Goal: Task Accomplishment & Management: Manage account settings

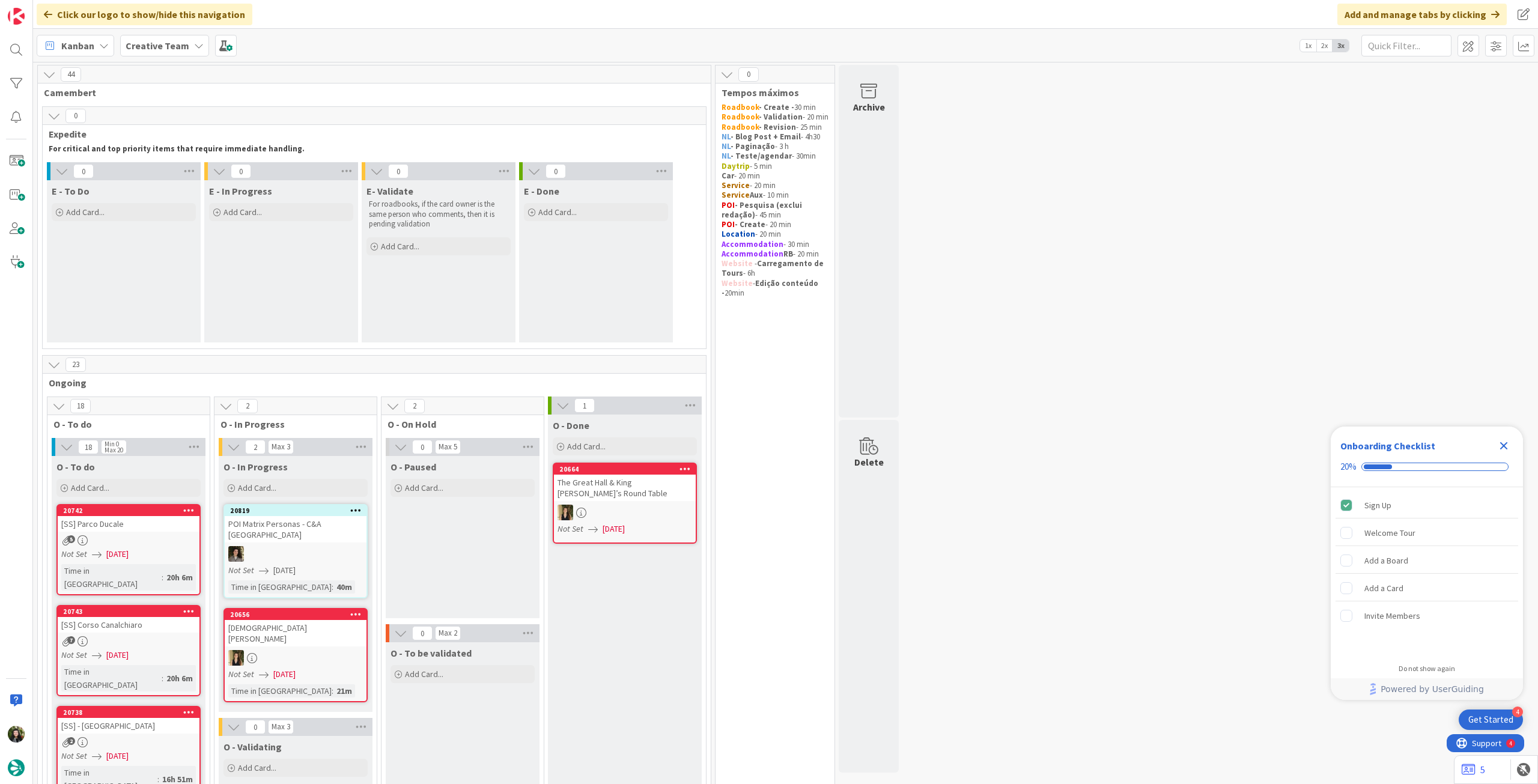
click at [129, 42] on b "Creative Team" at bounding box center [157, 45] width 64 height 12
click at [1502, 445] on icon "Close Checklist" at bounding box center [1504, 446] width 8 height 8
click at [192, 169] on h4 "Creative Team - Análise" at bounding box center [216, 172] width 163 height 12
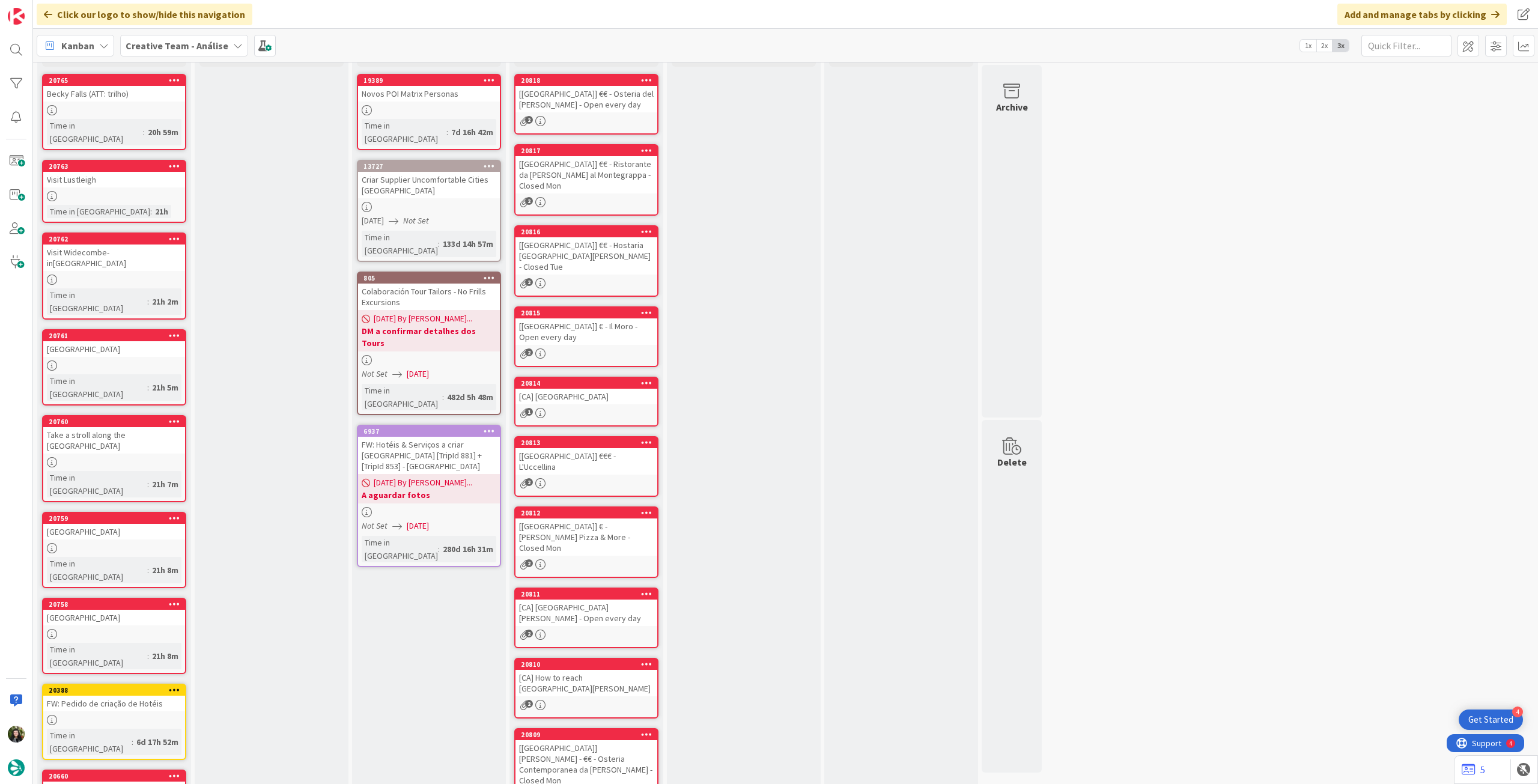
scroll to position [108, 0]
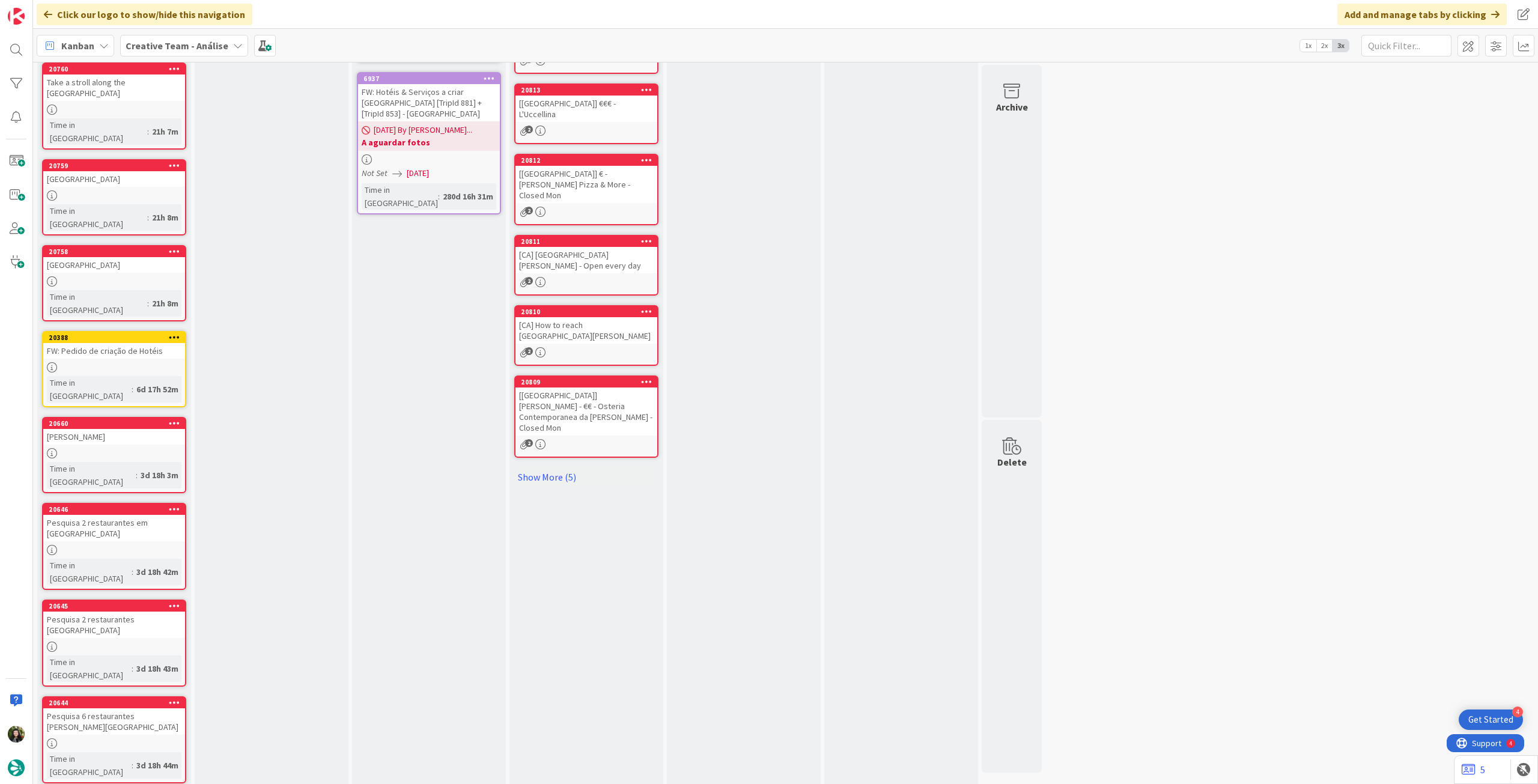
scroll to position [0, 0]
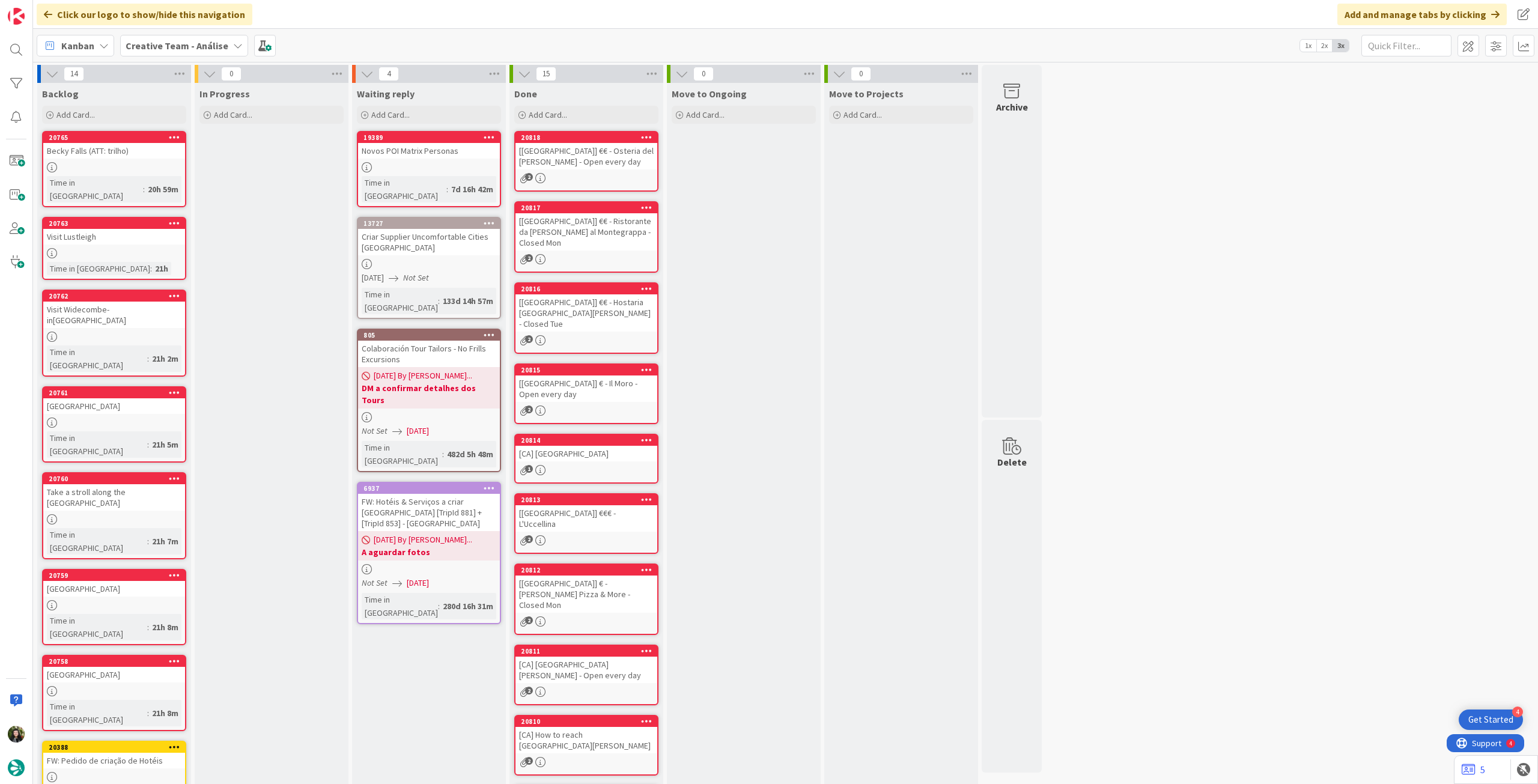
click at [162, 33] on div "Kanban Creative Team - Análise 1x 2x 3x" at bounding box center [786, 45] width 1505 height 33
click at [163, 46] on b "Creative Team - Análise" at bounding box center [177, 45] width 103 height 12
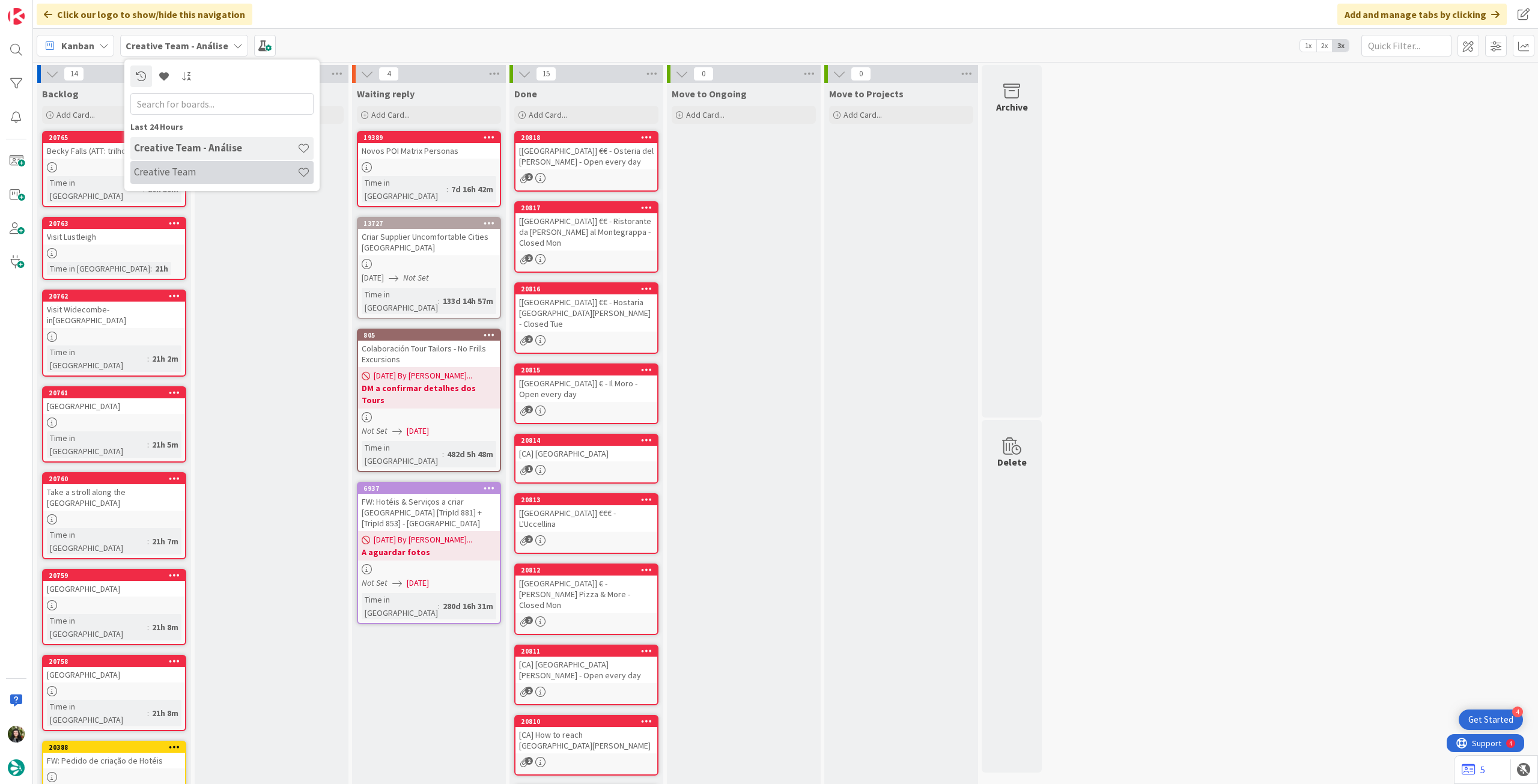
click at [185, 169] on h4 "Creative Team" at bounding box center [216, 172] width 163 height 12
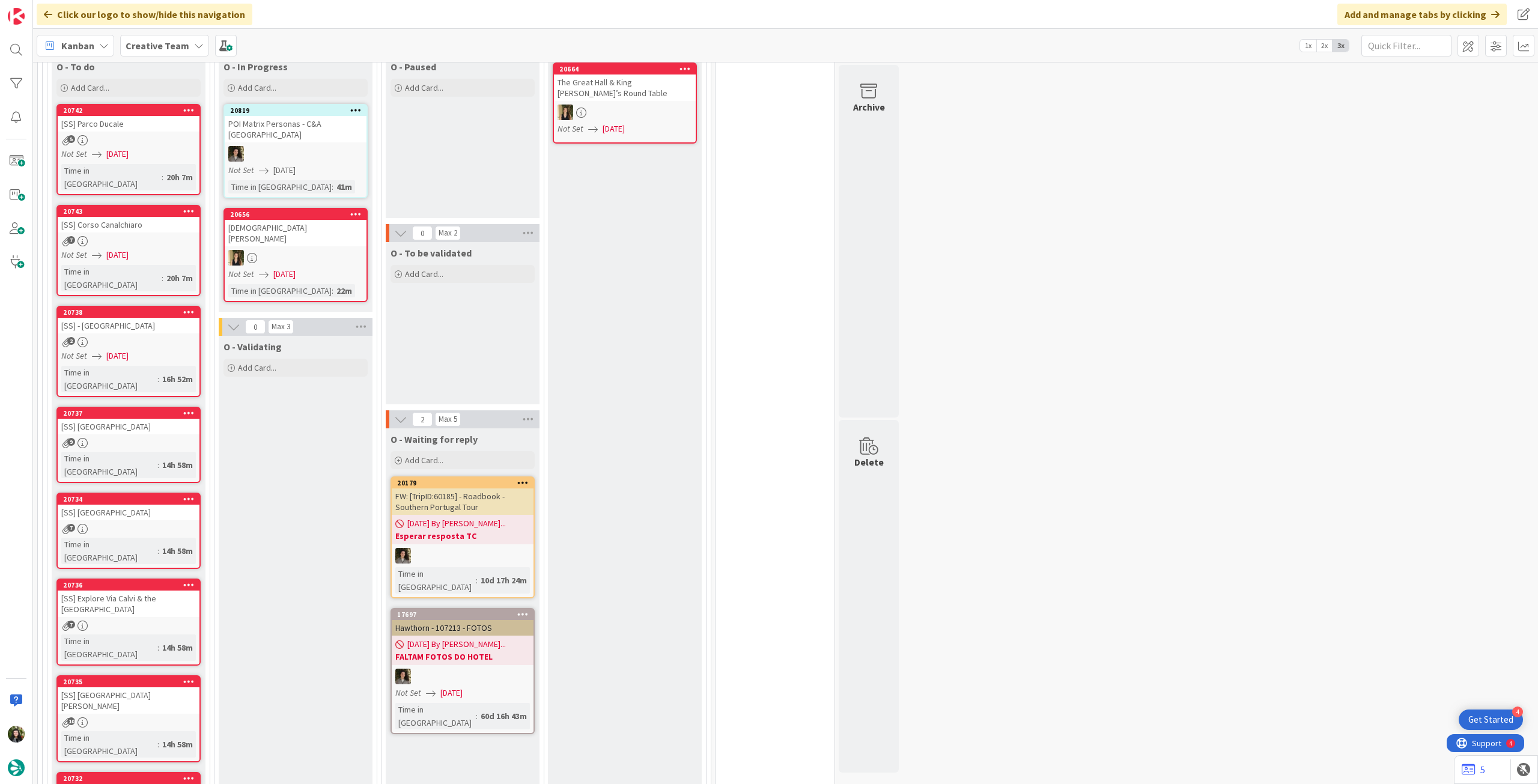
scroll to position [320, 0]
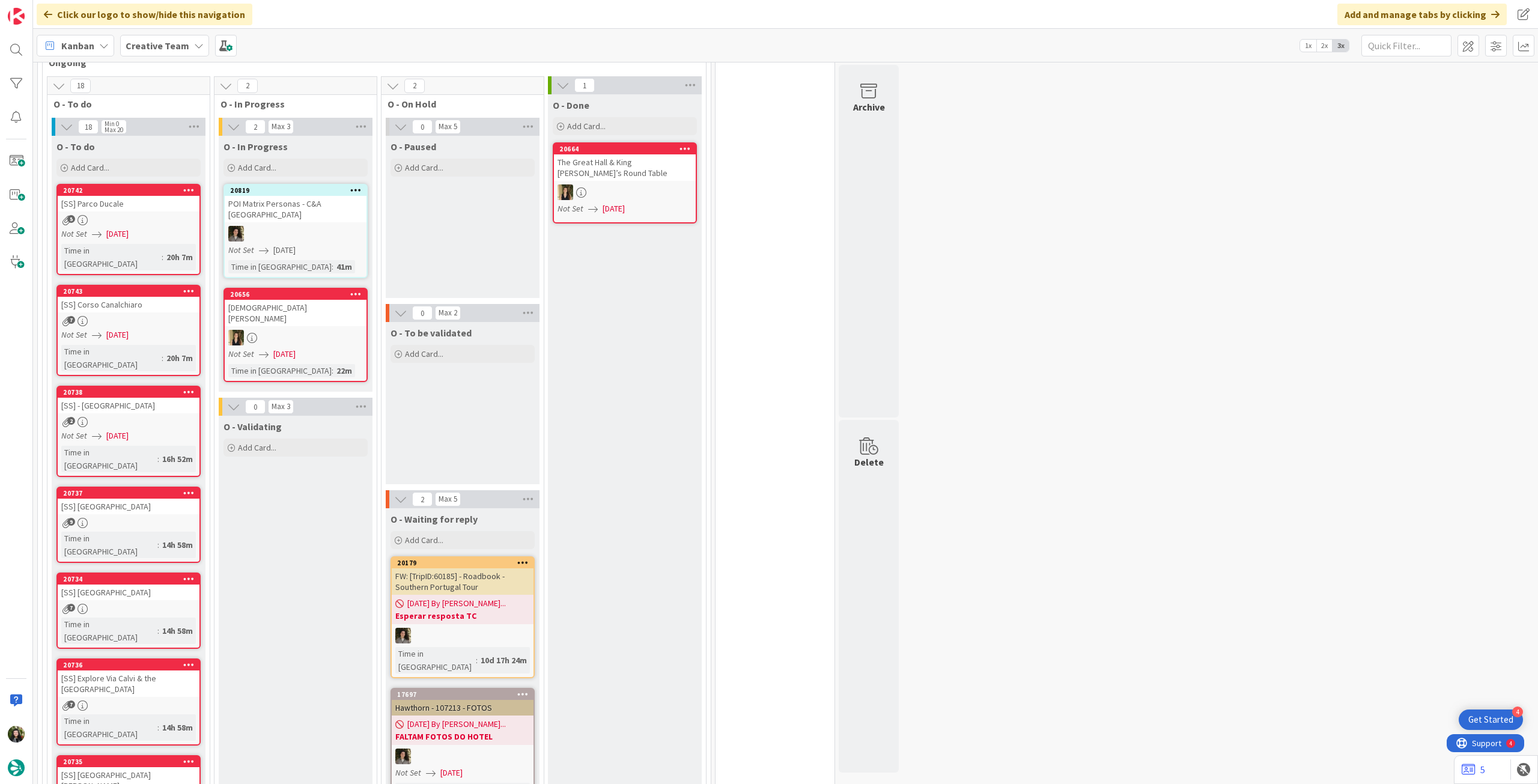
click at [154, 215] on div "5" at bounding box center [128, 219] width 142 height 10
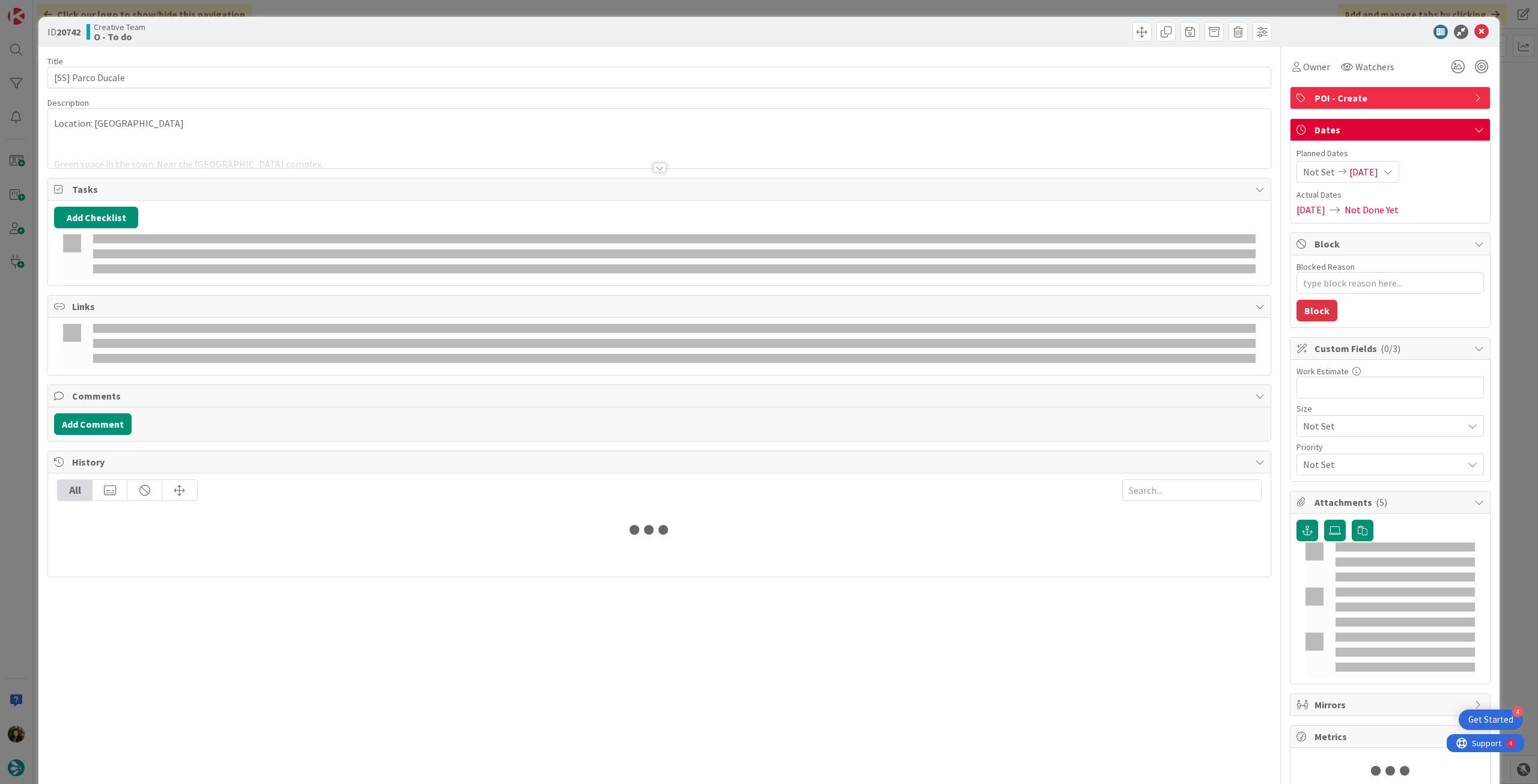
type textarea "x"
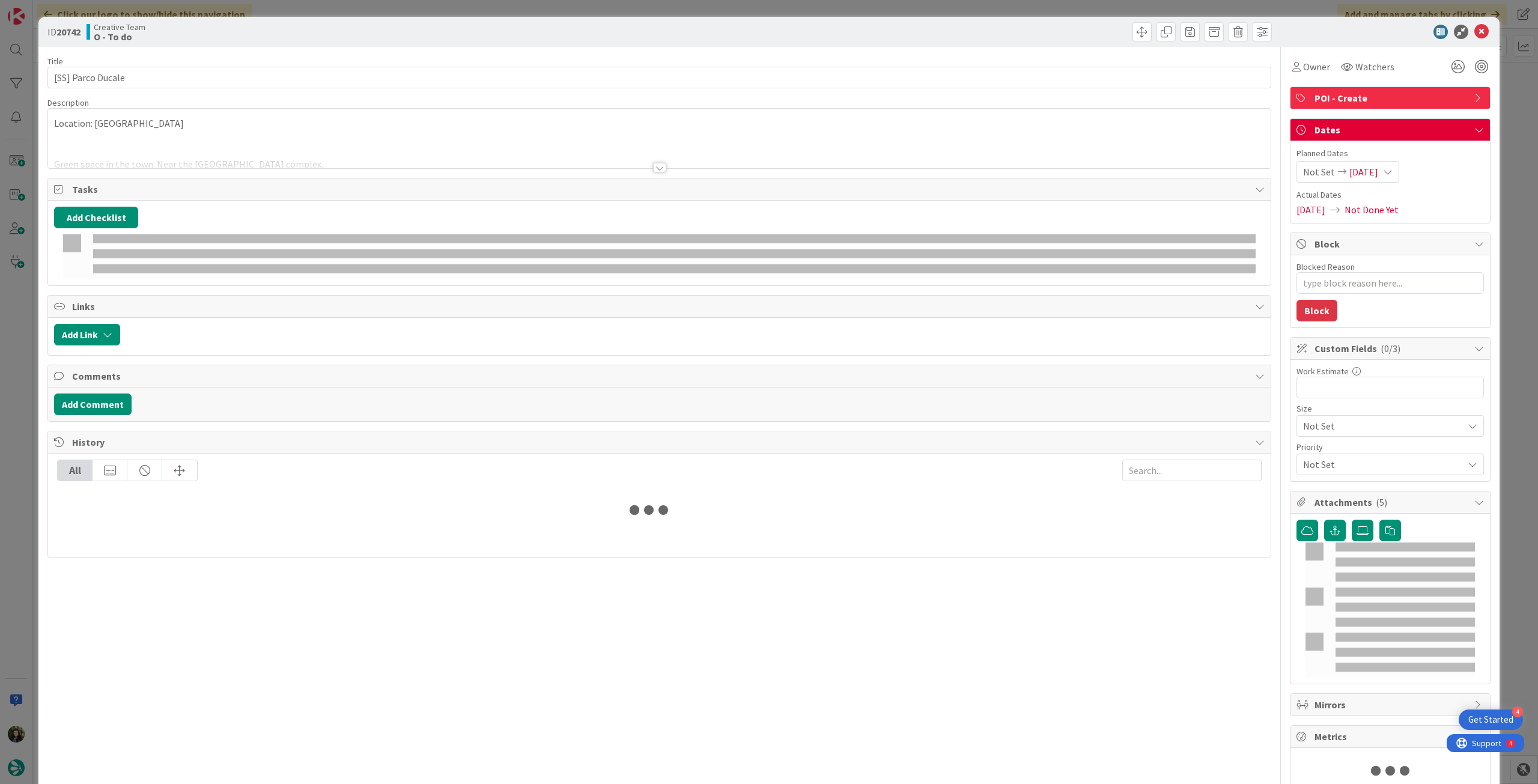
type input "[SS] Parco Ducale"
type textarea "x"
type input "[SS] Parco Ducale"
click at [1378, 176] on span "11/08/2025" at bounding box center [1364, 172] width 29 height 14
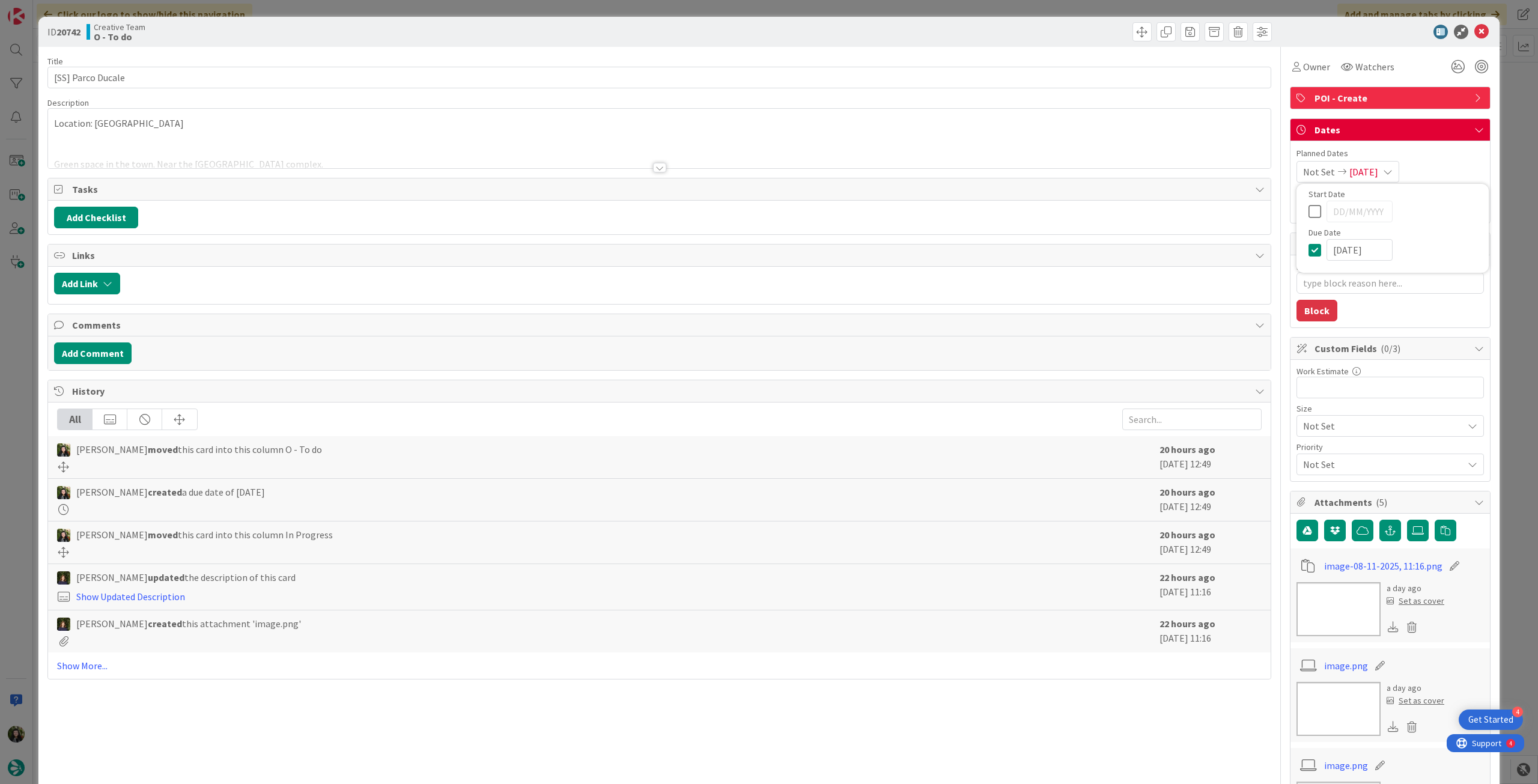
type textarea "x"
click at [1309, 451] on icon at bounding box center [1318, 453] width 18 height 14
type input "[DATE]"
type input "[SS] Parco Ducale"
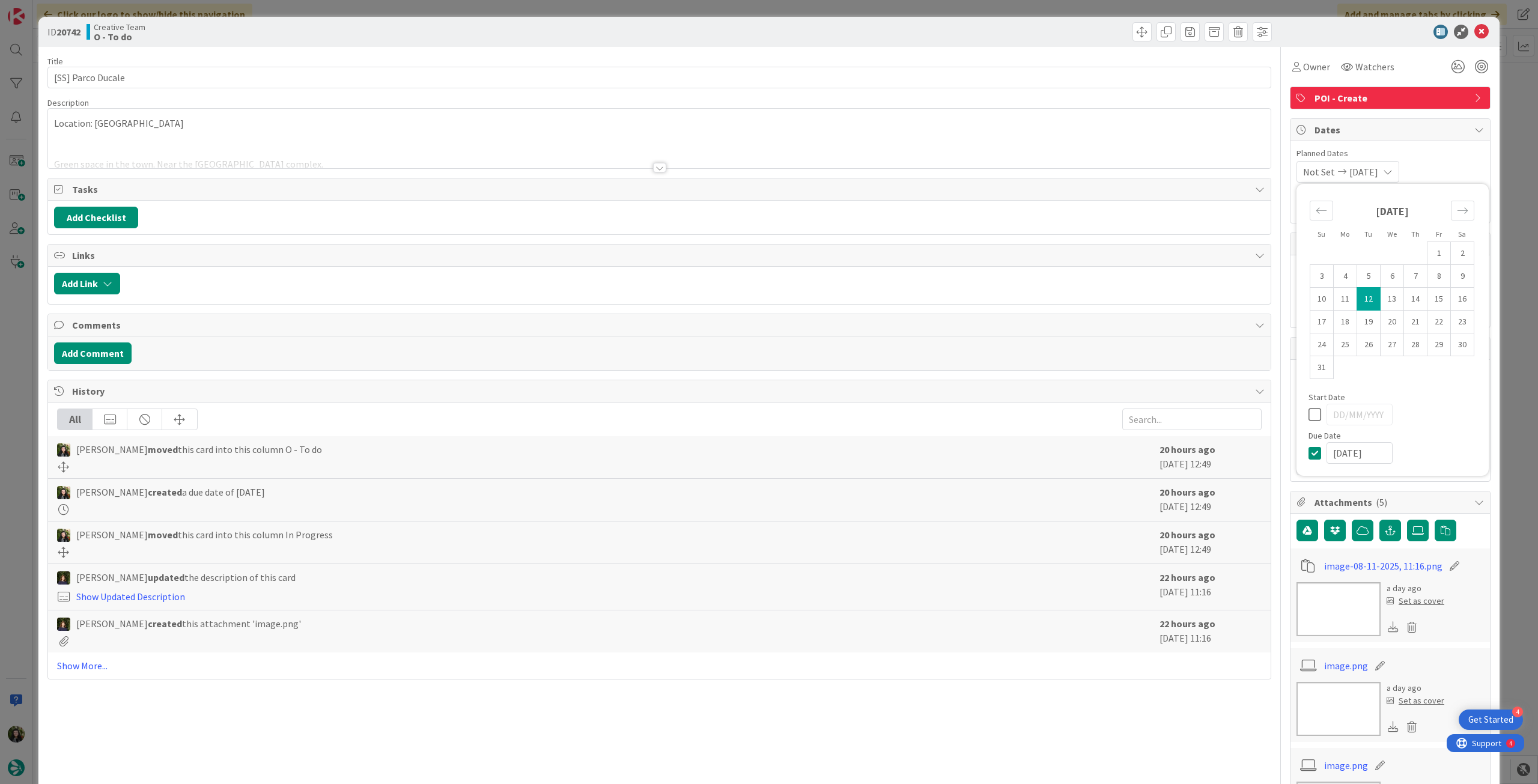
click at [1474, 30] on icon at bounding box center [1481, 32] width 14 height 14
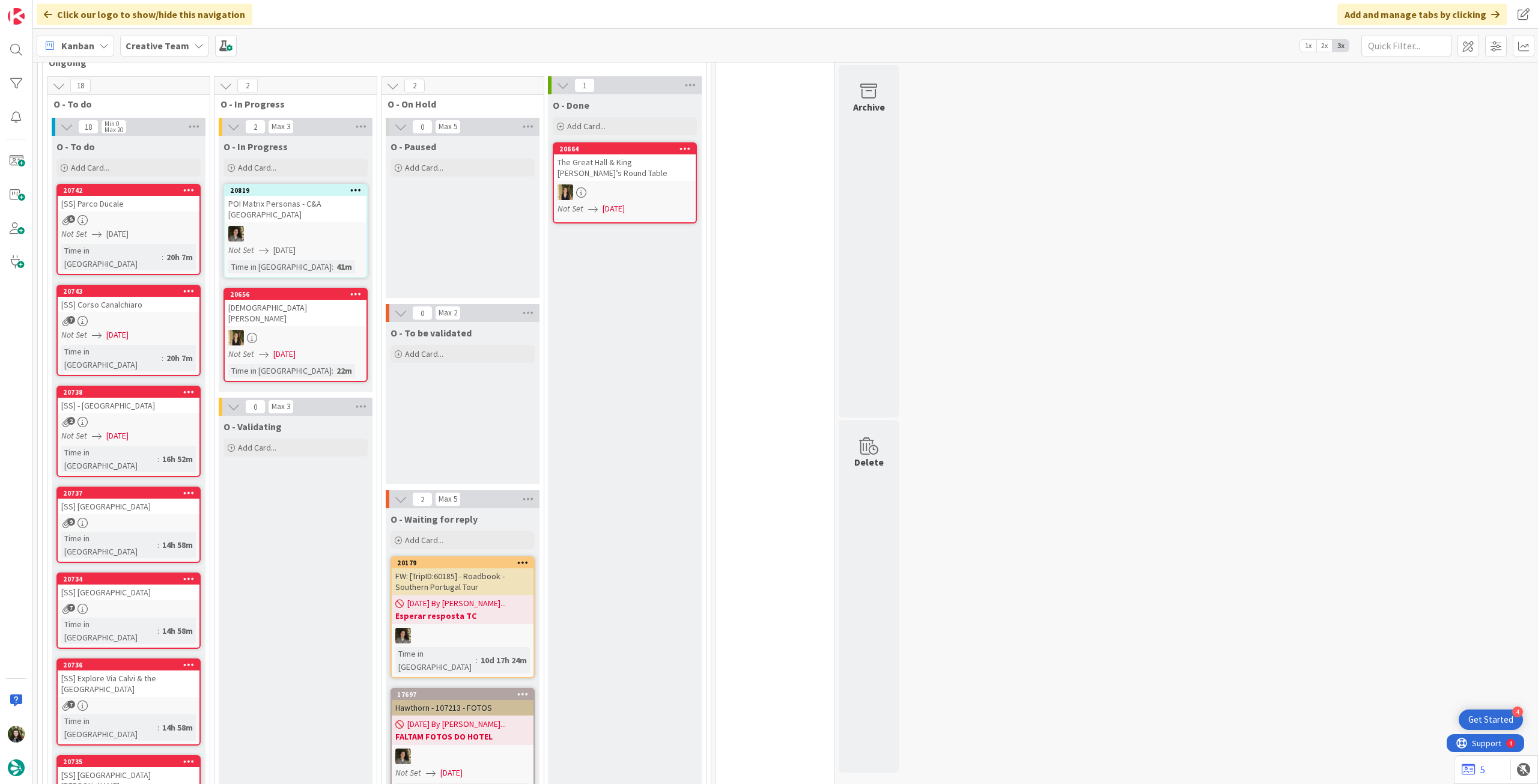
click at [162, 300] on link "20743 [SS] Corso Canalchiaro 7 Not Set 11/08/2025 Time in Column : 20h 7m" at bounding box center [129, 330] width 145 height 92
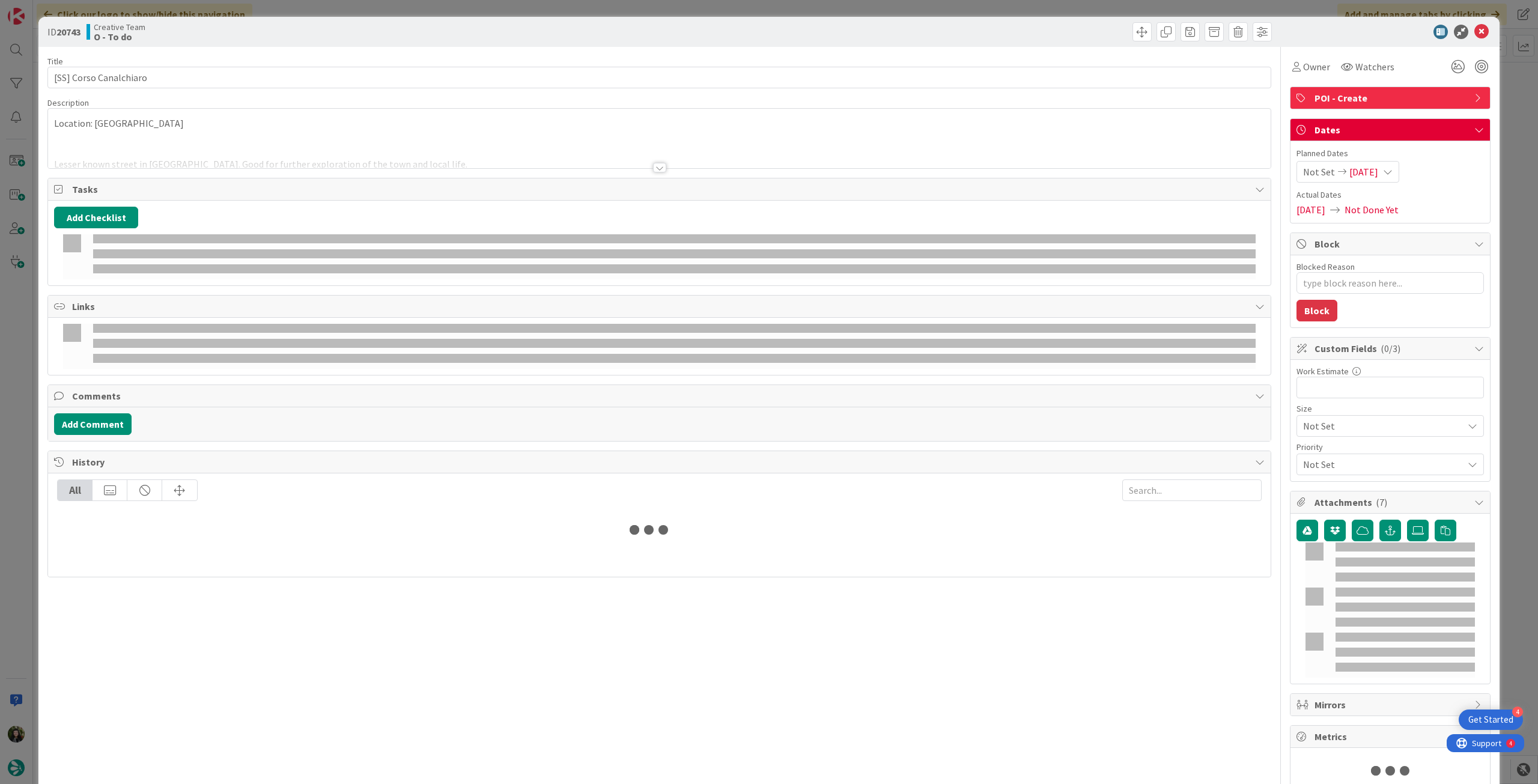
type textarea "x"
type input "[SS] Corso Canalchiaro"
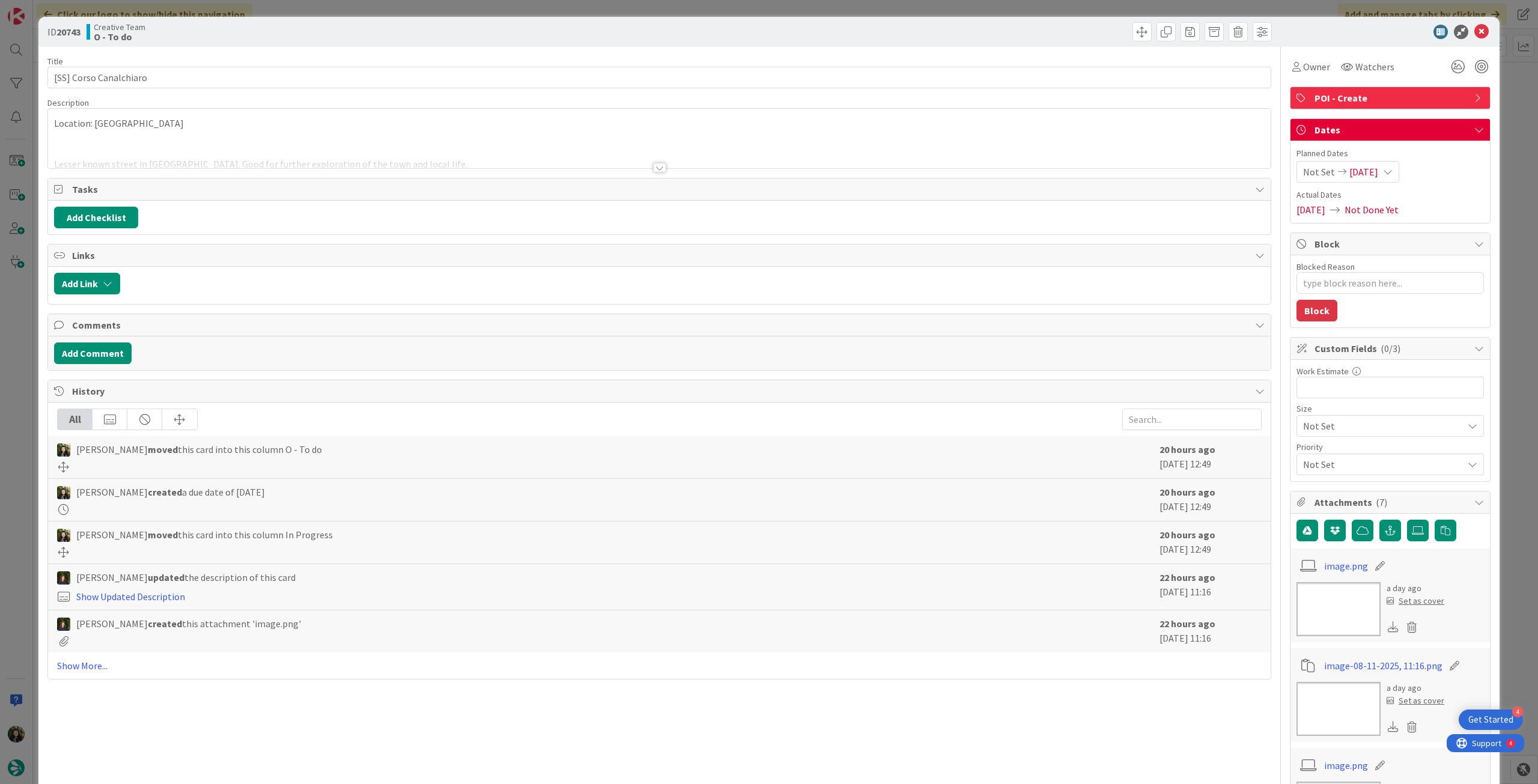
click at [1375, 176] on span "11/08/2025" at bounding box center [1364, 172] width 29 height 14
type textarea "x"
type input "[SS] Corso Canalchiaro"
click at [1309, 448] on icon at bounding box center [1318, 453] width 18 height 14
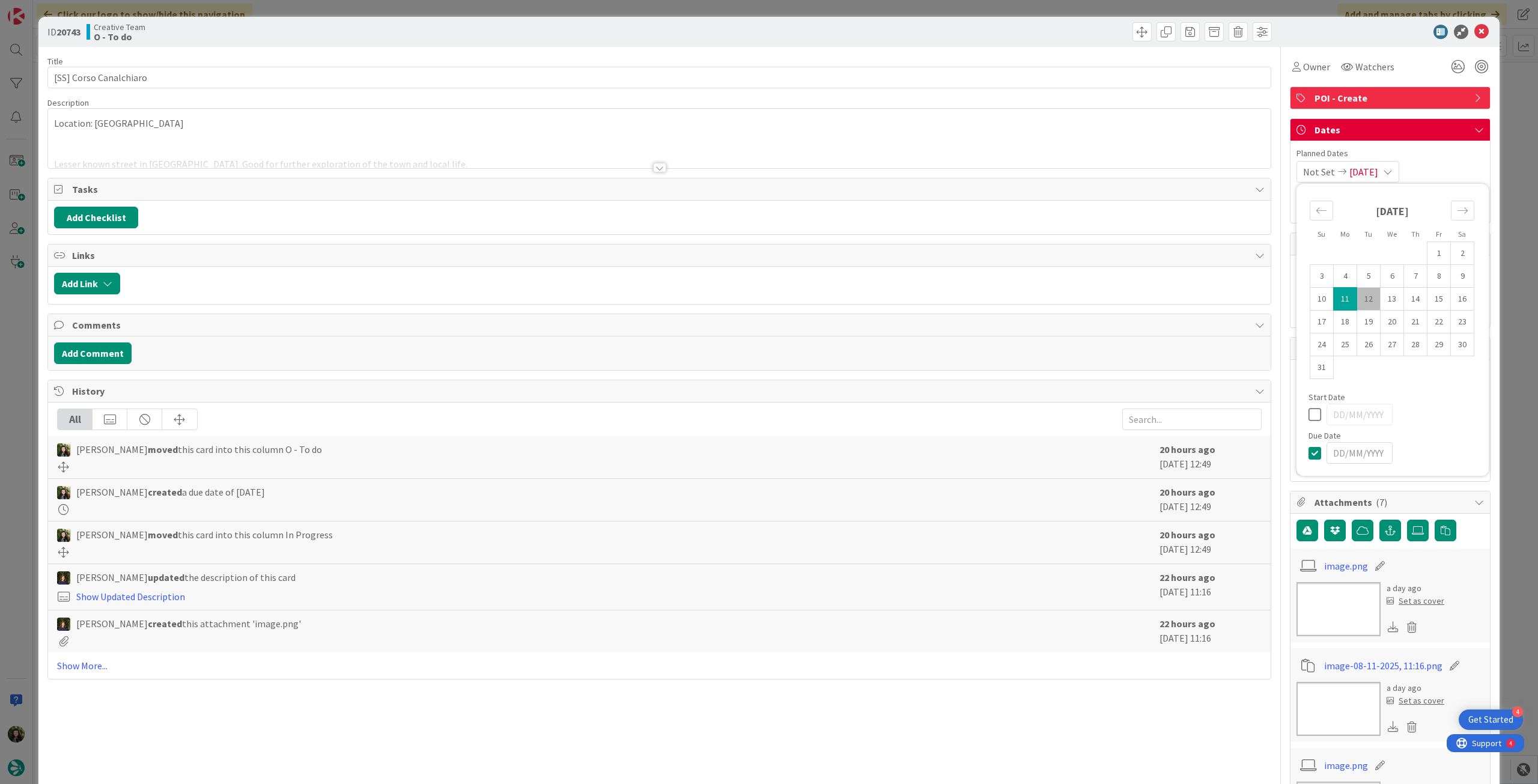
type input "[DATE]"
type textarea "x"
type input "[SS] Corso Canalchiaro"
click at [1474, 32] on icon at bounding box center [1481, 32] width 14 height 14
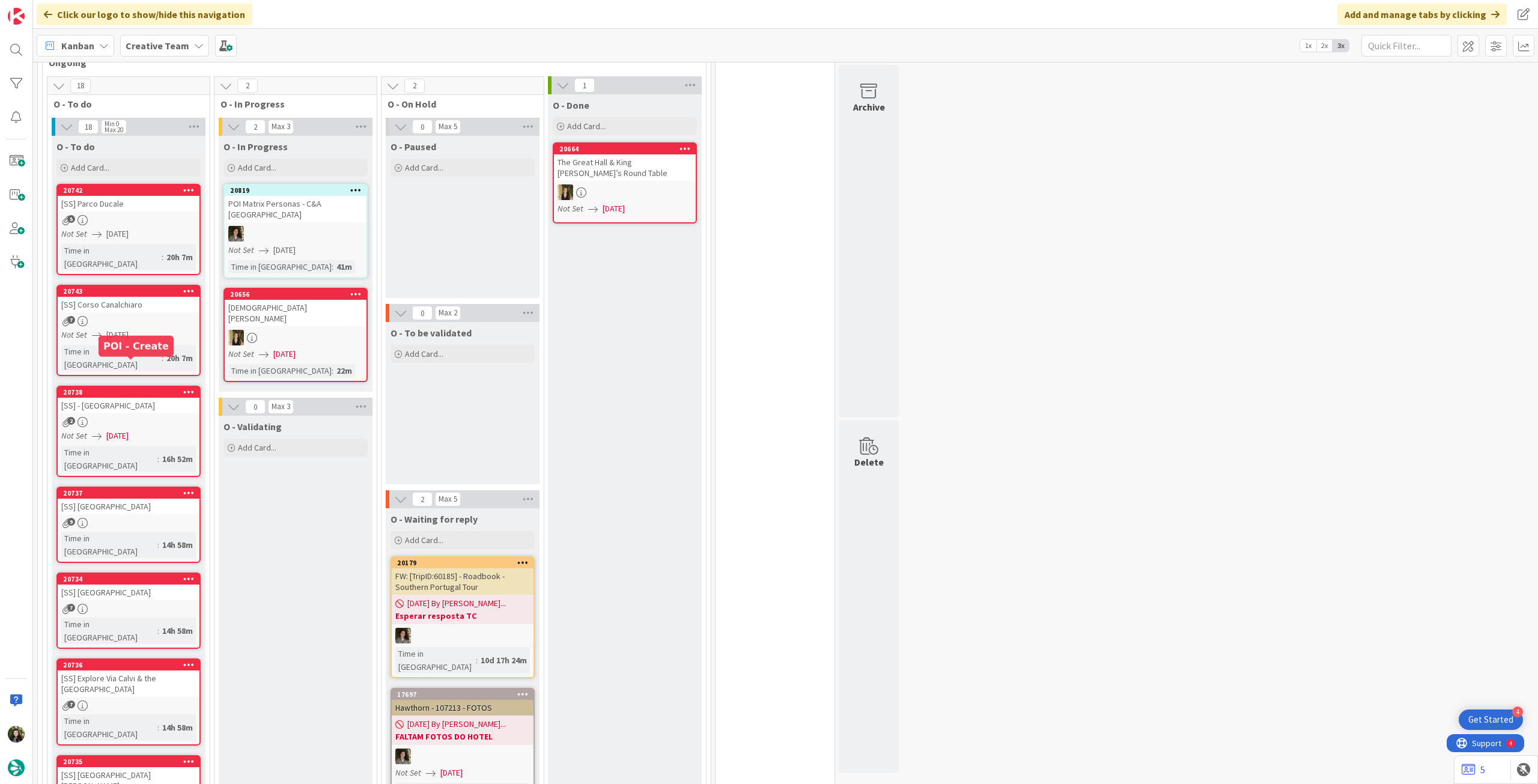
click at [119, 430] on span "11/08/2025" at bounding box center [117, 436] width 22 height 13
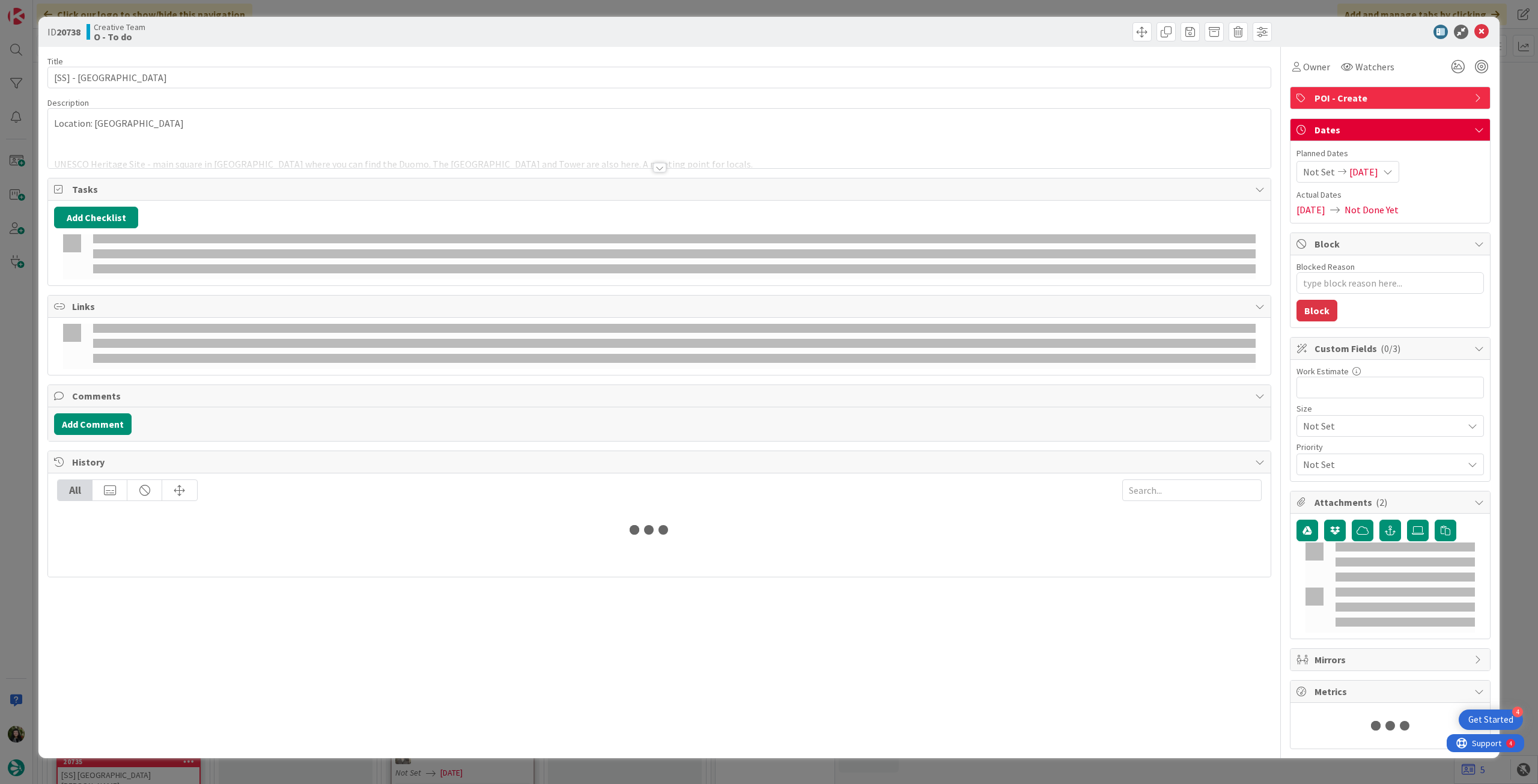
type textarea "x"
type input "[SS] - Piazza Grande"
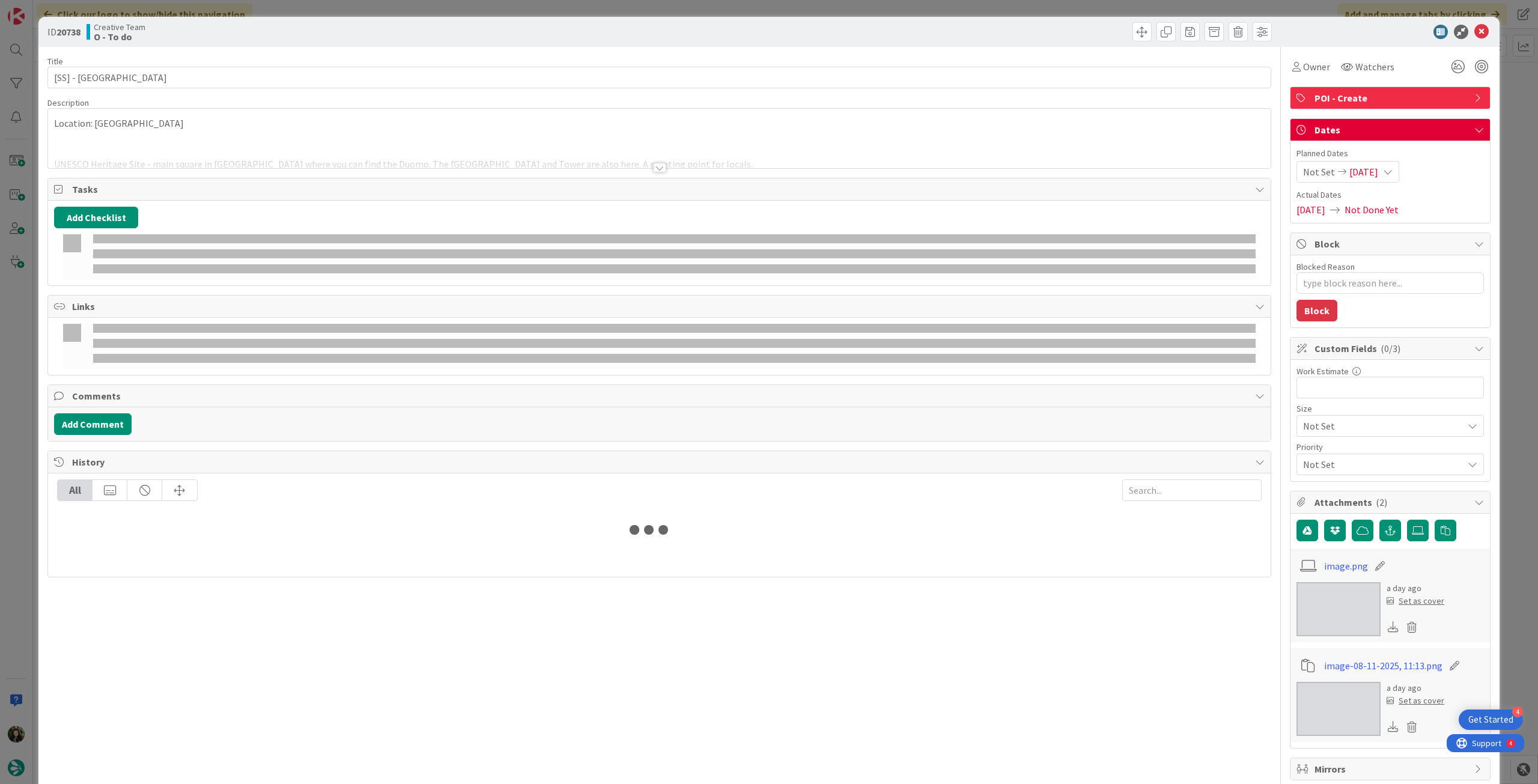
click at [1376, 161] on div "Not Set 11/08/2025" at bounding box center [1348, 172] width 103 height 22
type textarea "x"
type input "[SS] - Piazza Grande"
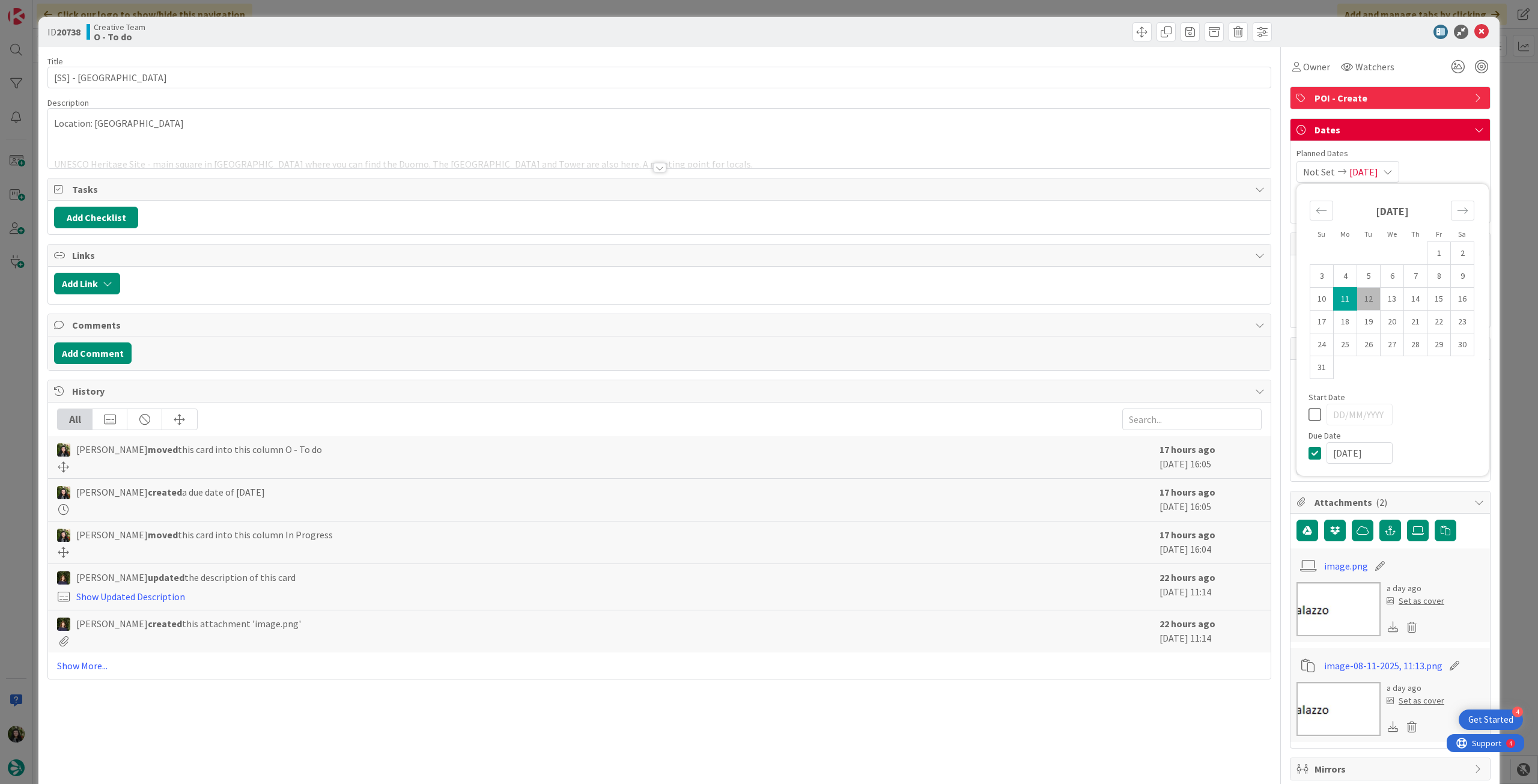
click at [1309, 449] on icon at bounding box center [1318, 453] width 18 height 14
type input "[DATE]"
type textarea "x"
type input "[SS] - Piazza Grande"
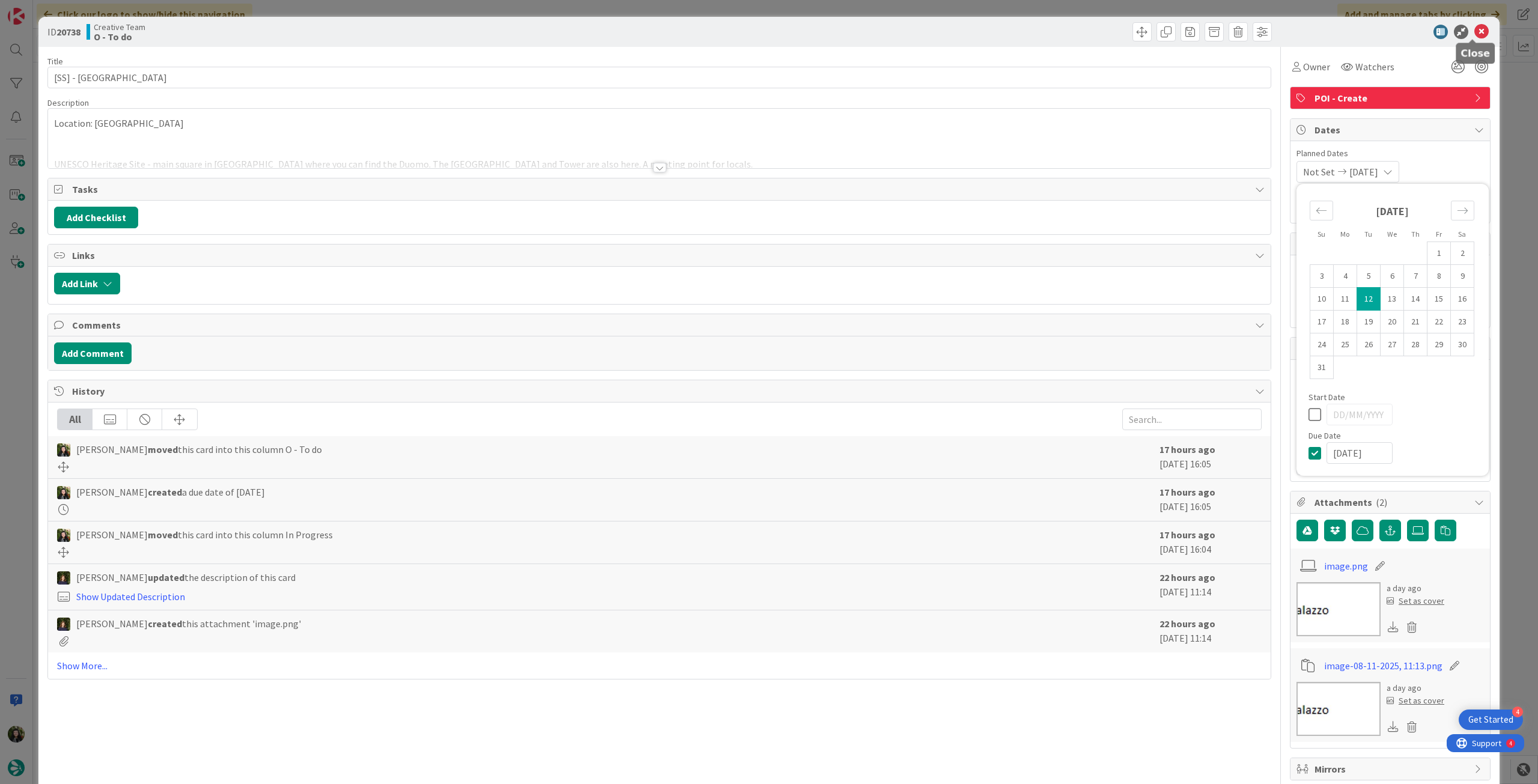
click at [1474, 33] on icon at bounding box center [1481, 32] width 14 height 14
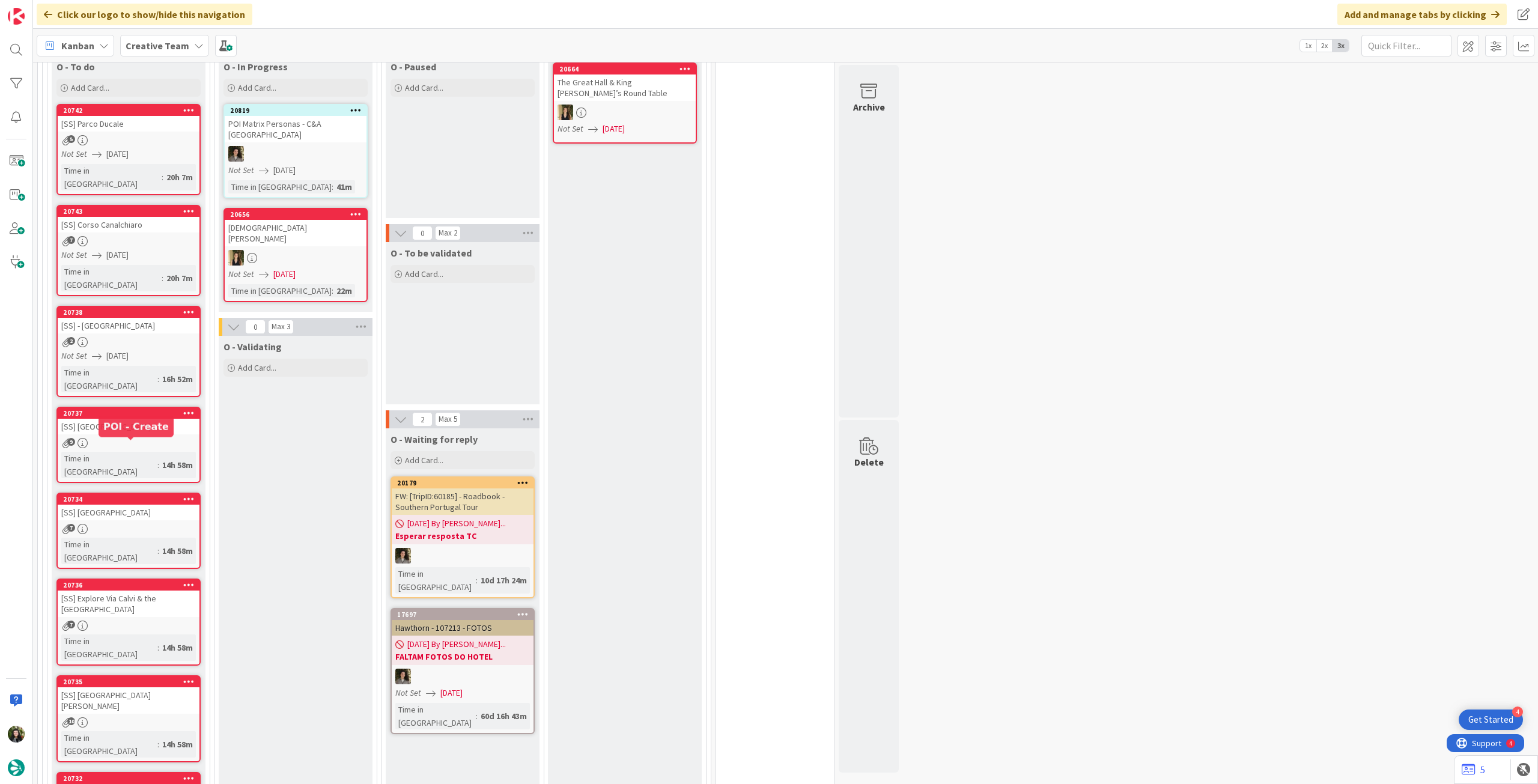
click at [170, 452] on div "Time in Column : 14h 58m" at bounding box center [129, 465] width 135 height 26
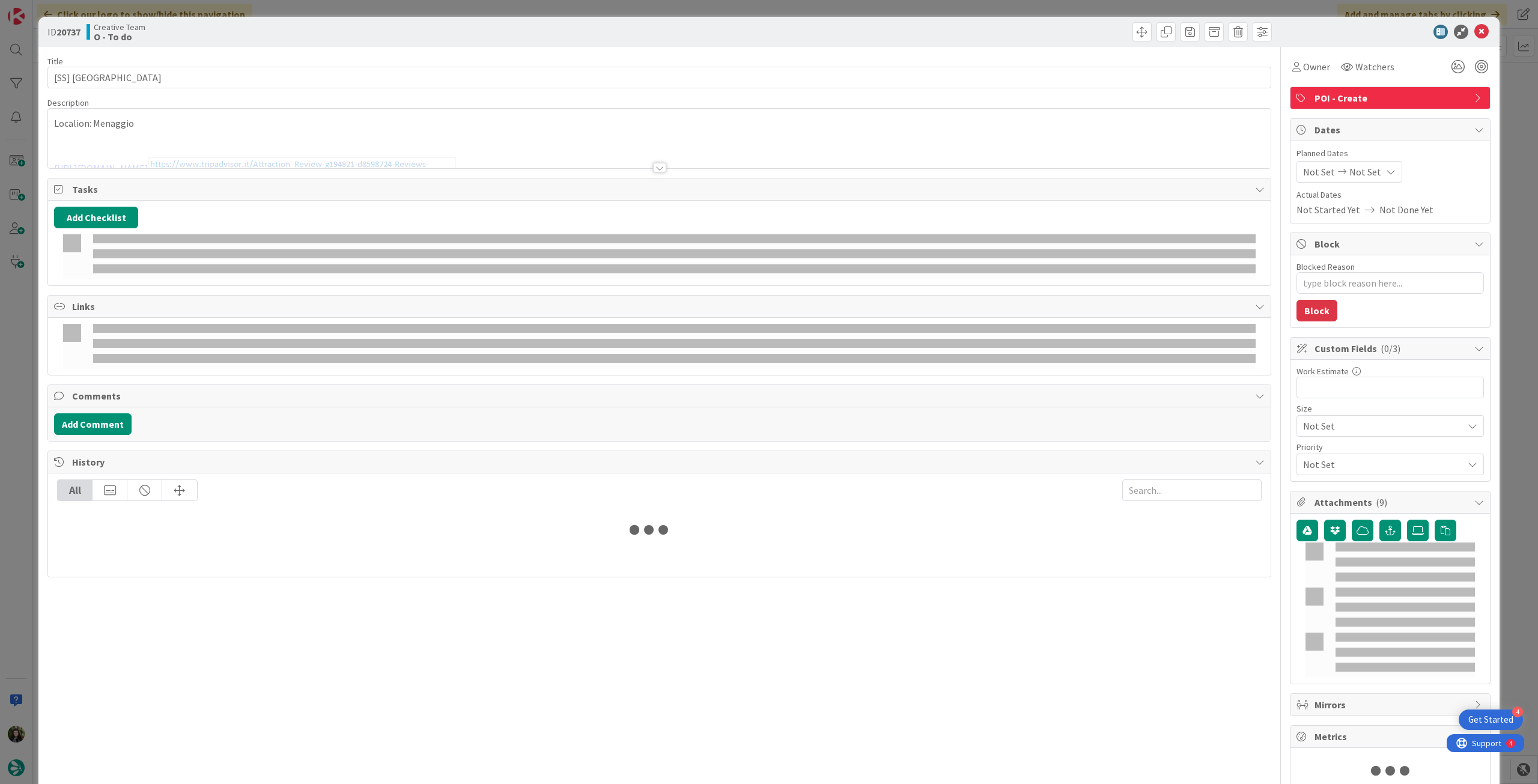
type textarea "x"
type input "[SS] [GEOGRAPHIC_DATA]"
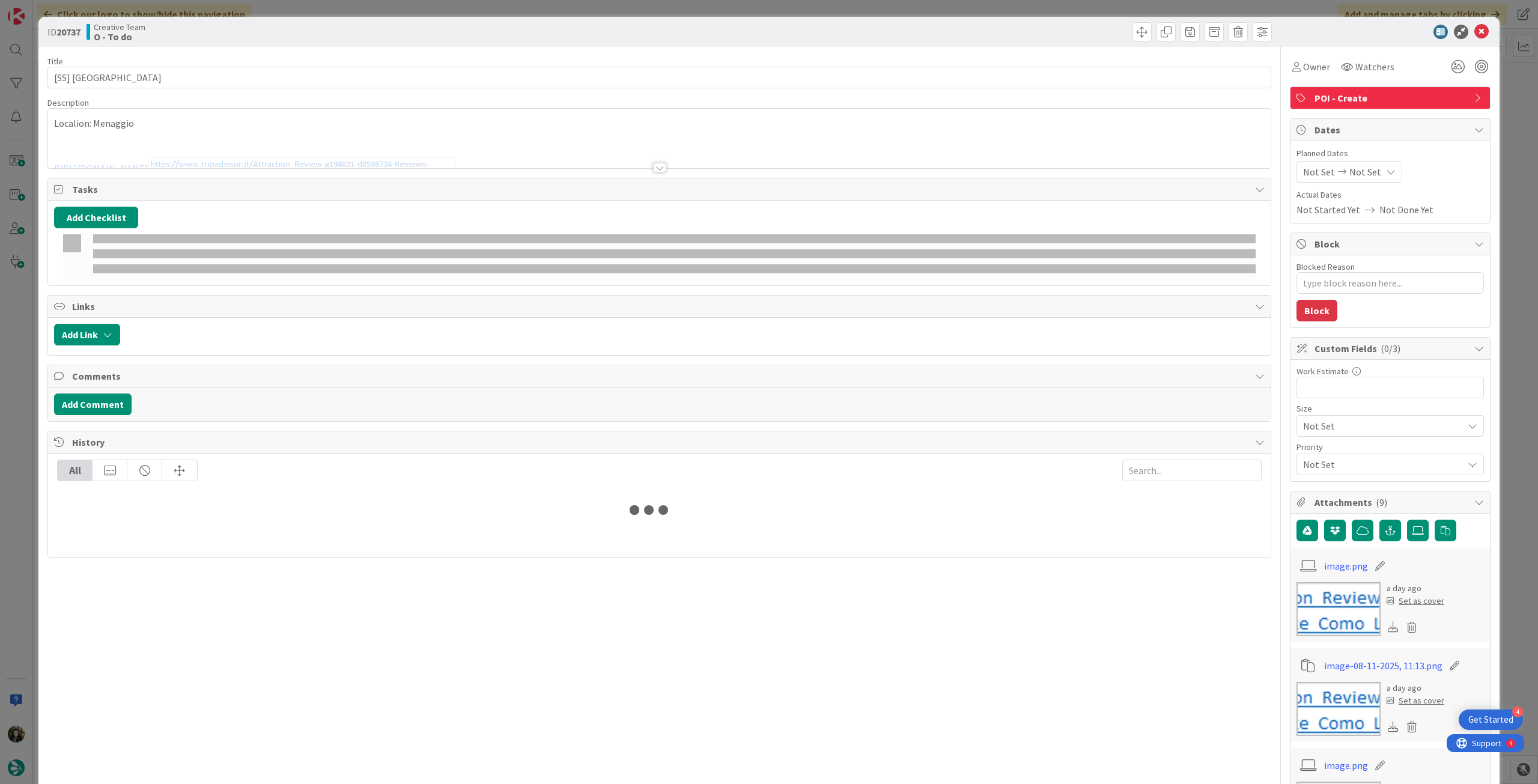
click at [1350, 171] on span "Not Set" at bounding box center [1365, 172] width 32 height 14
type textarea "x"
type input "[SS] [GEOGRAPHIC_DATA]"
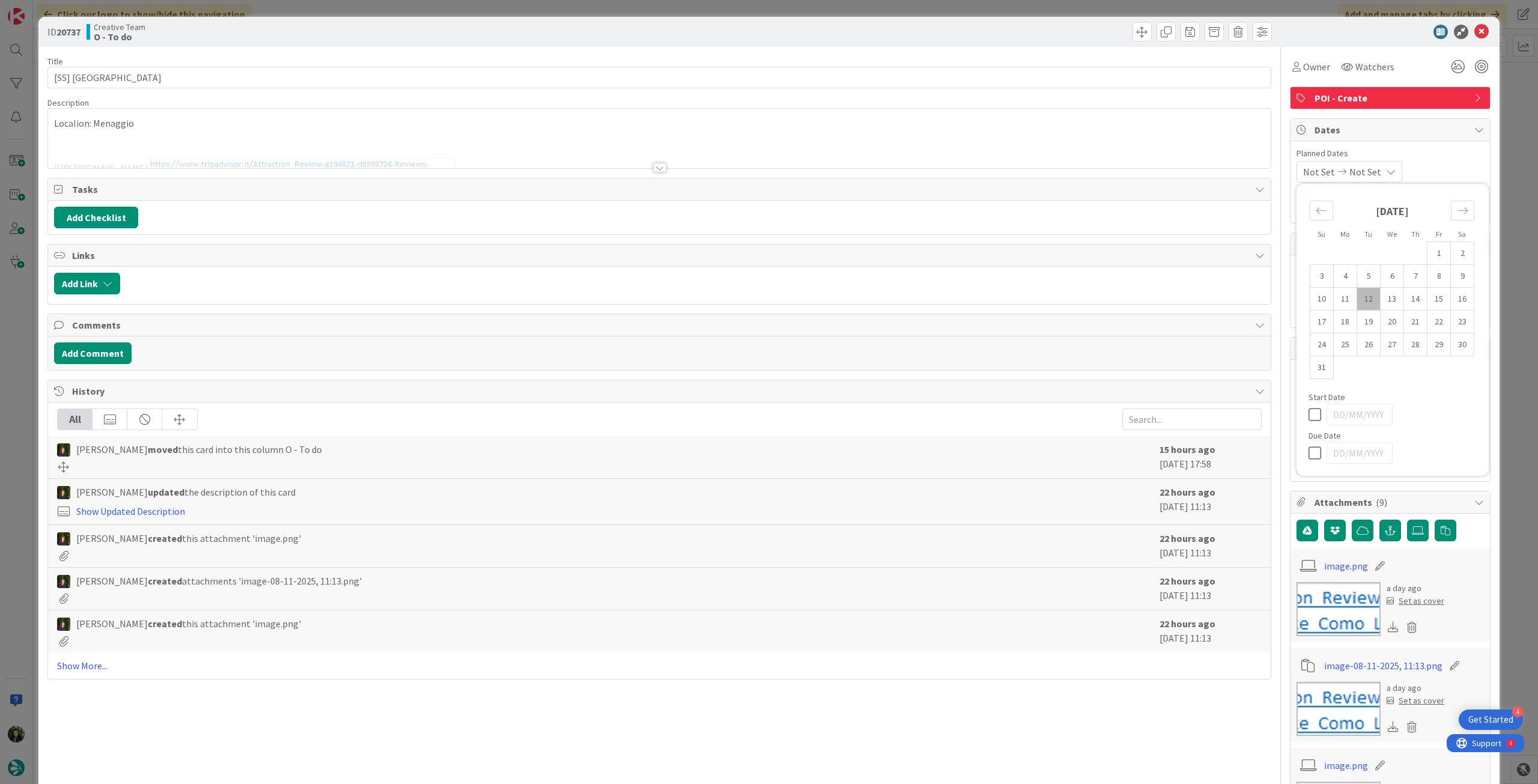
click at [1309, 456] on icon at bounding box center [1318, 453] width 18 height 14
type input "[DATE]"
type textarea "x"
type input "[SS] [GEOGRAPHIC_DATA]"
click at [1474, 36] on icon at bounding box center [1481, 32] width 14 height 14
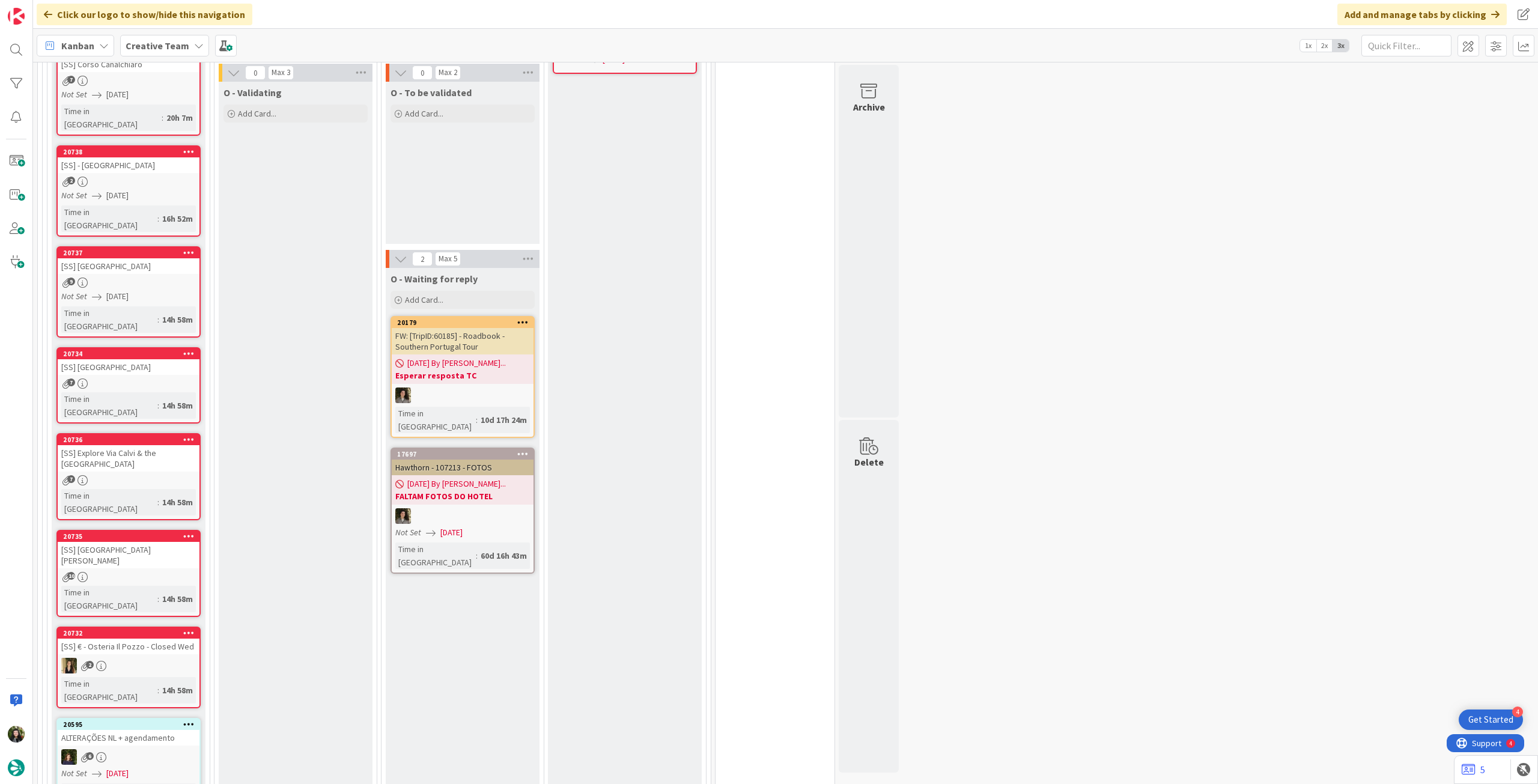
click at [154, 378] on div "7" at bounding box center [128, 383] width 142 height 10
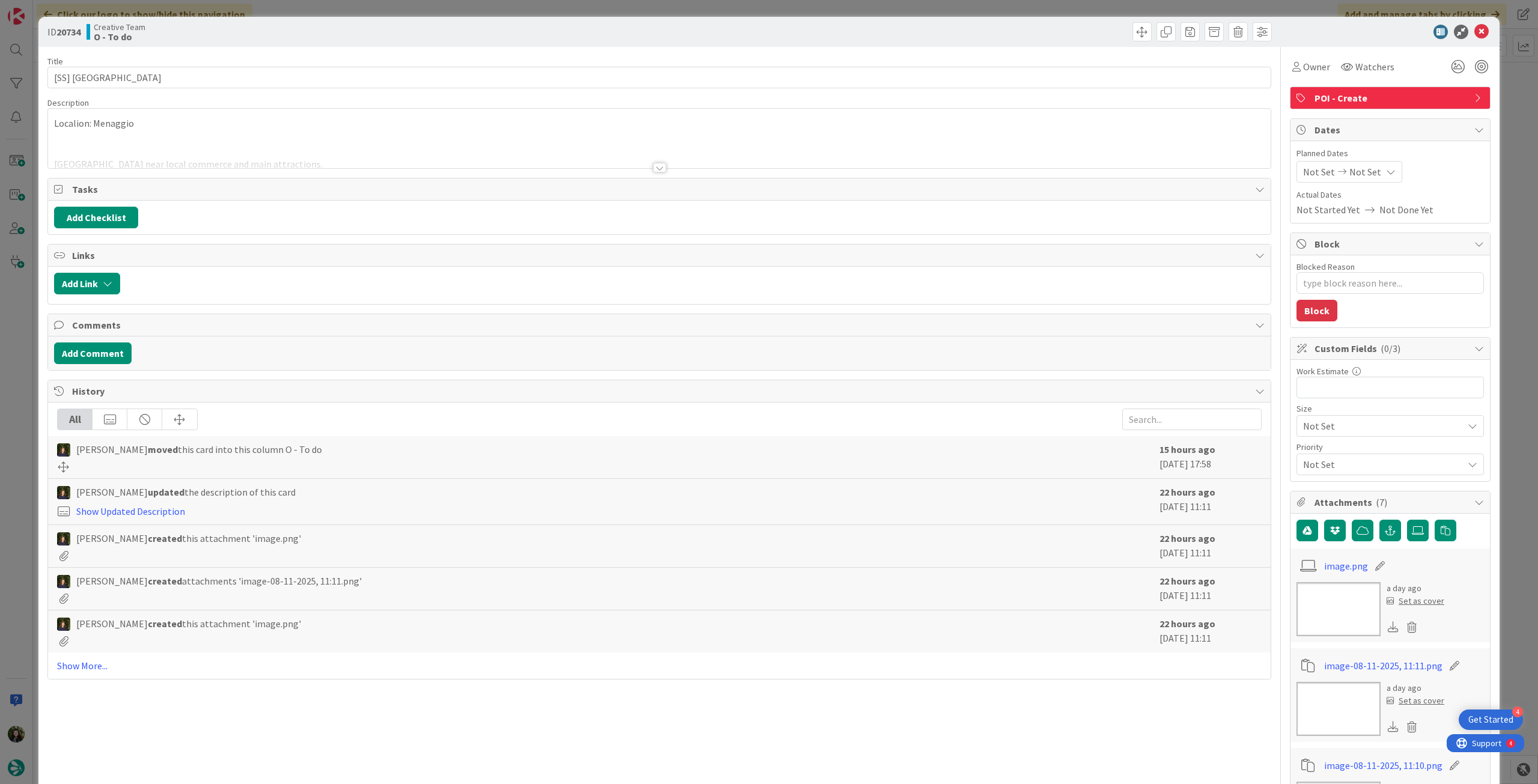
click at [1362, 174] on span "Not Set" at bounding box center [1365, 172] width 32 height 14
type textarea "x"
click at [1310, 446] on icon at bounding box center [1318, 453] width 18 height 14
type input "[DATE]"
click at [1474, 28] on icon at bounding box center [1481, 32] width 14 height 14
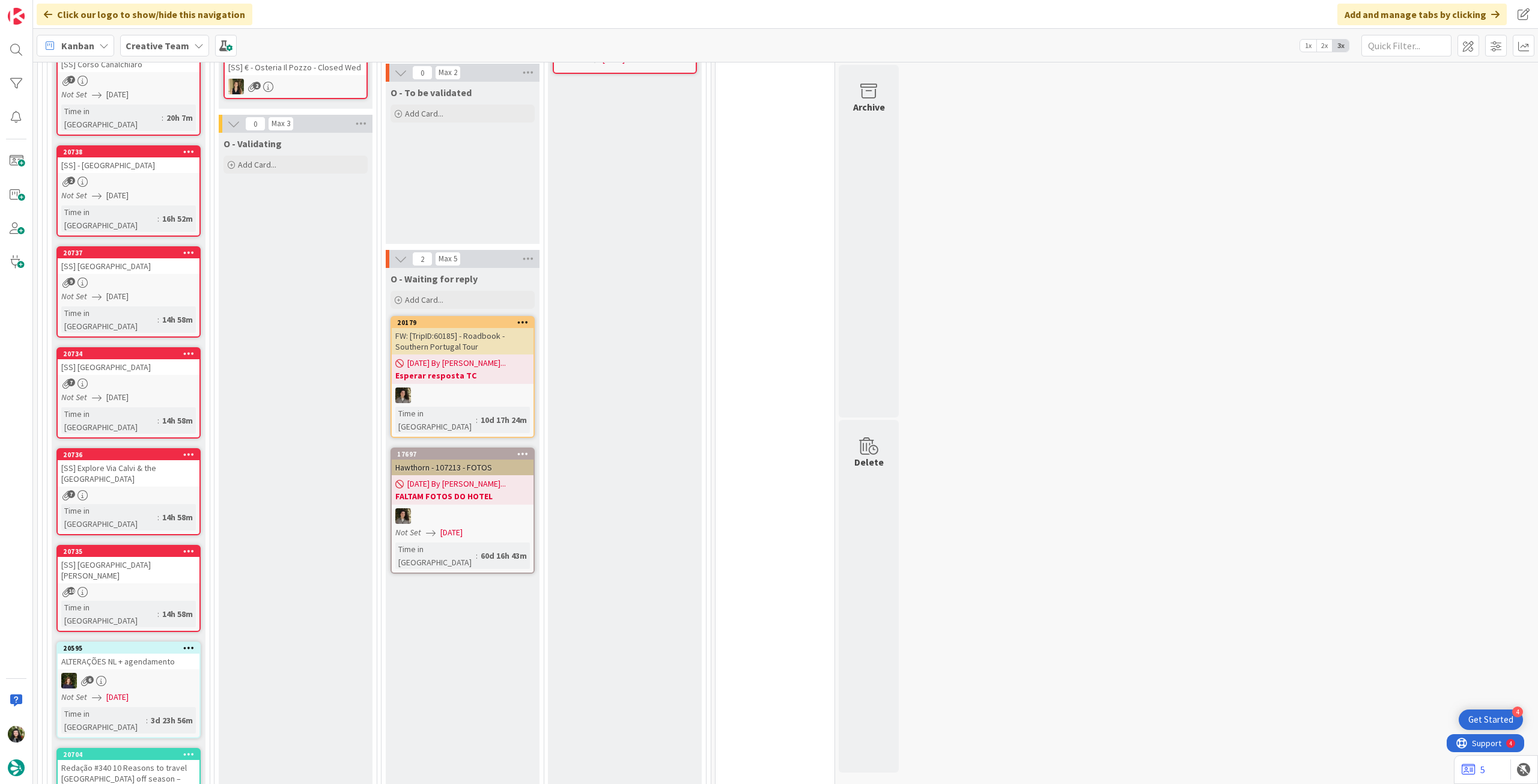
click at [101, 460] on div "[SS] Explore Via Calvi & the [GEOGRAPHIC_DATA]" at bounding box center [128, 473] width 142 height 26
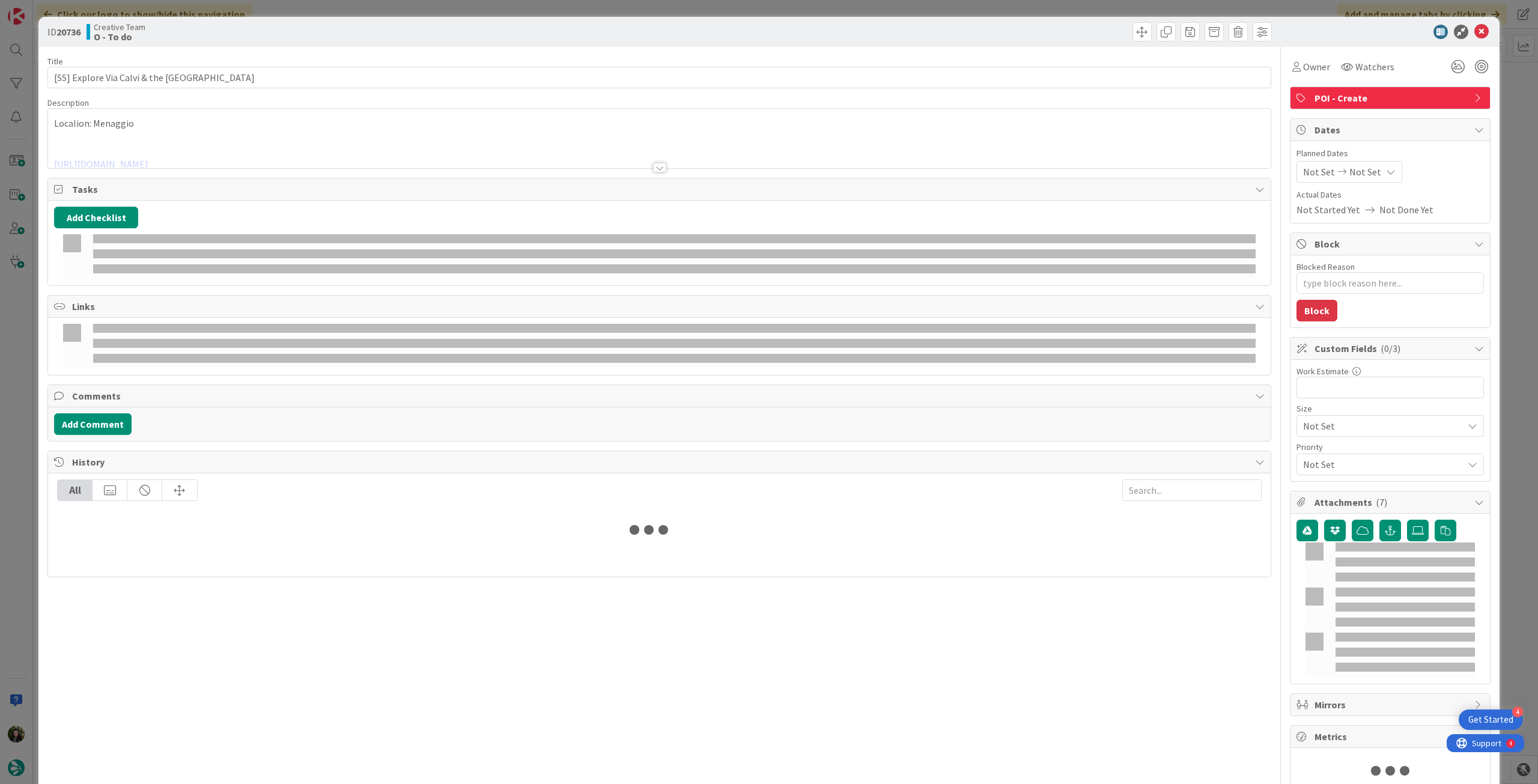
type textarea "x"
type input "[SS] Explore Via Calvi & the [GEOGRAPHIC_DATA]"
click at [1363, 166] on span "Not Set" at bounding box center [1365, 172] width 32 height 14
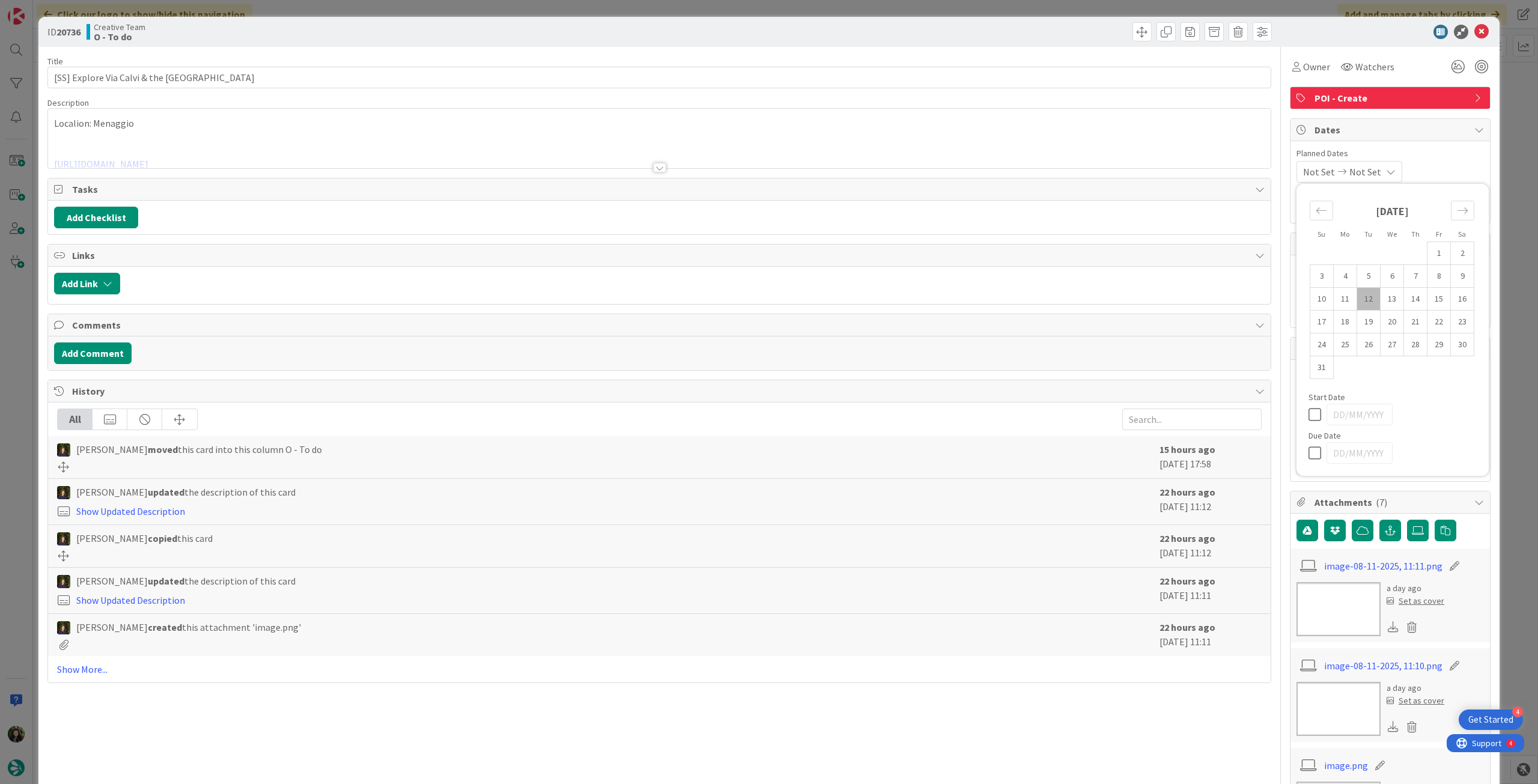
type textarea "x"
type input "[SS] Explore Via Calvi & the [GEOGRAPHIC_DATA]"
click at [1309, 456] on icon at bounding box center [1318, 453] width 18 height 14
type input "[DATE]"
type textarea "x"
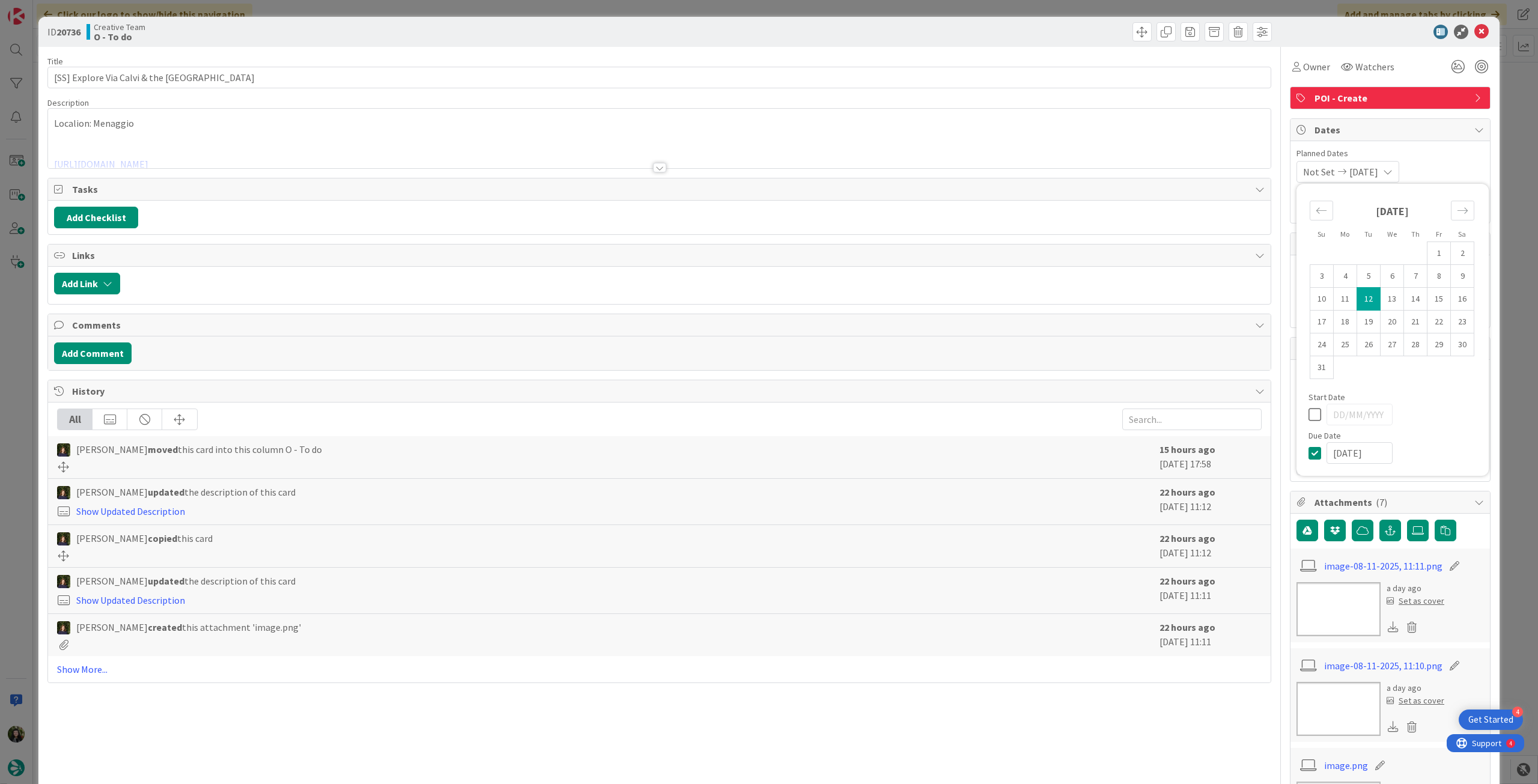
type input "[SS] Explore Via Calvi & the [GEOGRAPHIC_DATA]"
type textarea "x"
type input "[SS] Explore Via Calvi & the [GEOGRAPHIC_DATA]"
click at [1474, 33] on icon at bounding box center [1481, 32] width 14 height 14
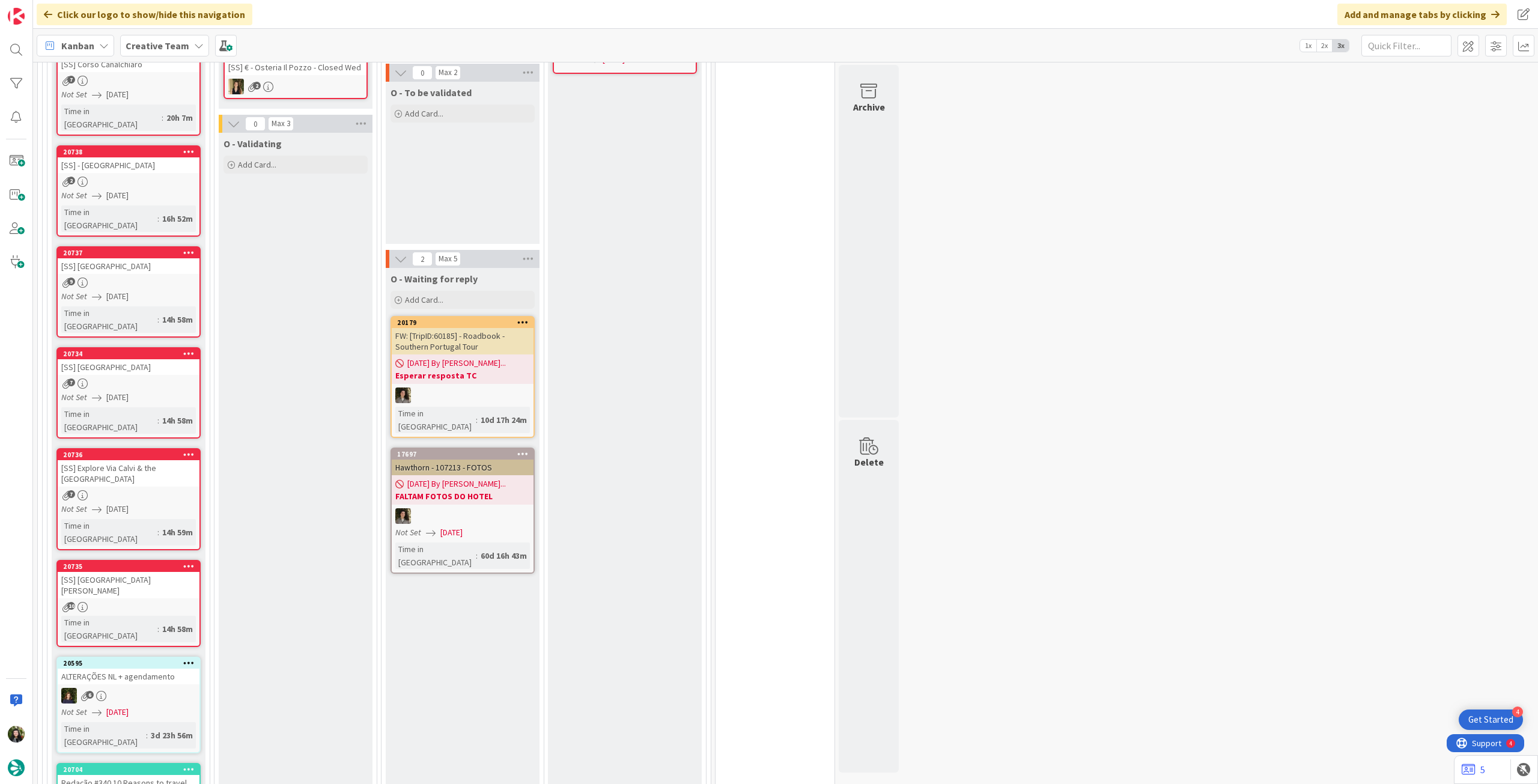
click at [124, 602] on div "10" at bounding box center [128, 606] width 142 height 10
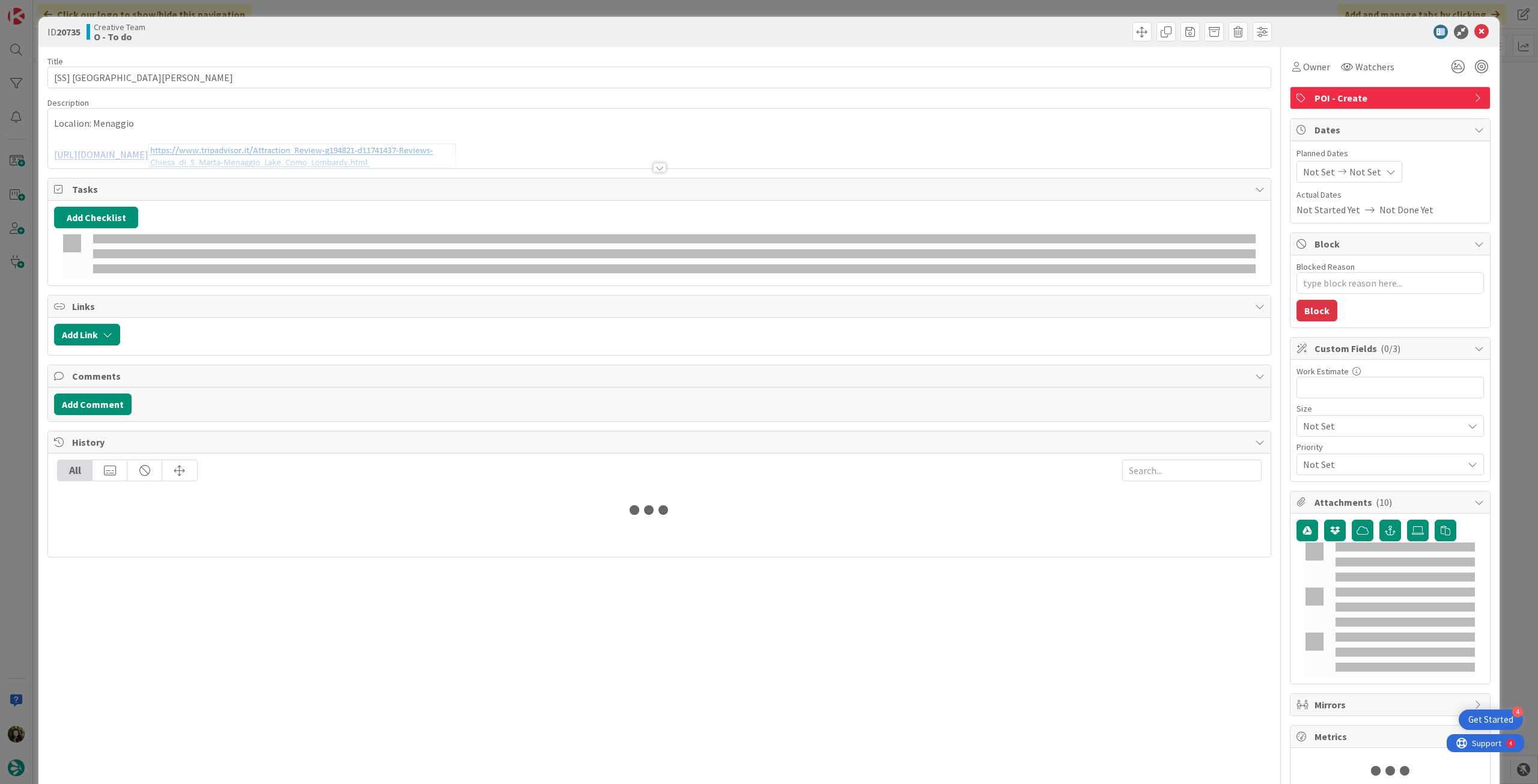
click at [1386, 167] on icon at bounding box center [1390, 172] width 10 height 10
type textarea "x"
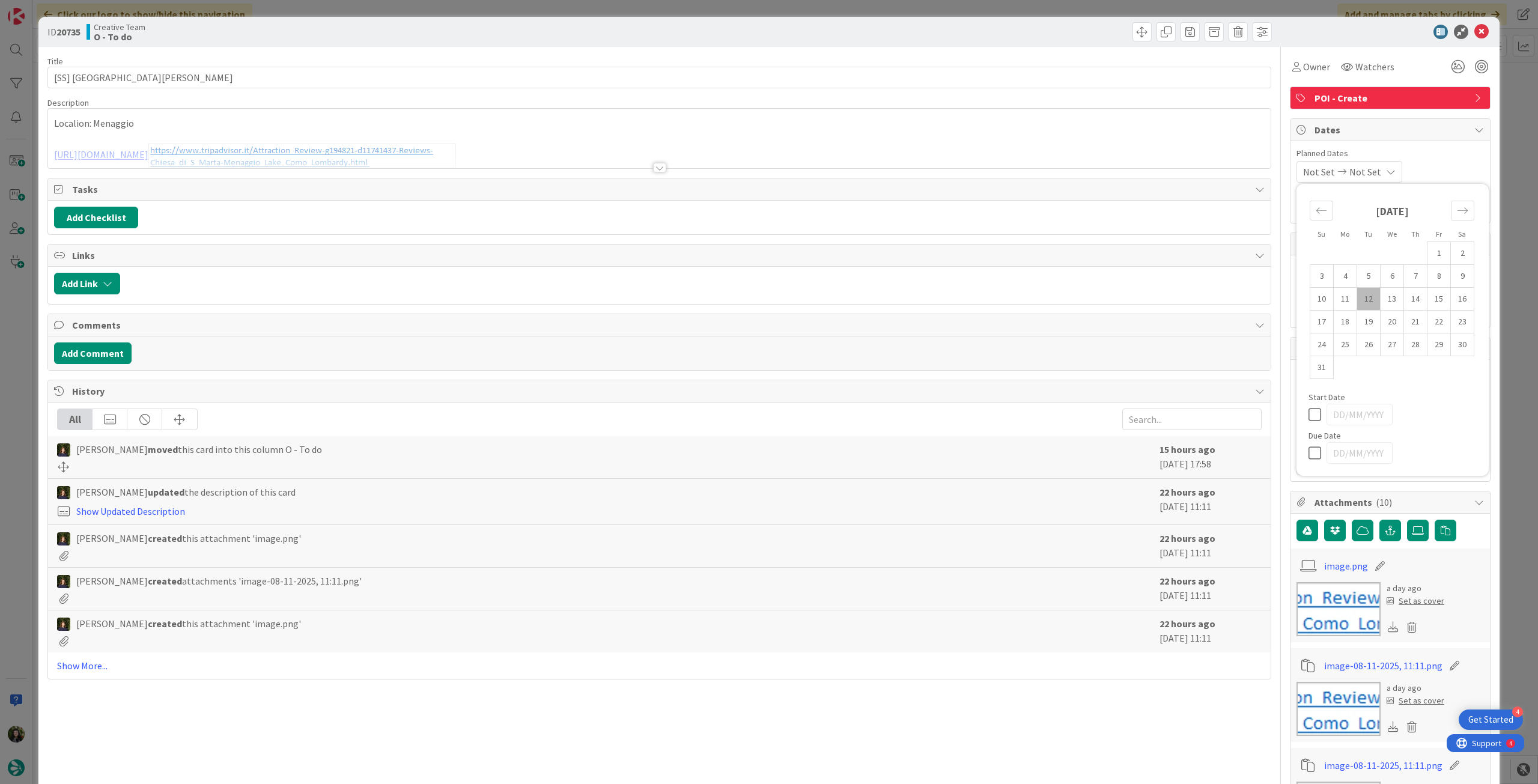
click at [1312, 457] on icon at bounding box center [1318, 453] width 18 height 14
type input "[DATE]"
click at [1474, 30] on icon at bounding box center [1481, 32] width 14 height 14
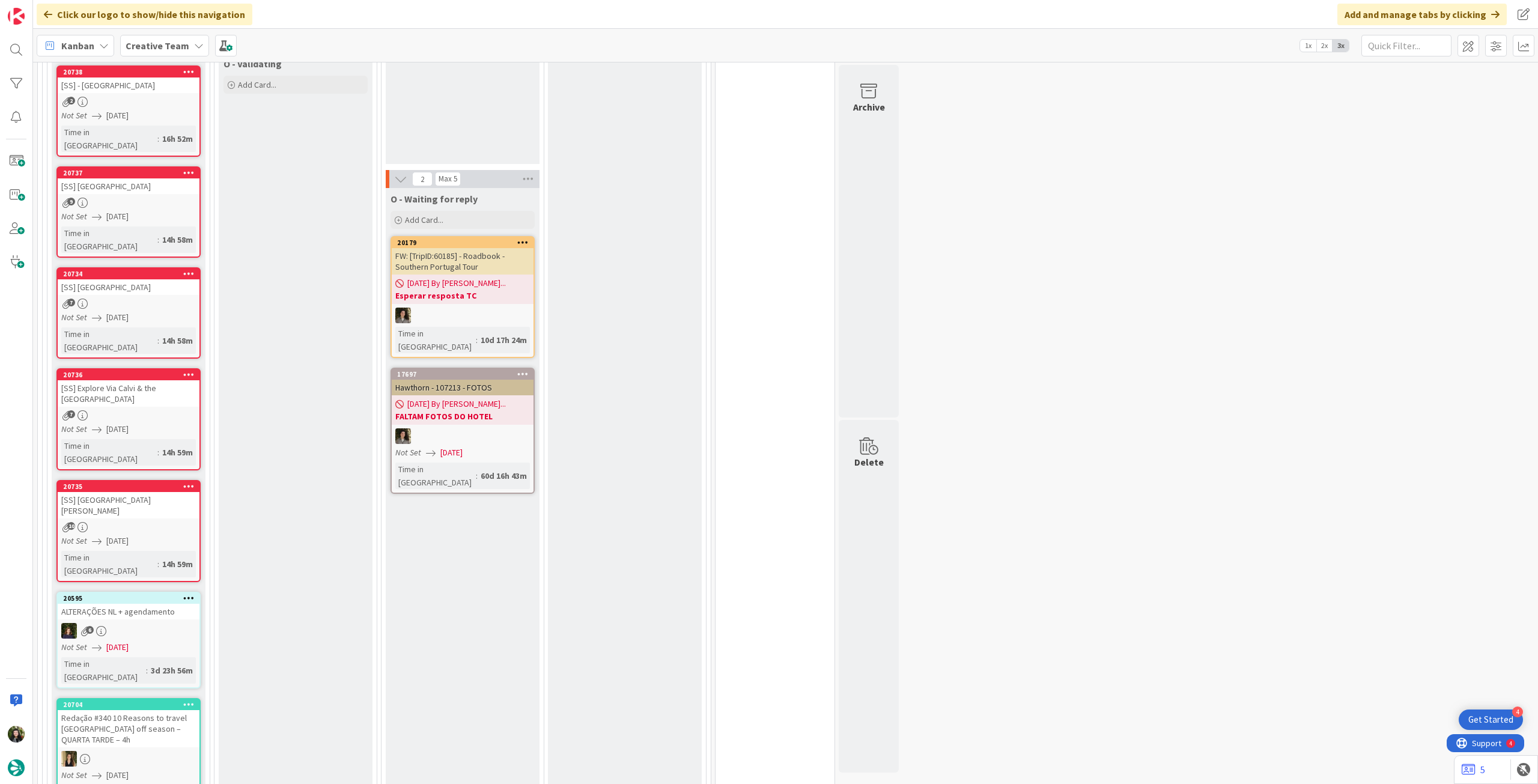
click at [150, 623] on div "6" at bounding box center [128, 630] width 142 height 16
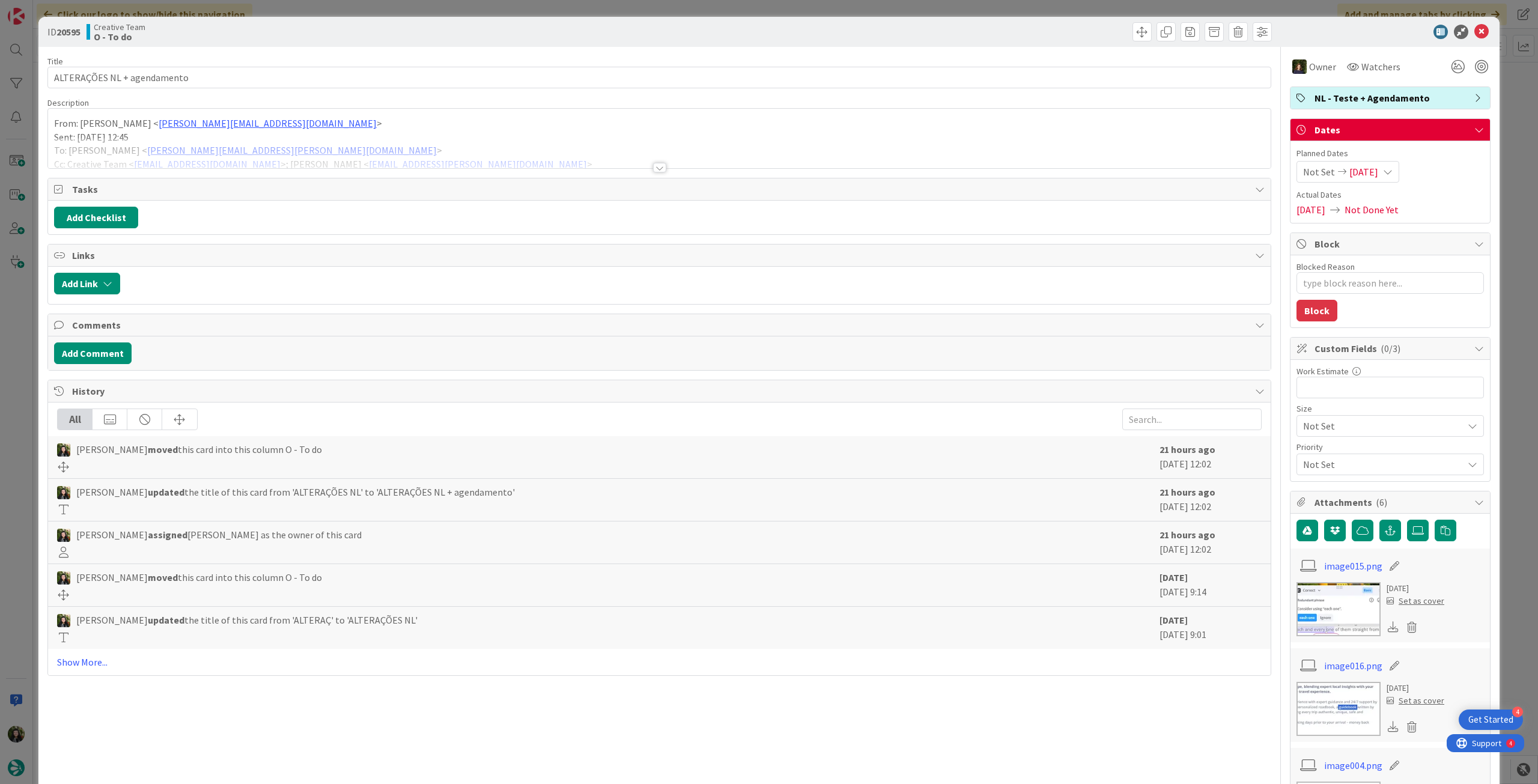
type textarea "x"
click at [1374, 165] on span "11/08/2025" at bounding box center [1364, 172] width 29 height 14
click at [1309, 450] on icon at bounding box center [1318, 453] width 18 height 14
type input "[DATE]"
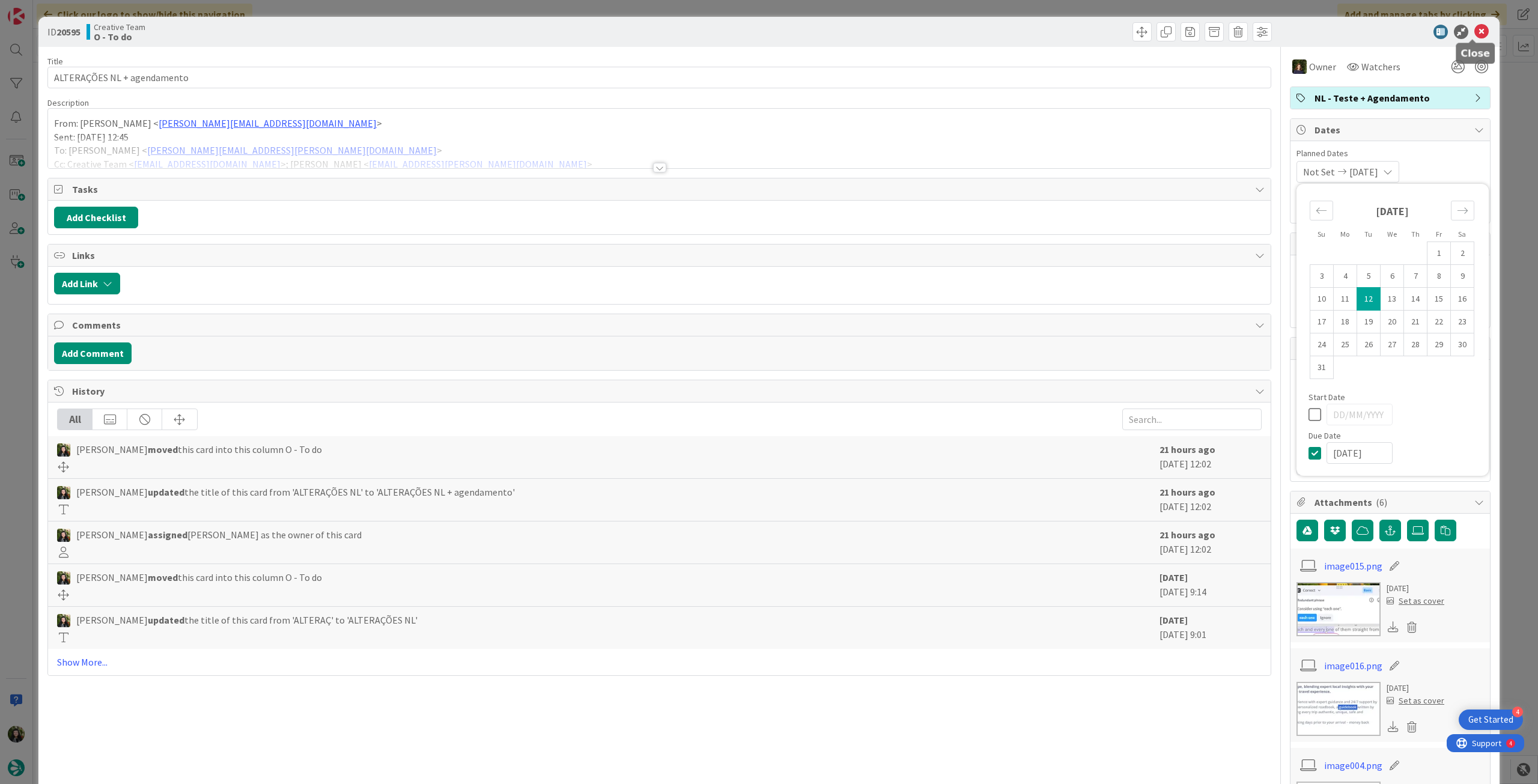
click at [1474, 30] on icon at bounding box center [1481, 32] width 14 height 14
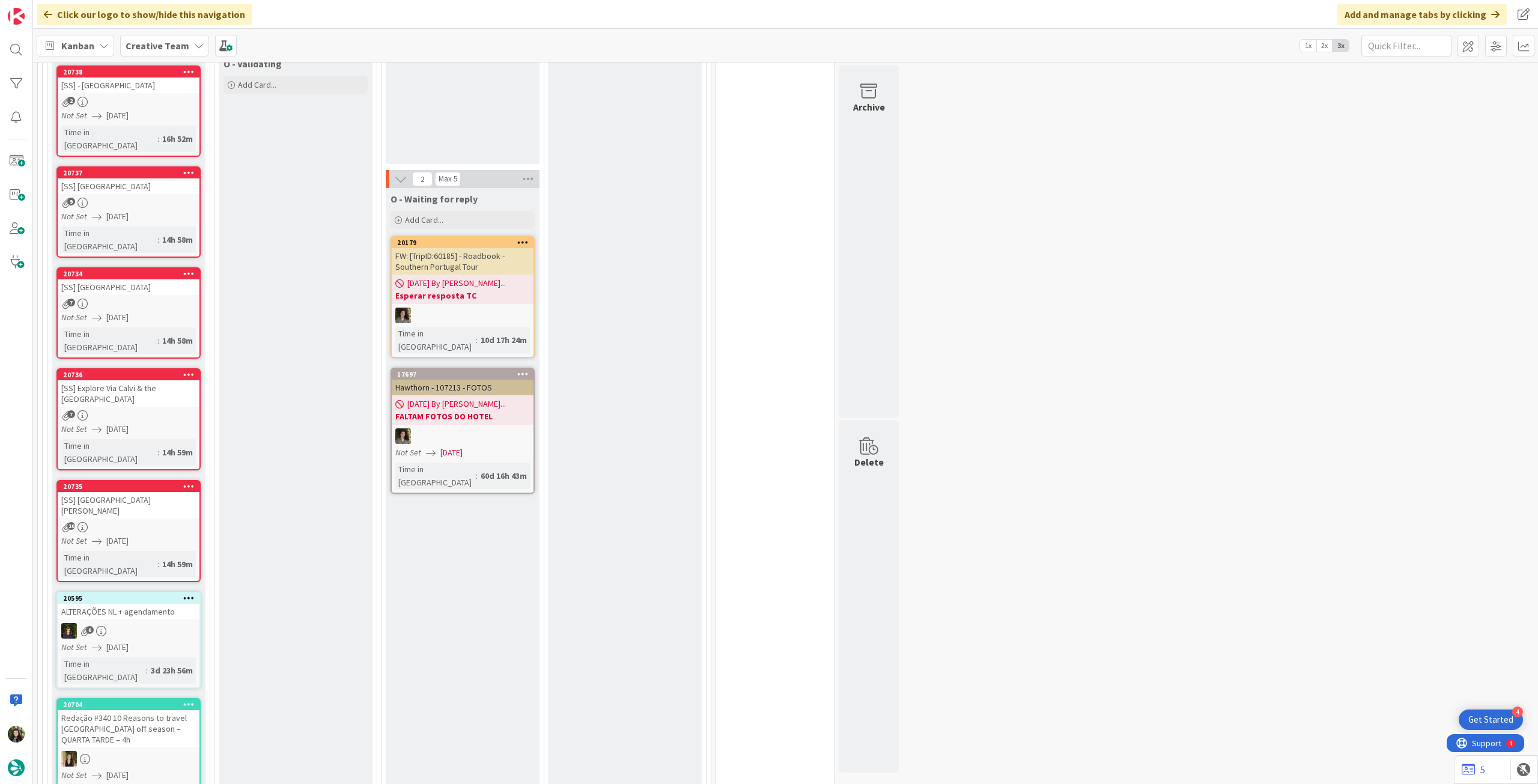
click at [188, 593] on icon at bounding box center [188, 597] width 11 height 8
click at [173, 608] on link "Move to Top" at bounding box center [118, 616] width 162 height 17
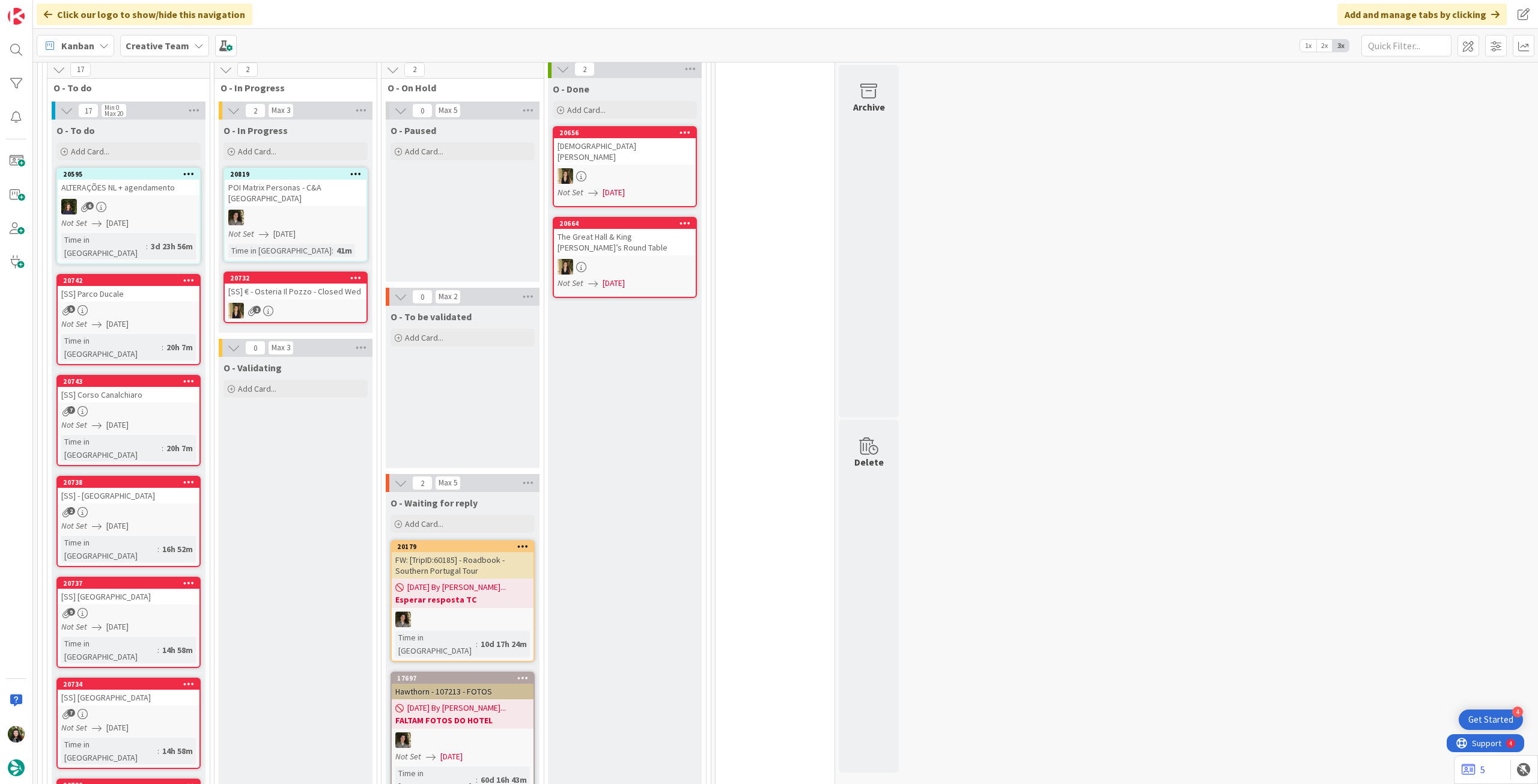
click at [282, 284] on div "[SS] € - Osteria Il Pozzo - Closed Wed" at bounding box center [295, 291] width 142 height 16
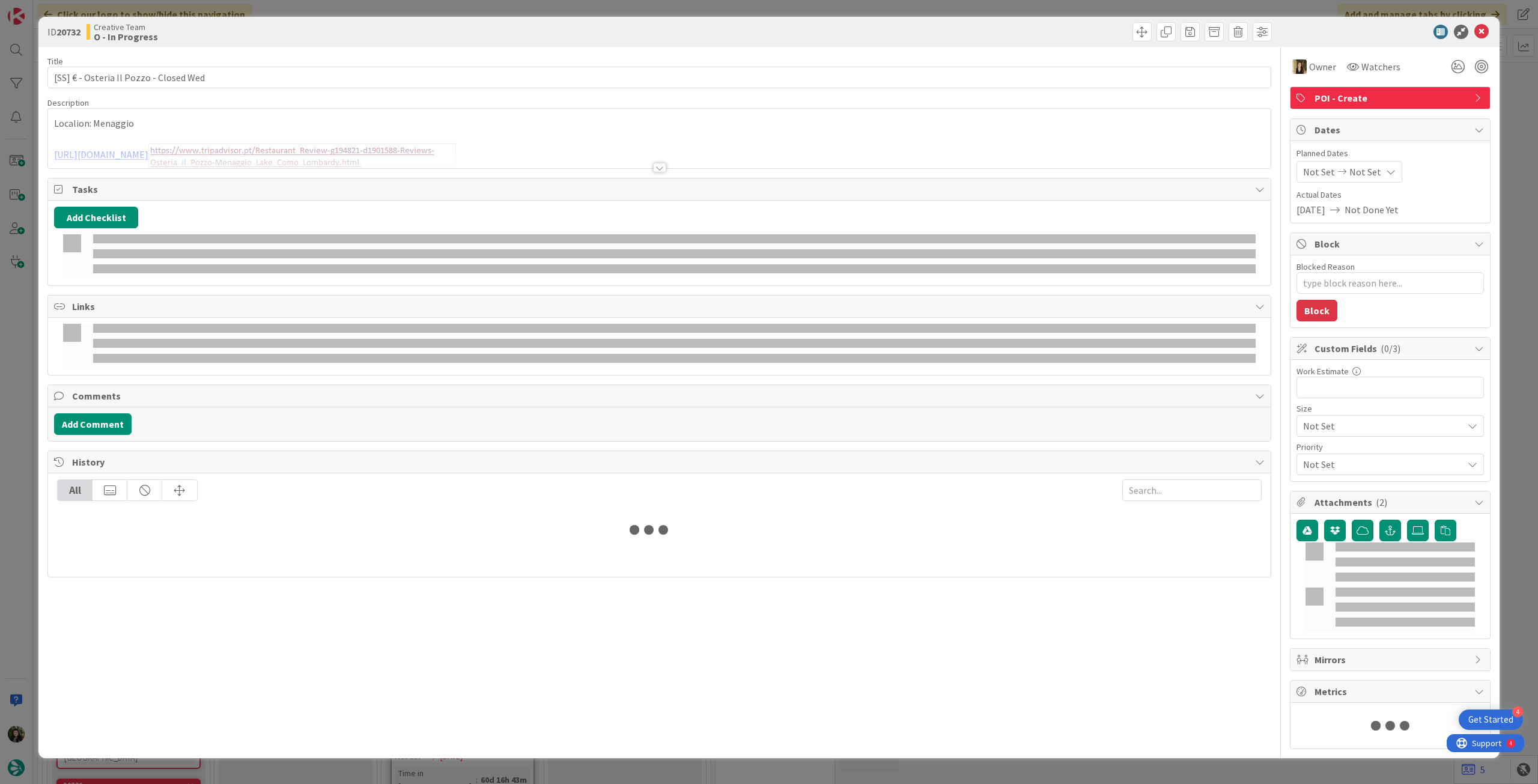
type textarea "x"
type input "[SS] € - Osteria Il Pozzo - Closed Wed"
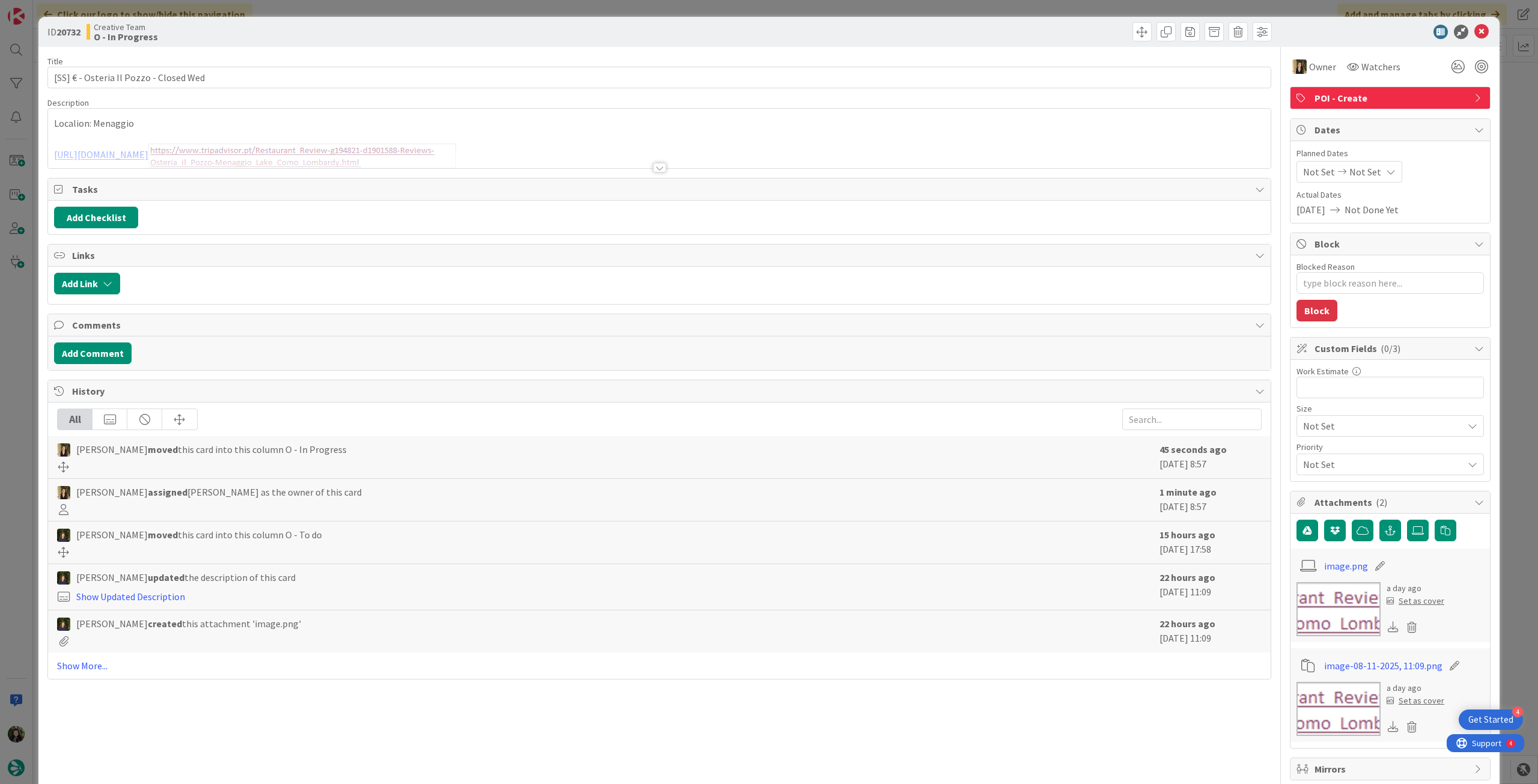
type textarea "x"
type input "[SS] € - Osteria Il Pozzo - Closed Wed"
click at [1374, 176] on div "Not Set Not Set" at bounding box center [1350, 172] width 106 height 22
click at [1309, 453] on icon at bounding box center [1318, 453] width 18 height 14
type input "[DATE]"
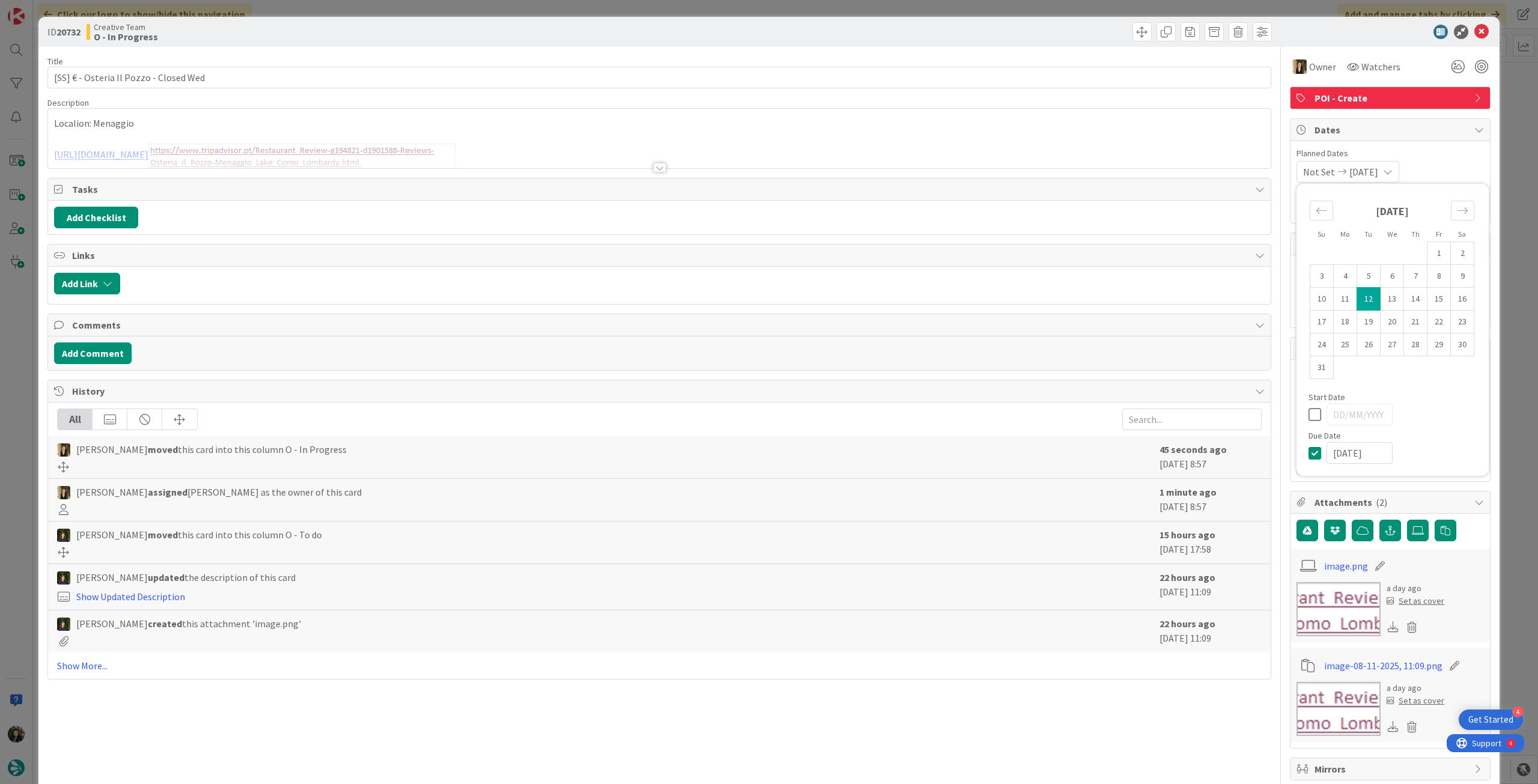
type textarea "x"
type input "[SS] € - Osteria Il Pozzo - Closed Wed"
click at [1476, 33] on icon at bounding box center [1481, 32] width 14 height 14
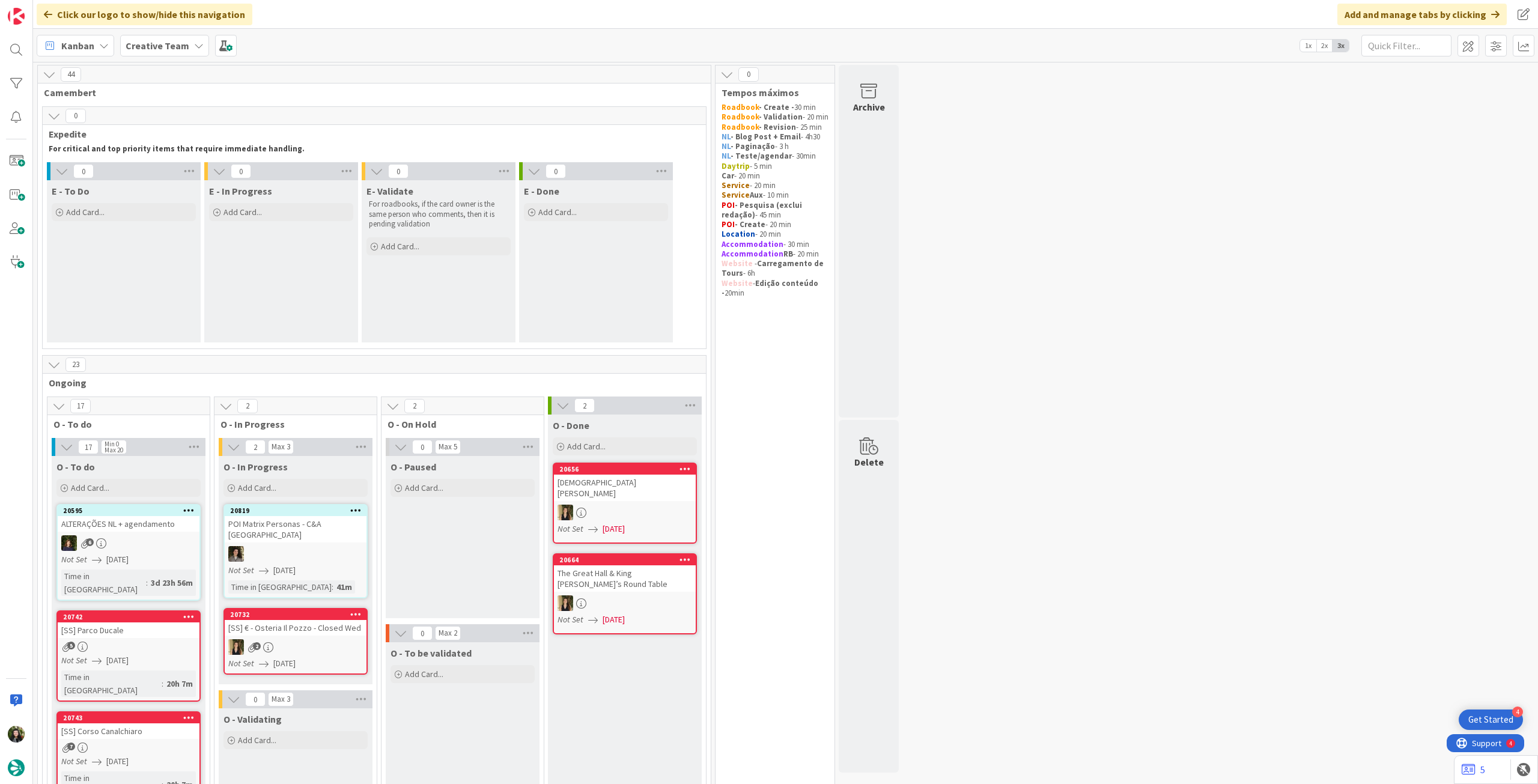
click at [163, 42] on b "Creative Team" at bounding box center [157, 45] width 64 height 12
click at [202, 177] on h4 "Creative Team - Análise" at bounding box center [216, 172] width 163 height 12
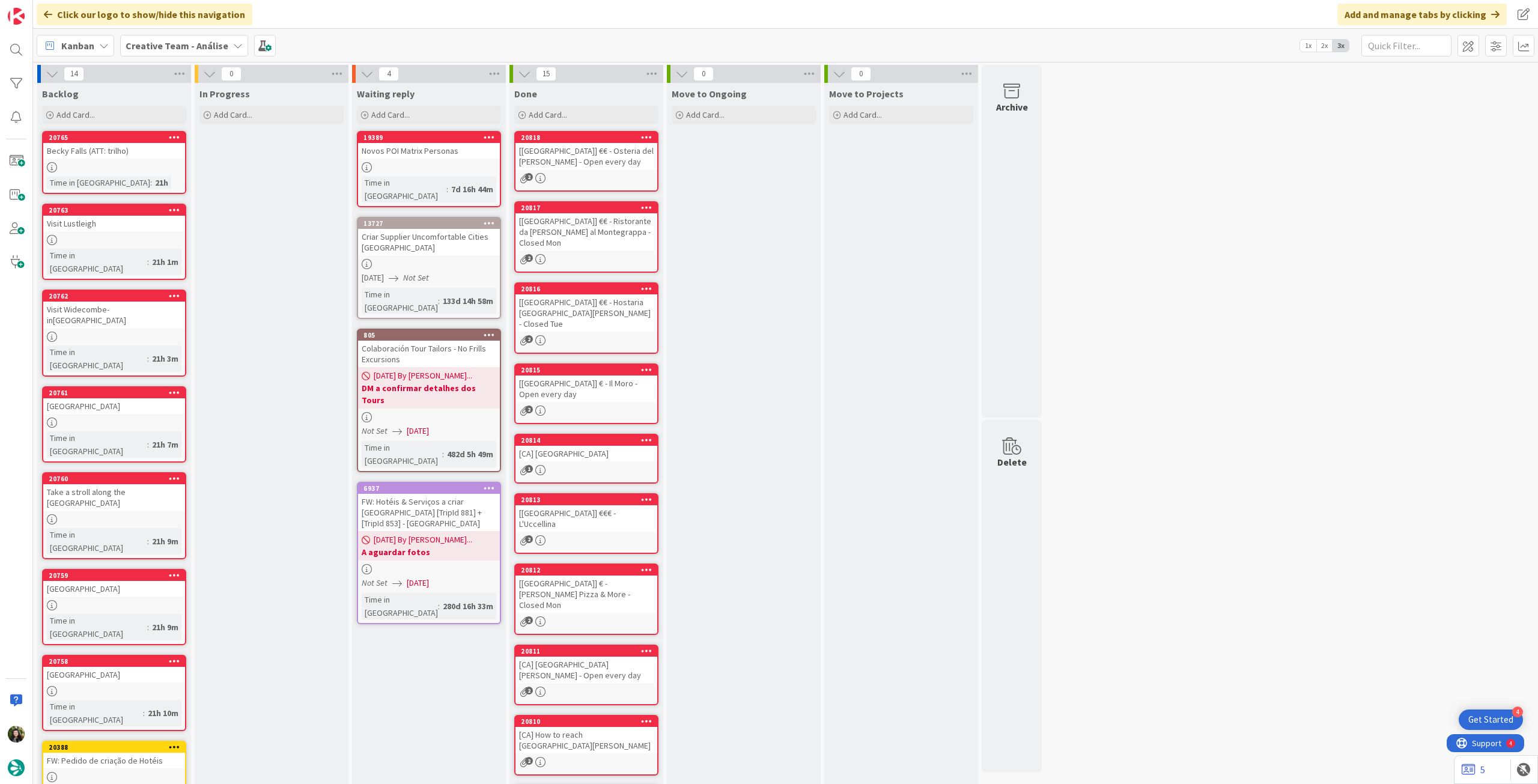
click at [162, 45] on b "Creative Team - Análise" at bounding box center [177, 45] width 103 height 12
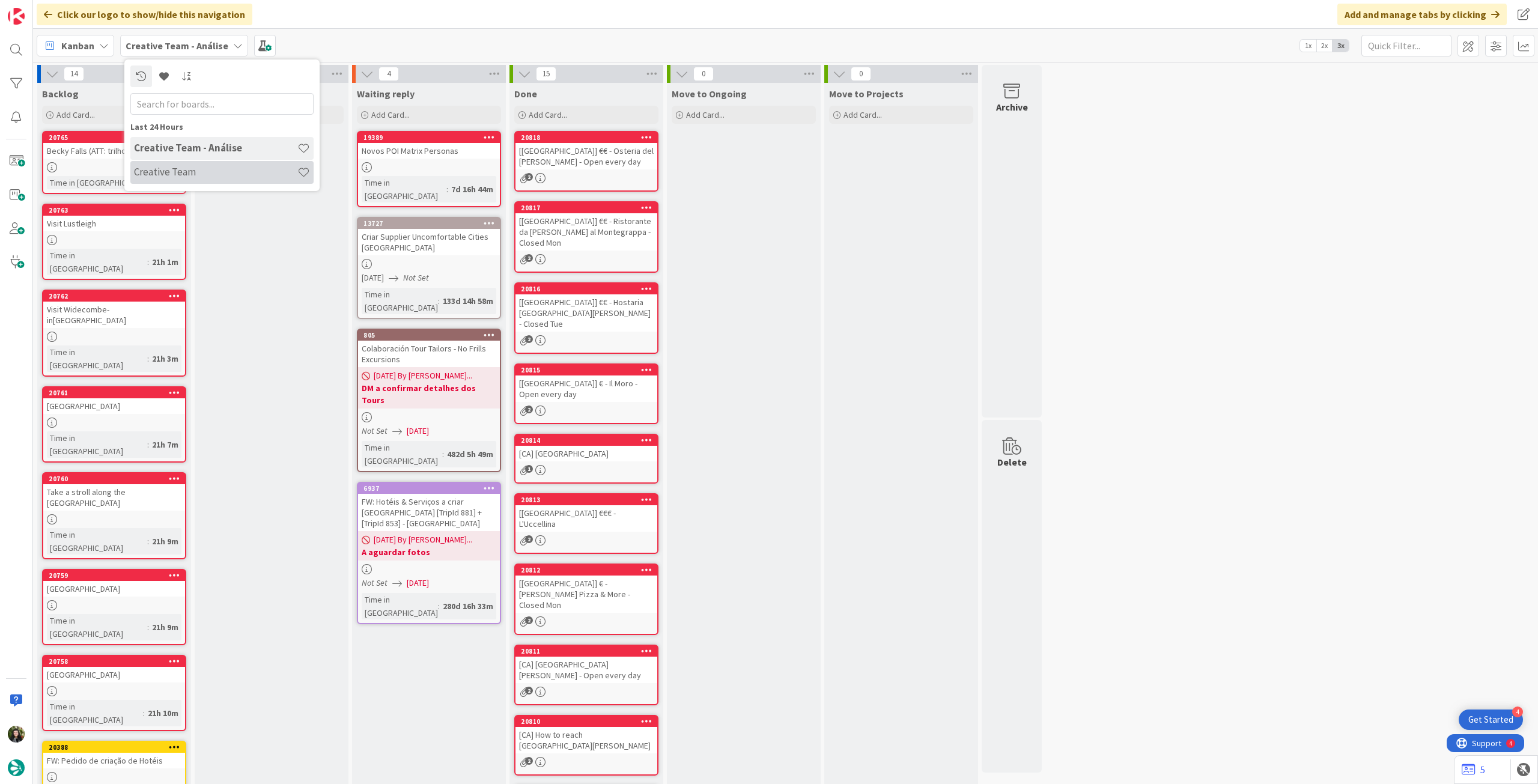
click at [194, 170] on h4 "Creative Team" at bounding box center [216, 172] width 163 height 12
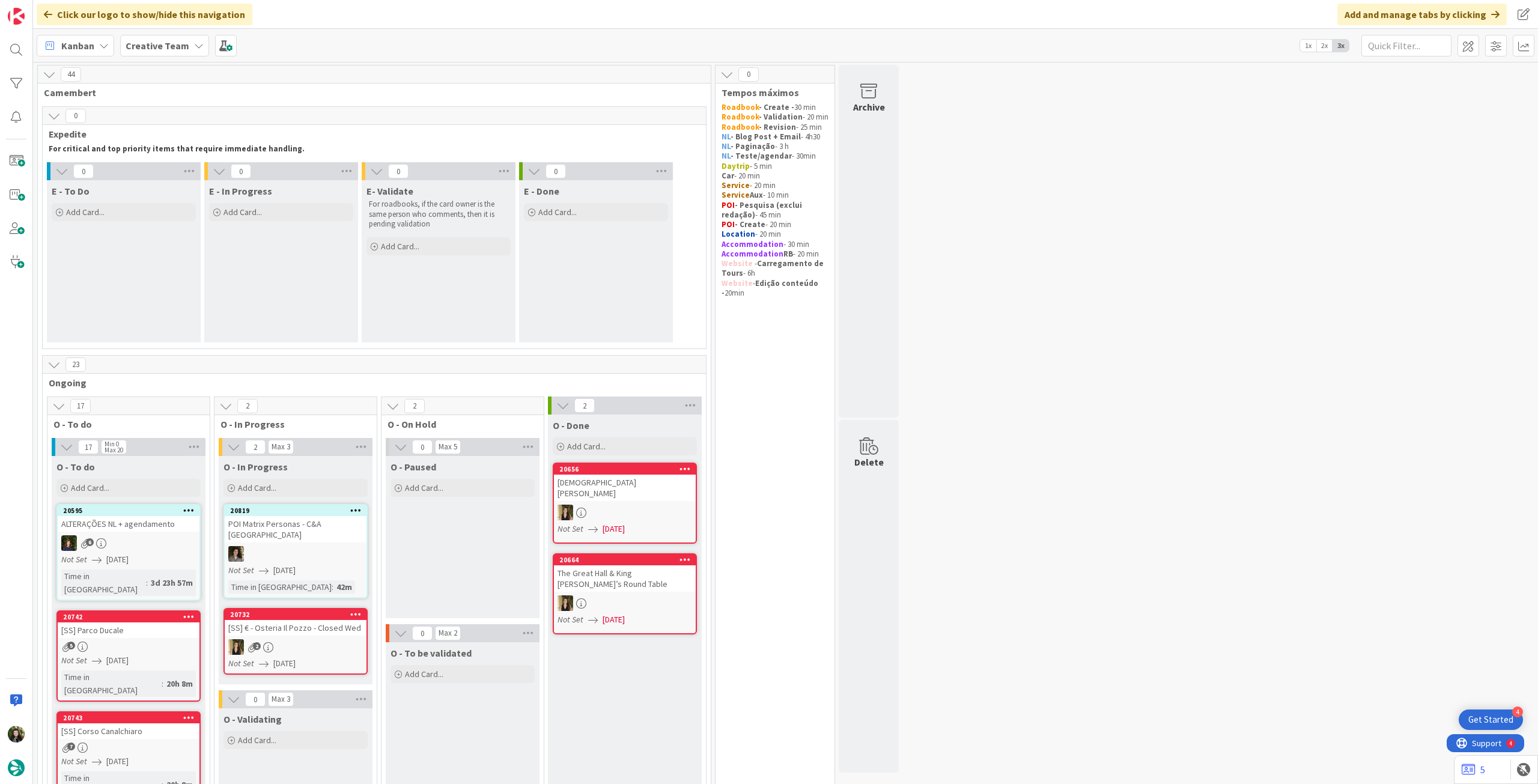
click at [151, 46] on b "Creative Team" at bounding box center [157, 45] width 64 height 12
click at [166, 166] on h4 "Creative Team - Análise" at bounding box center [216, 172] width 163 height 12
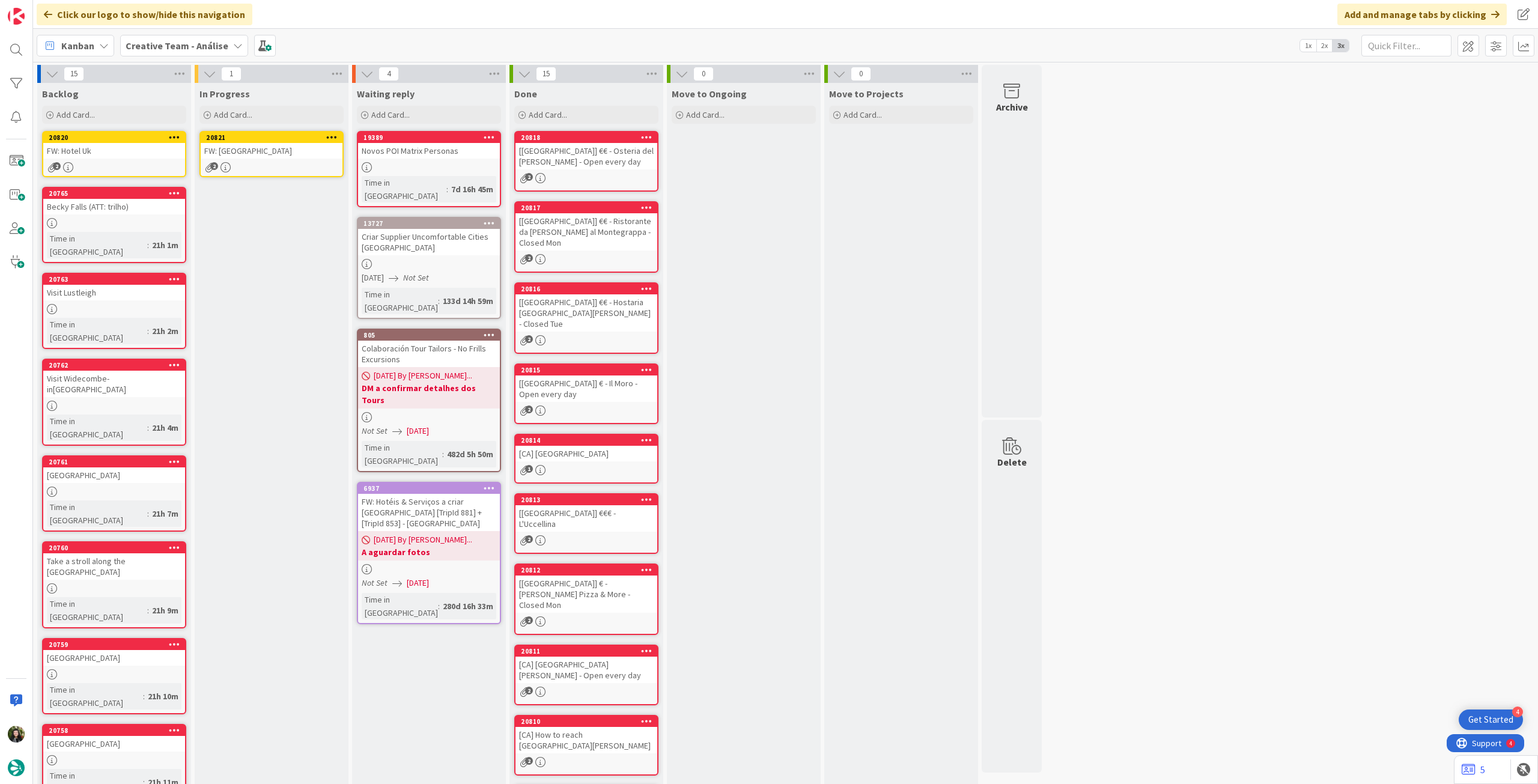
click at [281, 157] on div "FW: Hotel UK" at bounding box center [271, 151] width 142 height 16
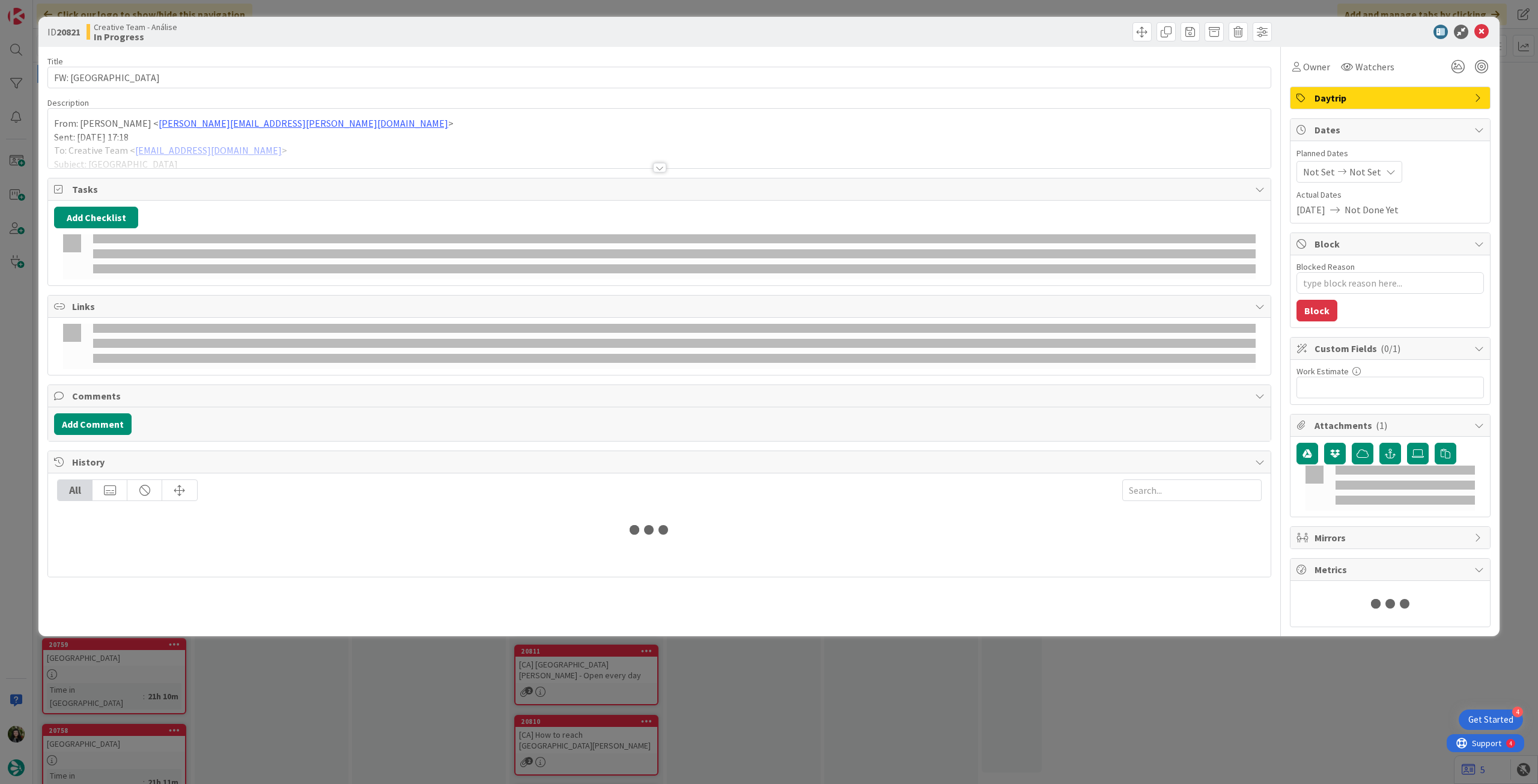
click at [351, 152] on div at bounding box center [660, 153] width 1223 height 30
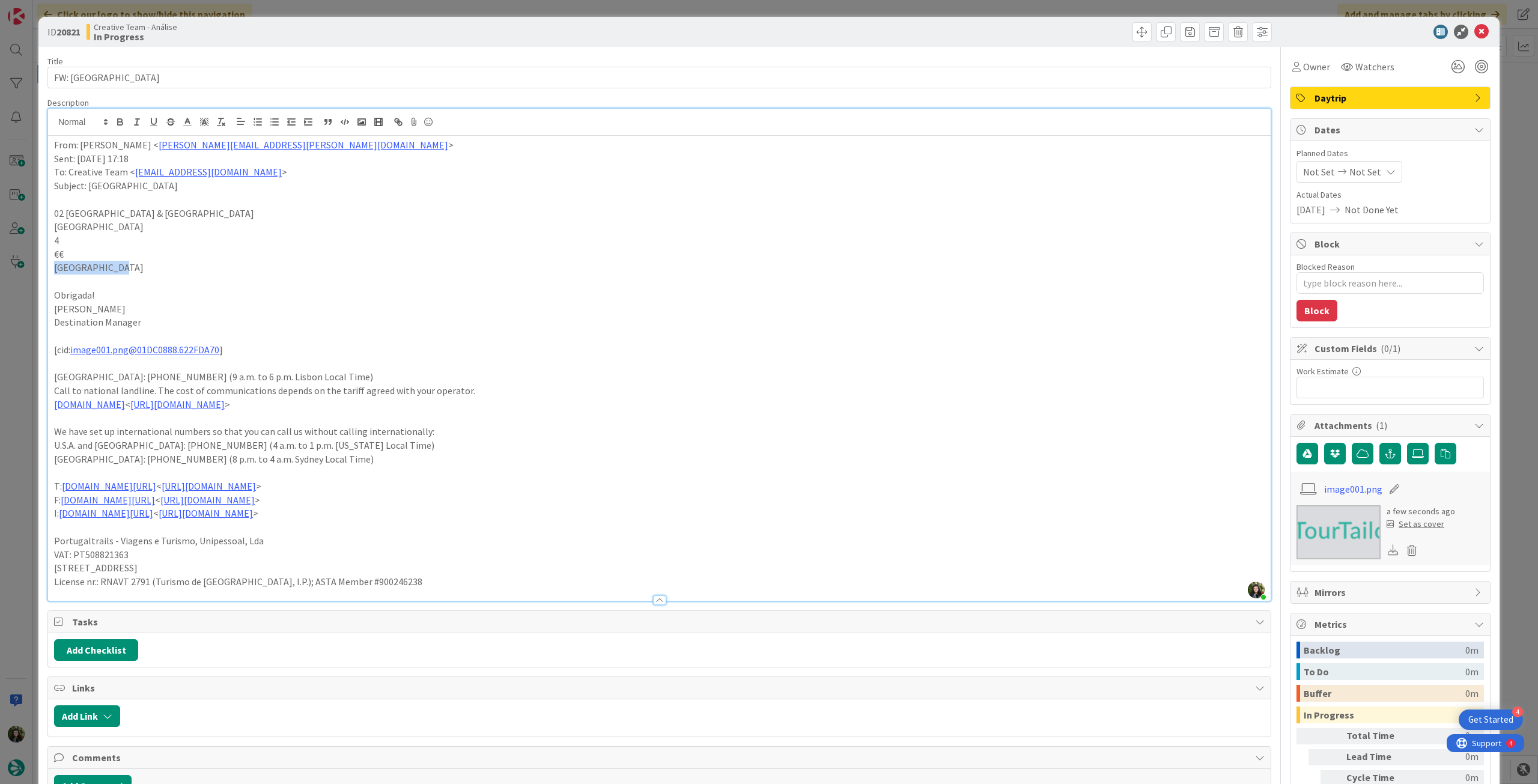
drag, startPoint x: 117, startPoint y: 269, endPoint x: 36, endPoint y: 263, distance: 81.2
click at [36, 263] on div "ID 20821 Creative Team - Análise In Progress Title 12 / 128 FW: Hotel UK Descri…" at bounding box center [769, 392] width 1538 height 784
click at [117, 121] on icon "button" at bounding box center [120, 122] width 11 height 11
click at [182, 255] on p "€€" at bounding box center [659, 254] width 1211 height 14
drag, startPoint x: 106, startPoint y: 228, endPoint x: 26, endPoint y: 222, distance: 80.2
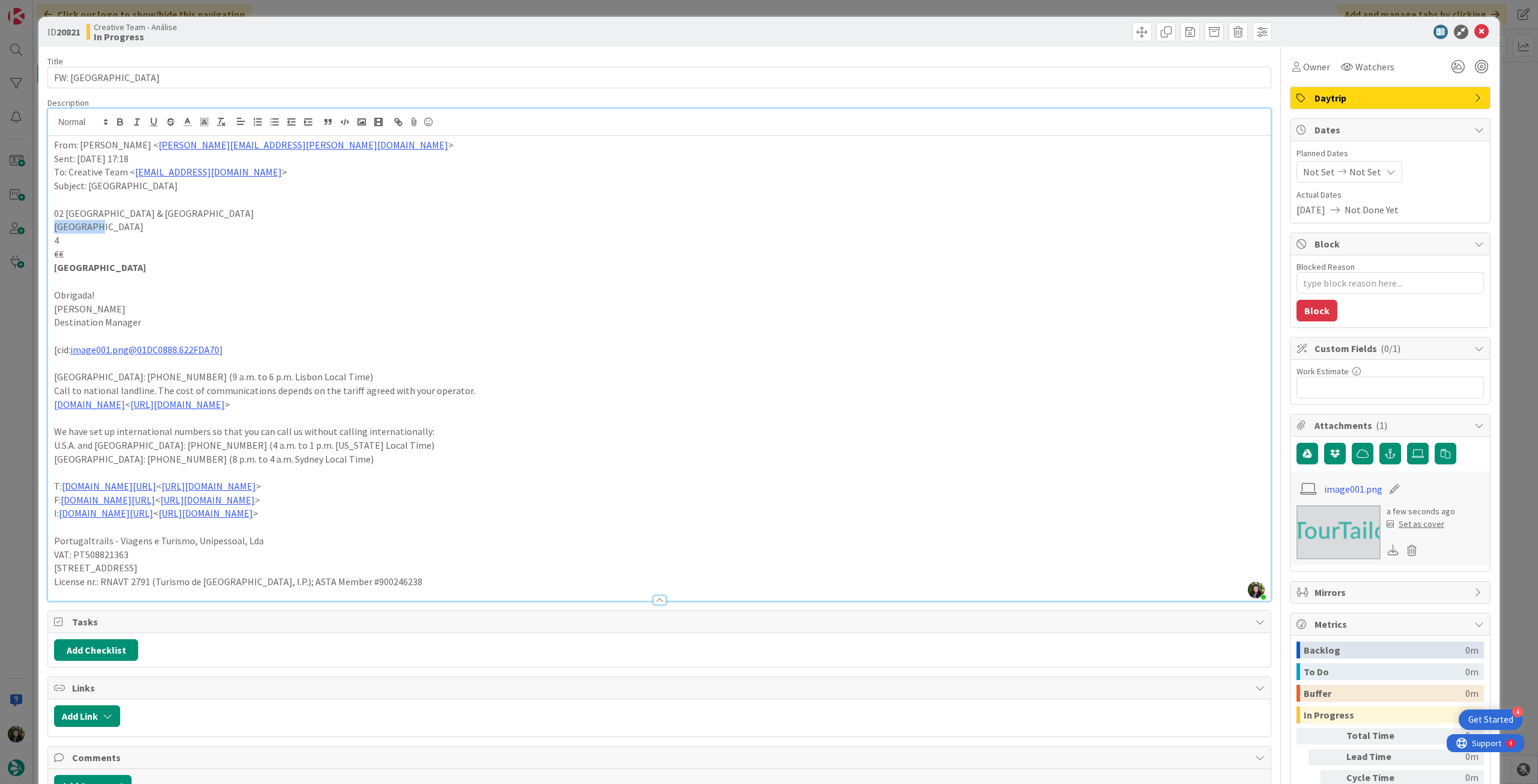
click at [26, 222] on div "ID 20821 Creative Team - Análise In Progress Title 12 / 128 FW: Hotel UK Descri…" at bounding box center [769, 392] width 1538 height 784
click at [121, 126] on icon "button" at bounding box center [120, 122] width 11 height 11
click at [239, 275] on p at bounding box center [659, 282] width 1211 height 14
type textarea "x"
click at [1368, 169] on div "Not Set Not Set" at bounding box center [1350, 172] width 106 height 22
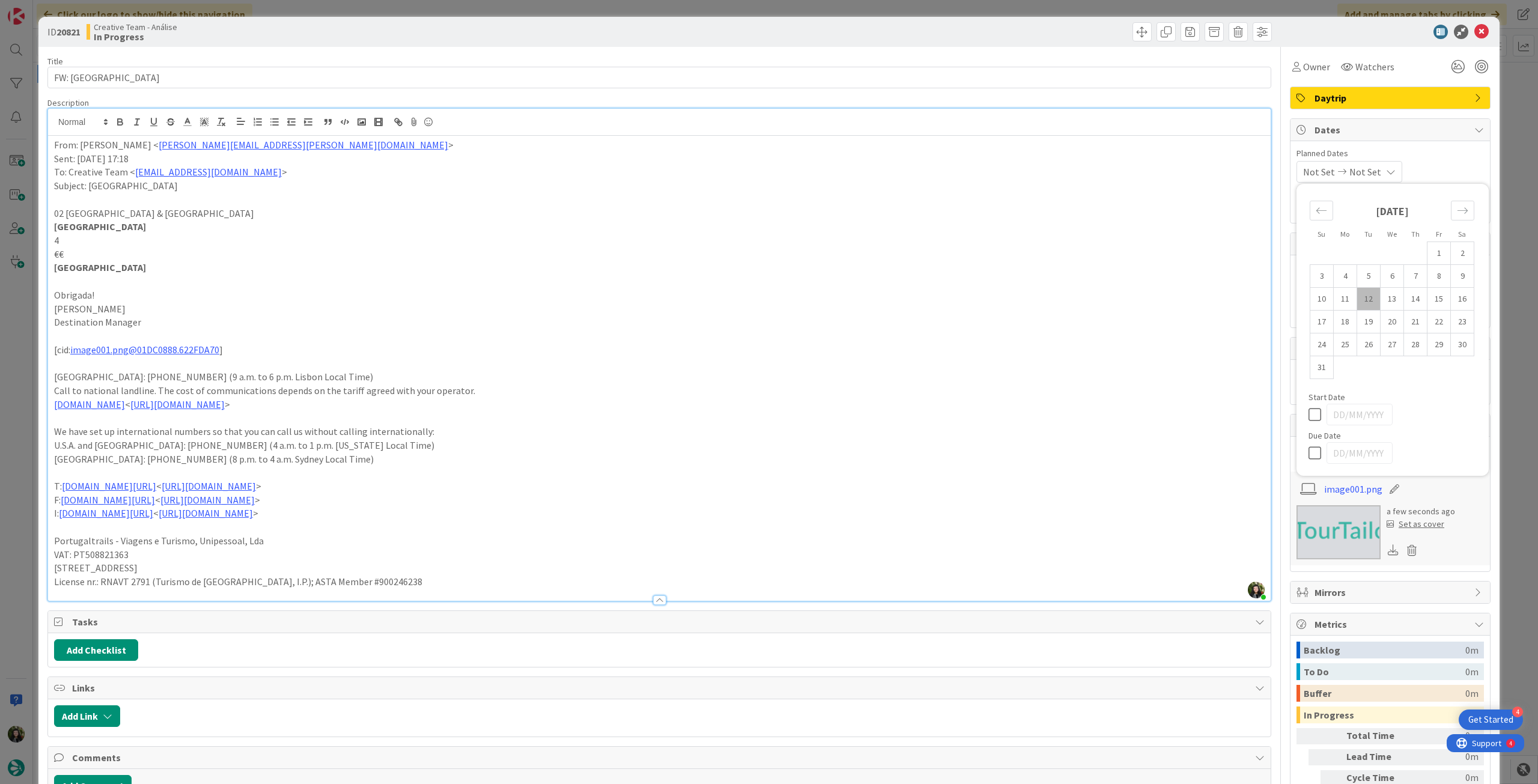
click at [1310, 451] on icon at bounding box center [1318, 453] width 18 height 14
type input "[DATE]"
click at [1474, 38] on icon at bounding box center [1481, 32] width 14 height 14
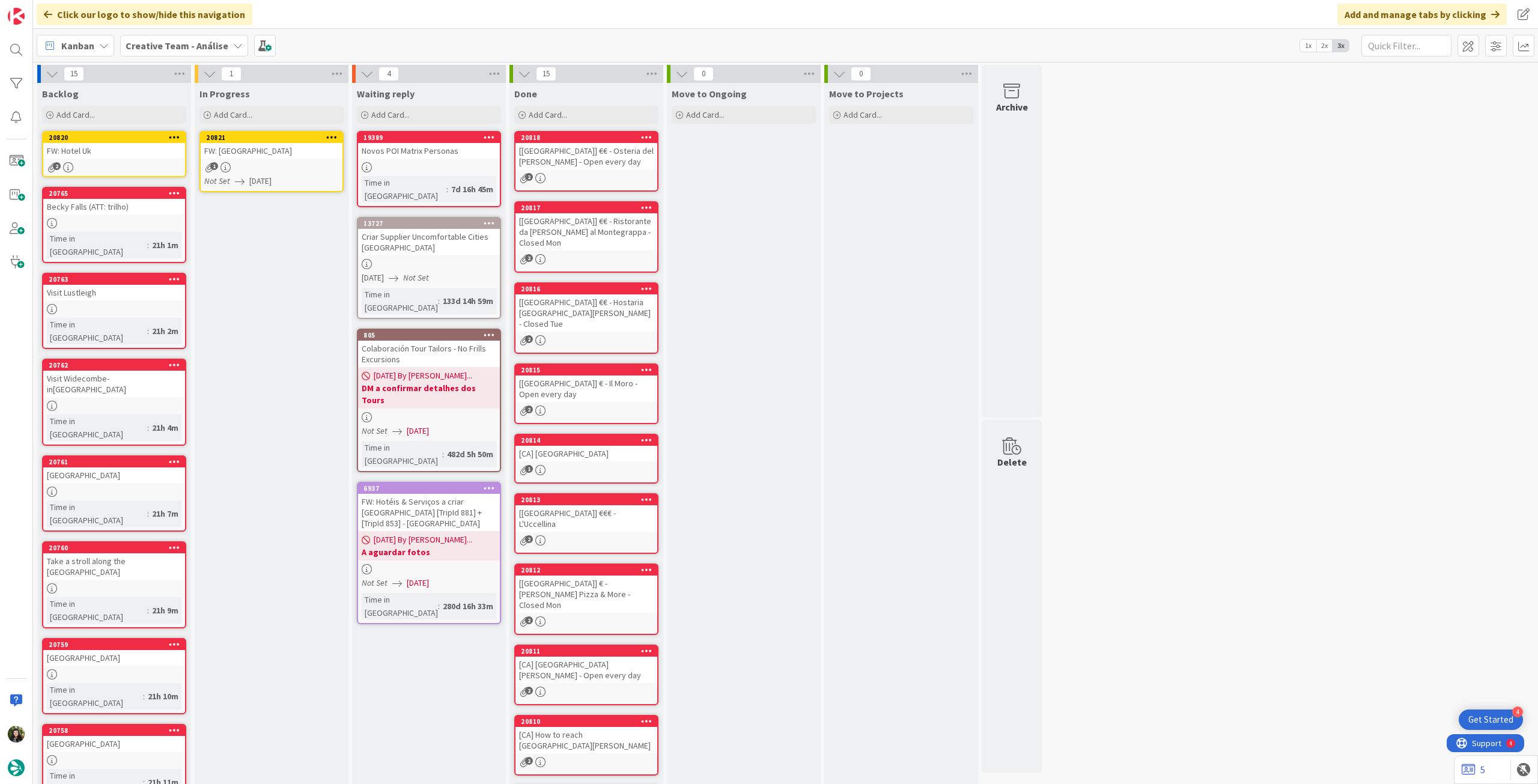
click at [329, 138] on icon at bounding box center [332, 136] width 11 height 8
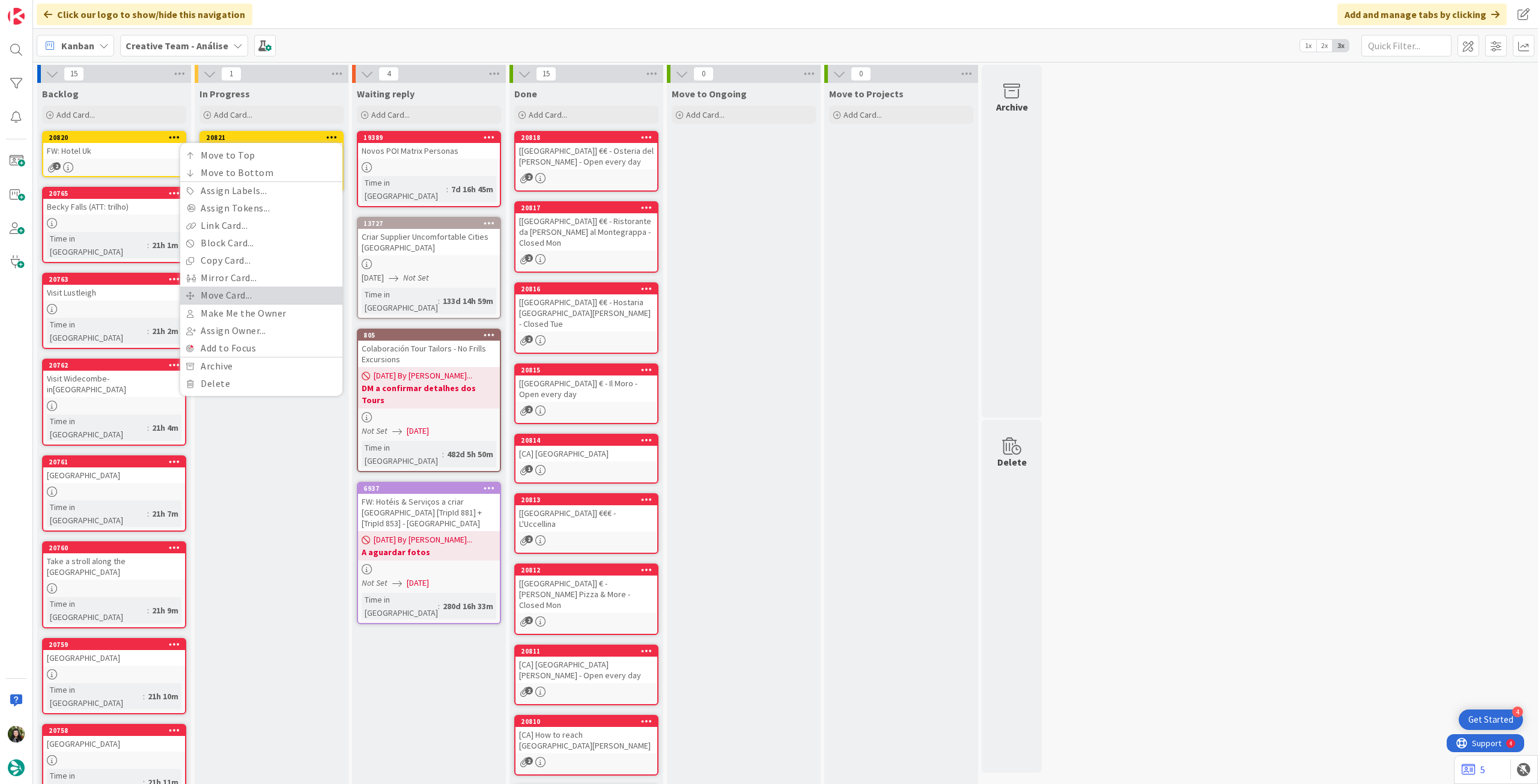
click at [266, 290] on link "Move Card..." at bounding box center [261, 295] width 162 height 17
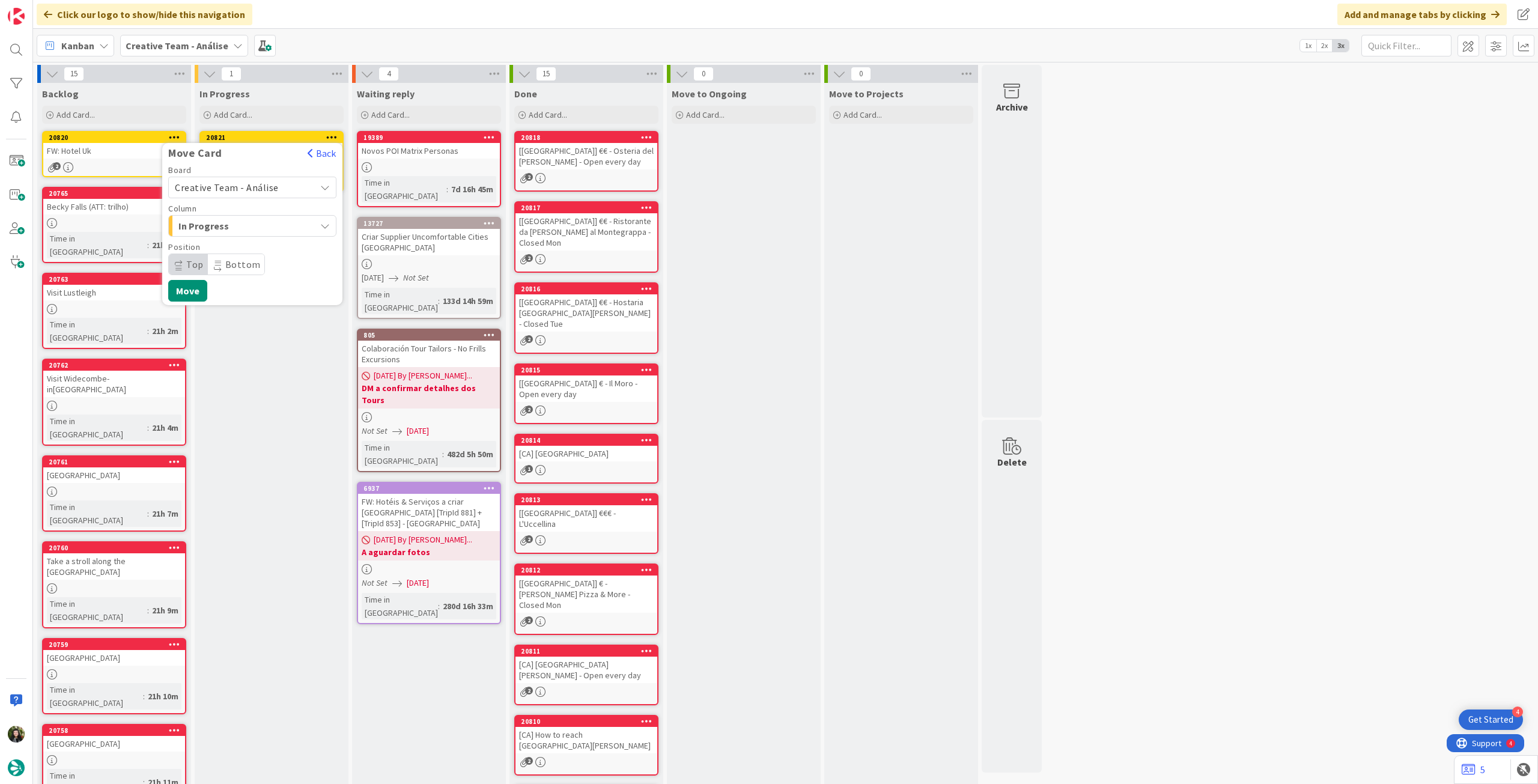
click at [251, 185] on span "Creative Team - Análise" at bounding box center [226, 188] width 104 height 12
click at [238, 242] on span "Creative Team" at bounding box center [260, 244] width 139 height 18
click at [240, 222] on span "Select a Column..." at bounding box center [219, 226] width 90 height 16
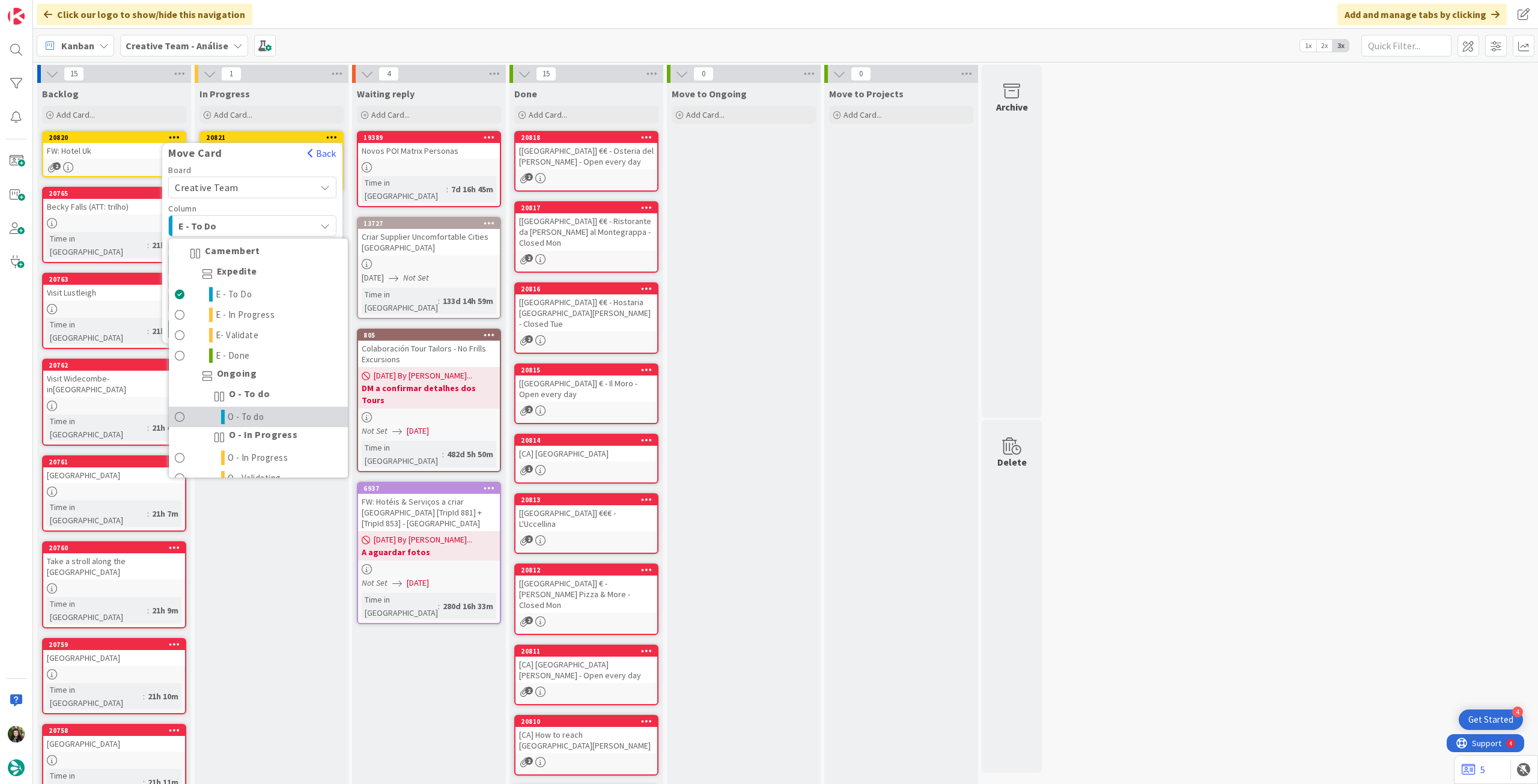
click at [266, 415] on link "O - To do" at bounding box center [258, 416] width 179 height 20
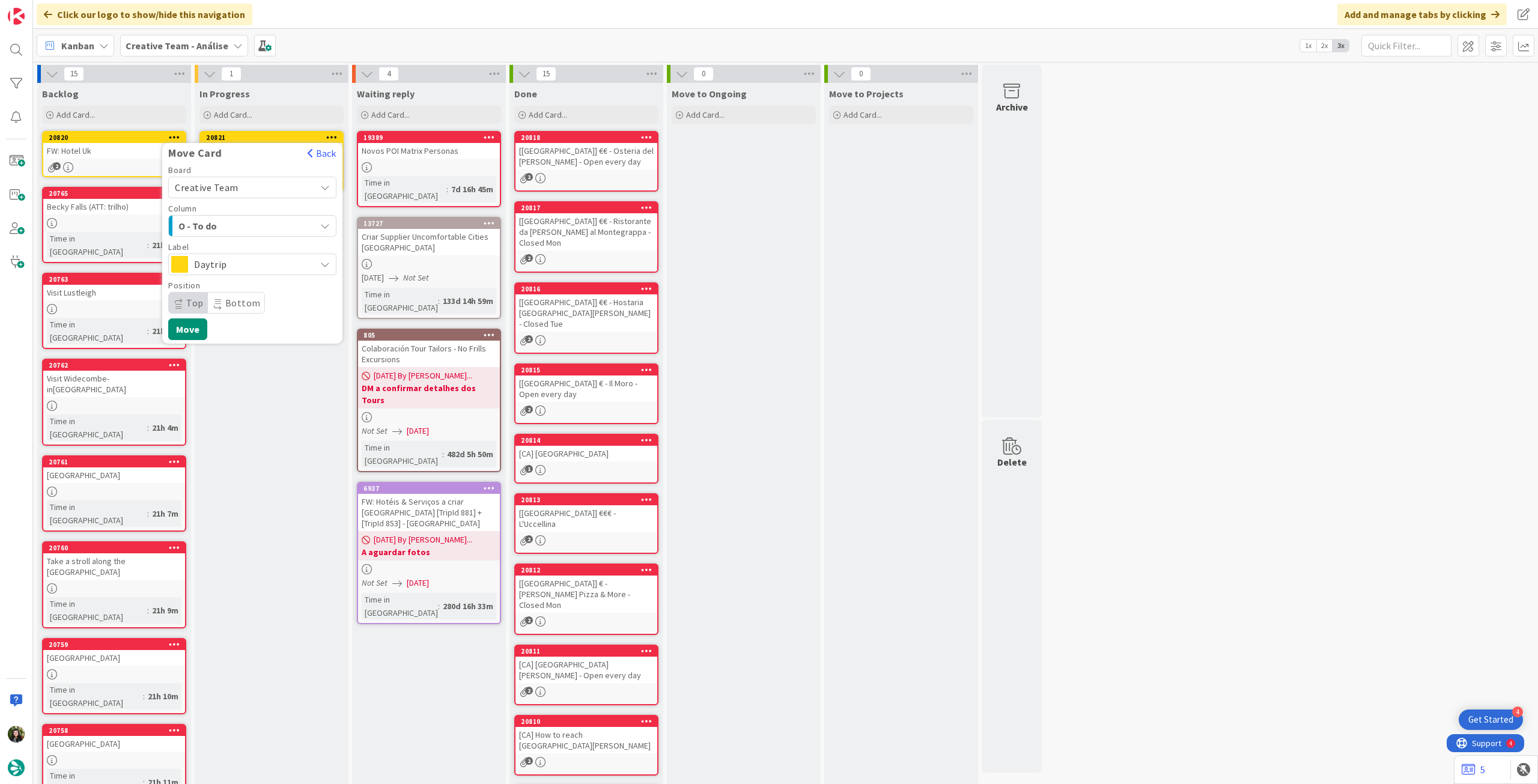
click at [251, 256] on span "Daytrip" at bounding box center [251, 264] width 115 height 17
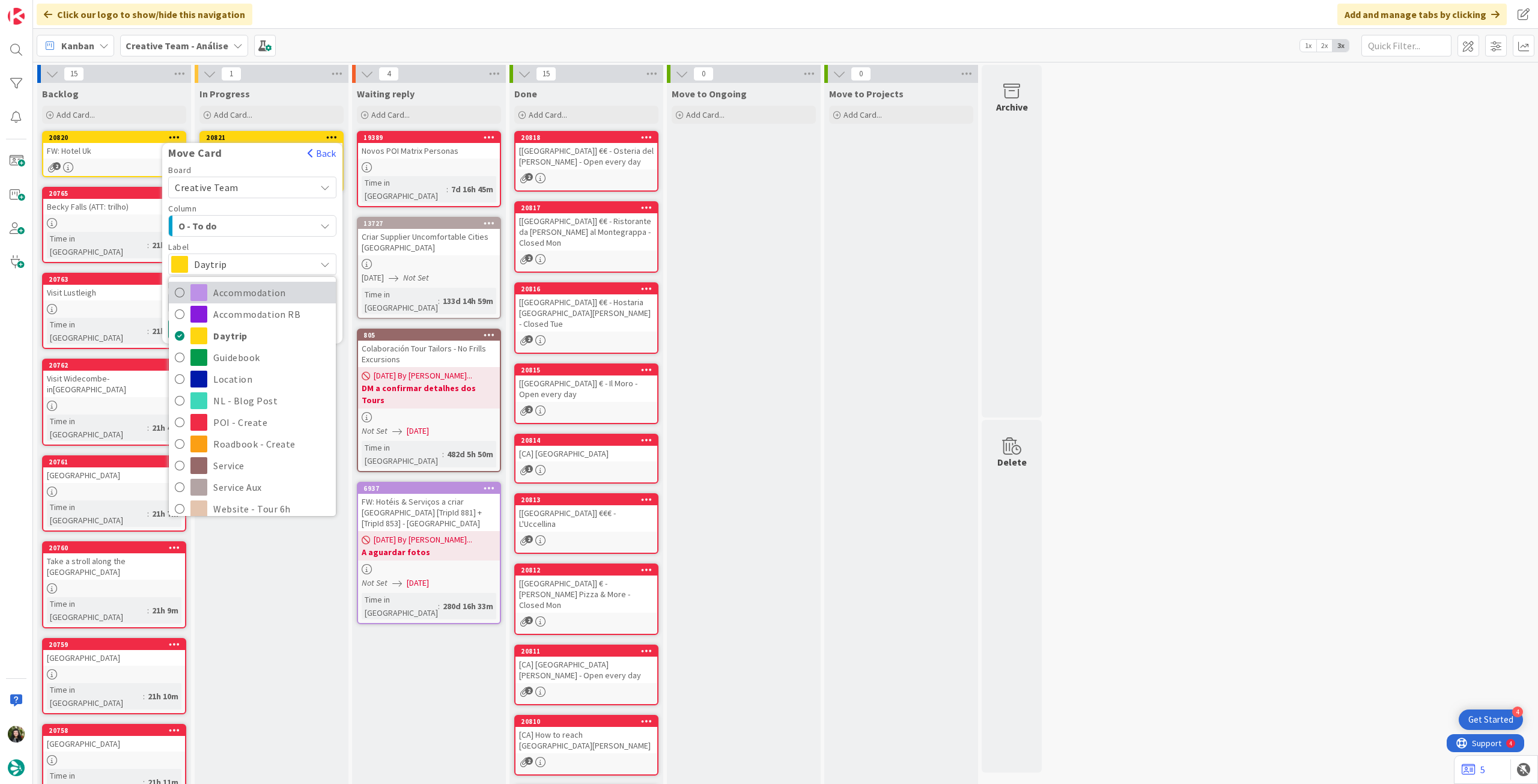
click at [234, 293] on span "Accommodation" at bounding box center [272, 293] width 117 height 18
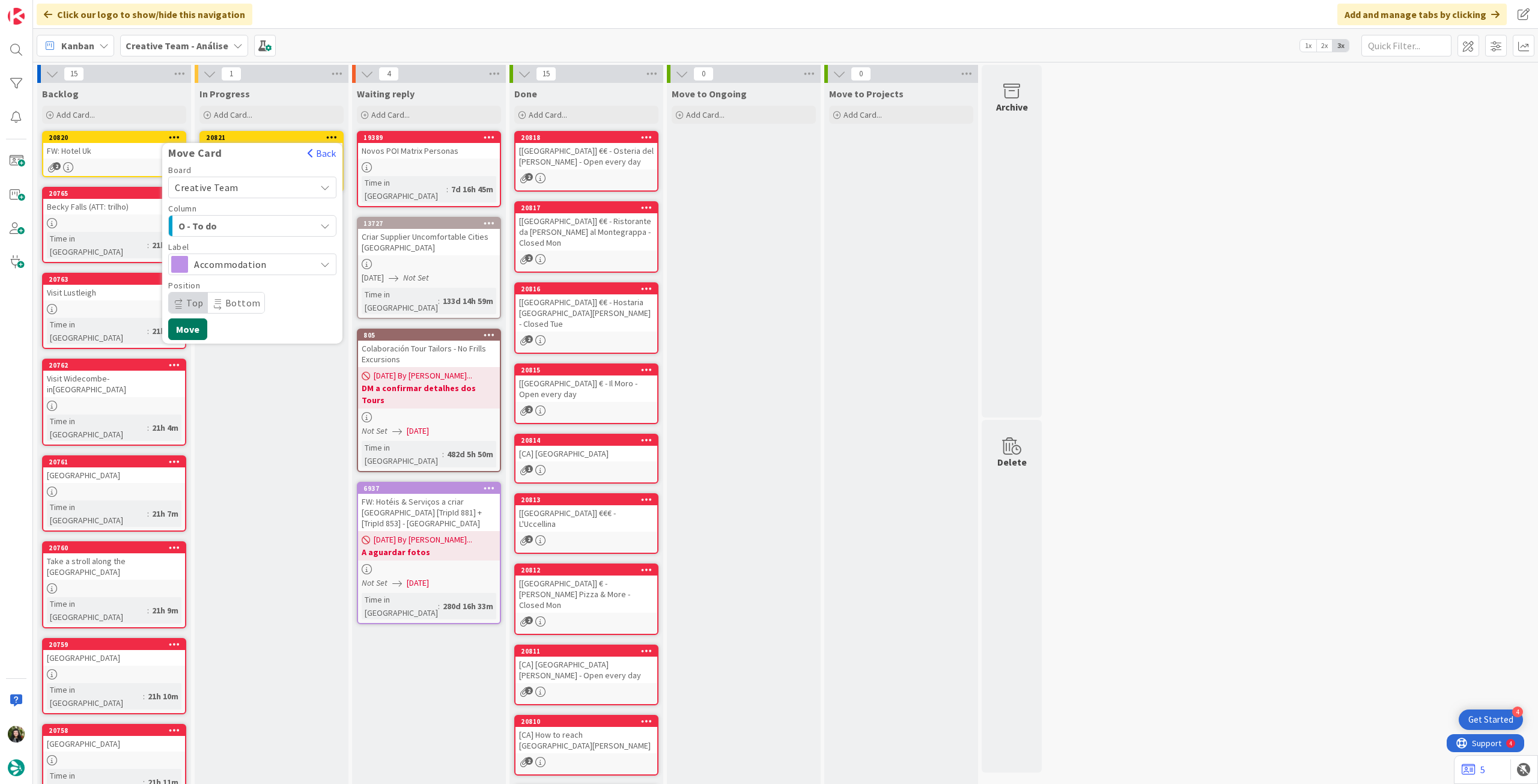
click at [201, 324] on button "Move" at bounding box center [188, 329] width 39 height 22
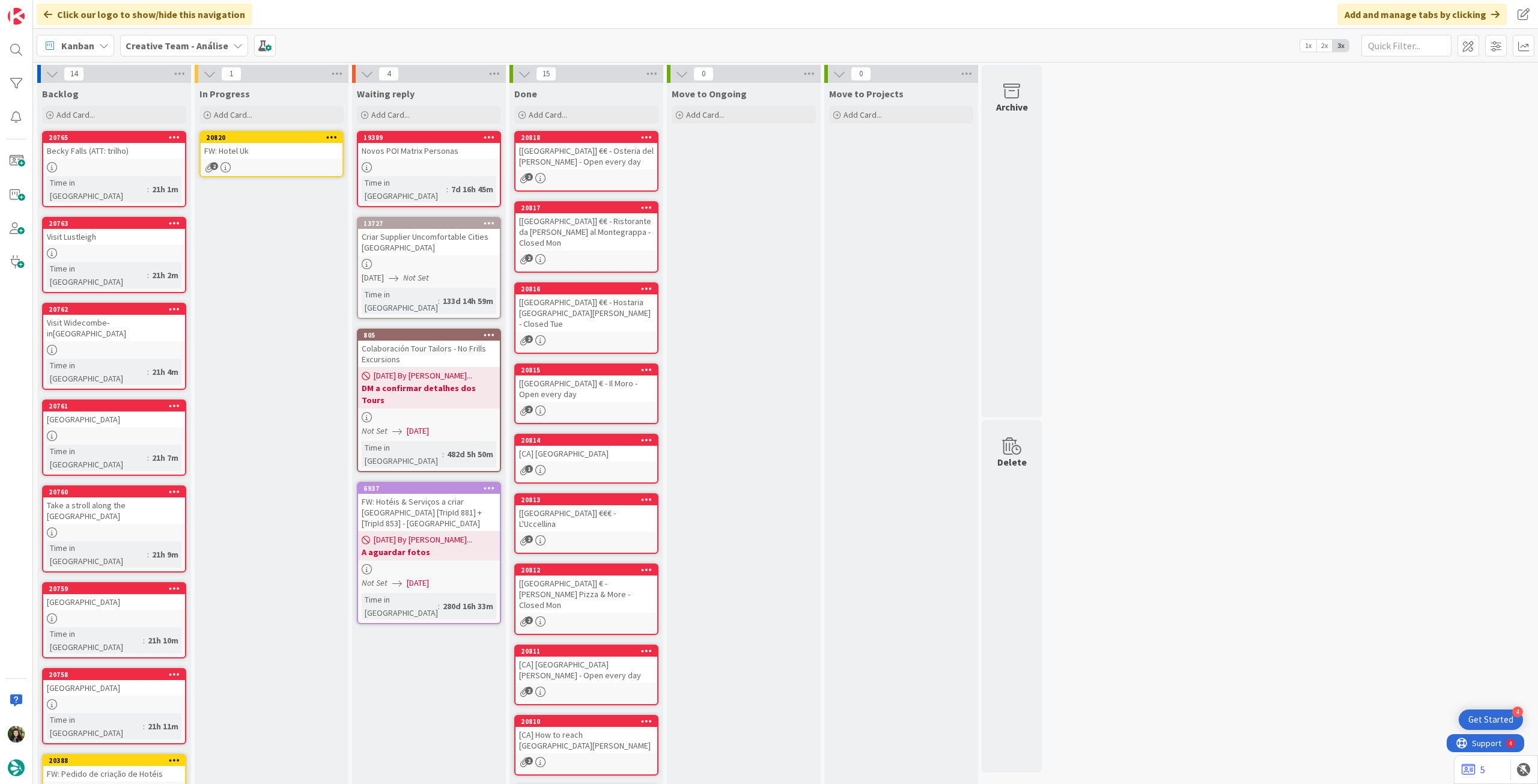
click at [263, 159] on link "20820 FW: Hotel Uk 2" at bounding box center [272, 154] width 145 height 46
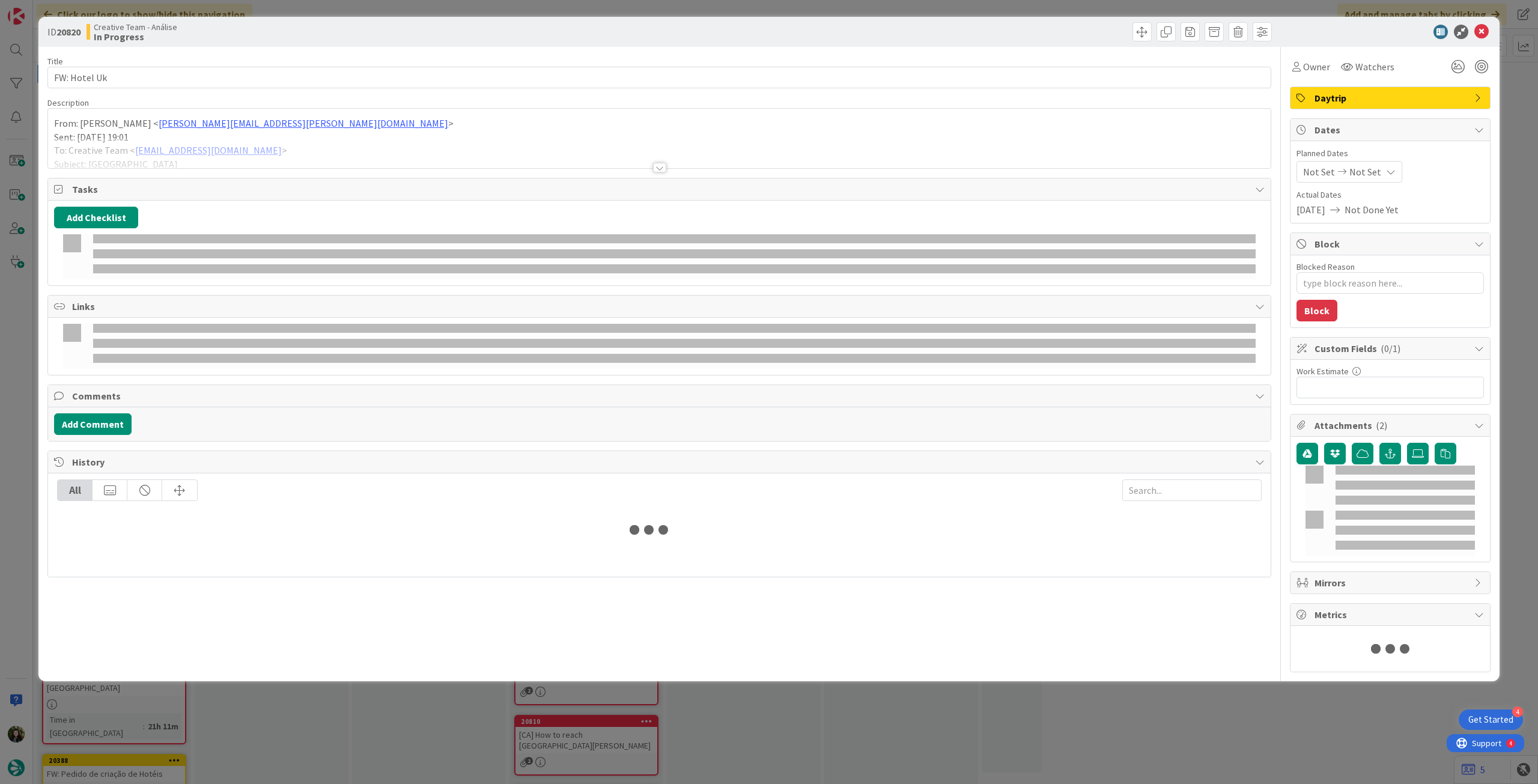
click at [260, 158] on div at bounding box center [660, 153] width 1223 height 30
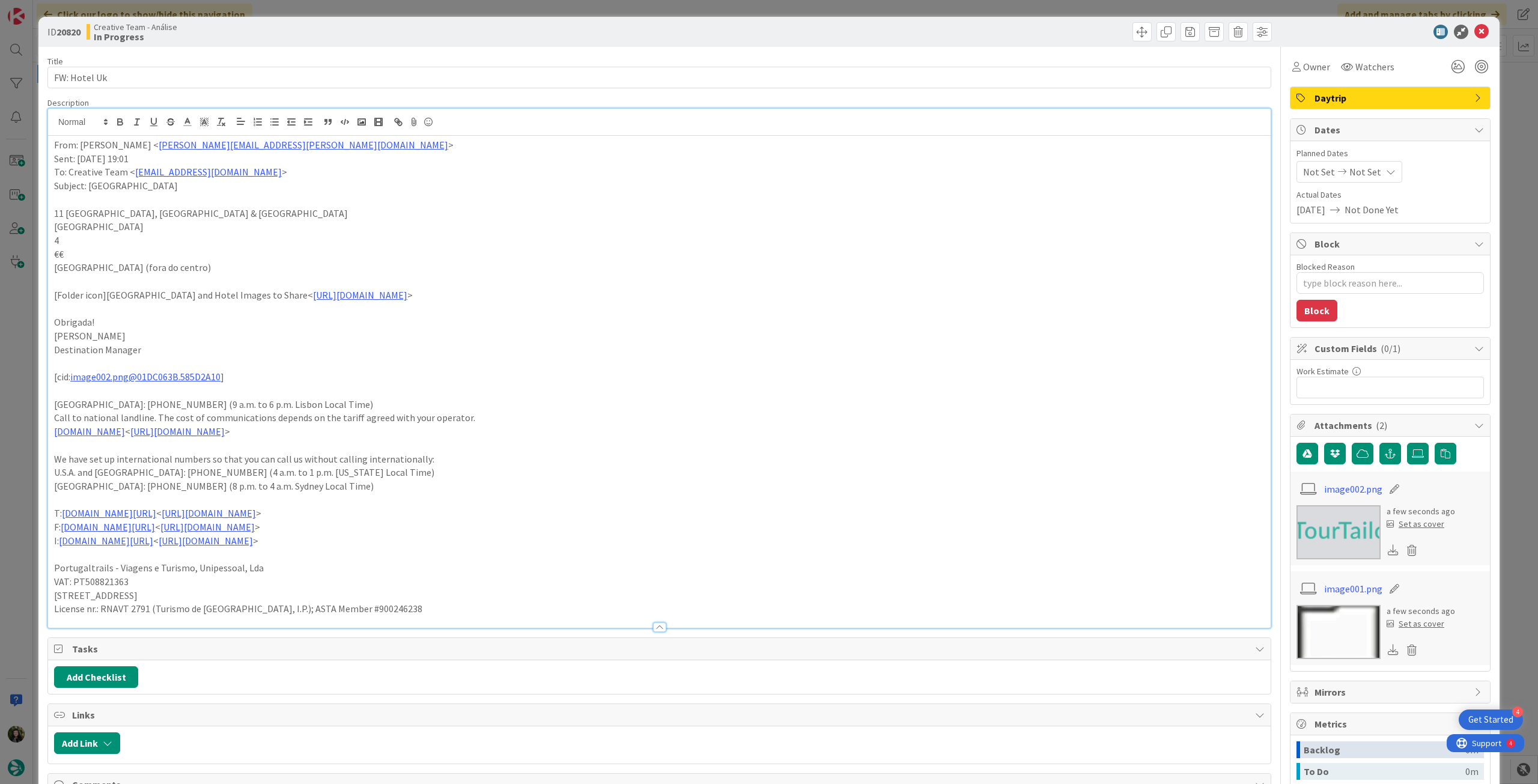
drag, startPoint x: 204, startPoint y: 266, endPoint x: 31, endPoint y: 268, distance: 173.0
click at [31, 268] on div "ID 20820 Creative Team - Análise In Progress Title 12 / 128 FW: Hotel Uk Descri…" at bounding box center [769, 392] width 1538 height 784
click at [115, 118] on icon "button" at bounding box center [120, 122] width 11 height 11
drag, startPoint x: 98, startPoint y: 232, endPoint x: 39, endPoint y: 226, distance: 59.3
click at [39, 226] on div "ID 20820 Creative Team - Análise In Progress Title 12 / 128 FW: Hotel Uk Descri…" at bounding box center [769, 580] width 1462 height 1128
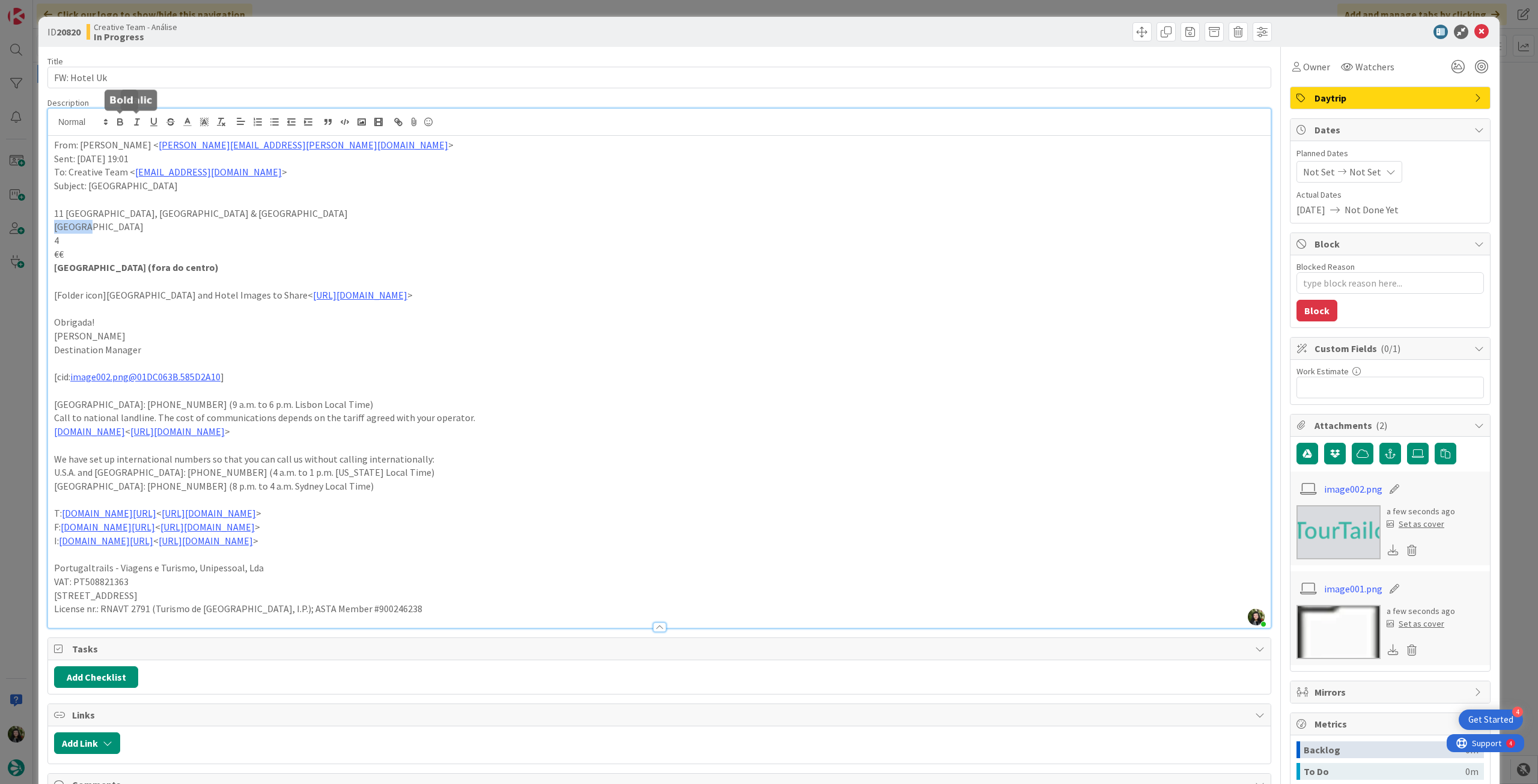
click at [123, 121] on icon "button" at bounding box center [120, 122] width 11 height 11
click at [403, 207] on p "11 Glasgow, Stirling & Loch Lomond" at bounding box center [659, 213] width 1211 height 14
type textarea "x"
click at [1372, 159] on div "Planned Dates Not Set Not Set" at bounding box center [1390, 164] width 188 height 36
click at [1368, 163] on div "Not Set Not Set" at bounding box center [1350, 172] width 106 height 22
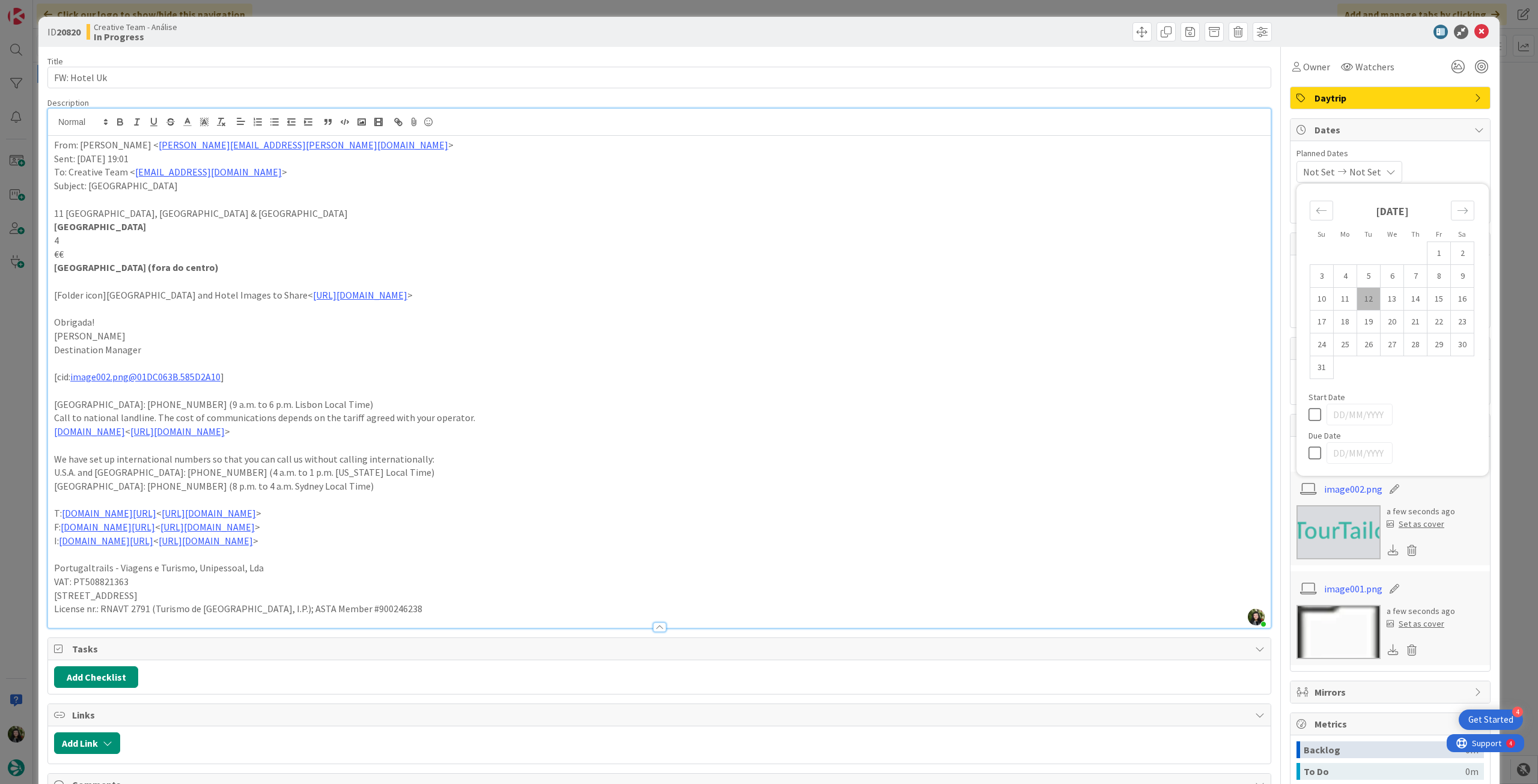
click at [1309, 453] on icon at bounding box center [1318, 453] width 18 height 14
type input "[DATE]"
type textarea "x"
drag, startPoint x: 285, startPoint y: 294, endPoint x: 45, endPoint y: 294, distance: 240.0
click at [45, 294] on div "ID 20820 Creative Team - Análise In Progress Title 12 / 128 FW: Hotel Uk Descri…" at bounding box center [769, 580] width 1462 height 1128
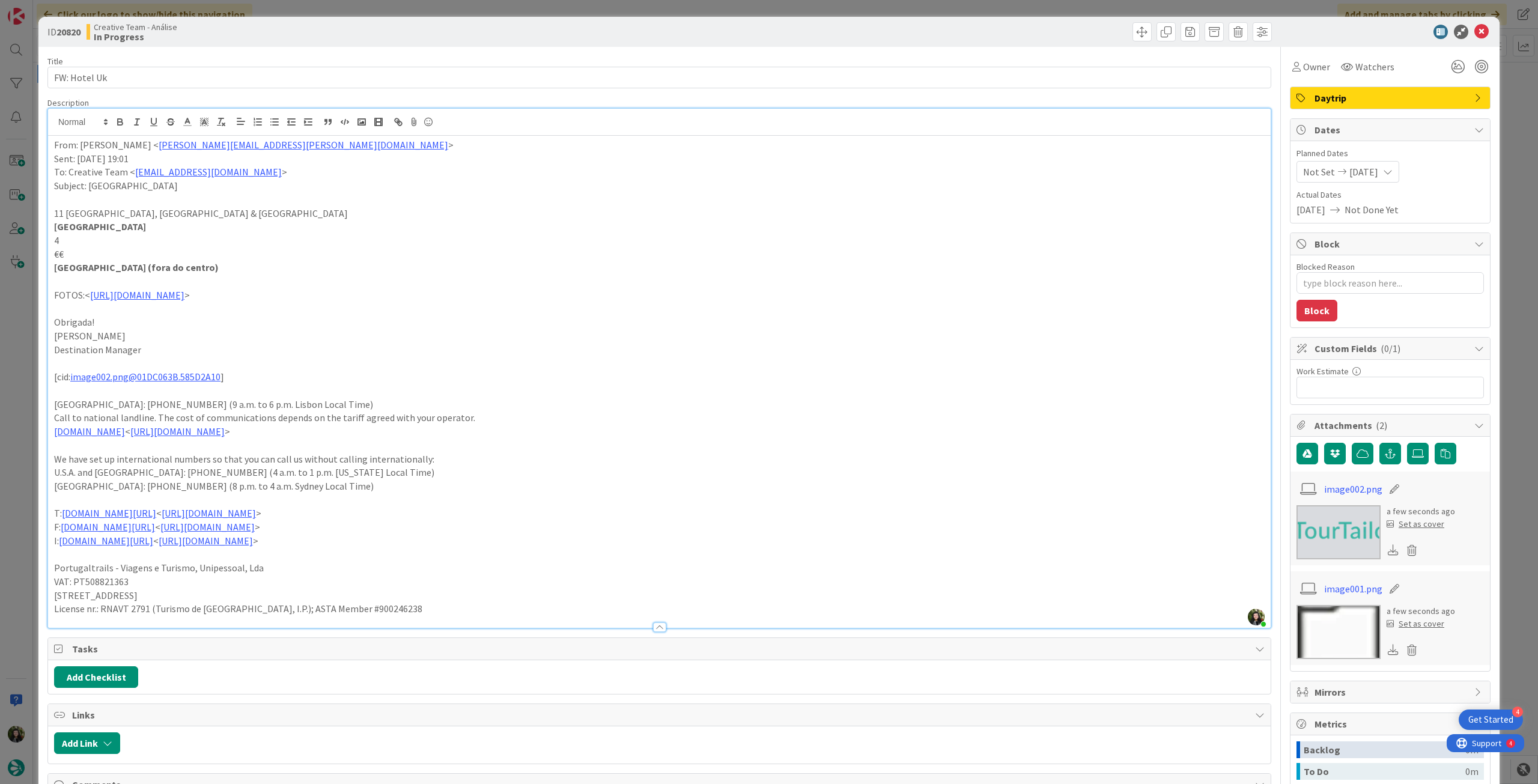
drag, startPoint x: 69, startPoint y: 283, endPoint x: 102, endPoint y: 278, distance: 33.4
click at [69, 283] on p at bounding box center [659, 282] width 1211 height 14
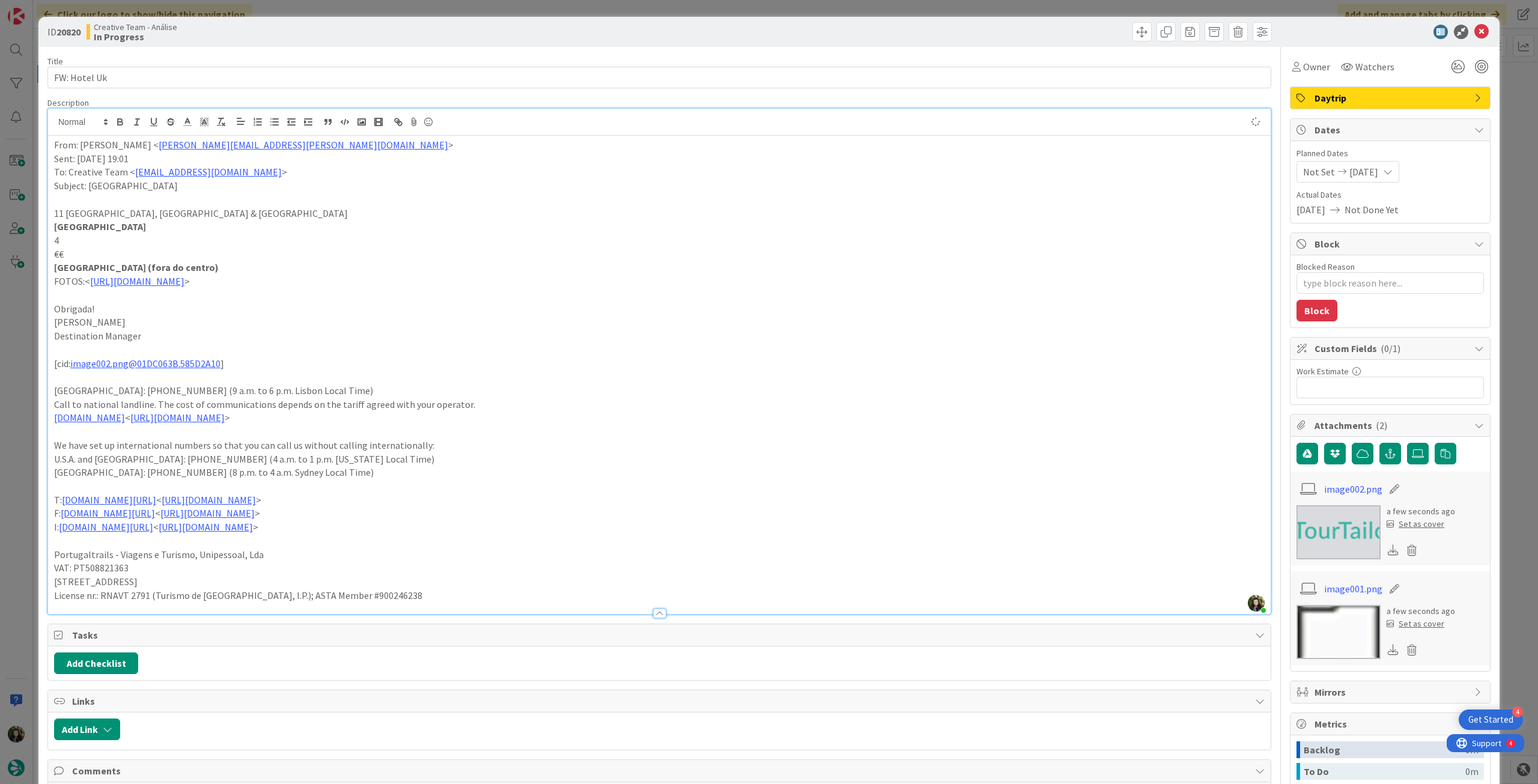
click at [86, 281] on p "FOTOS:< https://crossbasketcastle-my.sharepoint.com/:f:/p/sarahjane_anderson/Er…" at bounding box center [659, 282] width 1211 height 14
click at [742, 281] on p "FOTOS: https://crossbasketcastle-my.sharepoint.com/:f:/p/sarahjane_anderson/Erc…" at bounding box center [659, 282] width 1211 height 14
drag, startPoint x: 80, startPoint y: 277, endPoint x: 33, endPoint y: 274, distance: 47.1
click at [29, 279] on div "ID 20820 Creative Team - Análise In Progress Title 12 / 128 FW: Hotel Uk Descri…" at bounding box center [769, 392] width 1538 height 784
click at [119, 122] on icon "button" at bounding box center [120, 123] width 5 height 3
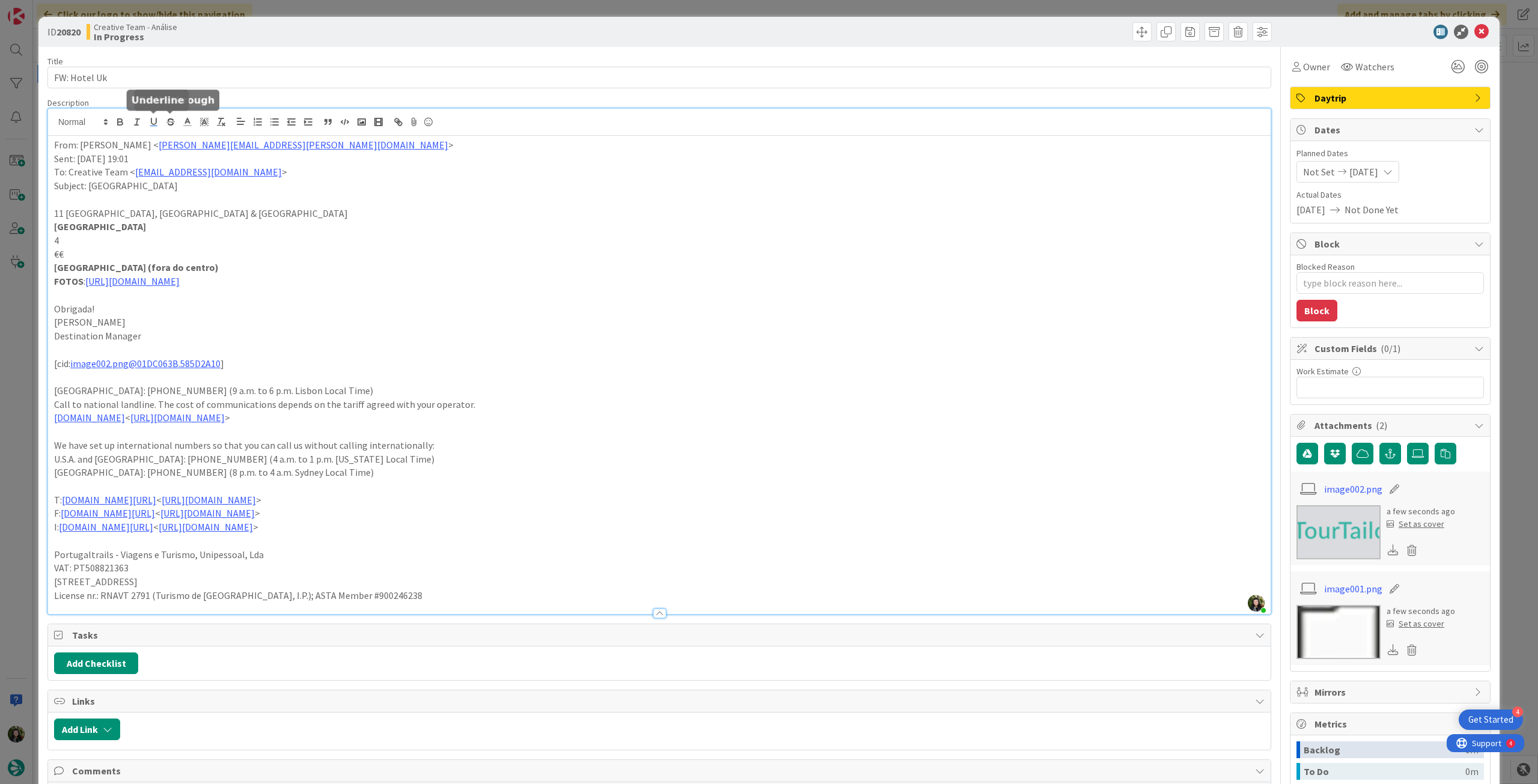
click at [156, 118] on icon "button" at bounding box center [154, 121] width 5 height 6
click at [233, 226] on p "Glasgow" at bounding box center [659, 227] width 1211 height 14
click at [1474, 36] on icon at bounding box center [1481, 32] width 14 height 14
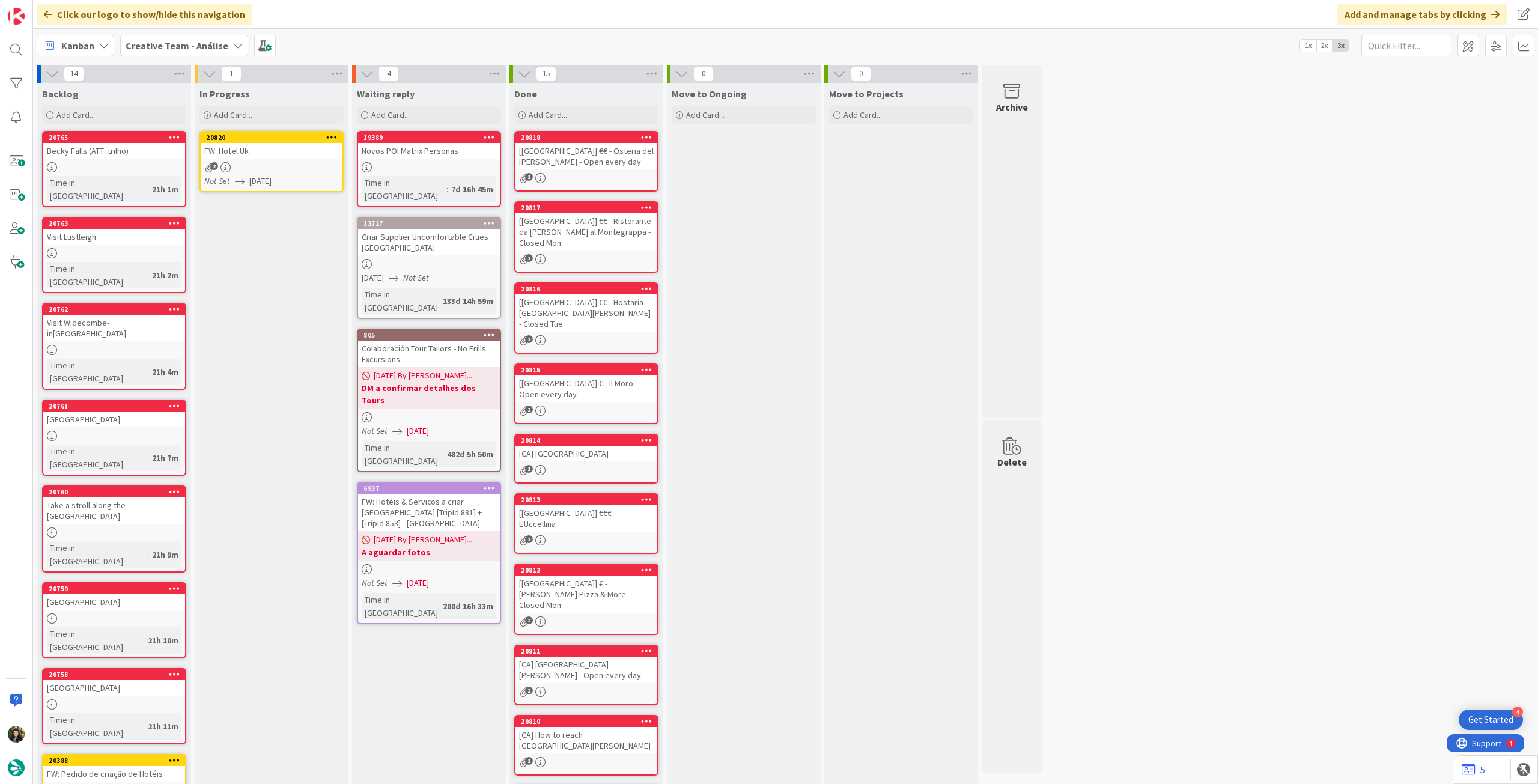
click at [334, 133] on icon at bounding box center [332, 136] width 11 height 8
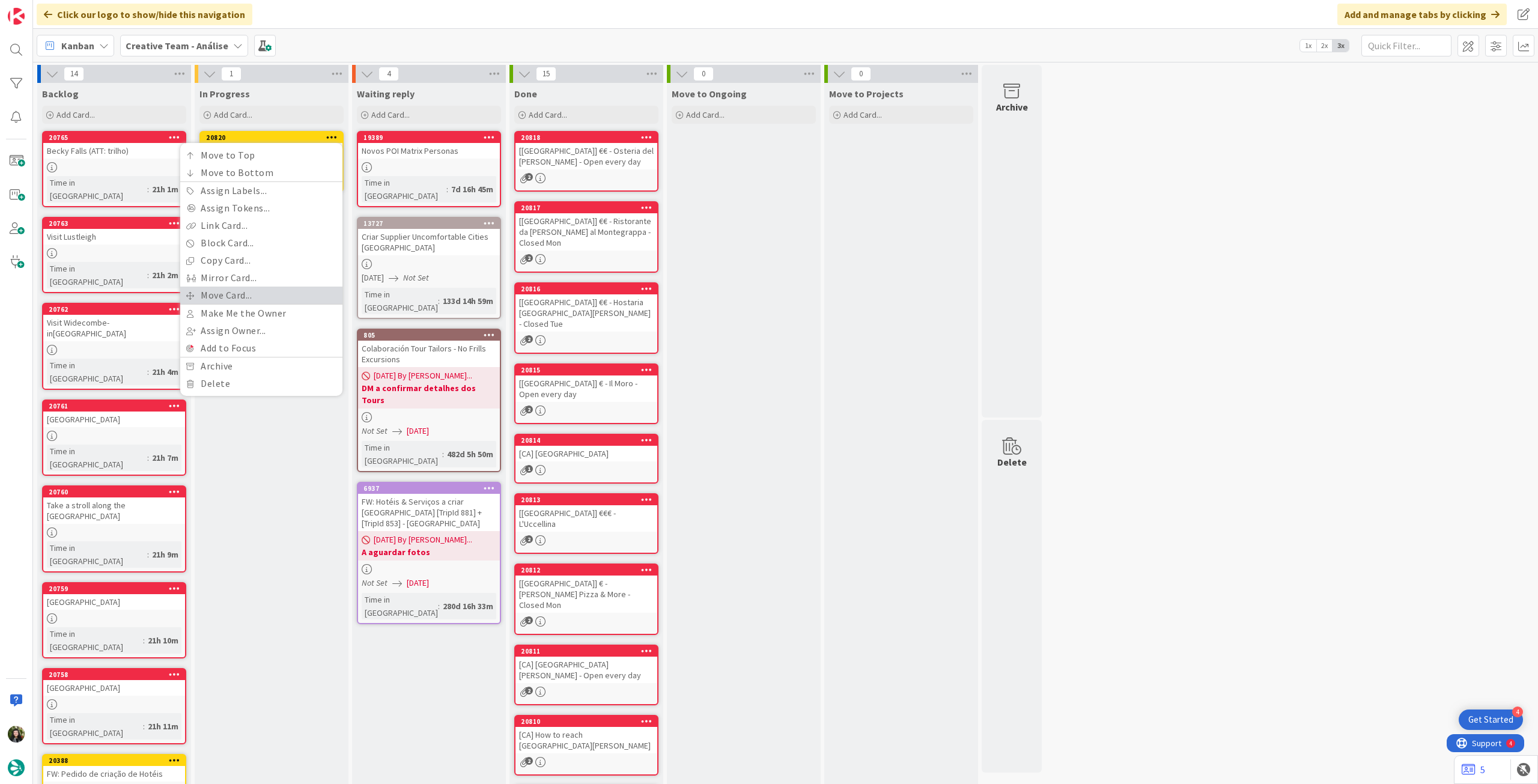
click at [258, 292] on link "Move Card..." at bounding box center [261, 295] width 162 height 17
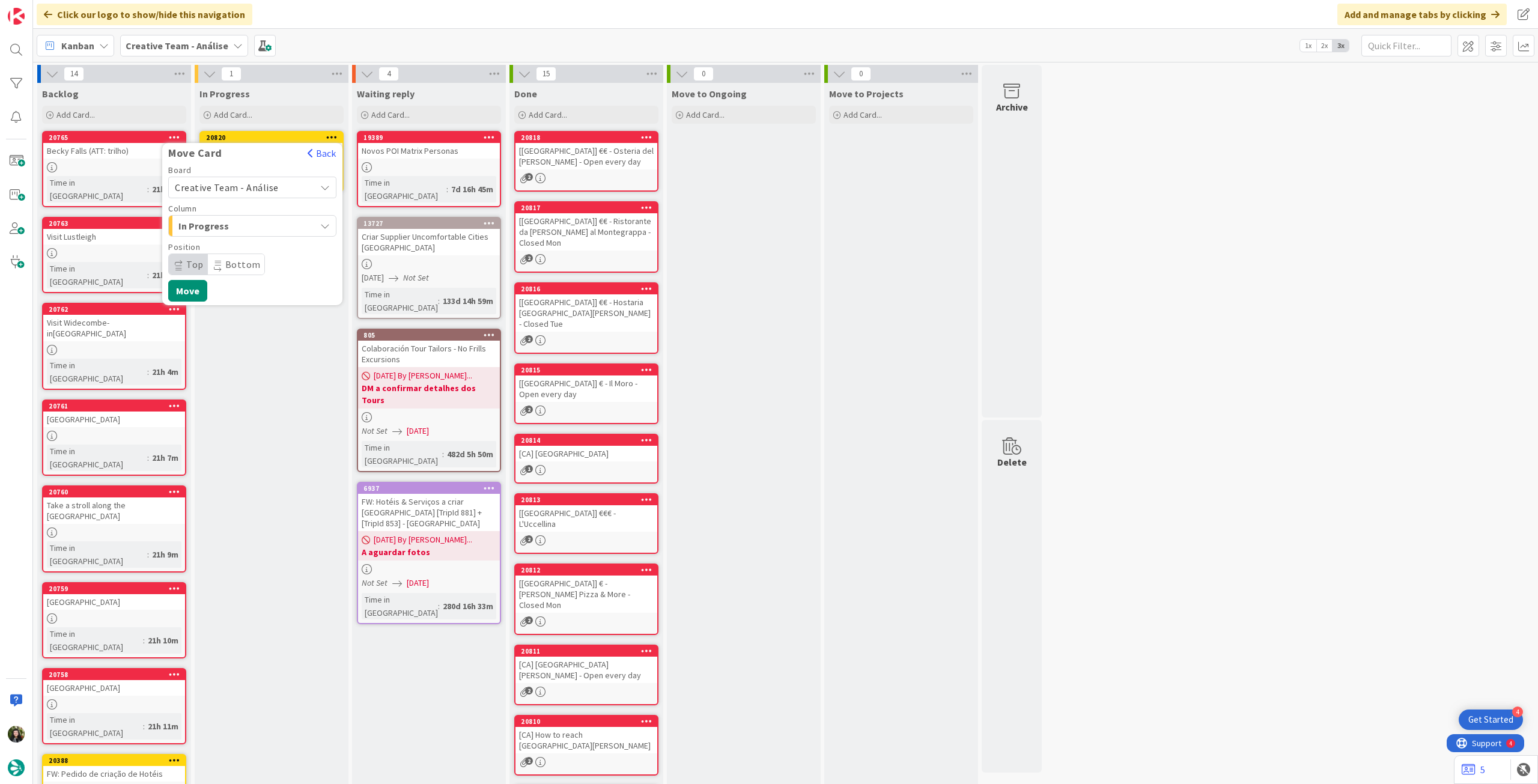
click at [254, 188] on span "Creative Team - Análise" at bounding box center [226, 188] width 104 height 12
click at [244, 238] on span "Creative Team" at bounding box center [260, 244] width 139 height 18
click at [249, 219] on span "Select a Column..." at bounding box center [219, 226] width 90 height 16
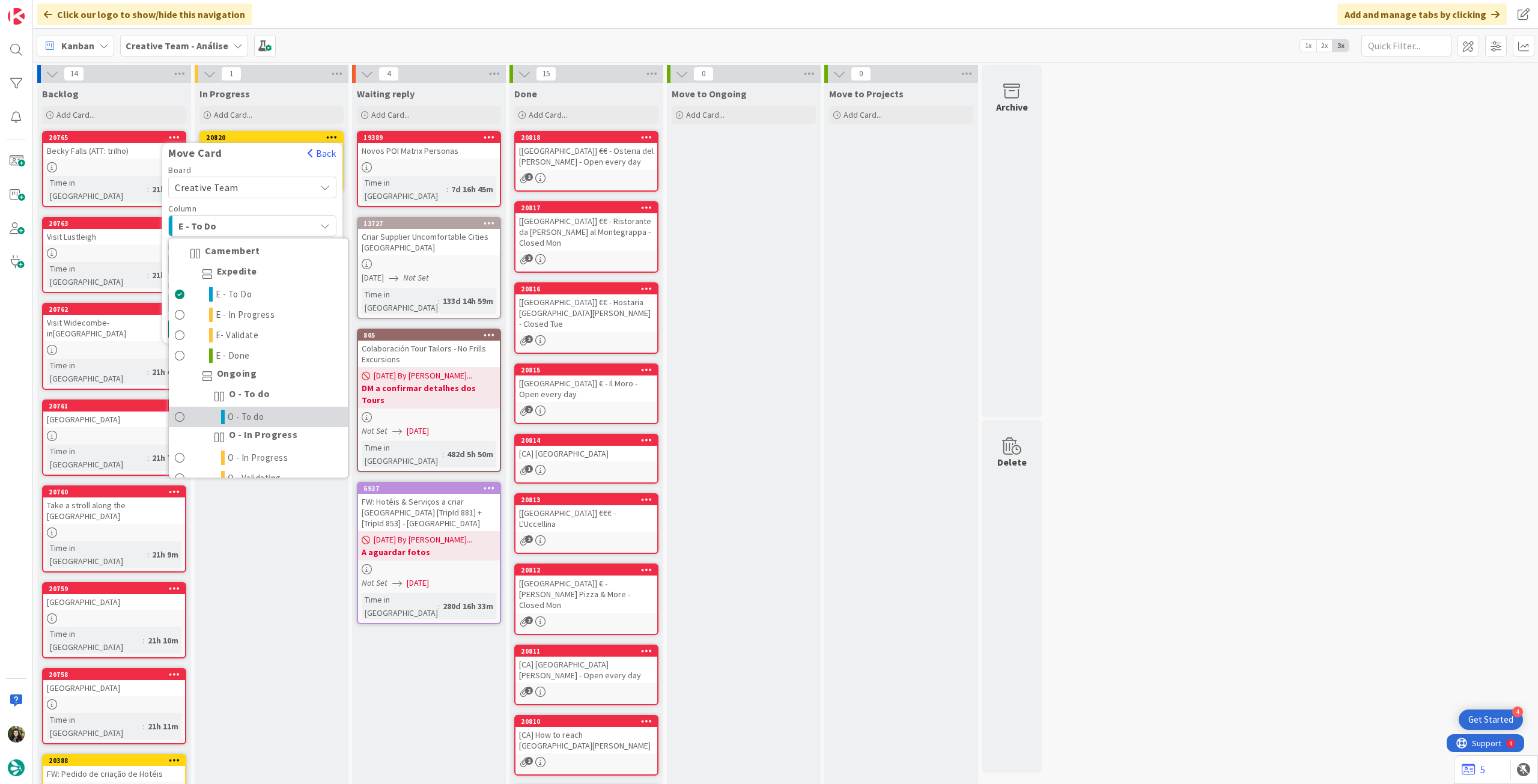
click at [244, 415] on span "O - To do" at bounding box center [246, 416] width 36 height 14
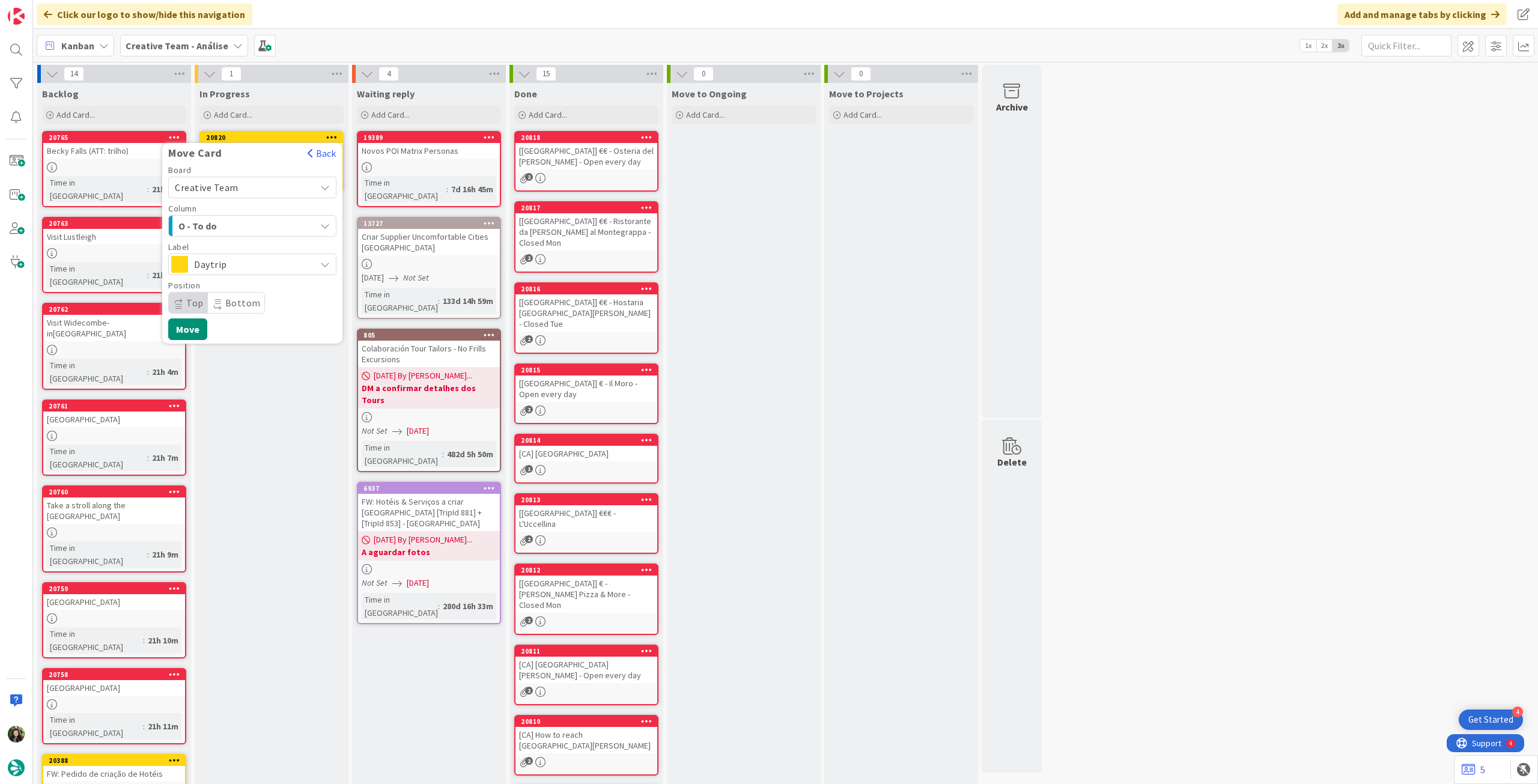
click at [246, 265] on span "Daytrip" at bounding box center [251, 264] width 115 height 17
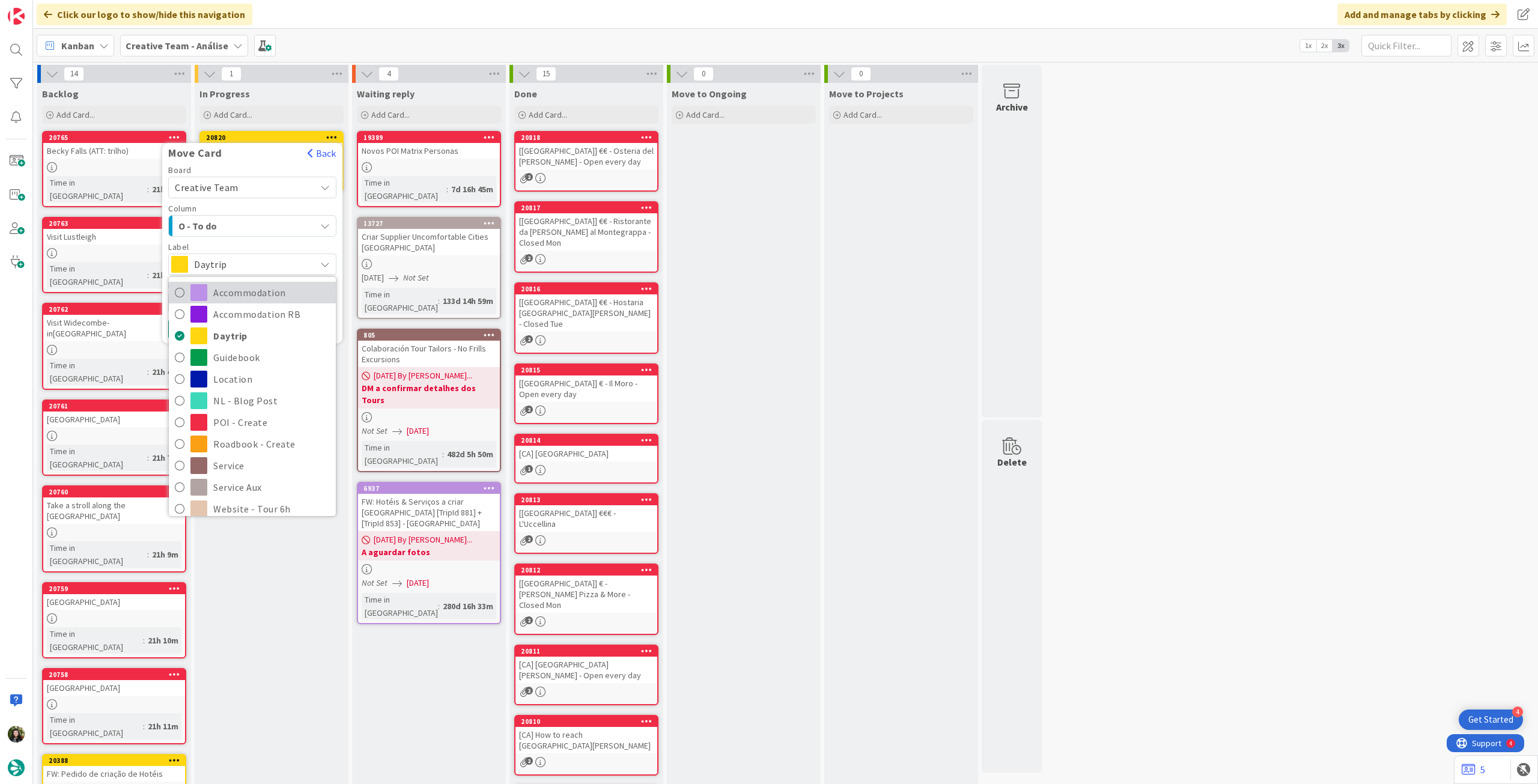
click at [241, 290] on span "Accommodation" at bounding box center [272, 293] width 117 height 18
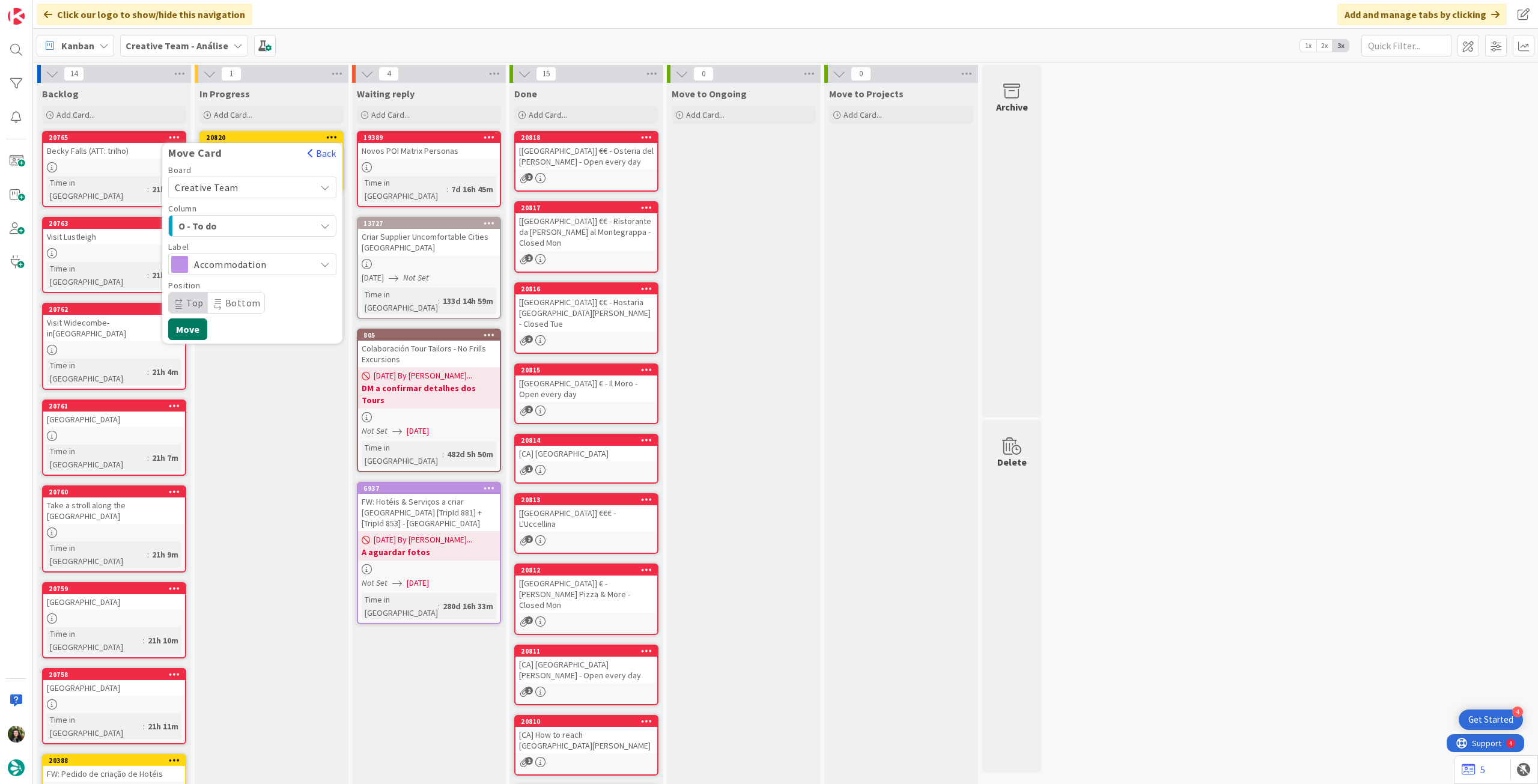
drag, startPoint x: 195, startPoint y: 328, endPoint x: 192, endPoint y: 288, distance: 40.1
click at [195, 328] on button "Move" at bounding box center [188, 329] width 39 height 22
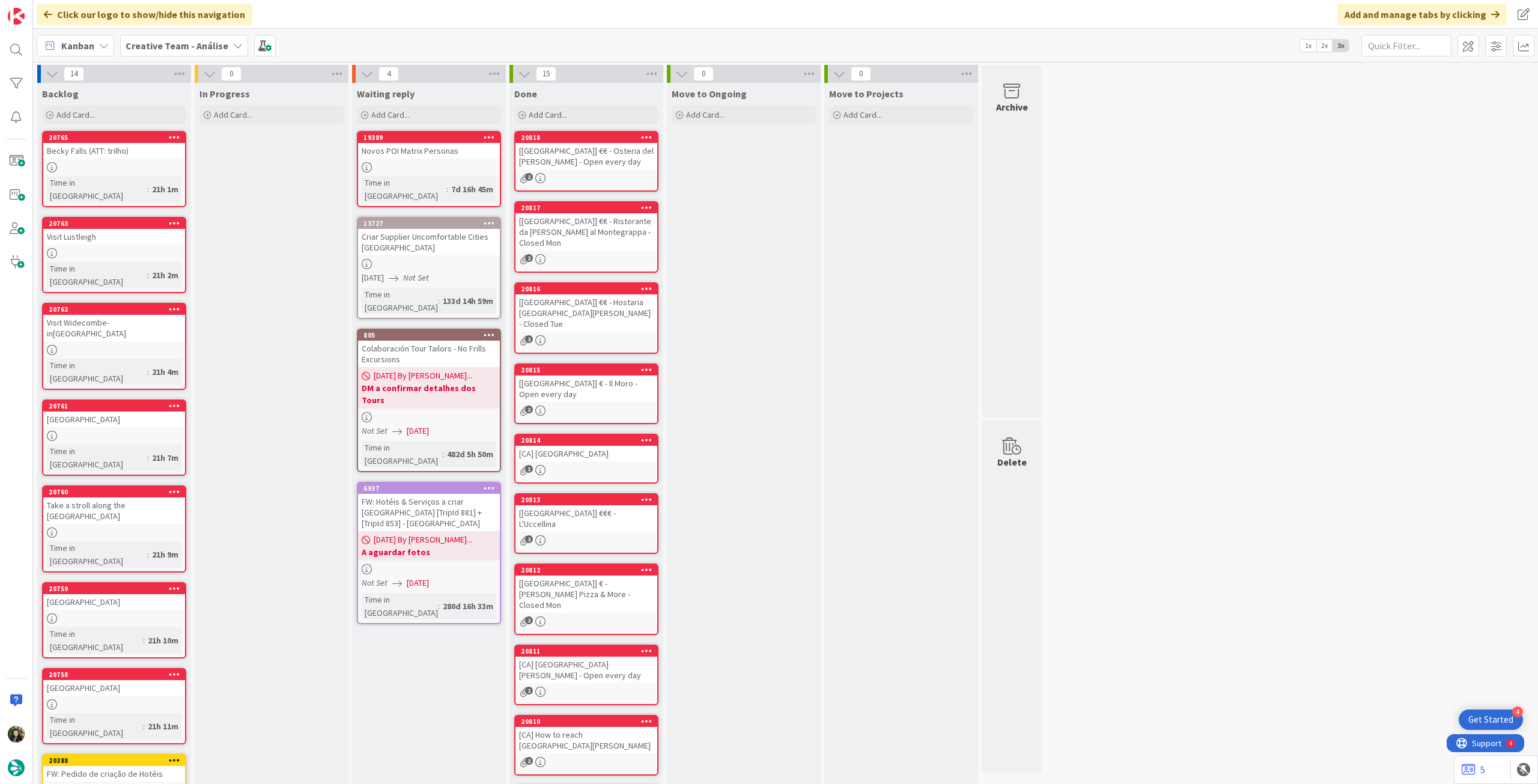
click at [170, 48] on b "Creative Team - Análise" at bounding box center [177, 45] width 103 height 12
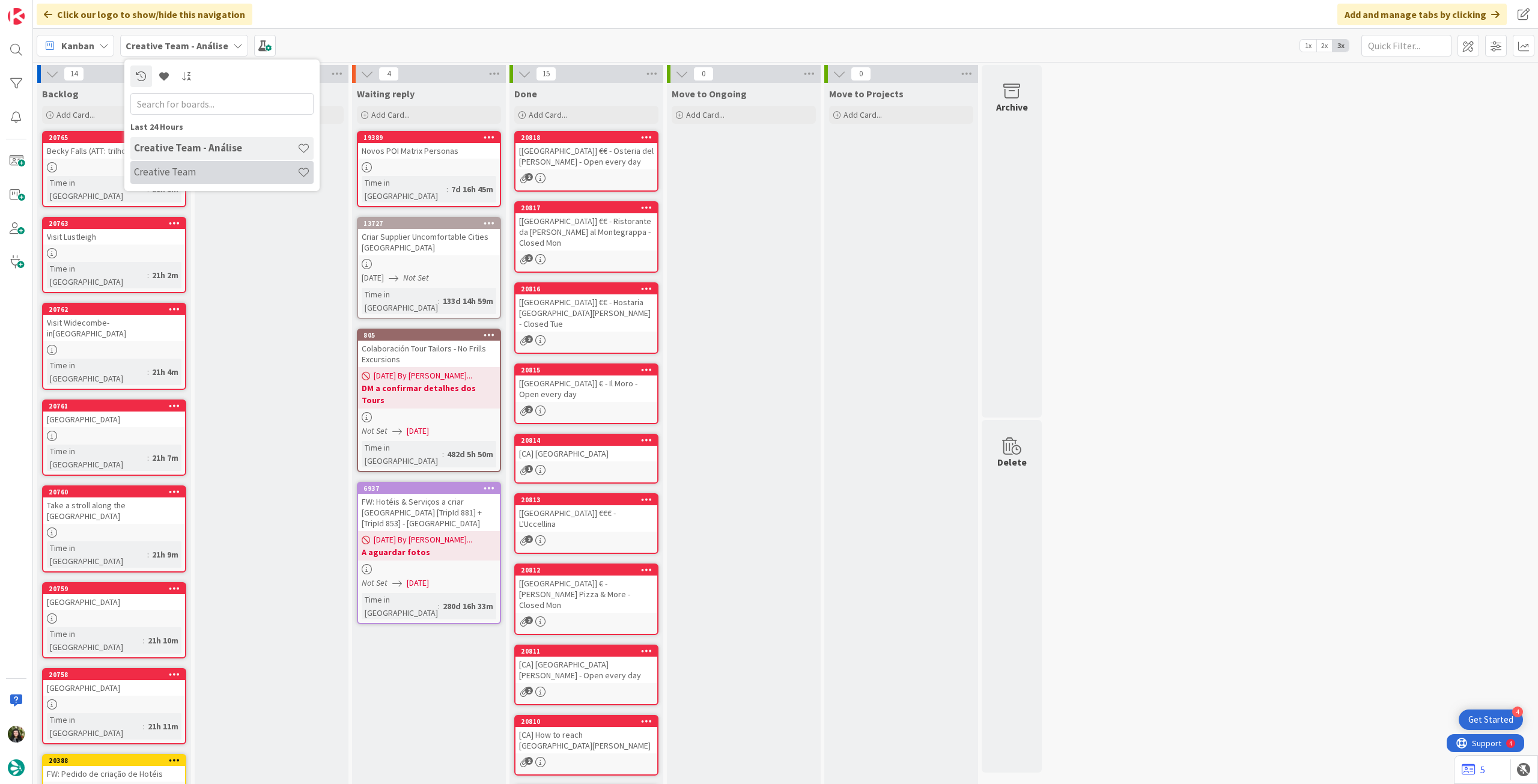
click at [170, 180] on div "Creative Team" at bounding box center [222, 173] width 183 height 23
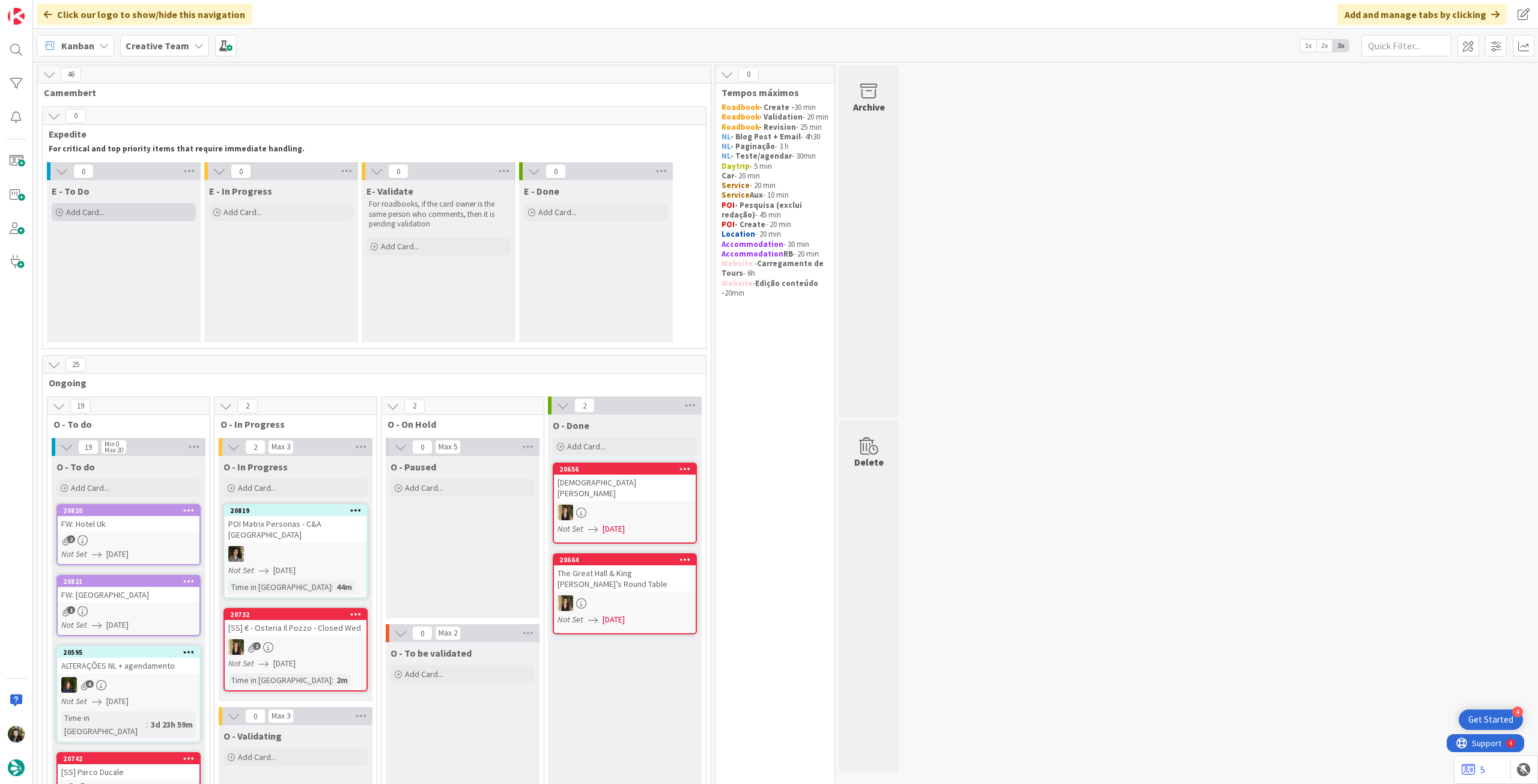
click at [159, 218] on div "Add Card..." at bounding box center [123, 212] width 145 height 18
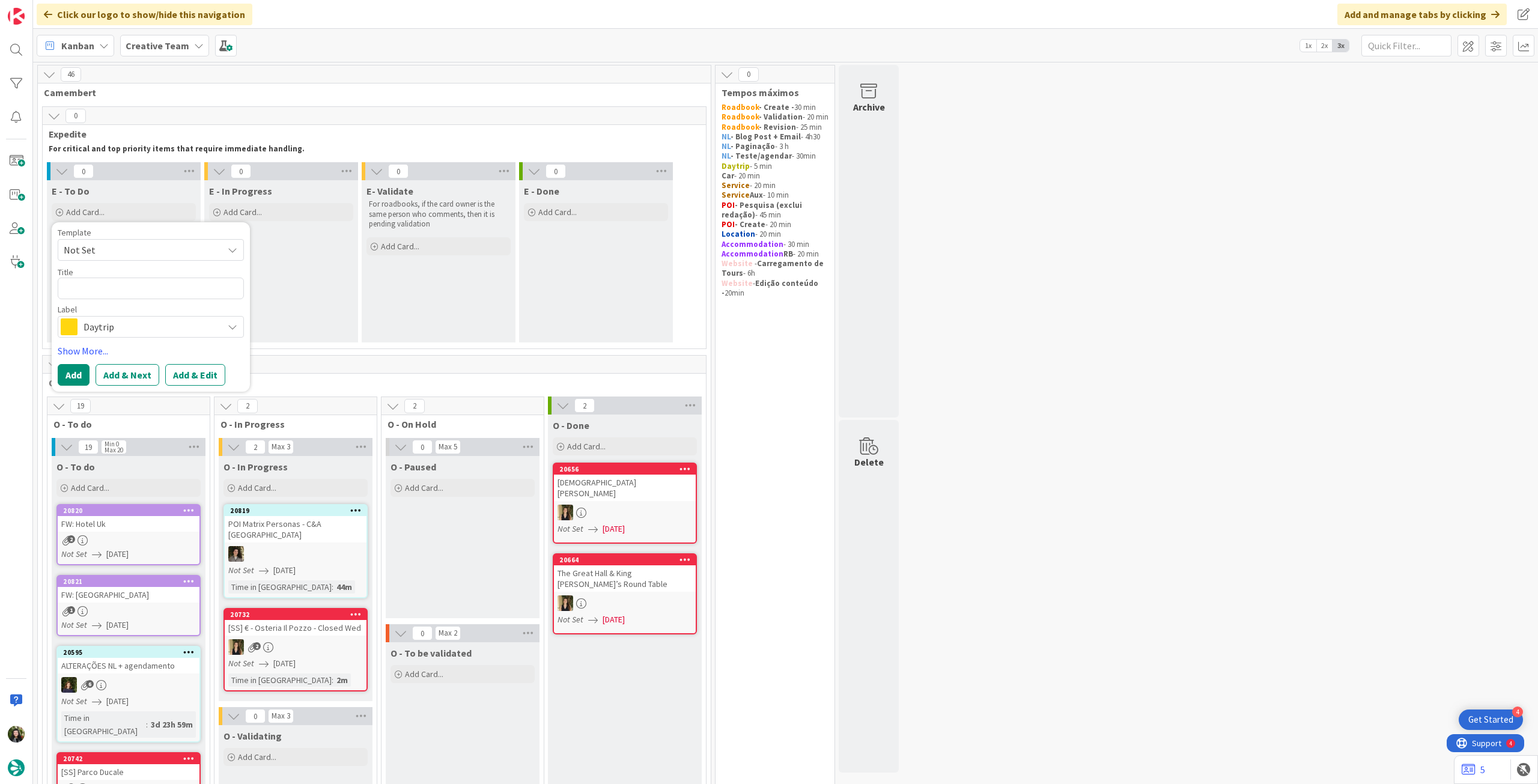
click at [135, 330] on span "Daytrip" at bounding box center [150, 327] width 133 height 17
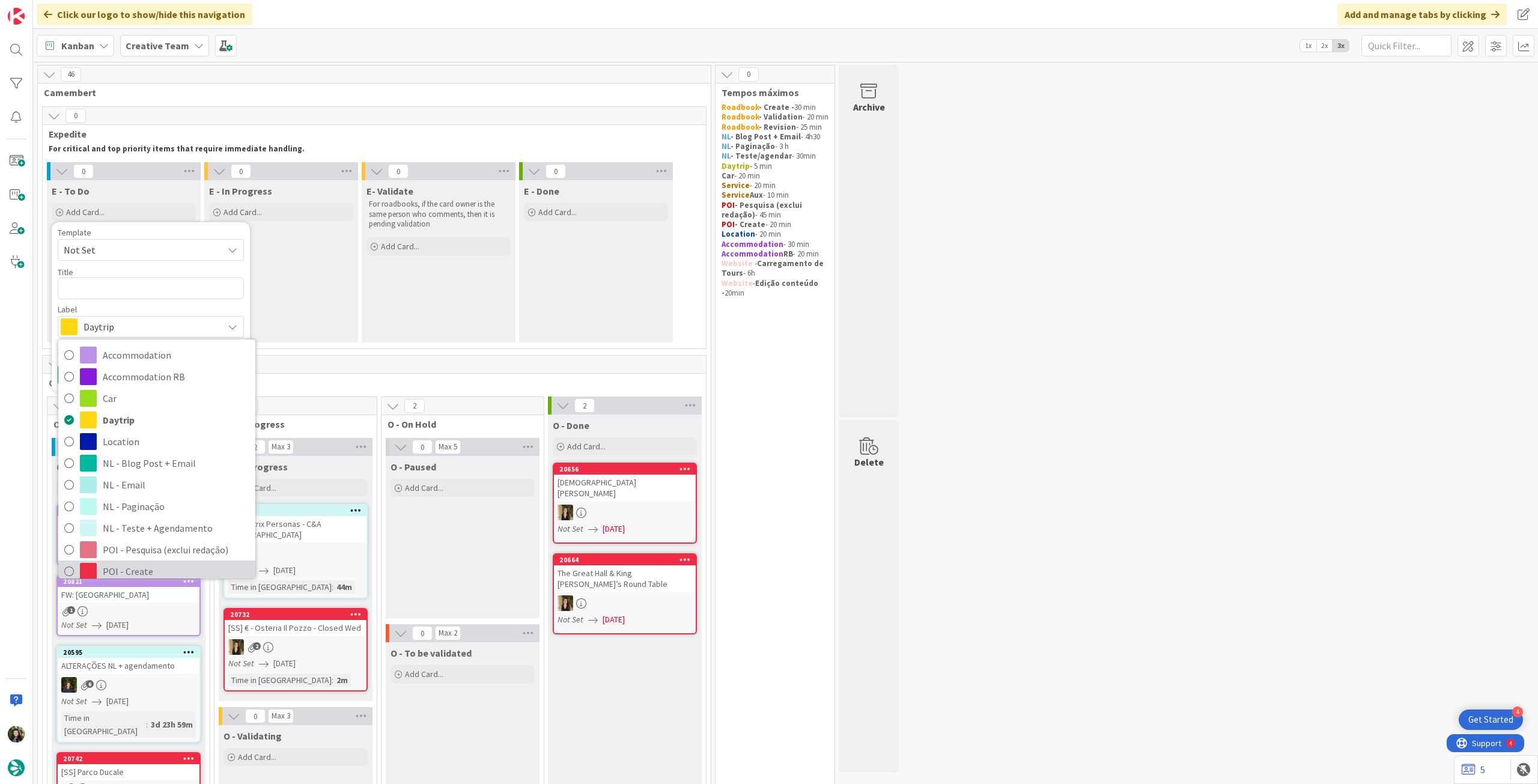
click at [155, 567] on span "POI - Create" at bounding box center [176, 571] width 147 height 18
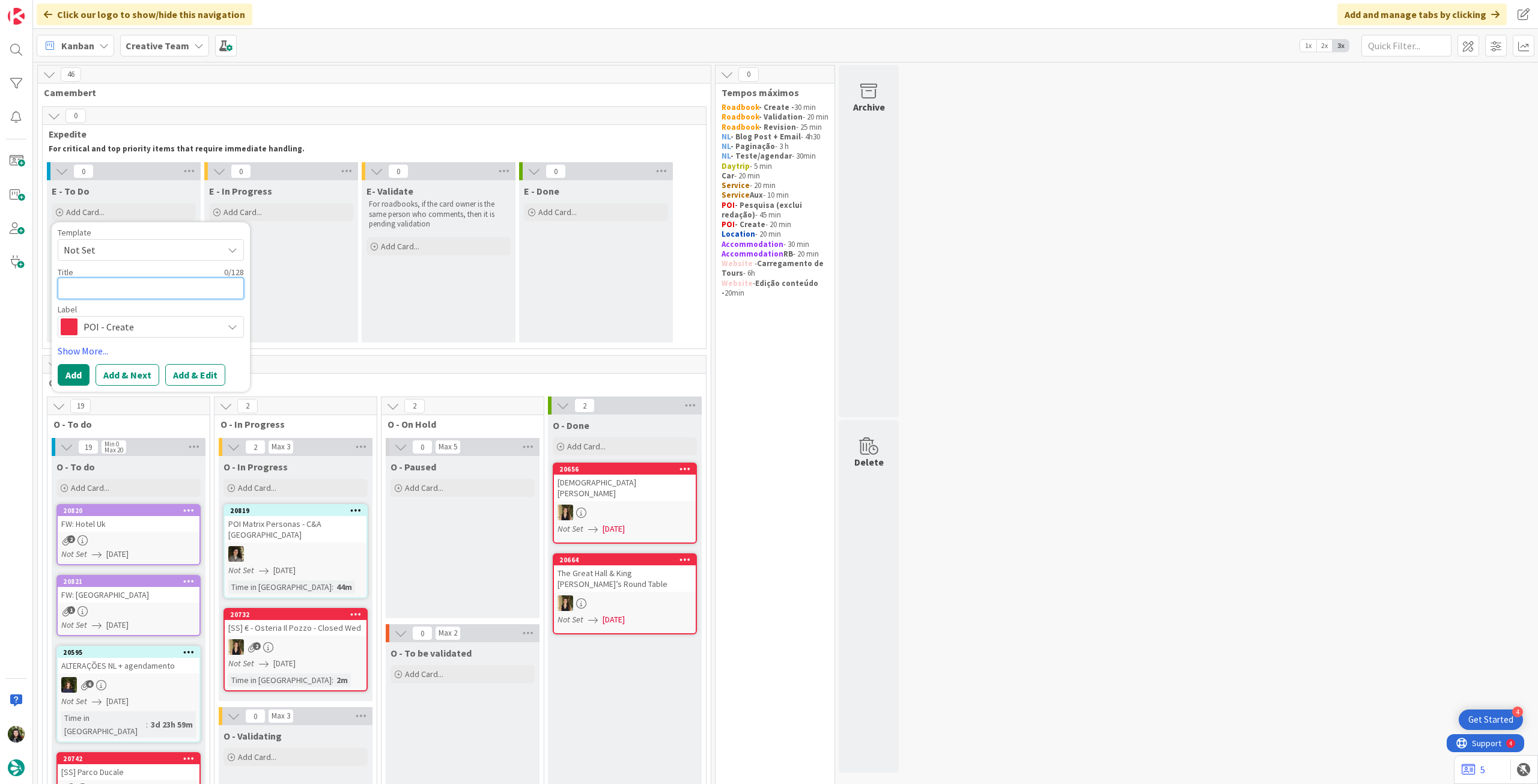
click at [124, 295] on textarea at bounding box center [151, 288] width 186 height 22
paste textarea "106024"
type textarea "x"
type textarea "106024"
click at [77, 369] on button "Add" at bounding box center [73, 375] width 32 height 22
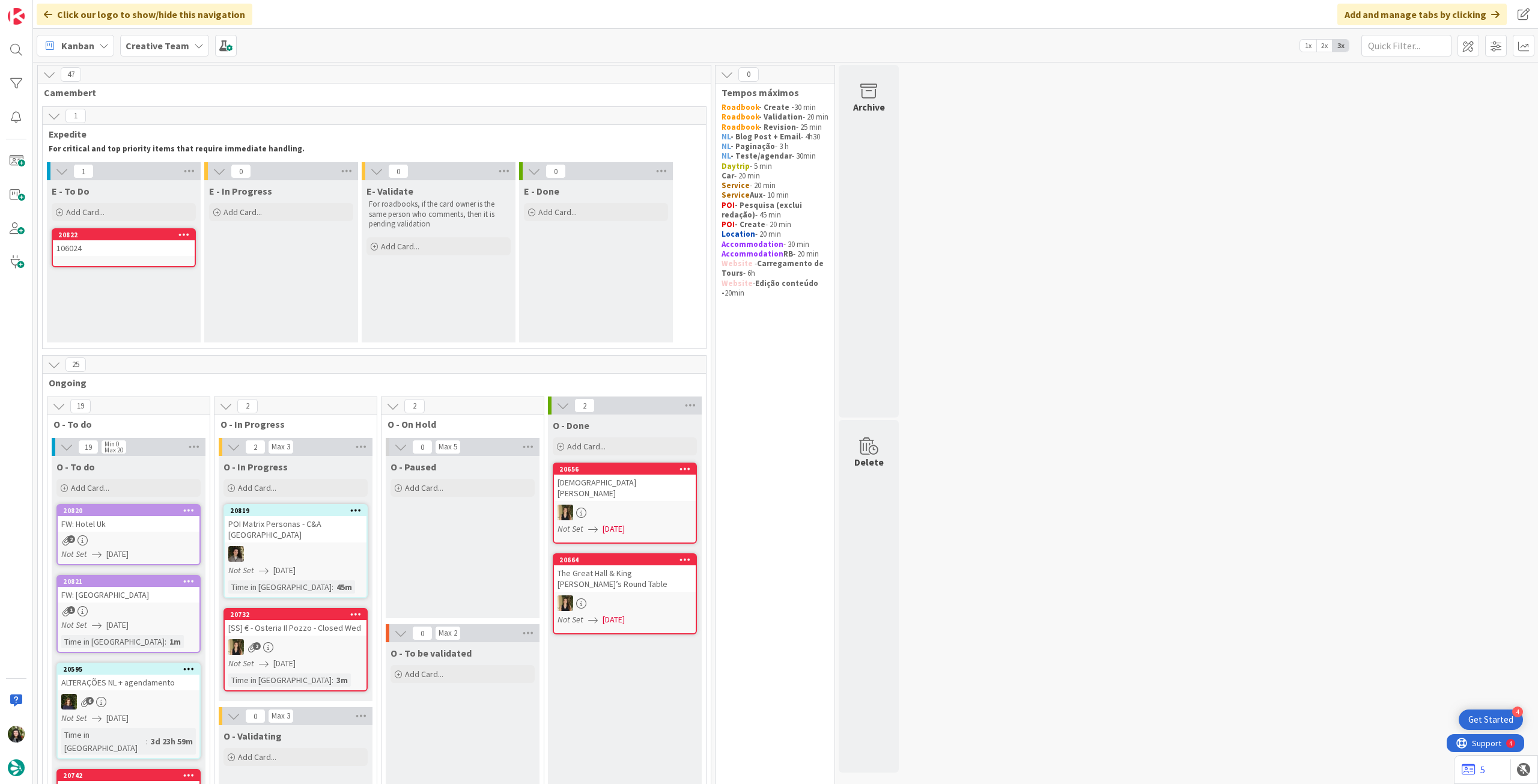
click at [120, 246] on div "106024" at bounding box center [123, 248] width 142 height 16
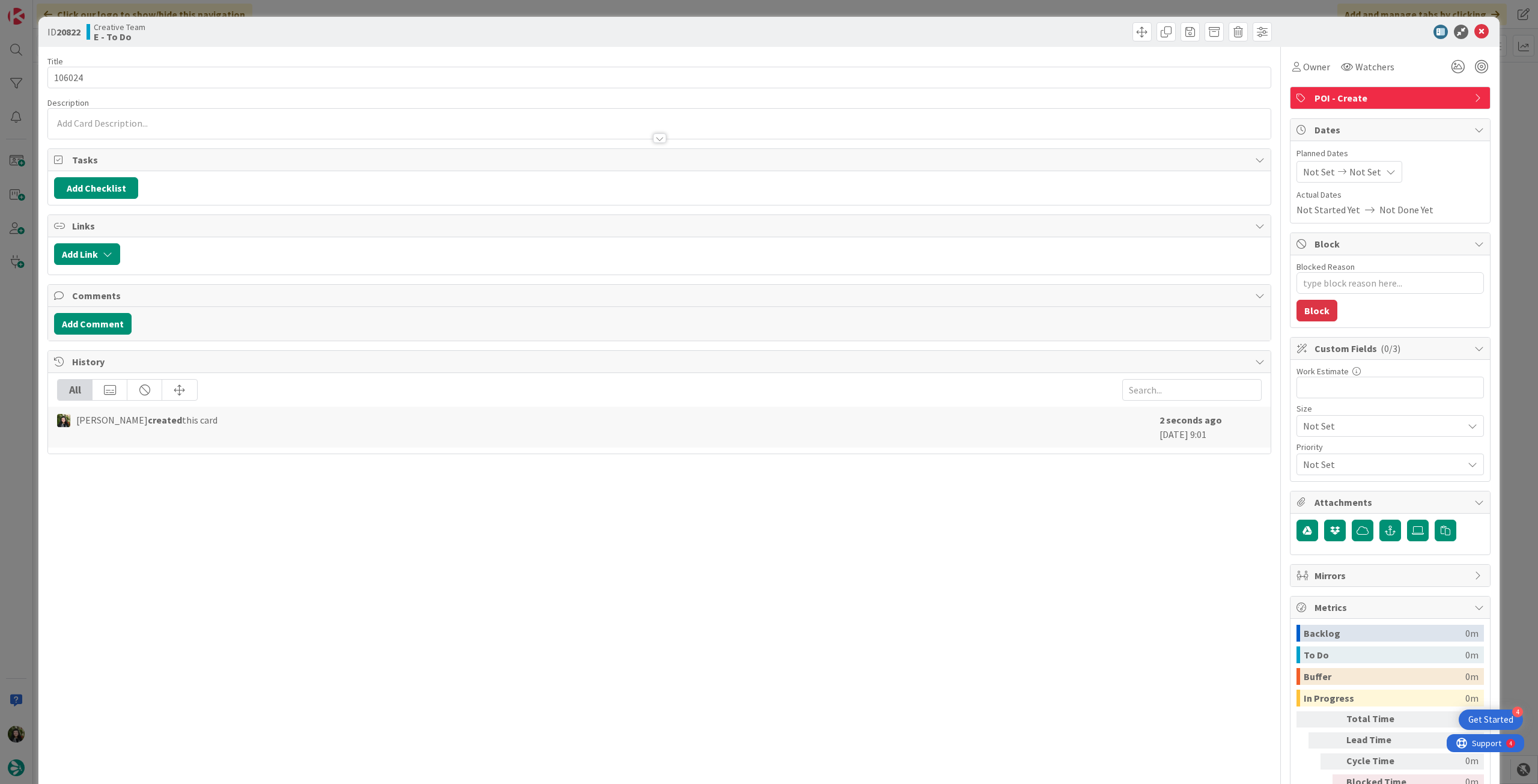
click at [1304, 95] on div "POI - Create" at bounding box center [1390, 98] width 200 height 22
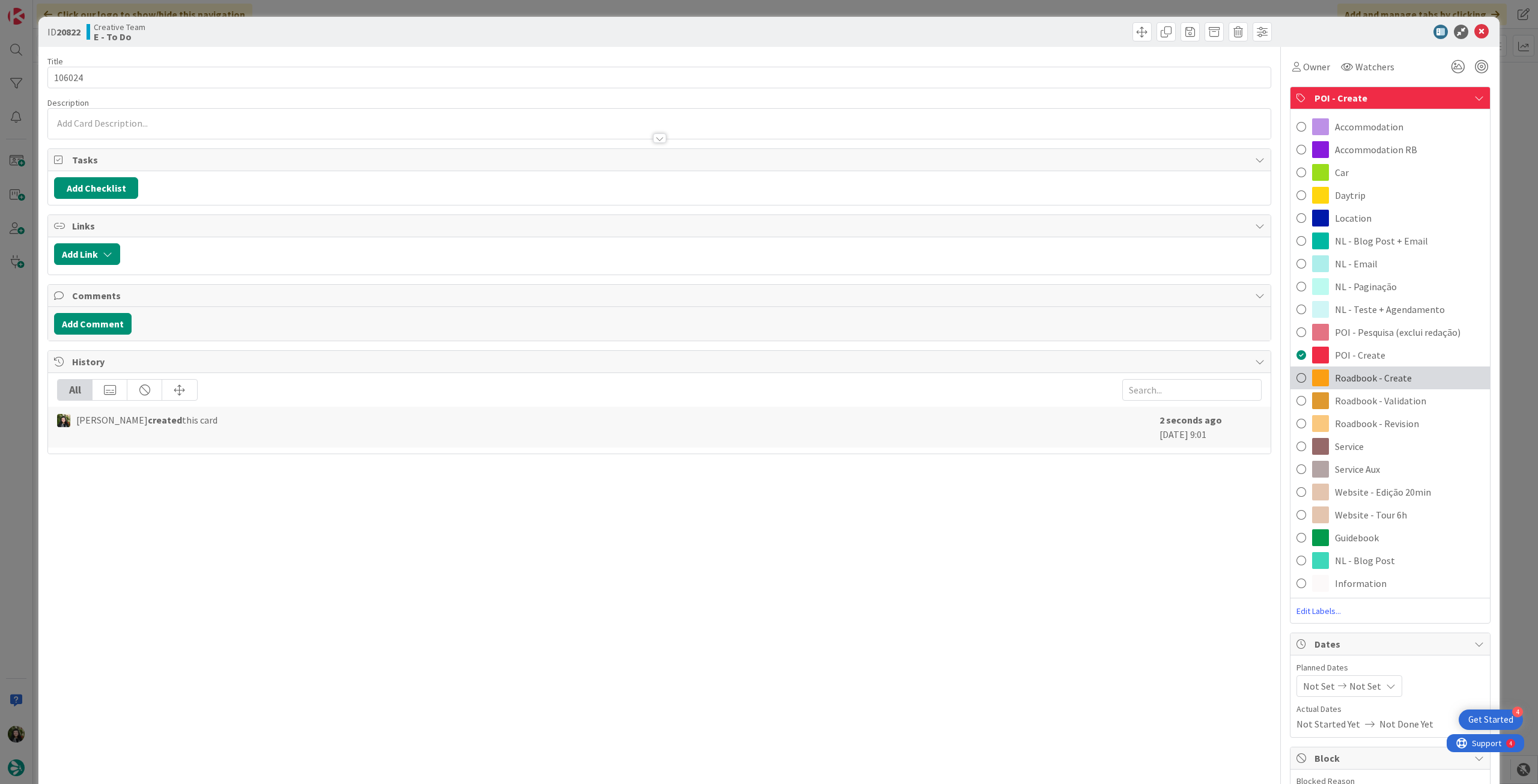
click at [1396, 372] on span "Roadbook - Create" at bounding box center [1374, 378] width 77 height 14
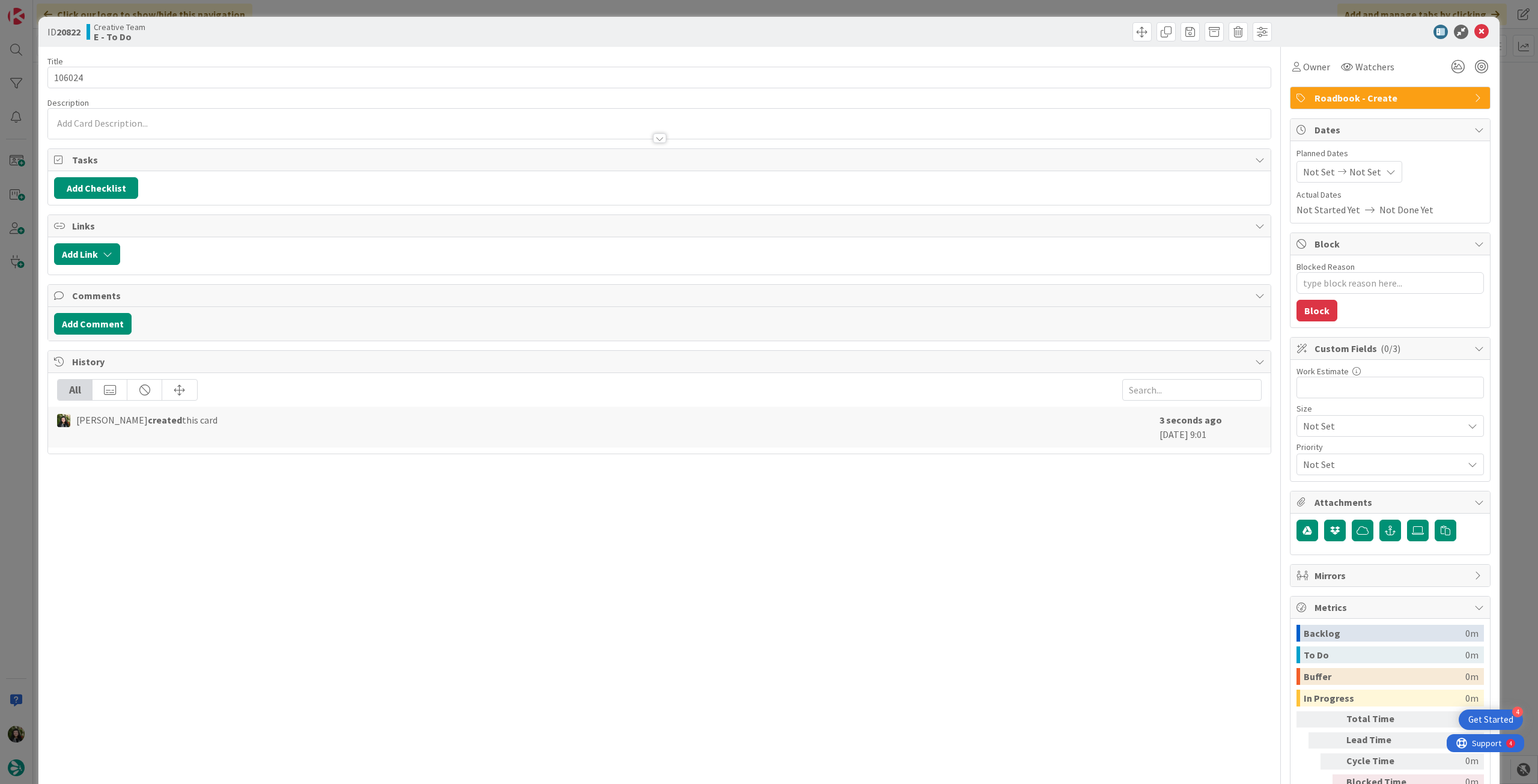
type textarea "x"
click at [1386, 167] on icon at bounding box center [1390, 172] width 10 height 10
click at [1315, 451] on icon at bounding box center [1318, 453] width 18 height 14
type input "[DATE]"
click at [1474, 33] on icon at bounding box center [1481, 32] width 14 height 14
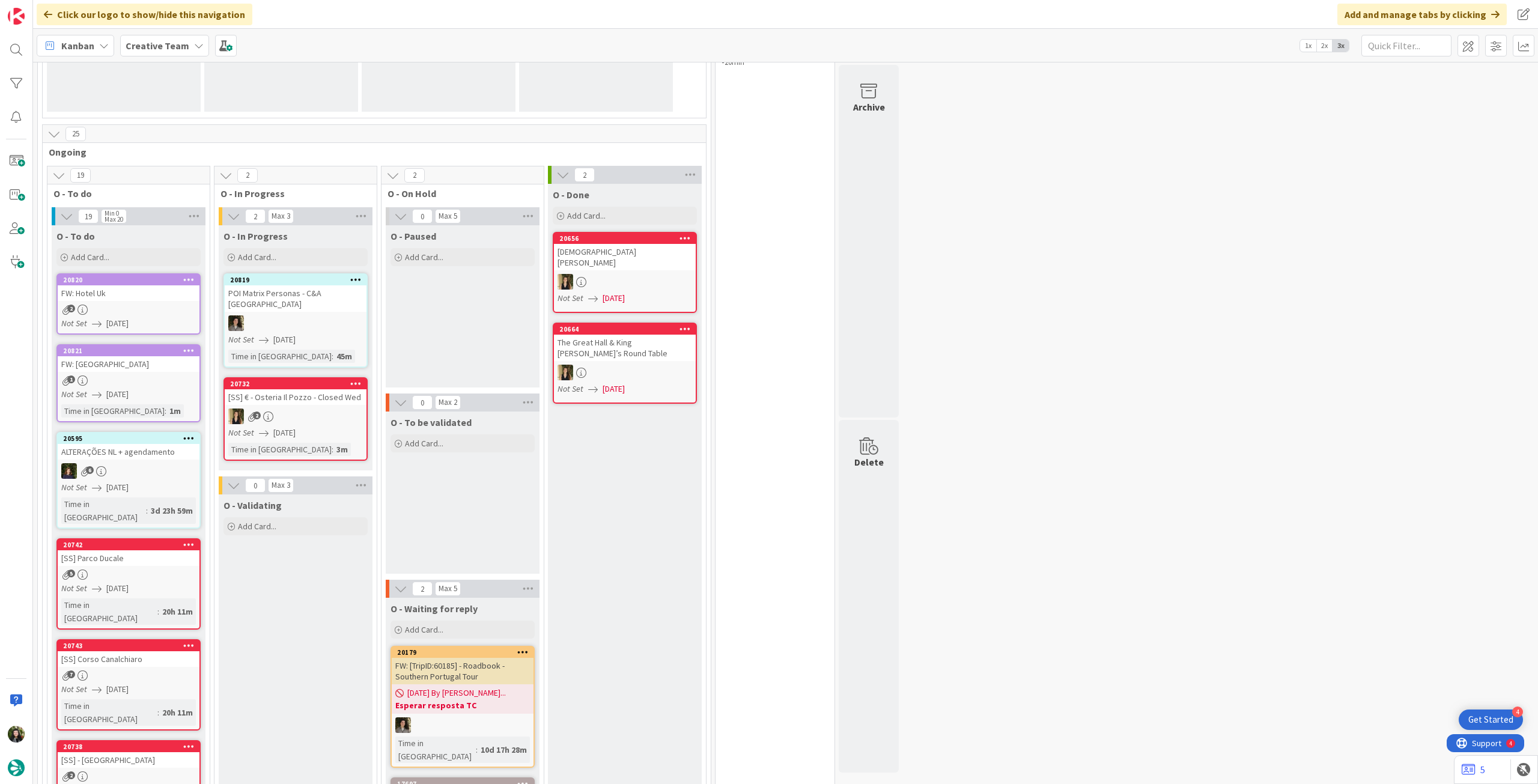
scroll to position [241, 0]
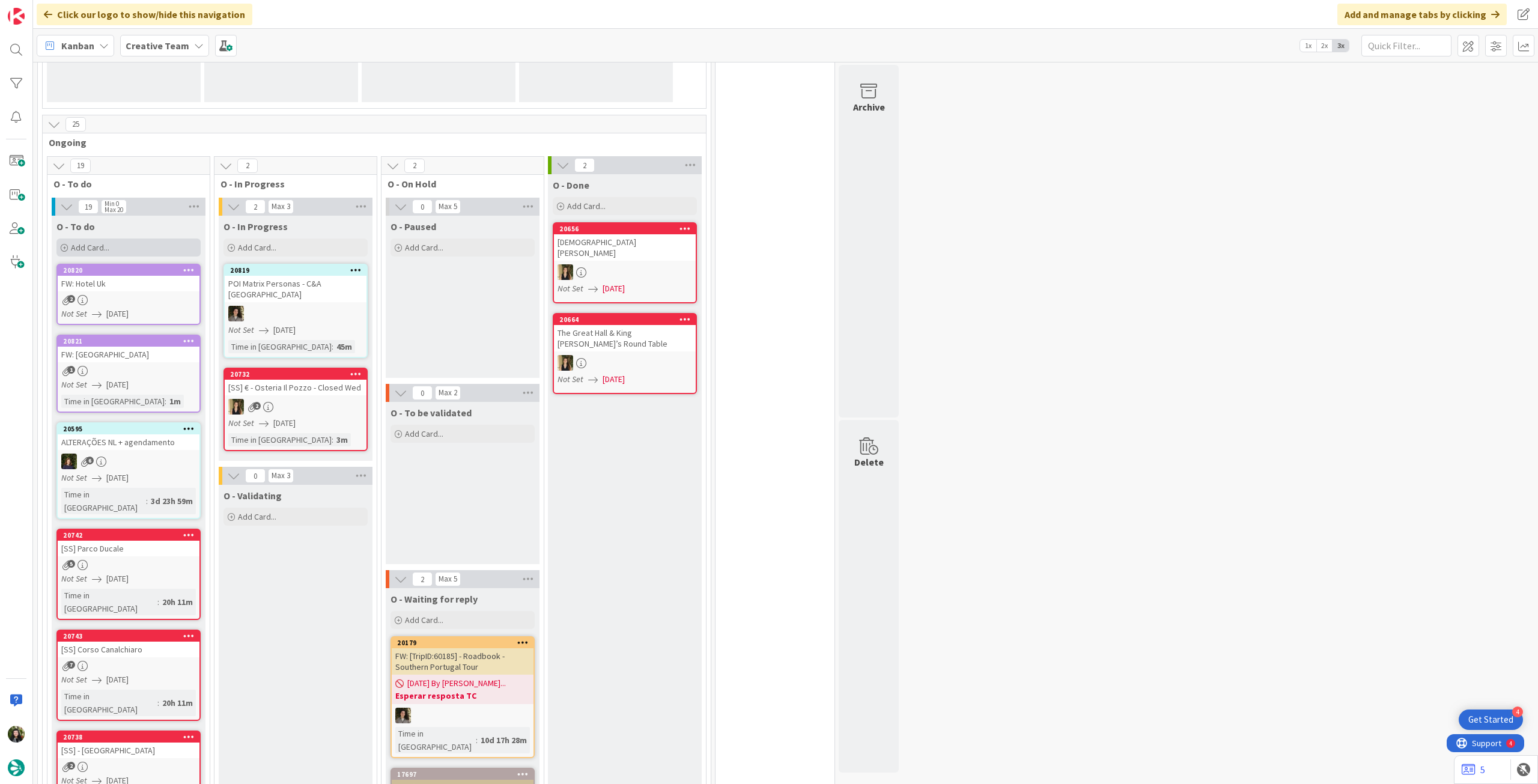
click at [150, 240] on div "Add Card..." at bounding box center [129, 247] width 145 height 18
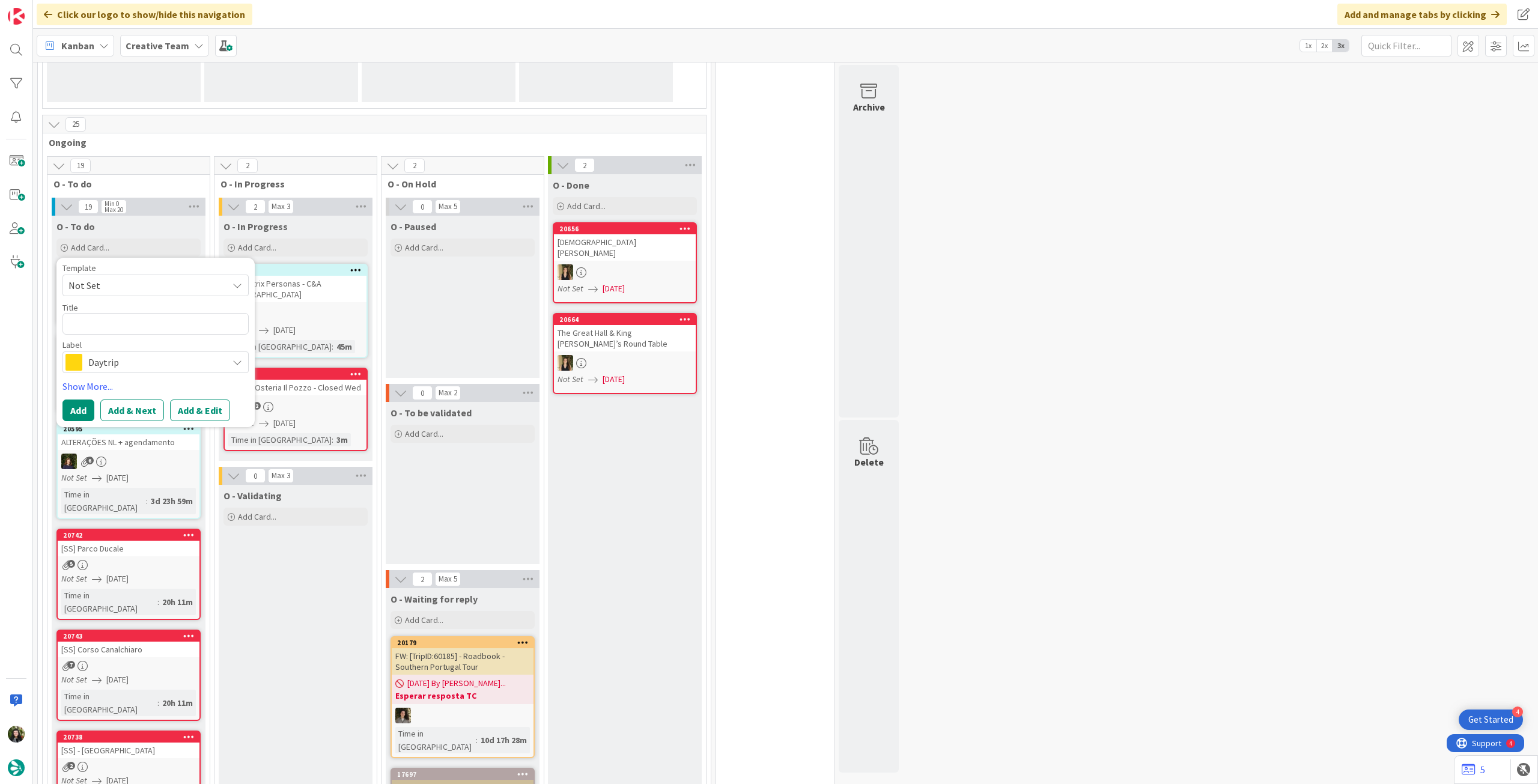
click at [136, 358] on span "Daytrip" at bounding box center [155, 362] width 133 height 17
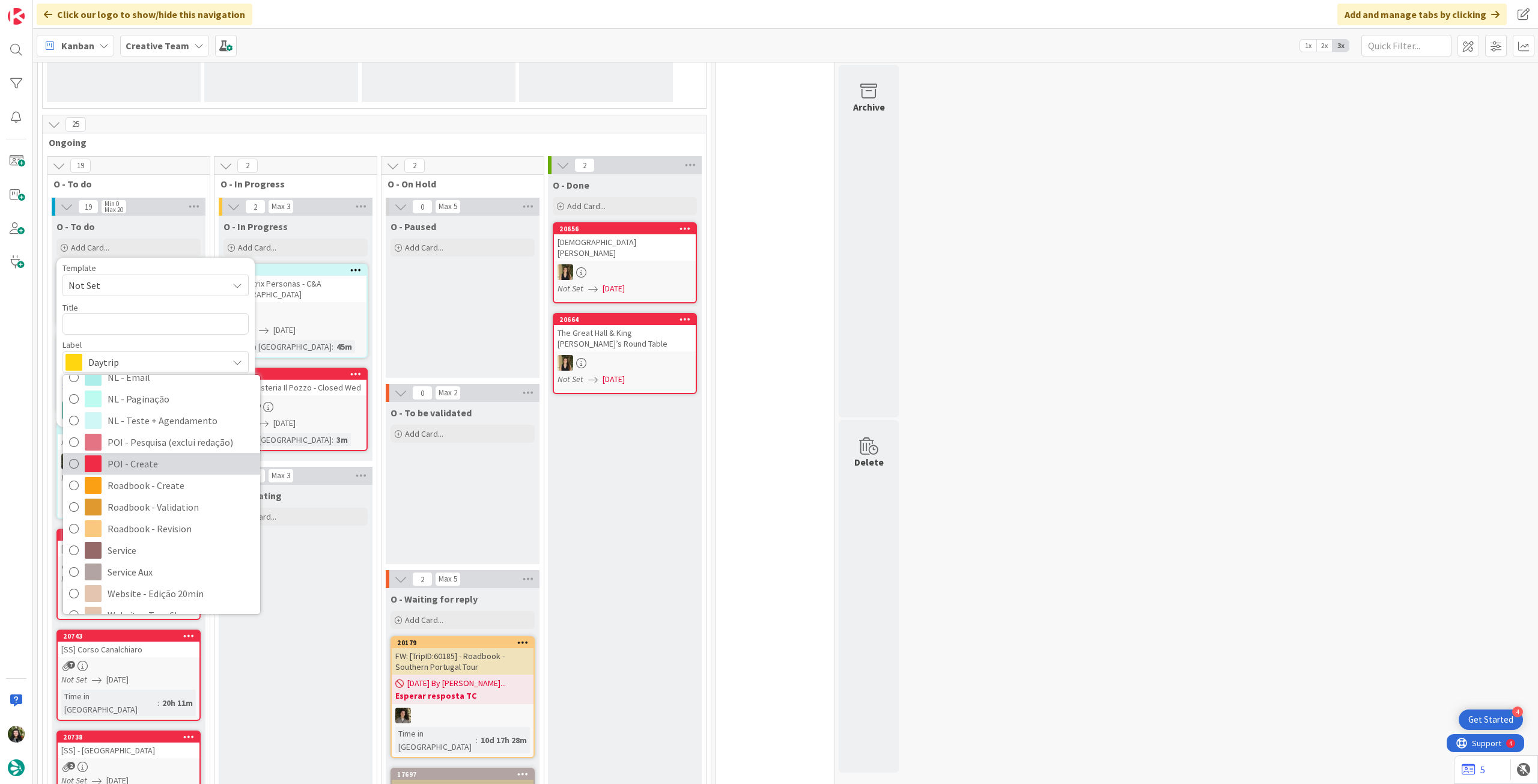
scroll to position [160, 0]
click at [157, 464] on span "Roadbook - Create" at bounding box center [181, 468] width 147 height 18
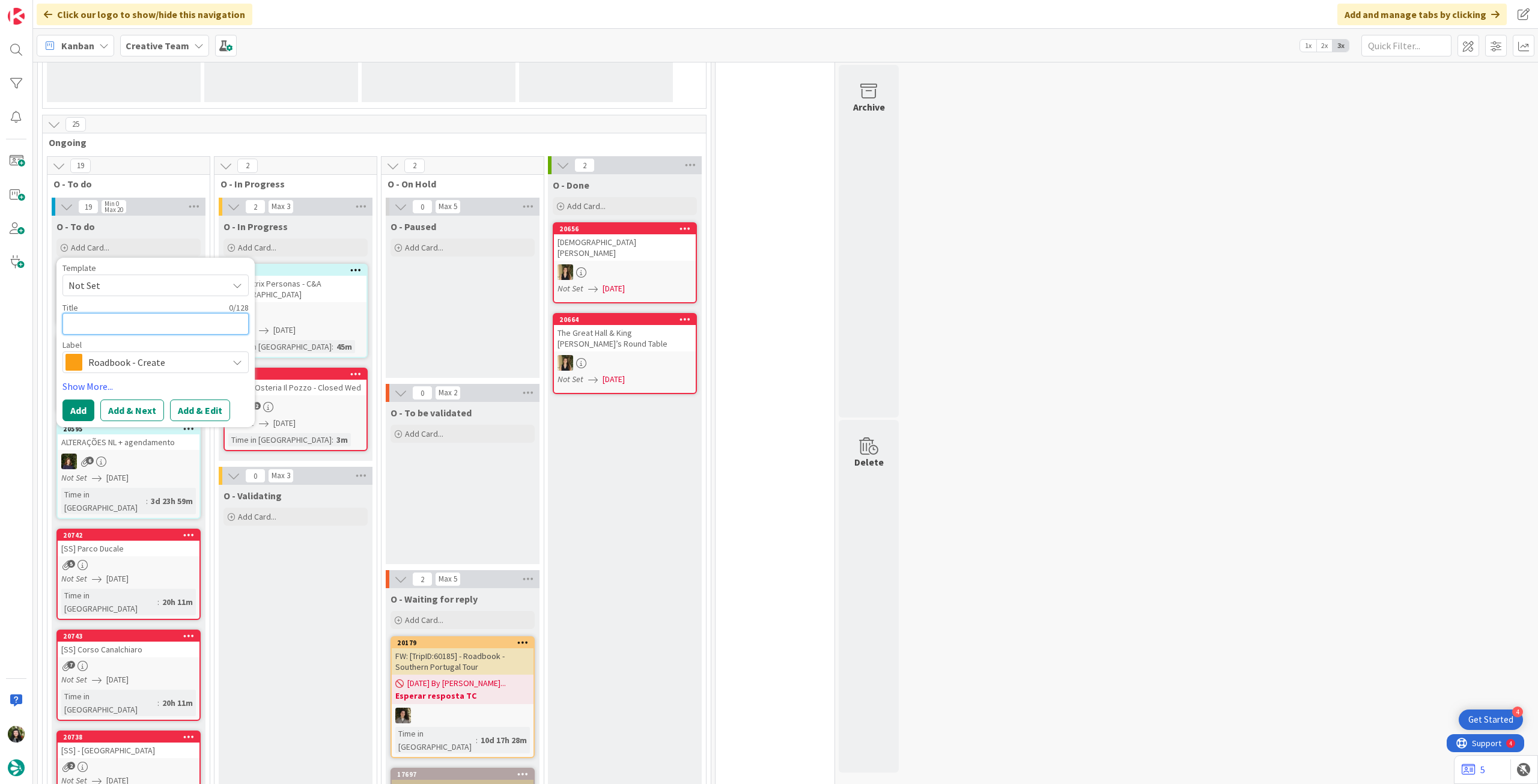
click at [122, 328] on textarea at bounding box center [156, 324] width 186 height 22
paste textarea "104835"
type textarea "x"
type textarea "104835"
click at [79, 396] on div "Template Not Set Title 6 / 128 104835 Label Roadbook - Create Accommodation Acc…" at bounding box center [156, 343] width 186 height 157
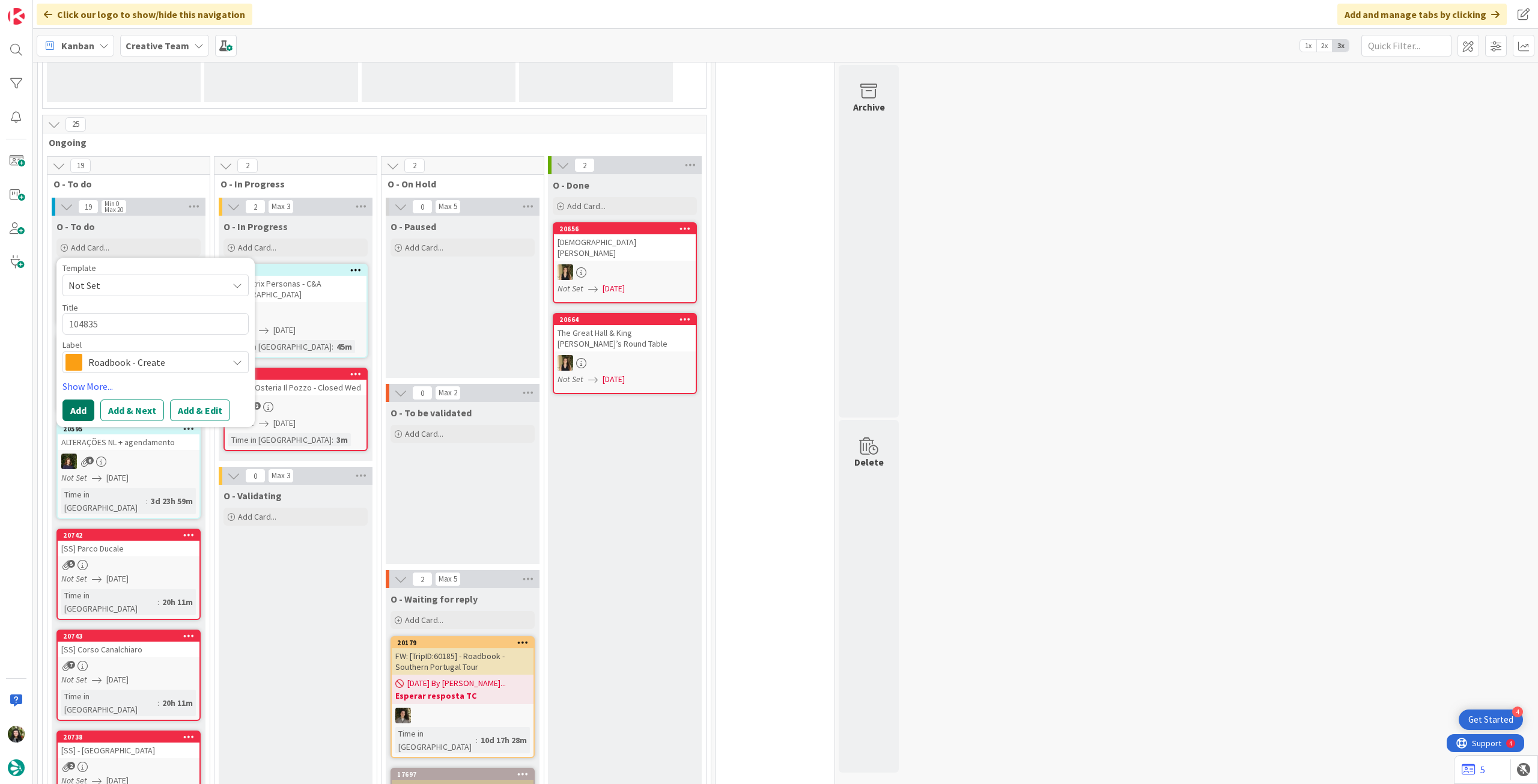
click at [77, 406] on button "Add" at bounding box center [79, 410] width 32 height 22
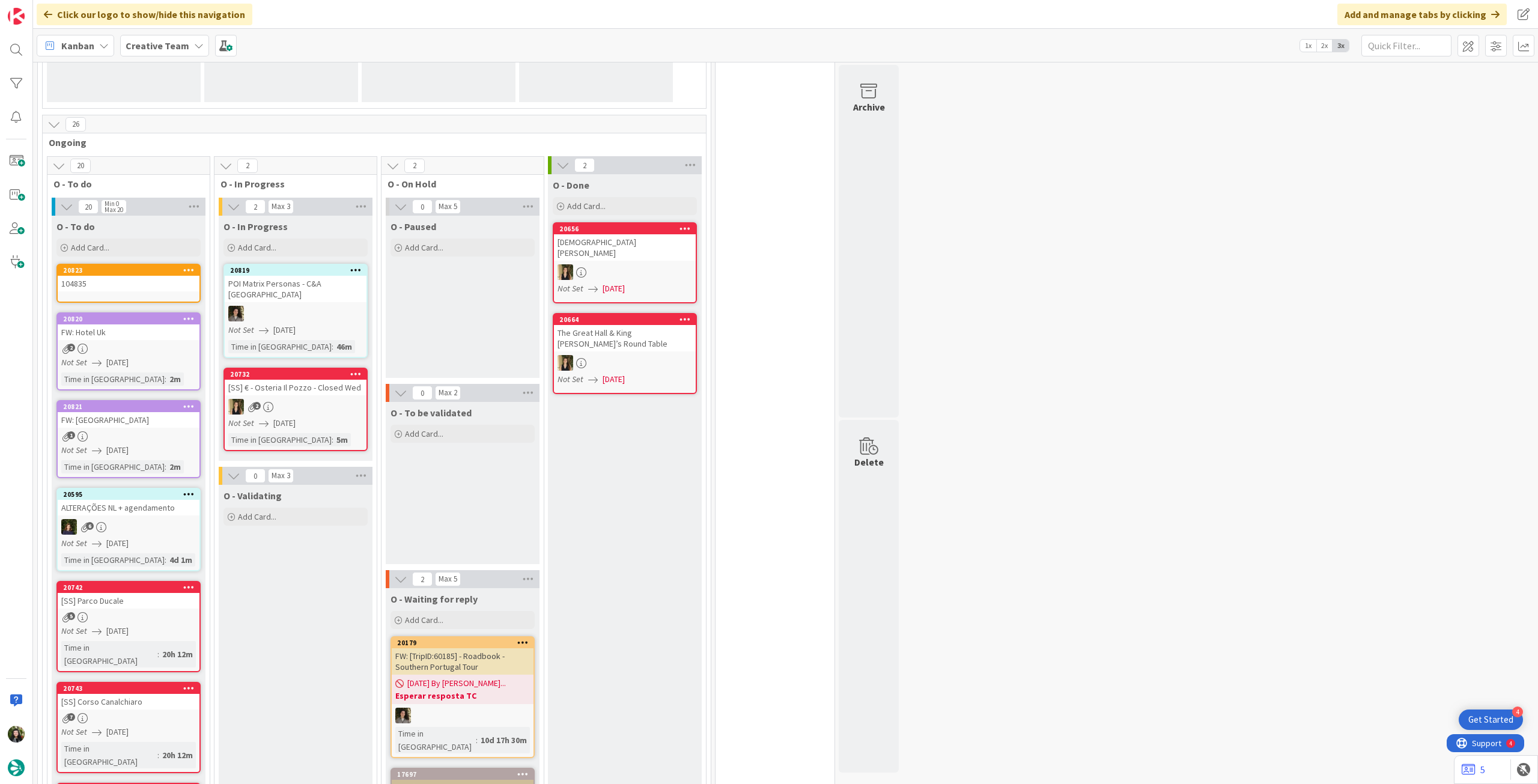
click at [122, 287] on div "104835" at bounding box center [128, 283] width 142 height 16
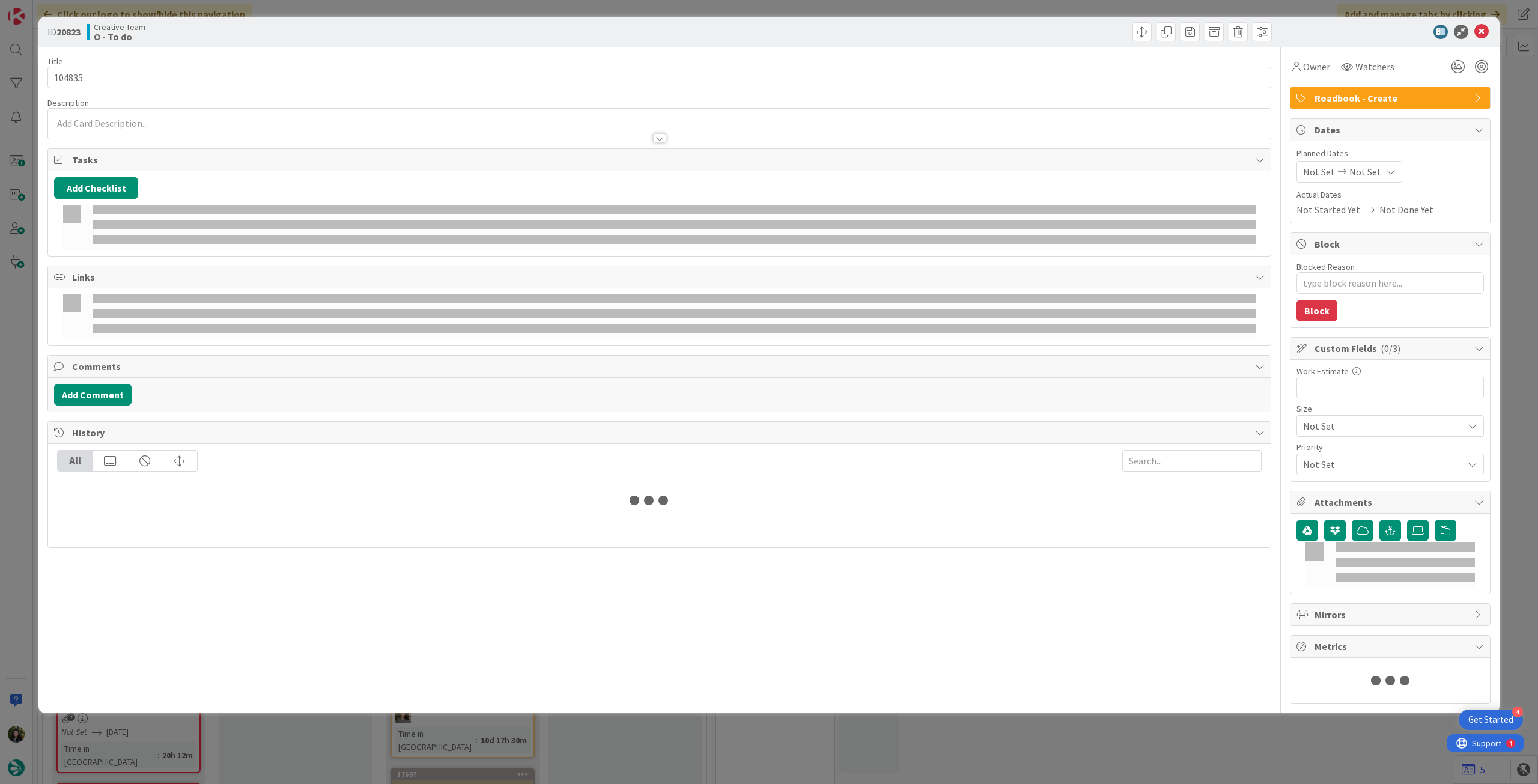
click at [1353, 170] on span "Not Set" at bounding box center [1365, 172] width 32 height 14
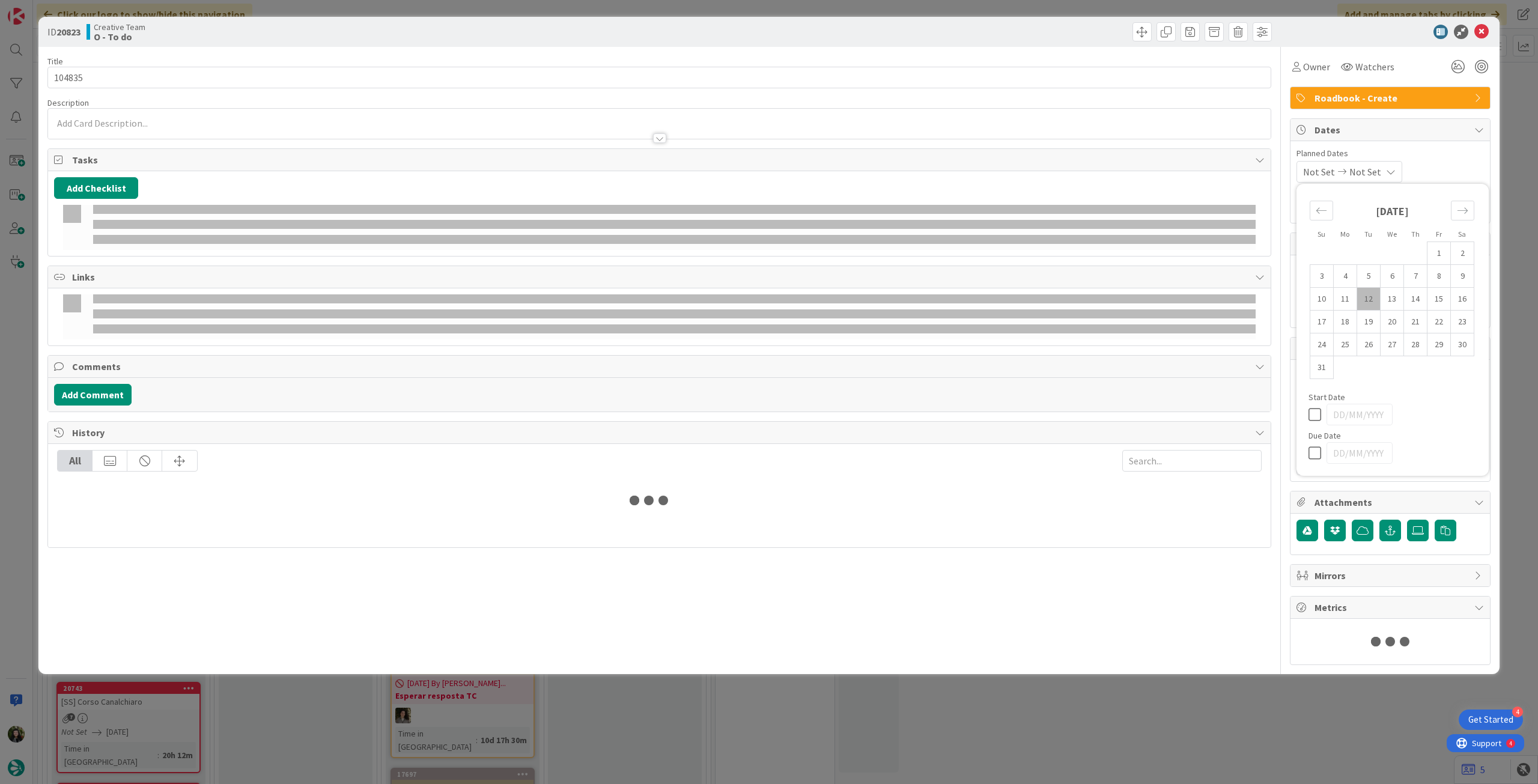
type textarea "x"
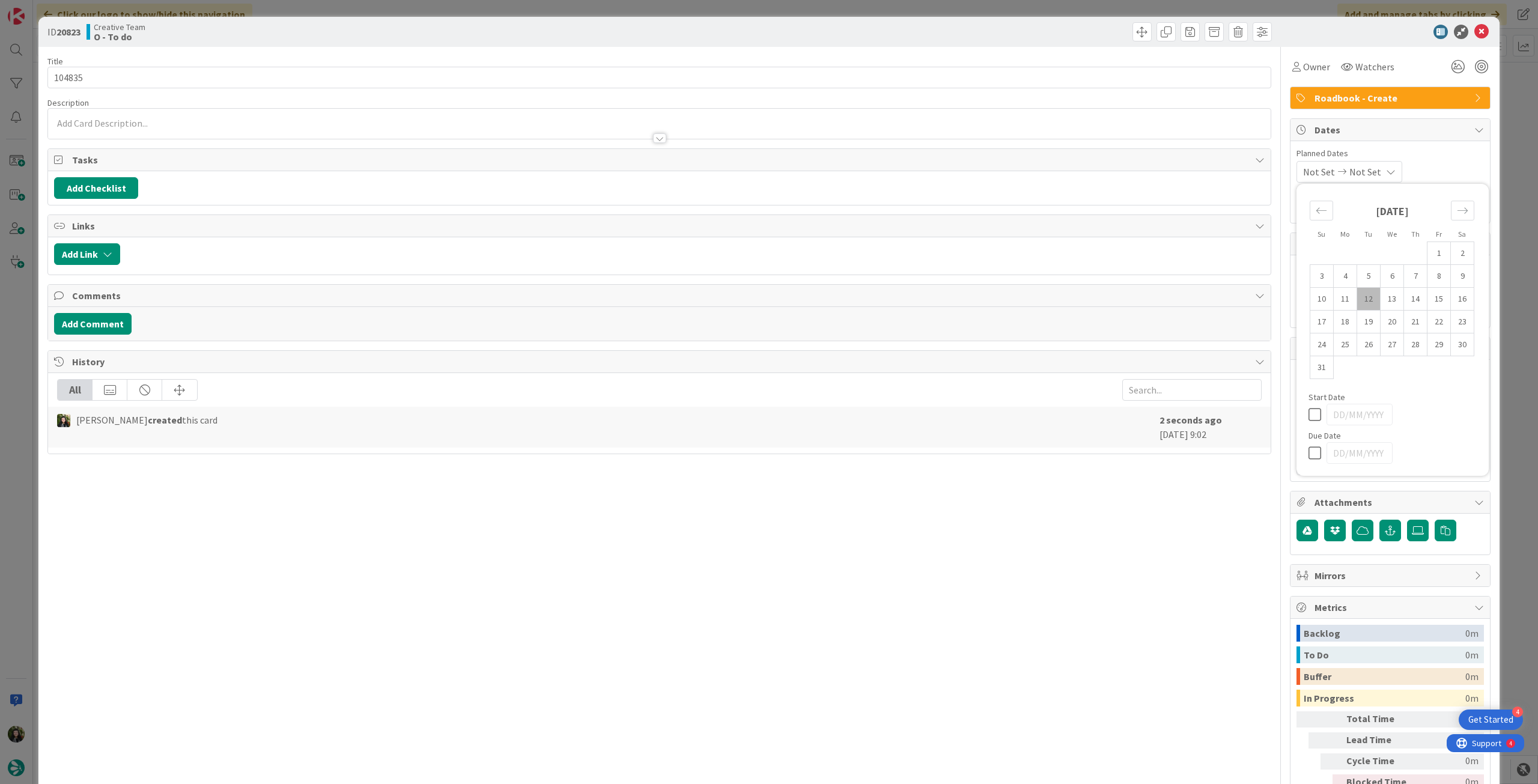
click at [1311, 456] on icon at bounding box center [1318, 453] width 18 height 14
type input "[DATE]"
click at [1475, 32] on icon at bounding box center [1481, 32] width 14 height 14
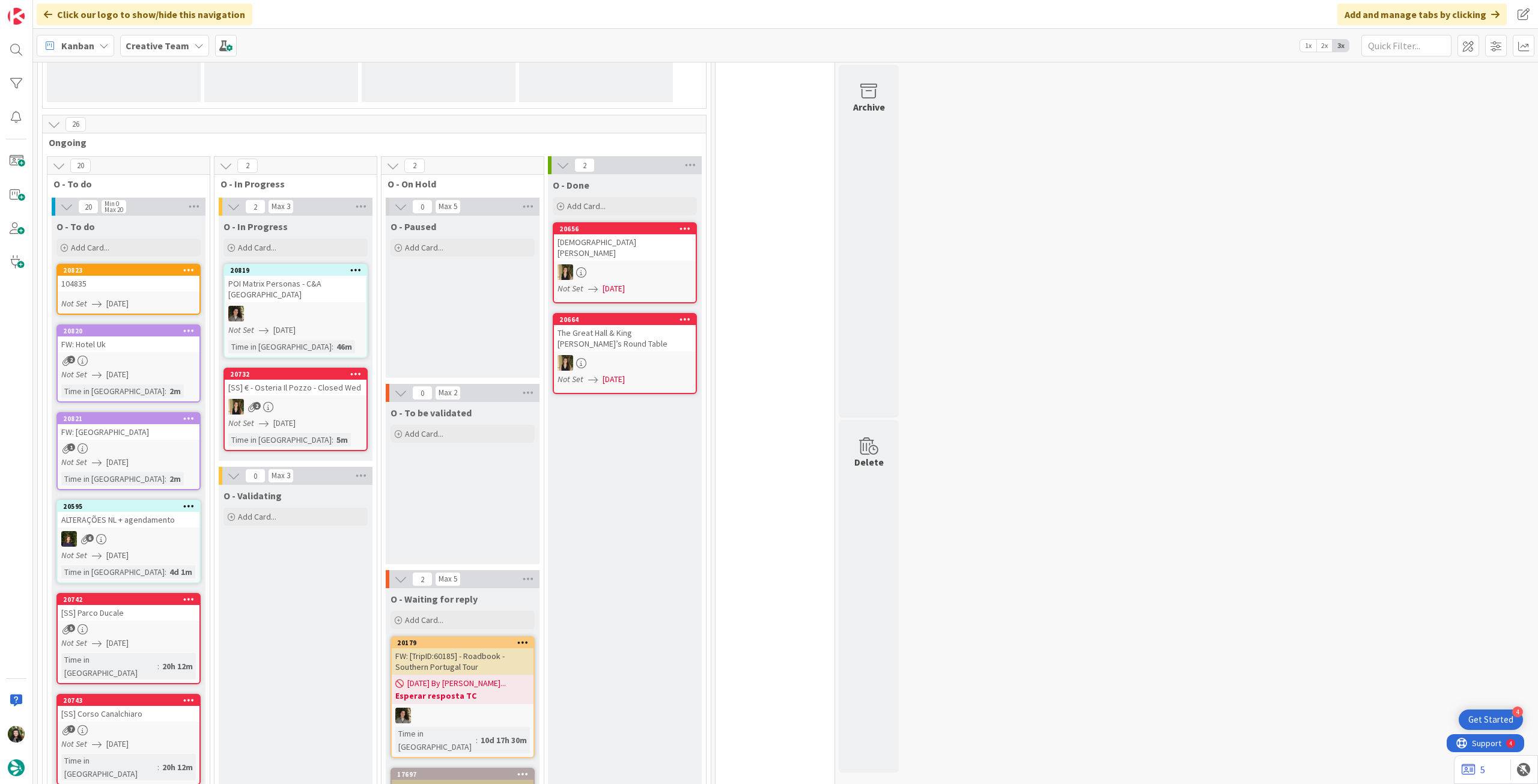
drag, startPoint x: 158, startPoint y: 241, endPoint x: 155, endPoint y: 258, distance: 17.3
click at [157, 243] on div "Add Card..." at bounding box center [129, 247] width 145 height 18
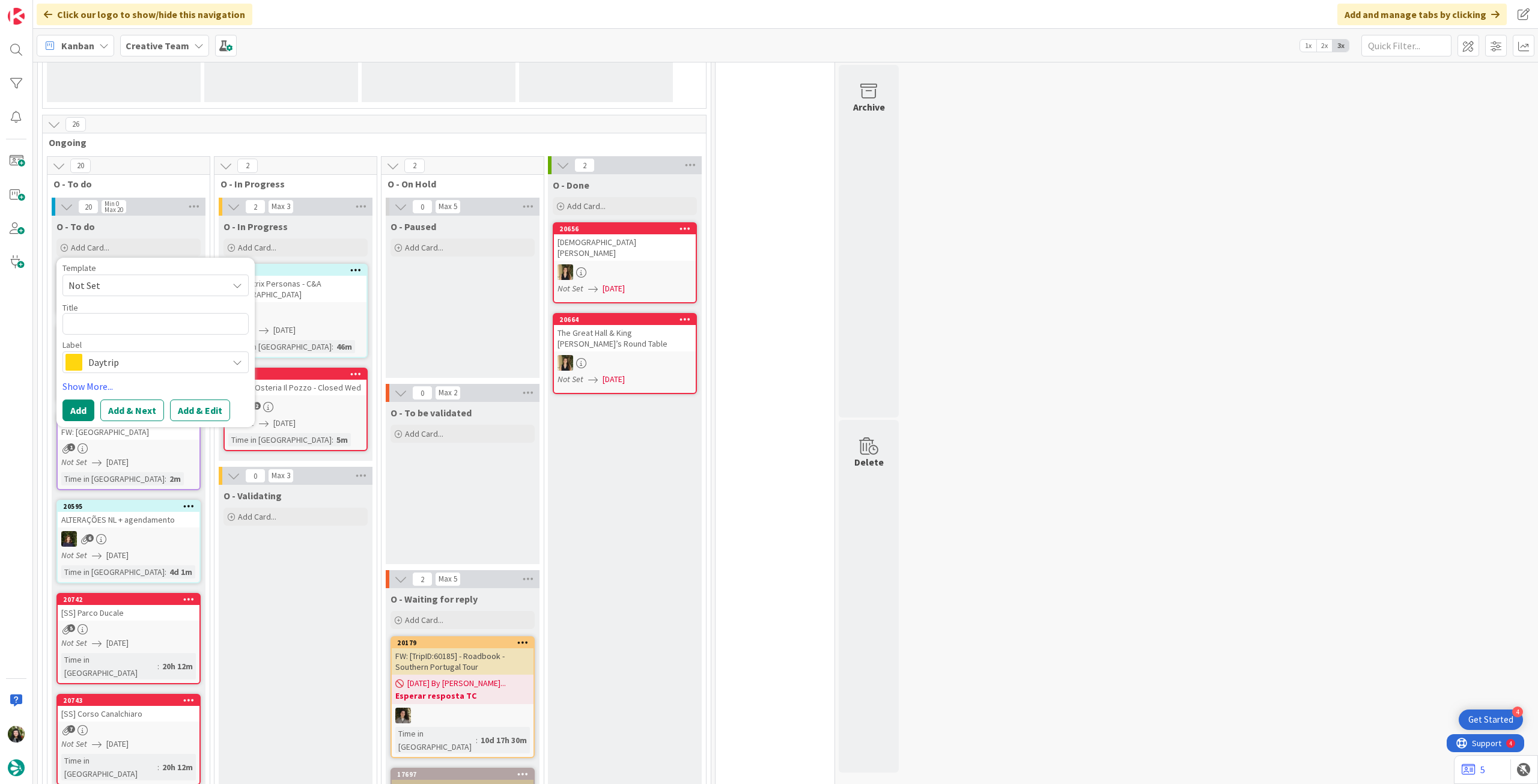
click at [142, 367] on span "Daytrip" at bounding box center [155, 362] width 133 height 17
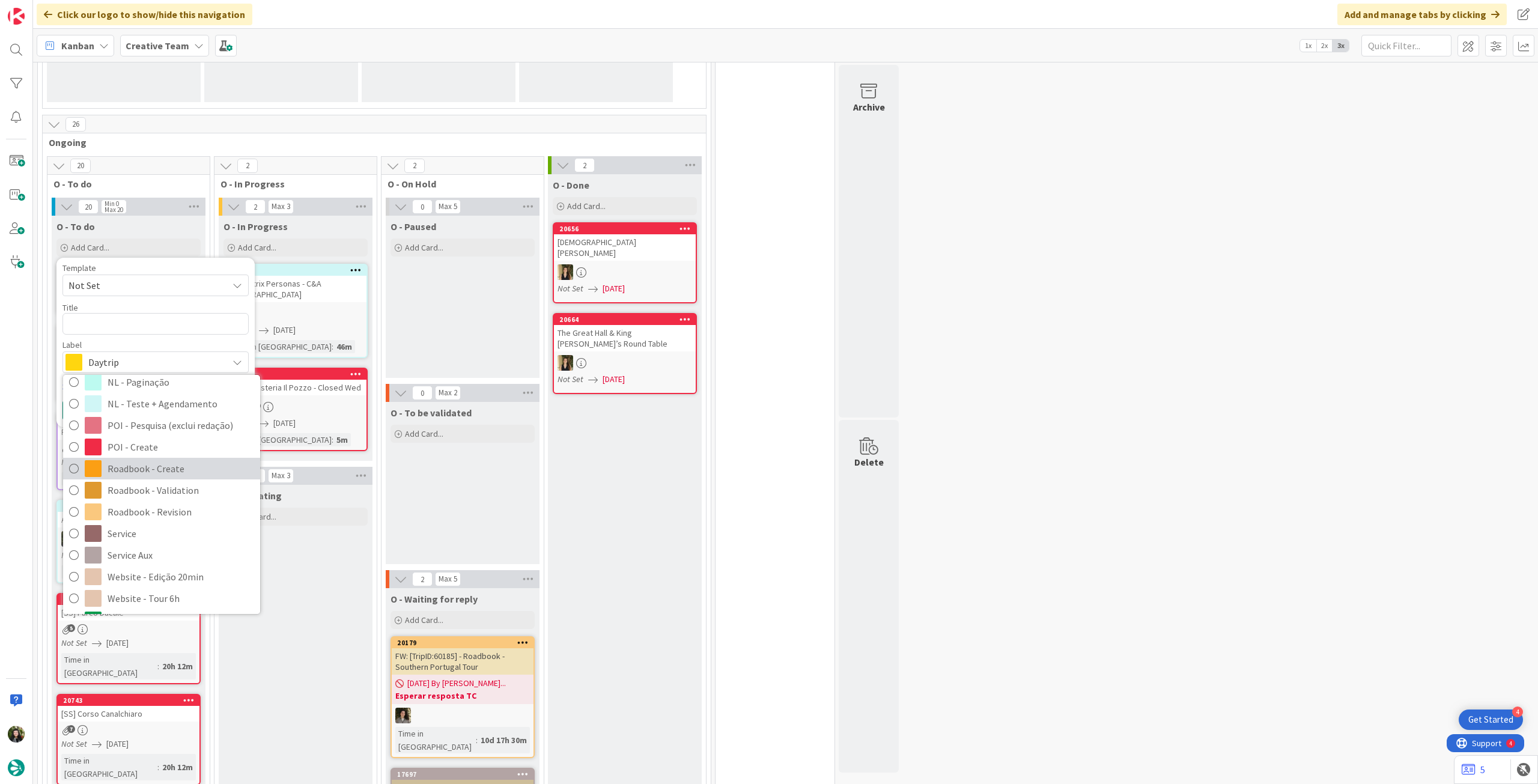
click at [157, 463] on span "Roadbook - Create" at bounding box center [181, 468] width 147 height 18
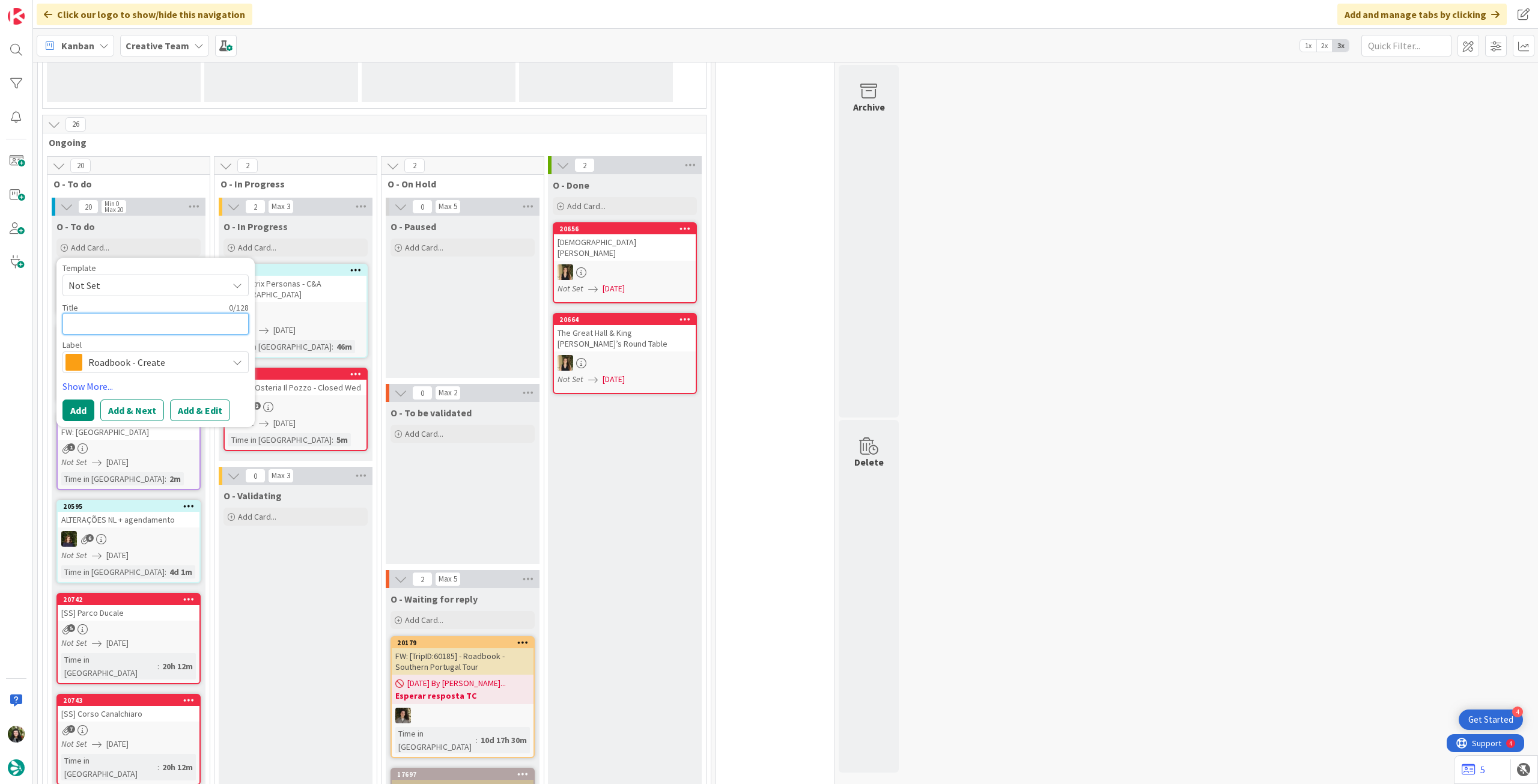
click at [115, 319] on textarea at bounding box center [156, 324] width 186 height 22
paste textarea "91532"
type textarea "x"
type textarea "91532"
click at [79, 419] on button "Add" at bounding box center [79, 425] width 32 height 22
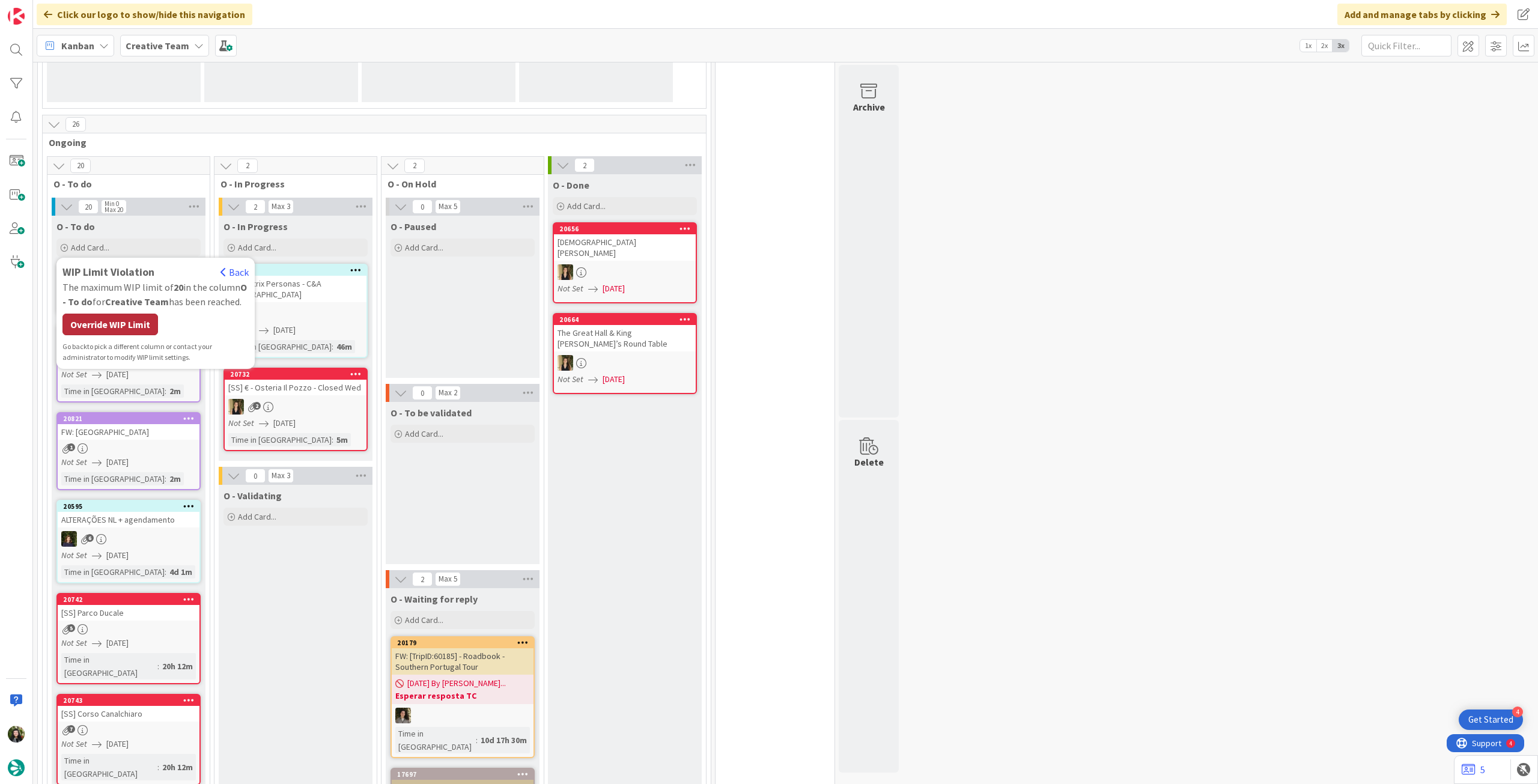
click at [121, 334] on div "Override WIP Limit" at bounding box center [111, 324] width 95 height 22
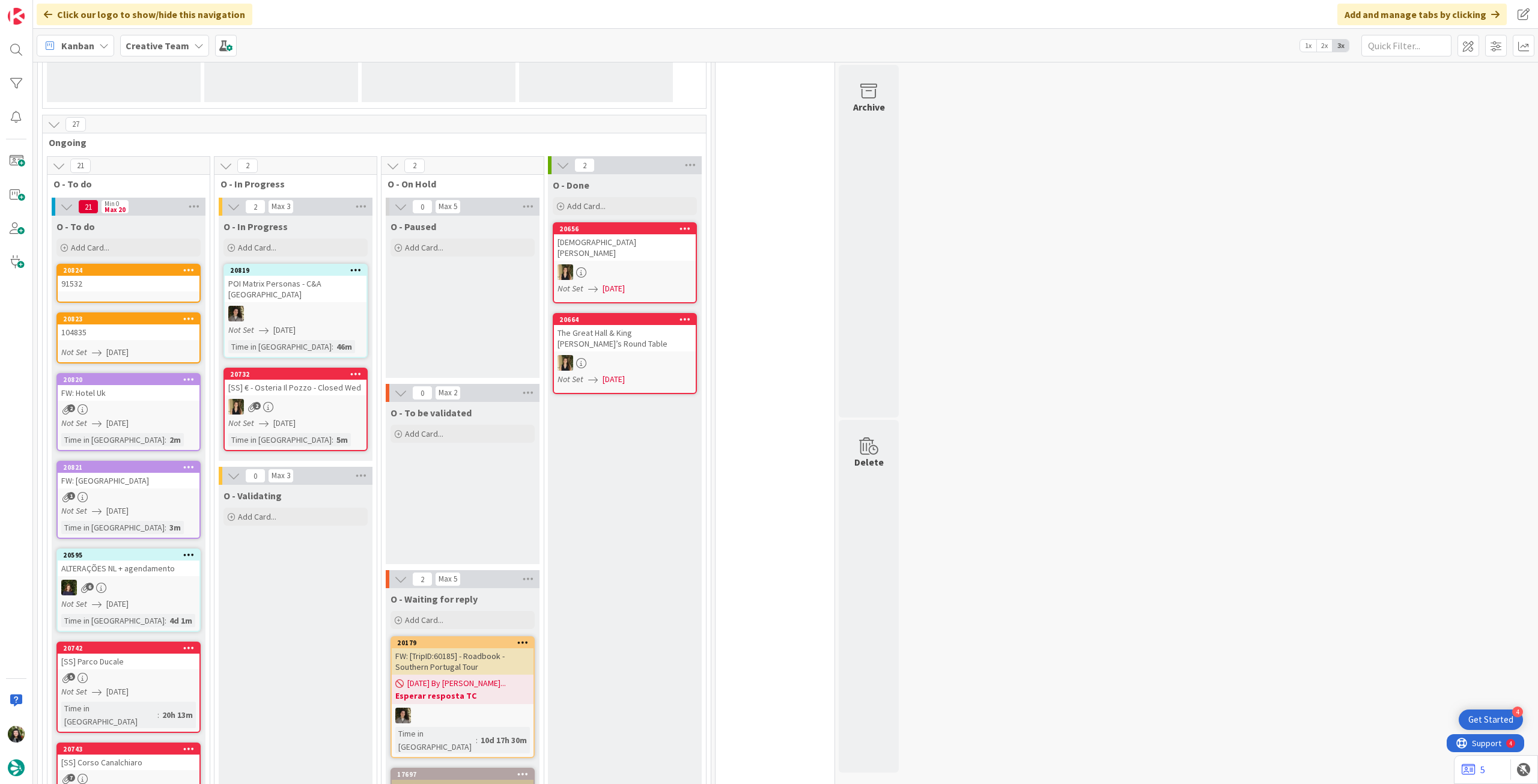
click at [132, 291] on link "20824 91532" at bounding box center [129, 284] width 145 height 39
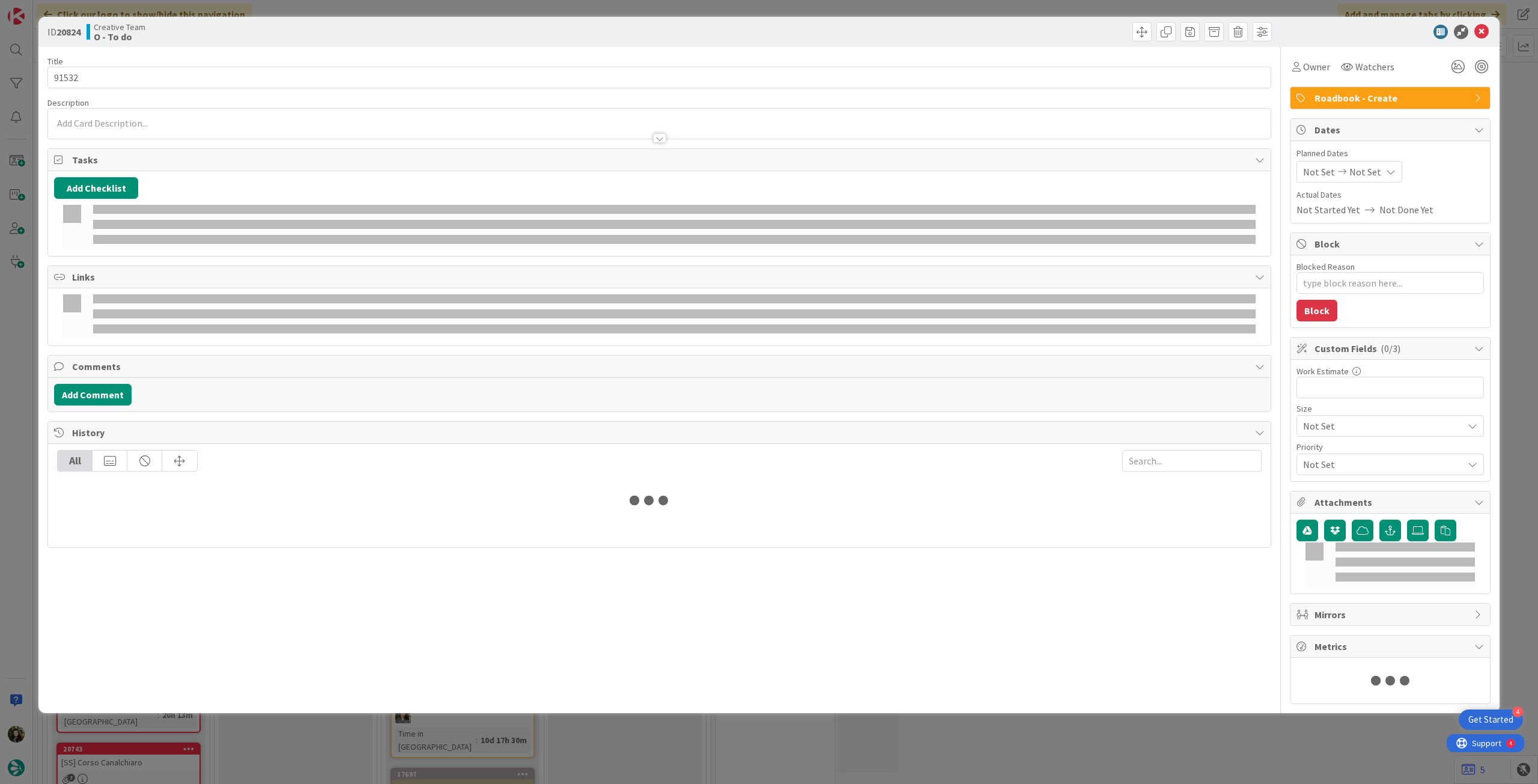
click at [1365, 167] on span "Not Set" at bounding box center [1365, 172] width 32 height 14
type textarea "x"
type input "91532"
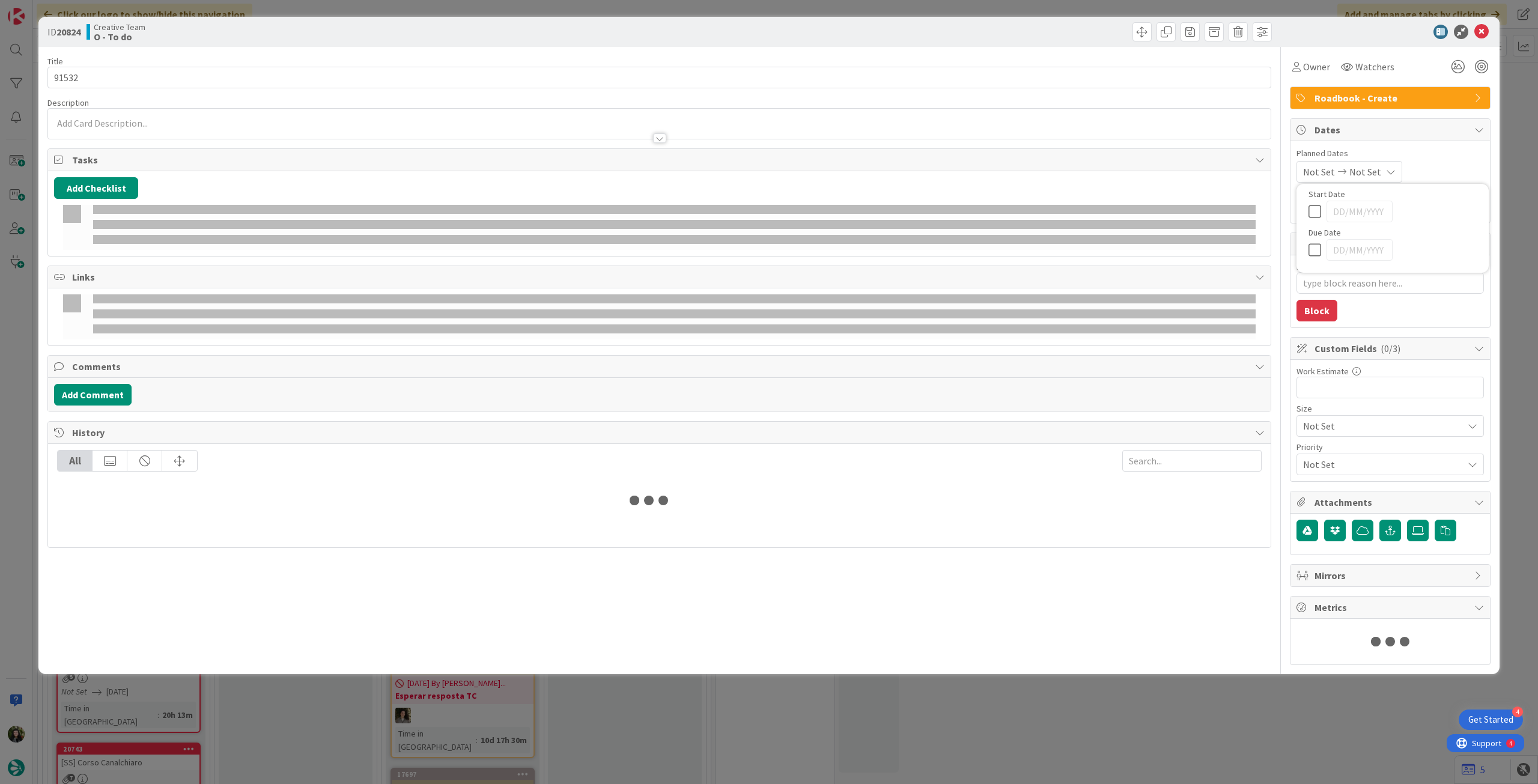
type textarea "x"
type input "91532"
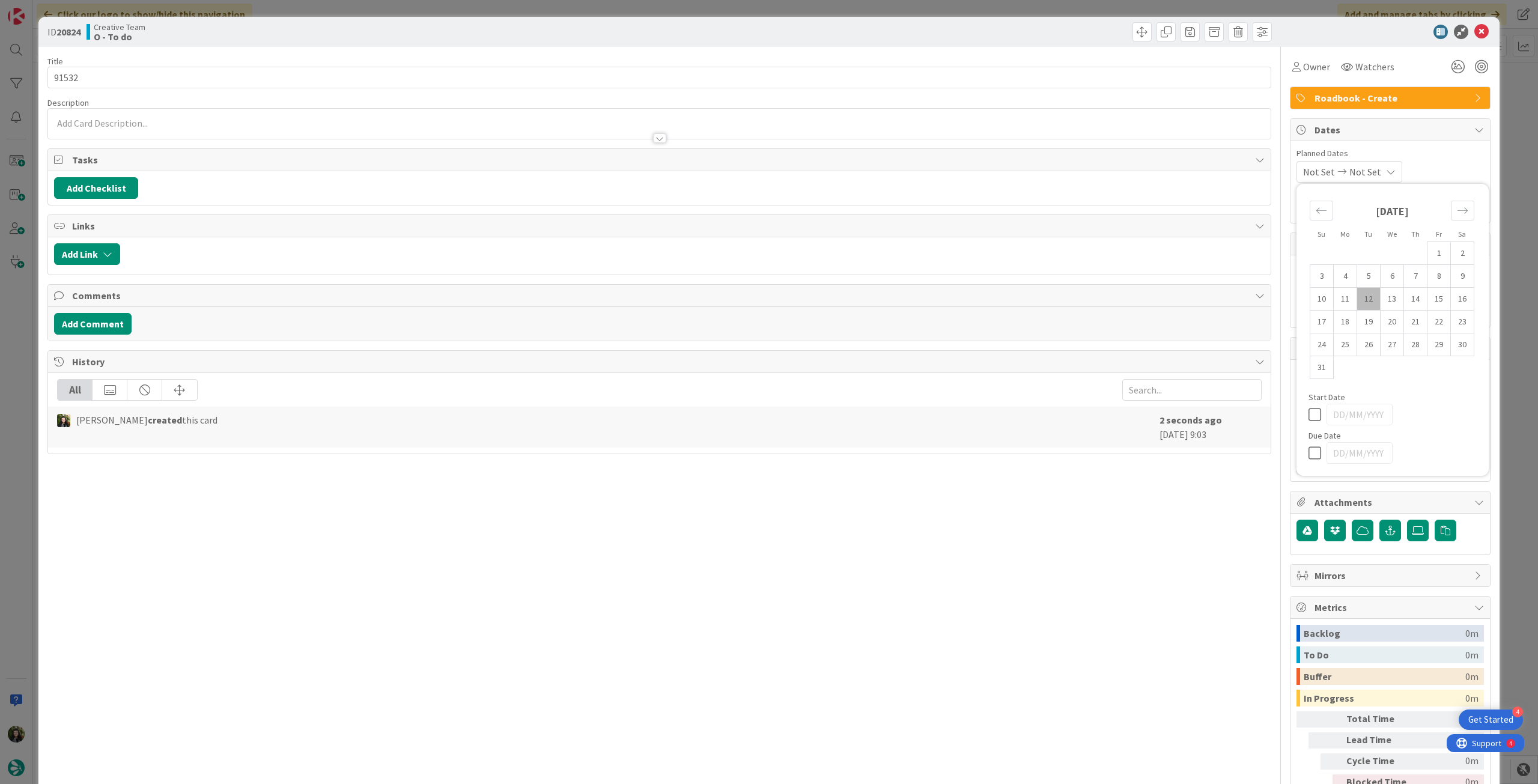
click at [1309, 456] on icon at bounding box center [1318, 453] width 18 height 14
type input "[DATE]"
type textarea "x"
type input "91532"
click at [1474, 31] on icon at bounding box center [1481, 32] width 14 height 14
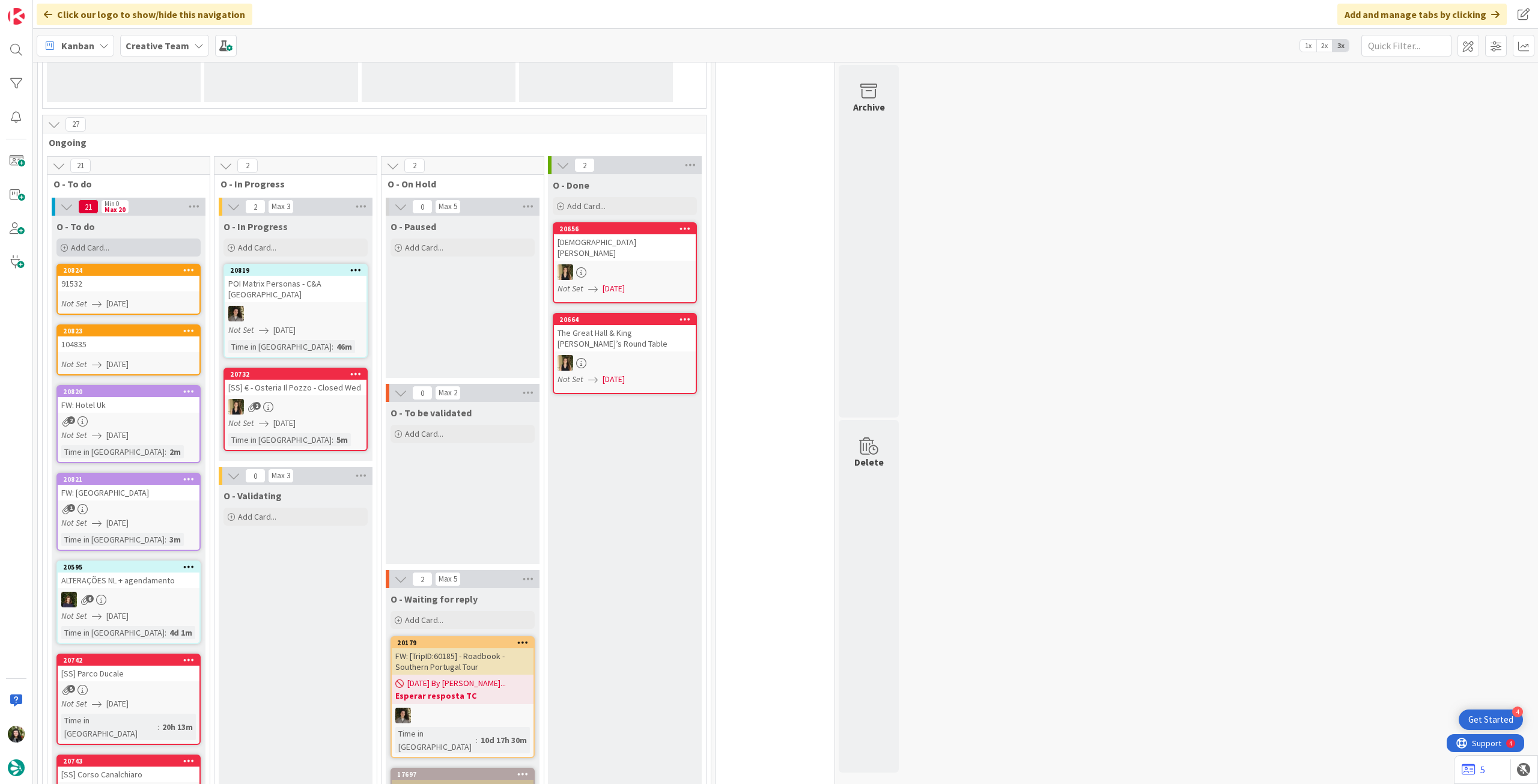
click at [153, 244] on div "Add Card..." at bounding box center [129, 247] width 145 height 18
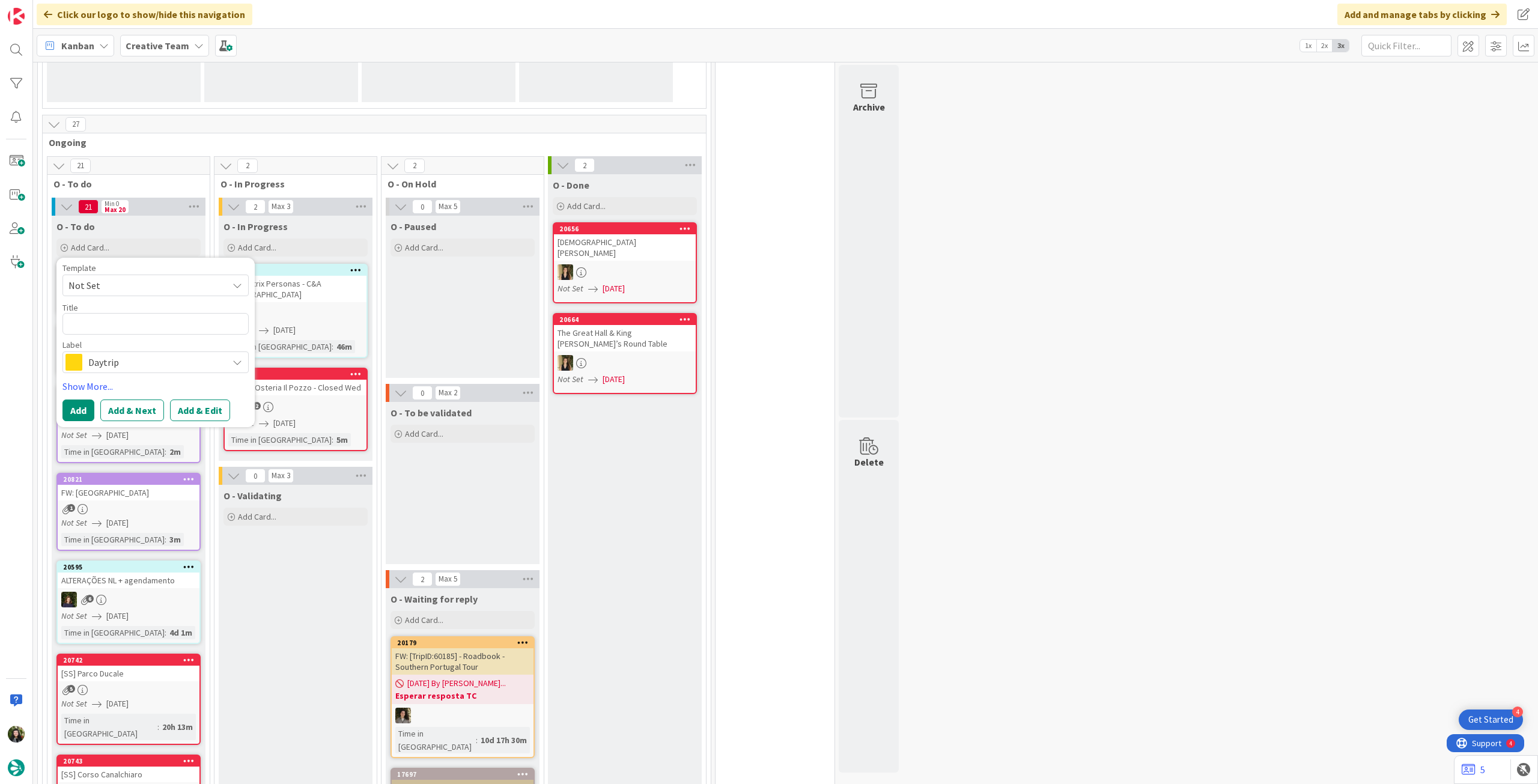
click at [129, 362] on span "Daytrip" at bounding box center [155, 362] width 133 height 17
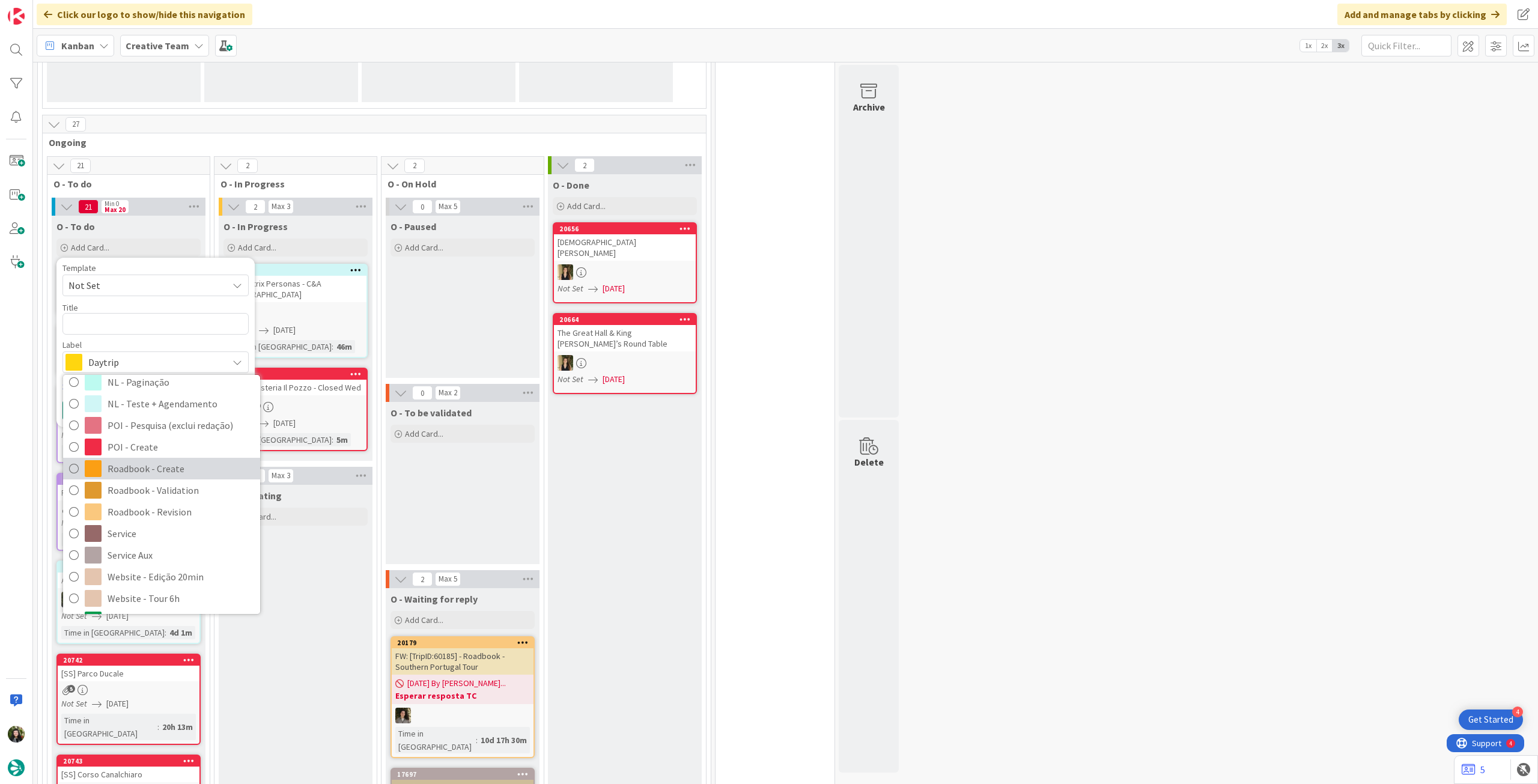
click at [142, 459] on span "Roadbook - Create" at bounding box center [181, 468] width 147 height 18
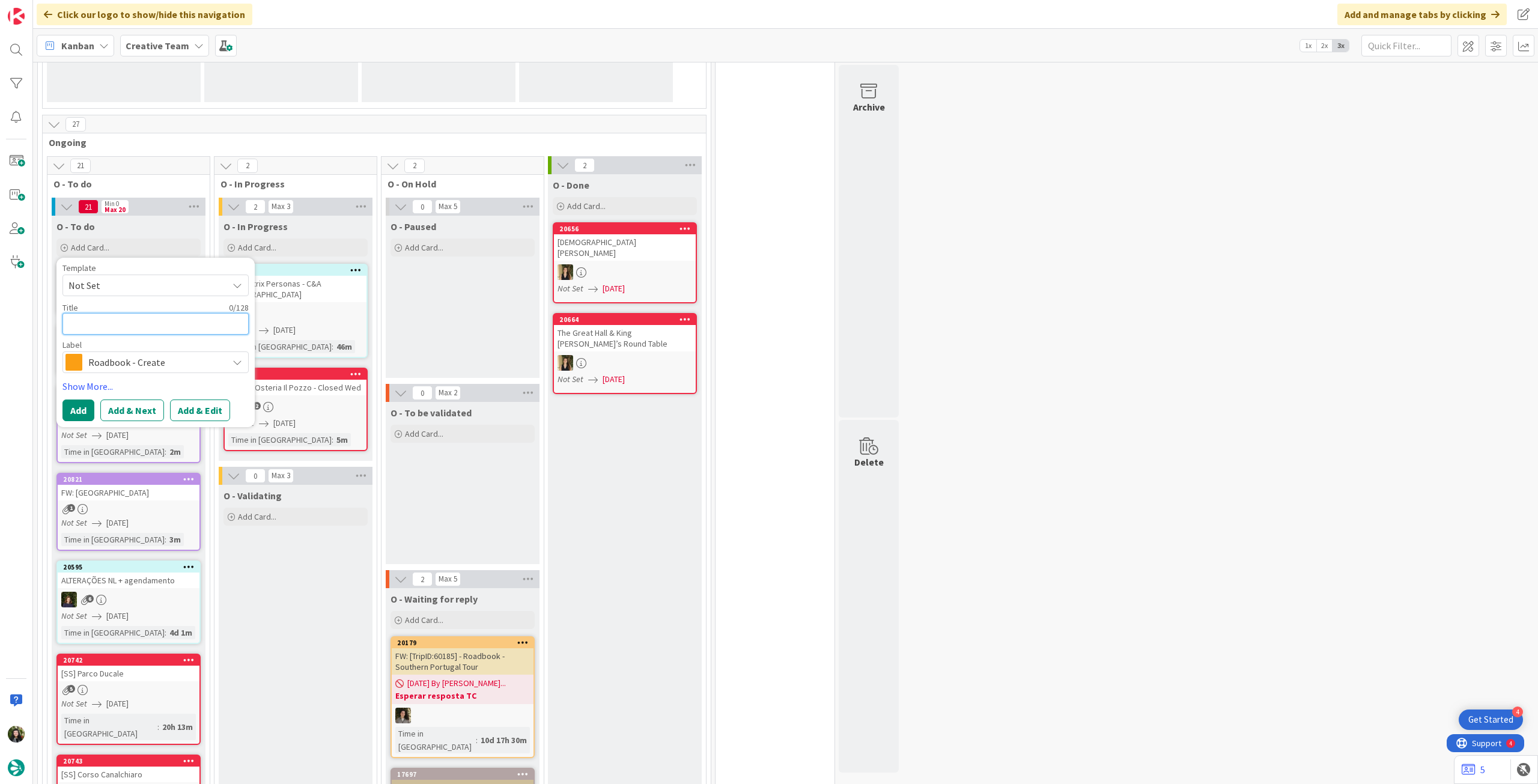
click at [137, 316] on textarea at bounding box center [156, 324] width 186 height 22
paste textarea "92251"
type textarea "x"
type textarea "92251"
click at [78, 408] on button "Add" at bounding box center [79, 410] width 32 height 22
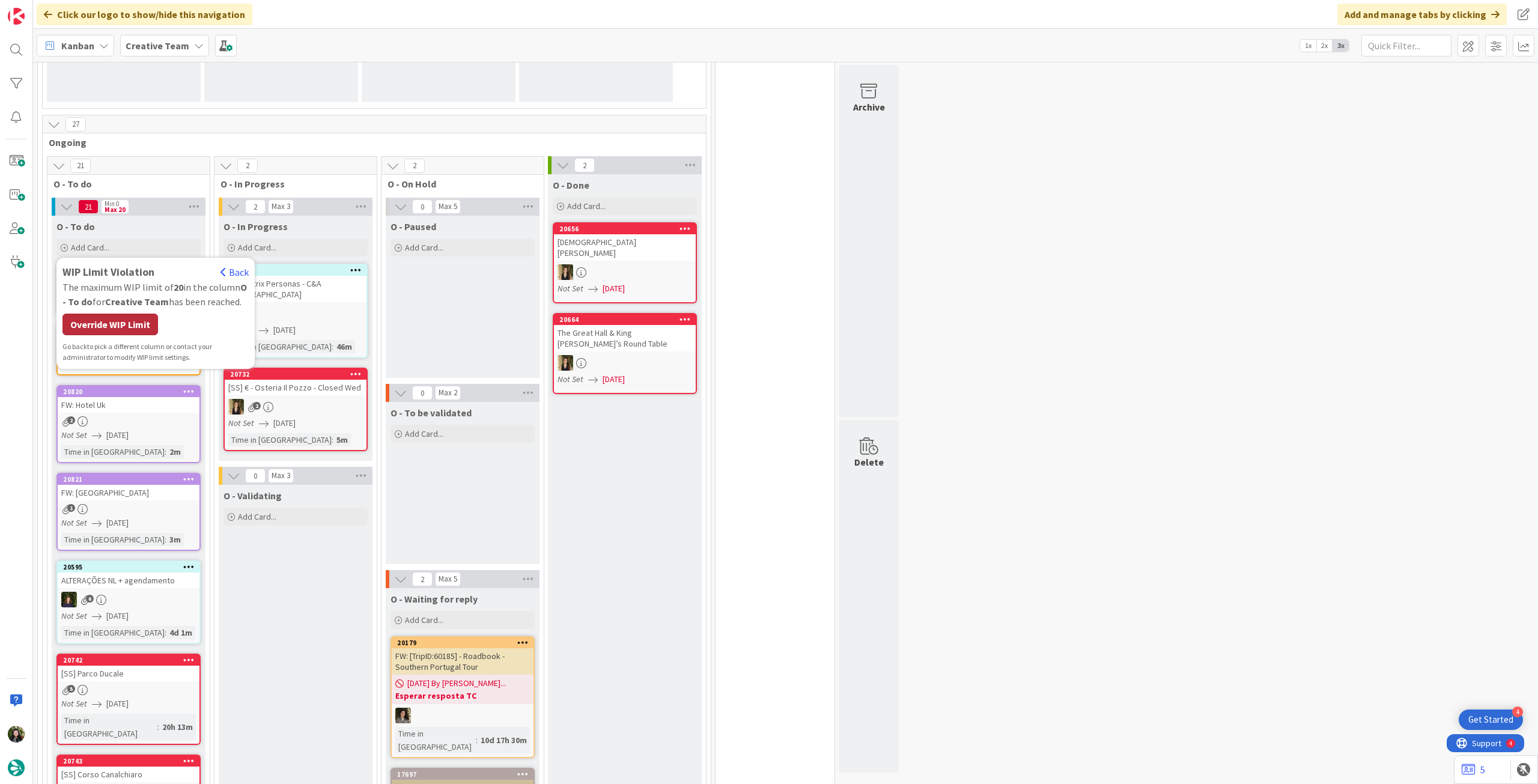
click at [112, 328] on div "Override WIP Limit" at bounding box center [111, 324] width 95 height 22
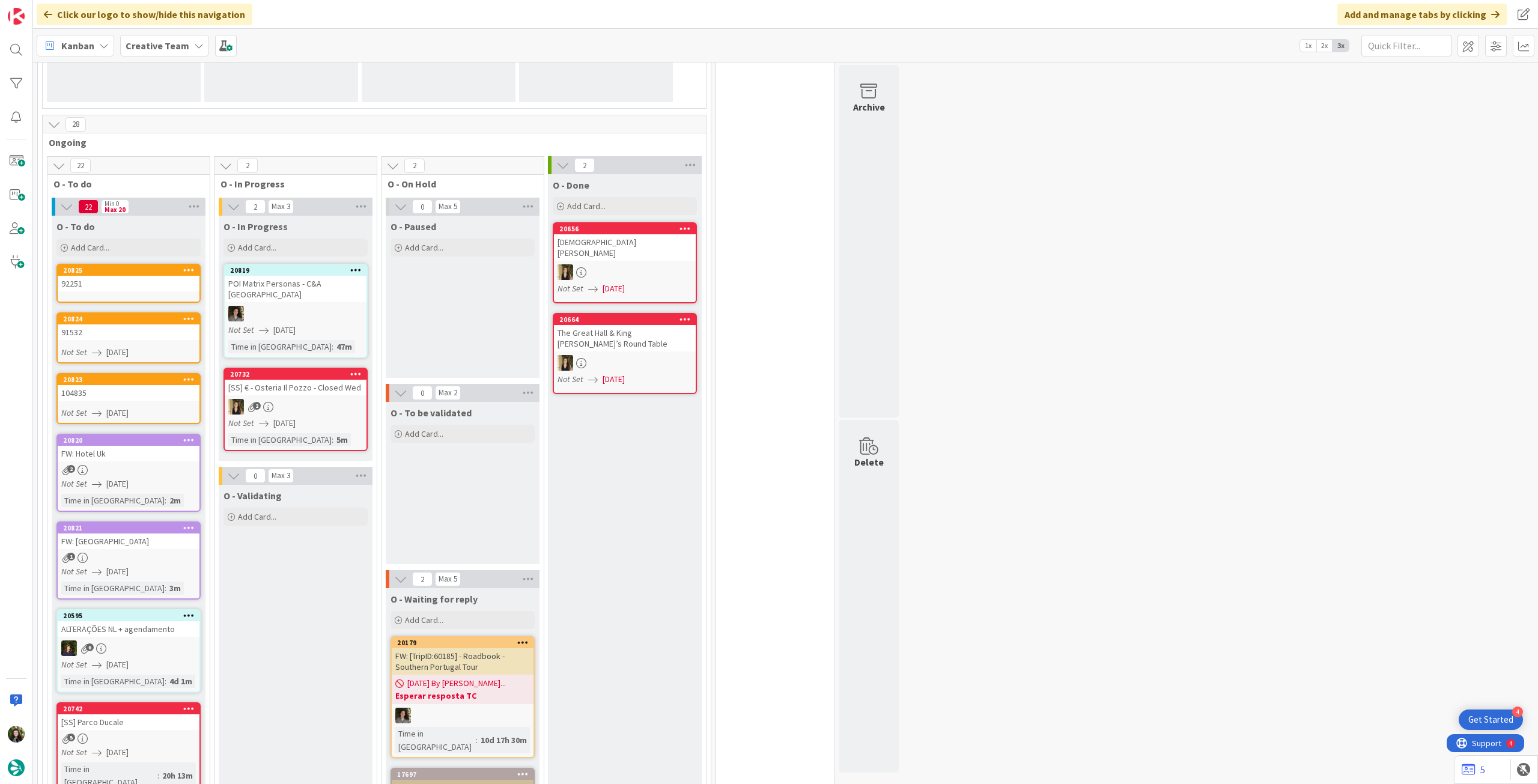
click at [135, 286] on div "92251" at bounding box center [128, 283] width 142 height 16
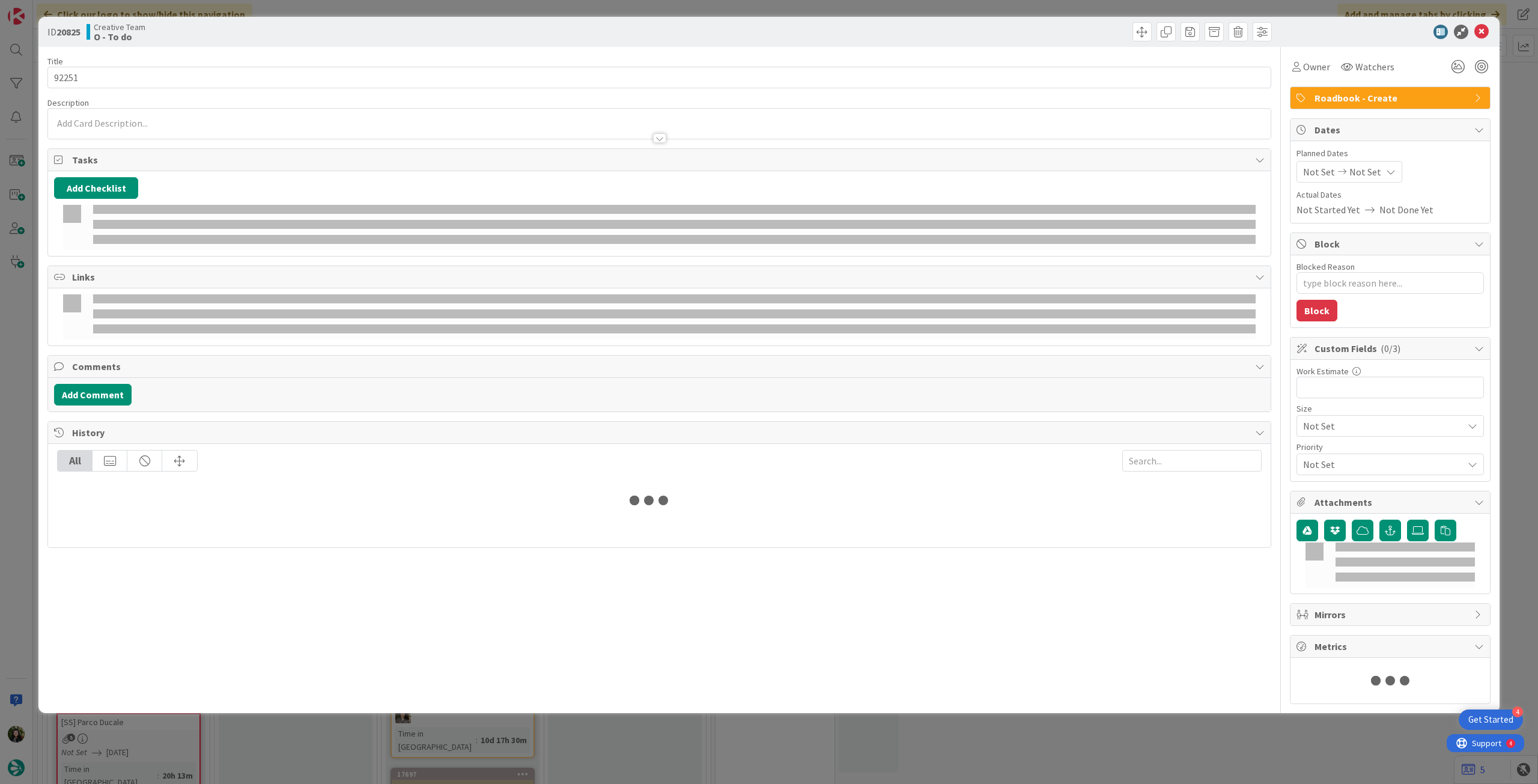
click at [1371, 166] on span "Not Set" at bounding box center [1365, 172] width 32 height 14
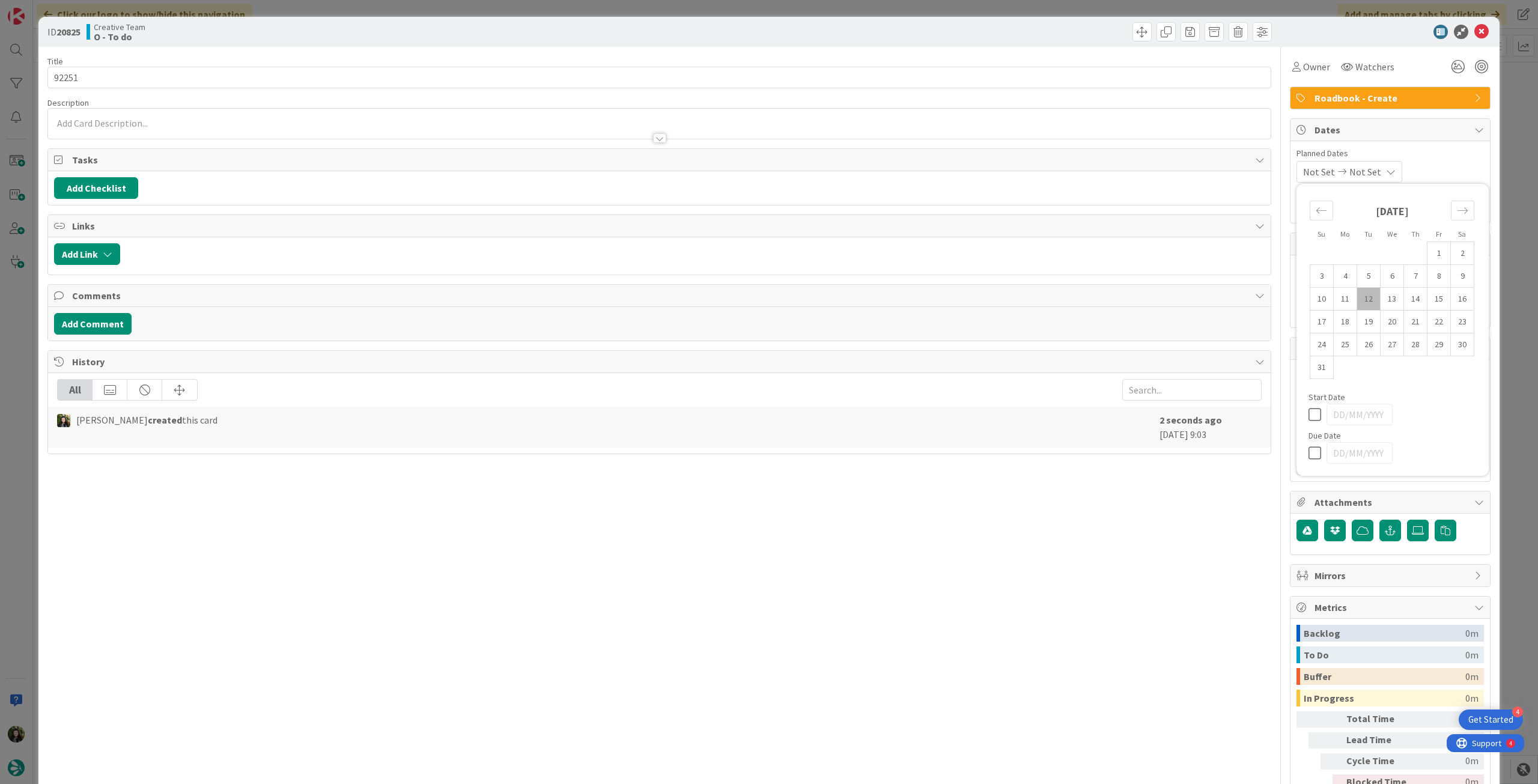
type textarea "x"
click at [1309, 449] on icon at bounding box center [1318, 453] width 18 height 14
type input "[DATE]"
click at [1474, 28] on icon at bounding box center [1481, 32] width 14 height 14
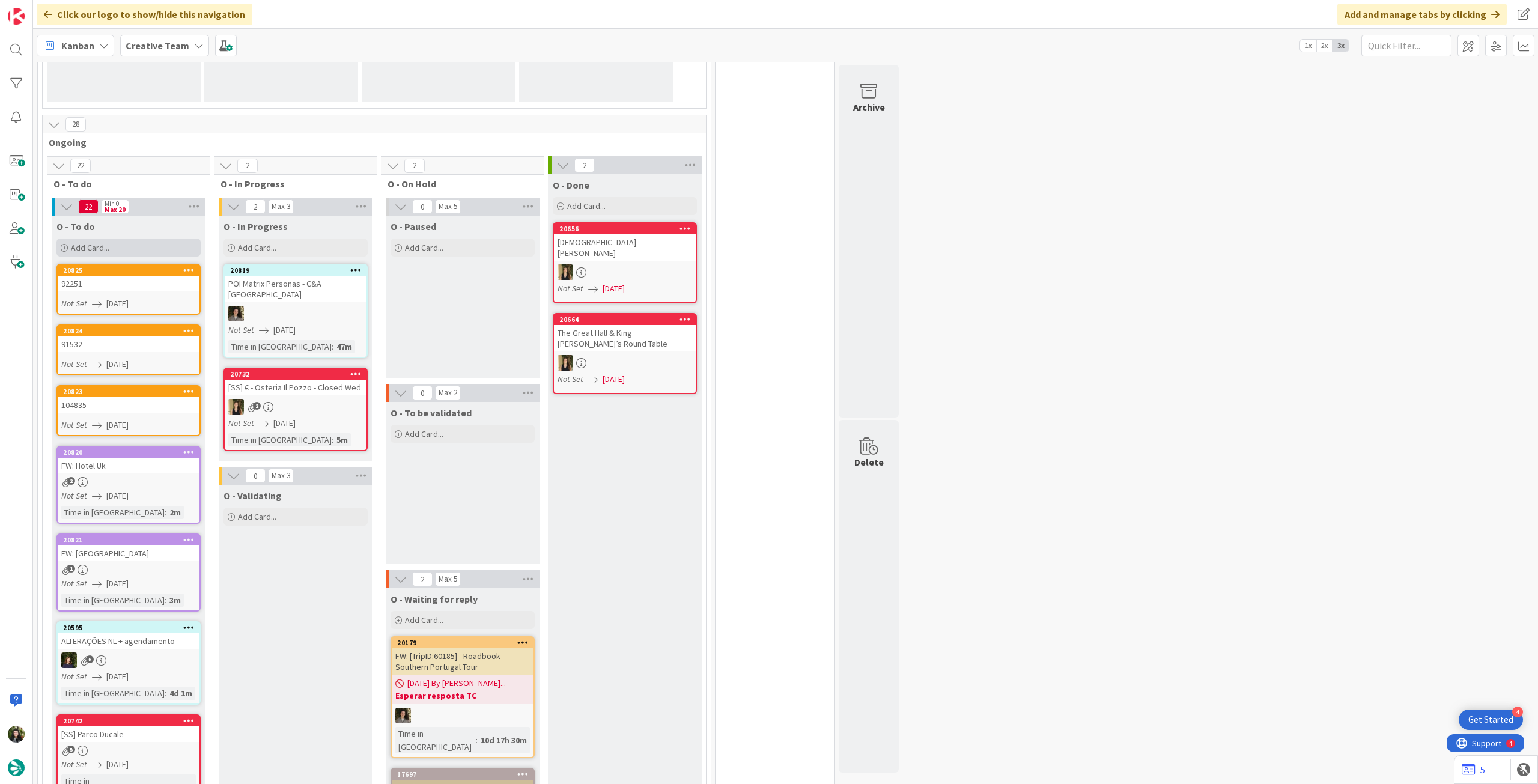
click at [131, 242] on div "Add Card..." at bounding box center [129, 247] width 145 height 18
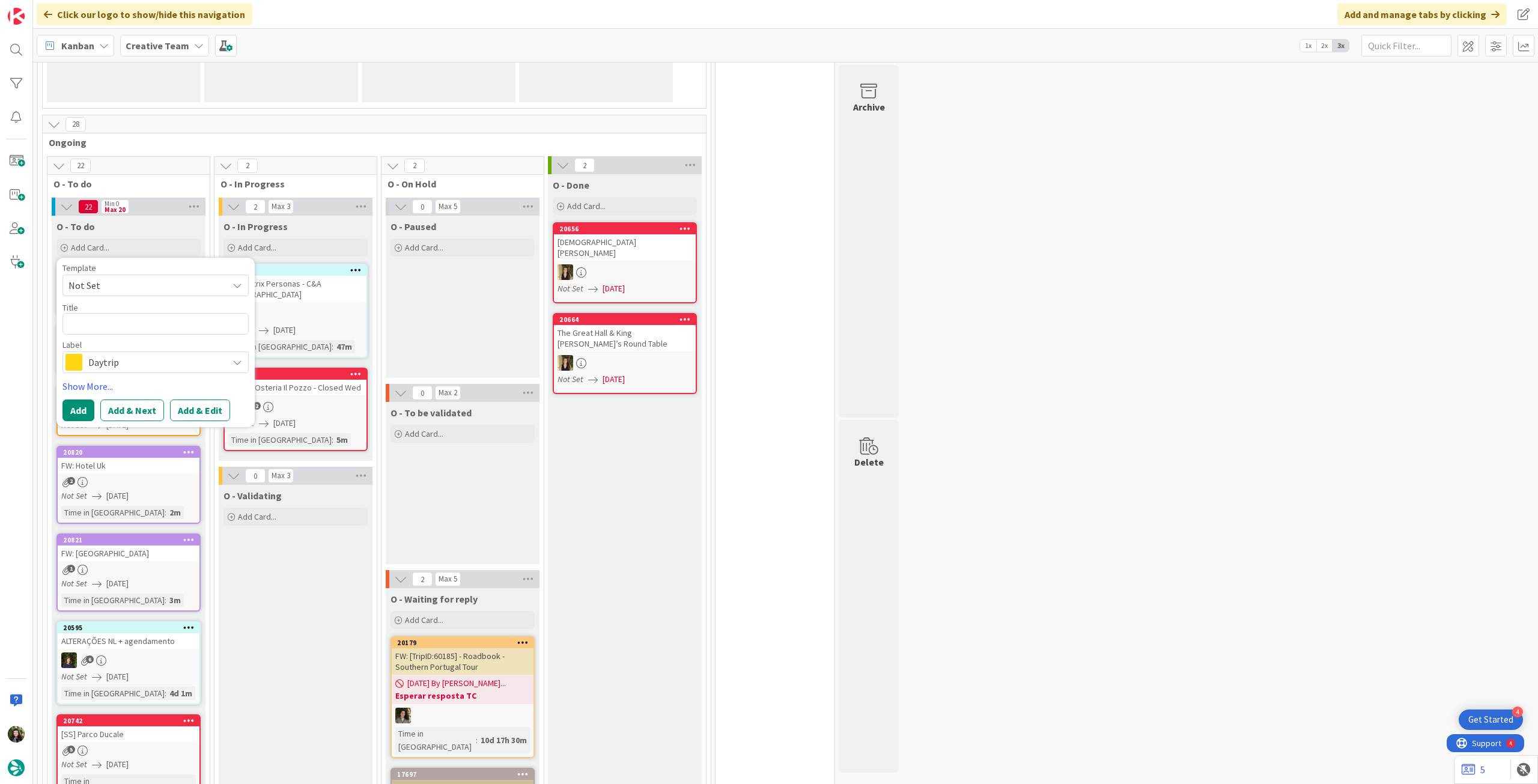
click at [127, 355] on span "Daytrip" at bounding box center [155, 362] width 133 height 17
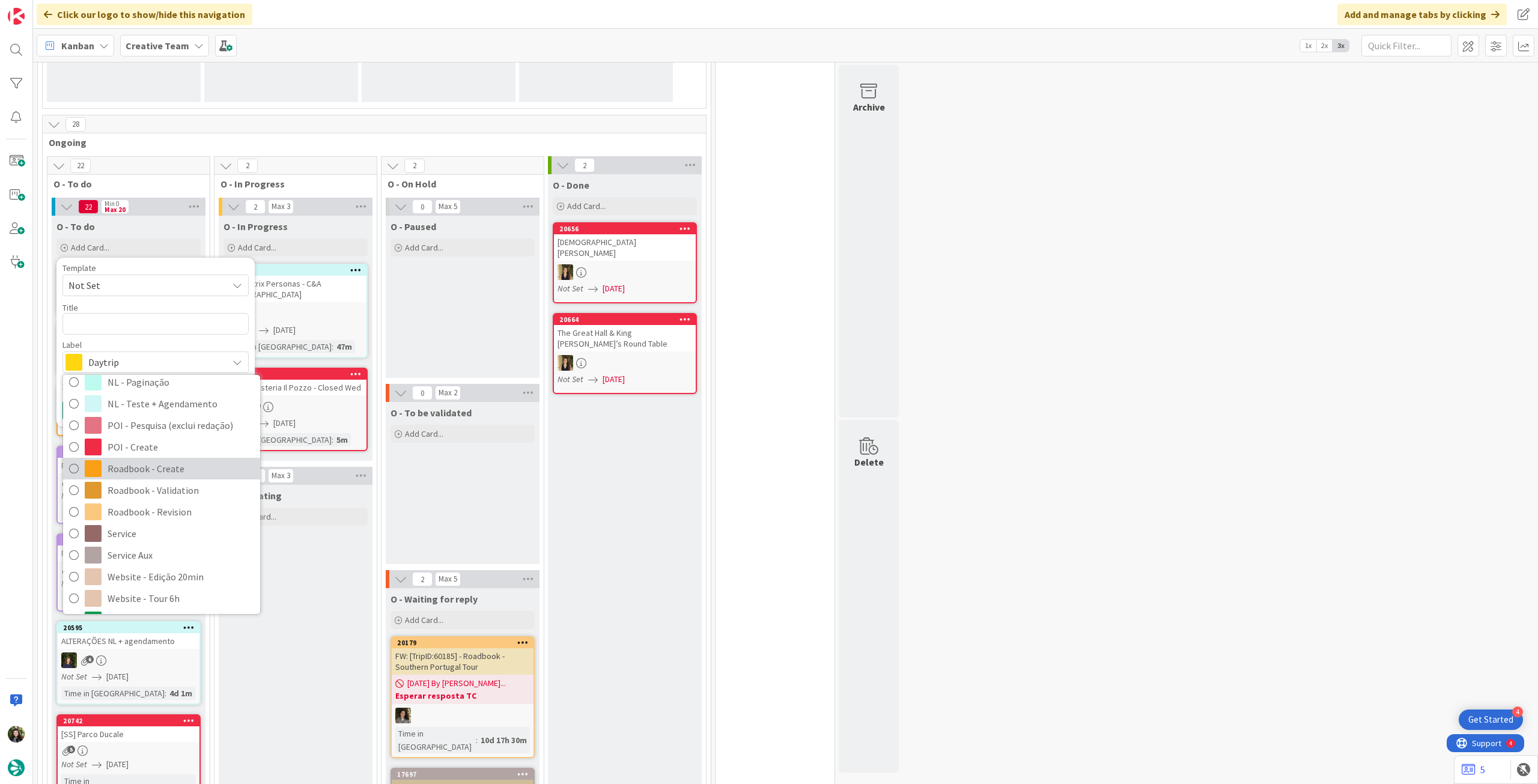
click at [150, 473] on span "Roadbook - Create" at bounding box center [181, 468] width 147 height 18
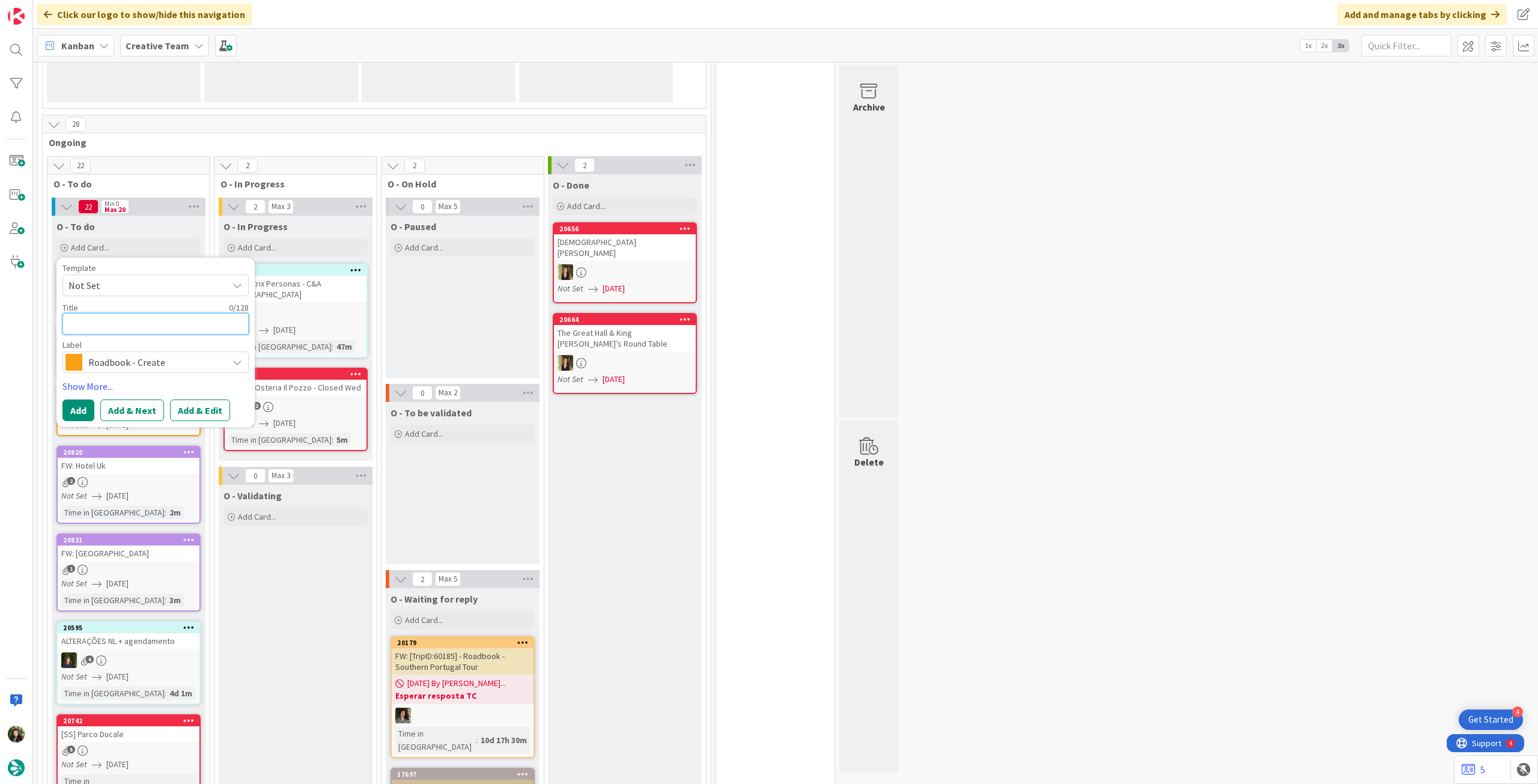
click at [129, 313] on textarea at bounding box center [156, 324] width 186 height 22
paste textarea "95020"
type textarea "x"
type textarea "95020"
click at [77, 415] on button "Add" at bounding box center [79, 425] width 32 height 22
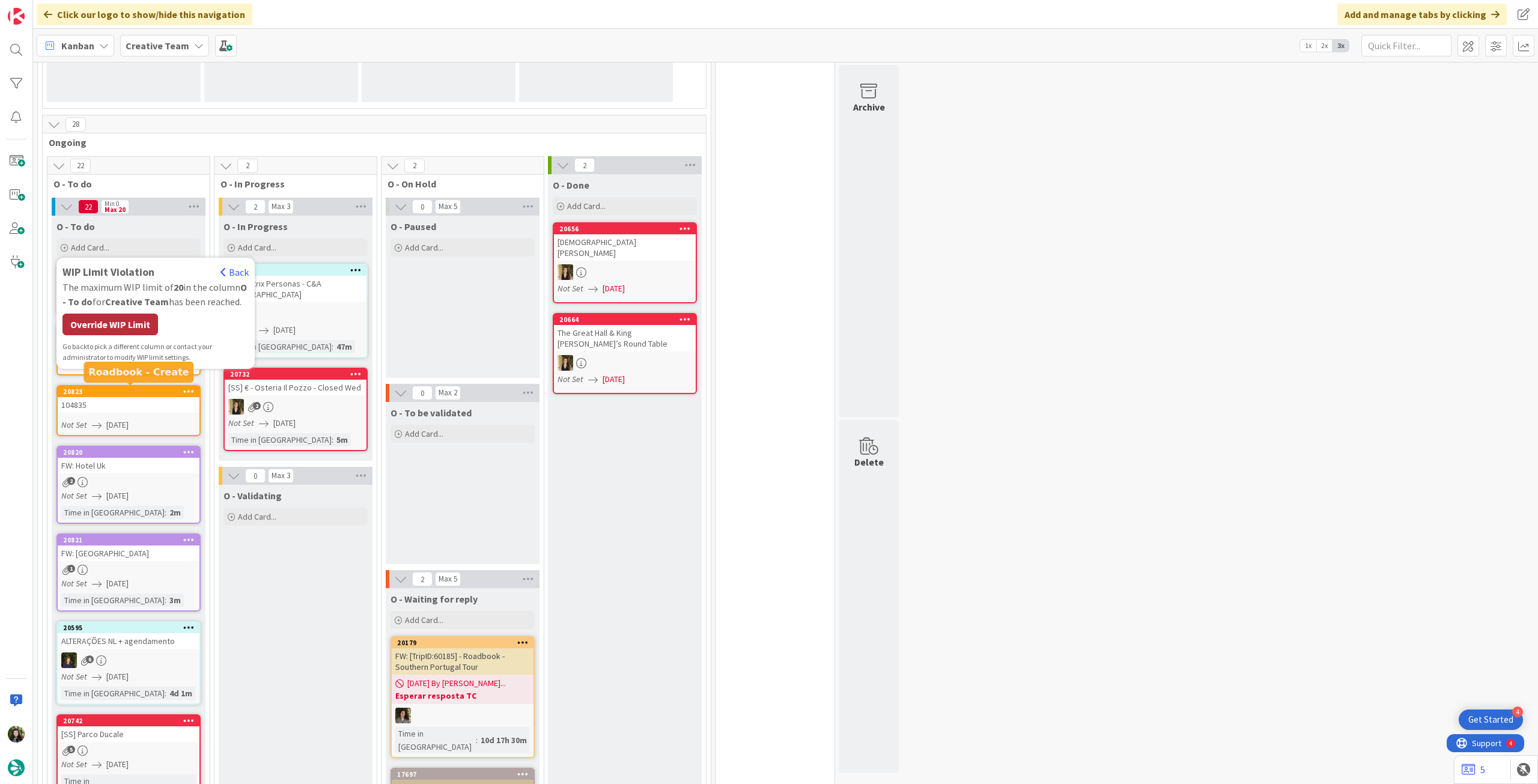
click at [124, 322] on div "Override WIP Limit" at bounding box center [111, 324] width 95 height 22
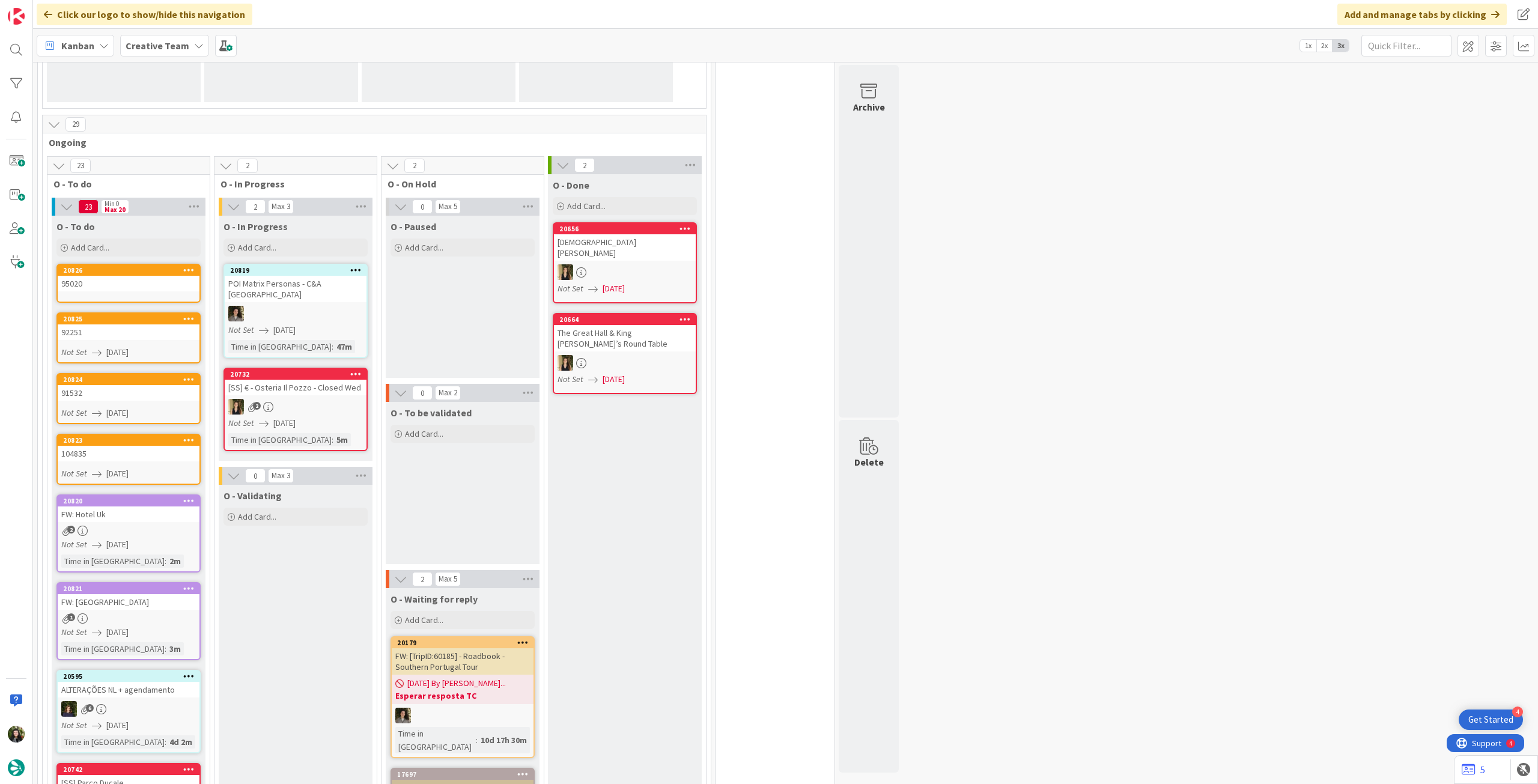
click at [141, 285] on div "95020" at bounding box center [128, 283] width 142 height 16
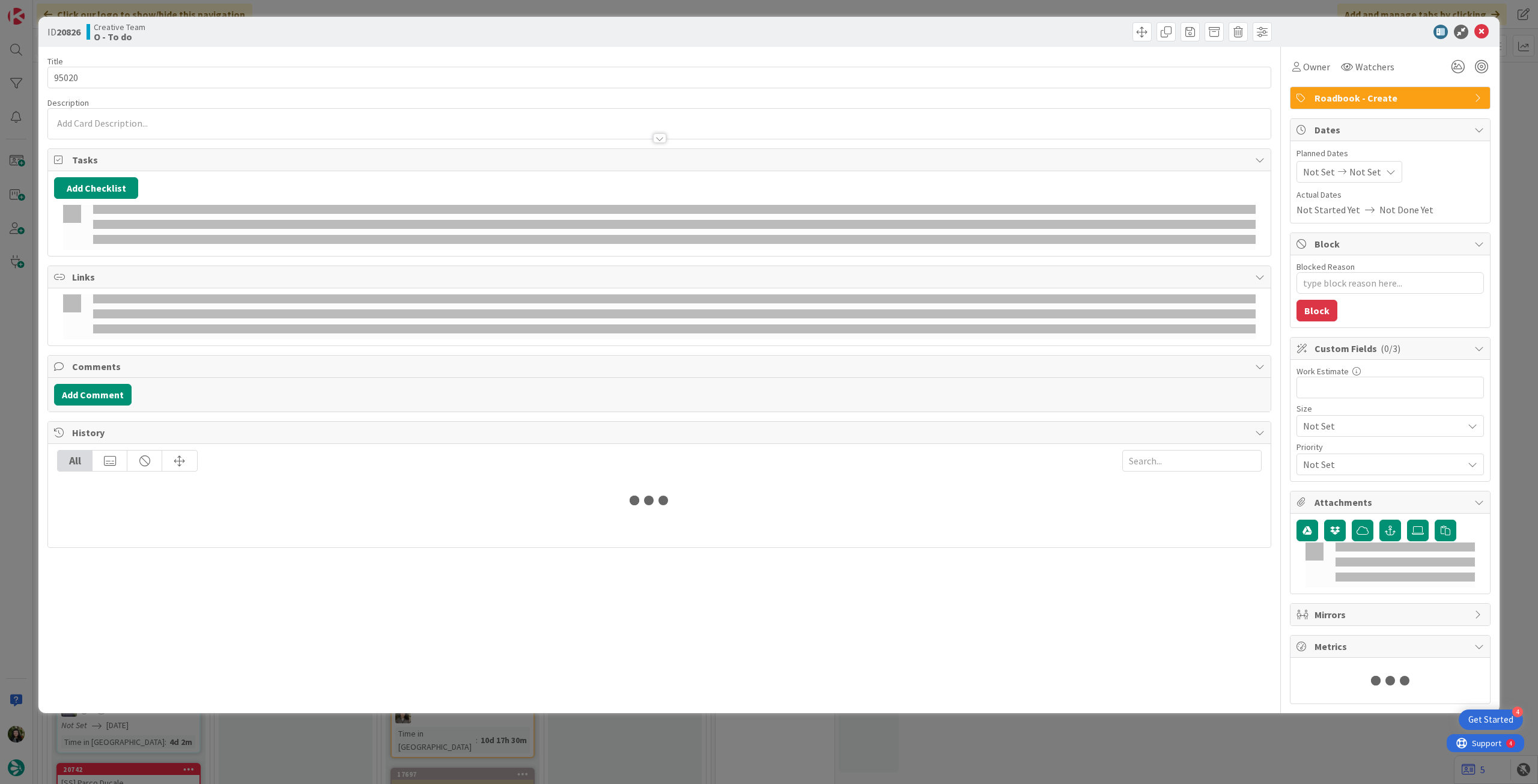
type textarea "x"
type input "95020"
click at [1352, 152] on span "Planned Dates" at bounding box center [1390, 153] width 188 height 13
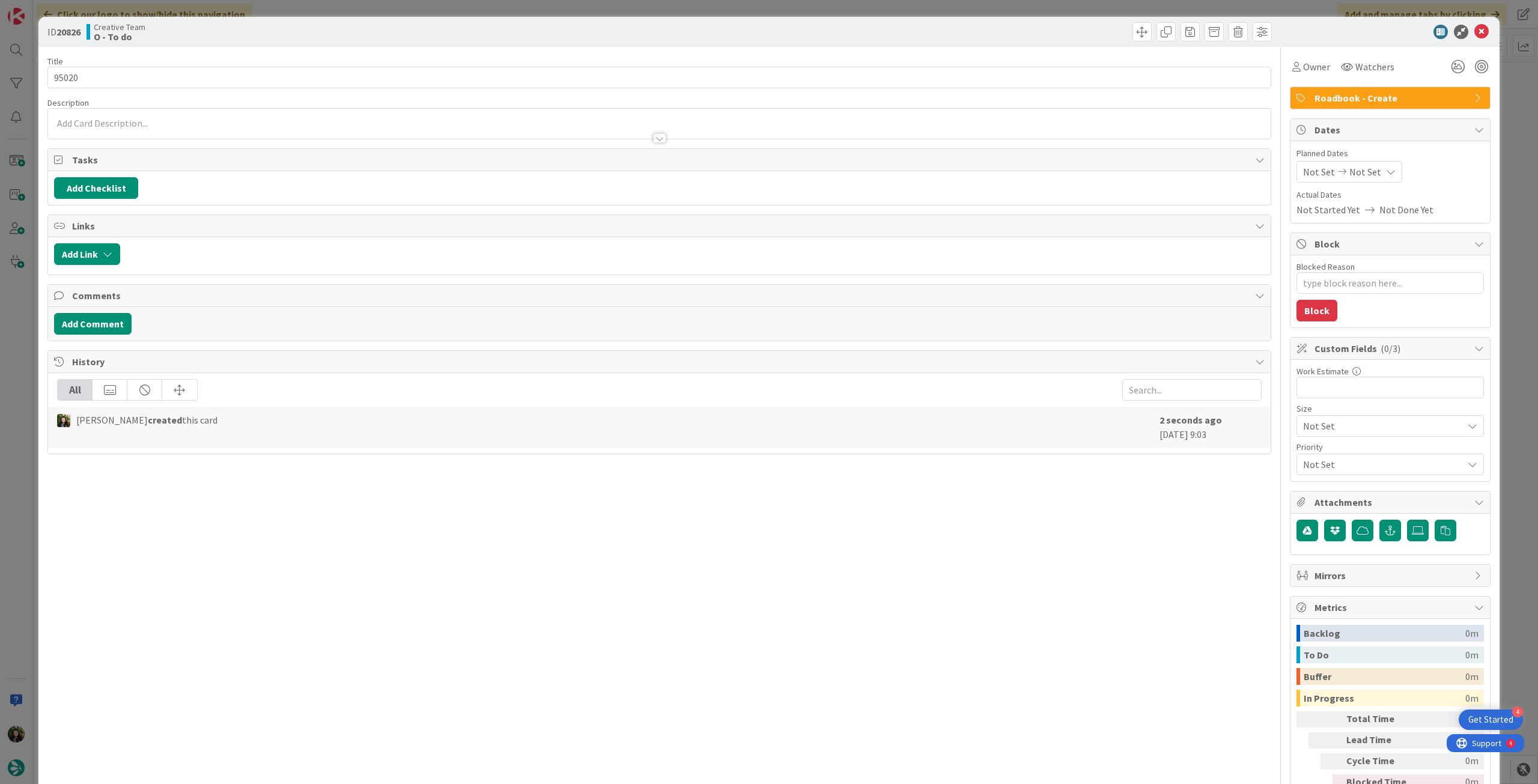
type textarea "x"
type input "95020"
click at [1367, 165] on div "Not Set Not Set" at bounding box center [1350, 172] width 106 height 22
click at [1309, 453] on icon at bounding box center [1318, 453] width 18 height 14
type input "[DATE]"
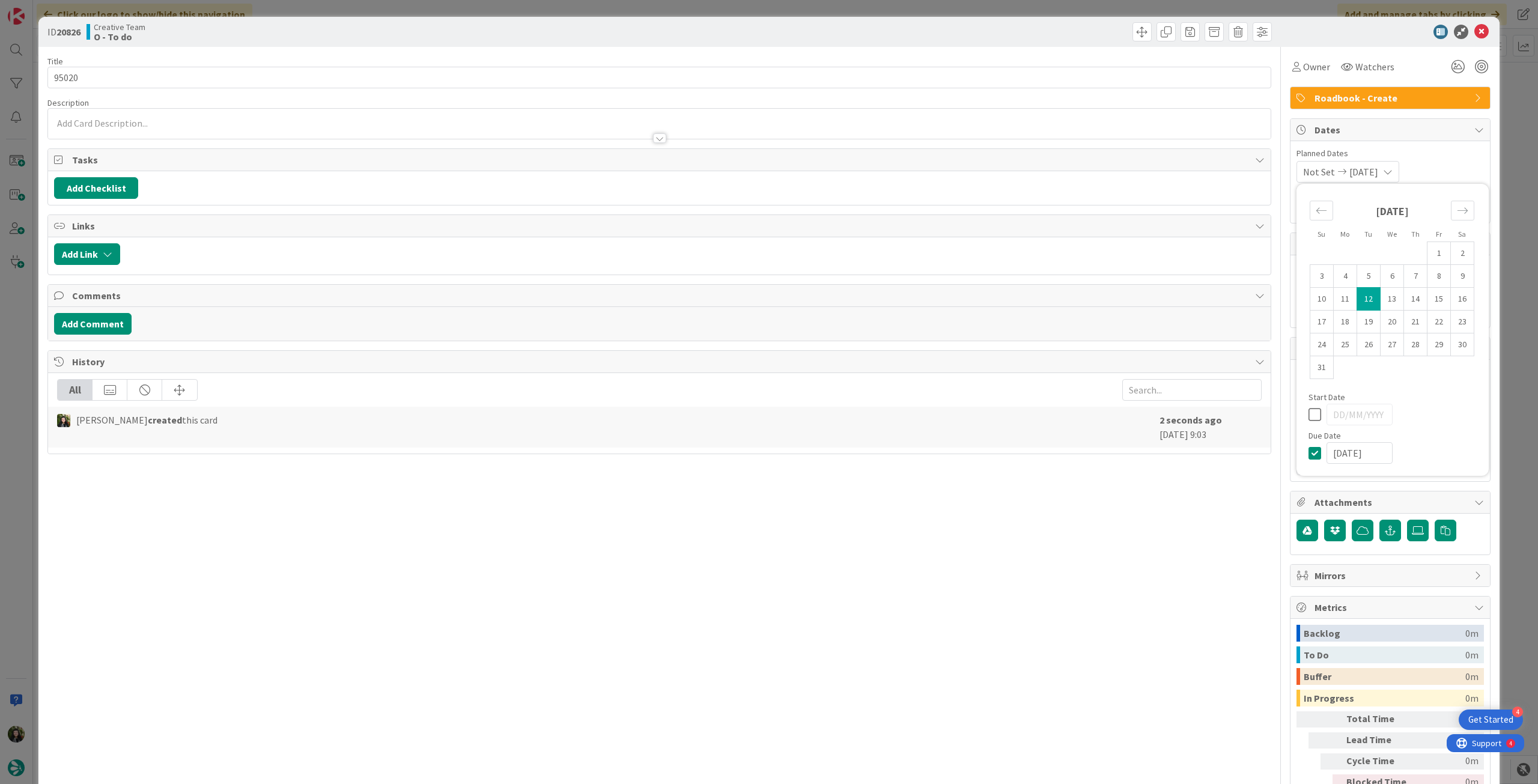
type textarea "x"
type input "95020"
click at [1474, 31] on icon at bounding box center [1481, 32] width 14 height 14
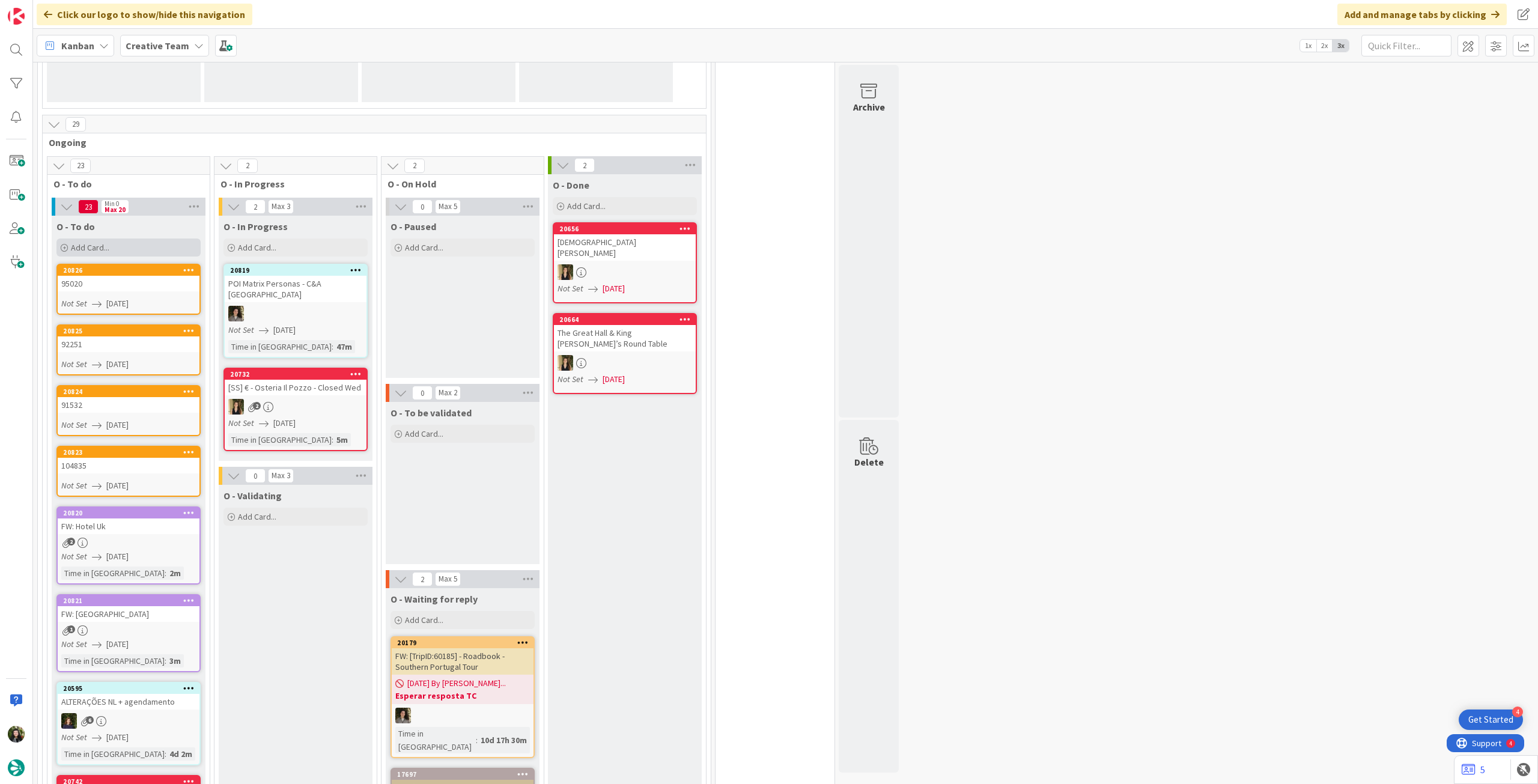
click at [167, 250] on div "Add Card..." at bounding box center [129, 247] width 145 height 18
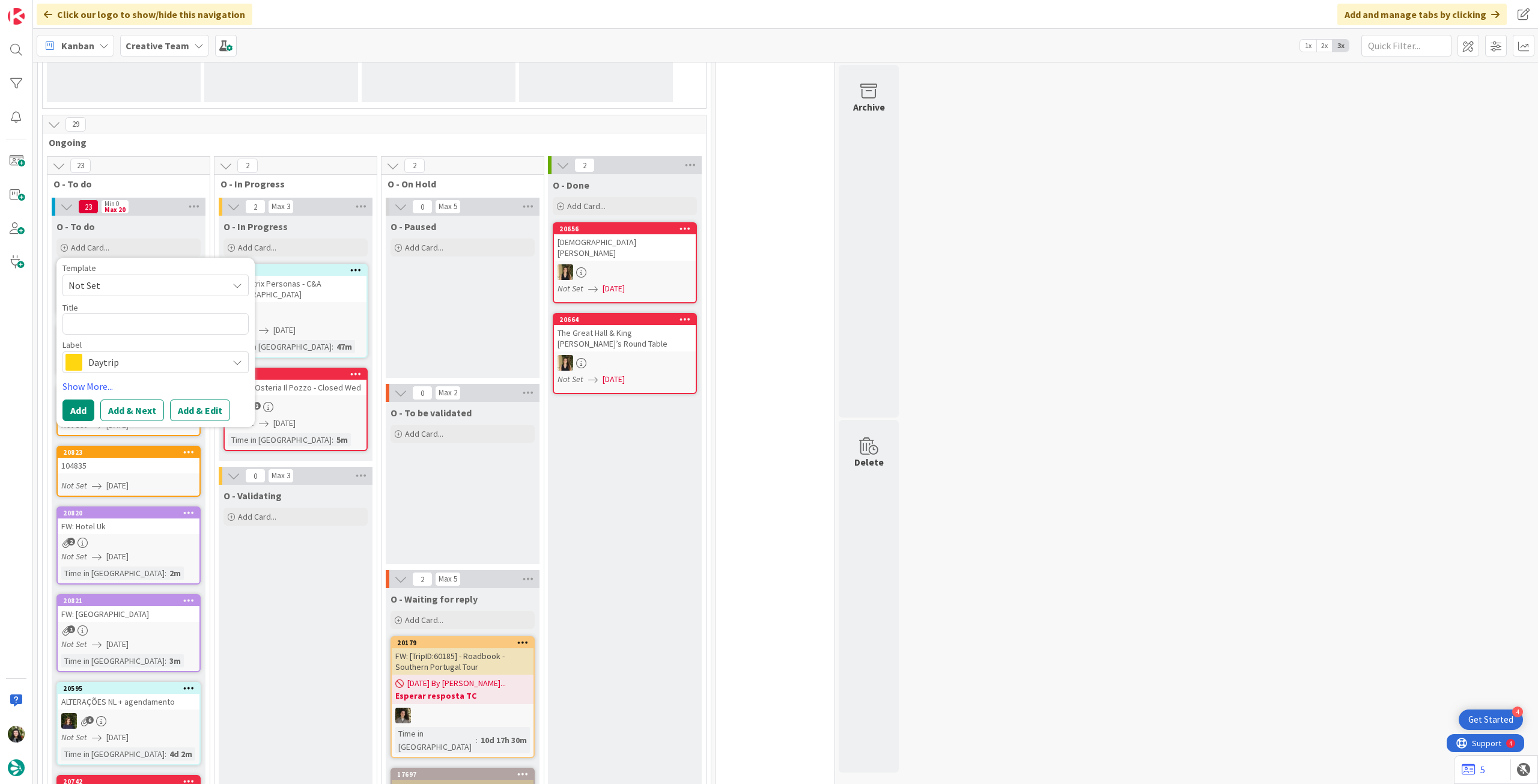
click at [134, 362] on span "Daytrip" at bounding box center [155, 362] width 133 height 17
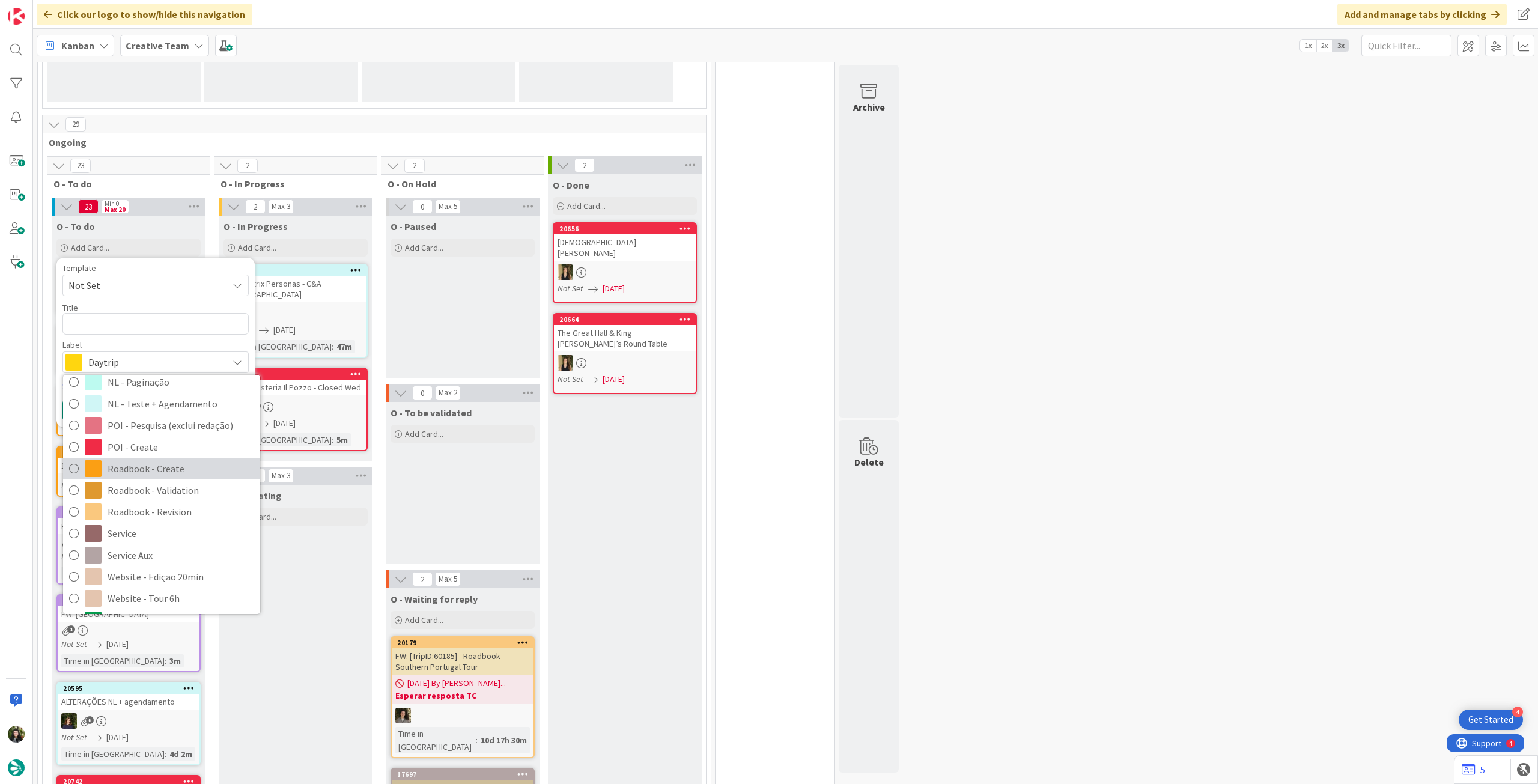
click at [157, 472] on span "Roadbook - Create" at bounding box center [181, 468] width 147 height 18
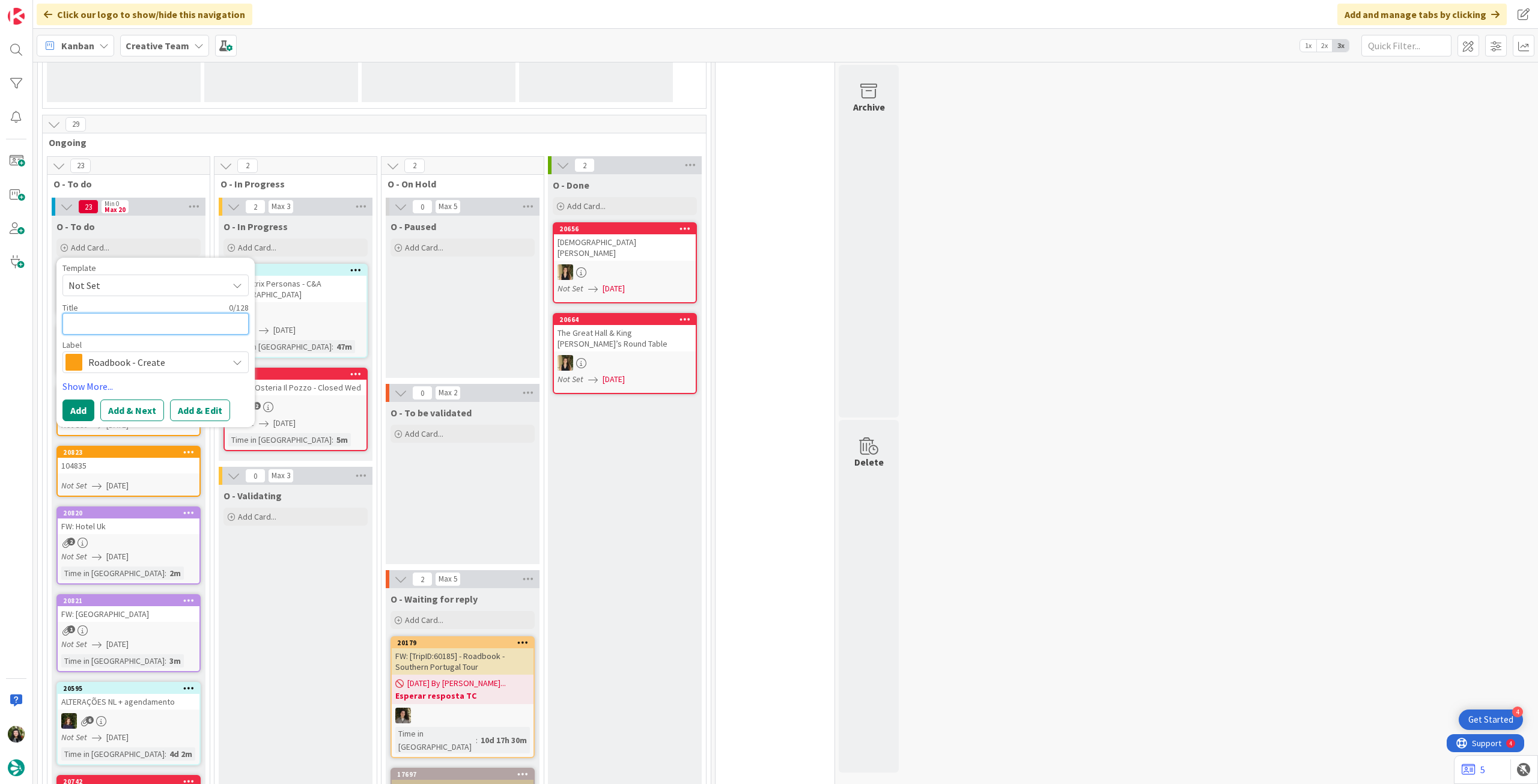
click at [135, 316] on textarea at bounding box center [156, 324] width 186 height 22
paste textarea "95135"
type textarea "x"
type textarea "95135"
click at [77, 415] on button "Add" at bounding box center [79, 410] width 32 height 22
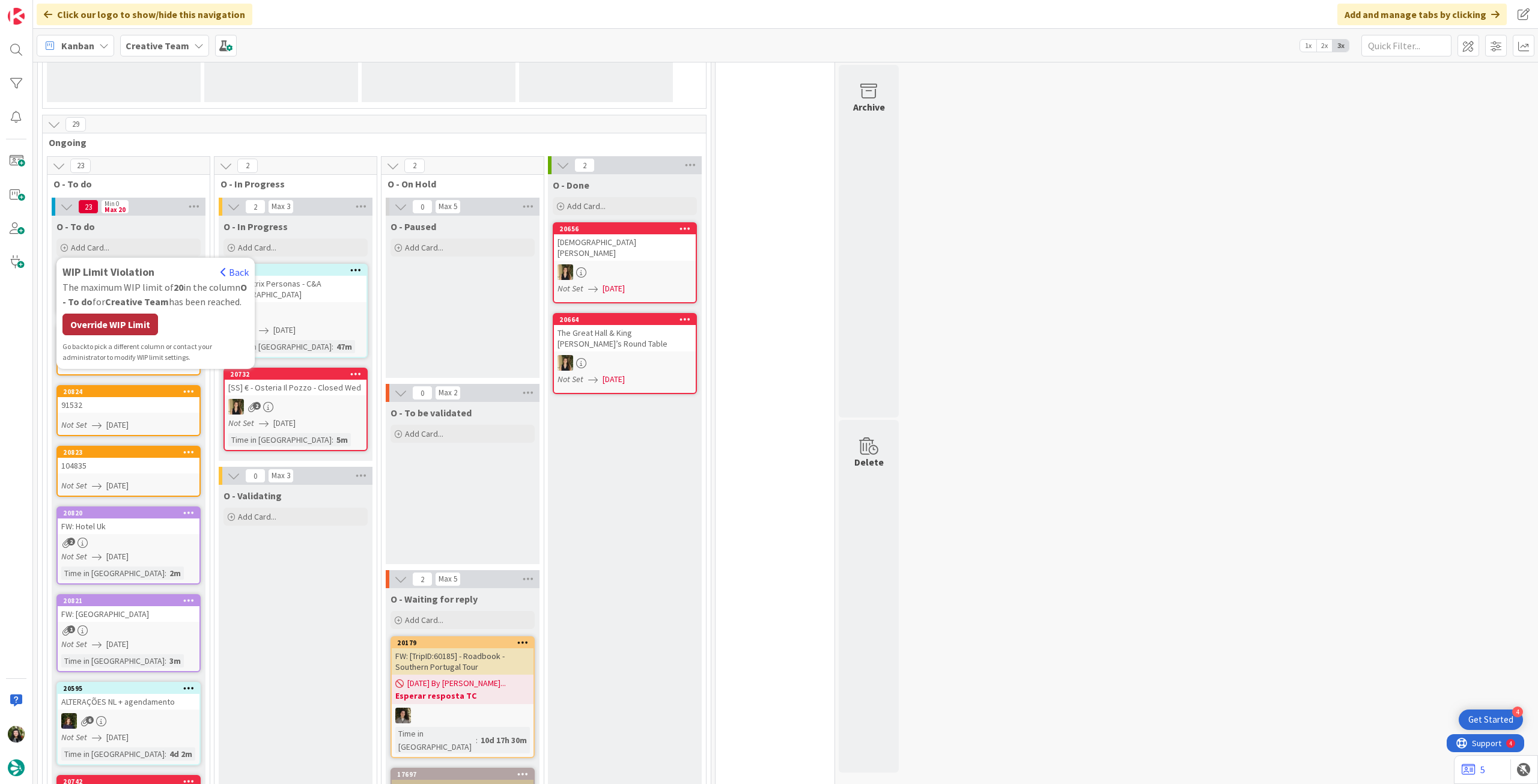
click at [112, 331] on div "Override WIP Limit" at bounding box center [111, 324] width 95 height 22
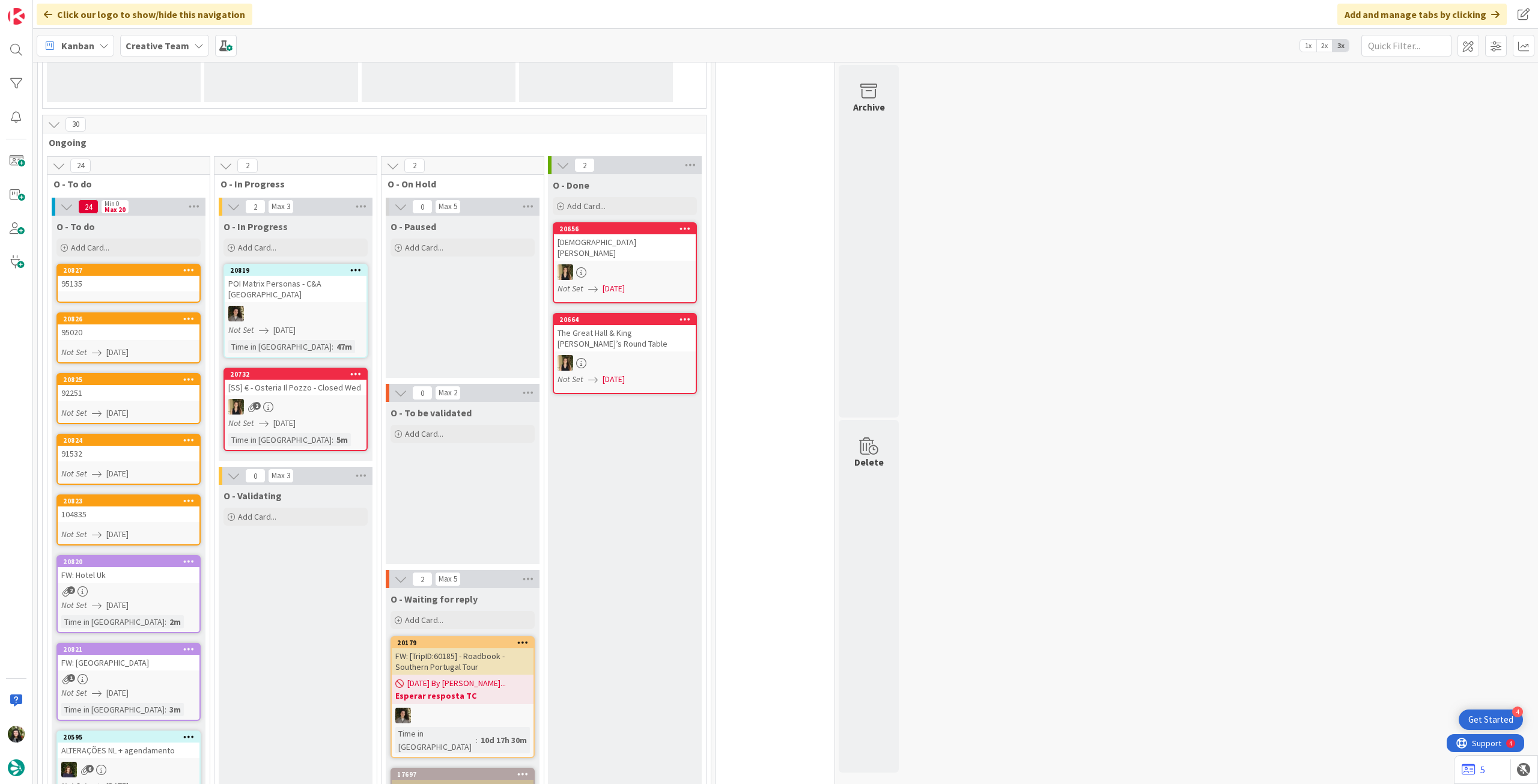
click at [128, 285] on div "95135" at bounding box center [128, 283] width 142 height 16
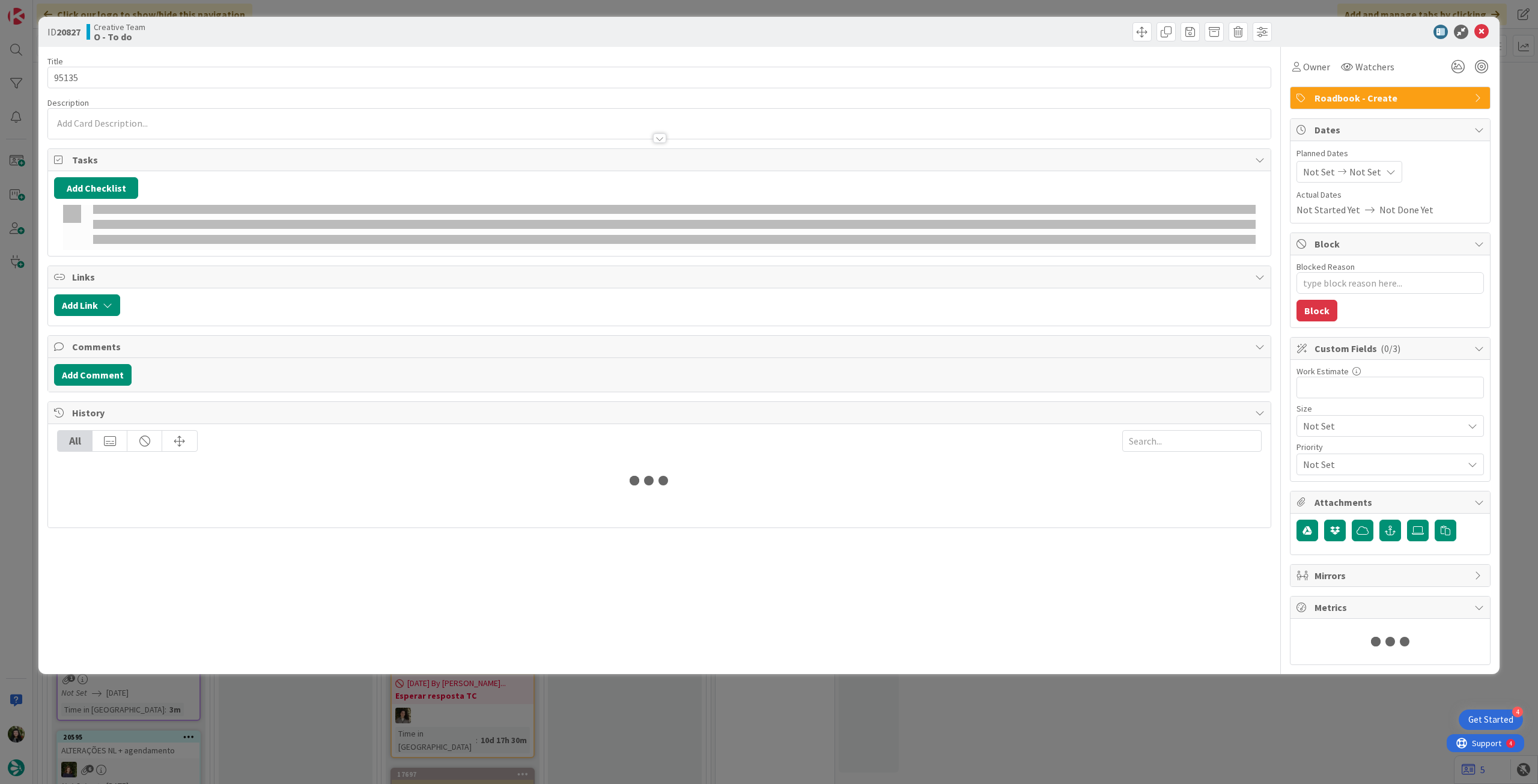
type textarea "x"
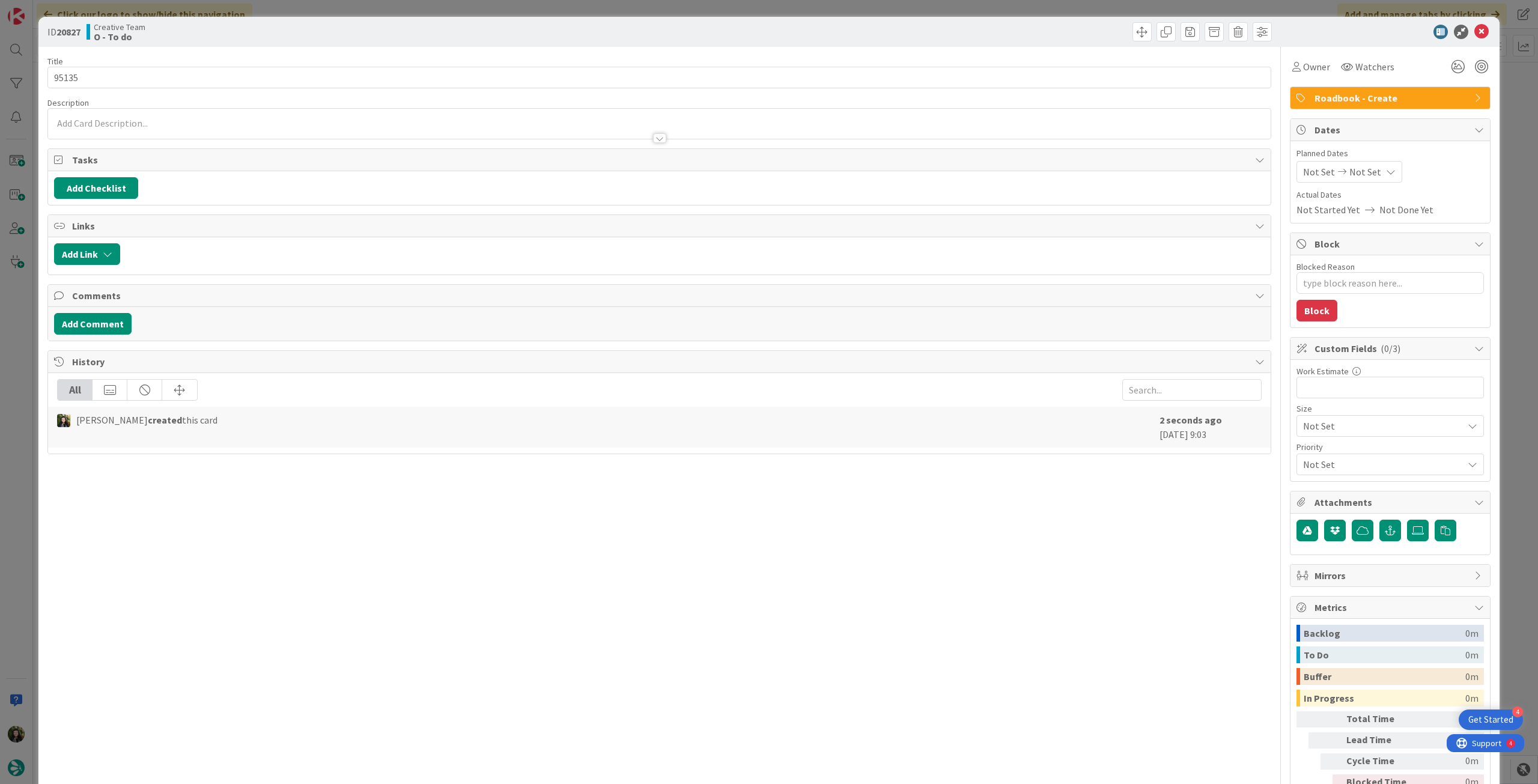
click at [1359, 171] on span "Not Set" at bounding box center [1365, 172] width 32 height 14
click at [1309, 446] on icon at bounding box center [1318, 453] width 18 height 14
type input "[DATE]"
click at [1474, 31] on icon at bounding box center [1481, 32] width 14 height 14
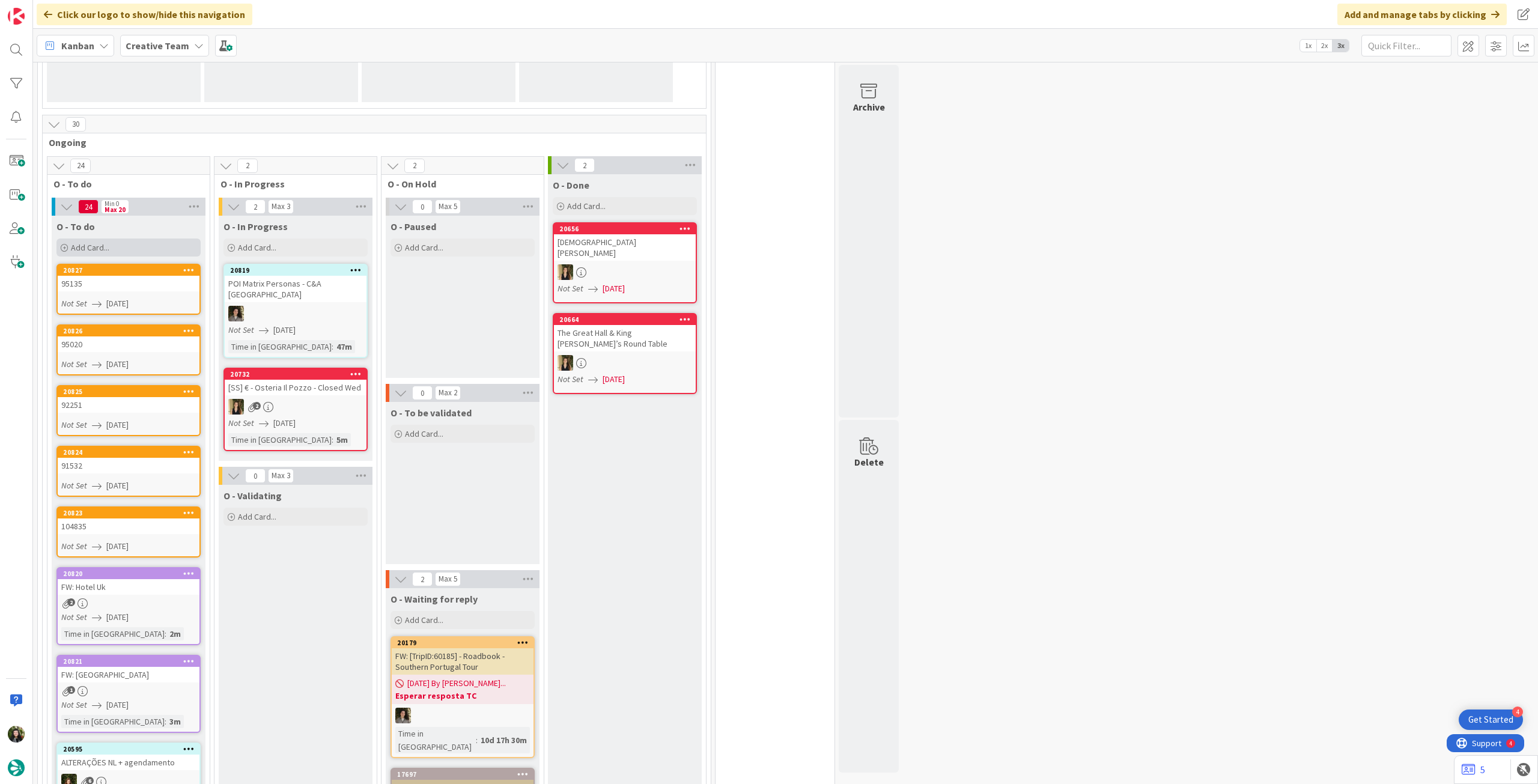
click at [129, 244] on div "Add Card..." at bounding box center [129, 247] width 145 height 18
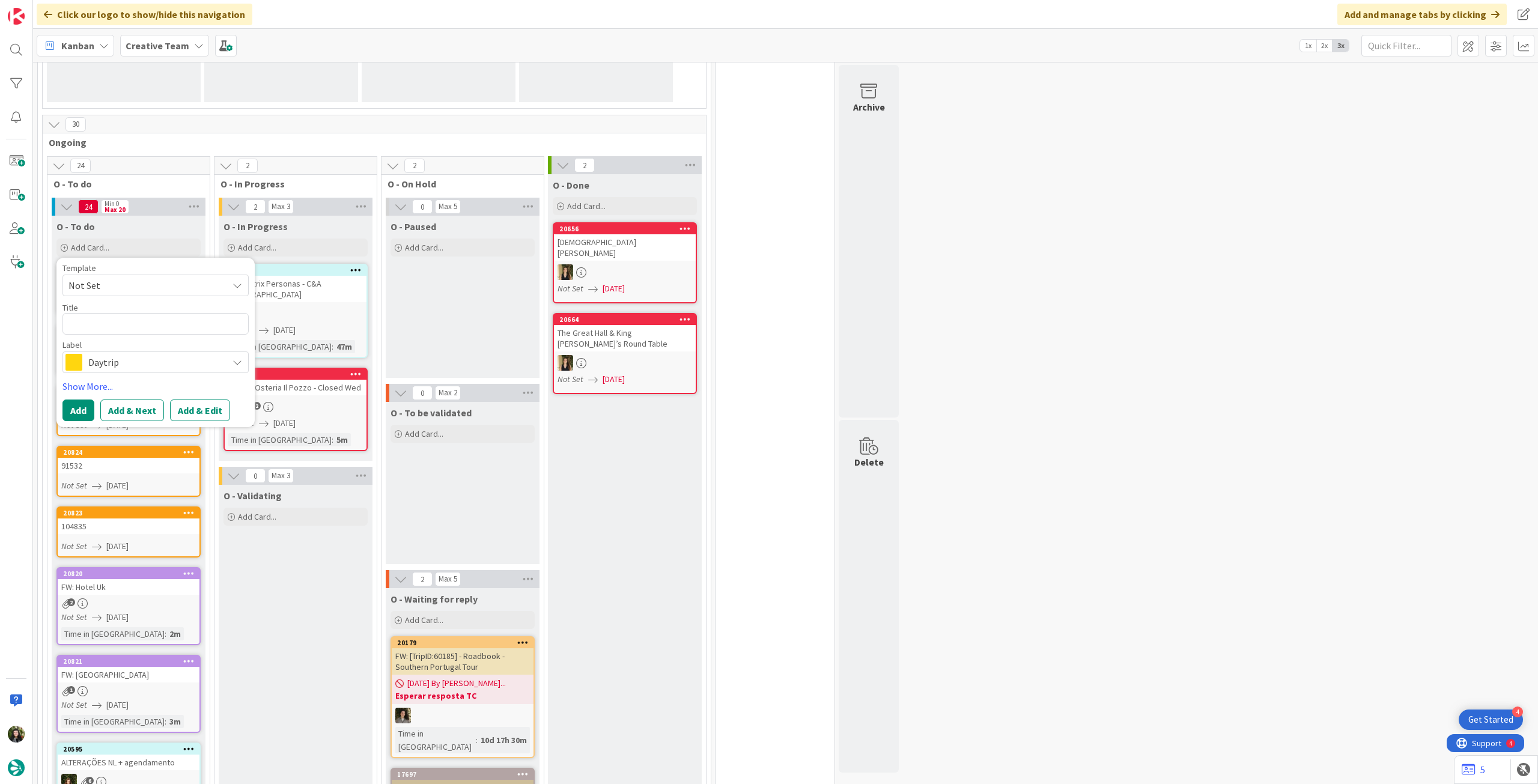
click at [129, 357] on span "Daytrip" at bounding box center [155, 362] width 133 height 17
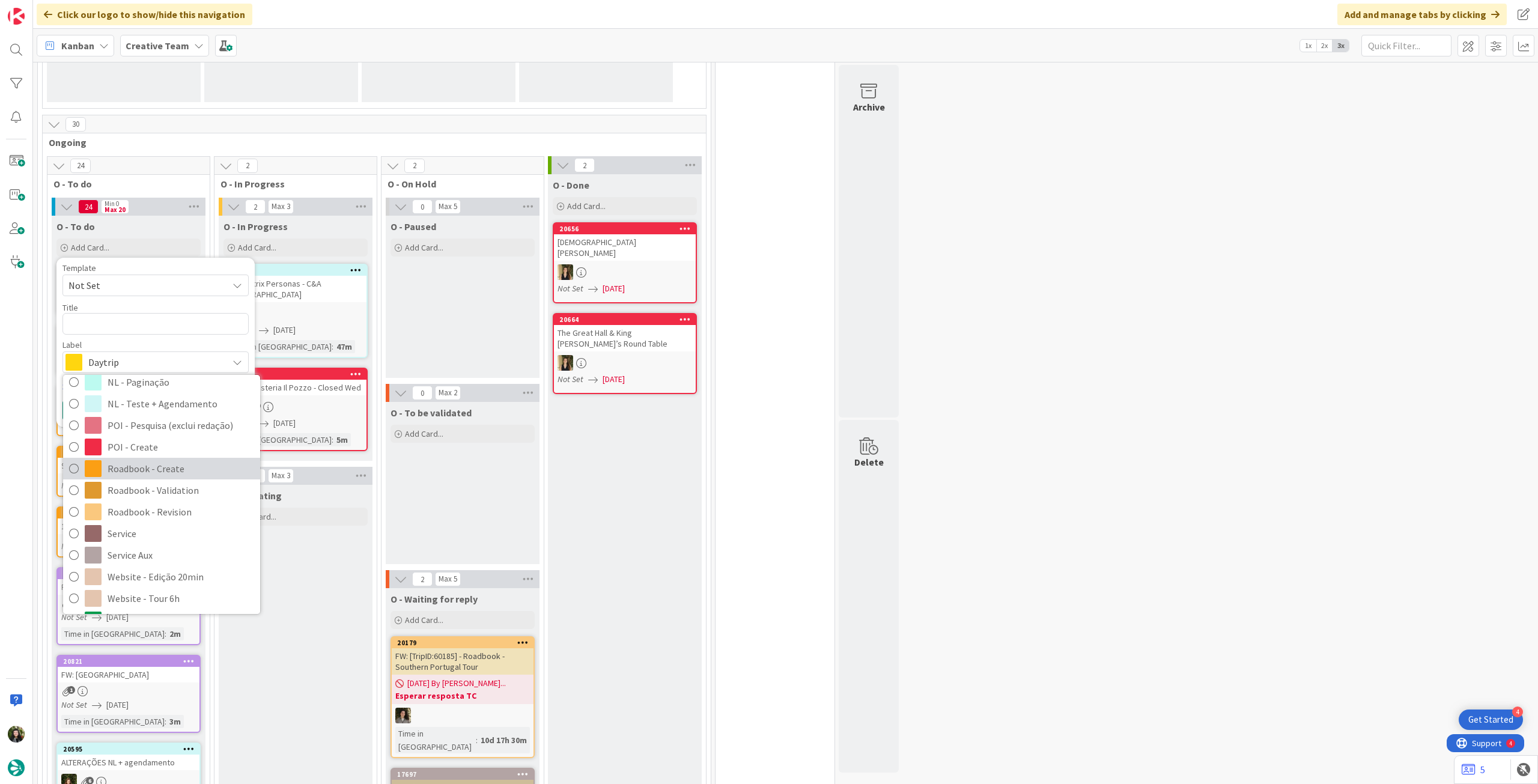
click at [148, 464] on span "Roadbook - Create" at bounding box center [181, 468] width 147 height 18
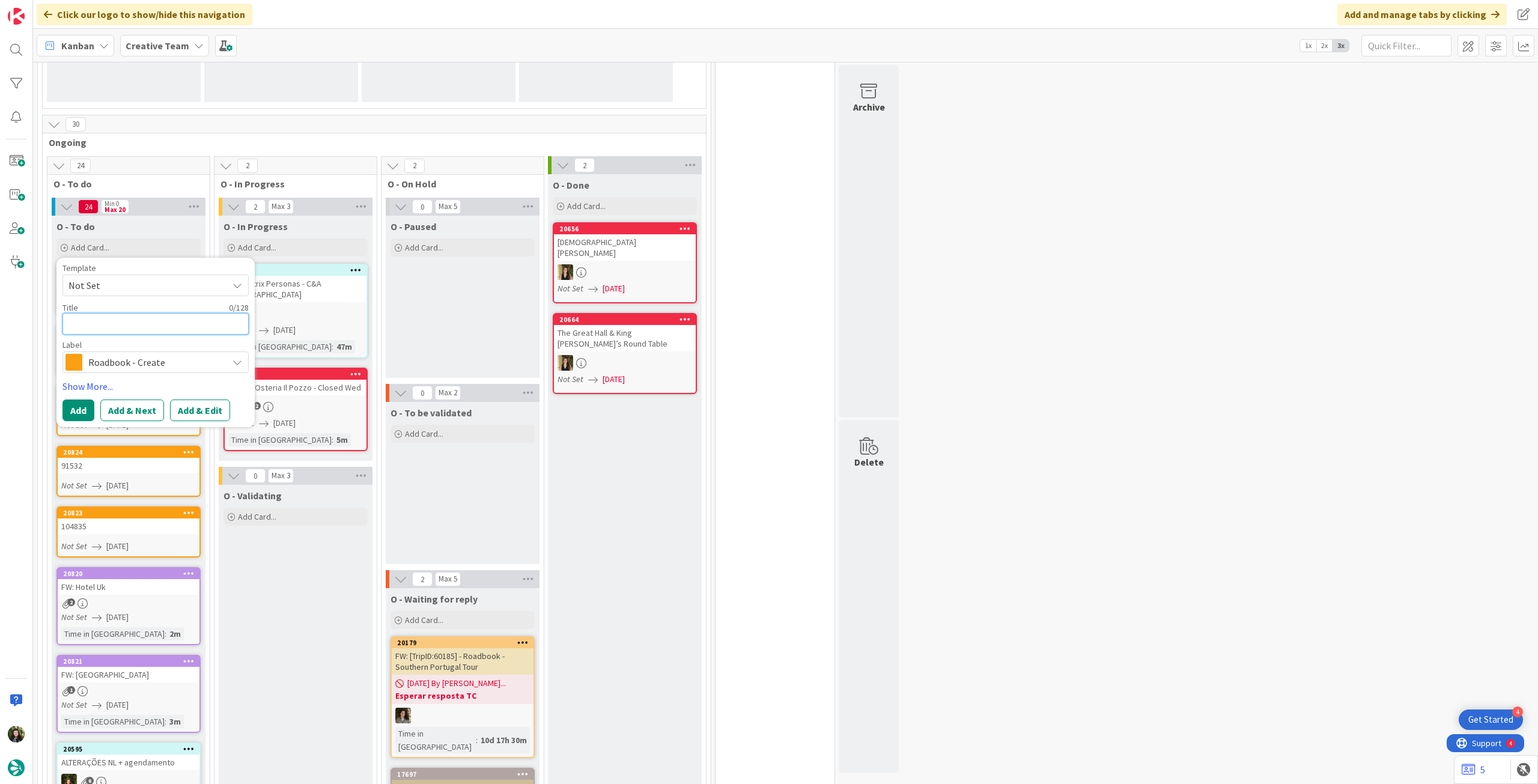
click at [129, 328] on textarea at bounding box center [156, 324] width 186 height 22
paste textarea "98012"
type textarea "x"
type textarea "98012"
click at [78, 410] on button "Add" at bounding box center [79, 410] width 32 height 22
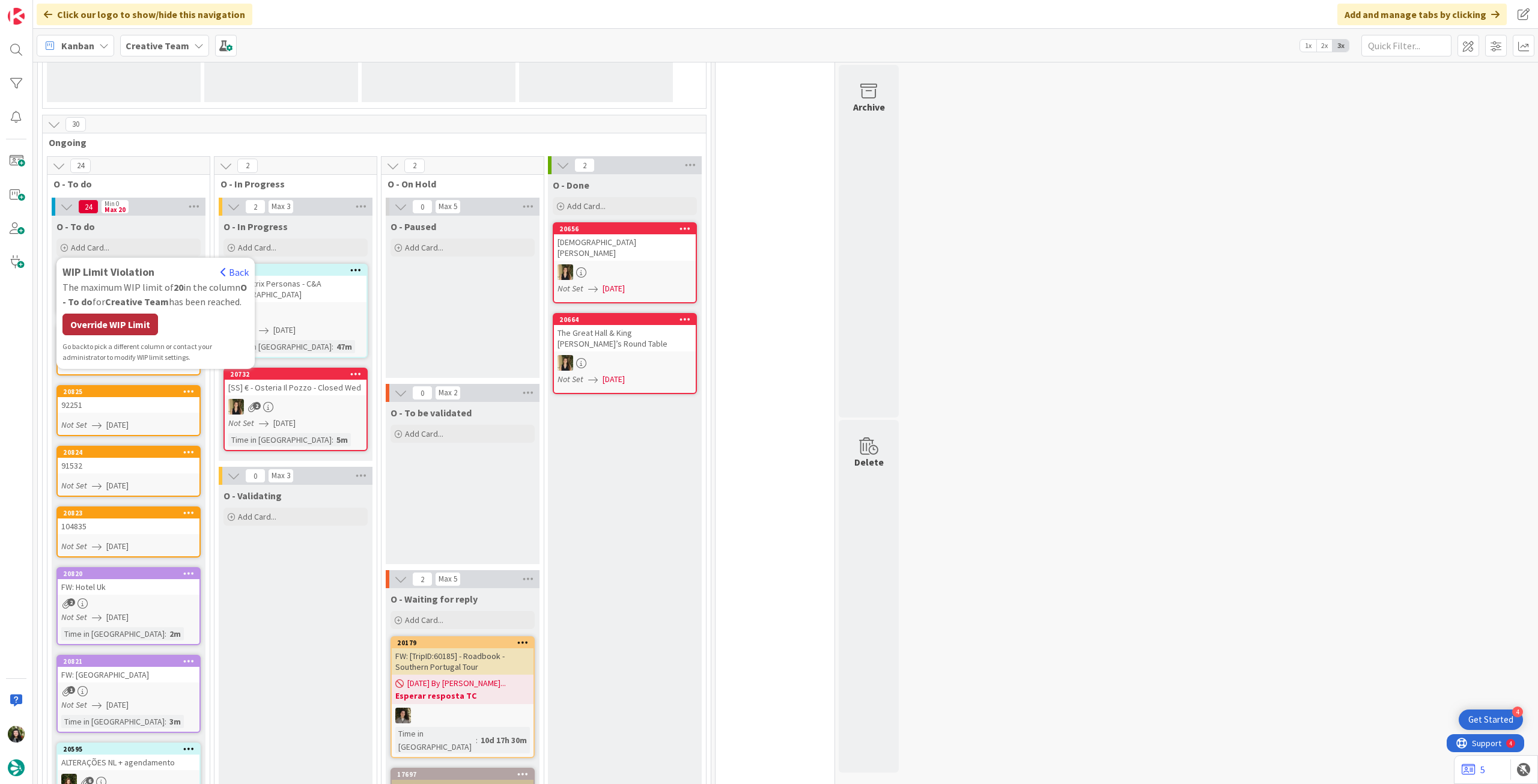
click at [108, 326] on div "Override WIP Limit" at bounding box center [111, 324] width 95 height 22
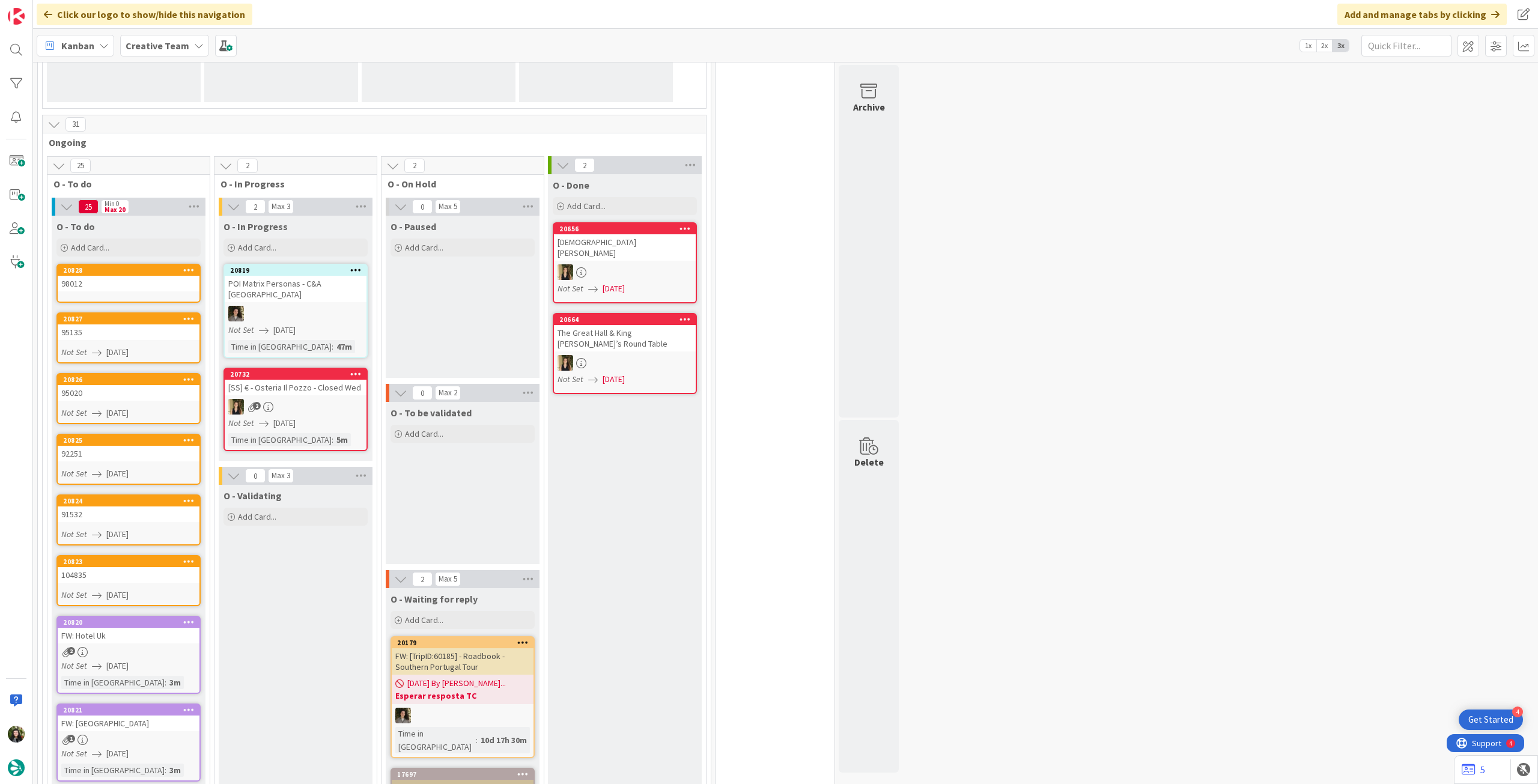
click at [133, 285] on div "98012" at bounding box center [128, 283] width 142 height 16
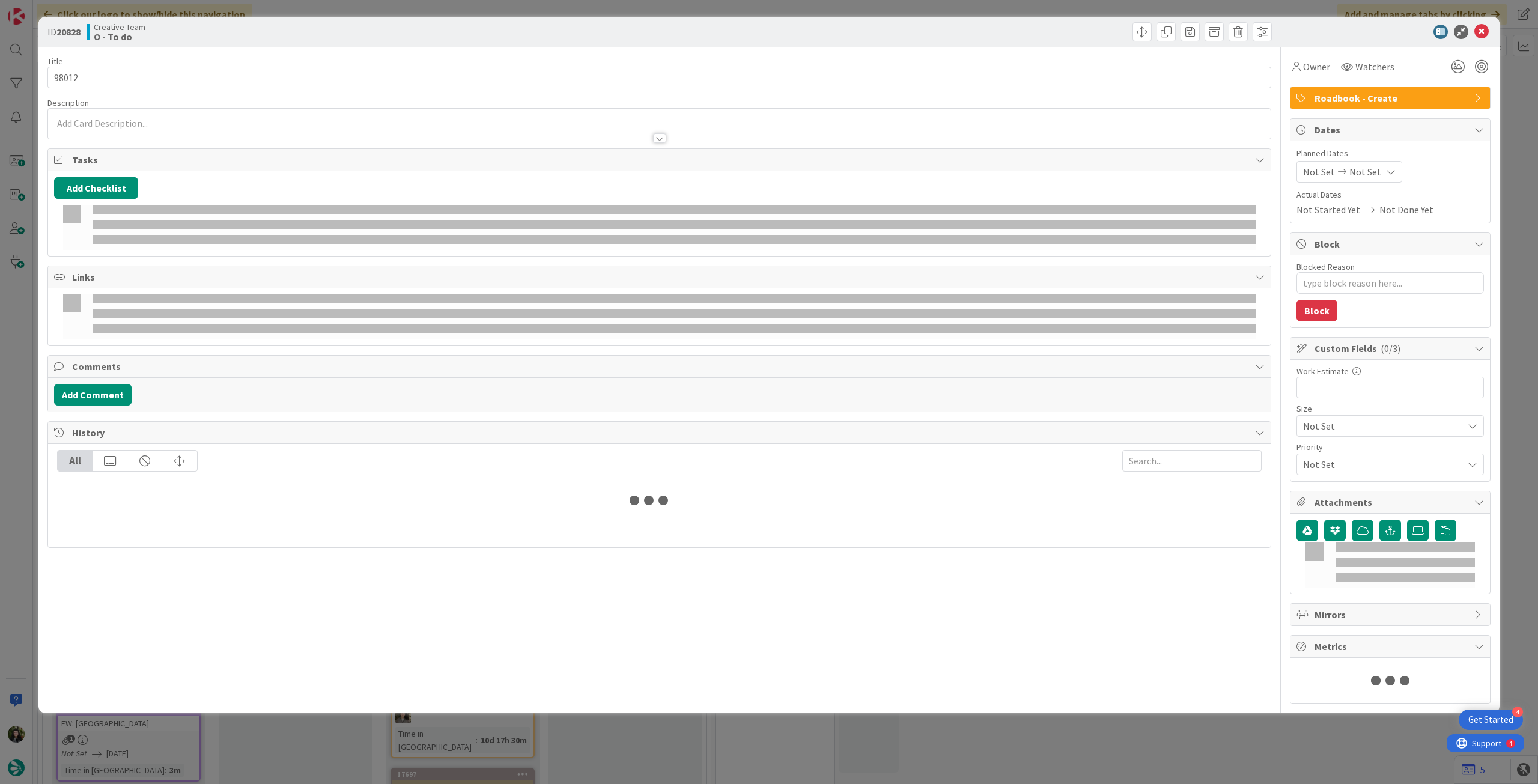
click at [1381, 173] on div "Not Set Not Set" at bounding box center [1350, 172] width 106 height 22
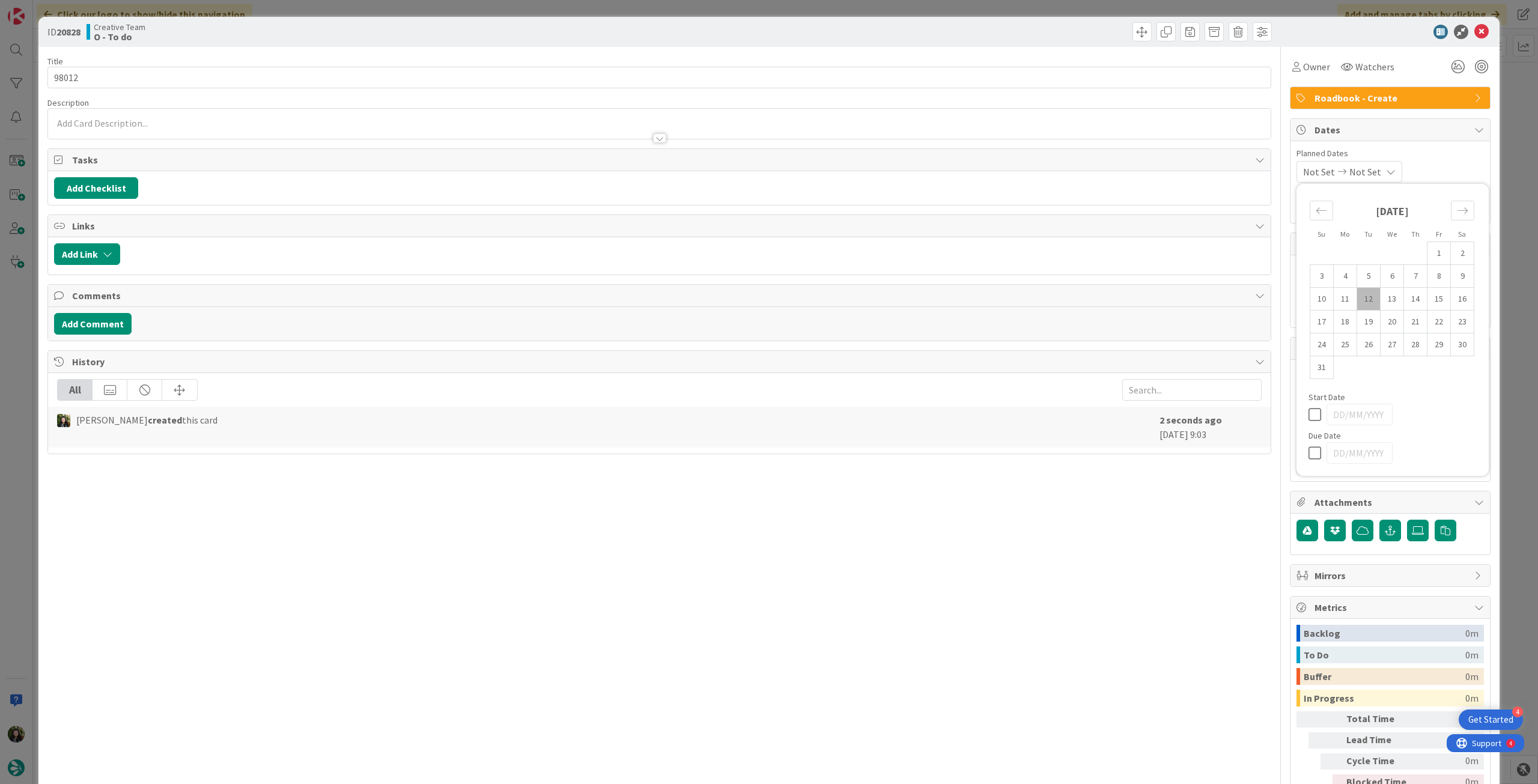
type textarea "x"
click at [1309, 447] on icon at bounding box center [1318, 453] width 18 height 14
type input "[DATE]"
click at [1474, 32] on icon at bounding box center [1481, 32] width 14 height 14
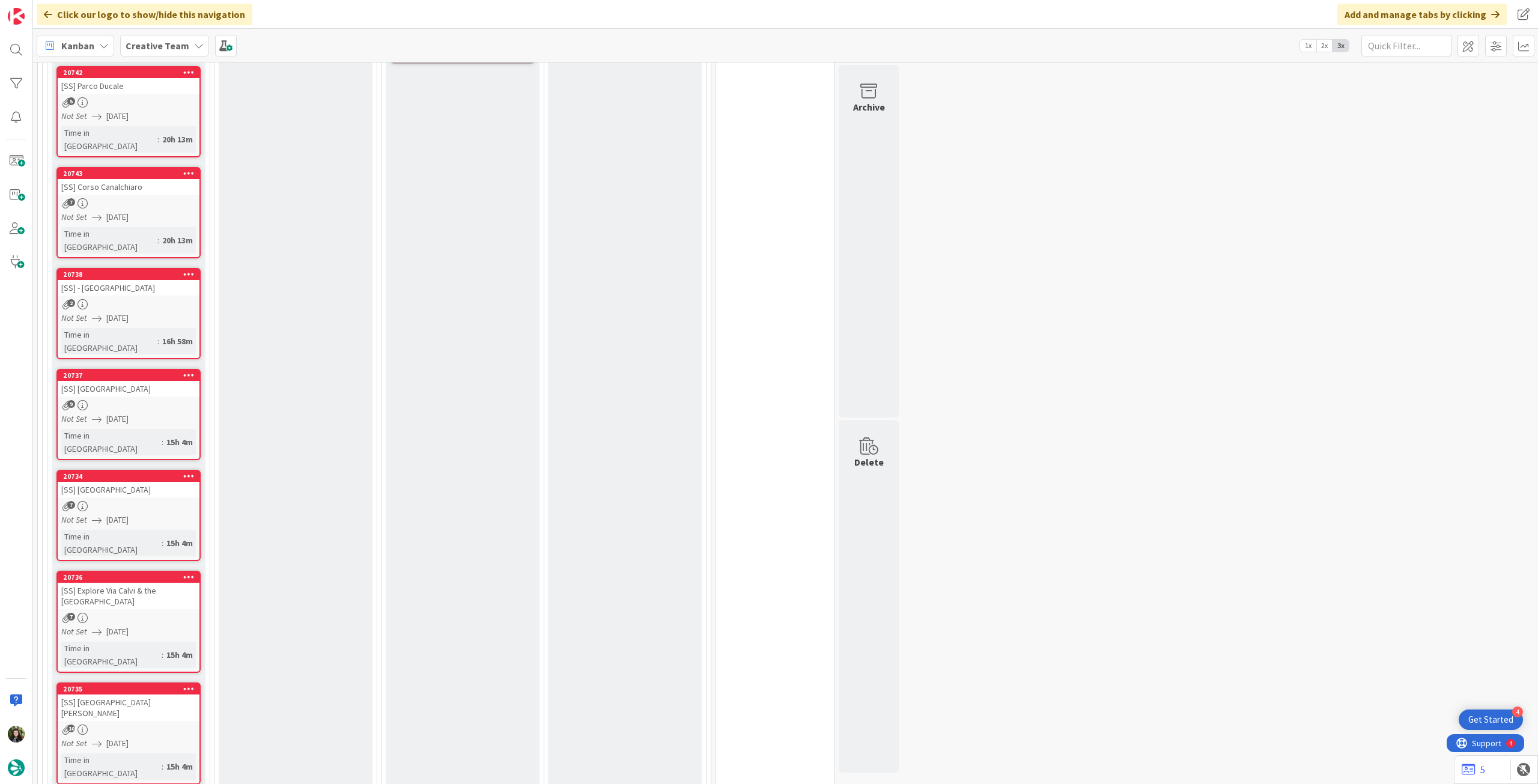
scroll to position [1041, 0]
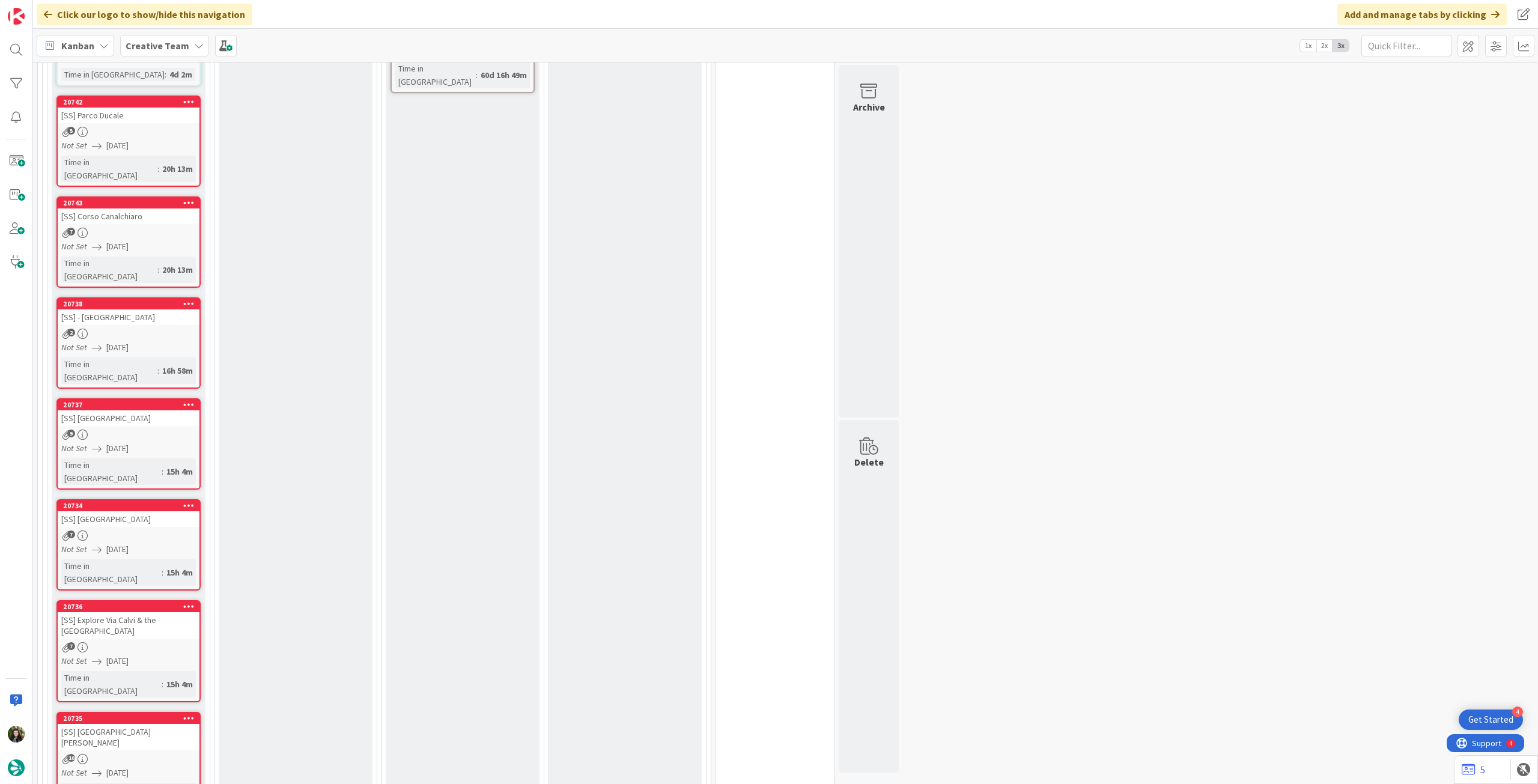
click at [191, 714] on icon at bounding box center [188, 717] width 11 height 8
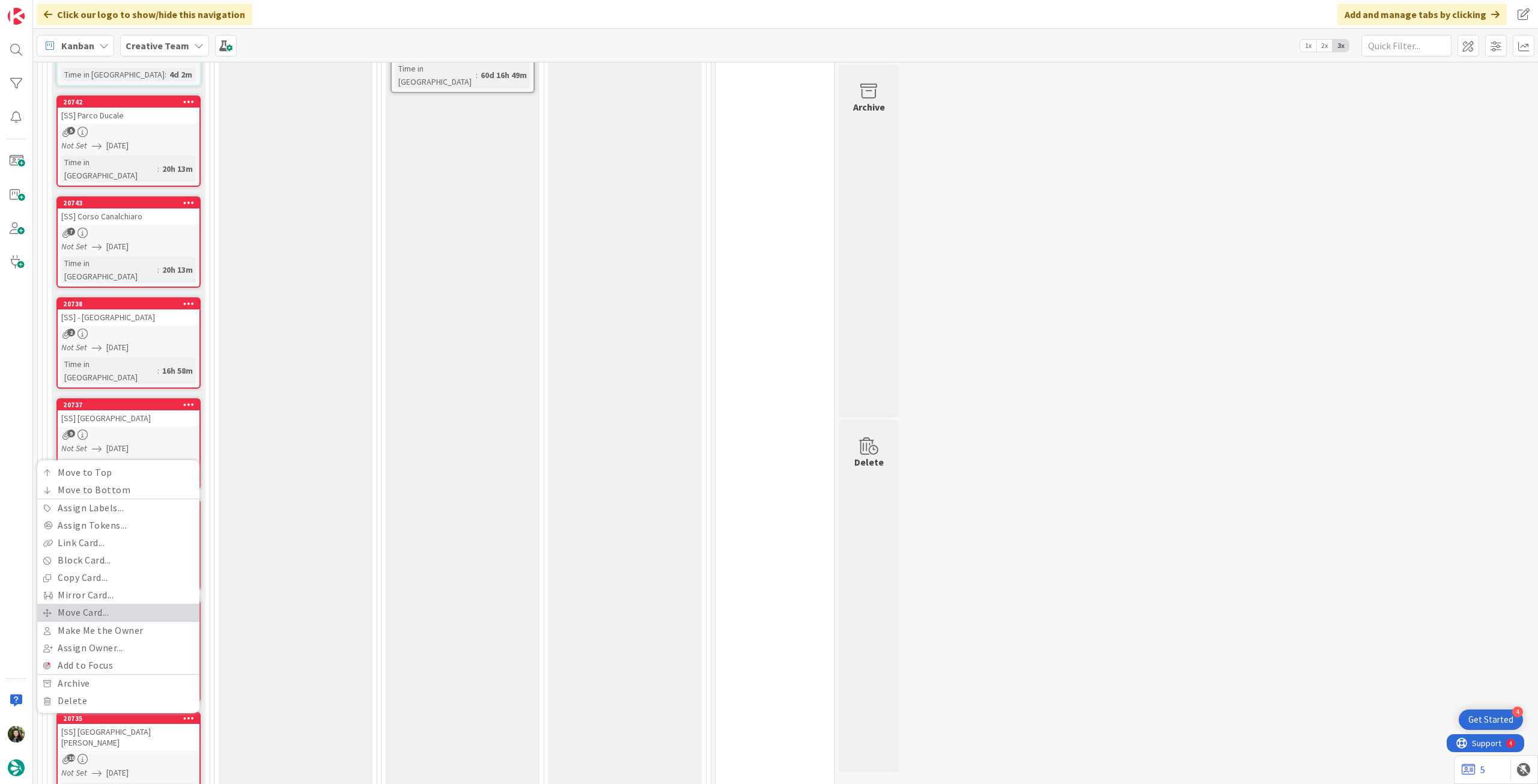
click at [115, 604] on link "Move Card..." at bounding box center [118, 612] width 162 height 17
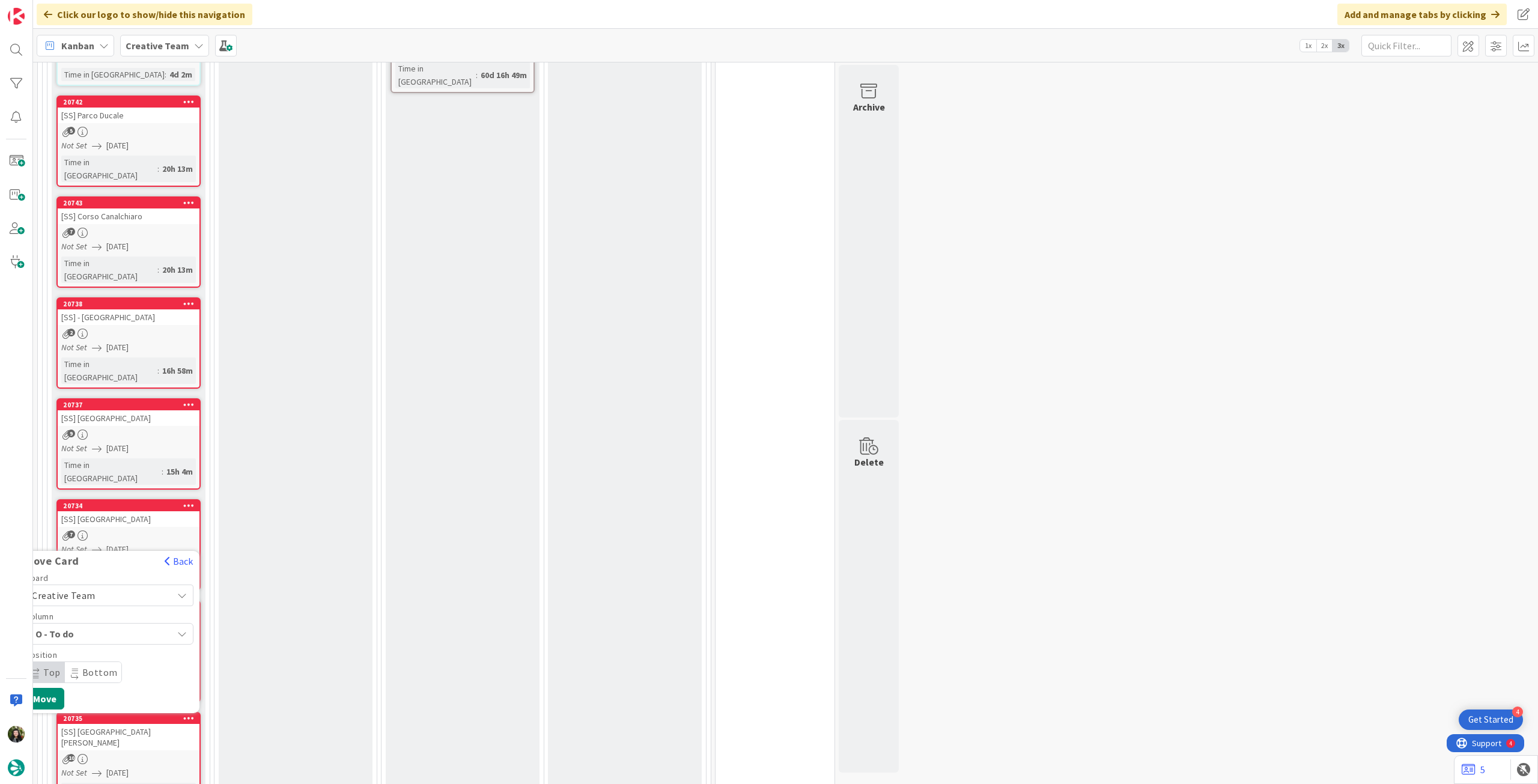
click at [115, 587] on span "Creative Team" at bounding box center [99, 596] width 135 height 17
click at [109, 642] on span "Creative Team - Análise" at bounding box center [126, 652] width 139 height 18
click at [56, 688] on button "Move" at bounding box center [45, 698] width 39 height 22
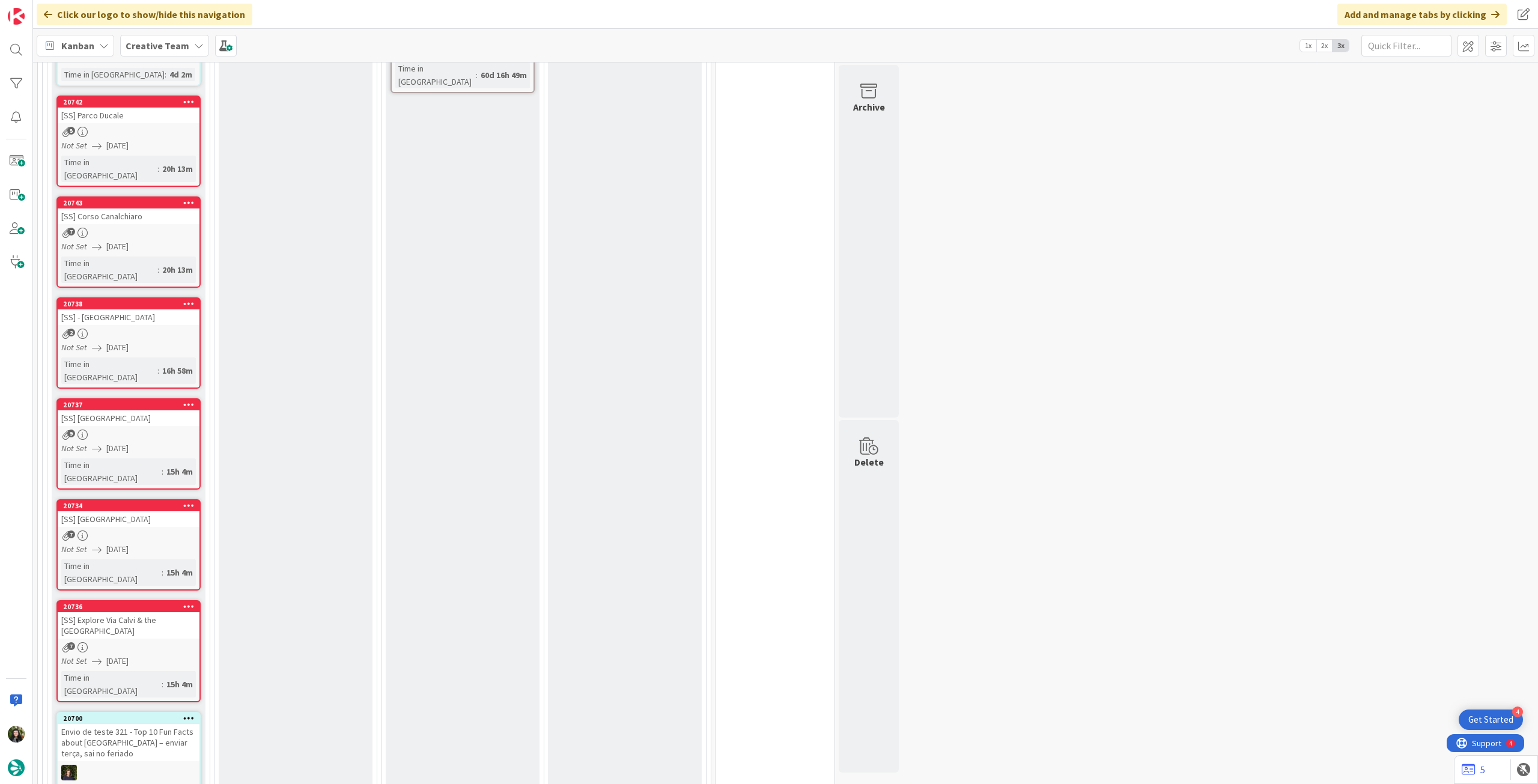
click at [194, 602] on div at bounding box center [188, 606] width 22 height 8
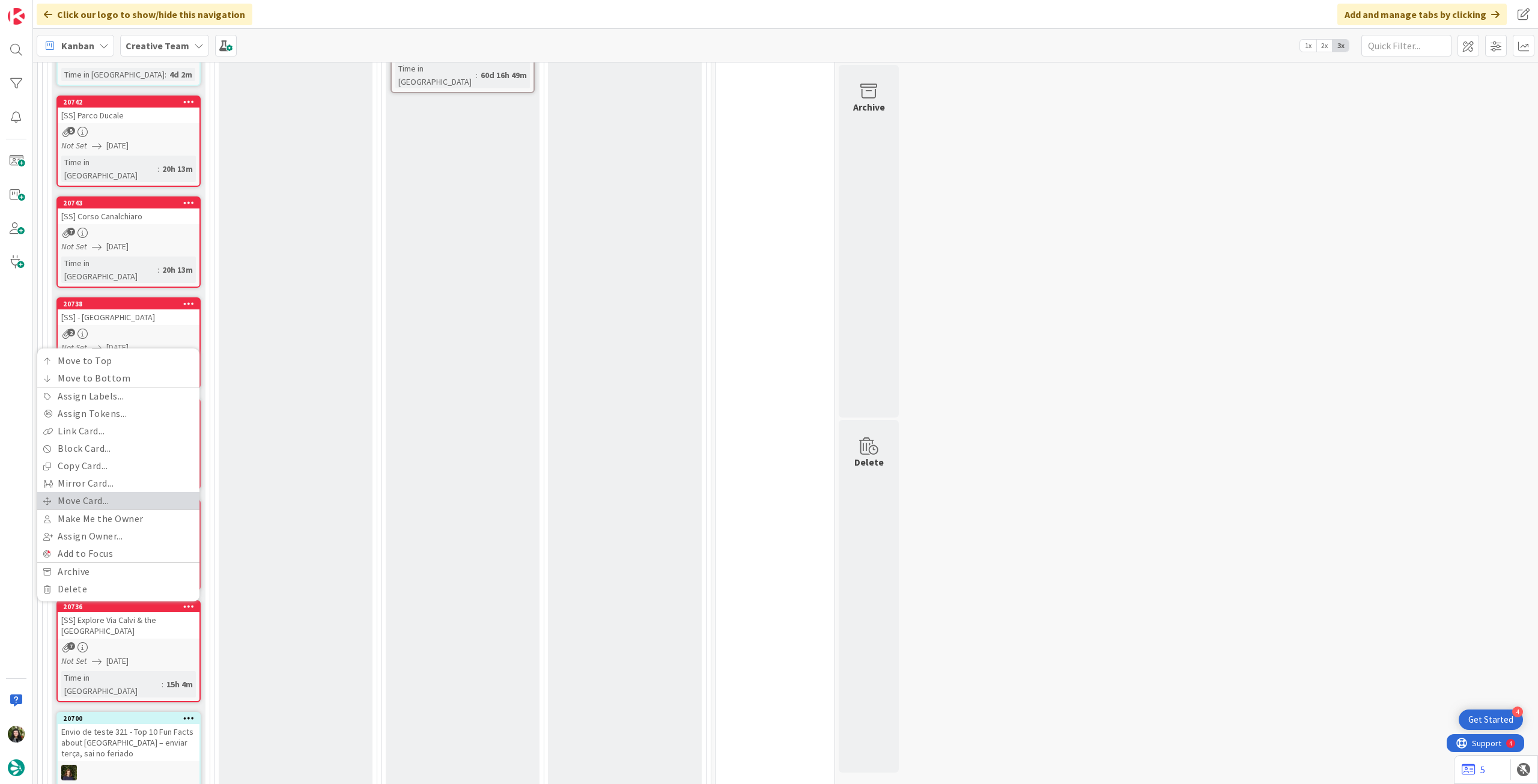
click at [113, 492] on link "Move Card..." at bounding box center [118, 500] width 162 height 17
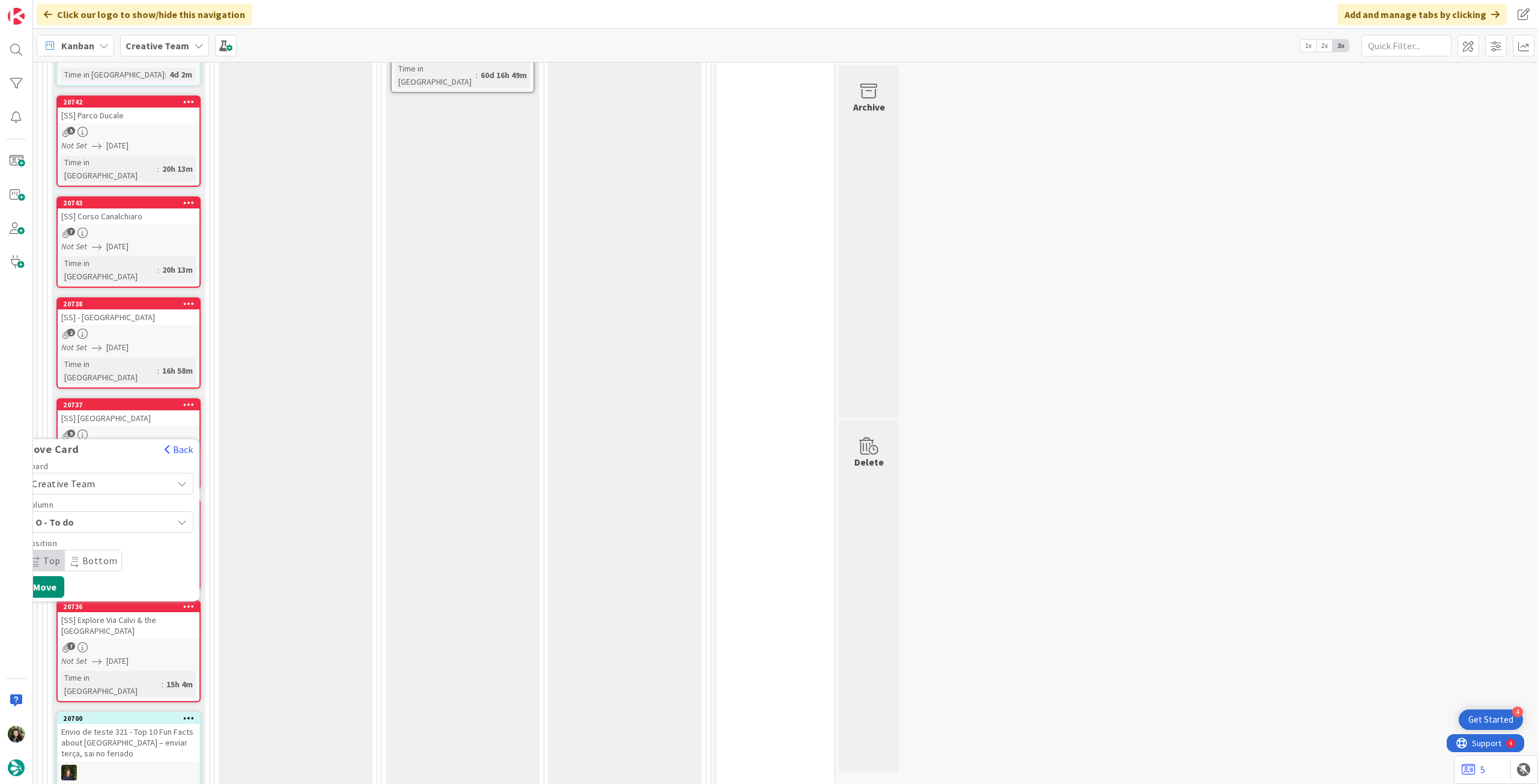
click at [118, 475] on span "Creative Team" at bounding box center [99, 484] width 135 height 17
click at [108, 531] on span "Creative Team - Análise" at bounding box center [126, 540] width 139 height 18
click at [53, 576] on button "Move" at bounding box center [45, 586] width 39 height 22
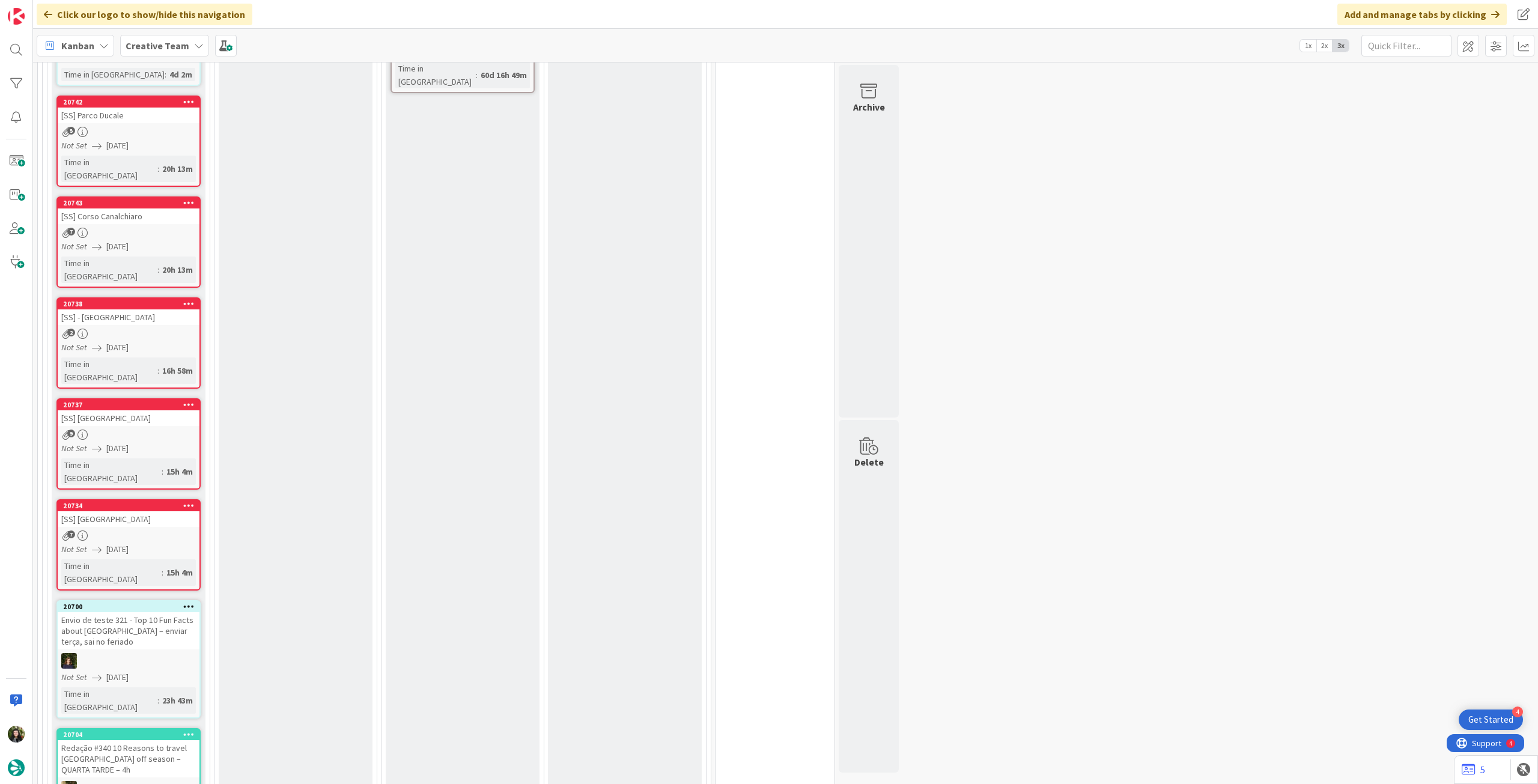
click at [187, 501] on icon at bounding box center [188, 505] width 11 height 8
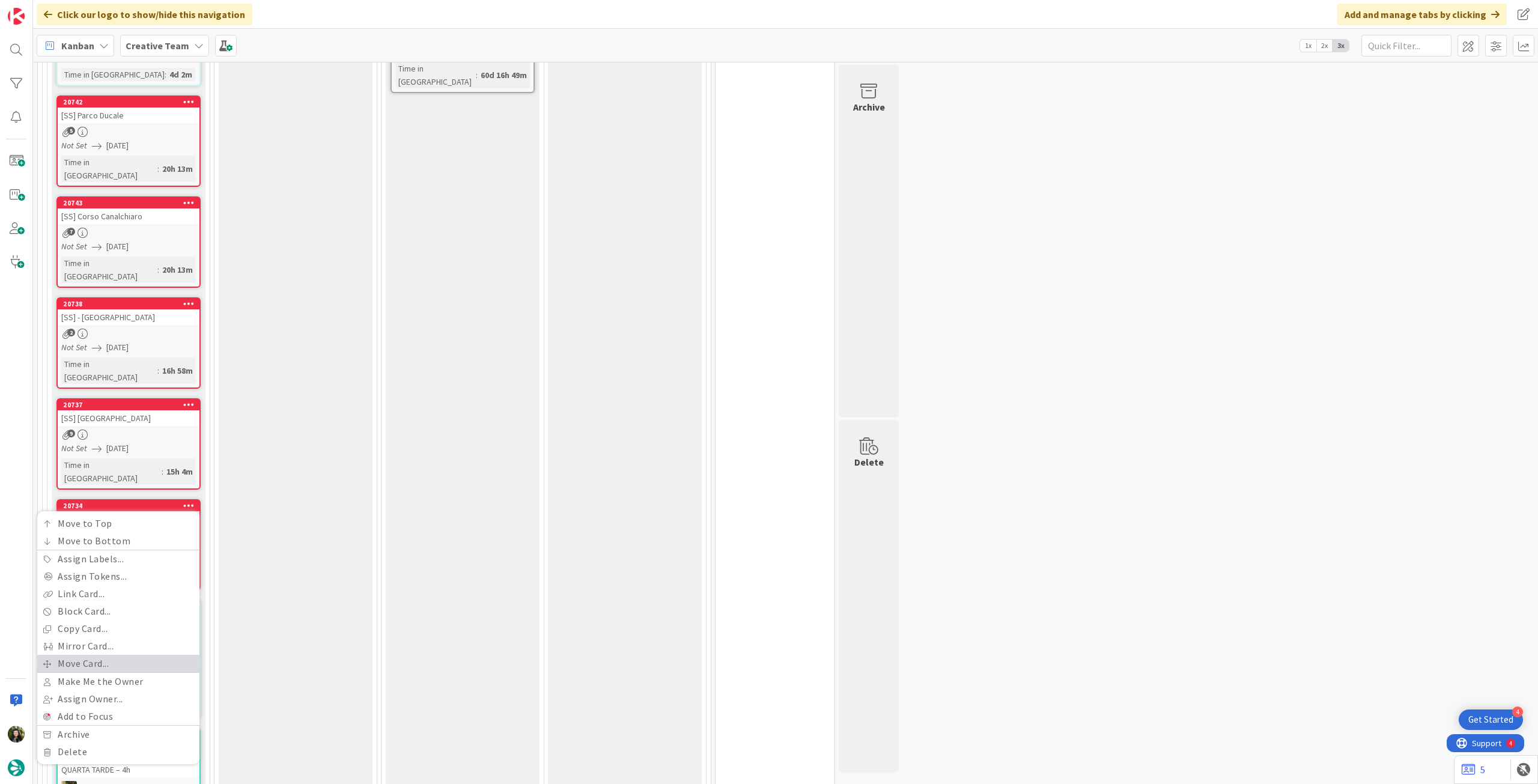
click at [98, 655] on link "Move Card..." at bounding box center [118, 663] width 162 height 17
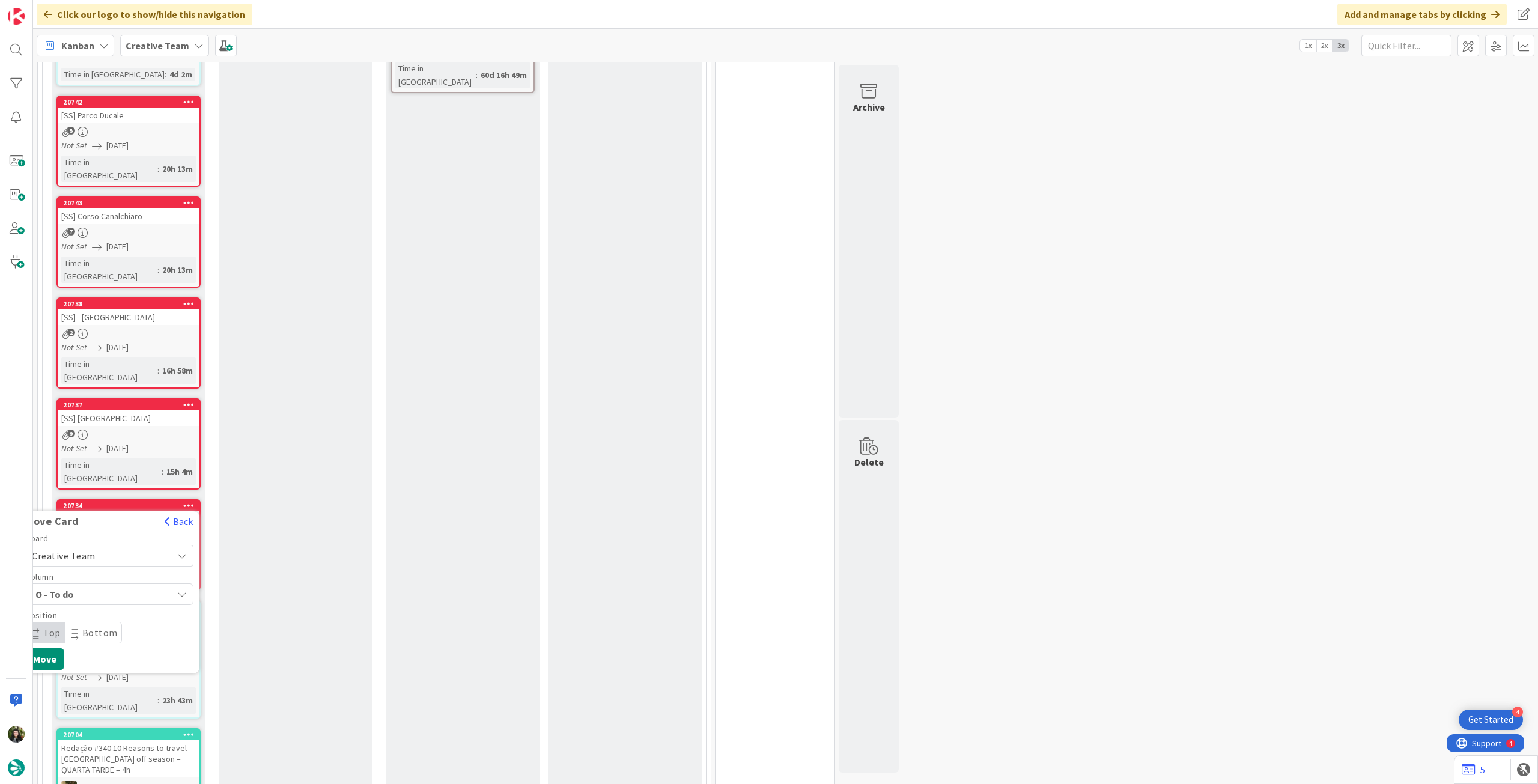
click at [103, 547] on span "Creative Team" at bounding box center [99, 555] width 135 height 17
click at [100, 603] on span "Creative Team - Análise" at bounding box center [126, 612] width 139 height 18
click at [49, 686] on button "Move" at bounding box center [45, 697] width 39 height 22
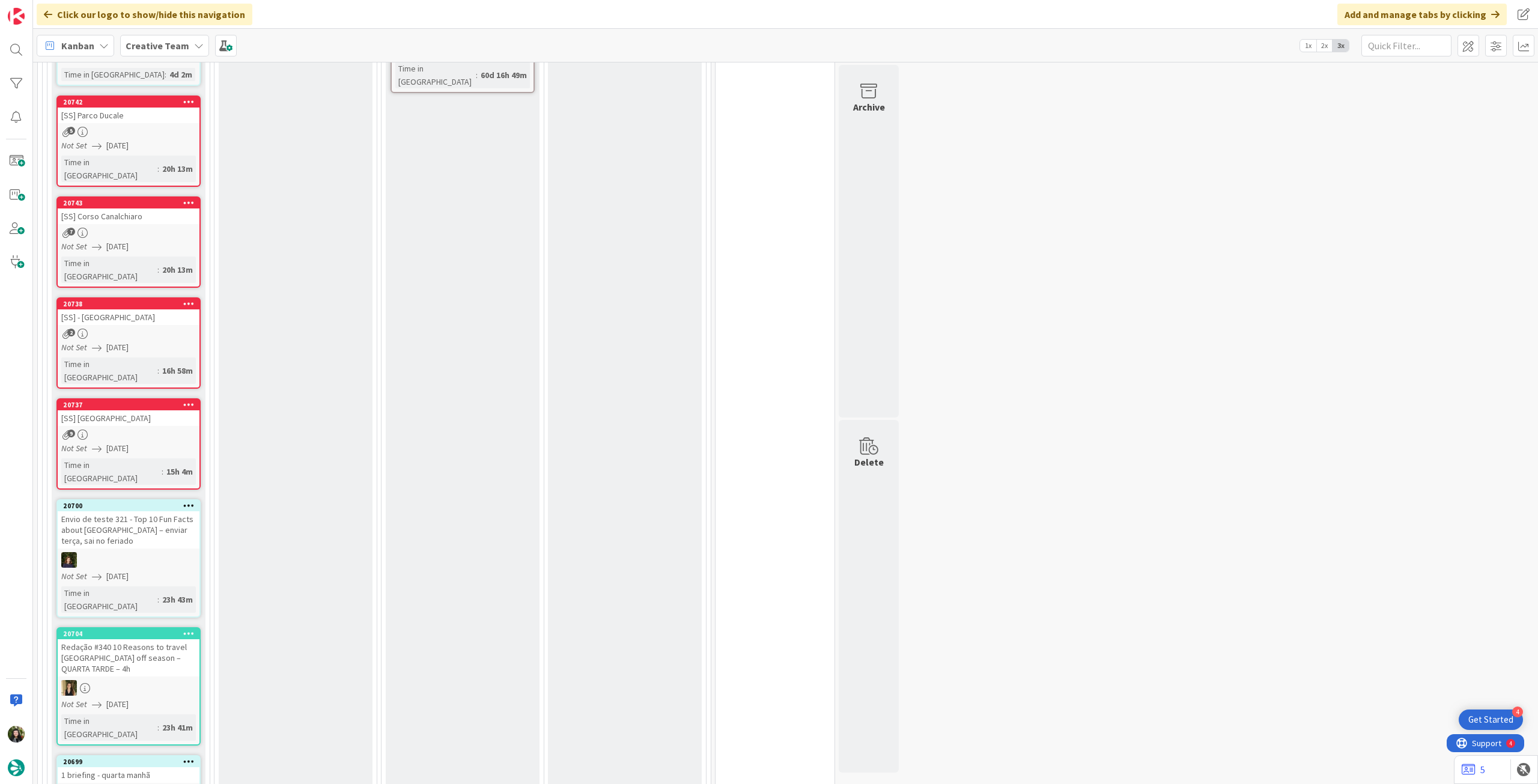
click at [188, 400] on icon at bounding box center [188, 404] width 11 height 8
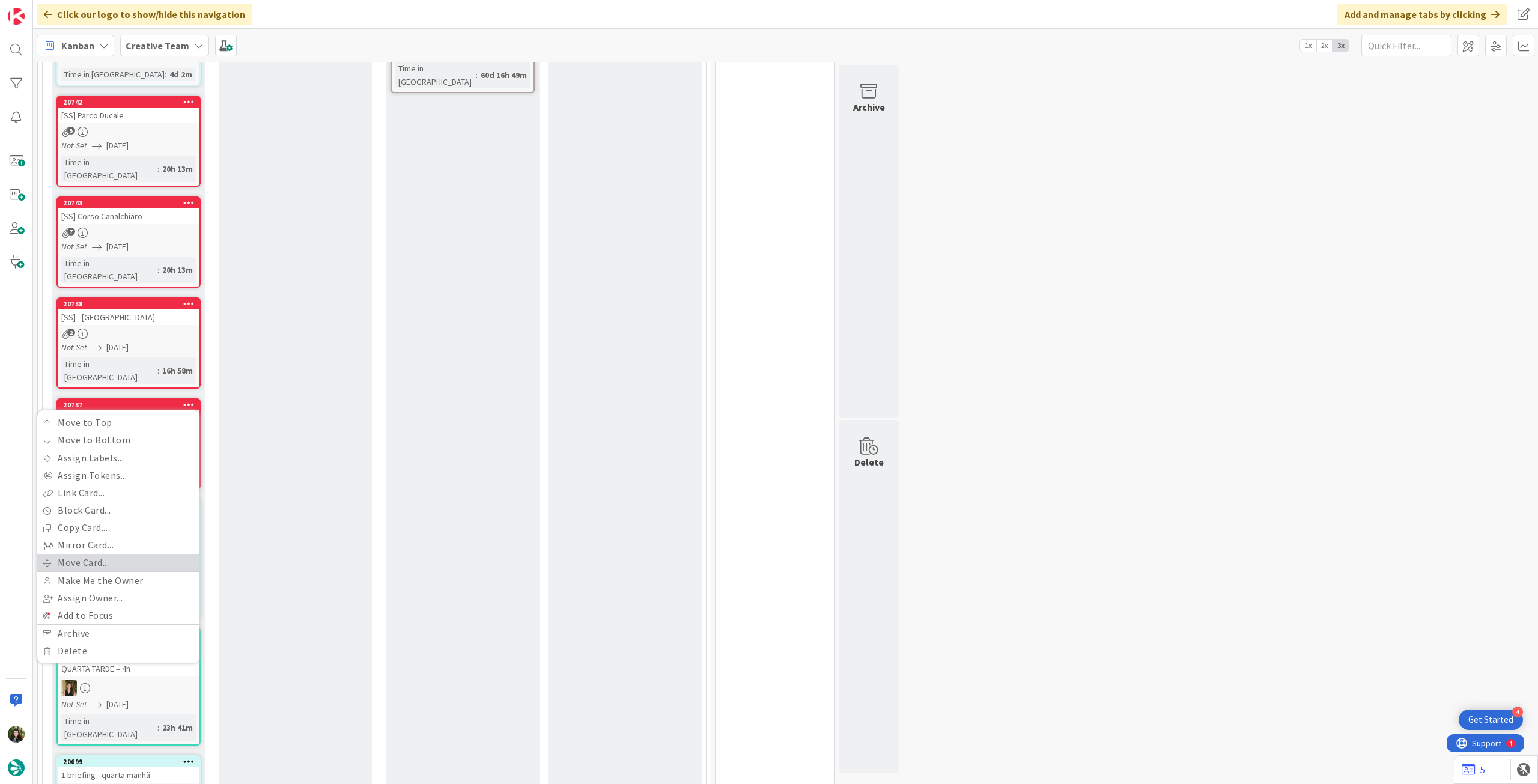
click at [132, 554] on link "Move Card..." at bounding box center [118, 562] width 162 height 17
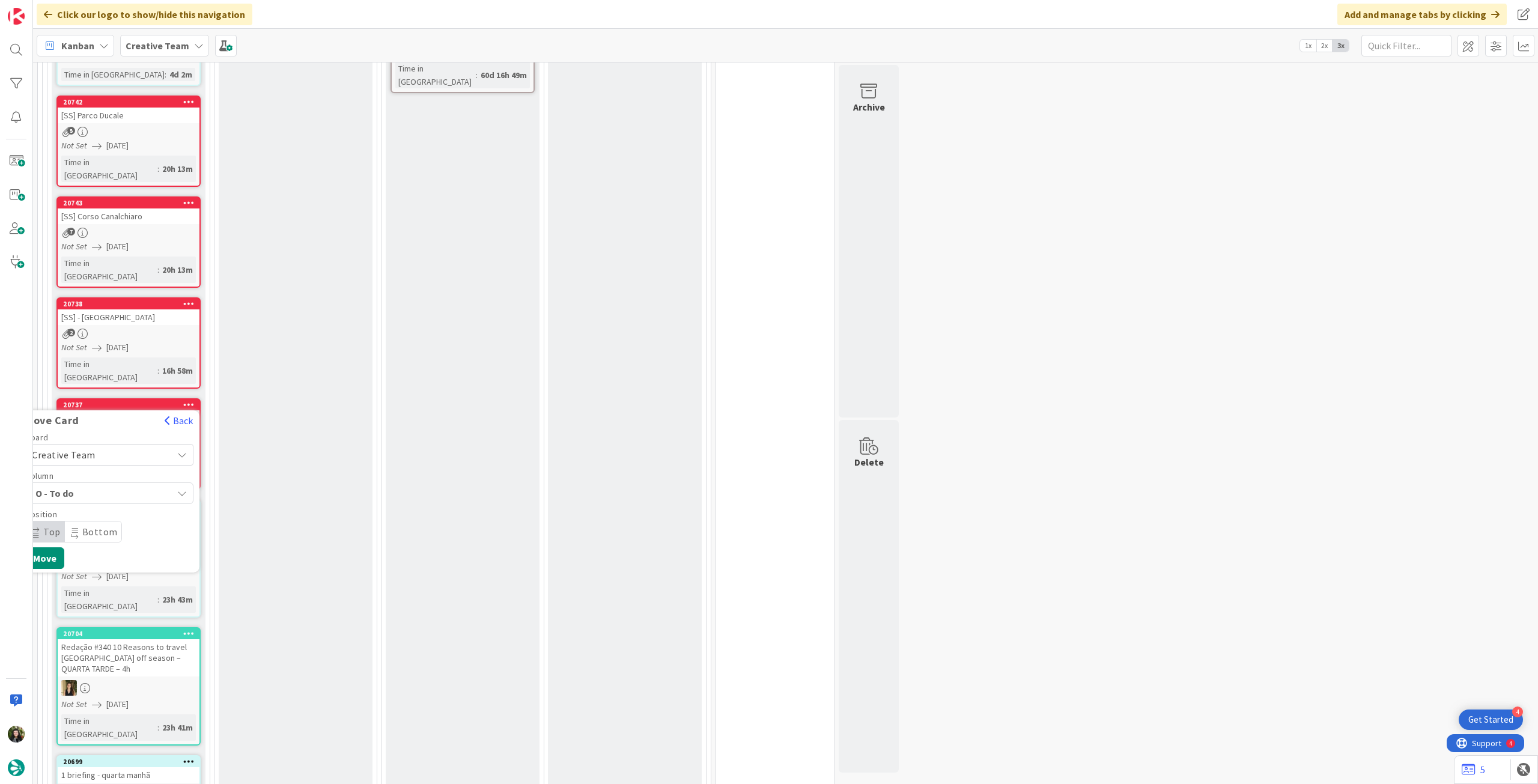
click at [118, 446] on span "Creative Team" at bounding box center [99, 455] width 135 height 17
click at [109, 502] on span "Creative Team - Análise" at bounding box center [126, 512] width 139 height 18
click at [54, 586] on button "Move" at bounding box center [45, 596] width 39 height 22
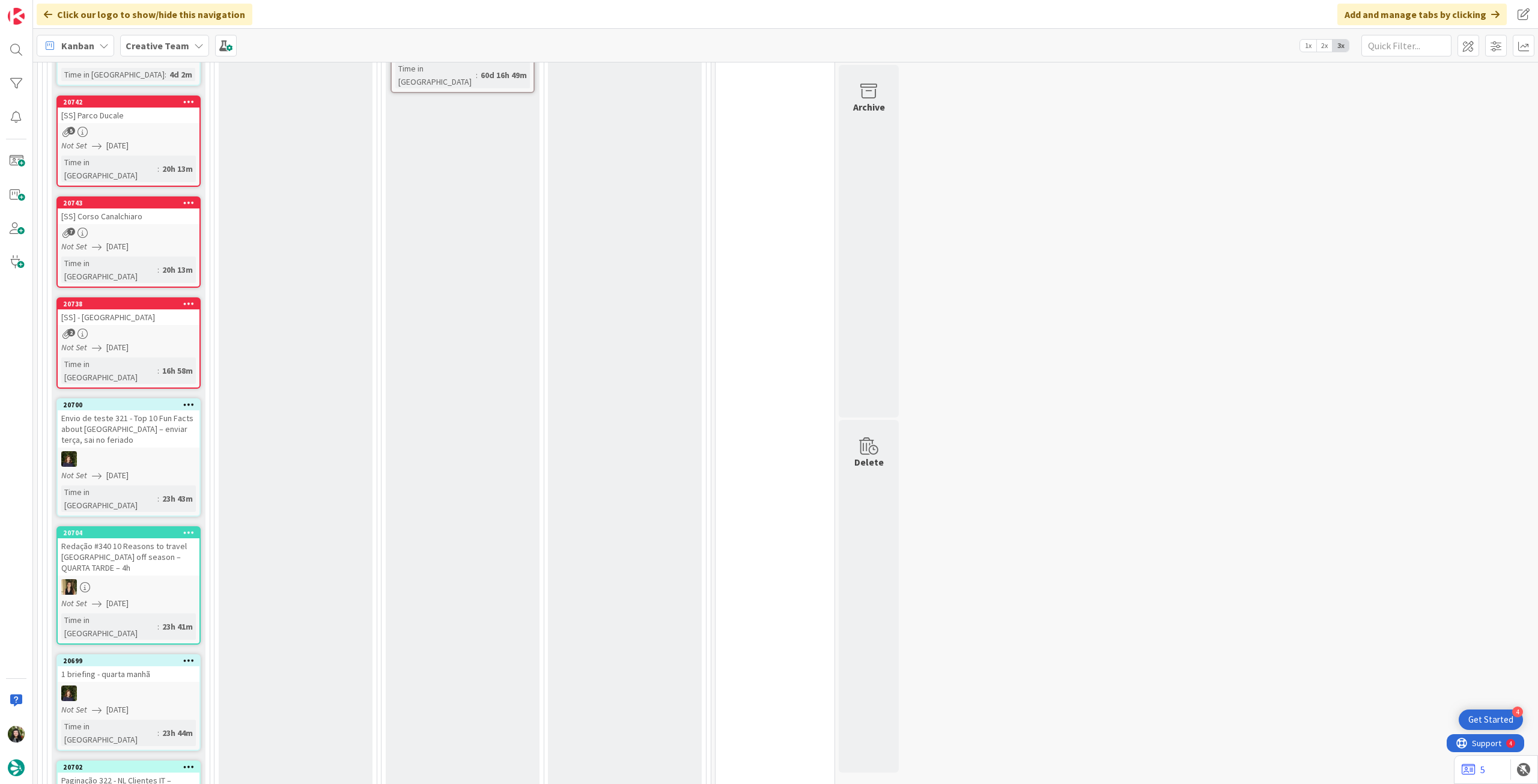
click at [194, 300] on div at bounding box center [188, 303] width 22 height 8
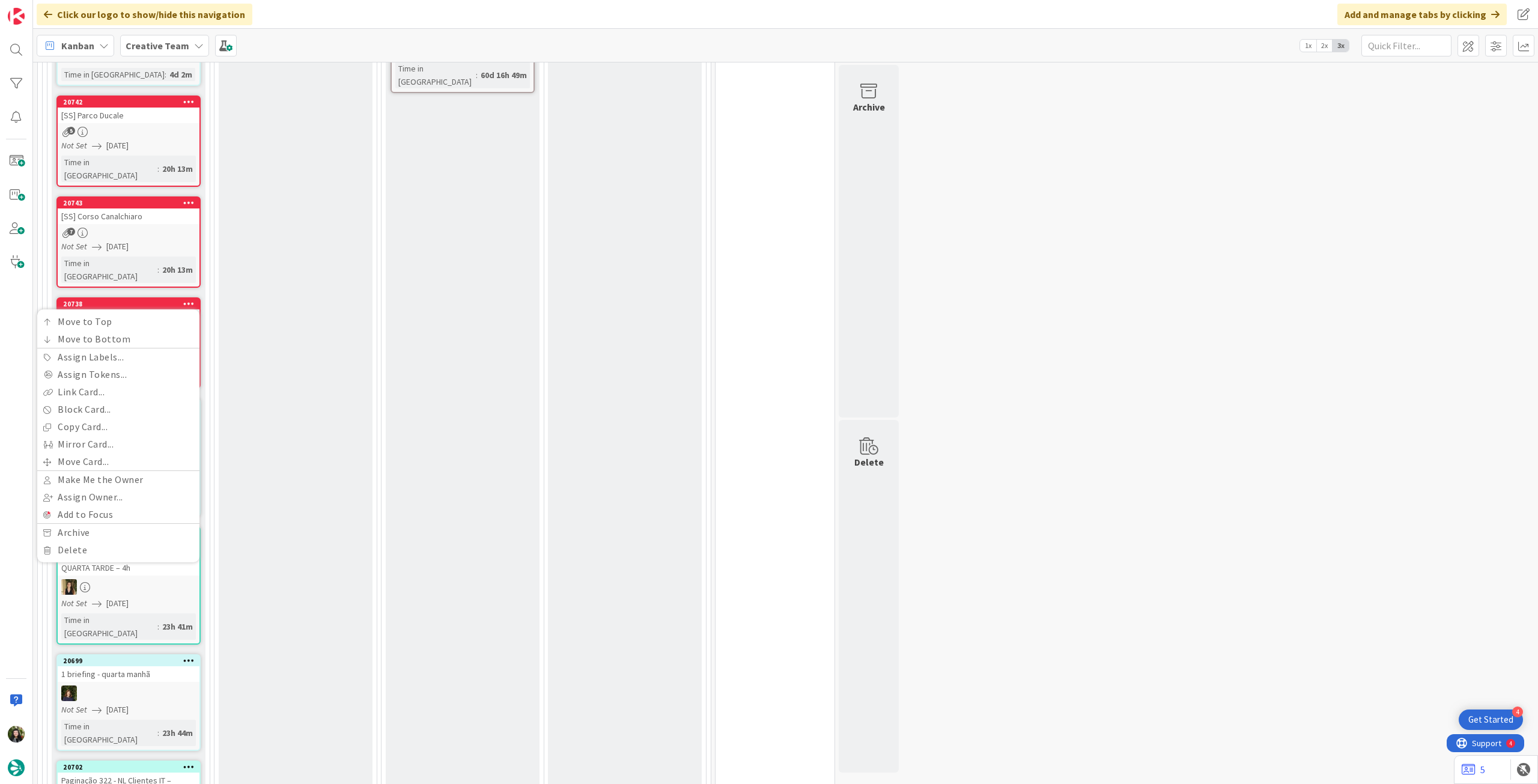
click at [291, 287] on div "O - Validating Add Card..." at bounding box center [295, 581] width 154 height 1796
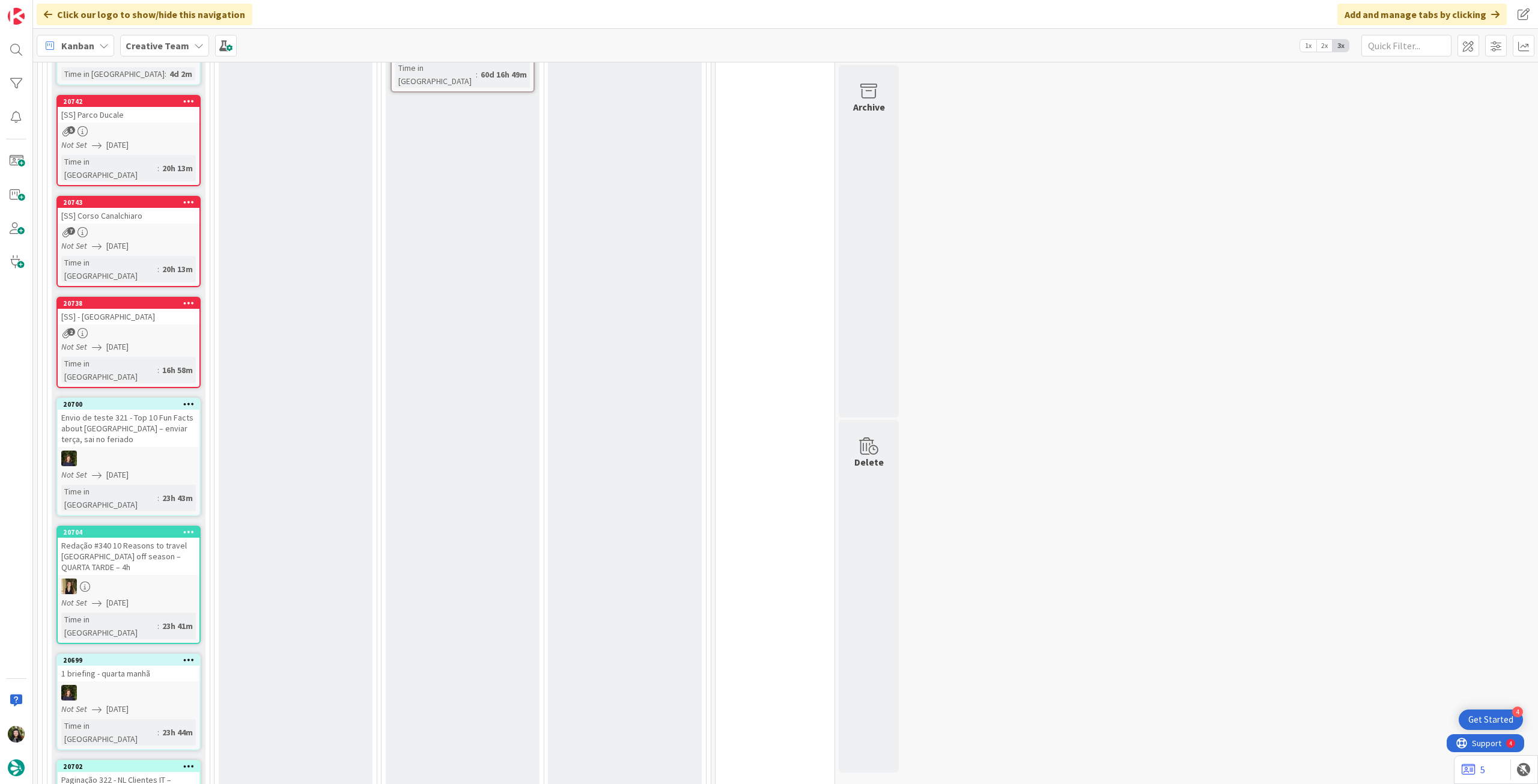
scroll to position [961, 0]
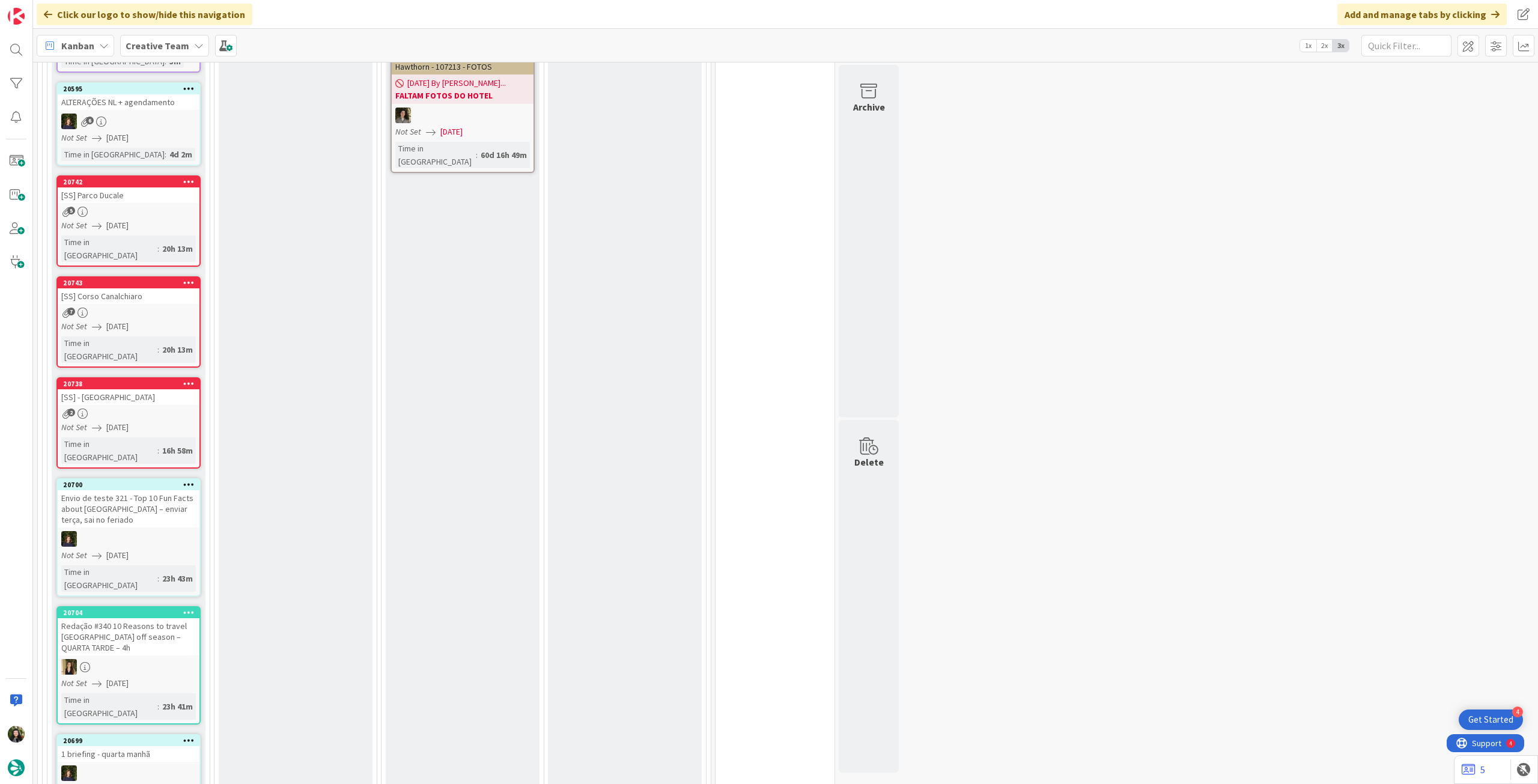
click at [189, 181] on icon at bounding box center [188, 181] width 11 height 8
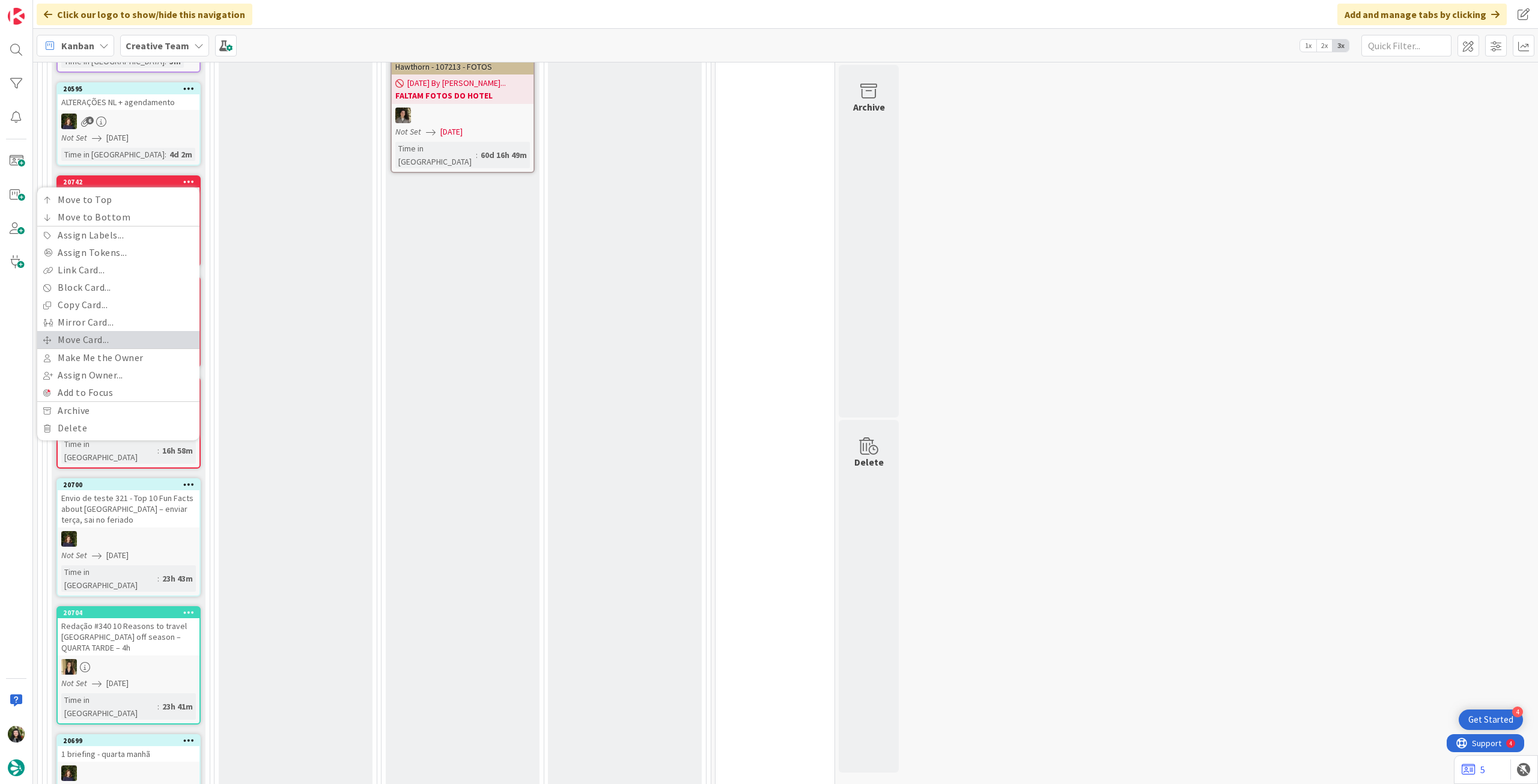
click at [126, 341] on link "Move Card..." at bounding box center [118, 339] width 162 height 17
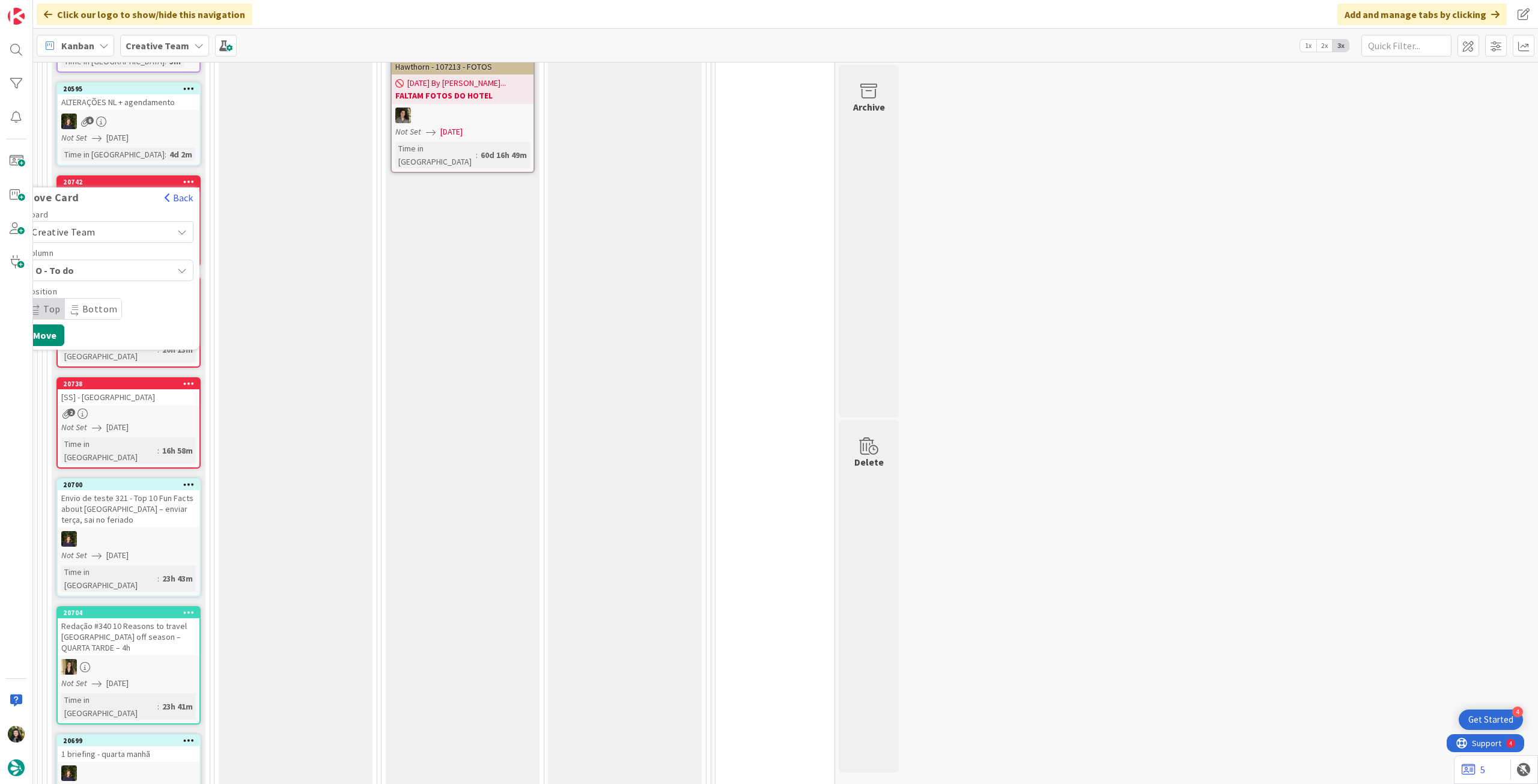
click at [121, 226] on span "Creative Team" at bounding box center [99, 232] width 135 height 17
click at [117, 279] on span "Creative Team - Análise" at bounding box center [126, 288] width 139 height 18
click at [59, 369] on button "Move" at bounding box center [45, 373] width 39 height 22
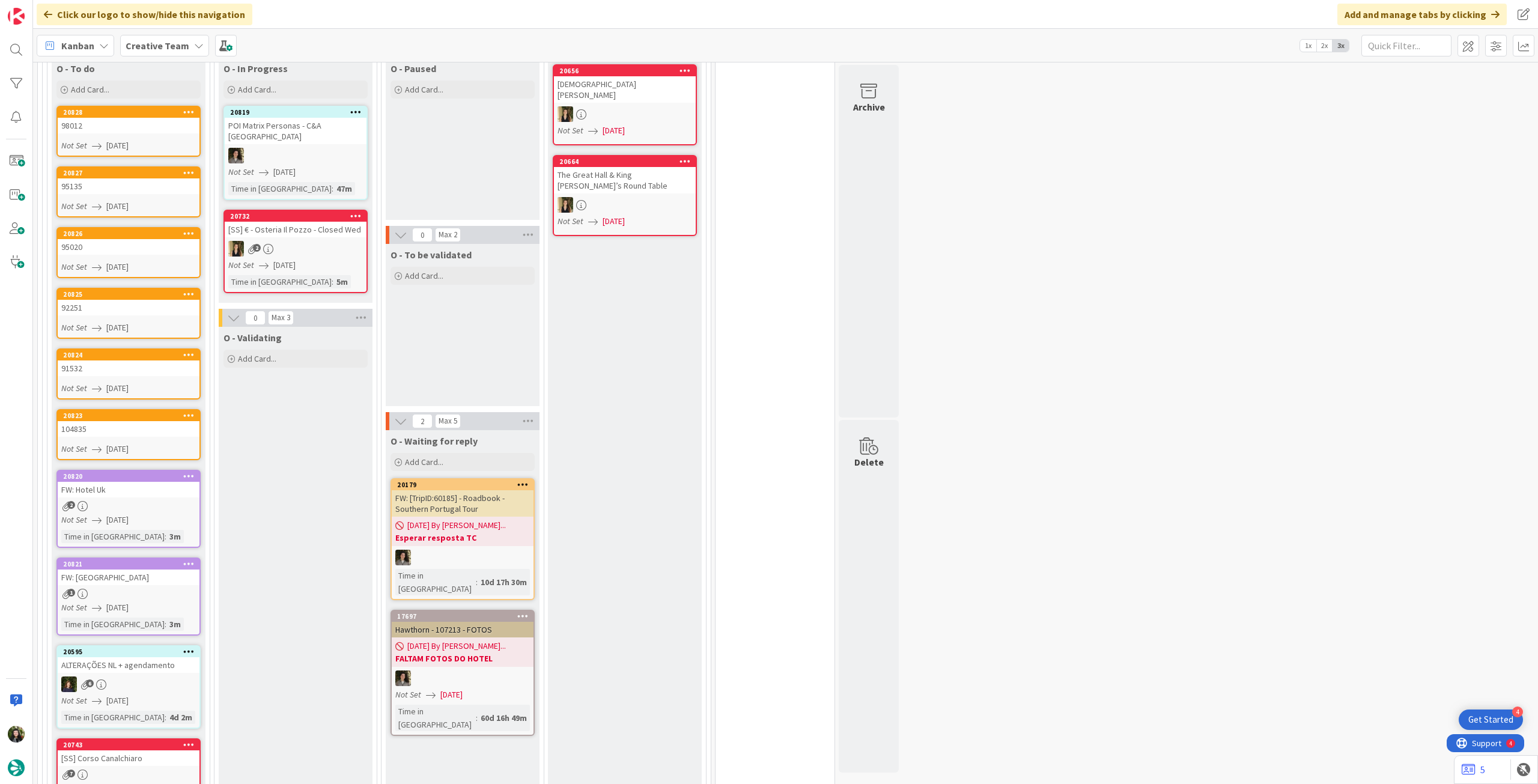
scroll to position [160, 0]
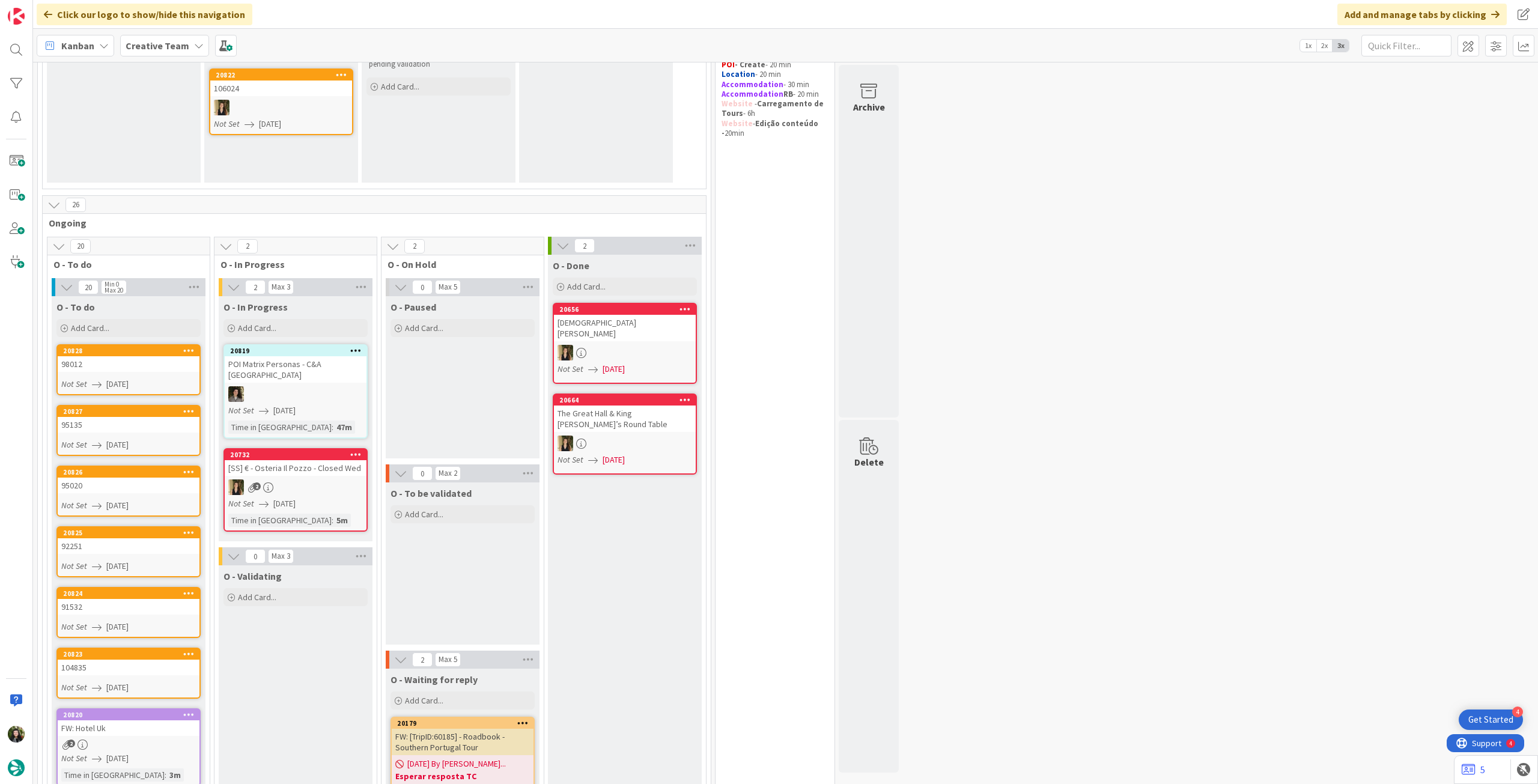
click at [137, 44] on b "Creative Team" at bounding box center [157, 45] width 64 height 12
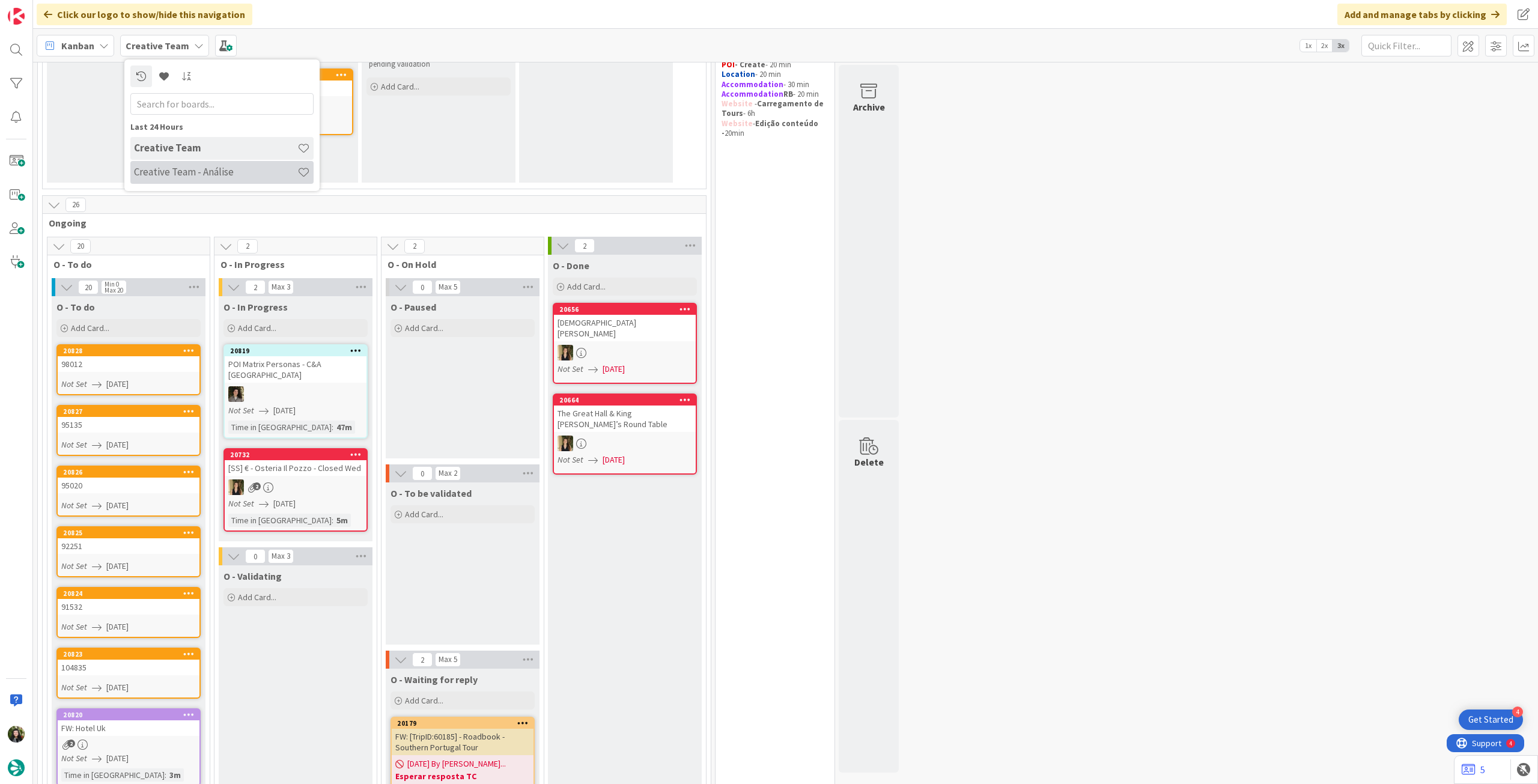
click at [153, 167] on h4 "Creative Team - Análise" at bounding box center [216, 172] width 163 height 12
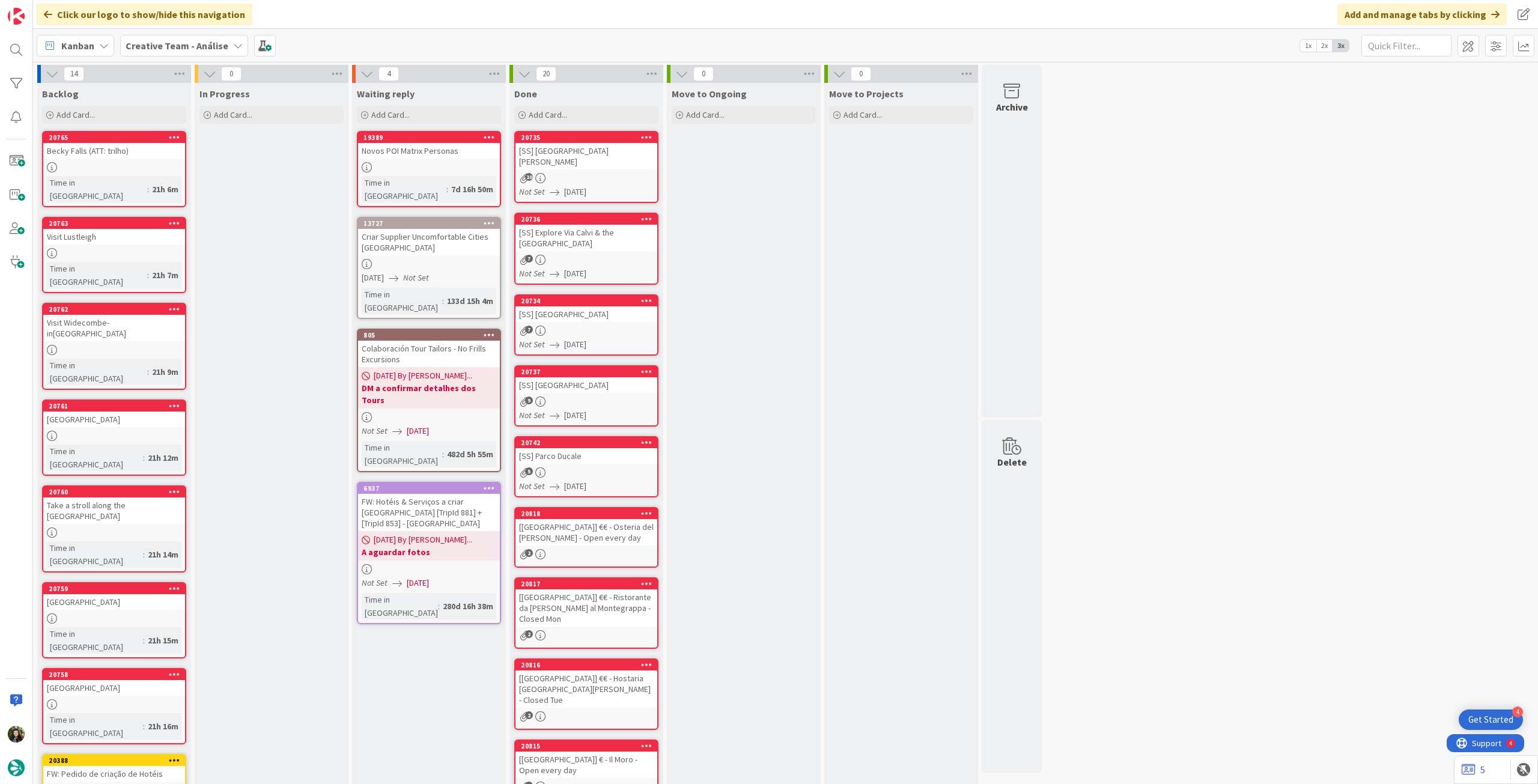
scroll to position [108, 0]
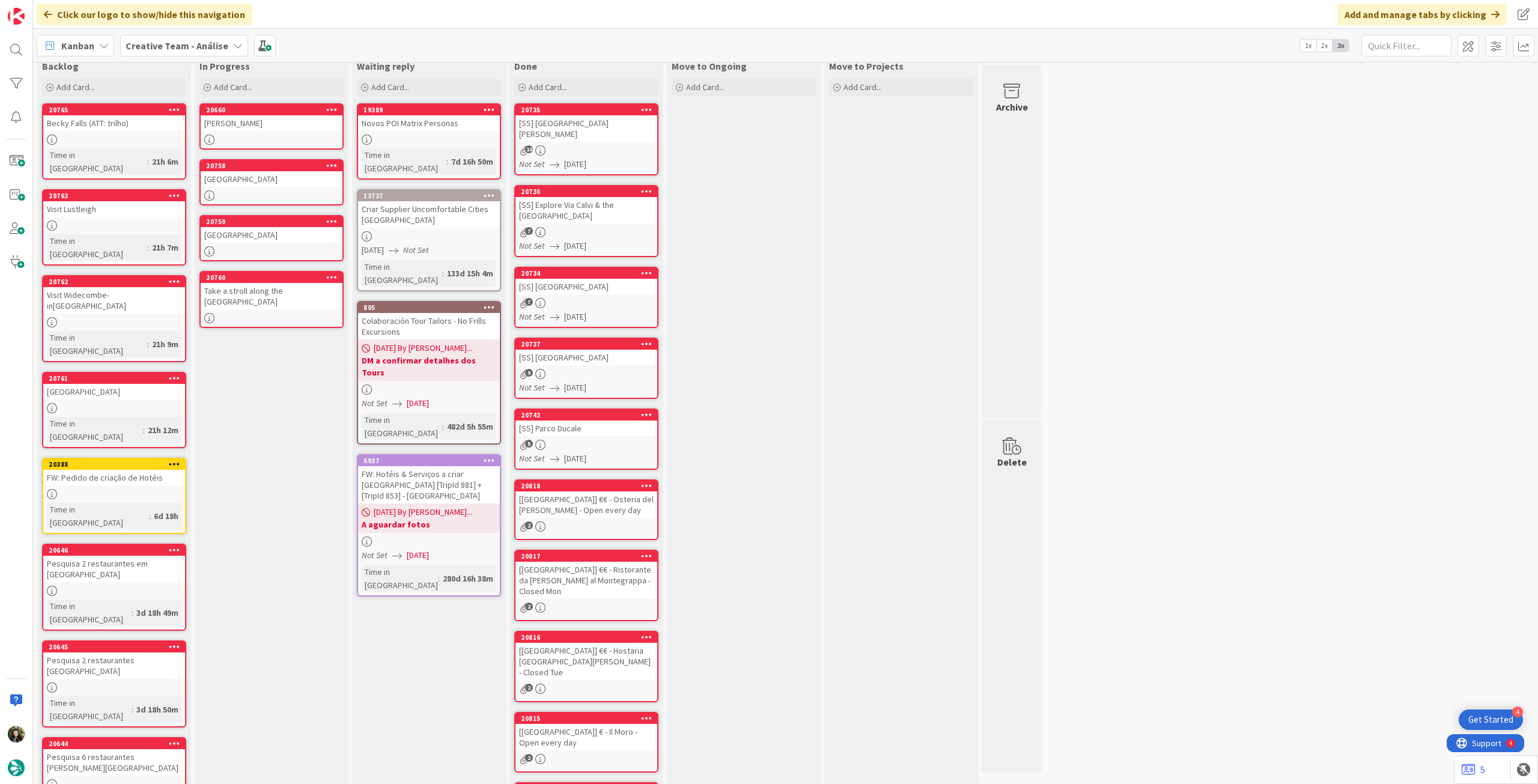
scroll to position [0, 0]
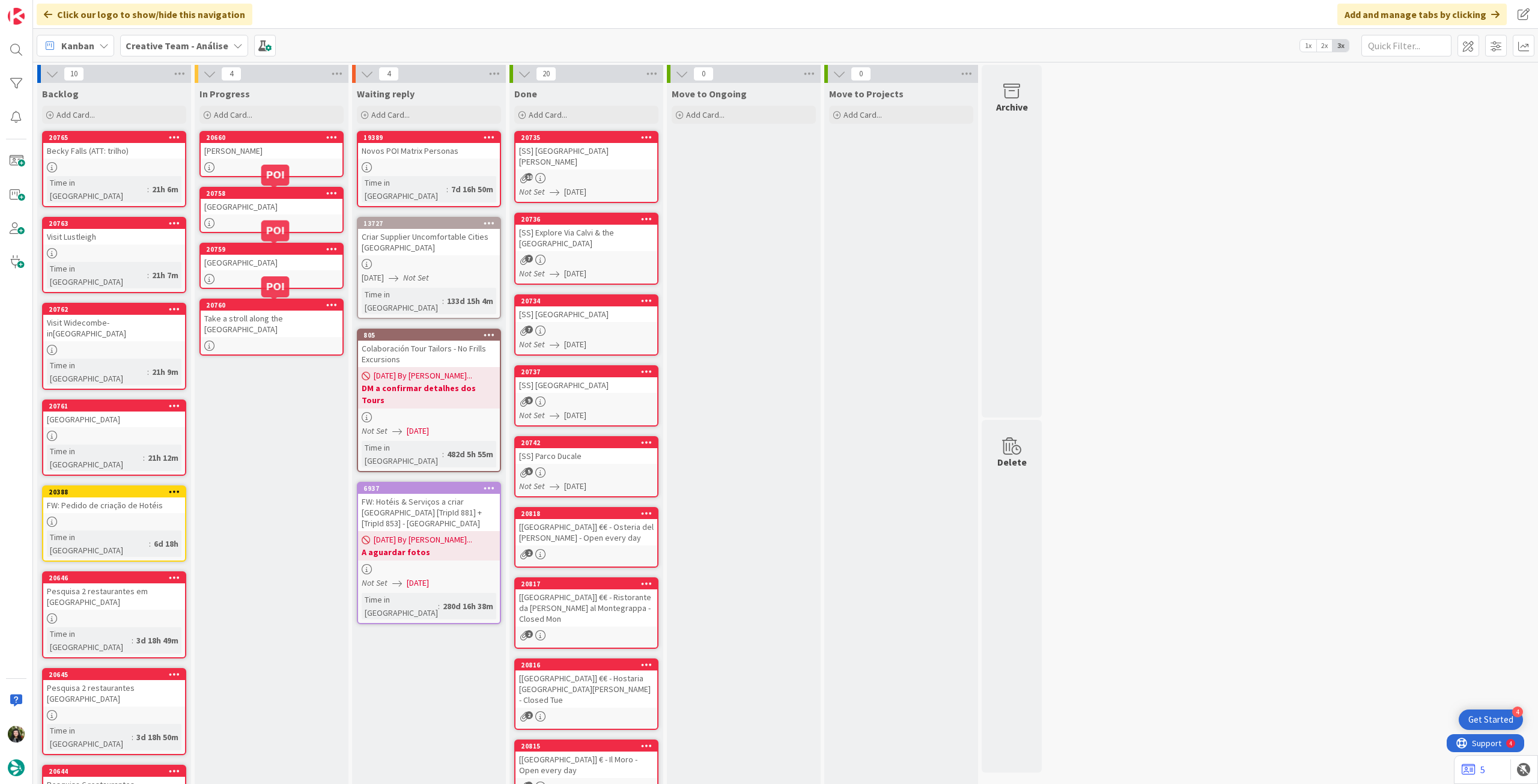
click at [293, 150] on div "[PERSON_NAME]" at bounding box center [271, 151] width 142 height 16
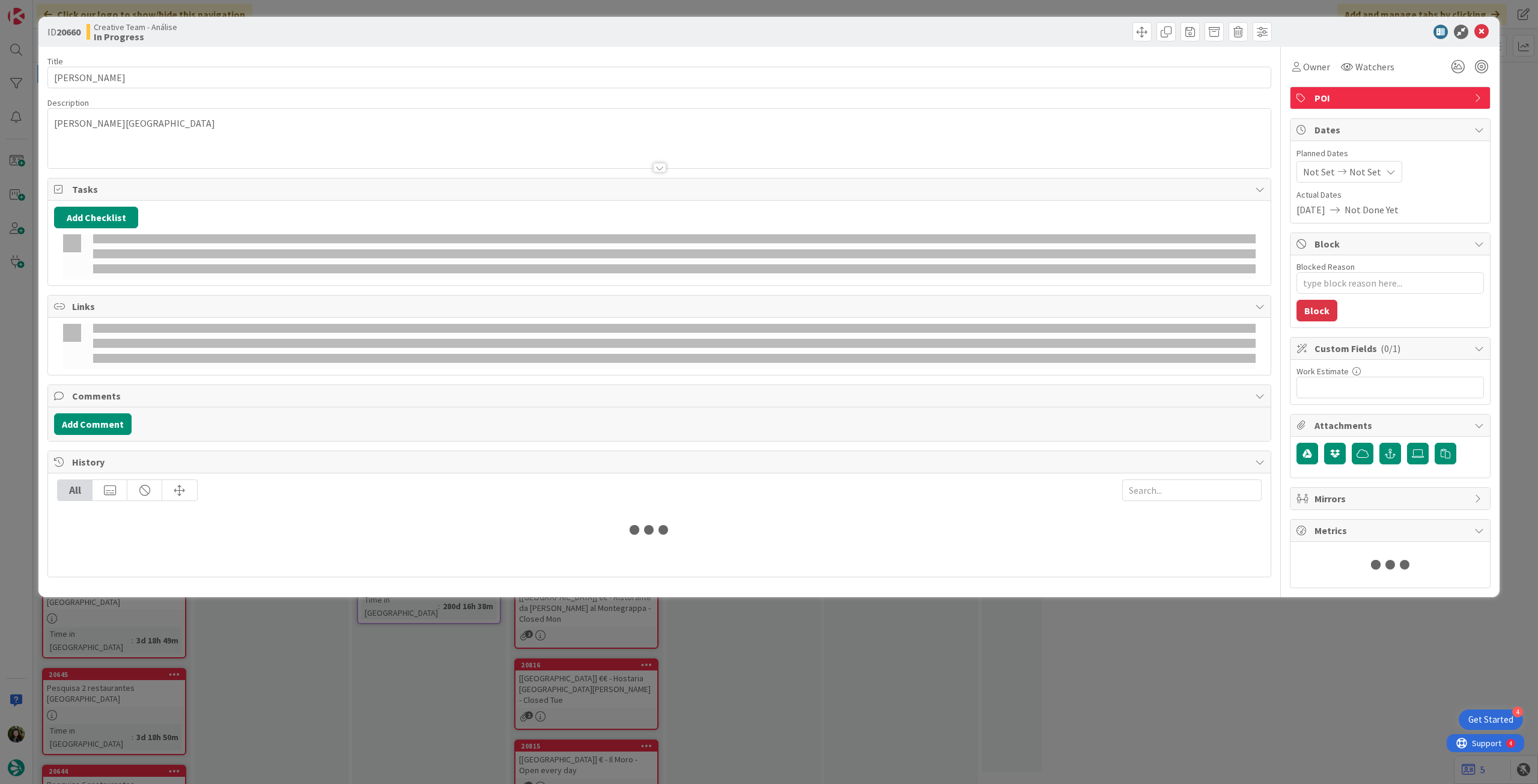
click at [1378, 173] on div "Not Set Not Set" at bounding box center [1350, 172] width 106 height 22
type textarea "x"
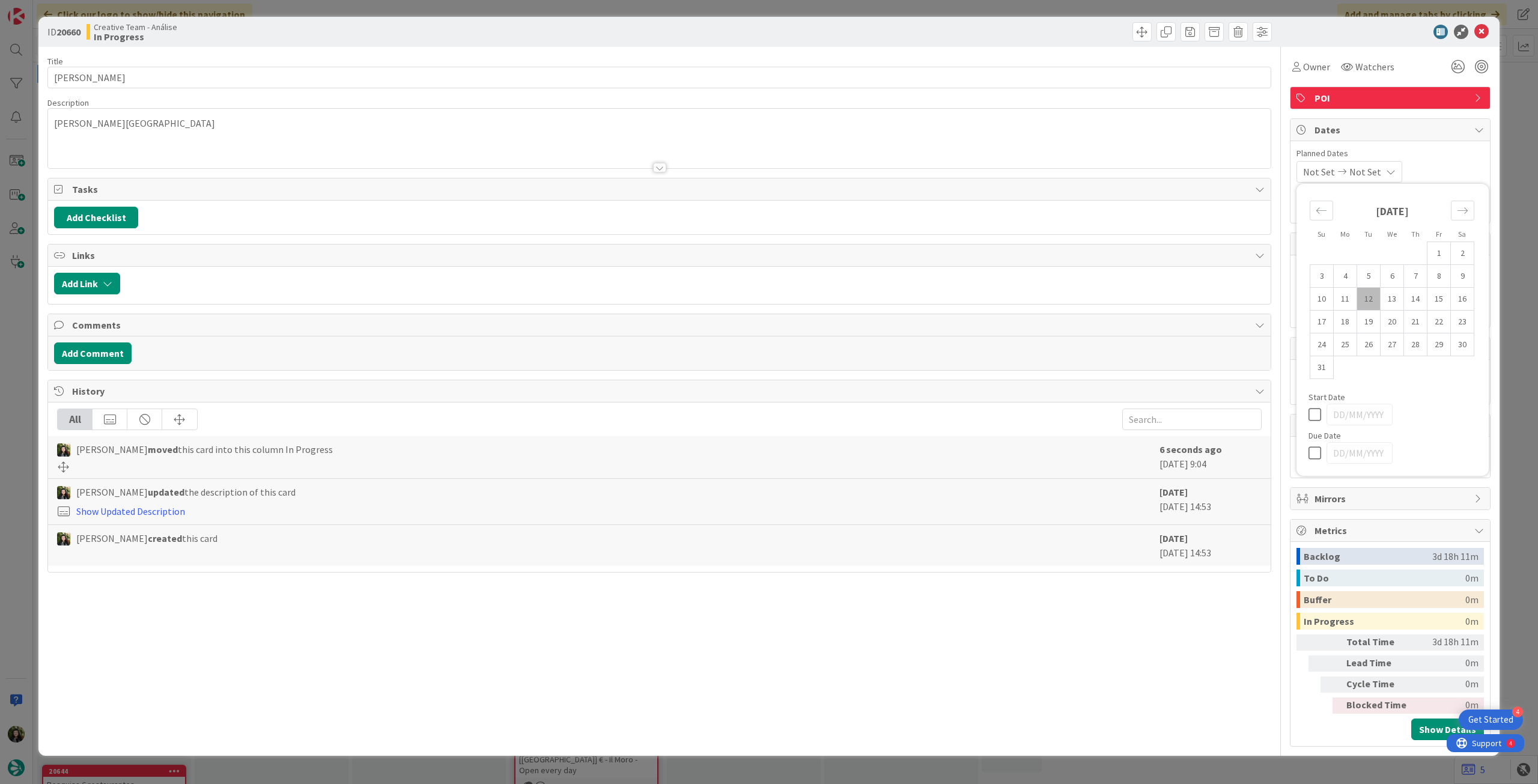
click at [1310, 456] on icon at bounding box center [1318, 453] width 18 height 14
type input "[DATE]"
click at [1484, 30] on icon at bounding box center [1481, 32] width 14 height 14
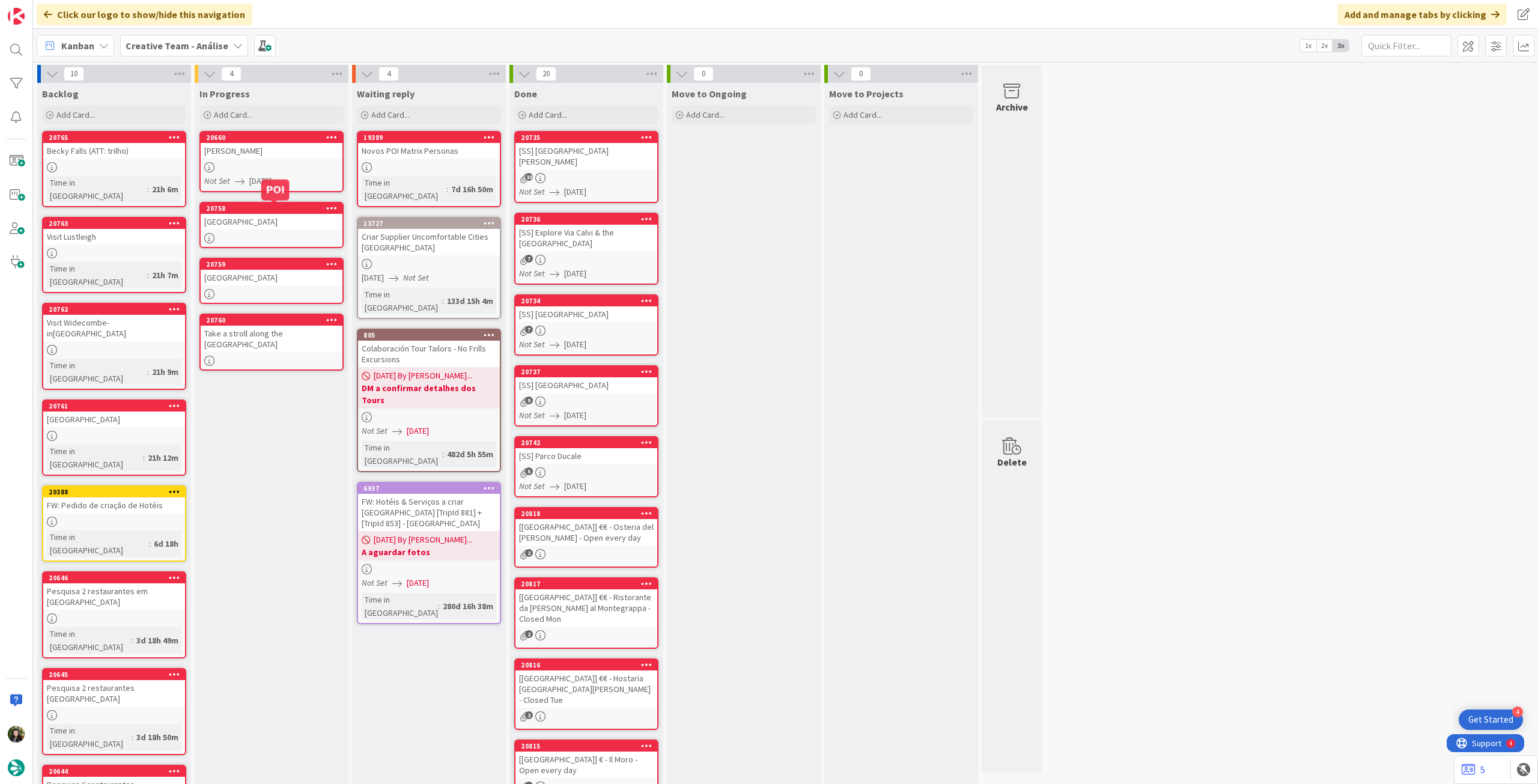
click at [297, 226] on div "Thornbury Castle" at bounding box center [271, 222] width 142 height 16
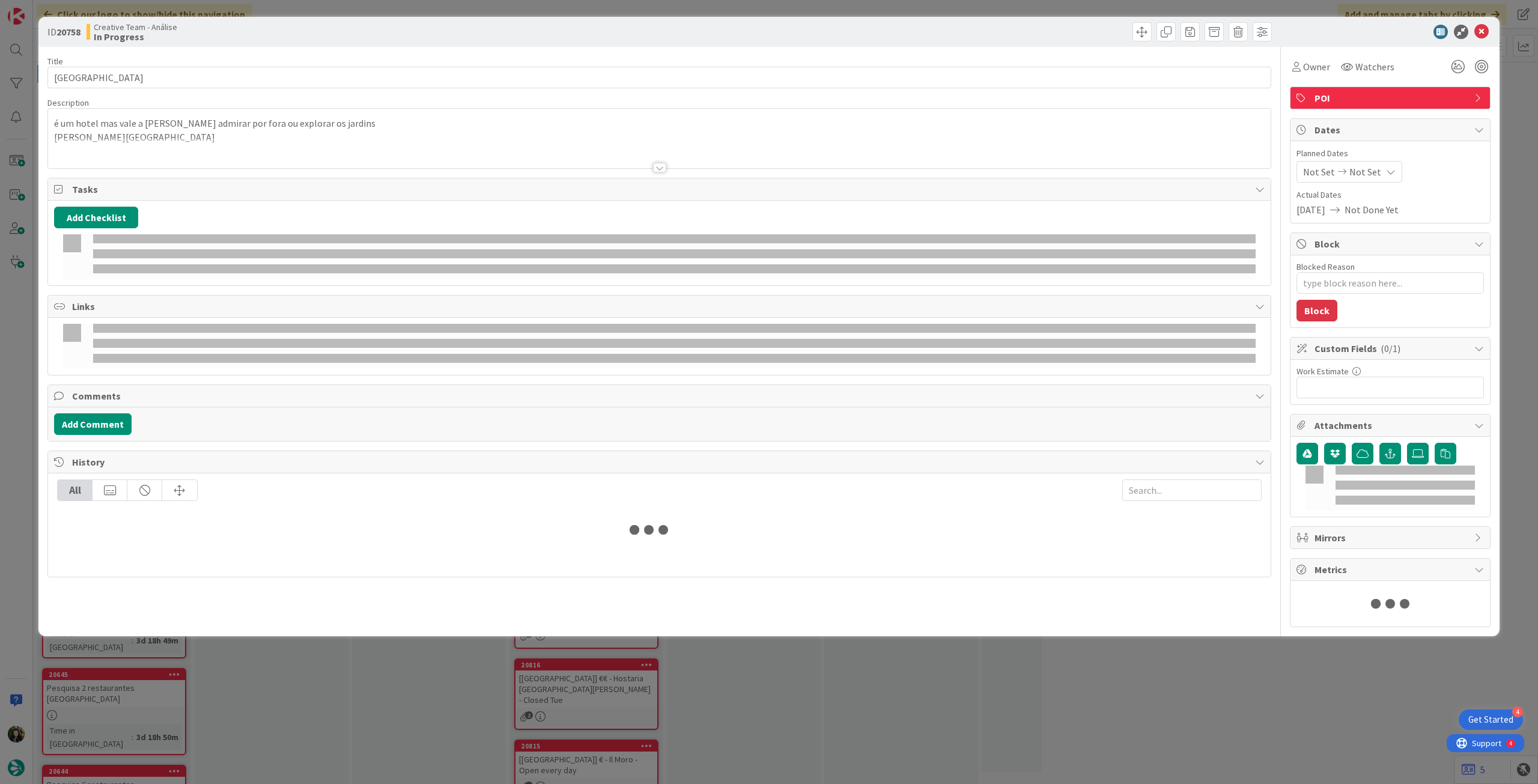
click at [1353, 165] on span "Not Set" at bounding box center [1365, 172] width 32 height 14
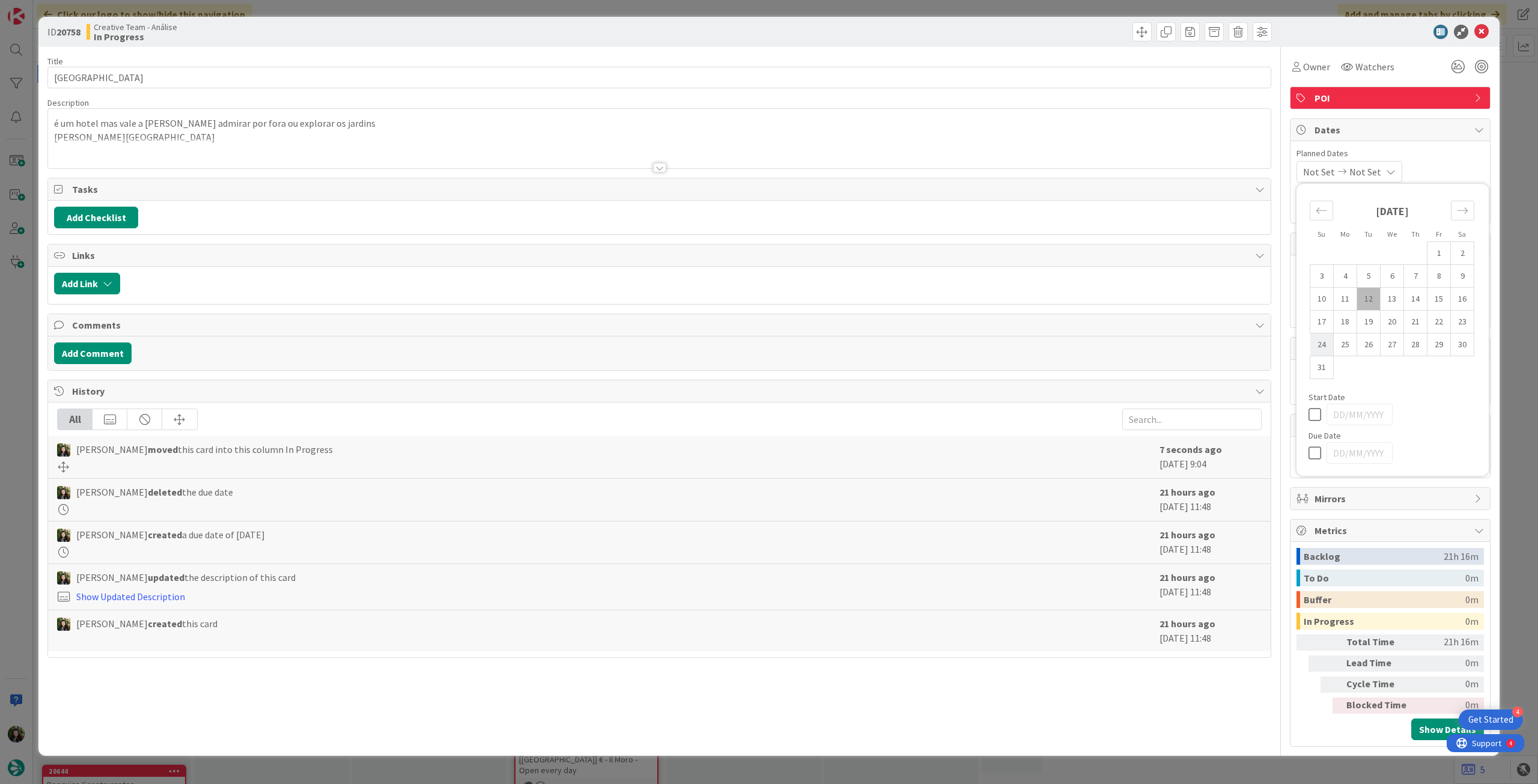
type textarea "x"
click at [1319, 451] on icon at bounding box center [1318, 453] width 18 height 14
type input "[DATE]"
click at [1481, 32] on icon at bounding box center [1481, 32] width 14 height 14
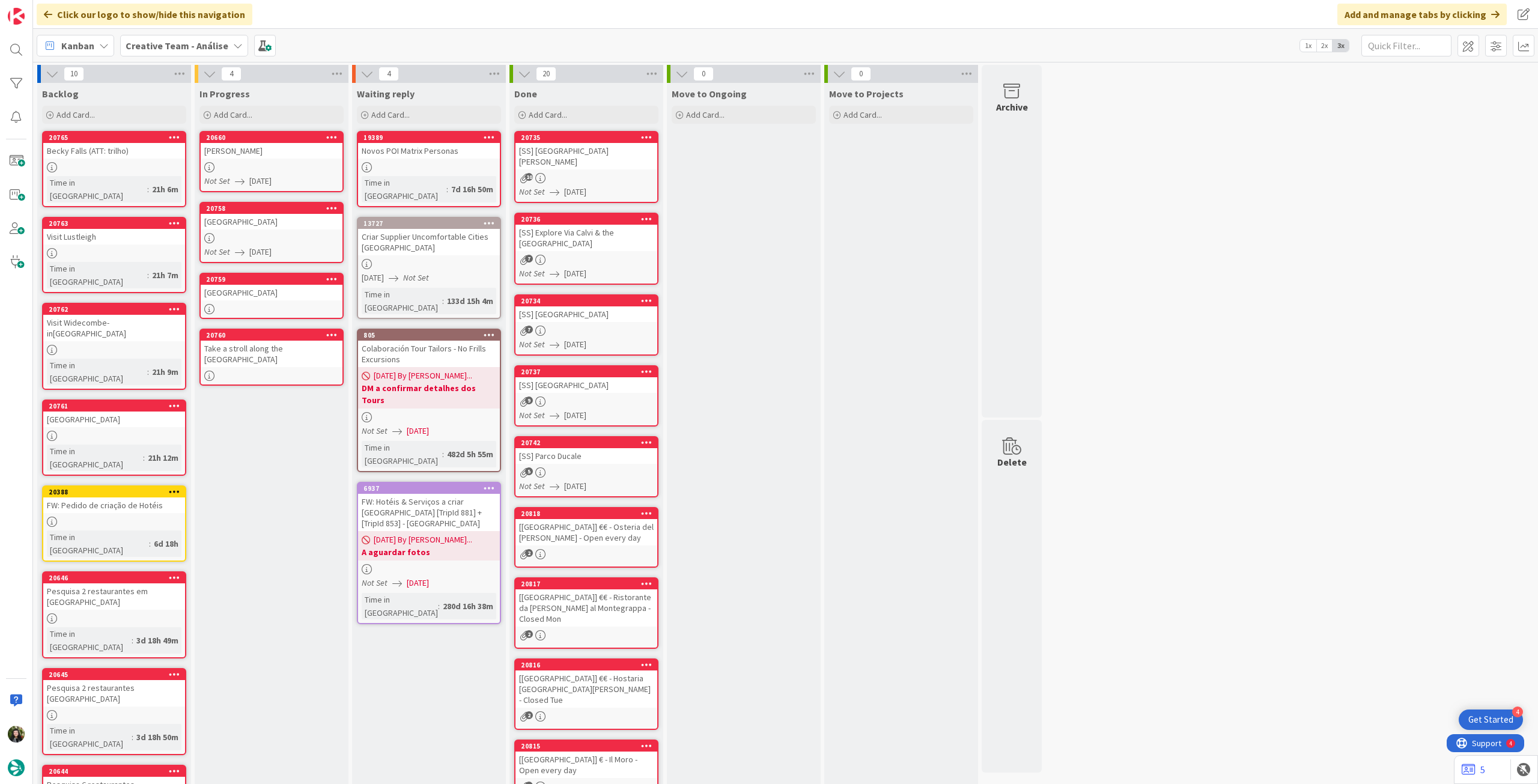
click at [239, 306] on div at bounding box center [271, 309] width 142 height 10
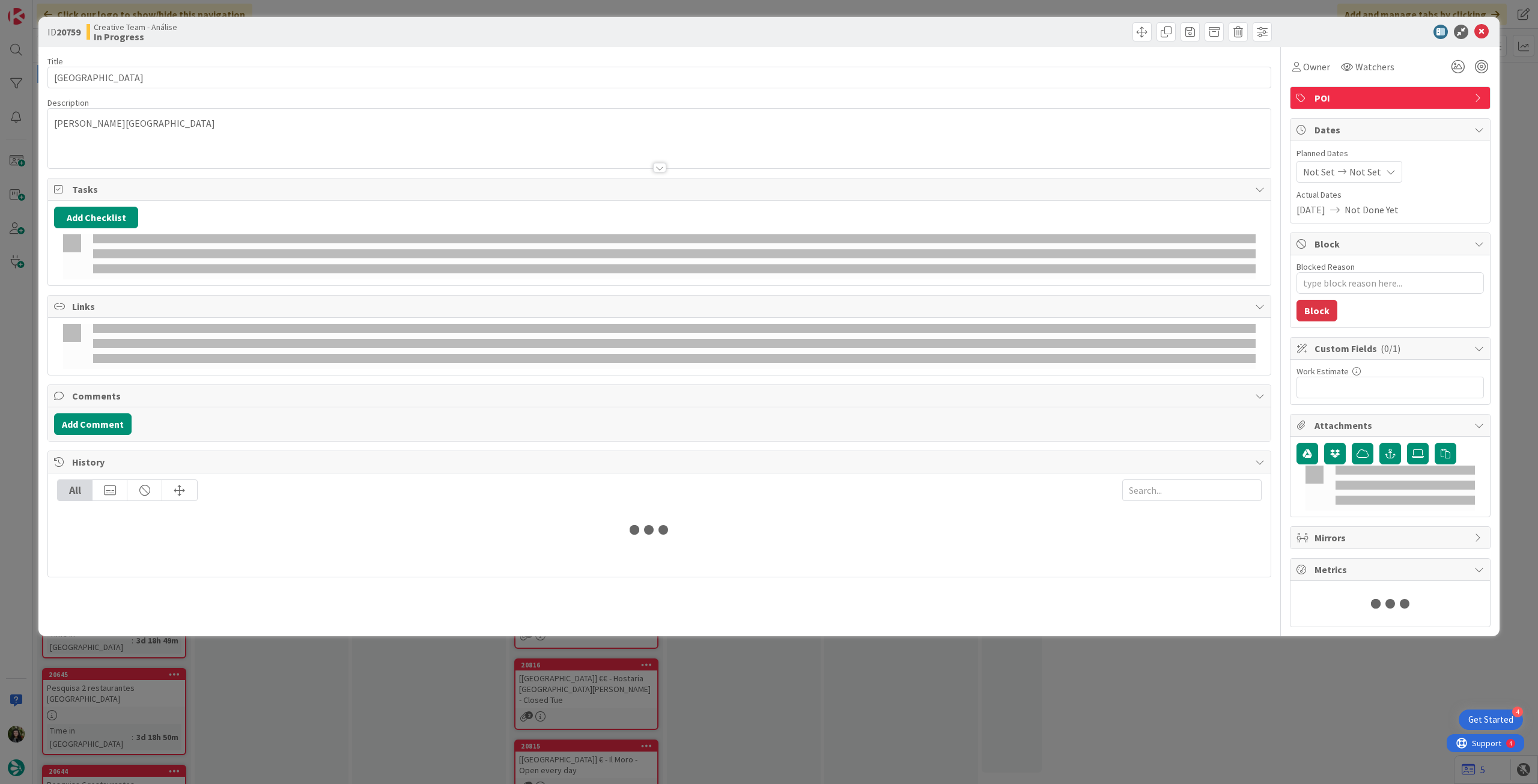
click at [1350, 177] on span "Not Set" at bounding box center [1365, 172] width 32 height 14
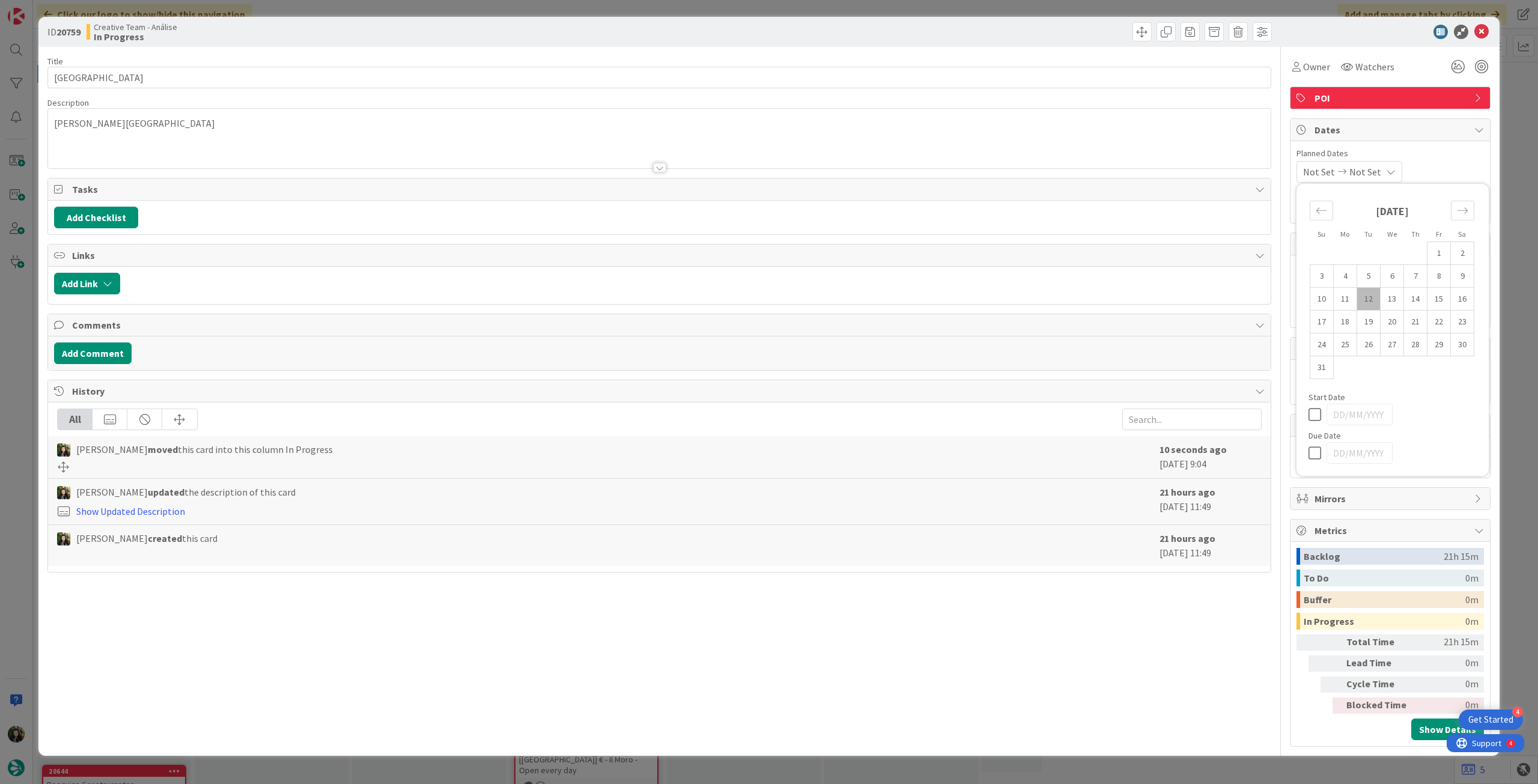
type textarea "x"
click at [1310, 448] on icon at bounding box center [1318, 453] width 18 height 14
type input "[DATE]"
click at [1484, 31] on icon at bounding box center [1481, 32] width 14 height 14
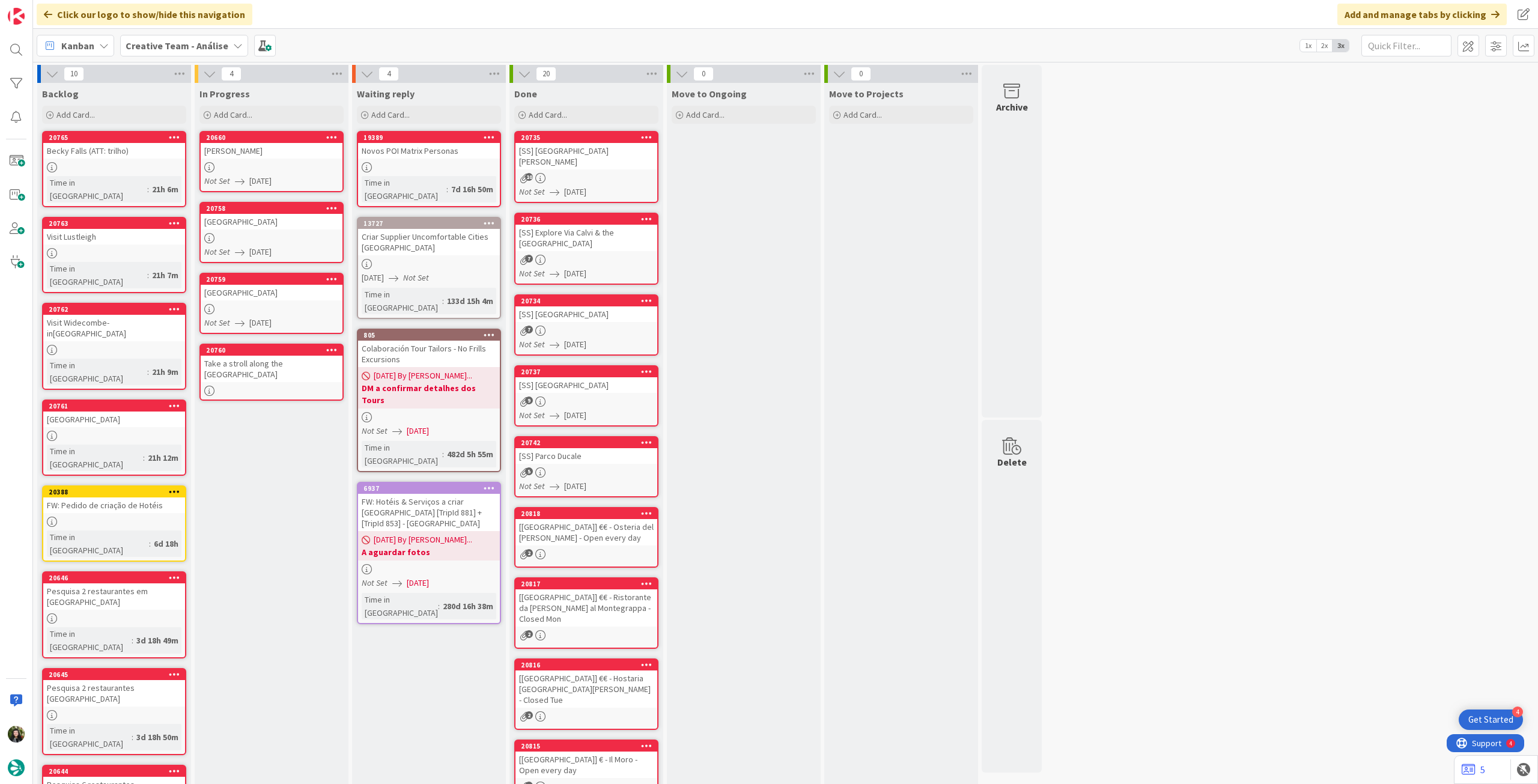
click at [285, 360] on div "Take a stroll along the [GEOGRAPHIC_DATA]" at bounding box center [271, 369] width 142 height 26
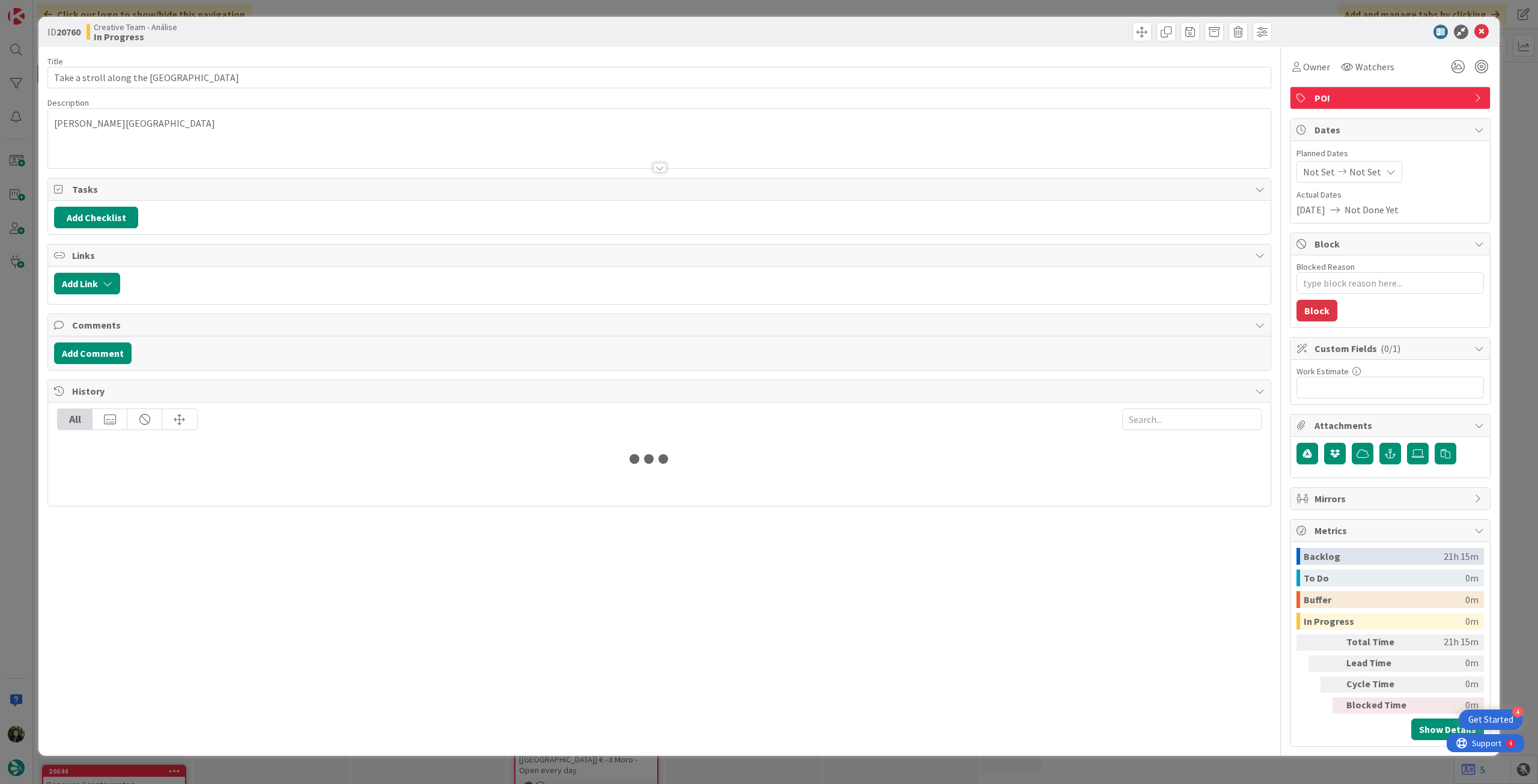
click at [1386, 170] on icon at bounding box center [1390, 172] width 10 height 10
type textarea "x"
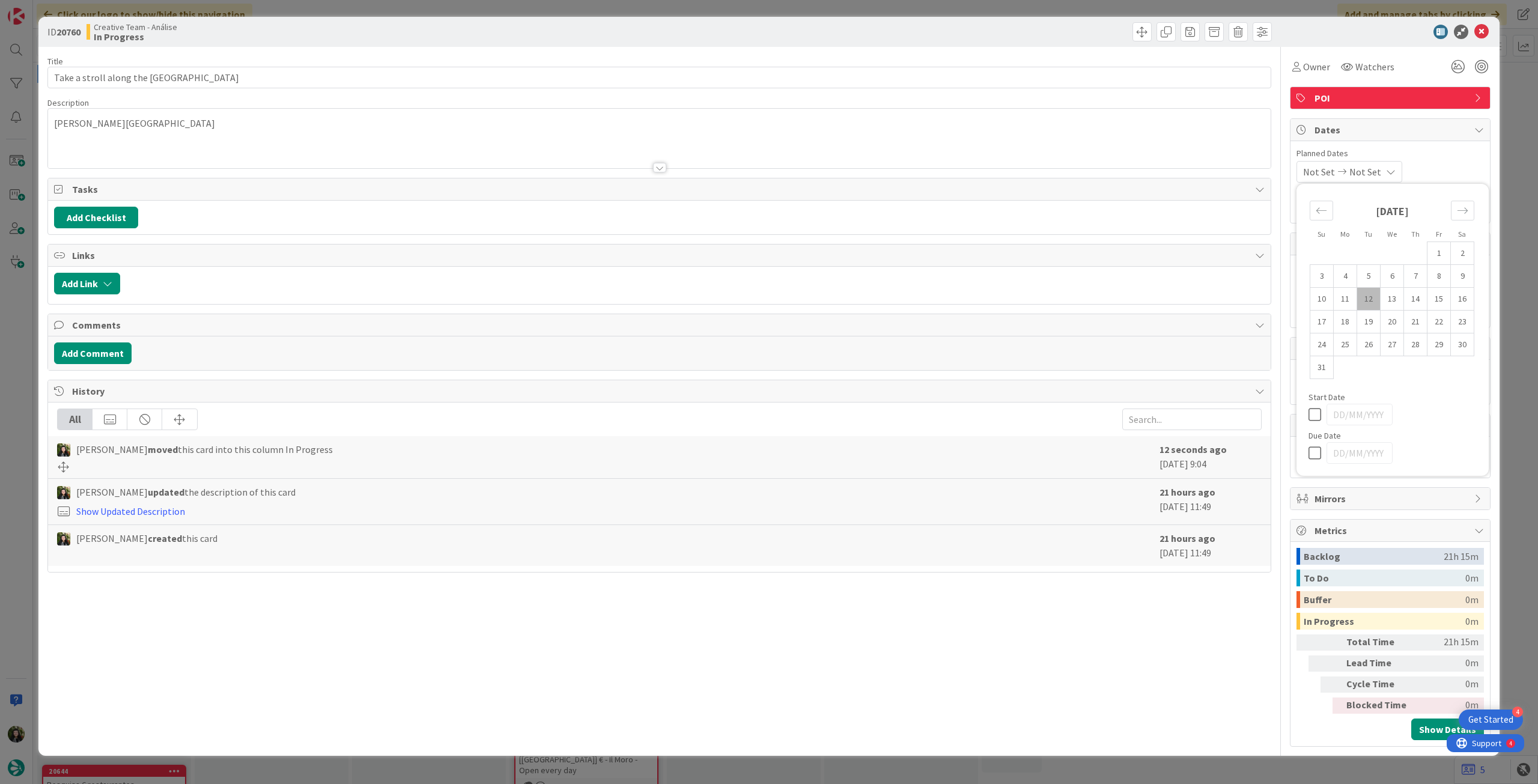
click at [1319, 450] on icon at bounding box center [1318, 453] width 18 height 14
type input "[DATE]"
click at [1480, 39] on div at bounding box center [1481, 40] width 8 height 4
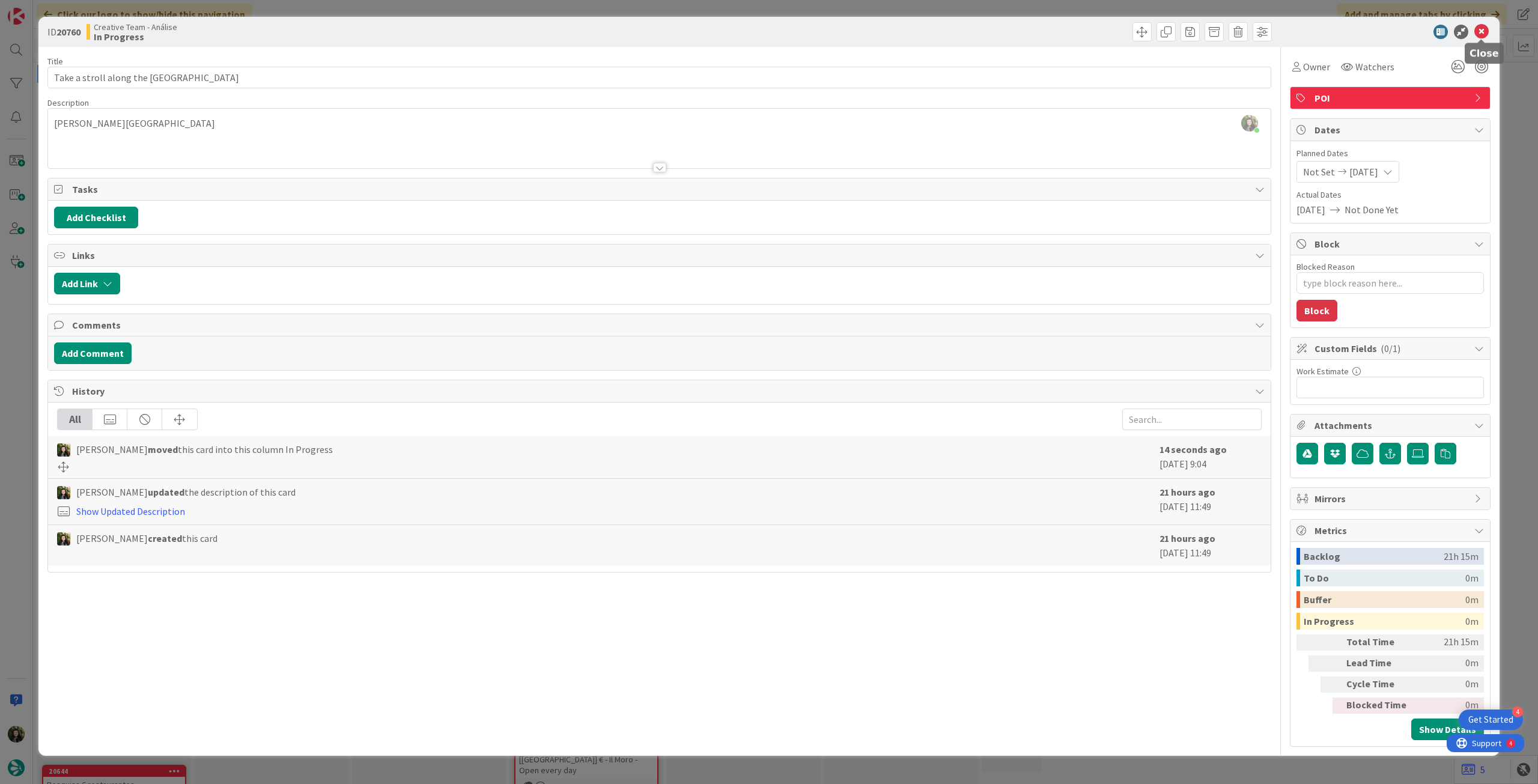
click at [1485, 31] on icon at bounding box center [1481, 32] width 14 height 14
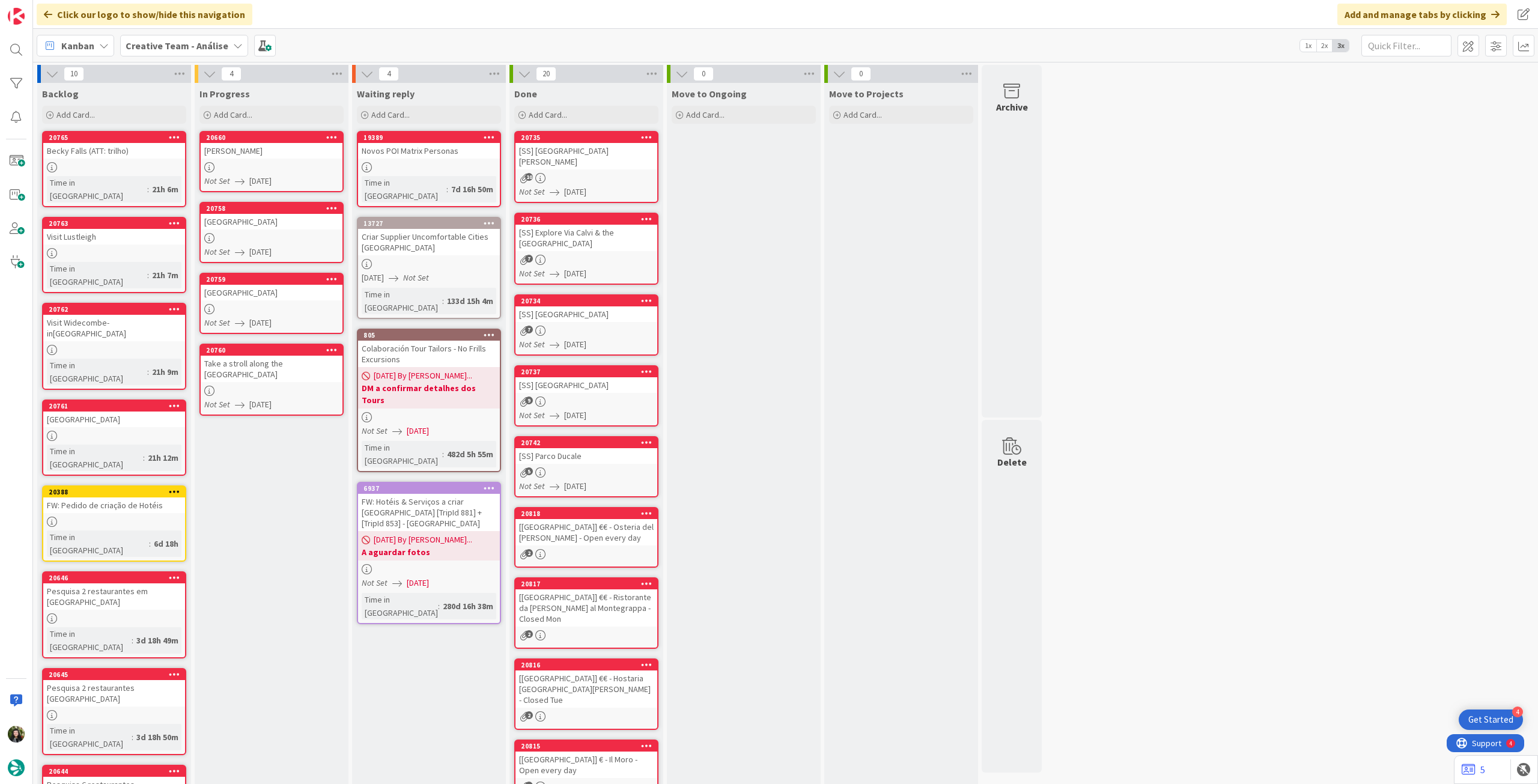
click at [287, 222] on div "Thornbury Castle" at bounding box center [271, 222] width 142 height 16
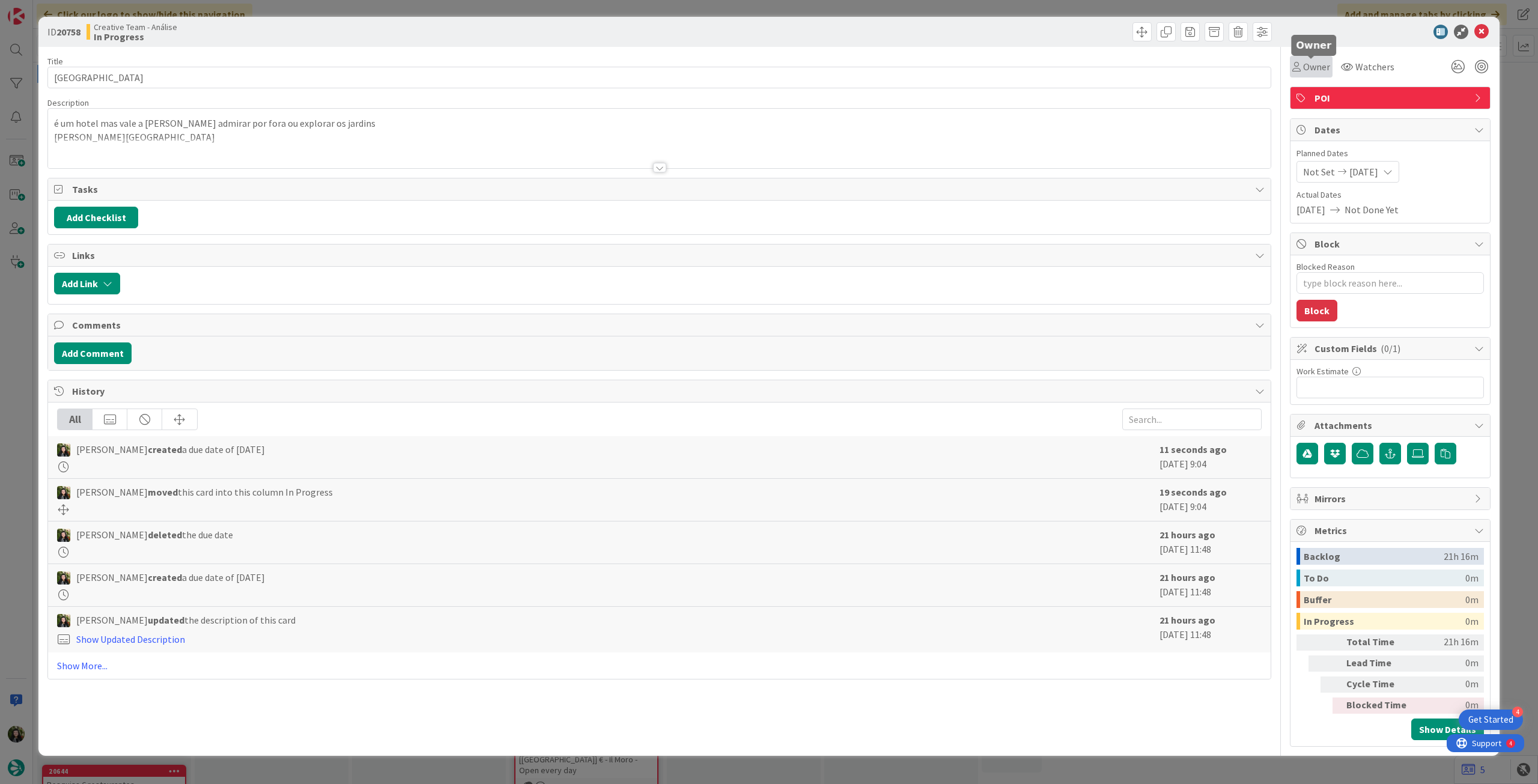
click at [1297, 70] on icon at bounding box center [1297, 67] width 8 height 10
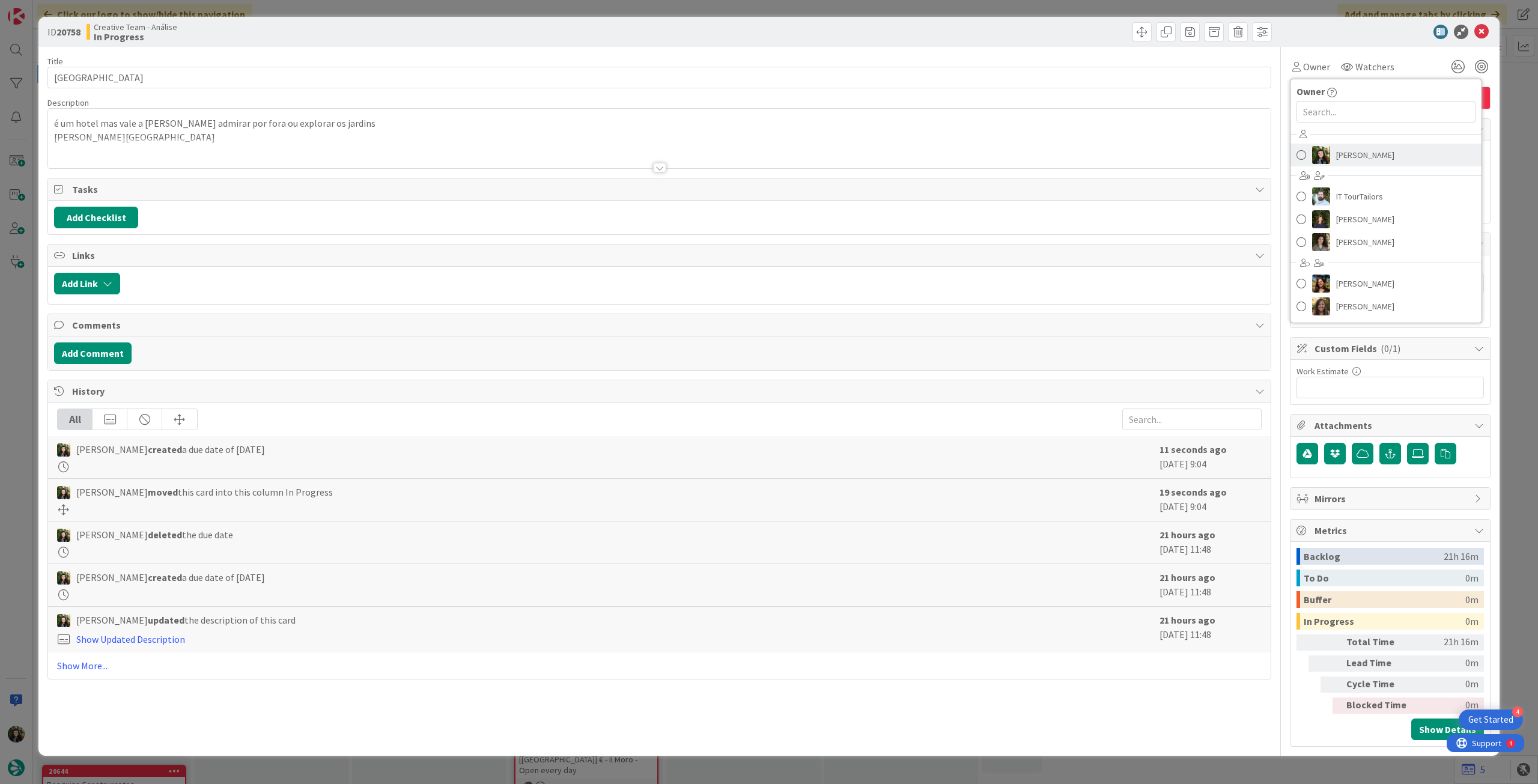
click at [1333, 157] on link "[PERSON_NAME]" at bounding box center [1386, 155] width 191 height 23
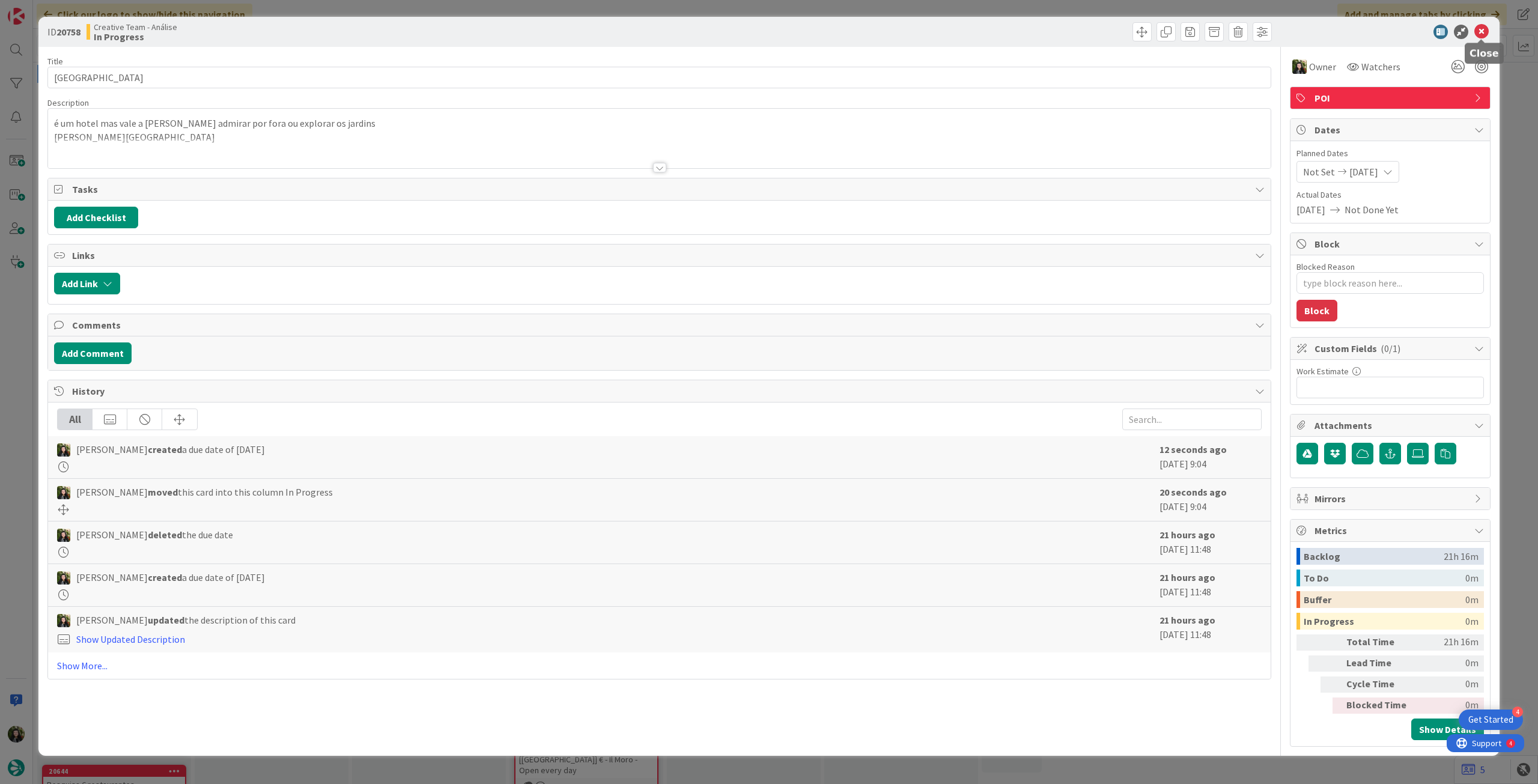
click at [1483, 33] on icon at bounding box center [1481, 32] width 14 height 14
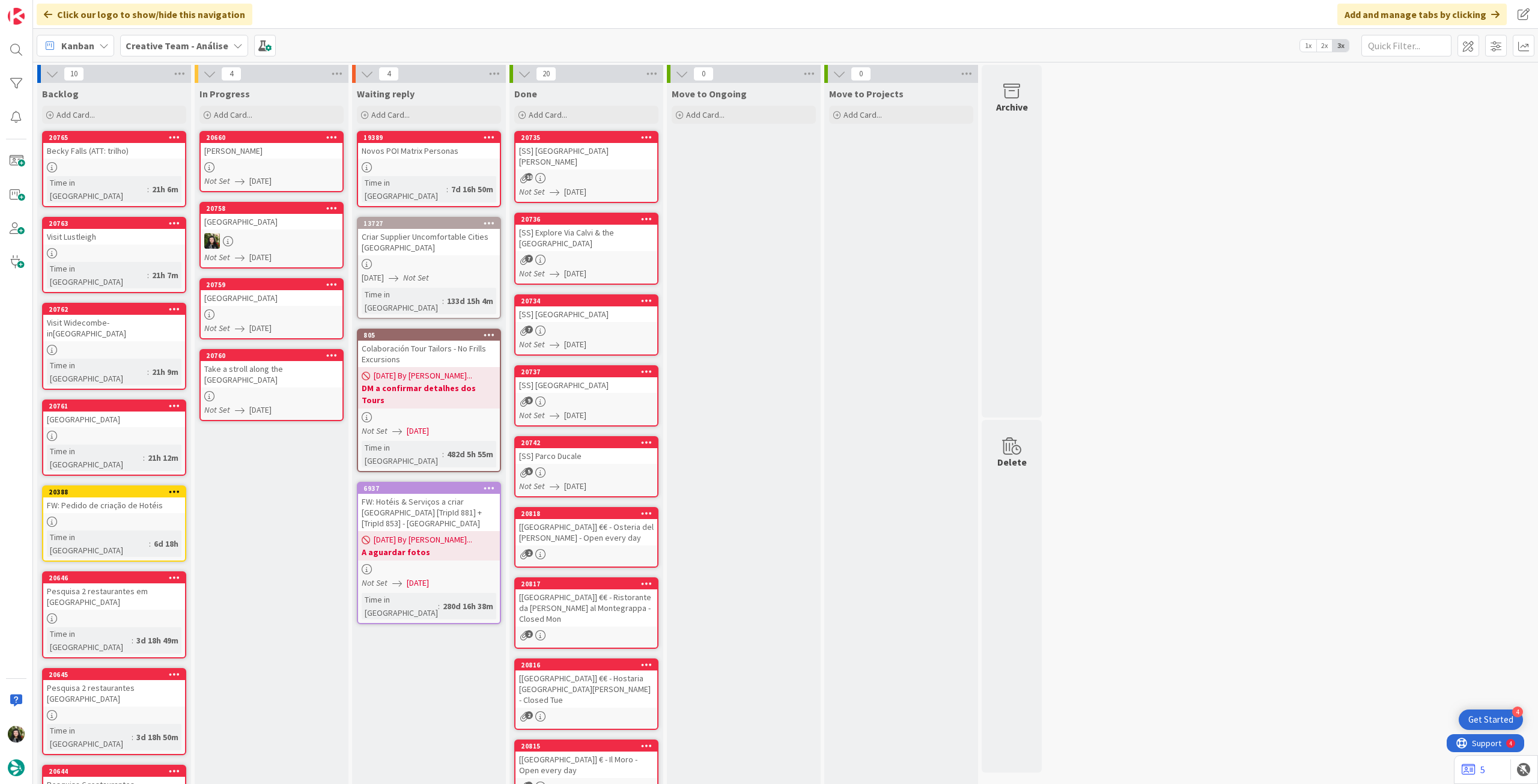
click at [307, 167] on div at bounding box center [271, 166] width 142 height 10
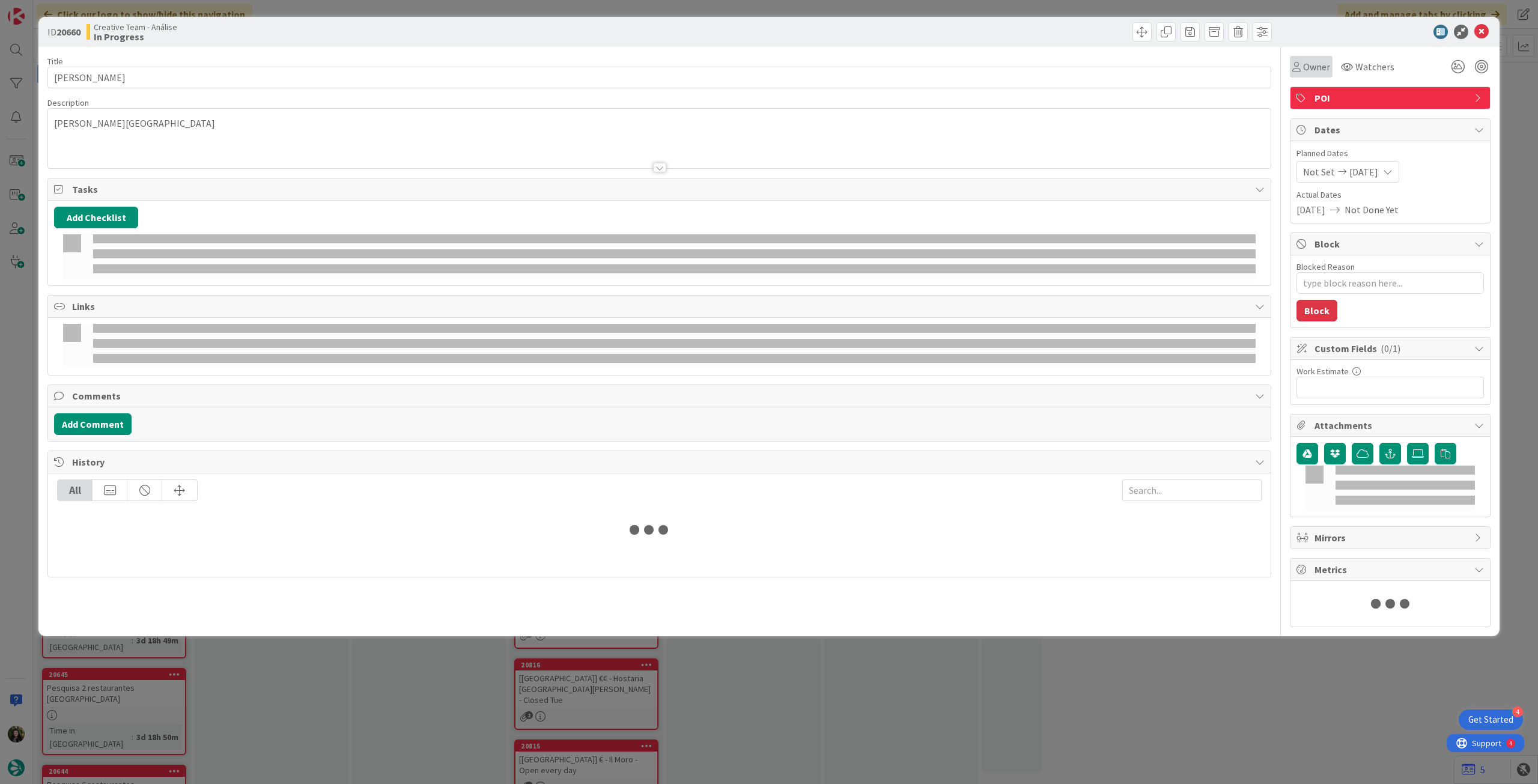
click at [1315, 73] on span "Owner" at bounding box center [1317, 67] width 27 height 14
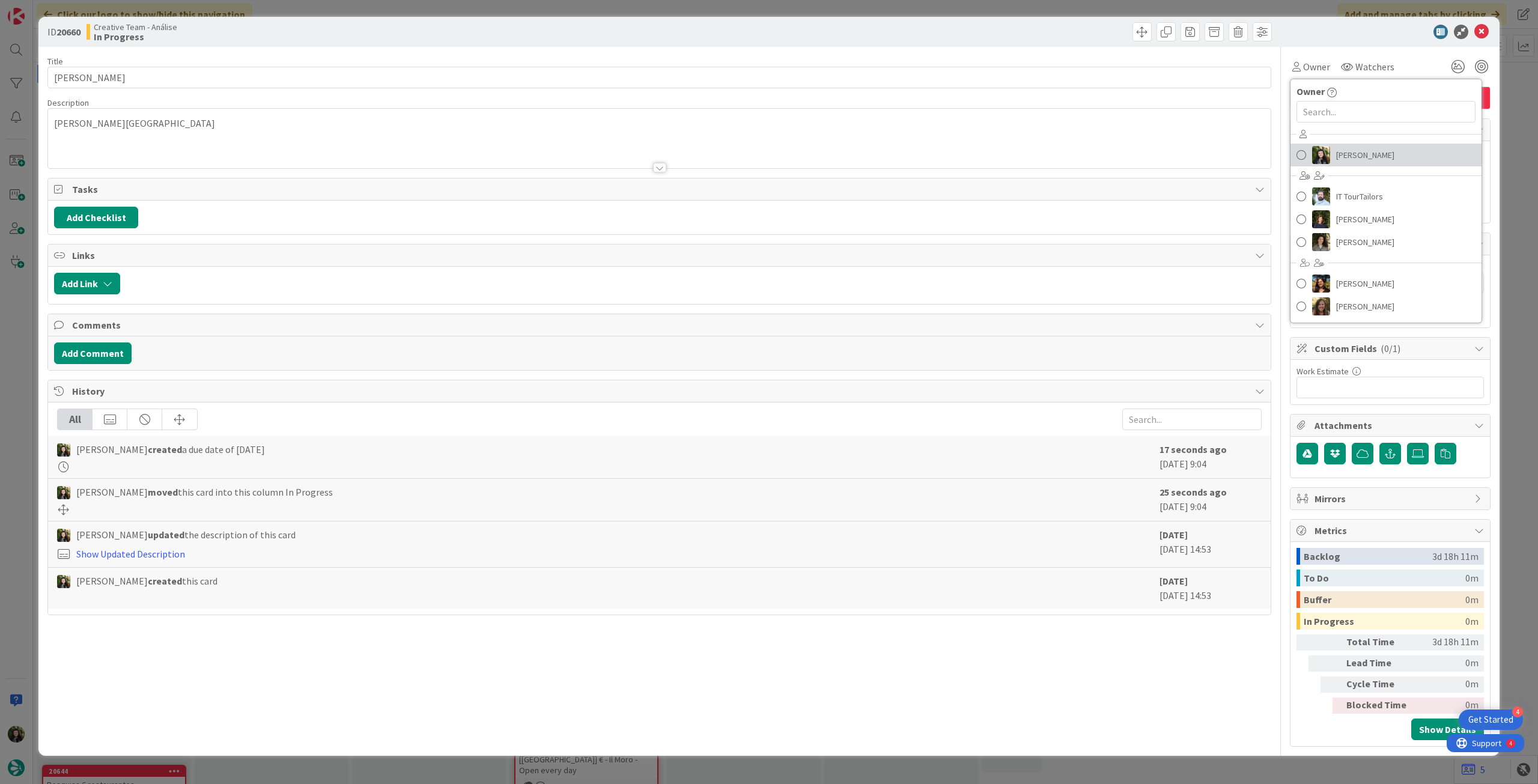
click at [1348, 156] on span "[PERSON_NAME]" at bounding box center [1365, 155] width 58 height 18
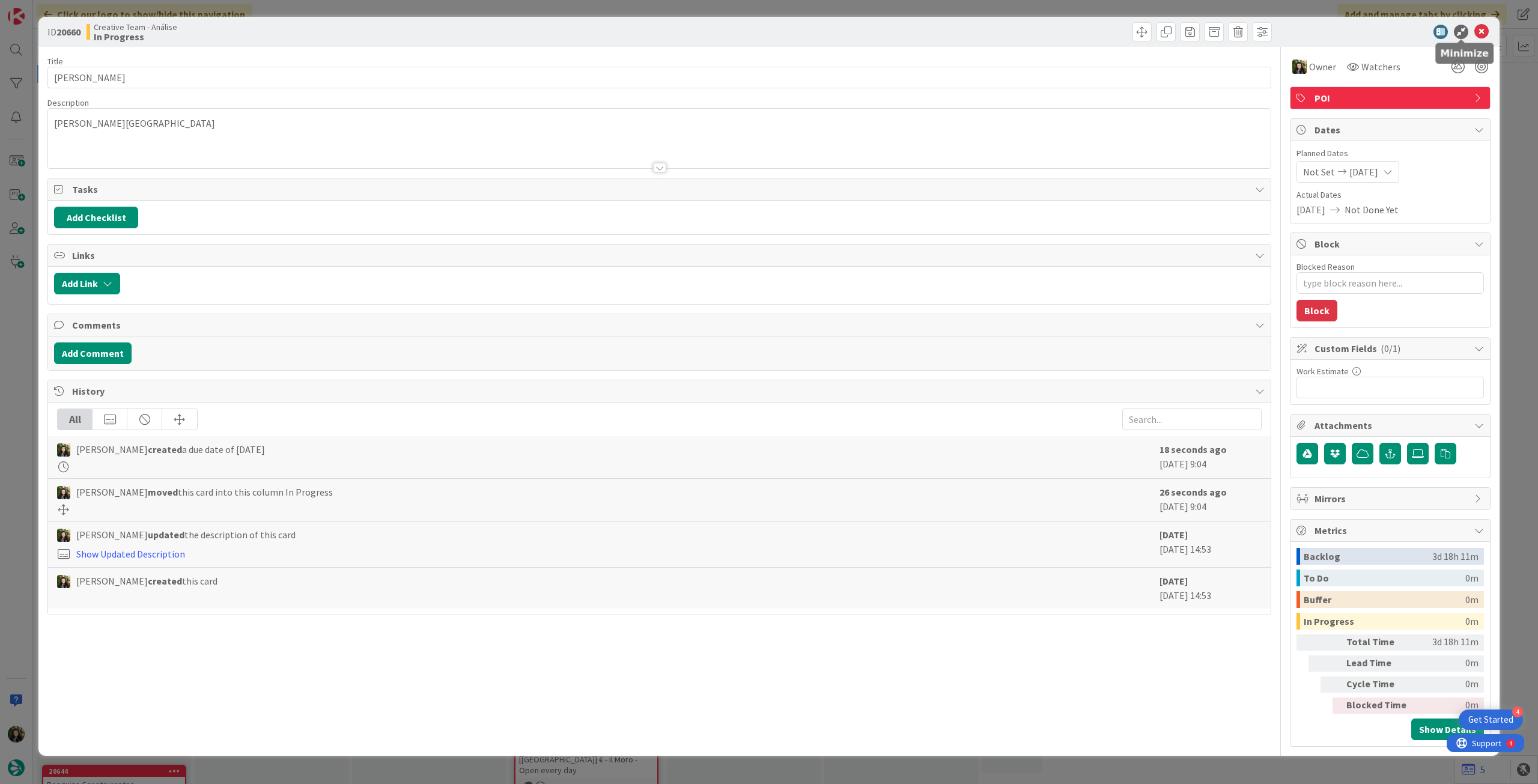
type textarea "x"
click at [1483, 28] on icon at bounding box center [1481, 32] width 14 height 14
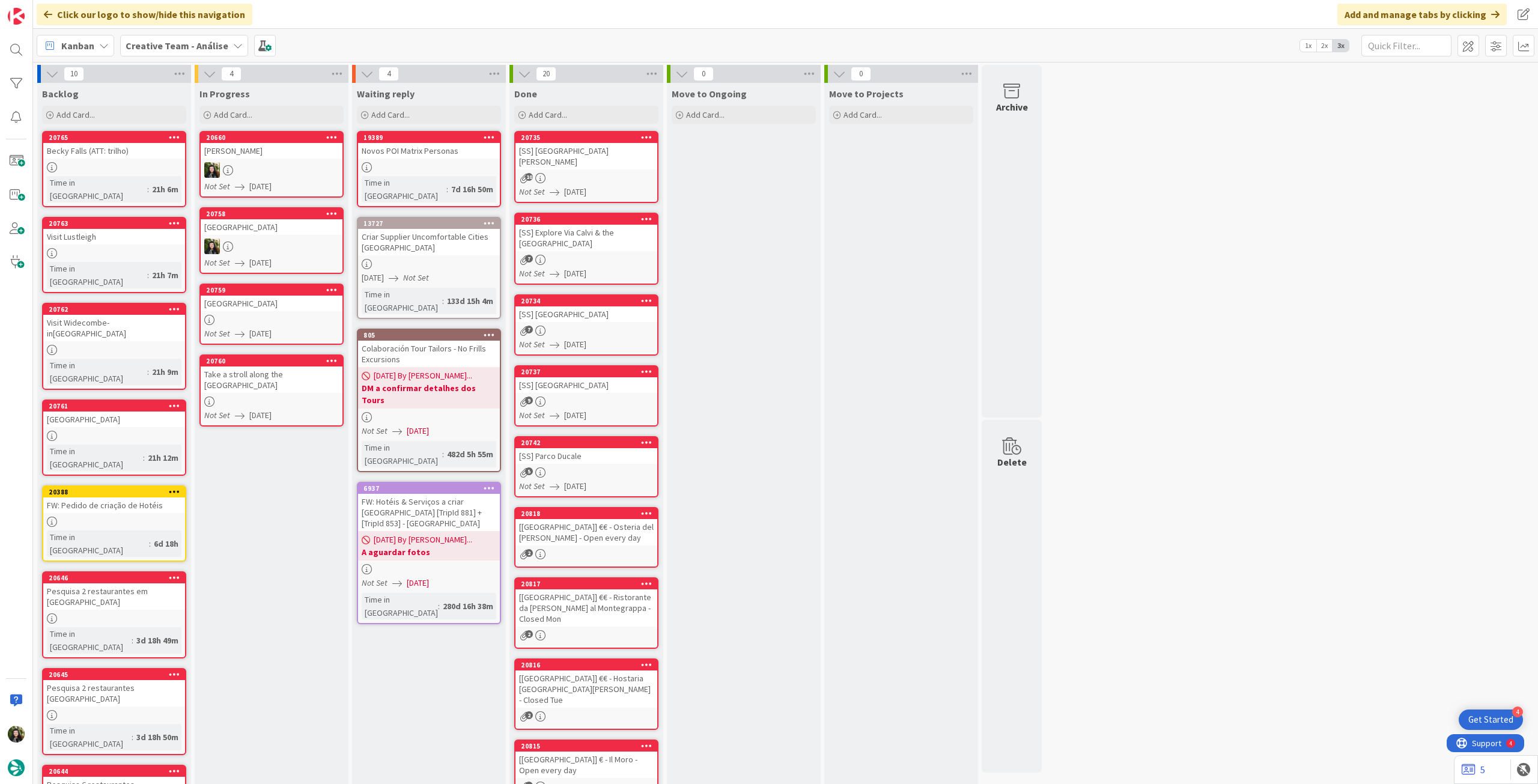
click at [345, 73] on div "4" at bounding box center [271, 74] width 154 height 18
click at [344, 72] on div "4" at bounding box center [271, 74] width 154 height 18
click at [343, 72] on icon at bounding box center [337, 74] width 16 height 18
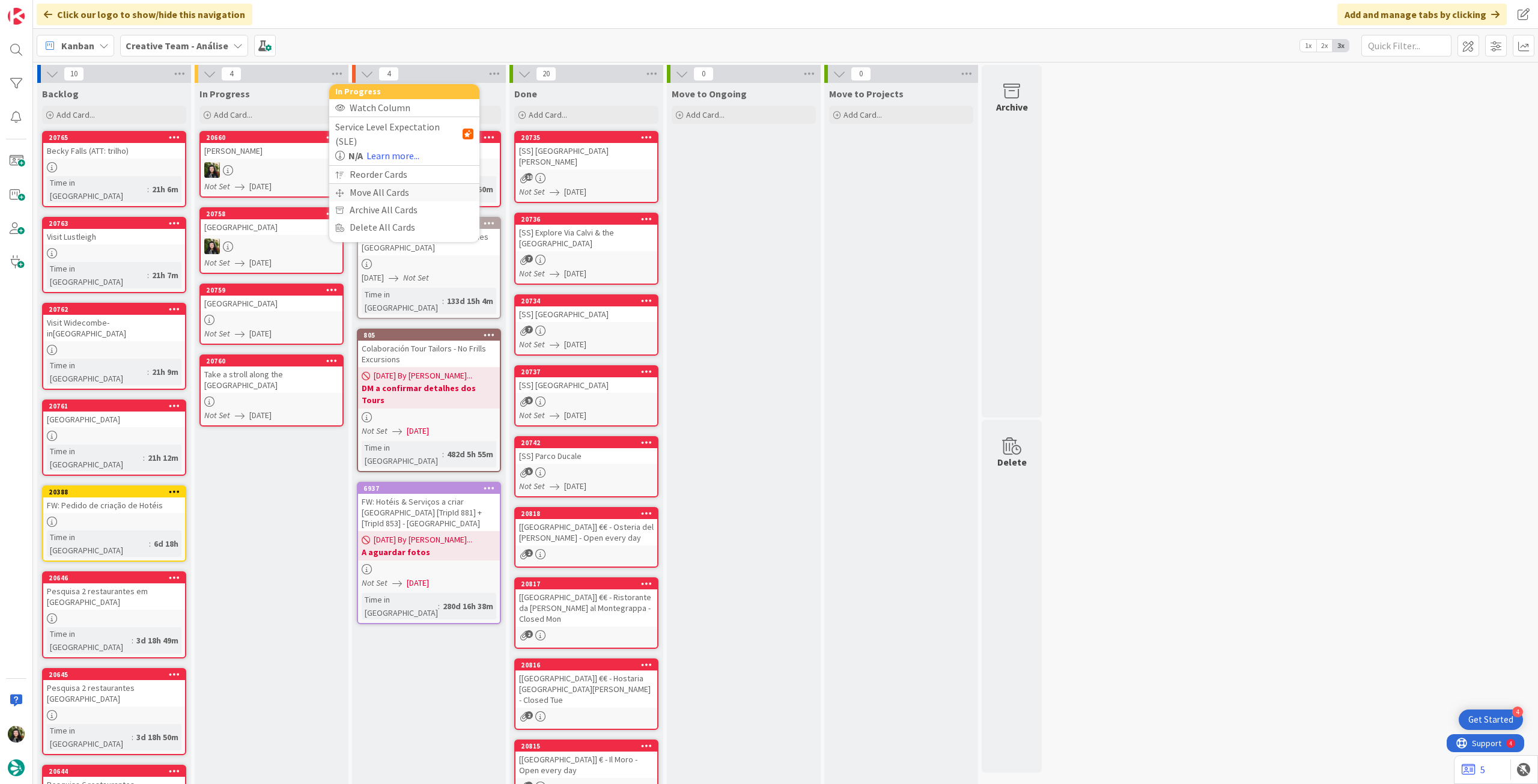
click at [348, 184] on div "Move All Cards" at bounding box center [404, 192] width 150 height 17
click at [386, 133] on span "Creative Team - Análise" at bounding box center [391, 131] width 97 height 12
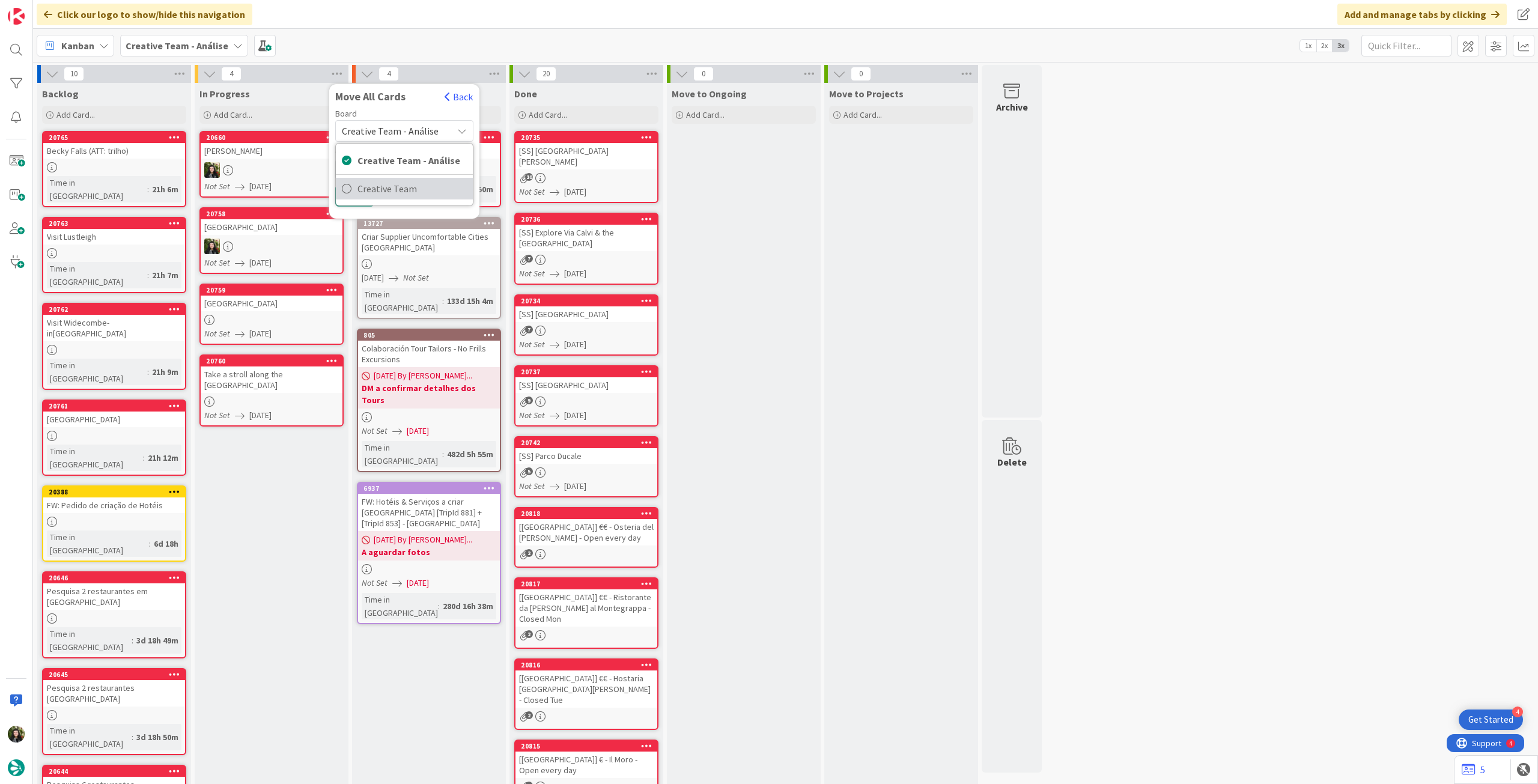
click at [388, 188] on span "Creative Team" at bounding box center [412, 188] width 109 height 18
click at [391, 166] on span "Select a Column..." at bounding box center [381, 170] width 79 height 16
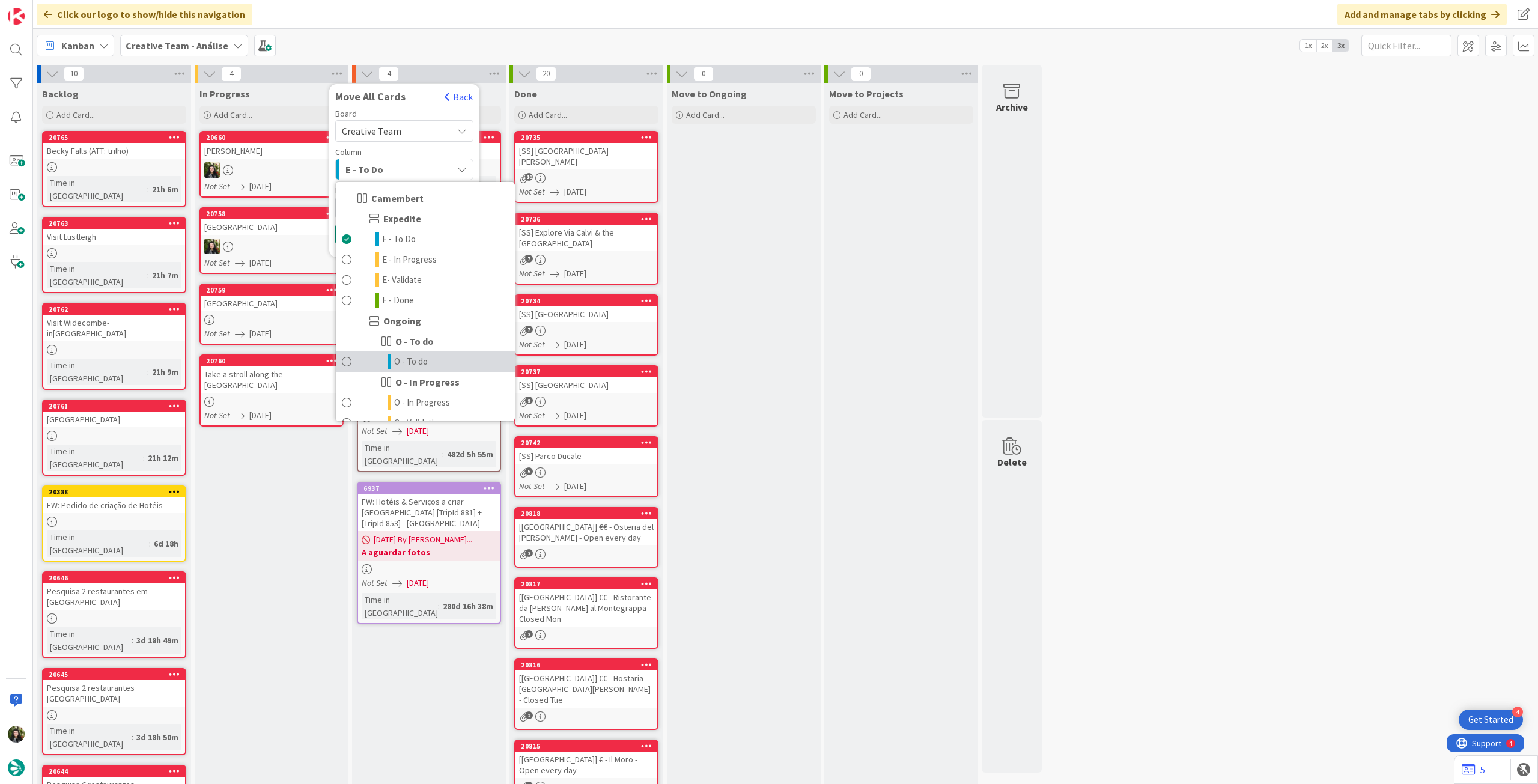
click at [406, 362] on span "O - To do" at bounding box center [411, 361] width 33 height 14
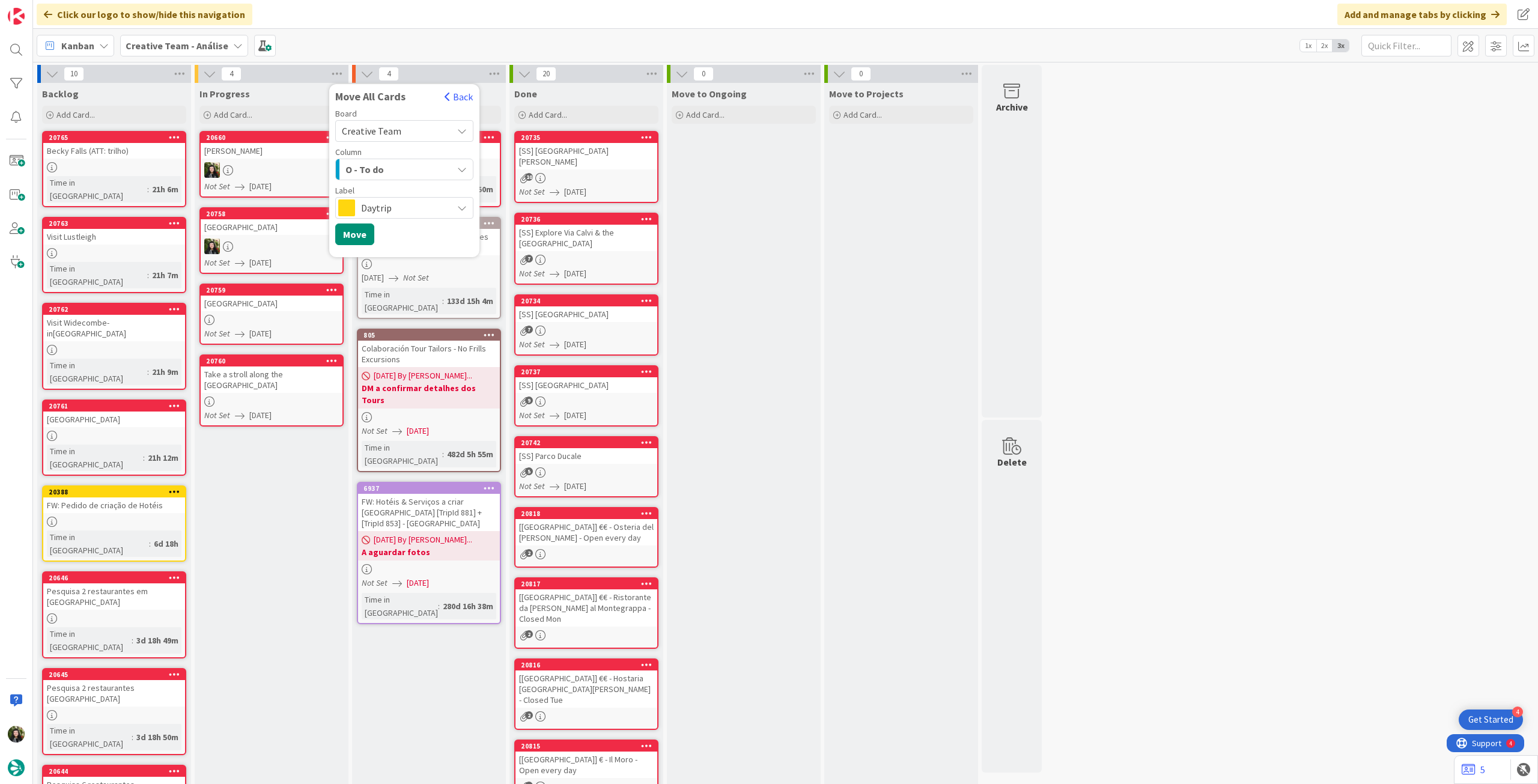
click at [380, 210] on span "Daytrip" at bounding box center [403, 208] width 86 height 17
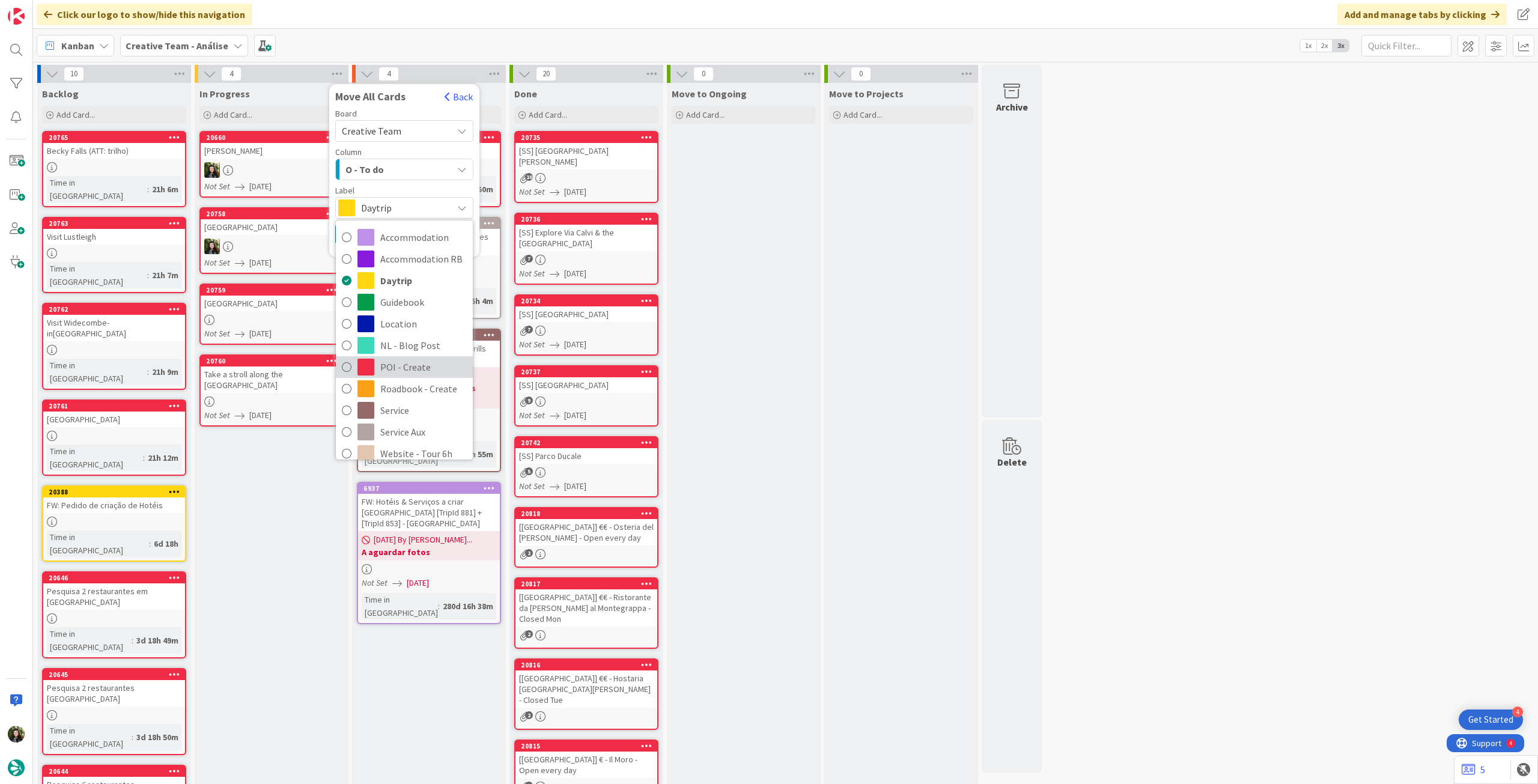
click at [405, 362] on span "POI - Create" at bounding box center [424, 367] width 86 height 18
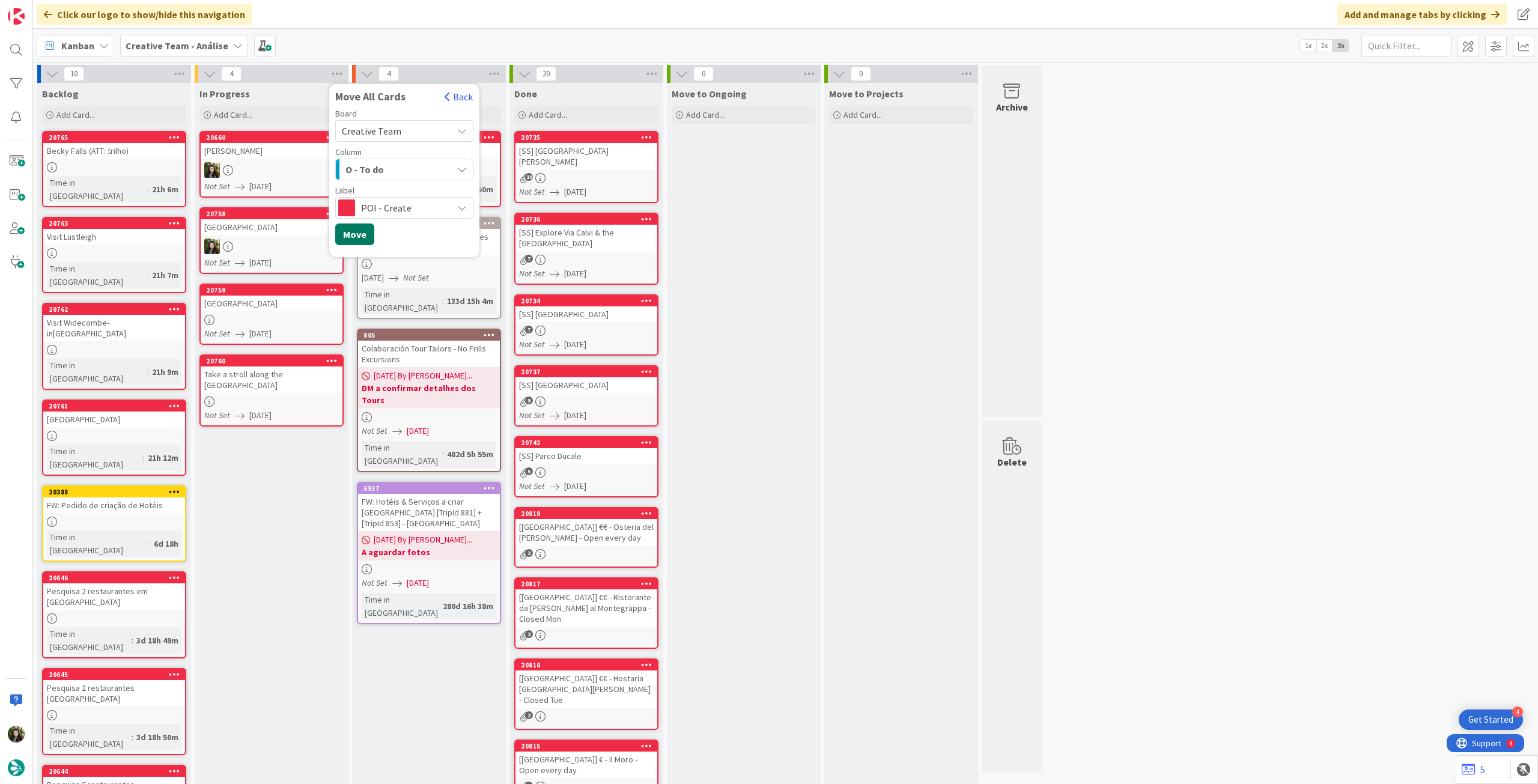
click at [351, 232] on button "Move" at bounding box center [355, 234] width 39 height 22
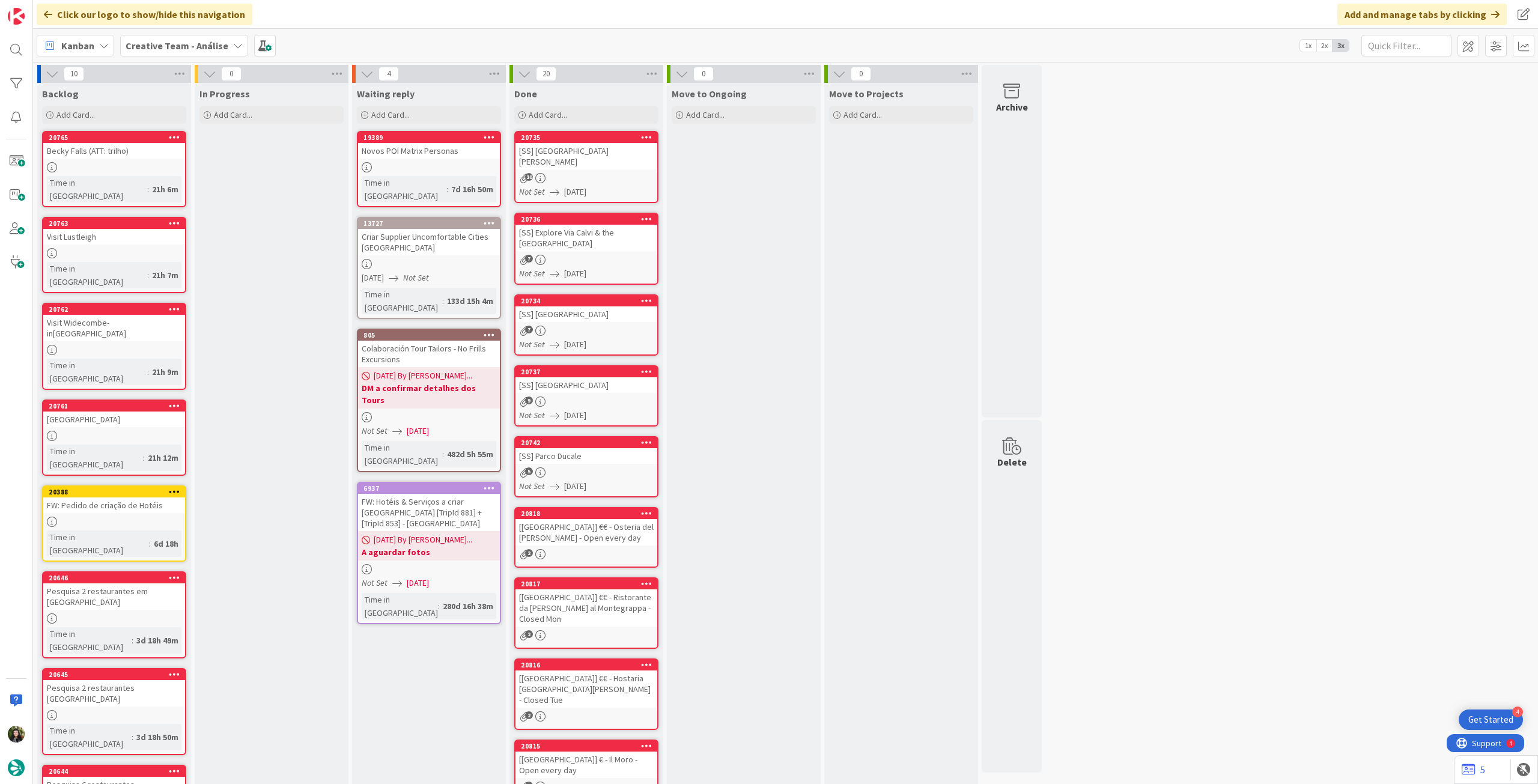
click at [150, 47] on b "Creative Team - Análise" at bounding box center [177, 45] width 103 height 12
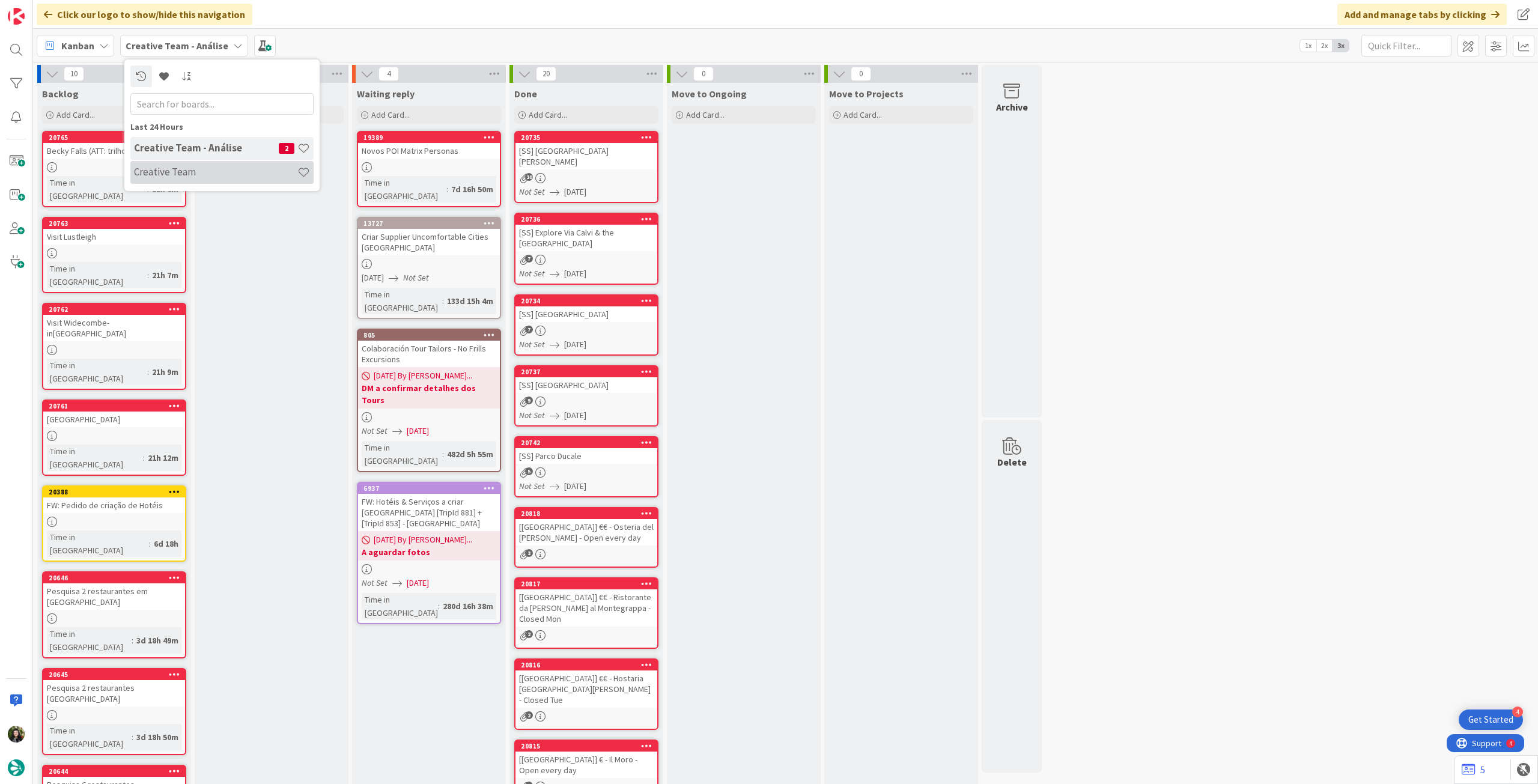
click at [176, 173] on h4 "Creative Team" at bounding box center [216, 172] width 163 height 12
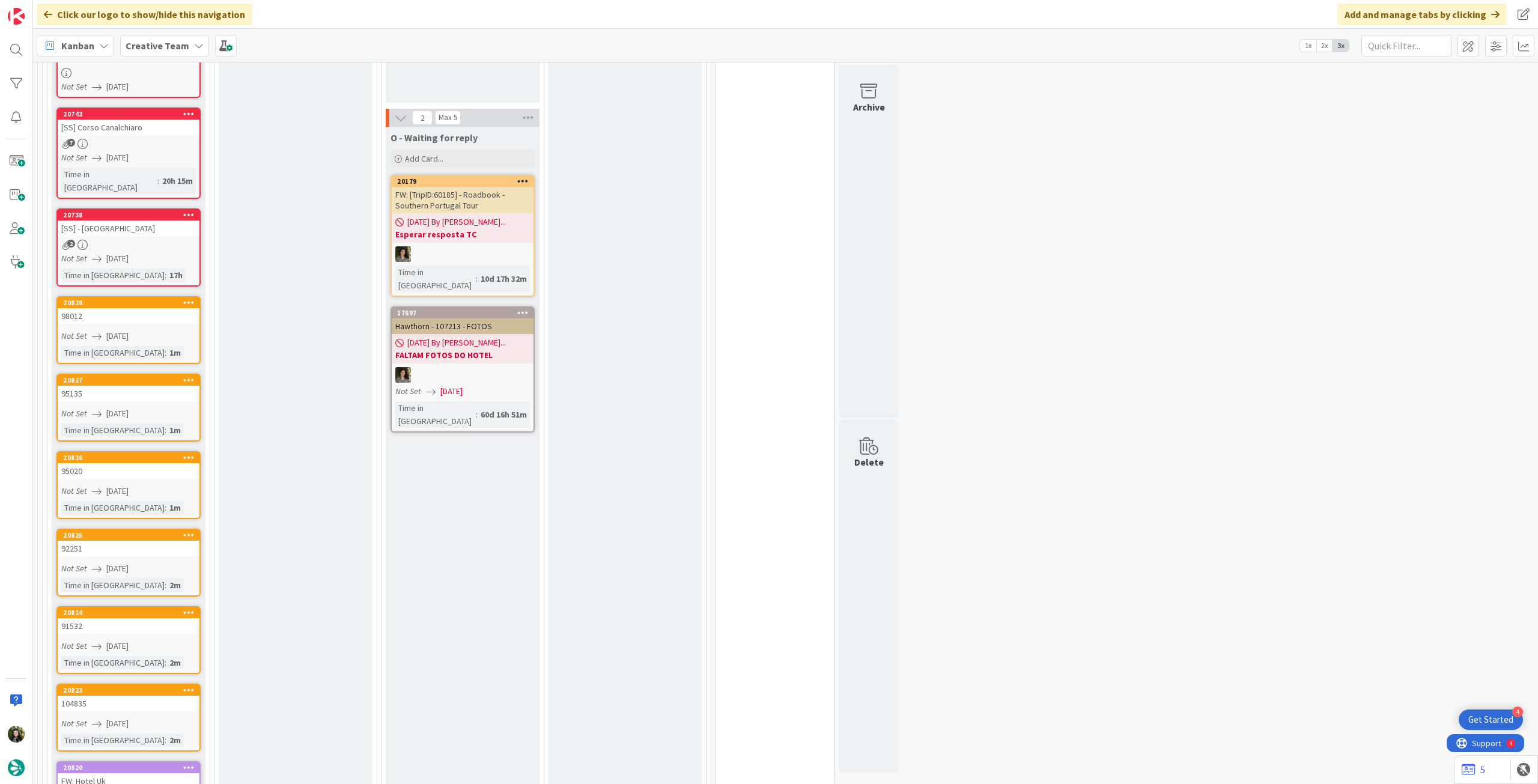
scroll to position [859, 0]
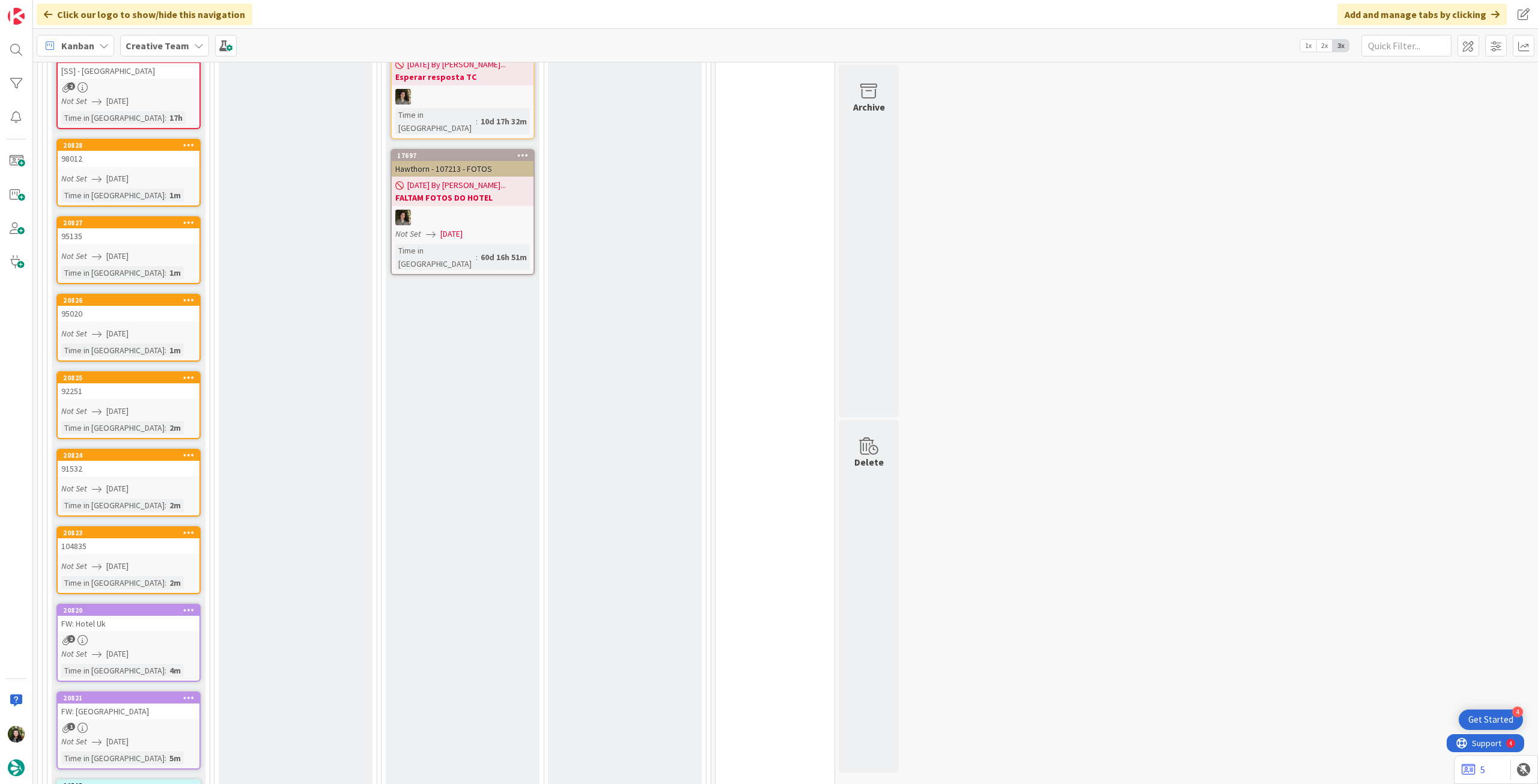
click at [188, 605] on icon at bounding box center [188, 609] width 11 height 8
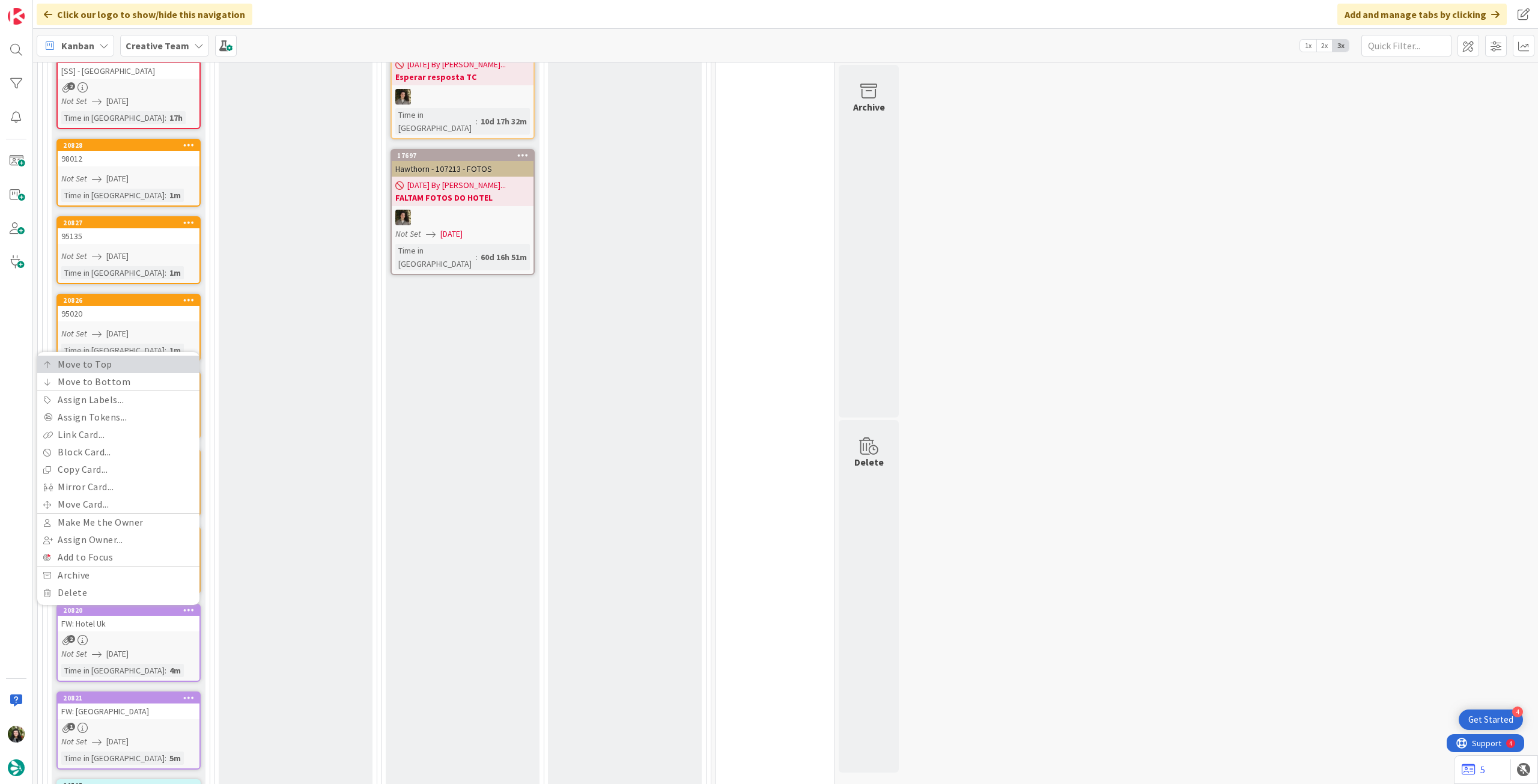
click at [121, 356] on link "Move to Top" at bounding box center [118, 364] width 162 height 17
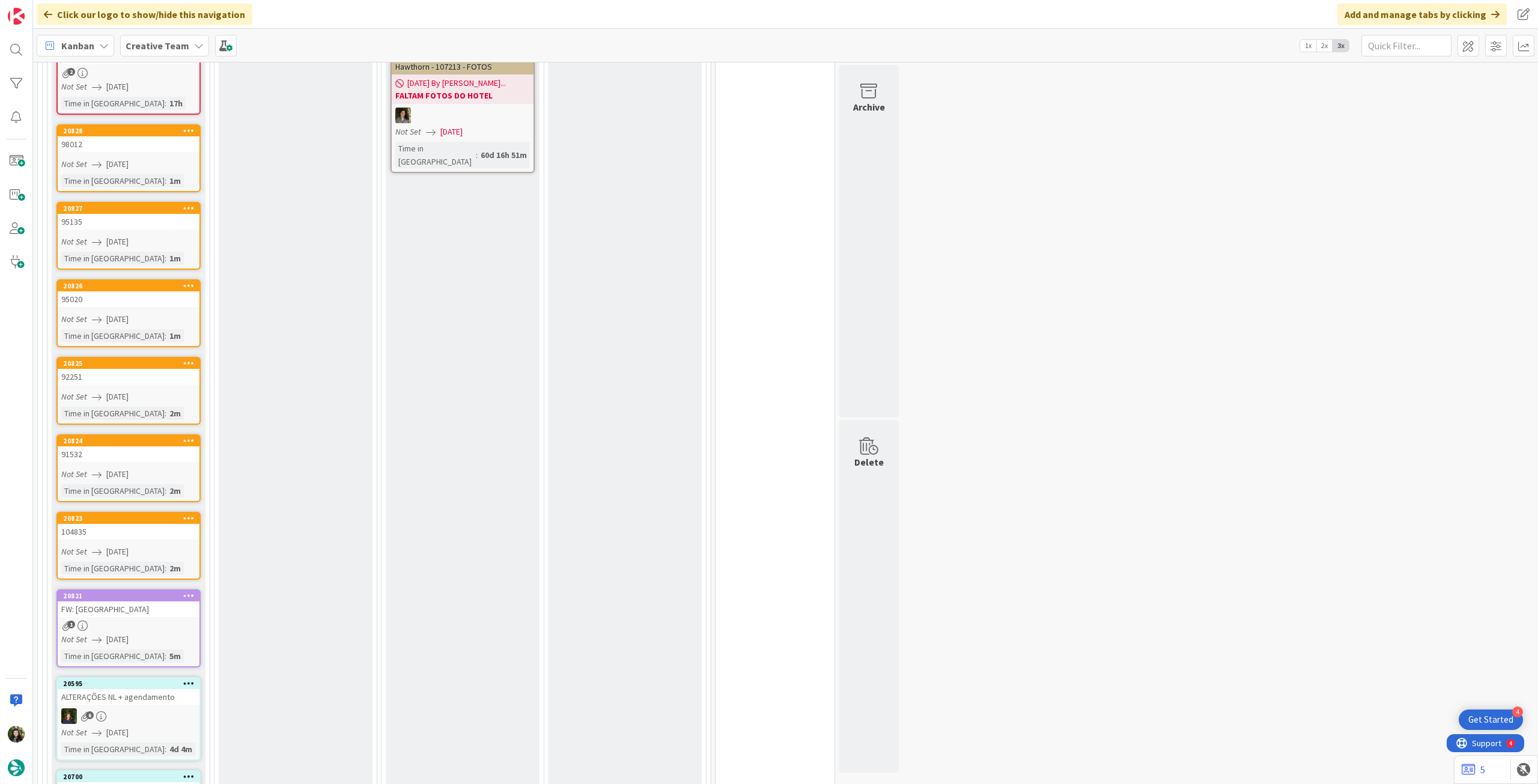
click at [188, 591] on icon at bounding box center [188, 595] width 11 height 8
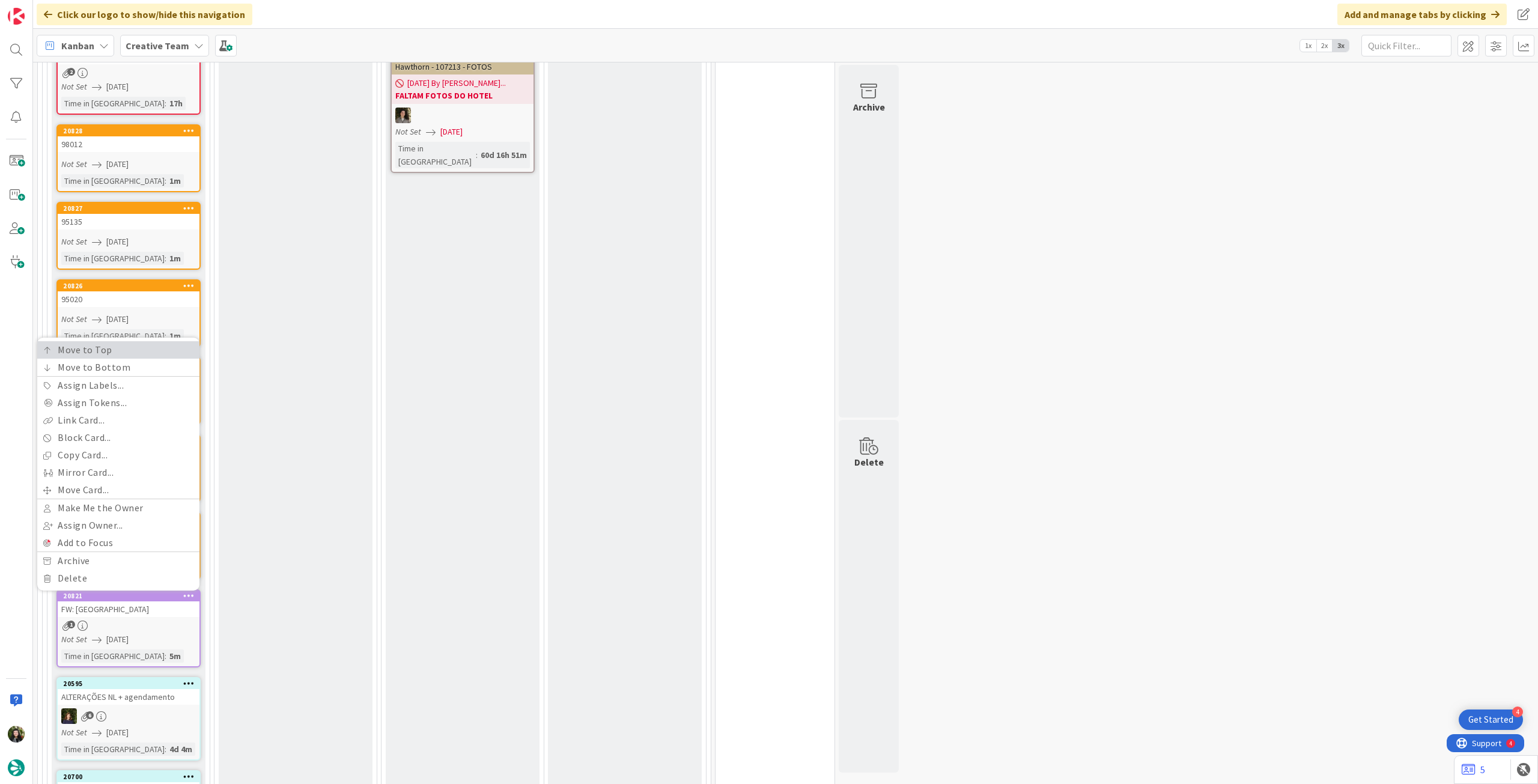
click at [173, 341] on link "Move to Top" at bounding box center [118, 350] width 162 height 17
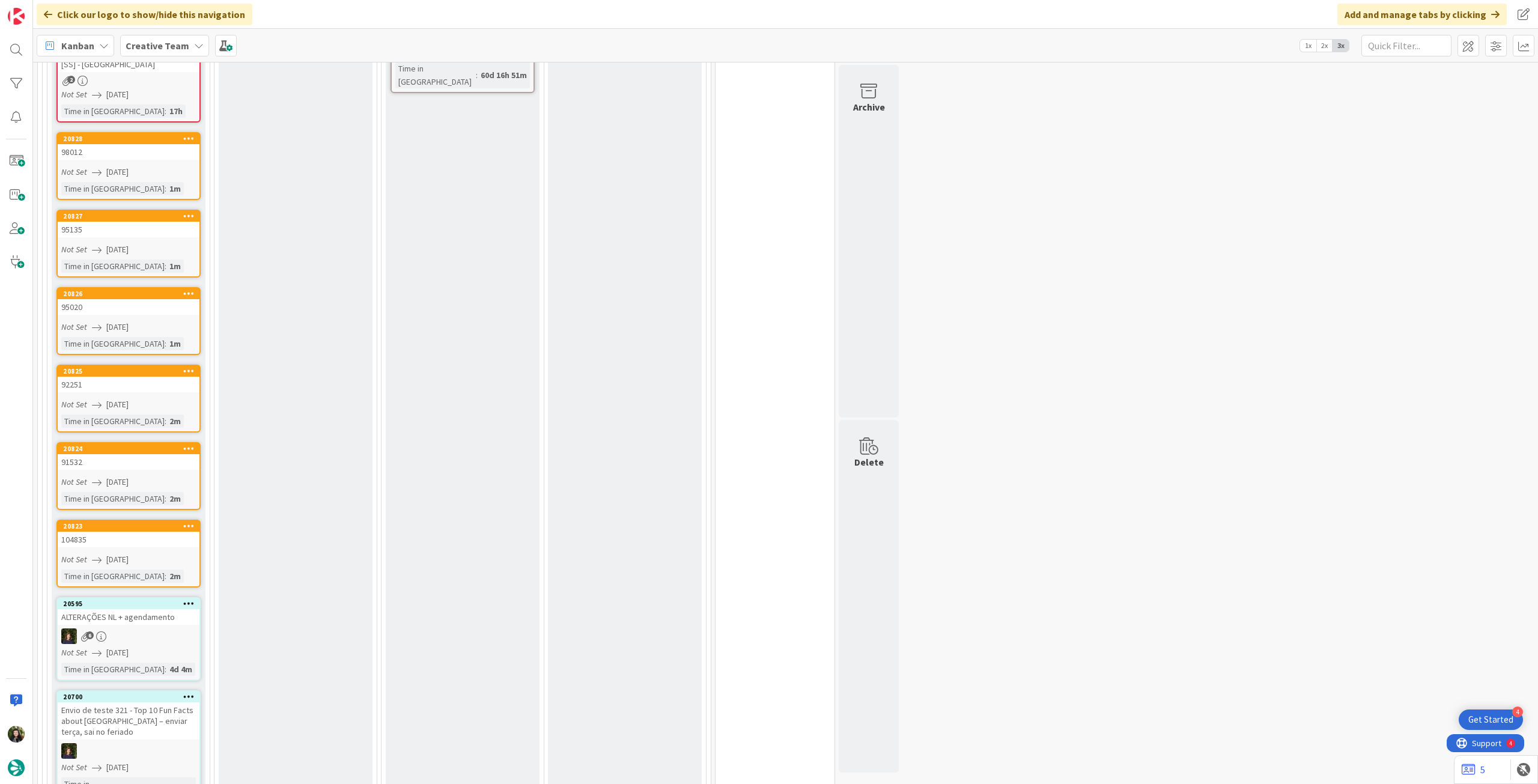
click at [185, 599] on icon at bounding box center [188, 602] width 11 height 8
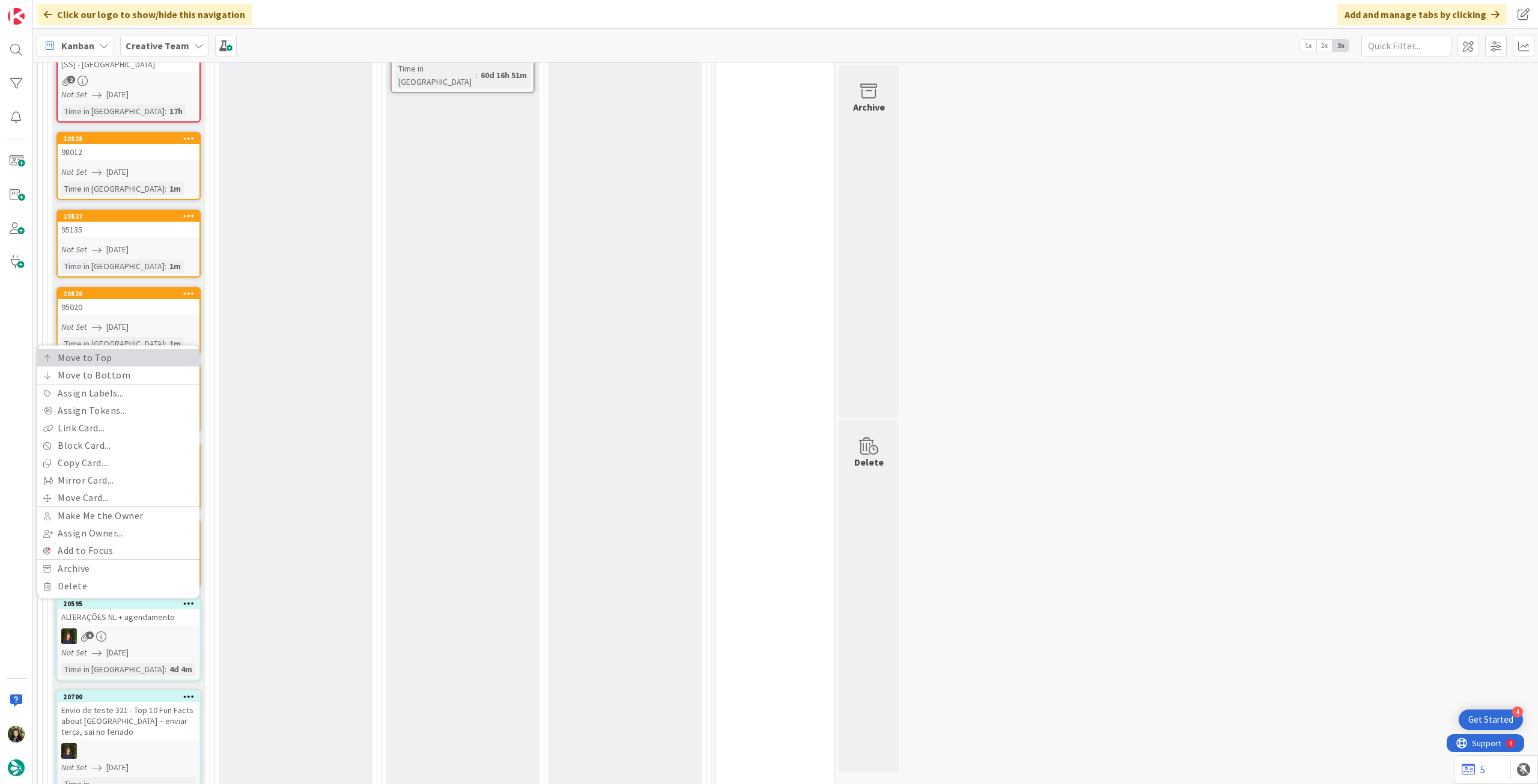
click at [136, 349] on link "Move to Top" at bounding box center [118, 357] width 162 height 17
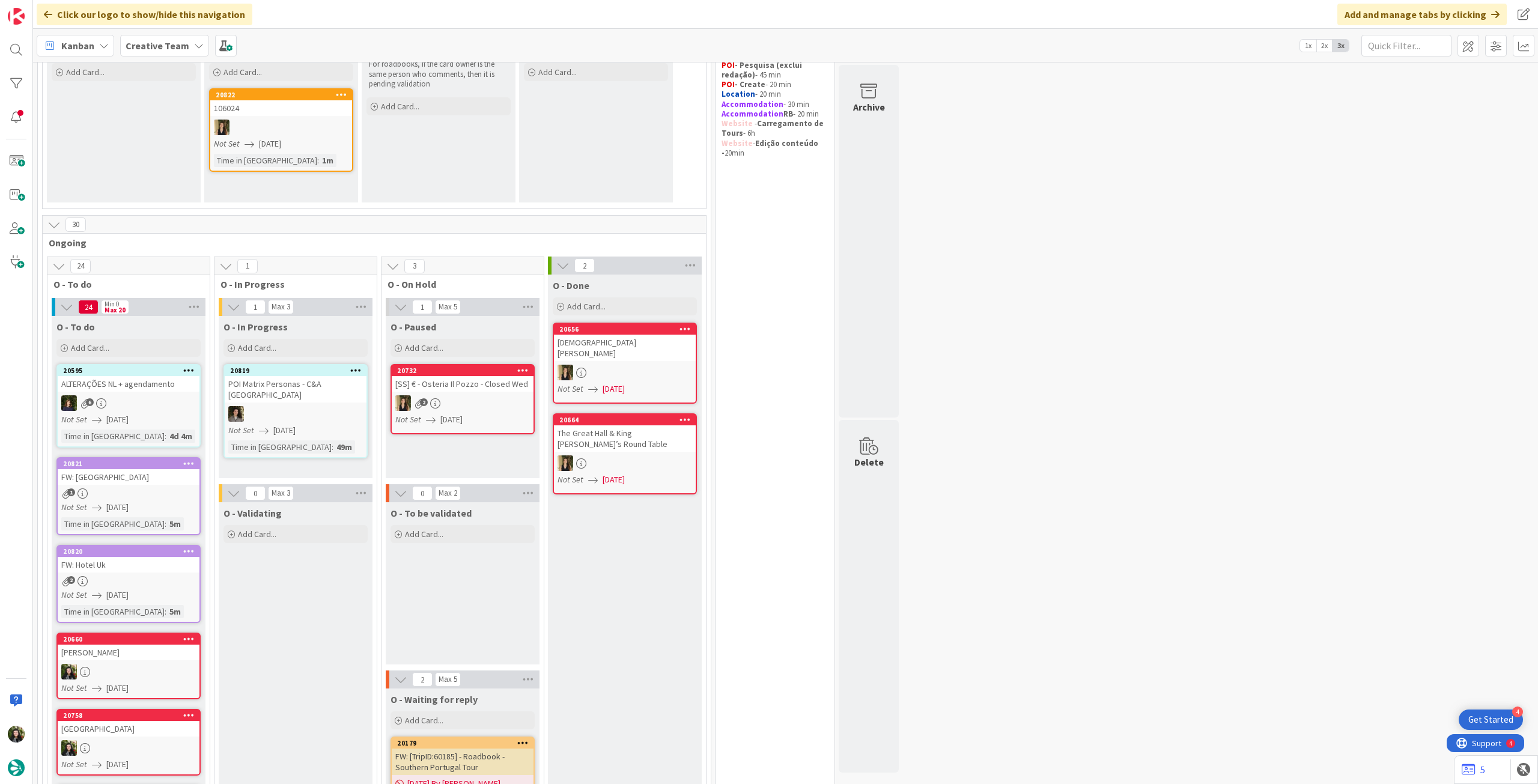
scroll to position [160, 0]
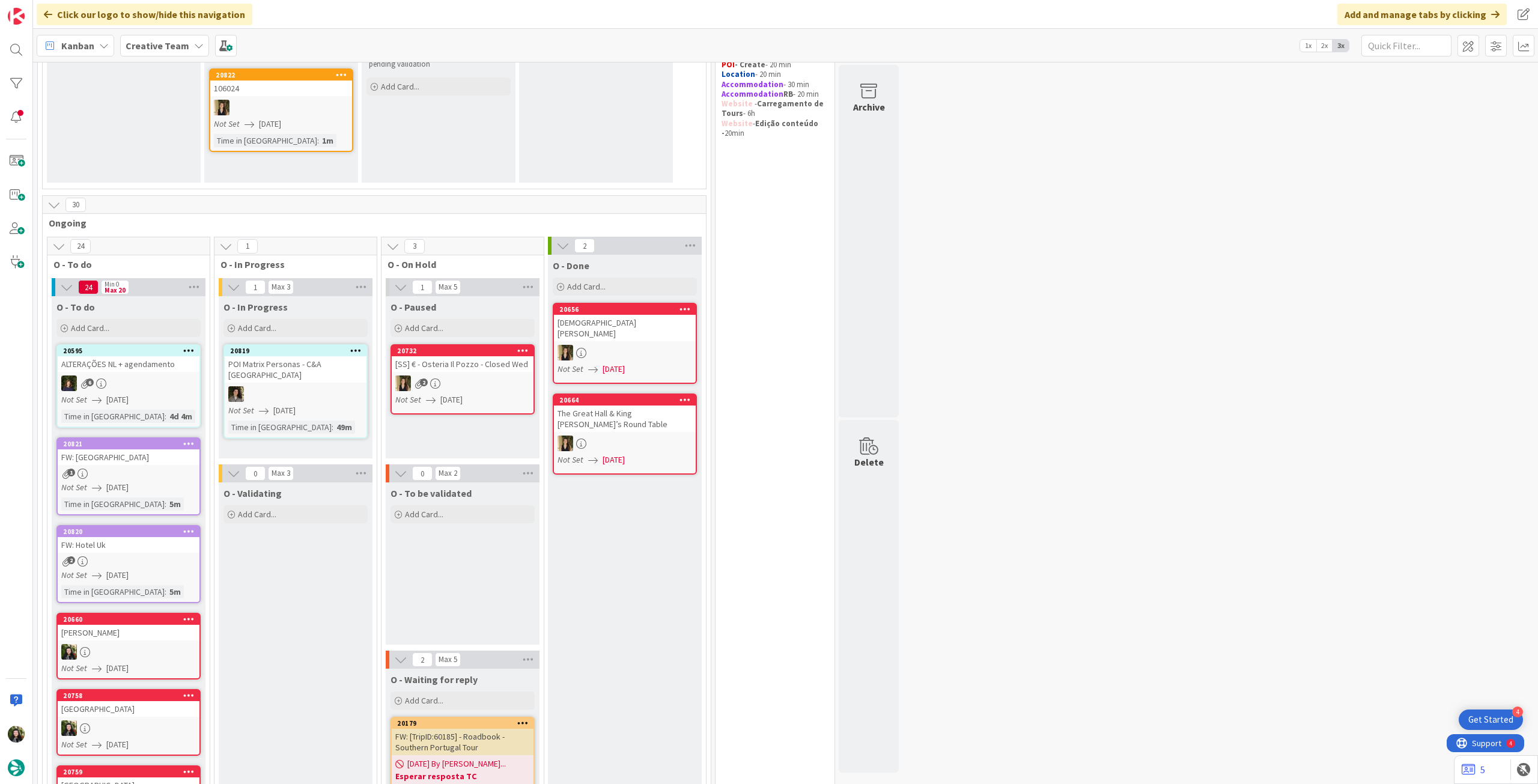
click at [172, 42] on b "Creative Team" at bounding box center [157, 45] width 64 height 12
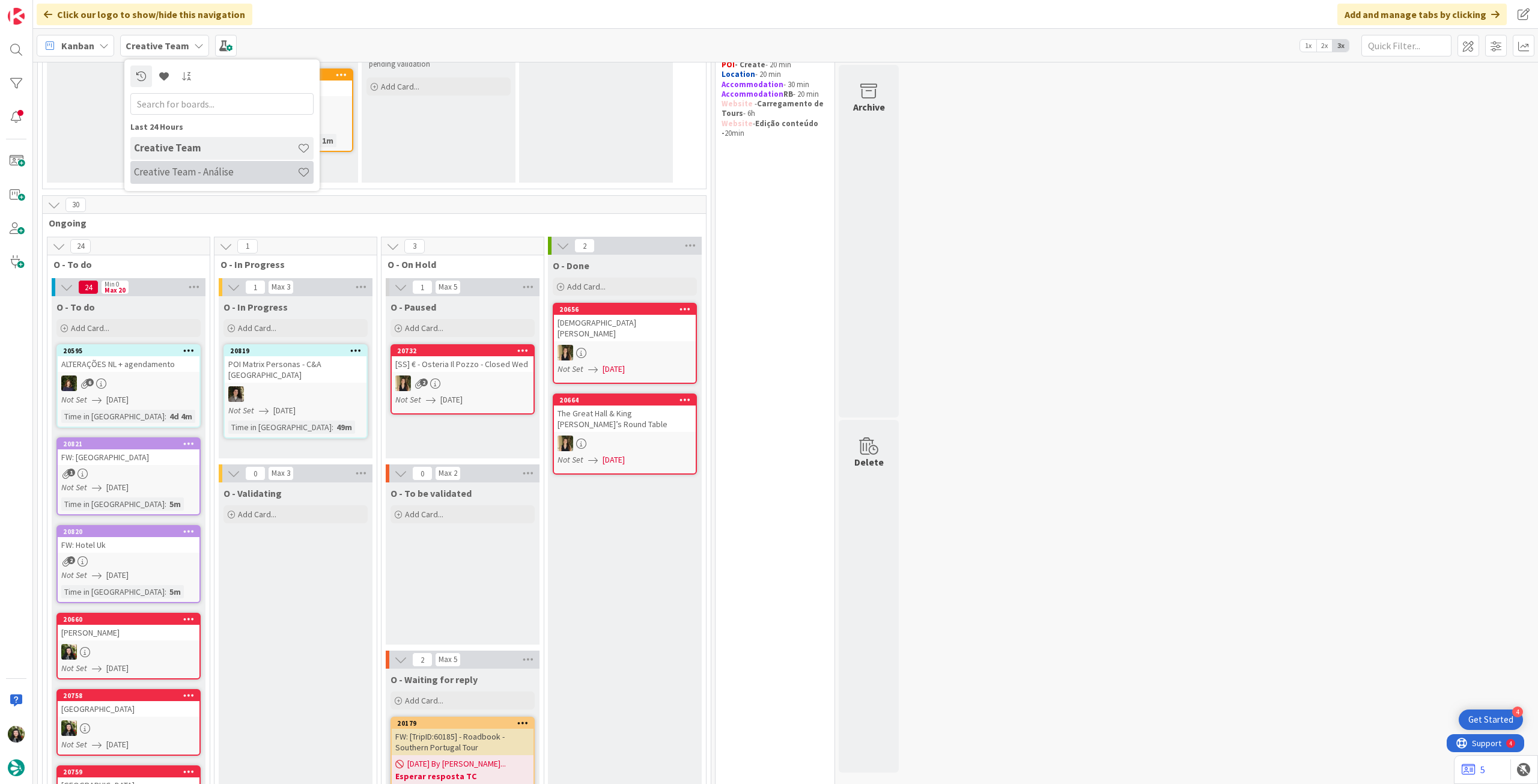
click at [200, 166] on h4 "Creative Team - Análise" at bounding box center [216, 172] width 163 height 12
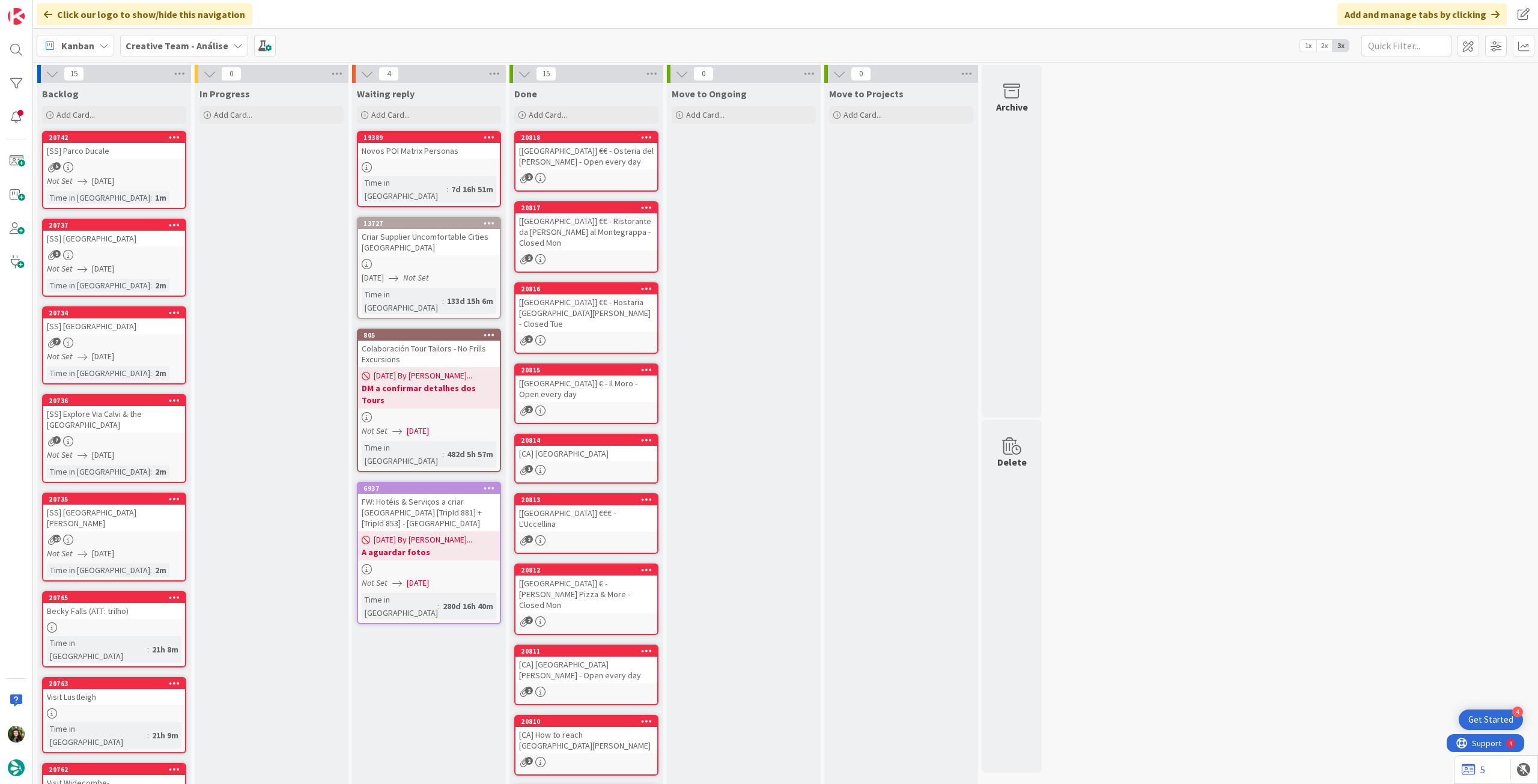
click at [182, 45] on b "Creative Team - Análise" at bounding box center [177, 45] width 103 height 12
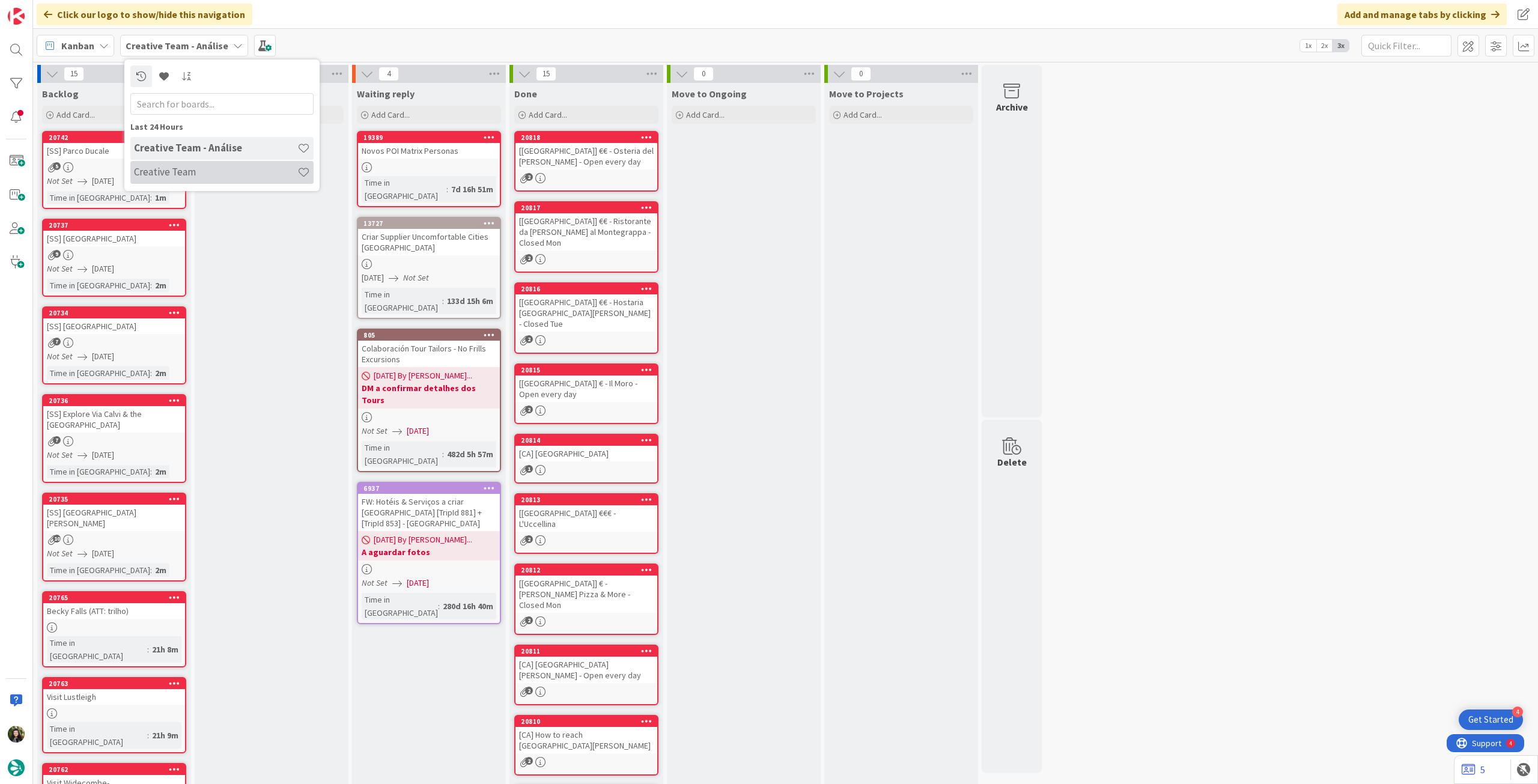
click at [194, 165] on div "Creative Team" at bounding box center [222, 173] width 183 height 23
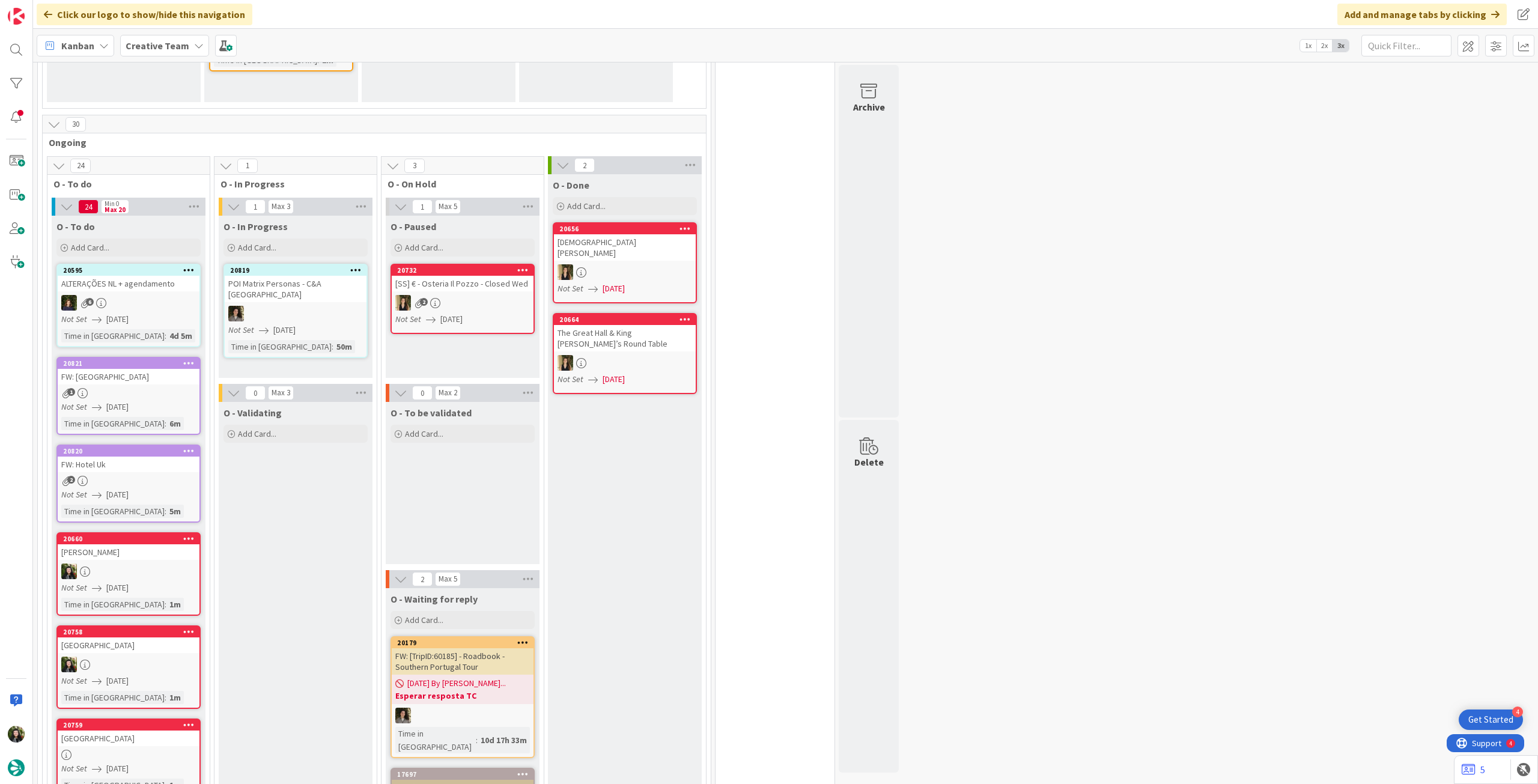
scroll to position [80, 0]
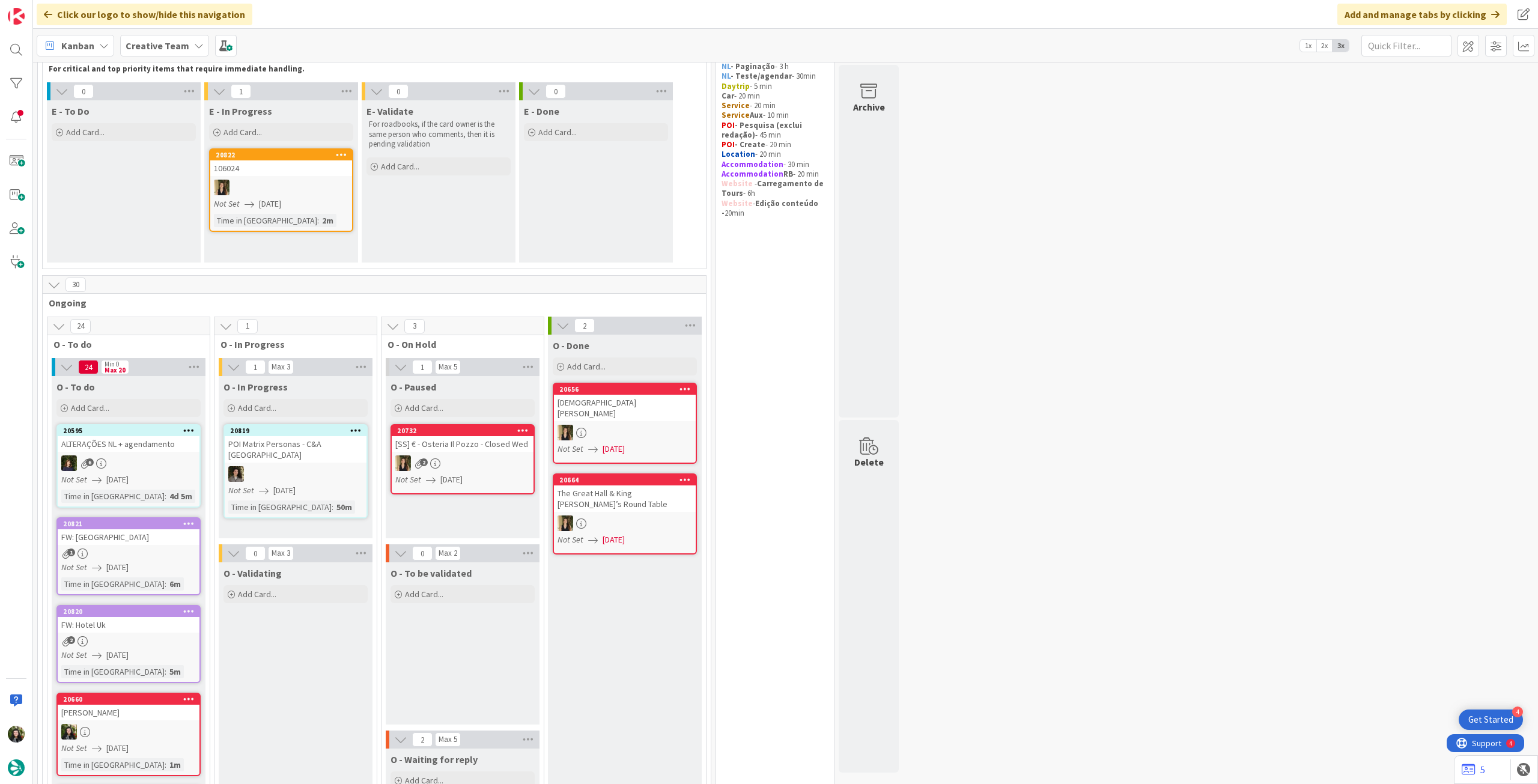
click at [282, 185] on div at bounding box center [281, 187] width 142 height 16
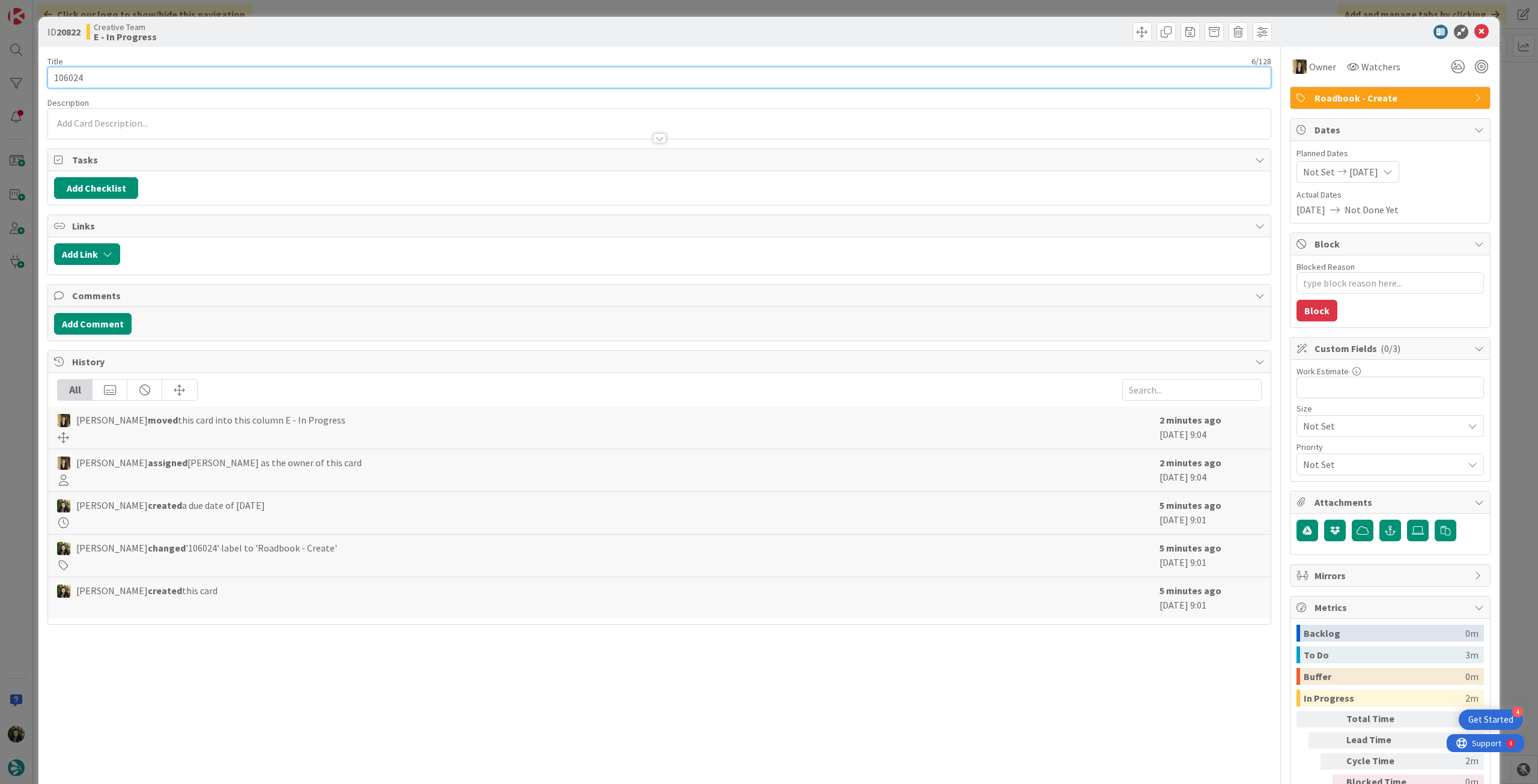
drag, startPoint x: 94, startPoint y: 75, endPoint x: 42, endPoint y: 76, distance: 52.0
click at [42, 76] on div "ID 20822 Creative Team E - In Progress Title 6 / 128 106024 Description Owner W…" at bounding box center [769, 425] width 1462 height 816
click at [1478, 27] on icon at bounding box center [1481, 32] width 14 height 14
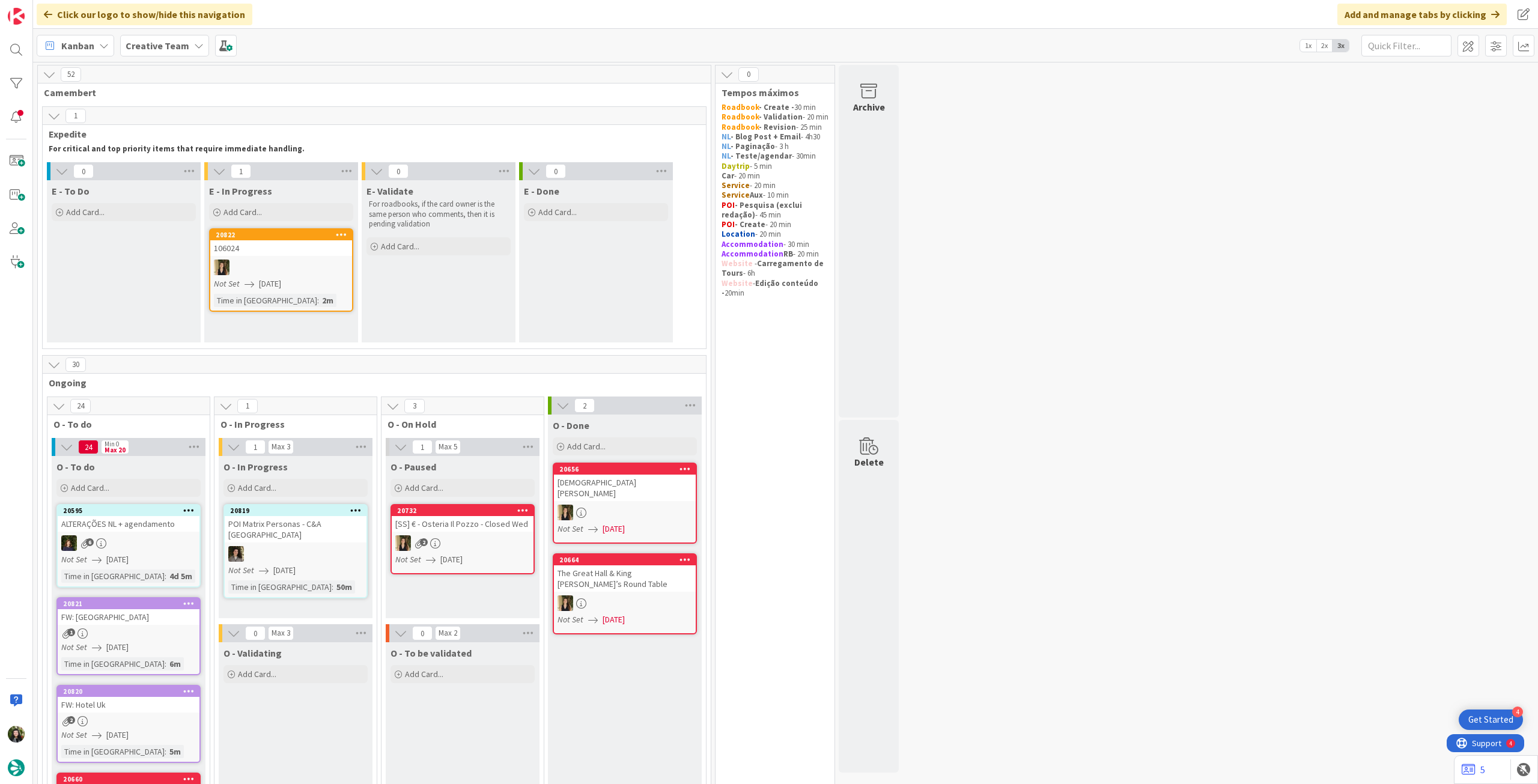
click at [182, 51] on b "Creative Team" at bounding box center [157, 45] width 64 height 12
click at [201, 168] on h4 "Creative Team - Análise" at bounding box center [216, 172] width 163 height 12
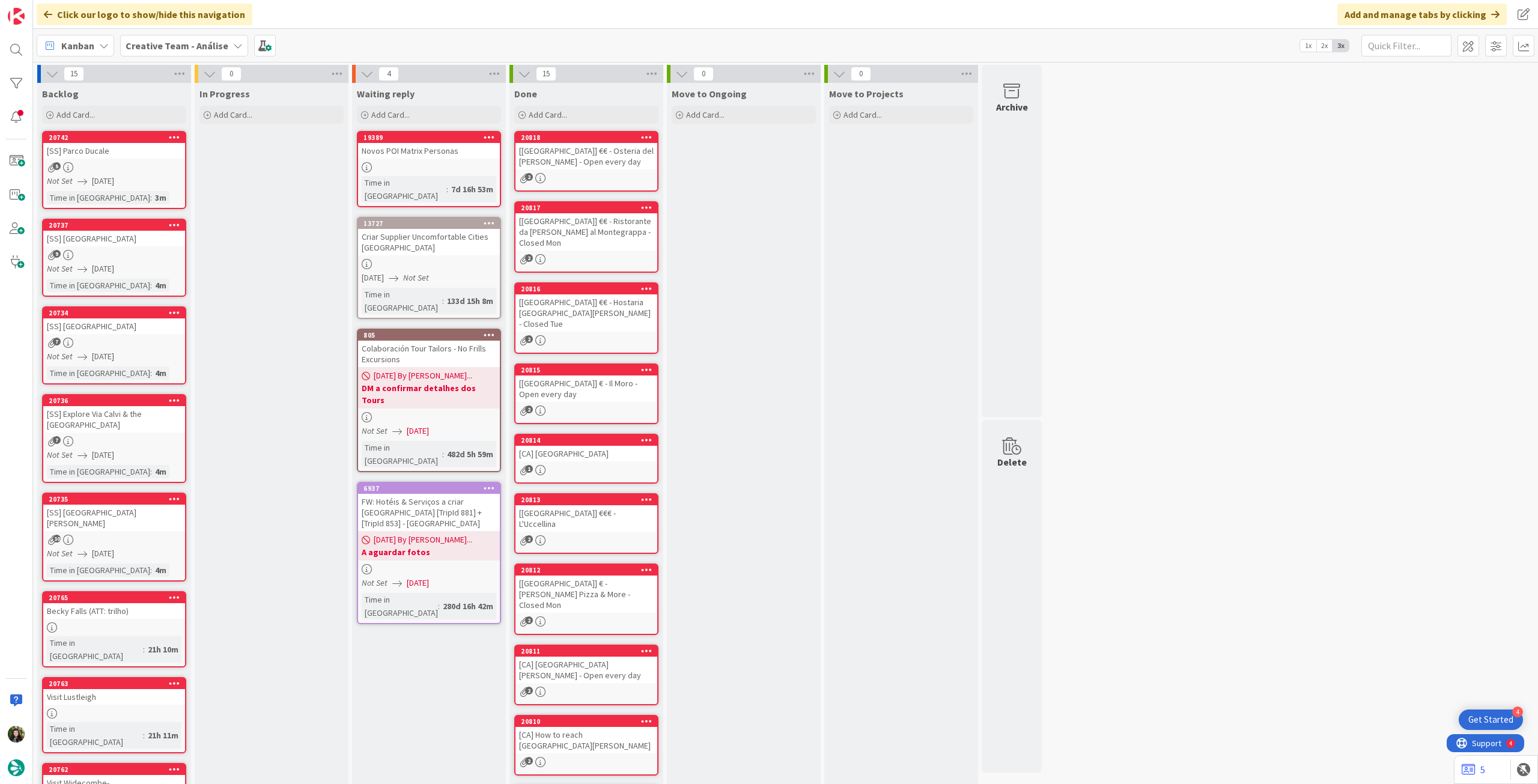
click at [179, 42] on b "Creative Team - Análise" at bounding box center [177, 45] width 103 height 12
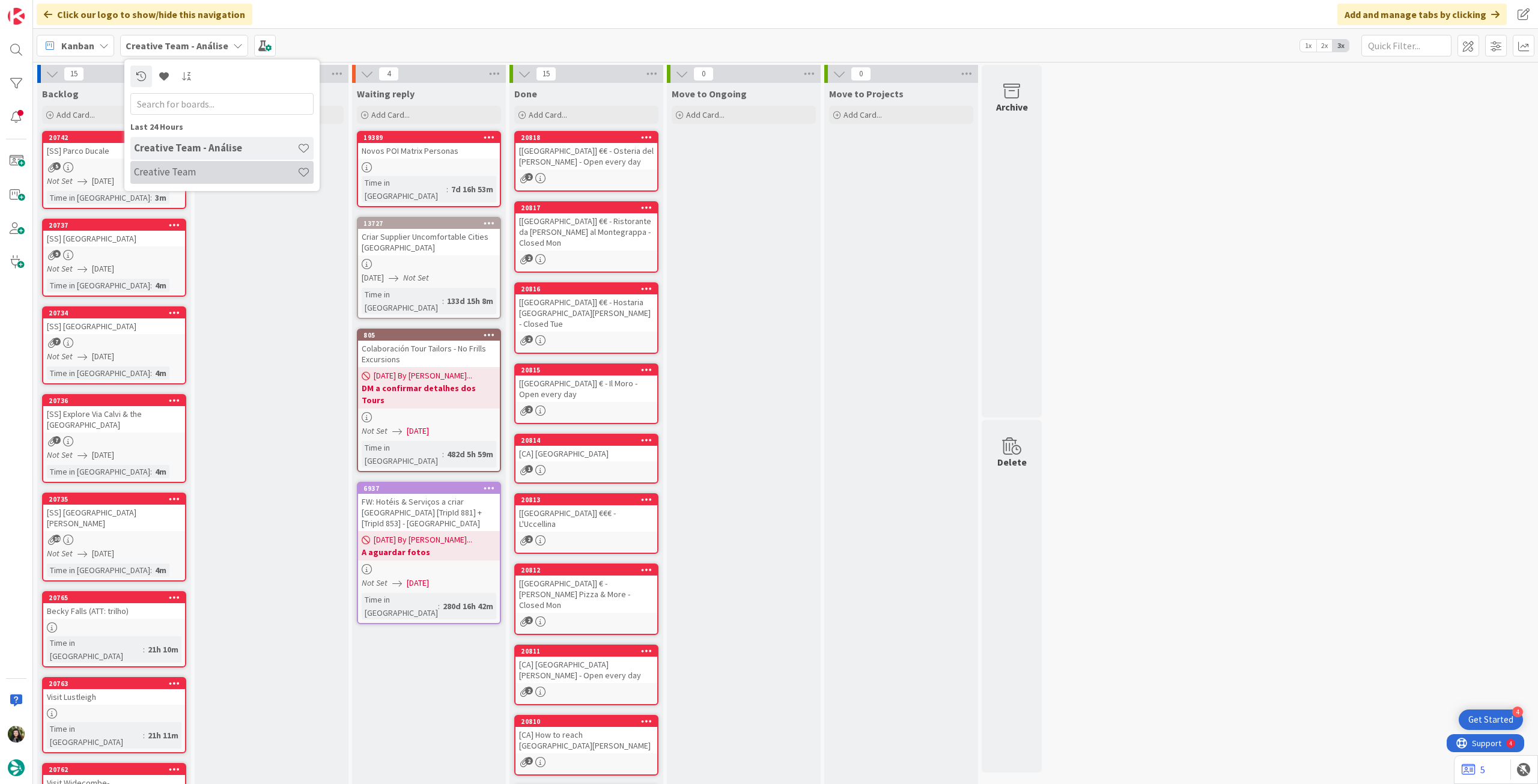
click at [211, 170] on h4 "Creative Team" at bounding box center [216, 172] width 163 height 12
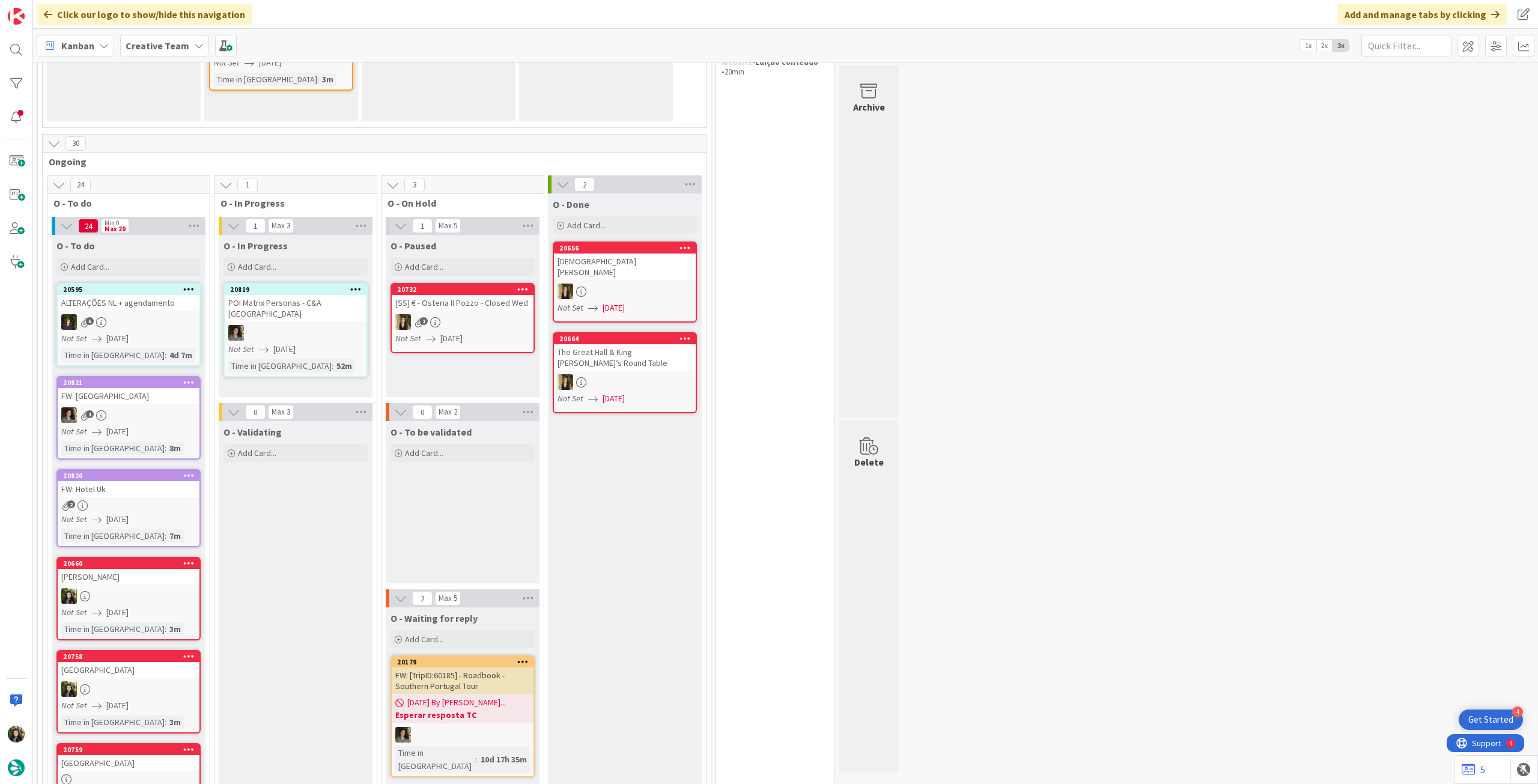
scroll to position [241, 0]
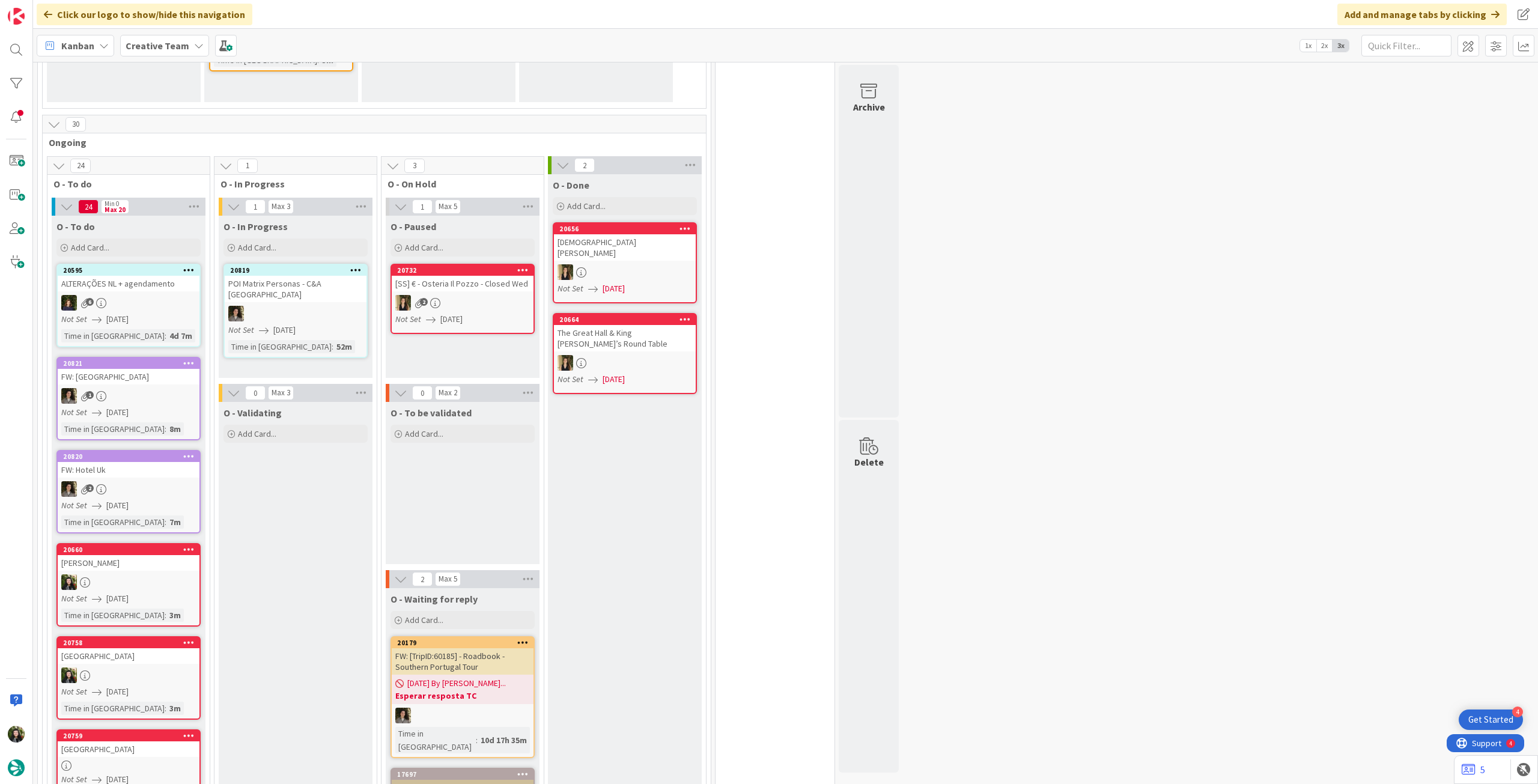
click at [252, 234] on div "O - In Progress Add Card..." at bounding box center [295, 237] width 154 height 43
click at [245, 242] on span "Add Card..." at bounding box center [257, 247] width 39 height 11
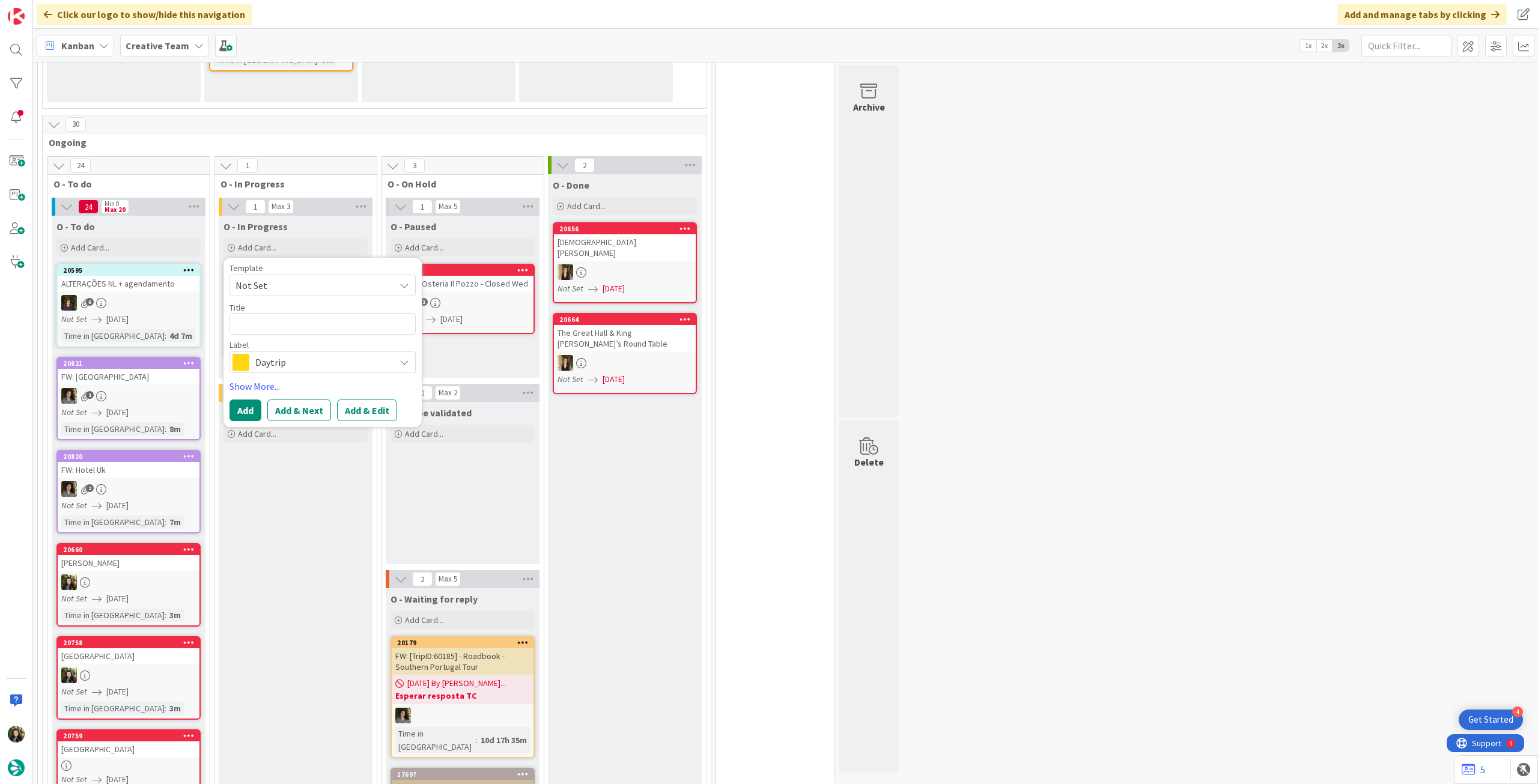
type textarea "x"
type textarea "I"
type textarea "x"
type textarea "Ina"
type textarea "x"
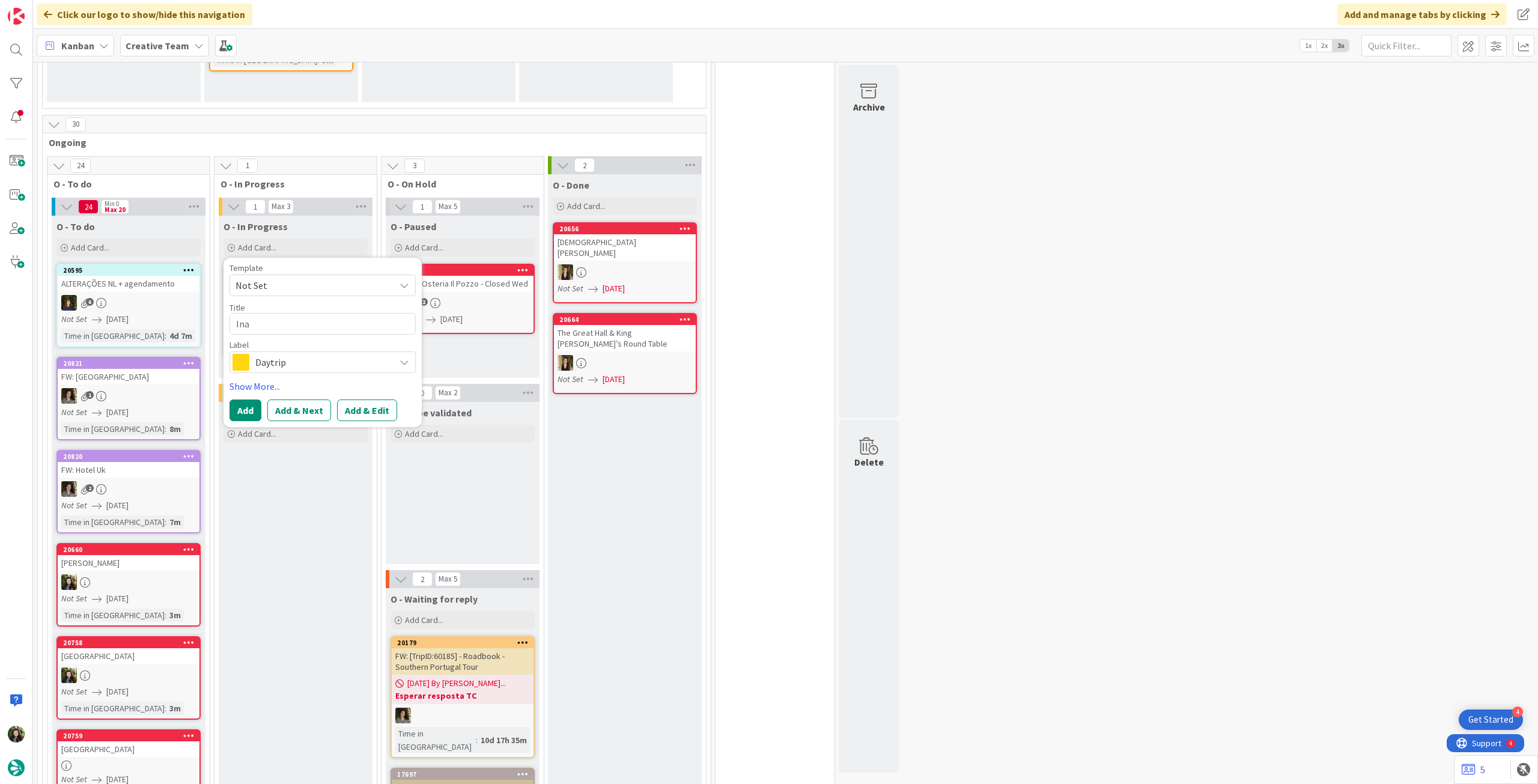
type textarea "Inat"
type textarea "x"
type textarea "Inati"
type textarea "x"
type textarea "Inativ"
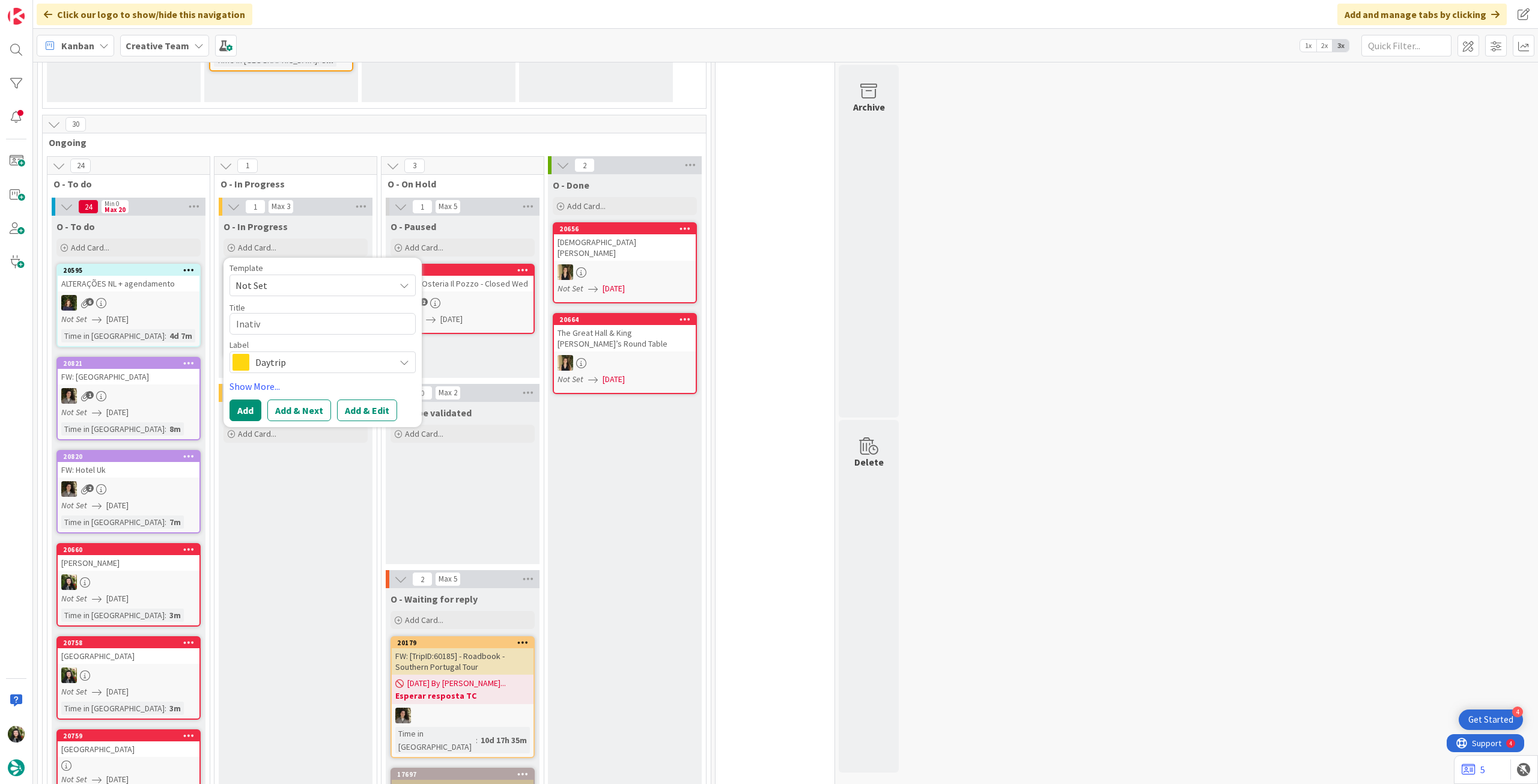
type textarea "x"
type textarea "Inativa"
type textarea "x"
type textarea "Inativar"
type textarea "x"
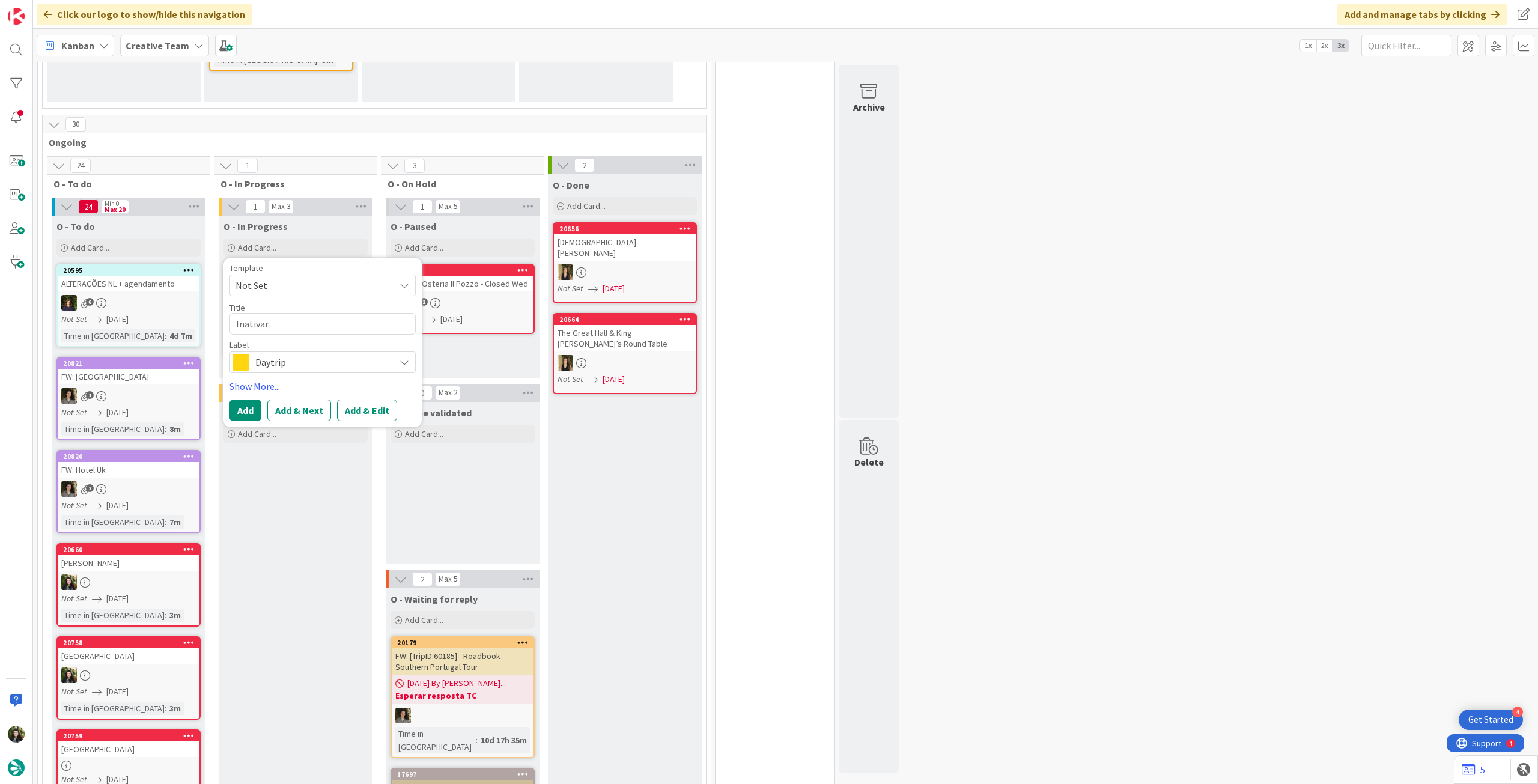
type textarea "Inativar d"
type textarea "x"
type textarea "Inativar da"
type textarea "x"
type textarea "Inativar day"
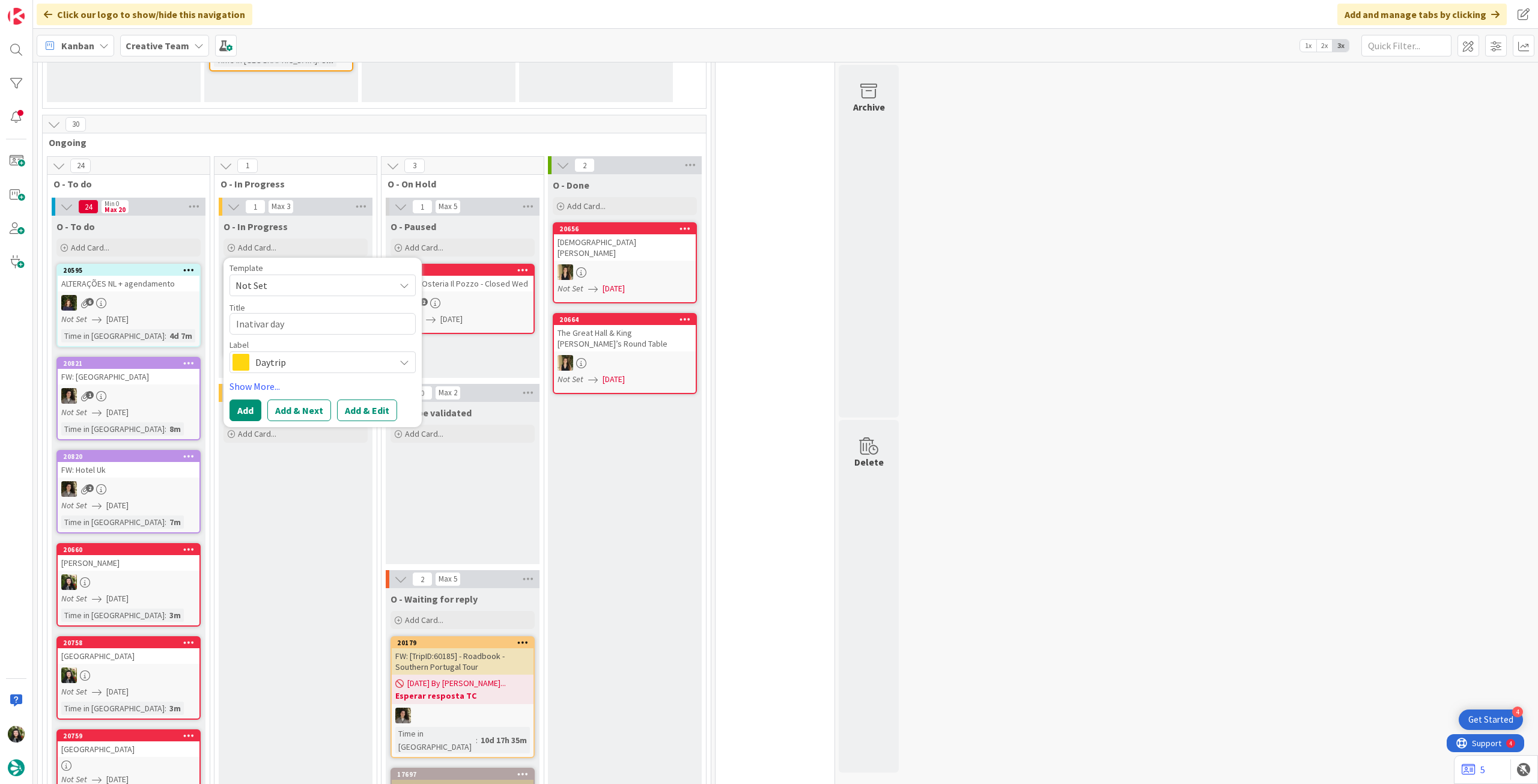
type textarea "x"
type textarea "Inativar dayt"
type textarea "x"
type textarea "Inativar daytr"
type textarea "x"
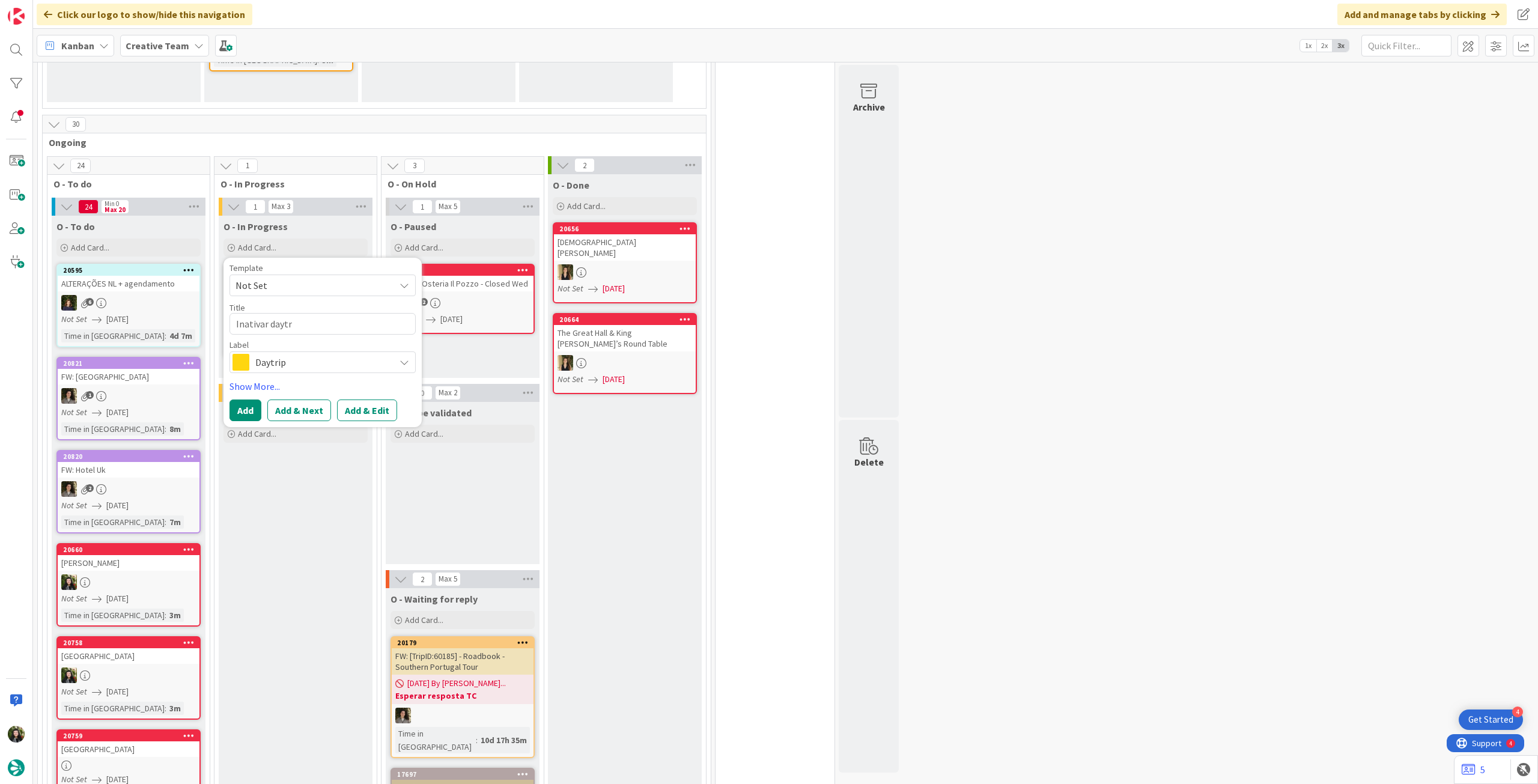
type textarea "Inativar daytri"
type textarea "x"
type textarea "Inativar daytrips"
type textarea "x"
type textarea "Inativar daytrips"
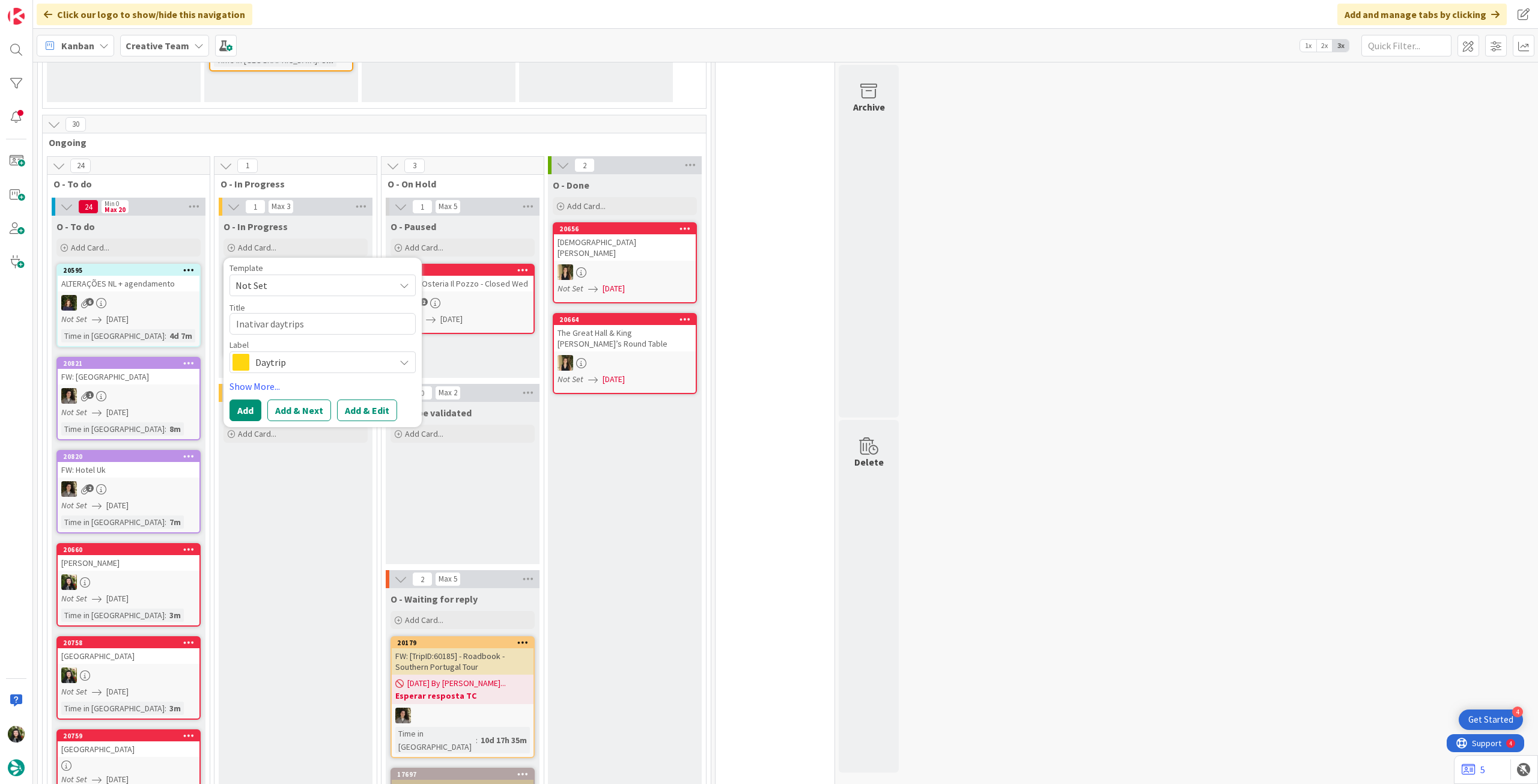
type textarea "x"
type textarea "Inativar daytrips La"
type textarea "x"
type textarea "Inativar daytrips Lad"
type textarea "x"
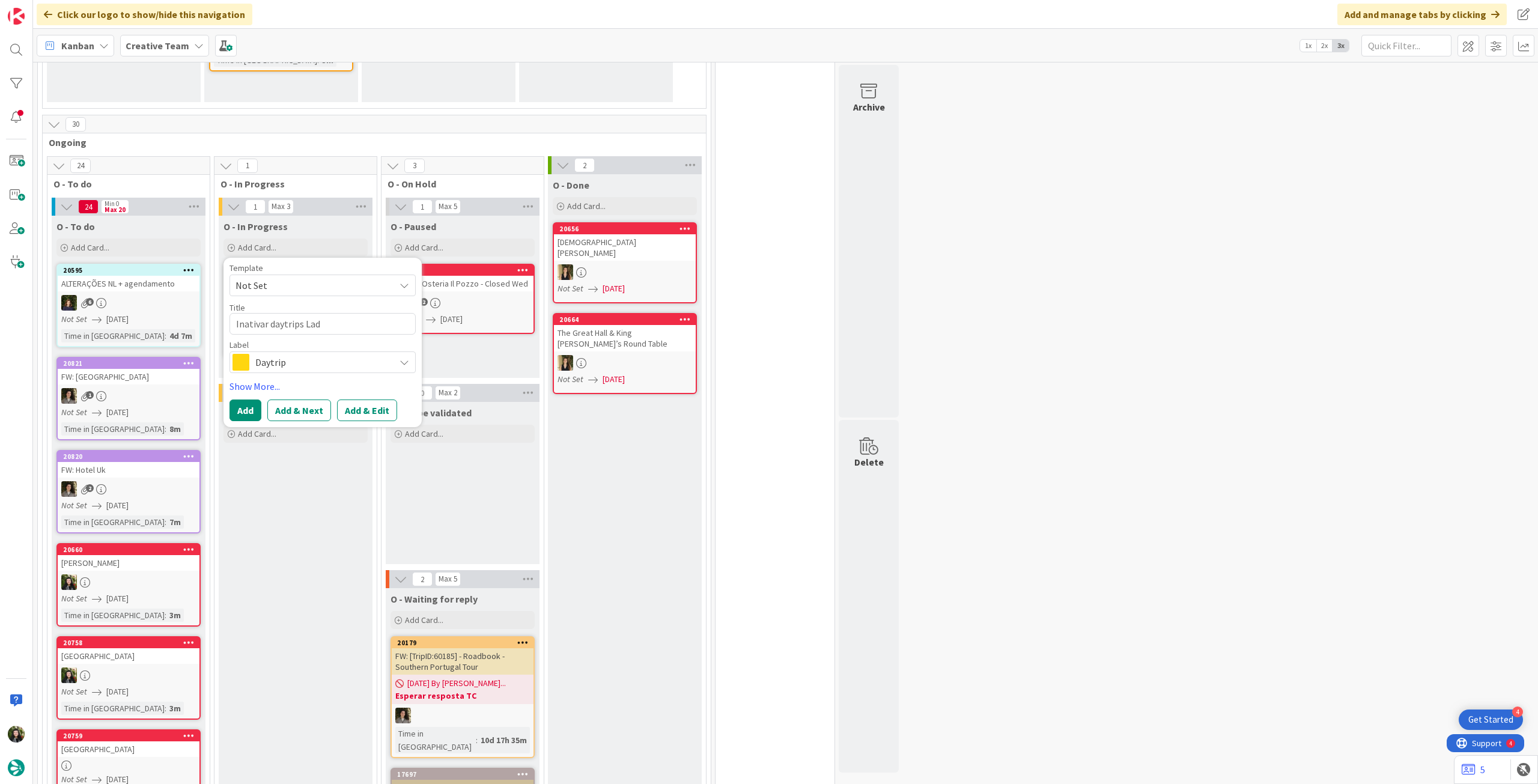
type textarea "Inativar daytrips Lado"
type textarea "x"
type textarea "Inativar daytrips Lado"
type textarea "x"
type textarea "Inativar daytrips Lado f"
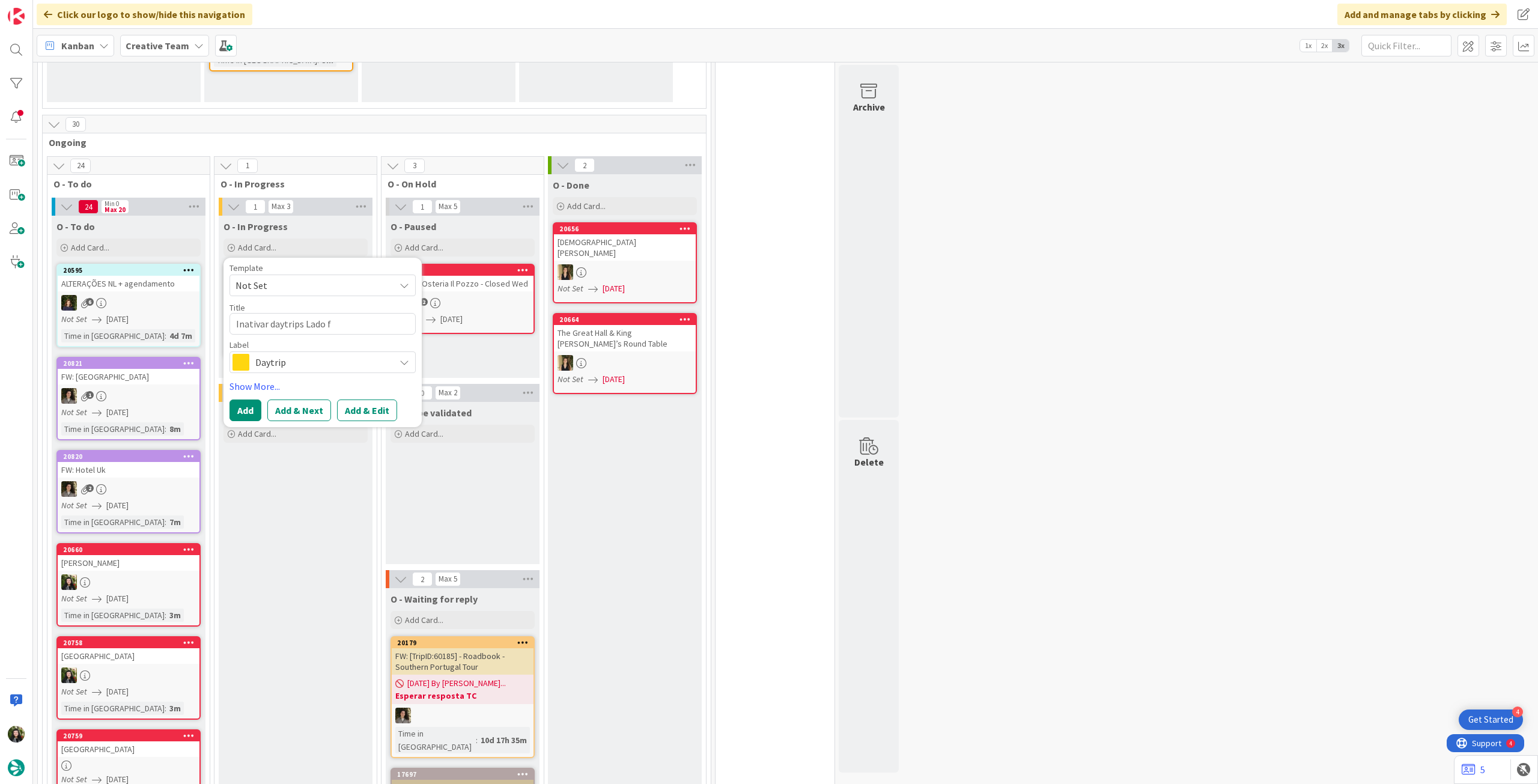
type textarea "x"
type textarea "Inativar daytrips Lado fi"
type textarea "x"
type textarea "Inativar daytrips Lado f"
type textarea "x"
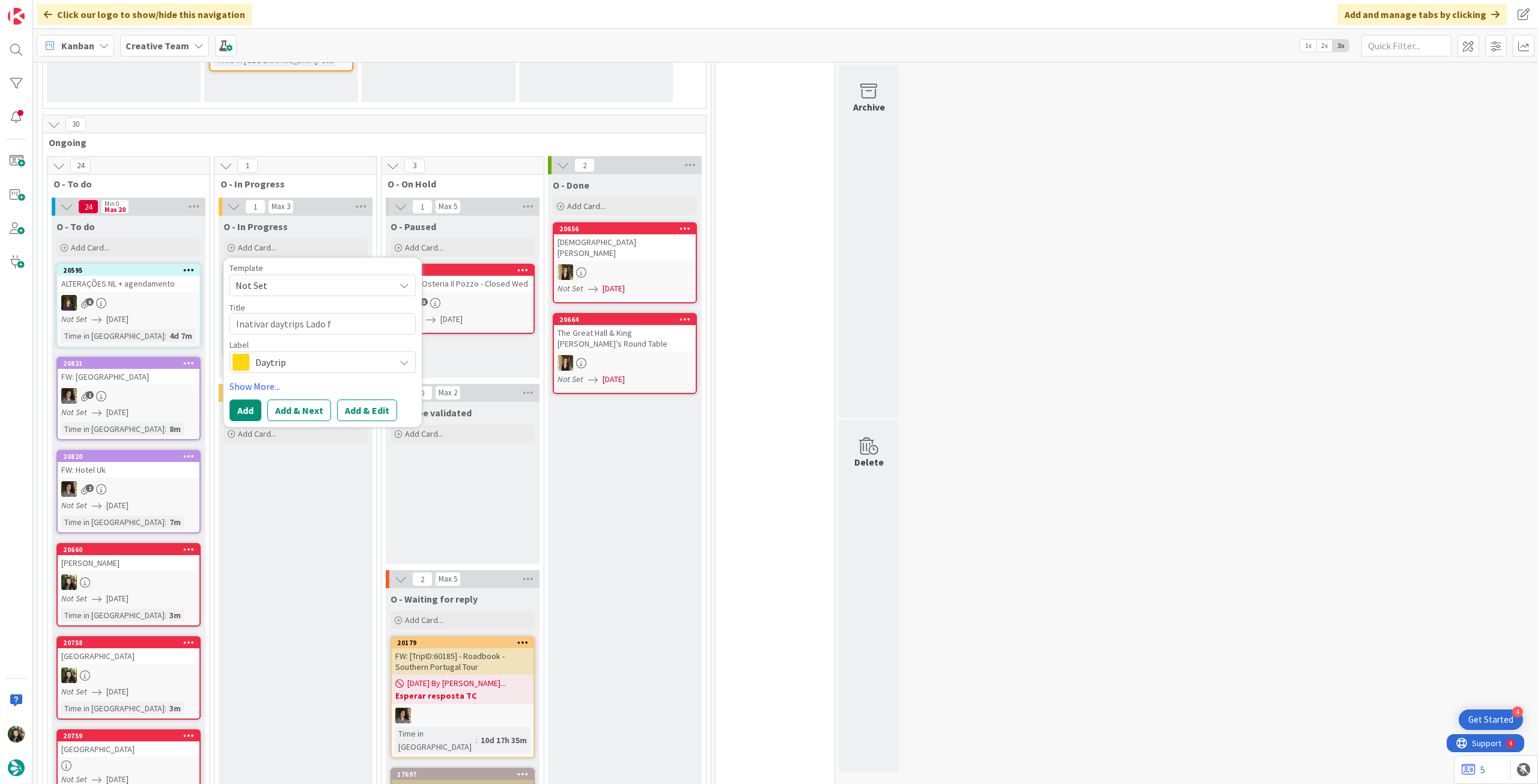
type textarea "Inativar daytrips Lado"
type textarea "x"
type textarea "Inativar daytrips Lado"
type textarea "x"
type textarea "Inativar daytrips Lad"
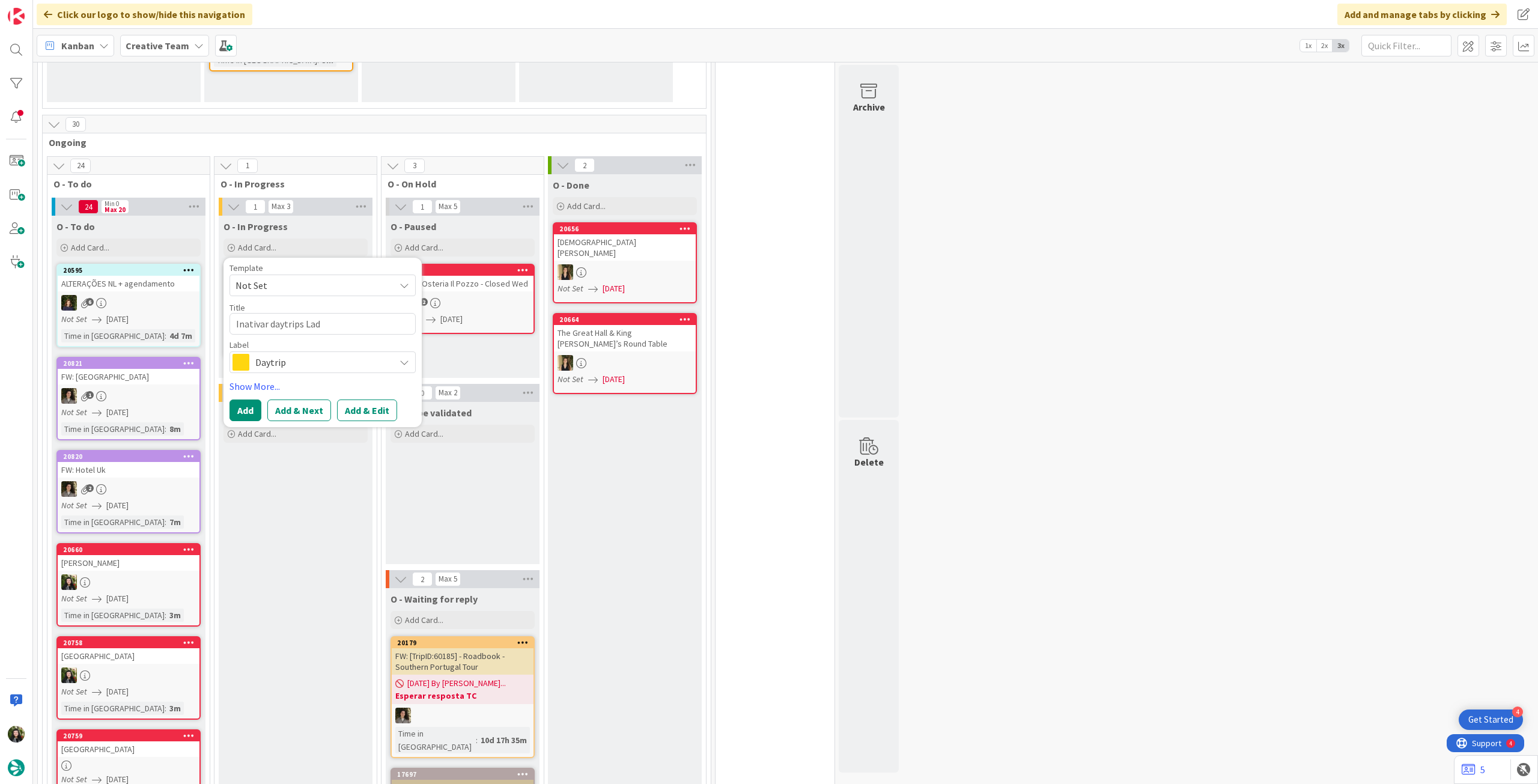
type textarea "x"
type textarea "Inativar daytrips La"
type textarea "x"
type textarea "Inativar daytrips Lao"
type textarea "x"
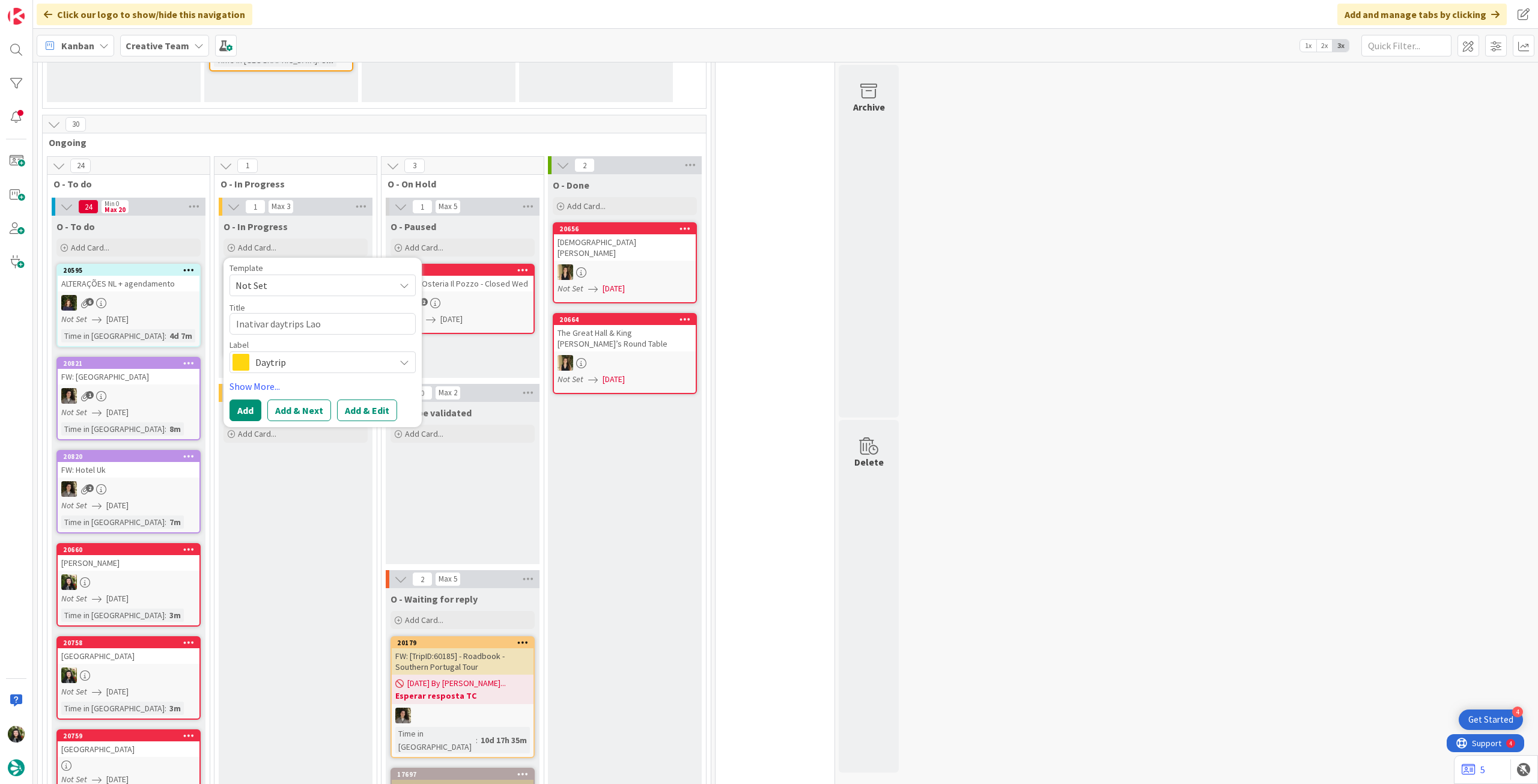
type textarea "Inativar daytrips La"
type textarea "x"
type textarea "Inativar daytrips Lag"
type textarea "x"
type textarea "Inativar daytrips Lago"
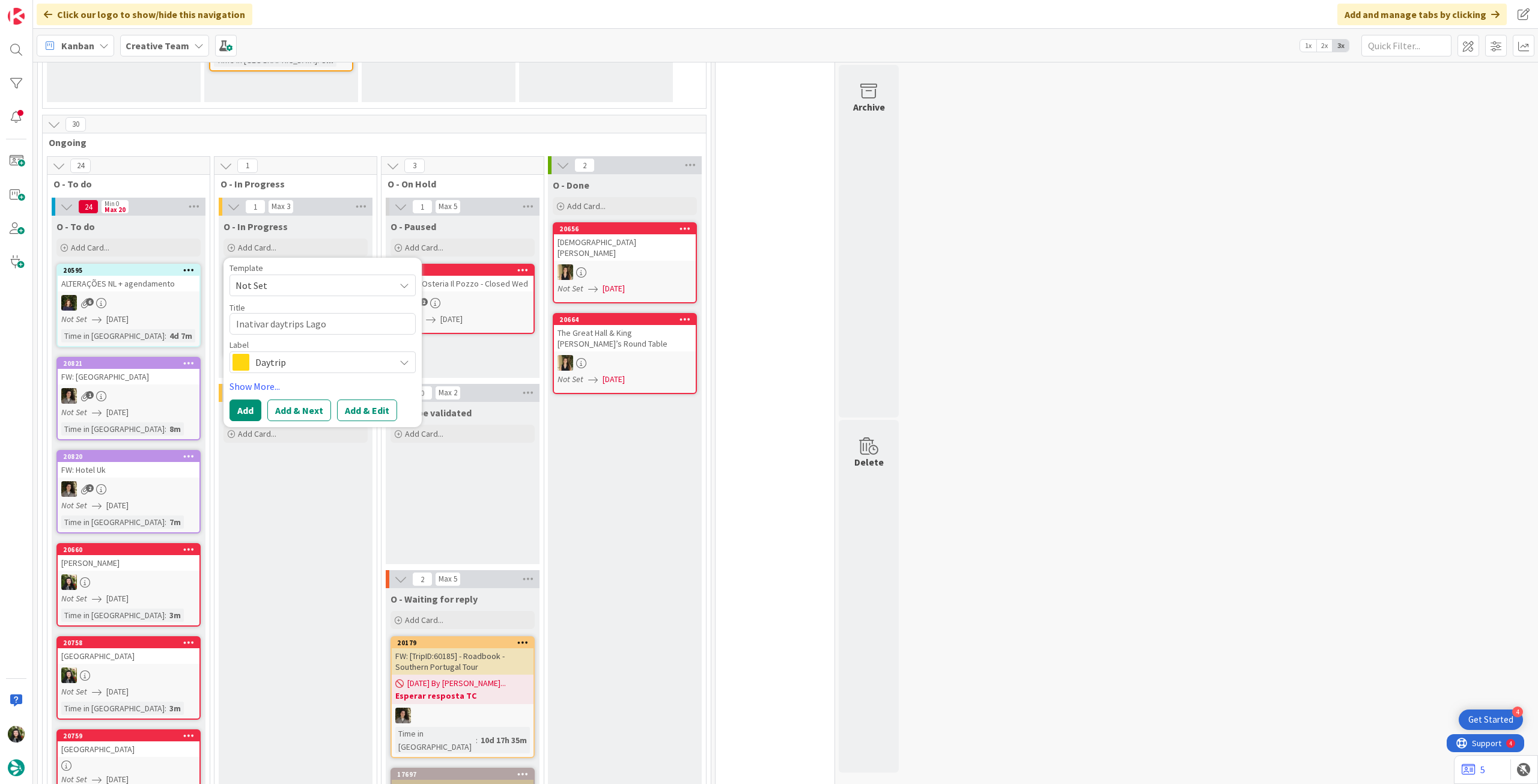
type textarea "x"
type textarea "Inativar daytrips Lago"
type textarea "x"
type textarea "Inativar daytrips Lago d"
type textarea "x"
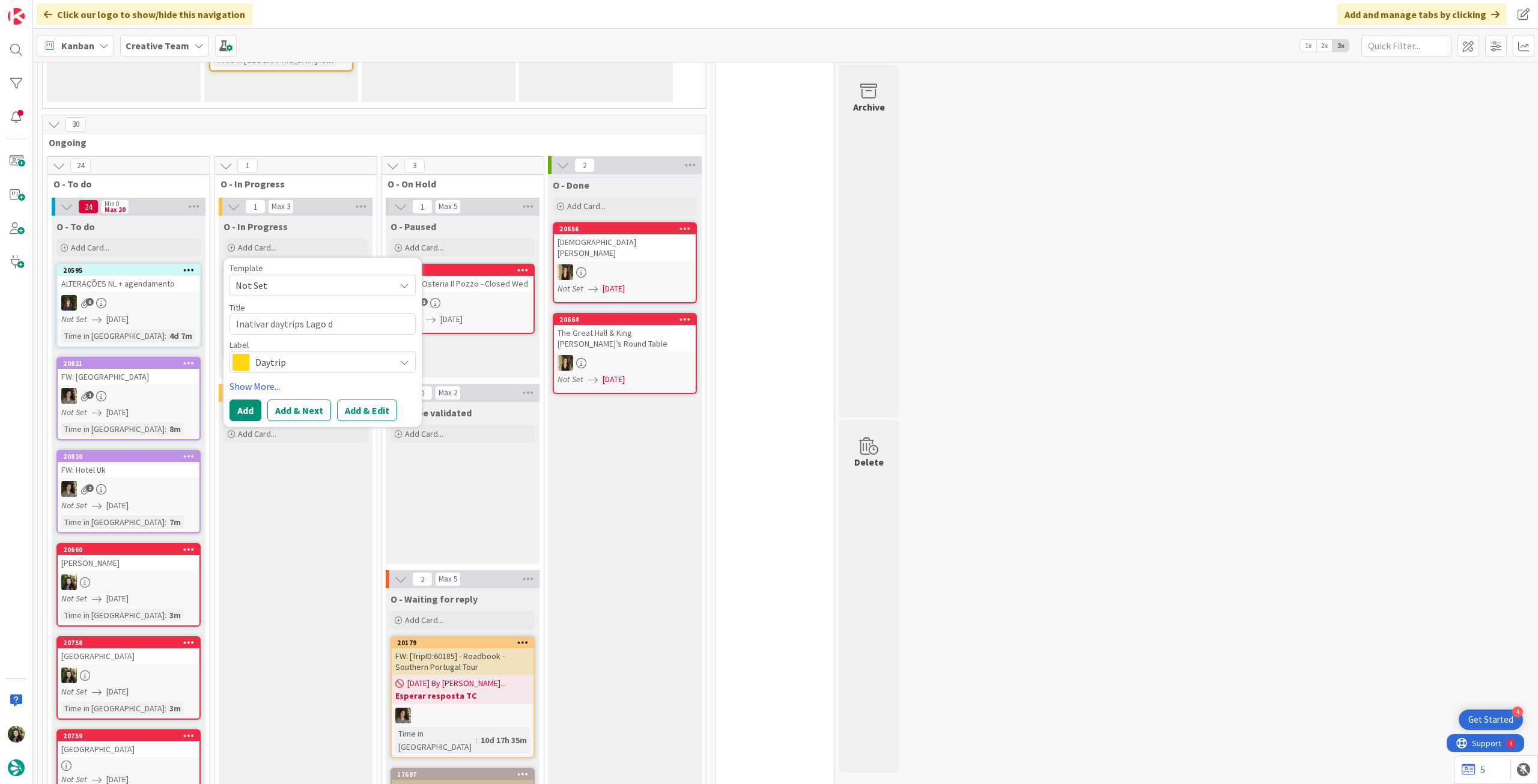
type textarea "Inativar daytrips Lago di"
type textarea "x"
type textarea "Inativar daytrips Lago di"
type textarea "x"
type textarea "Inativar daytrips Lago di C"
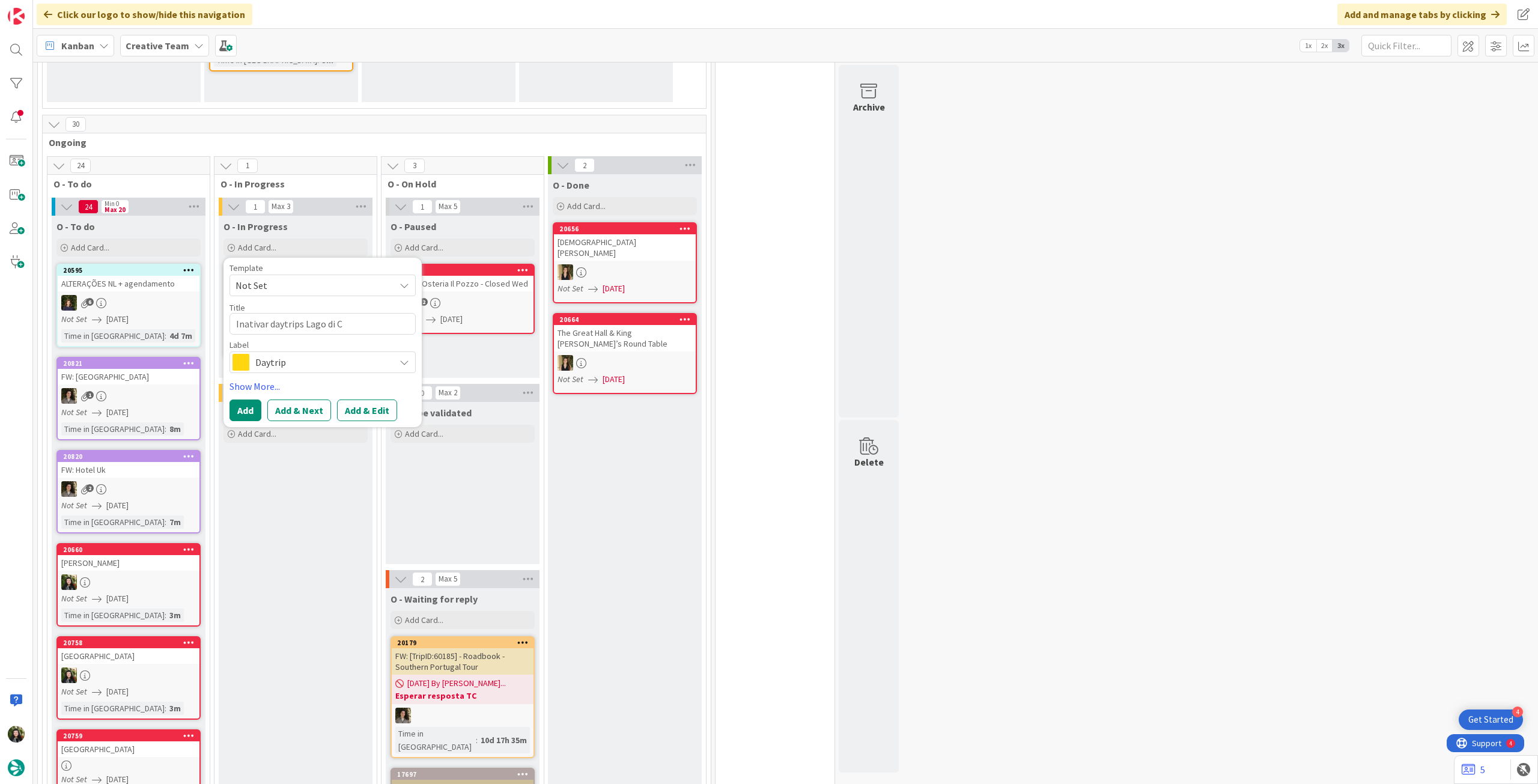
type textarea "x"
type textarea "Inativar daytrips Lago di Co"
type textarea "x"
type textarea "Inativar daytrips Lago di Com"
type textarea "x"
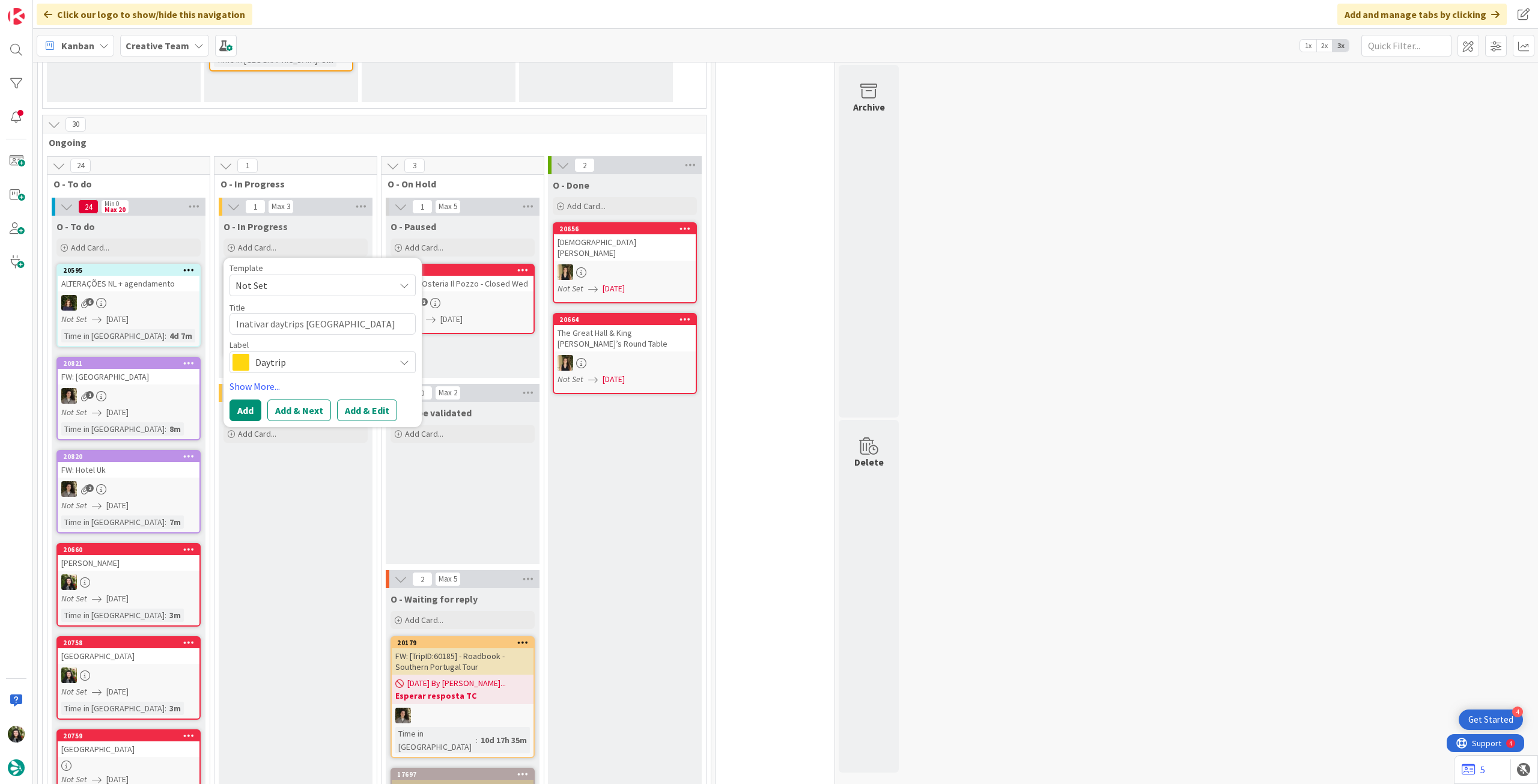
type textarea "Inativar daytrips Lago di Como"
click at [310, 365] on span "Daytrip" at bounding box center [322, 362] width 133 height 17
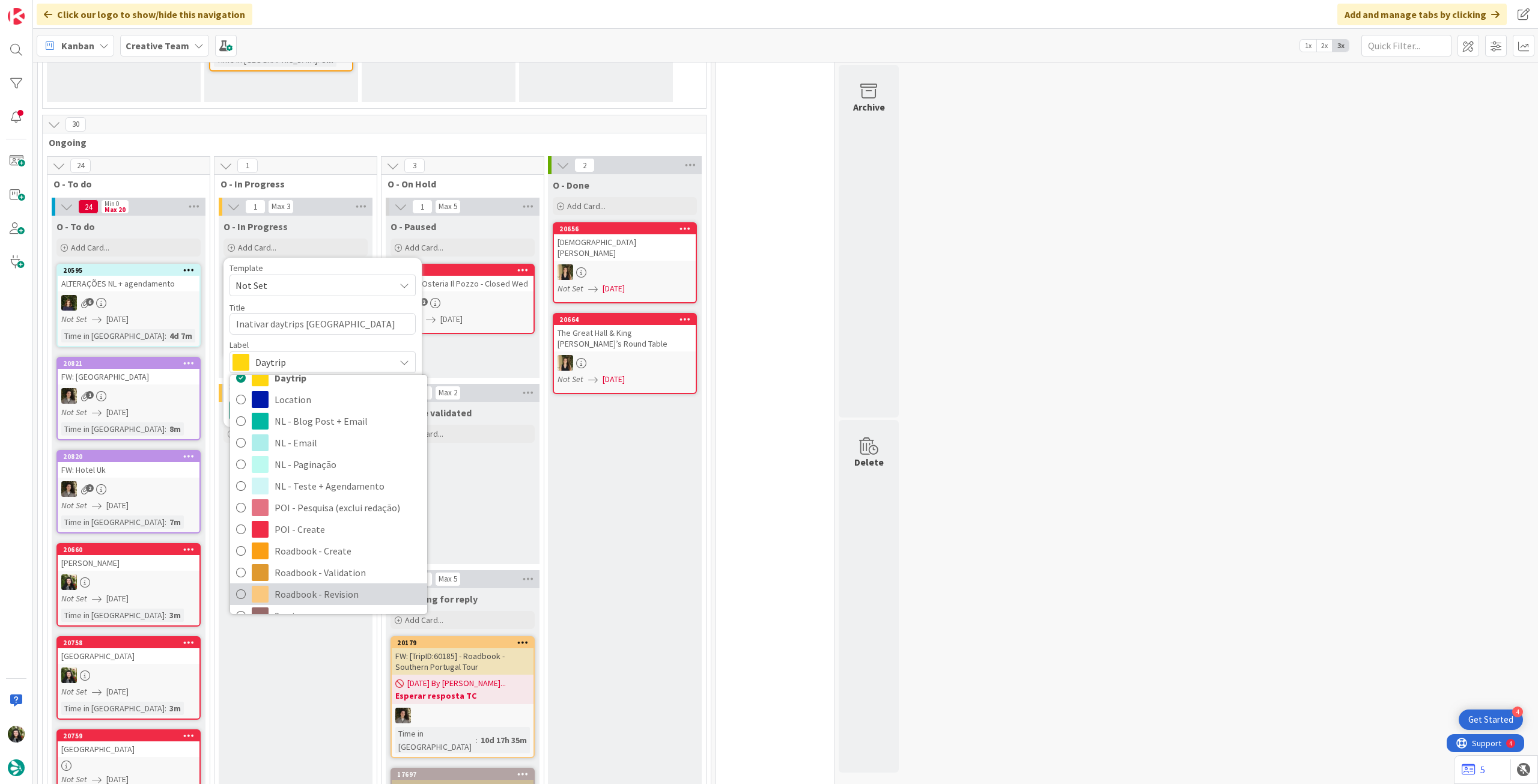
scroll to position [160, 0]
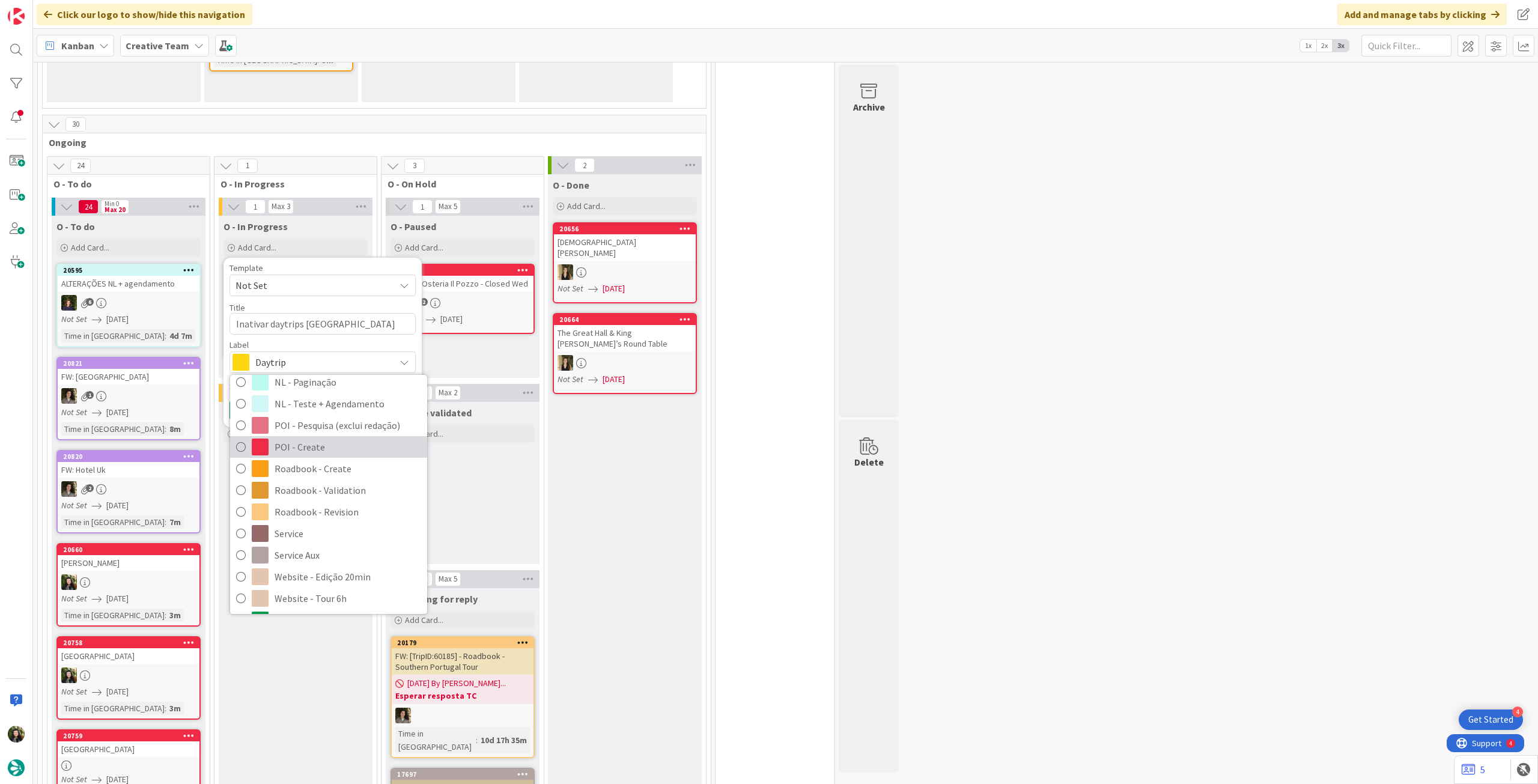
click at [332, 443] on span "POI - Create" at bounding box center [348, 447] width 147 height 18
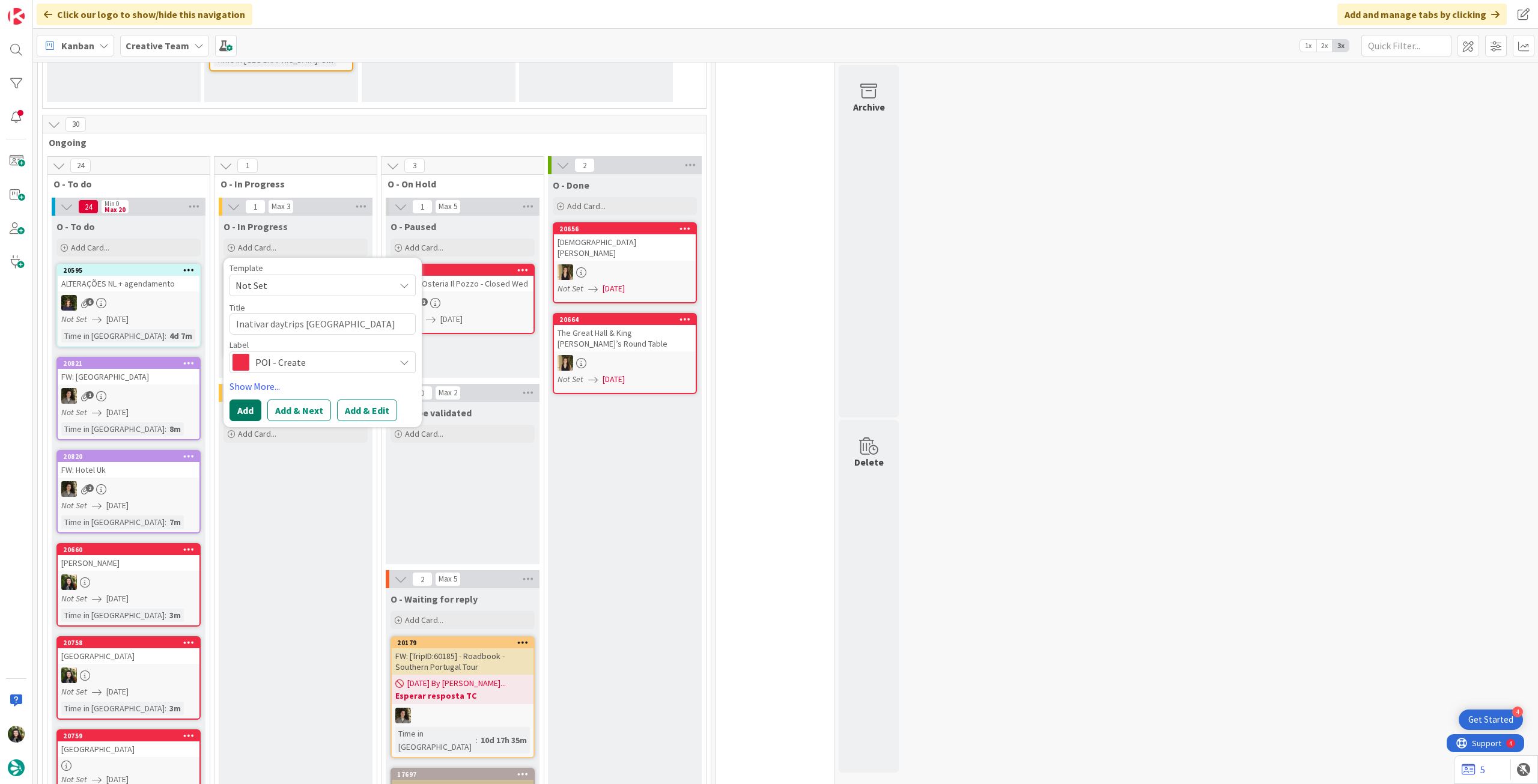
click at [238, 408] on button "Add" at bounding box center [245, 410] width 32 height 22
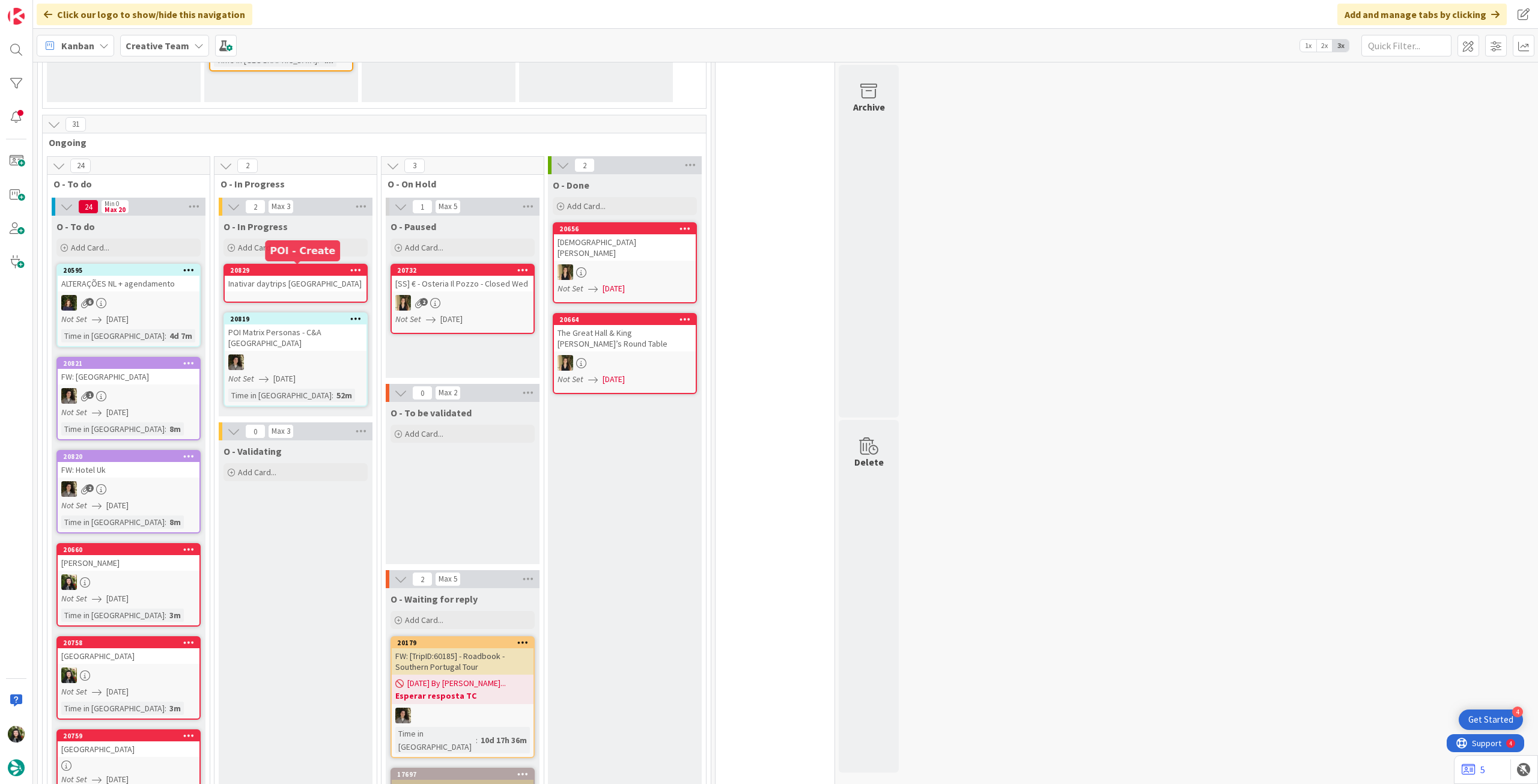
click at [293, 279] on div "Inativar daytrips Lago di Como" at bounding box center [295, 283] width 142 height 16
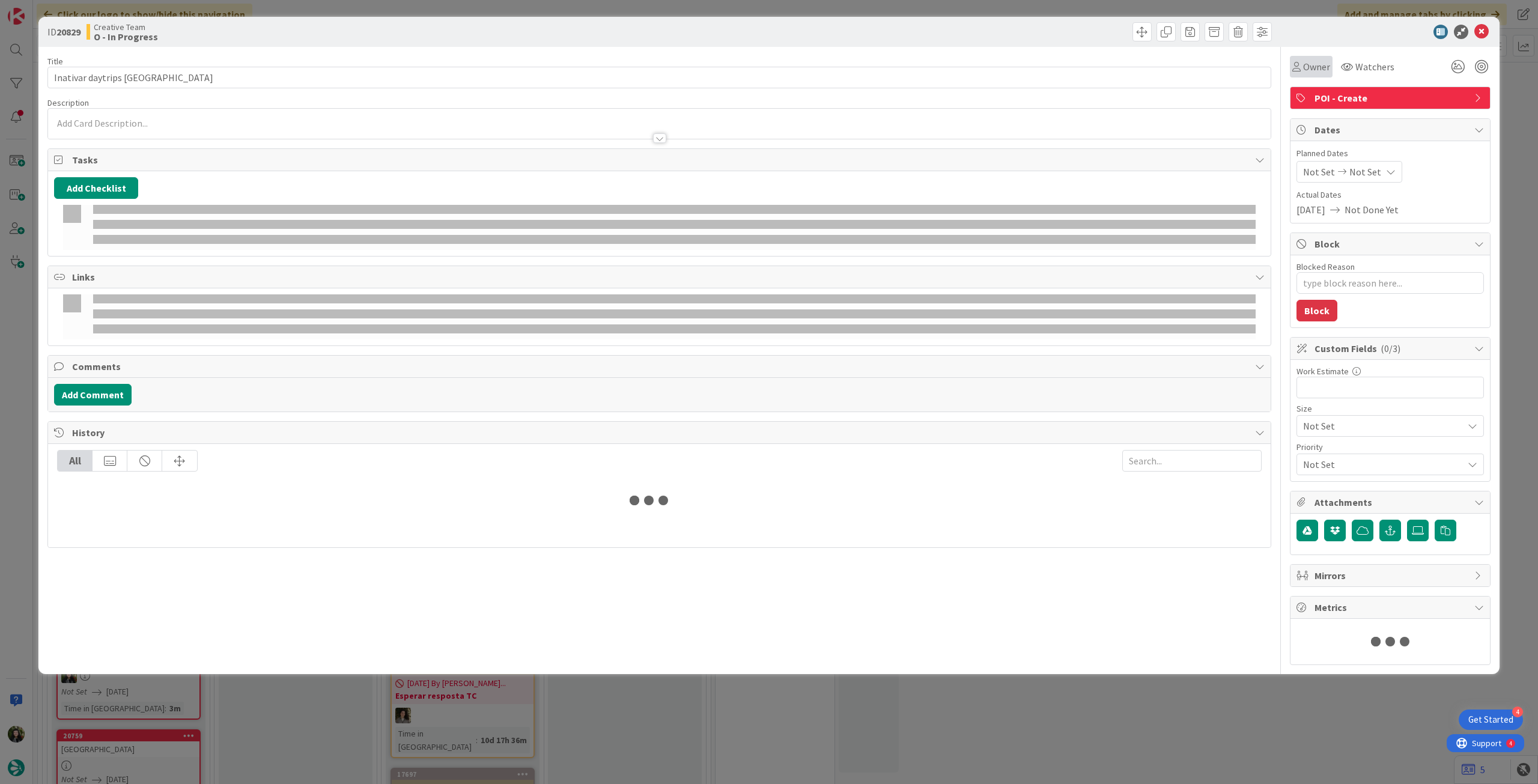
click at [1313, 63] on span "Owner" at bounding box center [1317, 67] width 27 height 14
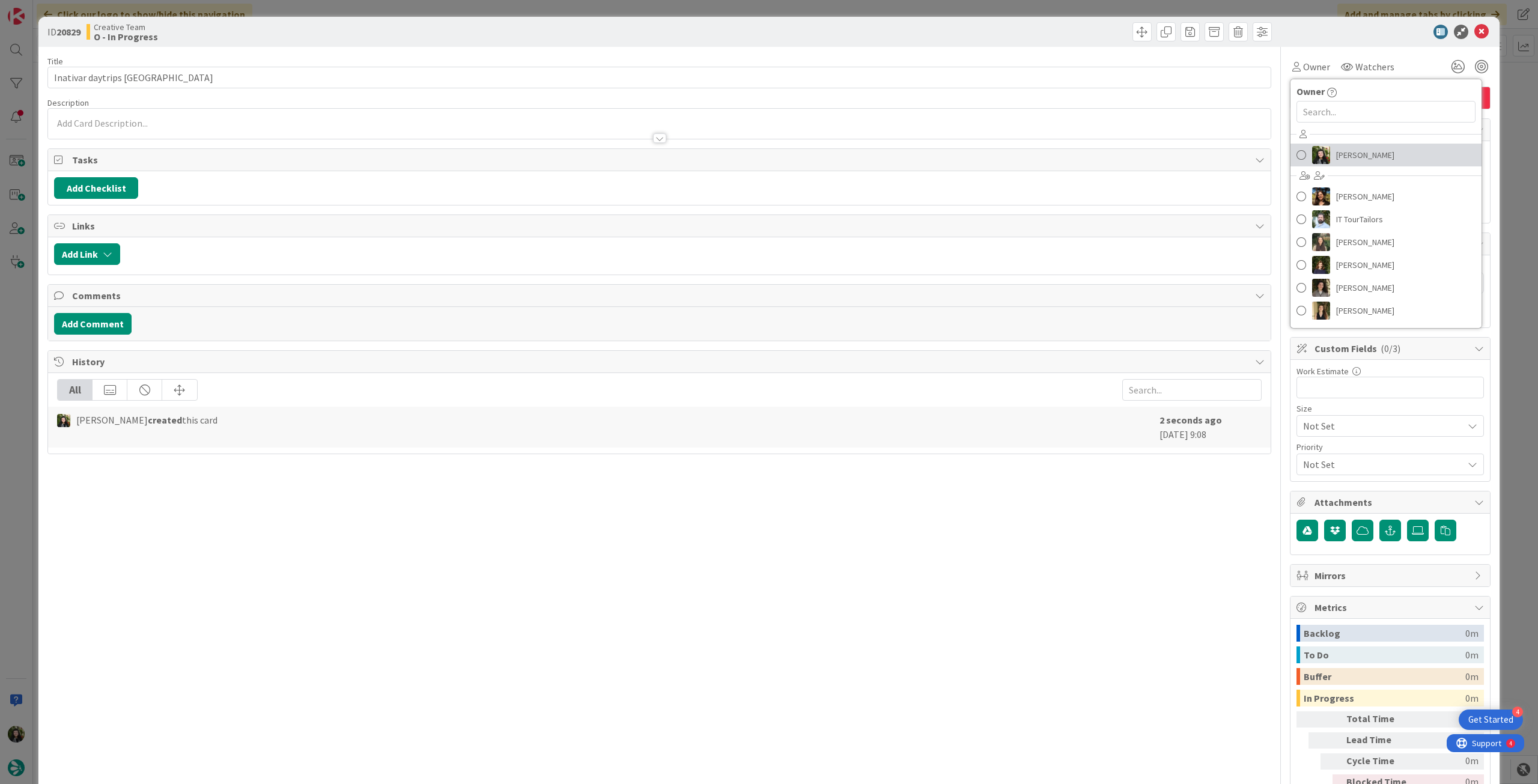
click at [1337, 151] on span "[PERSON_NAME]" at bounding box center [1365, 155] width 58 height 18
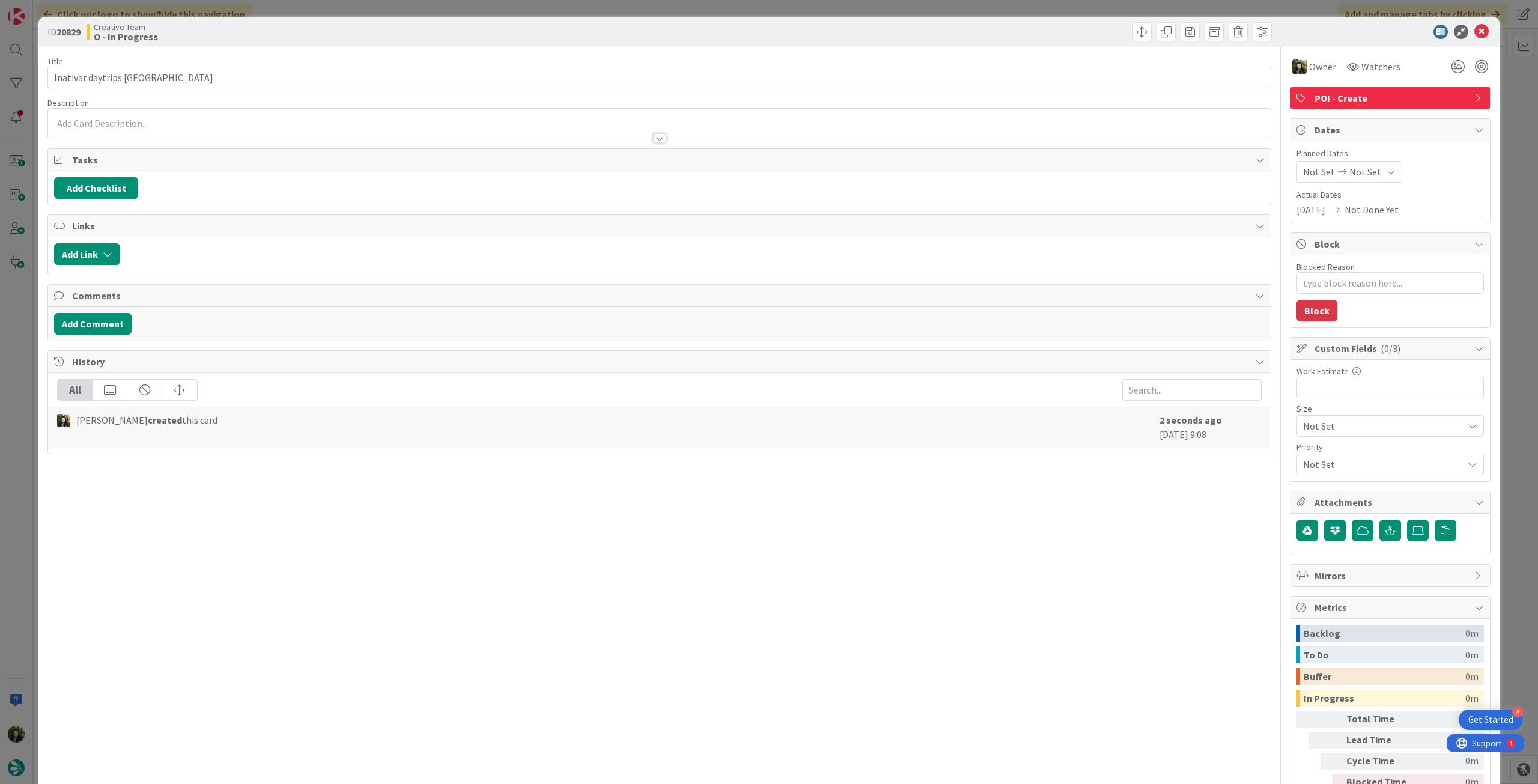
click at [1367, 173] on div "Not Set Not Set" at bounding box center [1350, 172] width 106 height 22
type textarea "x"
click at [1309, 450] on icon at bounding box center [1318, 453] width 18 height 14
type input "[DATE]"
click at [1474, 28] on icon at bounding box center [1481, 32] width 14 height 14
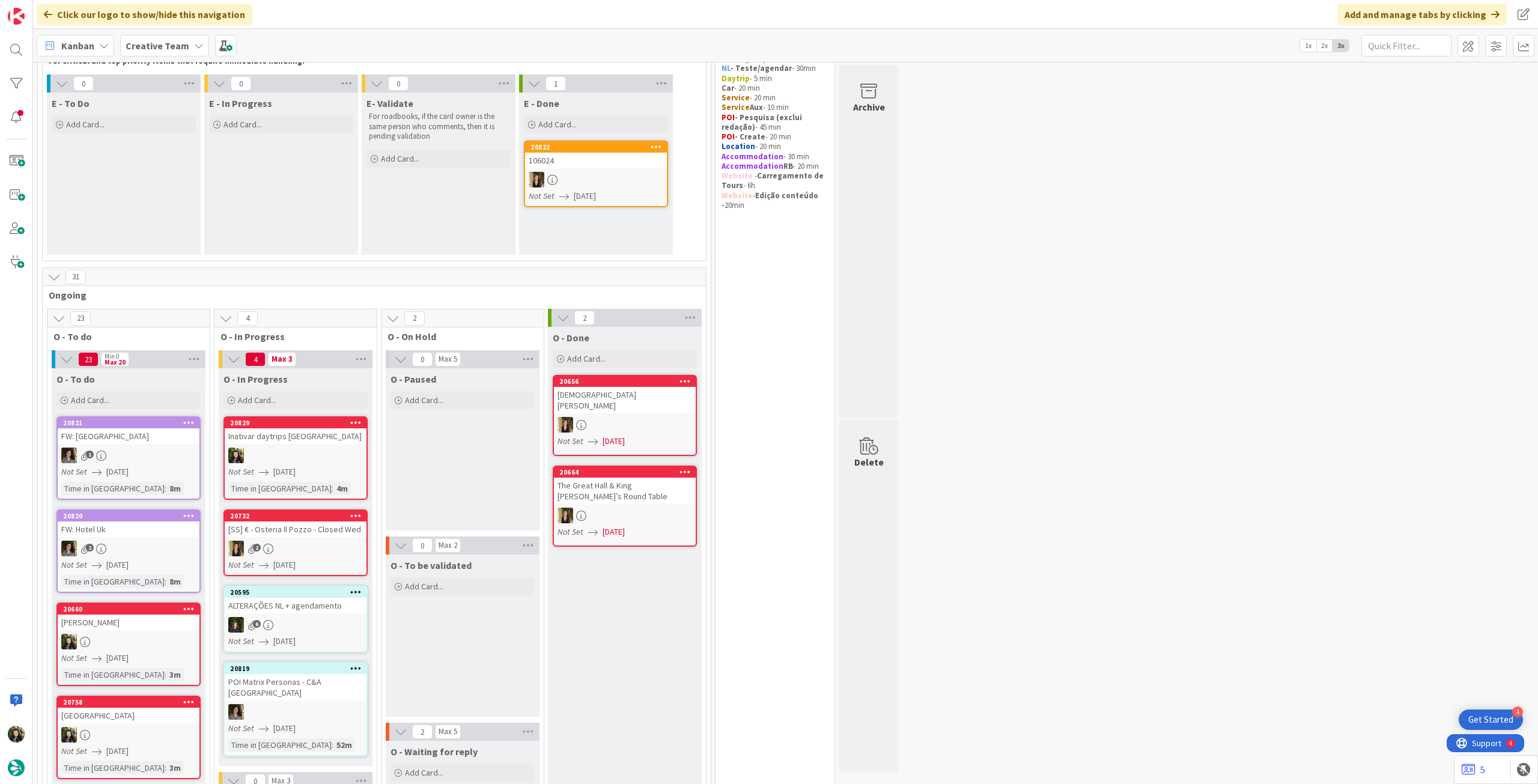
scroll to position [160, 0]
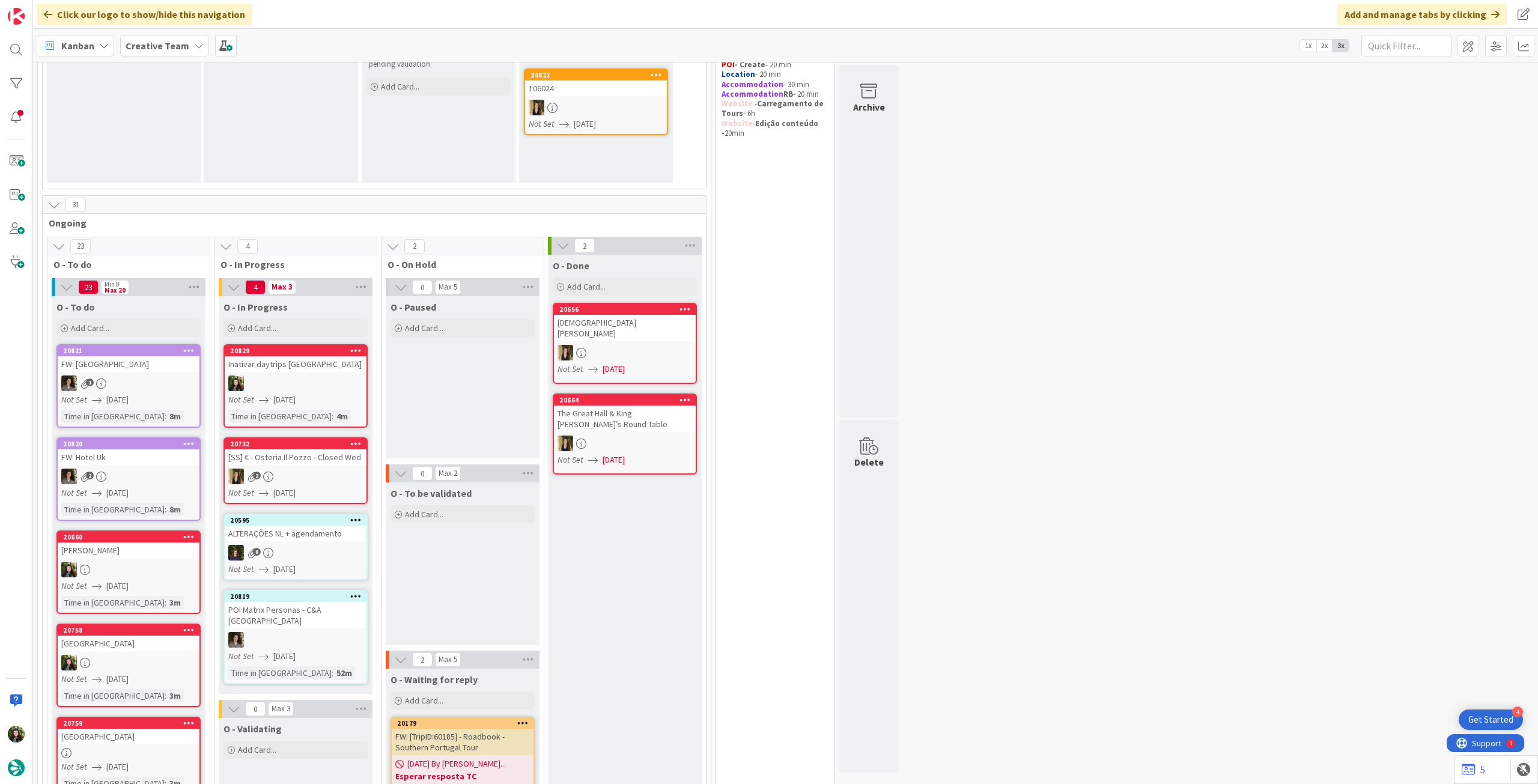
click at [154, 48] on b "Creative Team" at bounding box center [157, 45] width 64 height 12
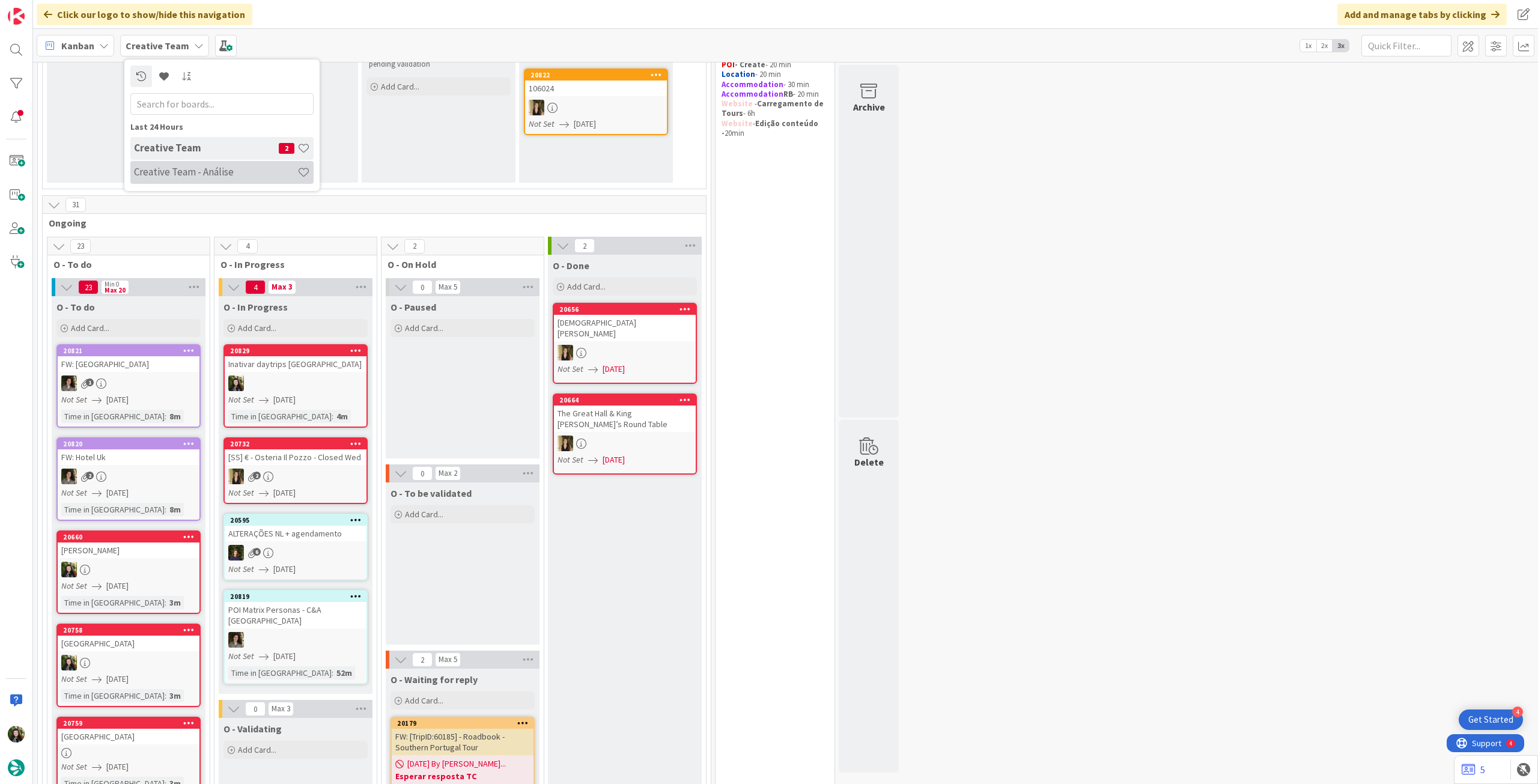
click at [176, 167] on h4 "Creative Team - Análise" at bounding box center [216, 172] width 163 height 12
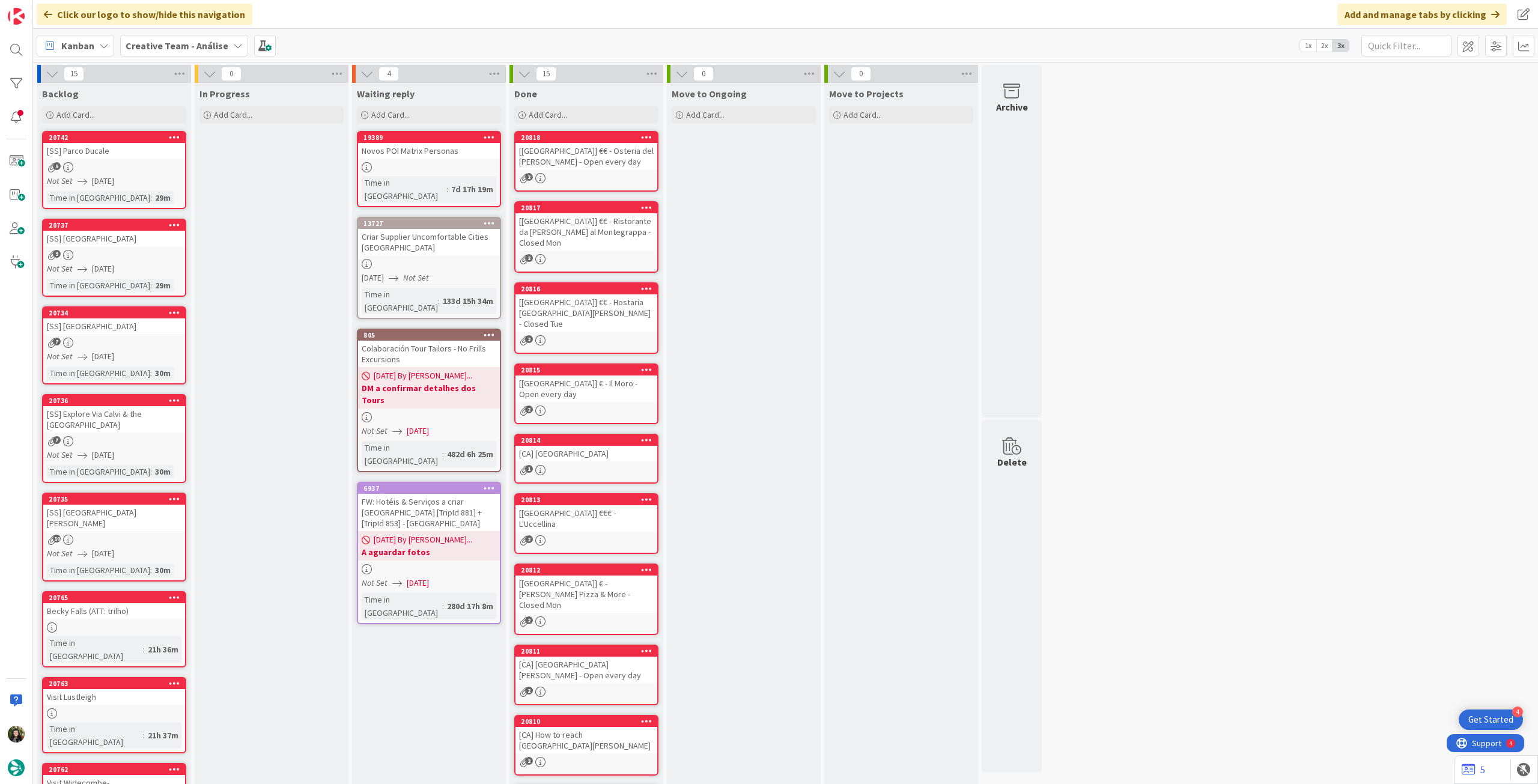
click at [153, 45] on b "Creative Team - Análise" at bounding box center [177, 45] width 103 height 12
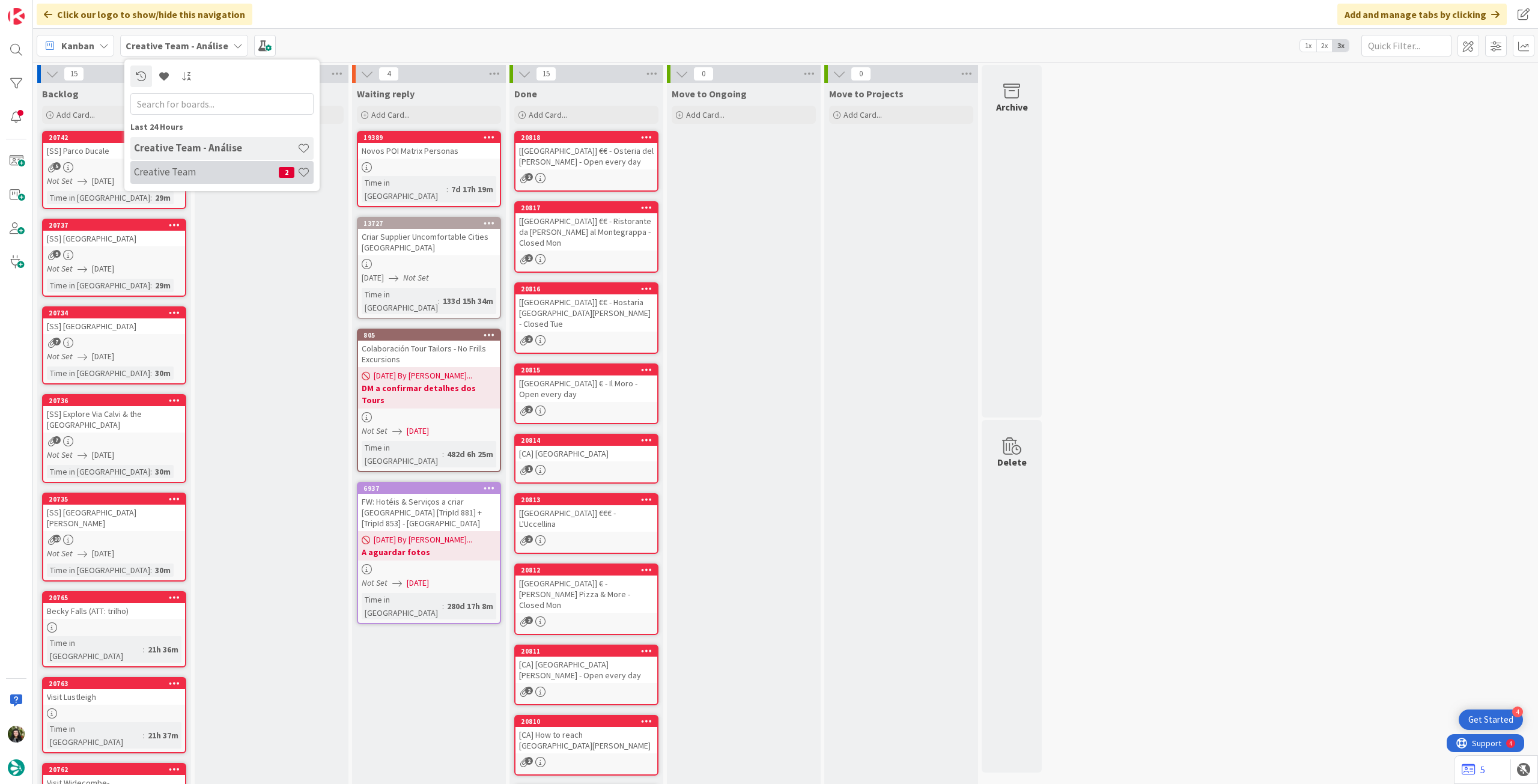
click at [173, 172] on h4 "Creative Team" at bounding box center [206, 172] width 145 height 12
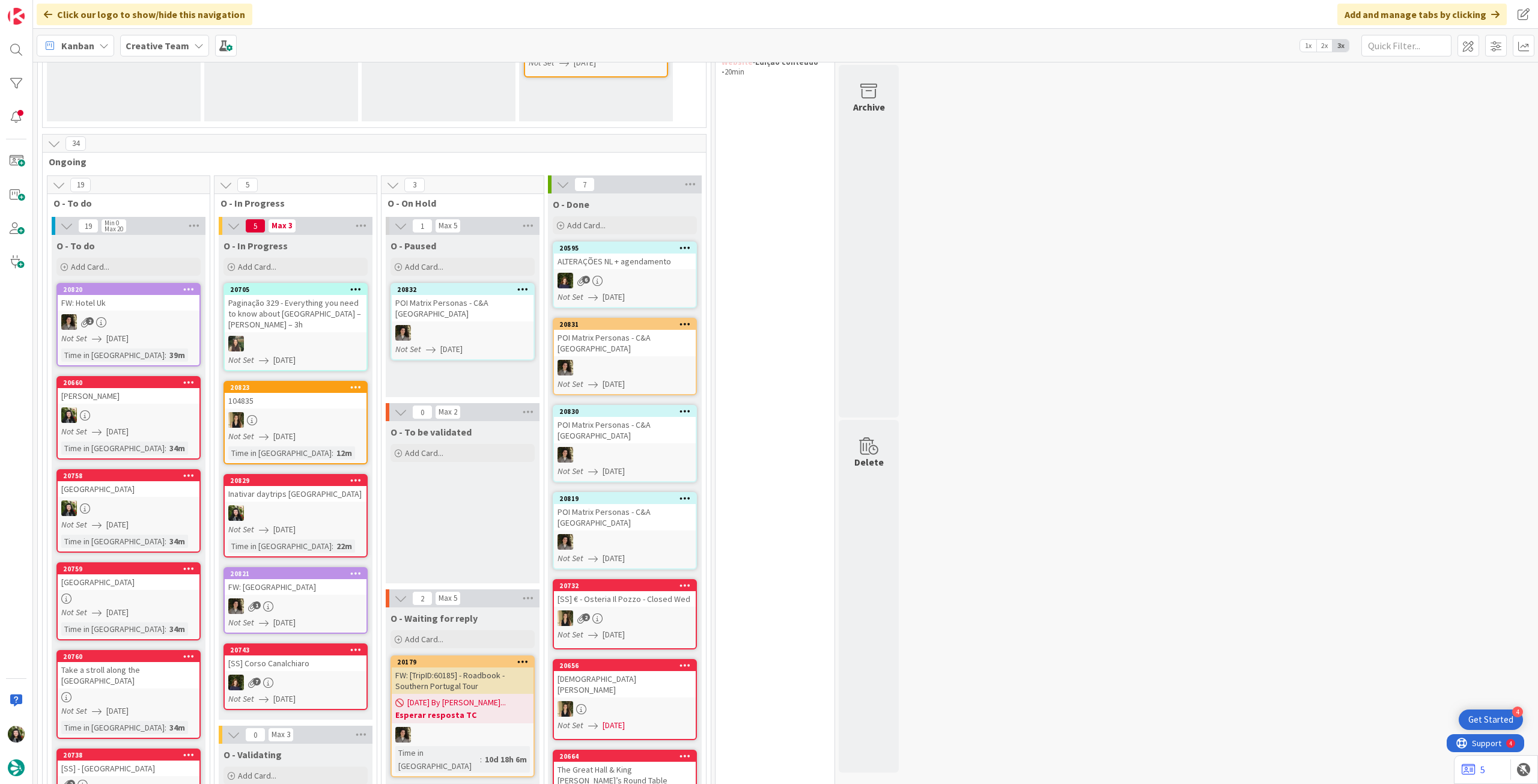
scroll to position [241, 0]
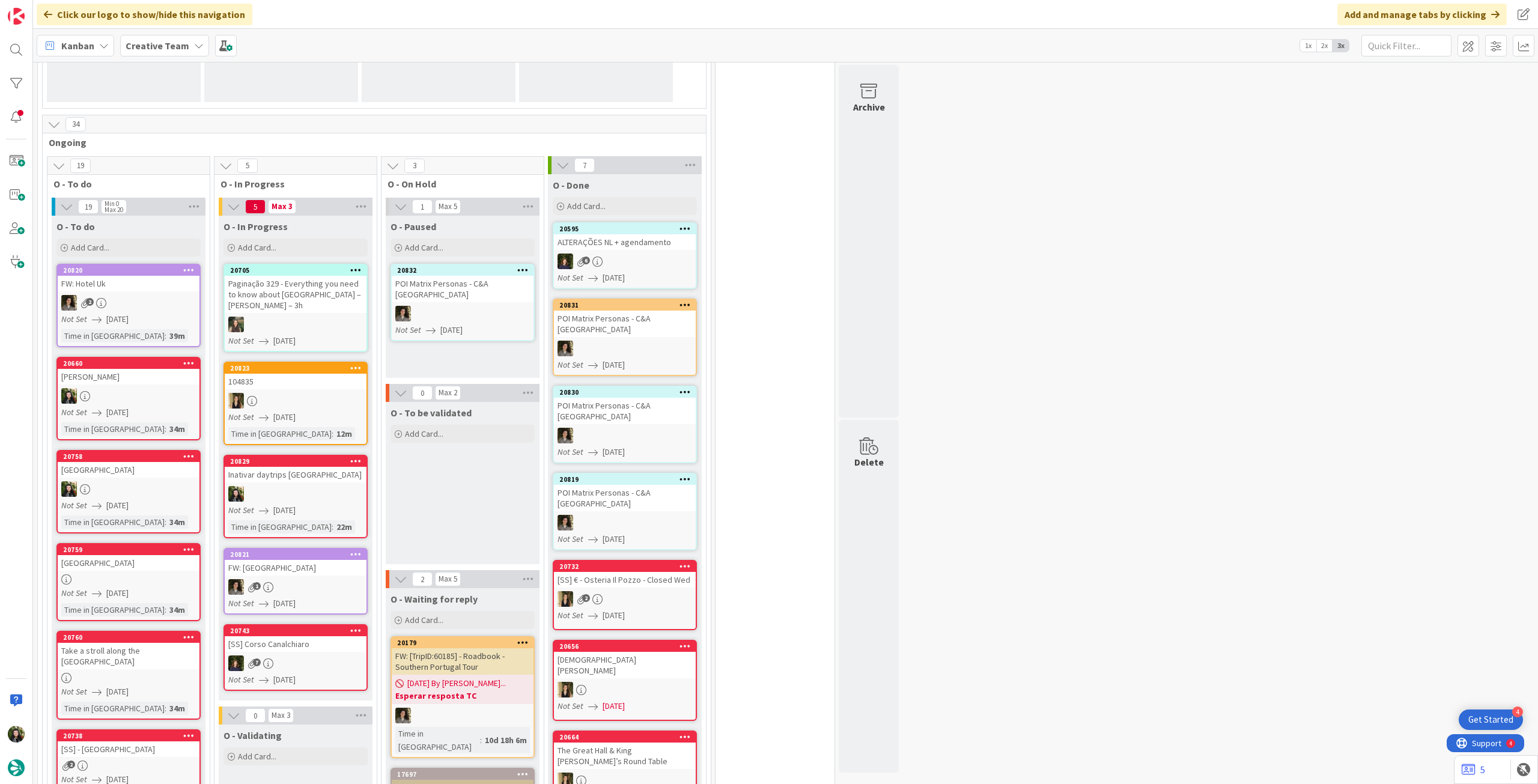
click at [325, 492] on div at bounding box center [295, 493] width 142 height 16
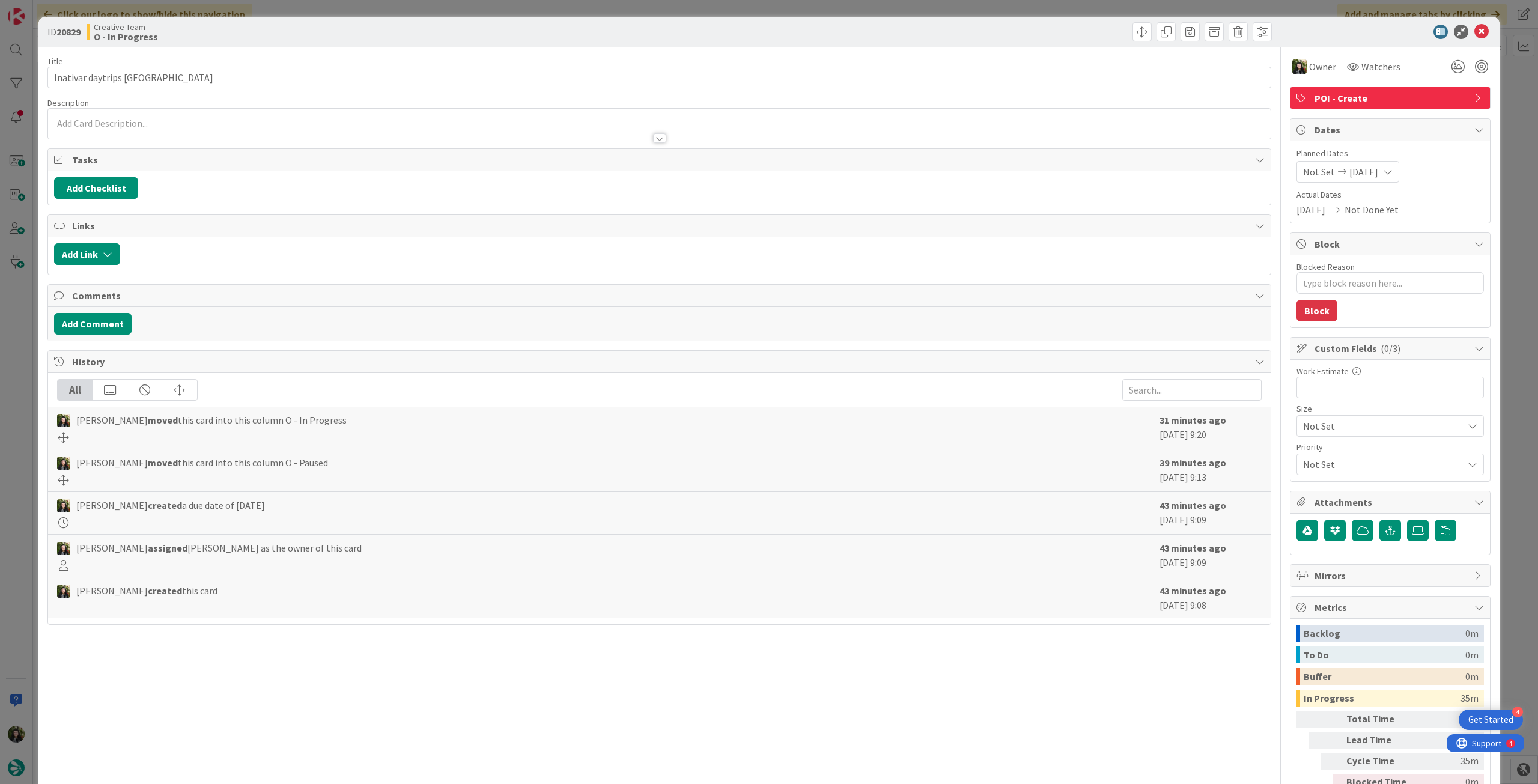
click at [1398, 101] on span "POI - Create" at bounding box center [1391, 98] width 154 height 14
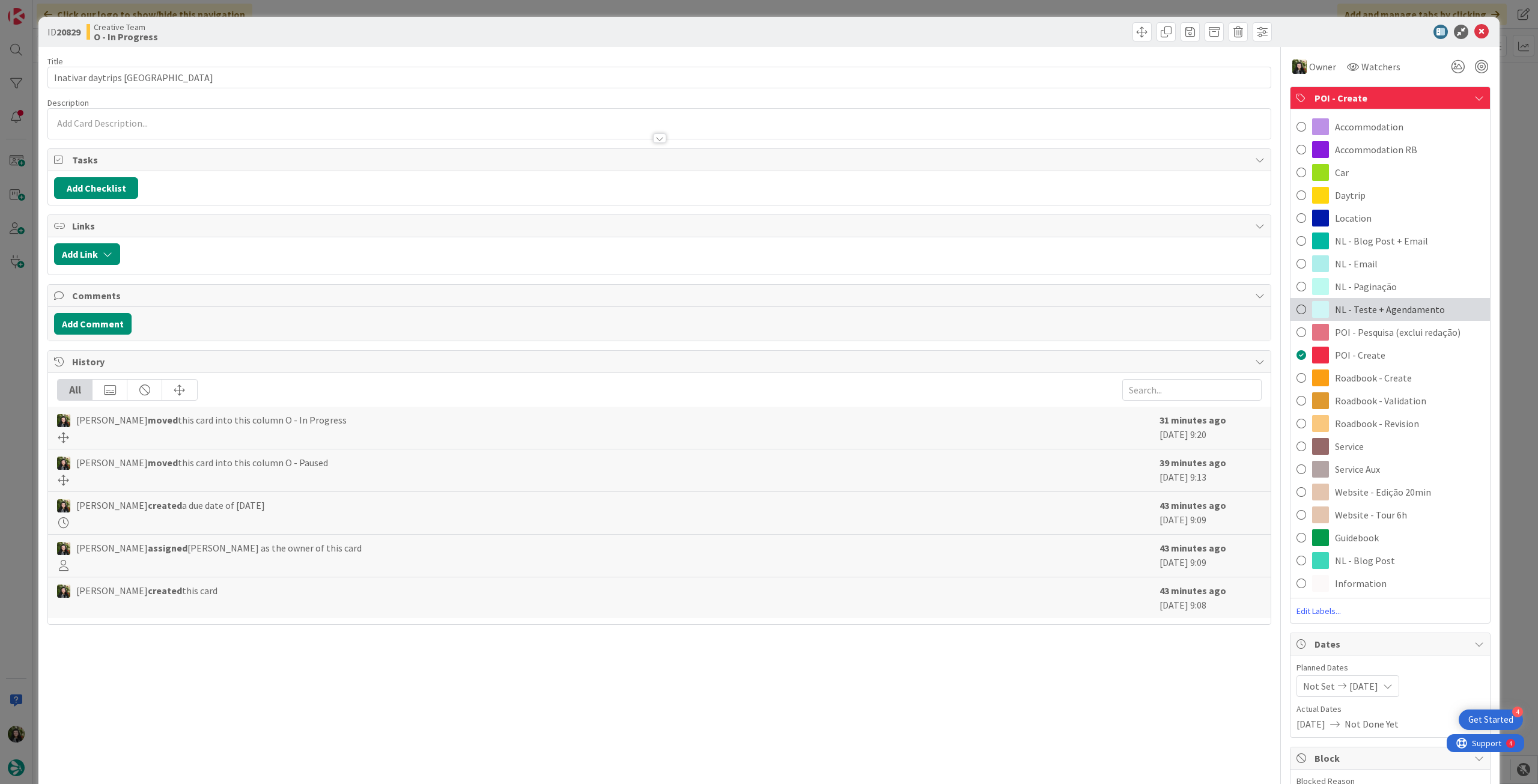
click at [1413, 307] on span "NL - Teste + Agendamento" at bounding box center [1390, 309] width 110 height 14
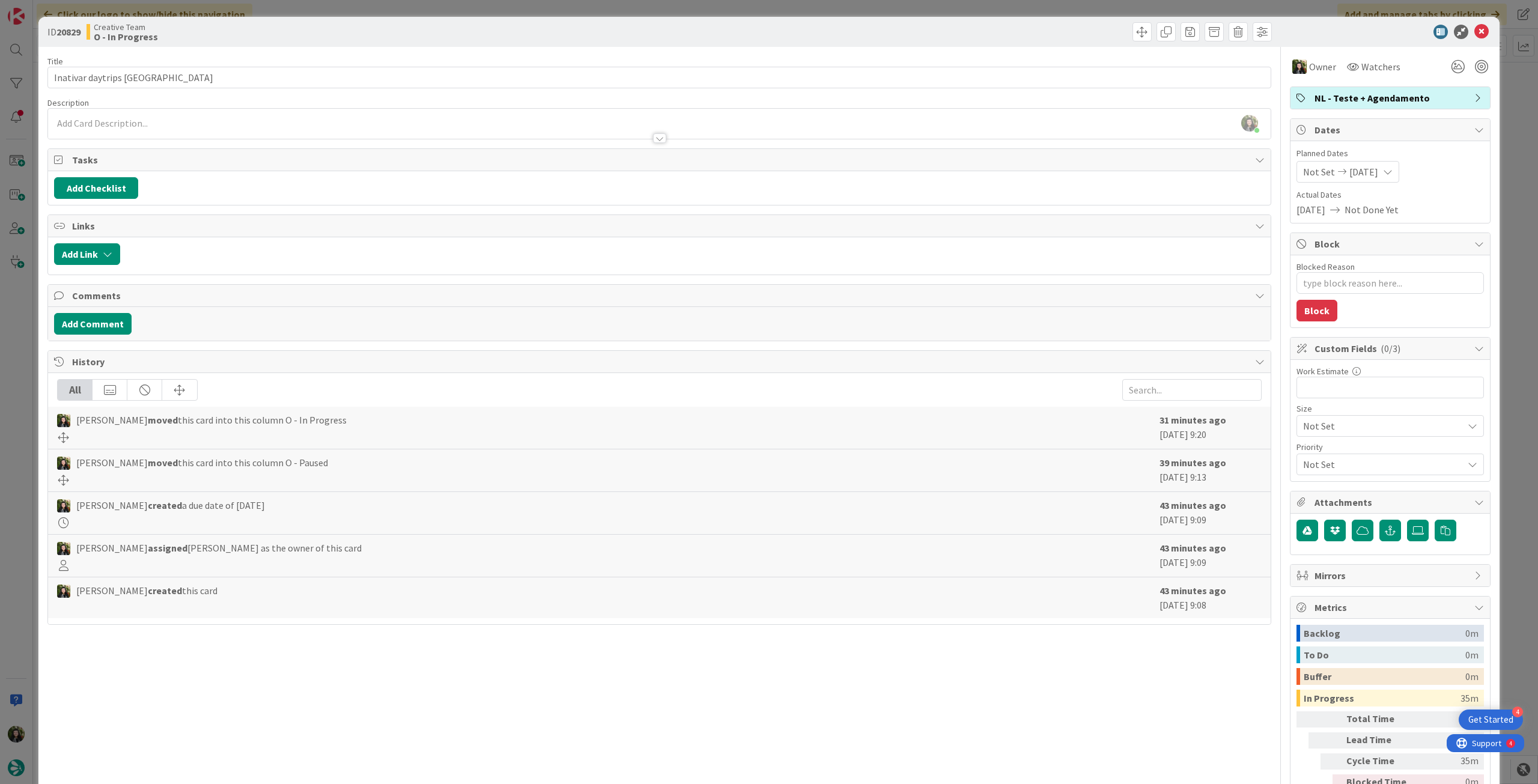
type textarea "x"
drag, startPoint x: 200, startPoint y: 83, endPoint x: 0, endPoint y: 72, distance: 200.3
click at [0, 72] on div "ID 20829 Creative Team O - In Progress Title 30 / 128 Inativar daytrips Lago di…" at bounding box center [769, 392] width 1538 height 784
click at [1474, 33] on icon at bounding box center [1481, 32] width 14 height 14
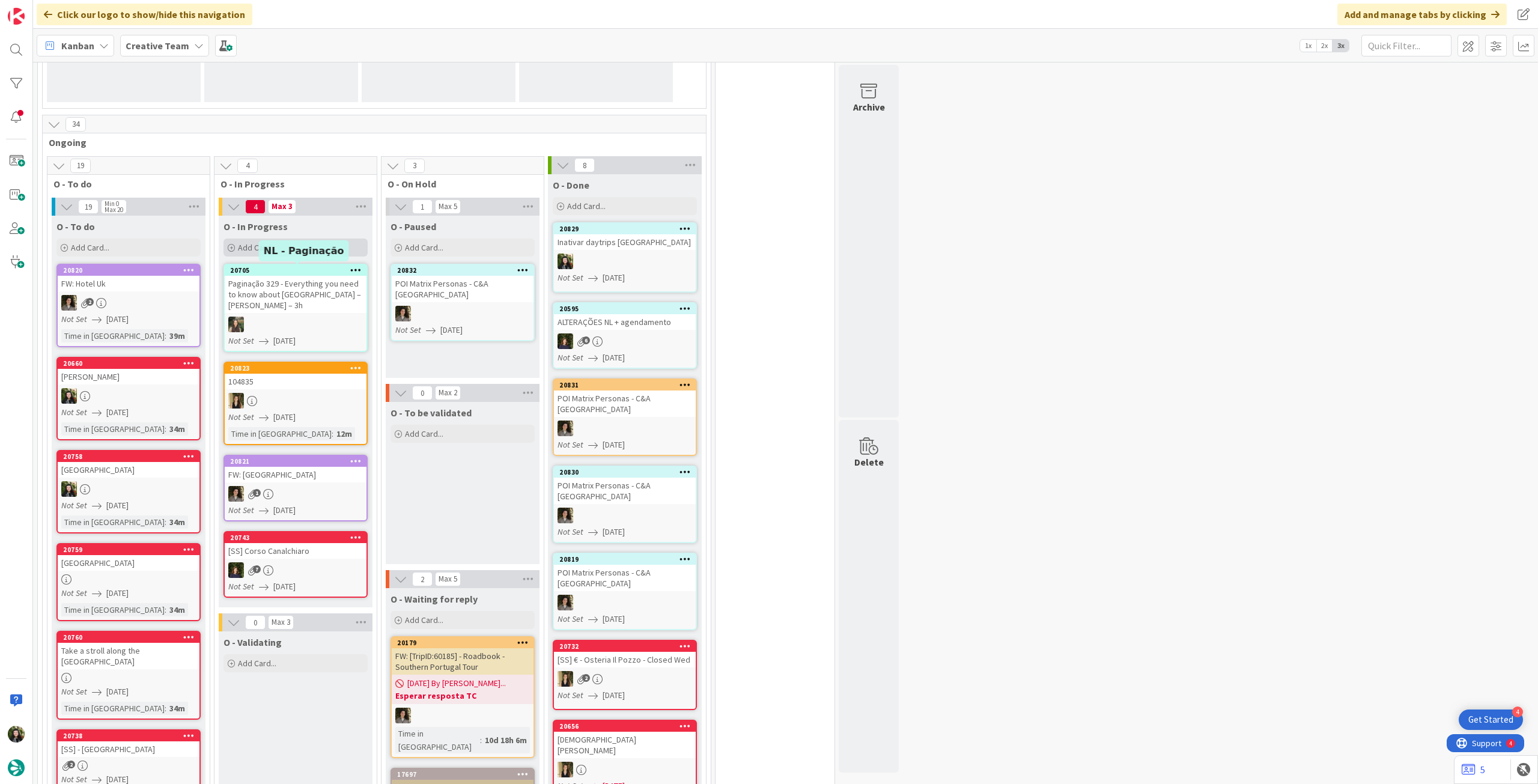
click at [282, 242] on div "Add Card..." at bounding box center [295, 247] width 145 height 18
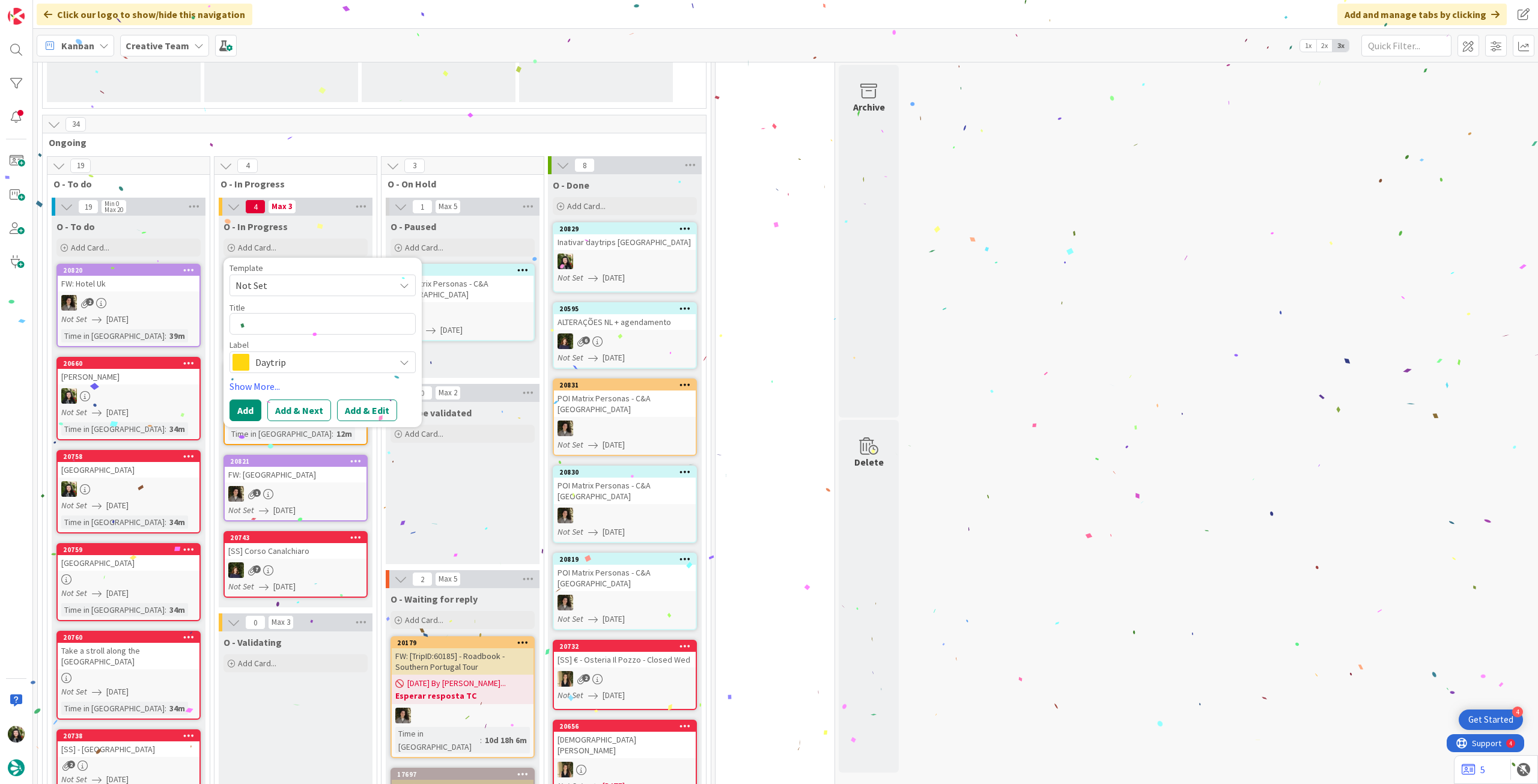
type textarea "Inativar daytrips Lago di Como"
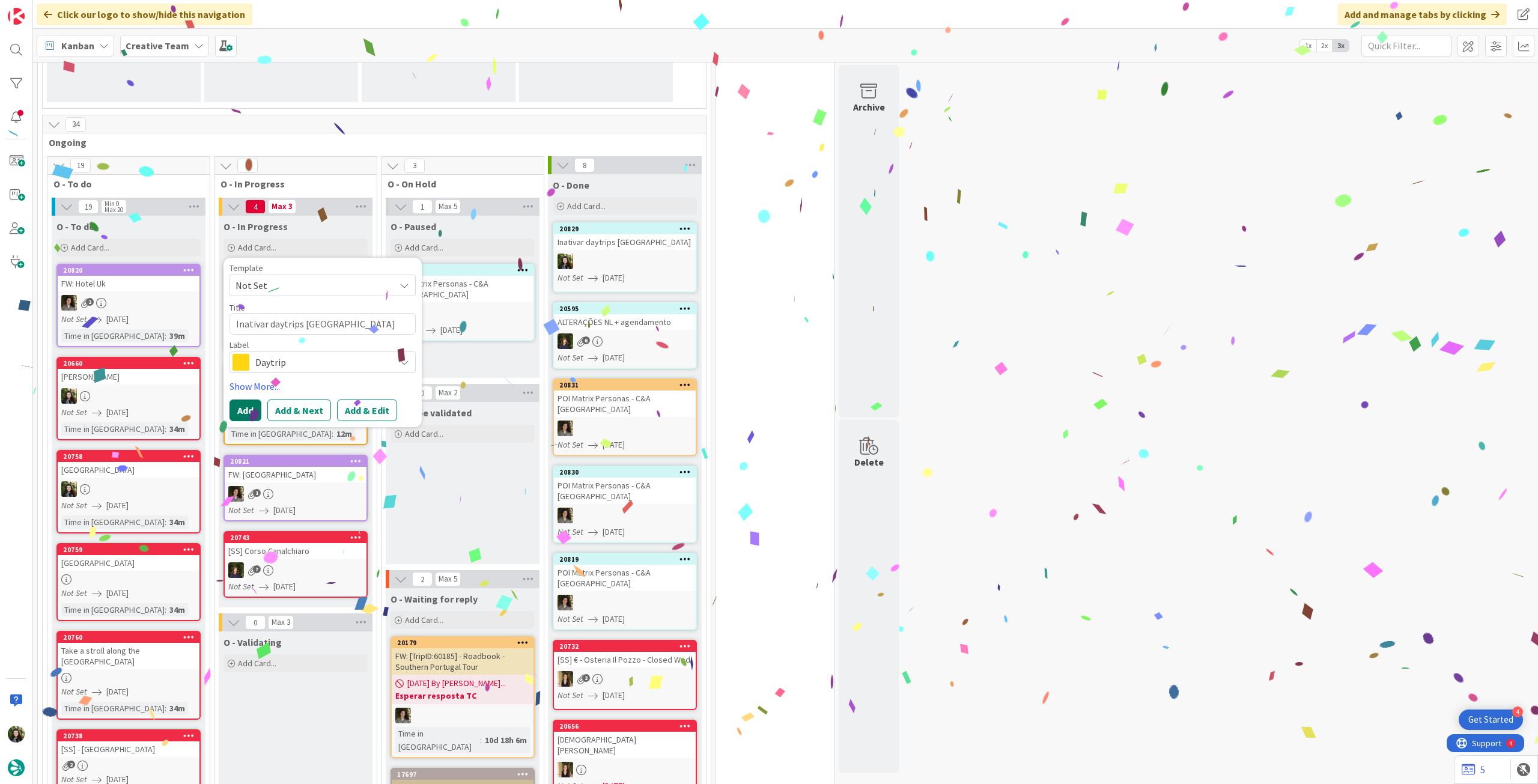
click at [245, 412] on button "Add" at bounding box center [245, 410] width 32 height 22
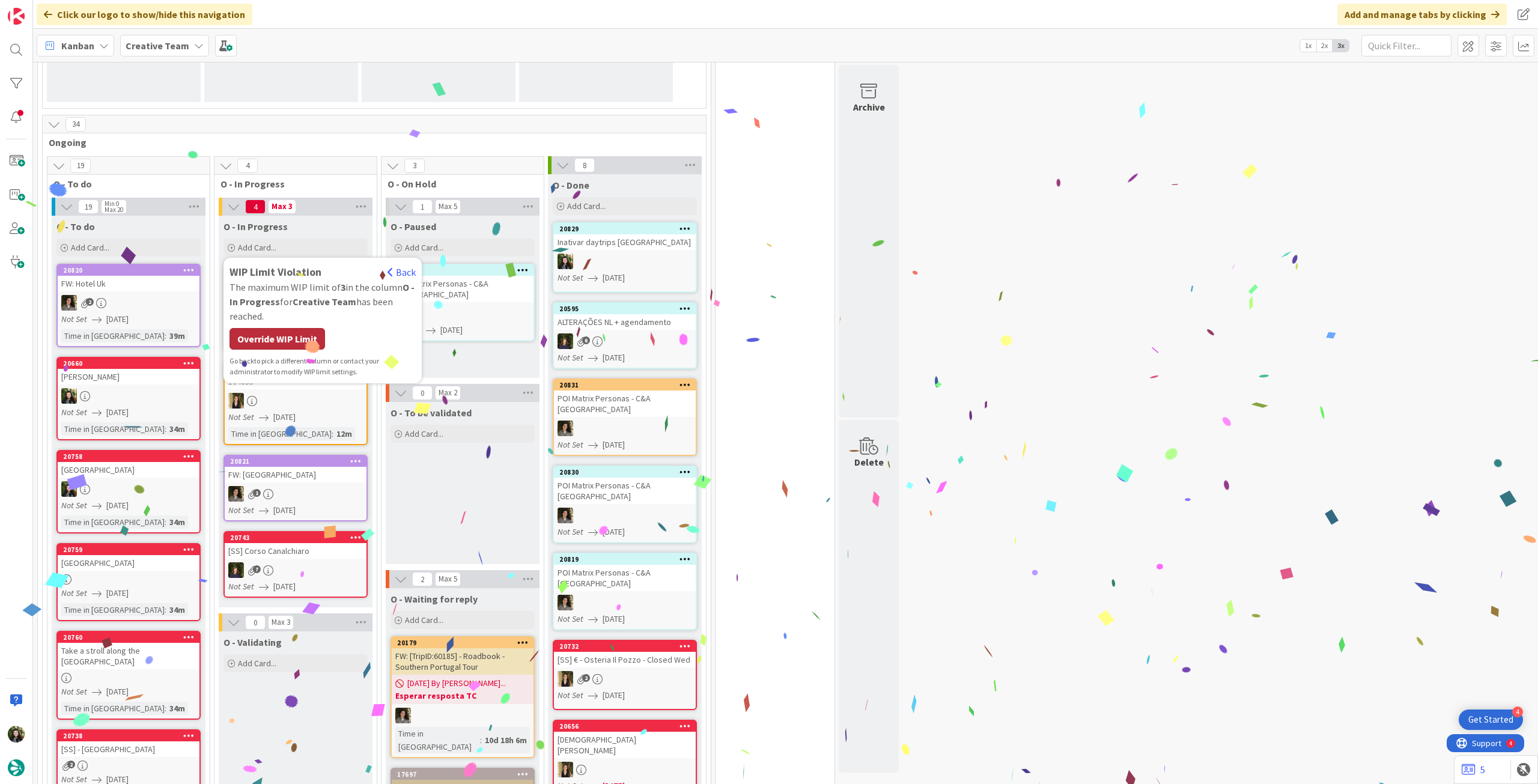
click at [284, 328] on div "Override WIP Limit" at bounding box center [277, 338] width 95 height 22
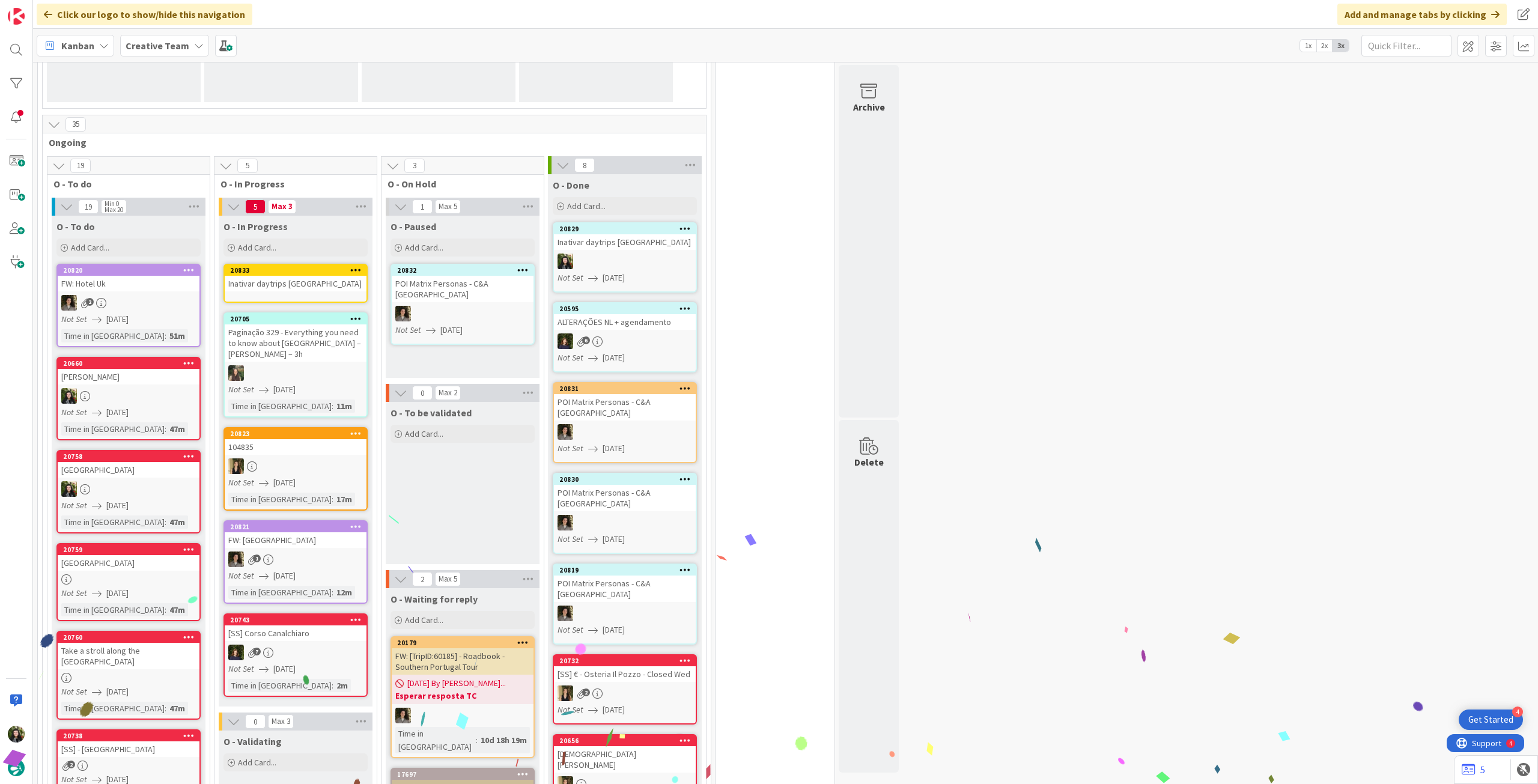
click at [299, 293] on link "20833 Inativar daytrips Lago di Como" at bounding box center [295, 284] width 145 height 39
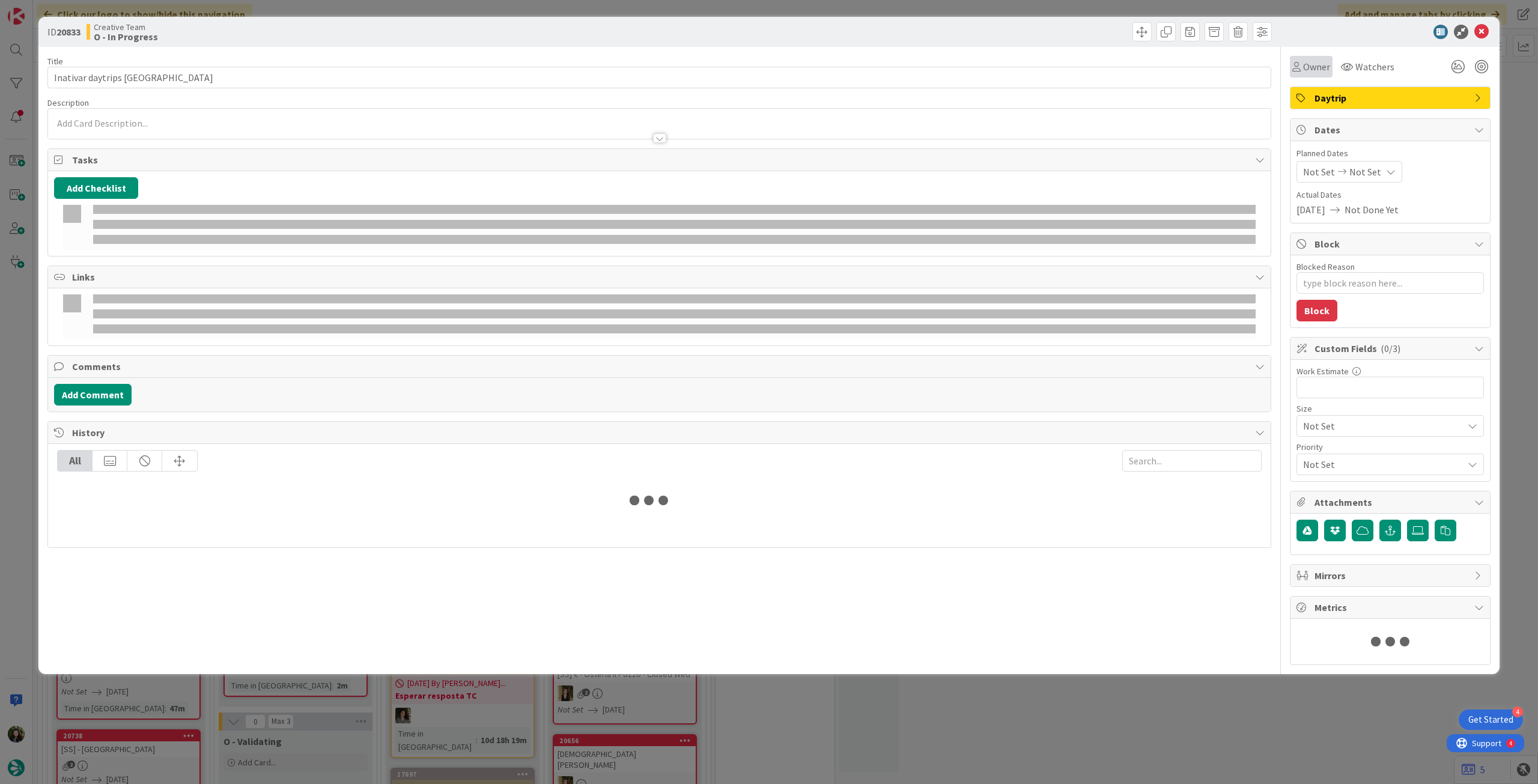
click at [1318, 74] on div "Owner" at bounding box center [1311, 67] width 42 height 22
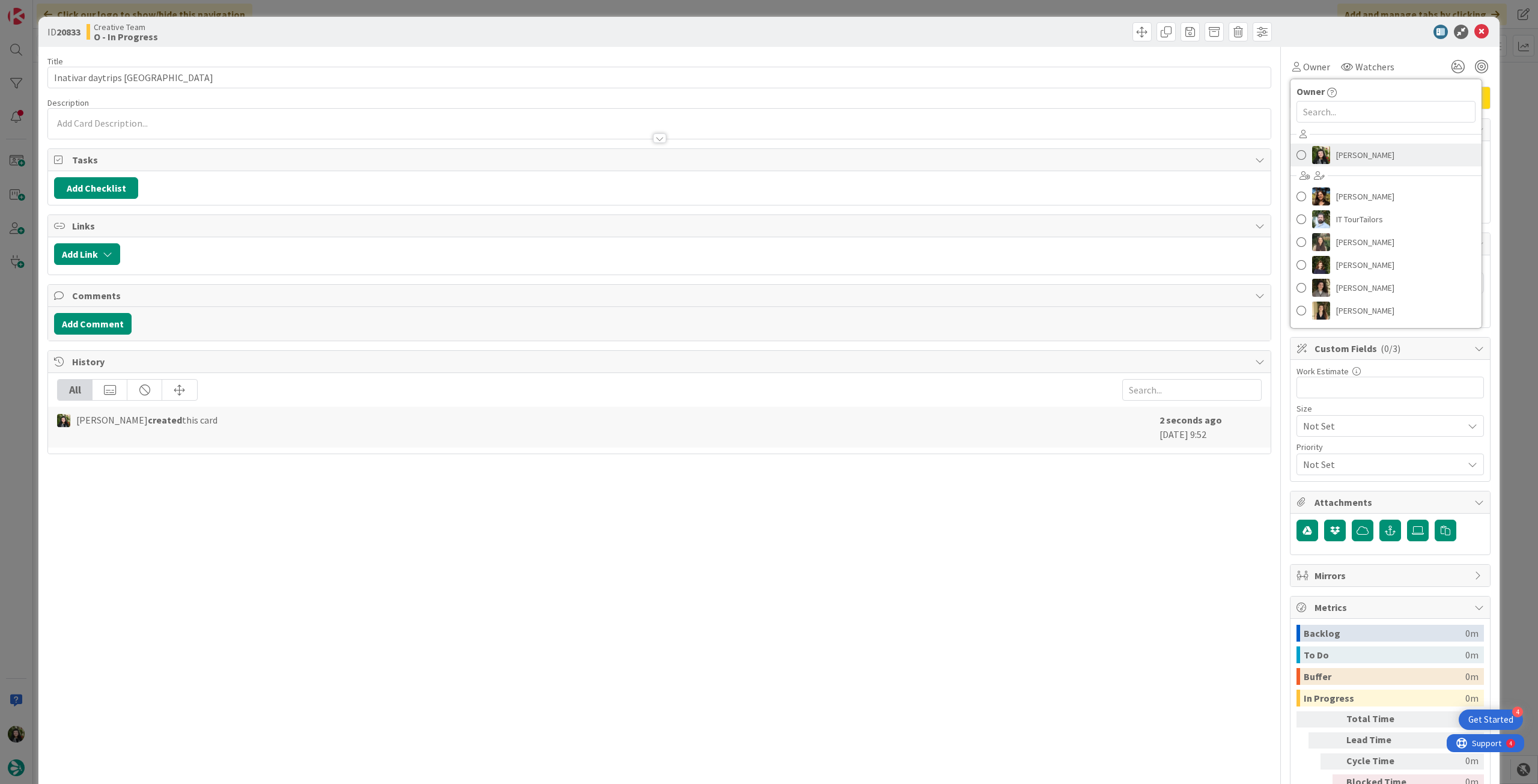
click at [1337, 159] on span "[PERSON_NAME]" at bounding box center [1365, 155] width 58 height 18
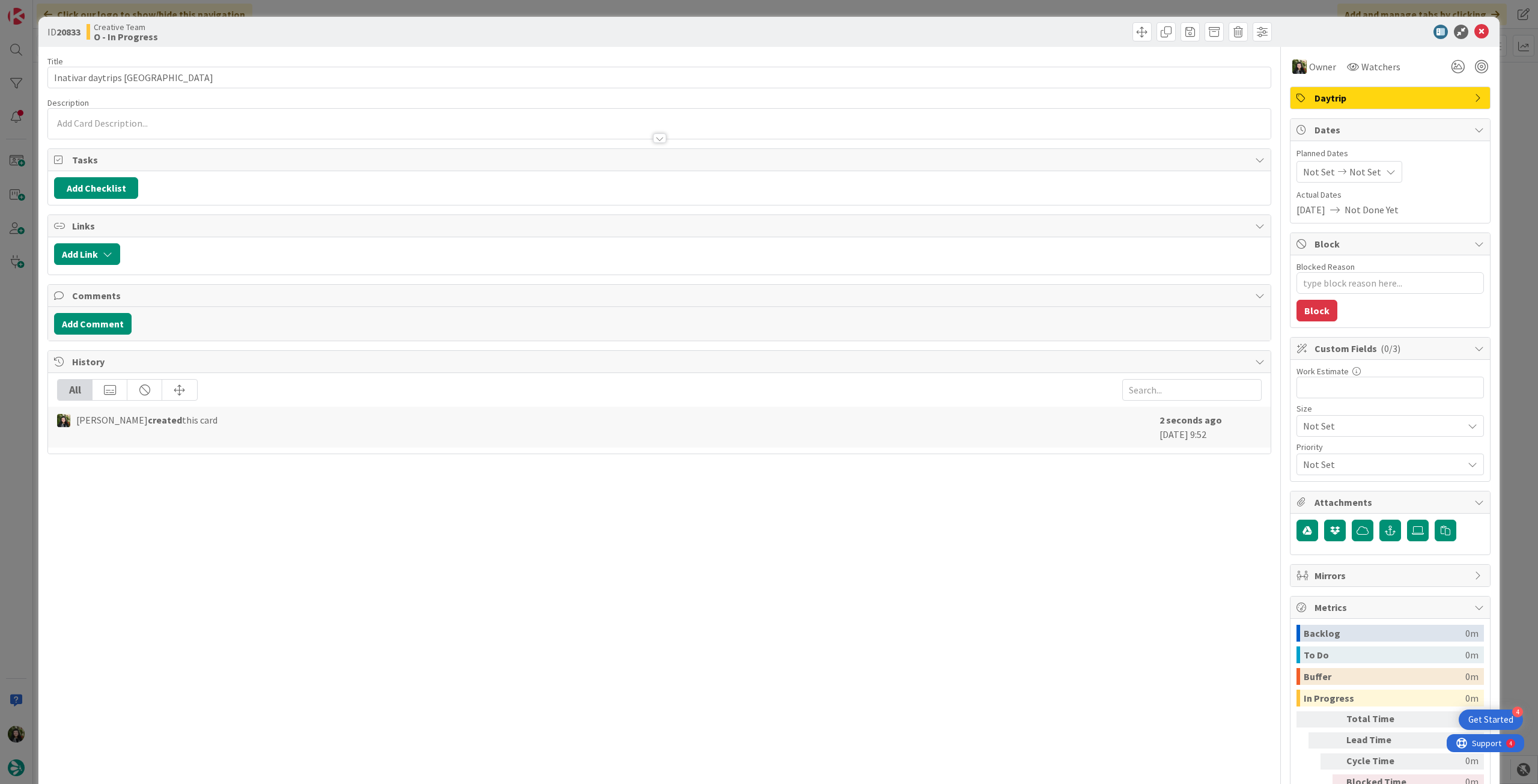
type textarea "x"
click at [1350, 173] on span "Not Set" at bounding box center [1365, 172] width 32 height 14
click at [1309, 446] on icon at bounding box center [1318, 453] width 18 height 14
type input "[DATE]"
click at [1474, 33] on icon at bounding box center [1481, 32] width 14 height 14
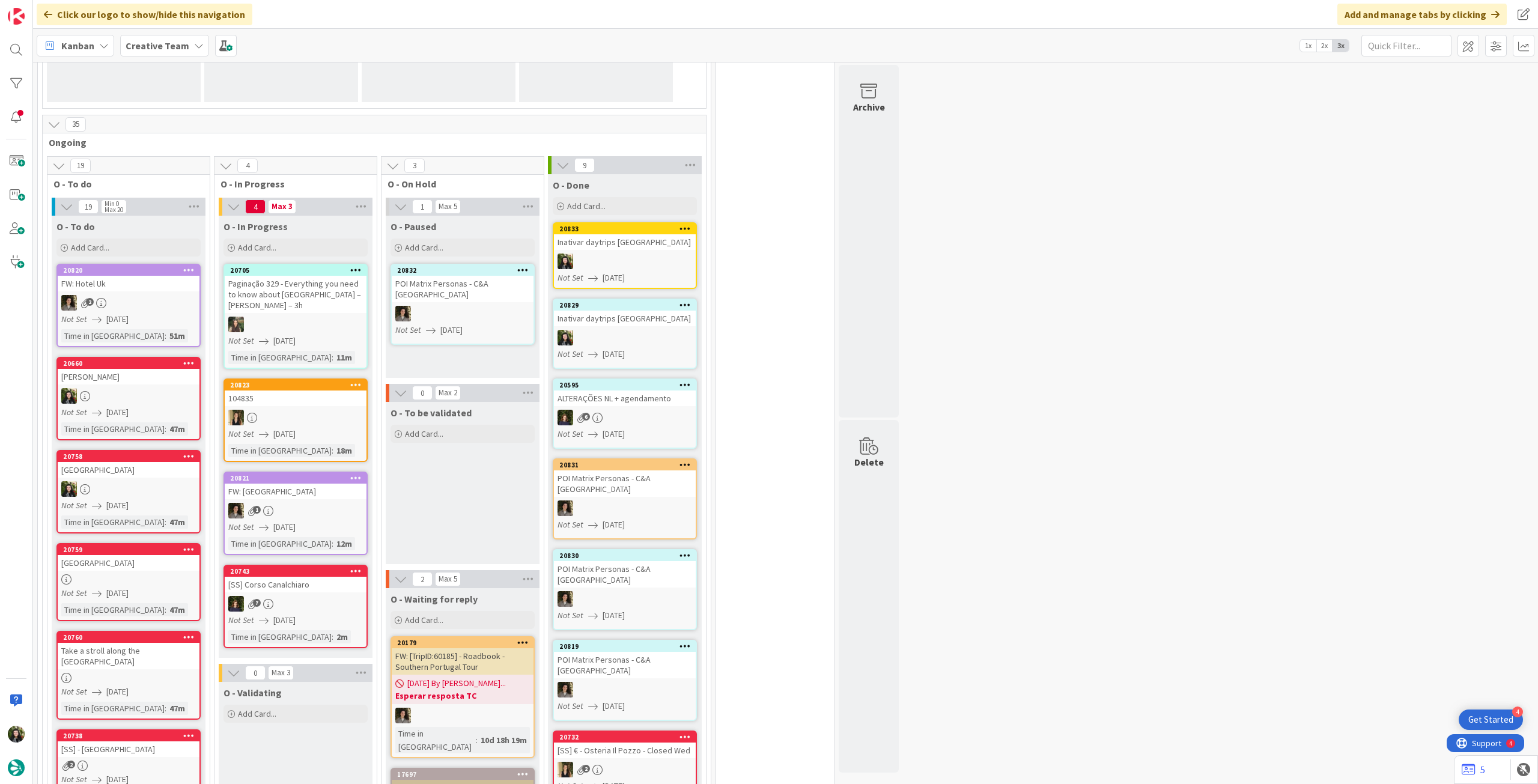
click at [149, 47] on b "Creative Team" at bounding box center [157, 45] width 64 height 12
click at [186, 170] on h4 "Creative Team - Análise" at bounding box center [216, 172] width 163 height 12
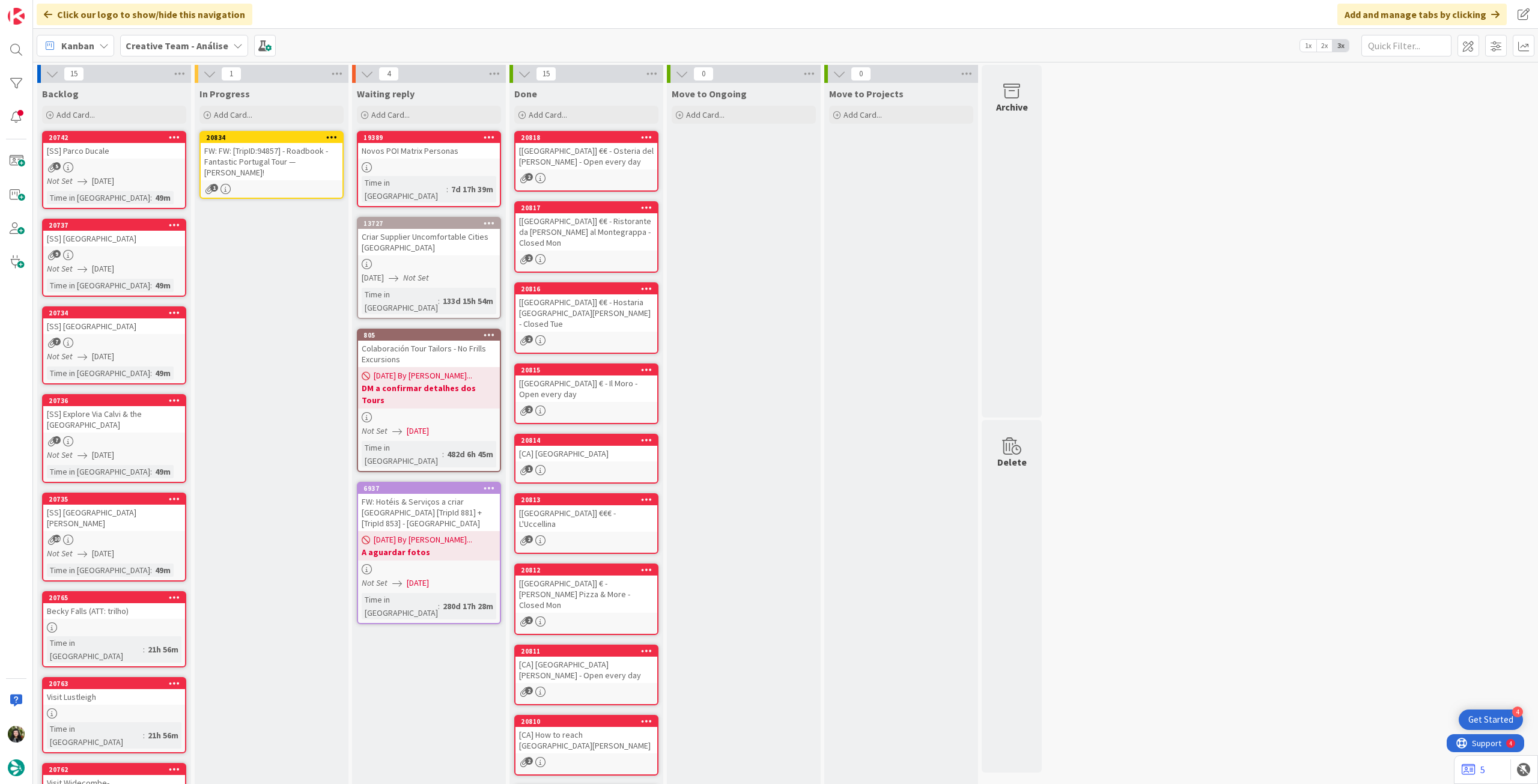
click at [269, 170] on div "FW: FW: [TripID:94857] - Roadbook - Fantastic Portugal Tour — [PERSON_NAME]!" at bounding box center [271, 161] width 142 height 37
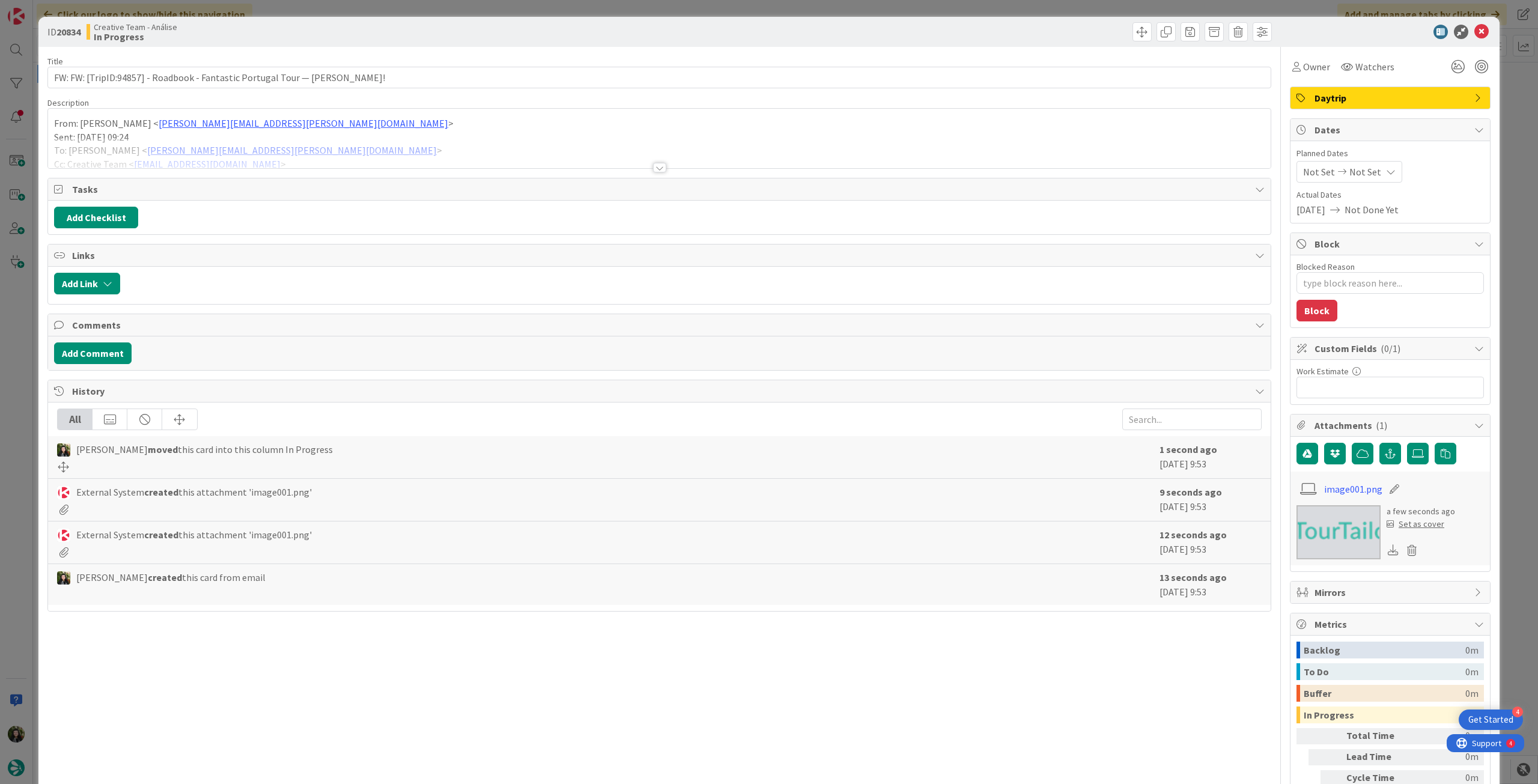
click at [1386, 170] on icon at bounding box center [1390, 172] width 10 height 10
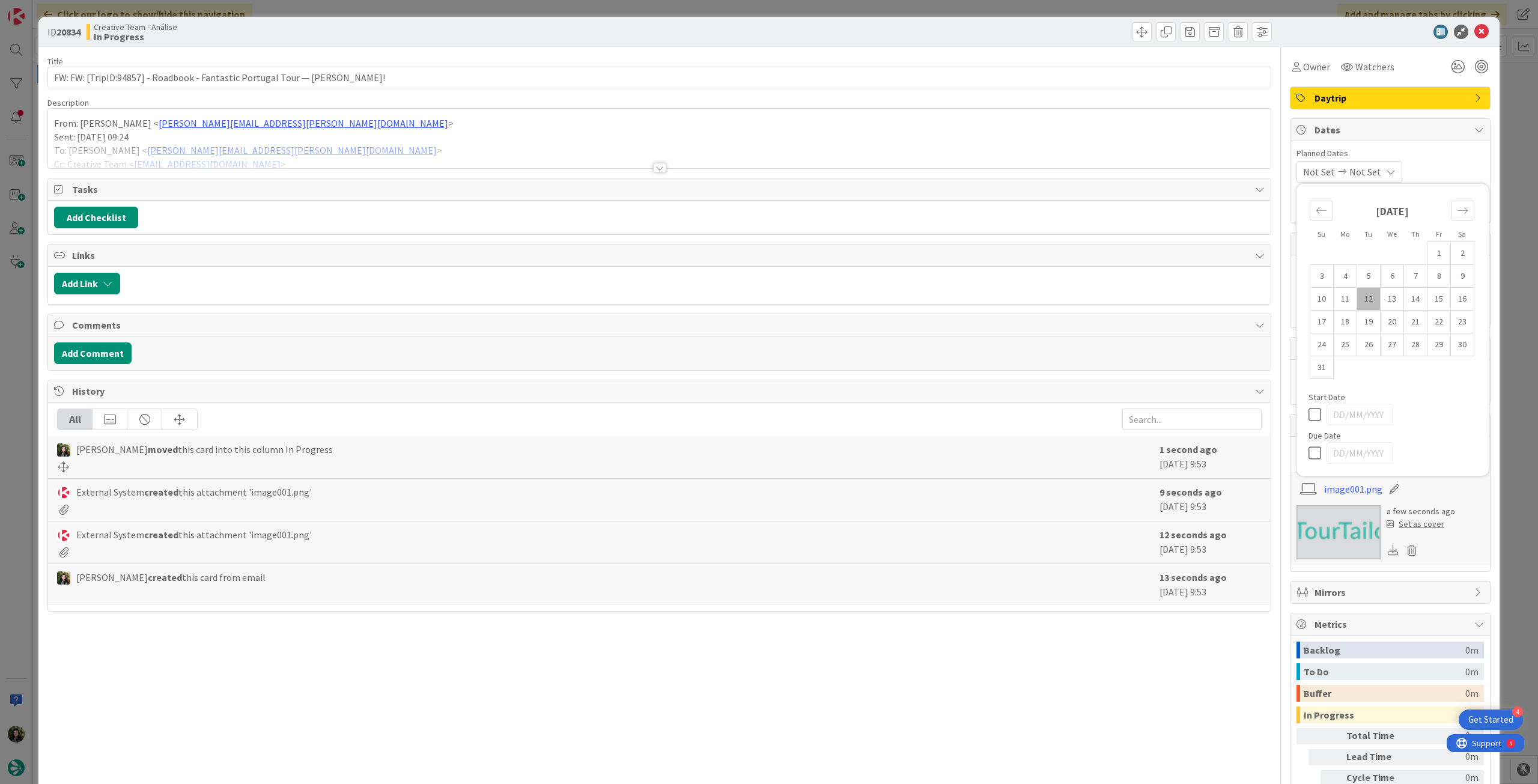
type textarea "x"
click at [1309, 448] on icon at bounding box center [1318, 453] width 18 height 14
type input "[DATE]"
click at [1474, 30] on icon at bounding box center [1481, 32] width 14 height 14
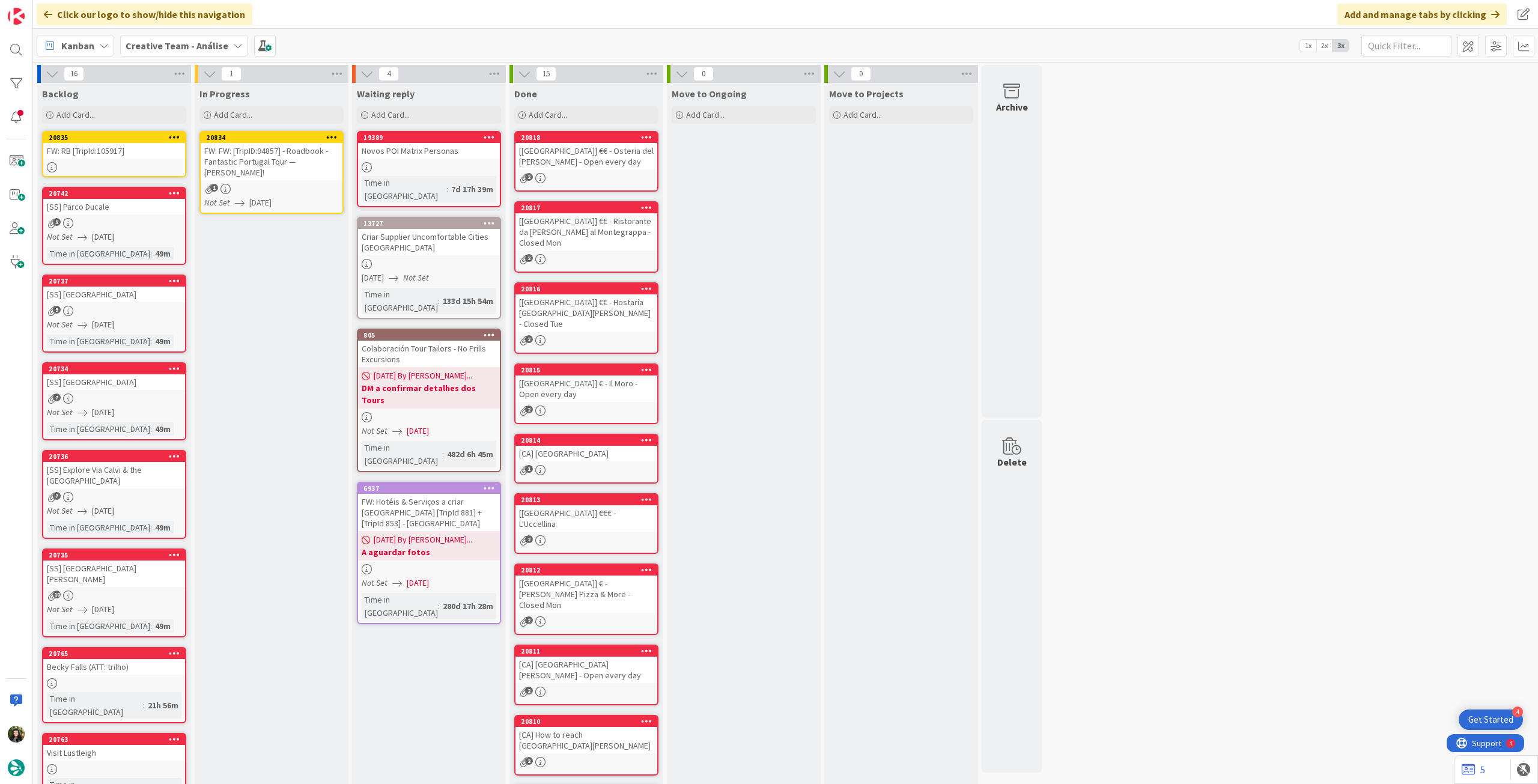
click at [327, 135] on icon at bounding box center [332, 136] width 11 height 8
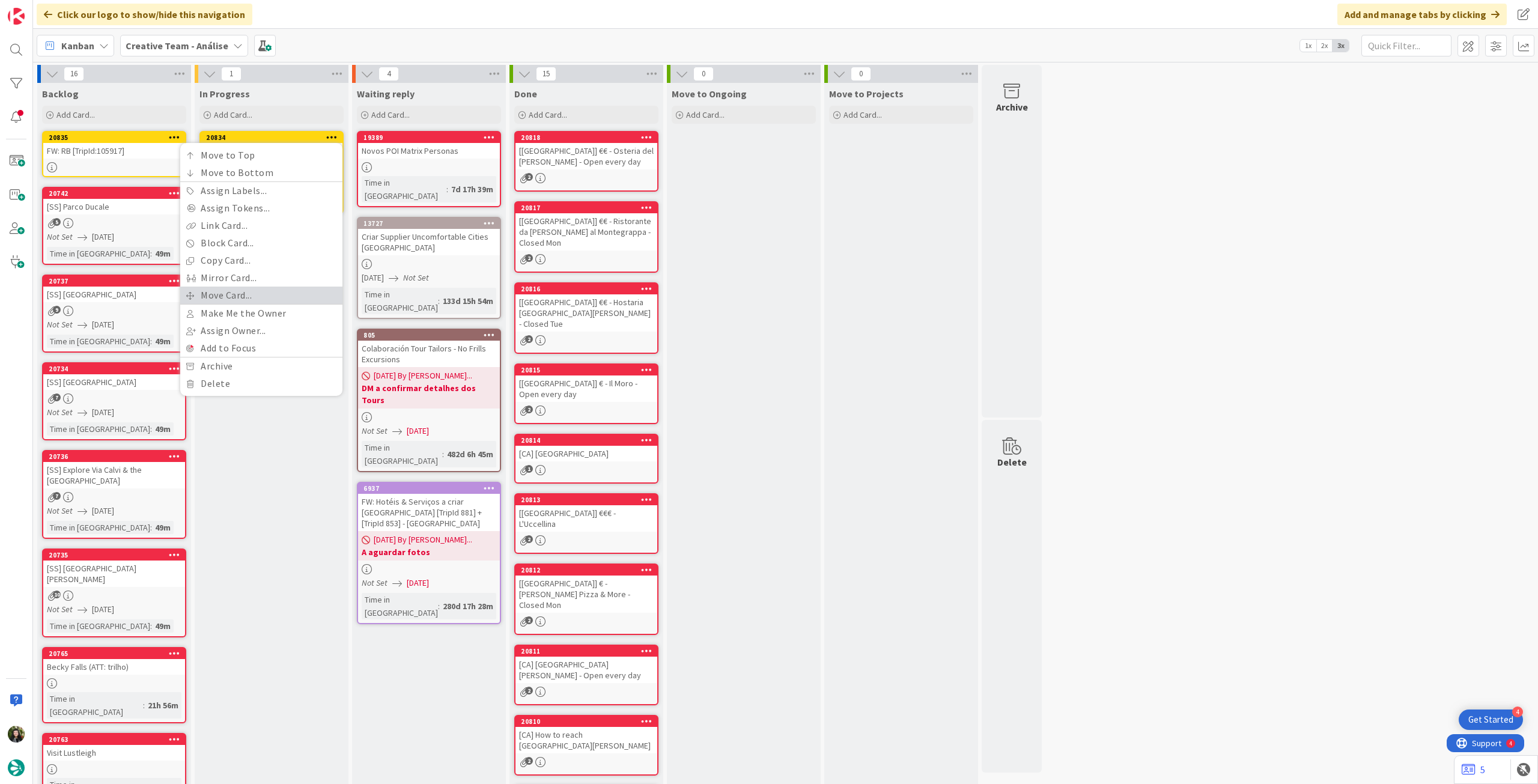
click at [279, 290] on link "Move Card..." at bounding box center [261, 295] width 162 height 17
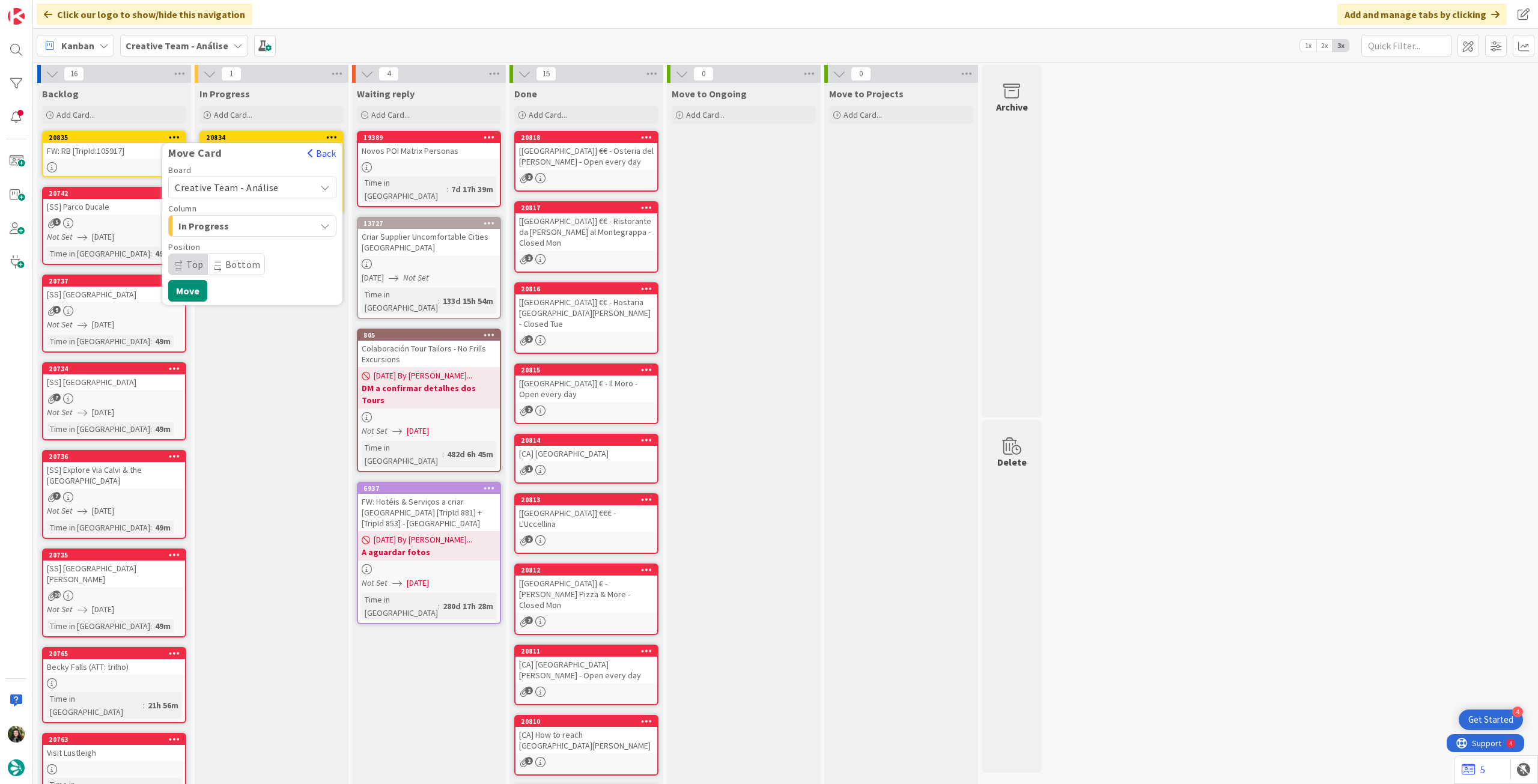
click at [257, 185] on span "Creative Team - Análise" at bounding box center [226, 188] width 104 height 12
click at [241, 242] on span "Creative Team" at bounding box center [260, 244] width 139 height 18
click at [262, 264] on span "Daytrip" at bounding box center [251, 264] width 115 height 17
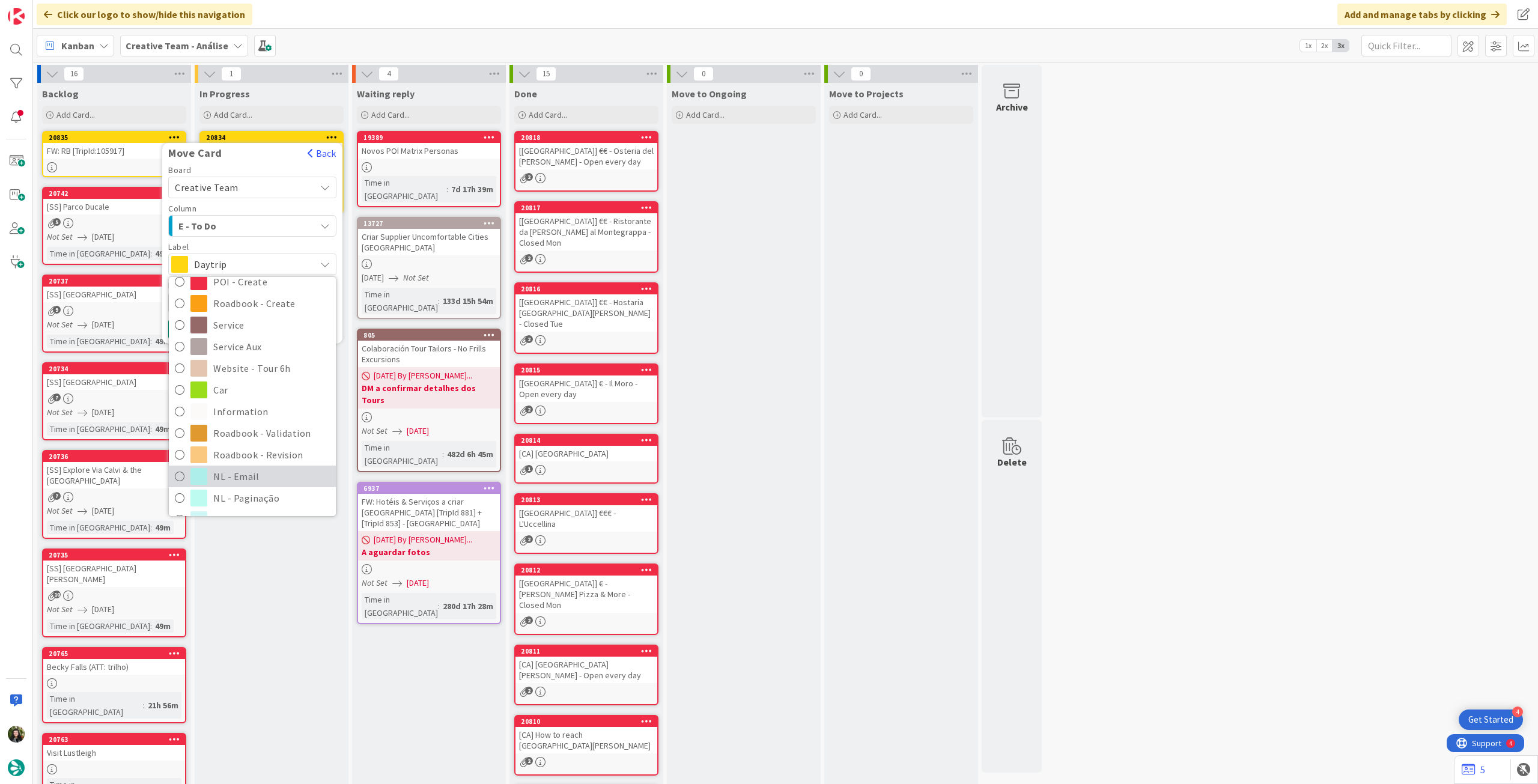
scroll to position [160, 0]
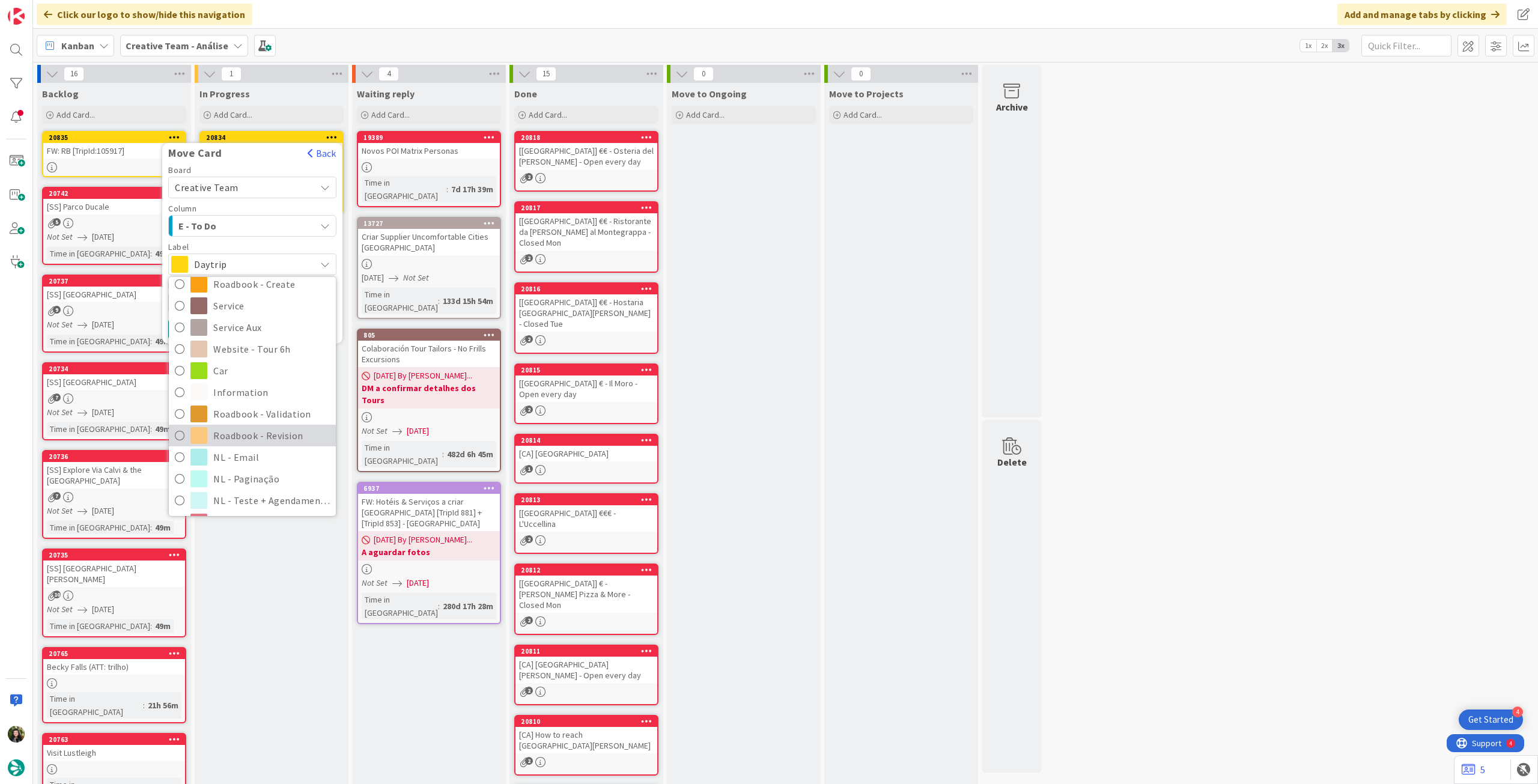
click at [263, 436] on span "Roadbook - Revision" at bounding box center [272, 436] width 117 height 18
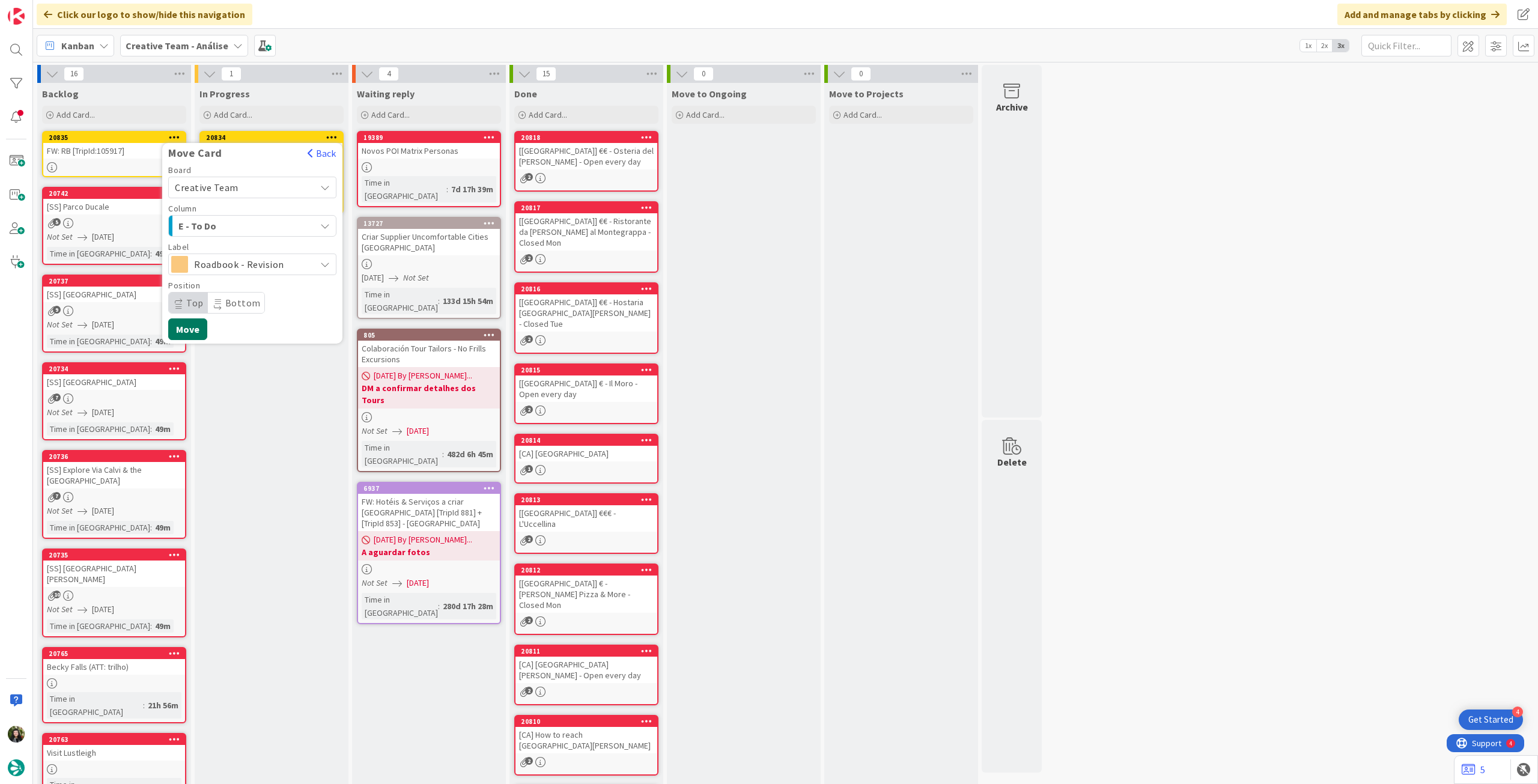
click at [190, 331] on button "Move" at bounding box center [188, 329] width 39 height 22
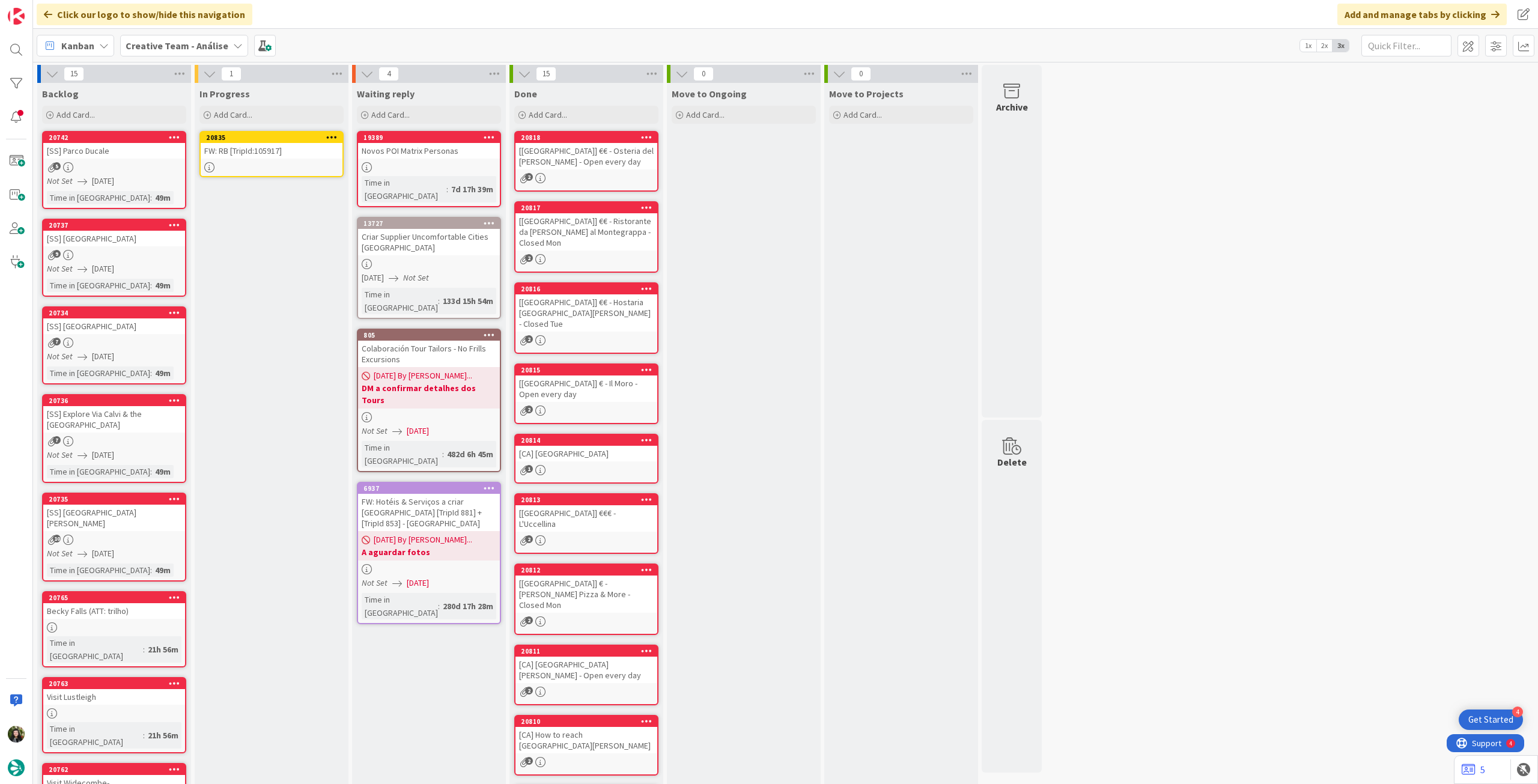
click at [284, 154] on div "FW: RB [TripId:105917]" at bounding box center [271, 151] width 142 height 16
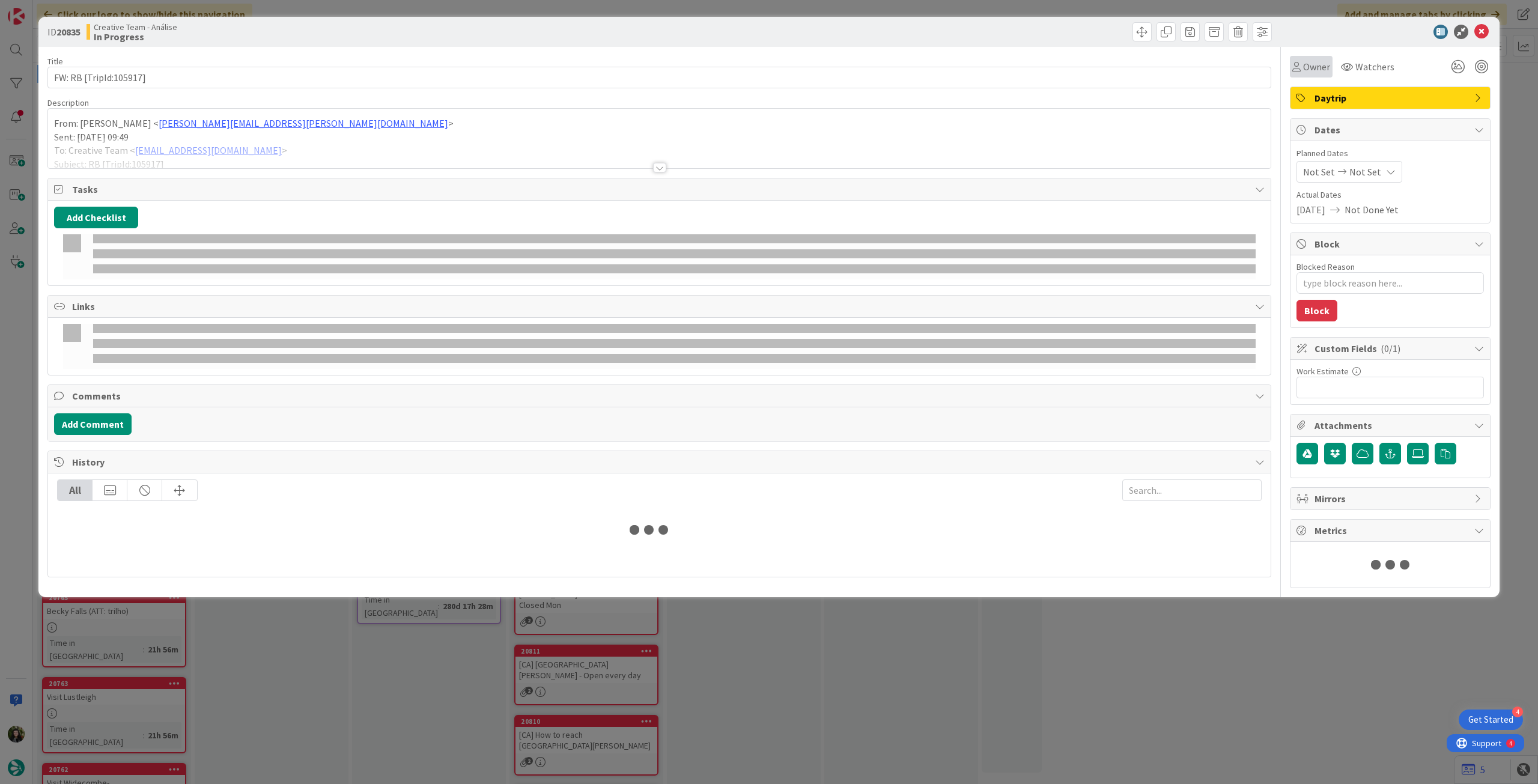
type textarea "x"
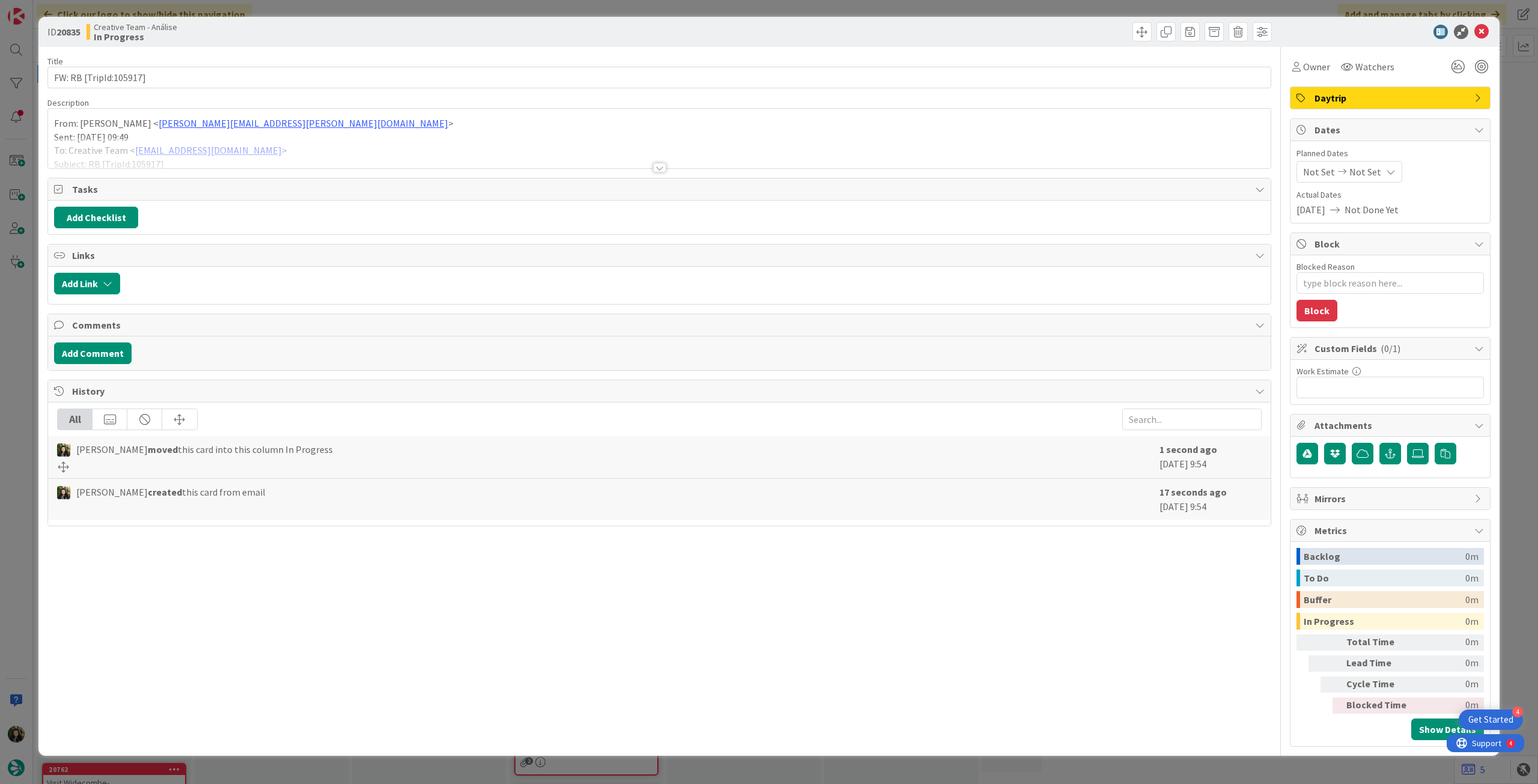
click at [1353, 170] on span "Not Set" at bounding box center [1365, 172] width 32 height 14
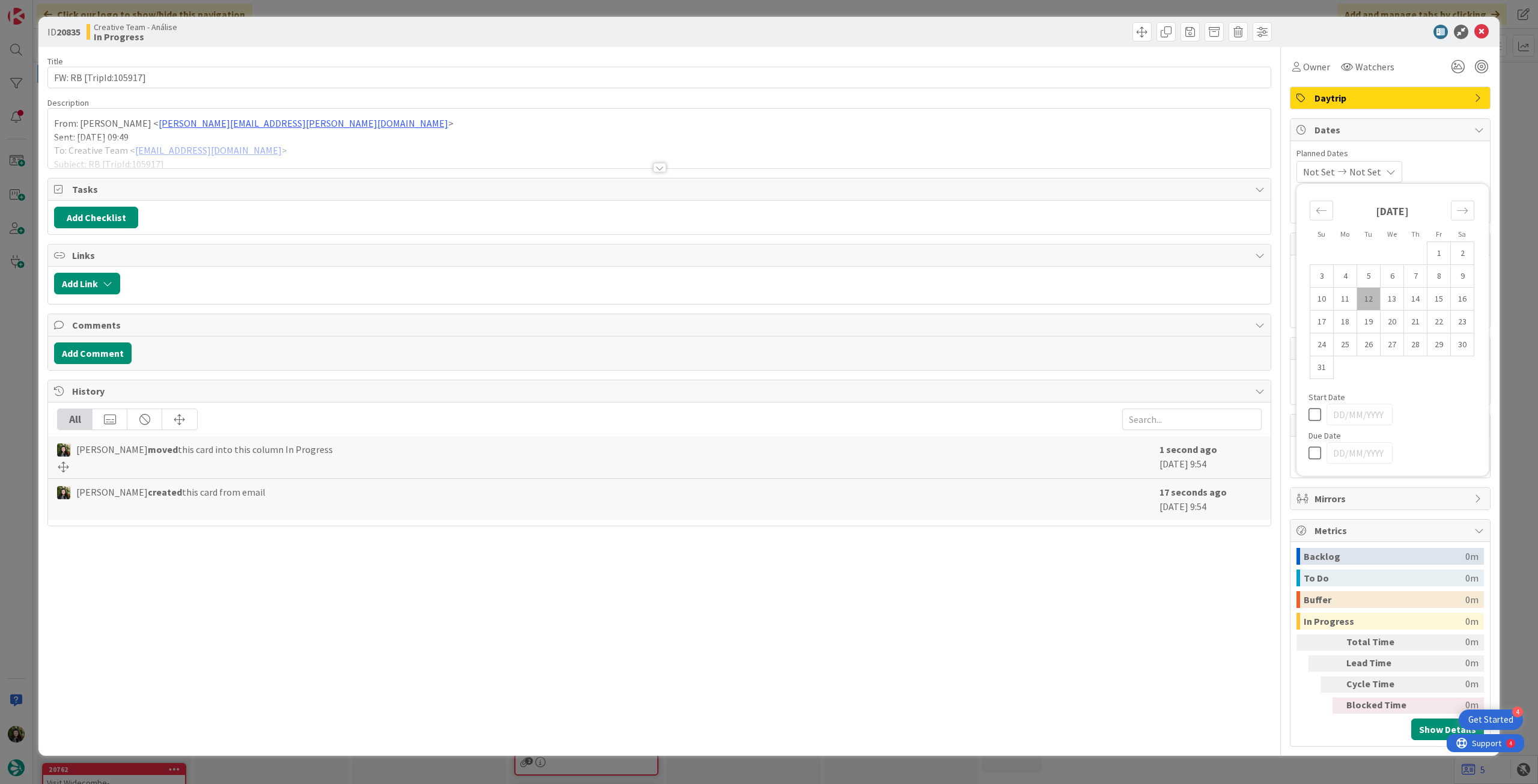
click at [1307, 446] on div "Su Mo Tu We Th Fr Sa July 2025 1 2 3 4 5 6 7 8 9 10 11 12 13 14 15 16 17 18 19 …" at bounding box center [1393, 330] width 180 height 280
click at [1311, 453] on icon at bounding box center [1318, 453] width 18 height 14
type input "[DATE]"
click at [1485, 33] on icon at bounding box center [1481, 32] width 14 height 14
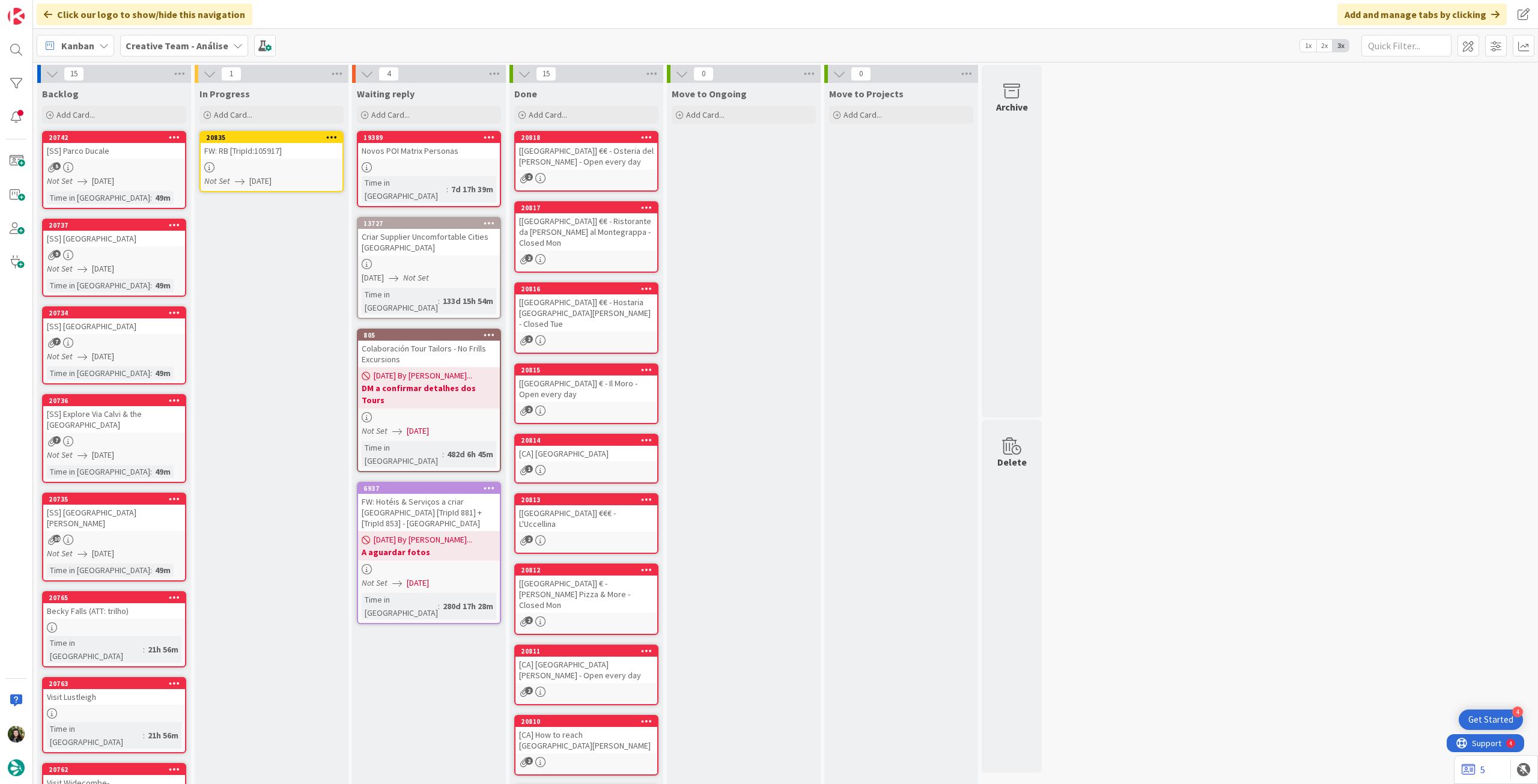
click at [330, 136] on icon at bounding box center [332, 136] width 11 height 8
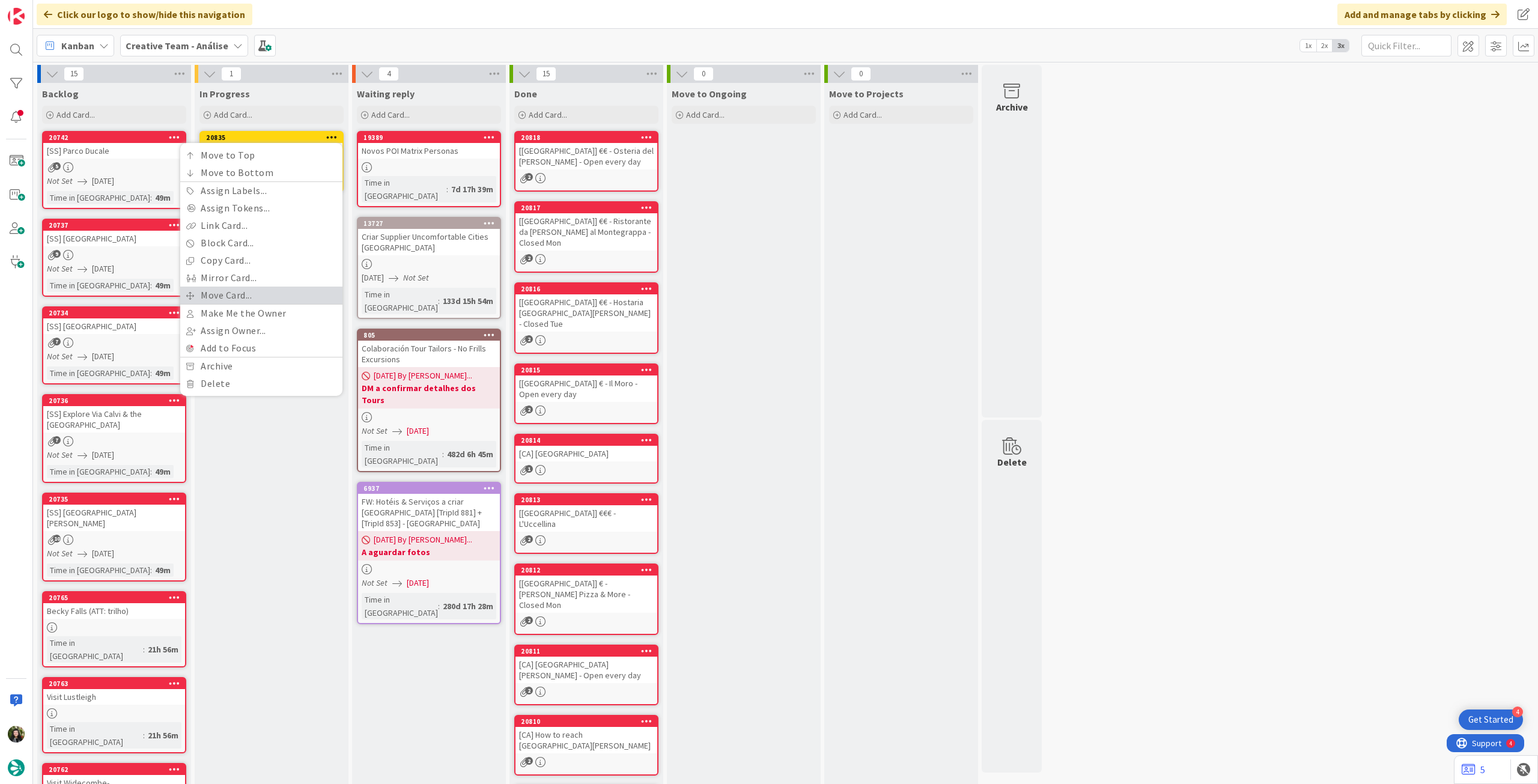
click at [258, 300] on link "Move Card..." at bounding box center [261, 295] width 162 height 17
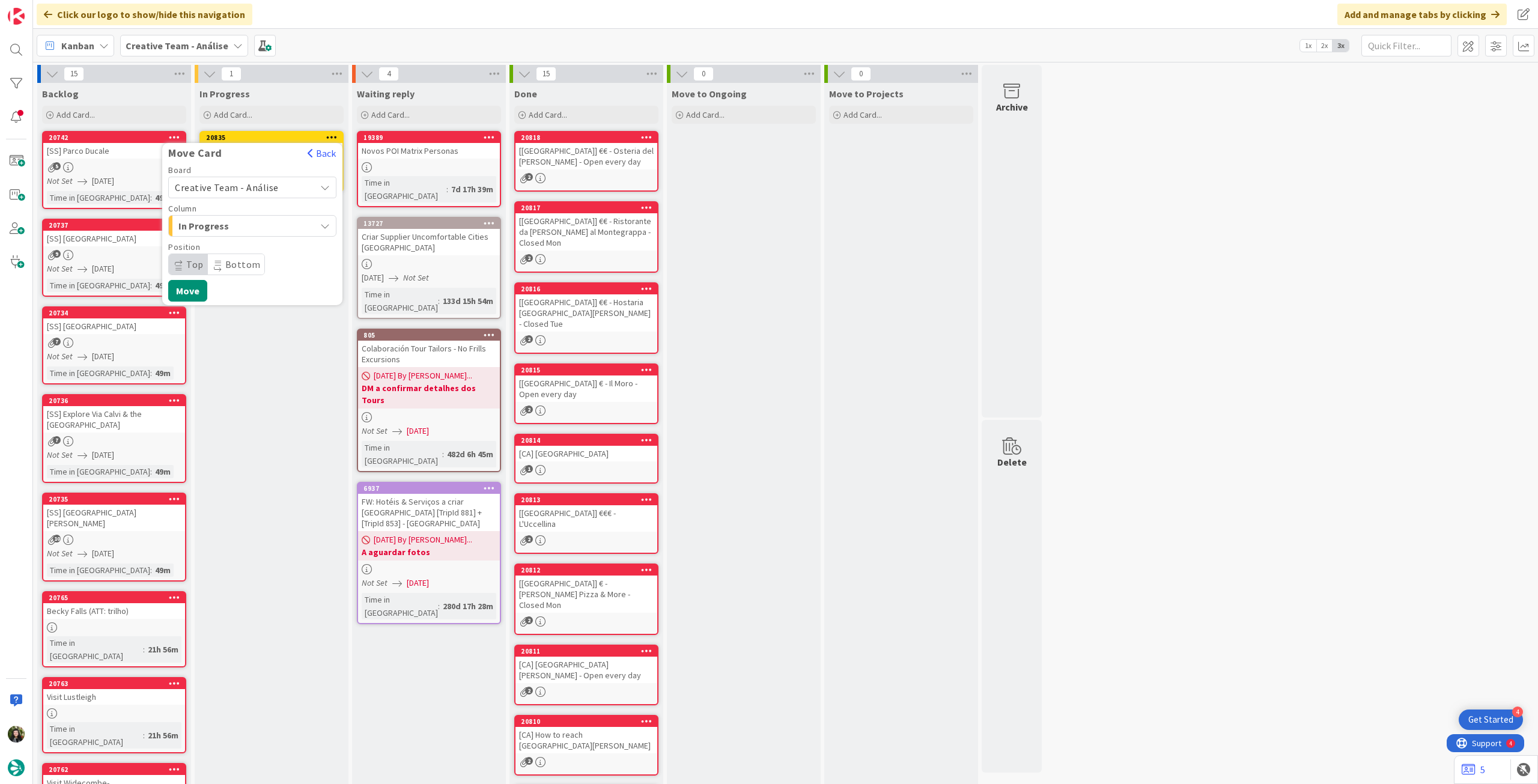
click at [225, 186] on span "Creative Team - Análise" at bounding box center [226, 188] width 104 height 12
click at [223, 244] on span "Creative Team" at bounding box center [260, 244] width 139 height 18
click at [235, 265] on span "Daytrip" at bounding box center [251, 264] width 115 height 17
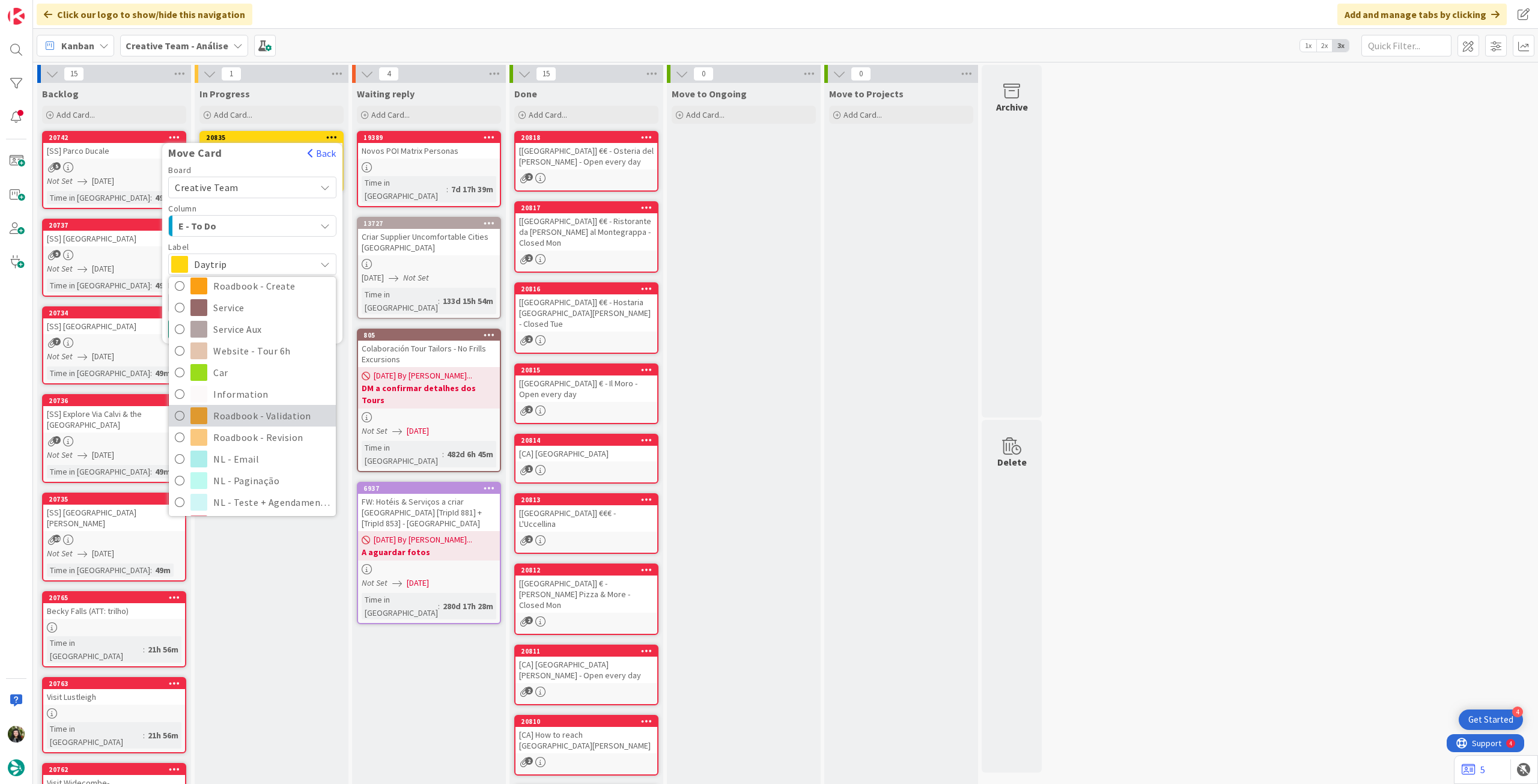
scroll to position [160, 0]
click at [260, 430] on span "Roadbook - Revision" at bounding box center [272, 436] width 117 height 18
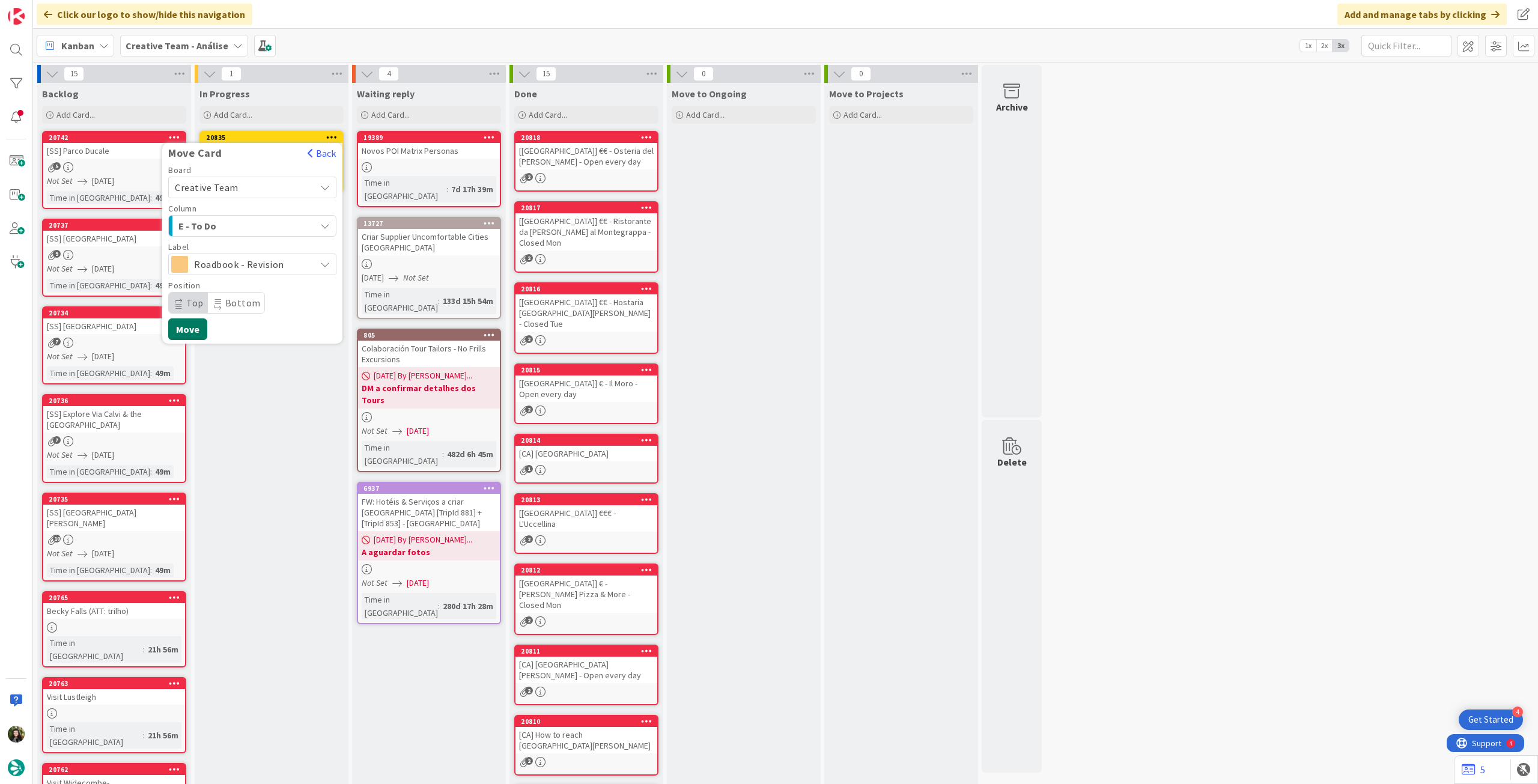
click at [188, 328] on button "Move" at bounding box center [188, 329] width 39 height 22
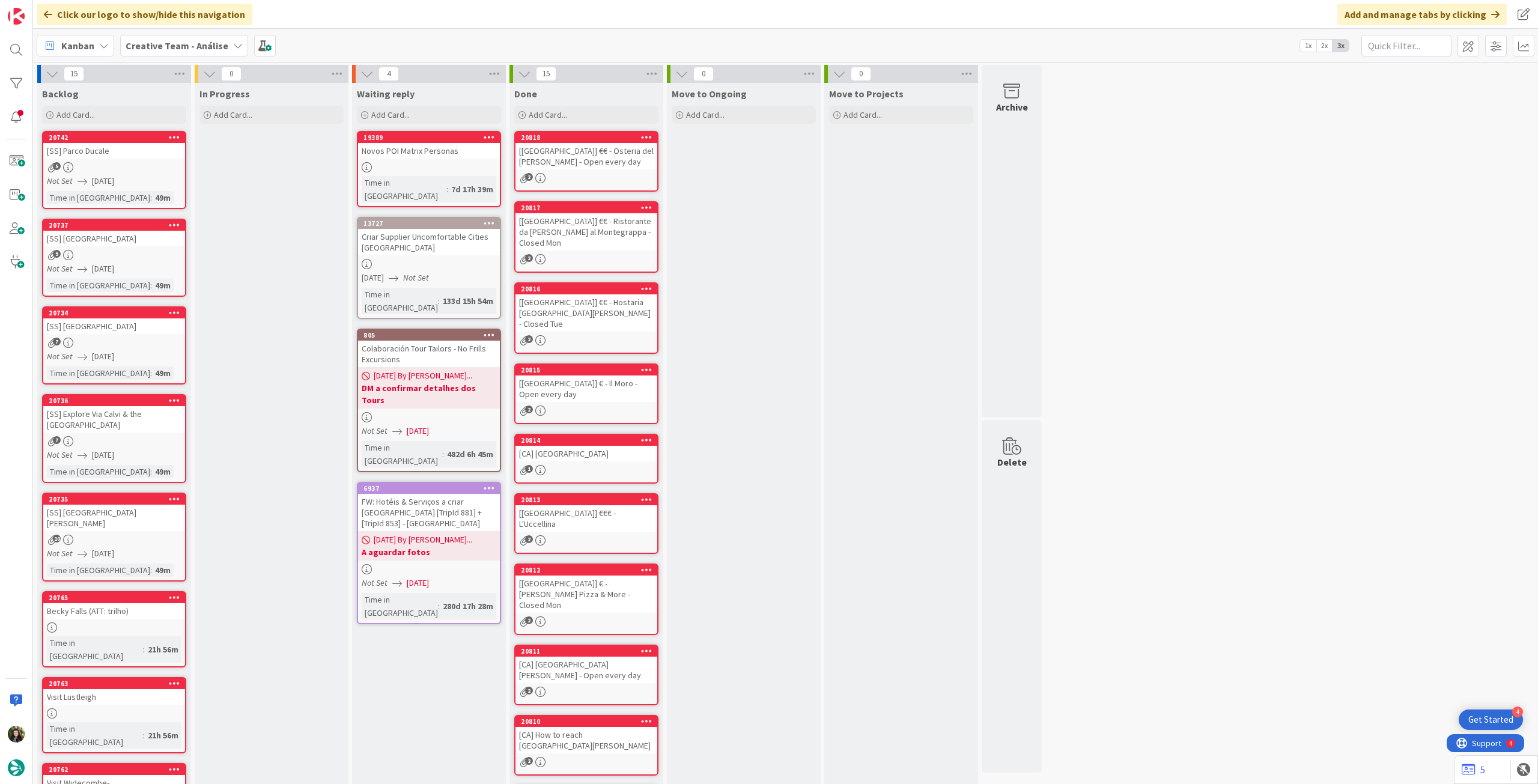
click at [145, 41] on b "Creative Team - Análise" at bounding box center [177, 45] width 103 height 12
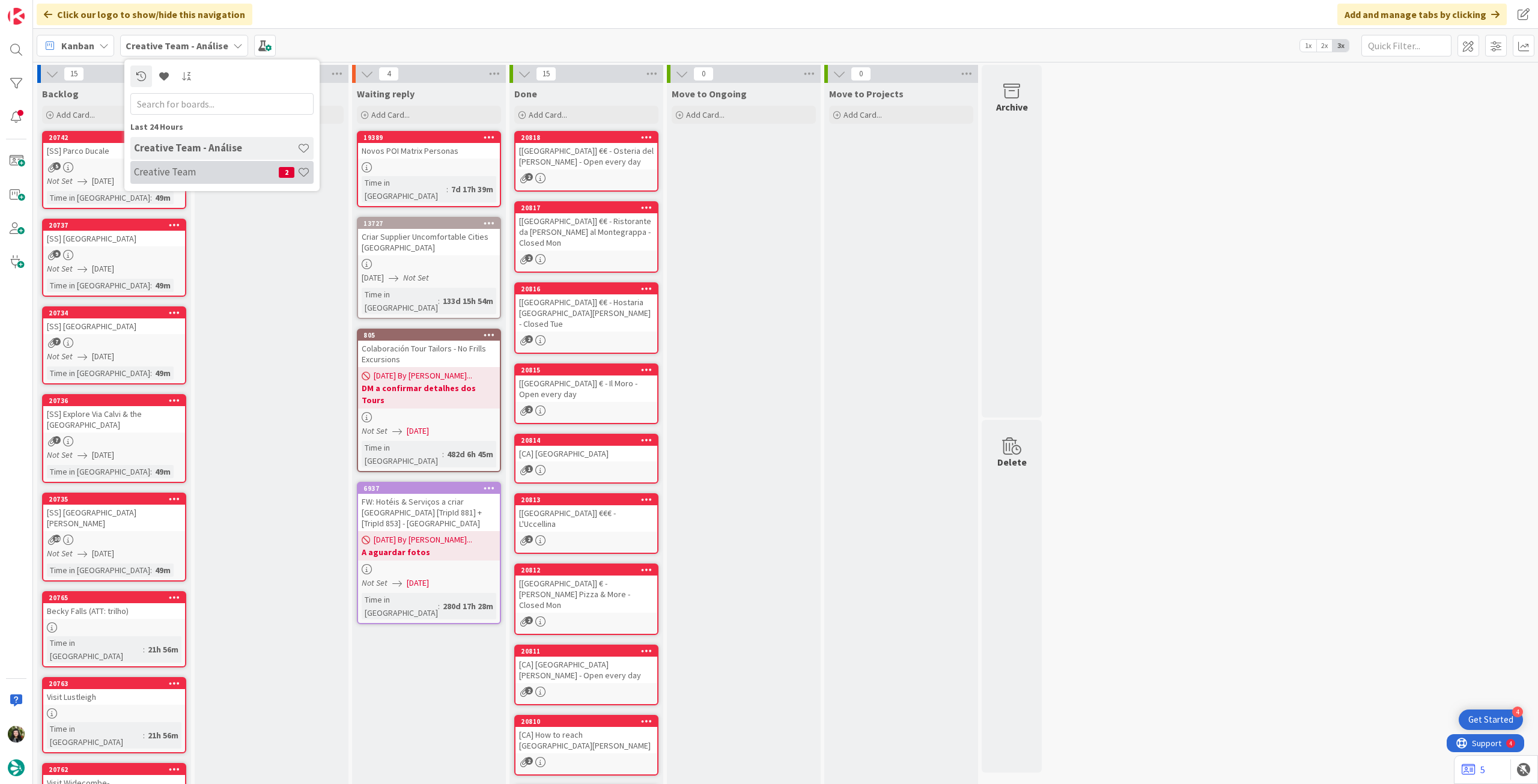
click at [165, 174] on h4 "Creative Team" at bounding box center [206, 172] width 145 height 12
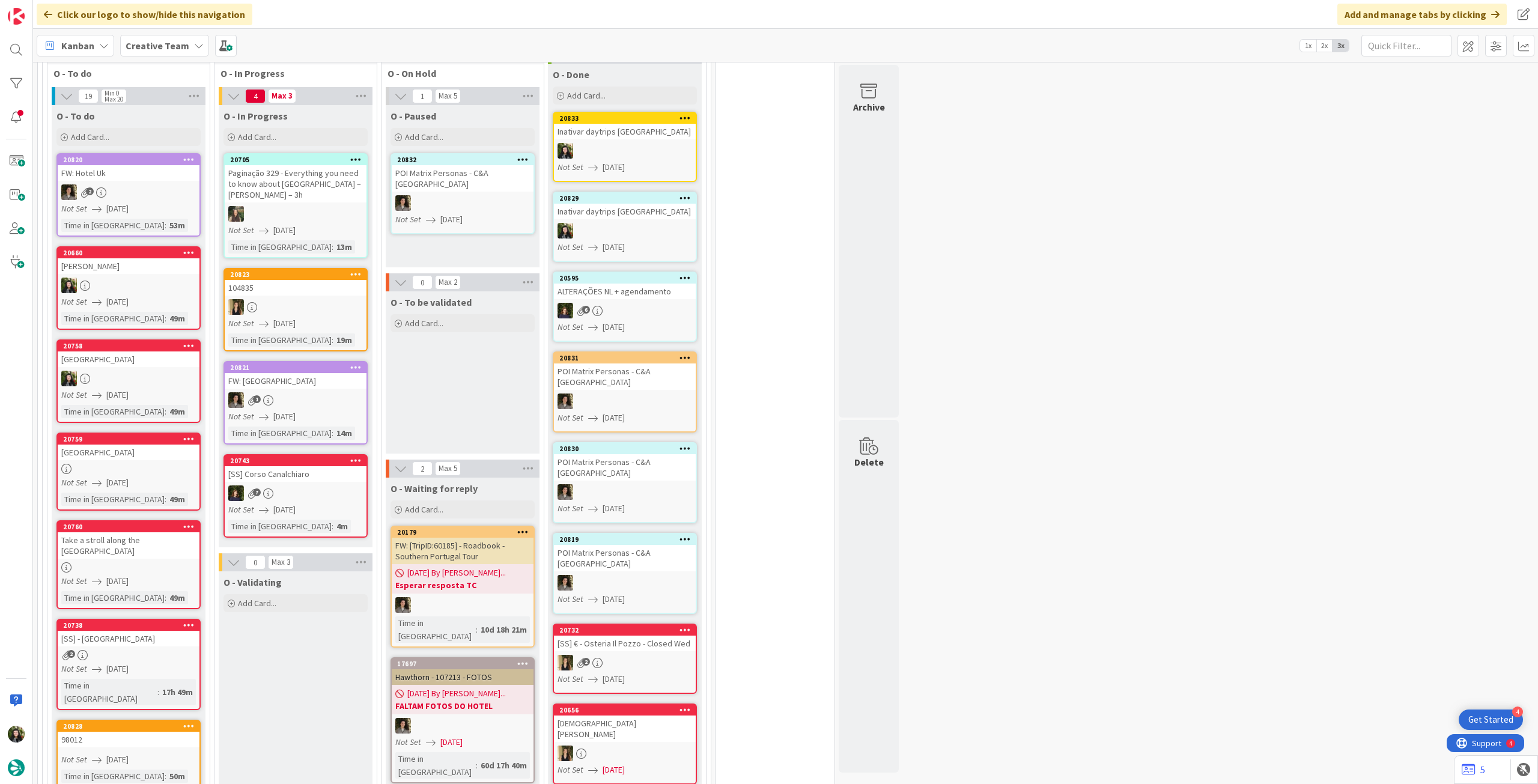
scroll to position [320, 0]
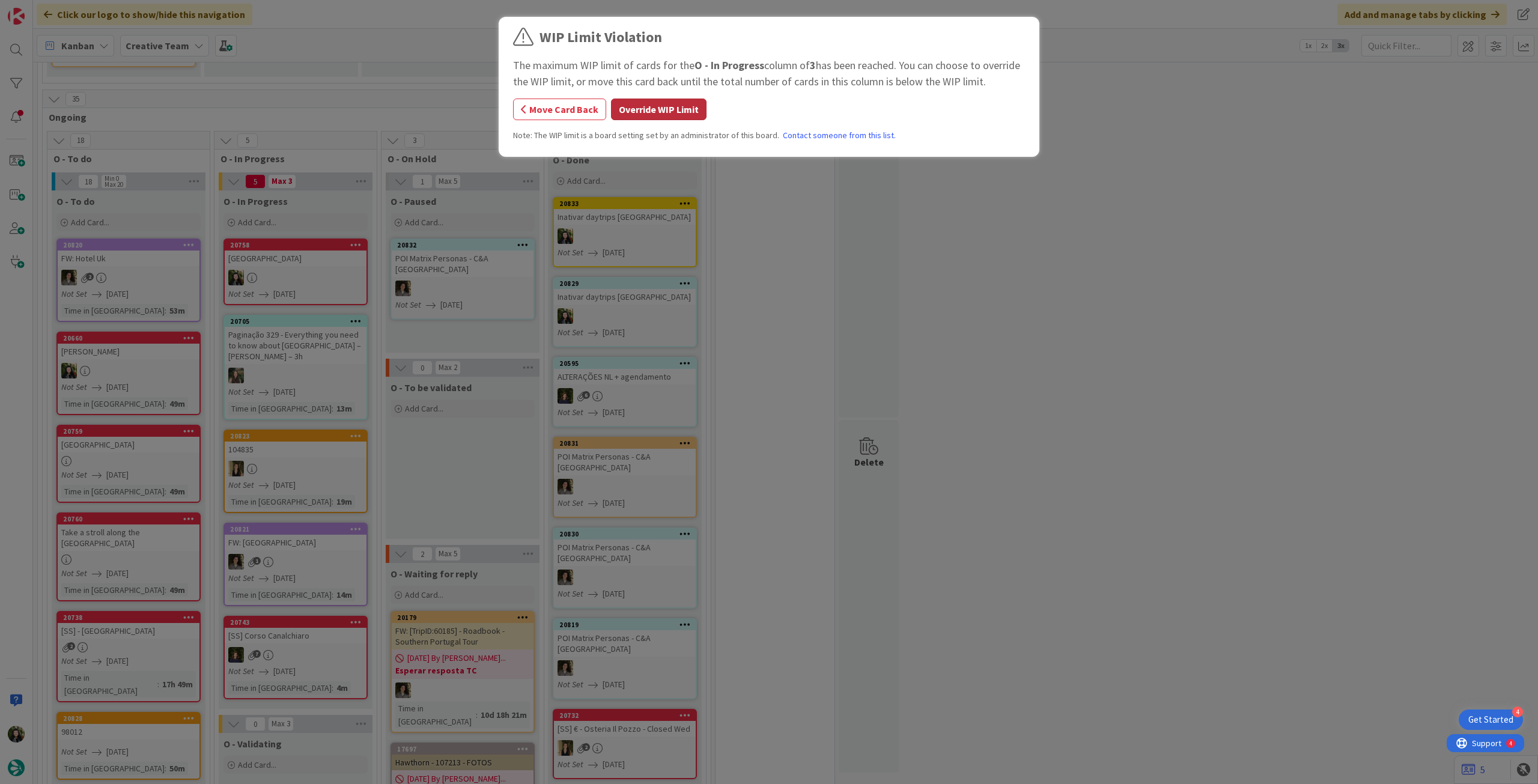
click at [640, 108] on button "Override WIP Limit" at bounding box center [658, 109] width 95 height 22
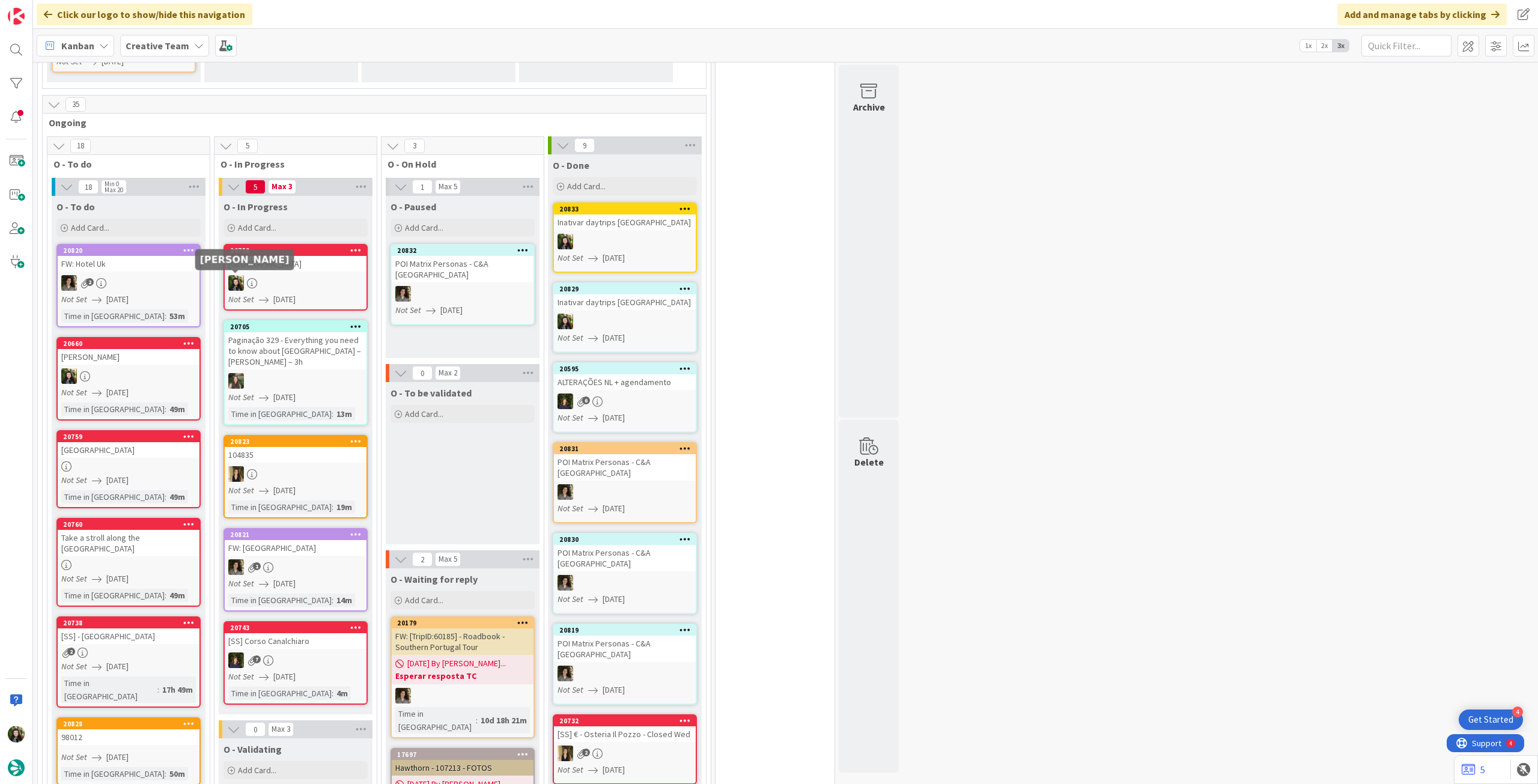
click at [292, 300] on span "[DATE]" at bounding box center [284, 299] width 22 height 13
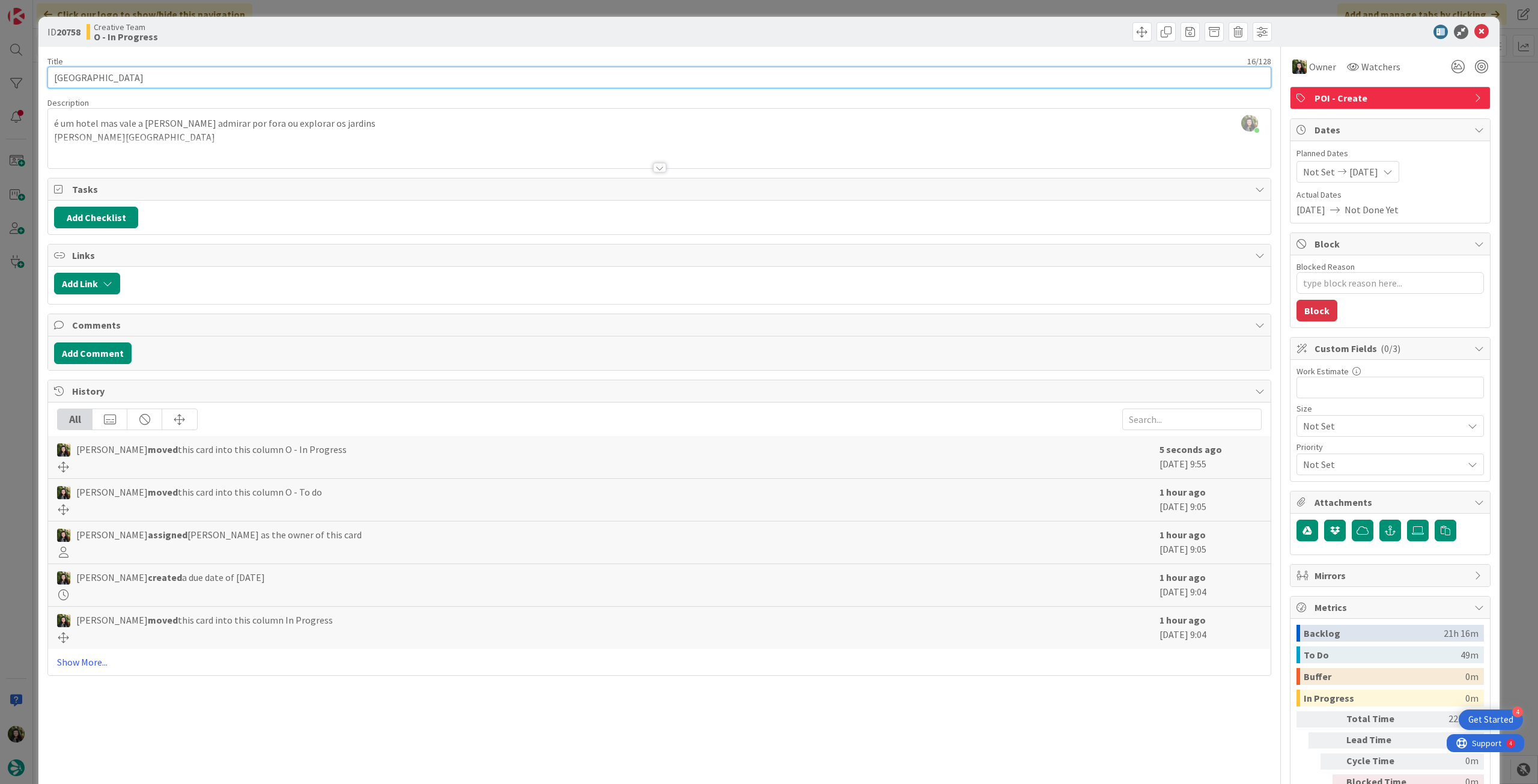
drag, startPoint x: 144, startPoint y: 76, endPoint x: 16, endPoint y: 75, distance: 128.0
click at [16, 76] on div "ID 20758 Creative Team O - In Progress Title 16 / 128 Thornbury Castle Descript…" at bounding box center [769, 392] width 1538 height 784
click at [1476, 32] on icon at bounding box center [1481, 32] width 14 height 14
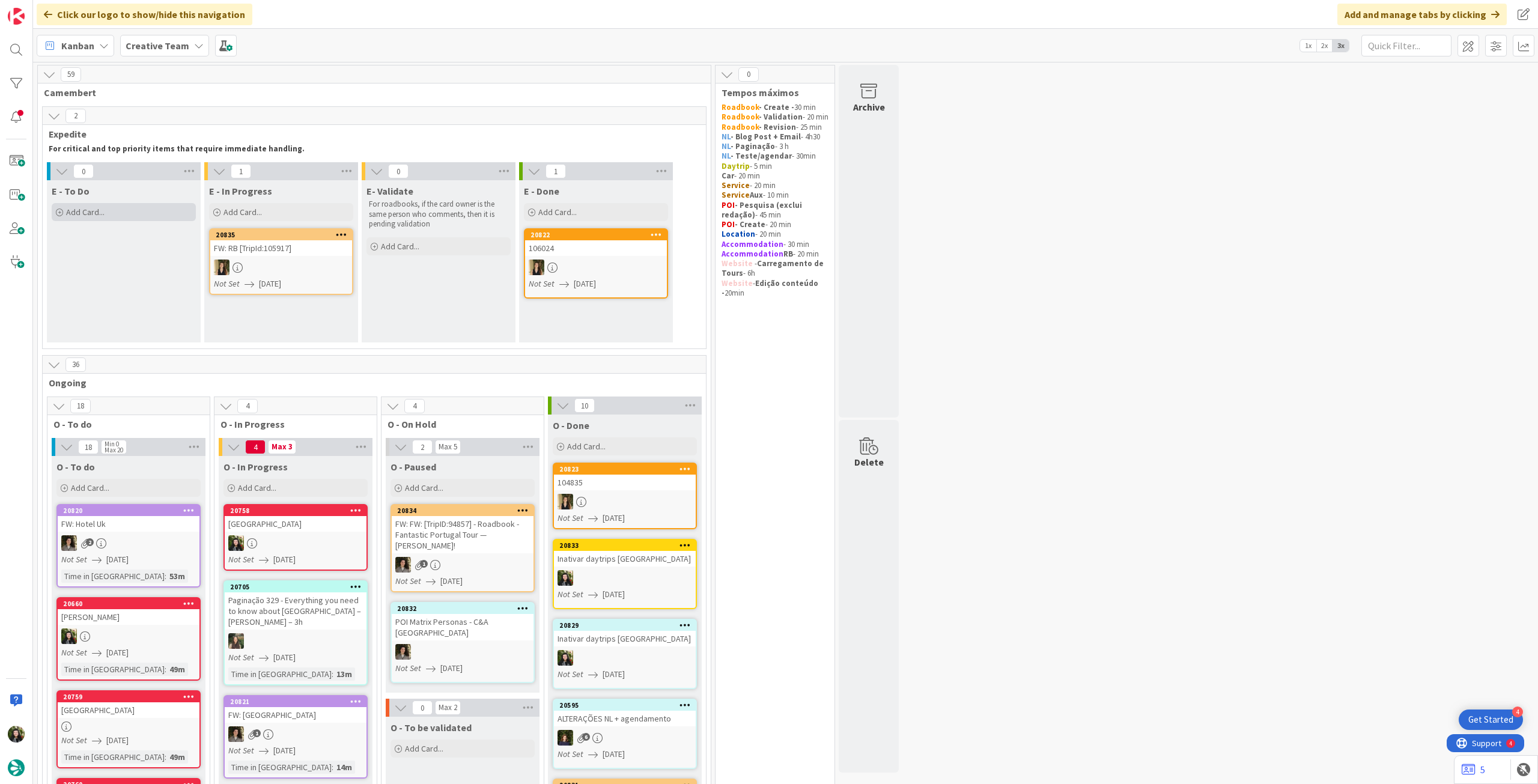
click at [106, 208] on div "Add Card..." at bounding box center [123, 212] width 145 height 18
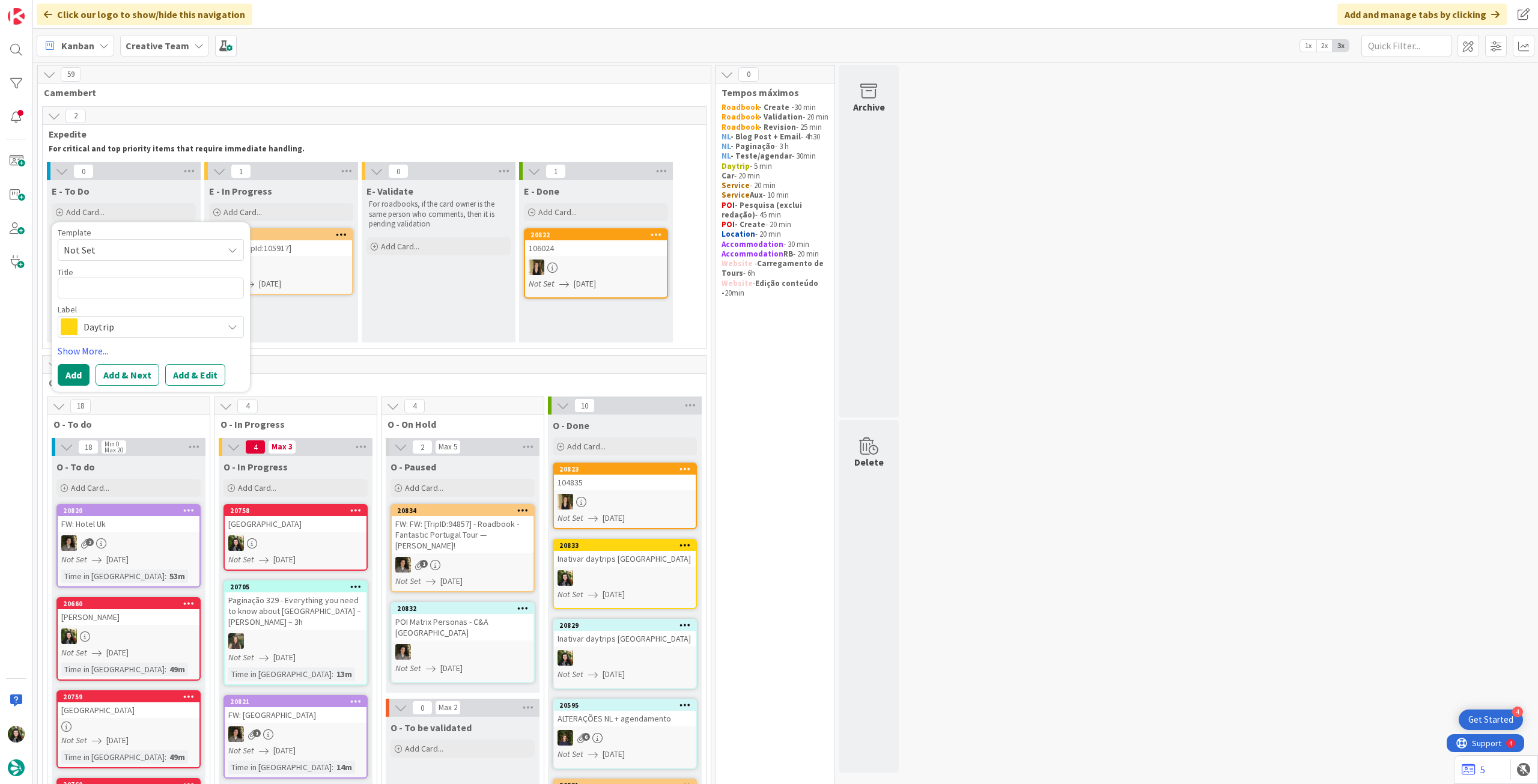
click at [107, 322] on span "Daytrip" at bounding box center [150, 327] width 133 height 17
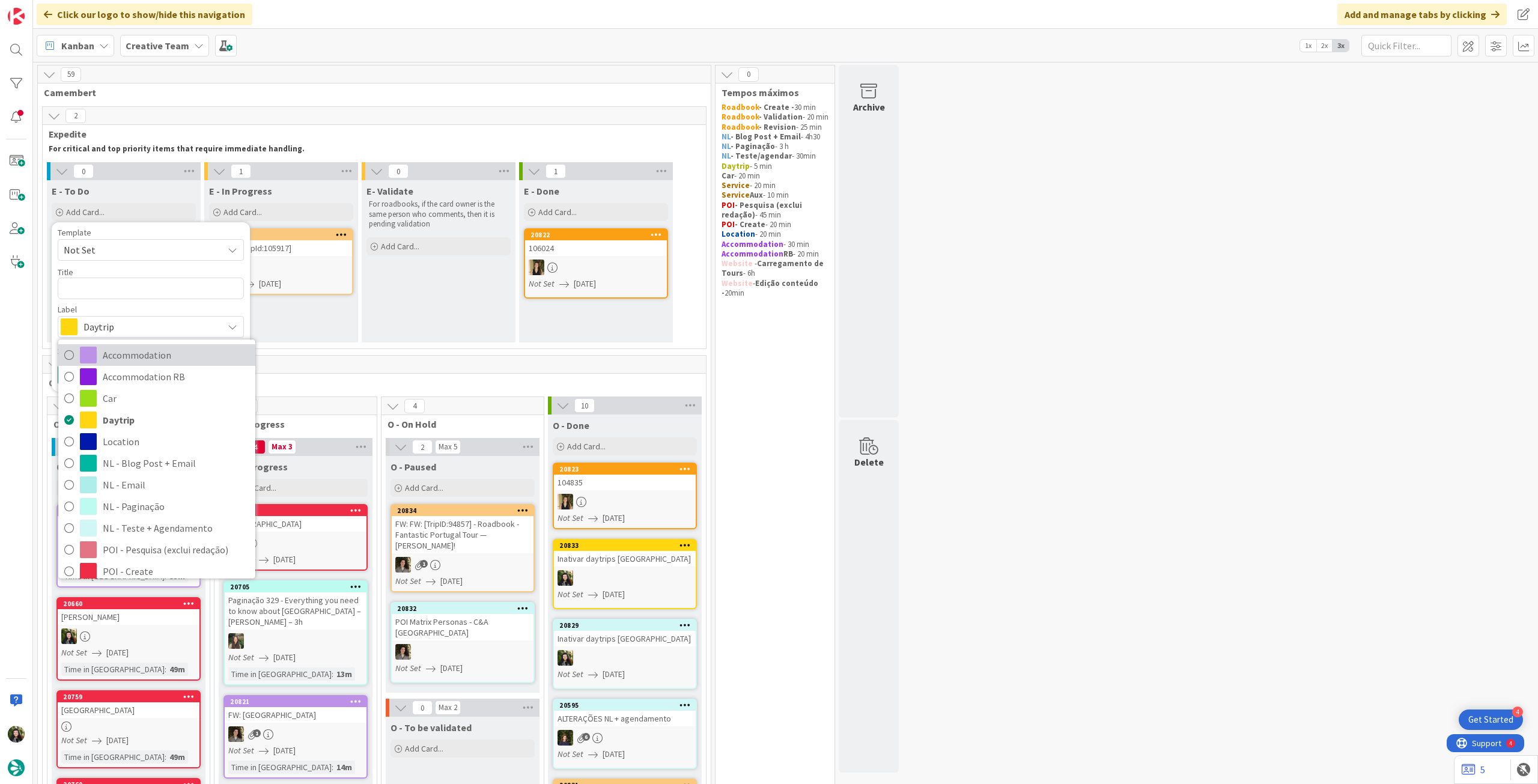
click at [116, 362] on span "Accommodation" at bounding box center [176, 355] width 147 height 18
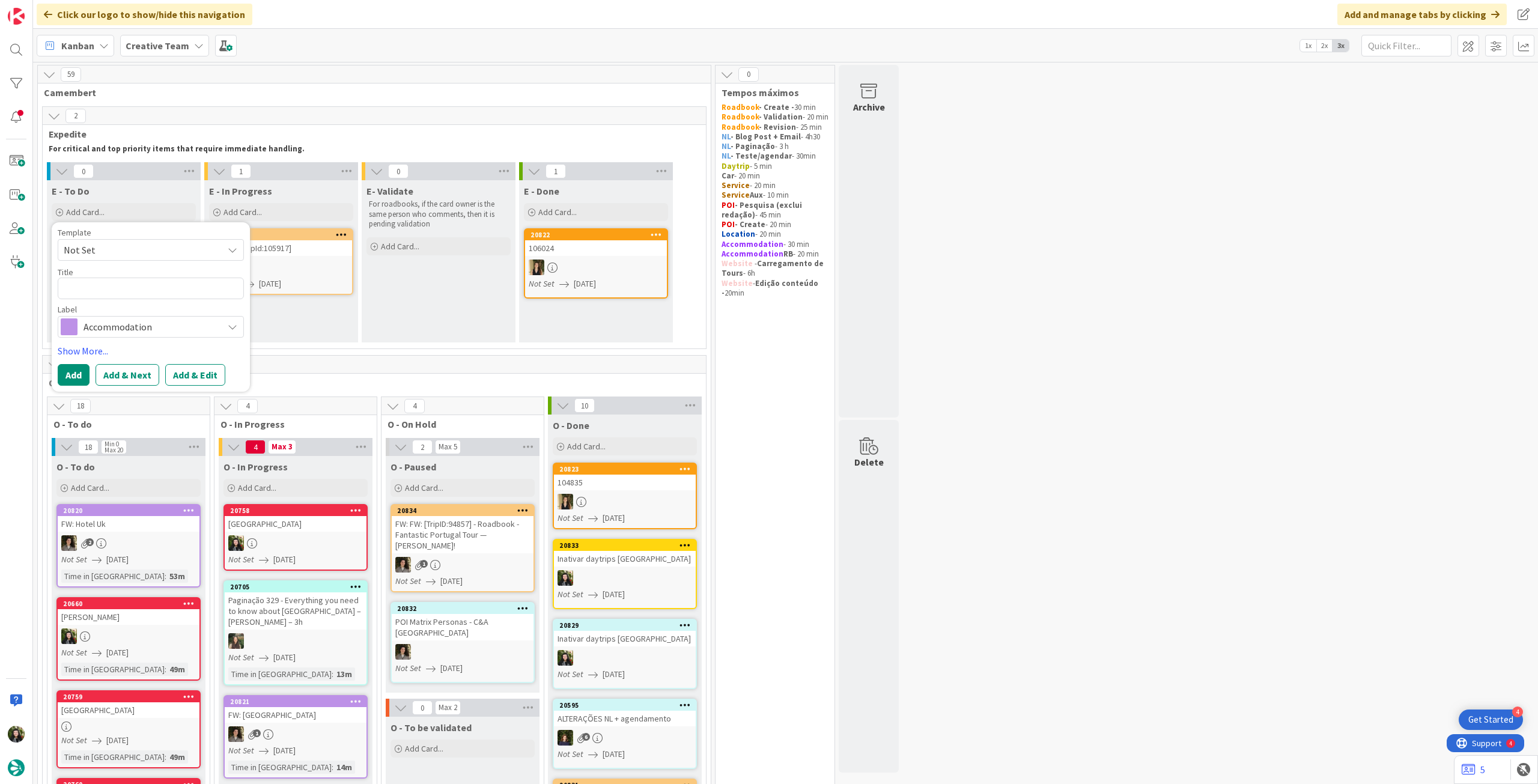
click at [115, 331] on span "Accommodation" at bounding box center [150, 327] width 133 height 17
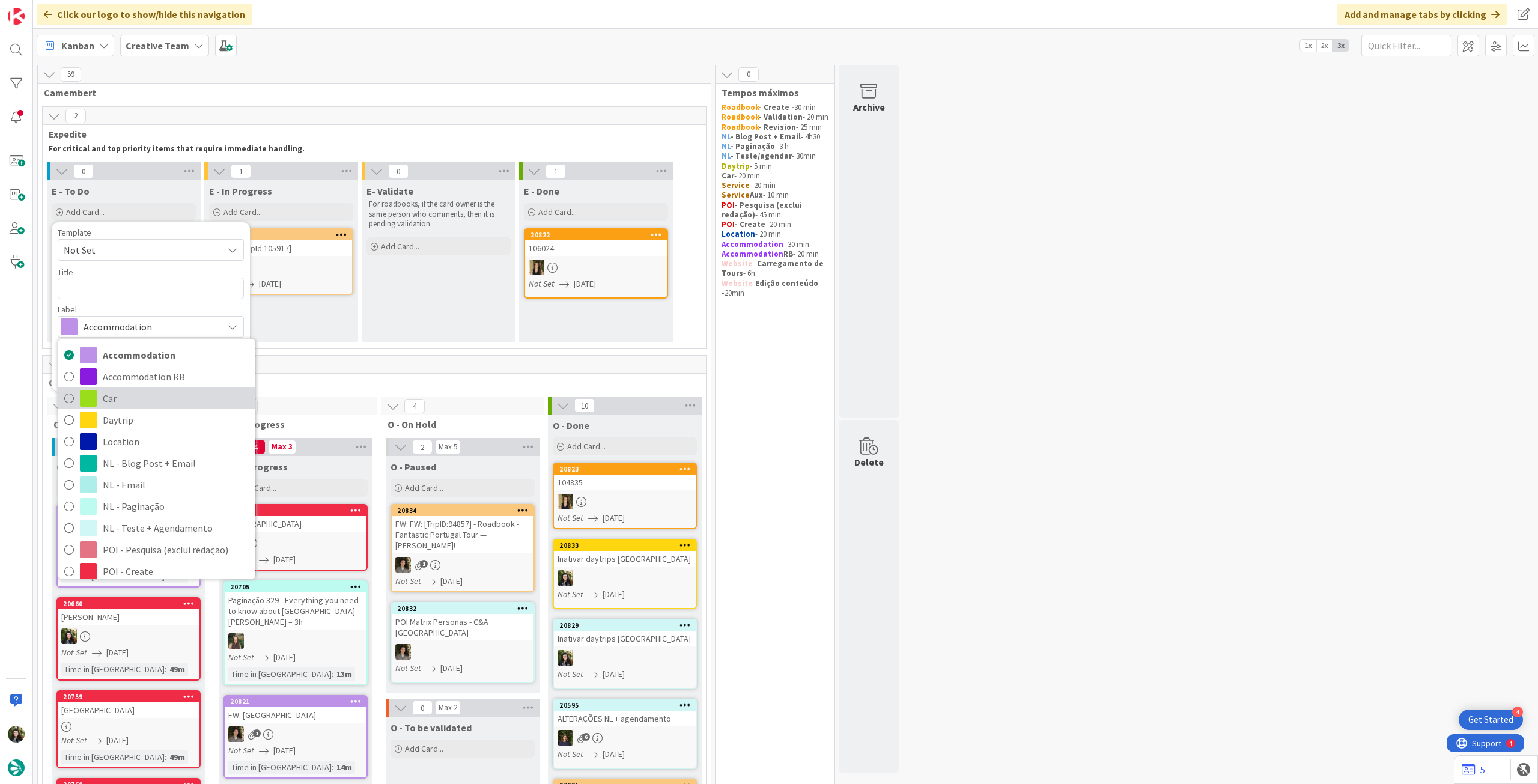
click at [113, 389] on span "Car" at bounding box center [176, 398] width 147 height 18
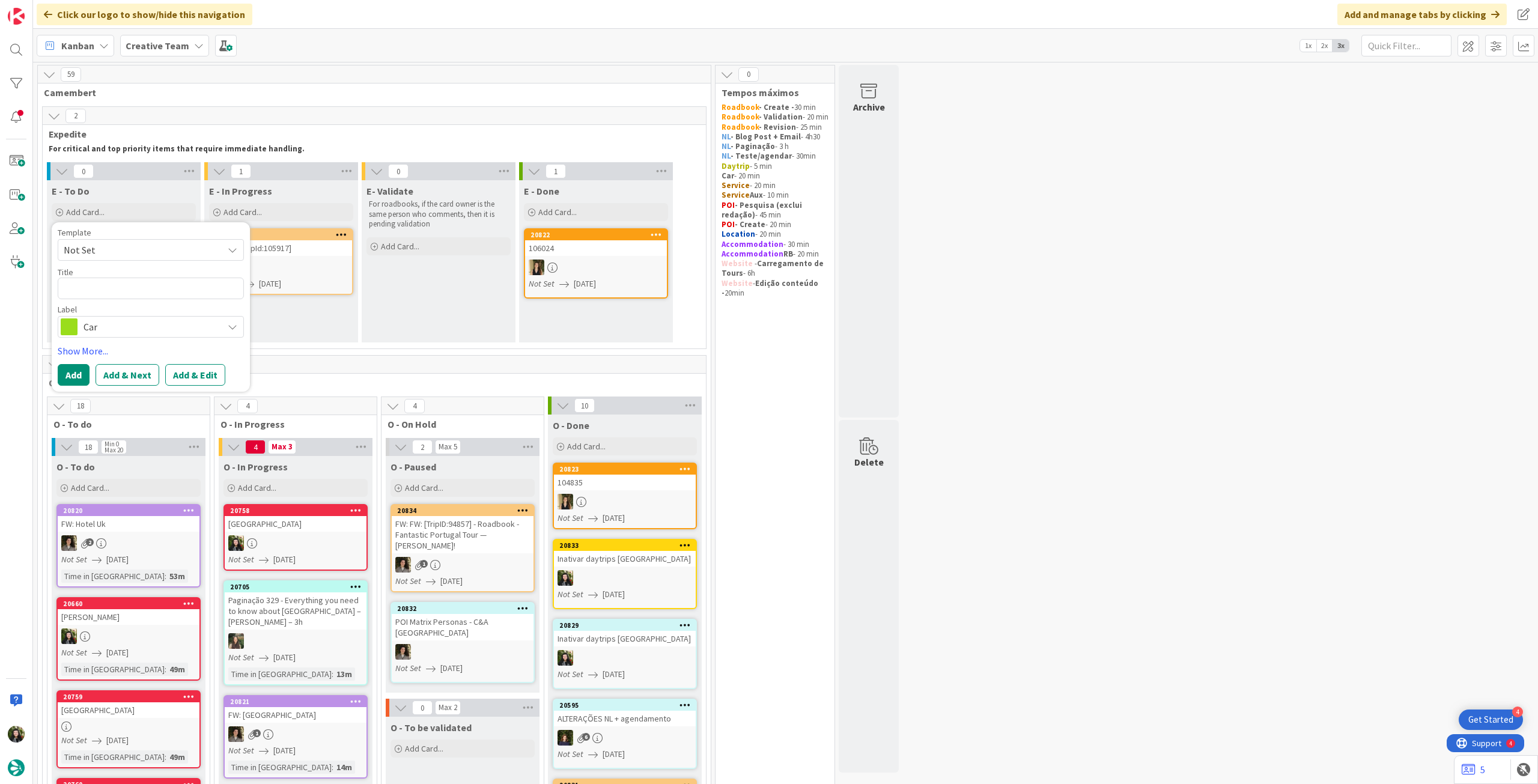
click at [119, 331] on span "Car" at bounding box center [150, 327] width 133 height 17
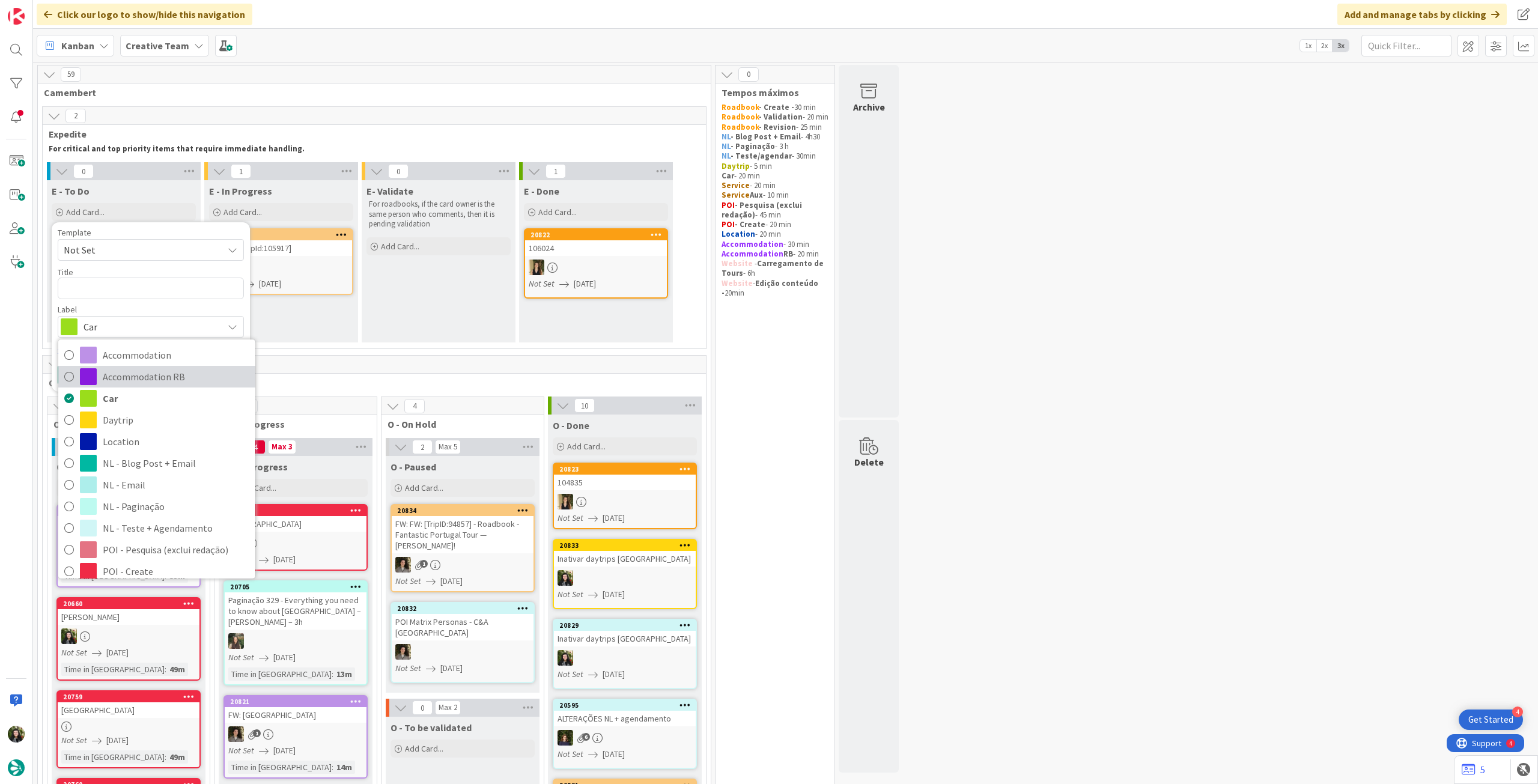
click at [120, 377] on span "Accommodation RB" at bounding box center [176, 377] width 147 height 18
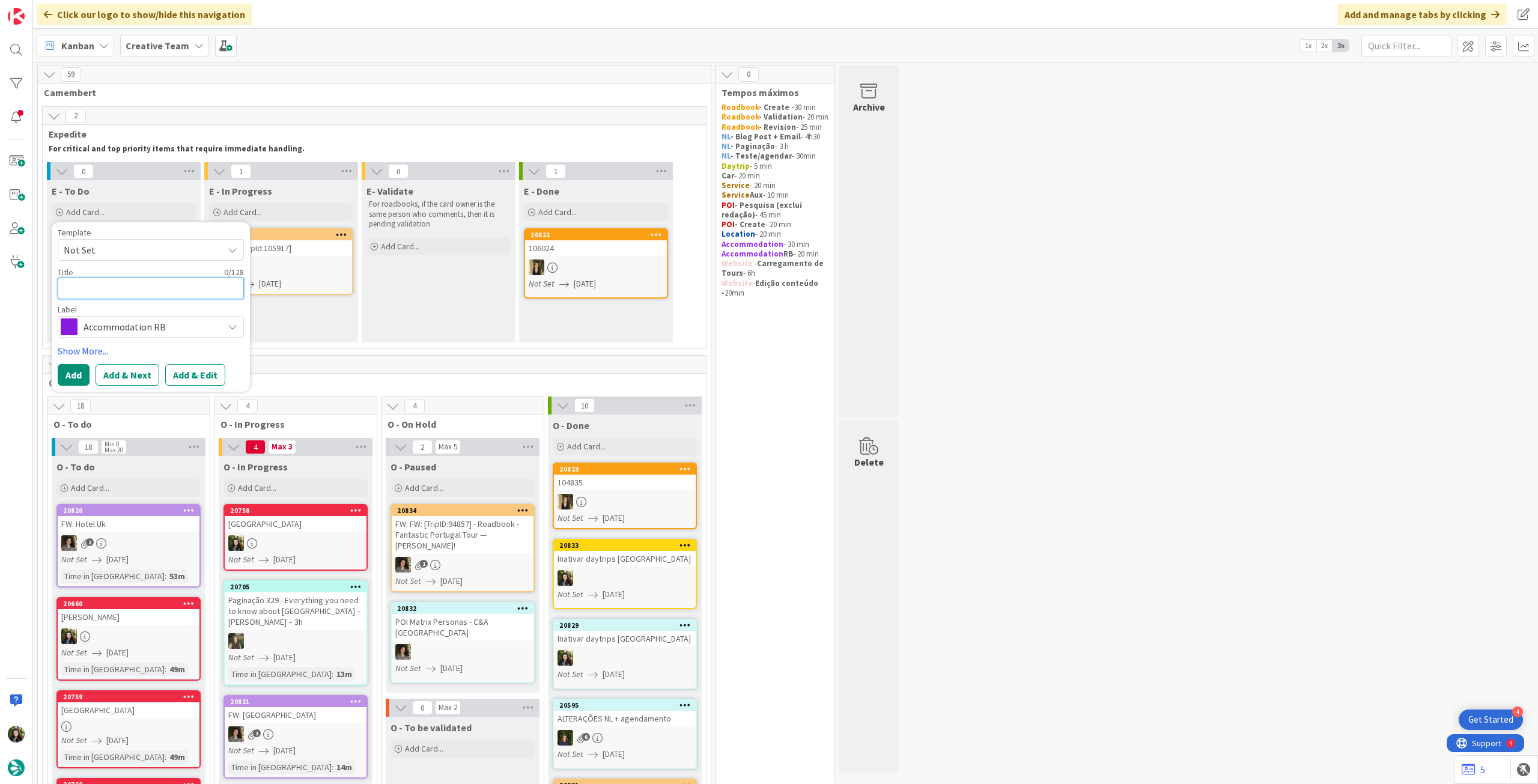
click at [116, 291] on textarea at bounding box center [151, 288] width 186 height 22
paste textarea "Le Petit Manoir"
type textarea "x"
type textarea "Le Petit Manoir"
click at [60, 364] on button "Add" at bounding box center [73, 375] width 32 height 22
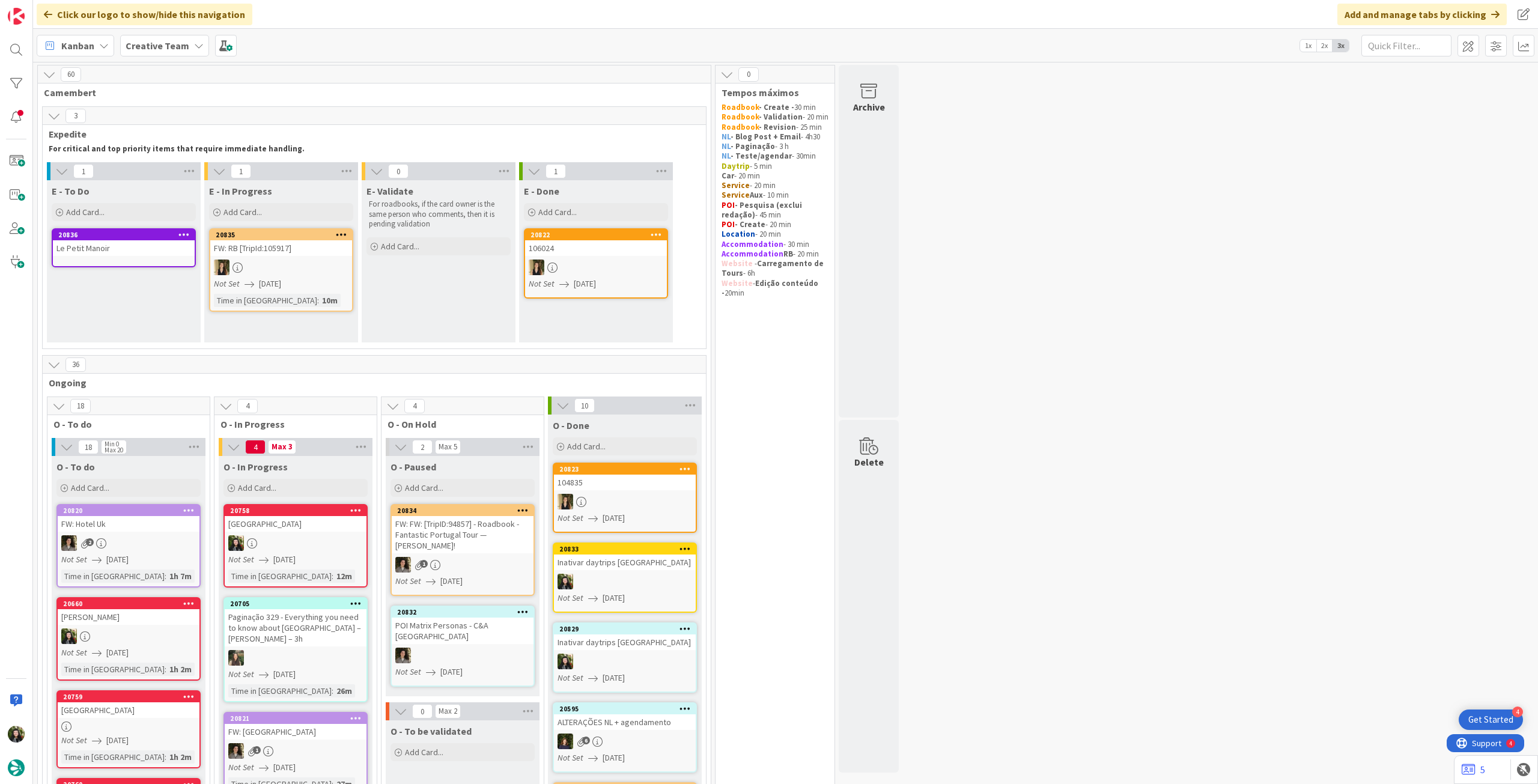
click at [116, 246] on div "Le Petit Manoir" at bounding box center [123, 248] width 142 height 16
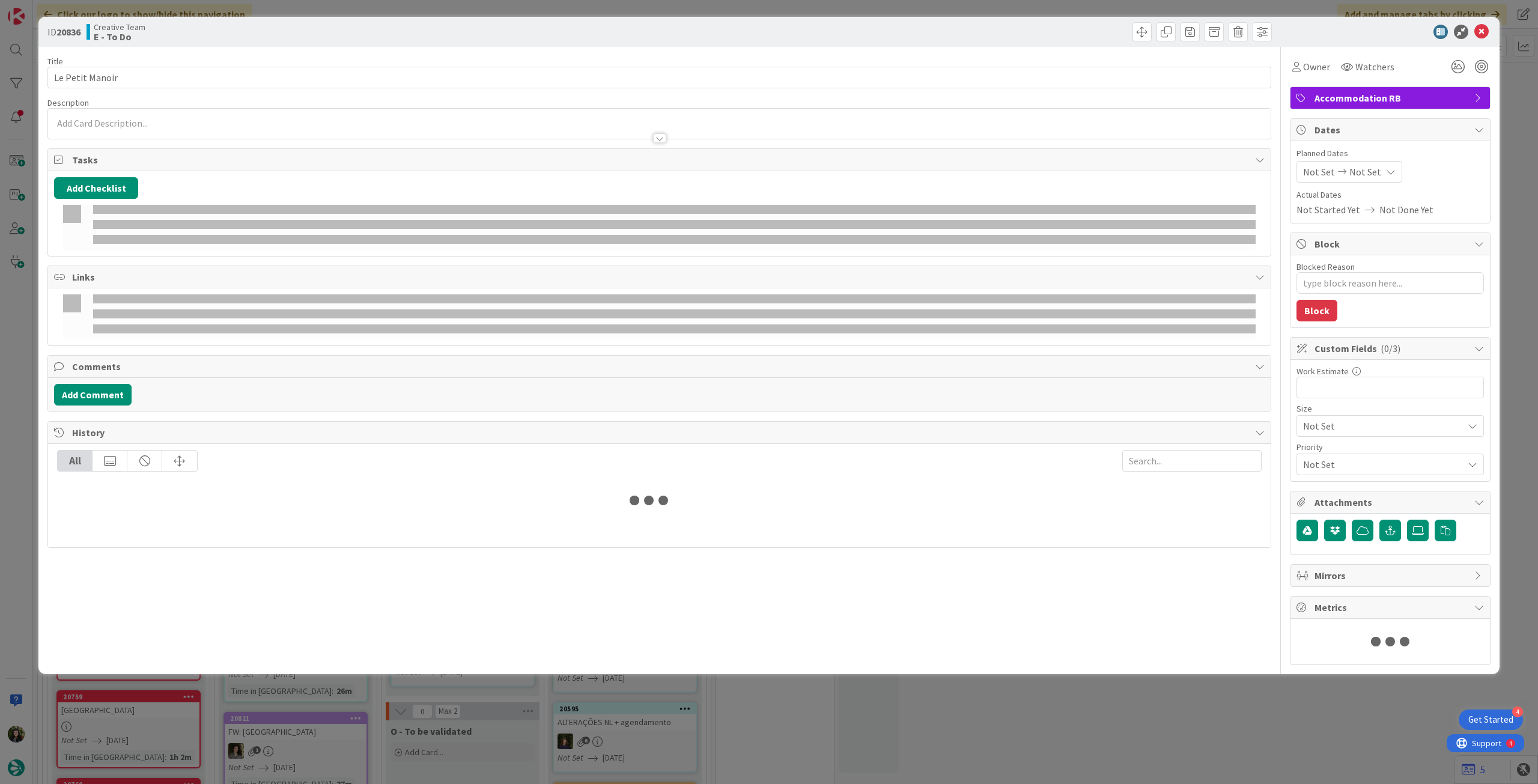
type textarea "x"
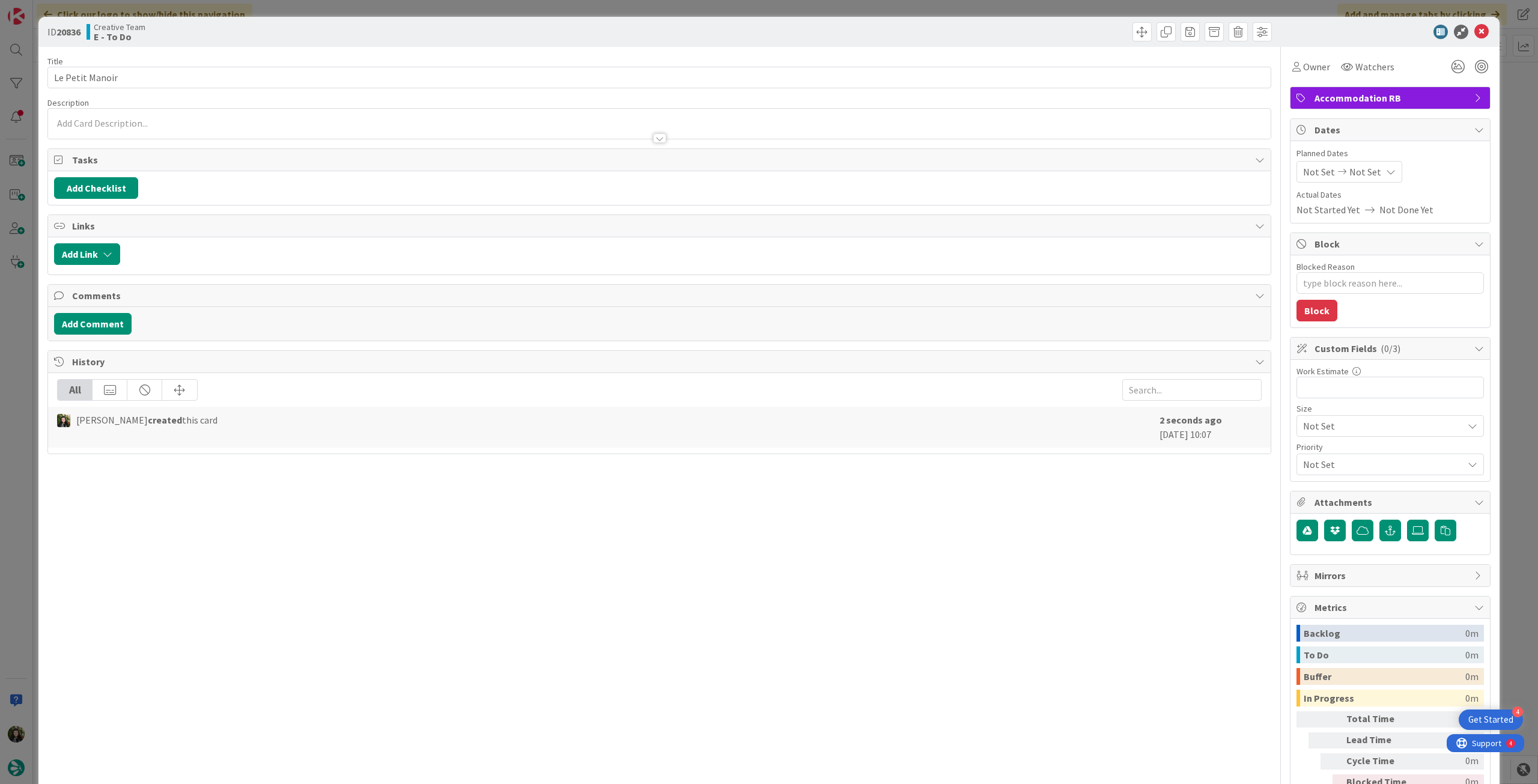
click at [1386, 167] on icon at bounding box center [1390, 172] width 10 height 10
click at [1303, 453] on div "Su Mo Tu We Th Fr Sa July 2025 1 2 3 4 5 6 7 8 9 10 11 12 13 14 15 16 17 18 19 …" at bounding box center [1393, 330] width 180 height 280
click at [1309, 453] on icon at bounding box center [1318, 453] width 18 height 14
type input "[DATE]"
type textarea "x"
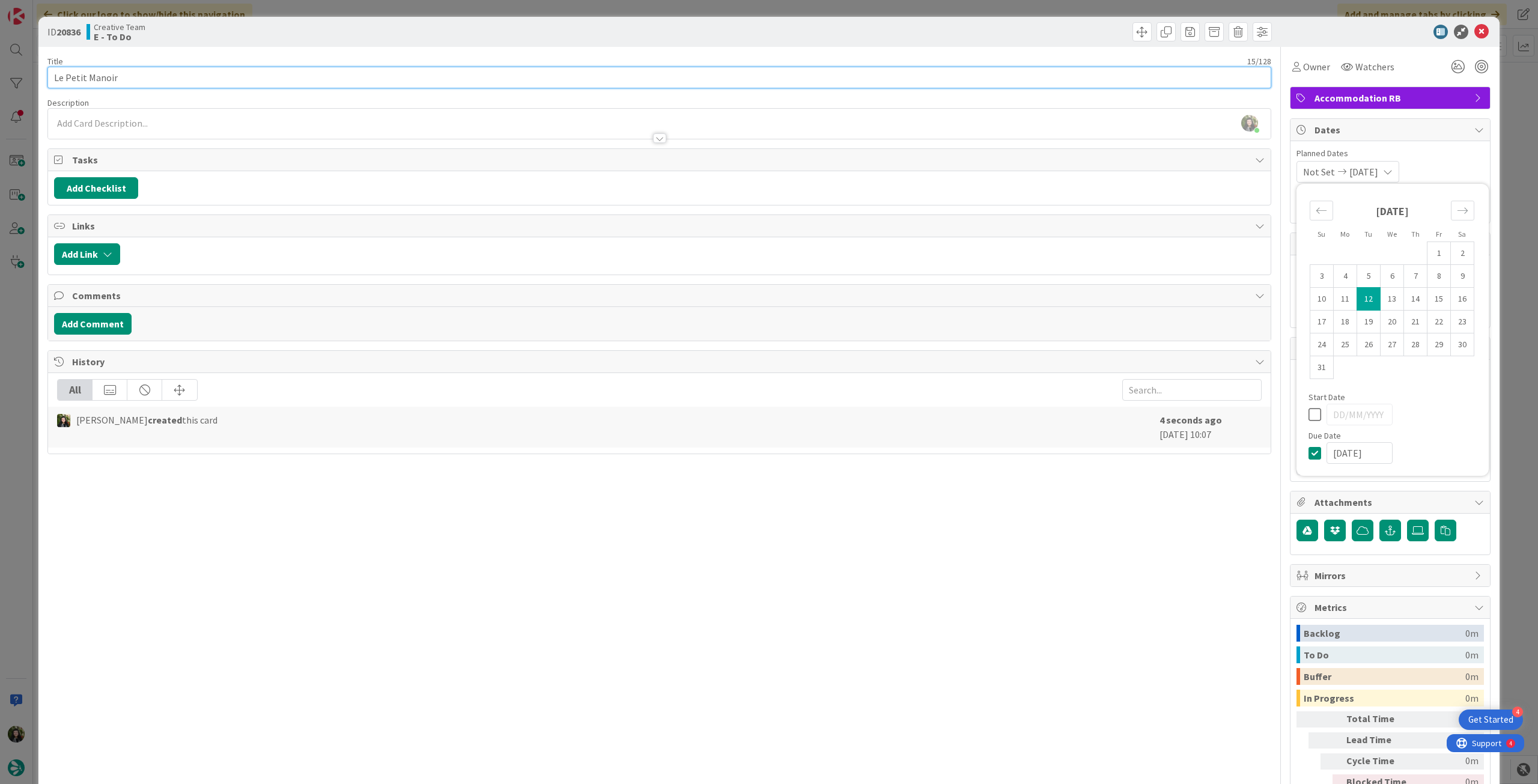
click at [207, 73] on input "Le Petit Manoir" at bounding box center [659, 77] width 1224 height 22
paste input "99888"
type input "Le Petit Manoir - 99888"
type textarea "x"
type input "Le Petit Manoir - 99888"
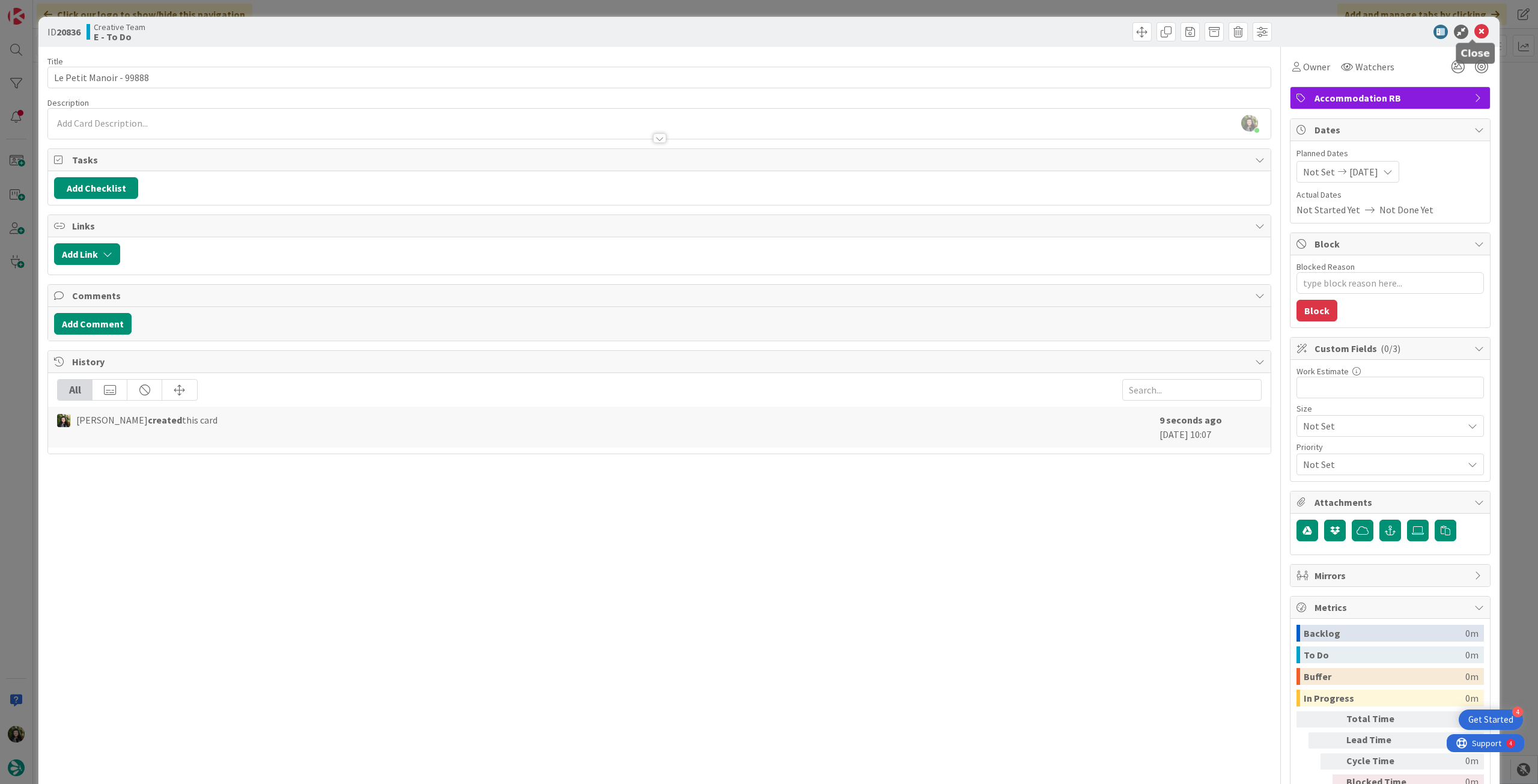
click at [1478, 33] on icon at bounding box center [1481, 32] width 14 height 14
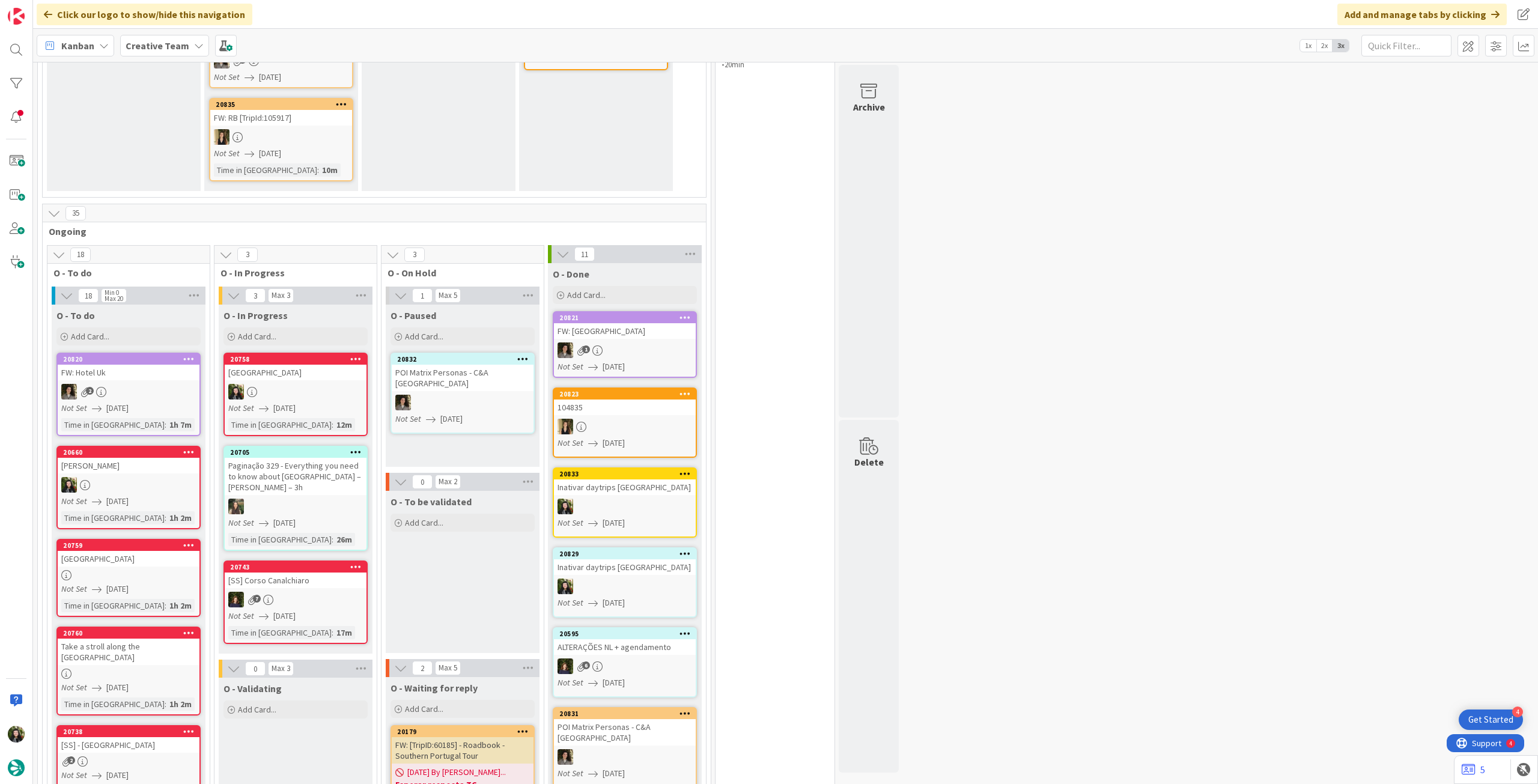
scroll to position [320, 0]
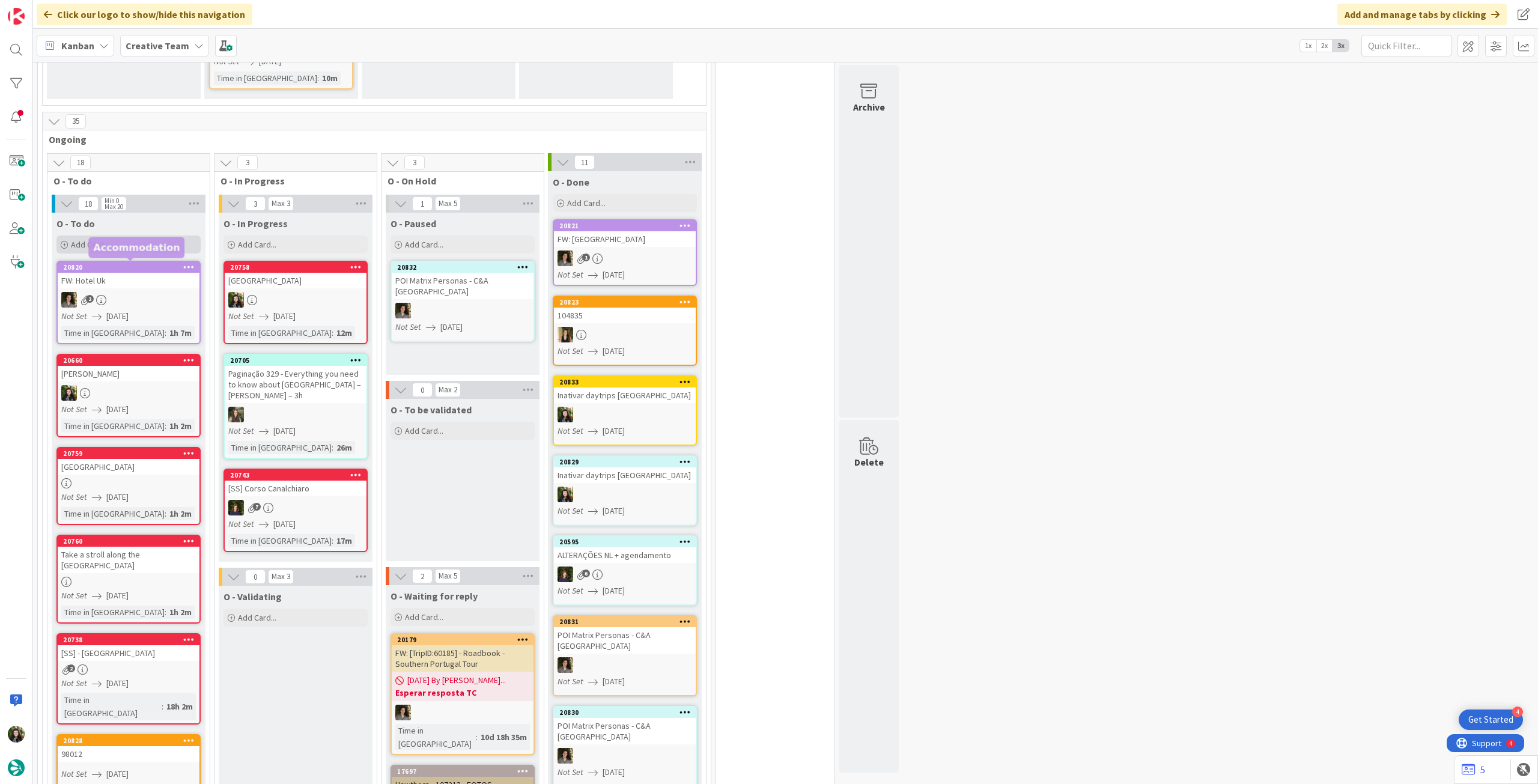
click at [115, 242] on div "Add Card..." at bounding box center [129, 244] width 145 height 18
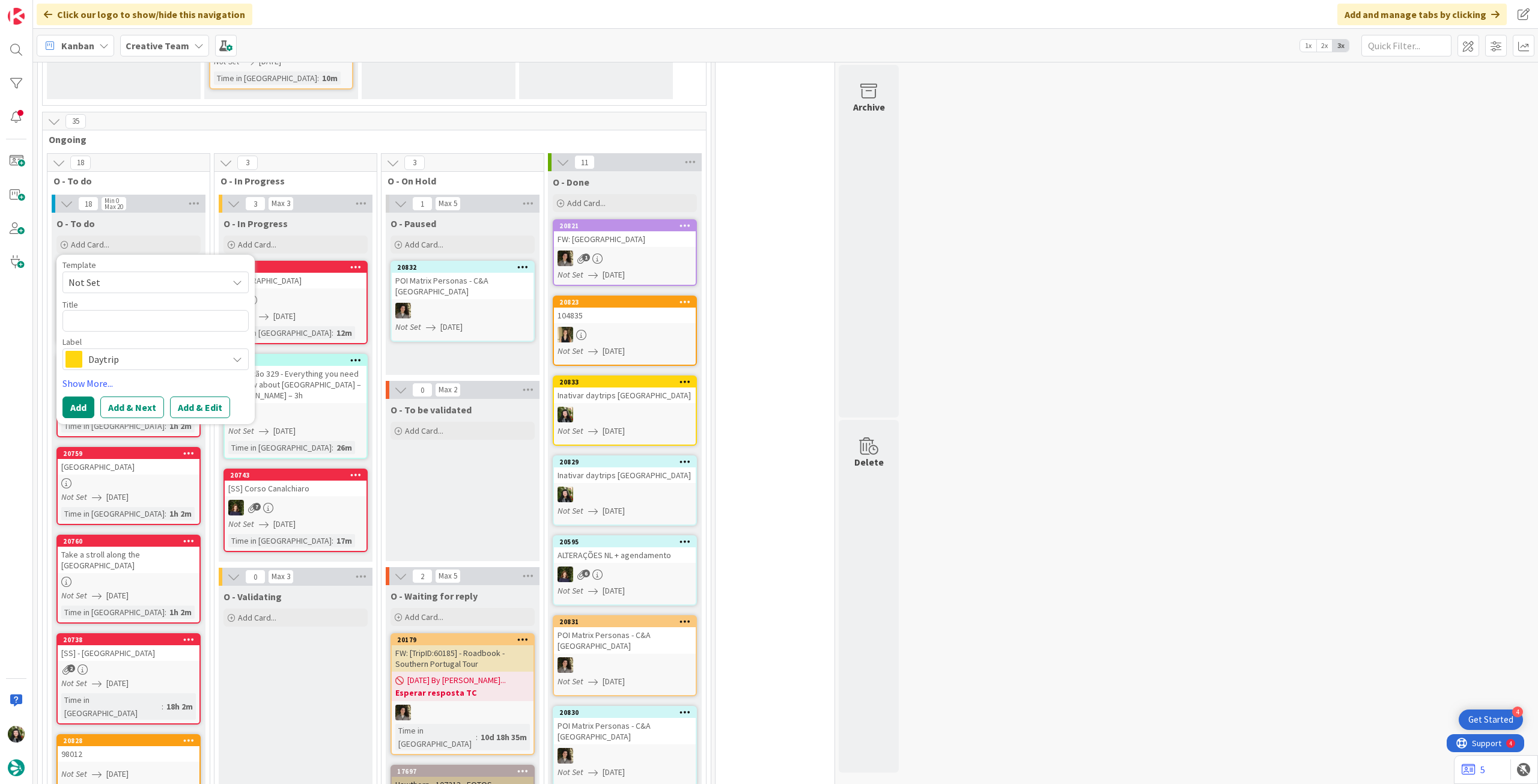
click at [135, 357] on span "Daytrip" at bounding box center [155, 359] width 133 height 17
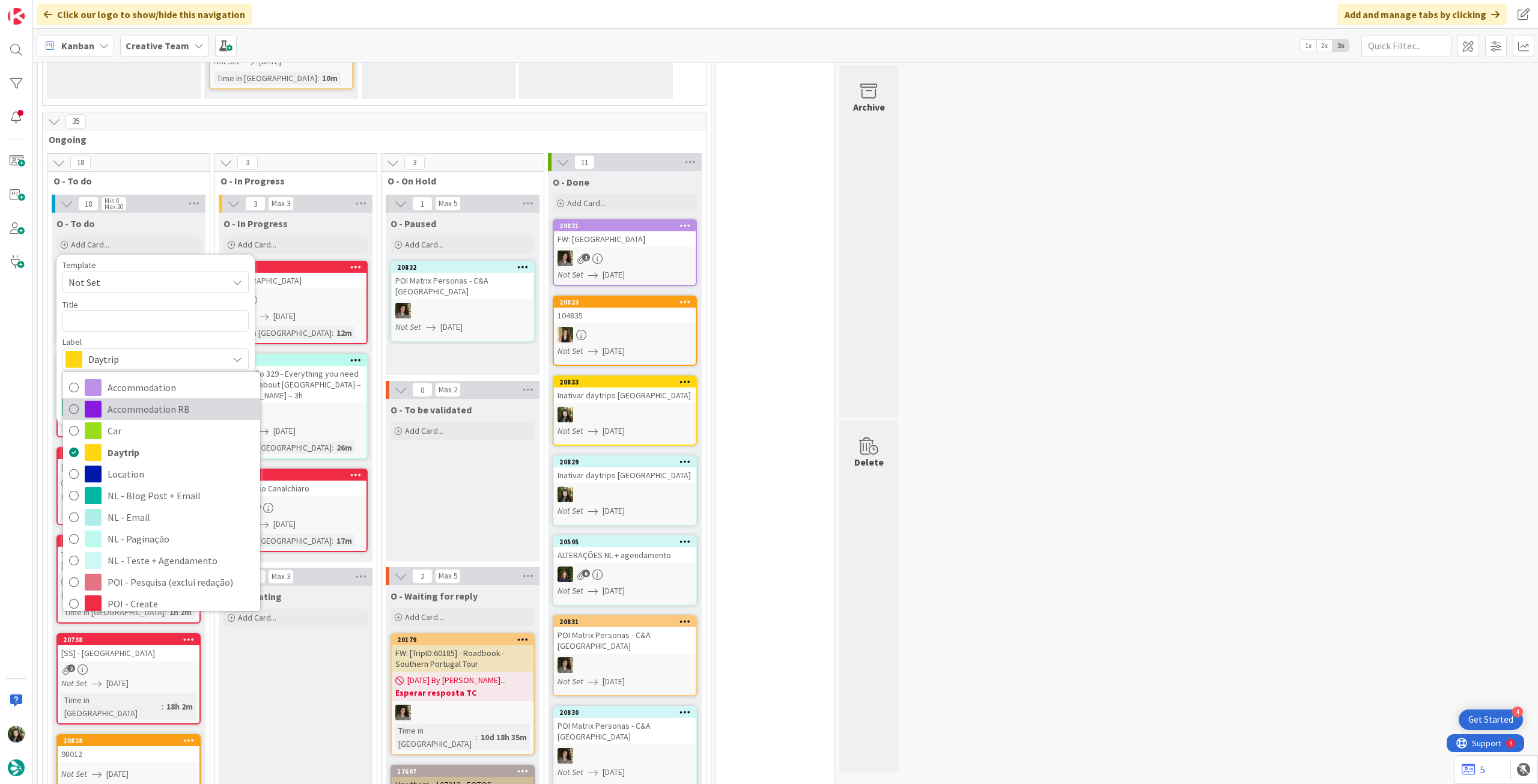
click at [166, 409] on span "Accommodation RB" at bounding box center [181, 409] width 147 height 18
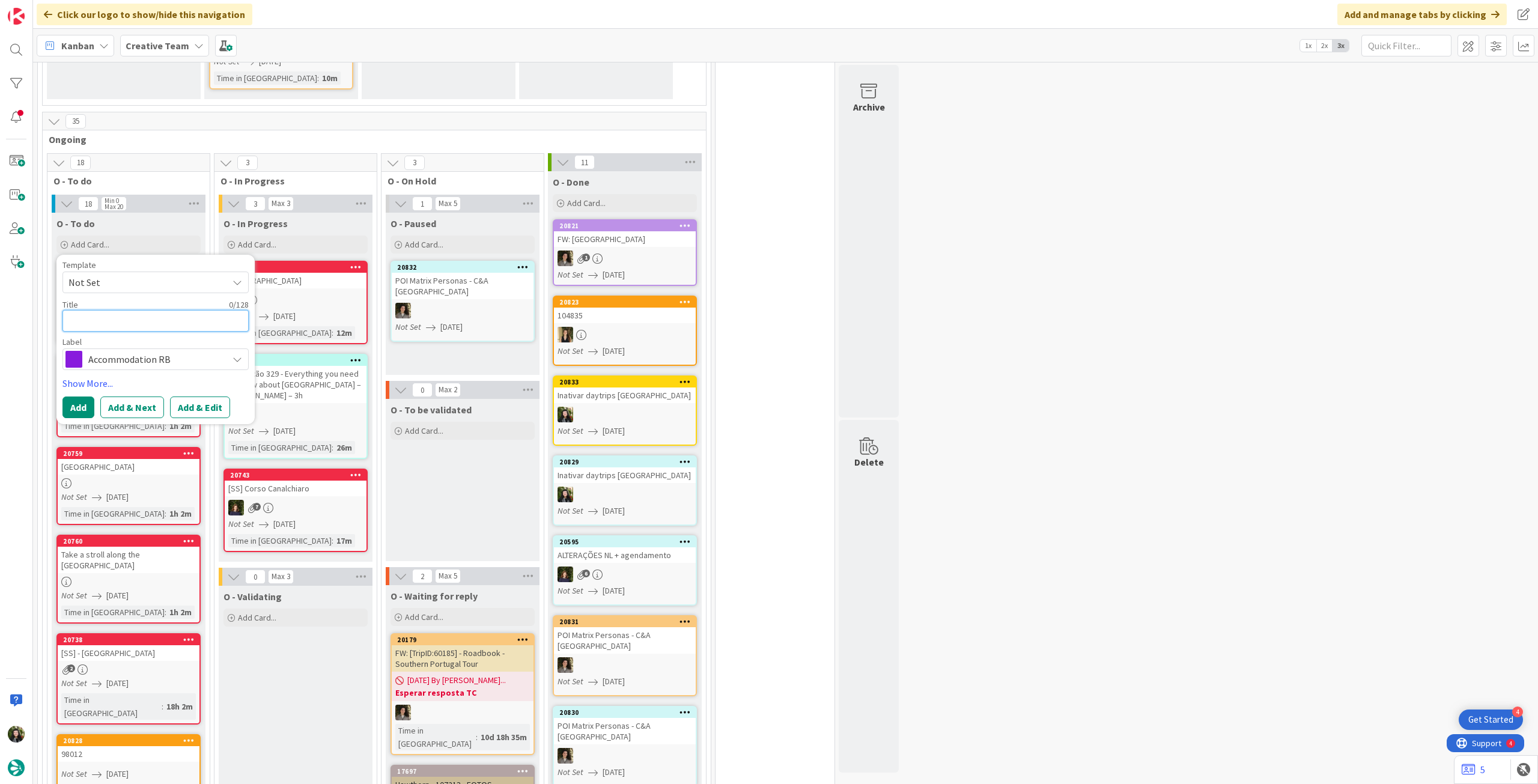
click at [124, 327] on textarea at bounding box center [156, 321] width 186 height 22
paste textarea "Le Cinq Codet"
type textarea "x"
type textarea "Le Cinq Codet"
click at [80, 411] on button "Add" at bounding box center [79, 407] width 32 height 22
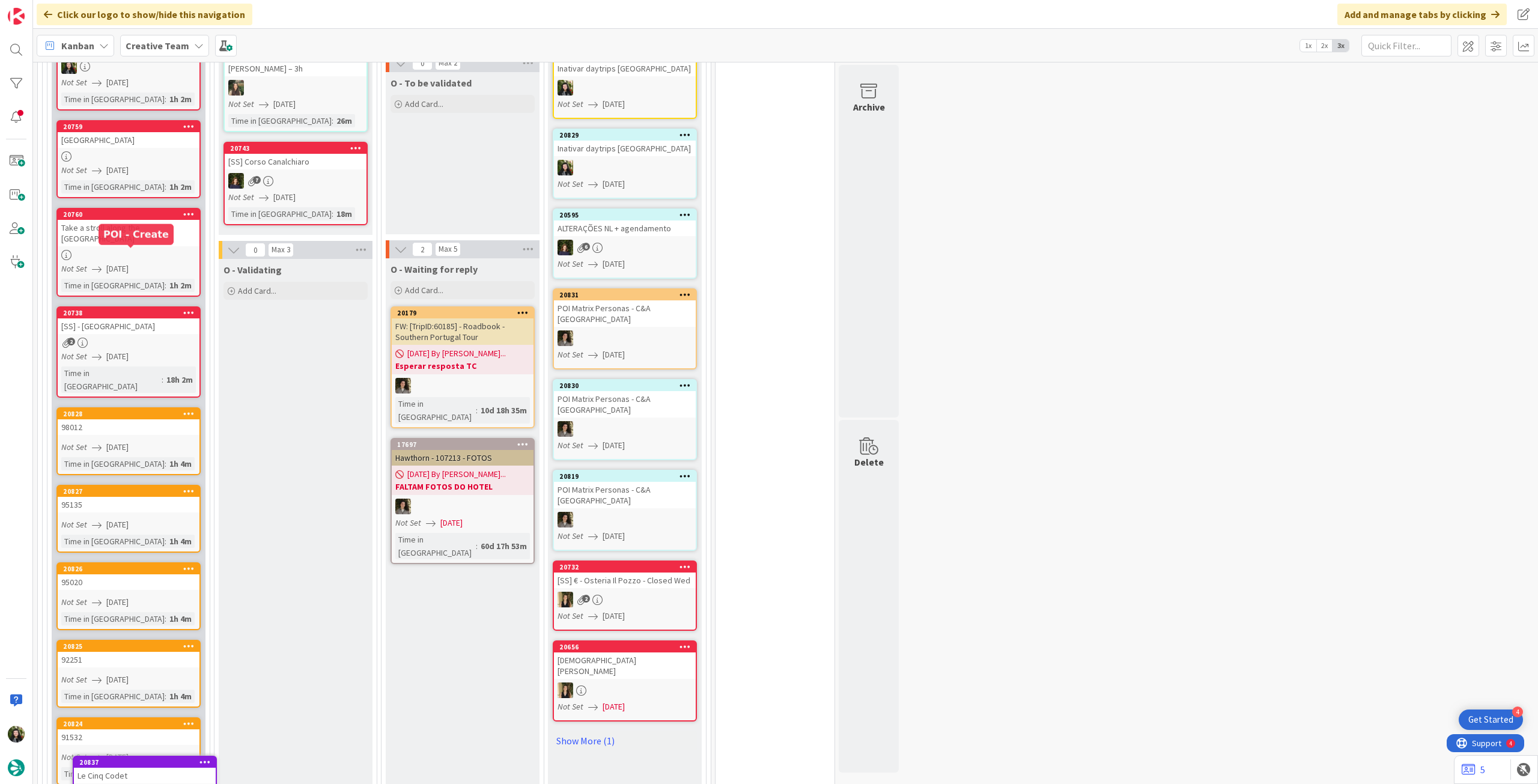
scroll to position [756, 0]
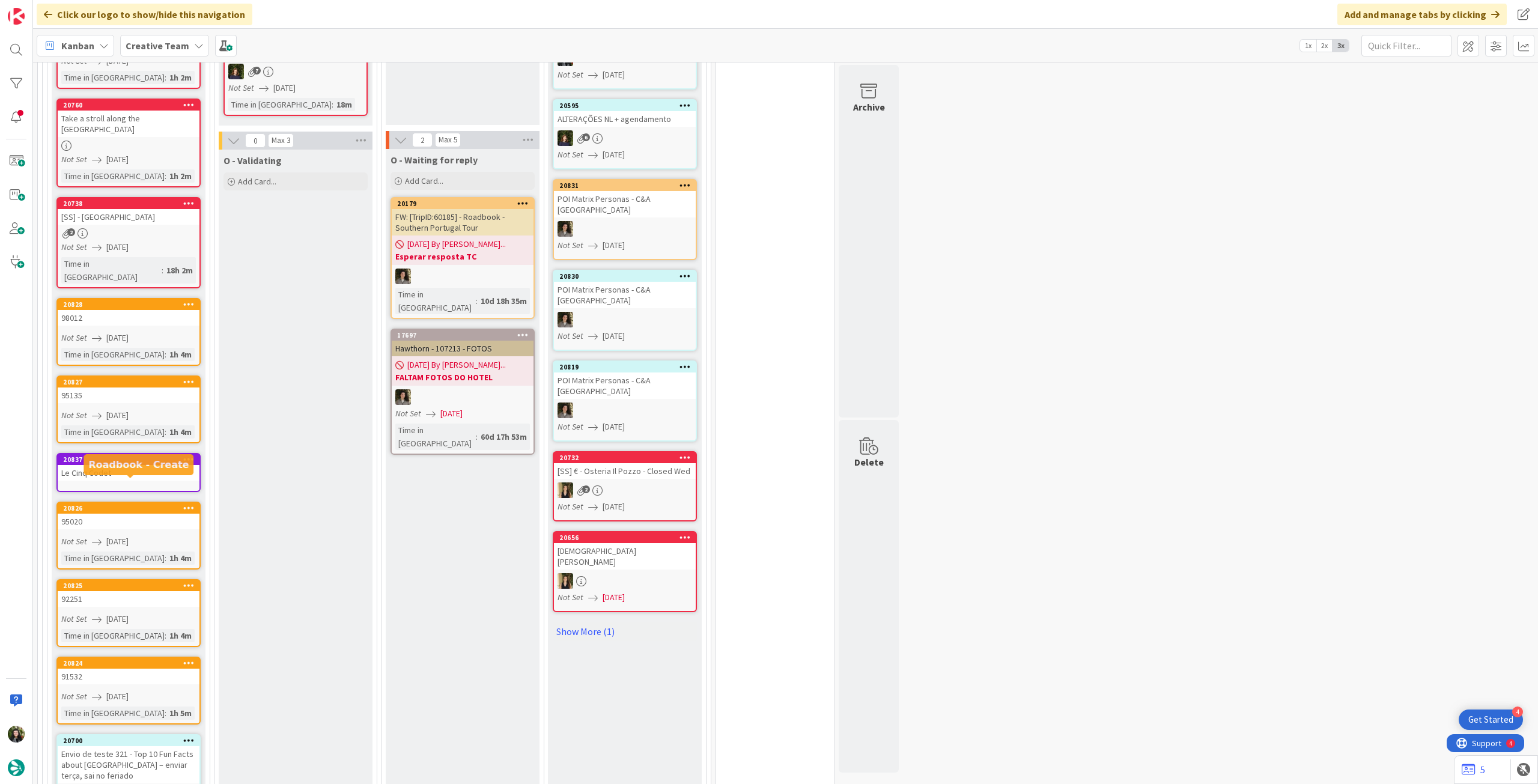
click at [124, 514] on div "95020" at bounding box center [128, 521] width 142 height 16
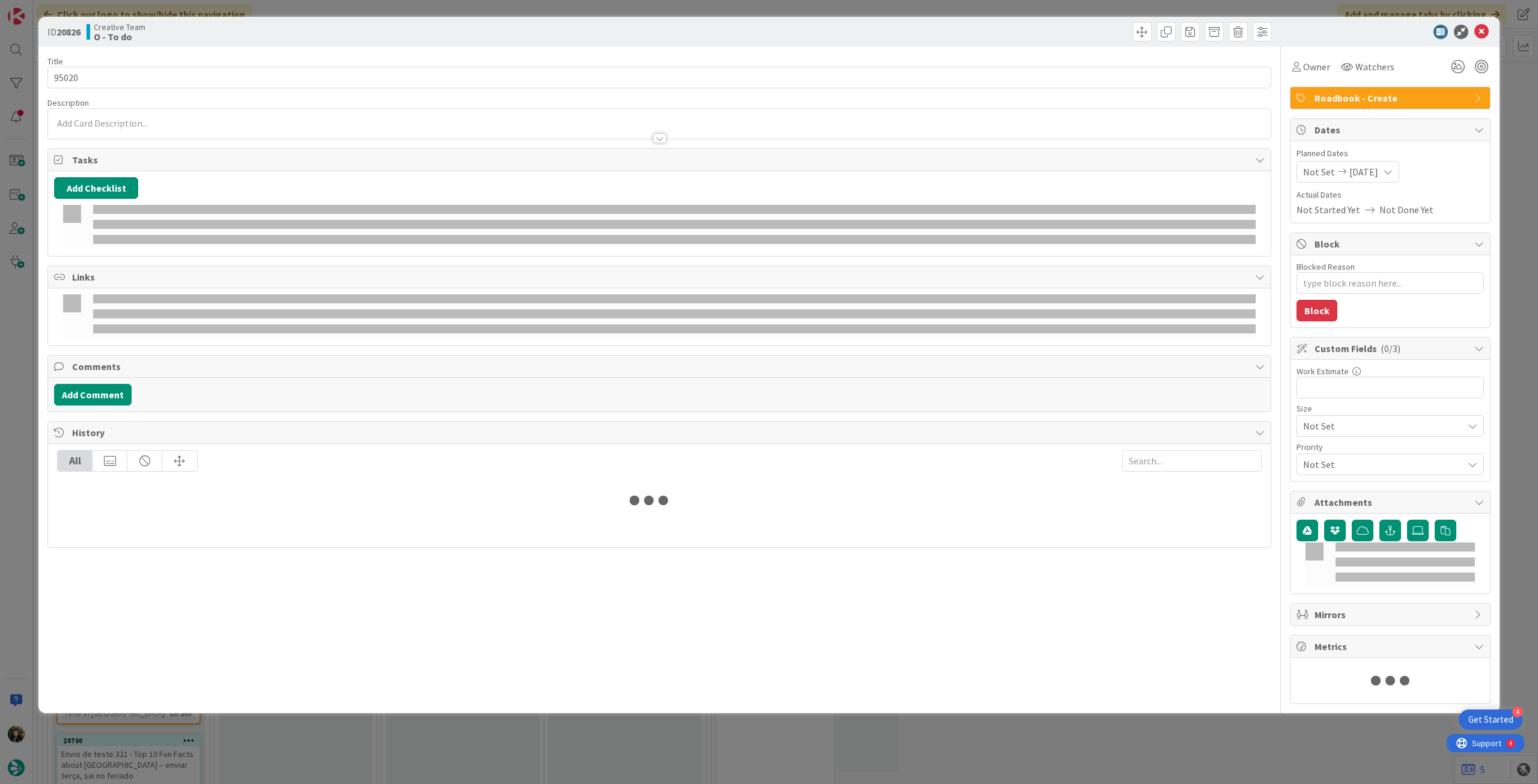
type textarea "x"
type input "95020"
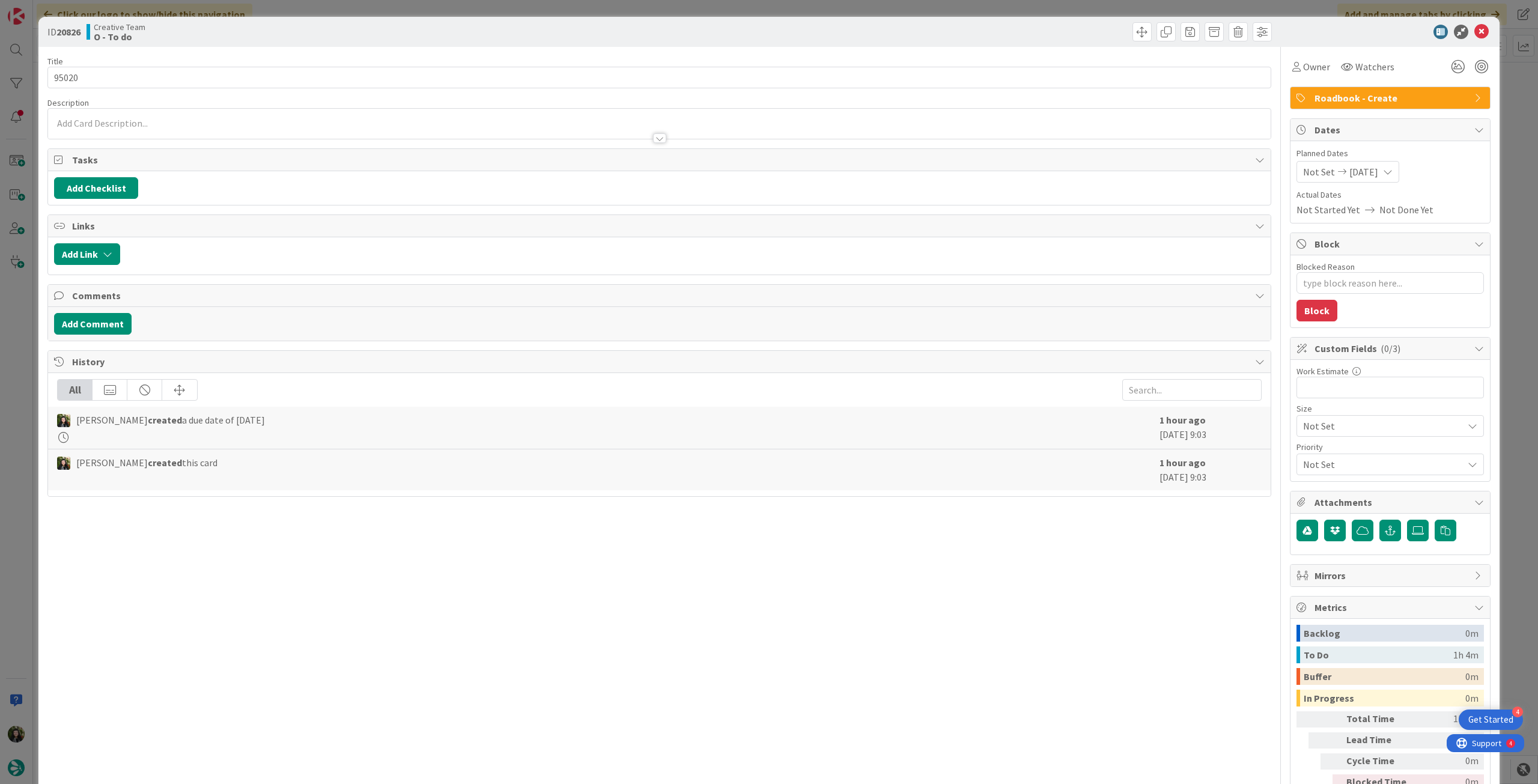
type textarea "x"
type input "95020"
drag, startPoint x: 89, startPoint y: 76, endPoint x: 59, endPoint y: 61, distance: 33.5
click at [19, 63] on div "ID 20826 Creative Team O - To do Title 6 / 128 95020 Description Owner Watchers…" at bounding box center [769, 392] width 1538 height 784
click at [1474, 29] on icon at bounding box center [1481, 32] width 14 height 14
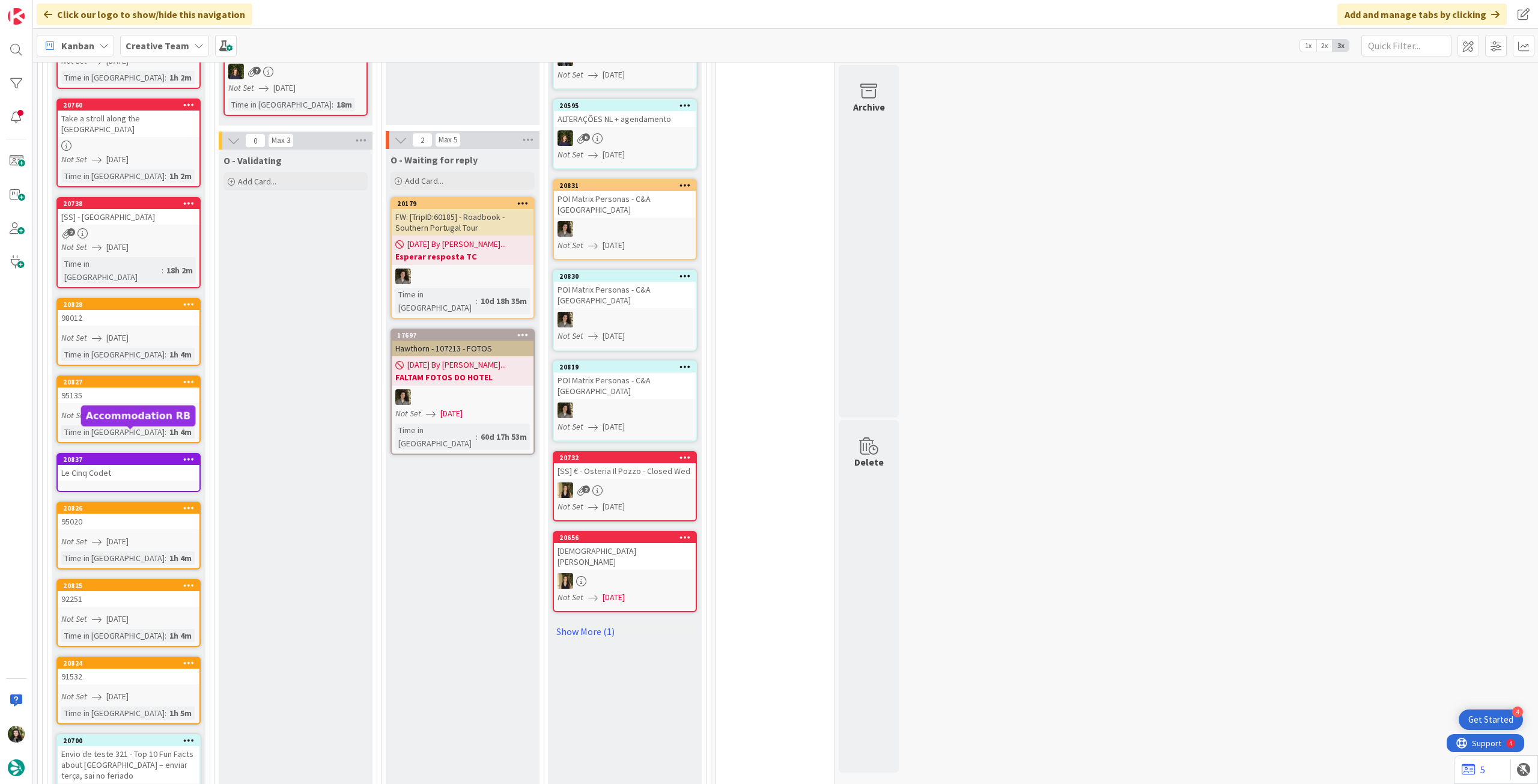
click at [126, 459] on link "20837 Le Cinq Codet" at bounding box center [129, 473] width 145 height 39
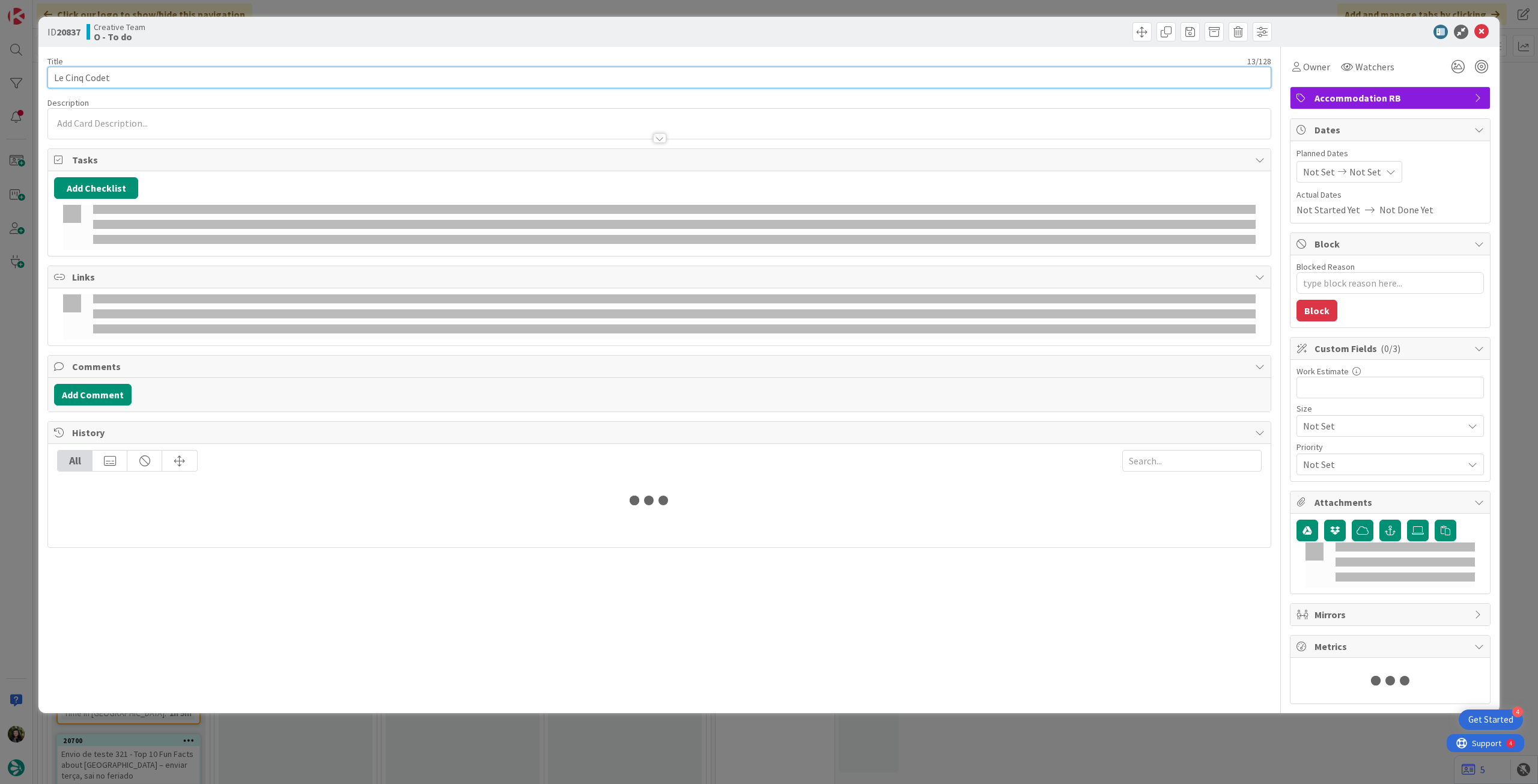
click at [170, 77] on input "Le Cinq Codet" at bounding box center [659, 77] width 1224 height 22
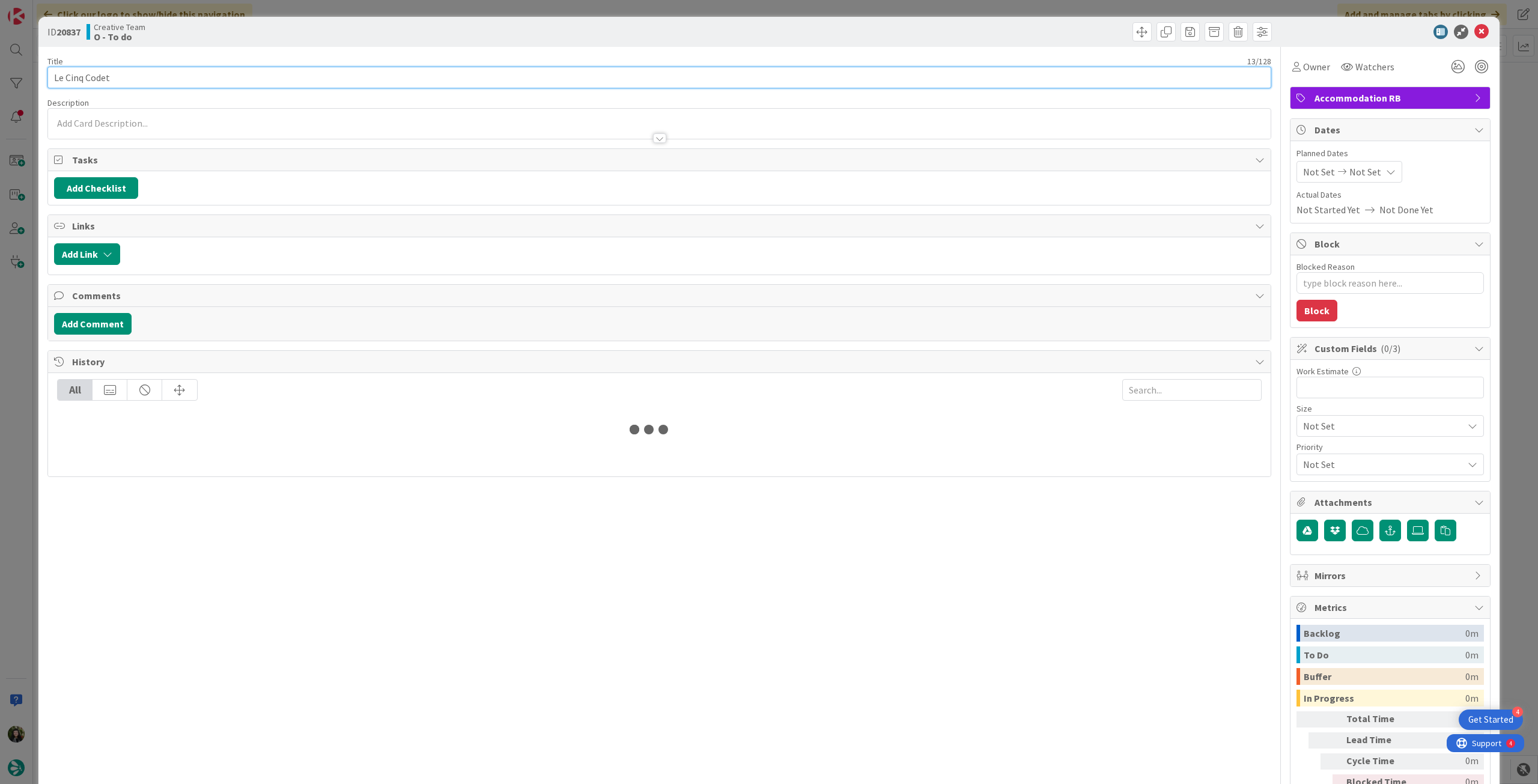
type textarea "x"
paste input "95020"
type input "Le Cinq Codet - 95020"
type textarea "x"
type input "Le Cinq Codet - 95020"
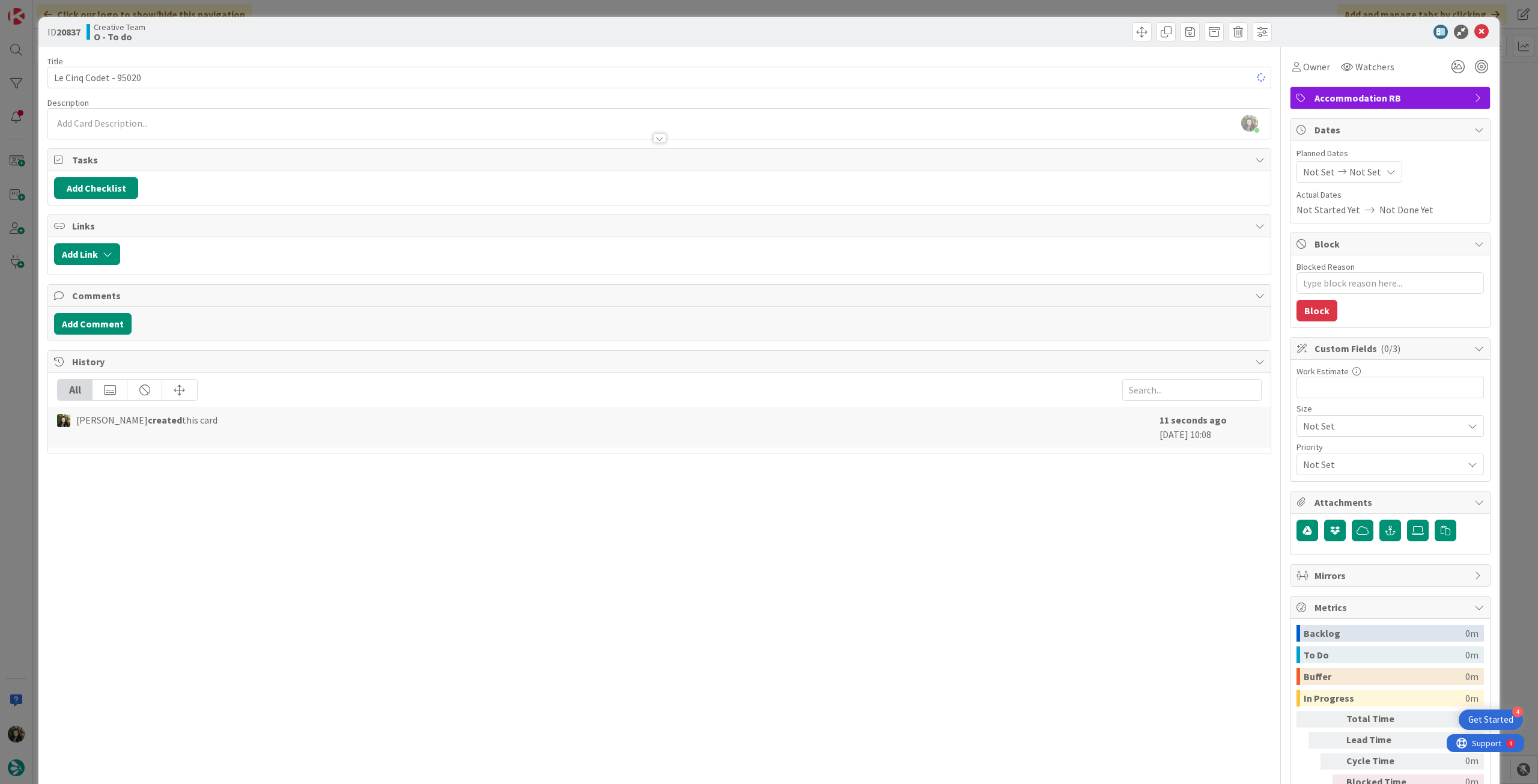
click at [1363, 157] on span "Planned Dates" at bounding box center [1390, 153] width 188 height 13
click at [1360, 163] on div "Not Set Not Set" at bounding box center [1350, 172] width 106 height 22
click at [1303, 453] on div "Su Mo Tu We Th Fr Sa July 2025 1 2 3 4 5 6 7 8 9 10 11 12 13 14 15 16 17 18 19 …" at bounding box center [1393, 330] width 180 height 280
click at [1309, 451] on icon at bounding box center [1318, 453] width 18 height 14
type input "[DATE]"
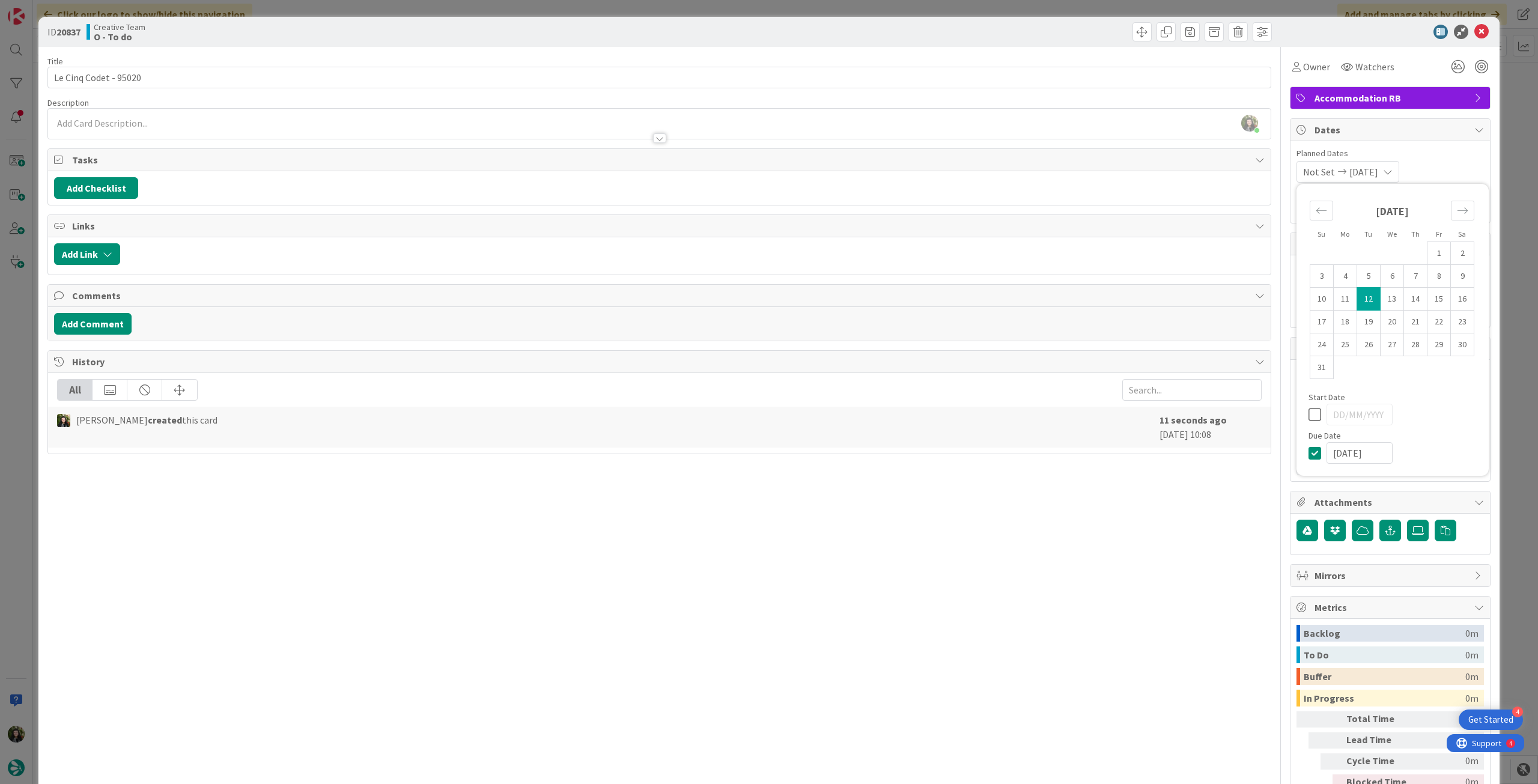
click at [1477, 32] on icon at bounding box center [1481, 32] width 14 height 14
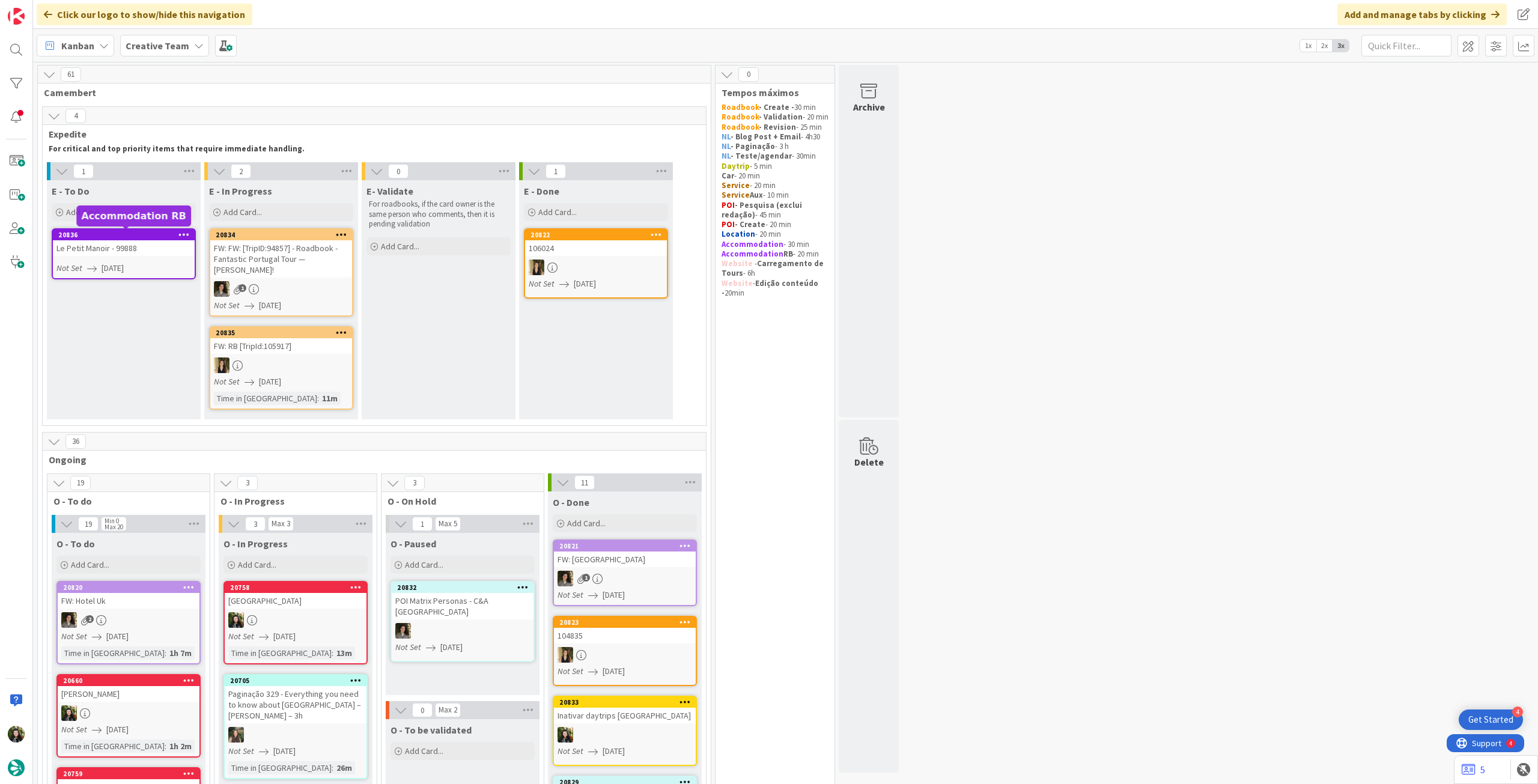
click at [129, 251] on div "Le Petit Manoir - 99888" at bounding box center [123, 248] width 142 height 16
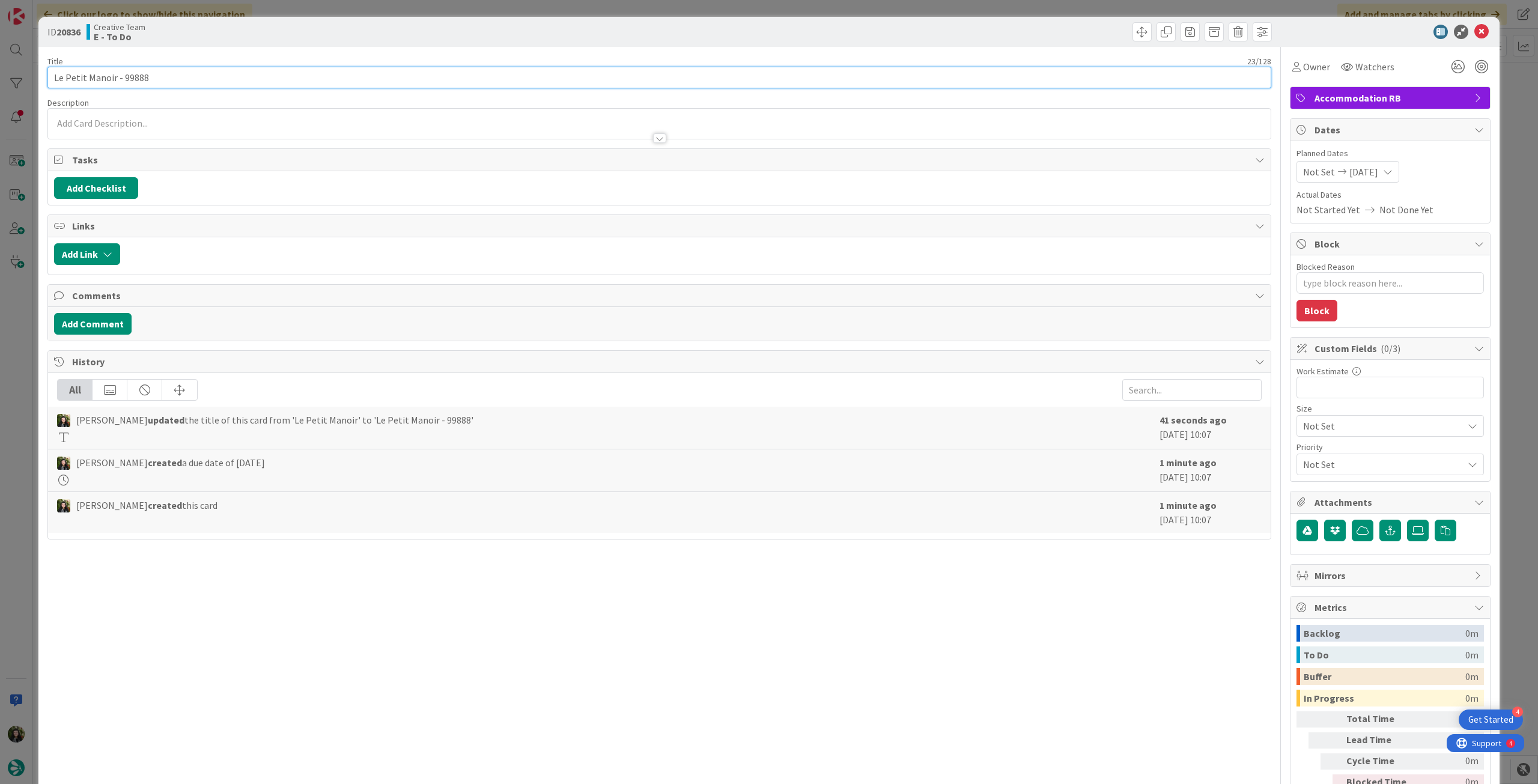
drag, startPoint x: 119, startPoint y: 76, endPoint x: 151, endPoint y: 74, distance: 32.1
click at [151, 74] on input "Le Petit Manoir - 99888" at bounding box center [659, 77] width 1224 height 22
click at [139, 76] on input "Le Petit Manoir - 99888" at bounding box center [659, 77] width 1224 height 22
drag, startPoint x: 123, startPoint y: 78, endPoint x: 159, endPoint y: 78, distance: 36.0
click at [159, 78] on input "Le Petit Manoir - 99888" at bounding box center [659, 77] width 1224 height 22
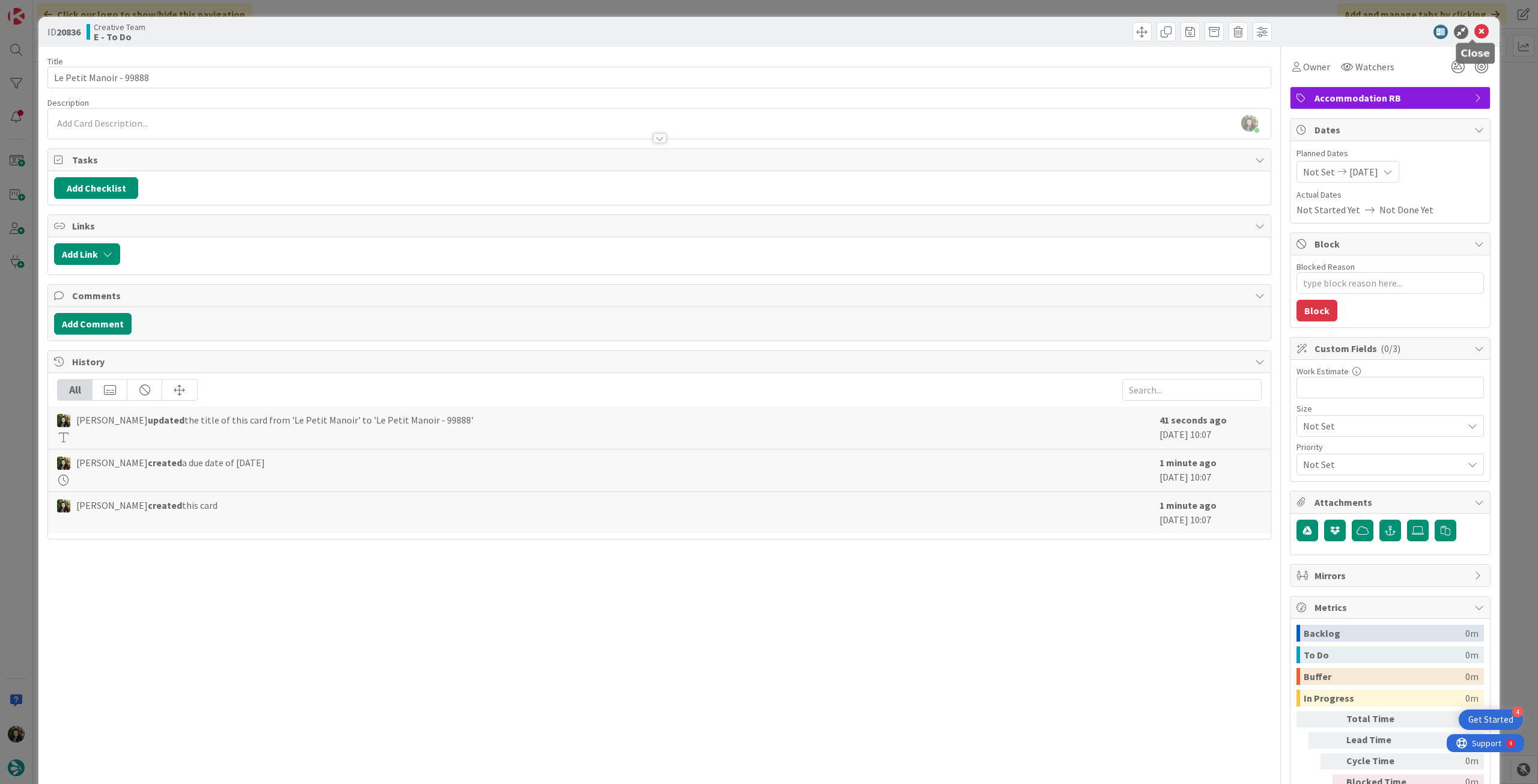
click at [1474, 35] on icon at bounding box center [1481, 32] width 14 height 14
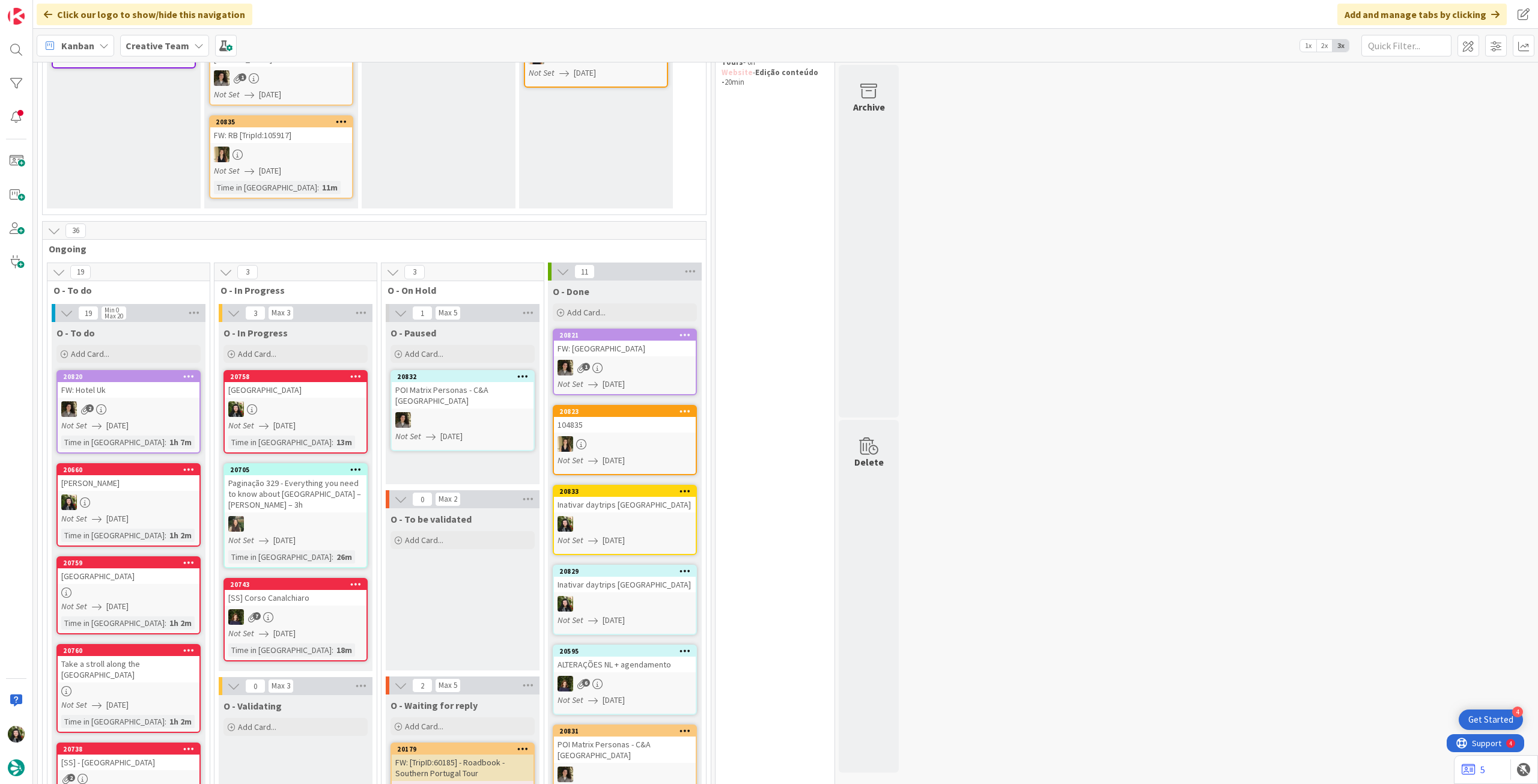
scroll to position [241, 0]
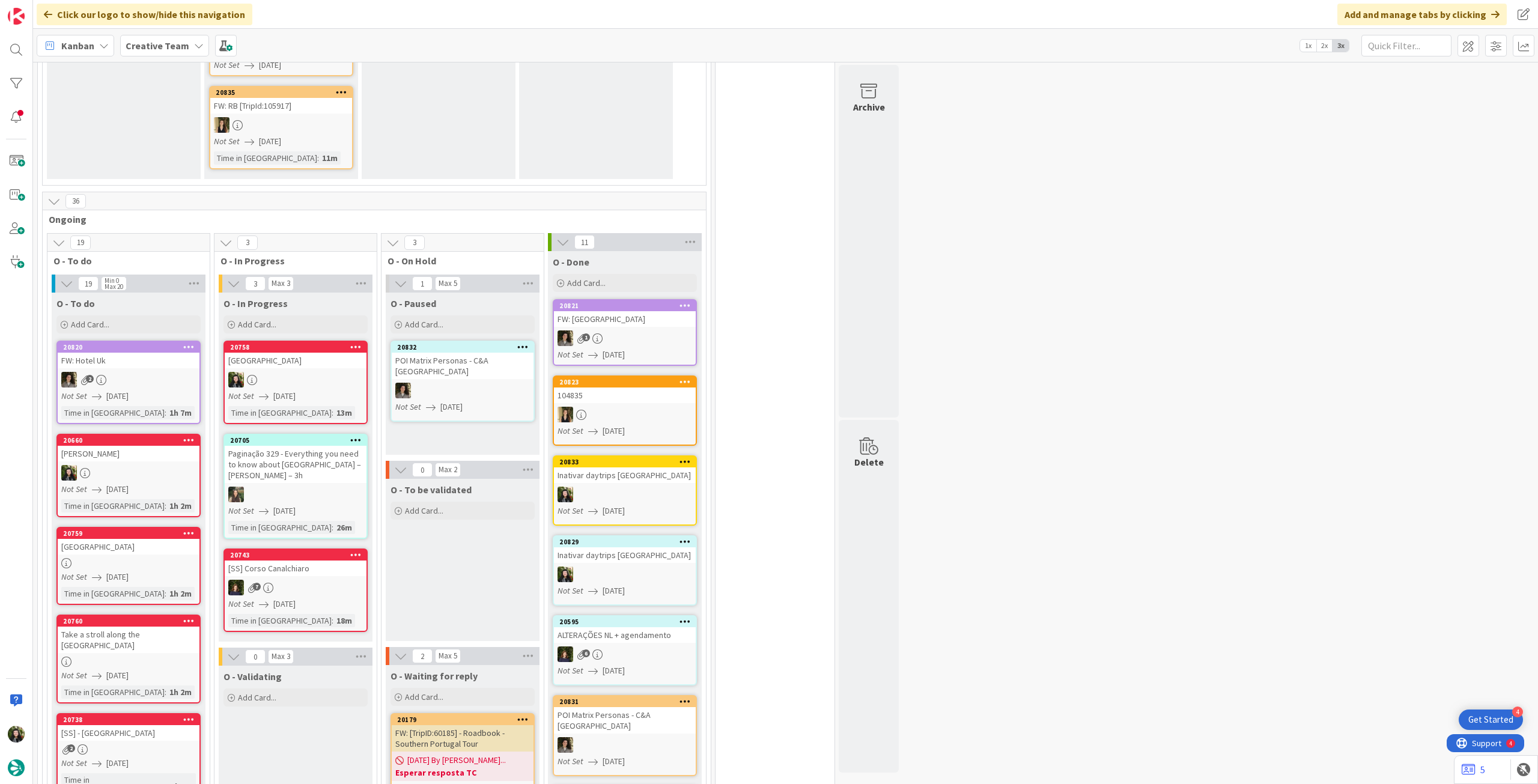
click at [137, 46] on b "Creative Team" at bounding box center [157, 45] width 64 height 12
click at [157, 184] on div "Creative Team 2 Creative Team - Análise" at bounding box center [222, 161] width 183 height 48
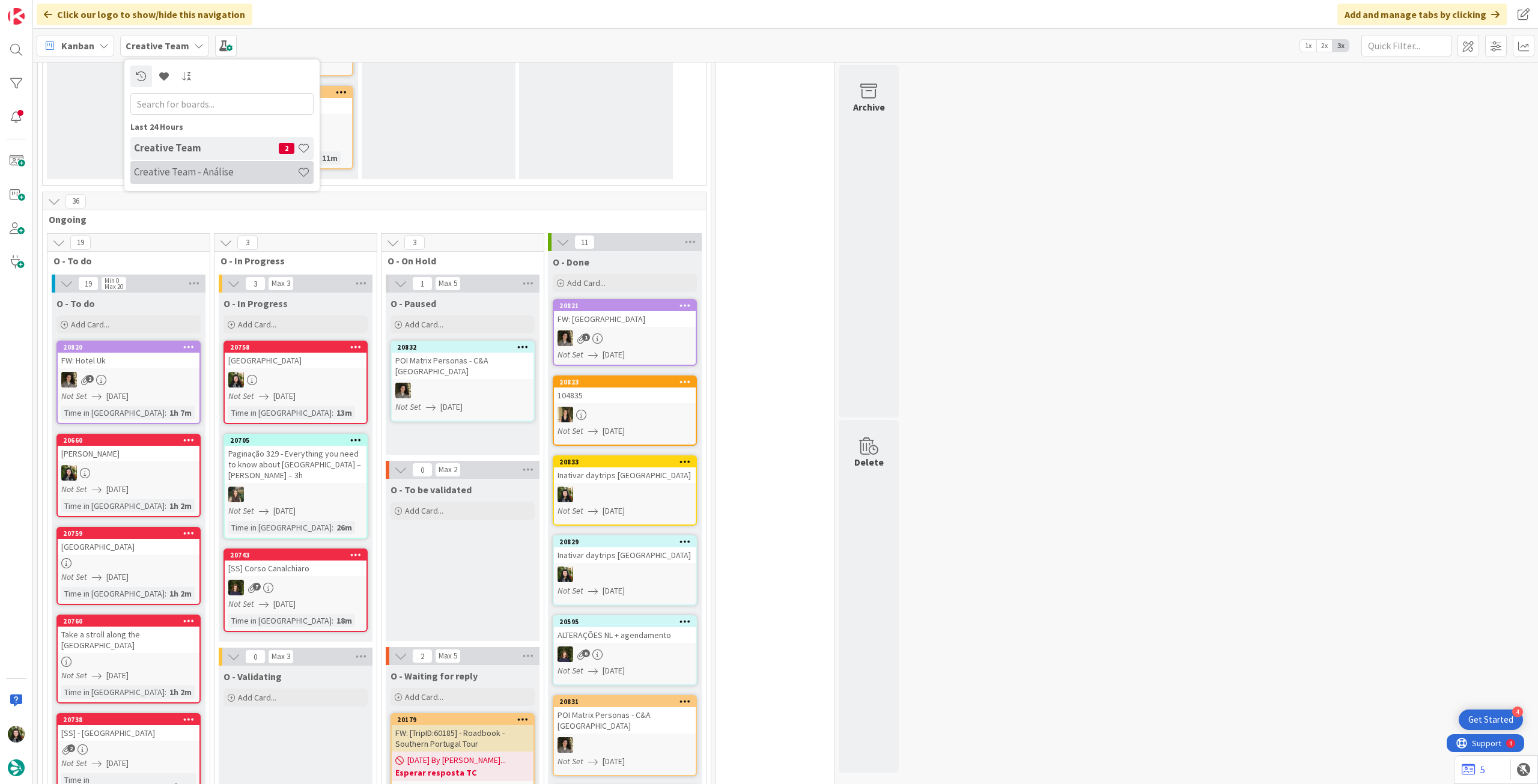
click at [161, 173] on h4 "Creative Team - Análise" at bounding box center [216, 172] width 163 height 12
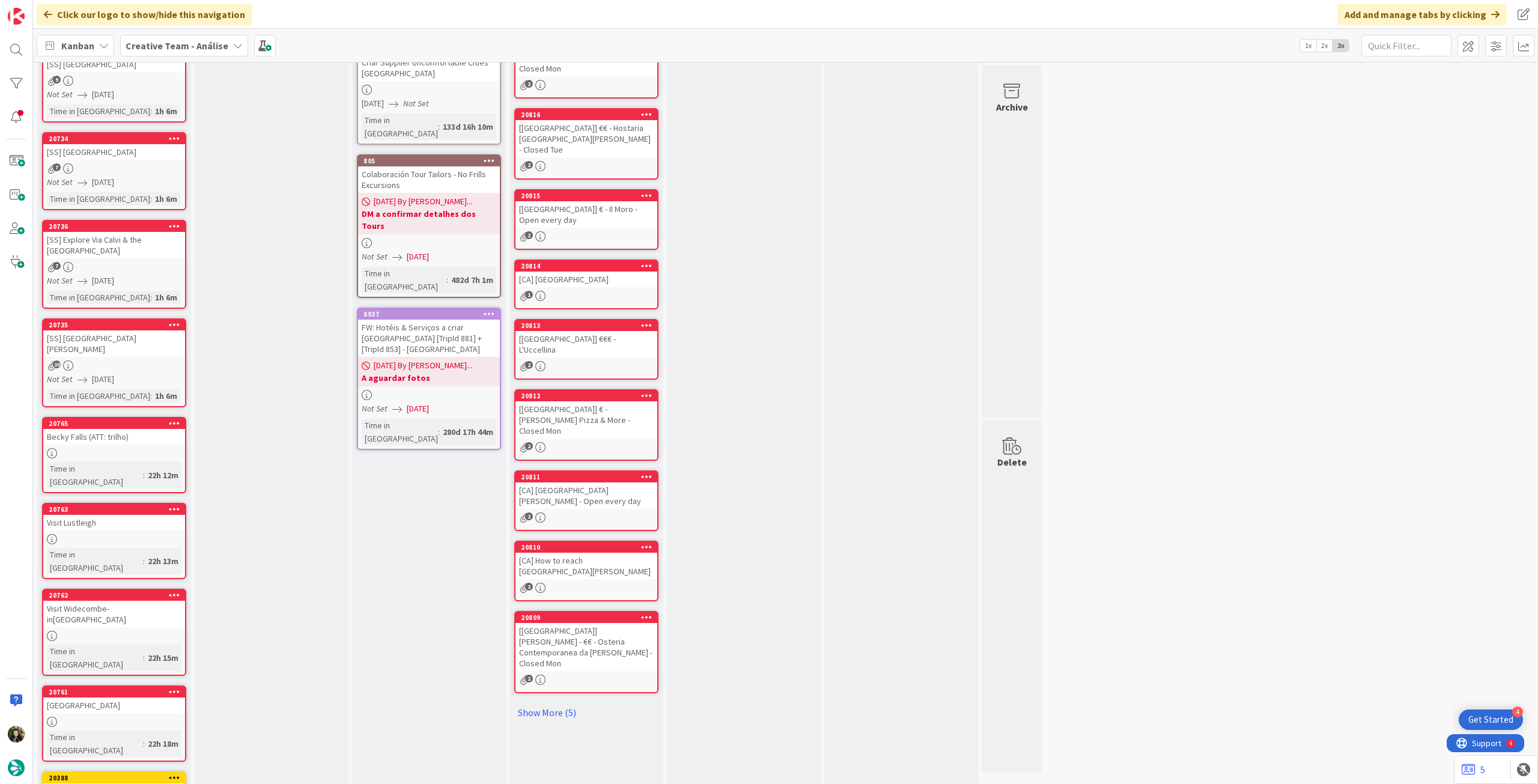
scroll to position [194, 0]
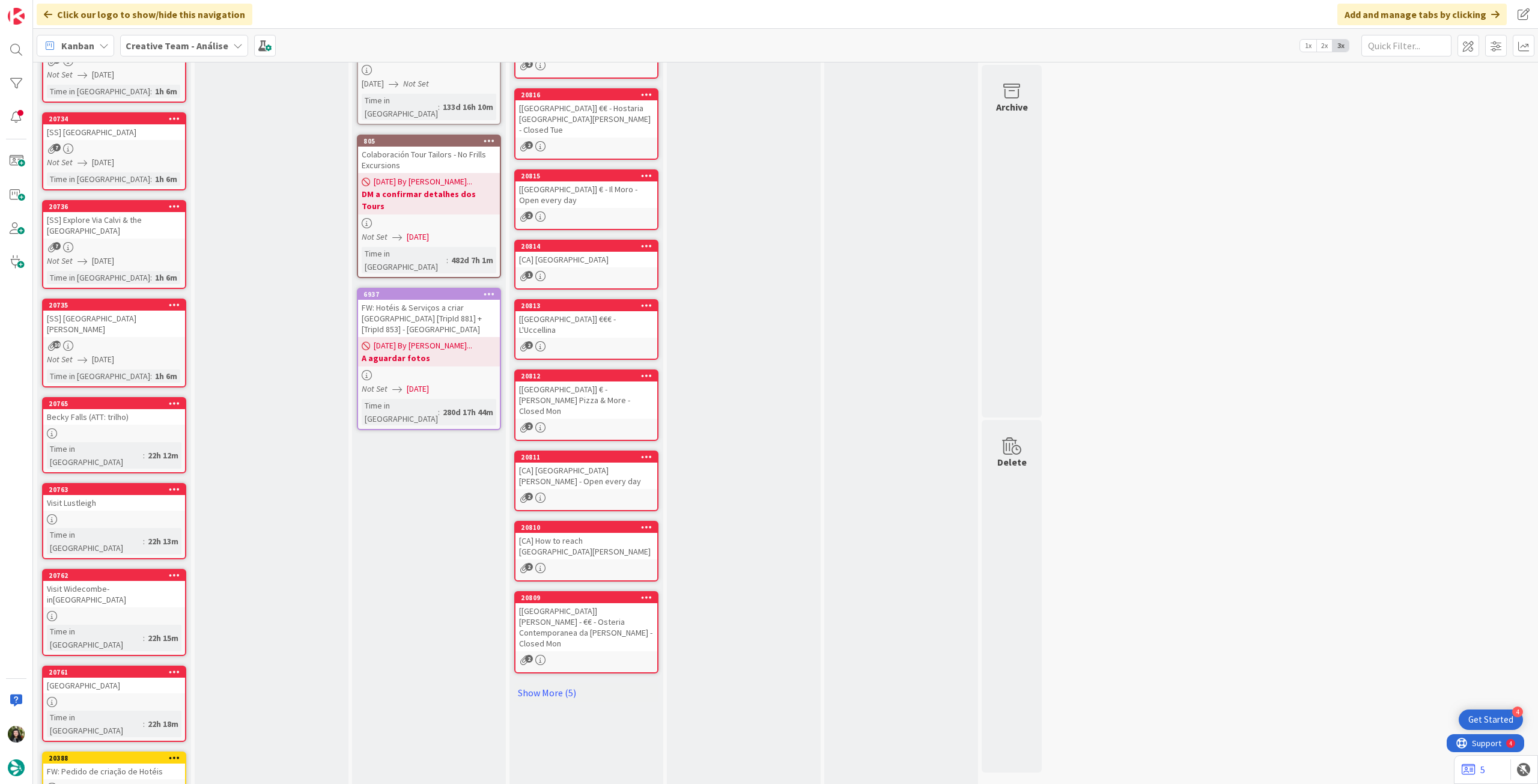
click at [91, 771] on div "Backlog Add Card... 20742 [SS] Parco Ducale 5 Not Set 12/08/2025 Time in Column…" at bounding box center [114, 378] width 154 height 978
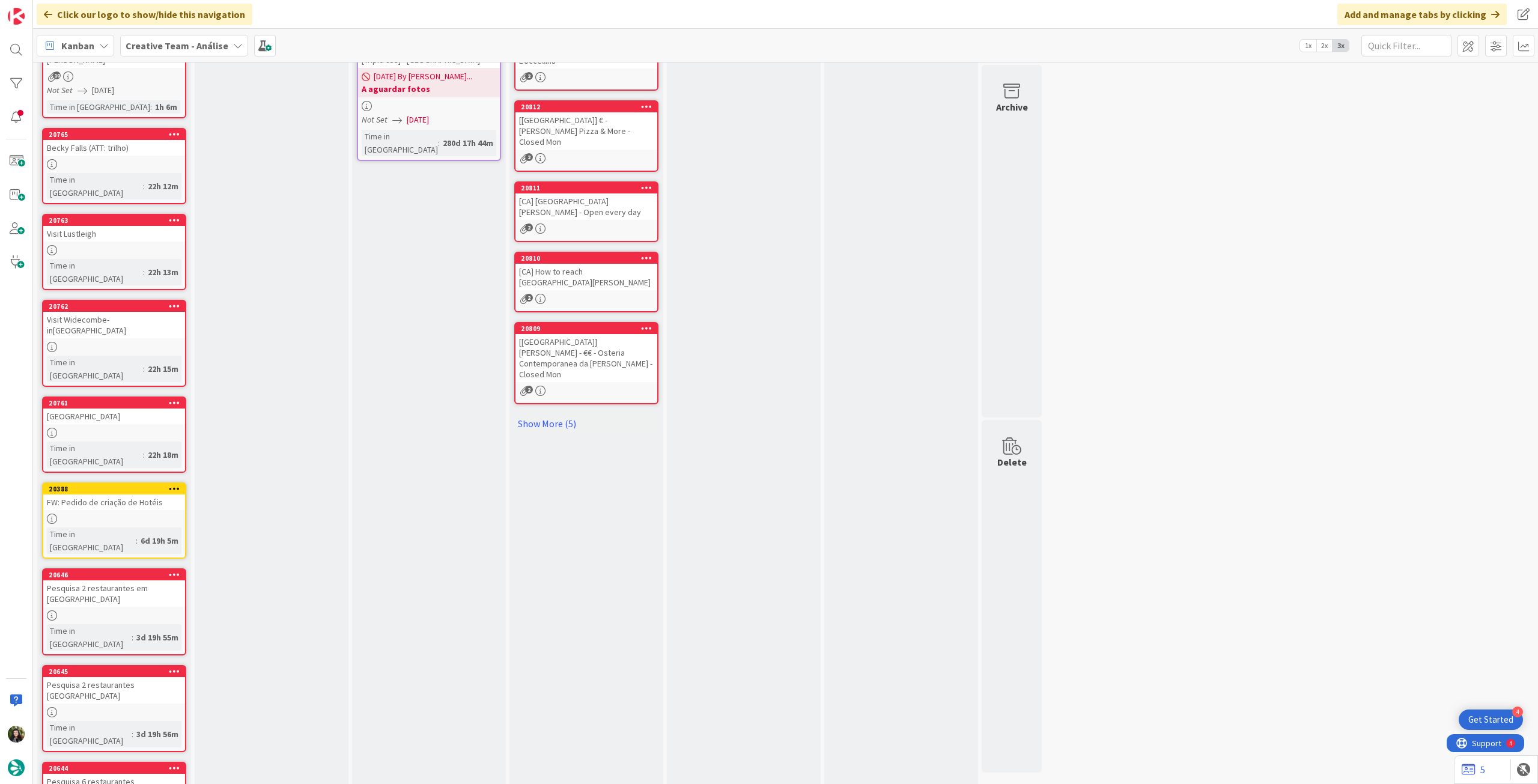
scroll to position [568, 0]
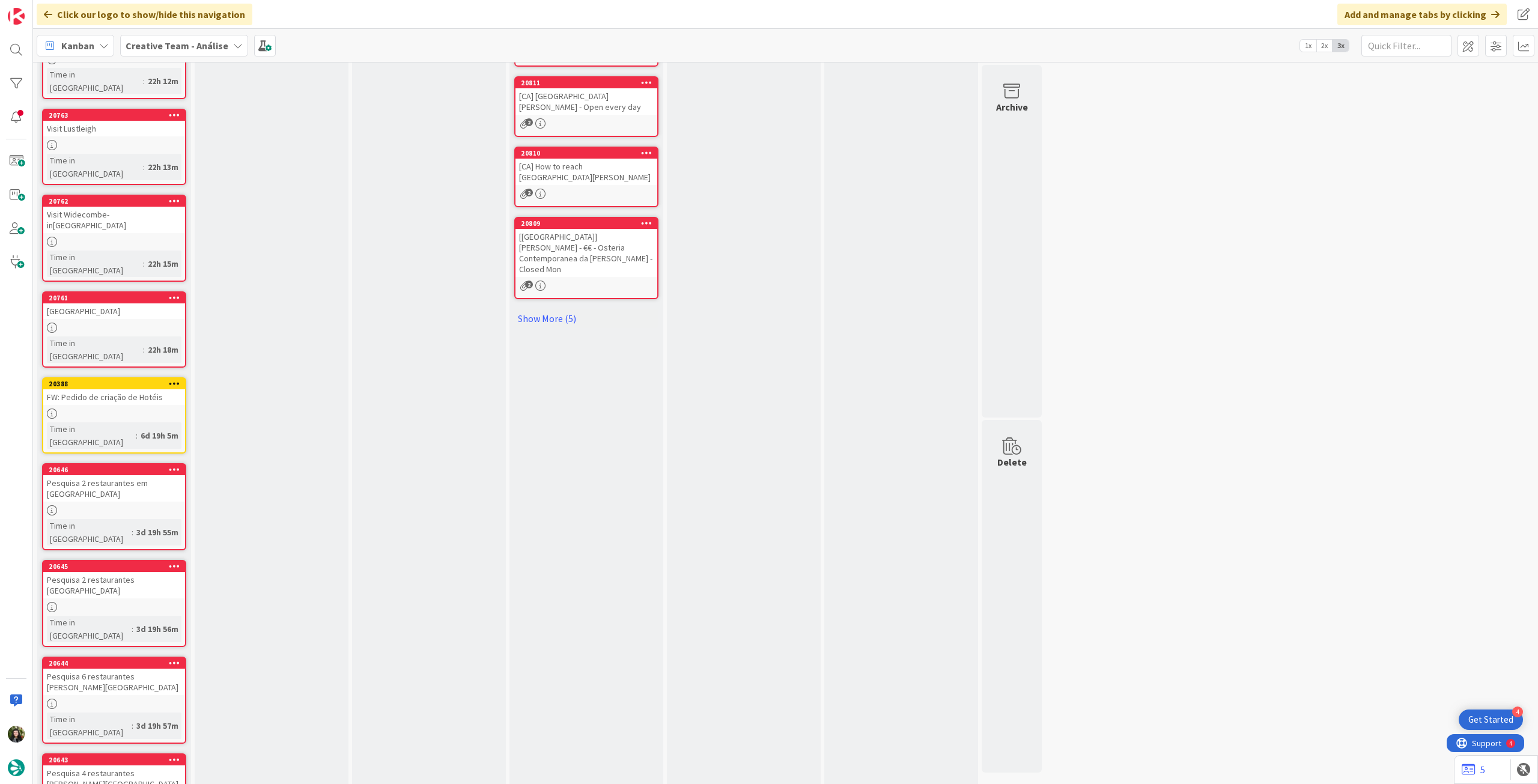
click at [184, 48] on b "Creative Team - Análise" at bounding box center [177, 45] width 103 height 12
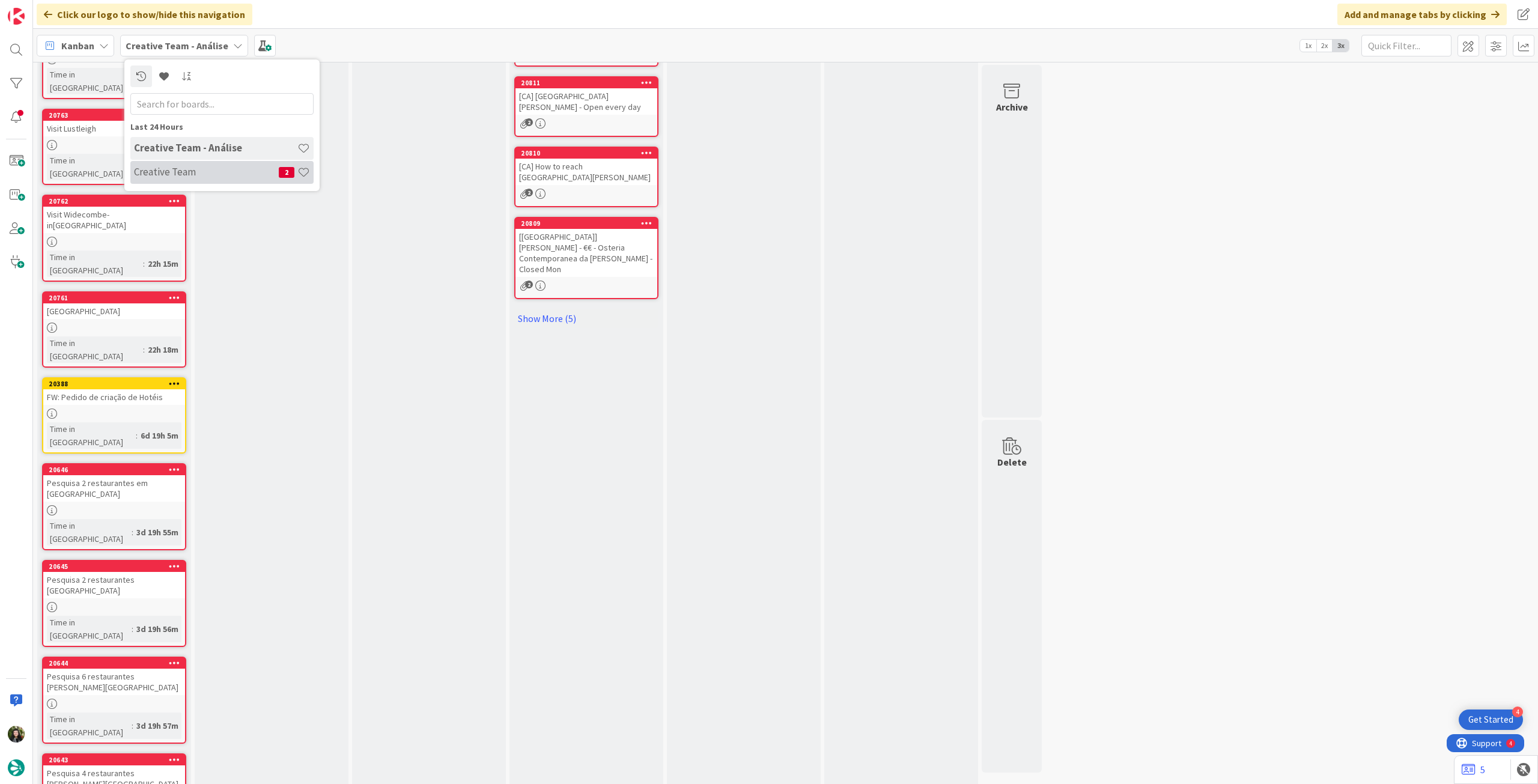
click at [195, 170] on h4 "Creative Team" at bounding box center [206, 172] width 145 height 12
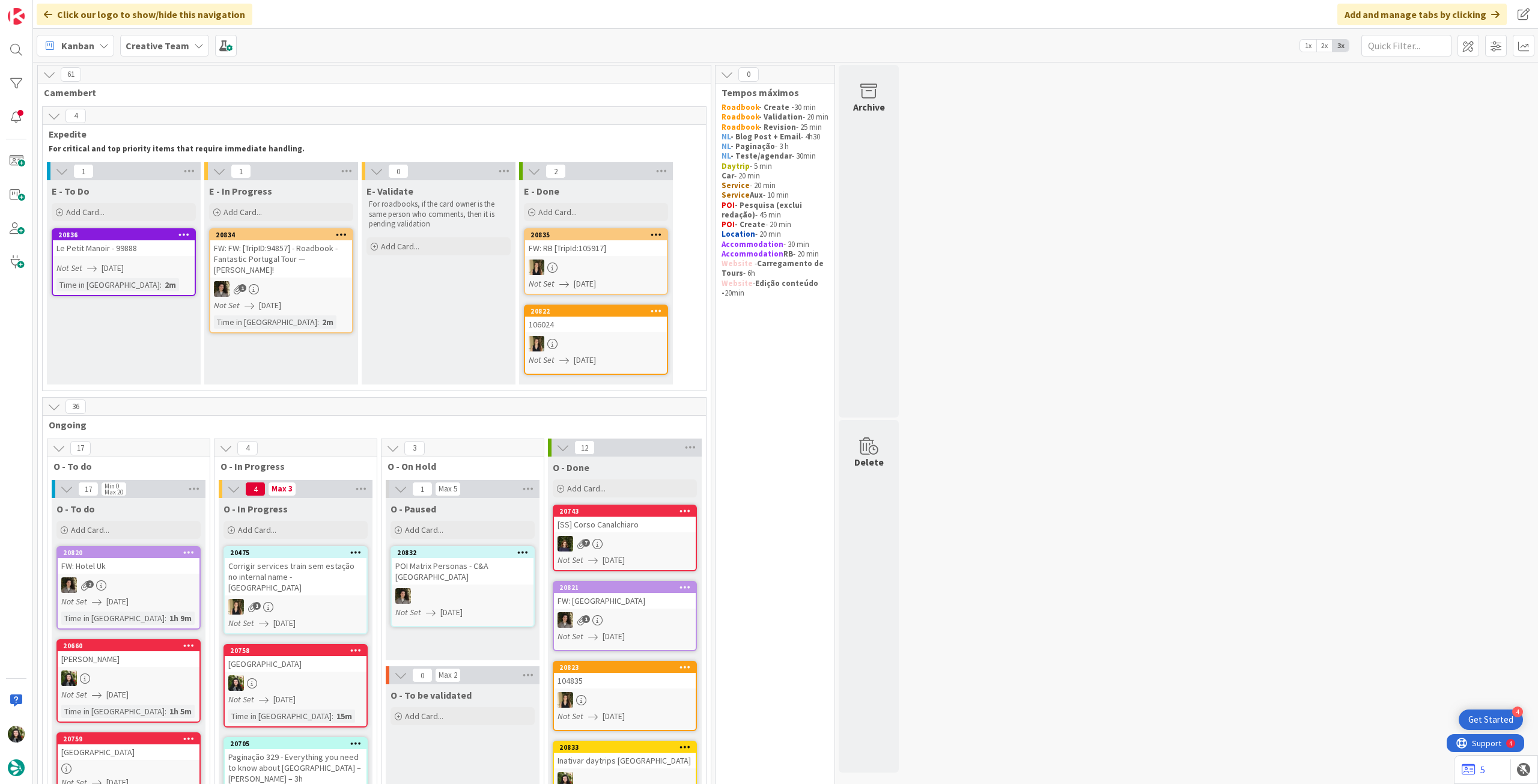
click at [617, 275] on div at bounding box center [596, 267] width 142 height 16
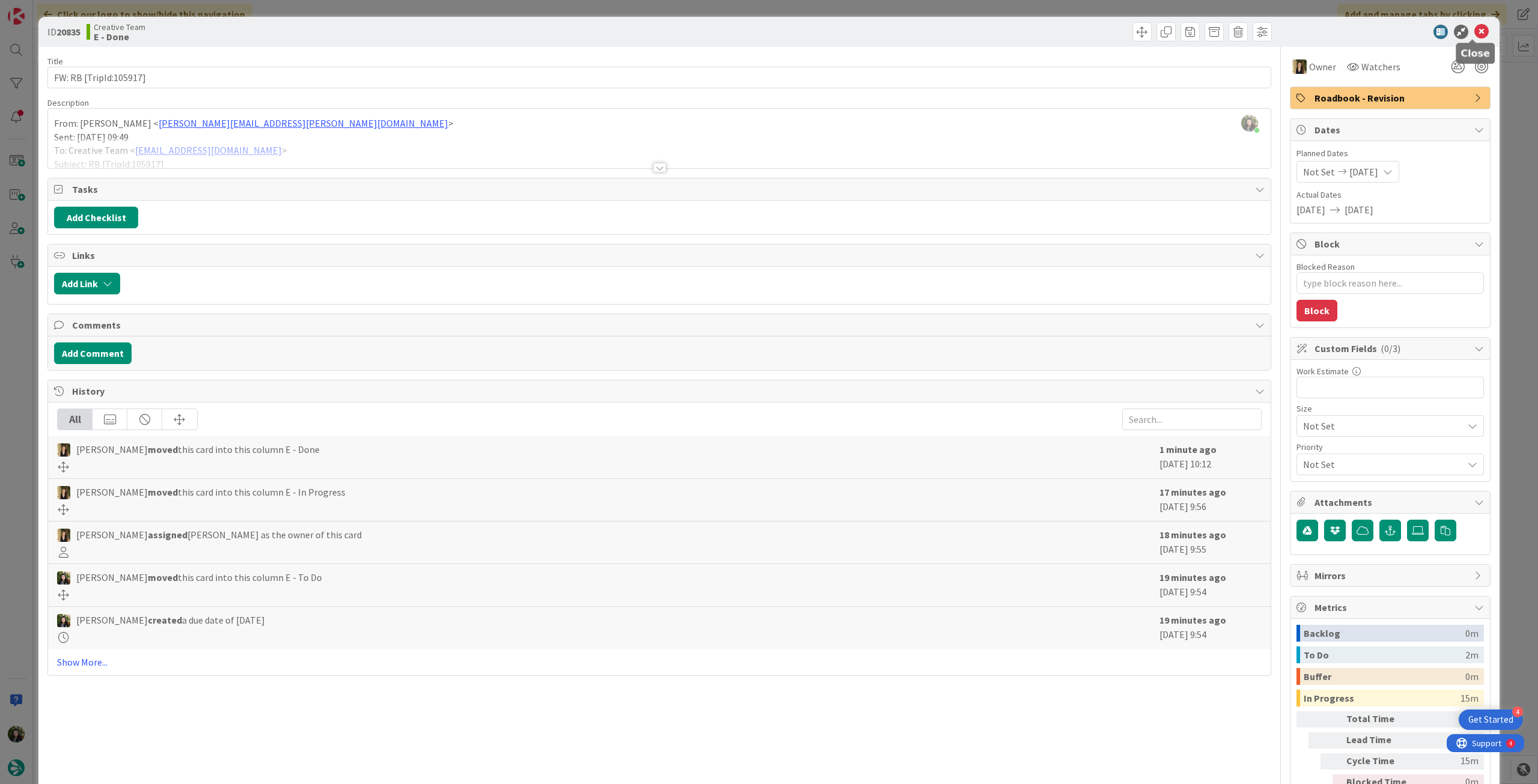
click at [1480, 33] on icon at bounding box center [1481, 32] width 14 height 14
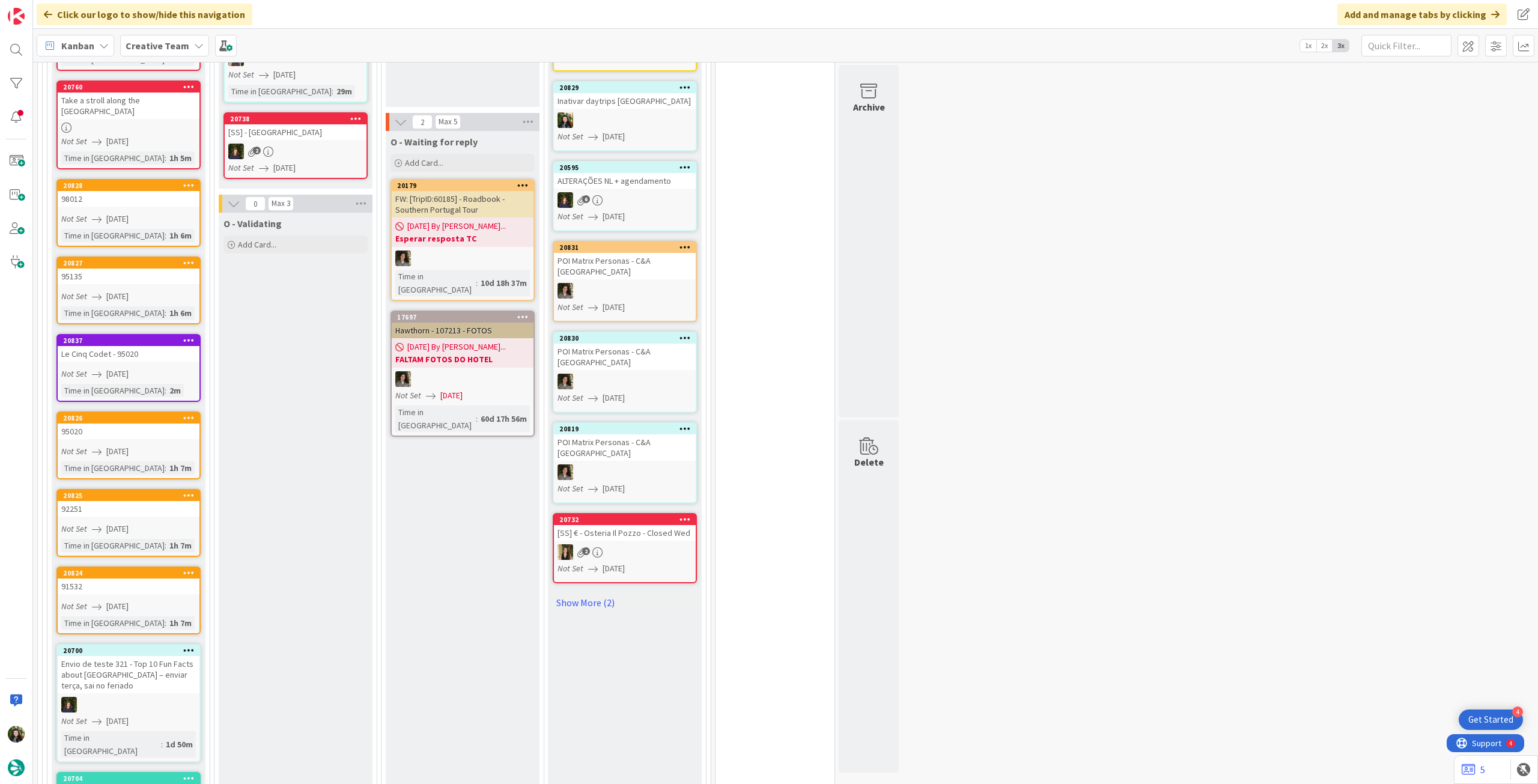
scroll to position [320, 0]
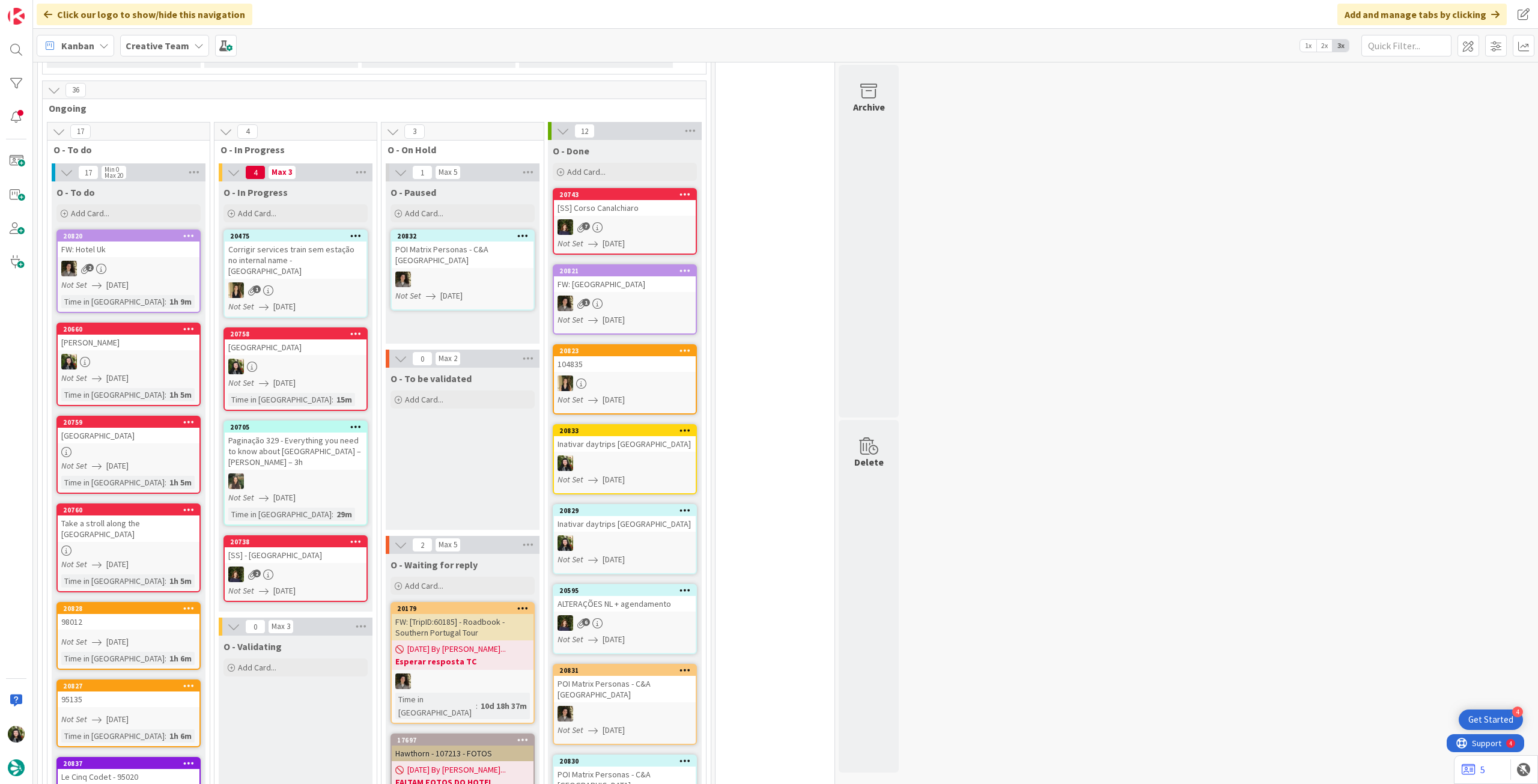
click at [161, 44] on b "Creative Team" at bounding box center [157, 45] width 64 height 12
click at [182, 169] on h4 "Creative Team - Análise" at bounding box center [216, 172] width 163 height 12
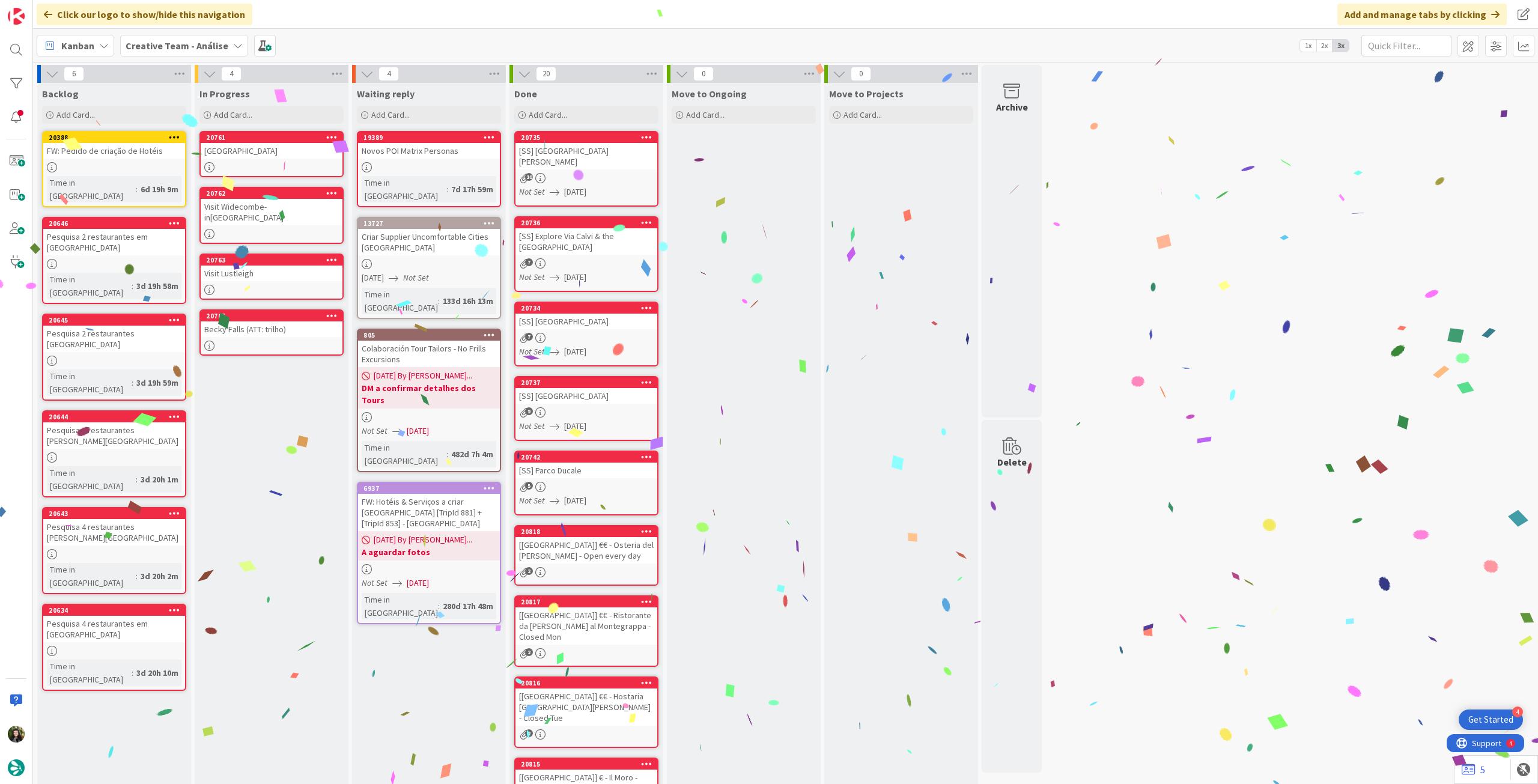
click at [305, 150] on div "[GEOGRAPHIC_DATA]" at bounding box center [271, 151] width 142 height 16
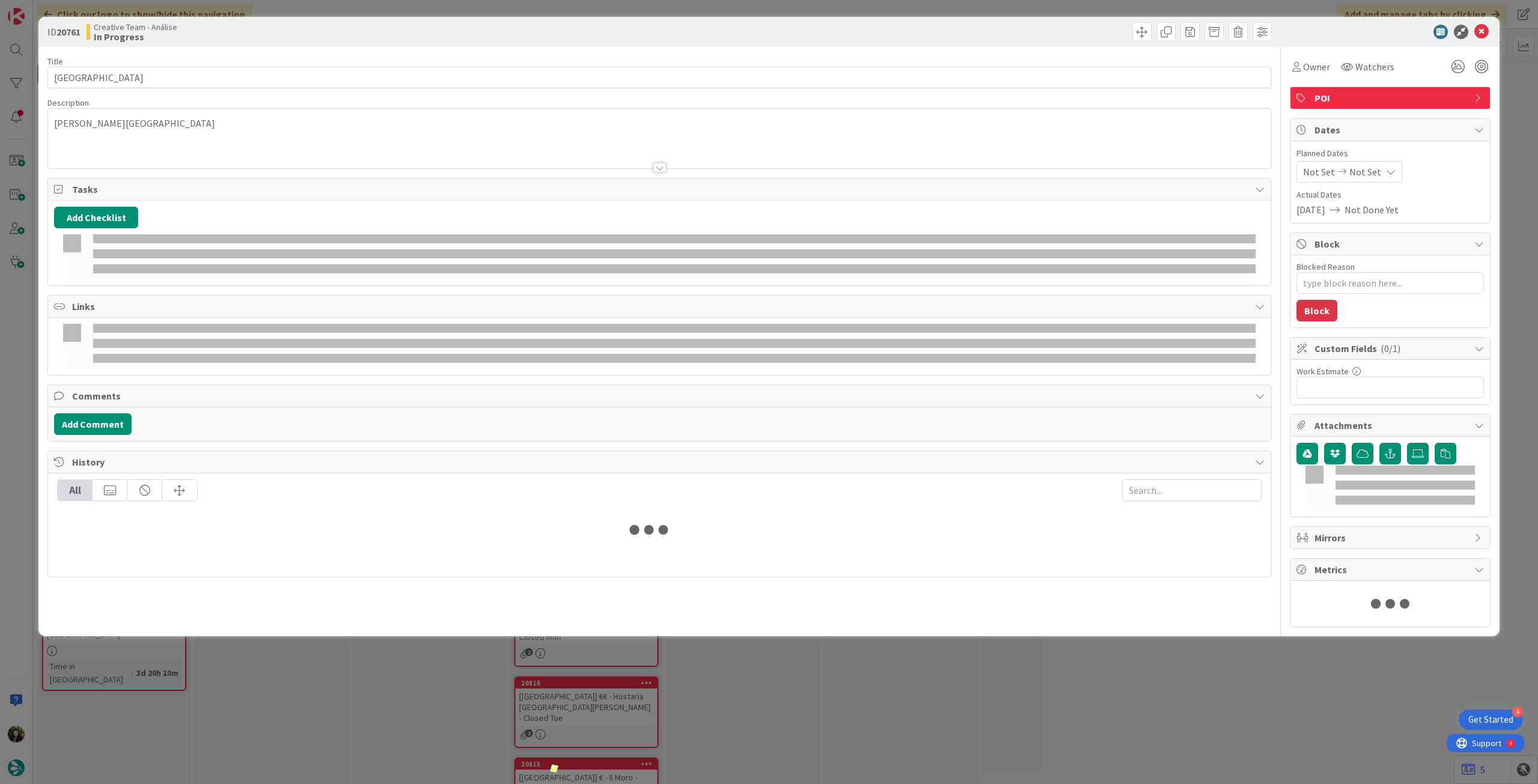
click at [1359, 171] on span "Not Set" at bounding box center [1365, 172] width 32 height 14
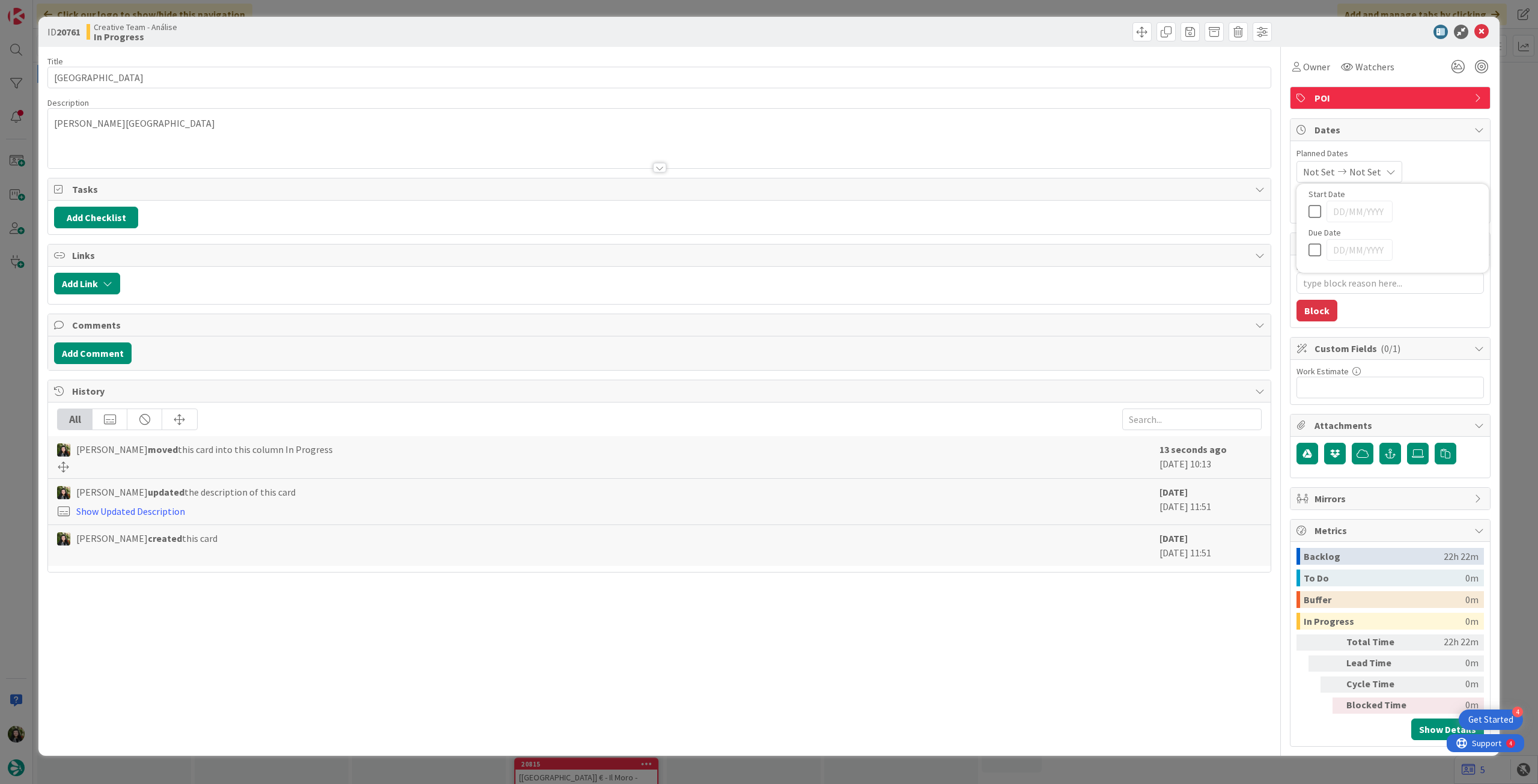
type textarea "x"
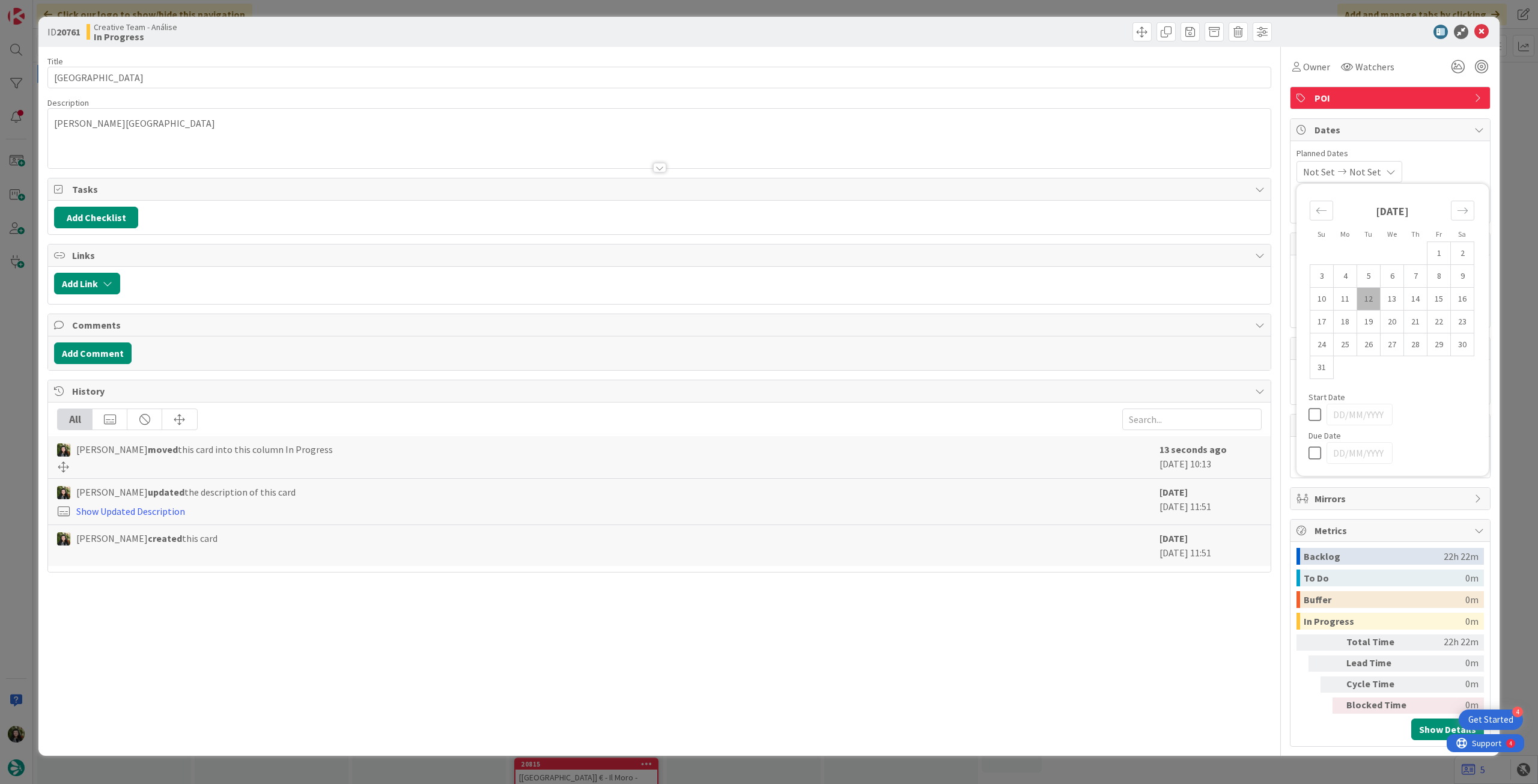
click at [1317, 451] on icon at bounding box center [1318, 453] width 18 height 14
type input "[DATE]"
click at [1485, 27] on icon at bounding box center [1481, 32] width 14 height 14
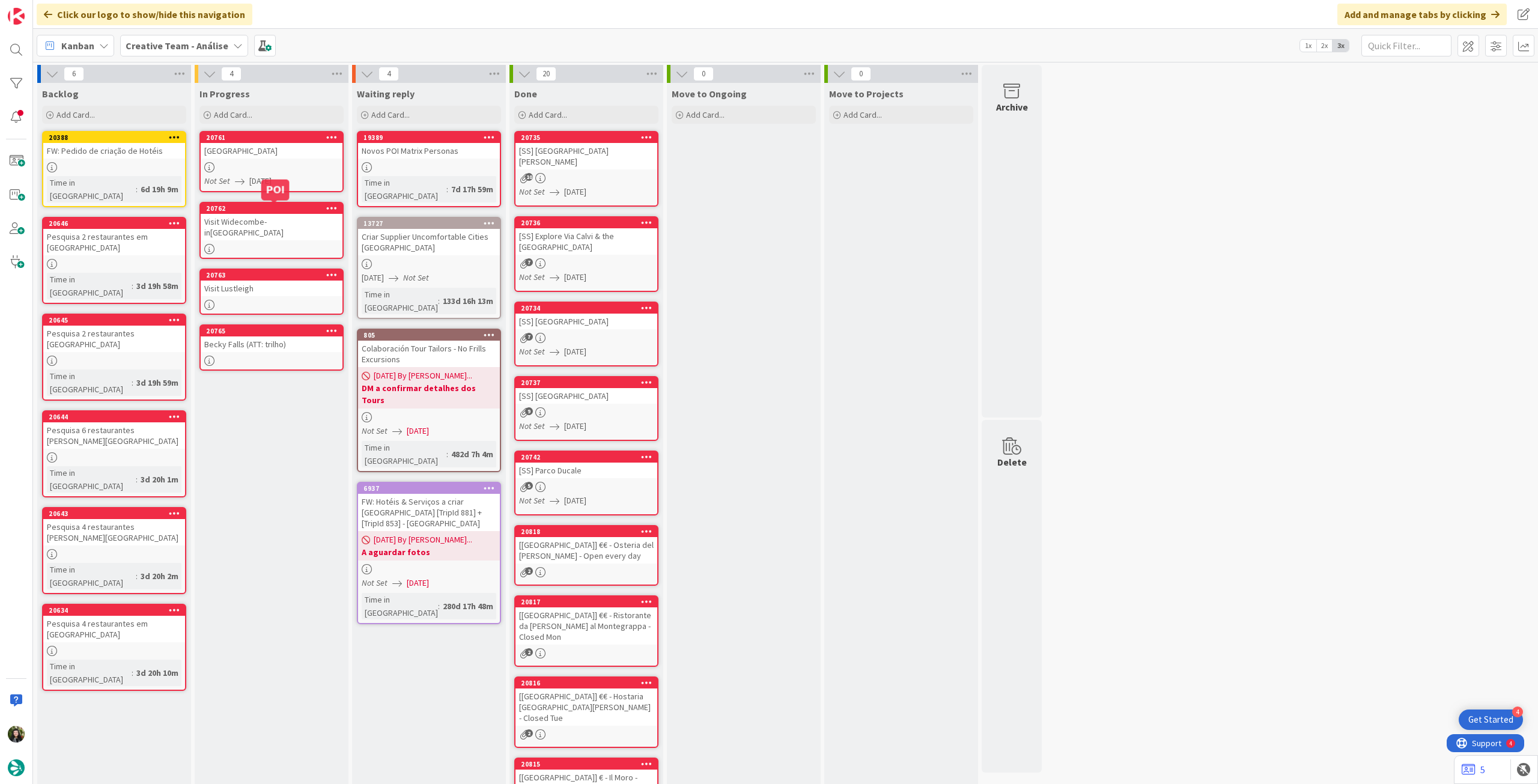
click at [247, 217] on div "Visit Widecombe-in[GEOGRAPHIC_DATA]" at bounding box center [271, 227] width 142 height 26
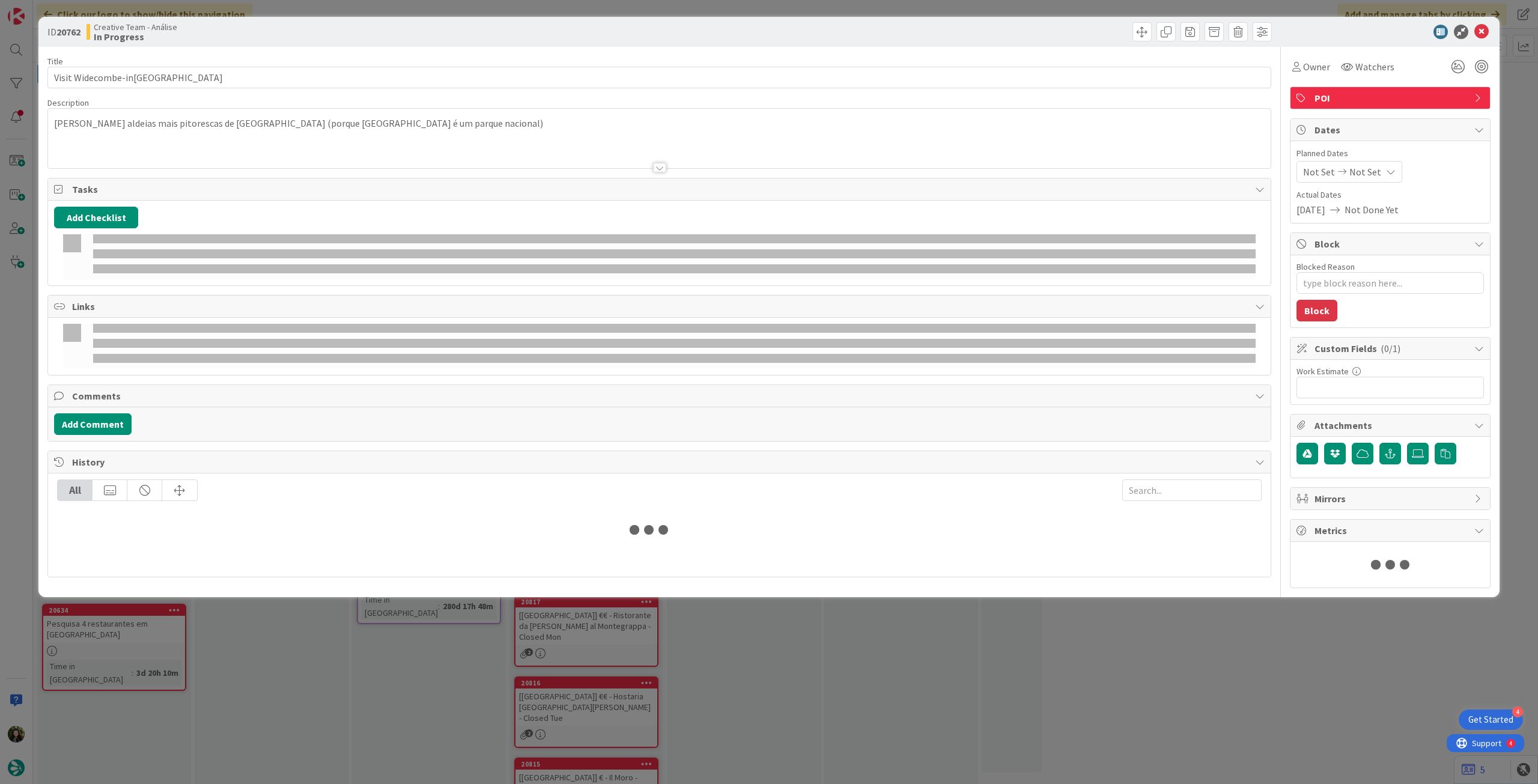
click at [1356, 165] on span "Not Set" at bounding box center [1365, 172] width 32 height 14
type textarea "x"
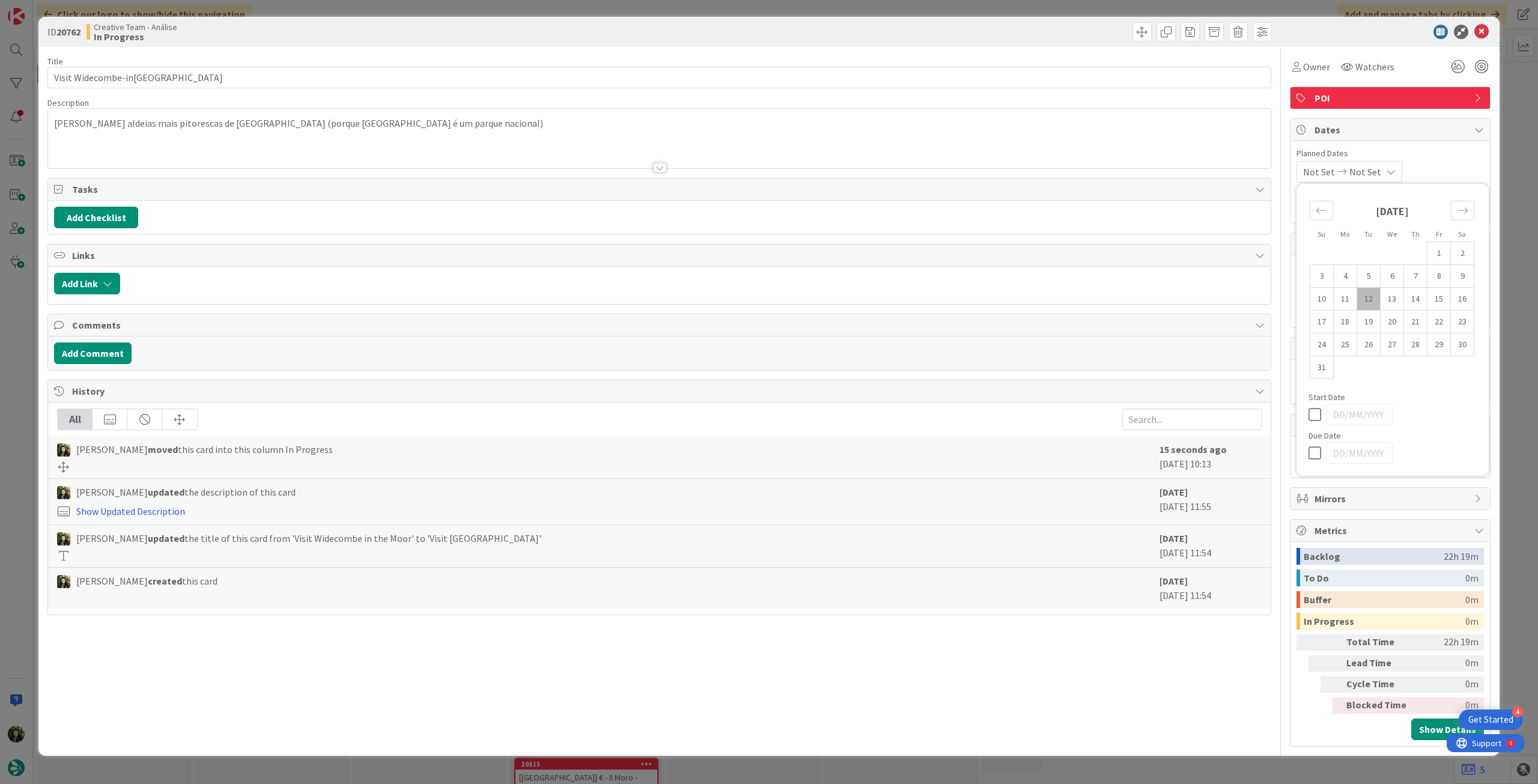
click at [1317, 456] on icon at bounding box center [1318, 453] width 18 height 14
type input "[DATE]"
click at [1478, 36] on icon at bounding box center [1481, 32] width 14 height 14
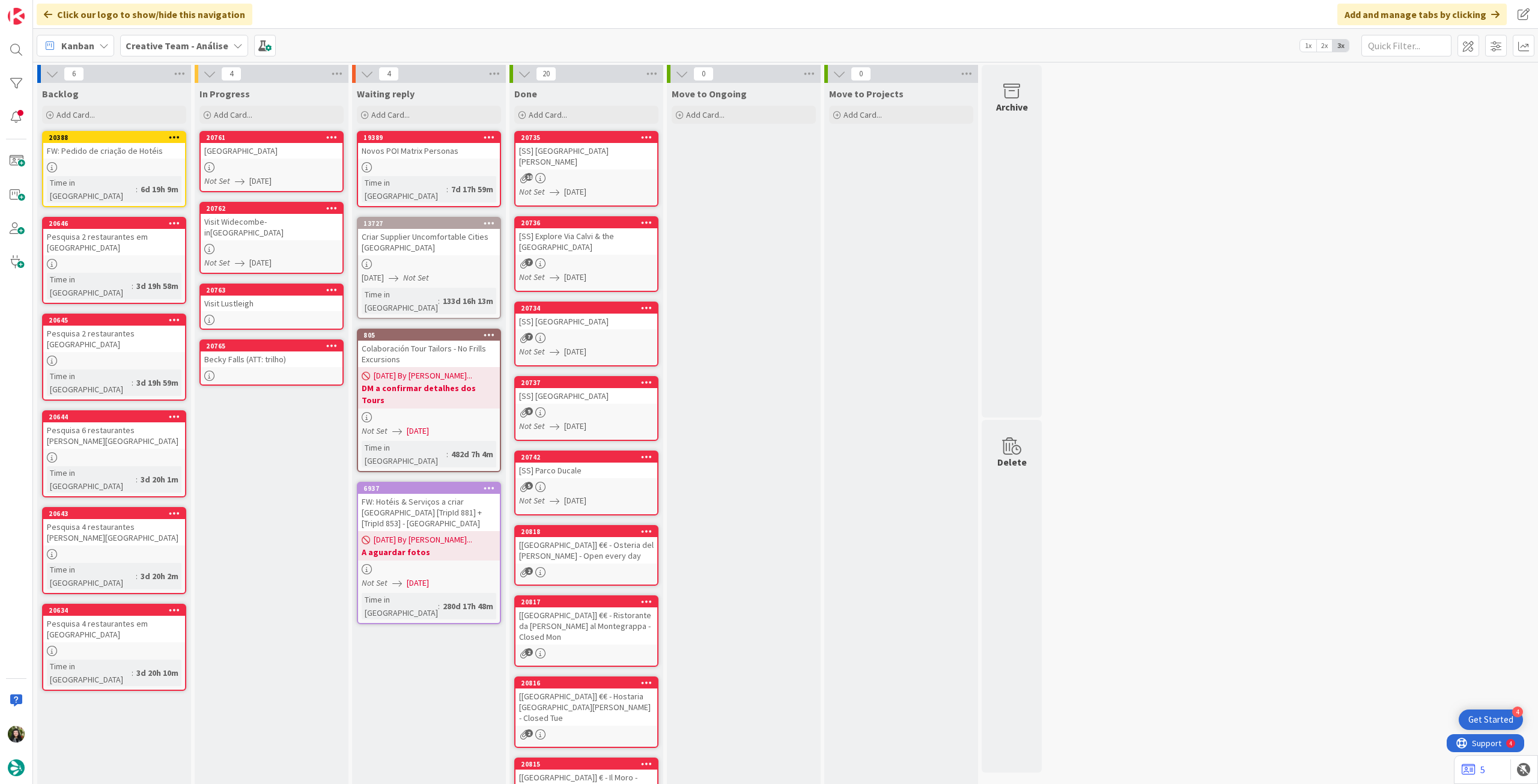
click at [285, 296] on div "Visit Lustleigh" at bounding box center [271, 303] width 142 height 16
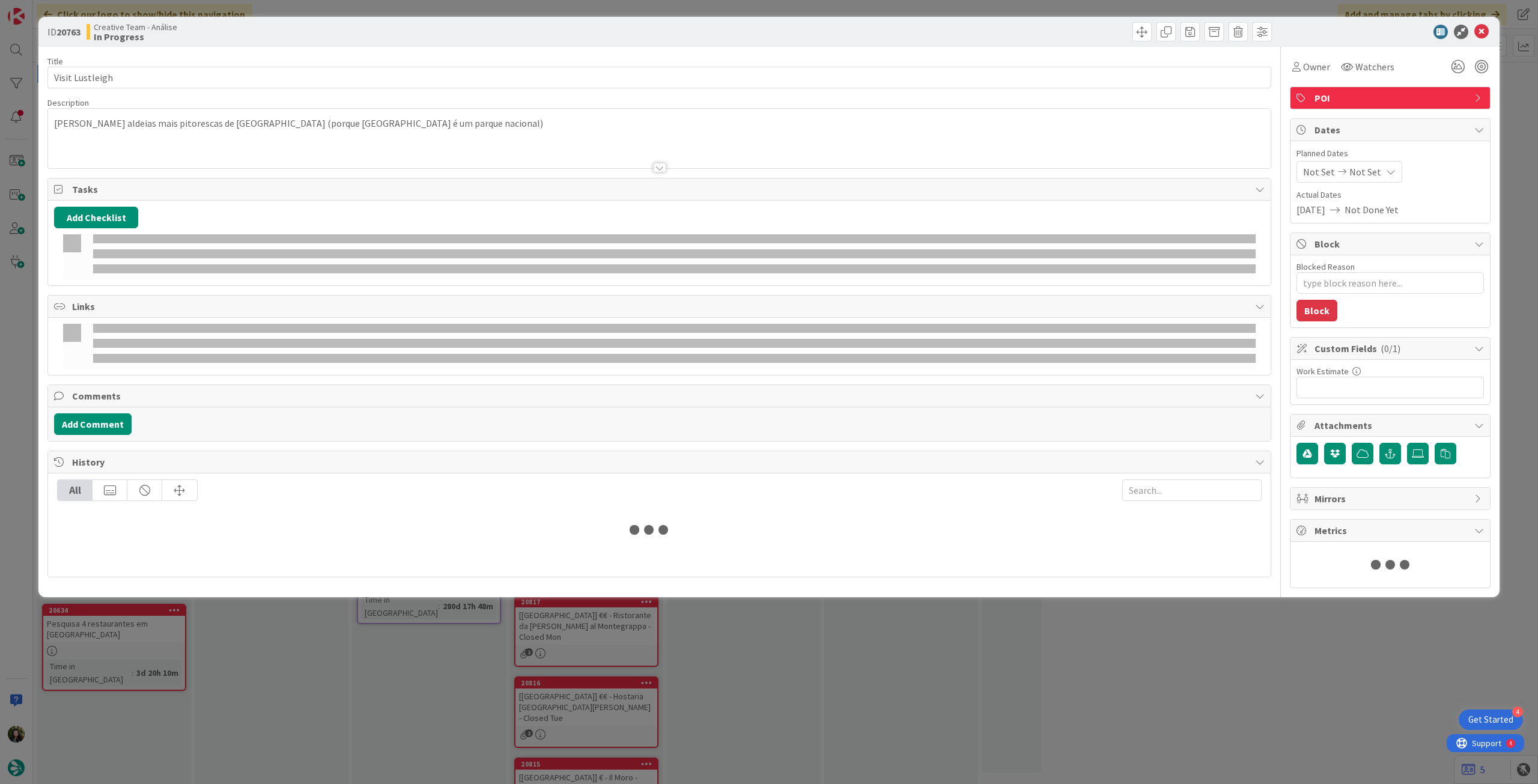
type textarea "x"
click at [1357, 173] on span "Not Set" at bounding box center [1365, 172] width 32 height 14
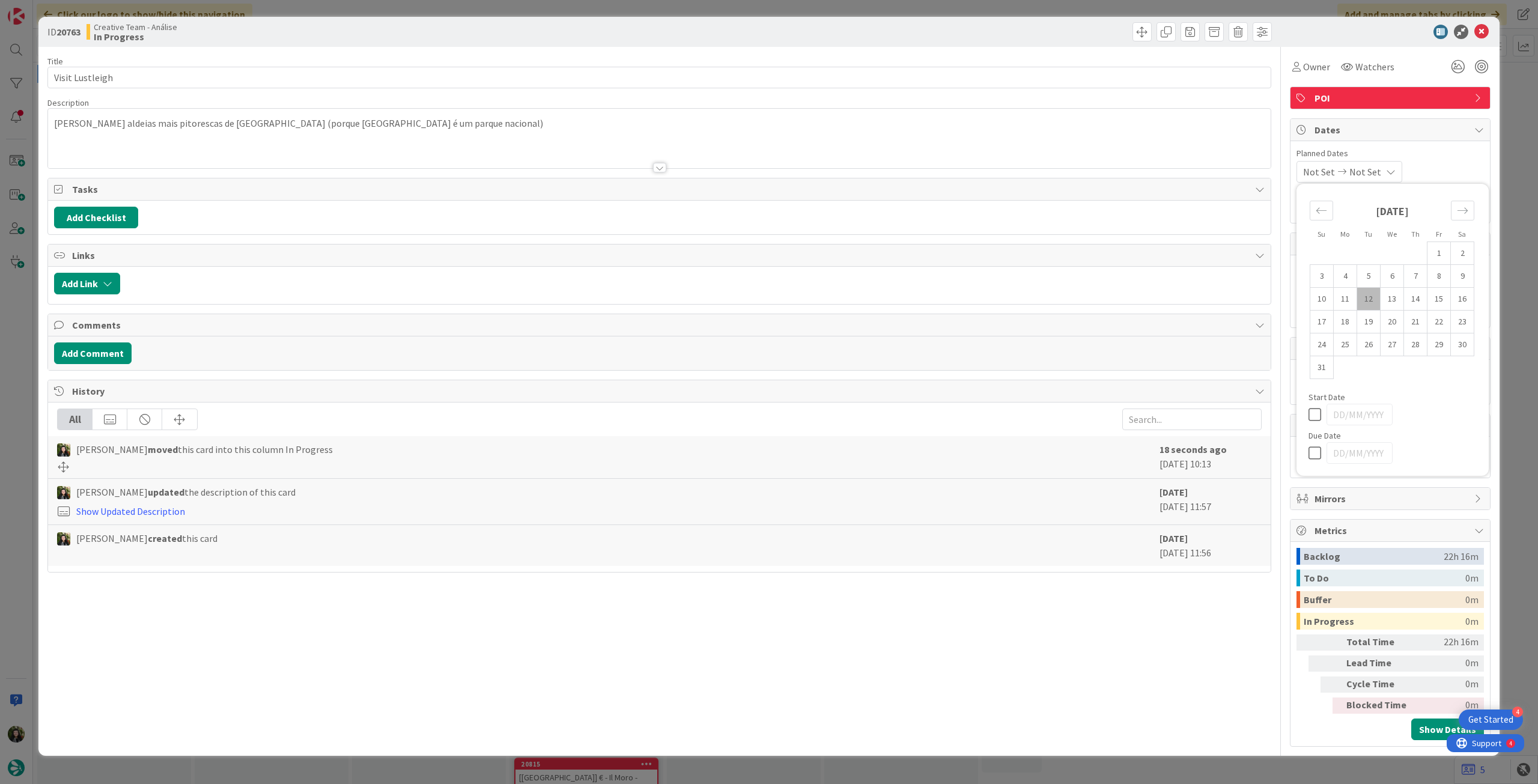
click at [1315, 453] on icon at bounding box center [1318, 453] width 18 height 14
type input "[DATE]"
click at [1477, 27] on icon at bounding box center [1481, 32] width 14 height 14
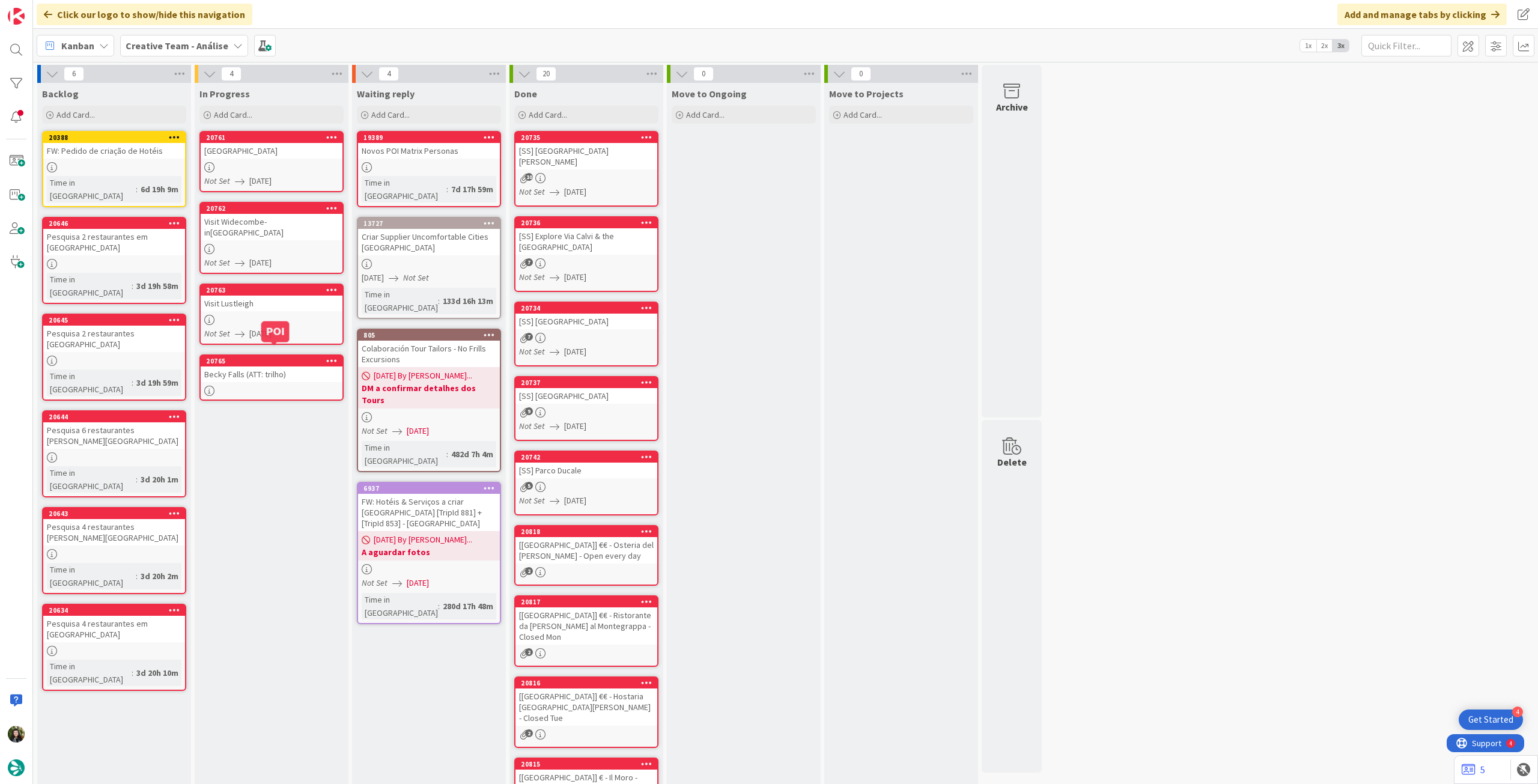
click at [244, 386] on div at bounding box center [271, 390] width 142 height 10
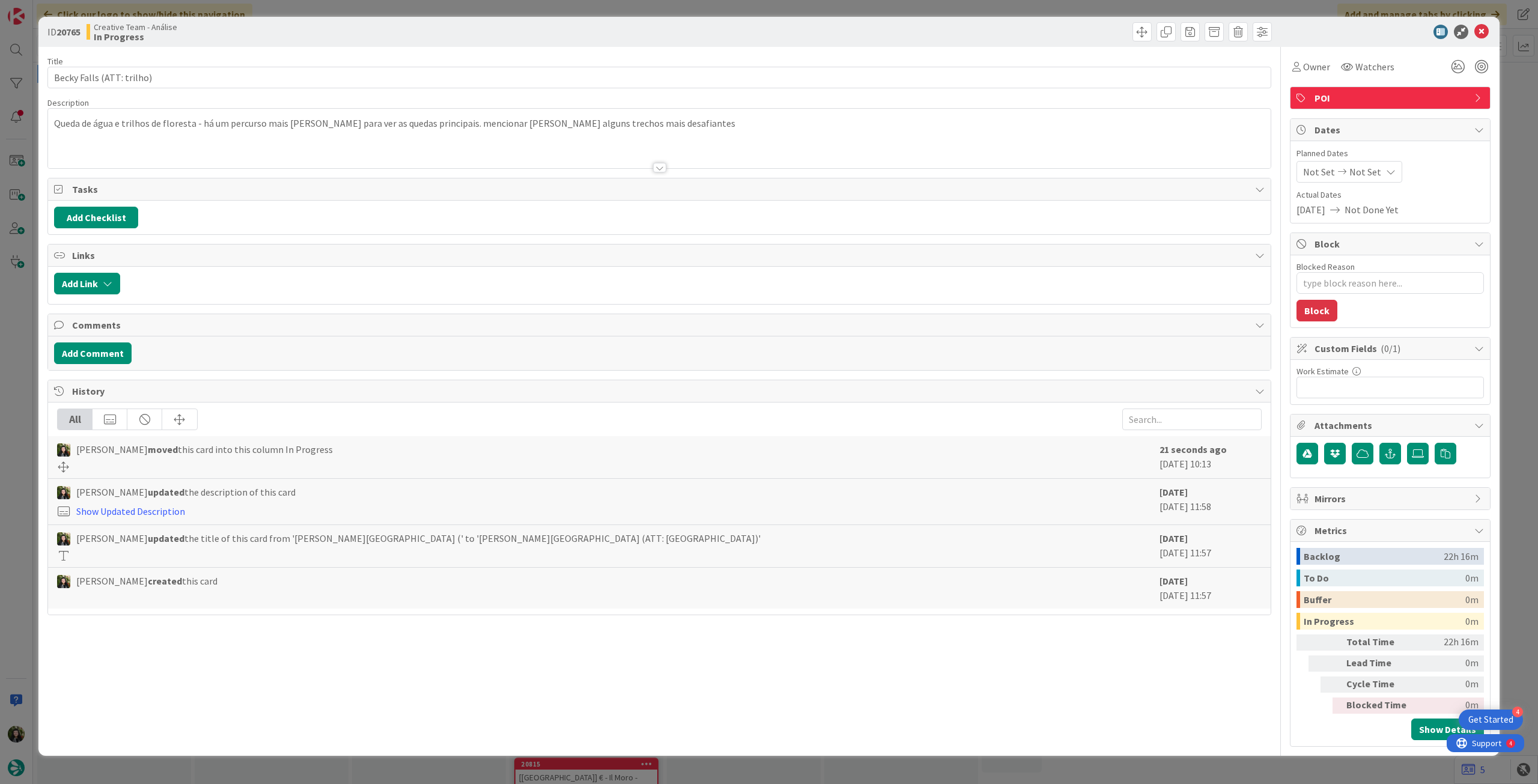
type textarea "x"
click at [1386, 173] on icon at bounding box center [1390, 172] width 10 height 10
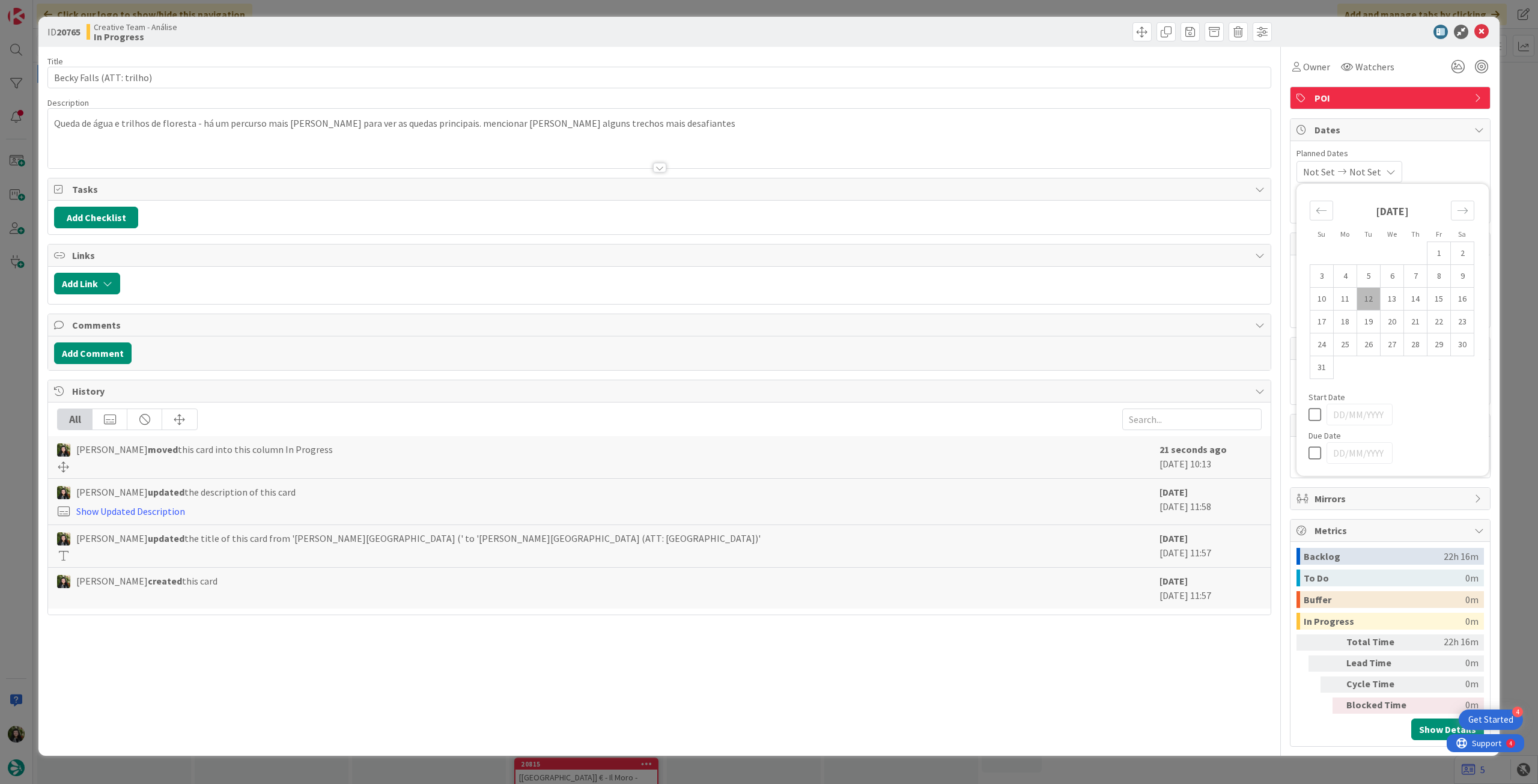
click at [1315, 456] on icon at bounding box center [1318, 453] width 18 height 14
type input "[DATE]"
click at [1483, 26] on icon at bounding box center [1481, 32] width 14 height 14
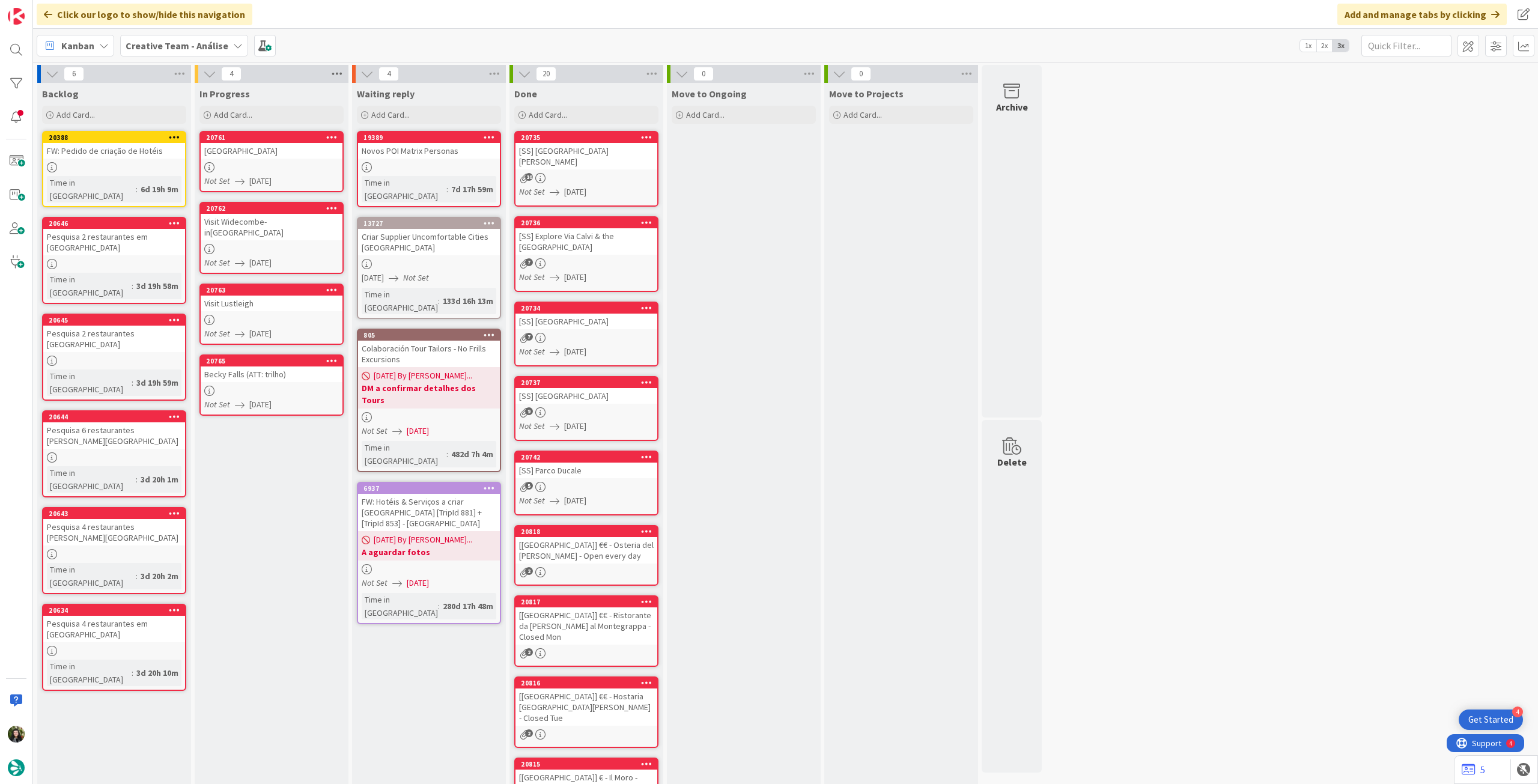
click at [340, 73] on icon at bounding box center [337, 74] width 16 height 18
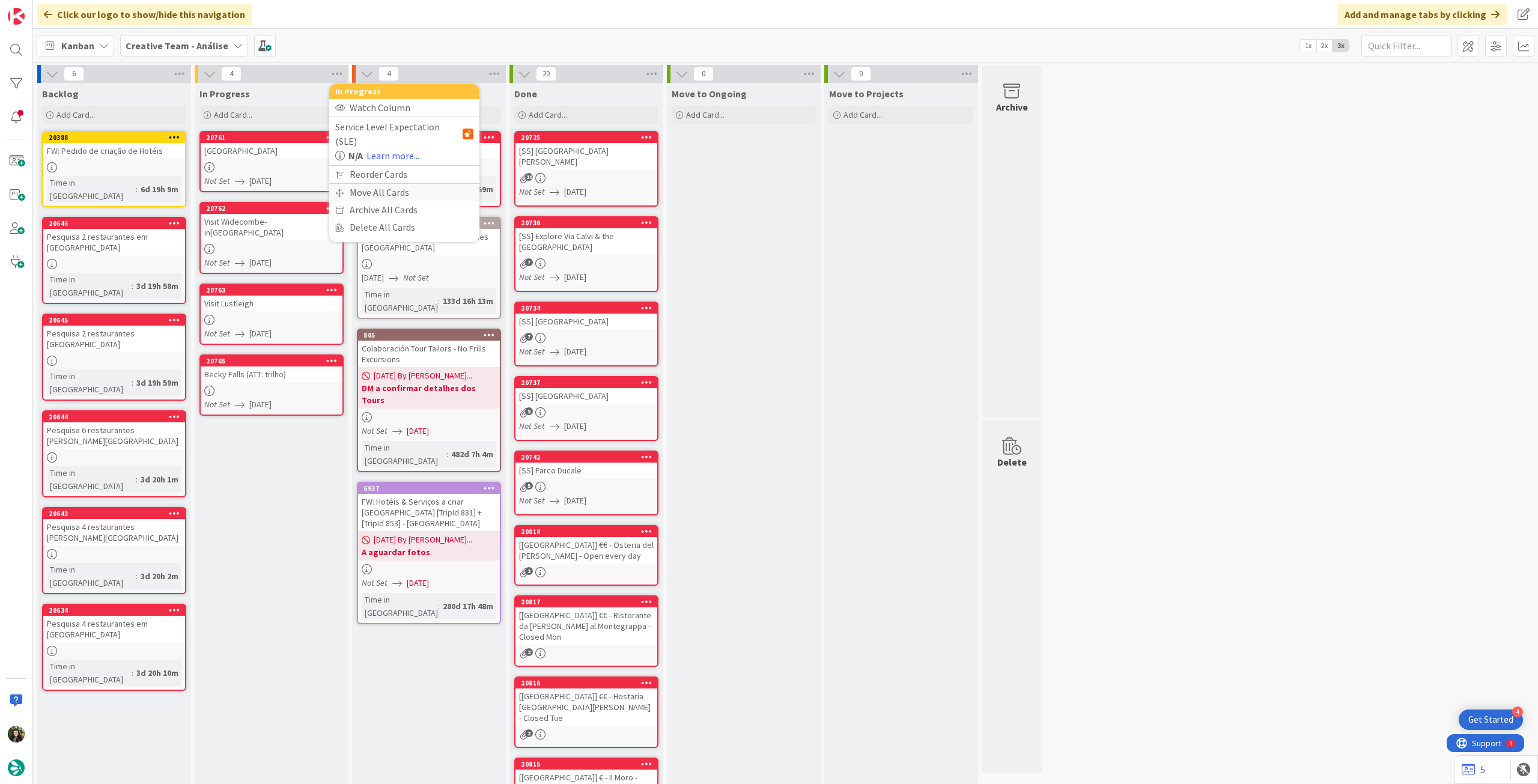
click at [369, 184] on div "Move All Cards" at bounding box center [404, 192] width 150 height 17
click at [381, 134] on span "Creative Team - Análise" at bounding box center [391, 131] width 97 height 12
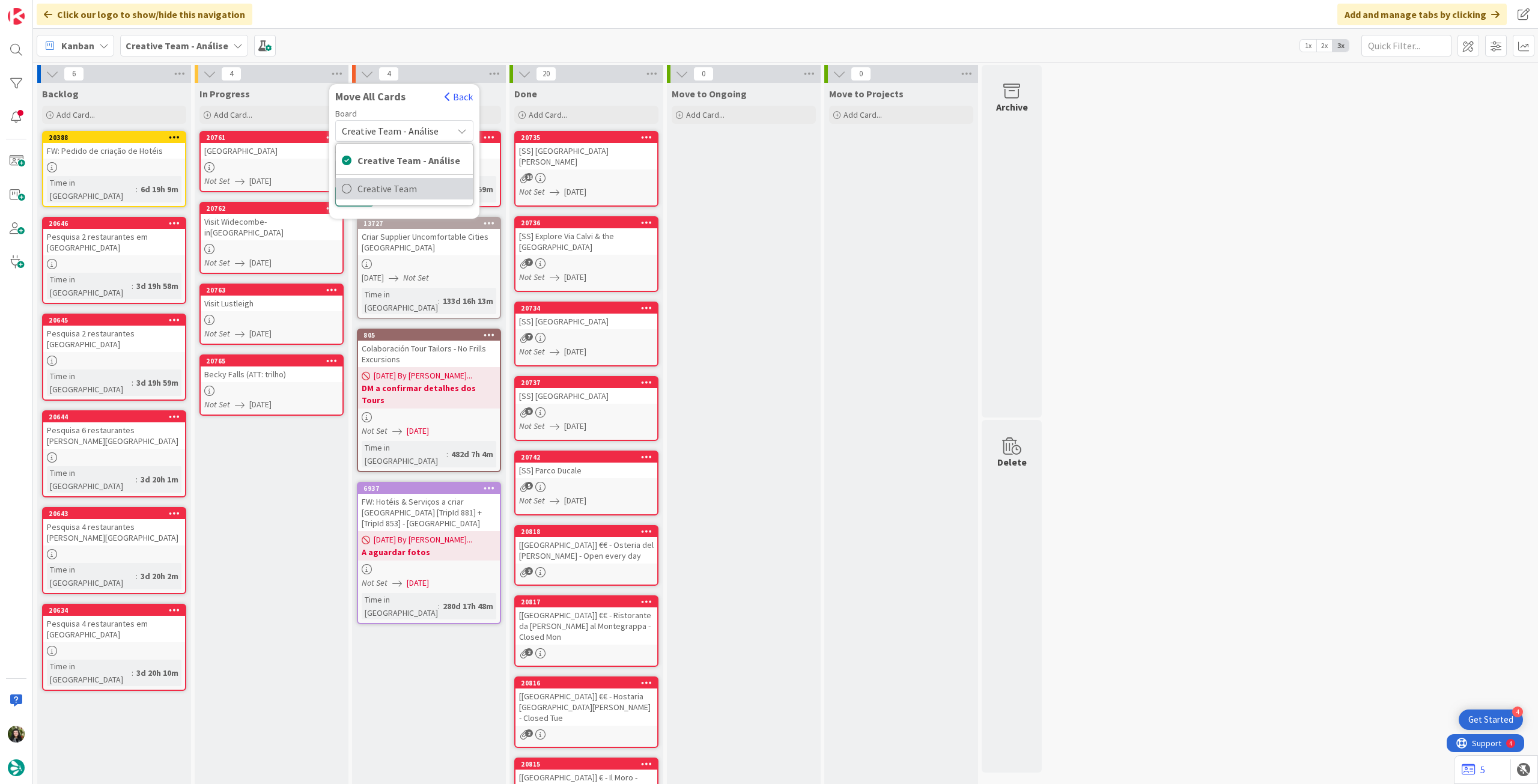
click at [391, 189] on span "Creative Team" at bounding box center [412, 188] width 109 height 18
click at [393, 175] on span "Select a Column..." at bounding box center [381, 170] width 79 height 16
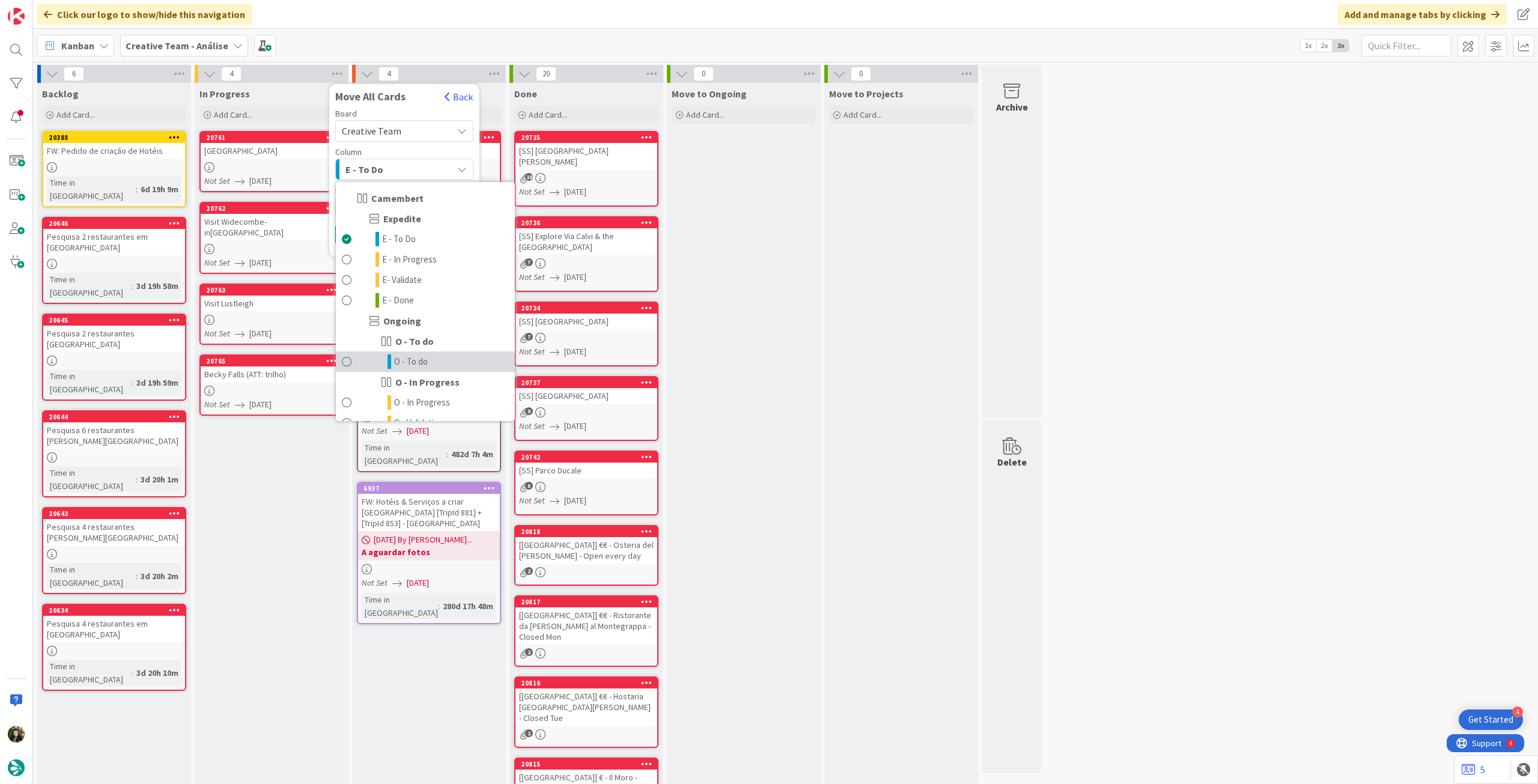
click at [434, 358] on link "O - To do" at bounding box center [425, 361] width 179 height 20
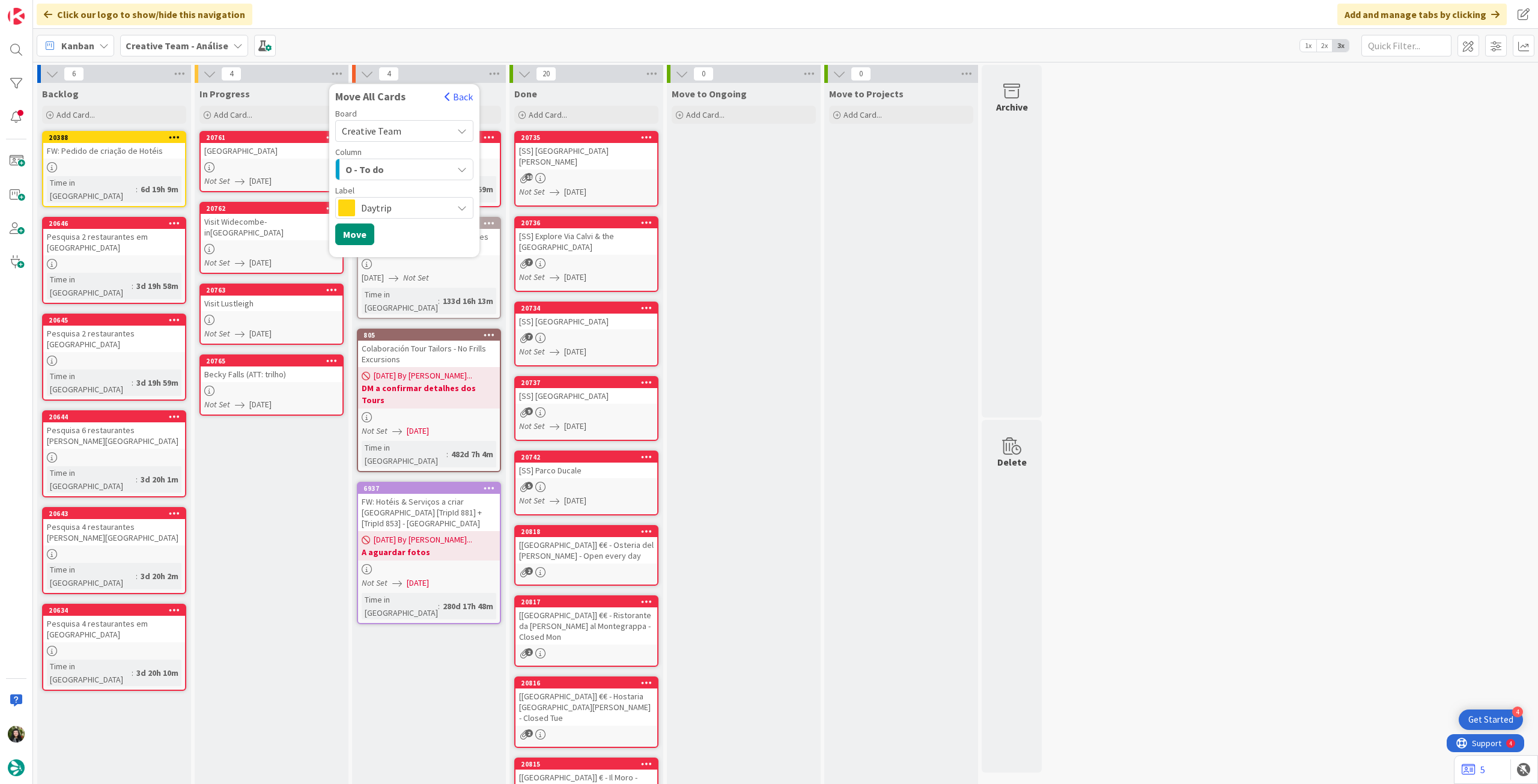
click at [391, 214] on span "Daytrip" at bounding box center [403, 208] width 86 height 17
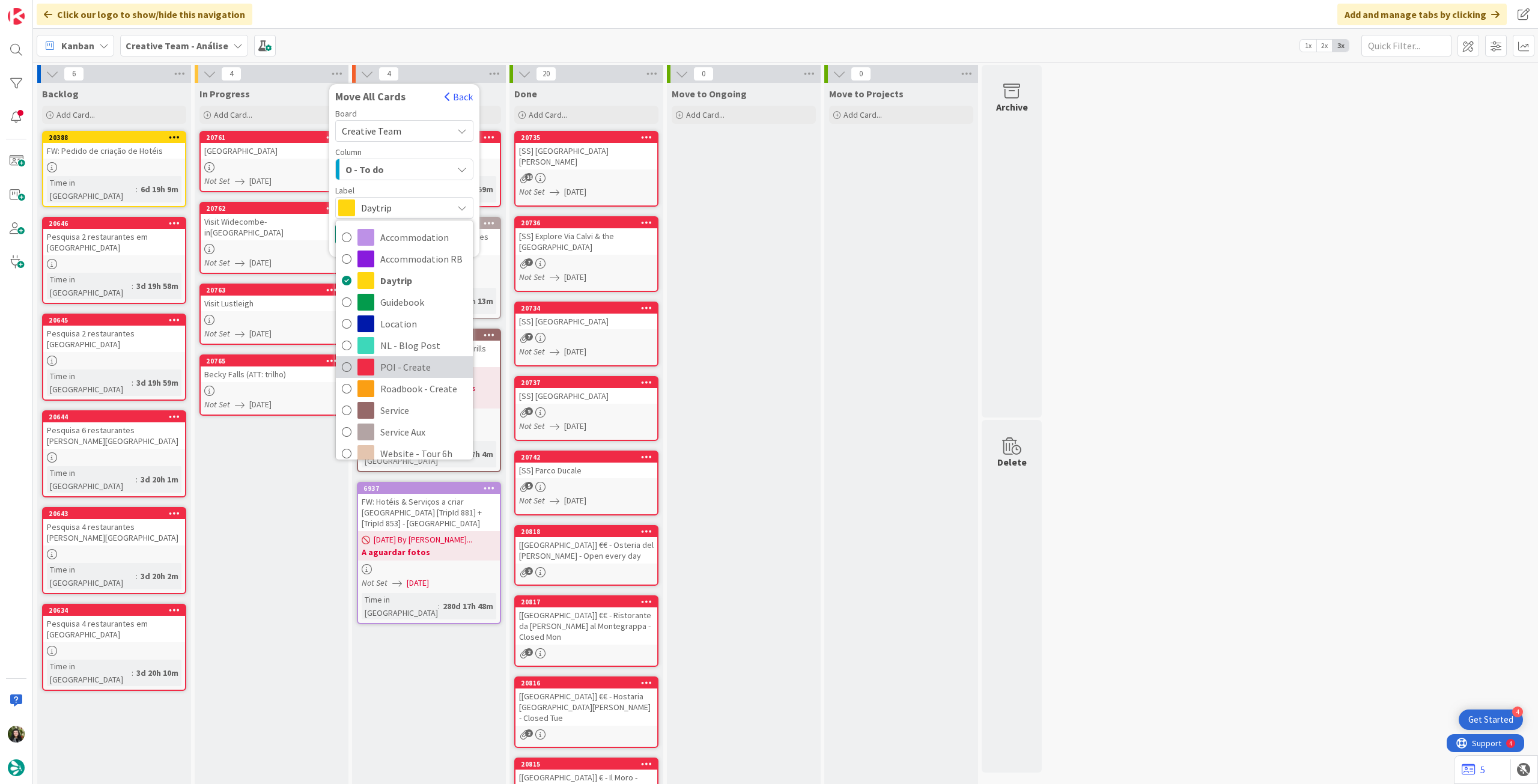
click at [412, 367] on span "POI - Create" at bounding box center [424, 367] width 86 height 18
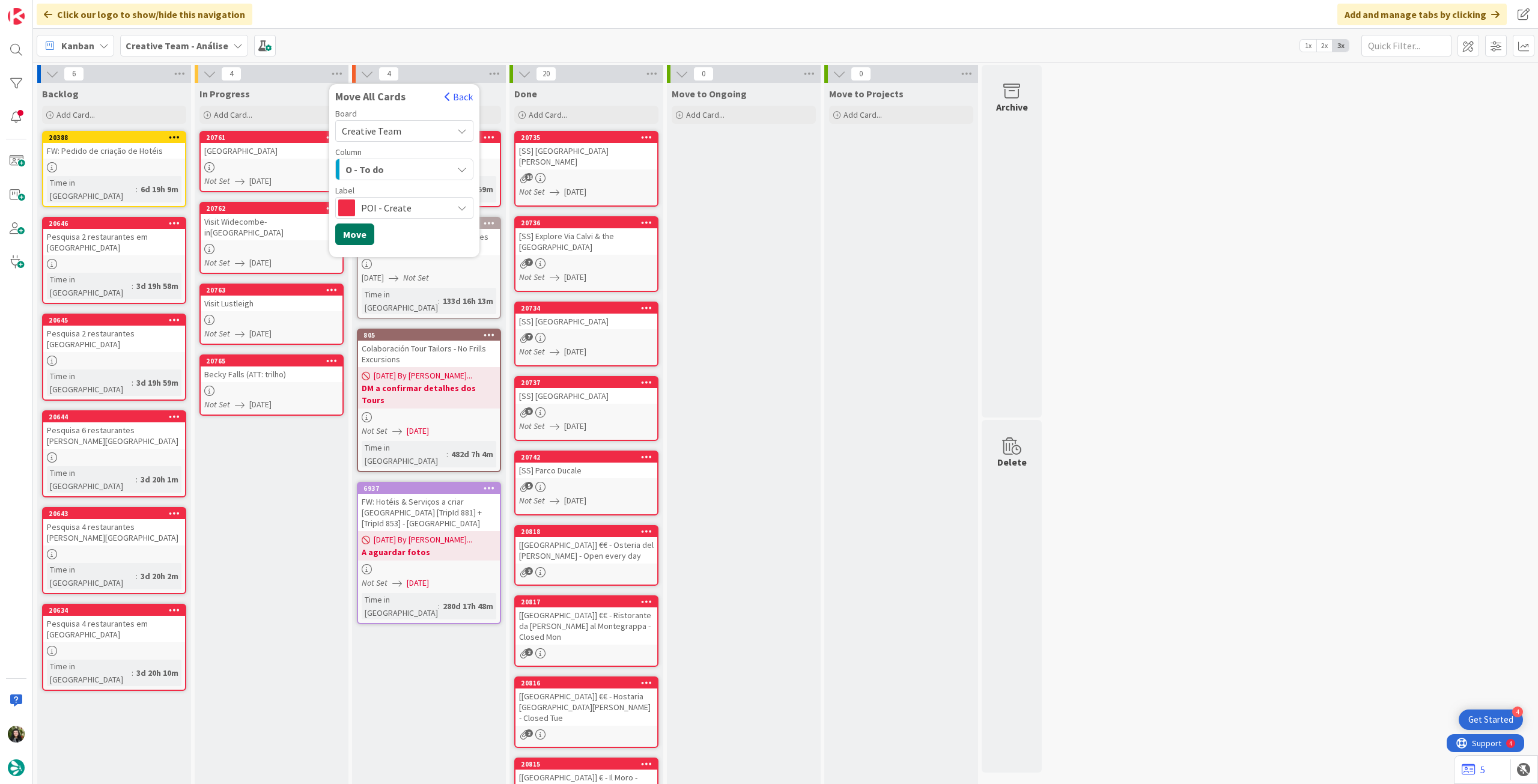
click at [360, 241] on button "Move" at bounding box center [355, 234] width 39 height 22
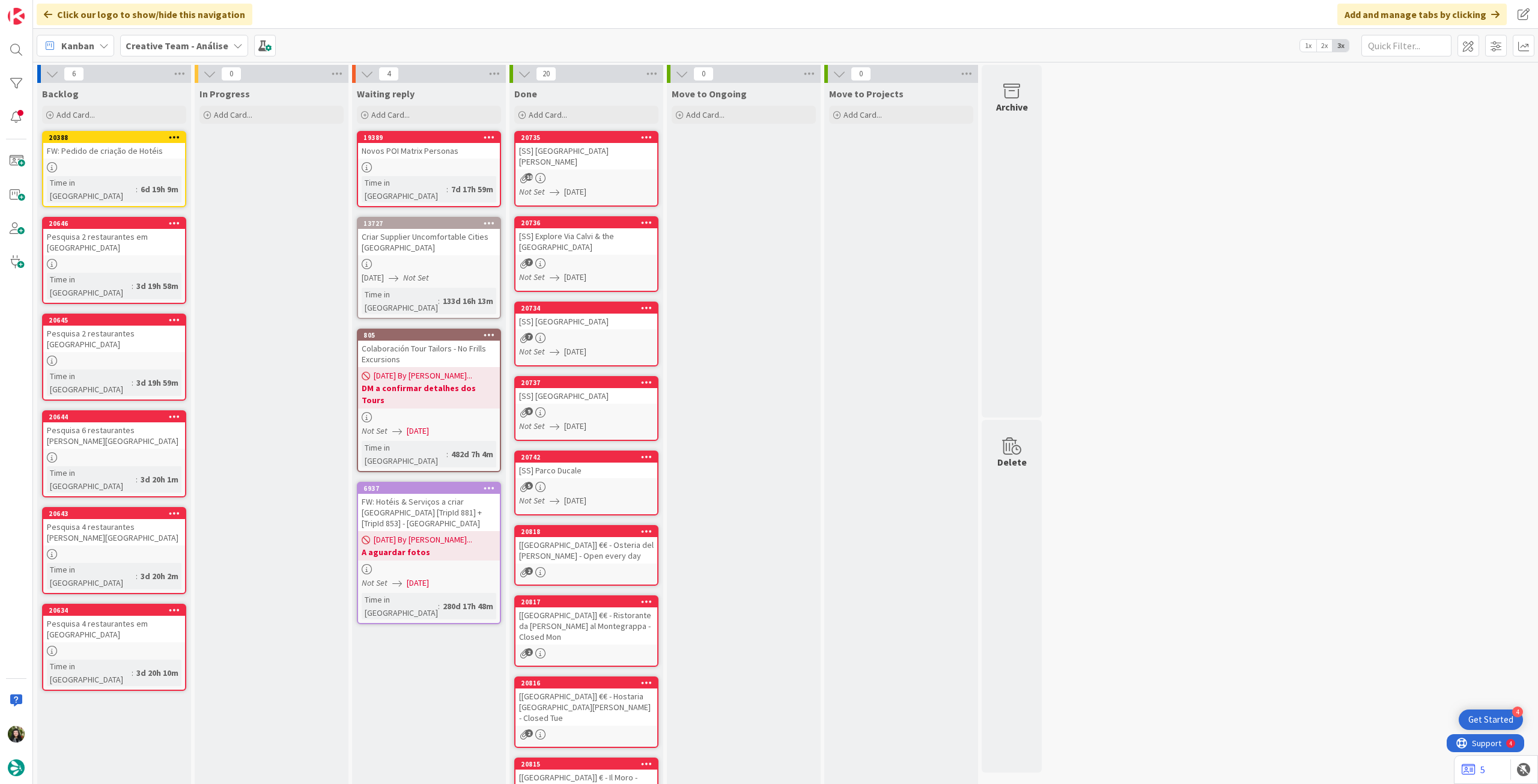
click at [185, 45] on b "Creative Team - Análise" at bounding box center [177, 45] width 103 height 12
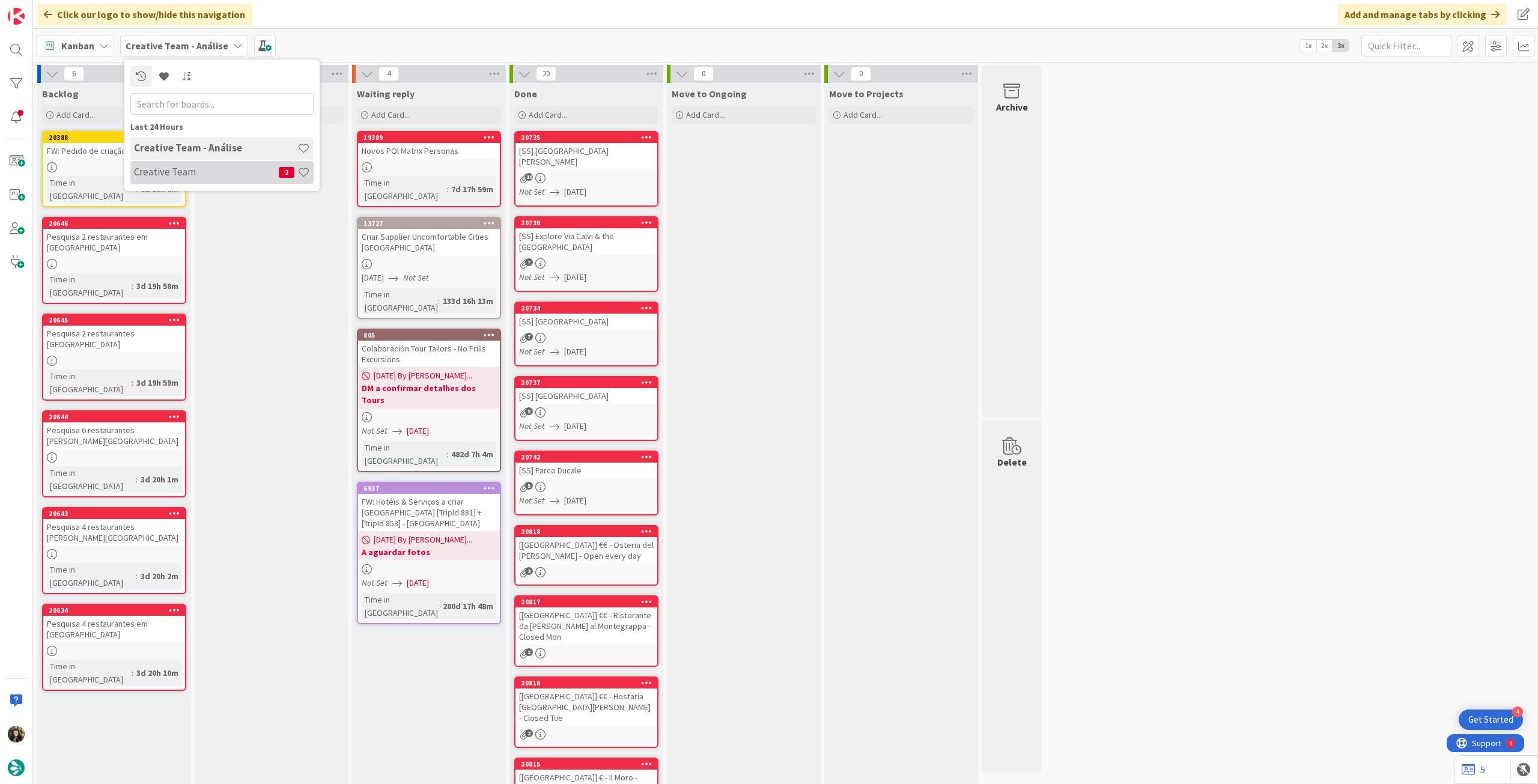
click at [184, 164] on div "Creative Team 2" at bounding box center [222, 173] width 183 height 23
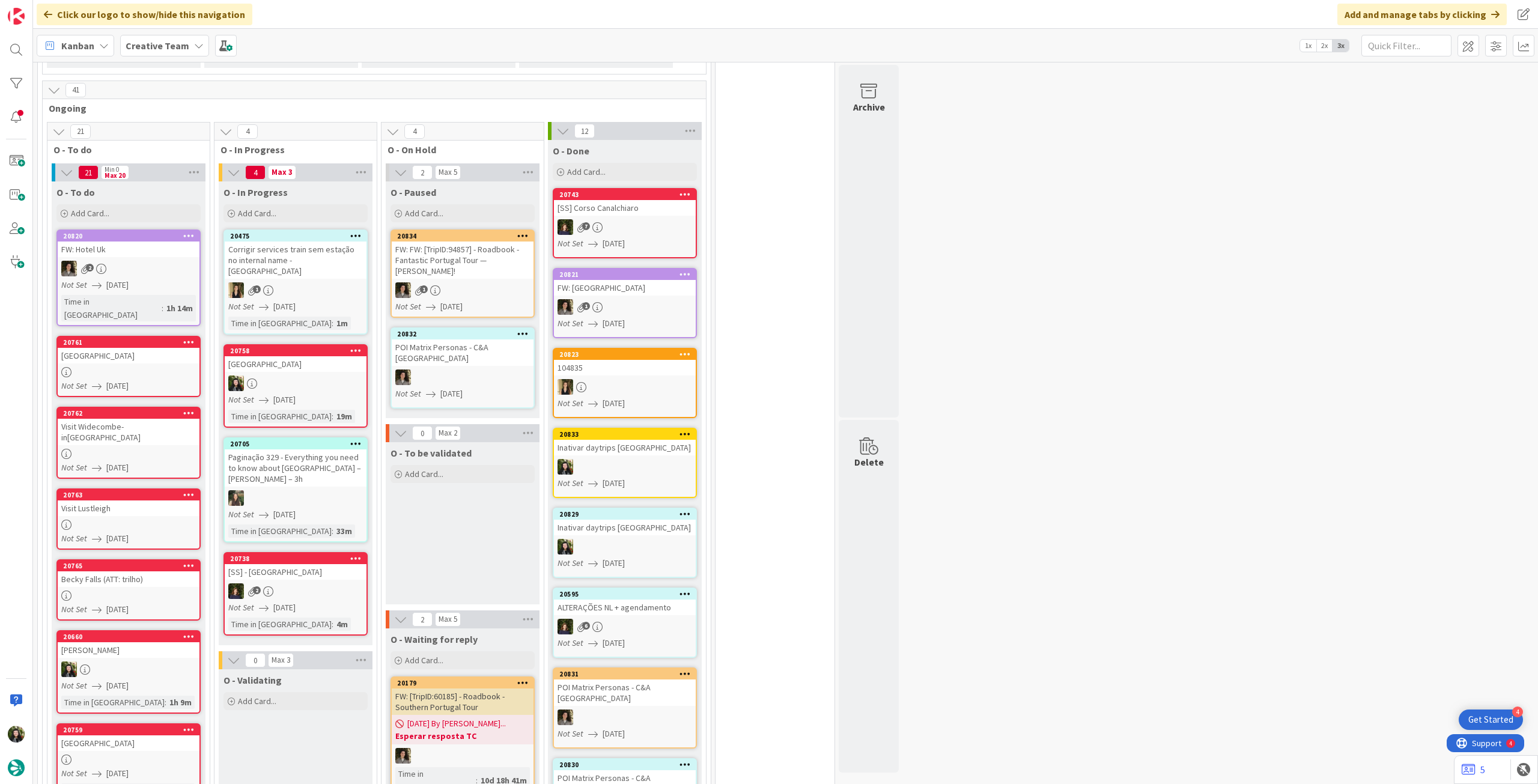
scroll to position [241, 0]
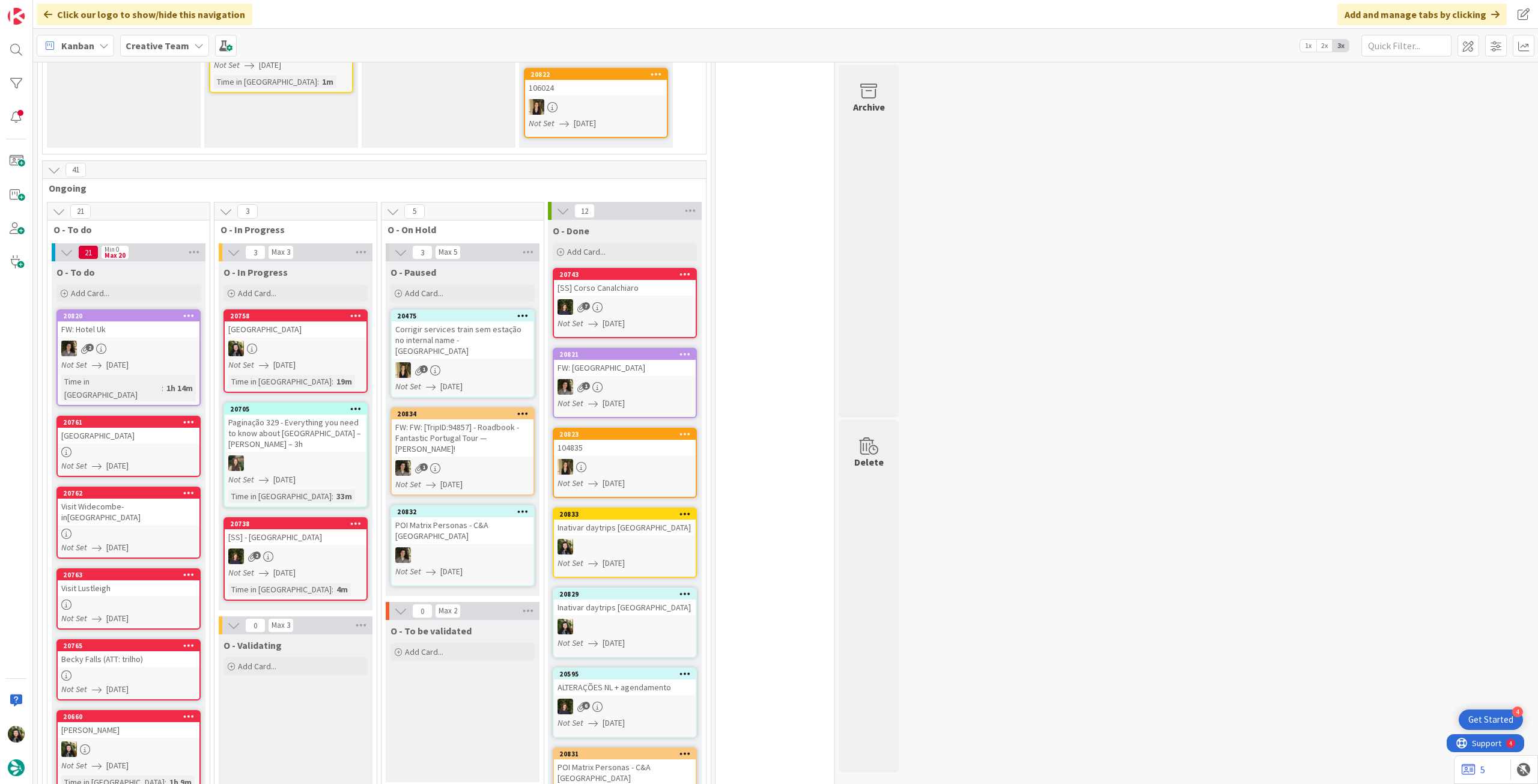
click at [313, 338] on link "20758 Thornbury Castle Not Set 12/08/2025 Time in Column : 19m" at bounding box center [295, 351] width 145 height 83
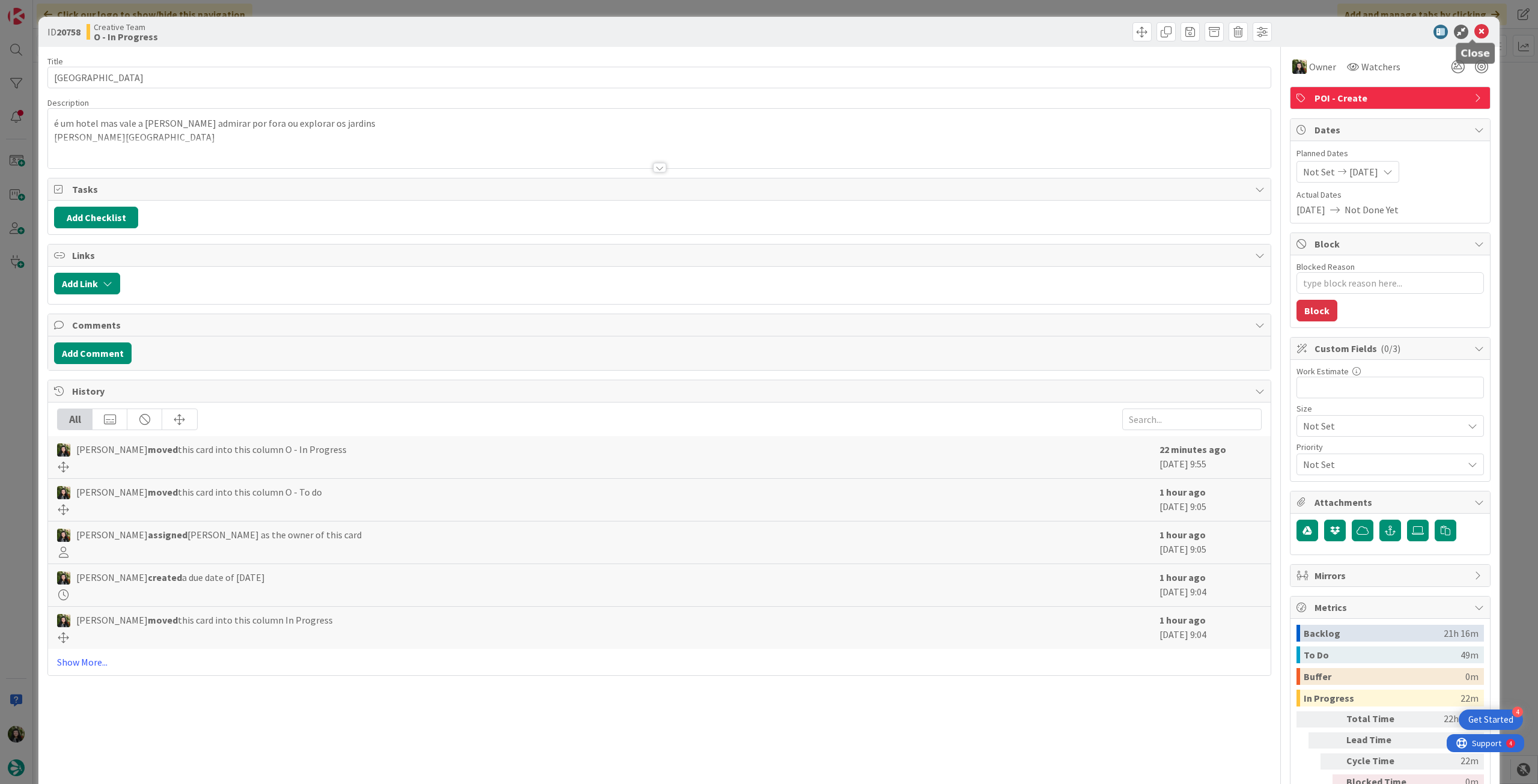
click at [1474, 33] on icon at bounding box center [1481, 32] width 14 height 14
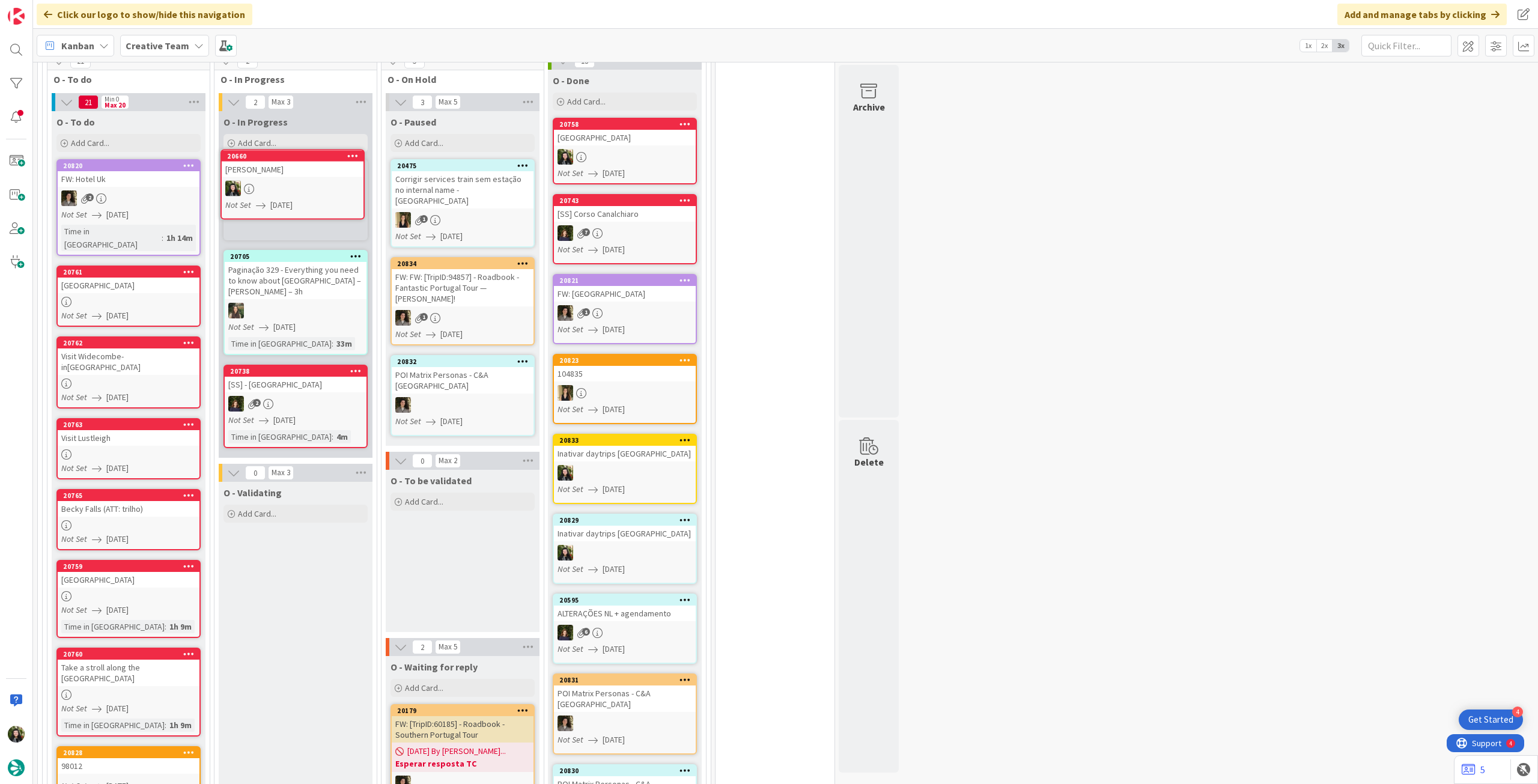
scroll to position [372, 0]
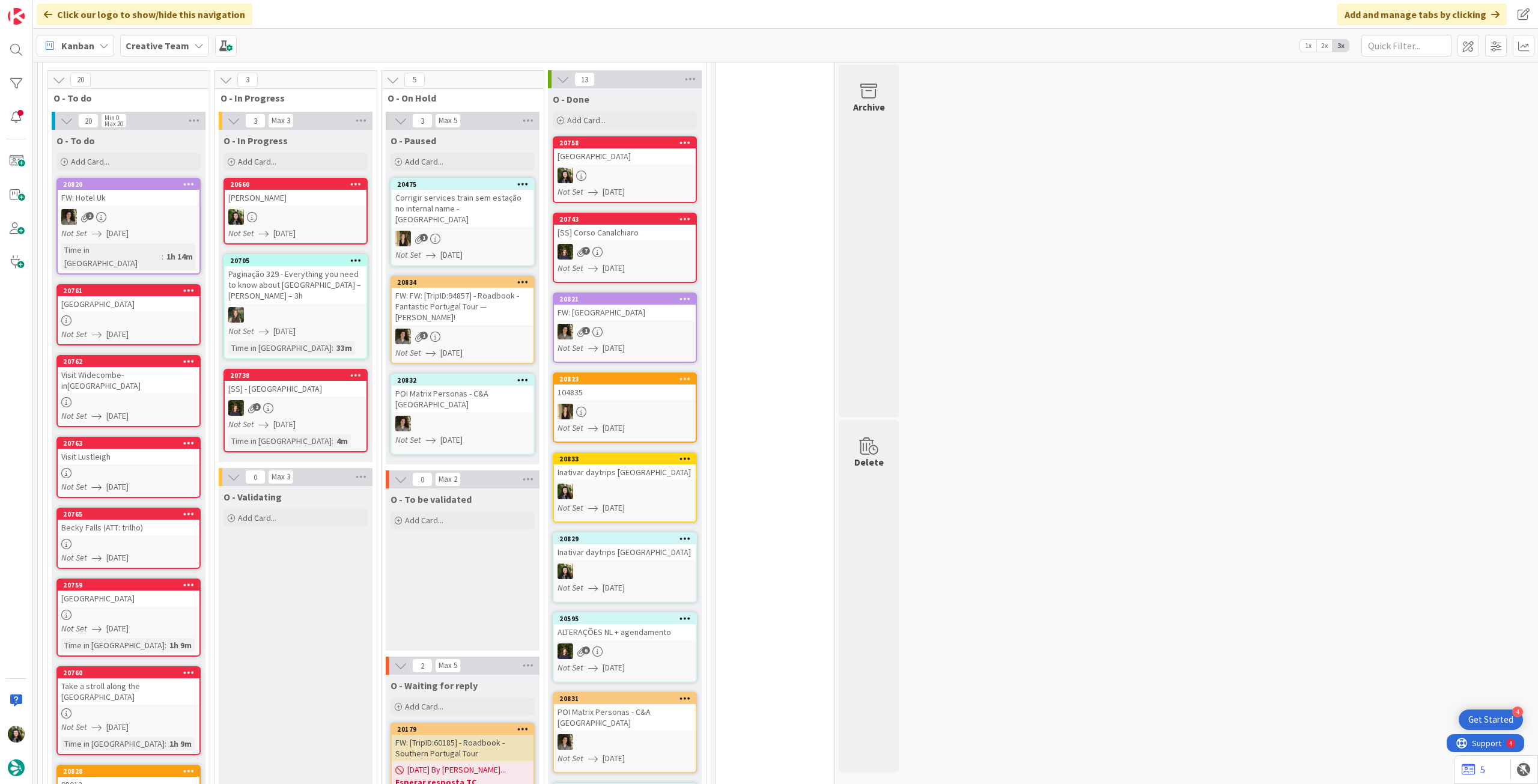
click at [313, 229] on div "Not Set [DATE]" at bounding box center [297, 233] width 139 height 13
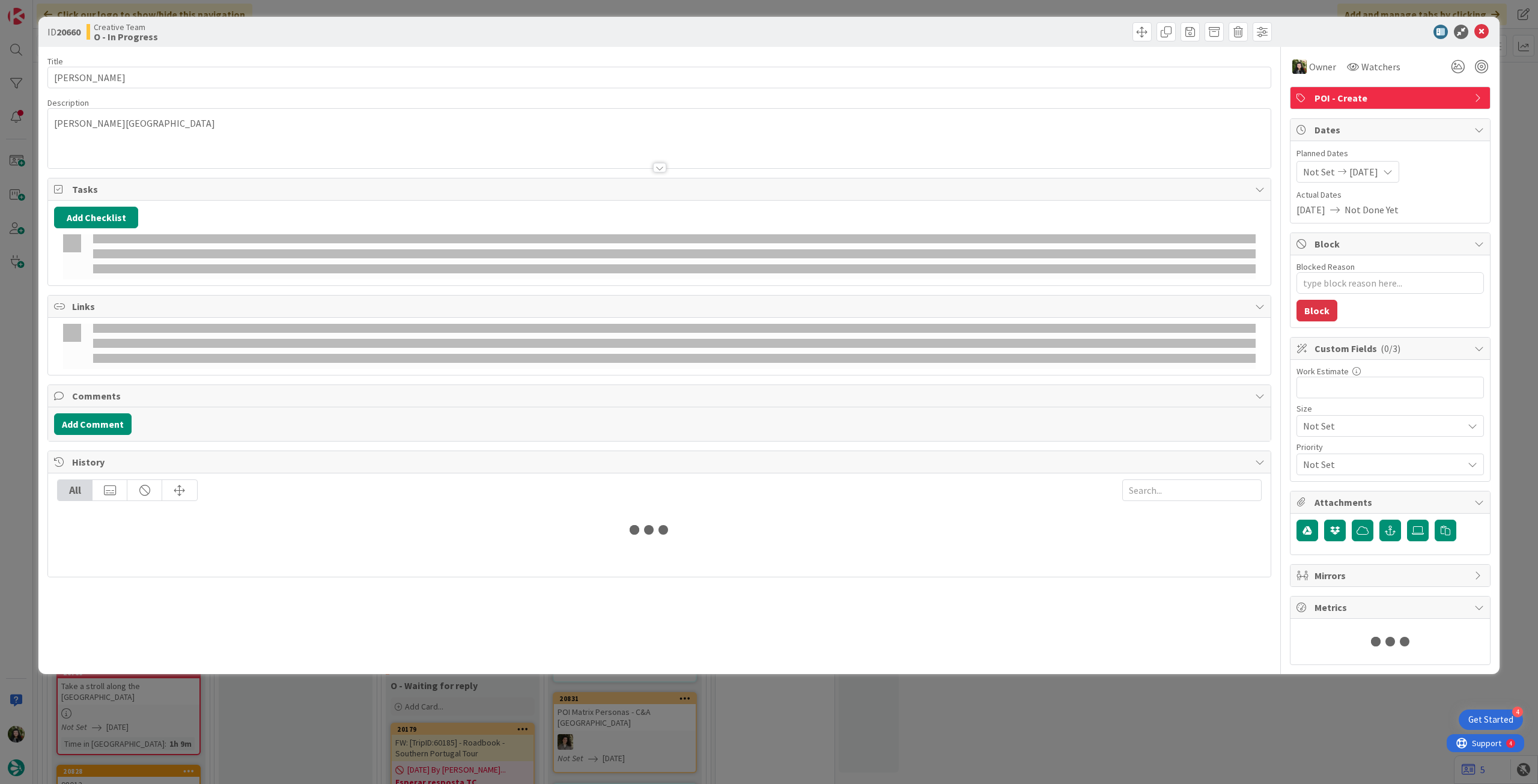
type textarea "x"
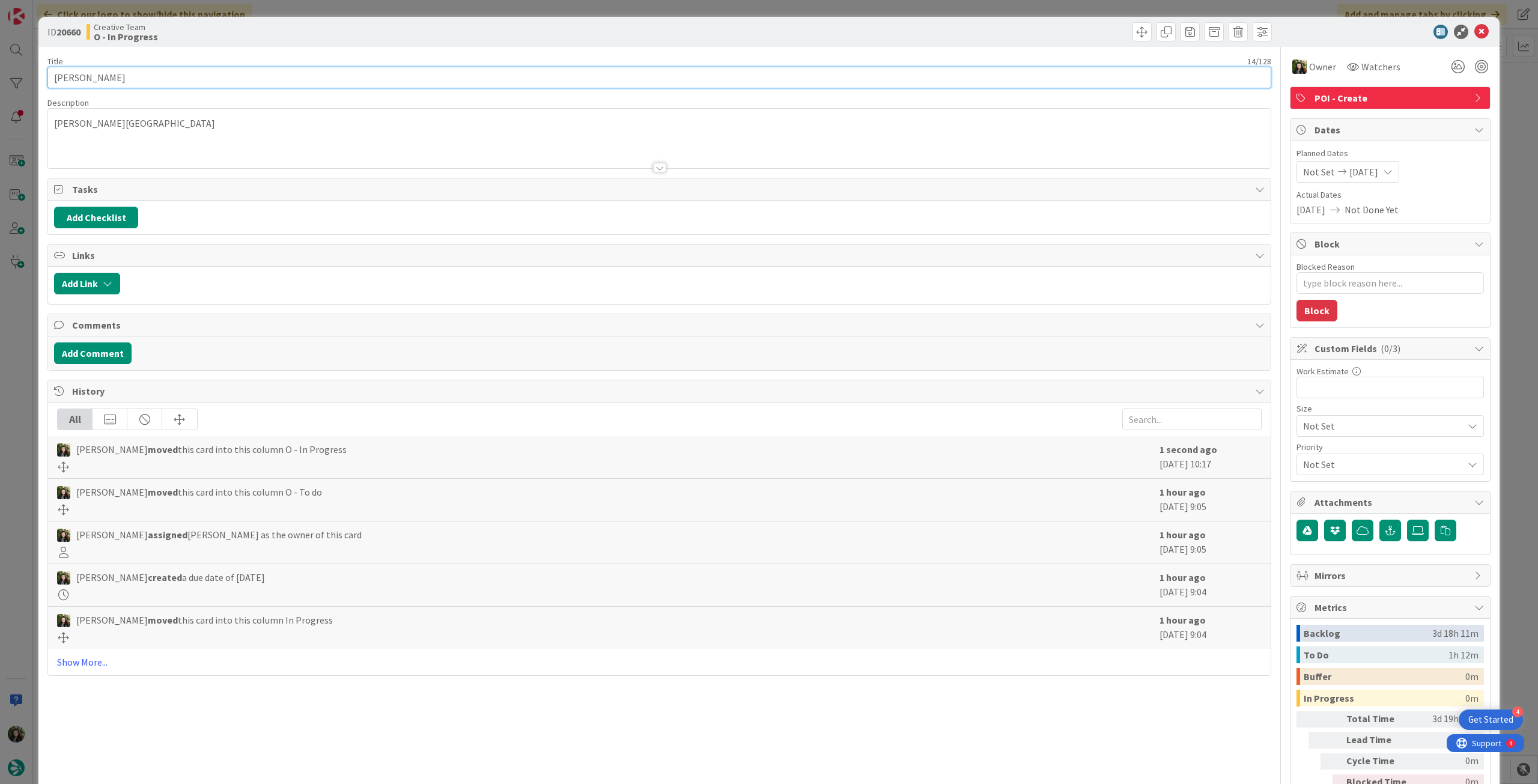
drag, startPoint x: 138, startPoint y: 77, endPoint x: 0, endPoint y: 71, distance: 138.1
click at [0, 71] on div "ID 20660 Creative Team O - In Progress Title 14 / 128 Beaulieu Abbey Descriptio…" at bounding box center [769, 392] width 1538 height 784
click at [1474, 33] on icon at bounding box center [1481, 32] width 14 height 14
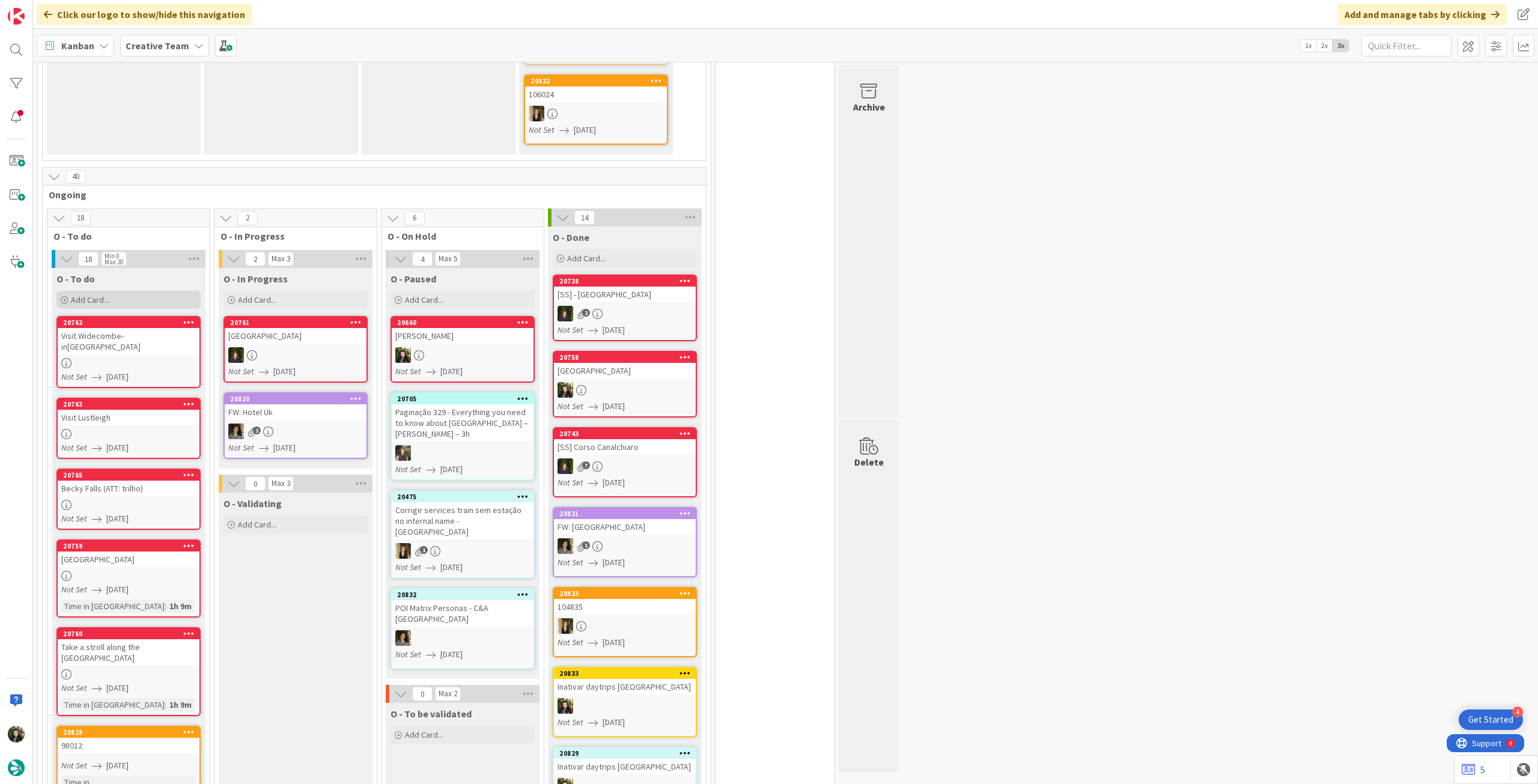
click at [132, 297] on div "Add Card..." at bounding box center [129, 300] width 145 height 18
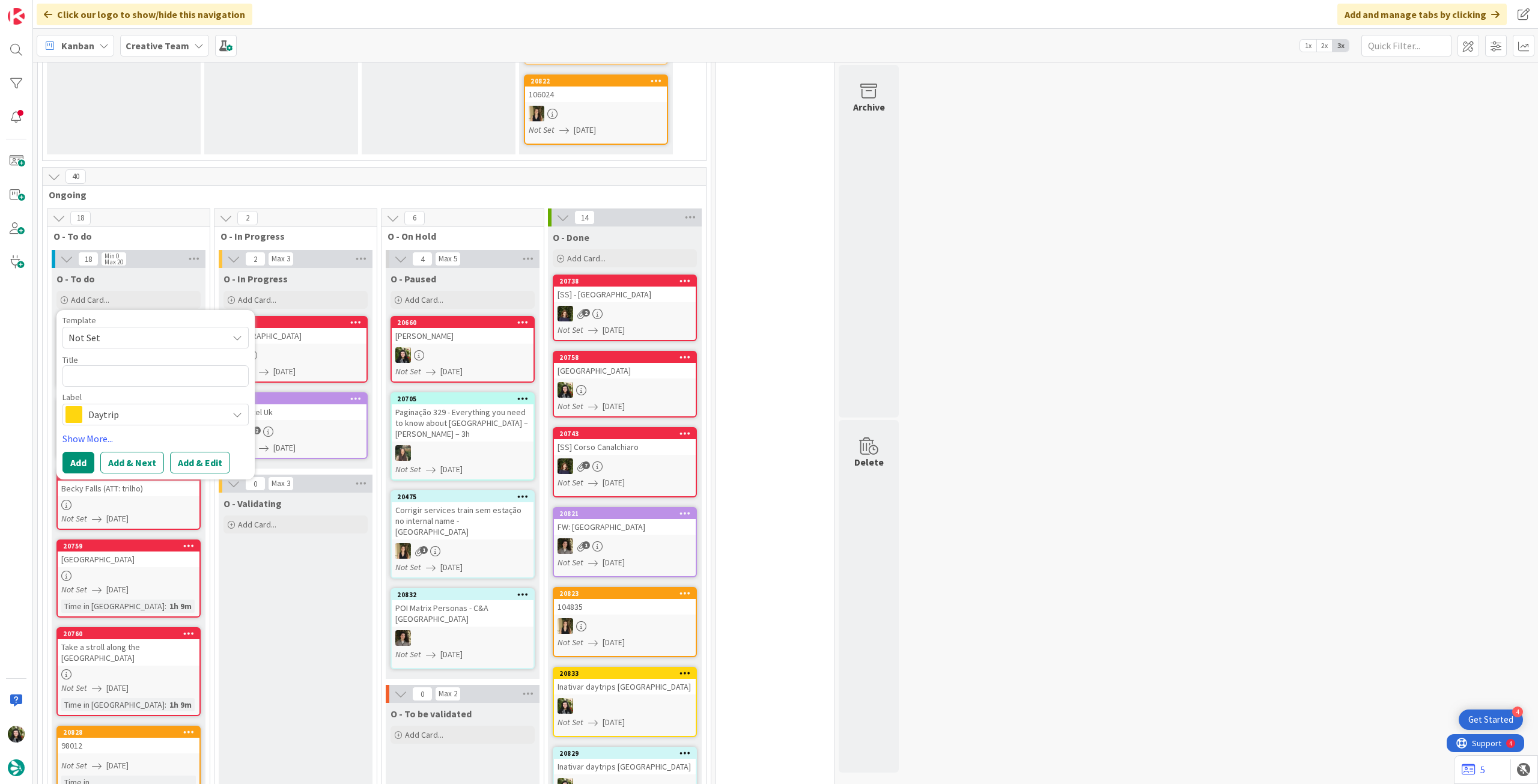
click at [160, 408] on span "Daytrip" at bounding box center [155, 415] width 133 height 17
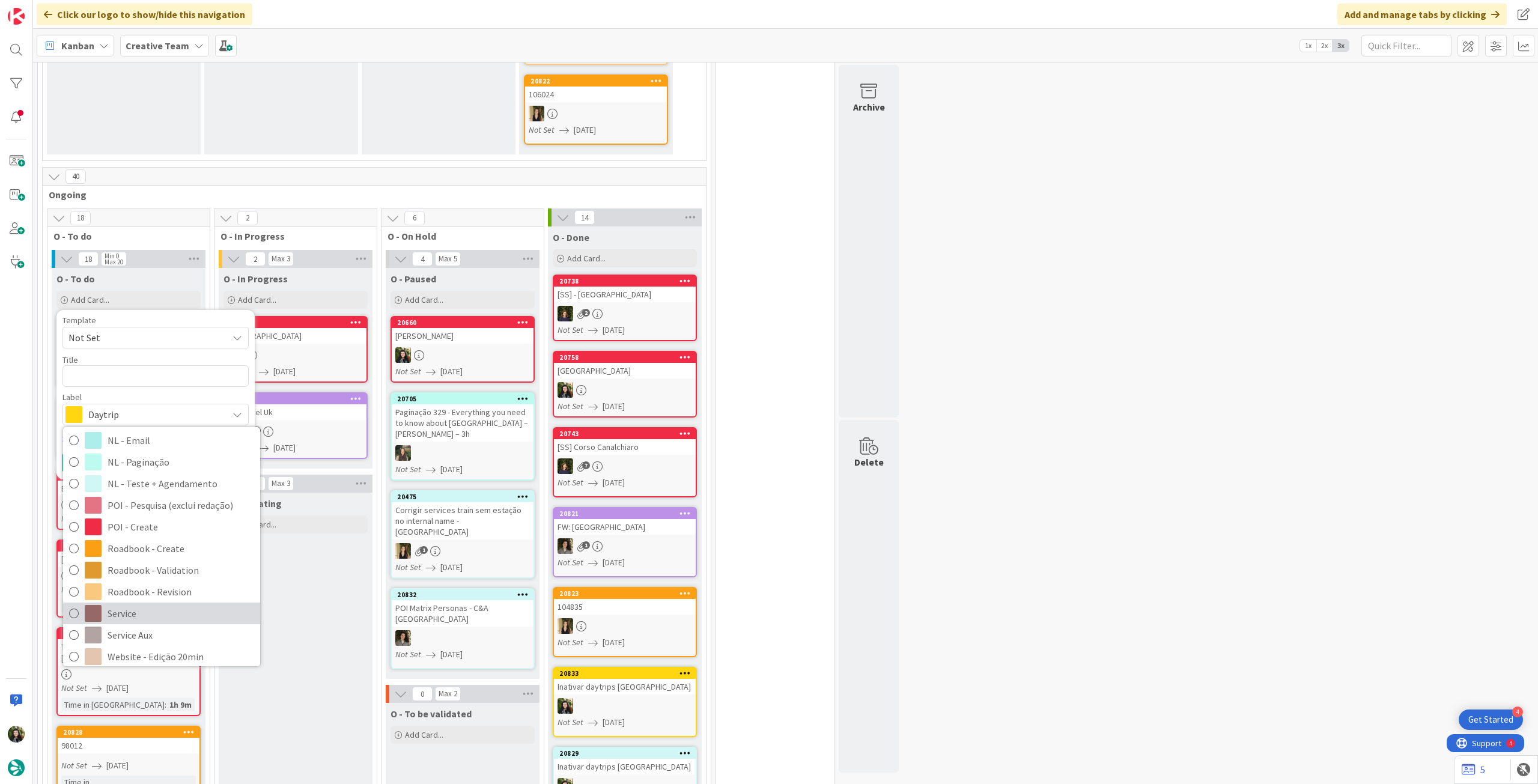
scroll to position [160, 0]
click at [142, 608] on span "Service Aux" at bounding box center [181, 608] width 147 height 18
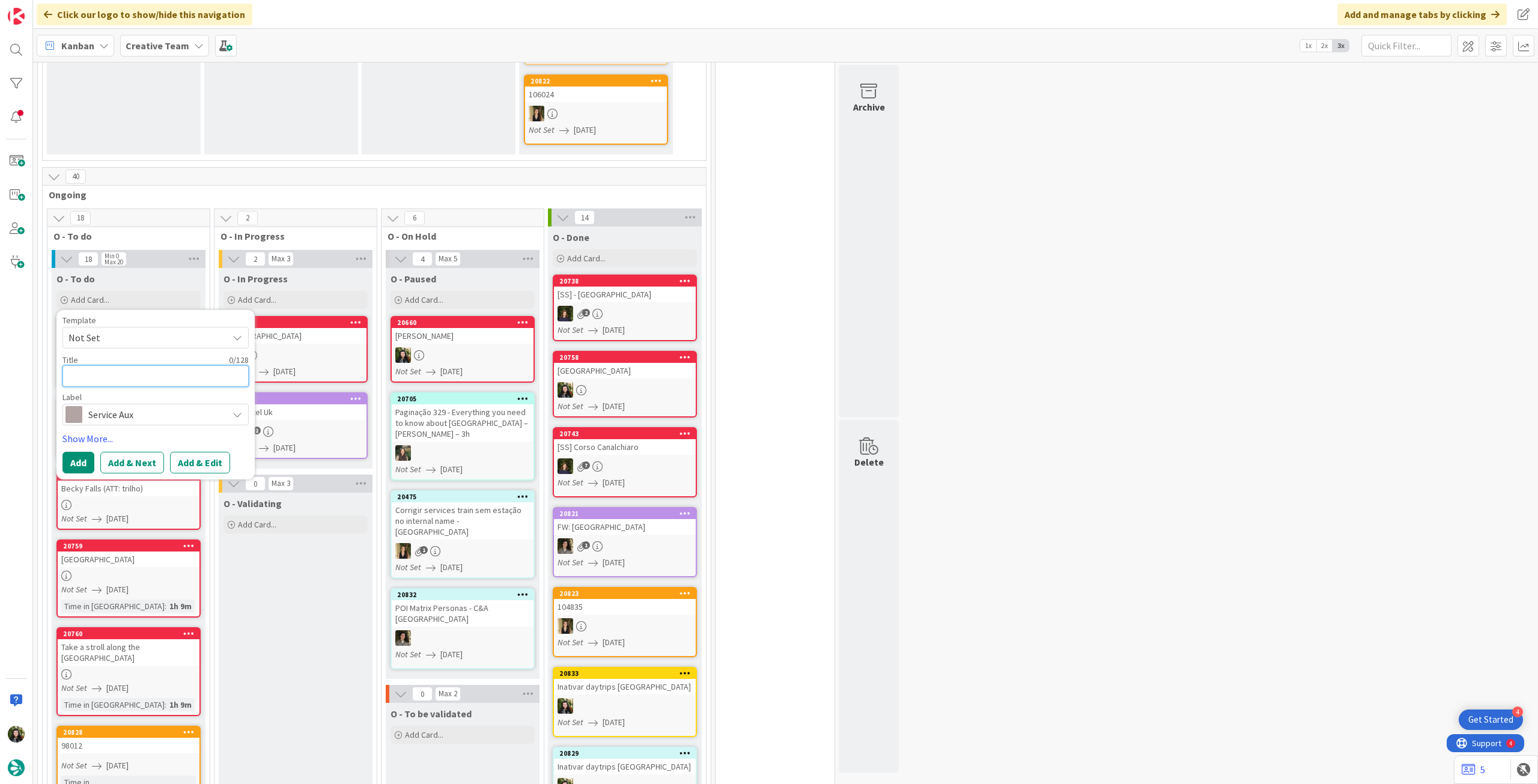
click at [151, 376] on textarea at bounding box center [156, 376] width 186 height 22
type textarea "x"
type textarea "M"
type textarea "x"
type textarea "Mu"
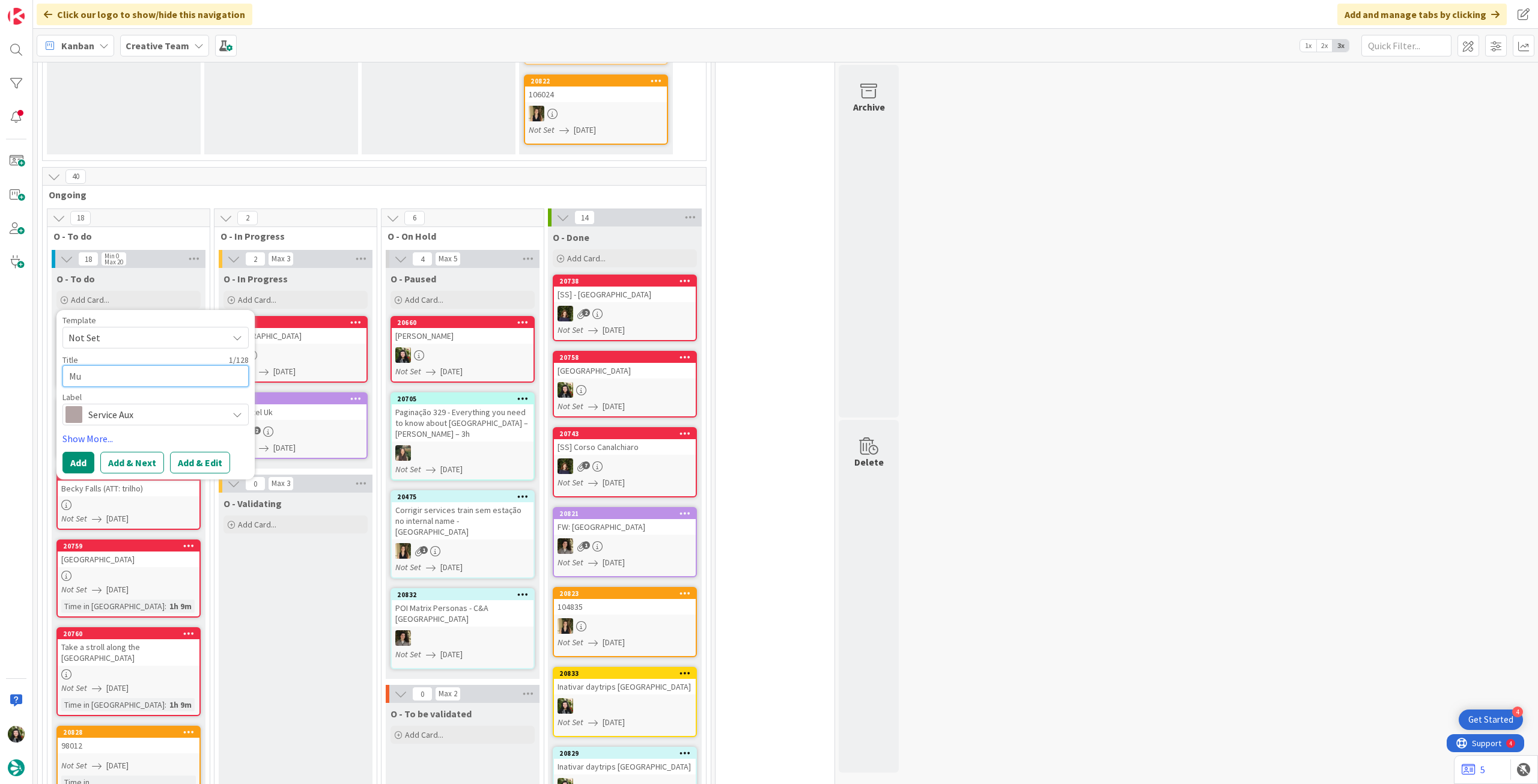
type textarea "x"
type textarea "Mud"
type textarea "x"
type textarea "Muda"
type textarea "x"
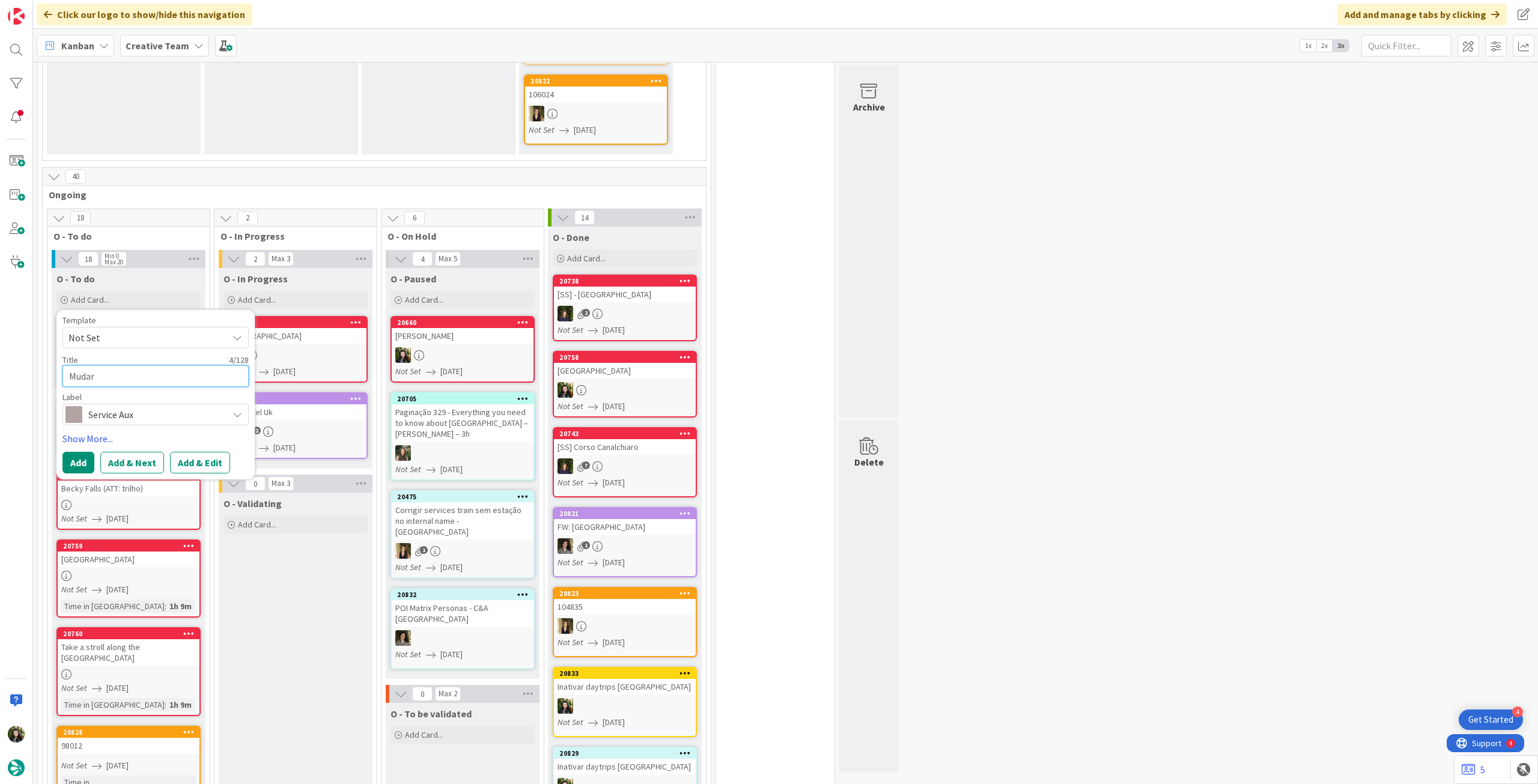
type textarea "Mudar"
type textarea "x"
type textarea "Mudar l"
type textarea "x"
type textarea "Mudar li"
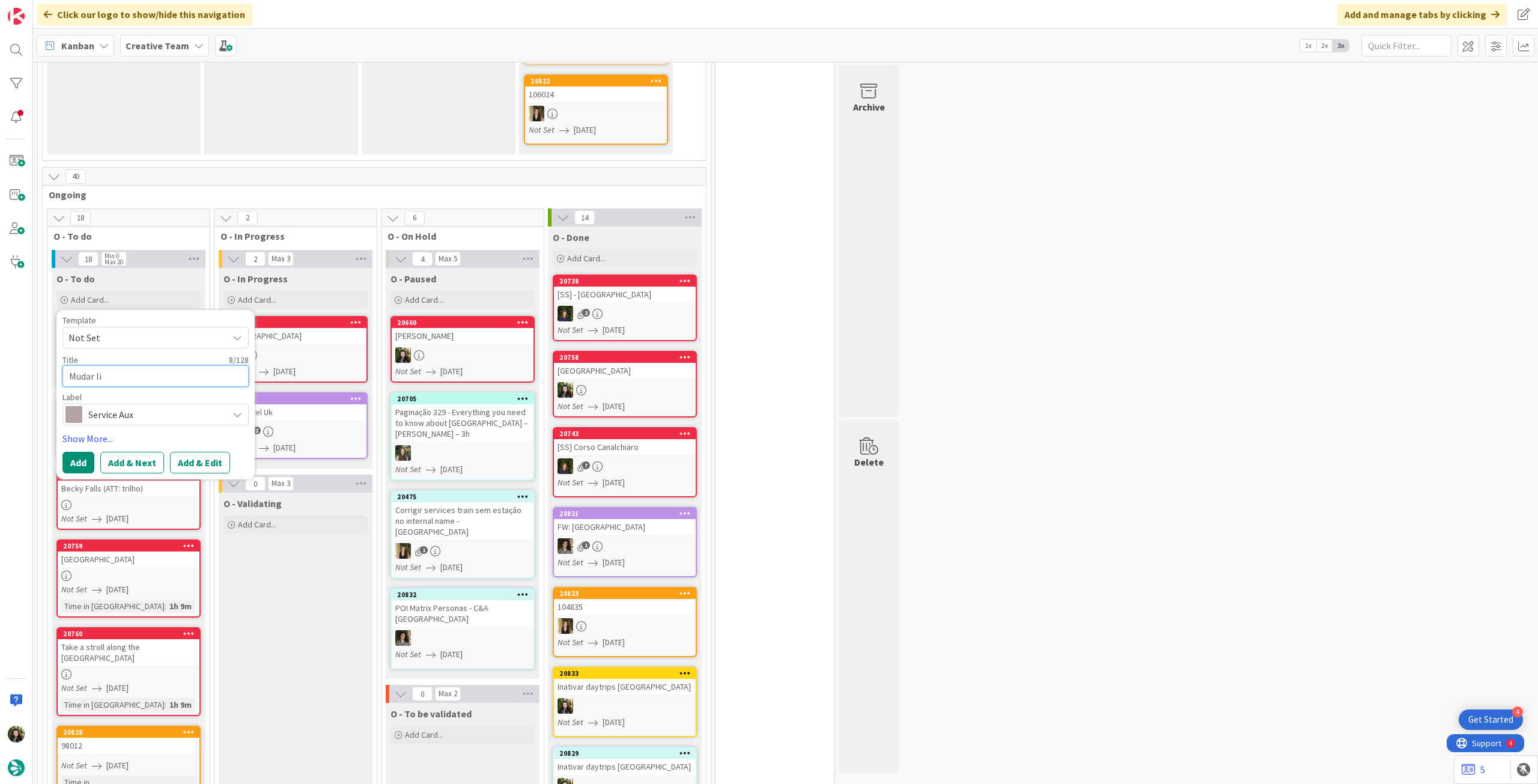
type textarea "x"
type textarea "Mudar lis"
type textarea "x"
type textarea "Mudar list"
type textarea "x"
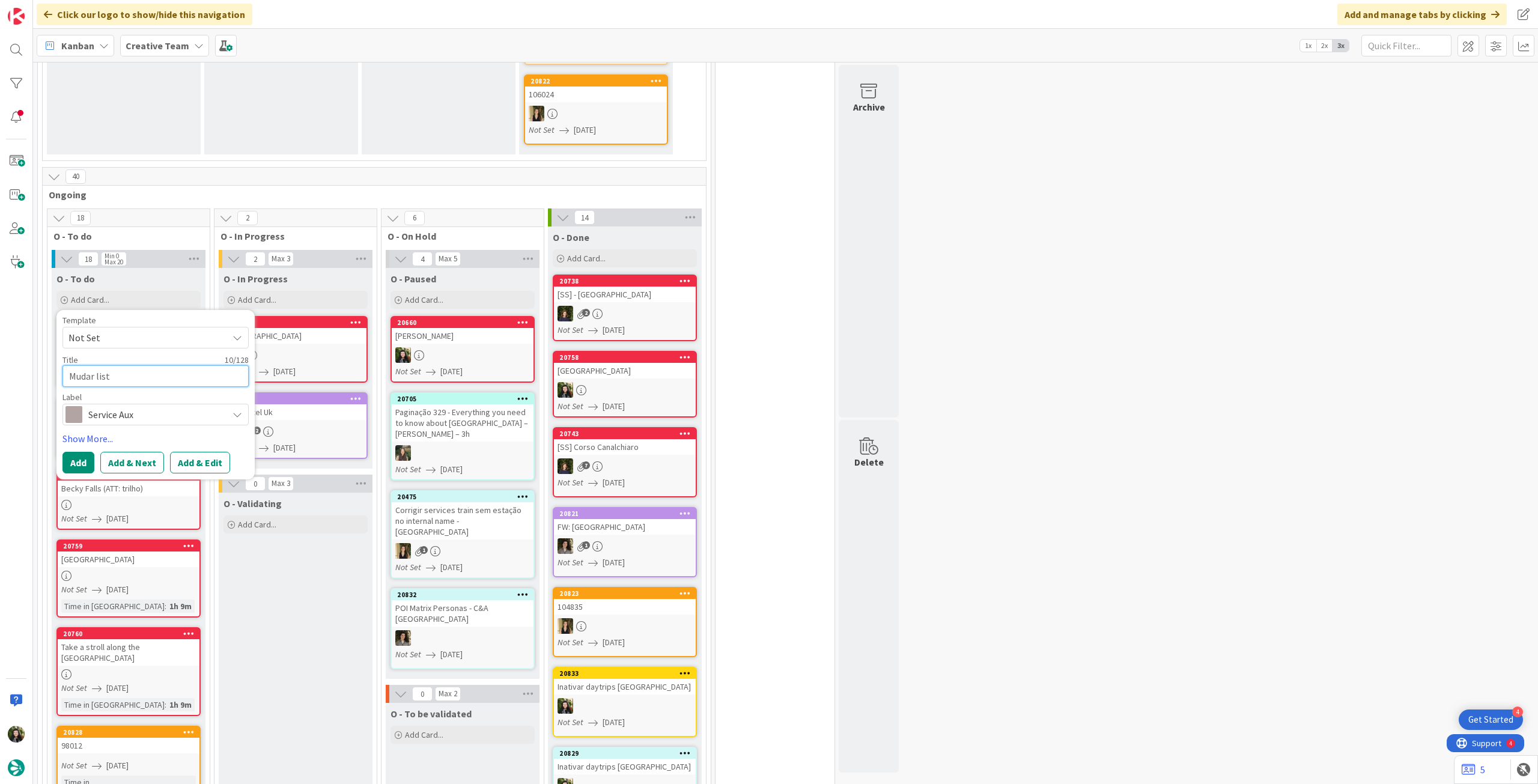
type textarea "Mudar lista"
type textarea "x"
type textarea "Mudar lista"
type textarea "x"
type textarea "Mudar lista"
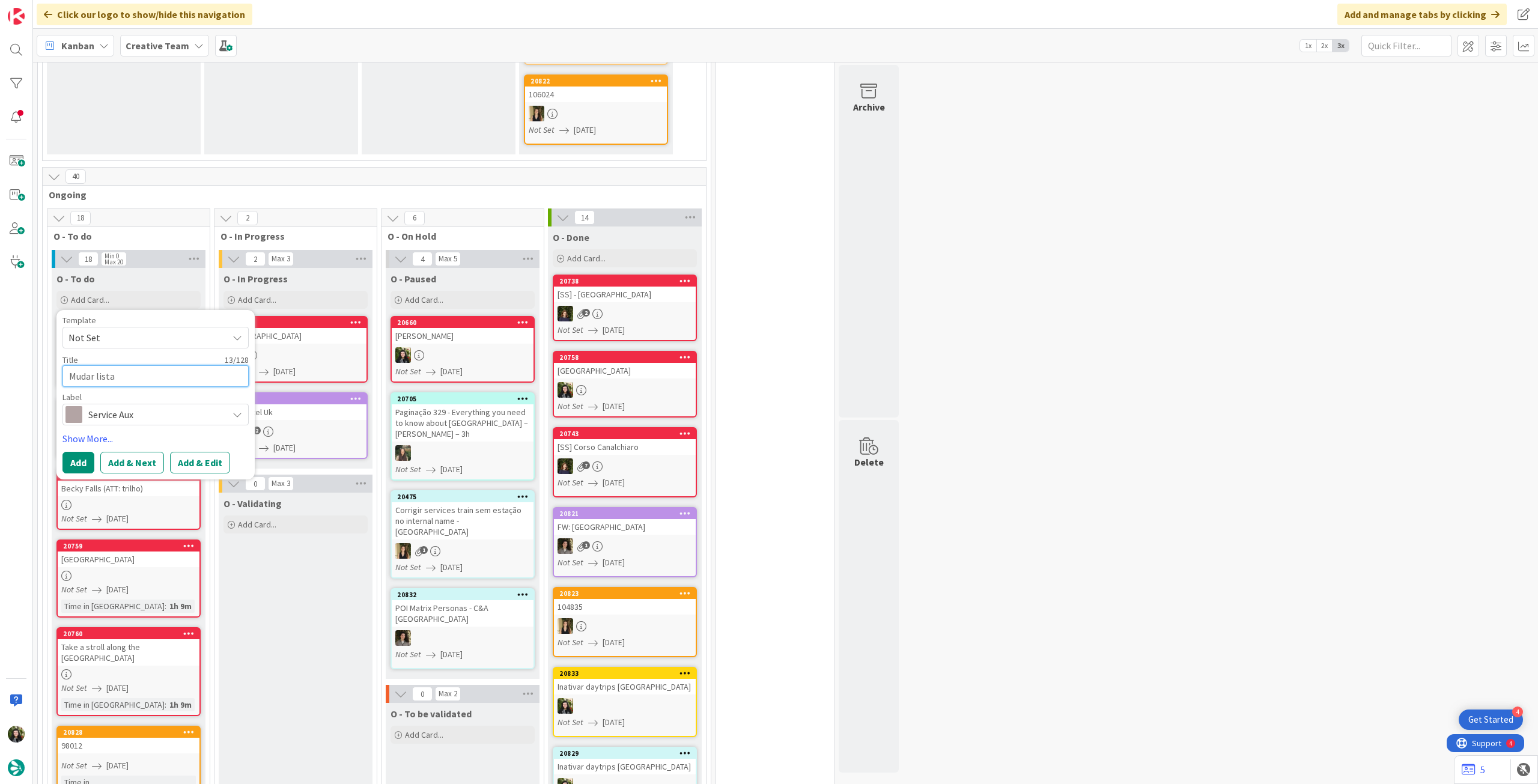
type textarea "x"
type textarea "Mudar lista d"
type textarea "x"
type textarea "Mudar lista de"
type textarea "x"
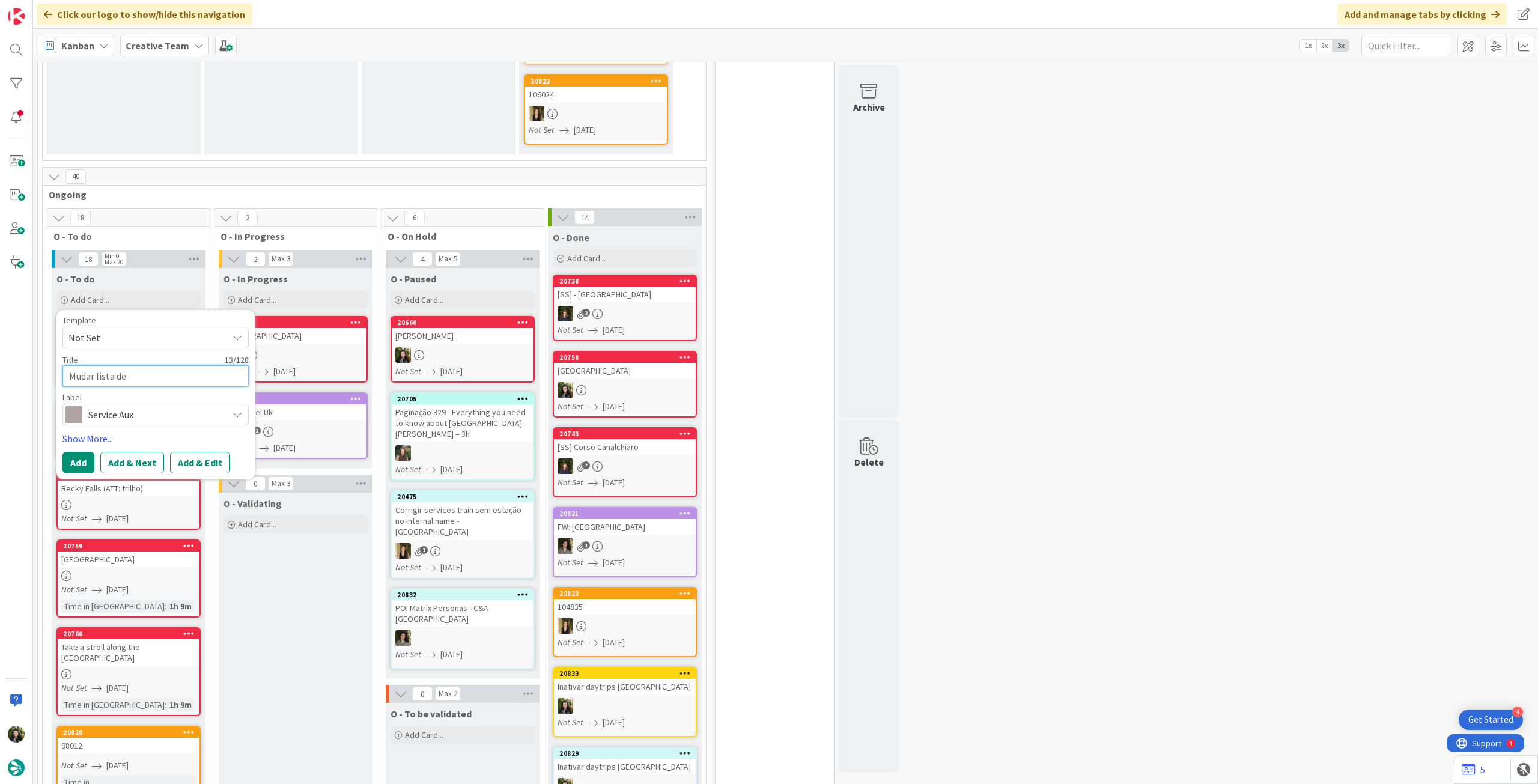
type textarea "Mudar lista de"
type textarea "x"
type textarea "Mudar lista de e"
type textarea "x"
type textarea "Mudar lista de en"
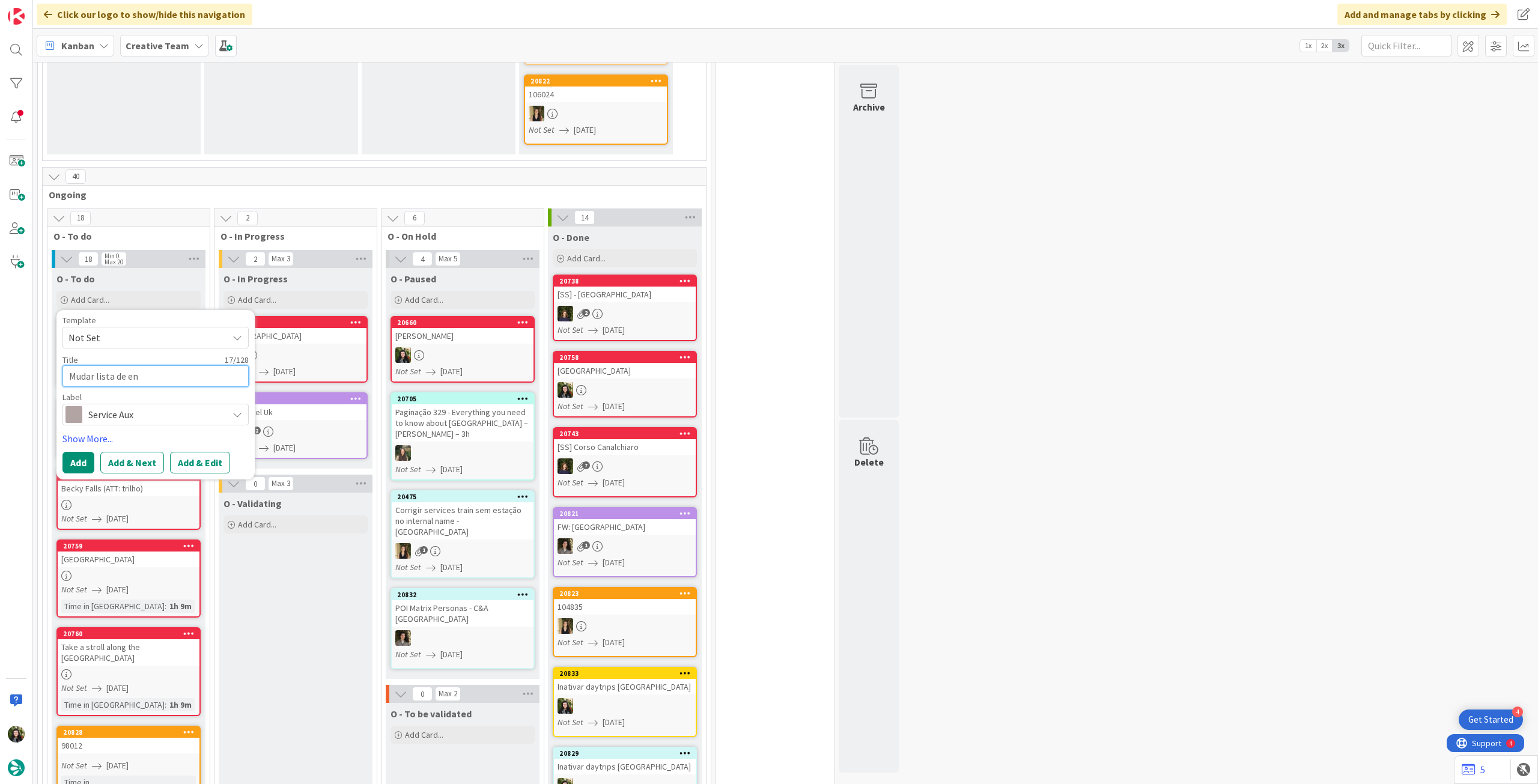
type textarea "x"
type textarea "Mudar lista de env"
type textarea "x"
type textarea "Mudar lista de envi"
type textarea "x"
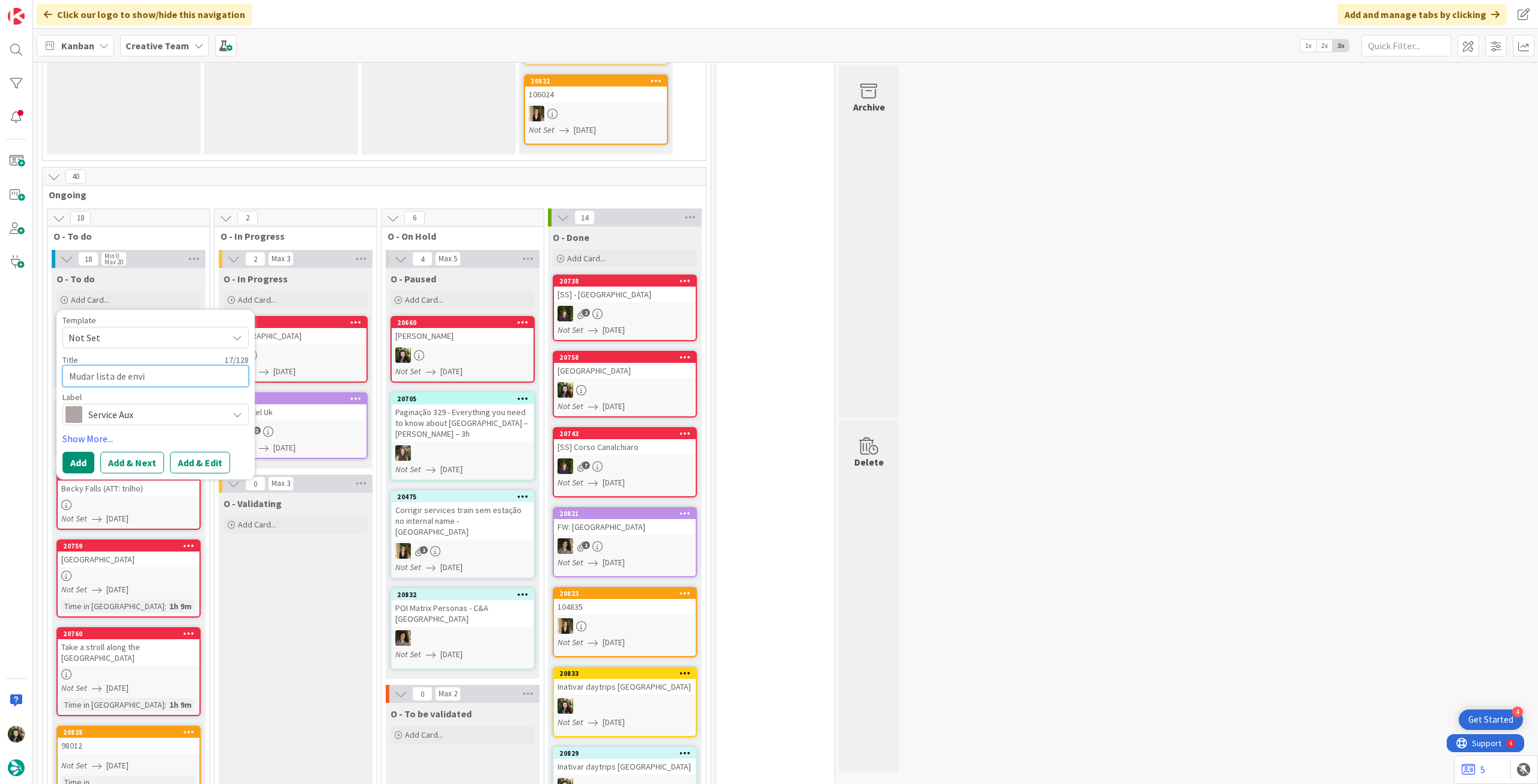
type textarea "Mudar lista de envio"
type textarea "x"
type textarea "Mudar lista de envio"
type textarea "x"
type textarea "Mudar lista de envio NL"
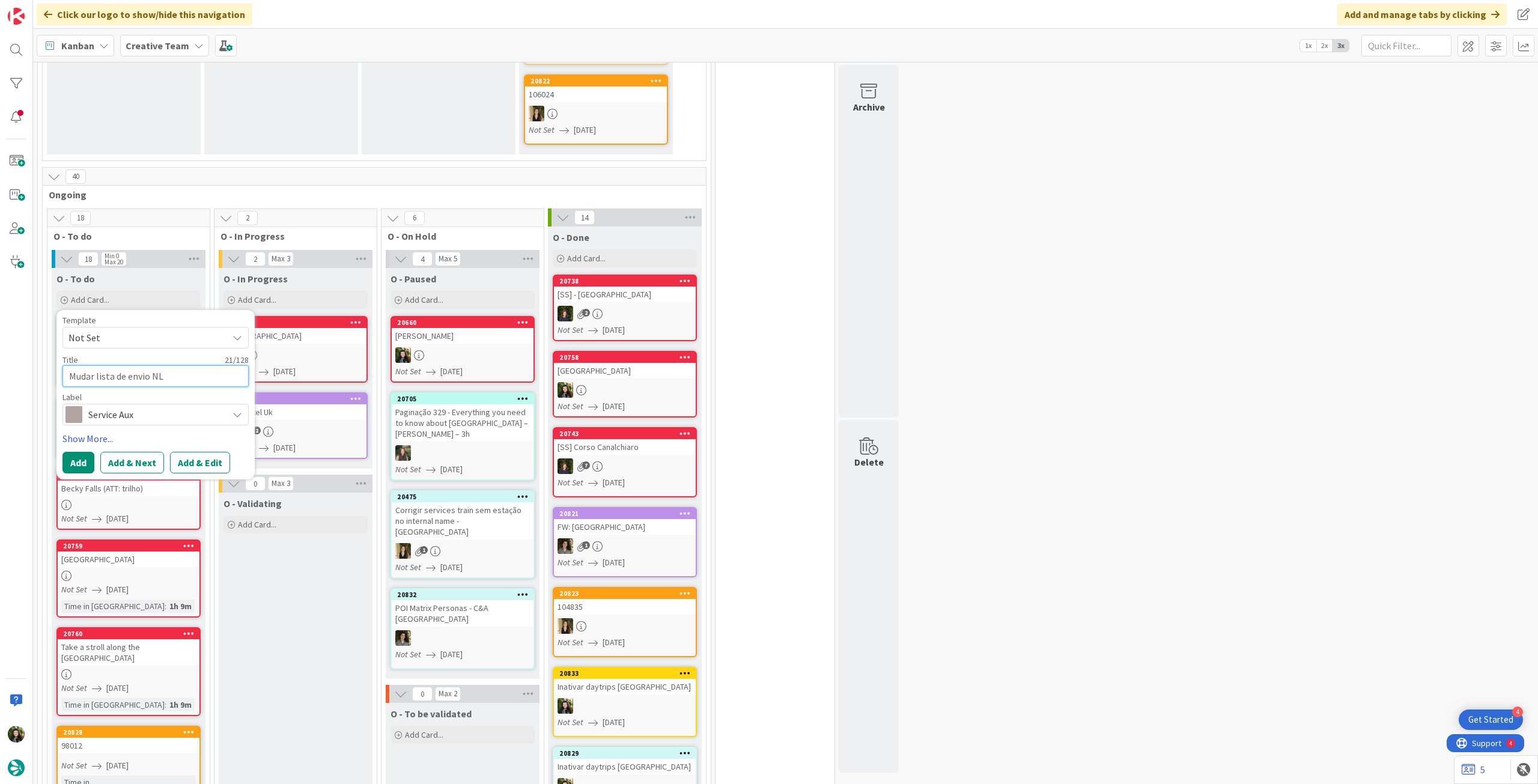
type textarea "x"
type textarea "Mudar lista de envio NL"
click at [83, 459] on button "Add" at bounding box center [79, 462] width 32 height 22
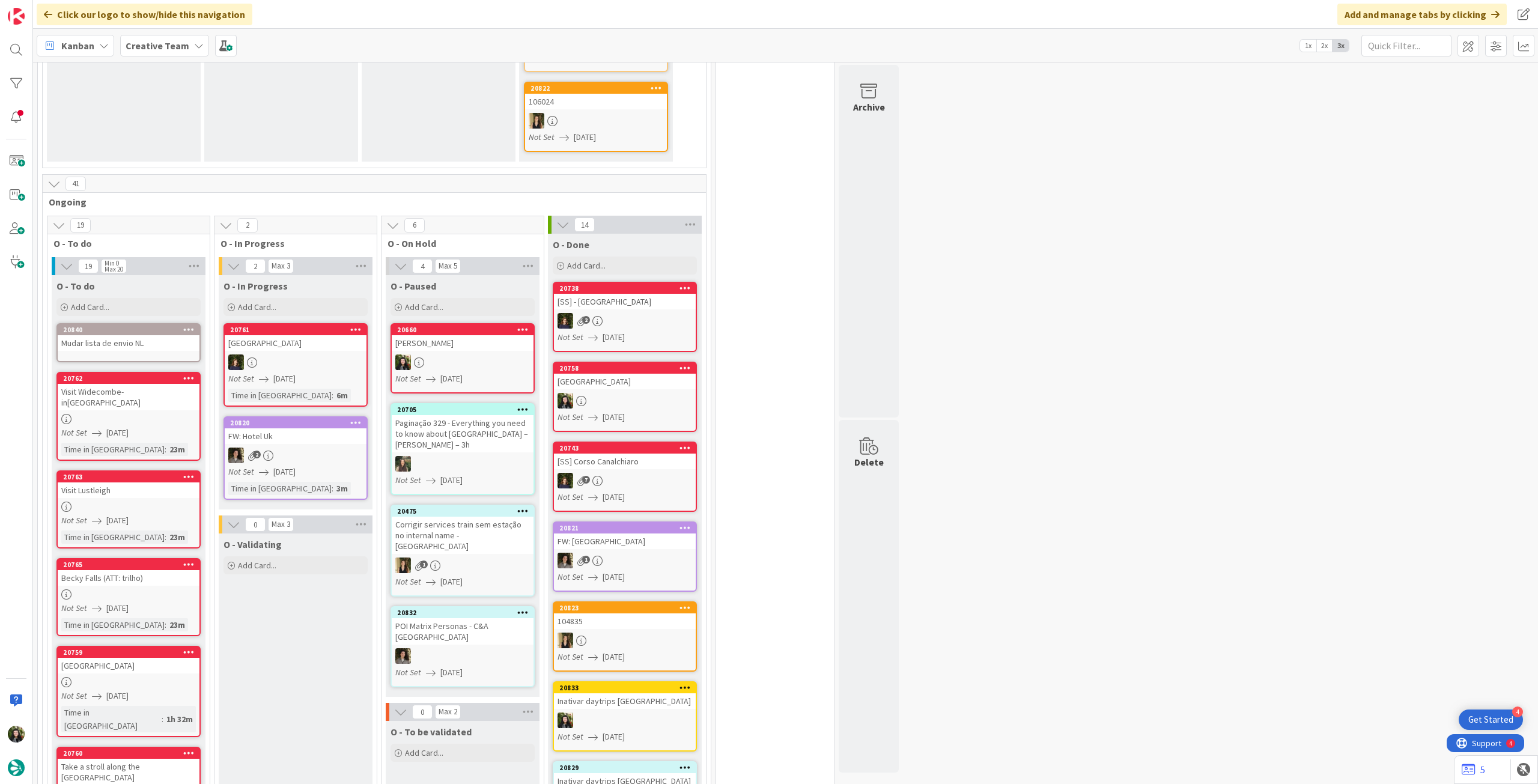
click at [128, 338] on div "Mudar lista de envio NL" at bounding box center [128, 343] width 142 height 16
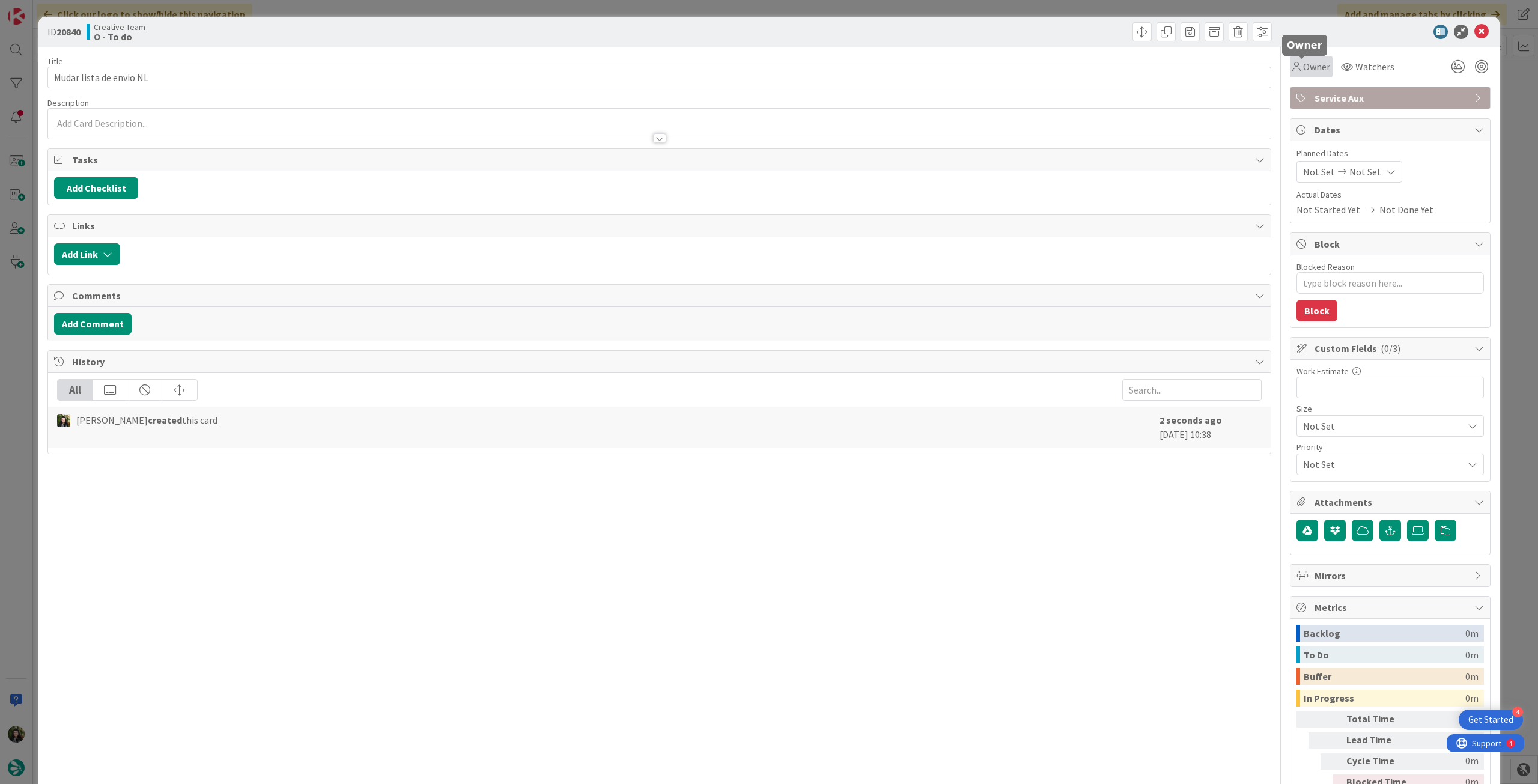
click at [1314, 64] on span "Owner" at bounding box center [1317, 67] width 27 height 14
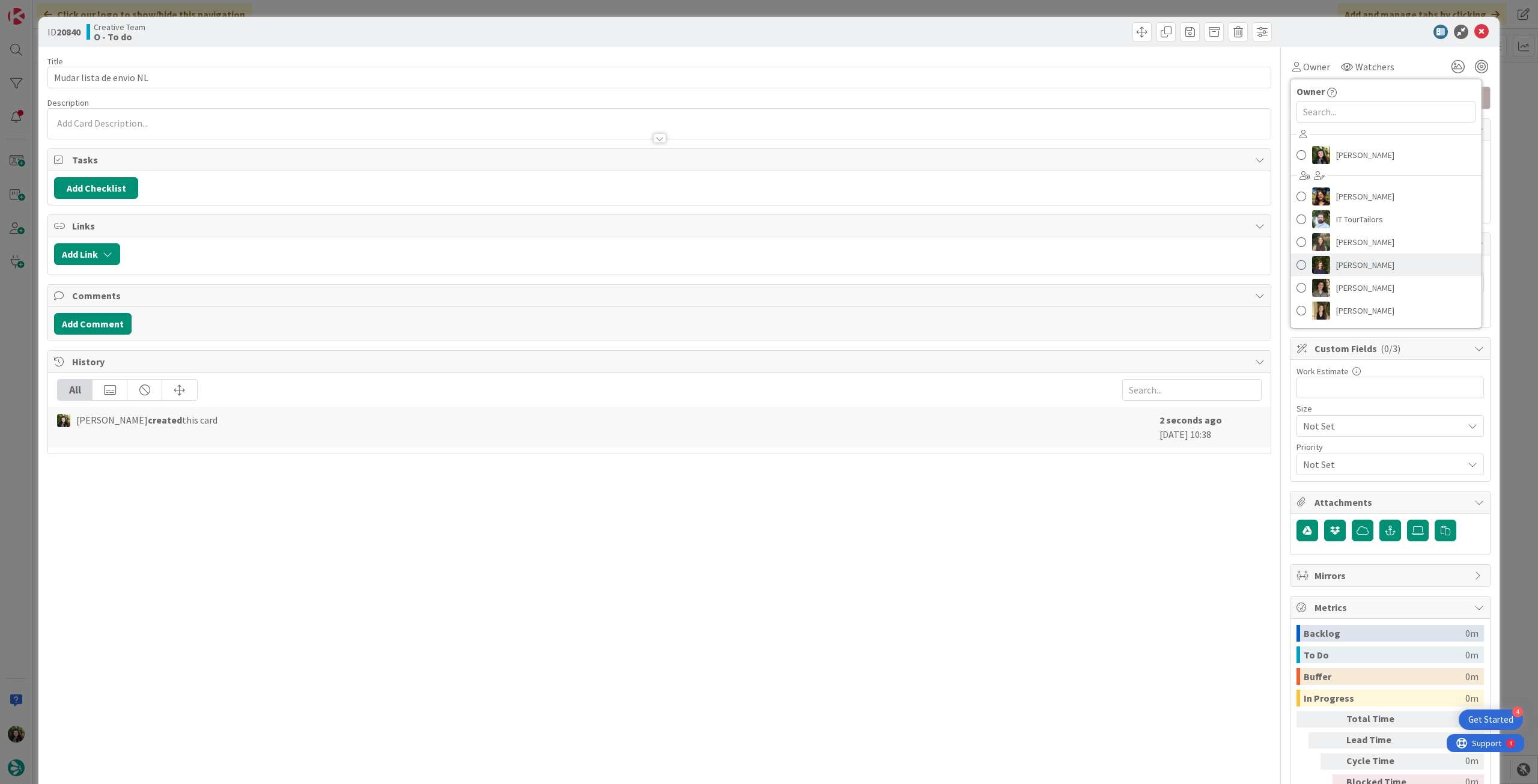
click at [1378, 262] on span "[PERSON_NAME]" at bounding box center [1365, 265] width 58 height 18
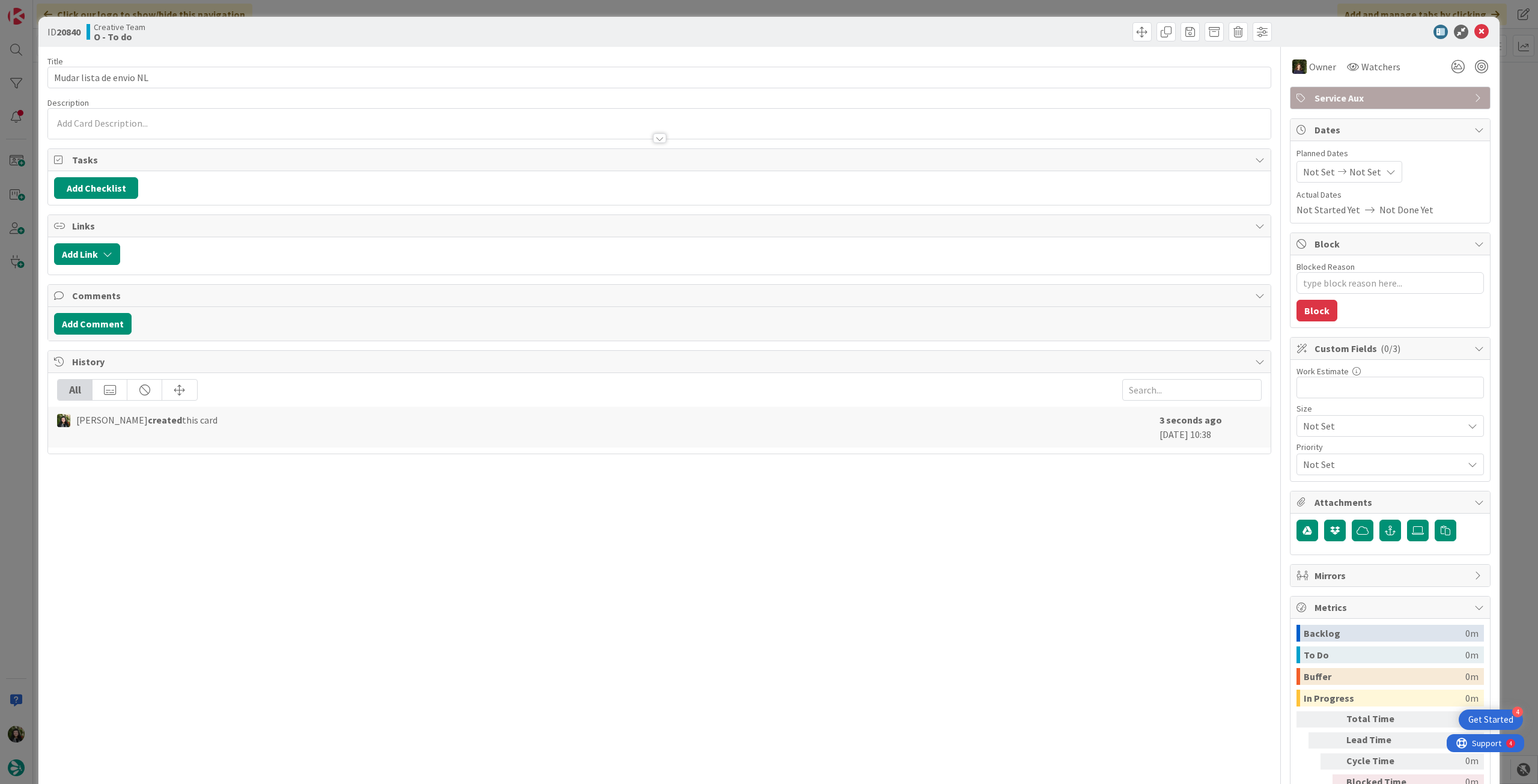
type textarea "x"
click at [1364, 167] on span "Not Set" at bounding box center [1365, 172] width 32 height 14
click at [1309, 449] on icon at bounding box center [1318, 453] width 18 height 14
type input "[DATE]"
click at [1478, 33] on icon at bounding box center [1481, 32] width 14 height 14
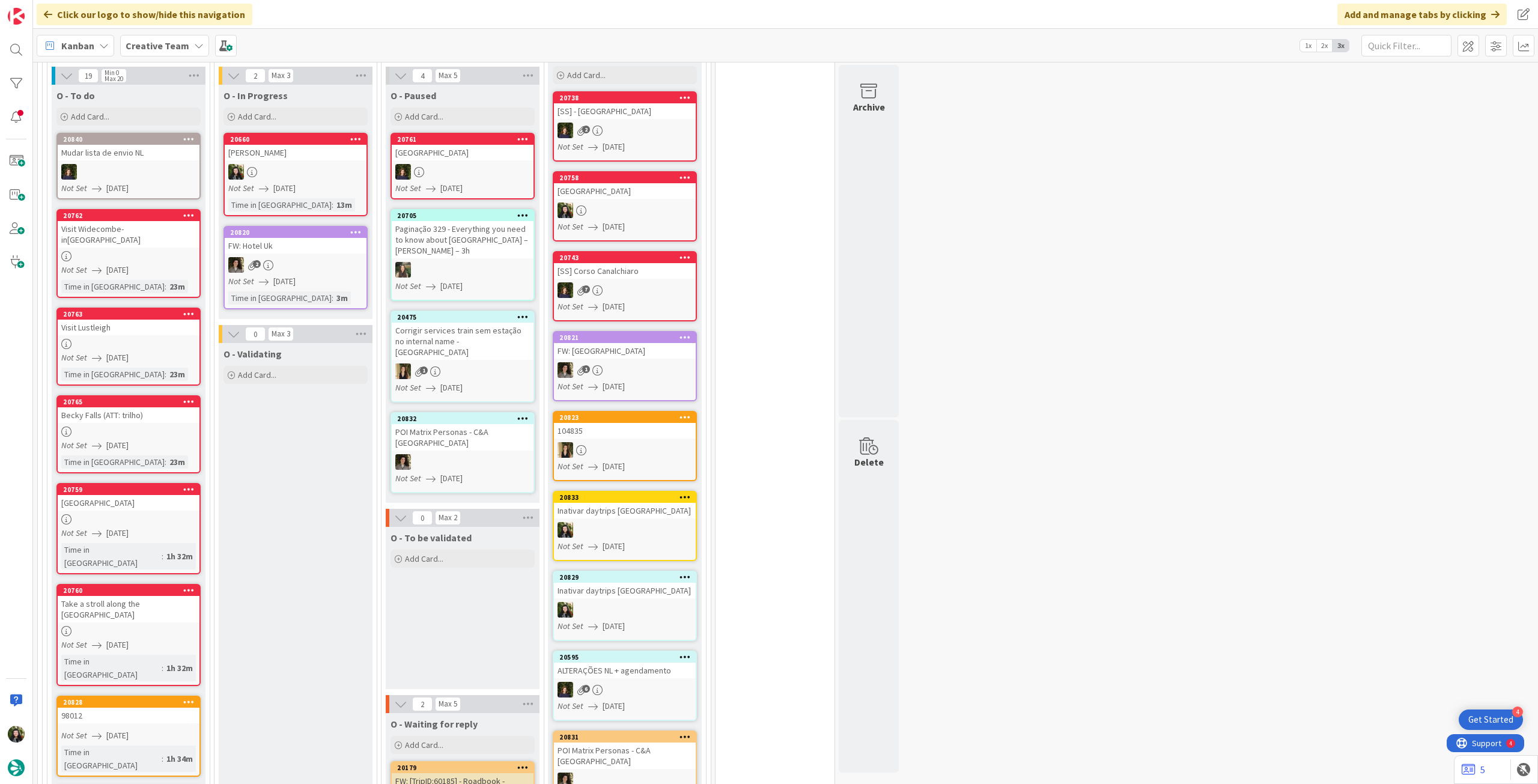
scroll to position [561, 0]
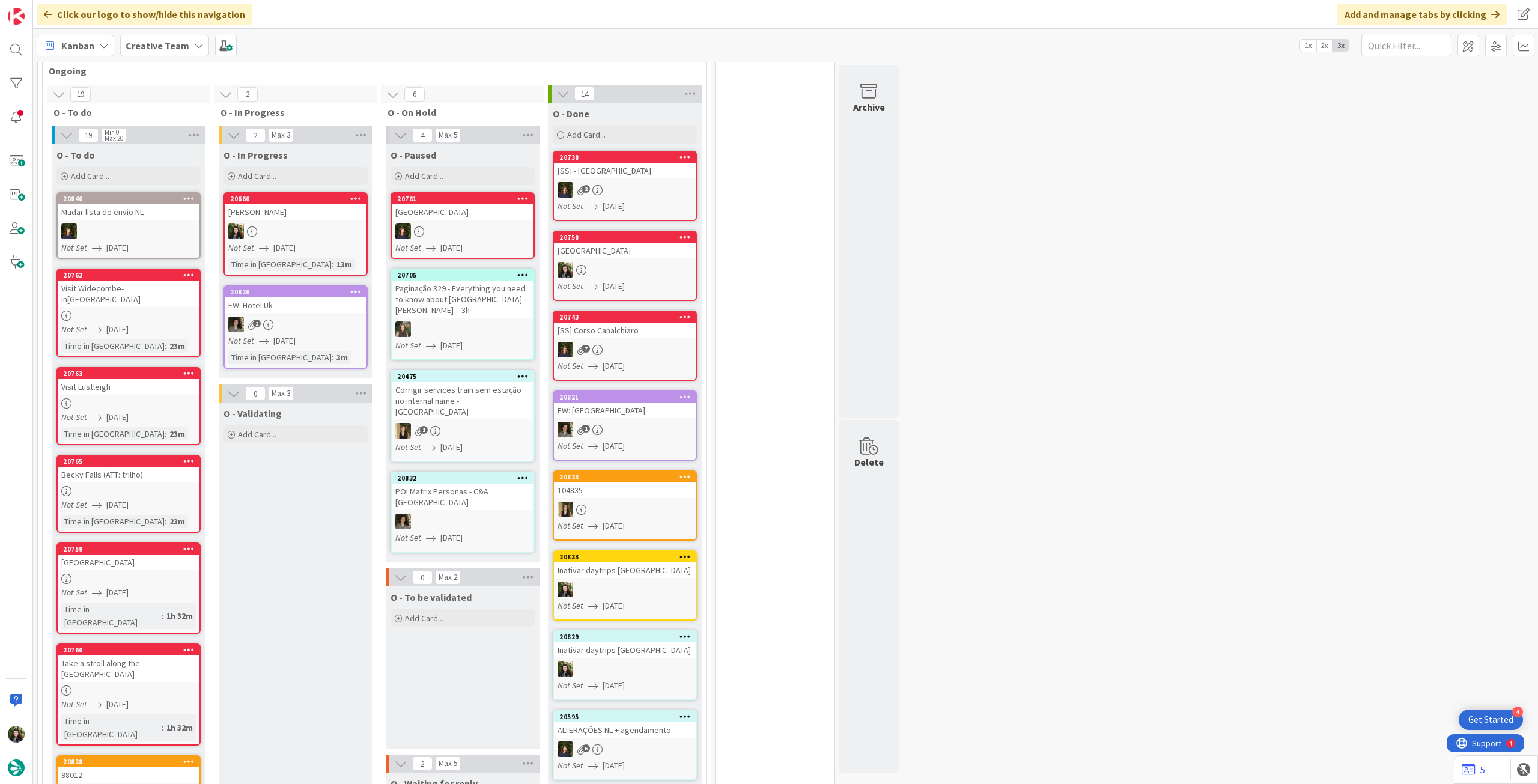
click at [163, 49] on b "Creative Team" at bounding box center [157, 45] width 64 height 12
click at [182, 188] on div "Last 24 Hours Creative Team 2 Creative Team - Análise" at bounding box center [222, 126] width 195 height 132
click at [186, 176] on h4 "Creative Team - Análise" at bounding box center [216, 172] width 163 height 12
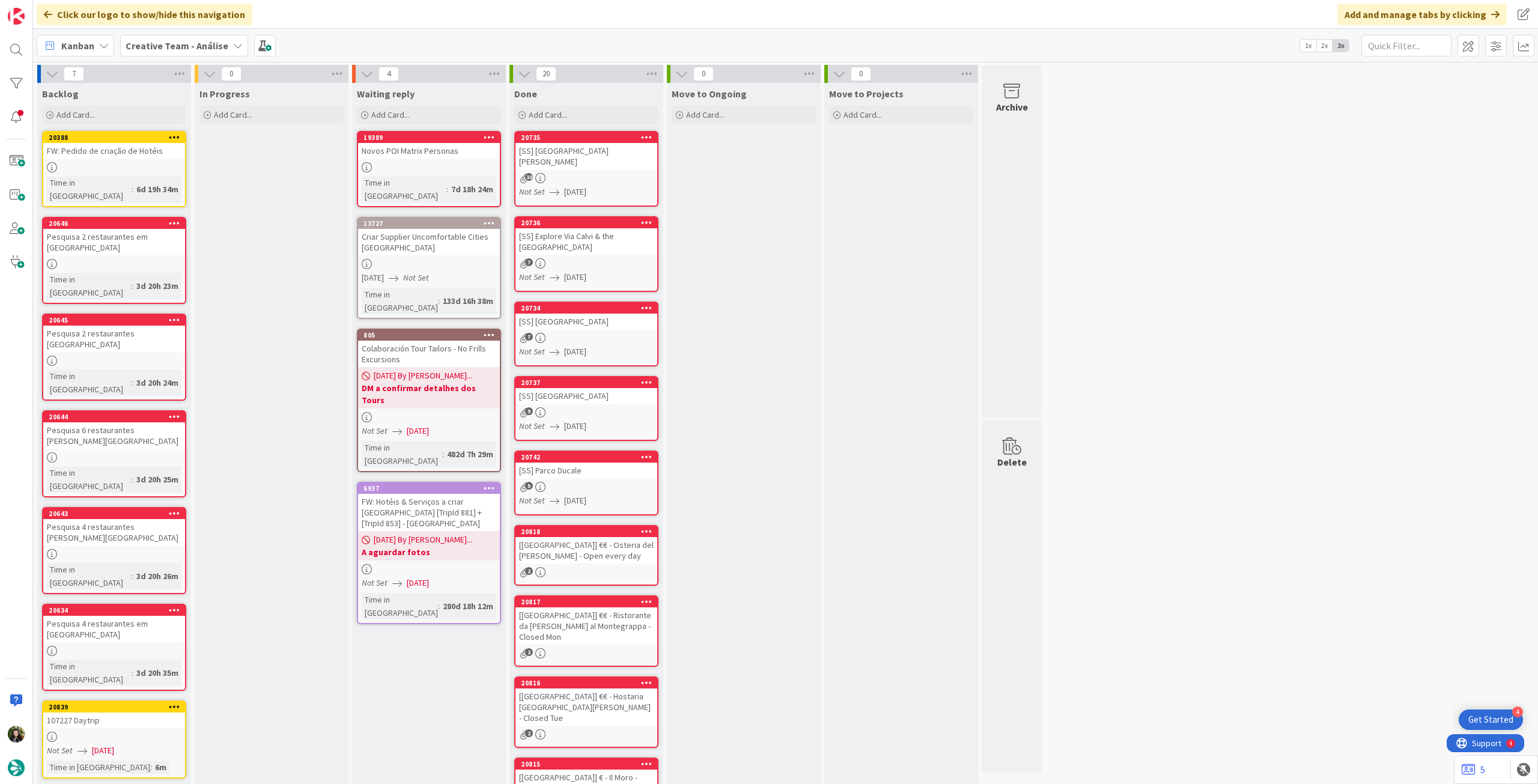
click at [188, 51] on b "Creative Team - Análise" at bounding box center [177, 45] width 103 height 12
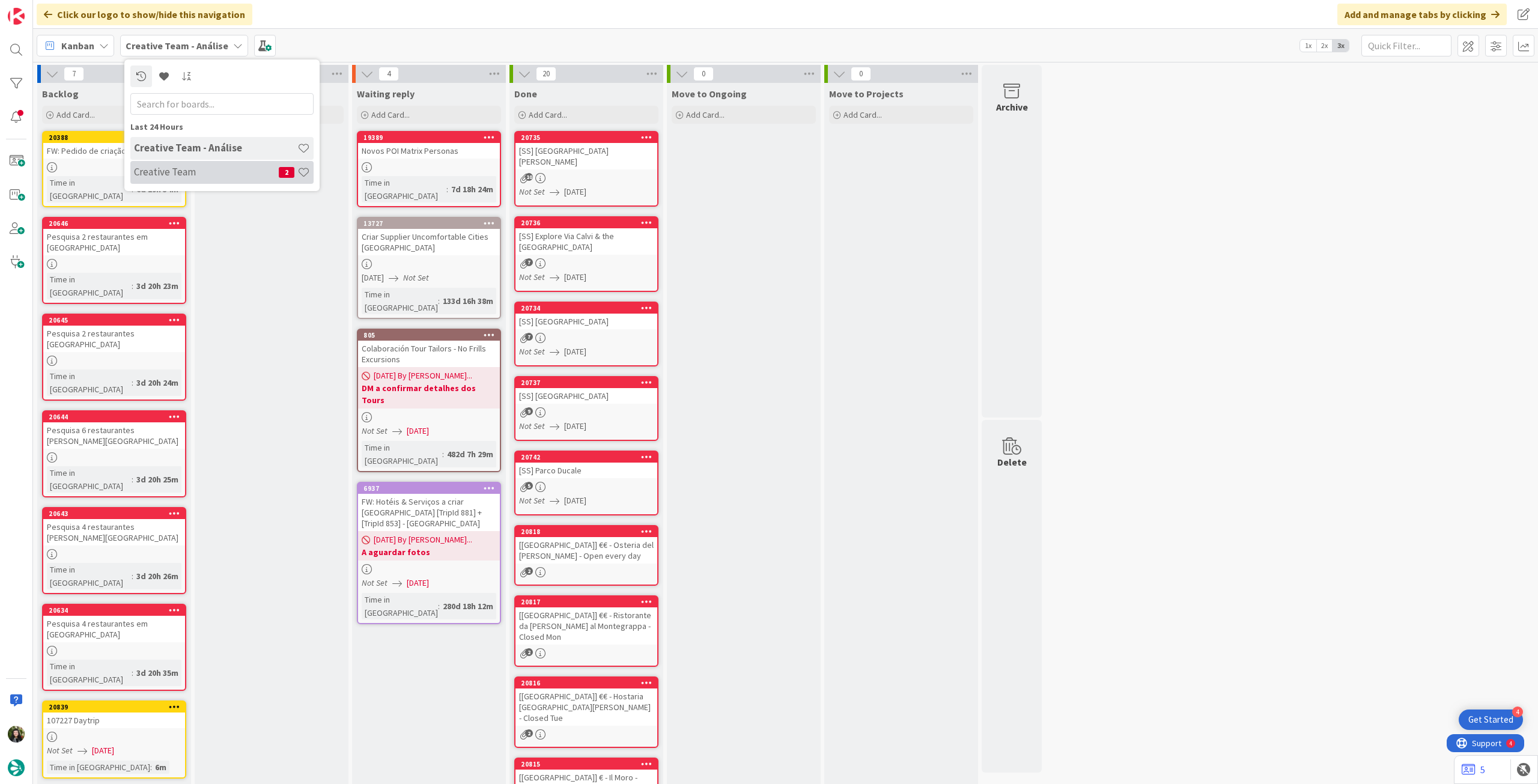
click at [232, 173] on h4 "Creative Team" at bounding box center [206, 172] width 145 height 12
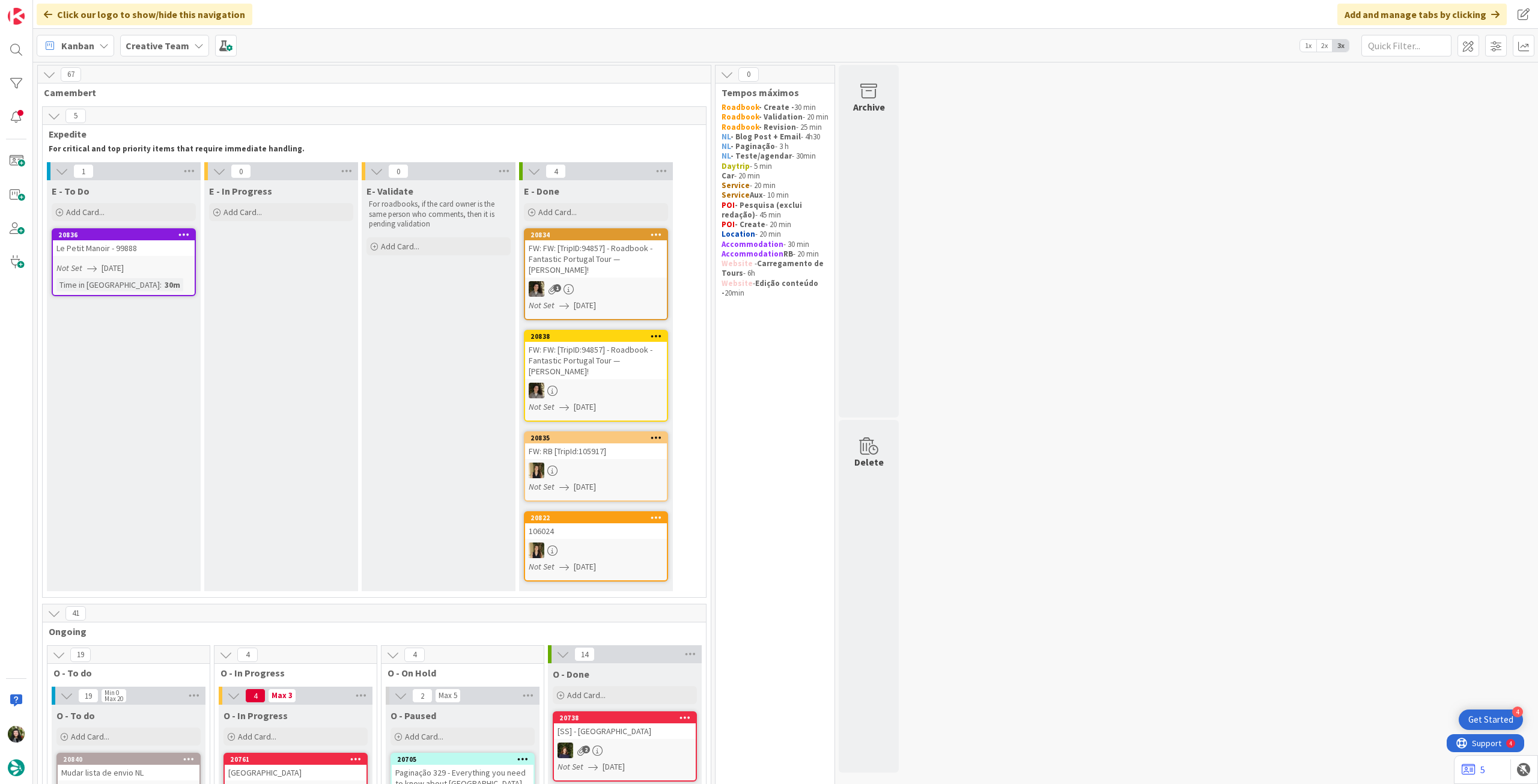
click at [148, 39] on b "Creative Team" at bounding box center [157, 45] width 64 height 12
click at [173, 179] on div "Creative Team - Análise" at bounding box center [222, 173] width 183 height 23
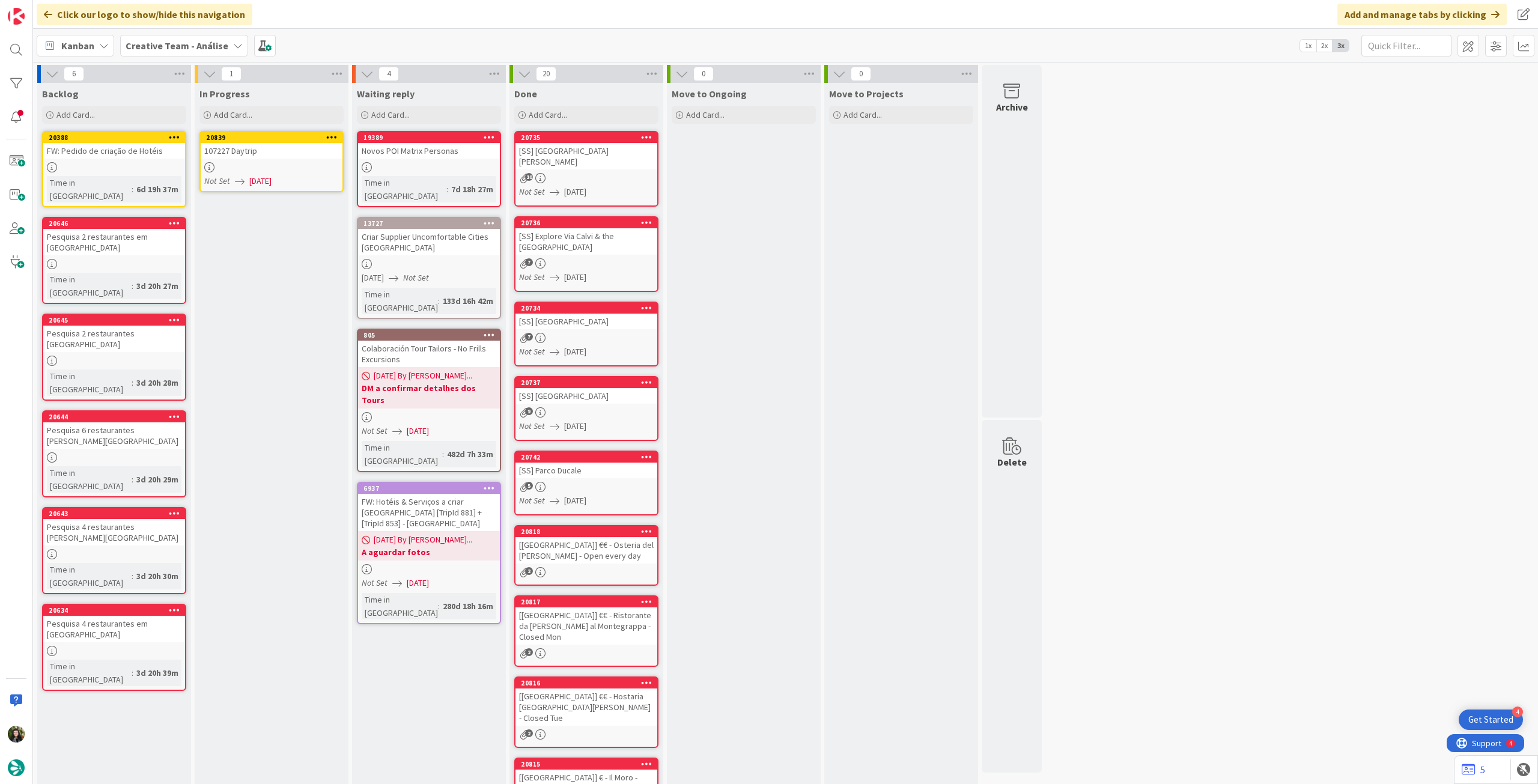
click at [287, 170] on div at bounding box center [271, 166] width 142 height 10
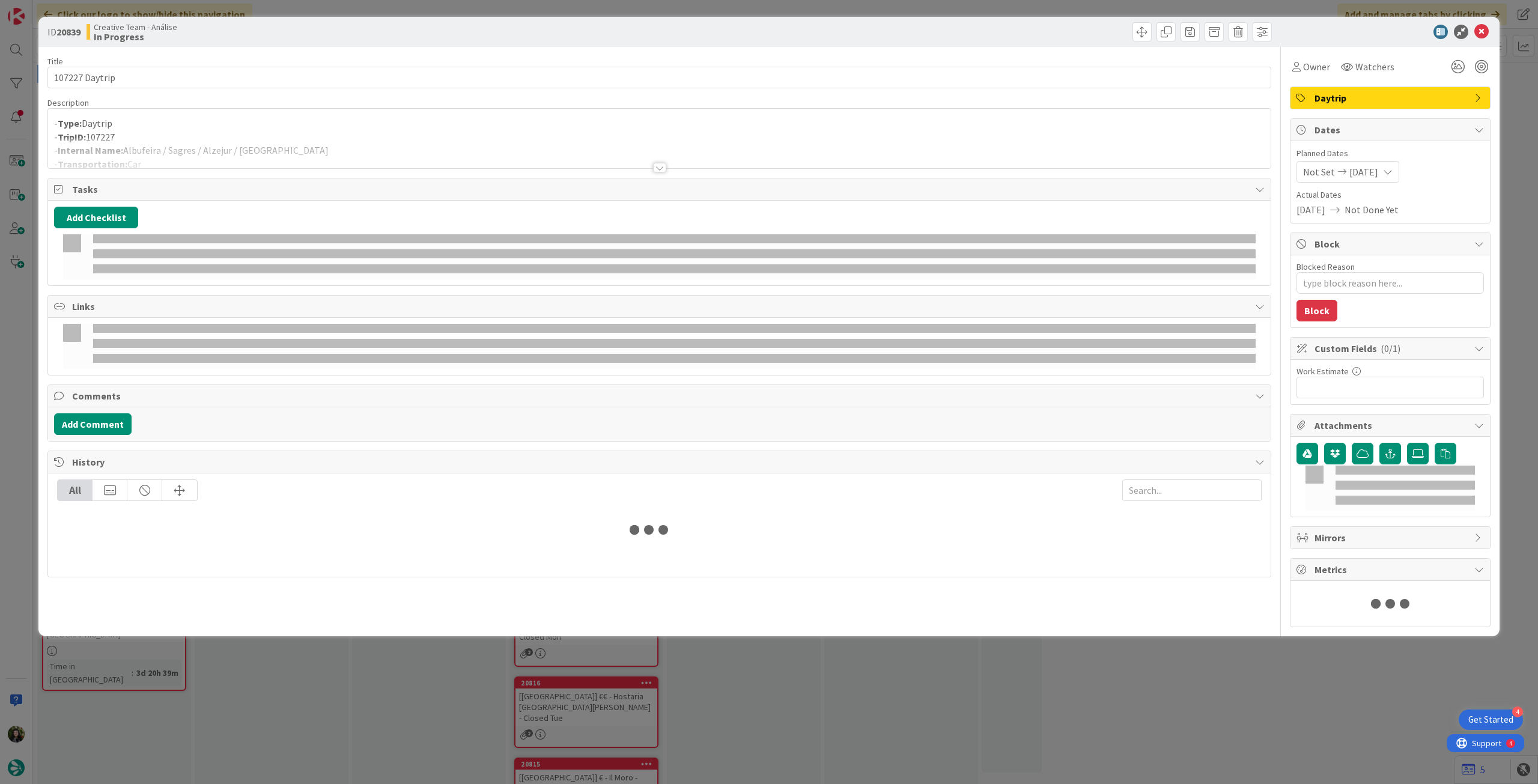
click at [261, 160] on div at bounding box center [660, 153] width 1223 height 30
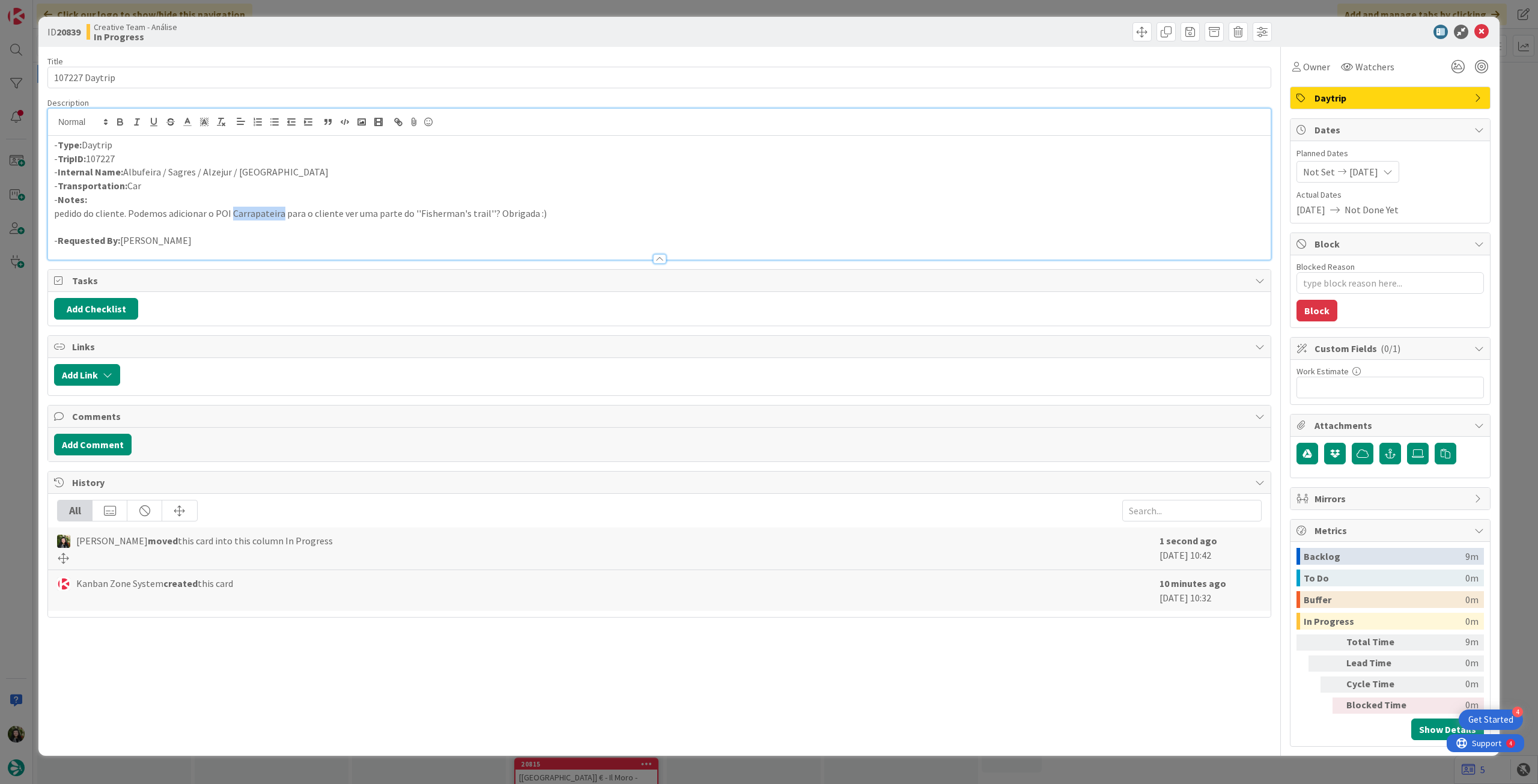
drag, startPoint x: 231, startPoint y: 208, endPoint x: 280, endPoint y: 214, distance: 49.4
click at [280, 214] on p "pedido do cliente. Podemos adicionar o POI Carrapateira para o cliente ver uma …" at bounding box center [659, 213] width 1211 height 14
copy p "Carrapateira"
click at [1480, 27] on icon at bounding box center [1481, 32] width 14 height 14
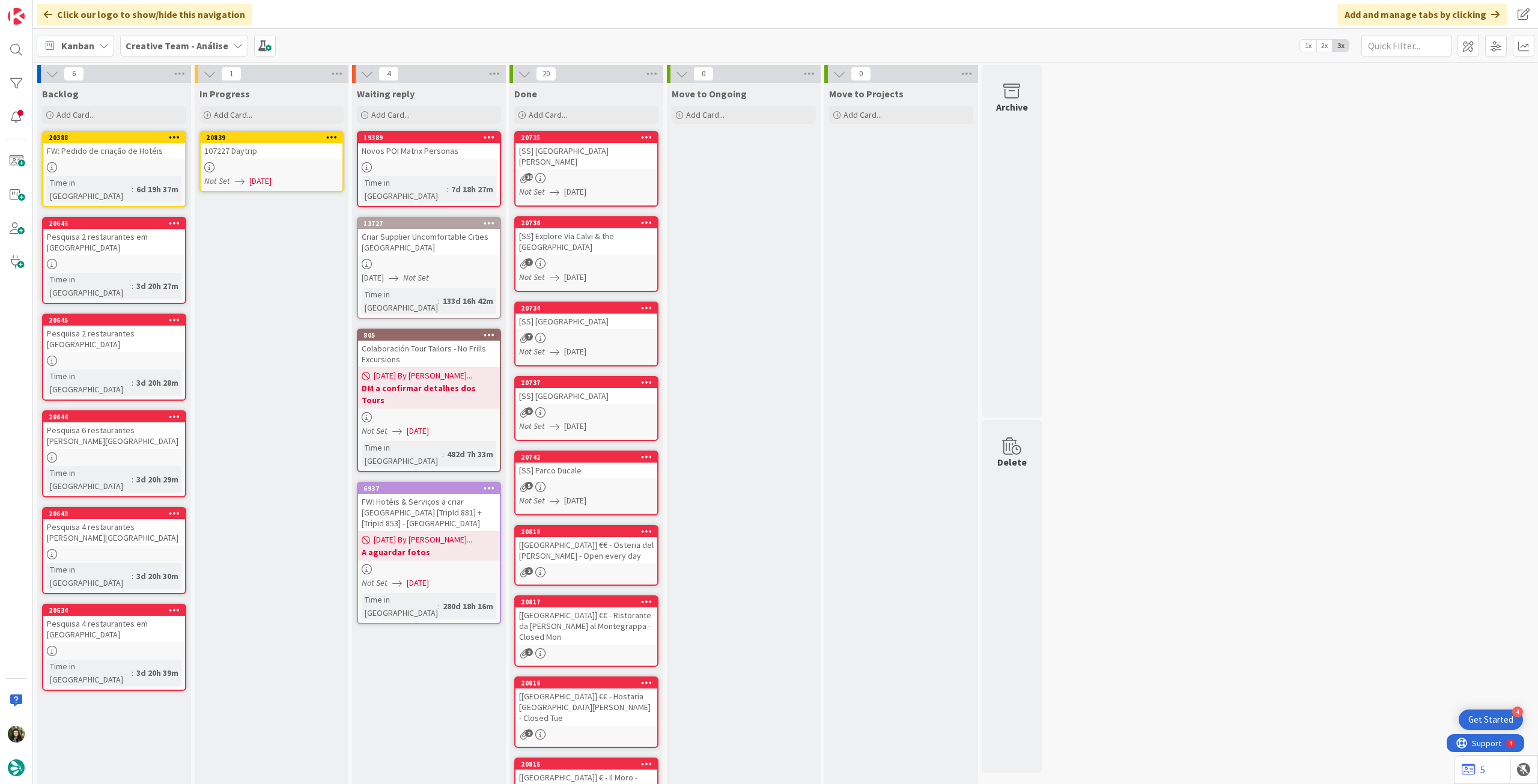
click at [332, 136] on icon at bounding box center [332, 136] width 11 height 8
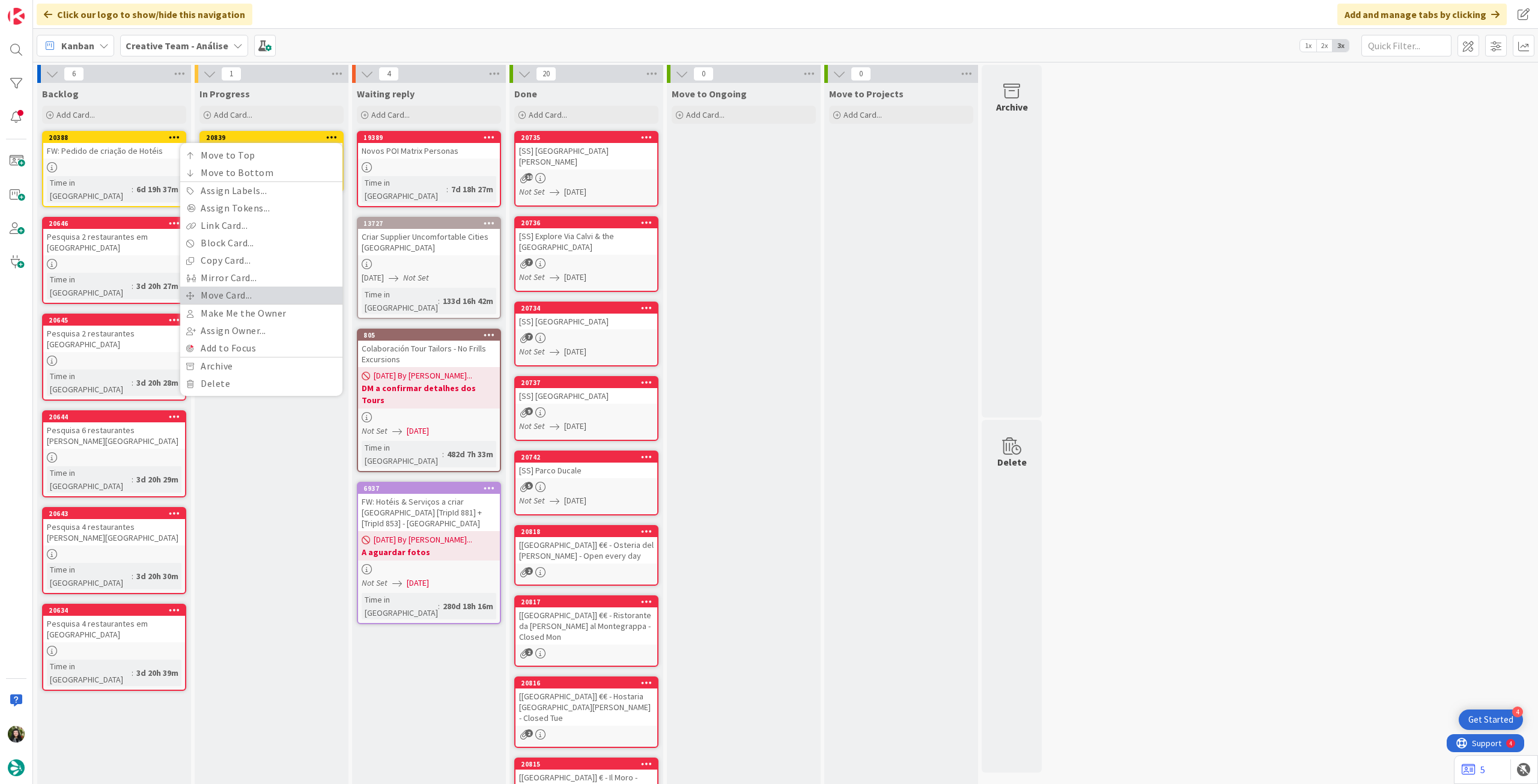
click at [241, 287] on link "Move Card..." at bounding box center [261, 295] width 162 height 17
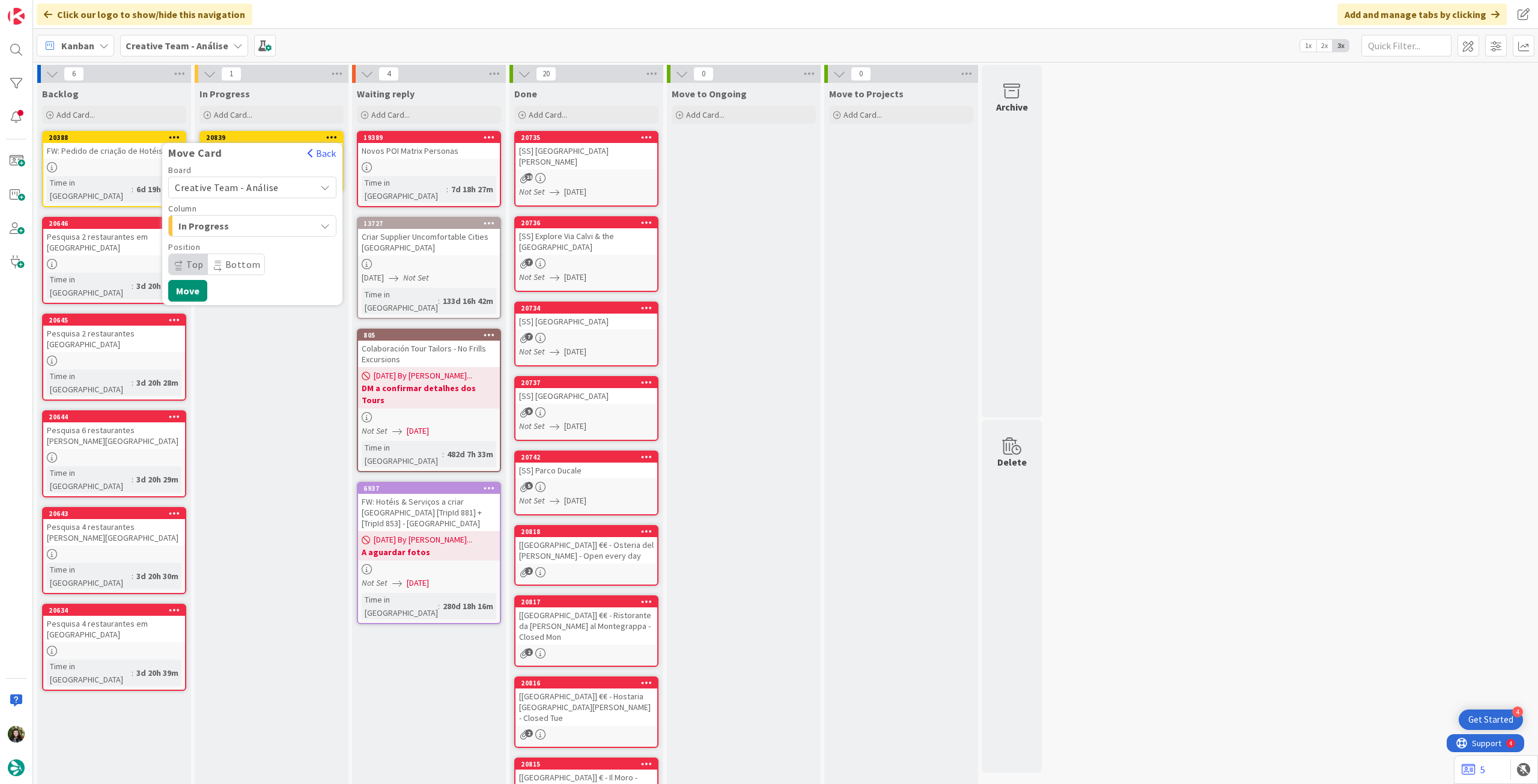
click at [241, 188] on span "Creative Team - Análise" at bounding box center [226, 188] width 104 height 12
click at [233, 241] on span "Creative Team" at bounding box center [260, 244] width 139 height 18
click at [230, 260] on span "Daytrip" at bounding box center [251, 264] width 115 height 17
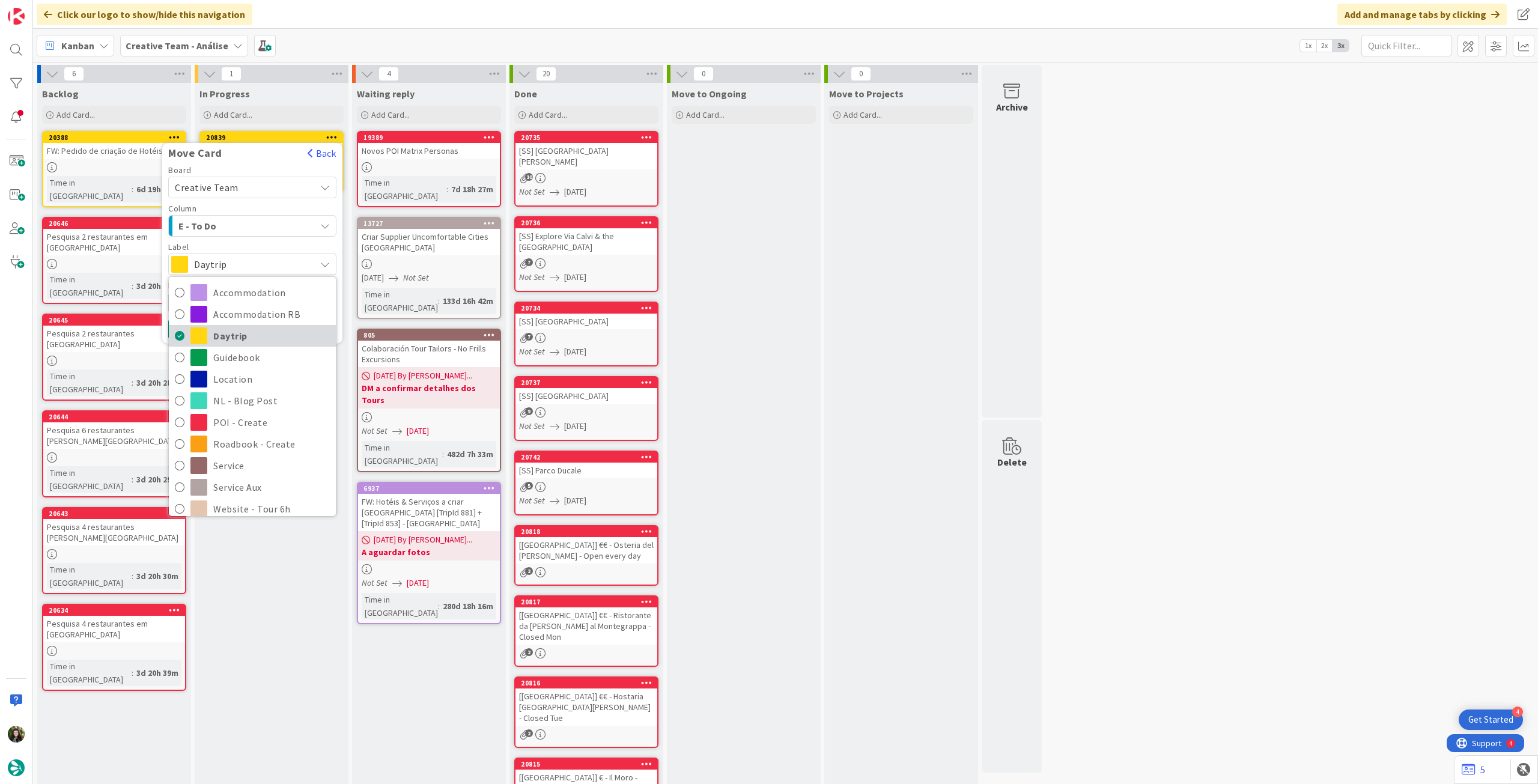
click at [244, 341] on span "Daytrip" at bounding box center [272, 336] width 117 height 18
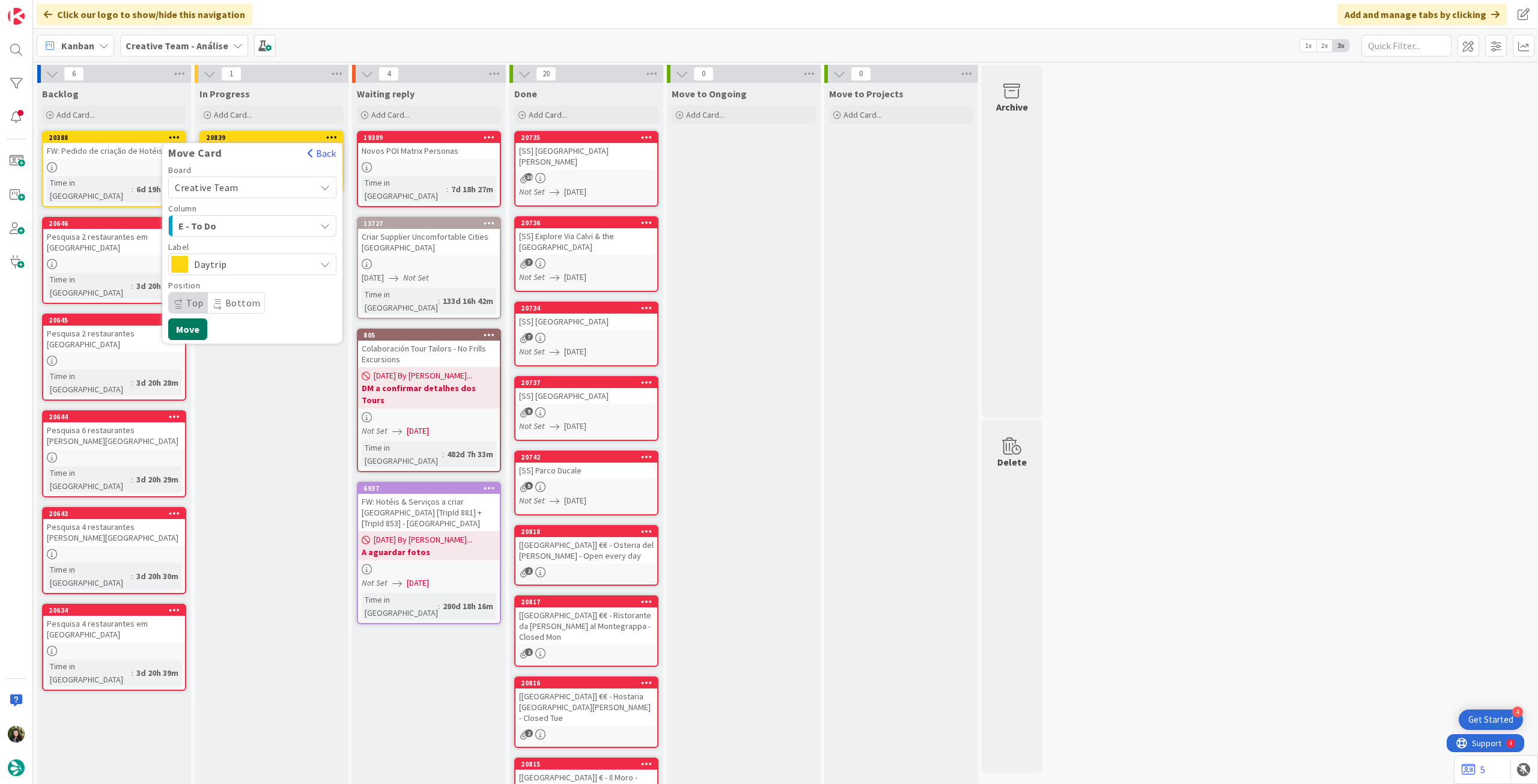
click at [193, 326] on button "Move" at bounding box center [188, 329] width 39 height 22
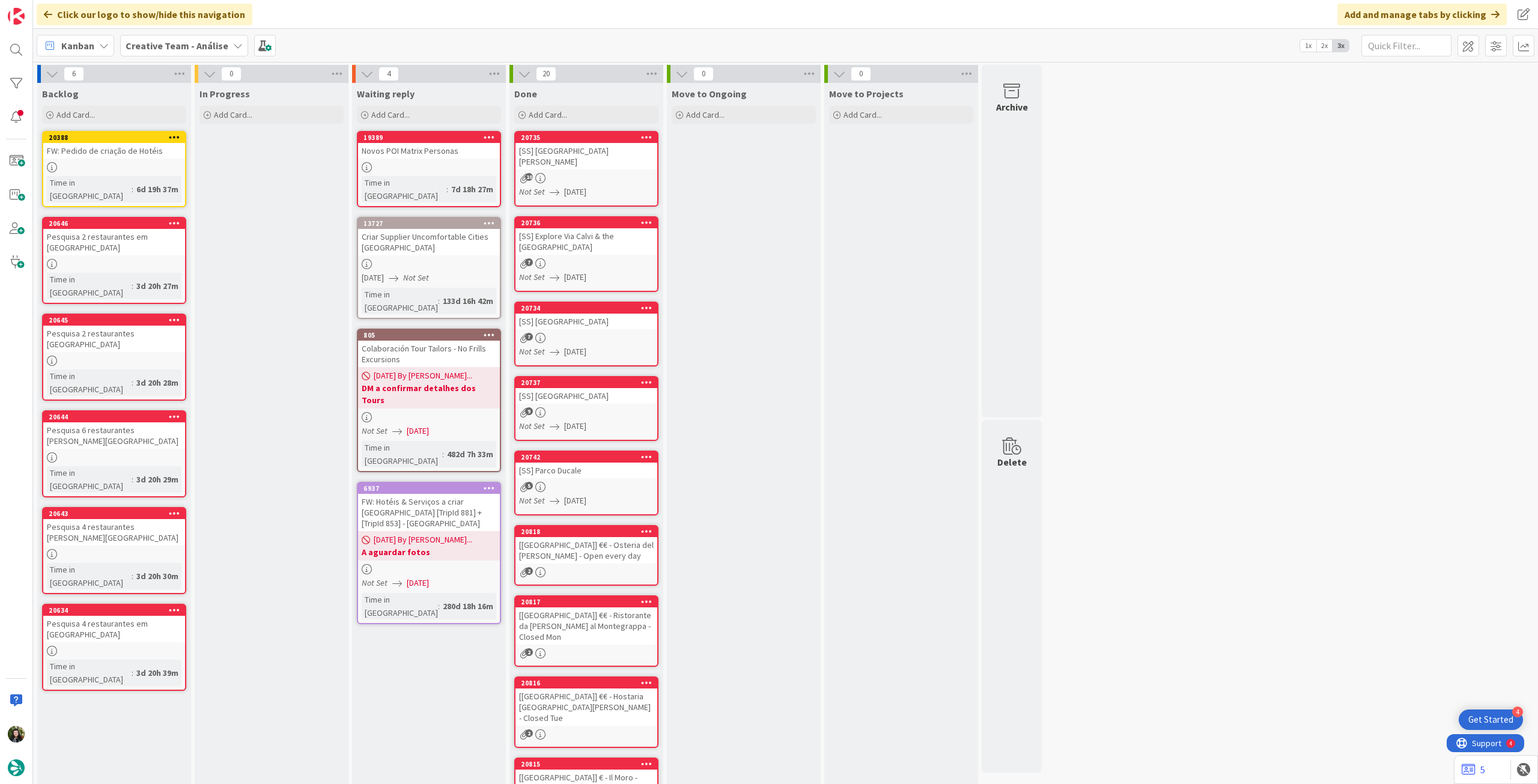
click at [156, 45] on b "Creative Team - Análise" at bounding box center [177, 45] width 103 height 12
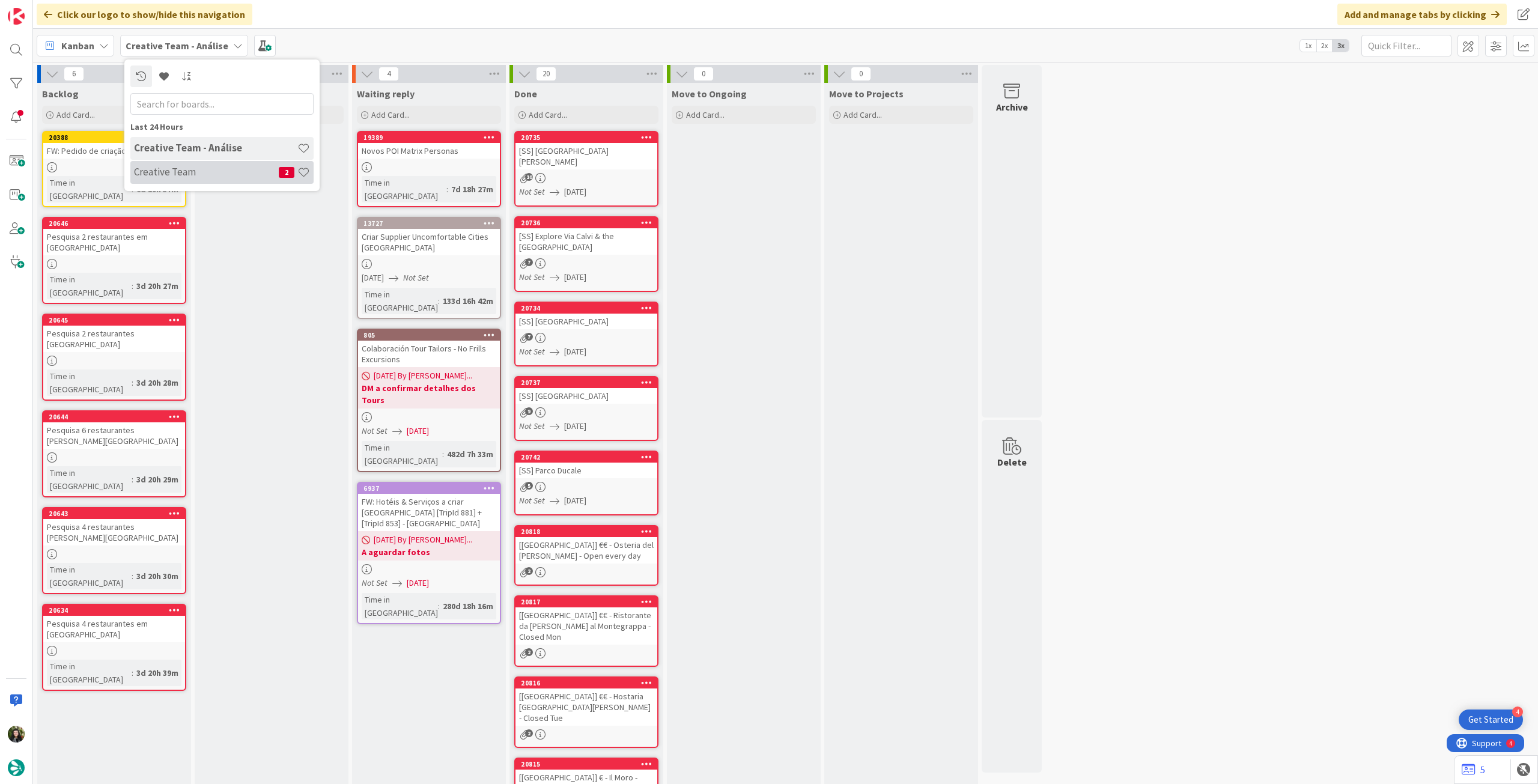
click at [166, 166] on h4 "Creative Team" at bounding box center [206, 172] width 145 height 12
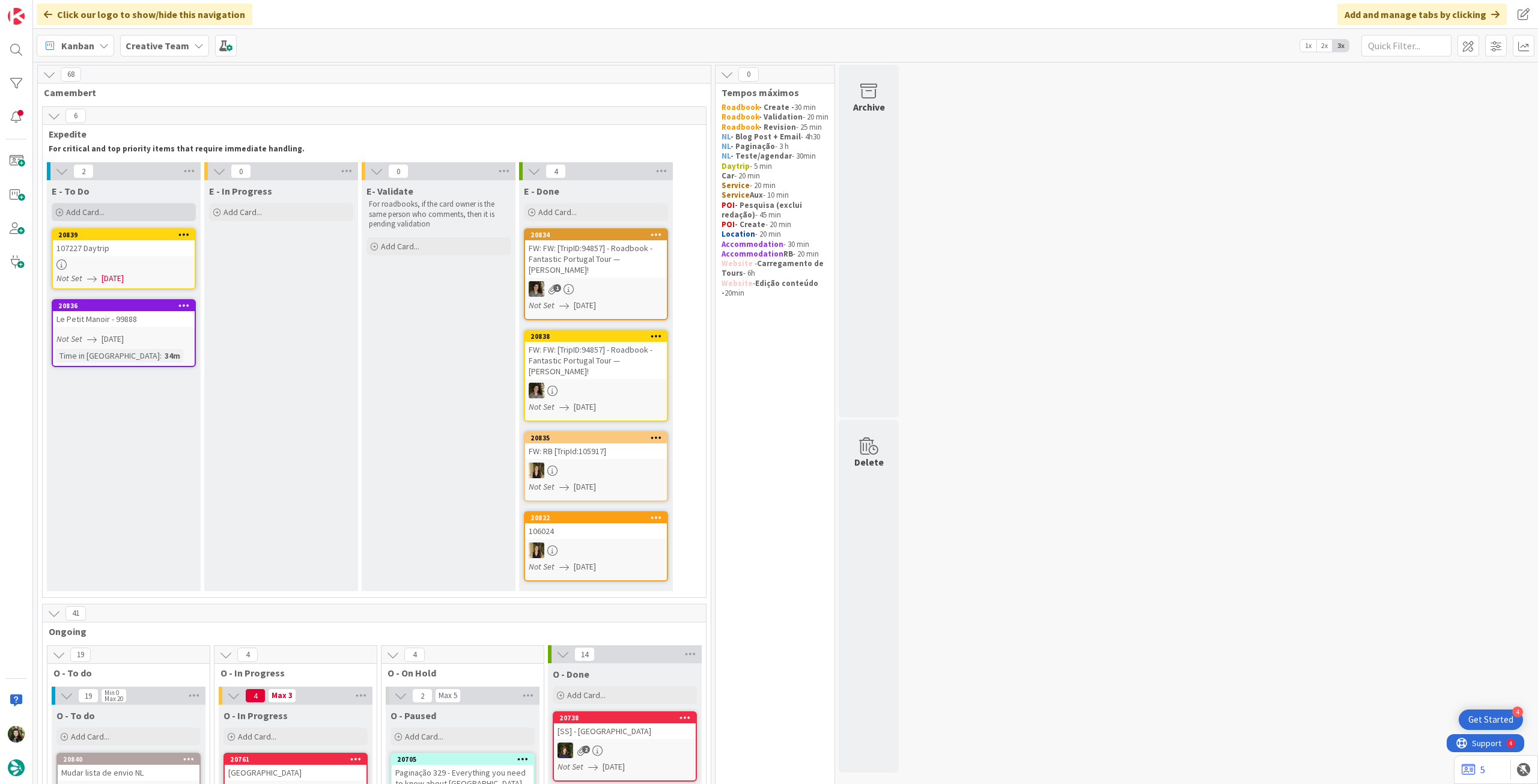
click at [120, 217] on div "Add Card..." at bounding box center [123, 212] width 145 height 18
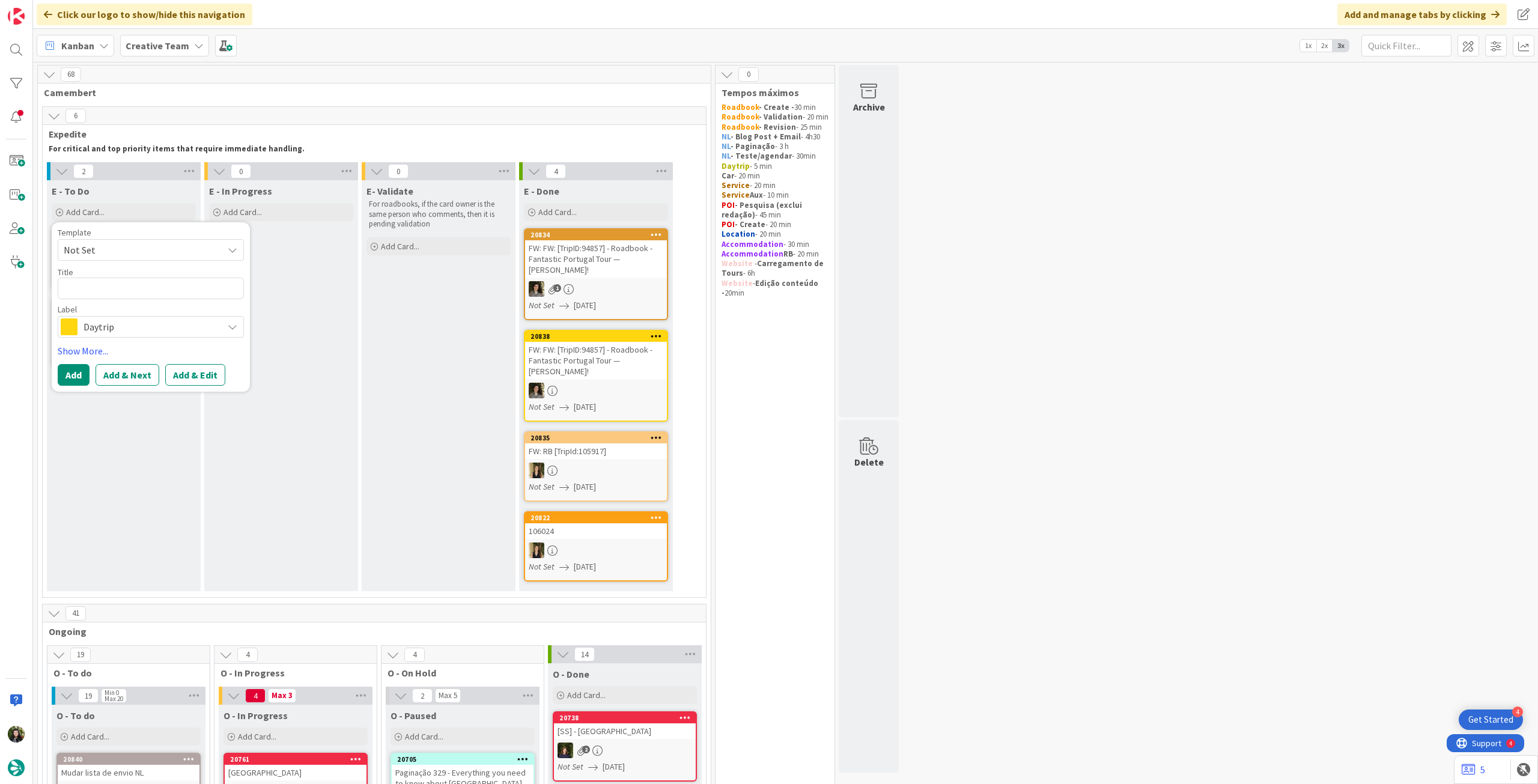
click at [121, 328] on span "Daytrip" at bounding box center [150, 327] width 133 height 17
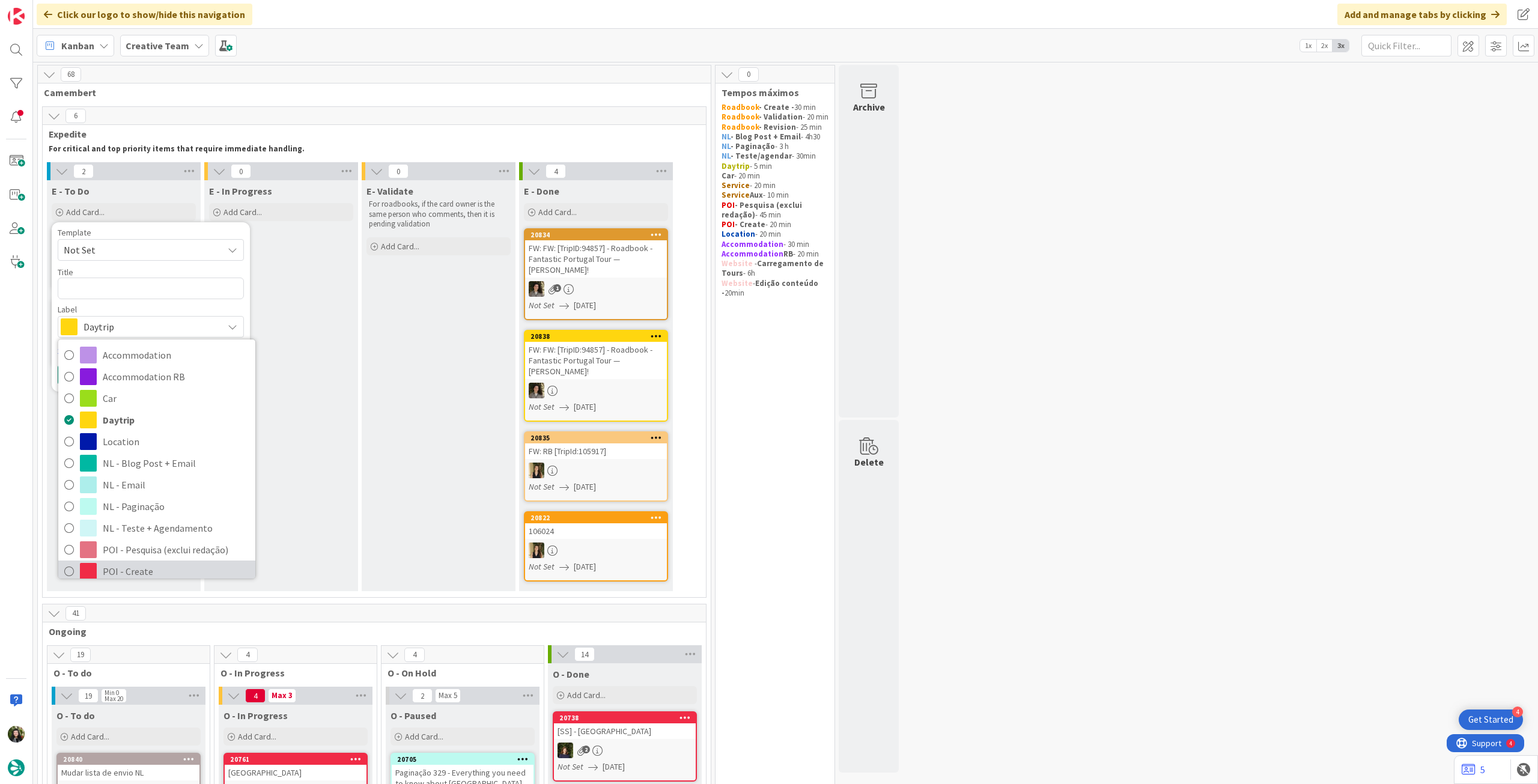
click at [139, 564] on span "POI - Create" at bounding box center [176, 571] width 147 height 18
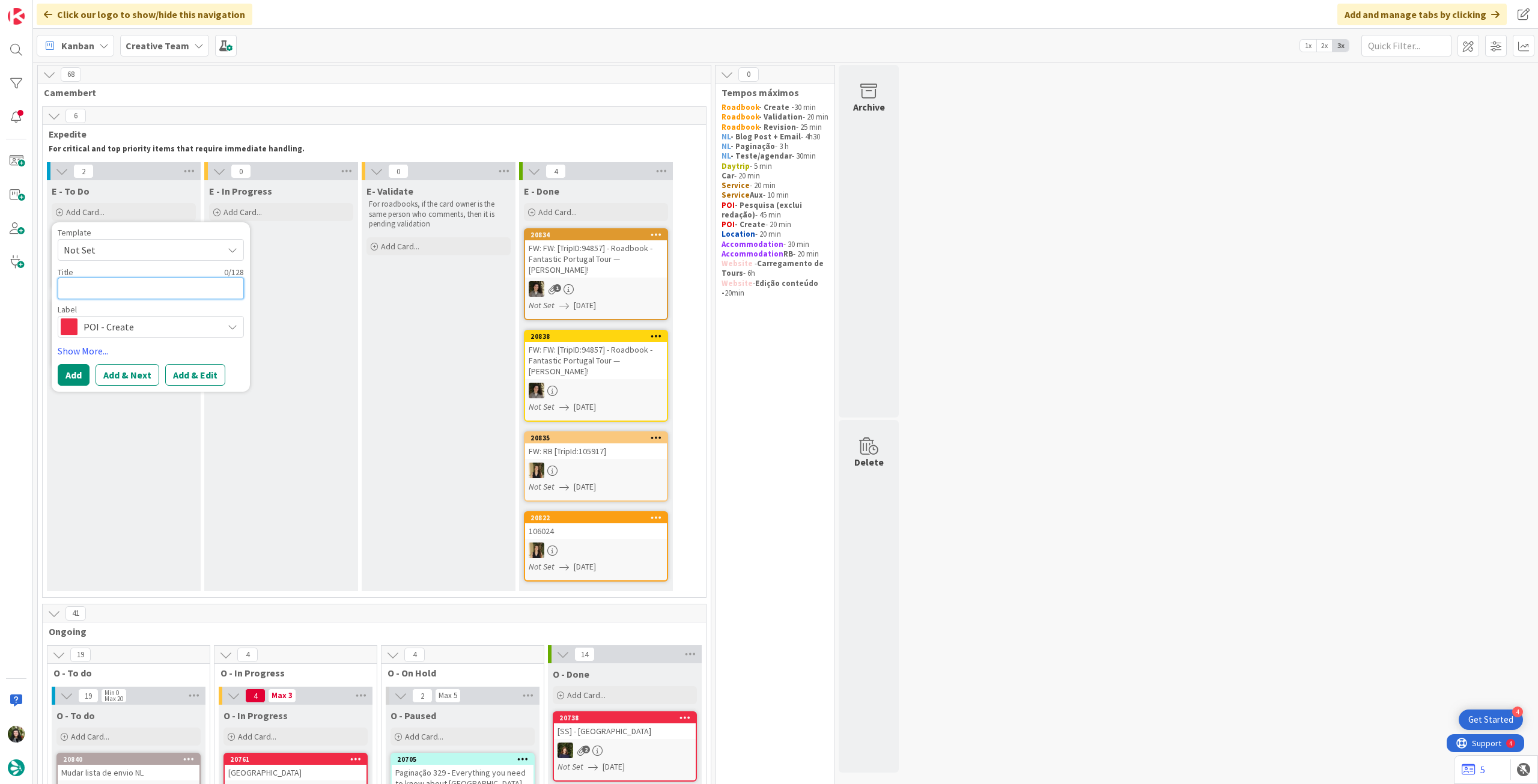
click at [139, 283] on textarea at bounding box center [151, 288] width 186 height 22
type textarea "x"
type textarea "D"
type textarea "x"
type textarea "De"
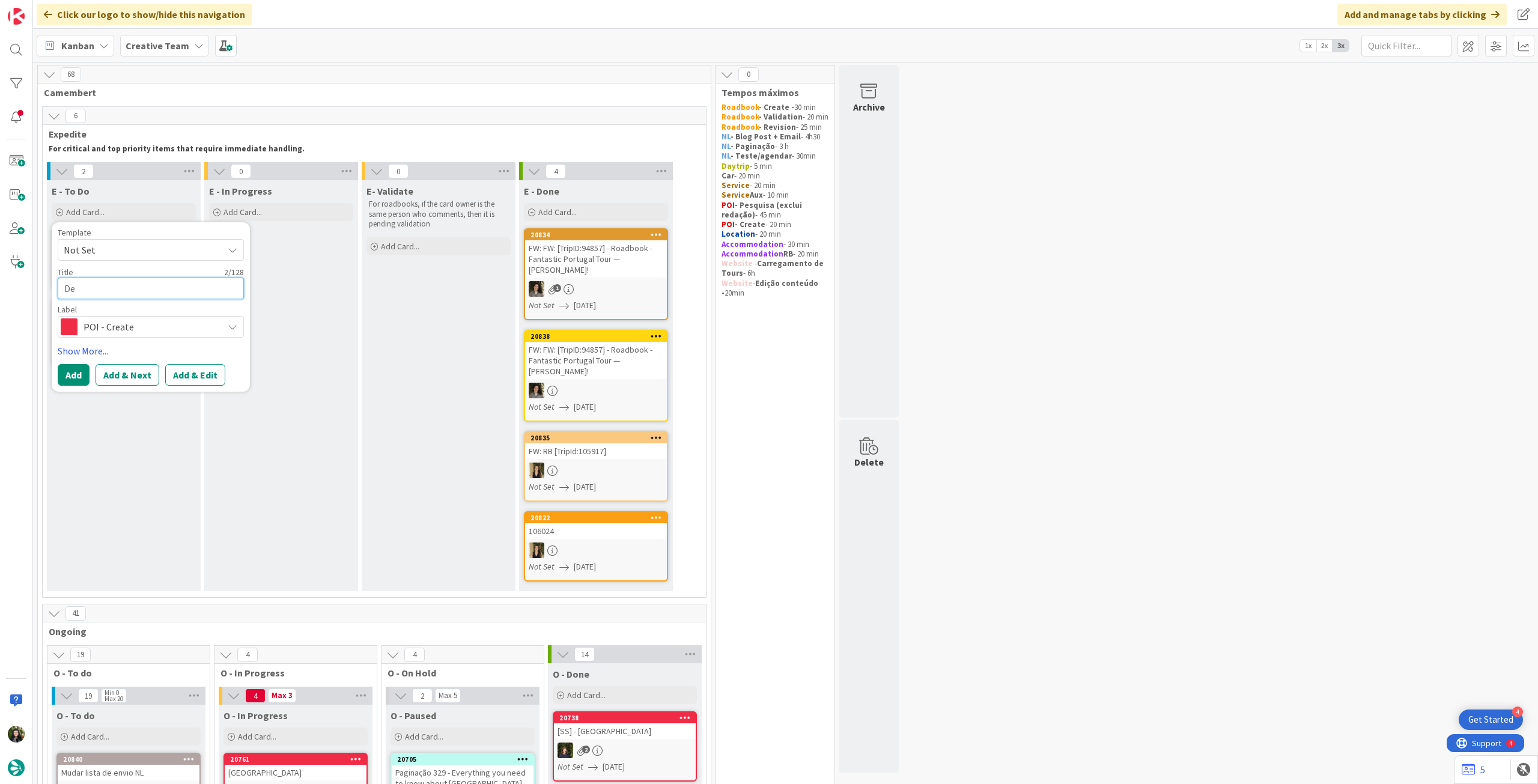
type textarea "x"
type textarea "Det"
type textarea "x"
type textarea "Deto"
type textarea "x"
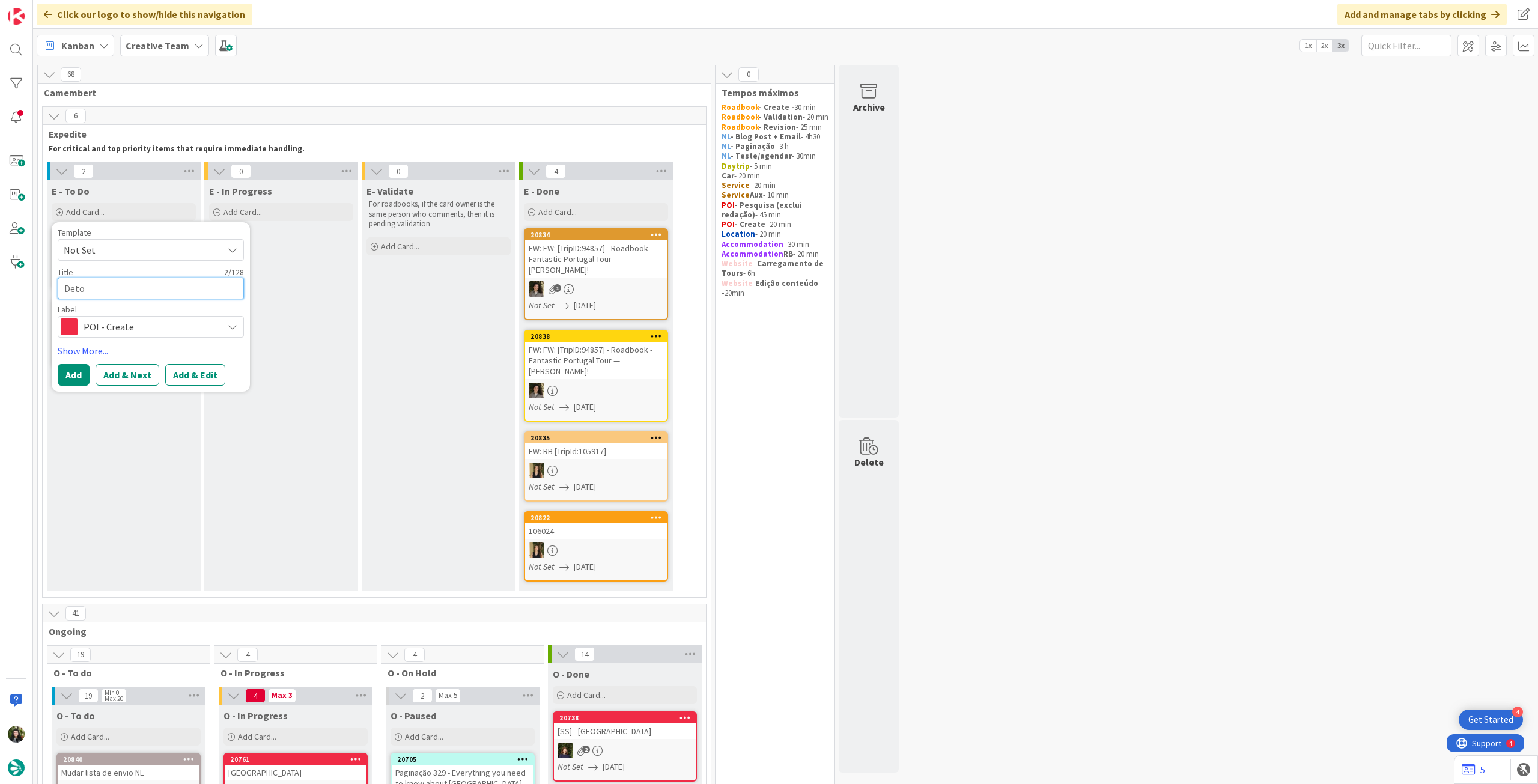
type textarea "Detou"
type textarea "x"
type textarea "Detour"
type textarea "x"
type textarea "Detour"
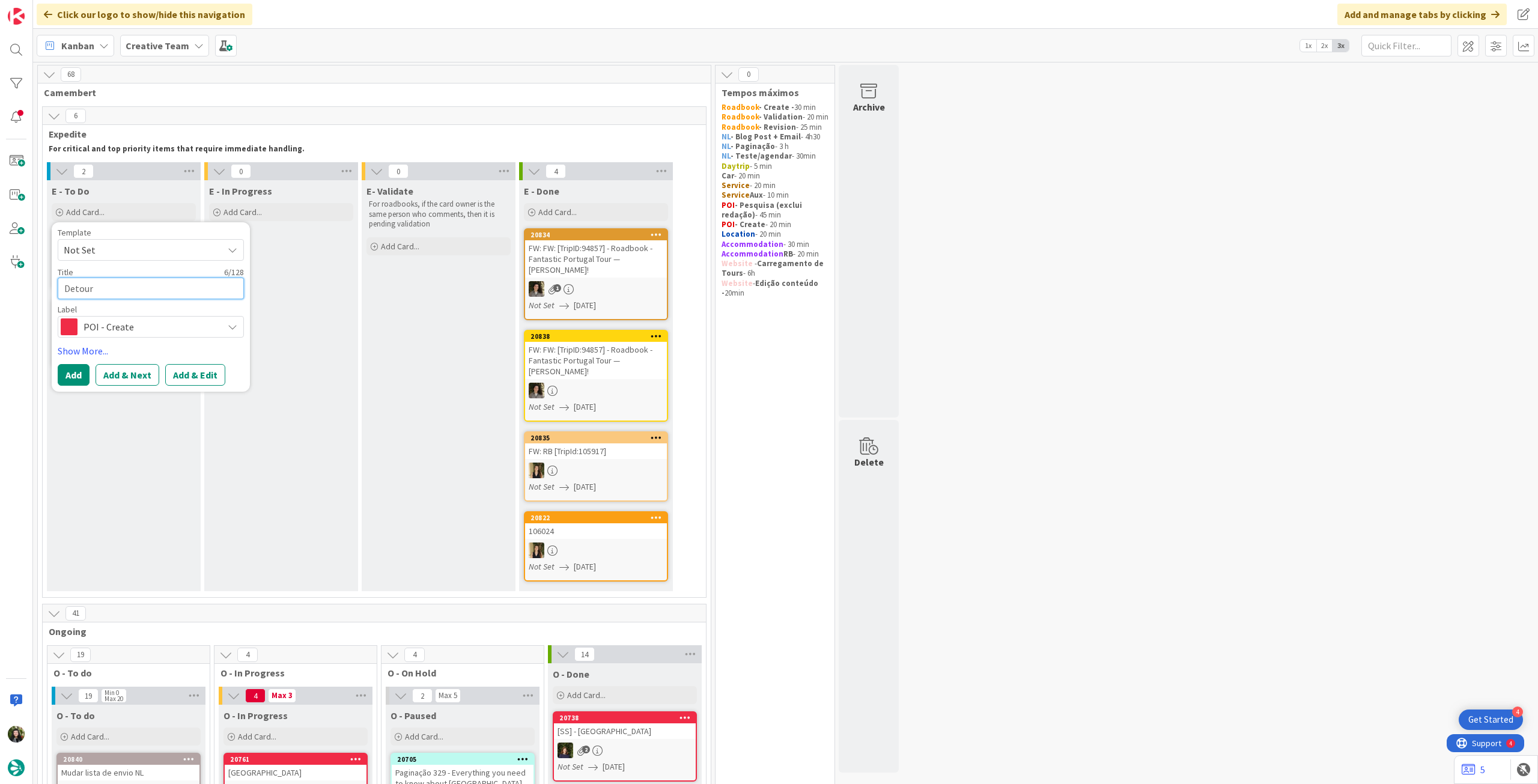
type textarea "x"
type textarea "Detour t"
type textarea "x"
type textarea "Detour to"
type textarea "x"
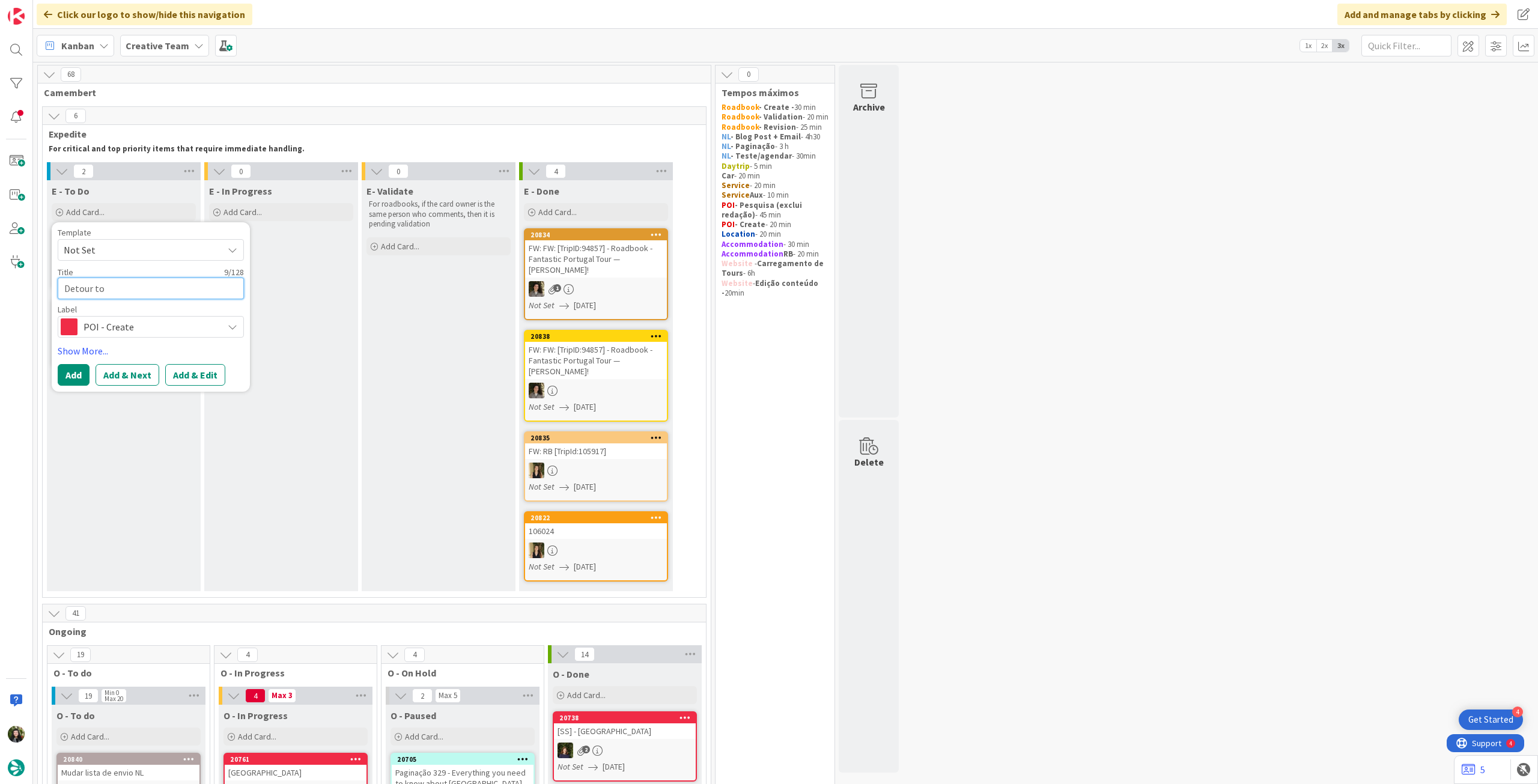
type textarea "Detour to"
paste textarea "Carrapateira"
type textarea "x"
type textarea "Detour to Carrapateira"
click at [72, 378] on button "Add" at bounding box center [73, 375] width 32 height 22
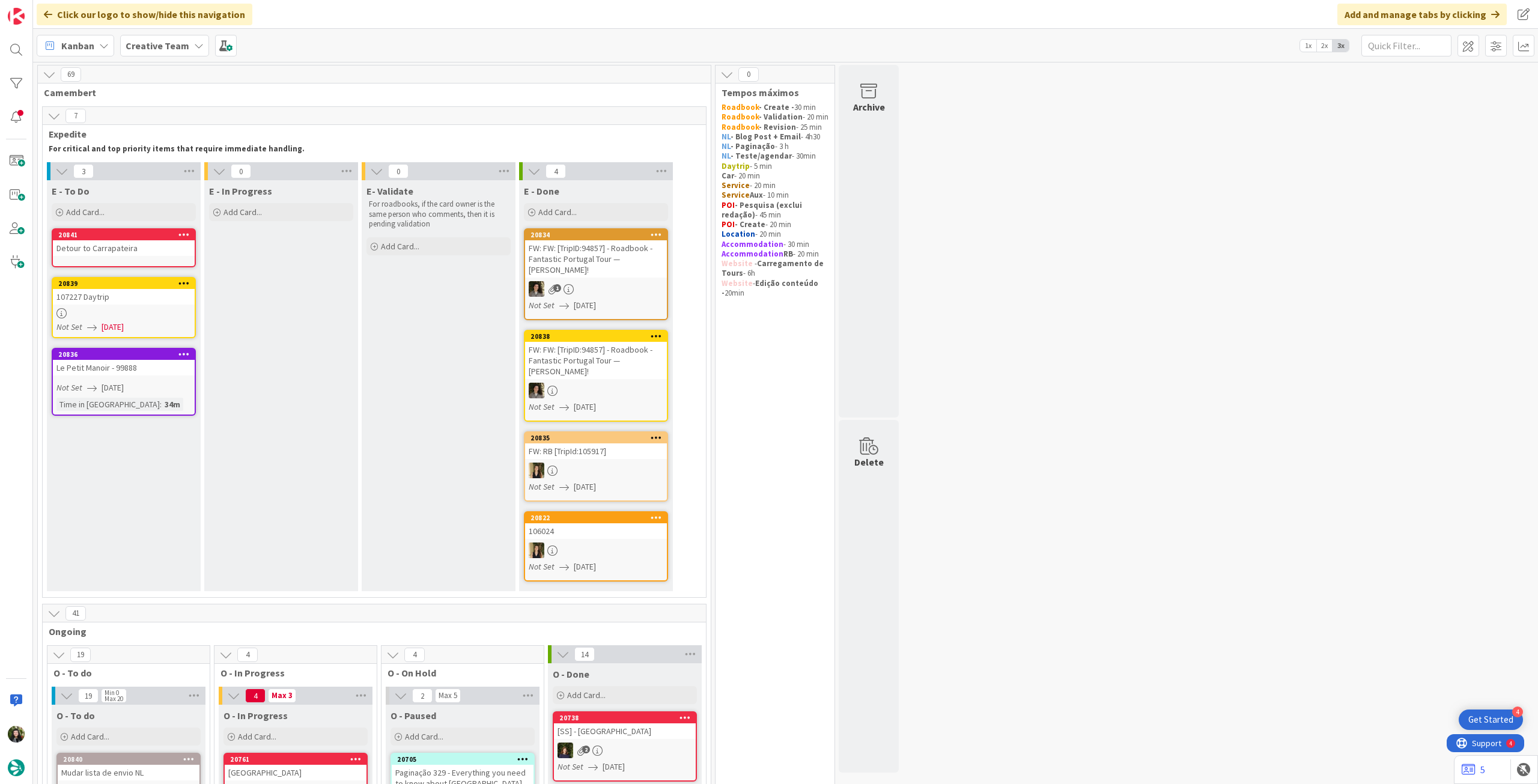
click at [135, 255] on div "Detour to Carrapateira" at bounding box center [123, 248] width 142 height 16
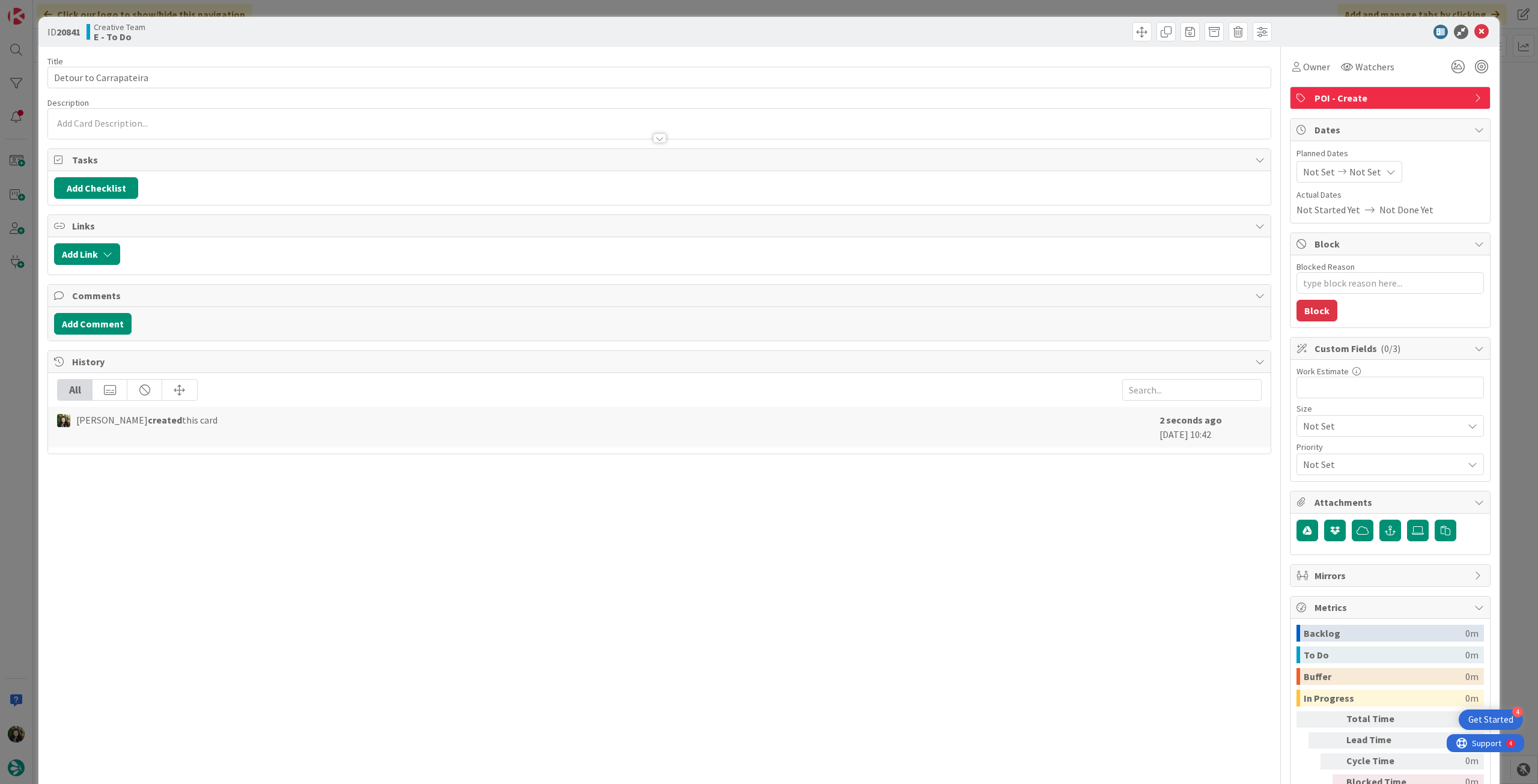
type textarea "x"
click at [1367, 165] on div "Not Set Not Set" at bounding box center [1350, 172] width 106 height 22
drag, startPoint x: 1304, startPoint y: 450, endPoint x: 1371, endPoint y: 246, distance: 214.7
click at [1309, 450] on icon at bounding box center [1318, 453] width 18 height 14
type input "[DATE]"
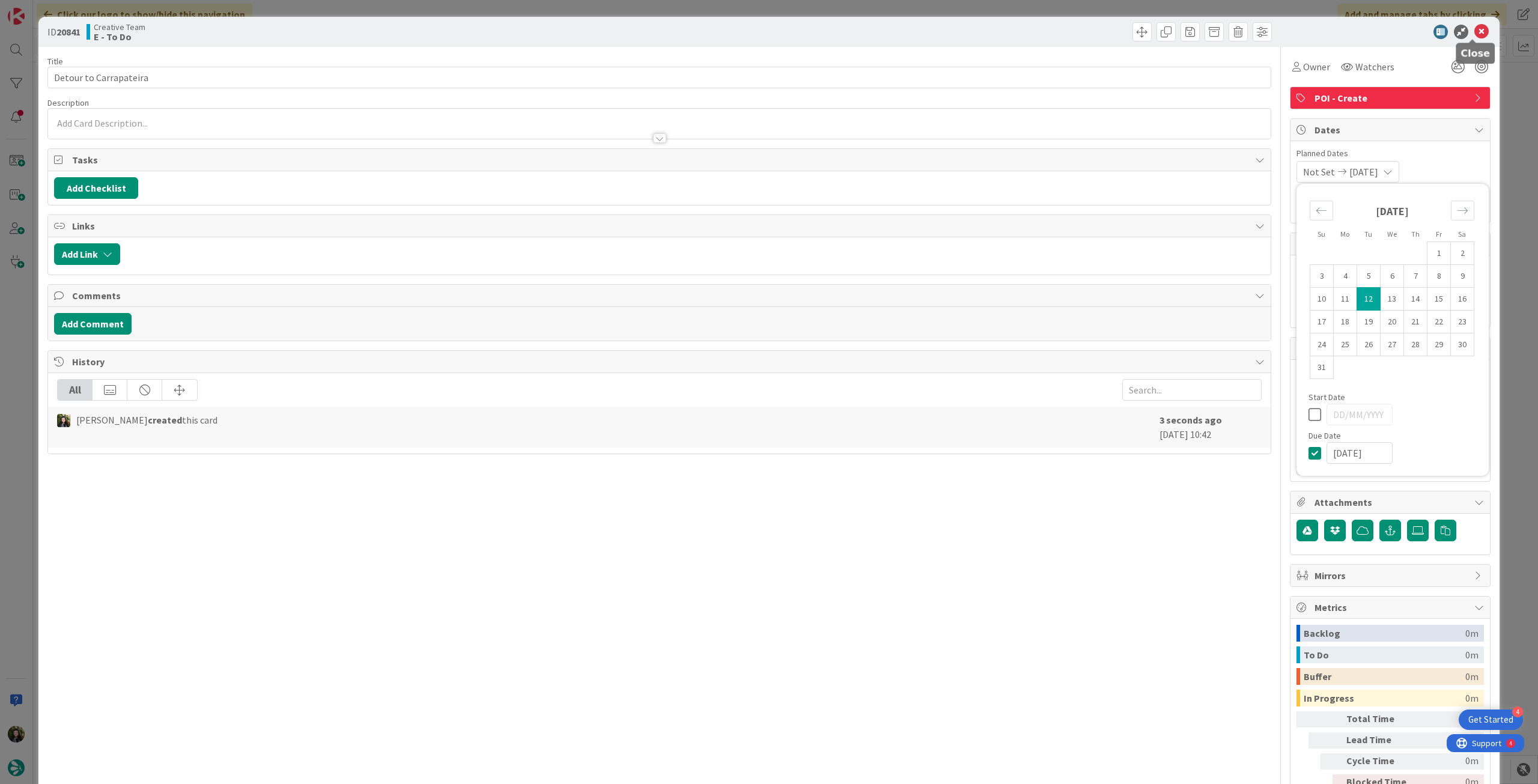
click at [1474, 28] on icon at bounding box center [1481, 32] width 14 height 14
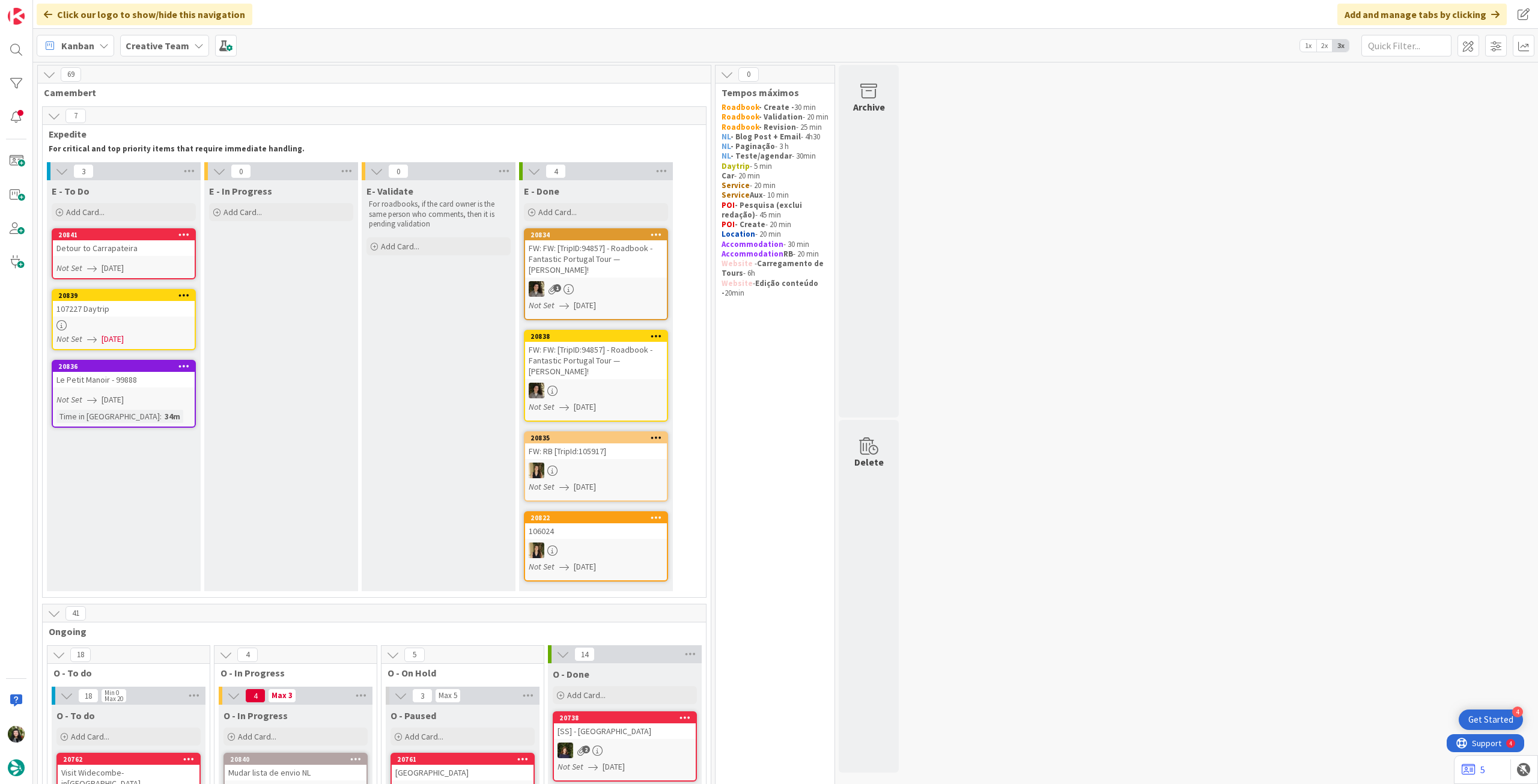
click at [120, 245] on div "Detour to Carrapateira" at bounding box center [123, 248] width 142 height 16
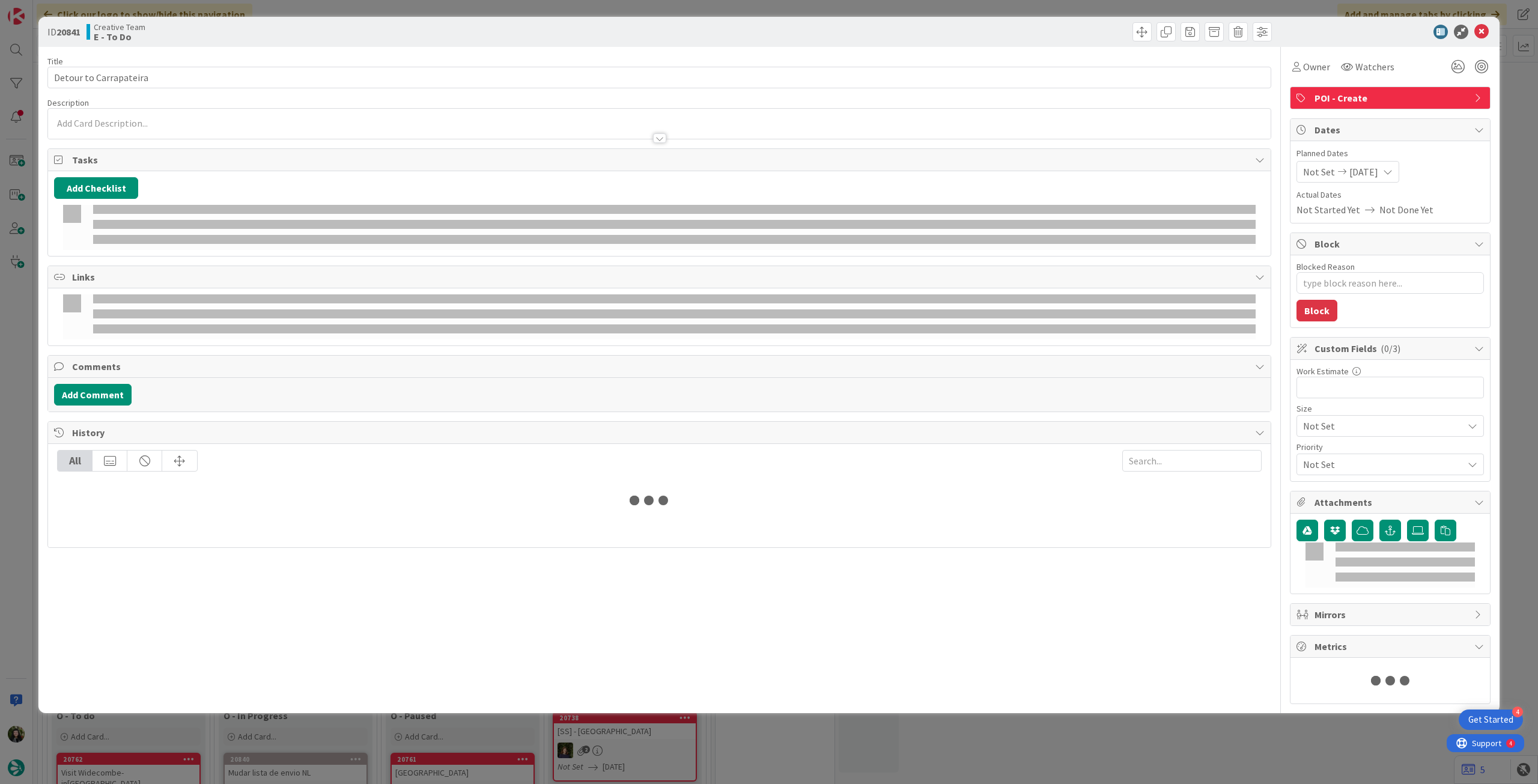
click at [107, 132] on div at bounding box center [660, 132] width 1223 height 13
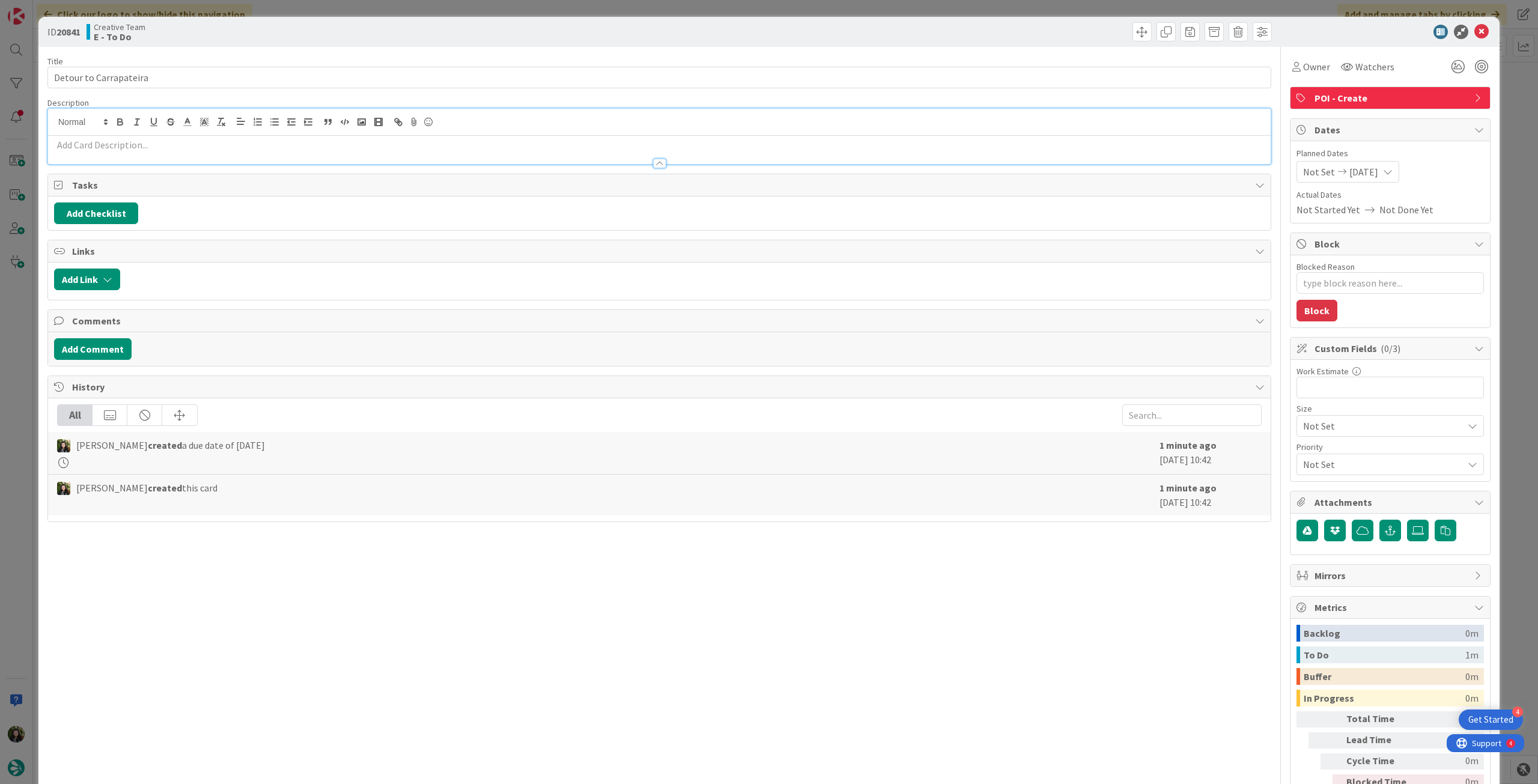
type textarea "x"
click at [111, 142] on p at bounding box center [659, 145] width 1211 height 14
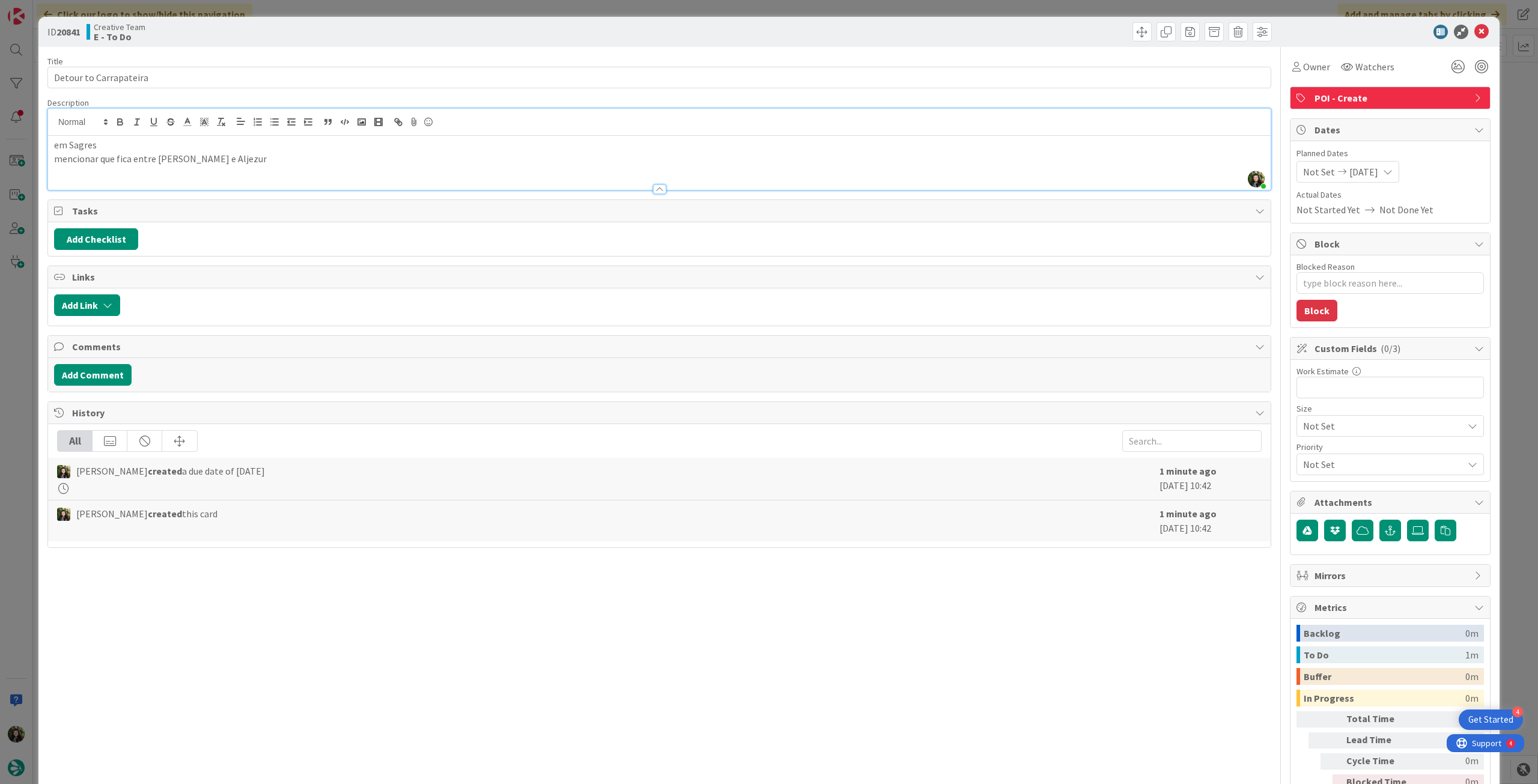
click at [276, 167] on div "em Sagres mencionar que fica entre Sagres e Aljezur" at bounding box center [660, 162] width 1223 height 54
drag, startPoint x: 220, startPoint y: 170, endPoint x: 205, endPoint y: 167, distance: 15.3
click at [164, 173] on p "pedido do cliente que quer para o cliente ver uma parte do ''Fisherman's trail'…" at bounding box center [659, 172] width 1211 height 14
click at [360, 173] on p "pedido do cliente que quer "ver uma parte do ''Fisherman's trail''?" at bounding box center [659, 172] width 1211 height 14
click at [1474, 33] on icon at bounding box center [1481, 32] width 14 height 14
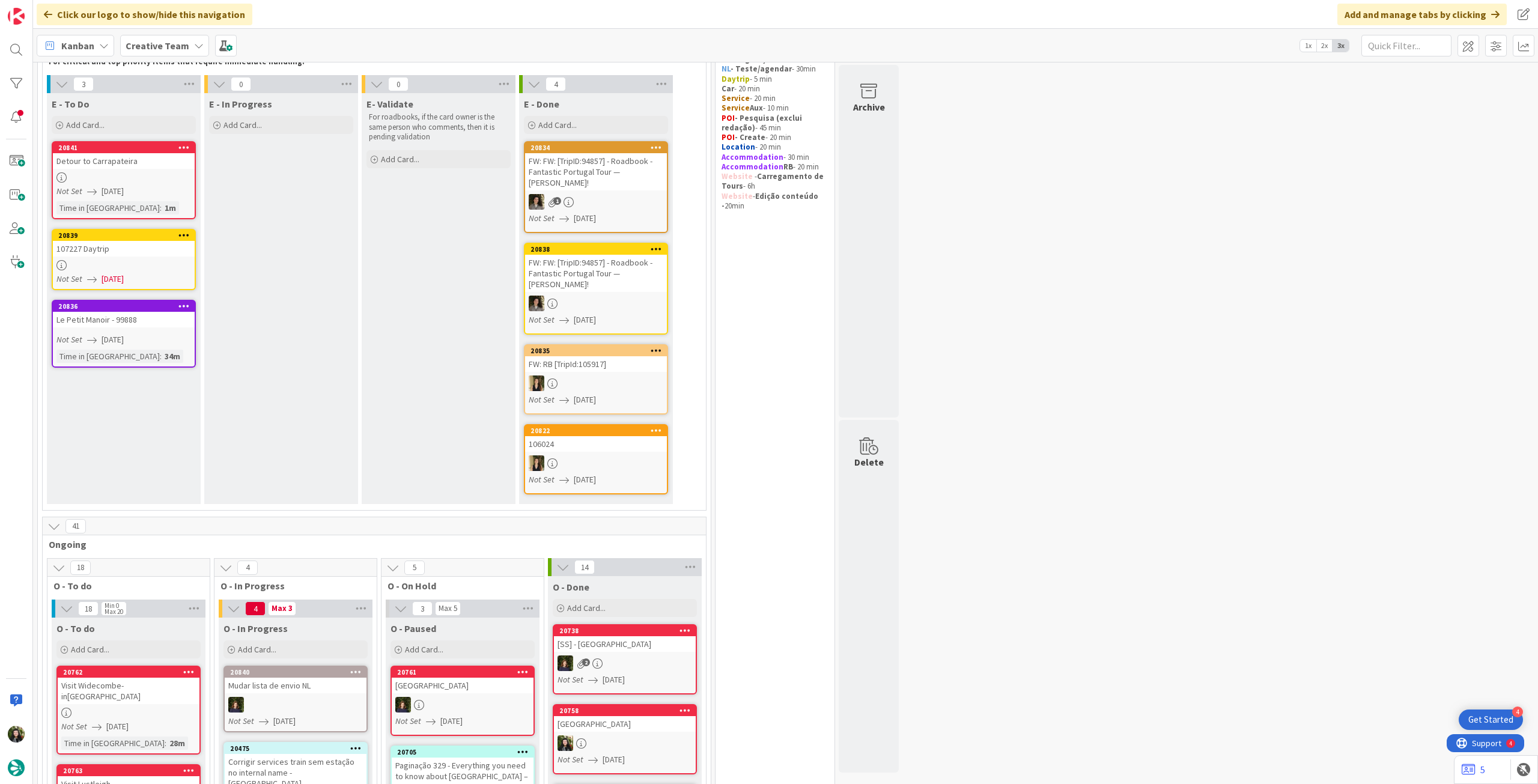
scroll to position [80, 0]
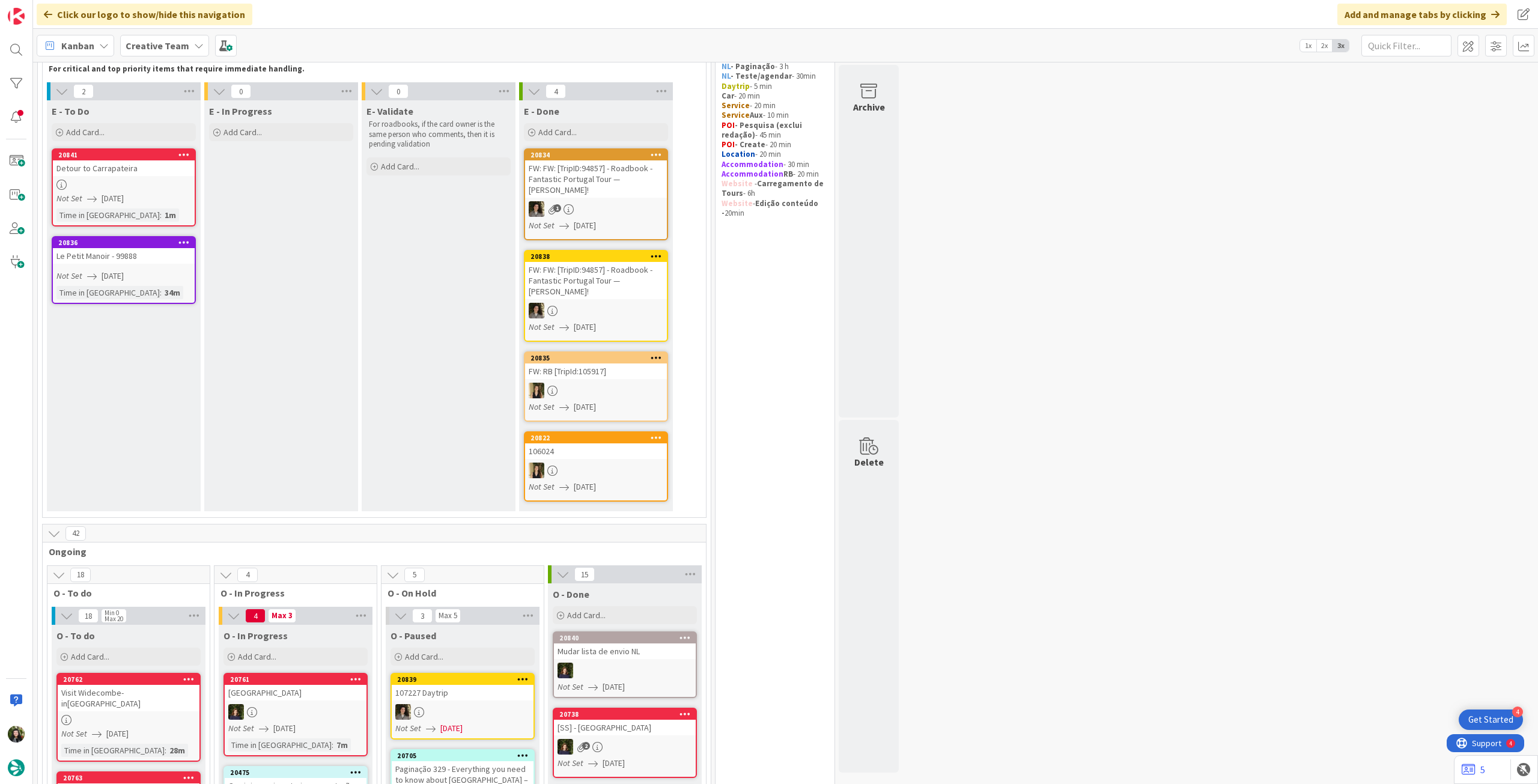
click at [184, 46] on b "Creative Team" at bounding box center [157, 45] width 64 height 12
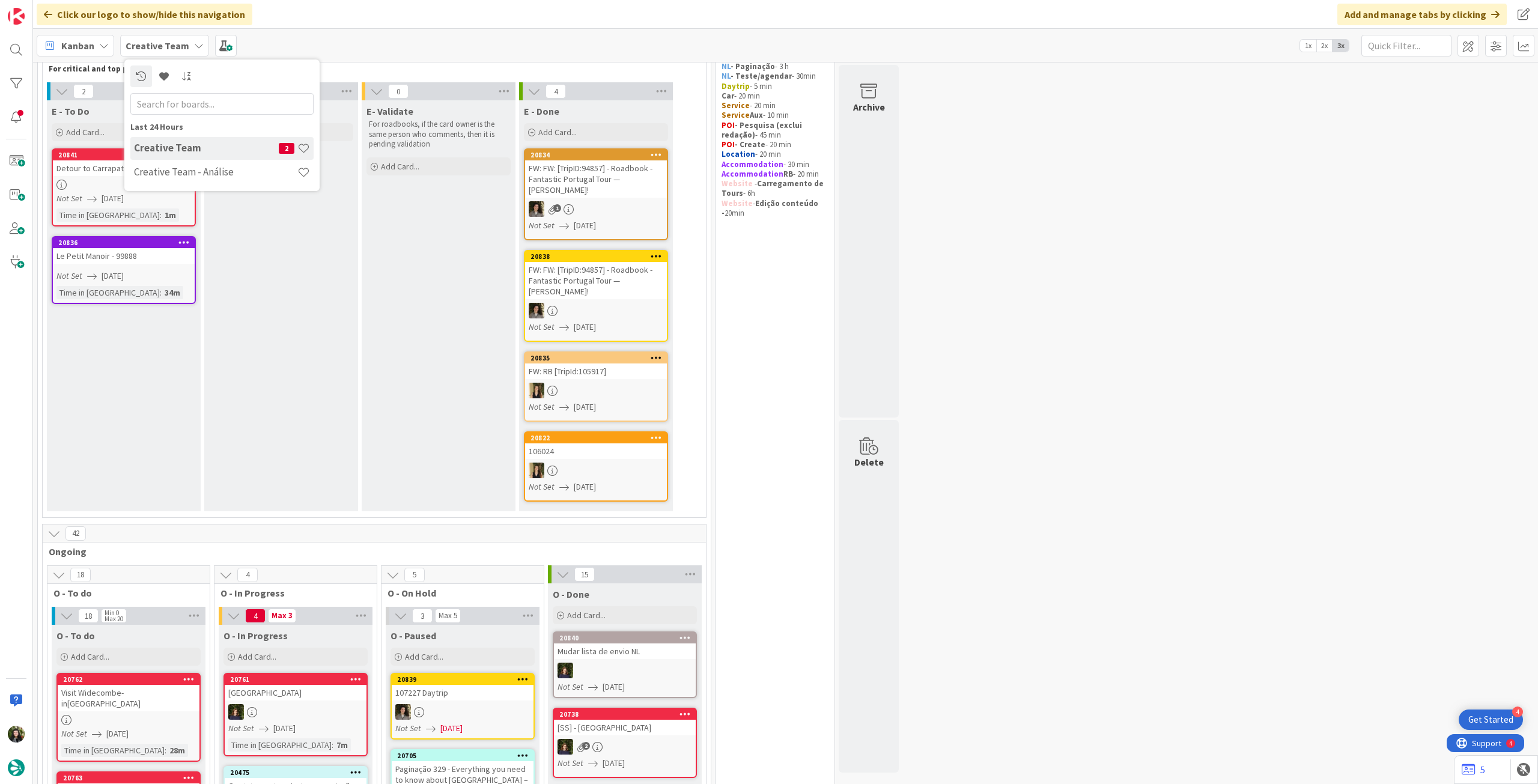
click at [314, 296] on div "E - In Progress Add Card..." at bounding box center [281, 306] width 154 height 411
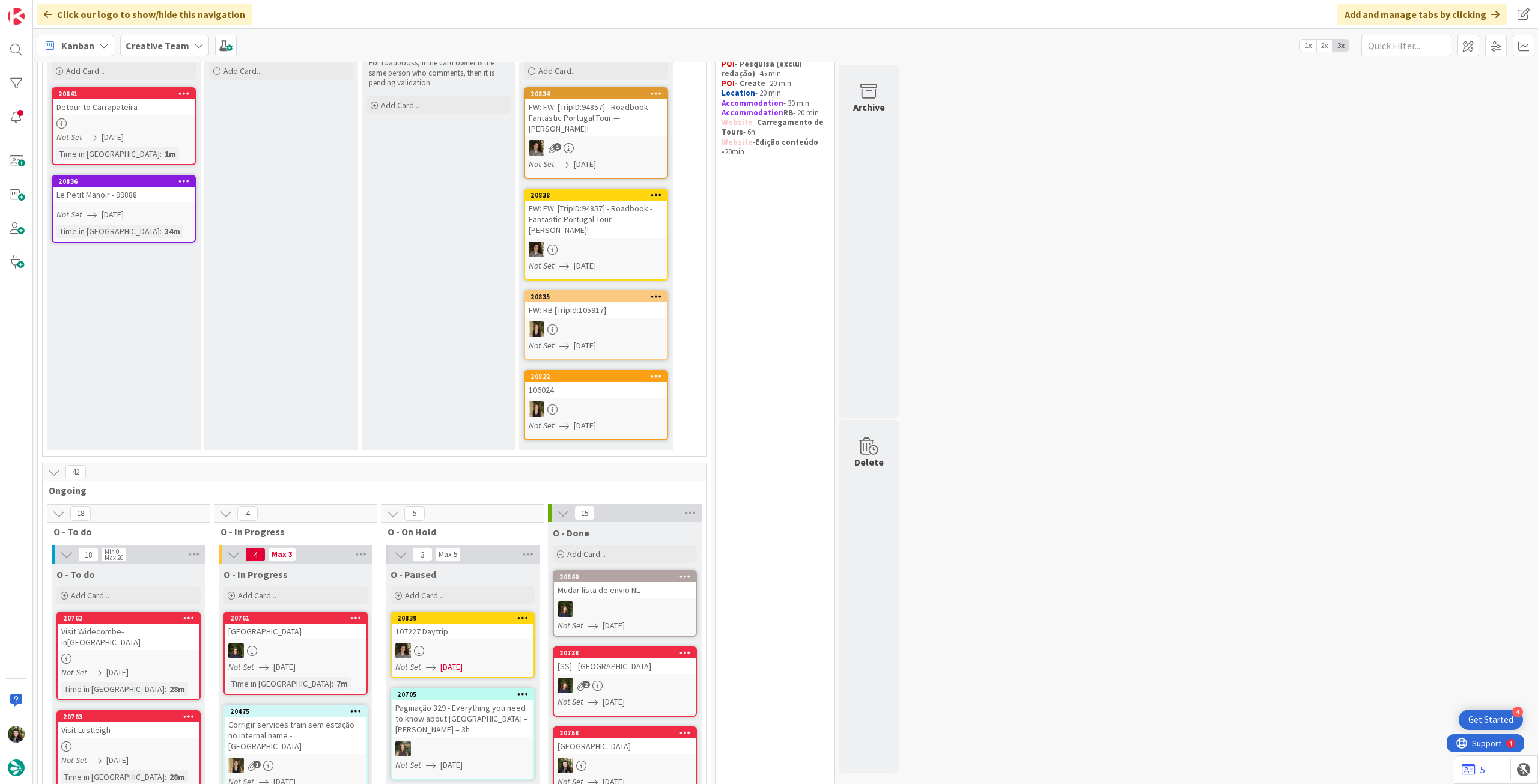
scroll to position [160, 0]
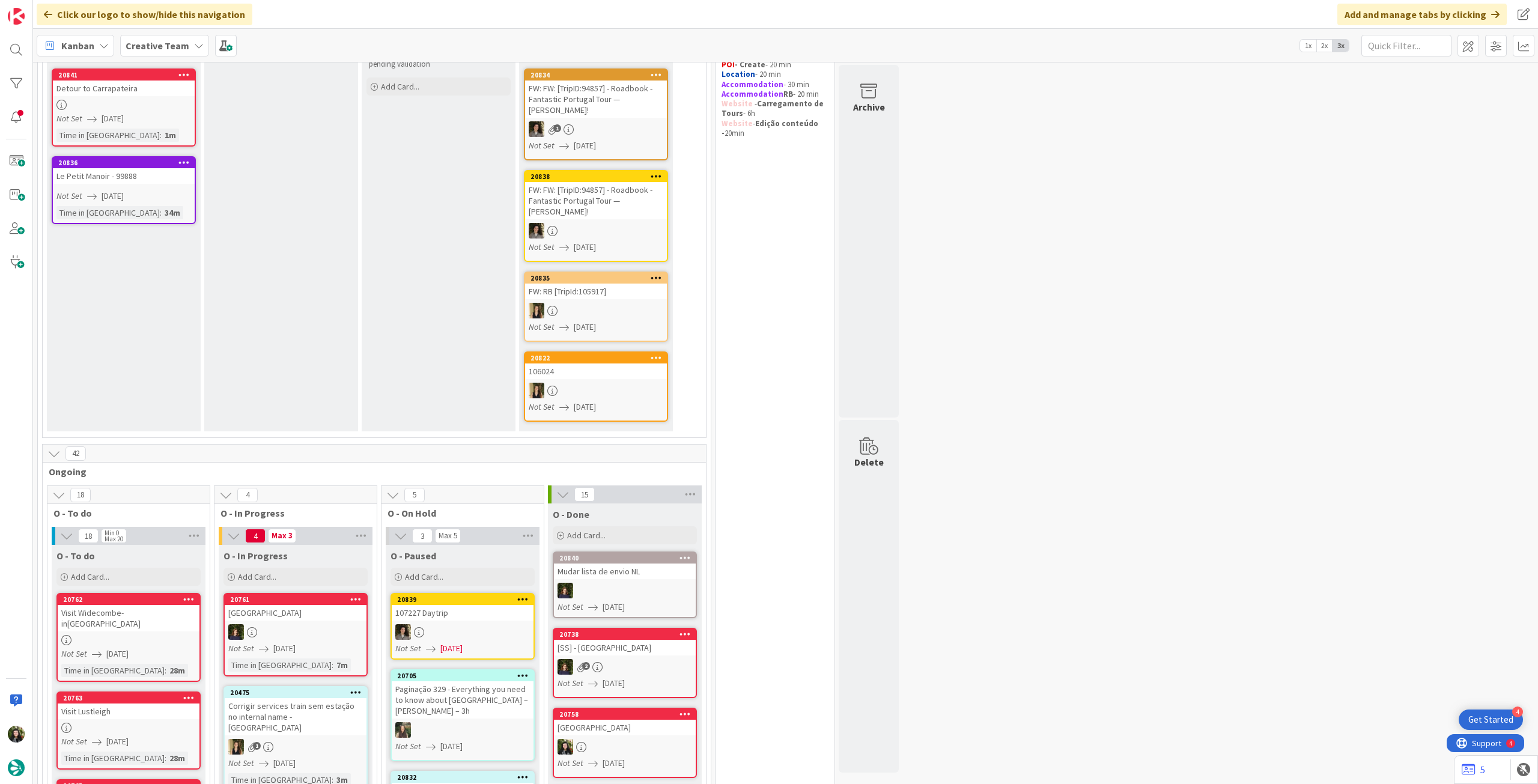
click at [167, 51] on b "Creative Team" at bounding box center [157, 45] width 64 height 12
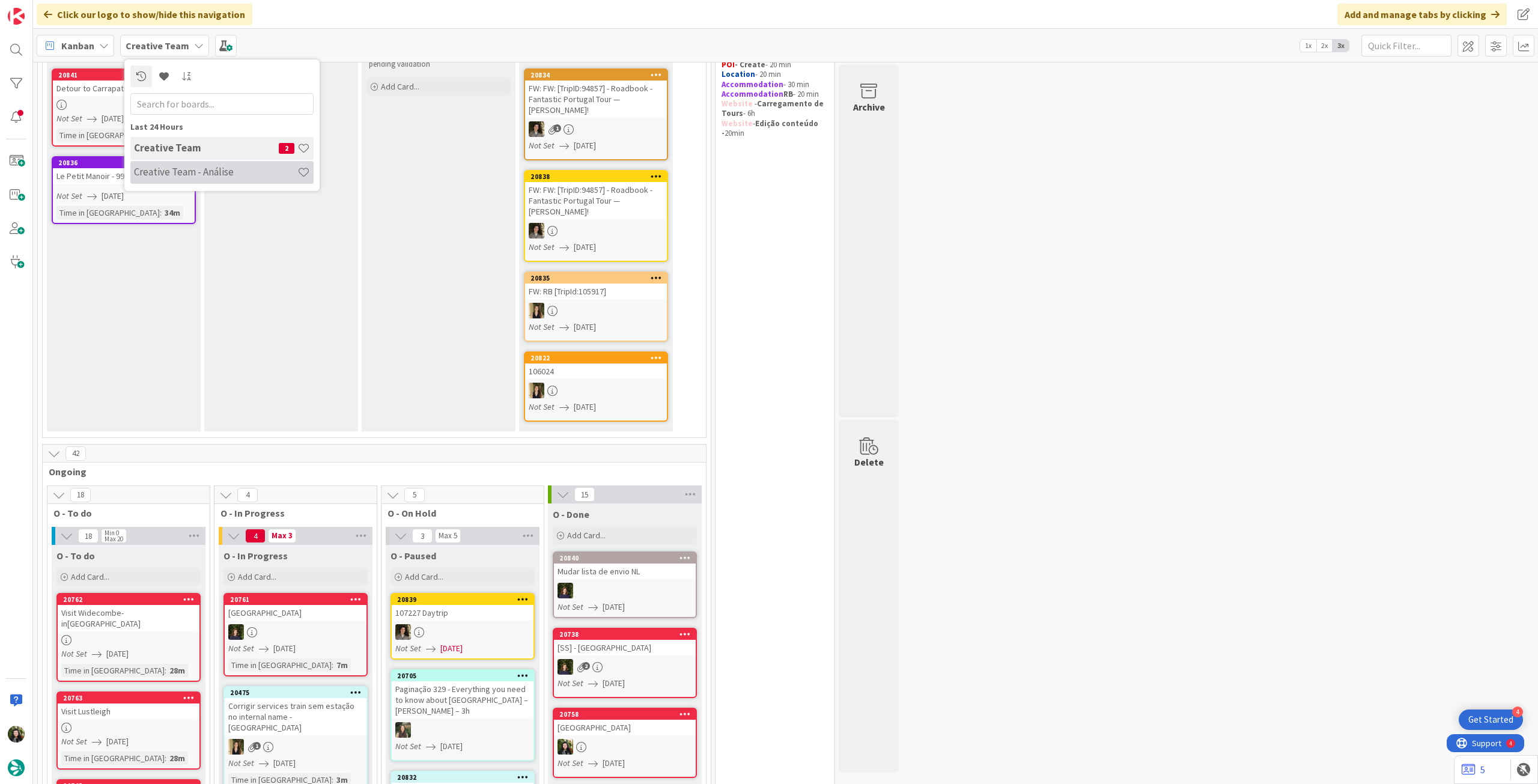
click at [174, 170] on h4 "Creative Team - Análise" at bounding box center [216, 172] width 163 height 12
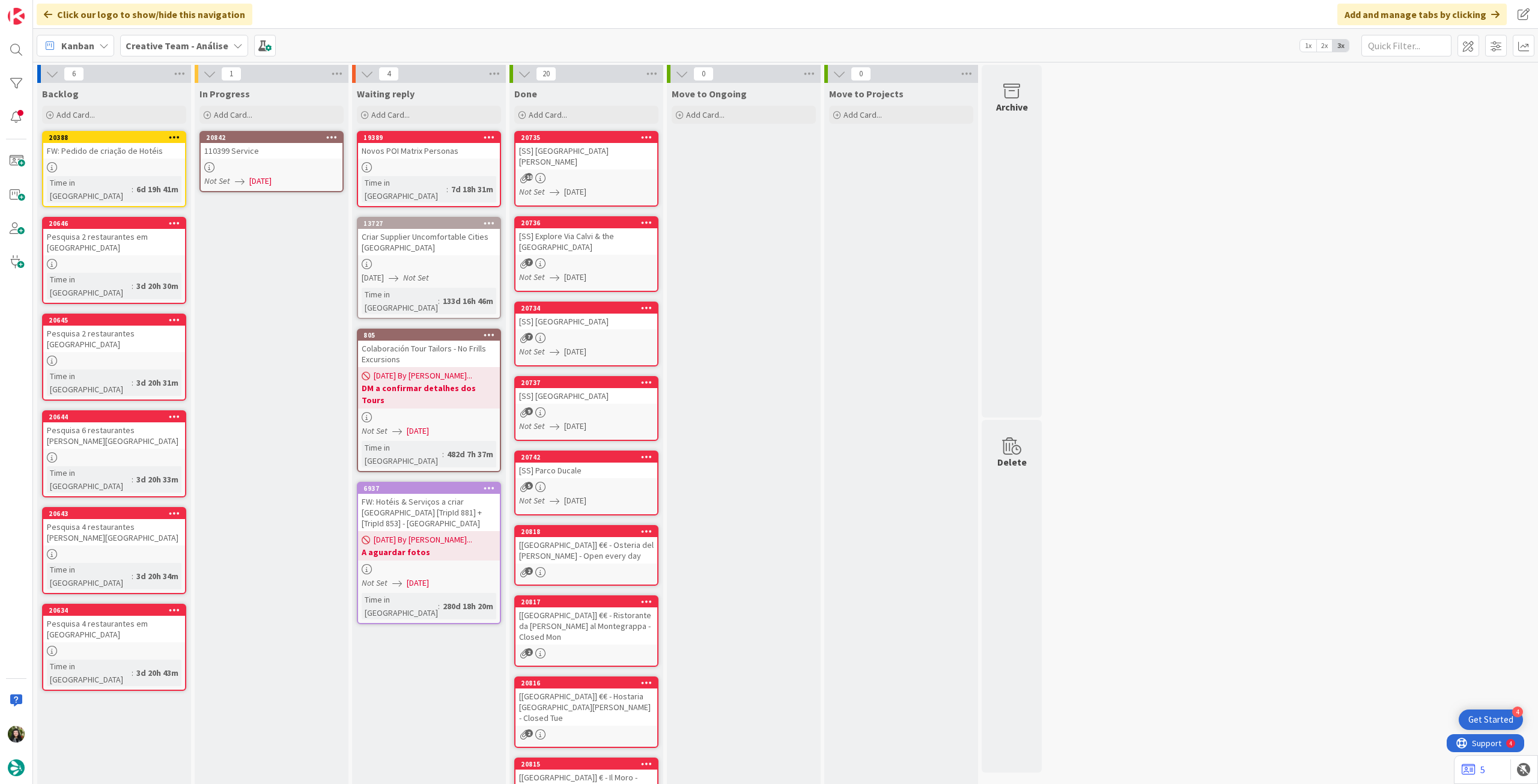
click at [272, 177] on span "[DATE]" at bounding box center [260, 181] width 22 height 13
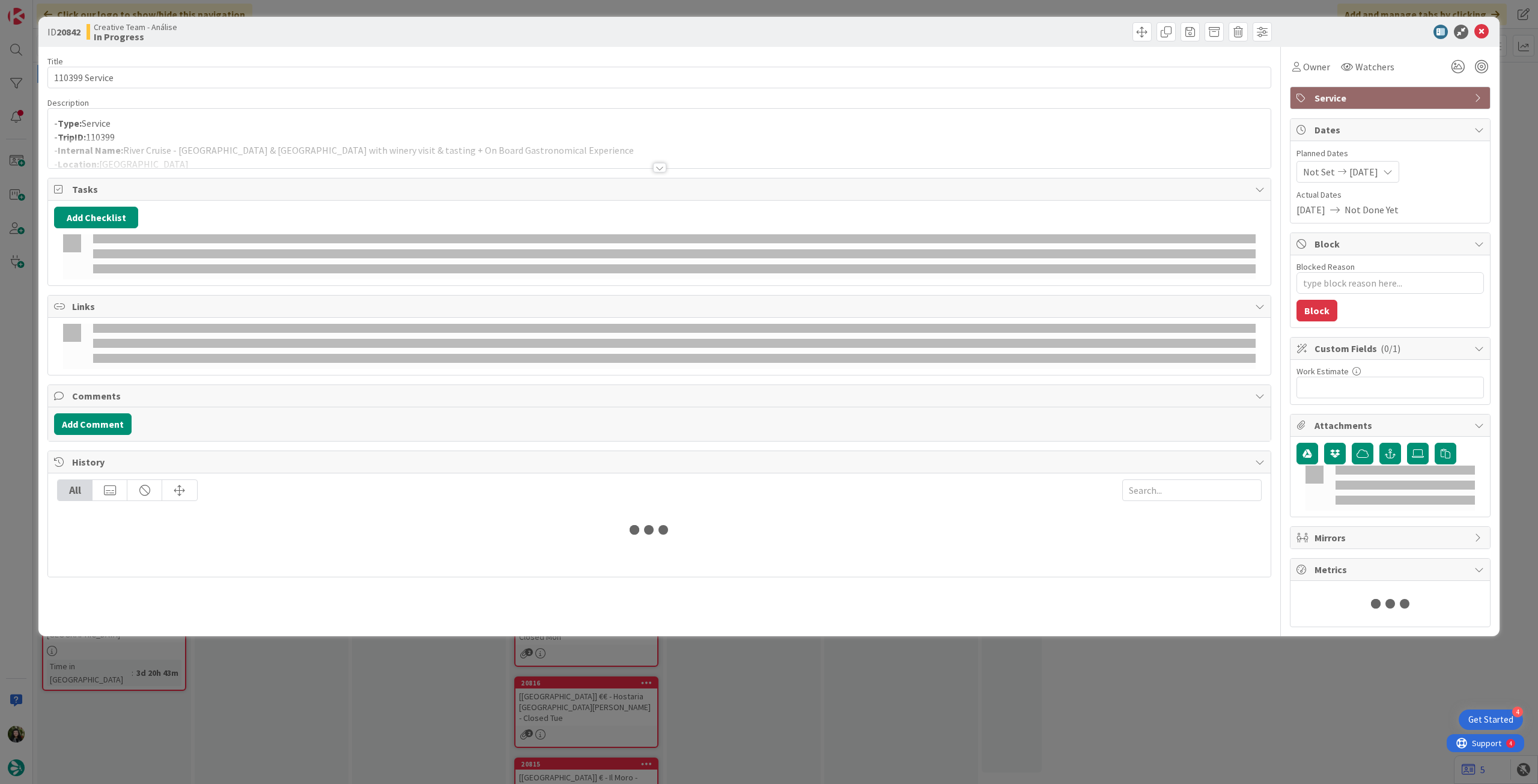
click at [294, 143] on div at bounding box center [660, 153] width 1223 height 30
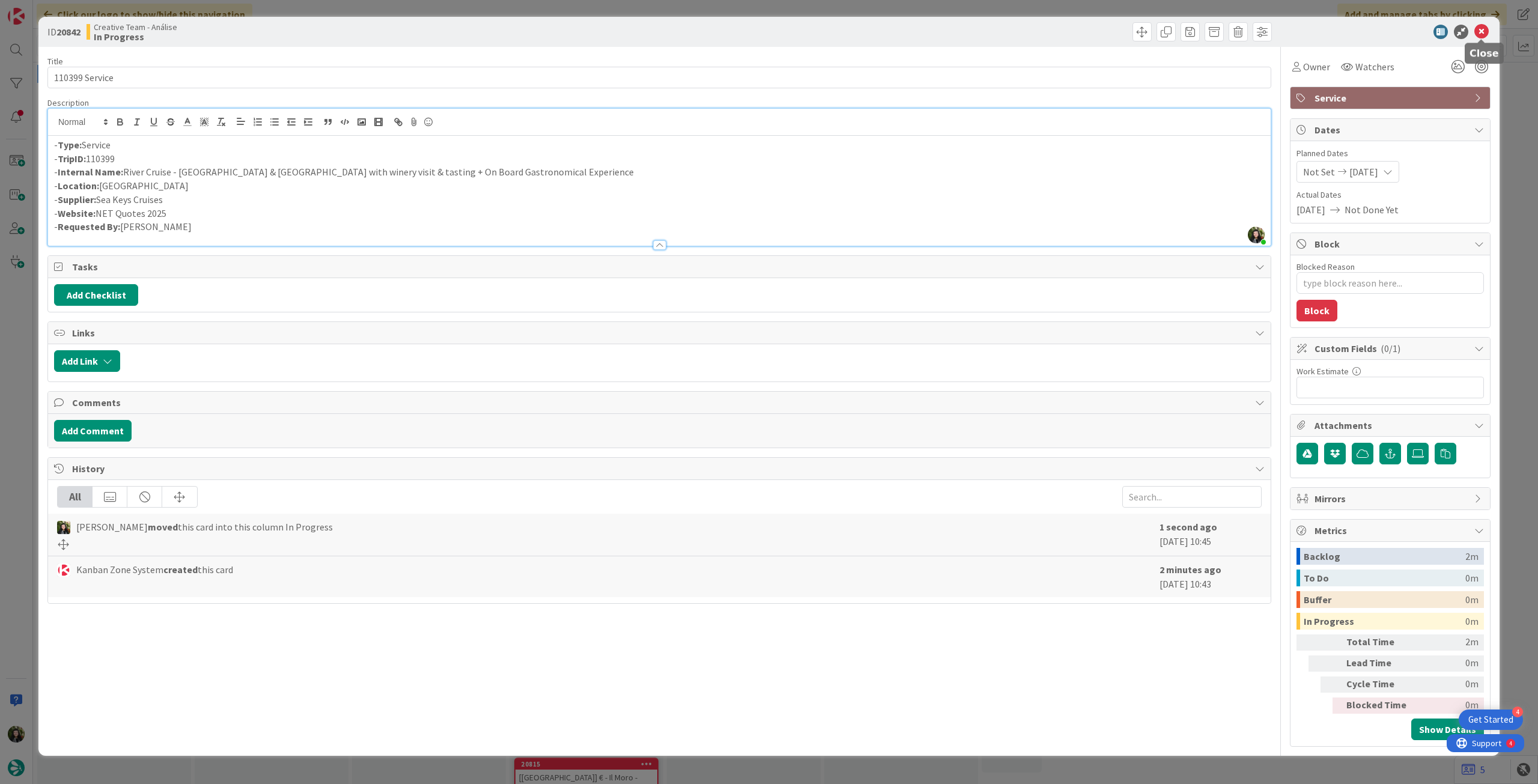
click at [1480, 36] on icon at bounding box center [1481, 32] width 14 height 14
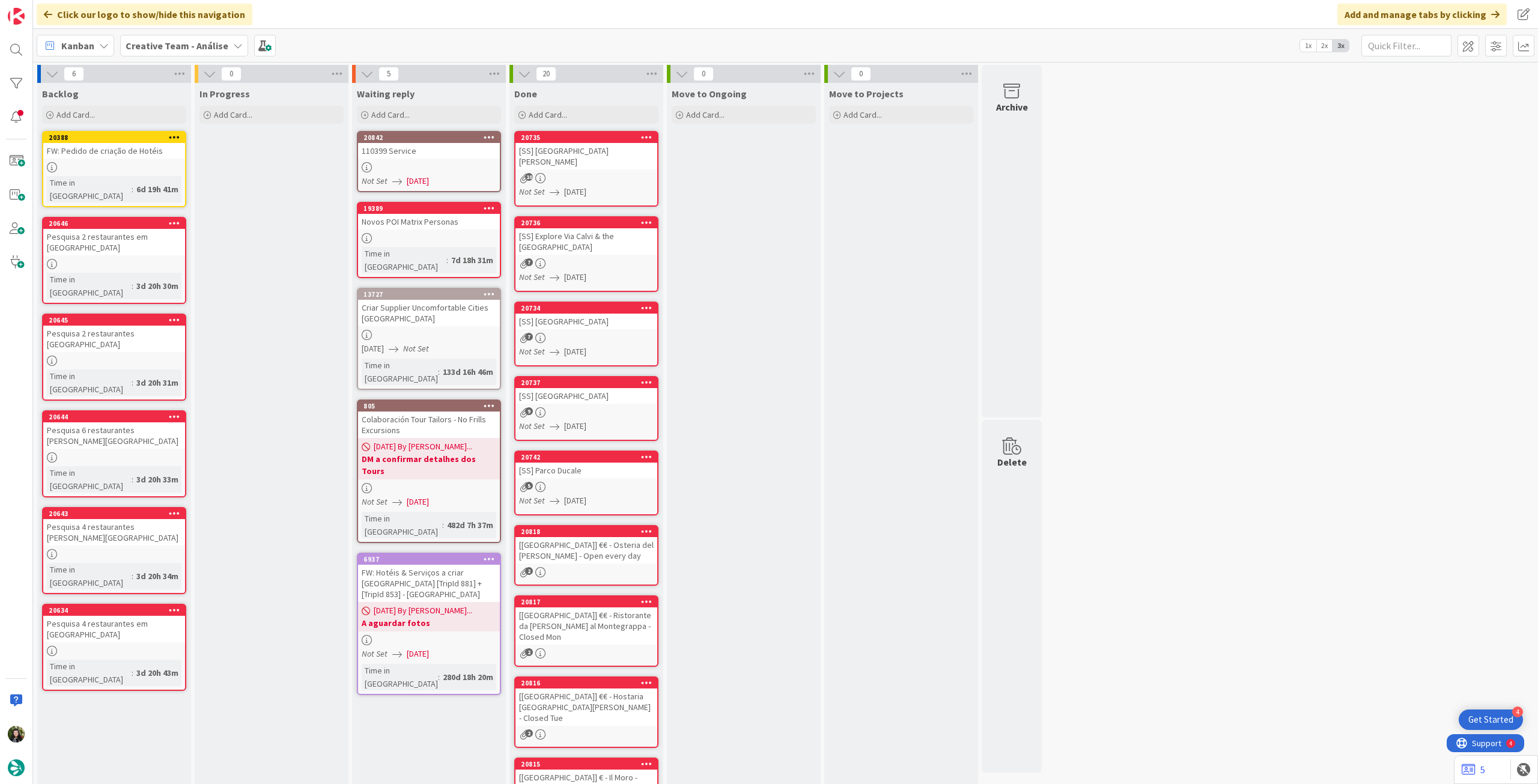
click at [143, 51] on b "Creative Team - Análise" at bounding box center [177, 45] width 103 height 12
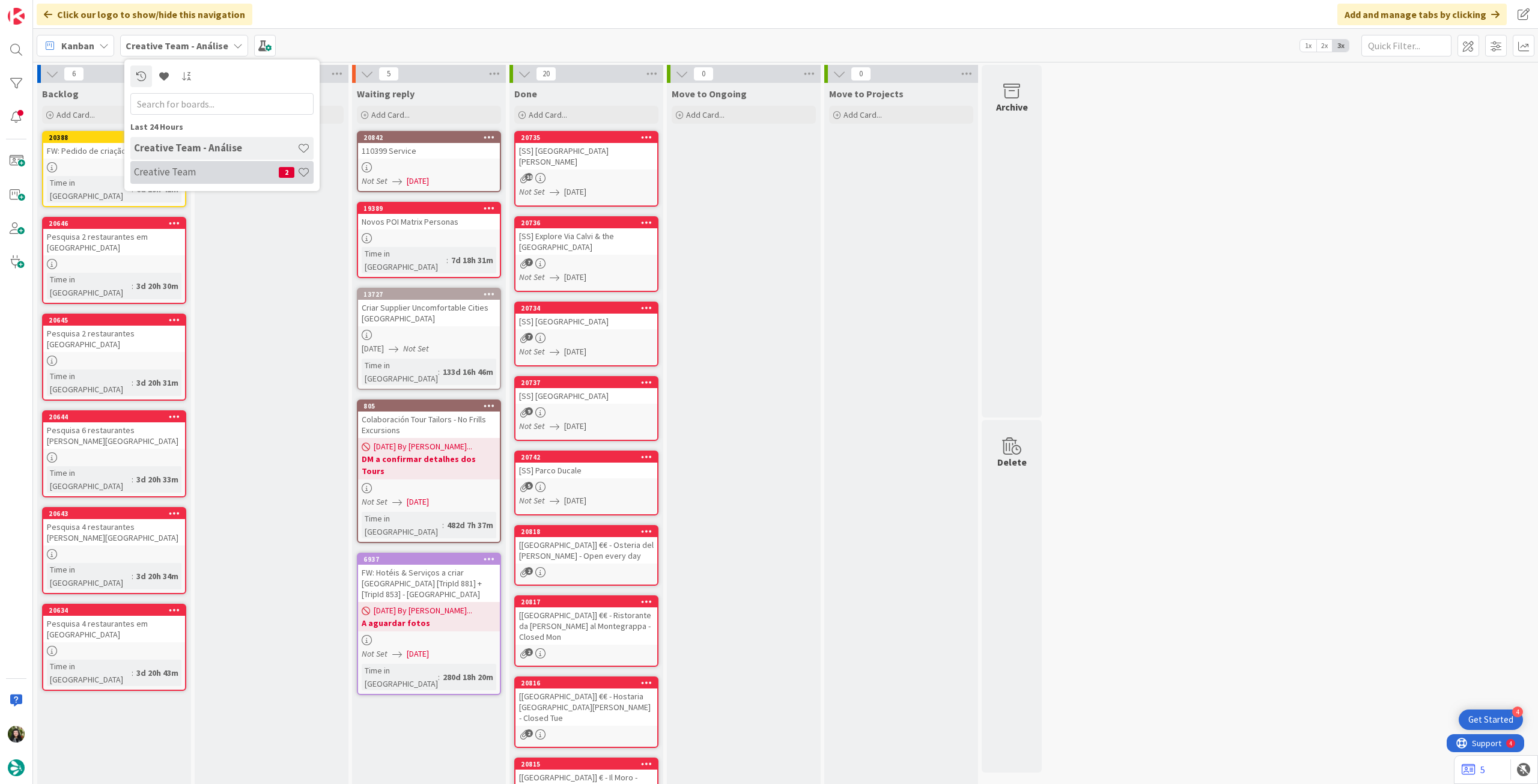
click at [220, 169] on h4 "Creative Team" at bounding box center [206, 172] width 145 height 12
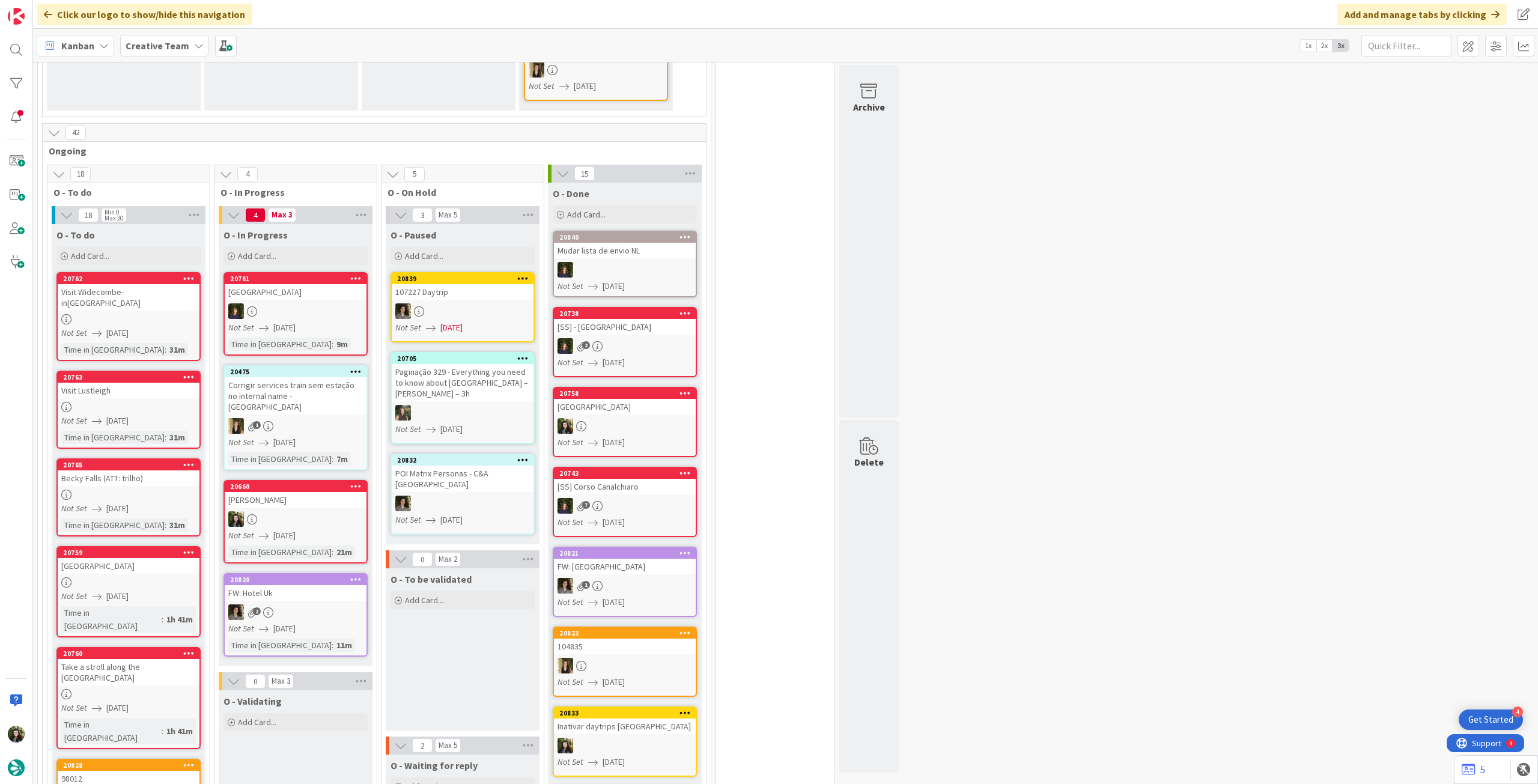
click at [311, 515] on link "20660 Beaulieu Abbey Not Set 12/08/2025 Time in Column : 21m" at bounding box center [295, 521] width 145 height 83
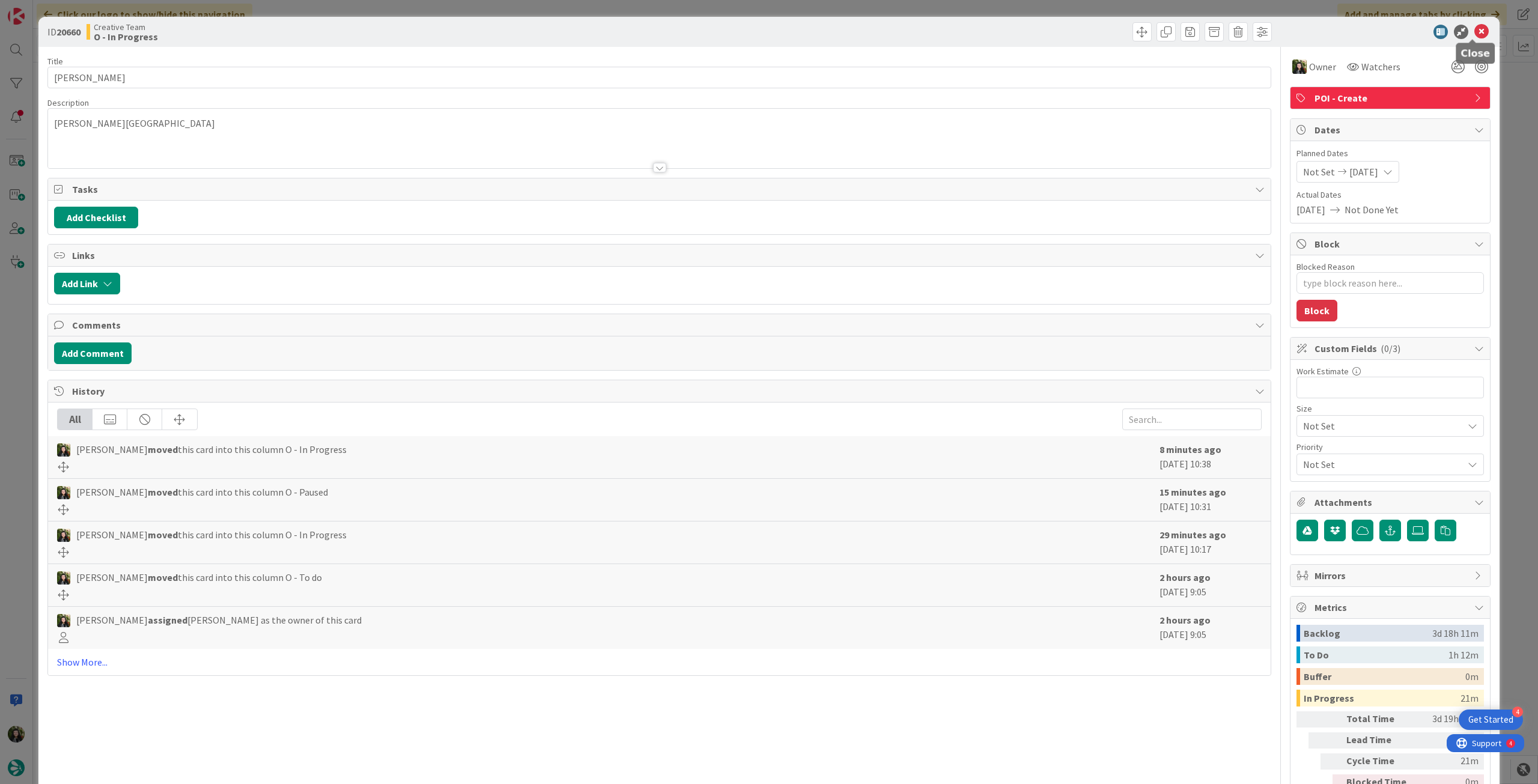
click at [1474, 30] on icon at bounding box center [1481, 32] width 14 height 14
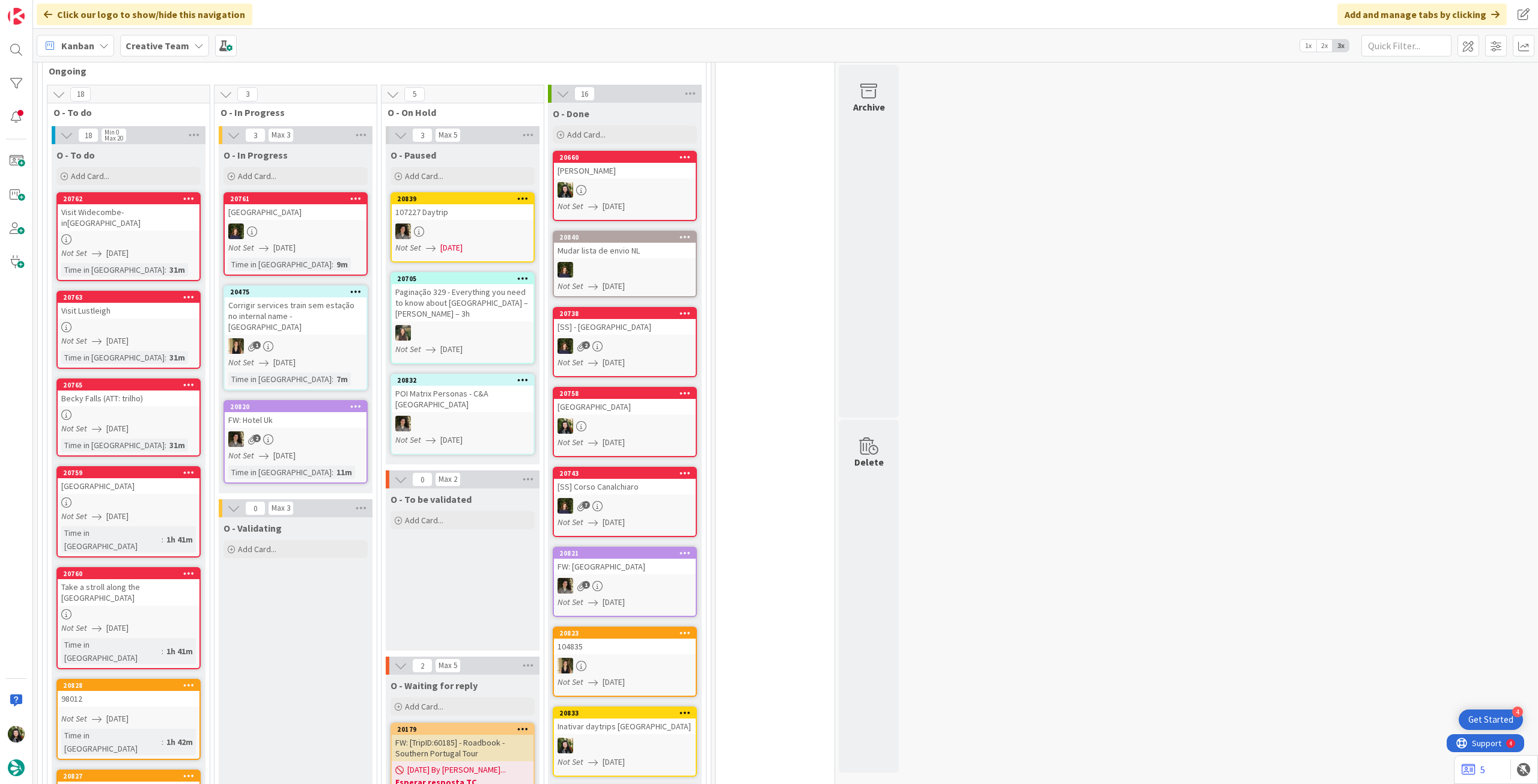
scroll to position [320, 0]
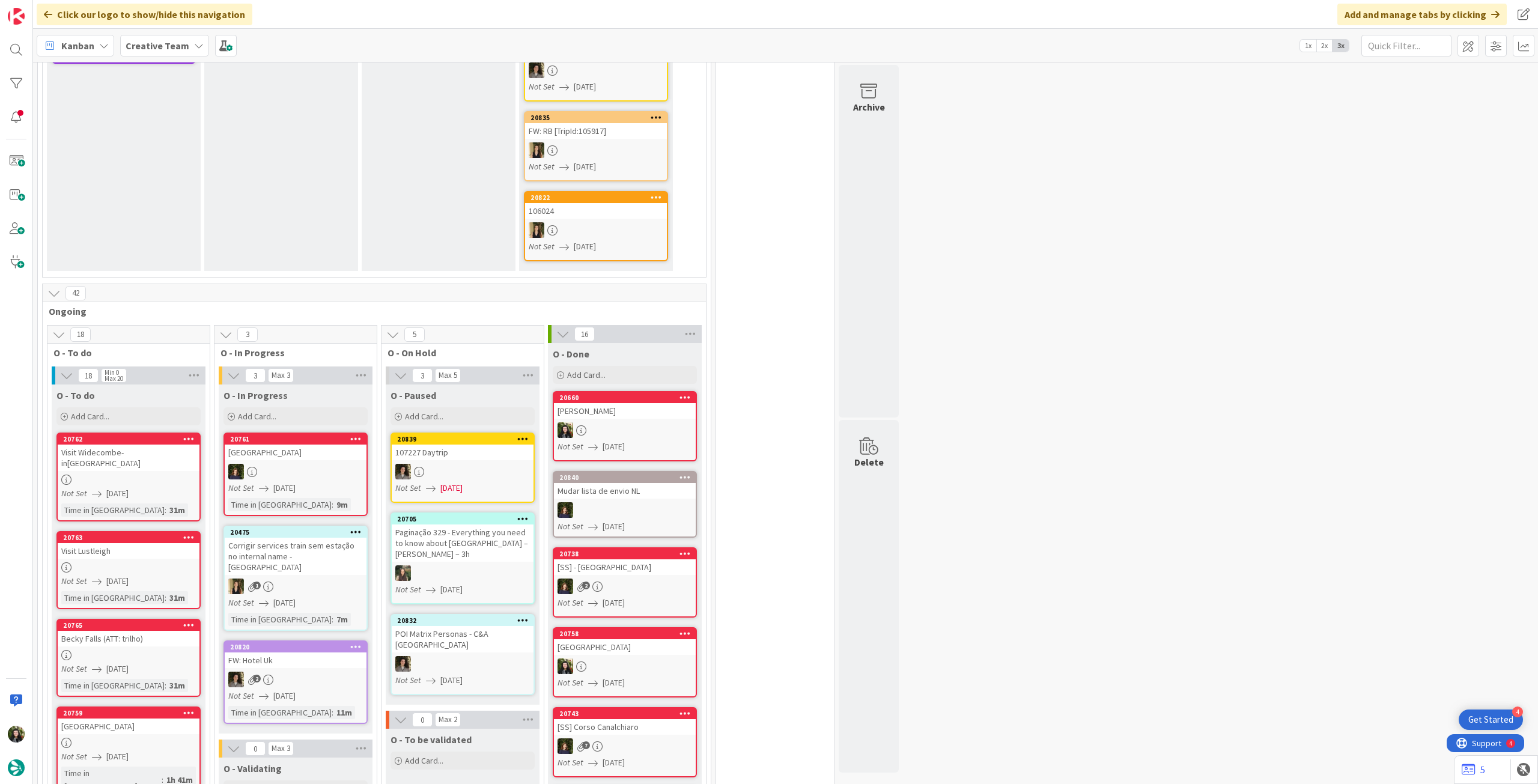
click at [153, 39] on b "Creative Team" at bounding box center [157, 45] width 64 height 12
click at [176, 168] on h4 "Creative Team - Análise" at bounding box center [216, 172] width 163 height 12
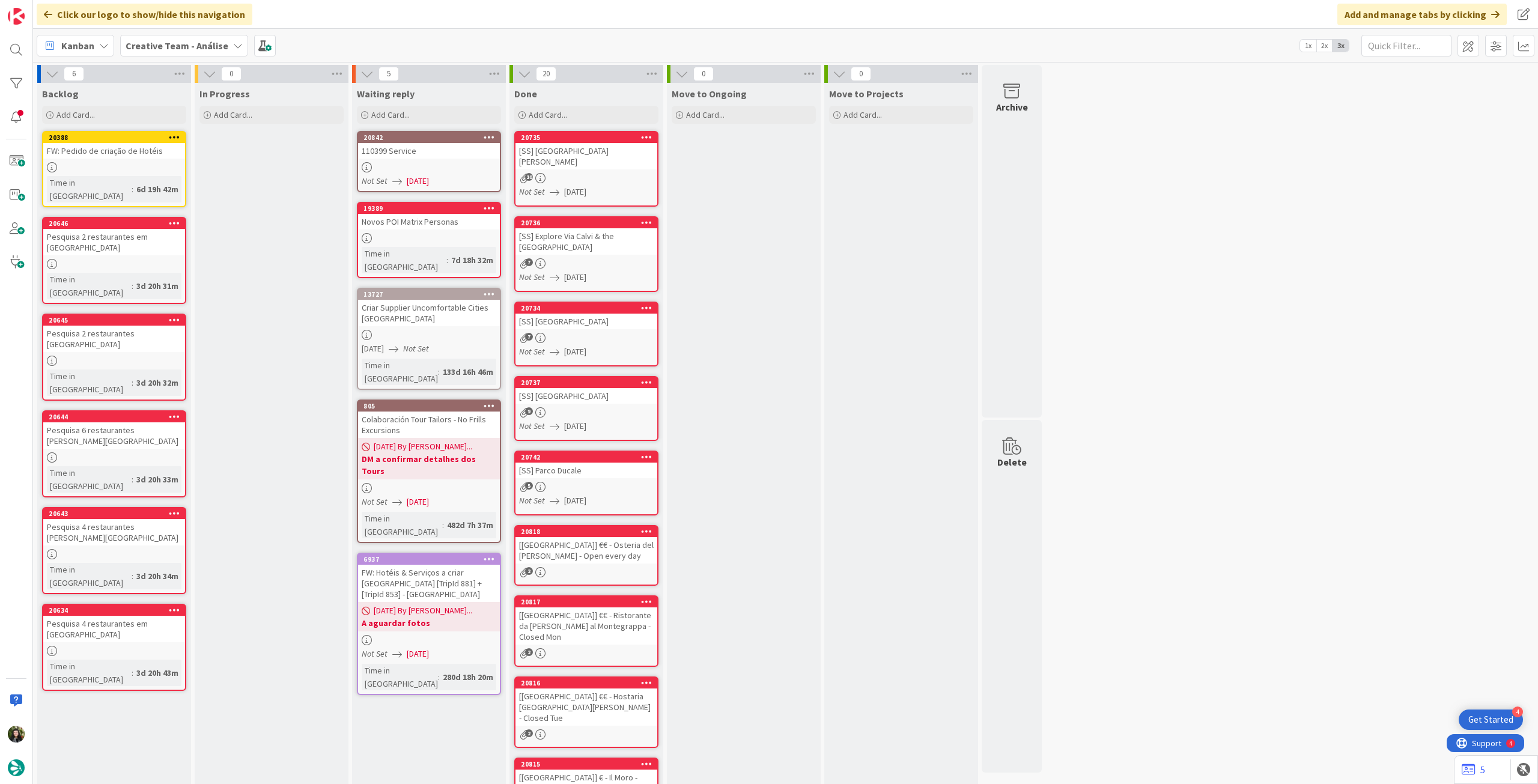
click at [202, 40] on b "Creative Team - Análise" at bounding box center [177, 45] width 103 height 12
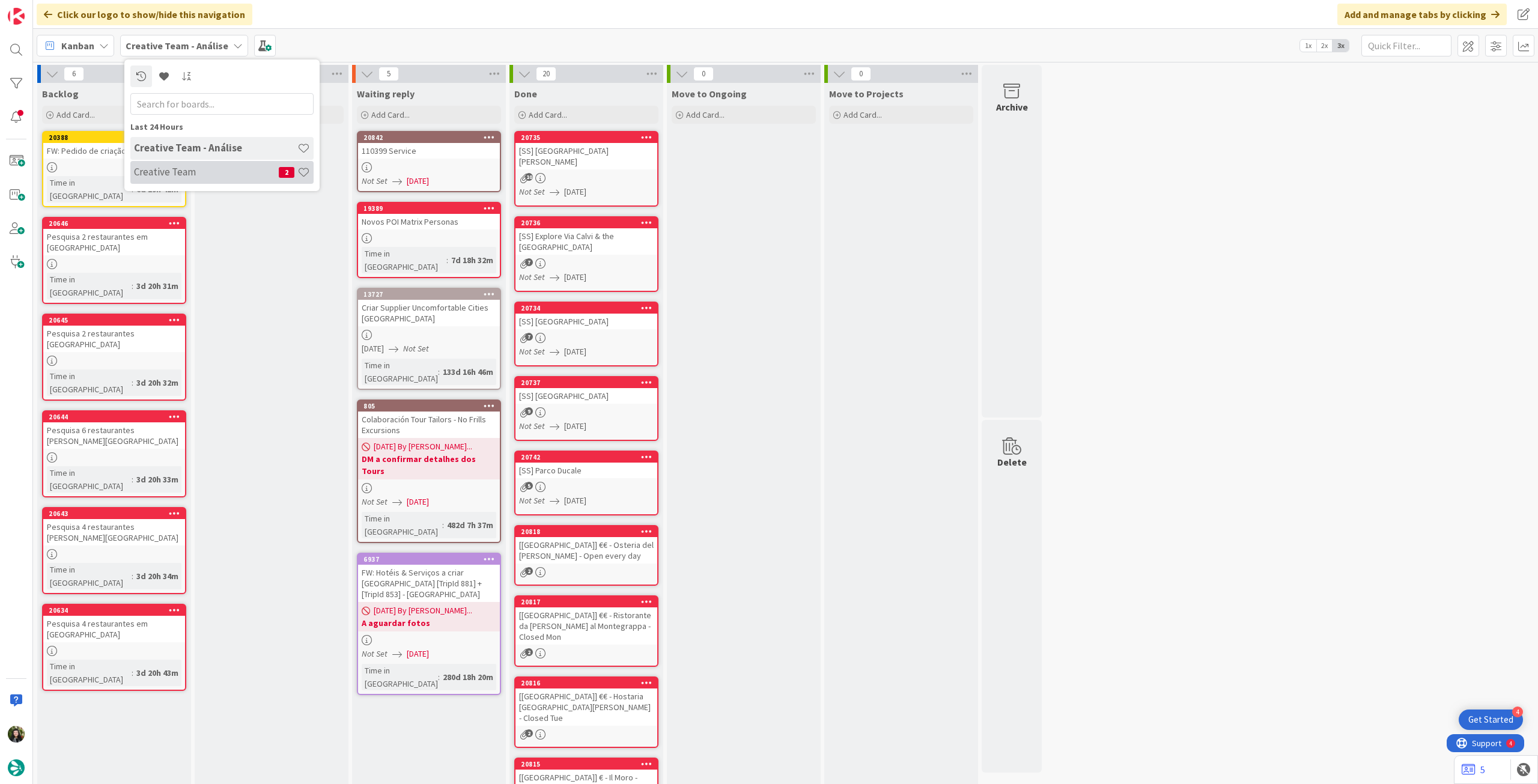
click at [198, 167] on h4 "Creative Team" at bounding box center [206, 172] width 145 height 12
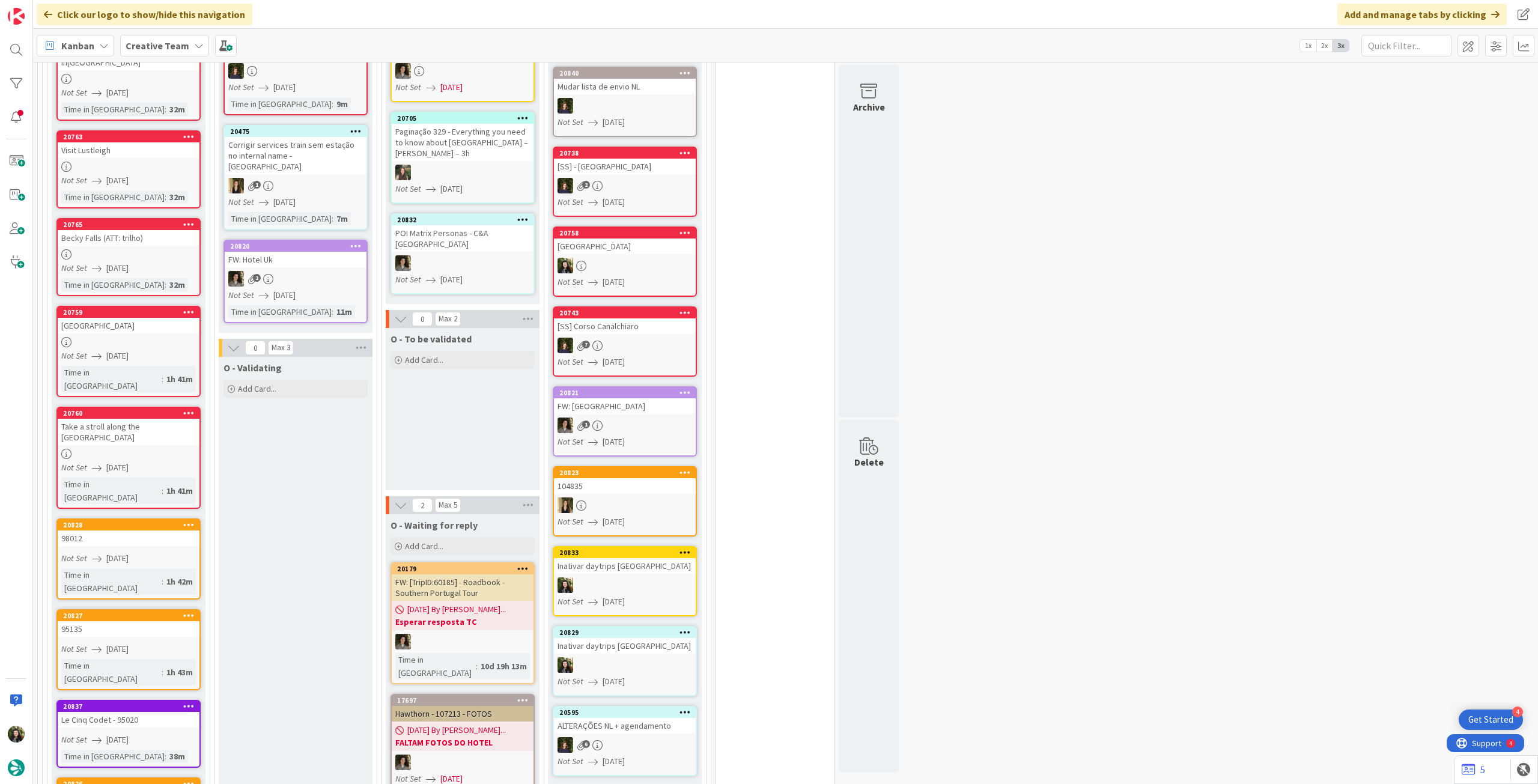
scroll to position [481, 0]
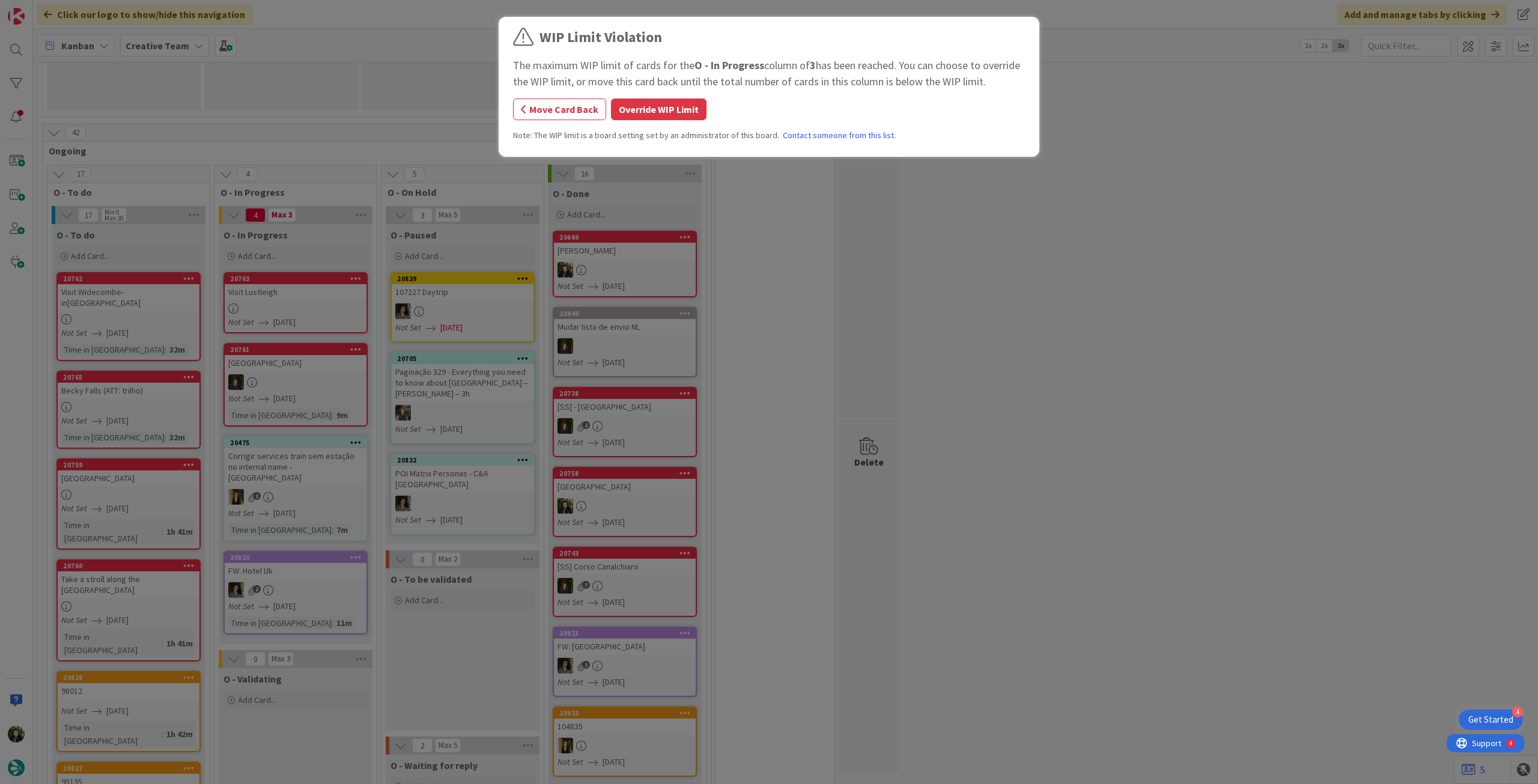
click at [639, 110] on button "Override WIP Limit" at bounding box center [658, 109] width 95 height 22
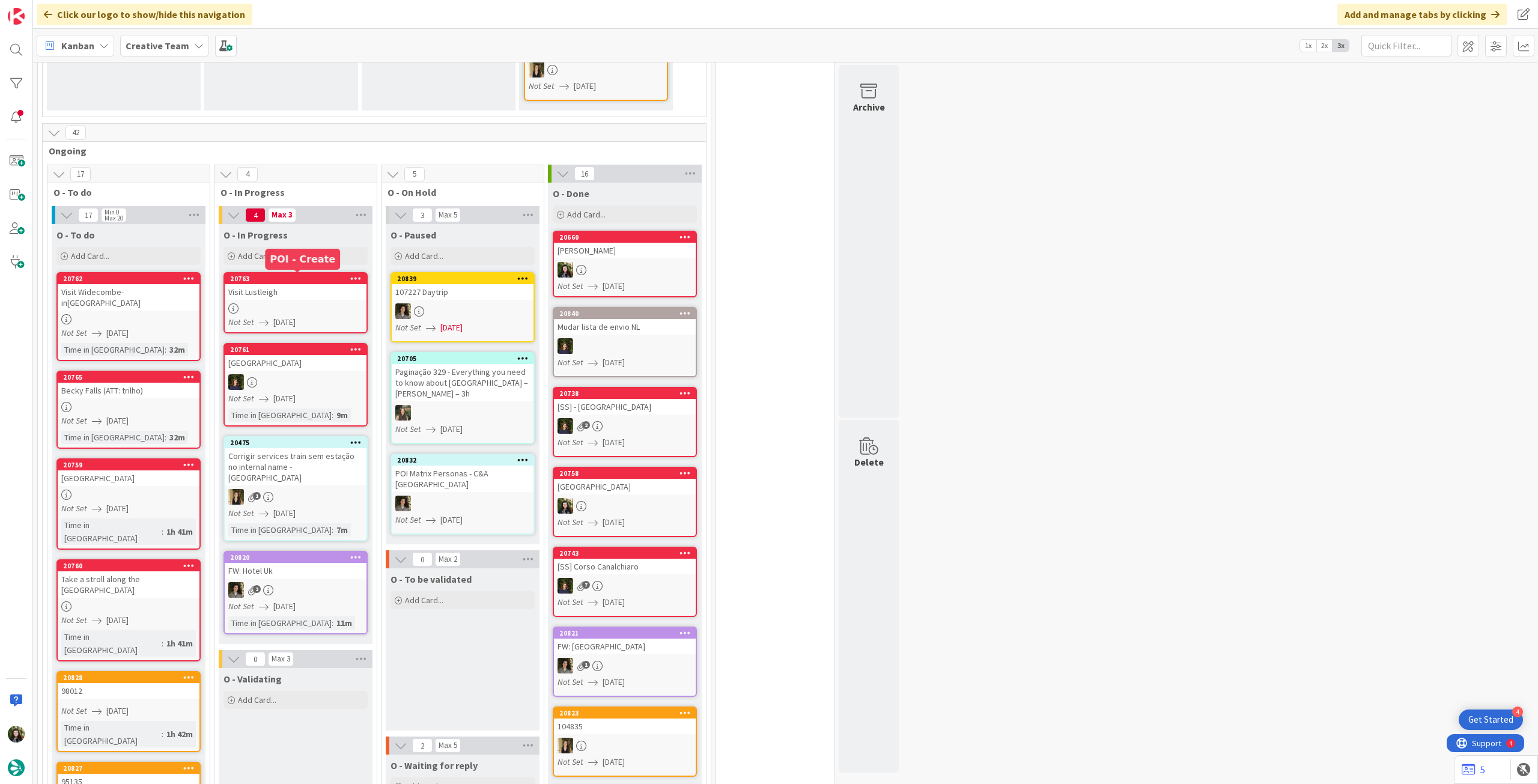
click at [285, 303] on div at bounding box center [295, 308] width 142 height 10
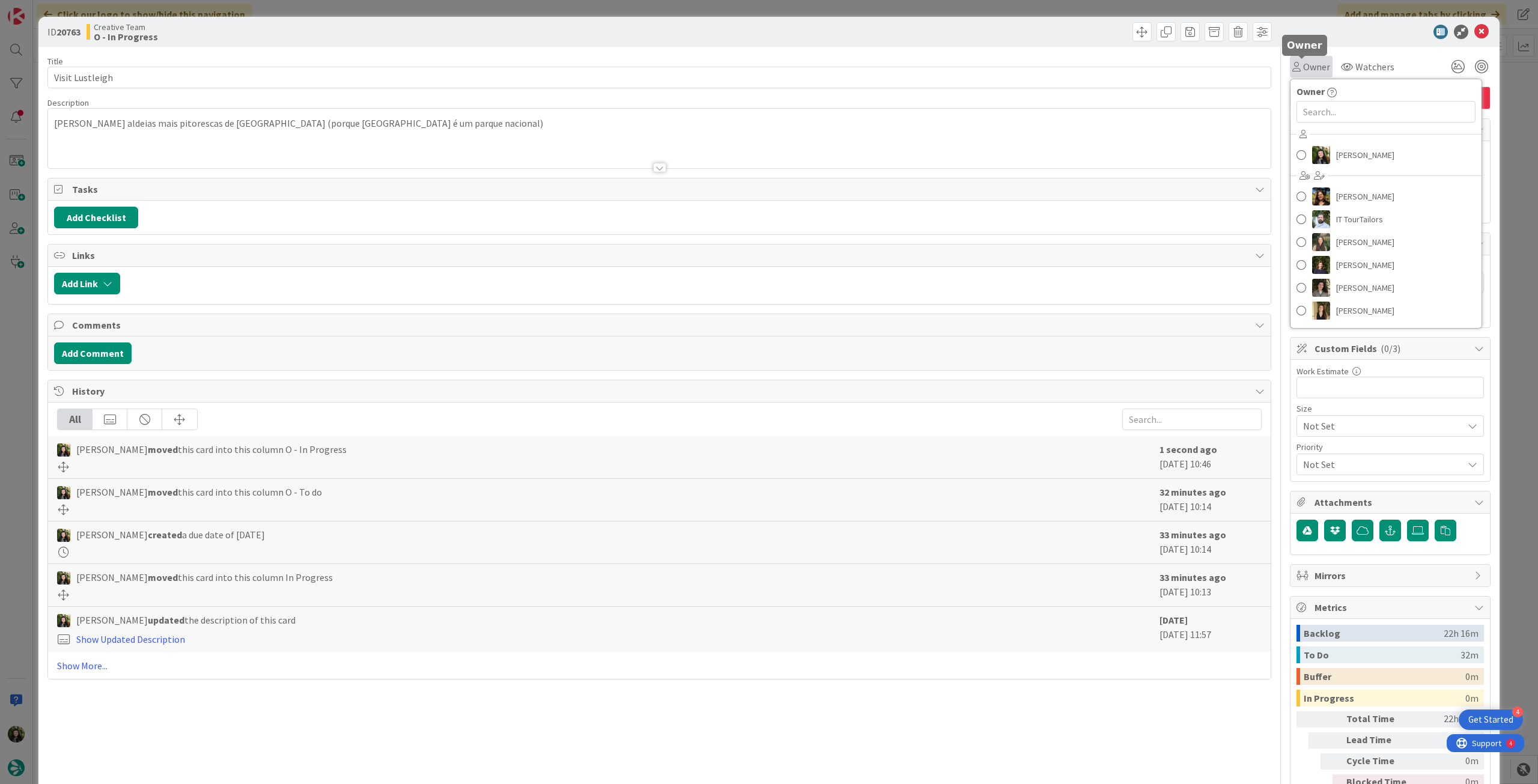
click at [1304, 70] on span "Owner" at bounding box center [1317, 67] width 27 height 14
click at [1338, 154] on span "[PERSON_NAME]" at bounding box center [1365, 155] width 58 height 18
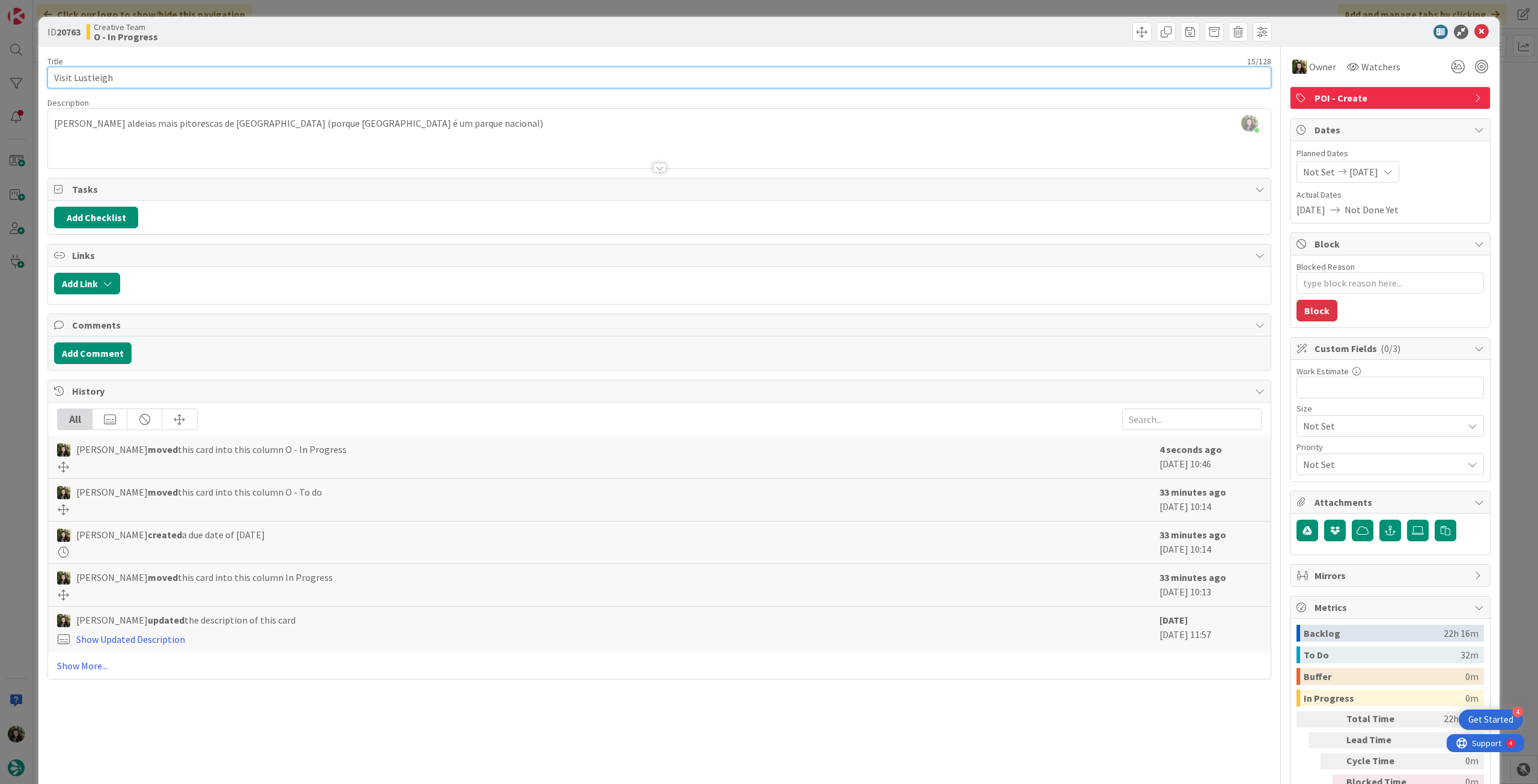
drag, startPoint x: 134, startPoint y: 71, endPoint x: 223, endPoint y: 5, distance: 110.8
click at [0, 69] on div "ID 20763 Creative Team O - In Progress Title 15 / 128 Visit Lustleigh Descripti…" at bounding box center [769, 392] width 1538 height 784
click at [1474, 33] on icon at bounding box center [1481, 32] width 14 height 14
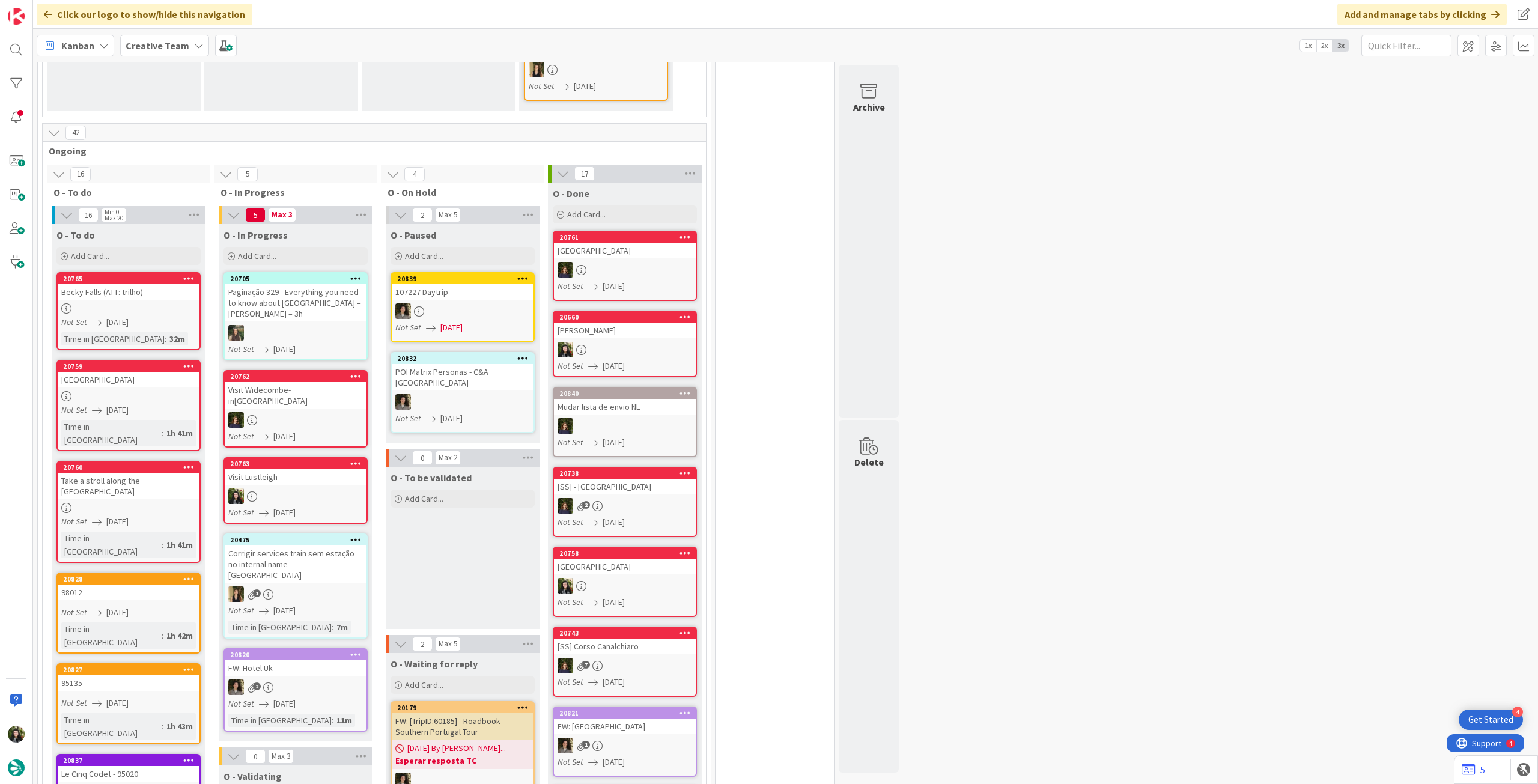
click at [162, 54] on div "Creative Team" at bounding box center [164, 45] width 89 height 22
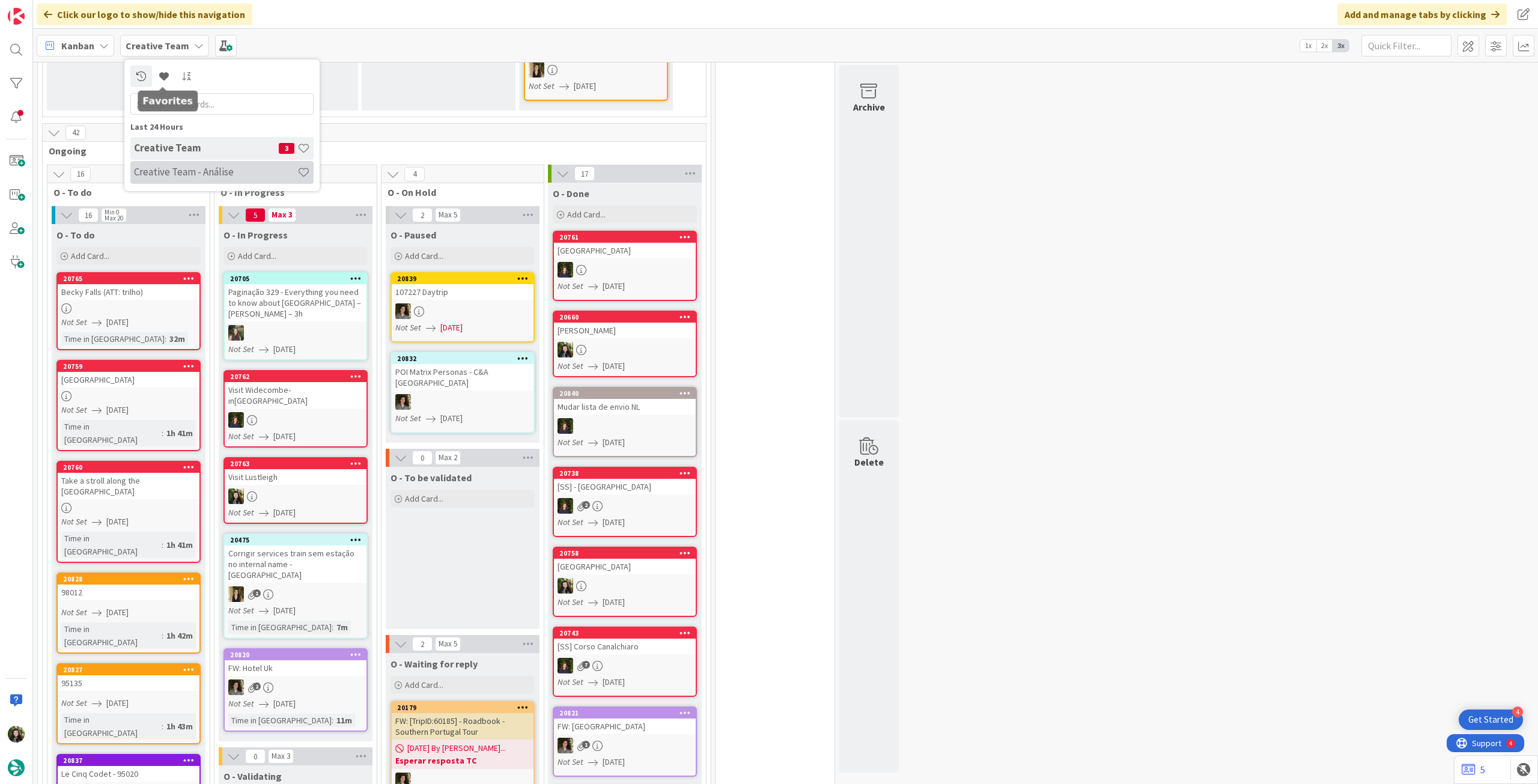
click at [163, 166] on h4 "Creative Team - Análise" at bounding box center [216, 172] width 163 height 12
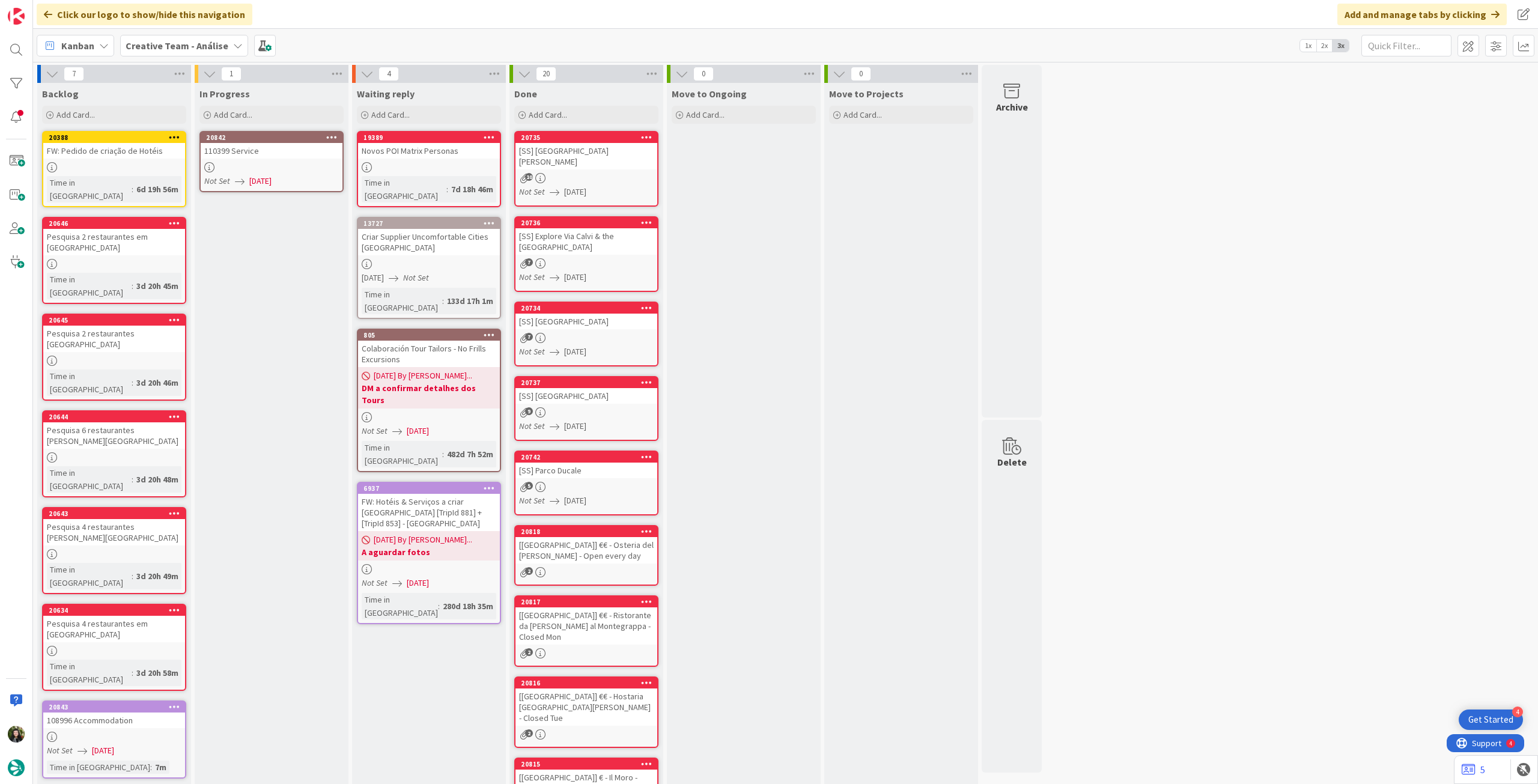
drag, startPoint x: 409, startPoint y: 158, endPoint x: 397, endPoint y: 159, distance: 12.0
click at [258, 171] on div at bounding box center [271, 166] width 142 height 10
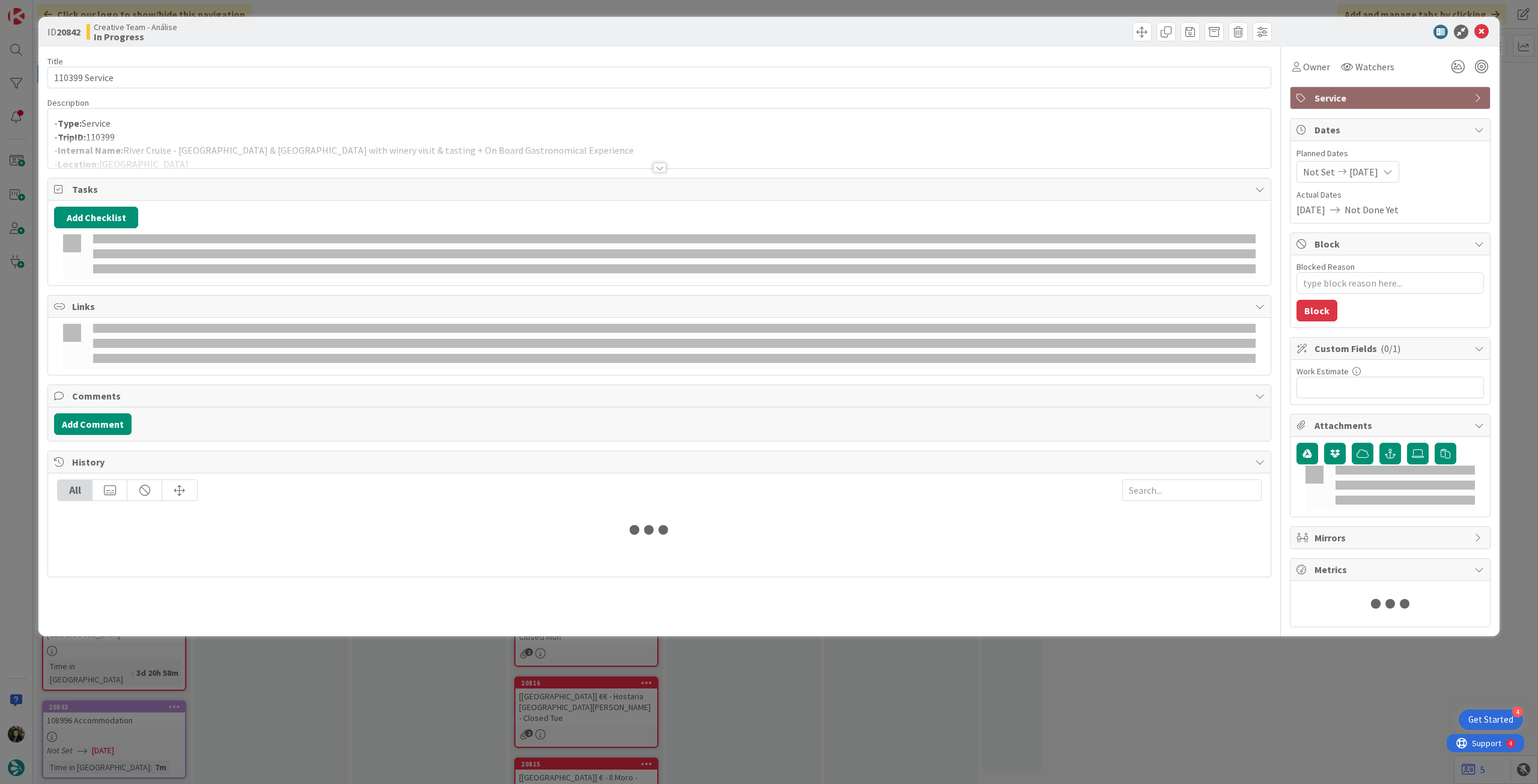
click at [226, 139] on div at bounding box center [660, 153] width 1223 height 30
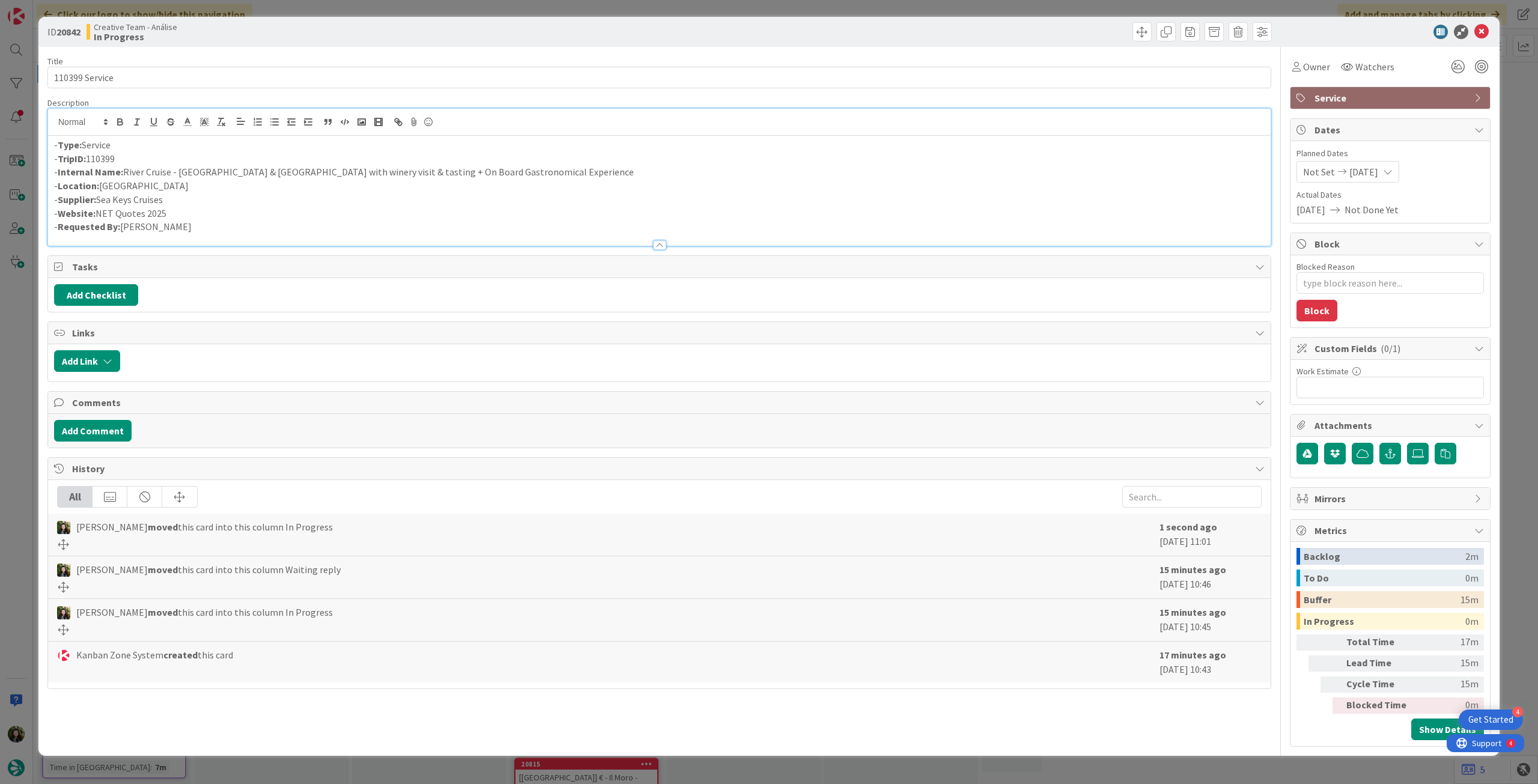
click at [125, 176] on p "- Internal Name: River Cruise - Porto & Douro Valley with winery visit & tastin…" at bounding box center [659, 172] width 1211 height 14
drag, startPoint x: 530, startPoint y: 175, endPoint x: 124, endPoint y: 171, distance: 406.0
click at [124, 171] on p "- Internal Name: River Cruise - Porto & Douro Valley with winery visit & tastin…" at bounding box center [659, 172] width 1211 height 14
paste div
type textarea "x"
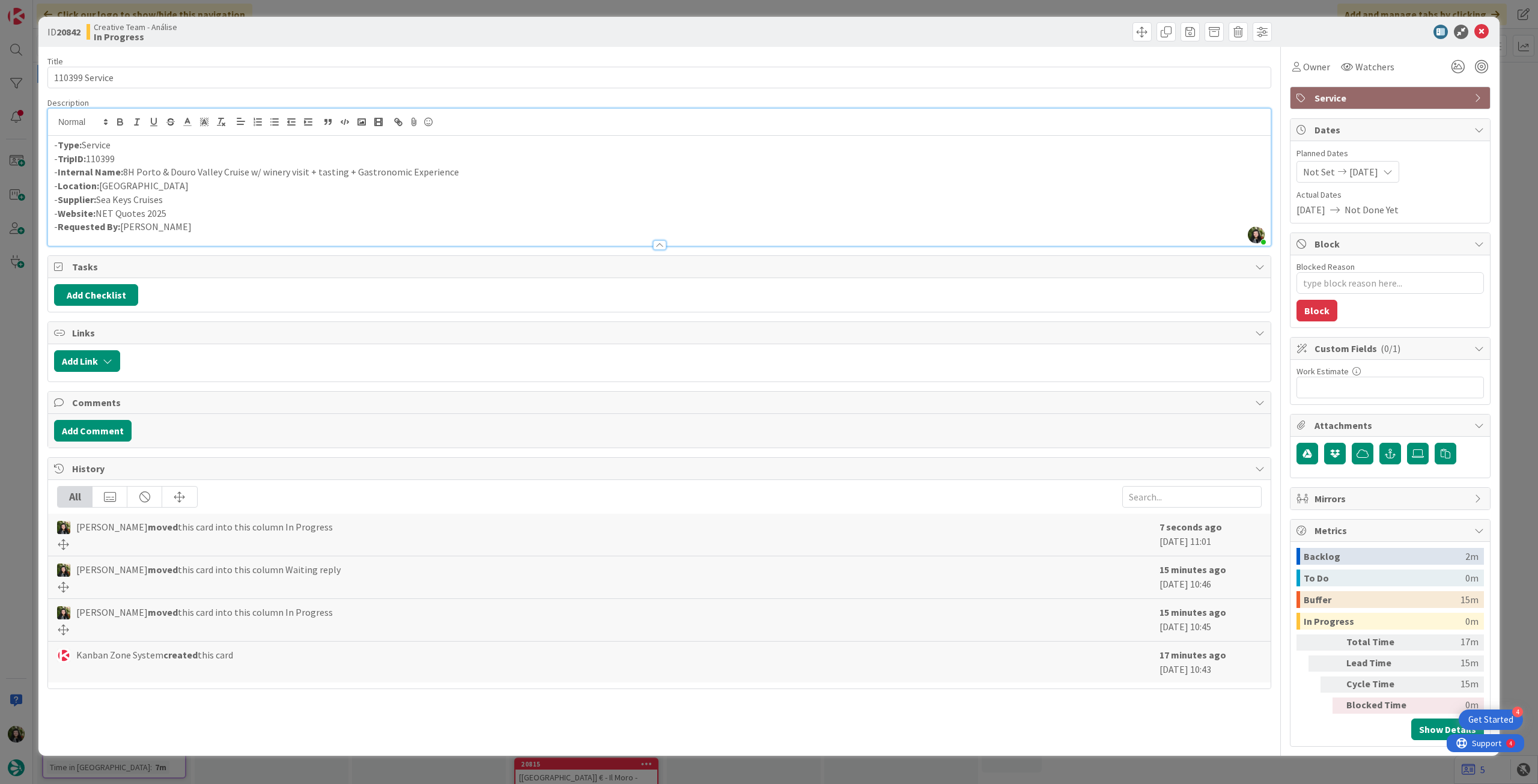
click at [132, 173] on p "- Internal Name: 8H Porto & Douro Valley Cruise w/ winery visit + tasting + Gas…" at bounding box center [659, 172] width 1211 height 14
drag, startPoint x: 171, startPoint y: 196, endPoint x: 118, endPoint y: 194, distance: 53.0
click at [101, 198] on p "- Supplier: Sea Keys Cruises" at bounding box center [659, 200] width 1211 height 14
copy p "Sea Keys Cruises"
click at [53, 147] on div "- Type: Service - TripID: 110399 - Internal Name: 8h Porto & Douro Valley Cruis…" at bounding box center [660, 190] width 1223 height 110
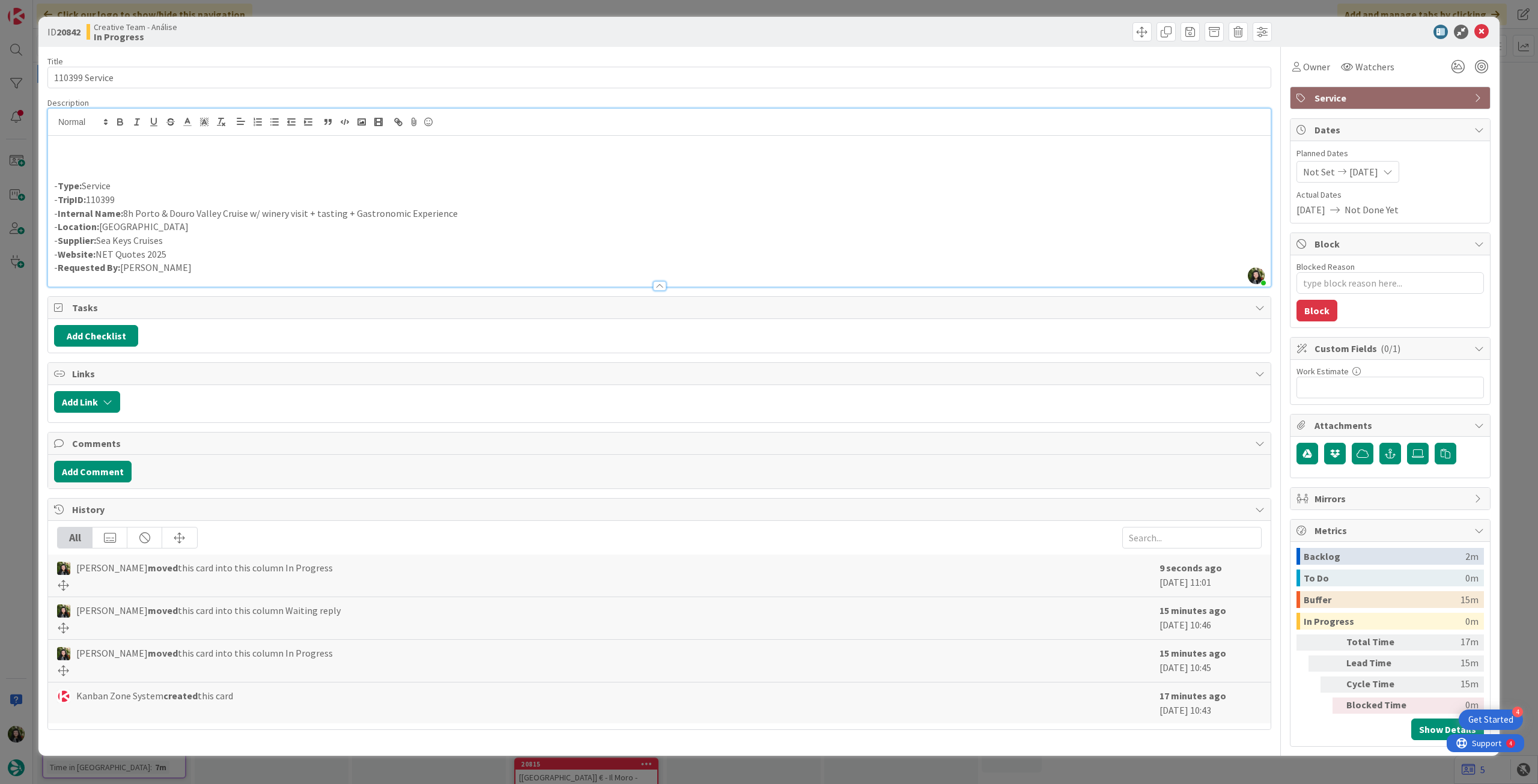
click at [87, 165] on p at bounding box center [659, 172] width 1211 height 14
click at [94, 156] on p at bounding box center [659, 159] width 1211 height 14
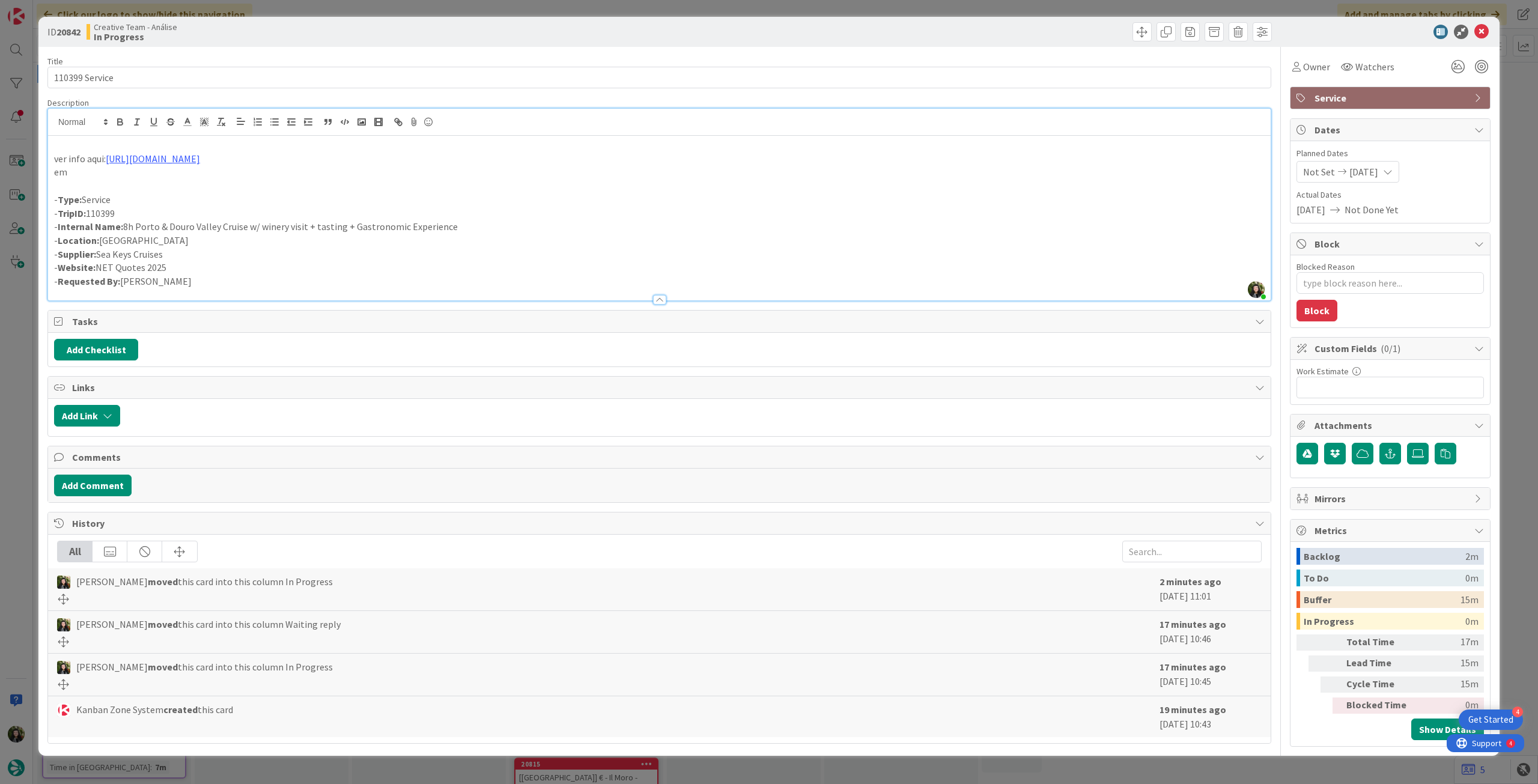
drag, startPoint x: 176, startPoint y: 269, endPoint x: 98, endPoint y: 267, distance: 78.0
click at [98, 267] on p "- Website: NET Quotes 2025" at bounding box center [659, 268] width 1211 height 14
copy p "NET Quotes 2025"
click at [94, 174] on p "em" at bounding box center [659, 172] width 1211 height 14
drag, startPoint x: 140, startPoint y: 173, endPoint x: 3, endPoint y: 150, distance: 138.9
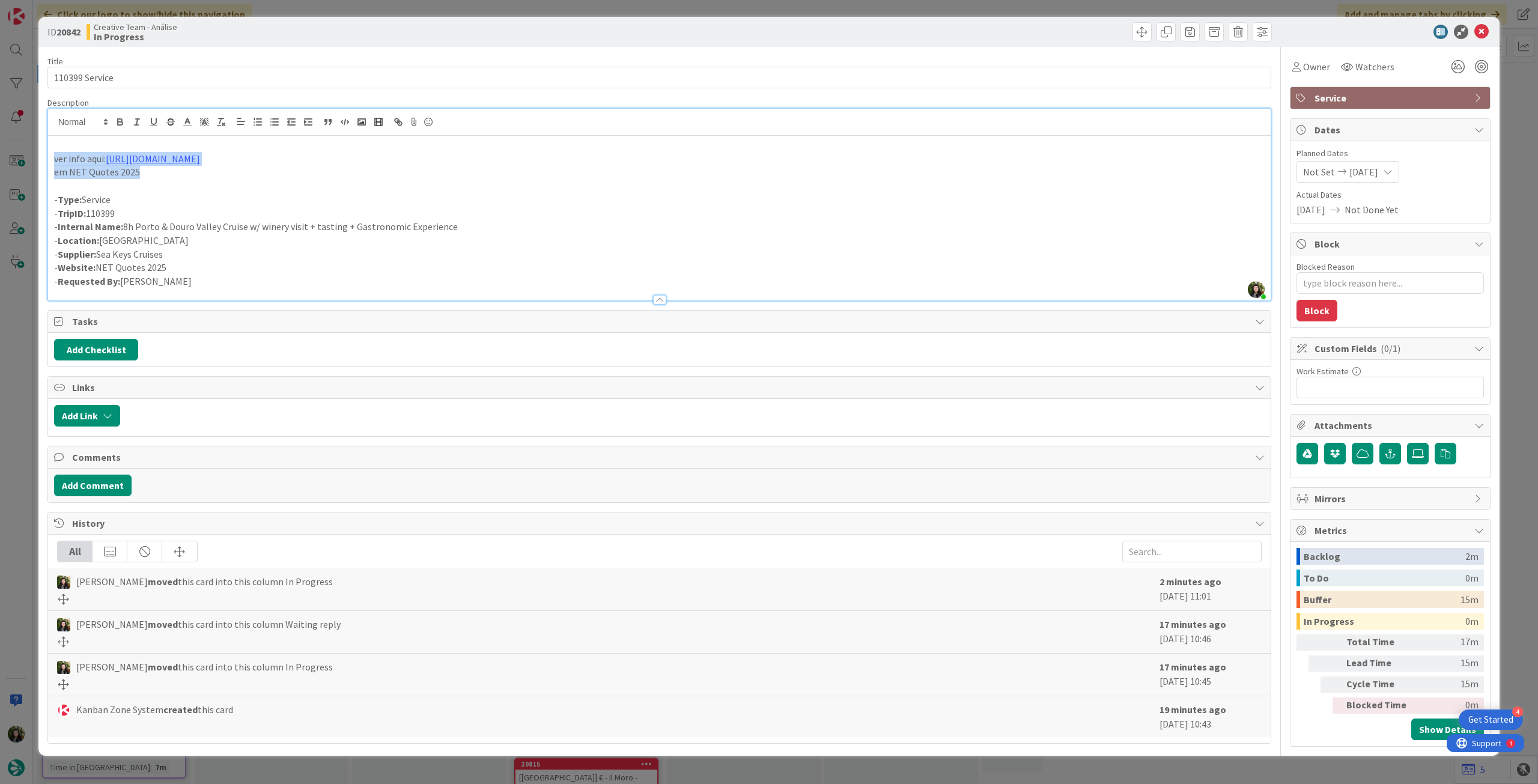
click at [0, 151] on div "ID 20842 Creative Team - Análise In Progress Title 14 / 128 110399 Service Desc…" at bounding box center [769, 392] width 1538 height 784
click at [126, 124] on button "button" at bounding box center [120, 122] width 17 height 14
click at [310, 241] on p "- Location: Porto" at bounding box center [659, 241] width 1211 height 14
click at [153, 173] on p "em NET Quotes 2025" at bounding box center [659, 172] width 1211 height 14
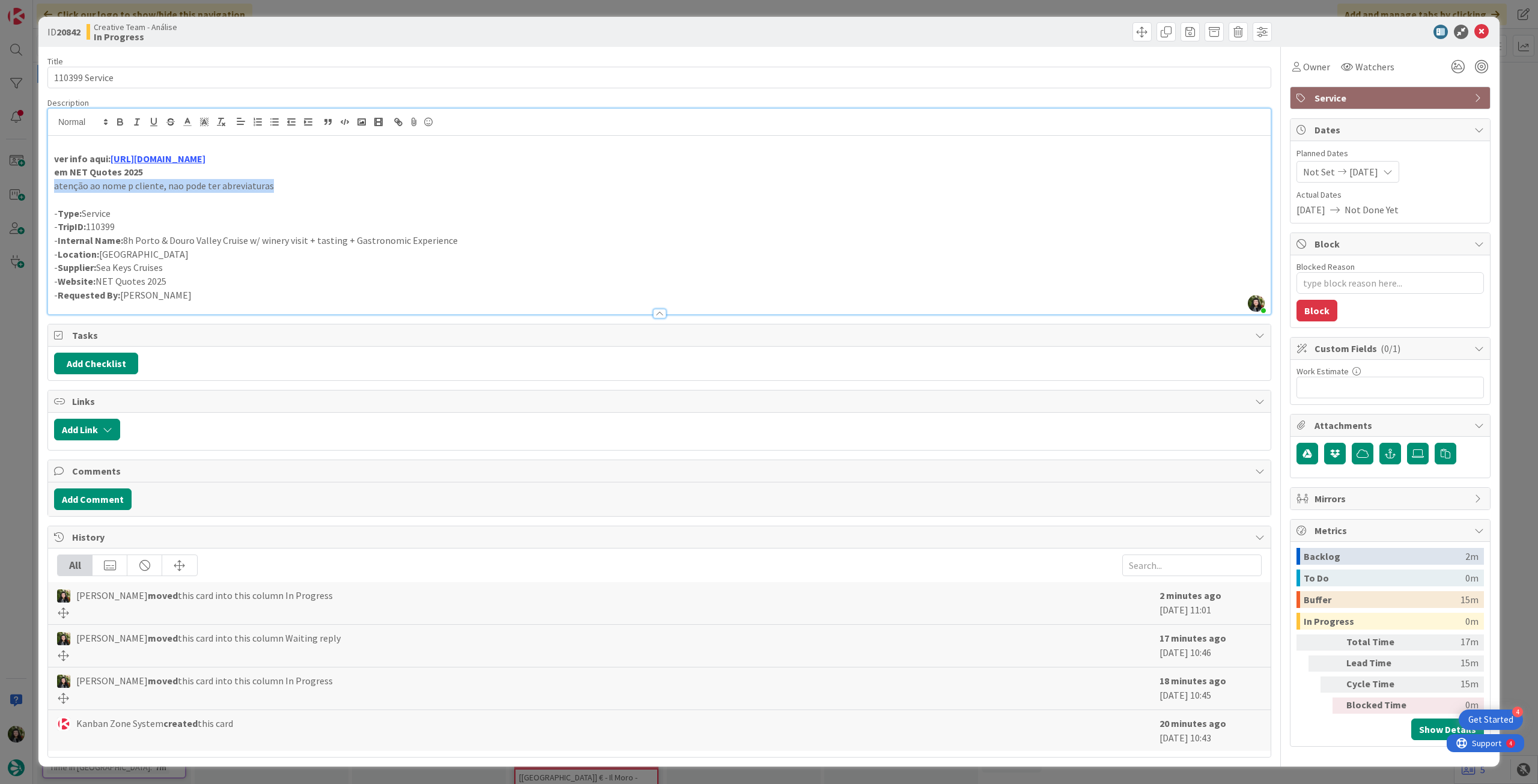
drag, startPoint x: 279, startPoint y: 183, endPoint x: 23, endPoint y: 183, distance: 256.0
click at [23, 183] on div "ID 20842 Creative Team - Análise In Progress Title 14 / 128 110399 Service Desc…" at bounding box center [769, 392] width 1538 height 784
click at [122, 124] on icon "button" at bounding box center [120, 123] width 5 height 3
click at [381, 199] on p at bounding box center [659, 200] width 1211 height 14
click at [1489, 33] on div at bounding box center [1384, 32] width 213 height 14
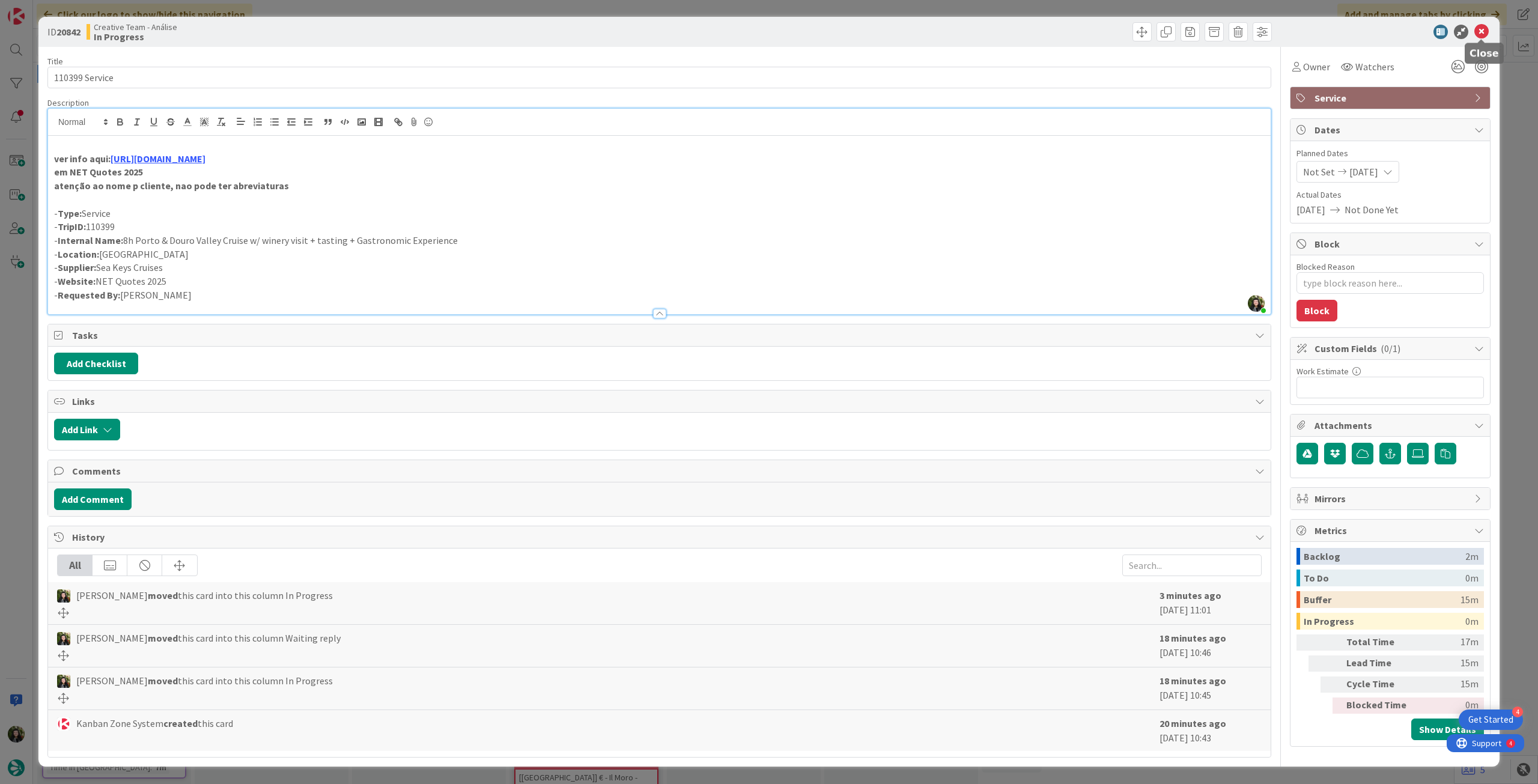
click at [1474, 33] on div at bounding box center [1384, 32] width 213 height 14
click at [1480, 32] on icon at bounding box center [1481, 32] width 14 height 14
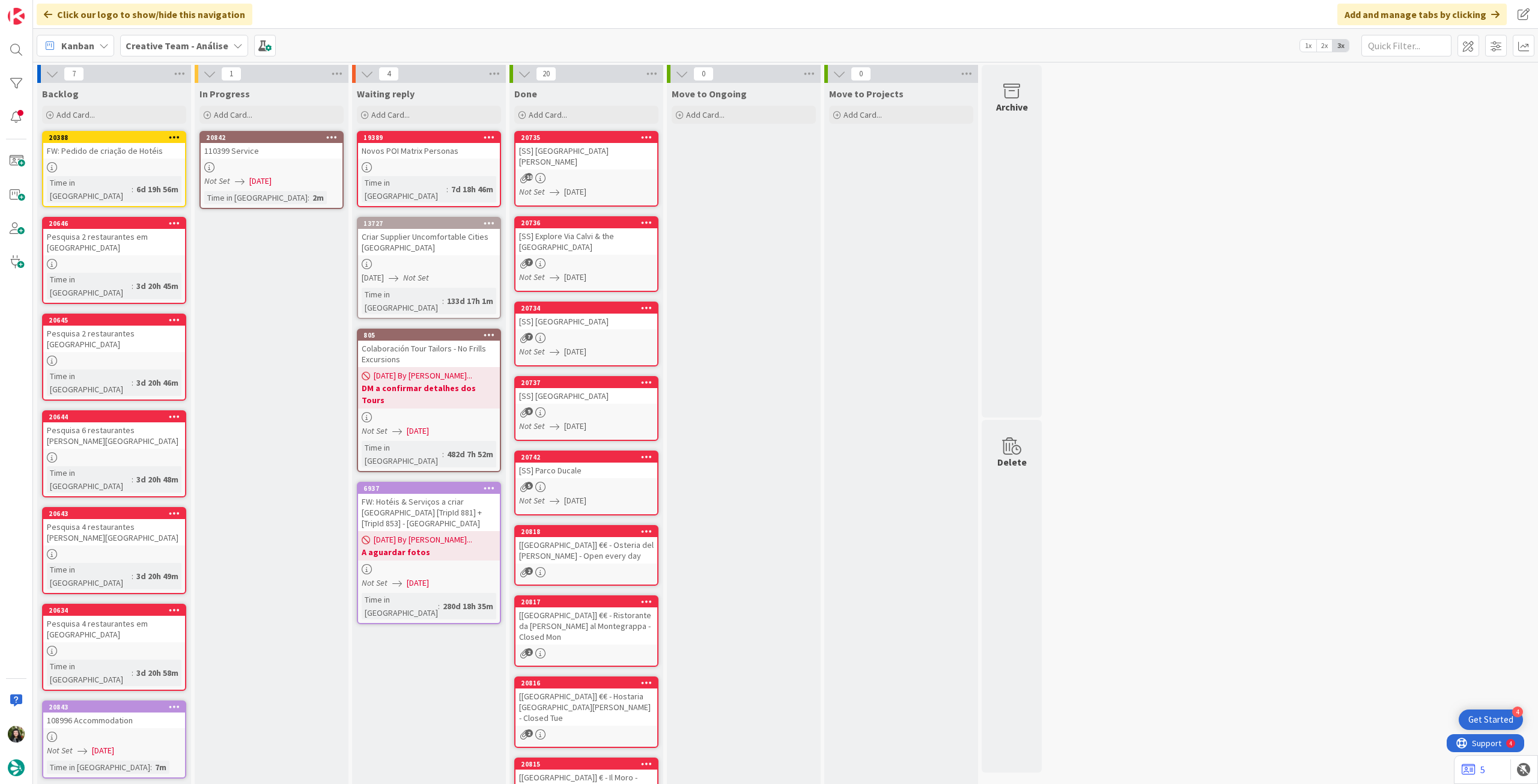
drag, startPoint x: 327, startPoint y: 133, endPoint x: 325, endPoint y: 139, distance: 6.3
click at [327, 134] on icon at bounding box center [332, 136] width 11 height 8
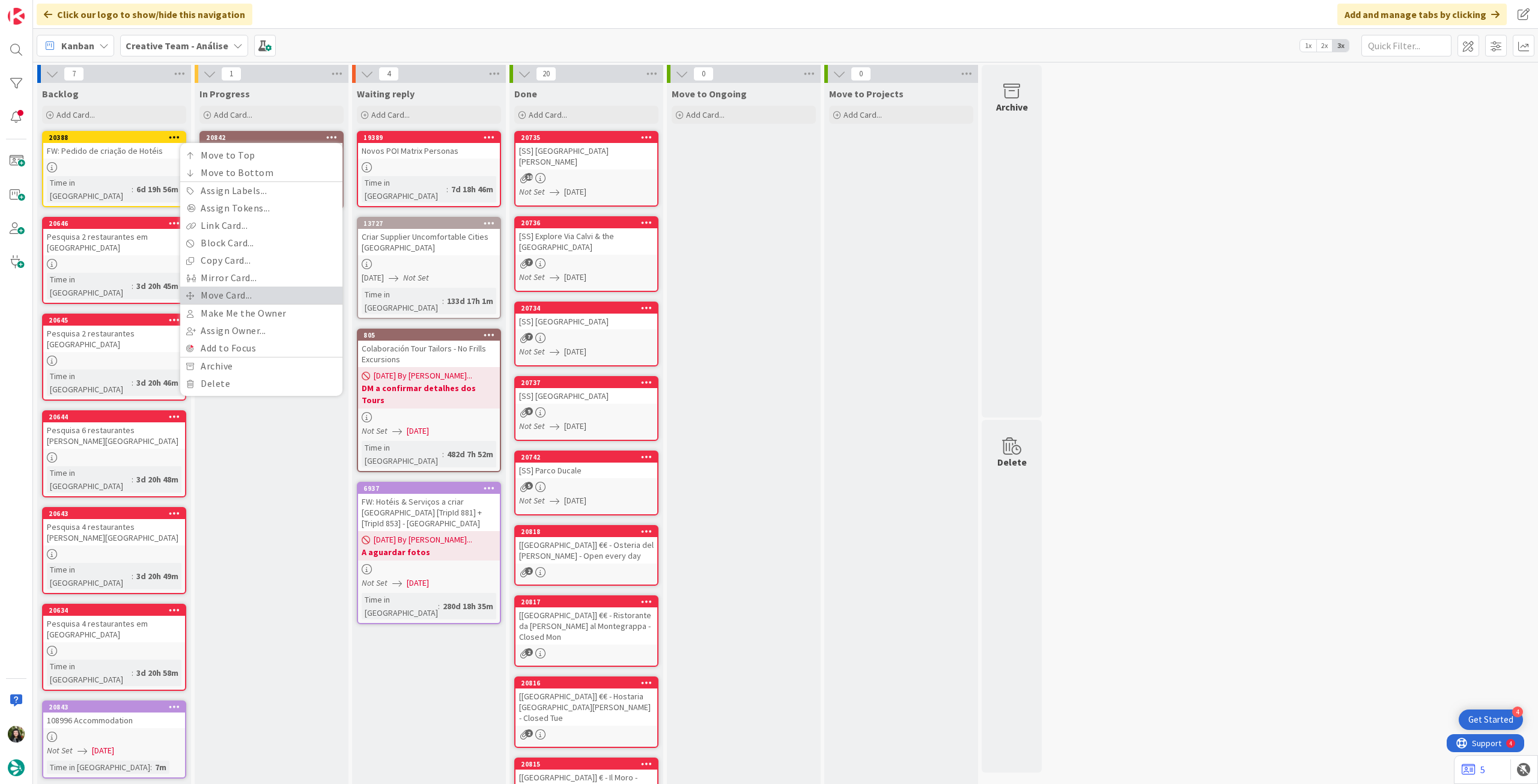
click at [235, 290] on link "Move Card..." at bounding box center [261, 295] width 162 height 17
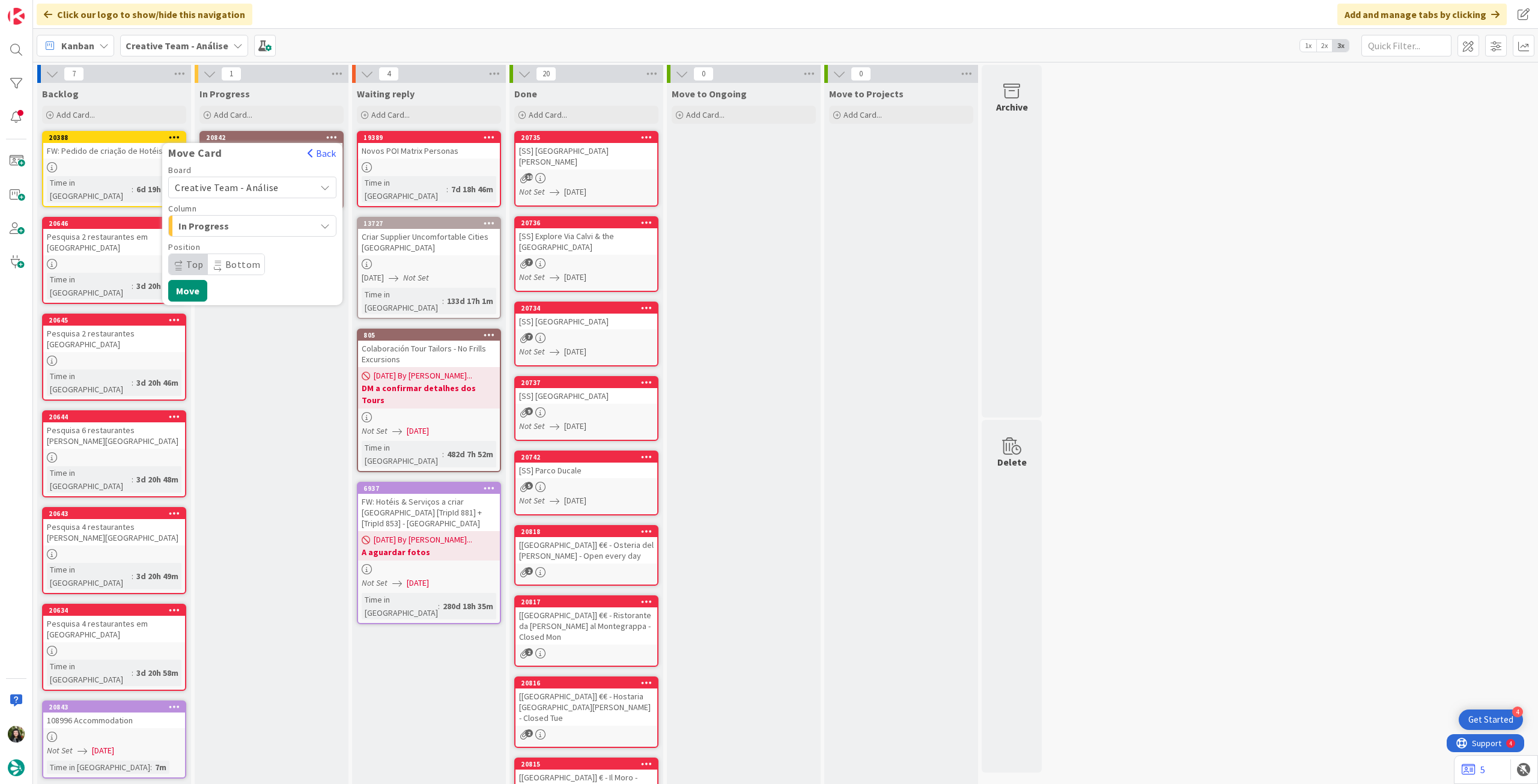
click at [233, 188] on span "Creative Team - Análise" at bounding box center [226, 188] width 104 height 12
click at [226, 239] on span "Creative Team" at bounding box center [260, 244] width 139 height 18
click at [232, 222] on span "Select a Column..." at bounding box center [219, 226] width 90 height 16
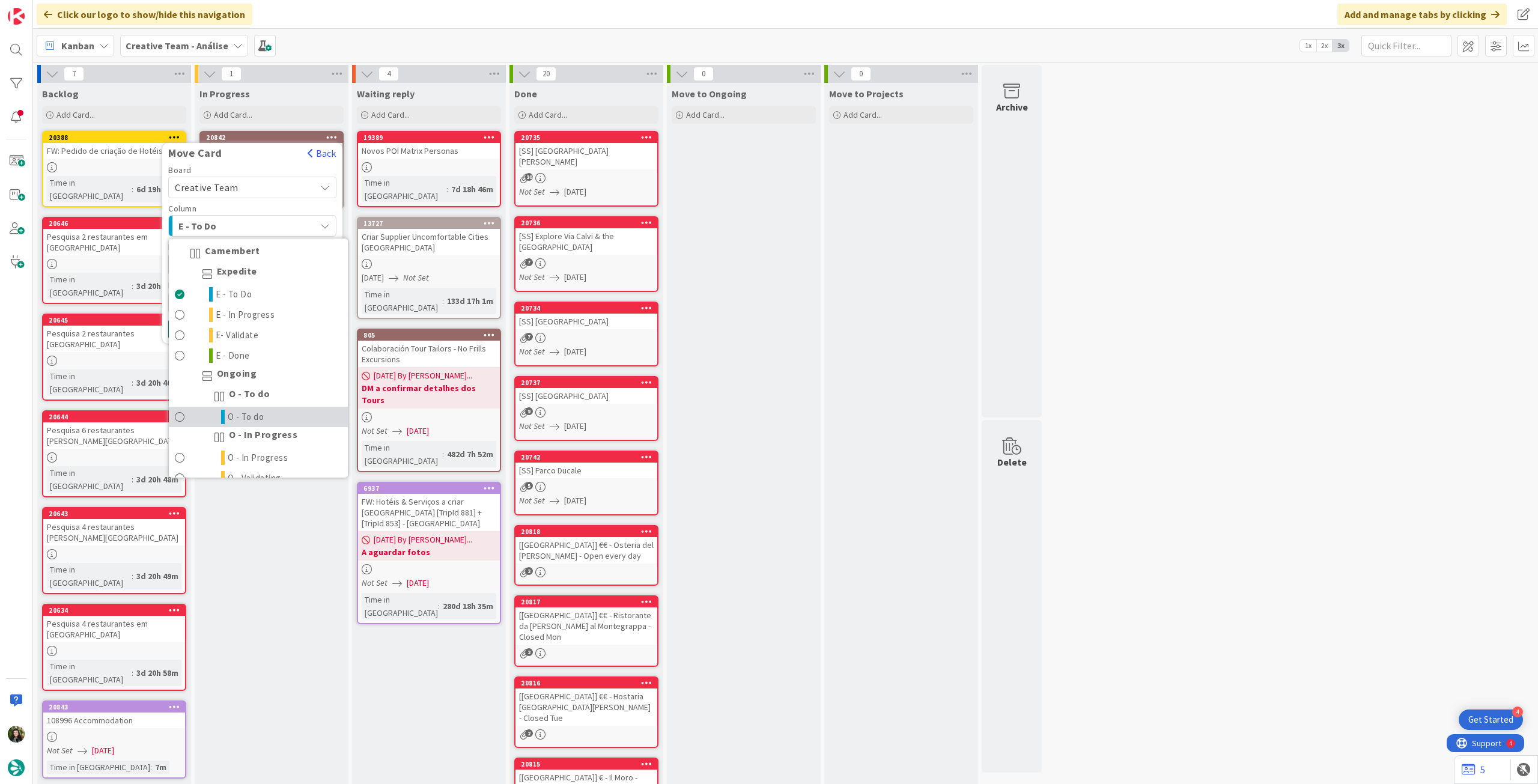
click at [251, 411] on span "O - To do" at bounding box center [246, 416] width 36 height 14
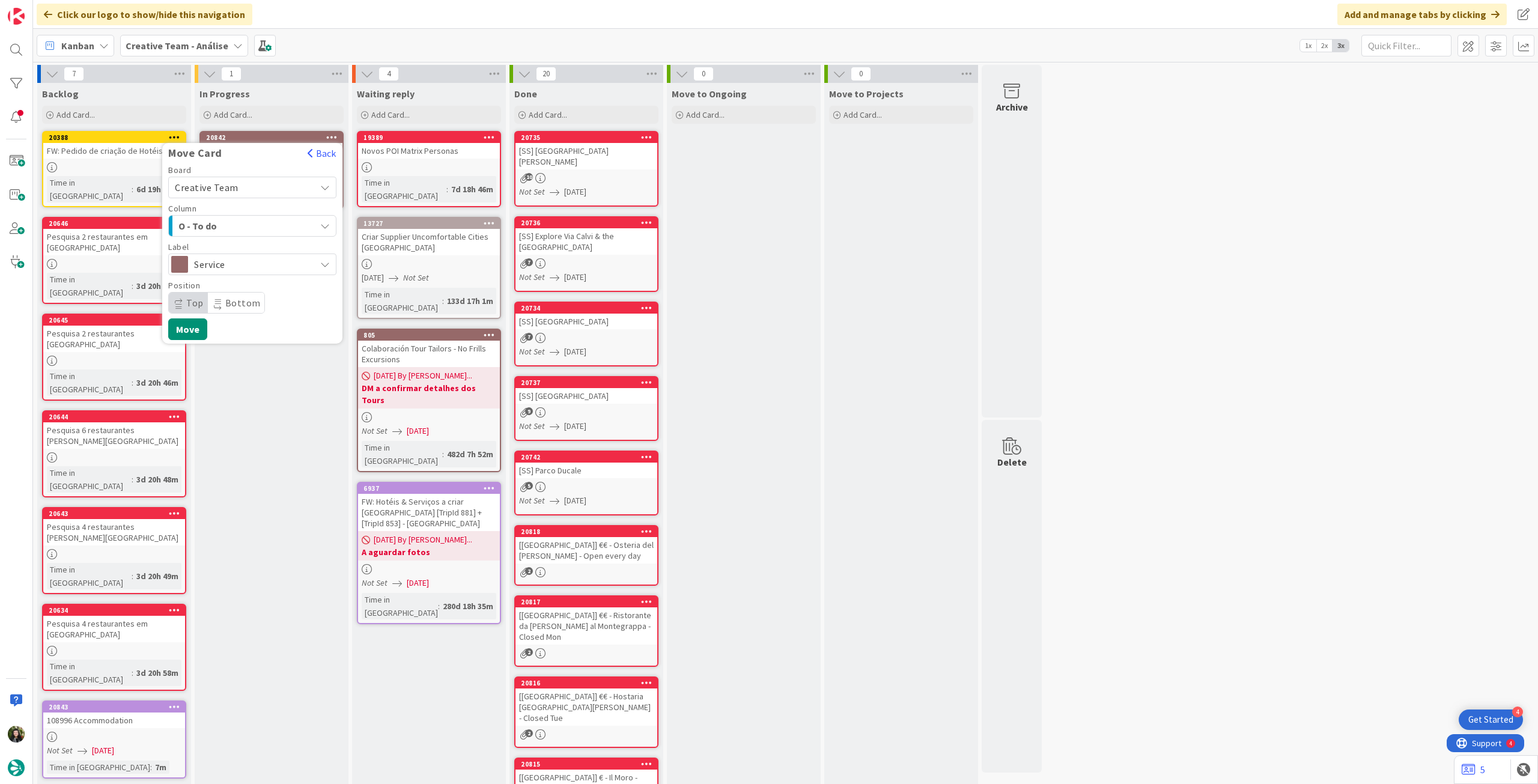
click at [192, 313] on div "Board Creative Team Creative Team - Análise Creative Team Column O - To do Came…" at bounding box center [252, 253] width 180 height 174
click at [192, 328] on button "Move" at bounding box center [188, 329] width 39 height 22
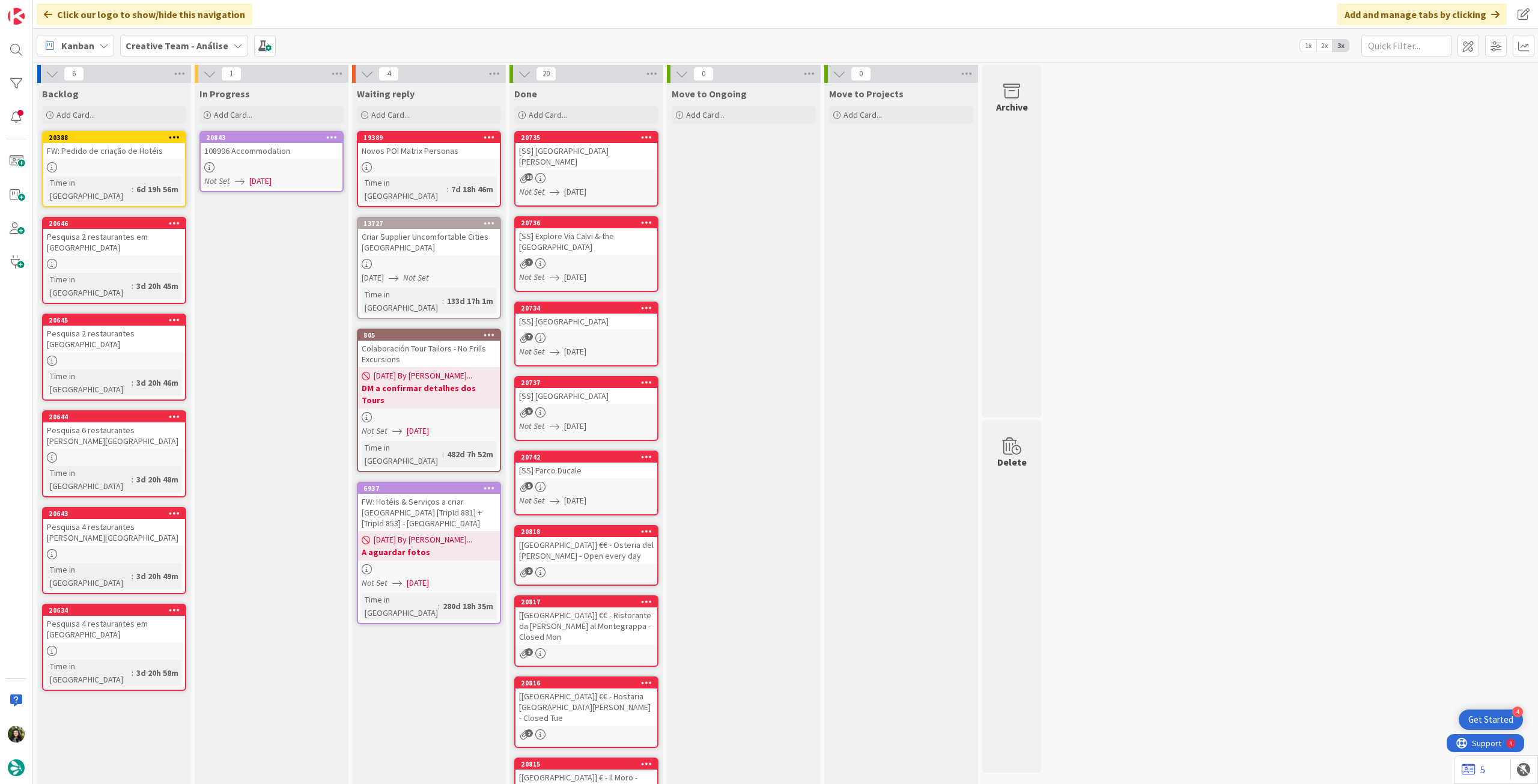
click at [302, 189] on link "20843 108996 Accommodation Not Set [DATE]" at bounding box center [272, 161] width 145 height 61
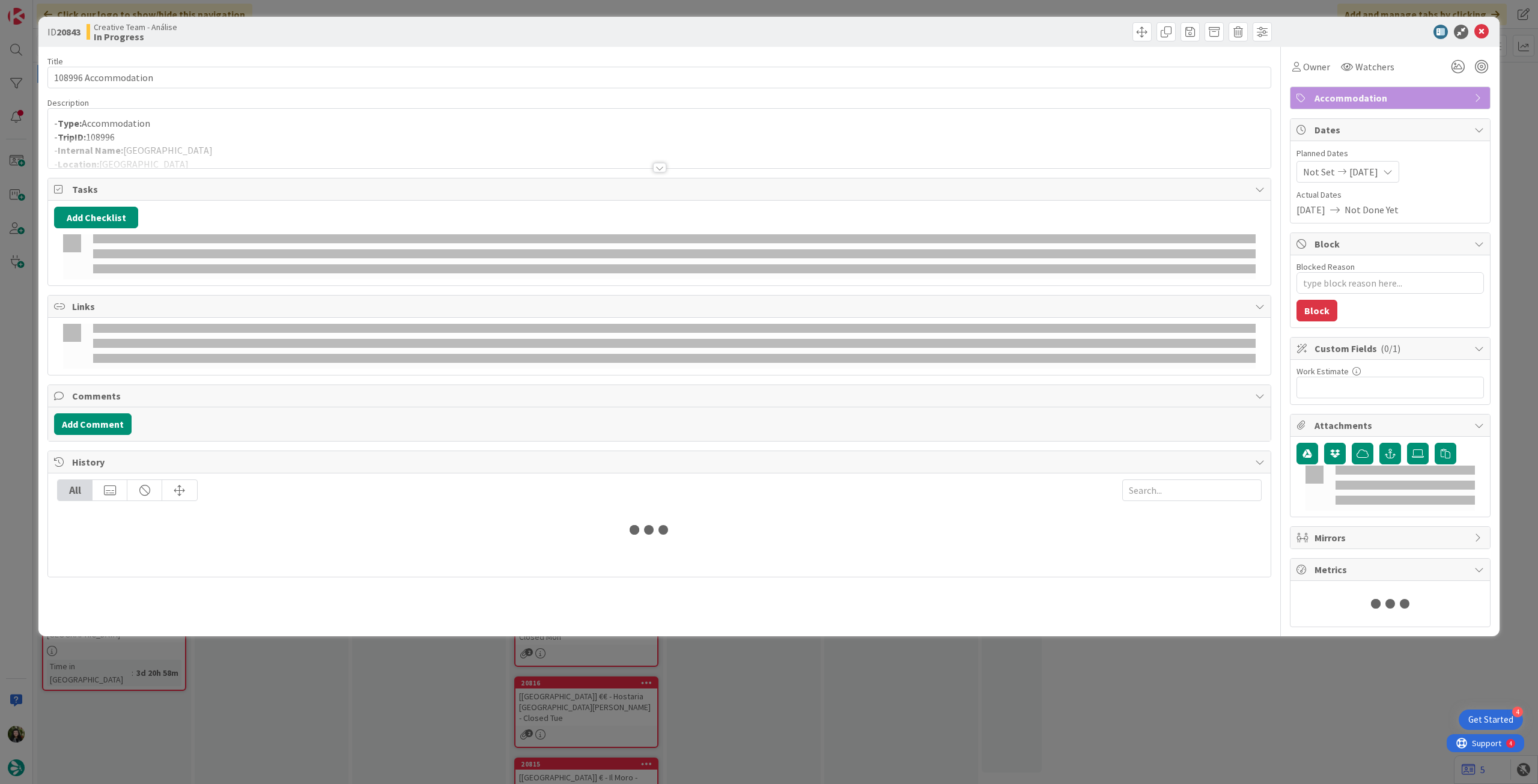
click at [291, 147] on div at bounding box center [660, 153] width 1223 height 30
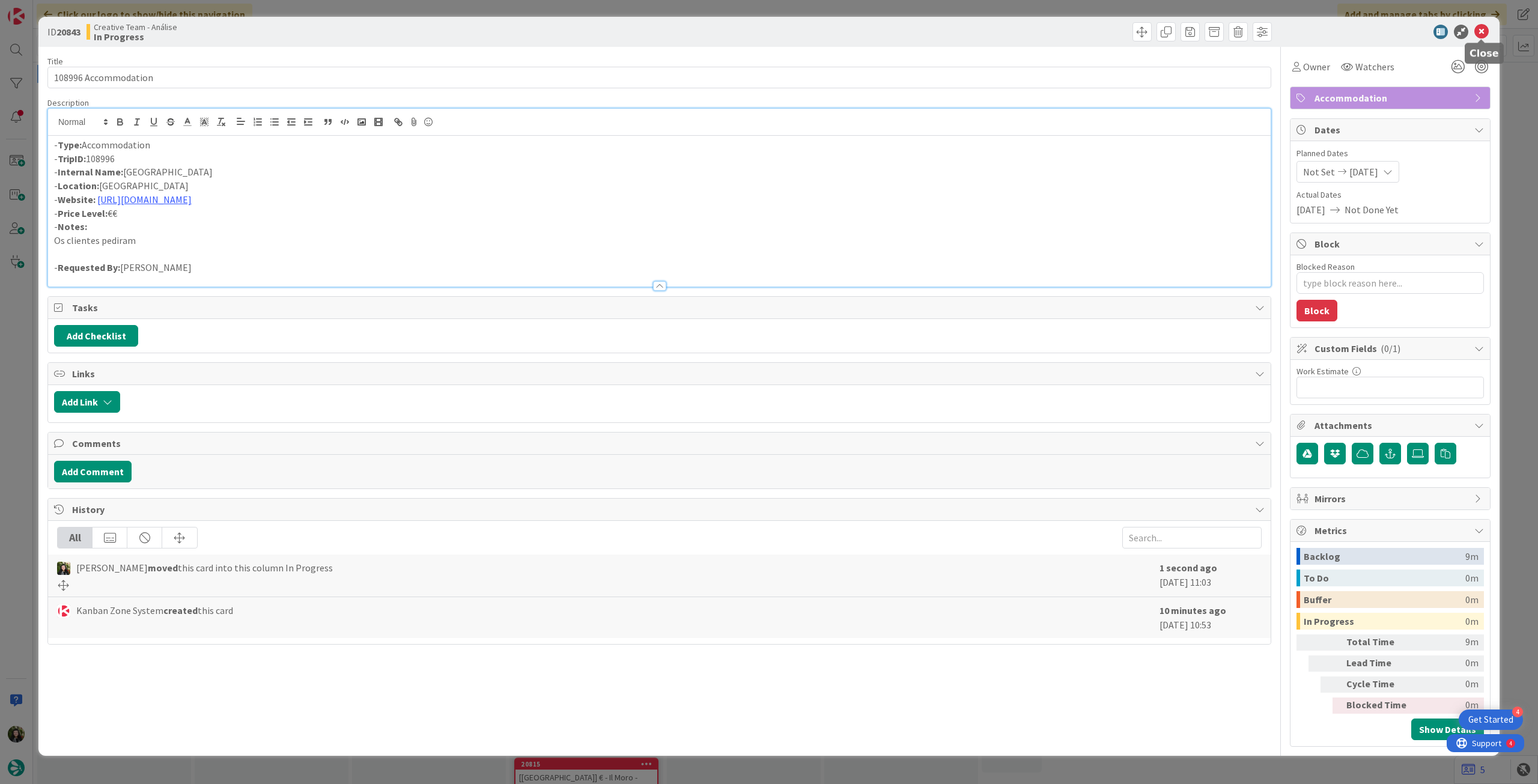
click at [1480, 34] on icon at bounding box center [1481, 32] width 14 height 14
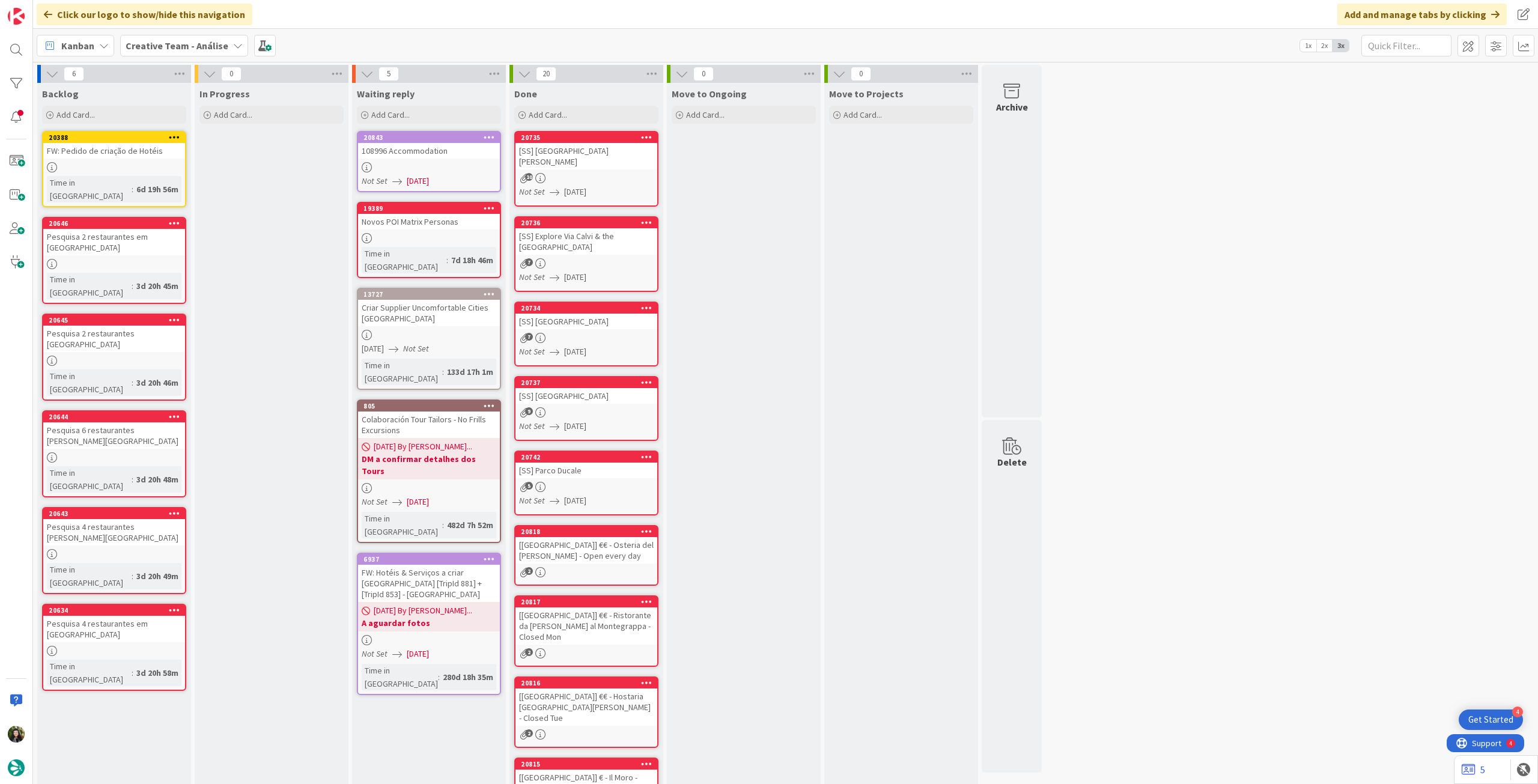
click at [185, 45] on b "Creative Team - Análise" at bounding box center [177, 45] width 103 height 12
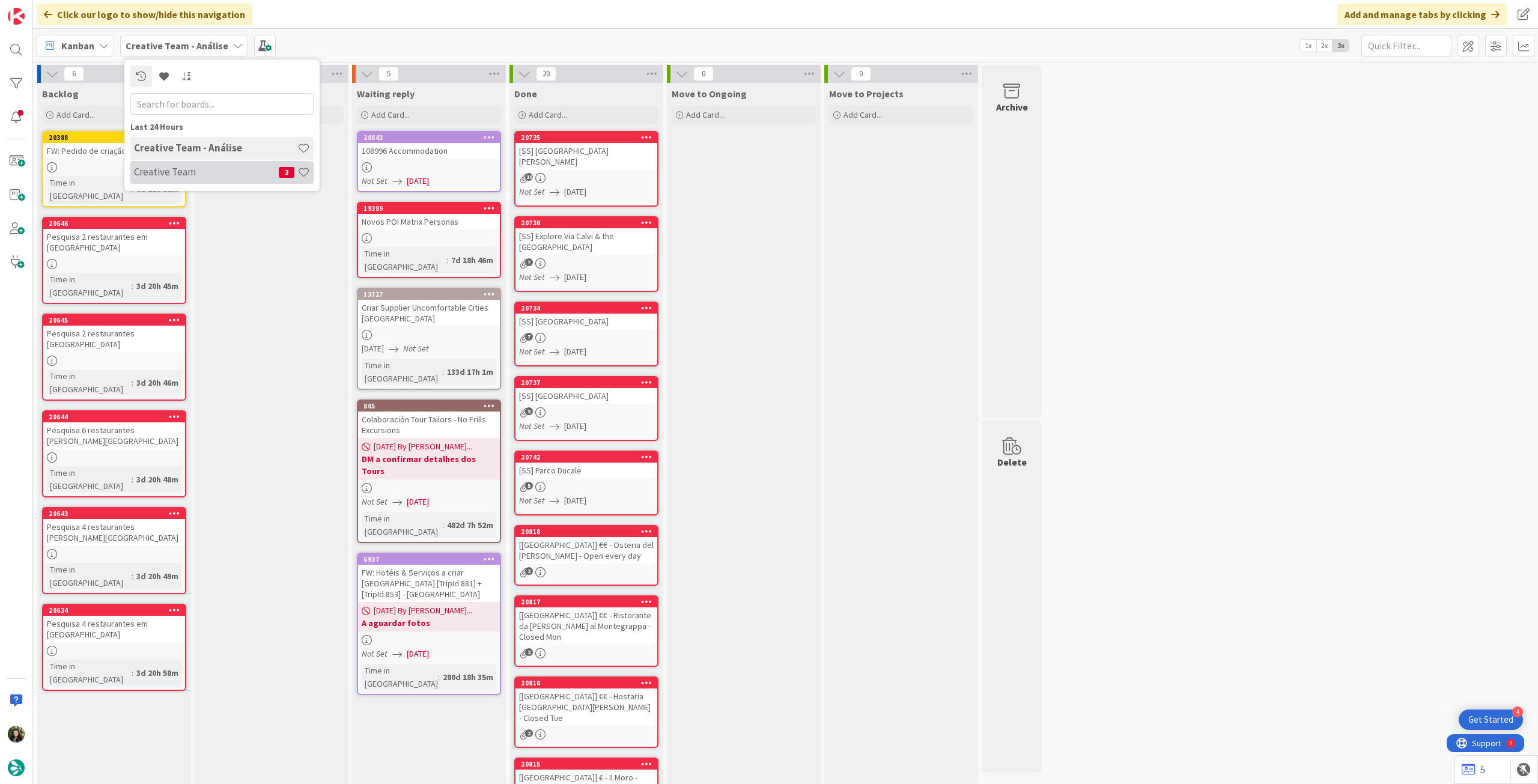
click at [179, 166] on h4 "Creative Team" at bounding box center [206, 172] width 145 height 12
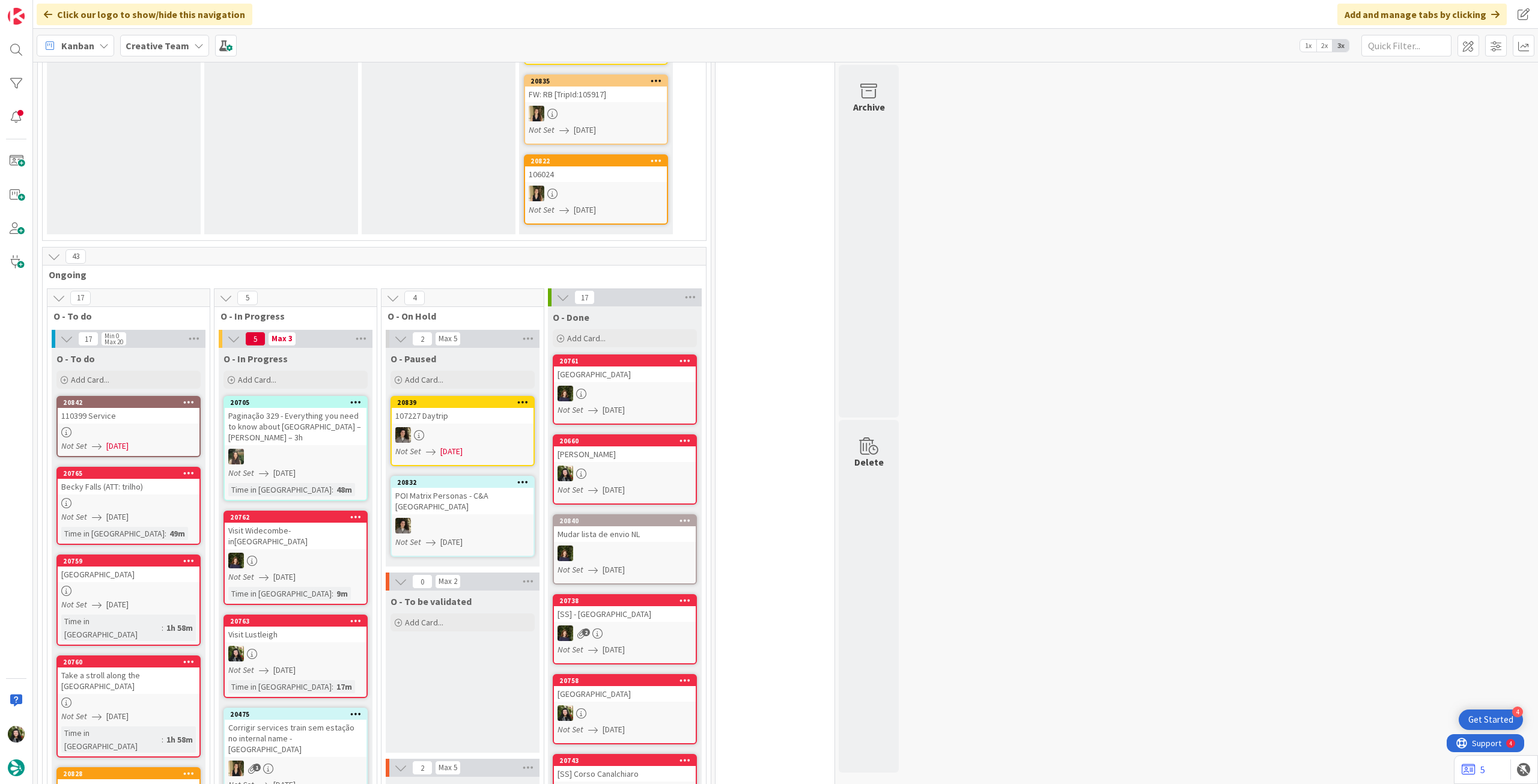
scroll to position [400, 0]
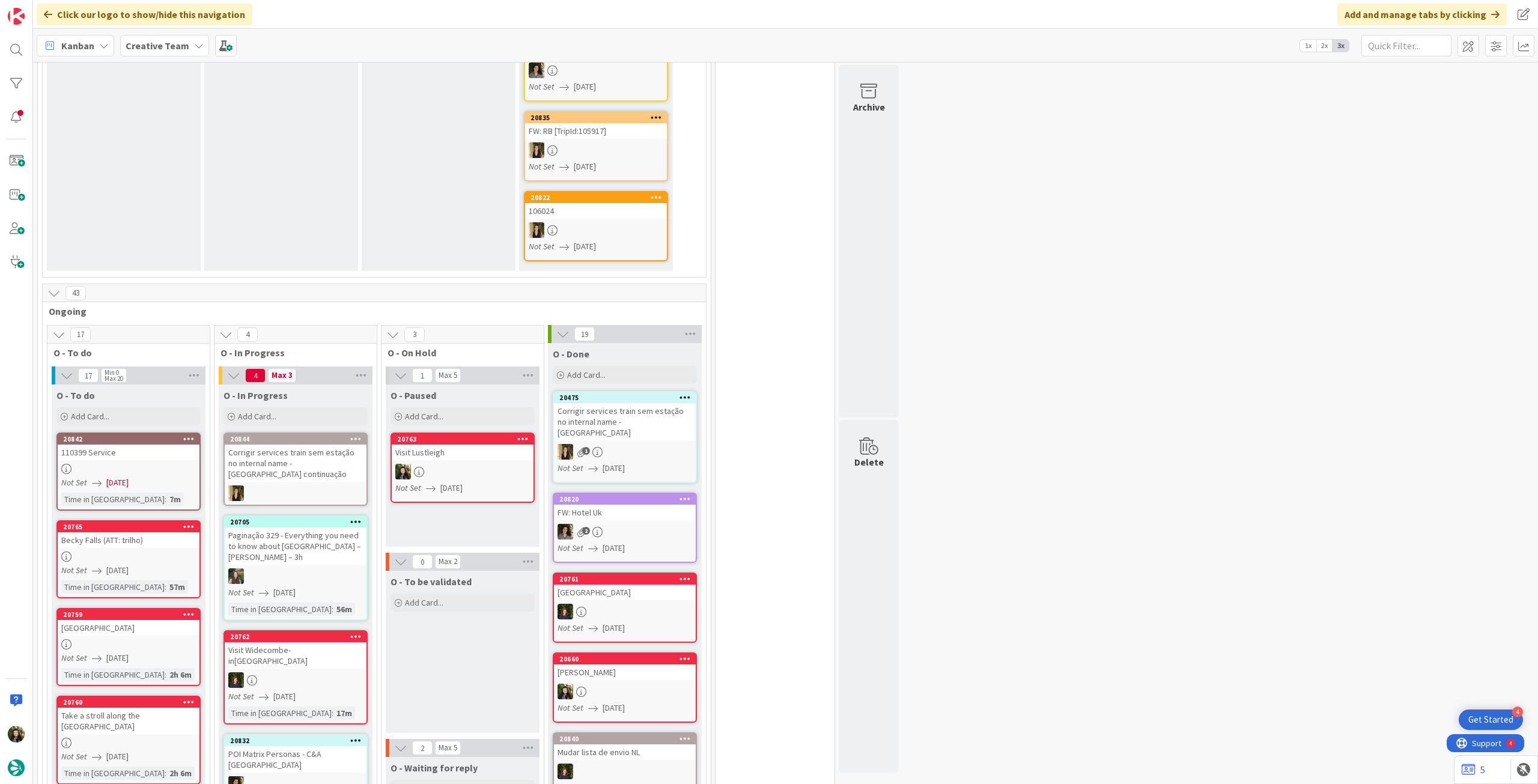
click at [141, 41] on b "Creative Team" at bounding box center [157, 45] width 64 height 12
click at [196, 160] on div "Creative Team 3 Creative Team - Análise" at bounding box center [222, 161] width 183 height 48
click at [196, 167] on h4 "Creative Team - Análise" at bounding box center [216, 172] width 163 height 12
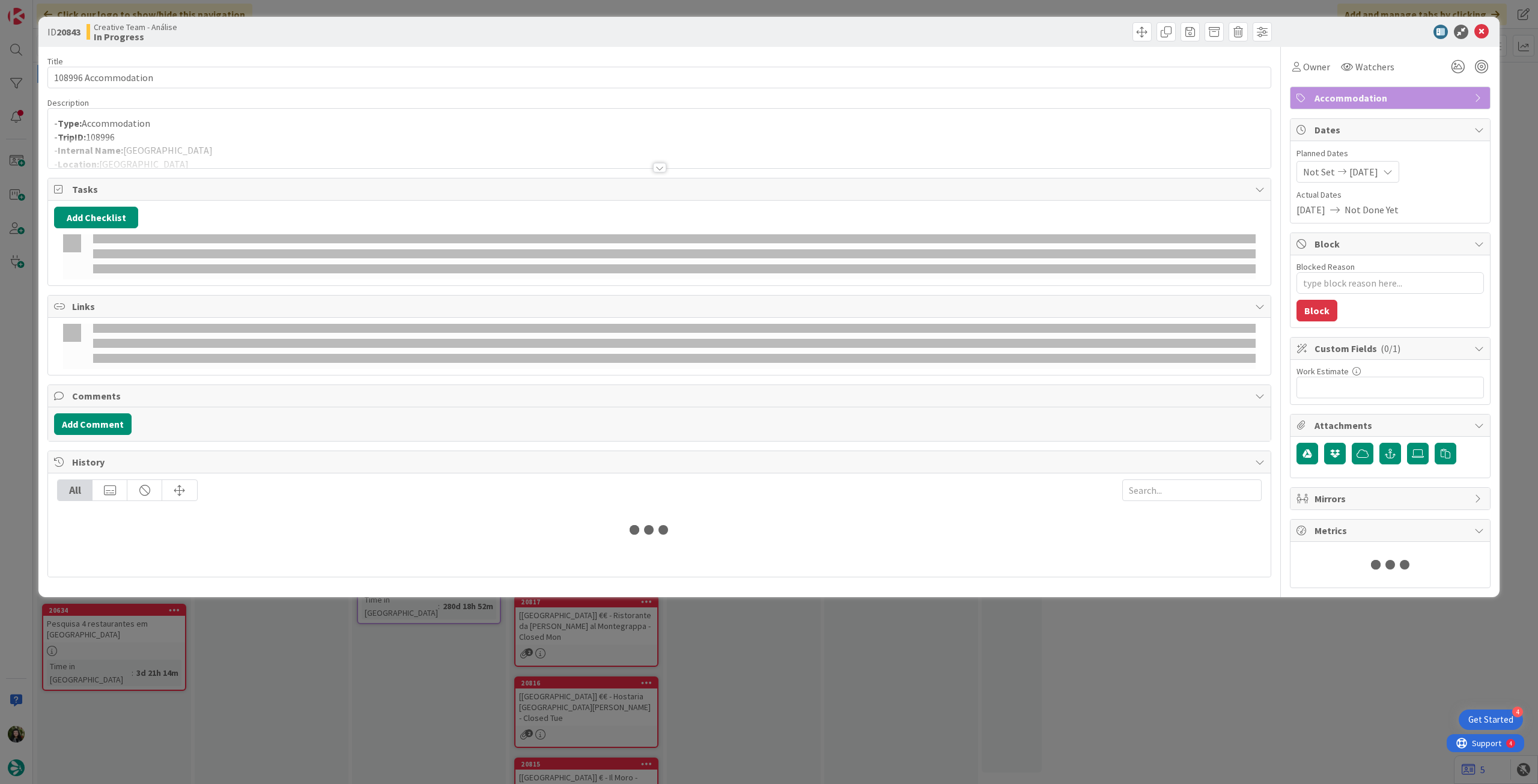
click at [76, 142] on div at bounding box center [660, 153] width 1223 height 30
type textarea "x"
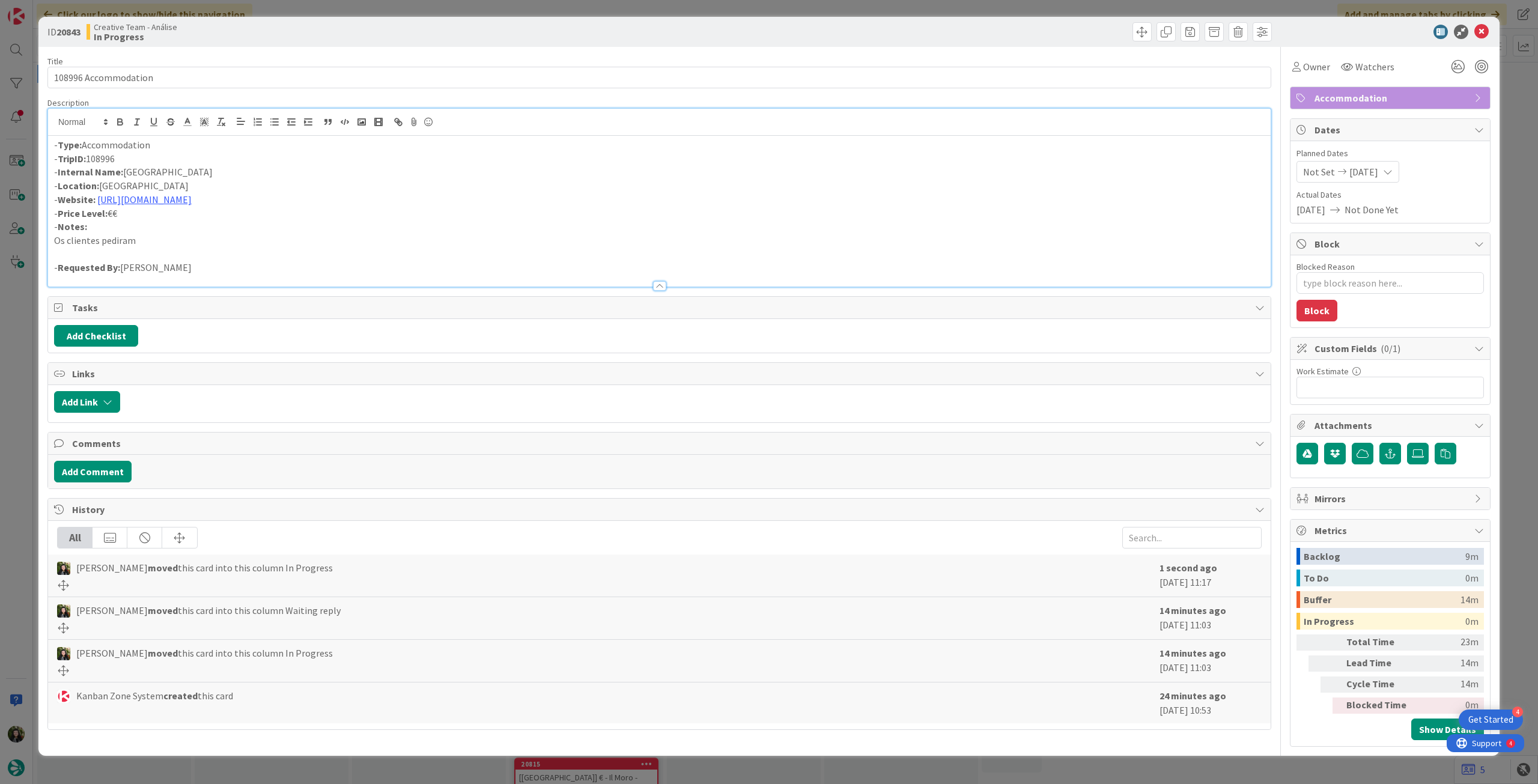
click at [51, 142] on div "- Type: Accommodation - TripID: 108996 - Internal Name: Hotel da Baixa - Locati…" at bounding box center [660, 210] width 1223 height 151
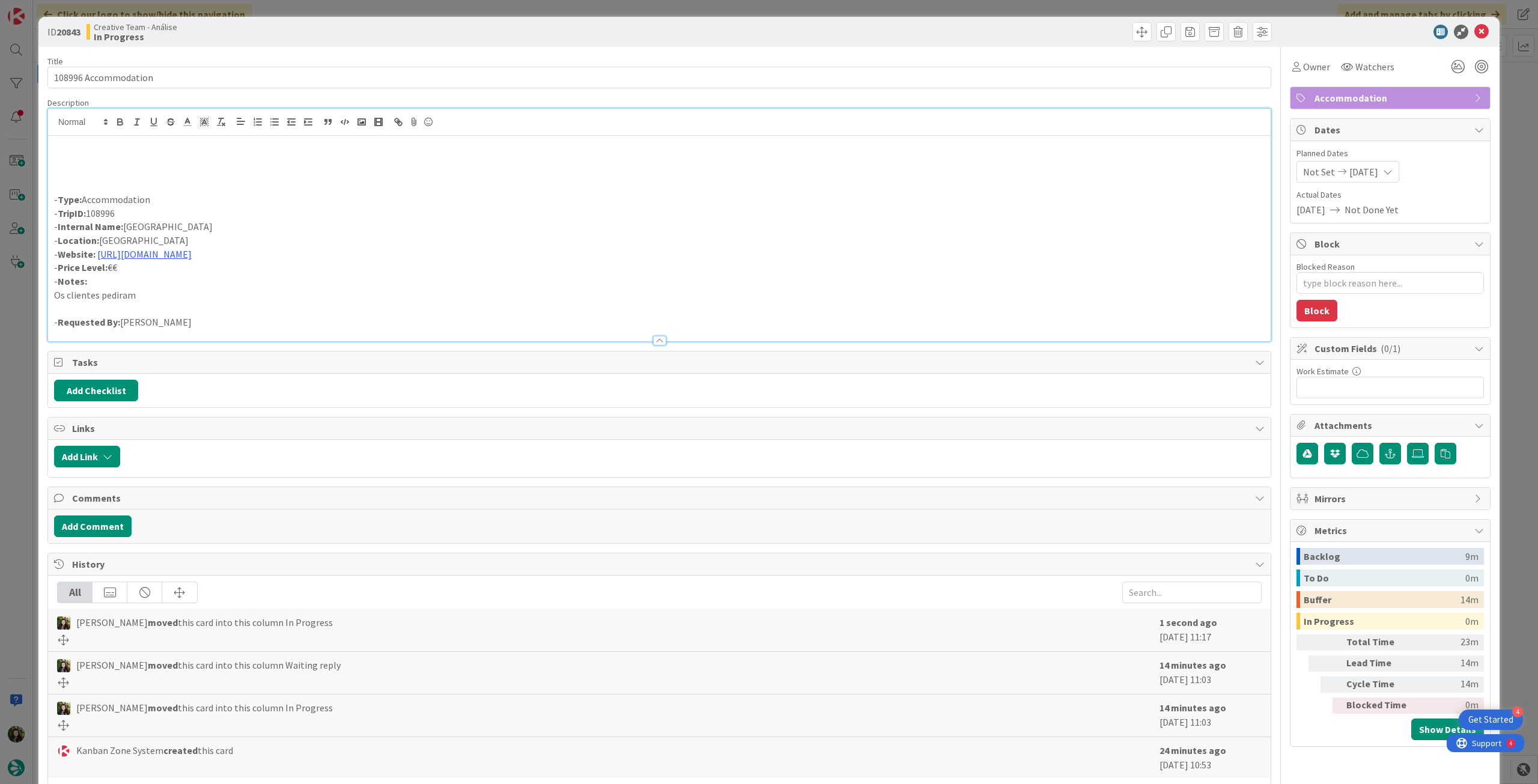
click at [78, 165] on p at bounding box center [659, 172] width 1211 height 14
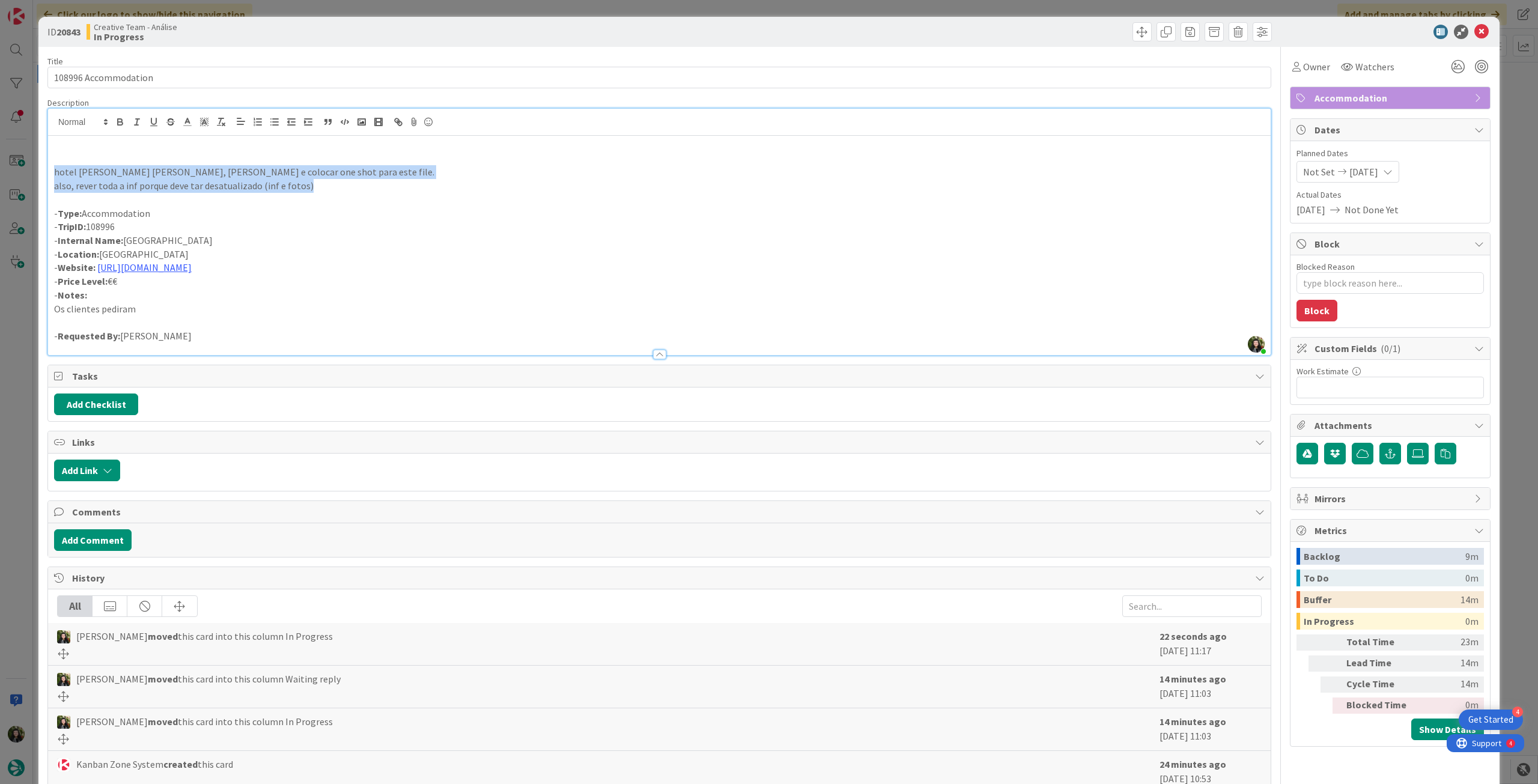
drag, startPoint x: 294, startPoint y: 182, endPoint x: 23, endPoint y: 177, distance: 271.0
click at [23, 177] on div "ID 20843 Creative Team - Análise In Progress Title 20 / 128 108996 Accommodatio…" at bounding box center [769, 392] width 1538 height 784
click at [118, 123] on icon "button" at bounding box center [120, 122] width 11 height 11
click at [259, 198] on p at bounding box center [659, 200] width 1211 height 14
click at [338, 188] on p "also, rever toda a inf porque deve tar desatualizado (inf e fotos)" at bounding box center [659, 186] width 1211 height 14
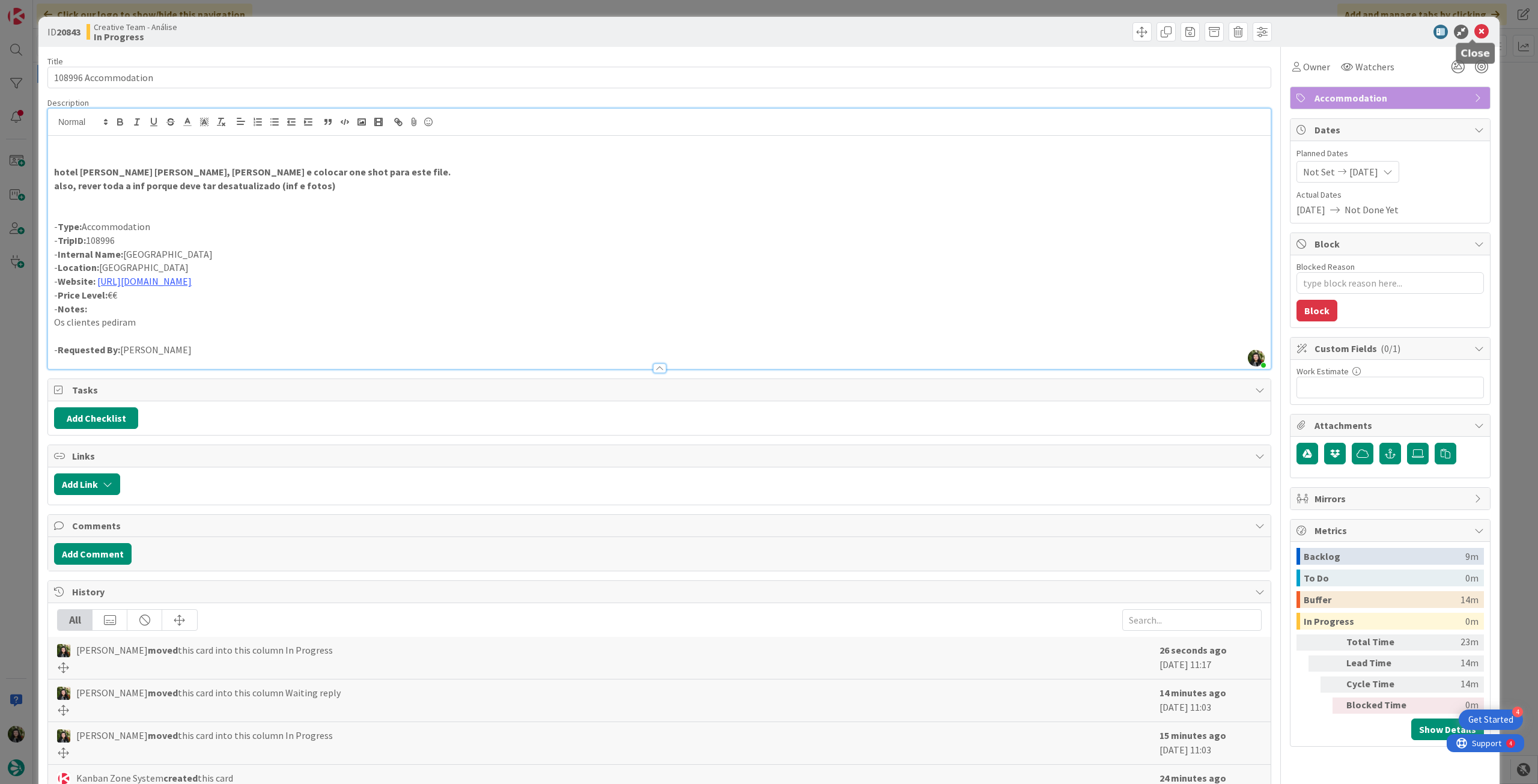
click at [1477, 33] on icon at bounding box center [1481, 32] width 14 height 14
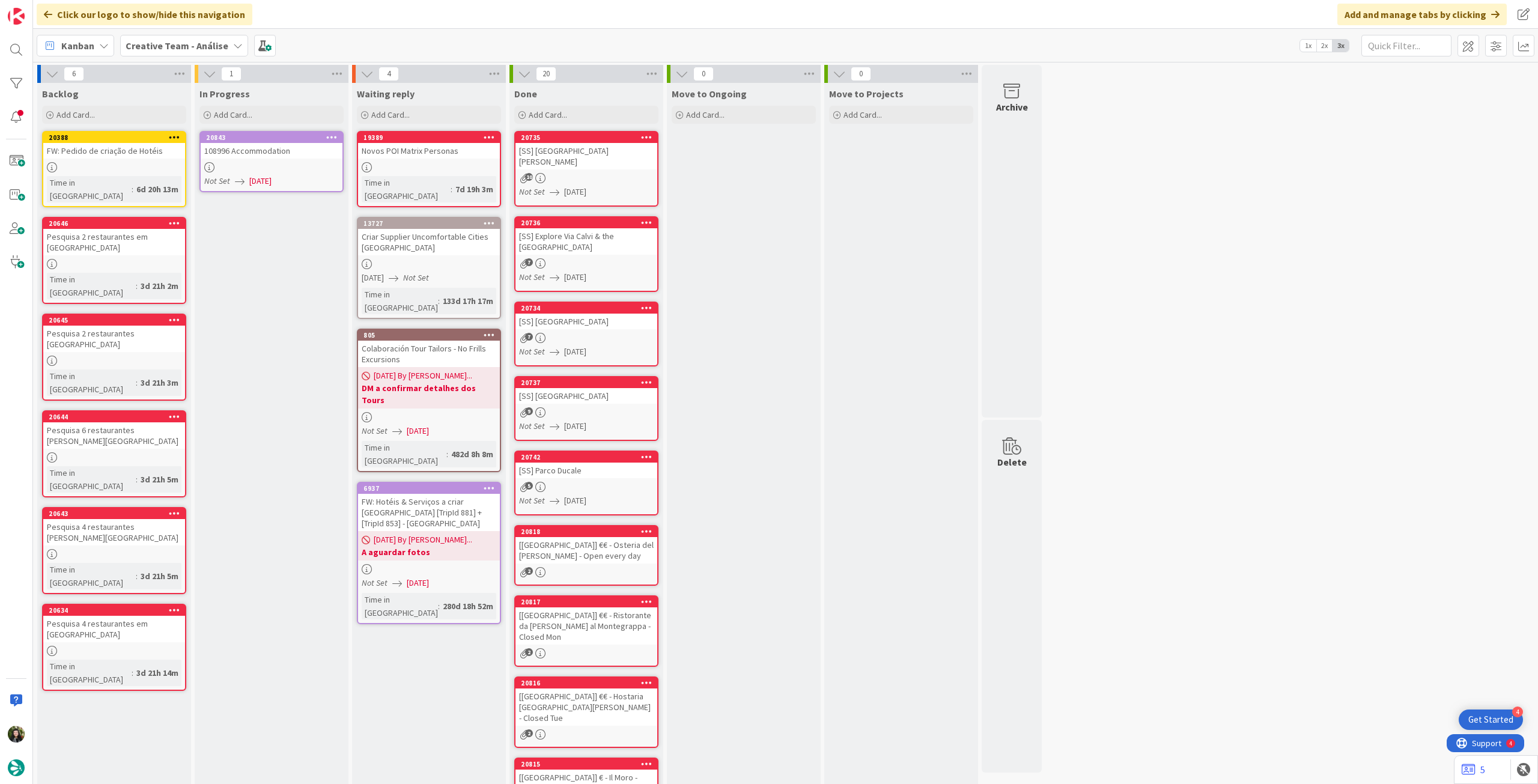
click at [328, 135] on icon at bounding box center [332, 136] width 11 height 8
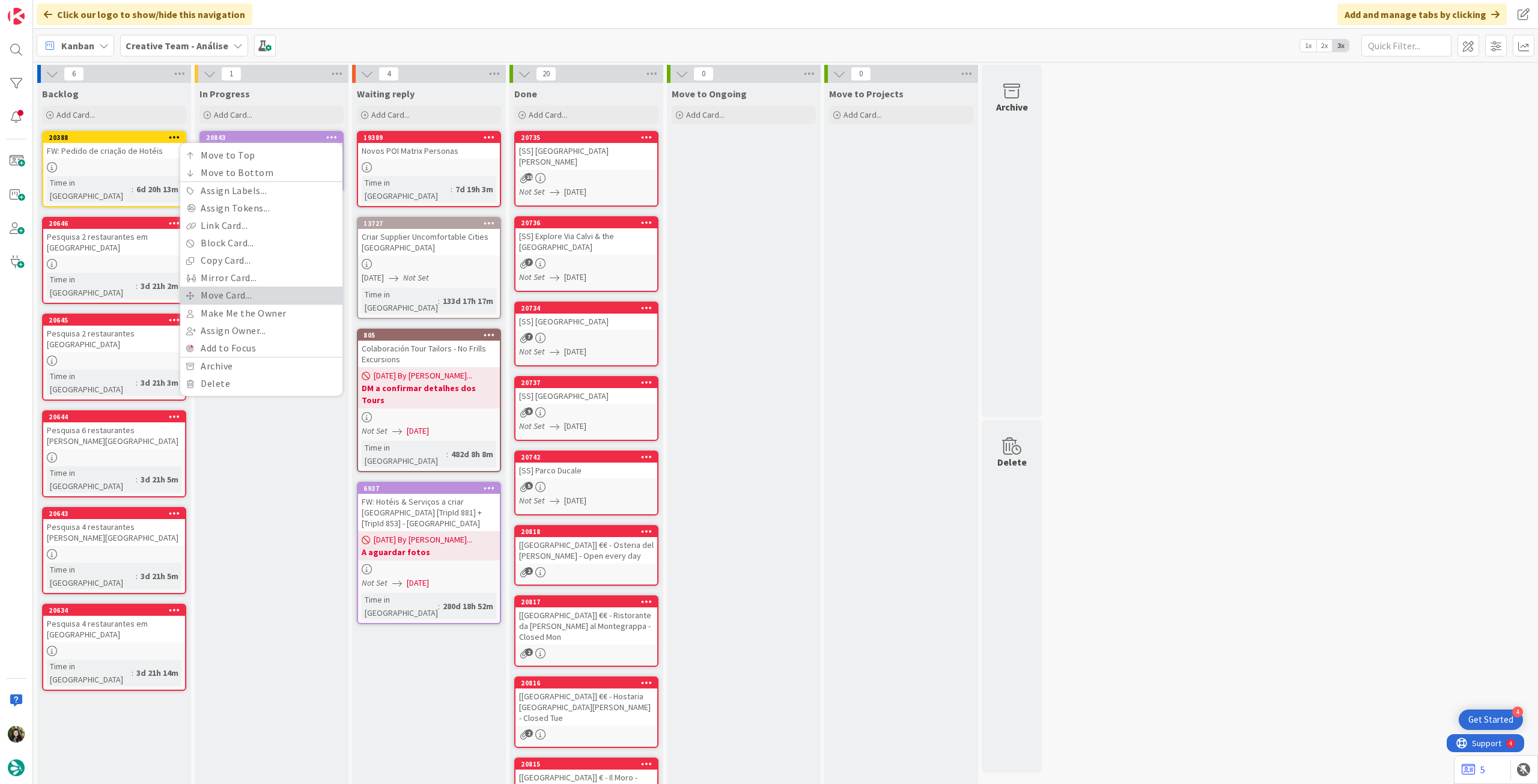
click at [241, 294] on link "Move Card..." at bounding box center [261, 295] width 162 height 17
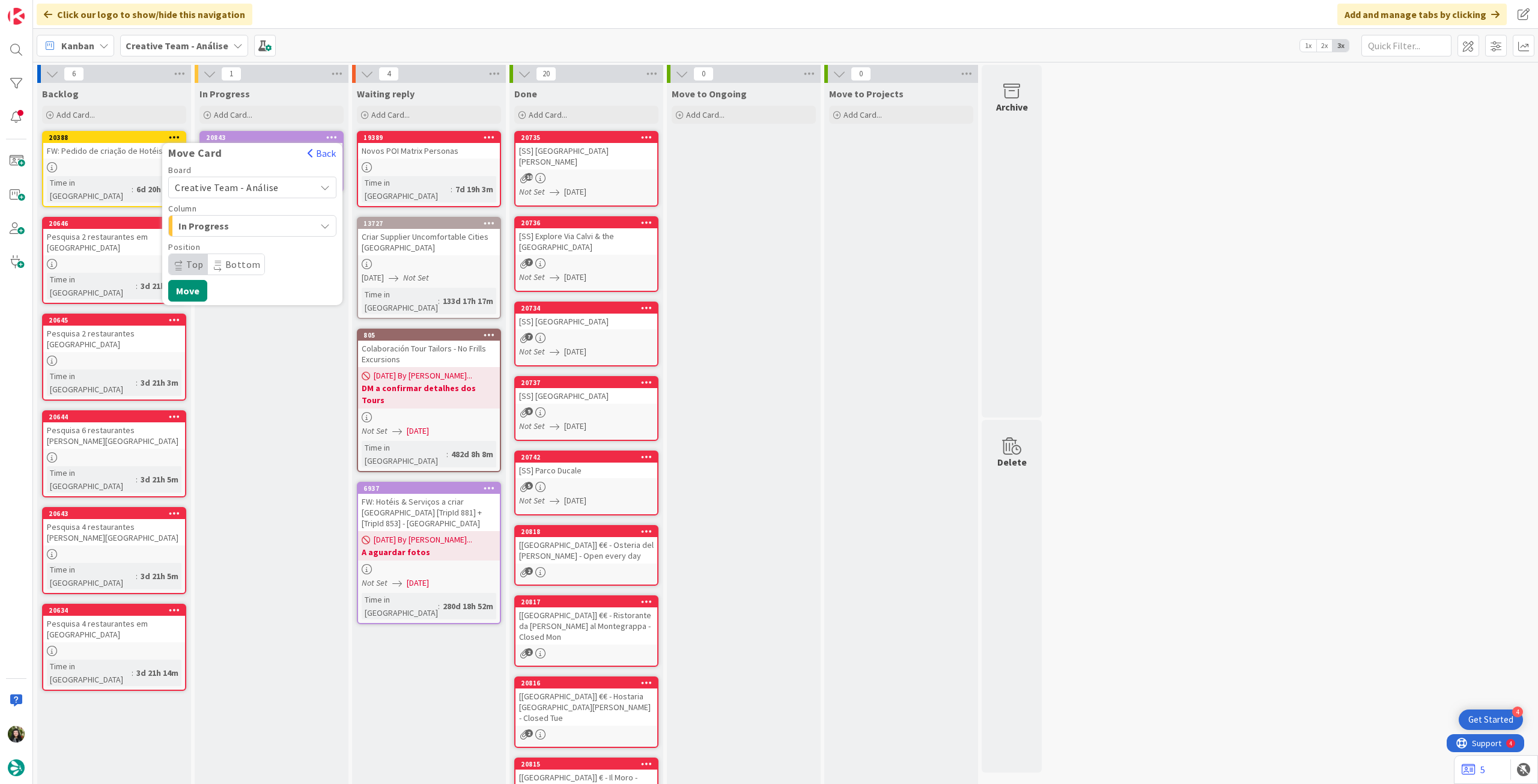
click at [244, 188] on span "Creative Team - Análise" at bounding box center [226, 188] width 104 height 12
click at [241, 239] on span "Creative Team" at bounding box center [260, 244] width 139 height 18
click at [244, 226] on span "Select a Column..." at bounding box center [219, 226] width 90 height 16
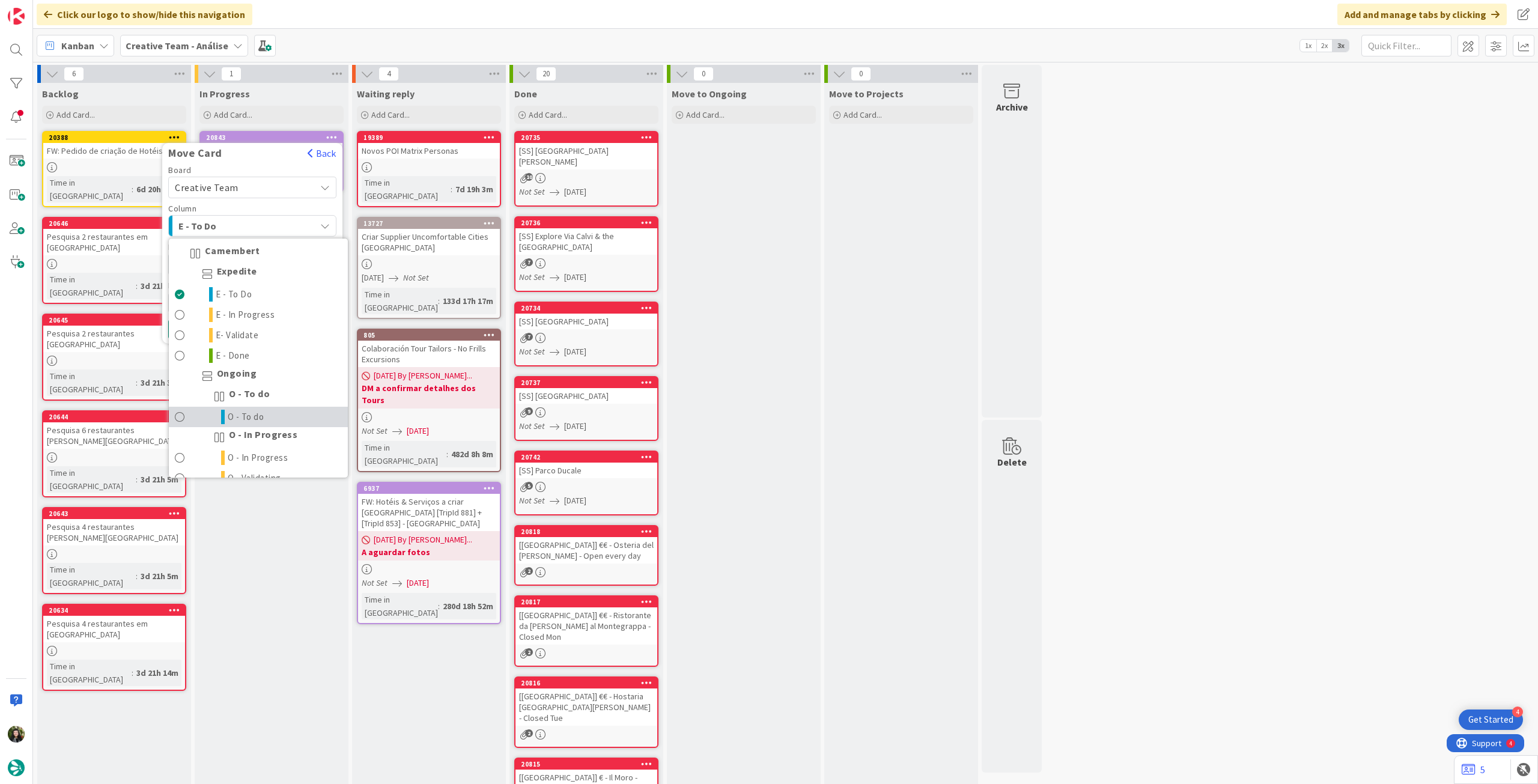
click at [254, 417] on span "O - To do" at bounding box center [246, 416] width 36 height 14
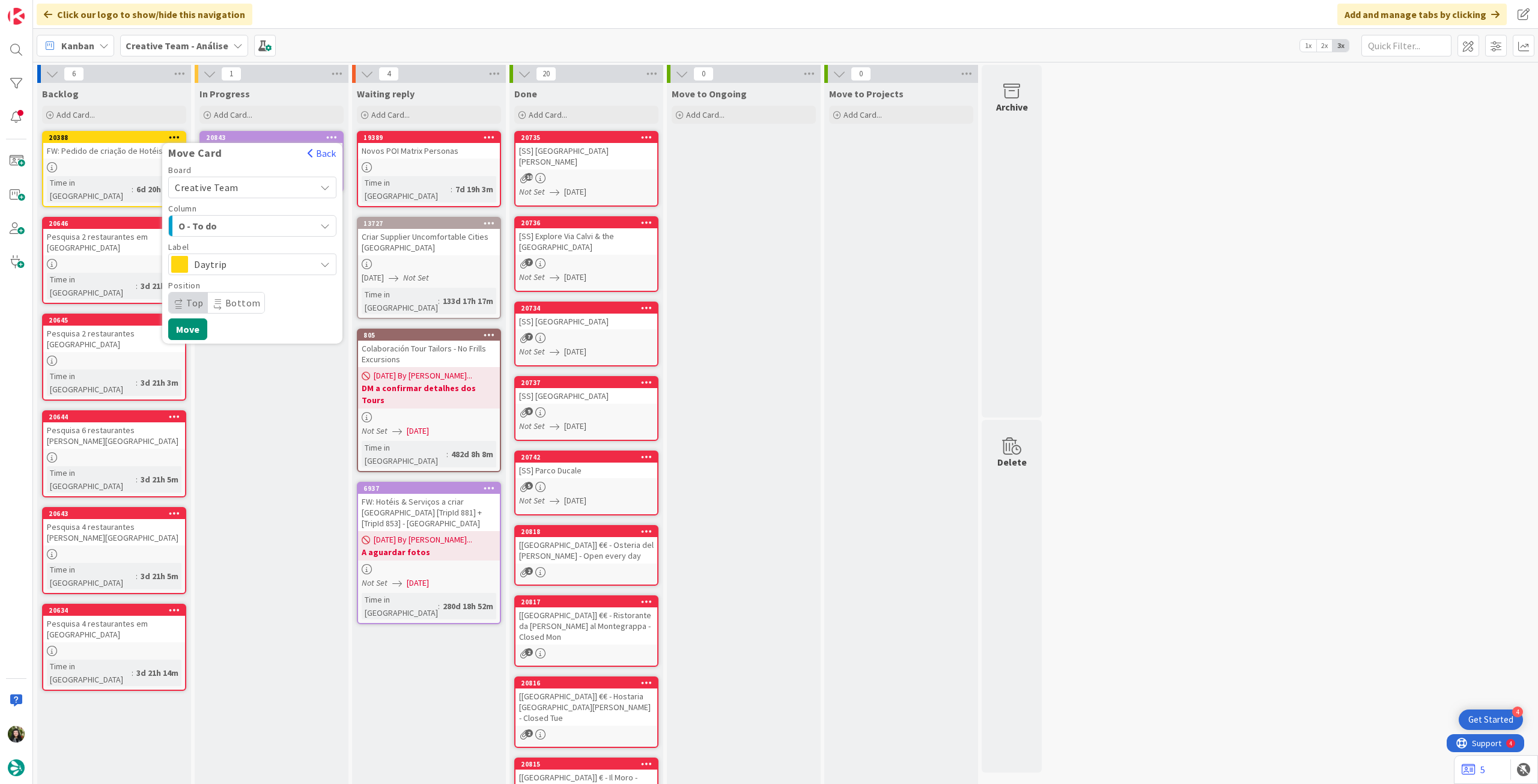
click at [241, 261] on span "Daytrip" at bounding box center [251, 264] width 115 height 17
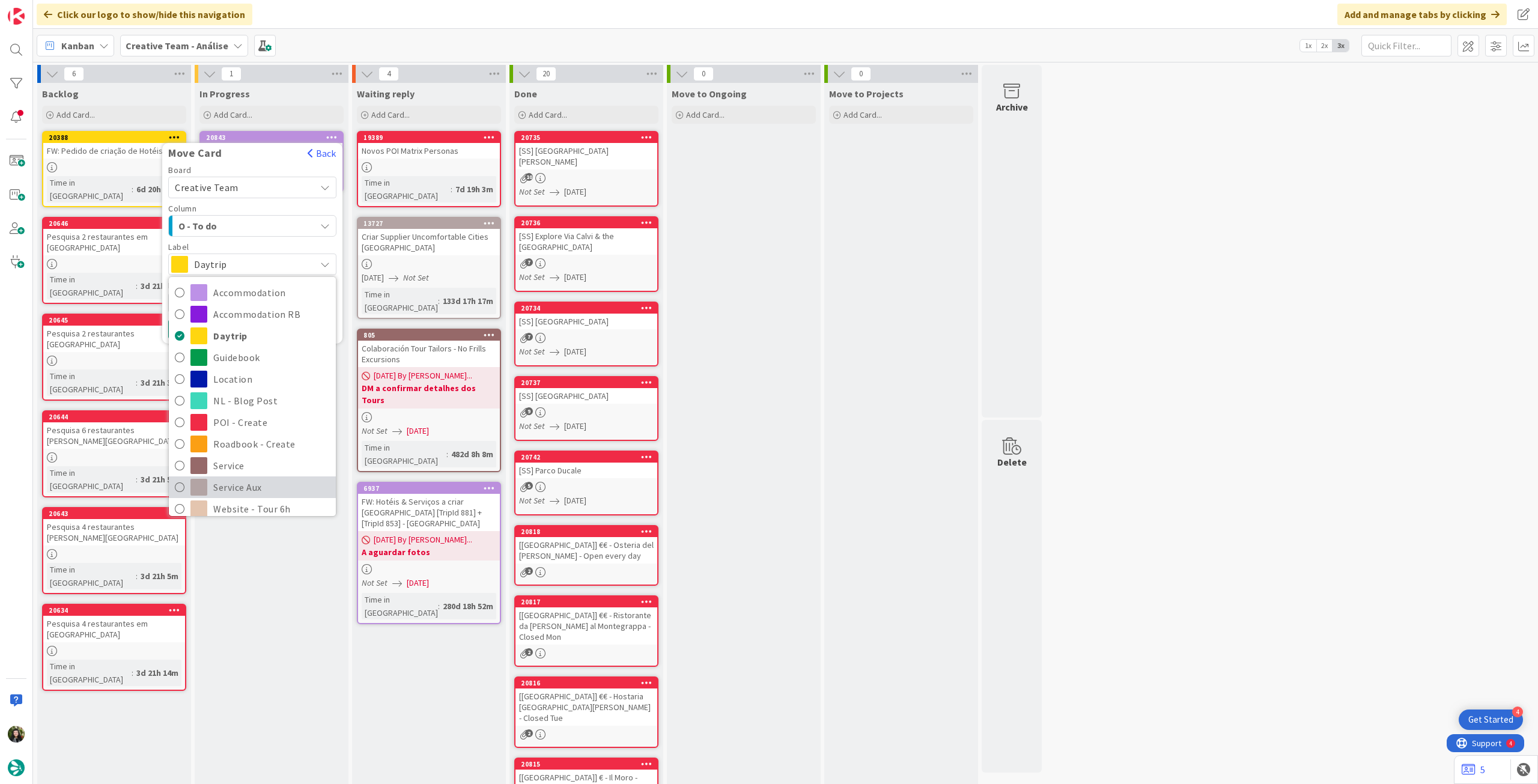
click at [255, 481] on span "Service Aux" at bounding box center [272, 487] width 117 height 18
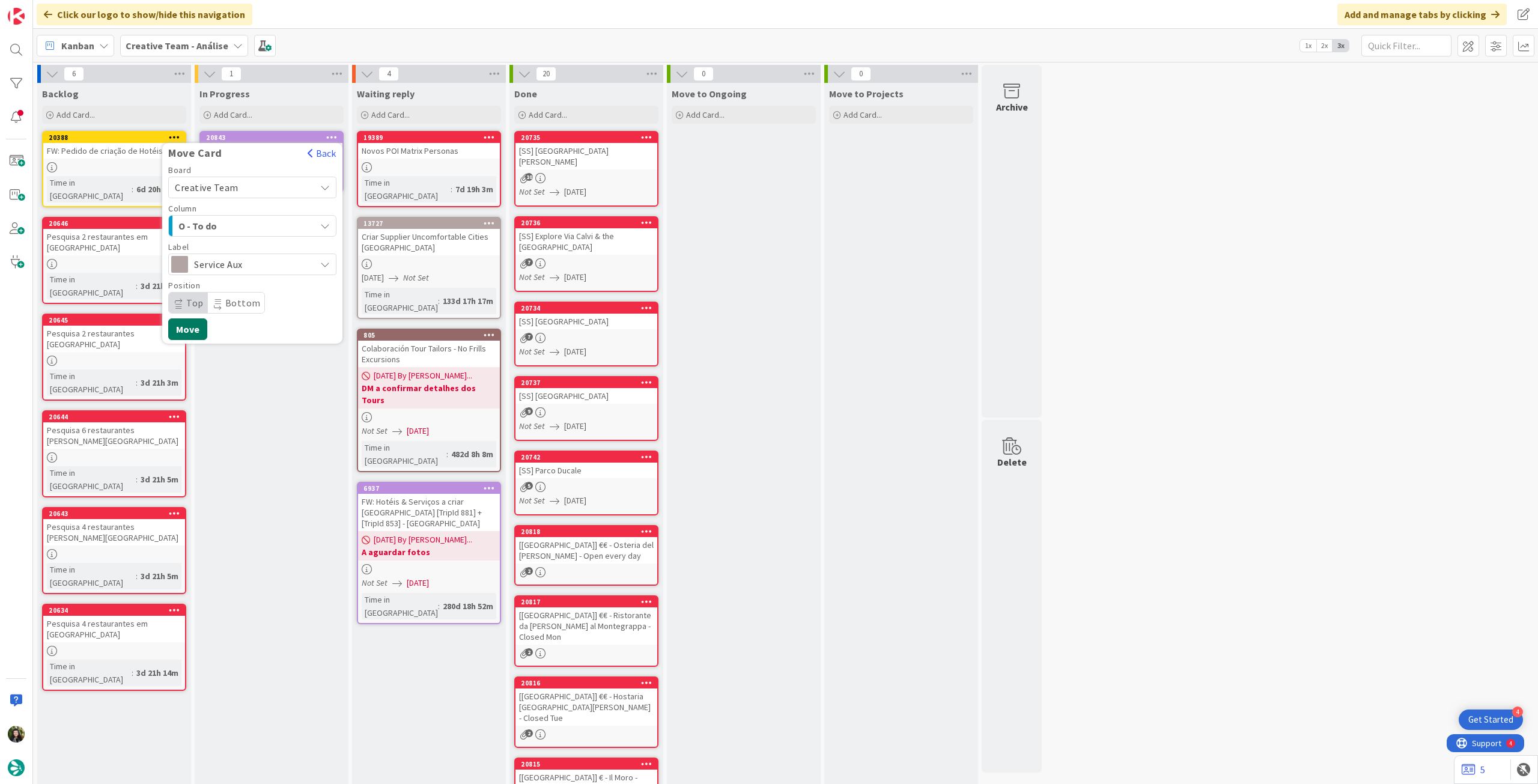
click at [195, 328] on button "Move" at bounding box center [188, 329] width 39 height 22
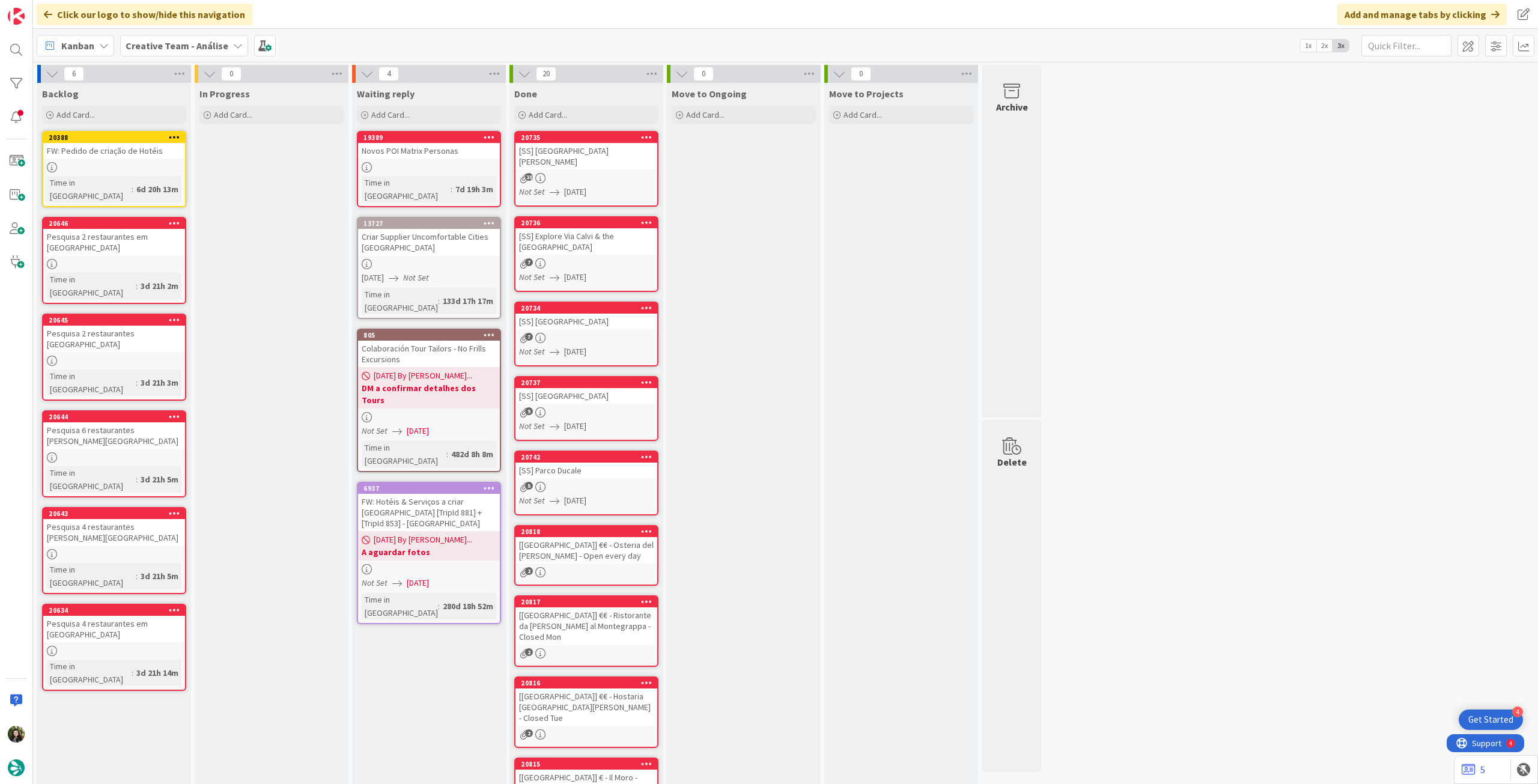
click at [182, 39] on b "Creative Team - Análise" at bounding box center [177, 45] width 103 height 12
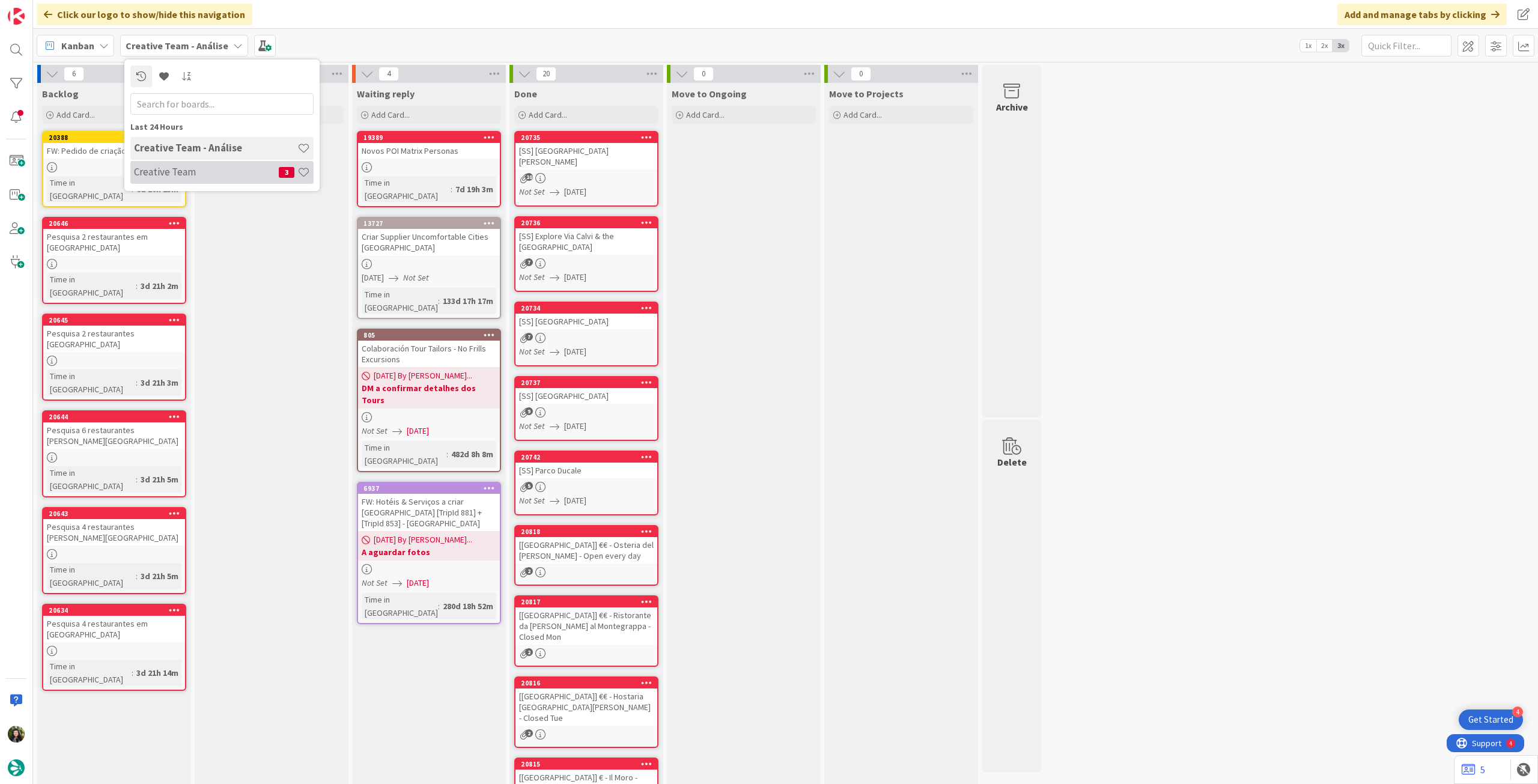
click at [214, 183] on div "Creative Team 3" at bounding box center [222, 173] width 183 height 23
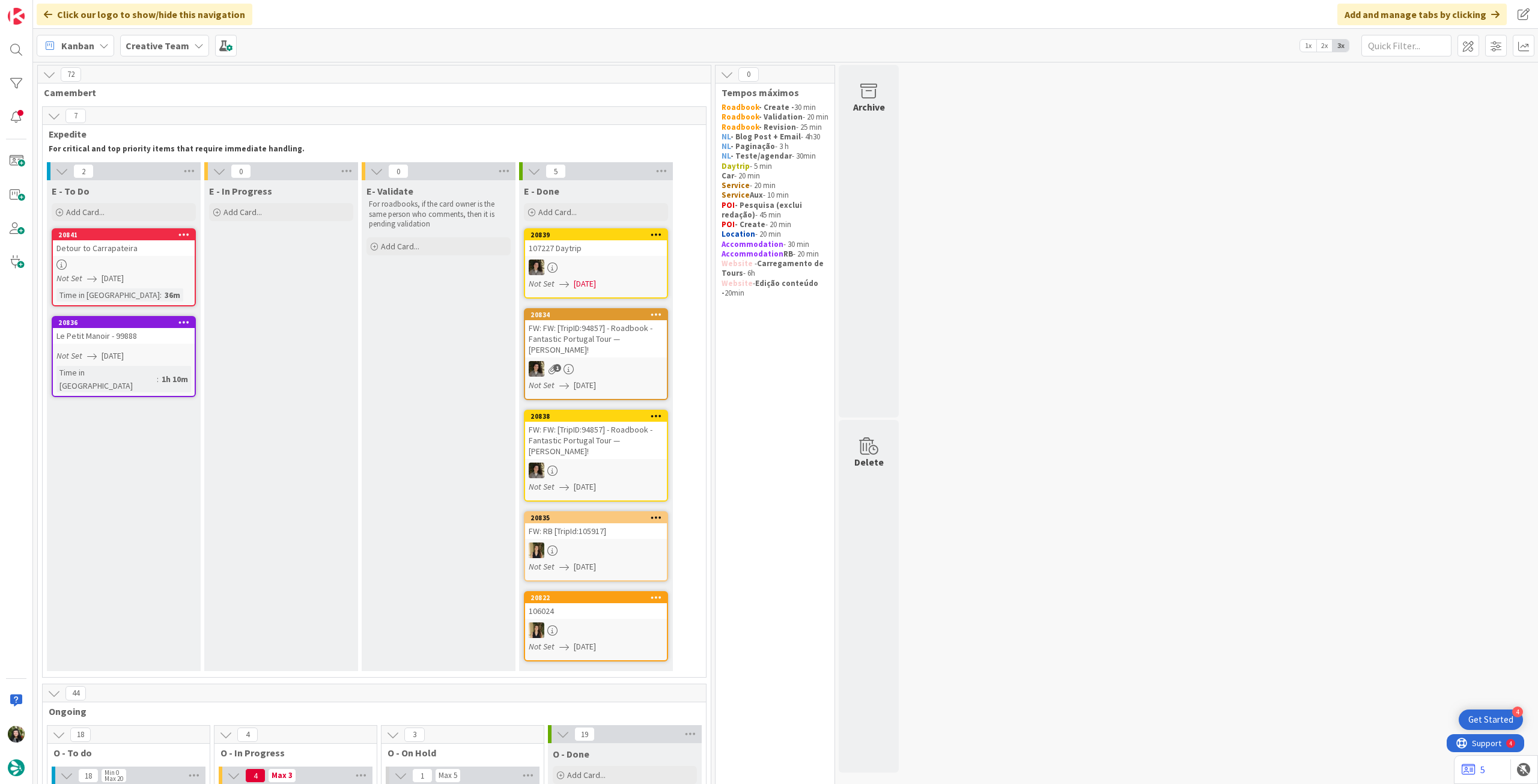
click at [160, 50] on b "Creative Team" at bounding box center [157, 45] width 64 height 12
click at [186, 170] on h4 "Creative Team - Análise" at bounding box center [216, 172] width 163 height 12
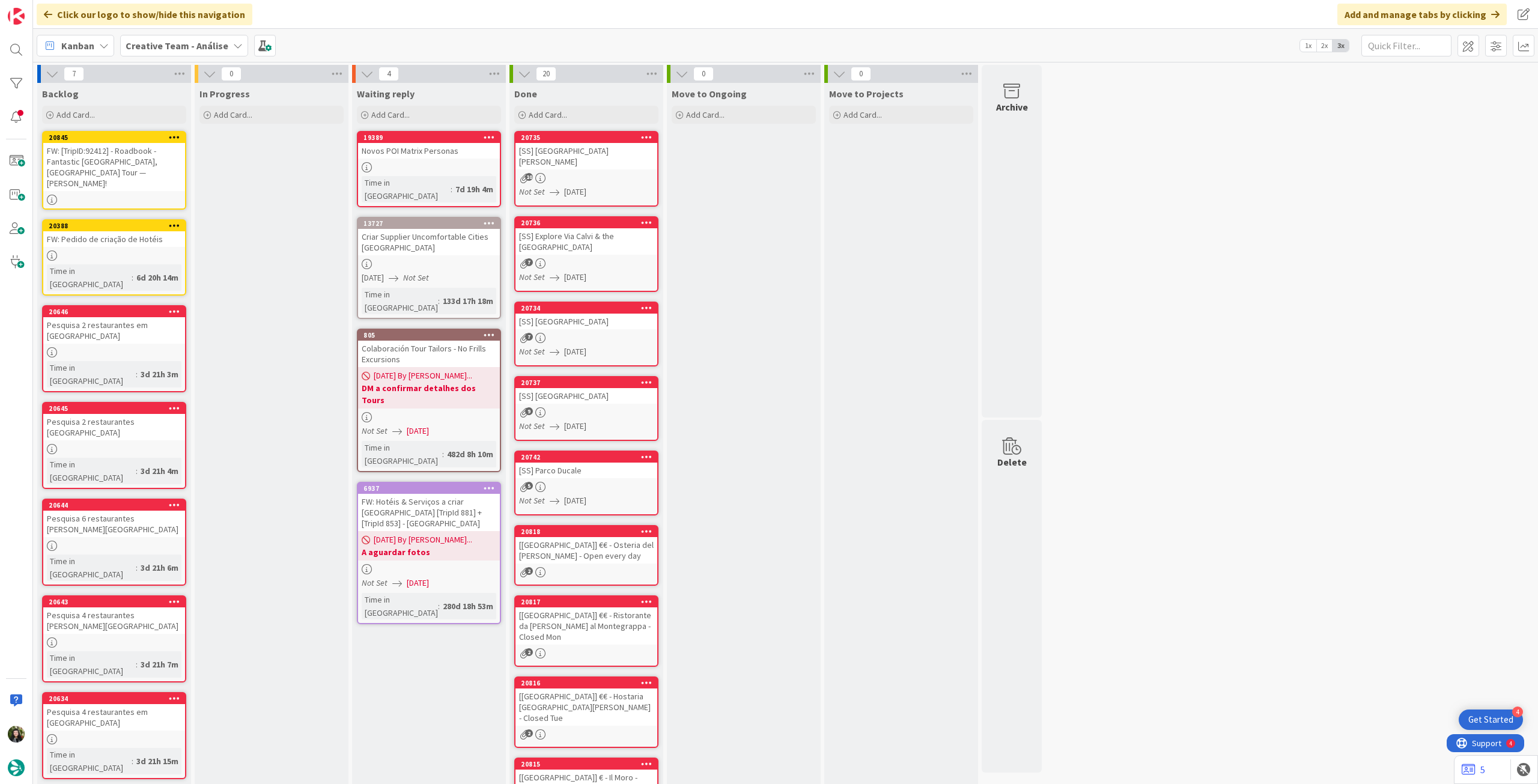
click at [182, 36] on div "Creative Team - Análise" at bounding box center [184, 45] width 128 height 22
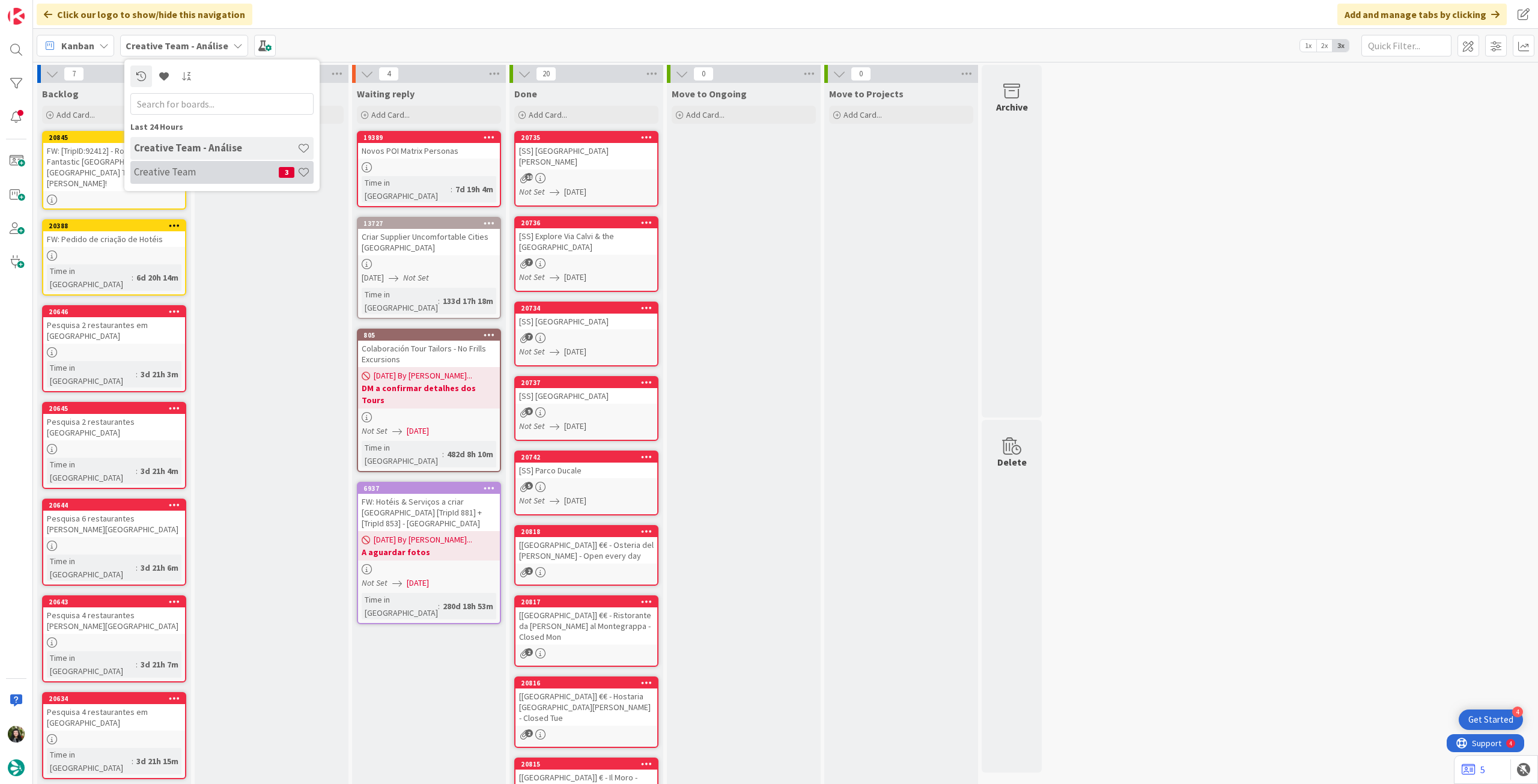
click at [203, 167] on h4 "Creative Team" at bounding box center [206, 172] width 145 height 12
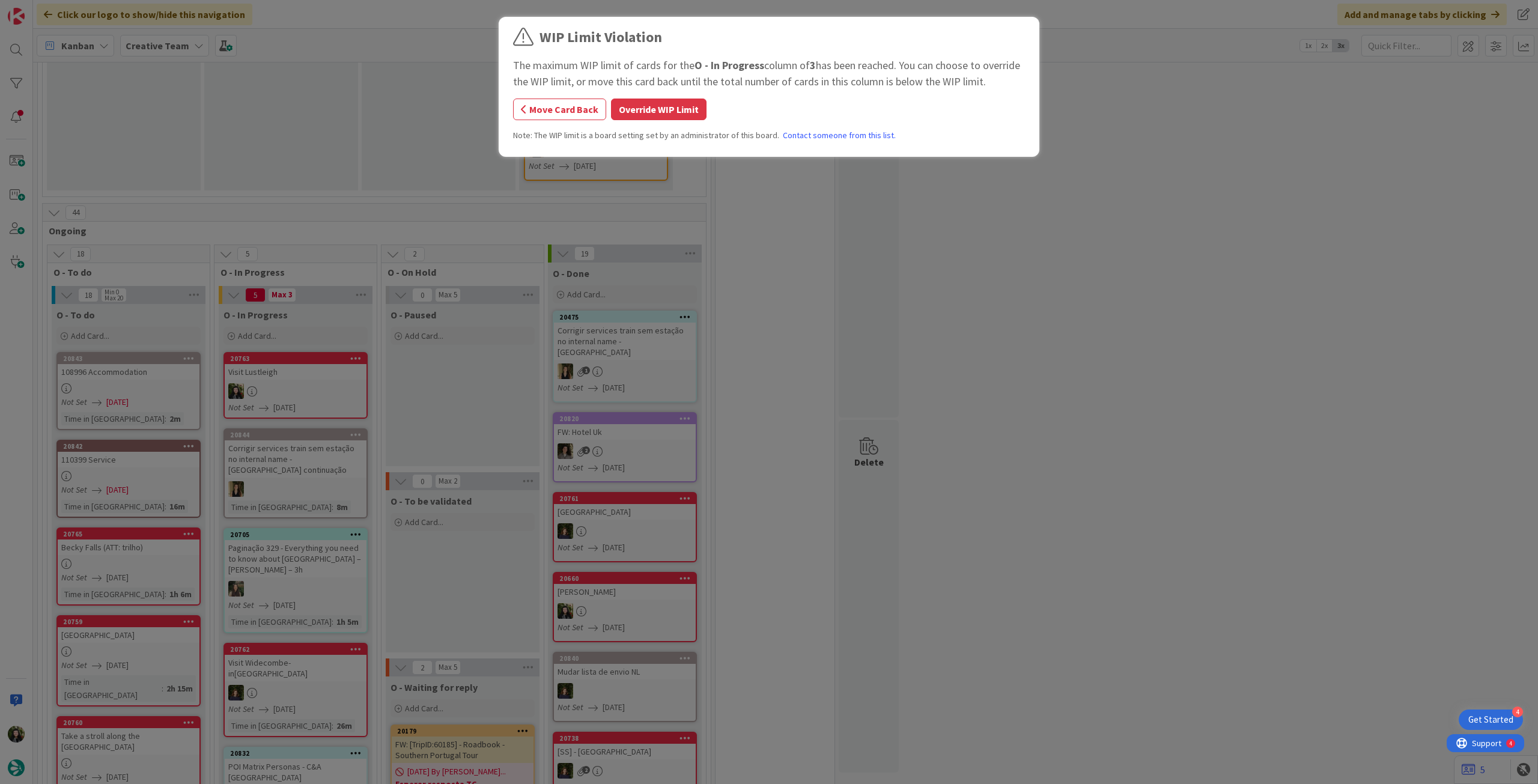
click at [640, 120] on div "WIP Limit Violation The maximum WIP limit of cards for the O - In Progress colu…" at bounding box center [769, 89] width 512 height 124
click at [641, 110] on button "Override WIP Limit" at bounding box center [658, 109] width 95 height 22
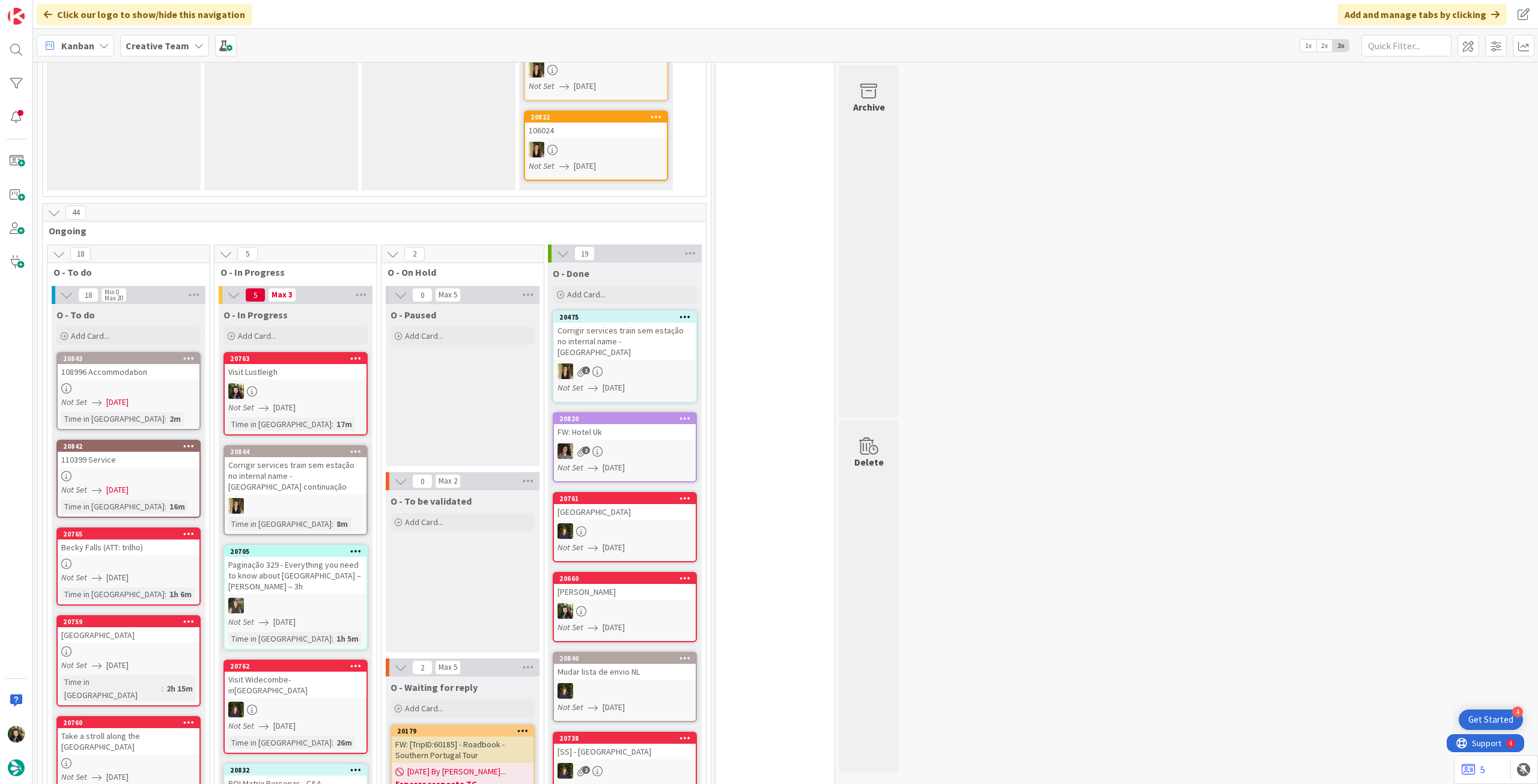
click at [337, 375] on div "Visit Lustleigh" at bounding box center [295, 372] width 142 height 16
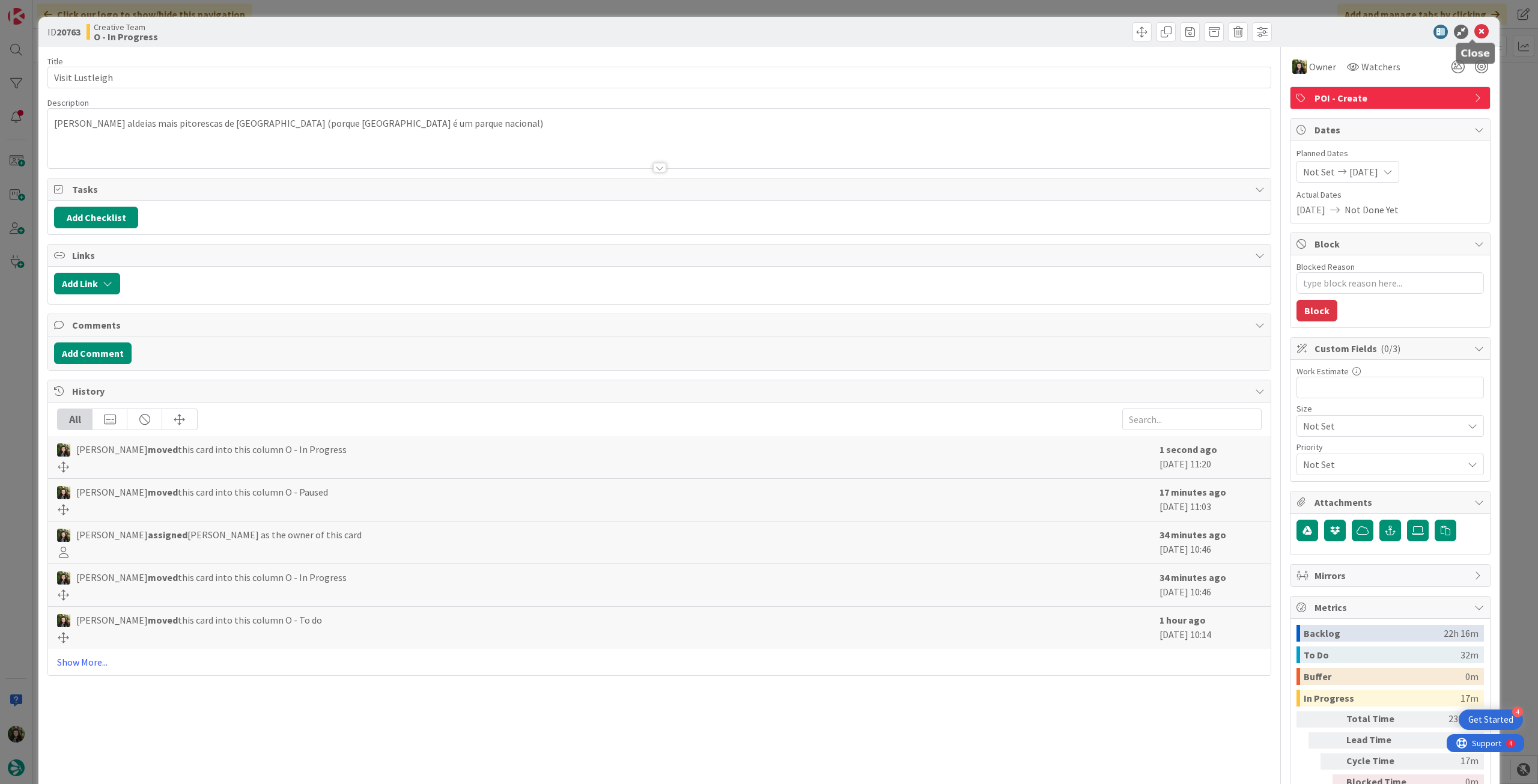
click at [1474, 30] on icon at bounding box center [1481, 32] width 14 height 14
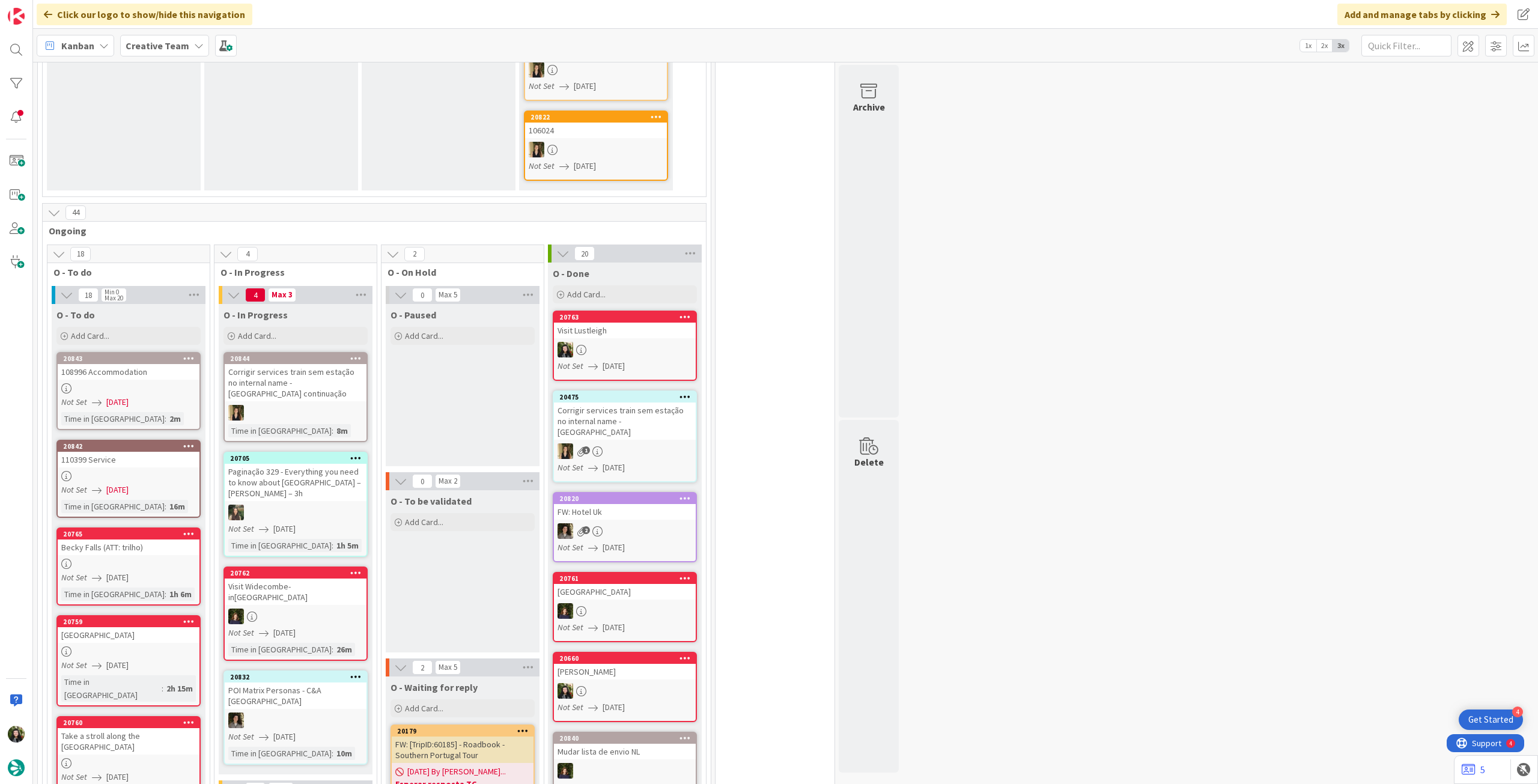
click at [145, 30] on div "Kanban Creative Team 1x 2x 3x" at bounding box center [786, 45] width 1505 height 33
click at [145, 42] on b "Creative Team" at bounding box center [157, 45] width 64 height 12
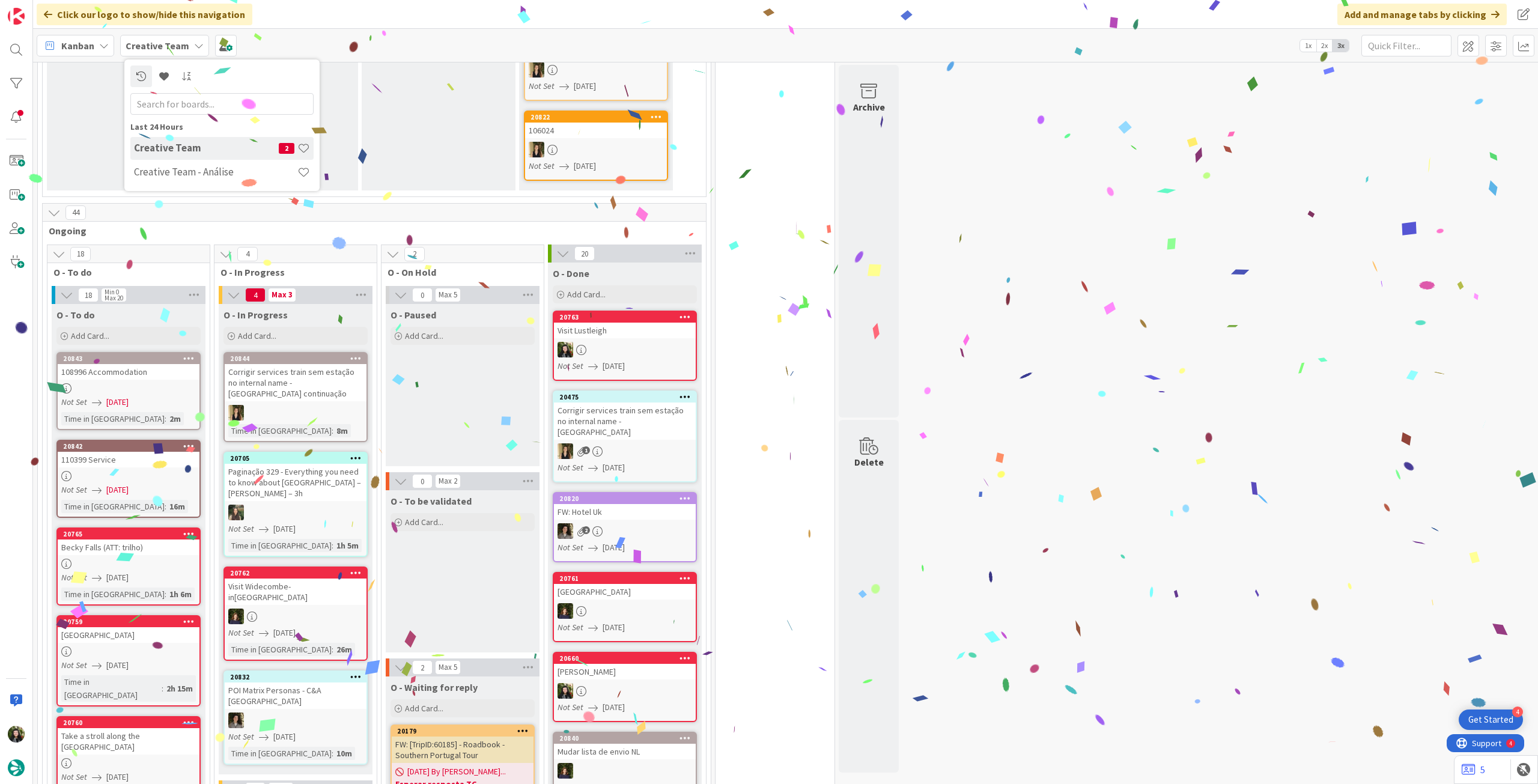
click at [166, 170] on h4 "Creative Team - Análise" at bounding box center [216, 172] width 163 height 12
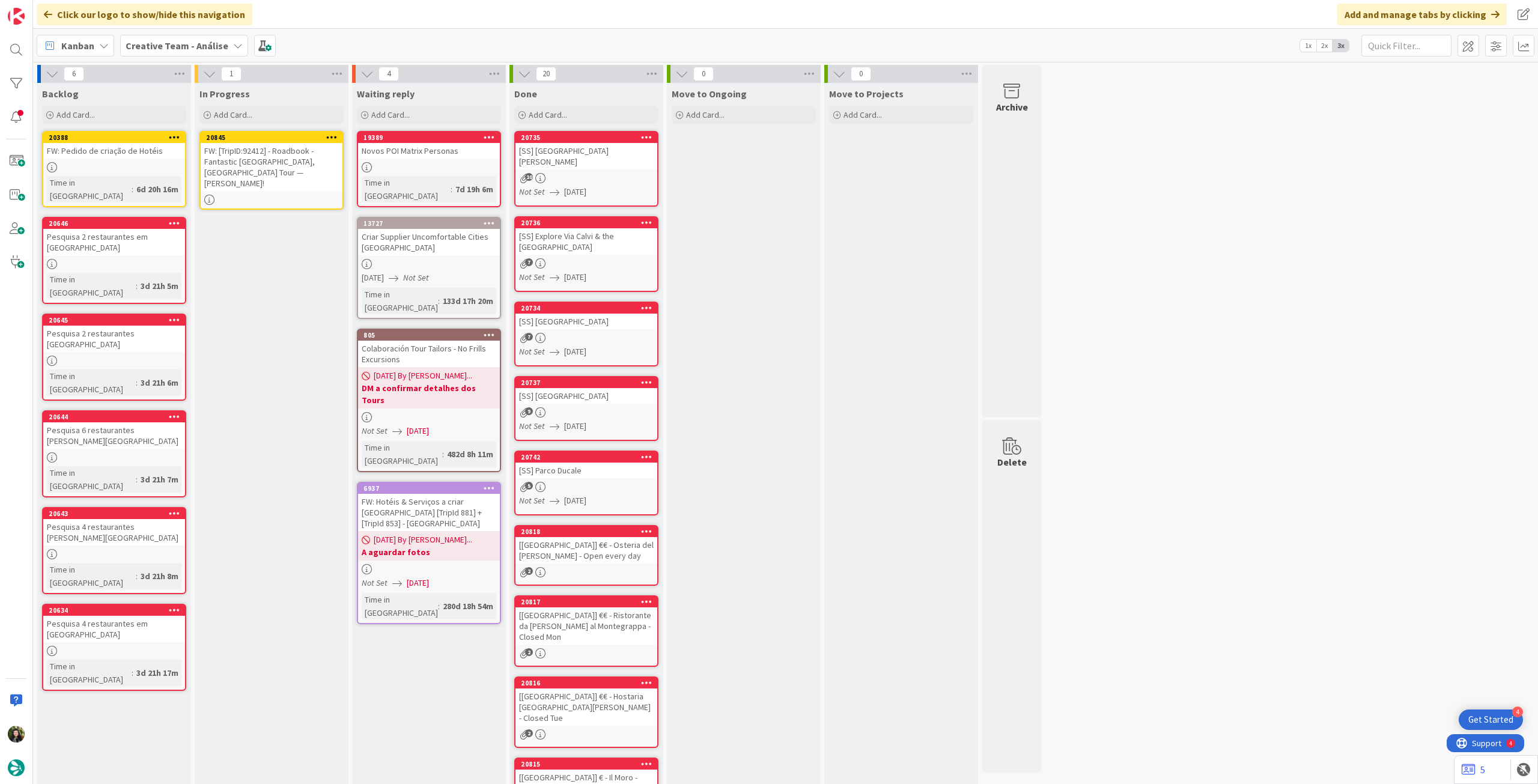
click at [293, 170] on div "FW: [TripID:92412] - Roadbook - Fantastic [GEOGRAPHIC_DATA], [GEOGRAPHIC_DATA] …" at bounding box center [271, 167] width 142 height 48
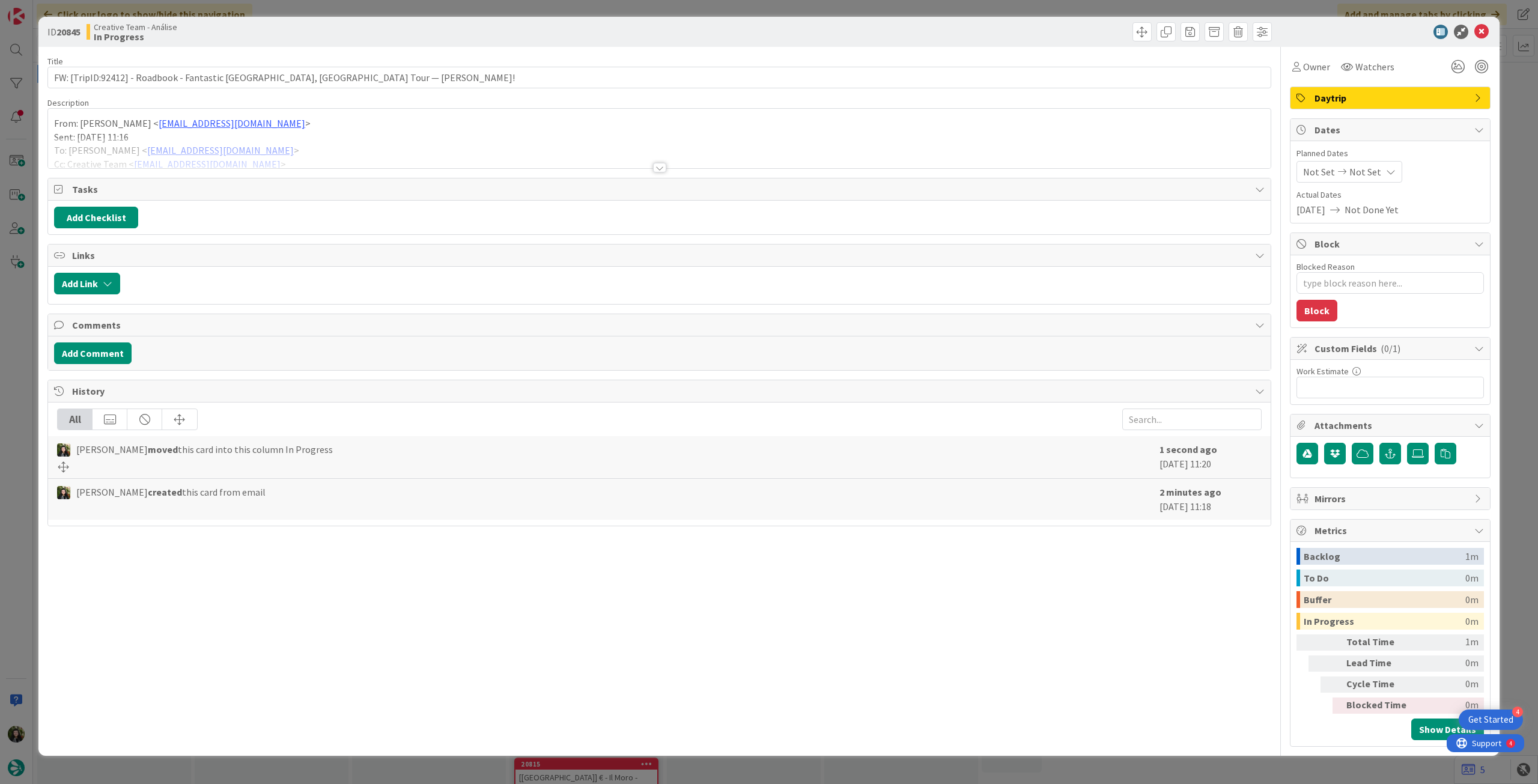
click at [1371, 162] on div "Not Set Not Set" at bounding box center [1350, 172] width 106 height 22
type textarea "x"
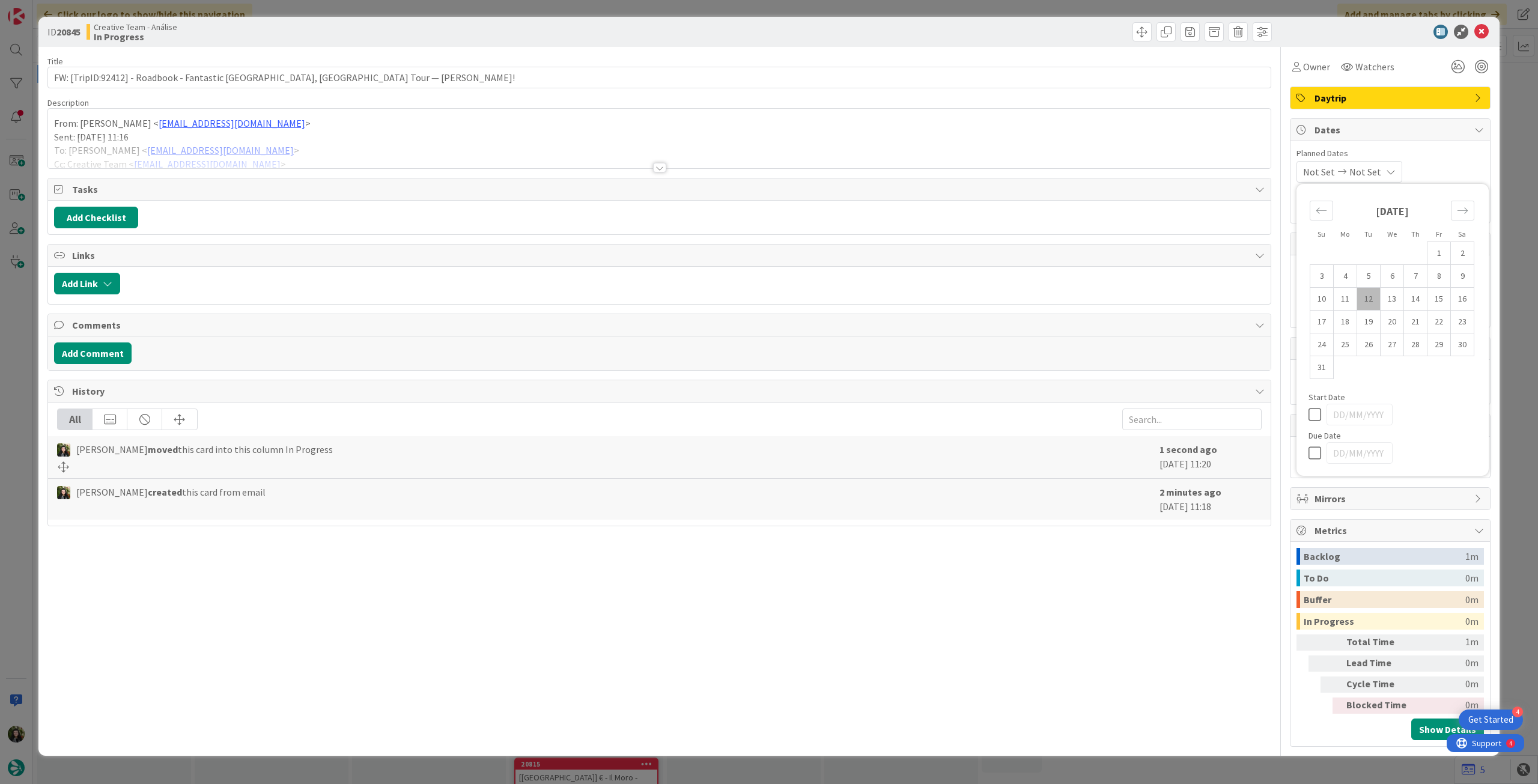
click at [1310, 450] on icon at bounding box center [1318, 453] width 18 height 14
type input "[DATE]"
click at [1484, 33] on icon at bounding box center [1481, 32] width 14 height 14
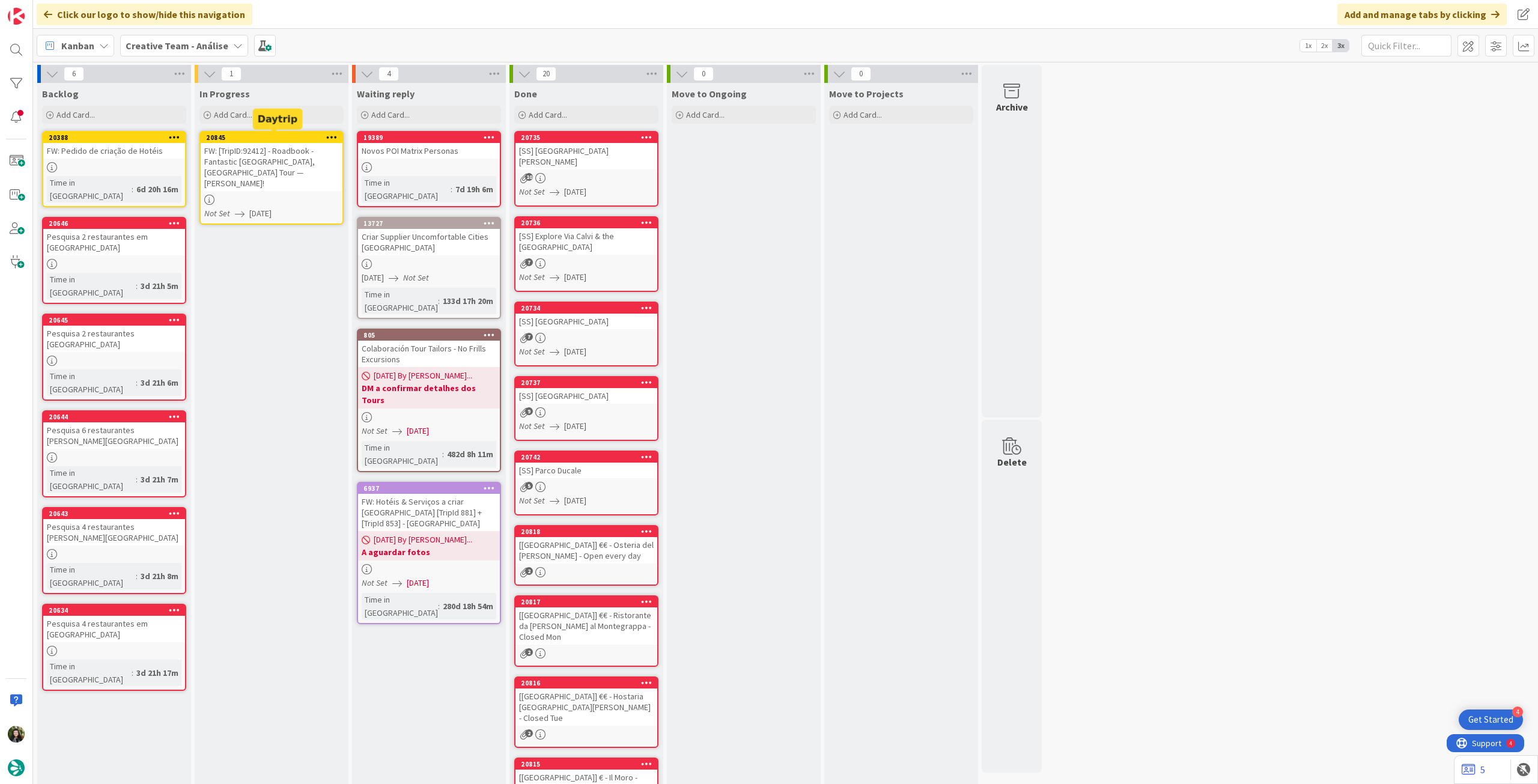
click at [331, 134] on icon at bounding box center [332, 136] width 11 height 8
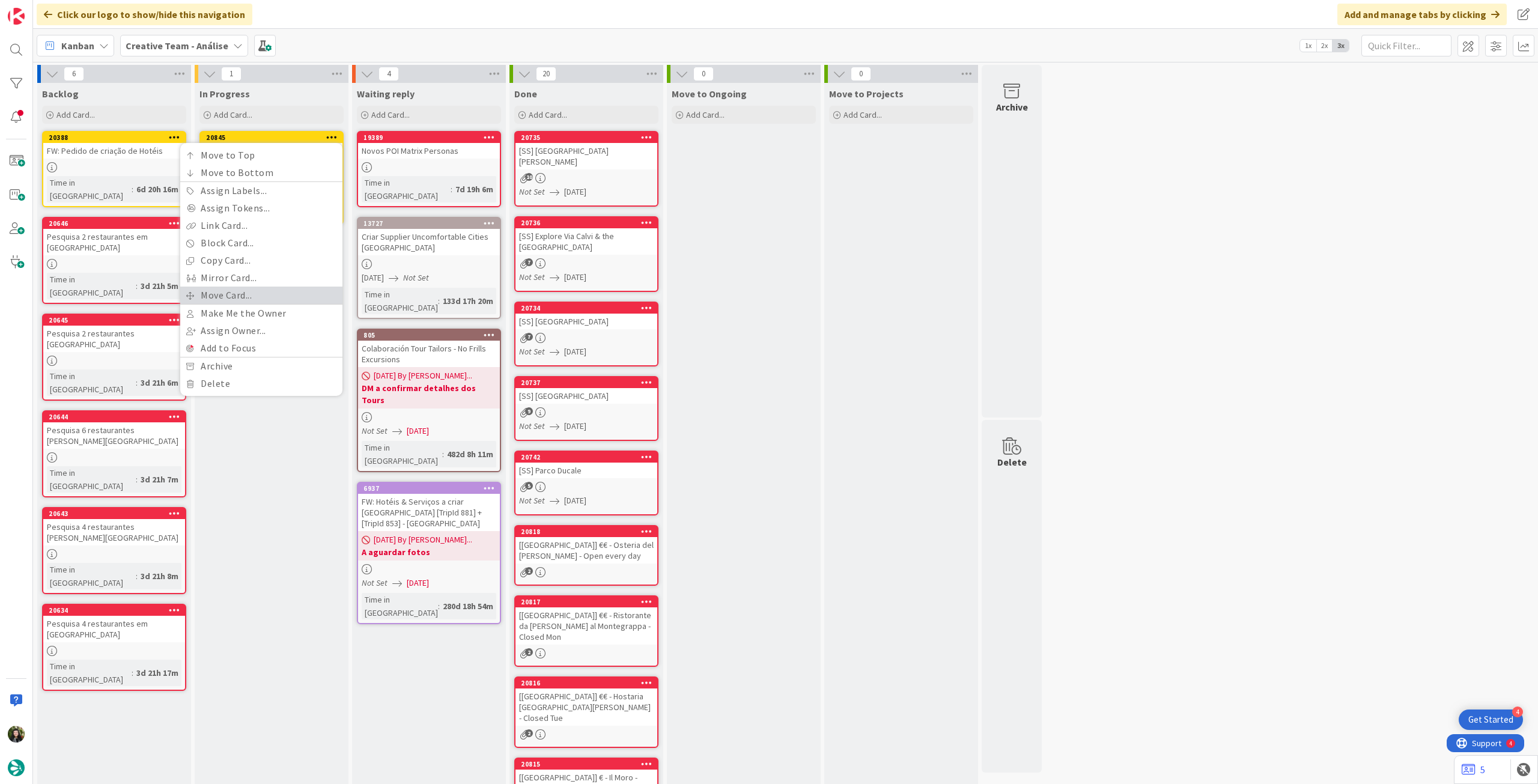
click at [269, 290] on link "Move Card..." at bounding box center [261, 295] width 162 height 17
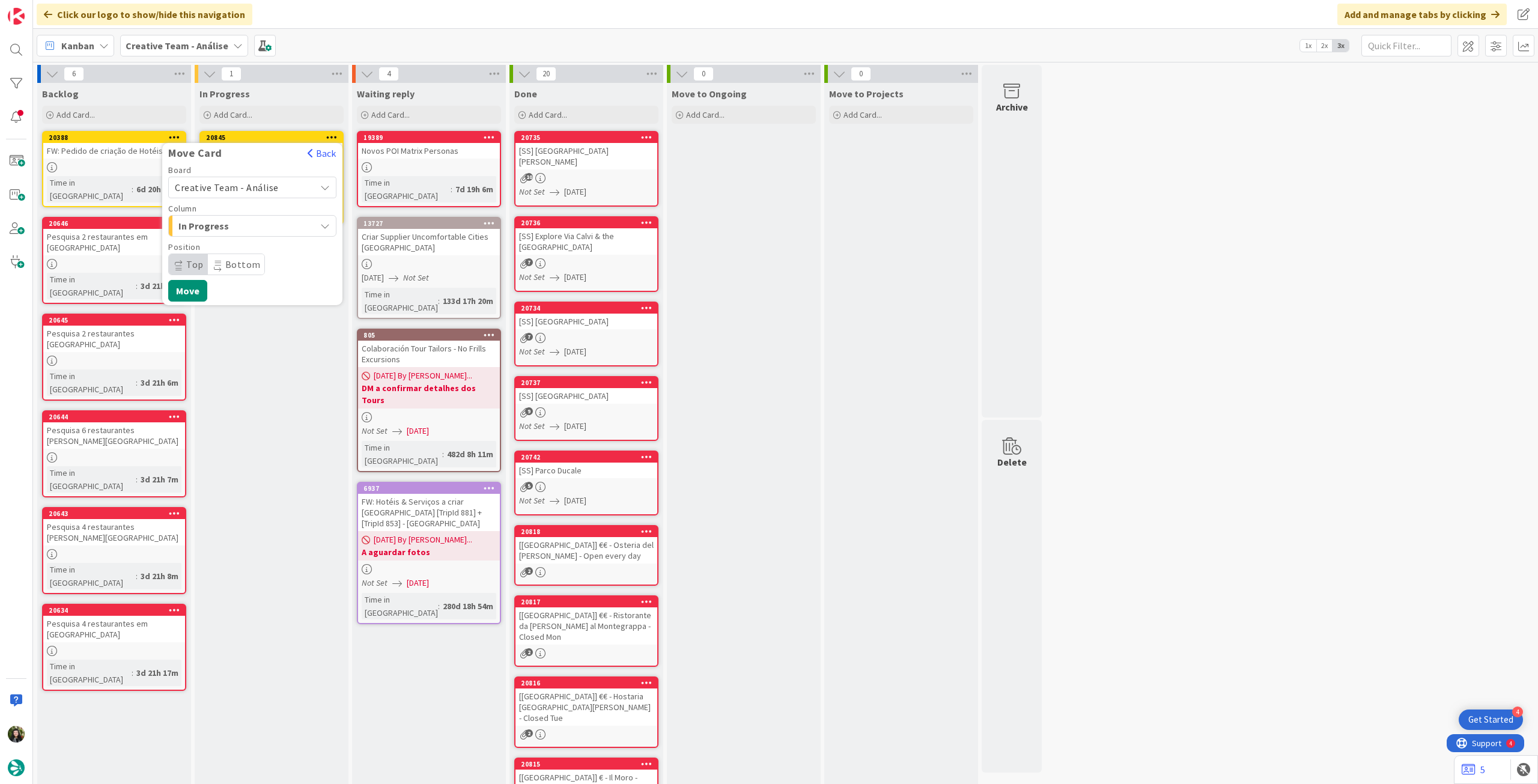
click at [263, 185] on span "Creative Team - Análise" at bounding box center [226, 188] width 104 height 12
click at [250, 241] on span "Creative Team" at bounding box center [260, 244] width 139 height 18
click at [245, 264] on span "Daytrip" at bounding box center [251, 264] width 115 height 17
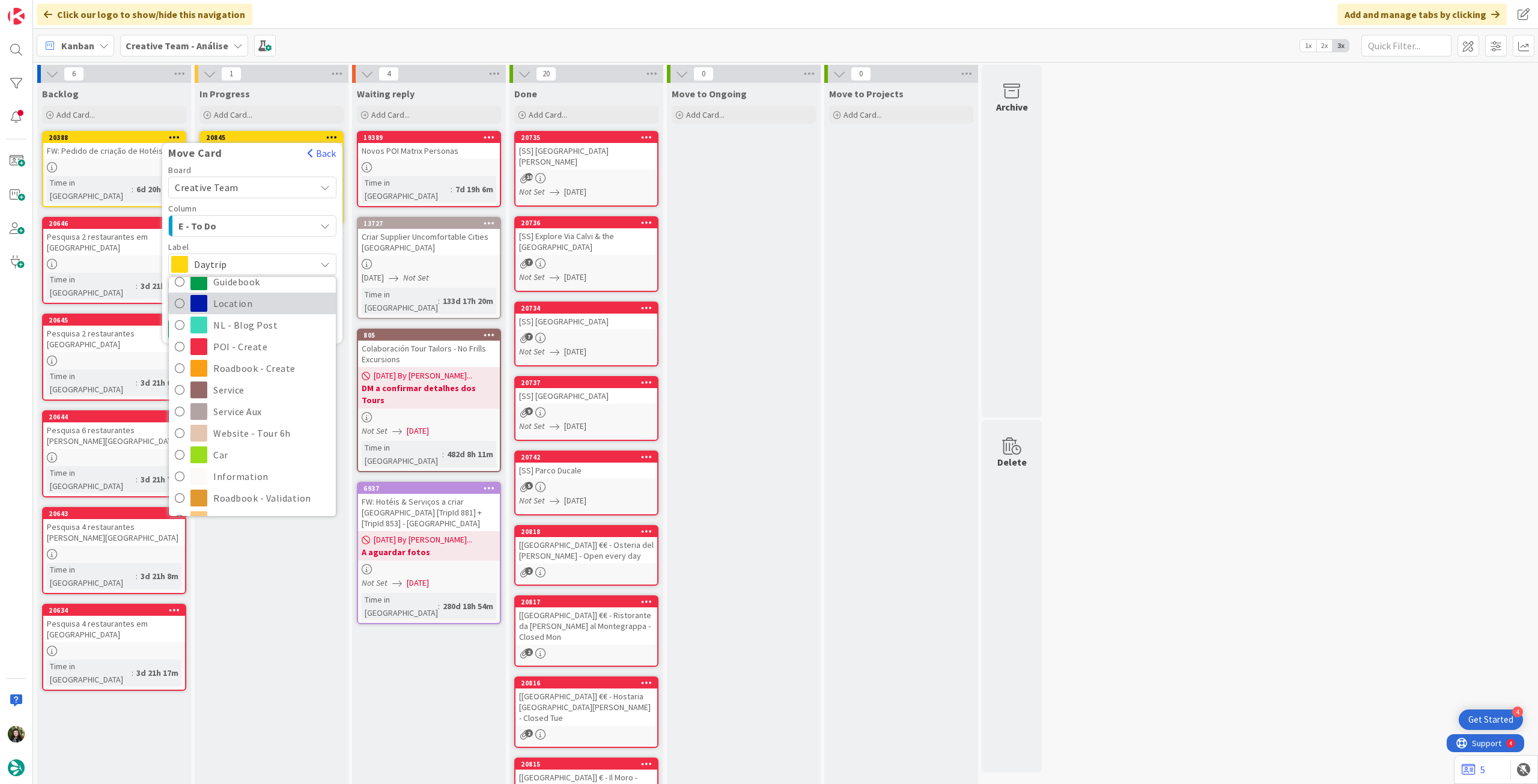
scroll to position [160, 0]
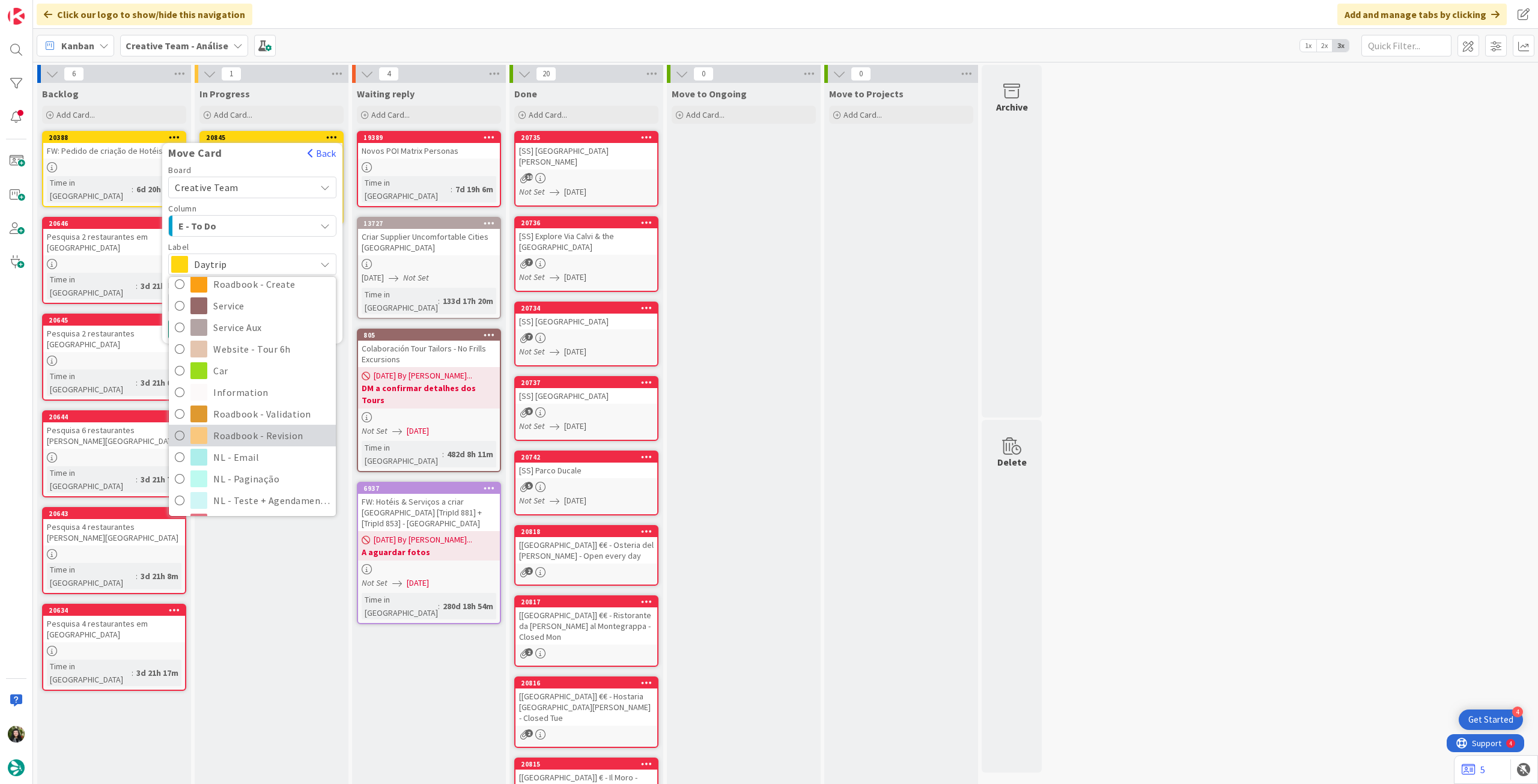
click at [276, 440] on span "Roadbook - Revision" at bounding box center [272, 436] width 117 height 18
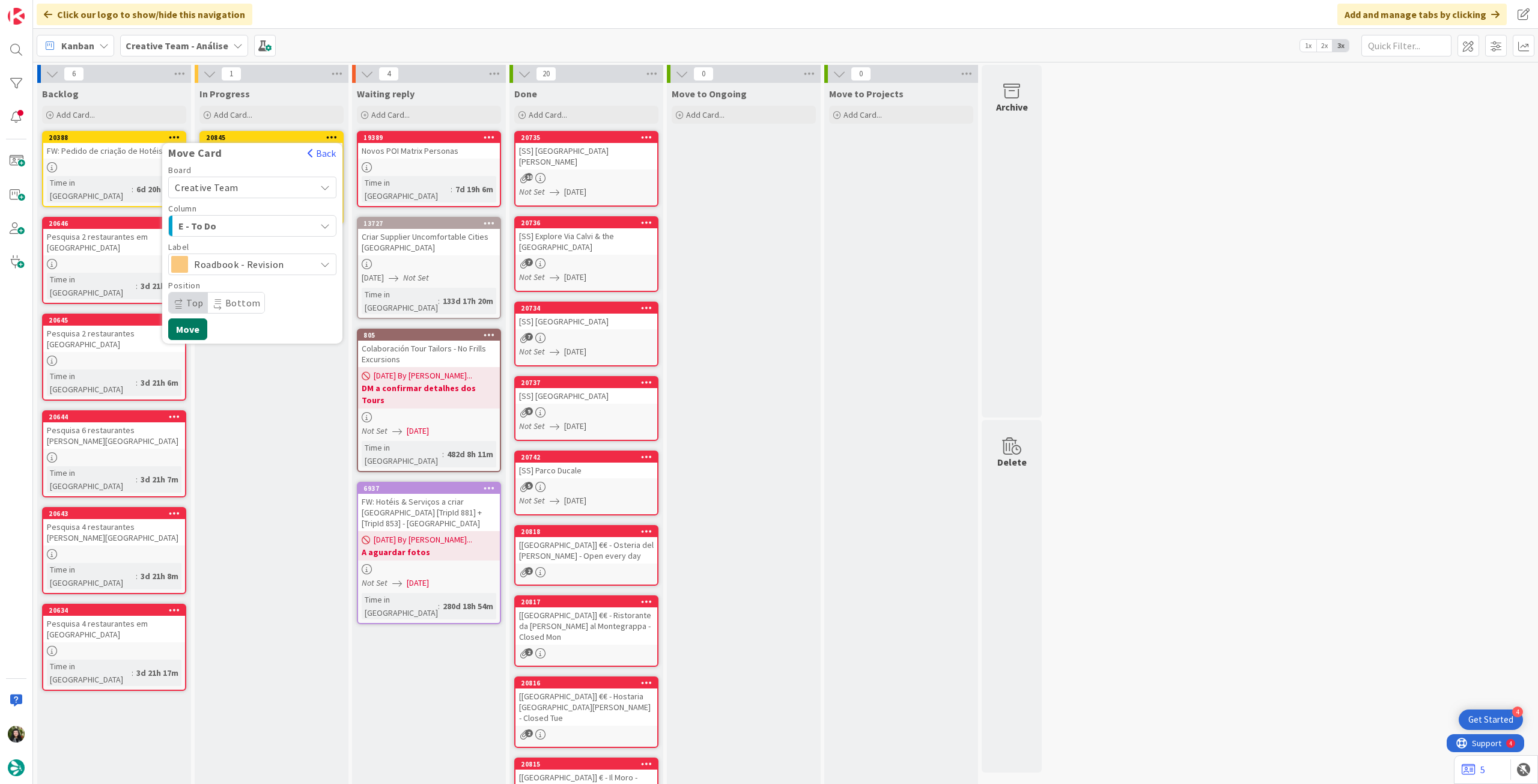
click at [182, 334] on button "Move" at bounding box center [188, 329] width 39 height 22
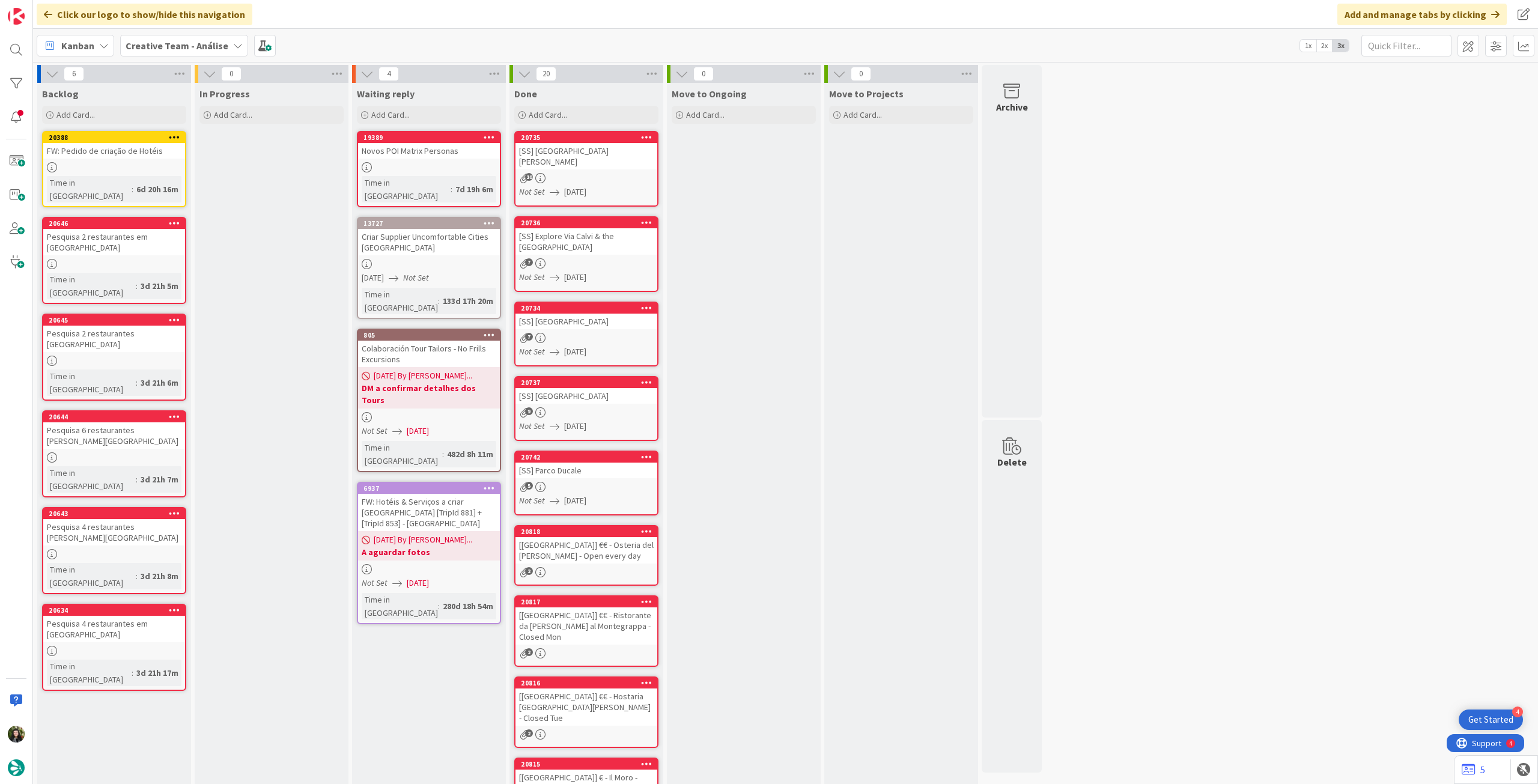
click at [176, 36] on div "Creative Team - Análise" at bounding box center [184, 45] width 128 height 22
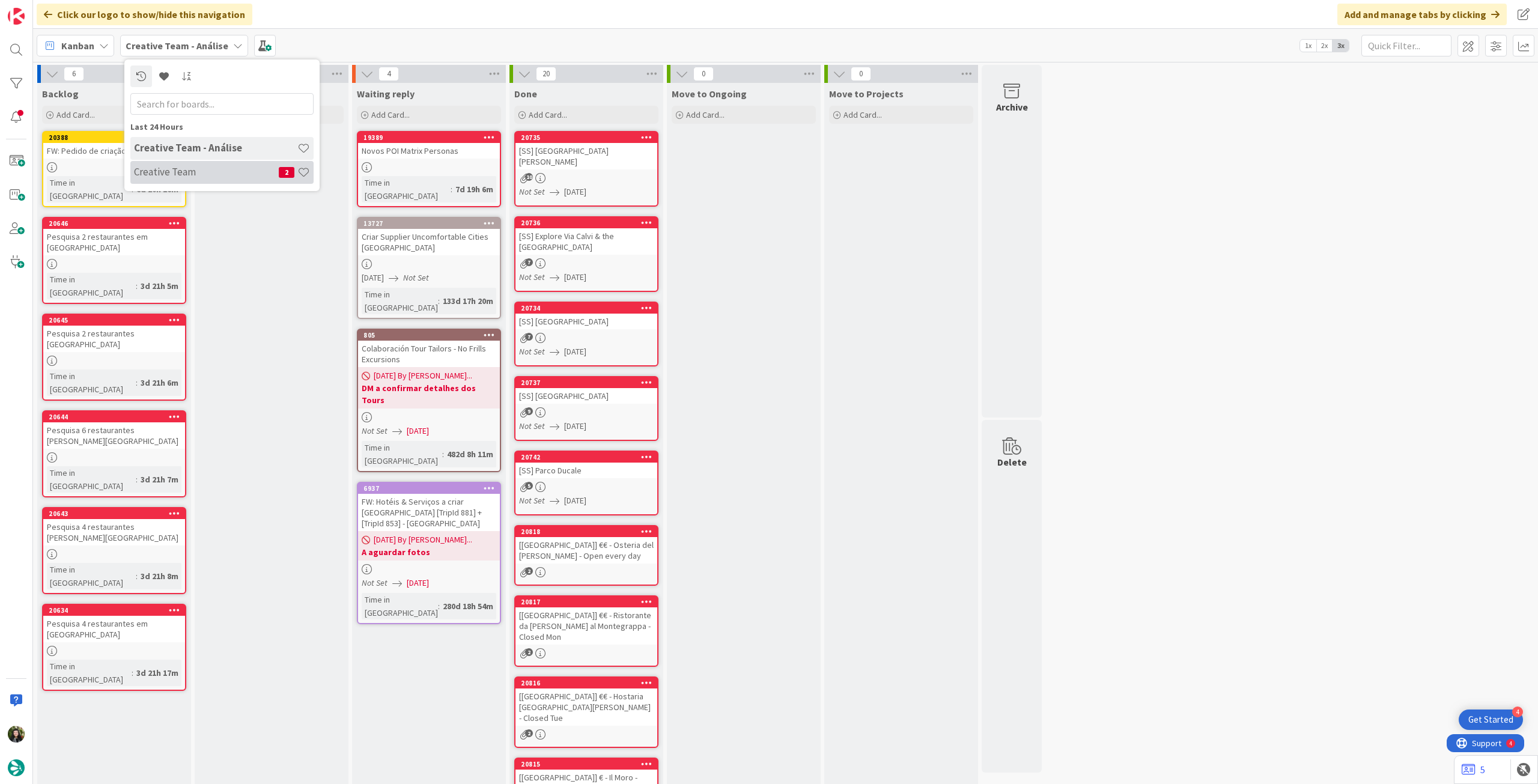
click at [210, 171] on h4 "Creative Team" at bounding box center [206, 172] width 145 height 12
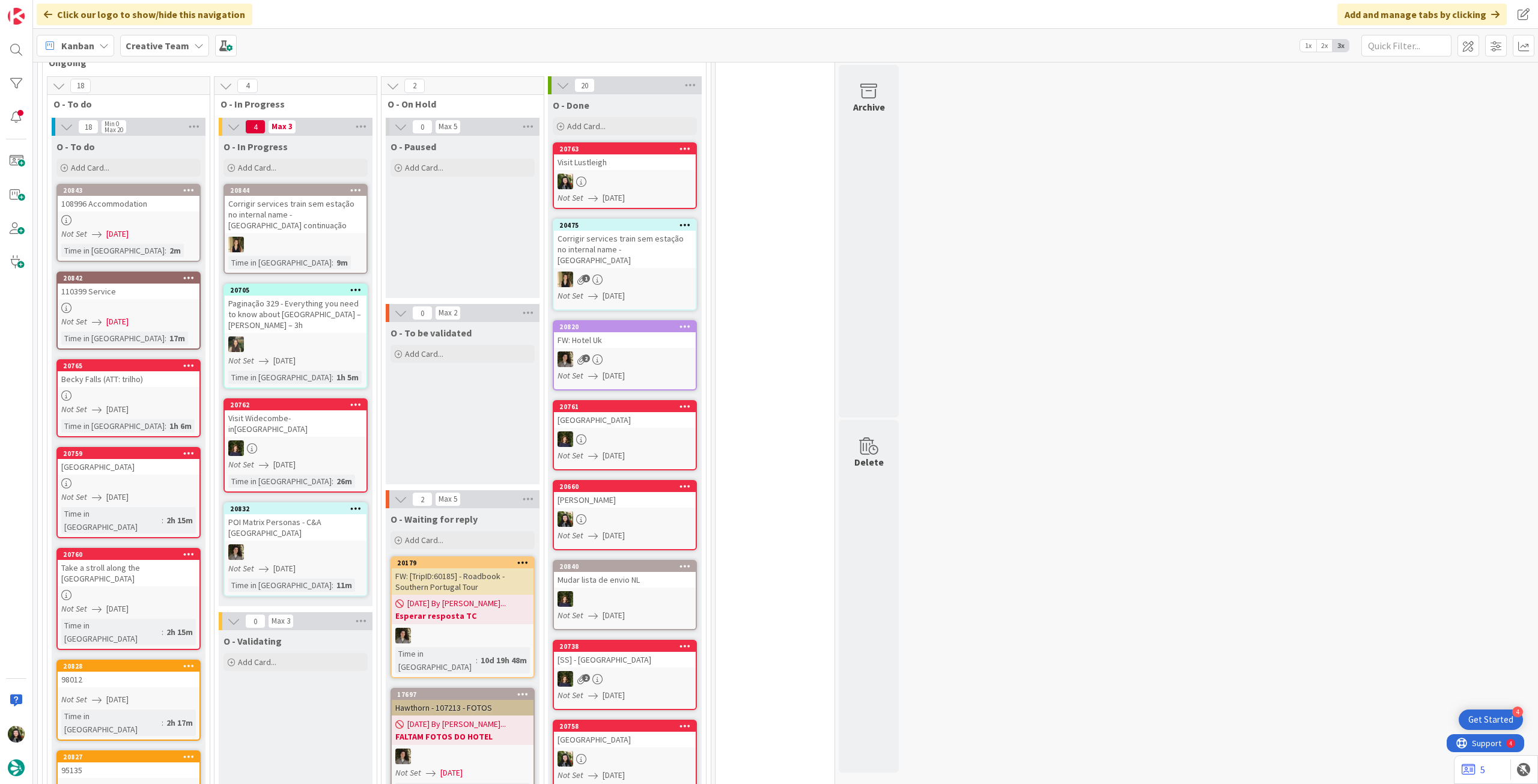
scroll to position [561, 0]
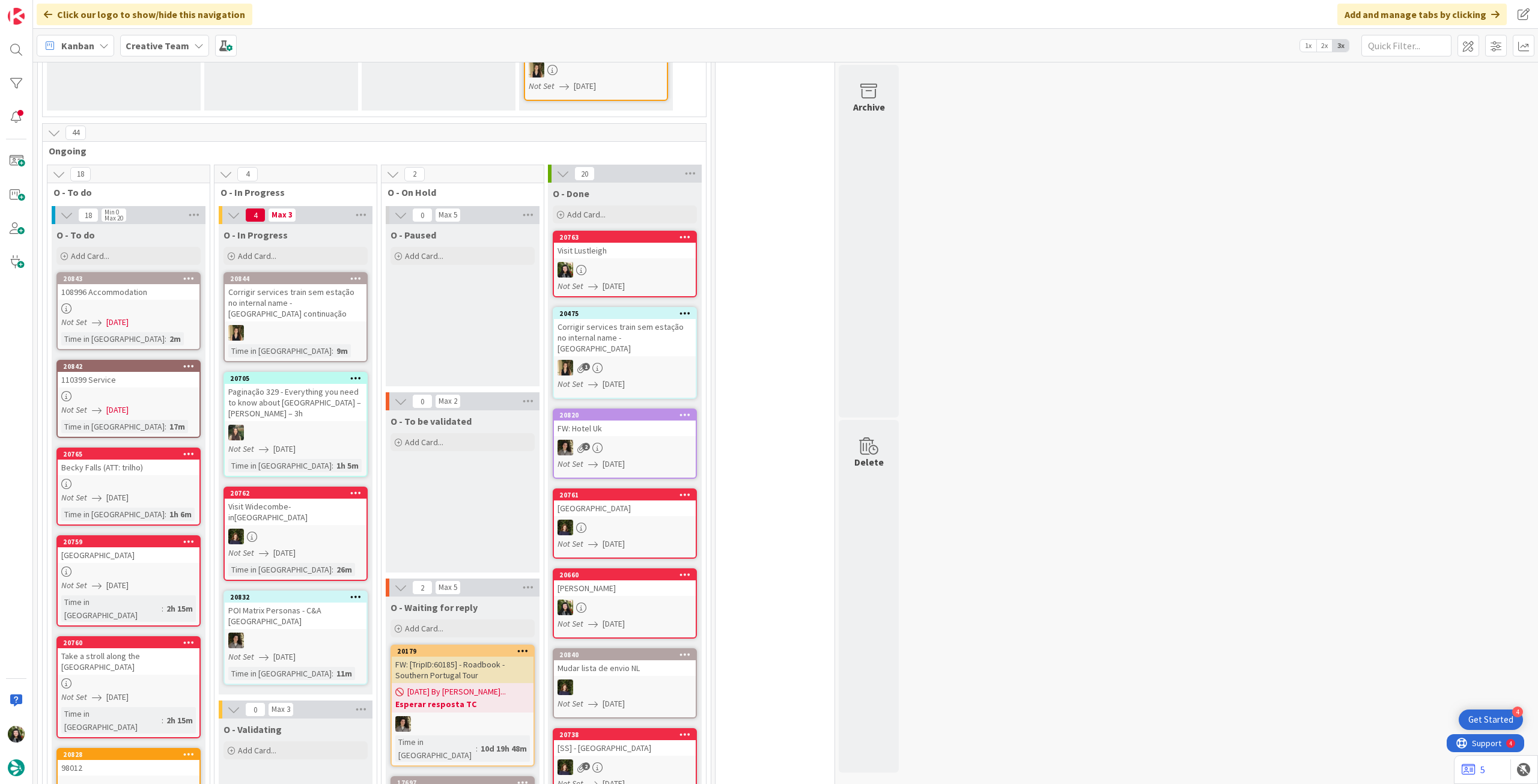
click at [609, 338] on div "Corrigir services train sem estação no internal name - [GEOGRAPHIC_DATA]" at bounding box center [624, 338] width 142 height 37
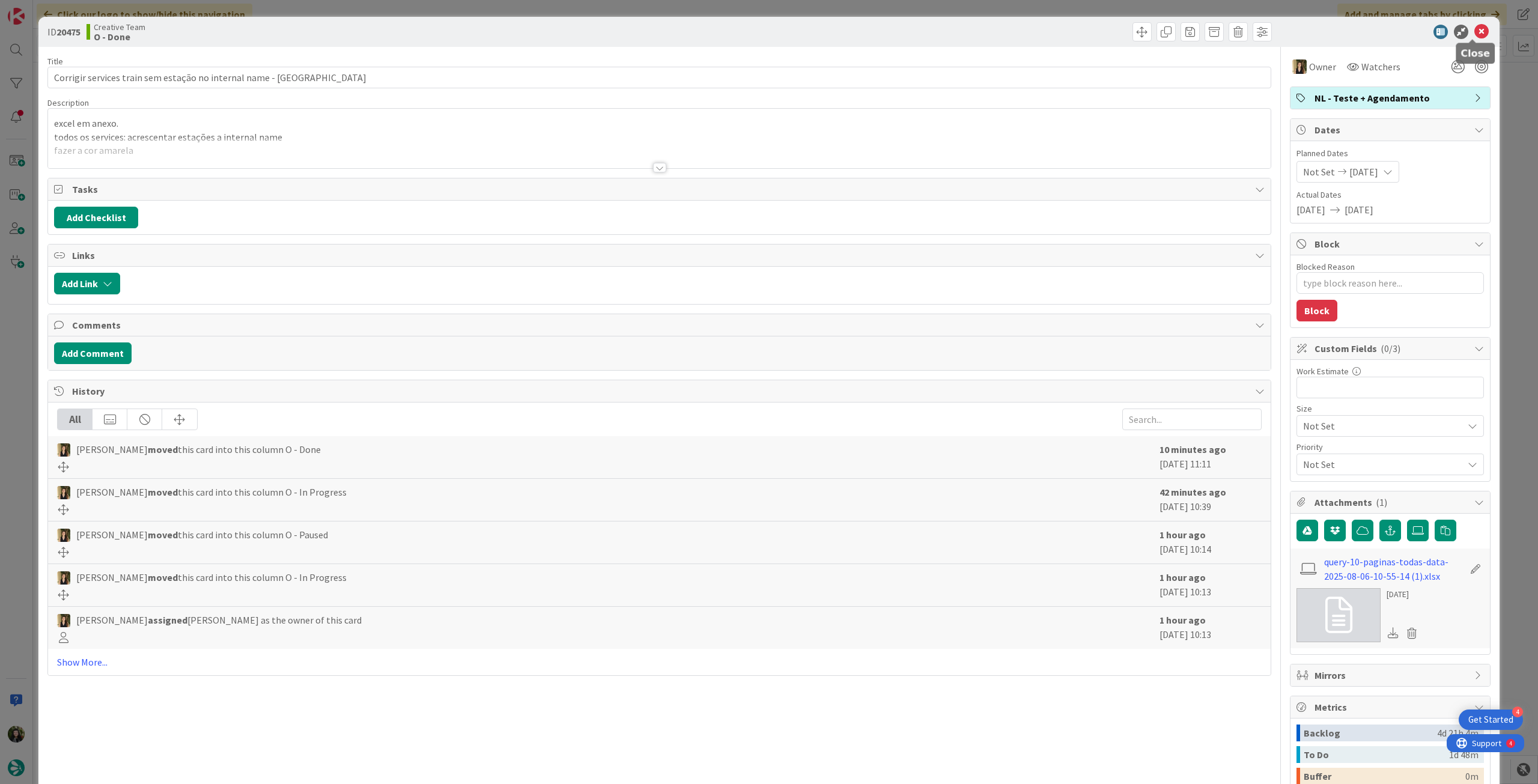
click at [1474, 36] on icon at bounding box center [1481, 32] width 14 height 14
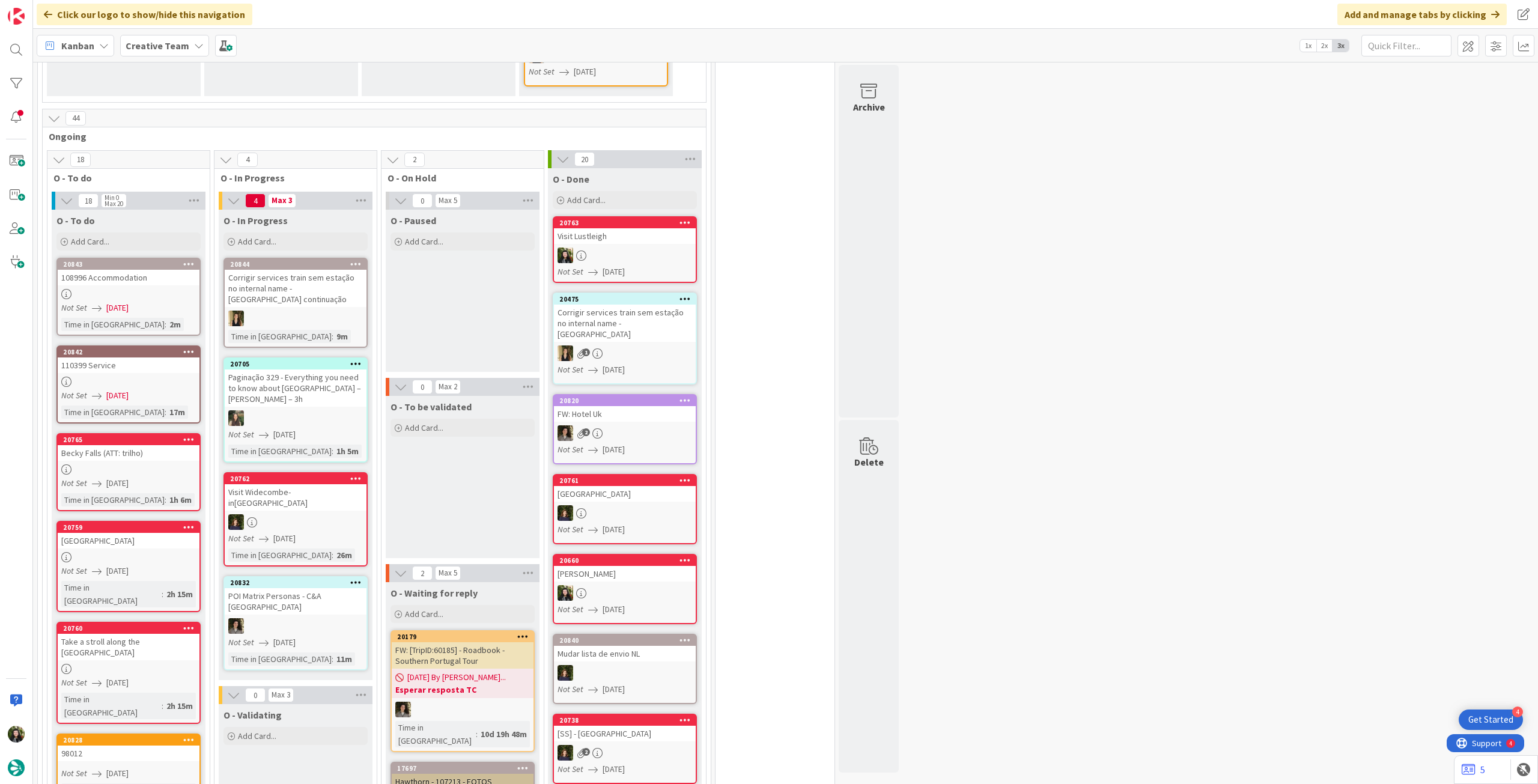
scroll to position [561, 0]
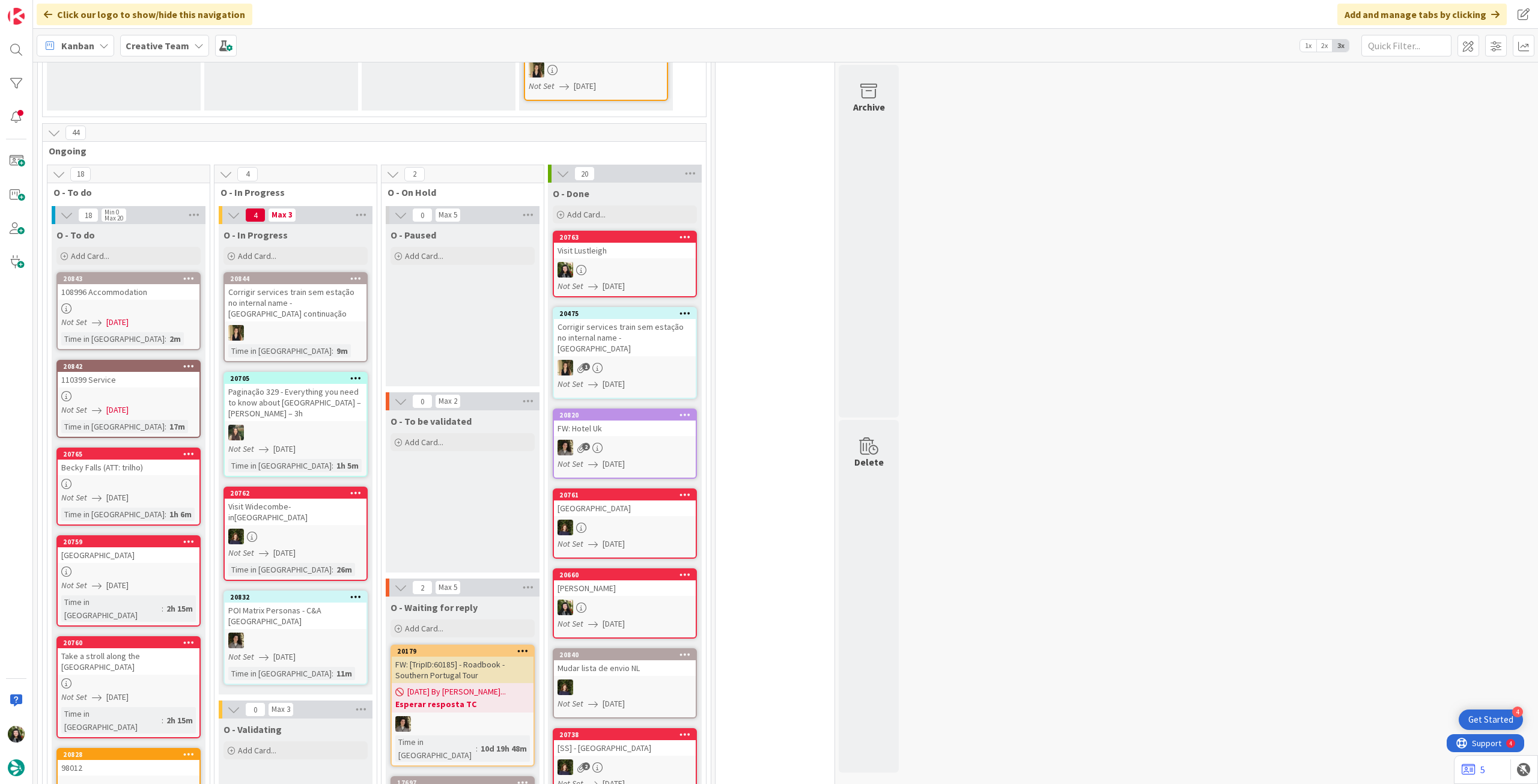
click at [159, 45] on b "Creative Team" at bounding box center [157, 45] width 64 height 12
click at [182, 179] on div "Creative Team - Análise" at bounding box center [222, 173] width 183 height 23
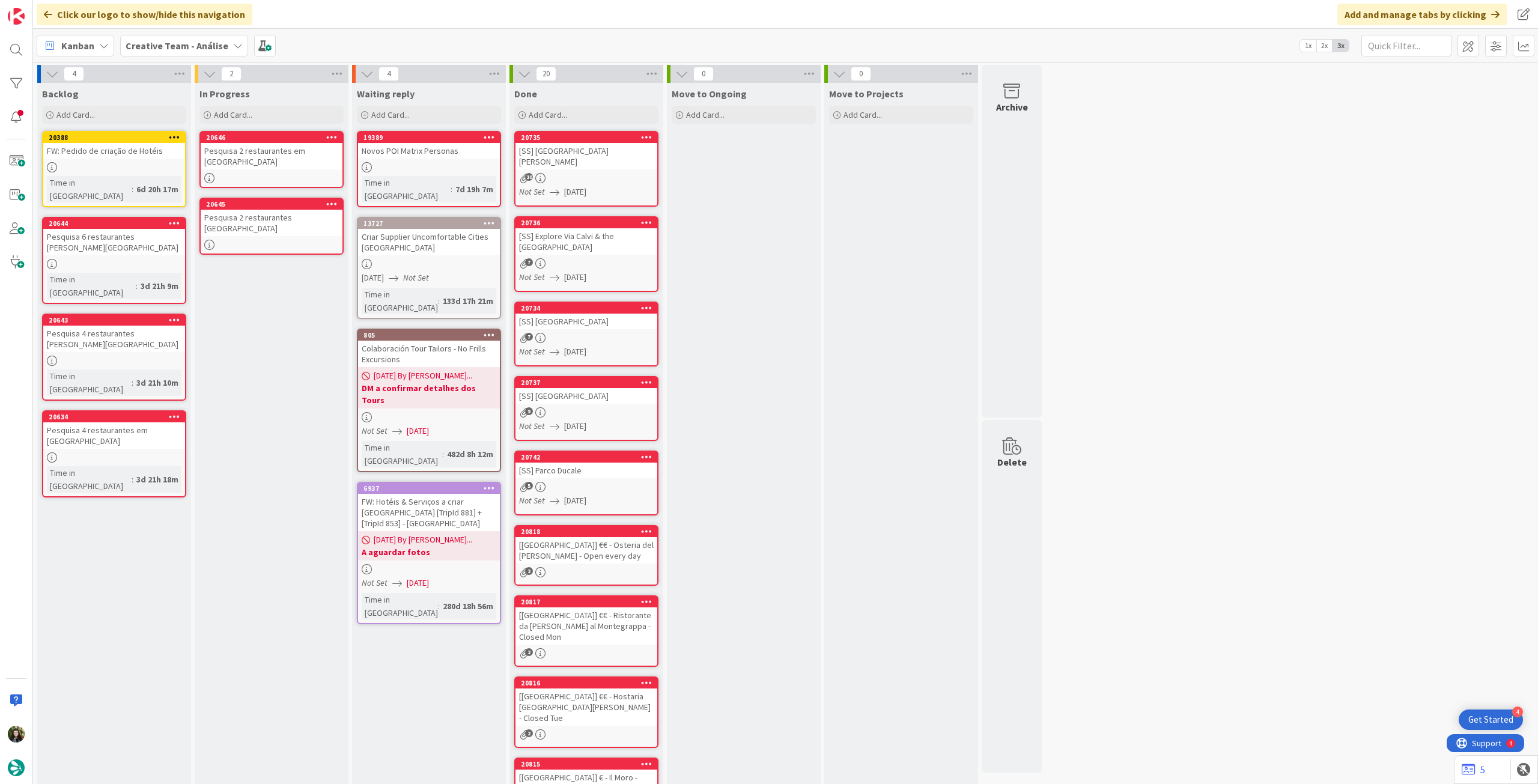
click at [294, 173] on div at bounding box center [271, 178] width 142 height 10
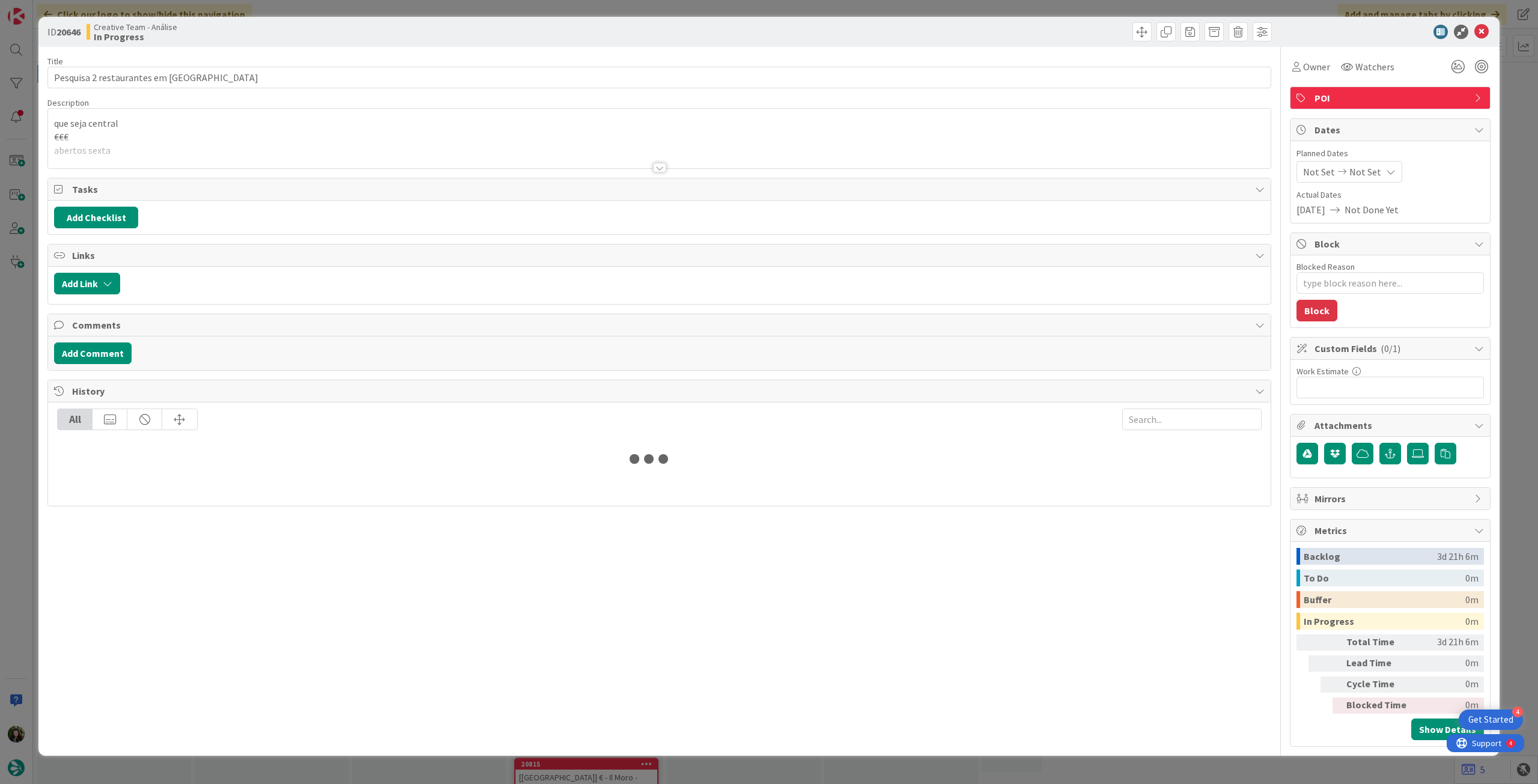
type textarea "x"
click at [1353, 176] on span "Not Set" at bounding box center [1365, 172] width 32 height 14
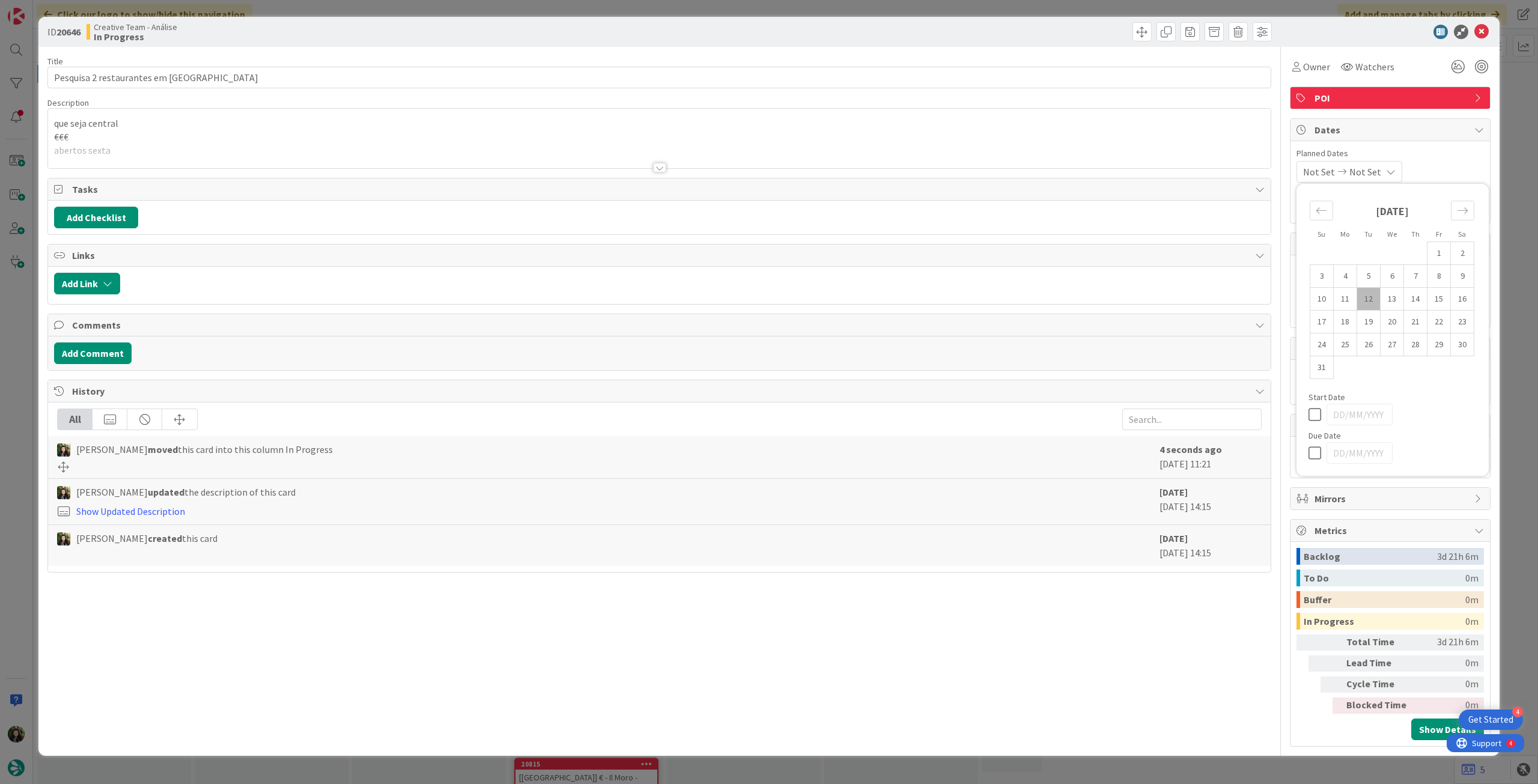
click at [1315, 457] on icon at bounding box center [1318, 453] width 18 height 14
type input "[DATE]"
click at [1477, 31] on icon at bounding box center [1481, 32] width 14 height 14
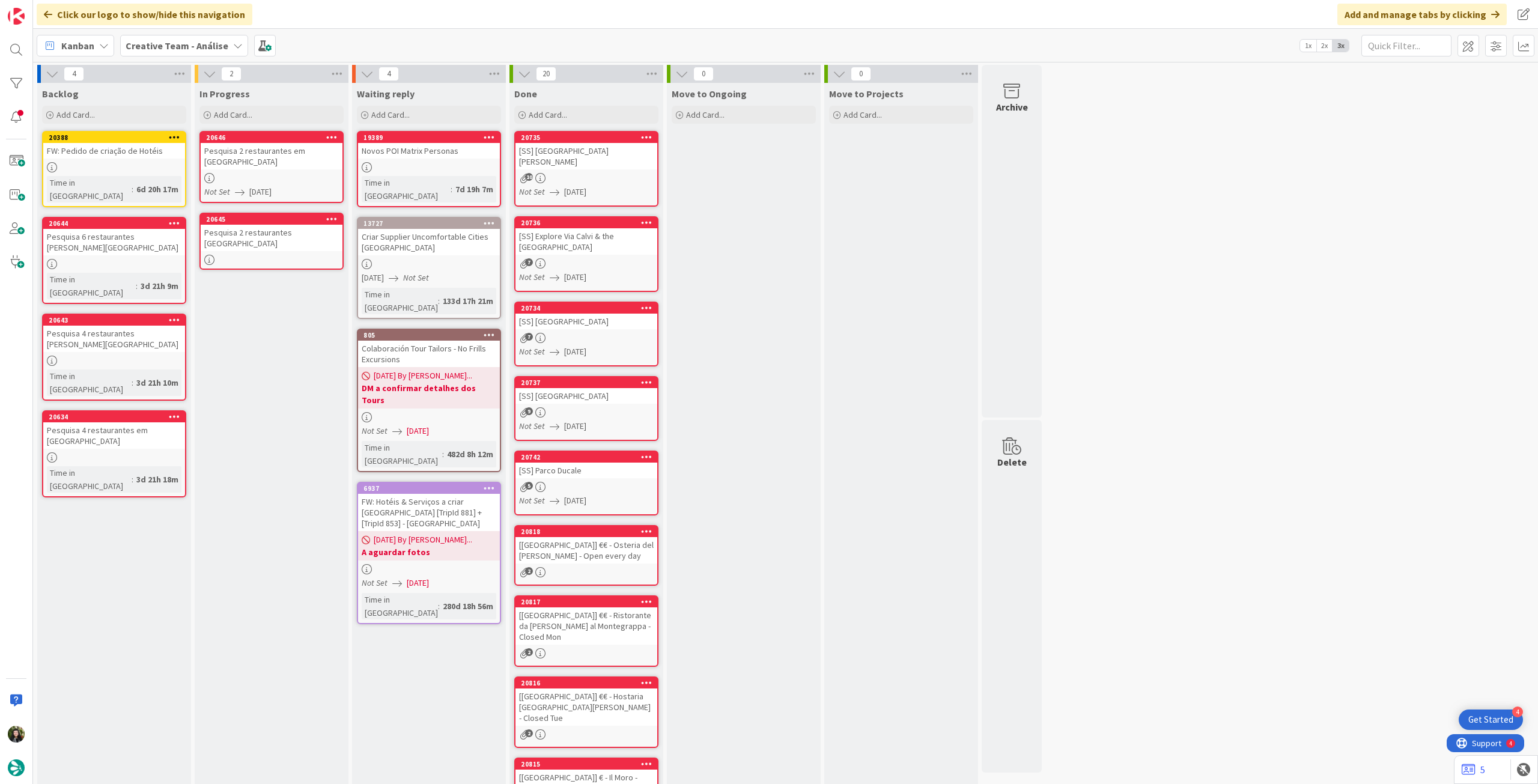
click at [272, 232] on link "20645 Pesquisa 2 restaurantes Cheltenham" at bounding box center [272, 241] width 145 height 57
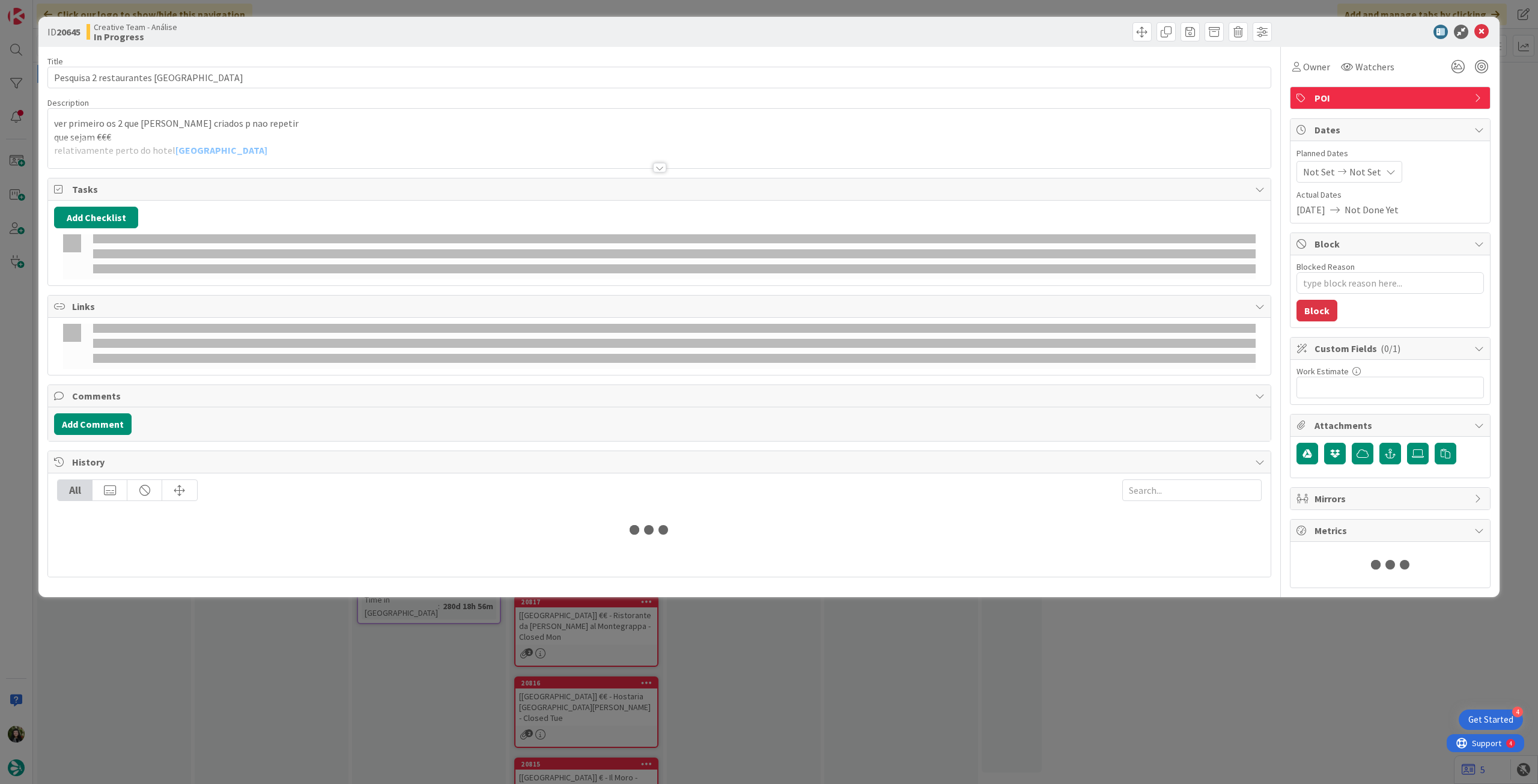
type textarea "x"
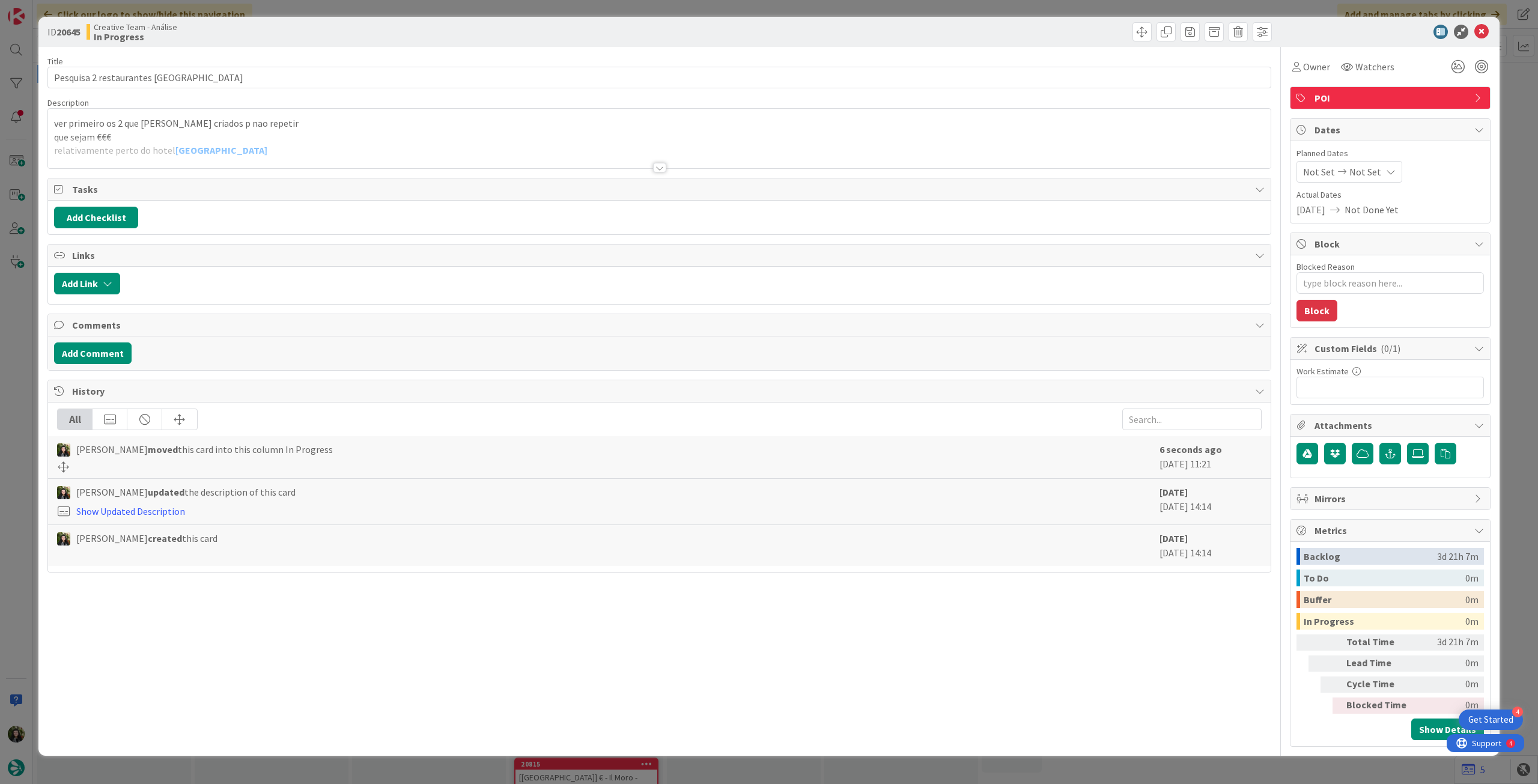
click at [1354, 169] on span "Not Set" at bounding box center [1365, 172] width 32 height 14
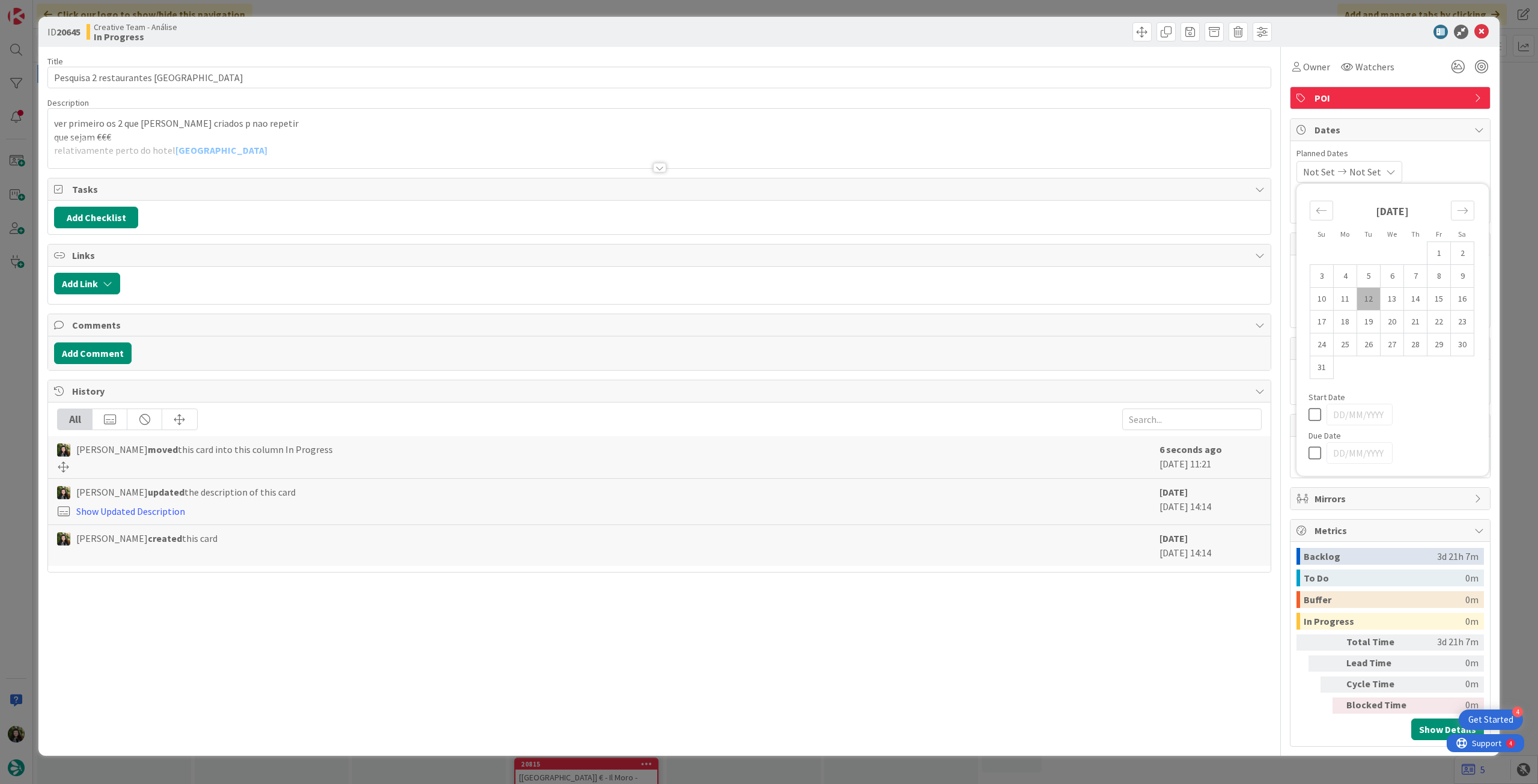
click at [1311, 446] on icon at bounding box center [1318, 453] width 18 height 14
type input "[DATE]"
click at [1482, 36] on icon at bounding box center [1481, 32] width 14 height 14
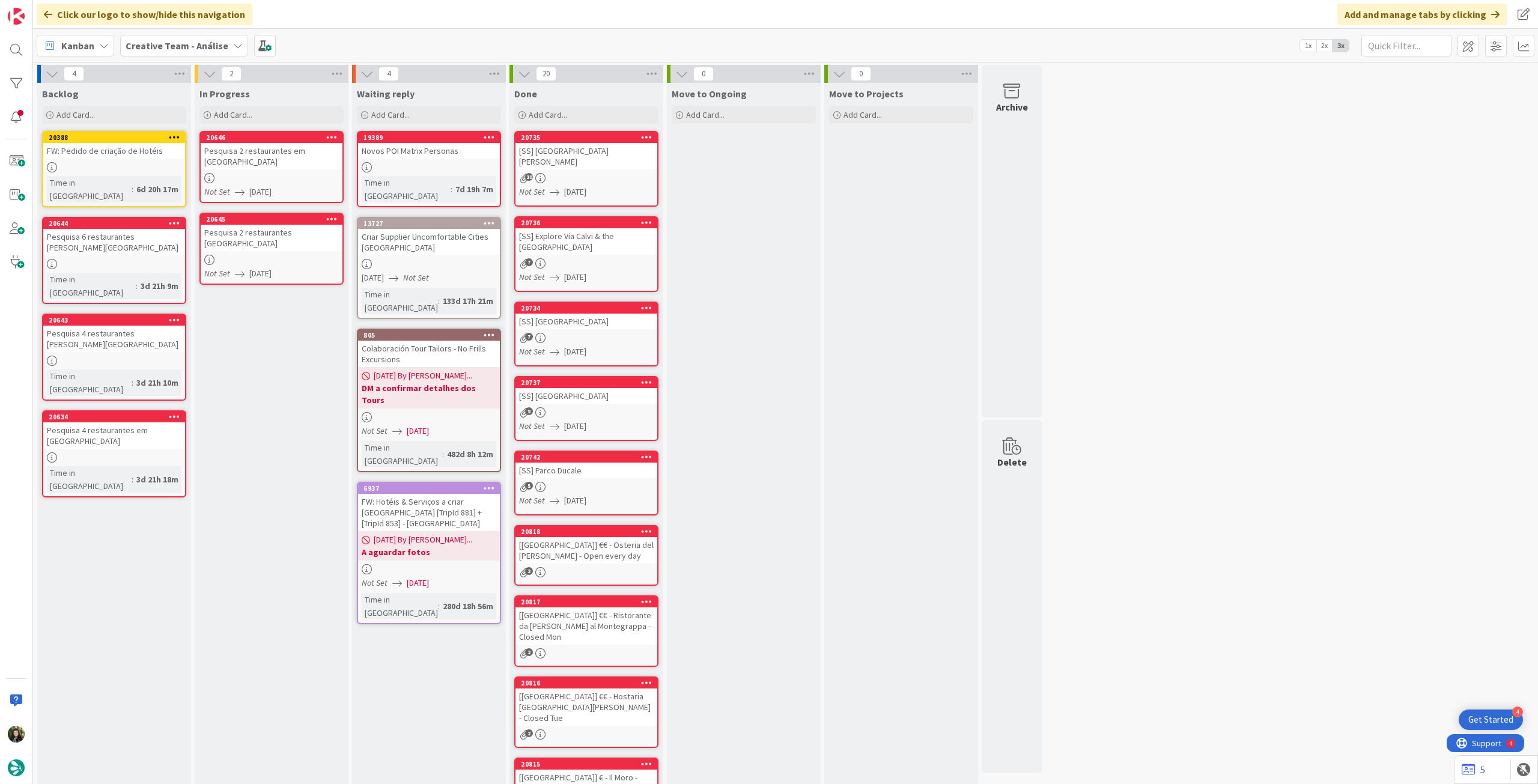
click at [263, 185] on span "[DATE]" at bounding box center [260, 191] width 22 height 13
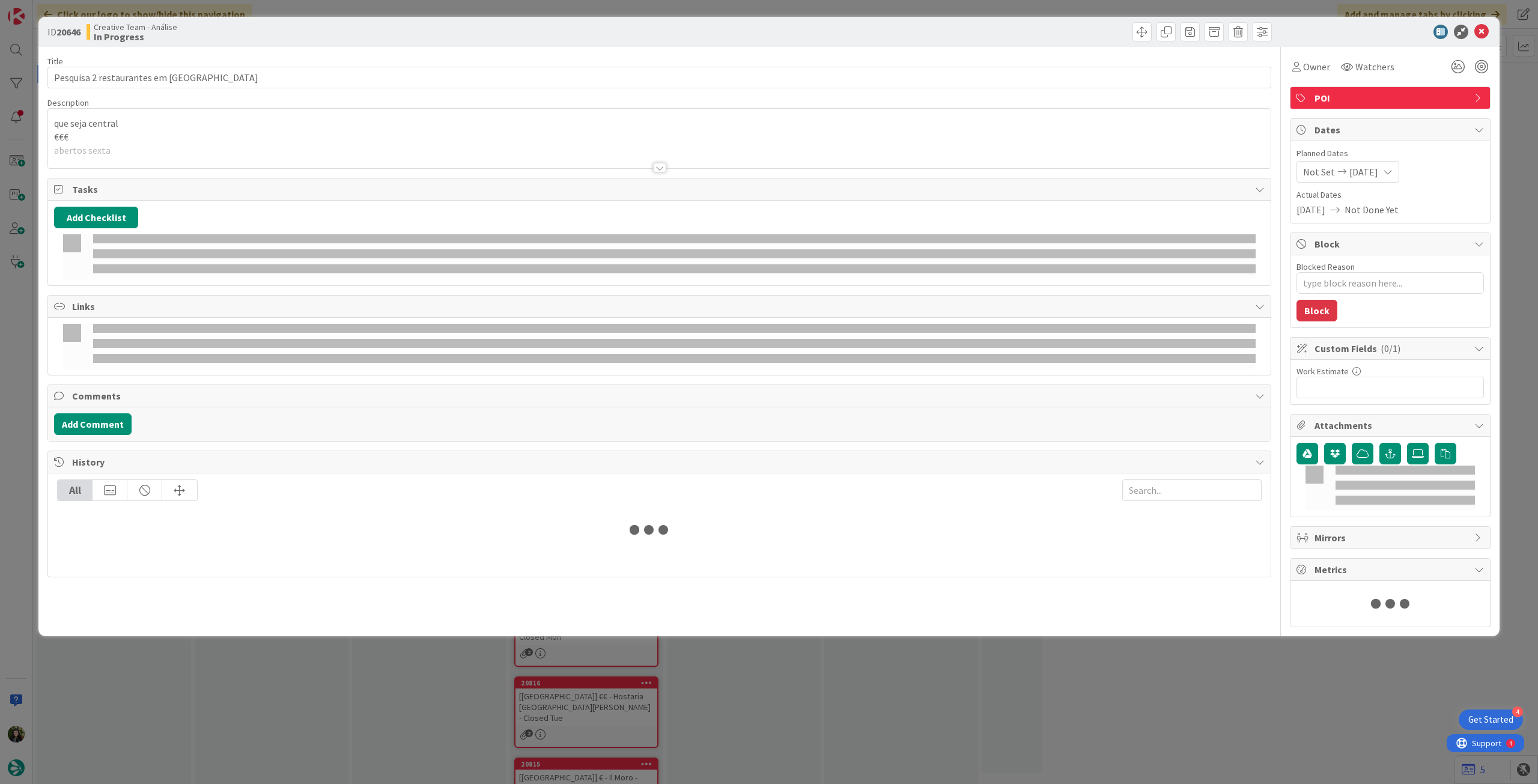
click at [1340, 101] on span "POI" at bounding box center [1391, 98] width 154 height 14
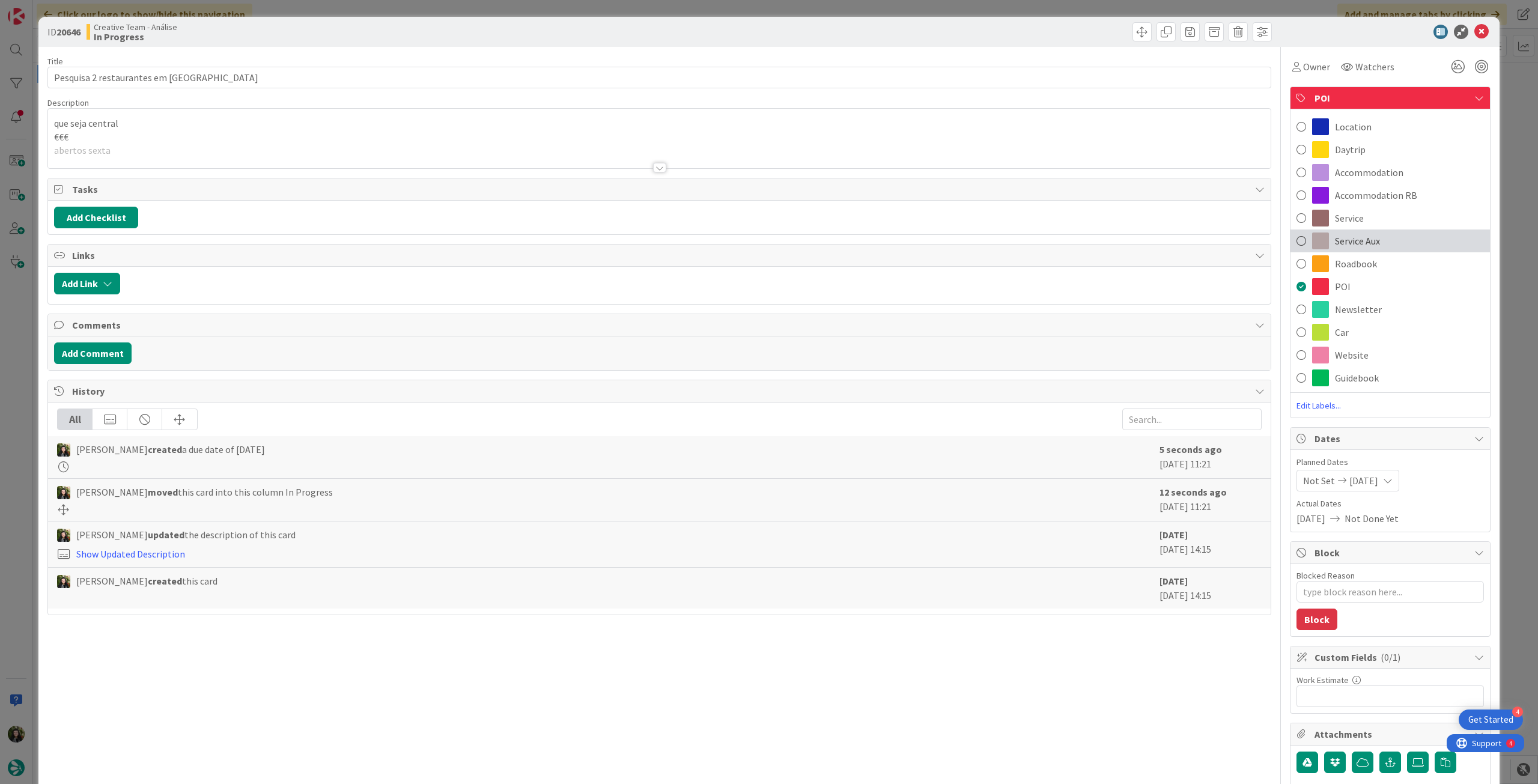
click at [1402, 238] on div "Service Aux" at bounding box center [1390, 241] width 200 height 23
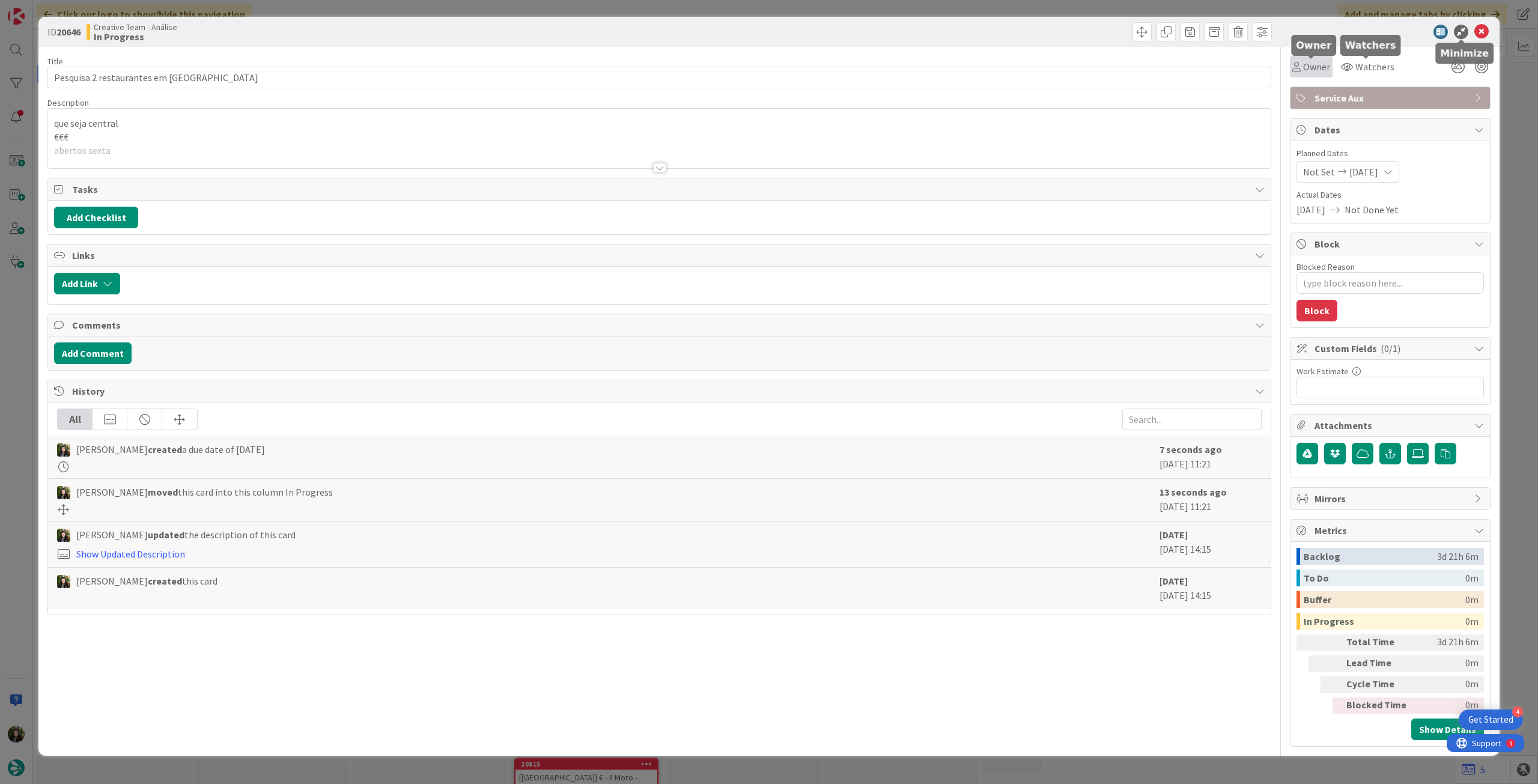
click at [1322, 69] on span "Owner" at bounding box center [1317, 67] width 27 height 14
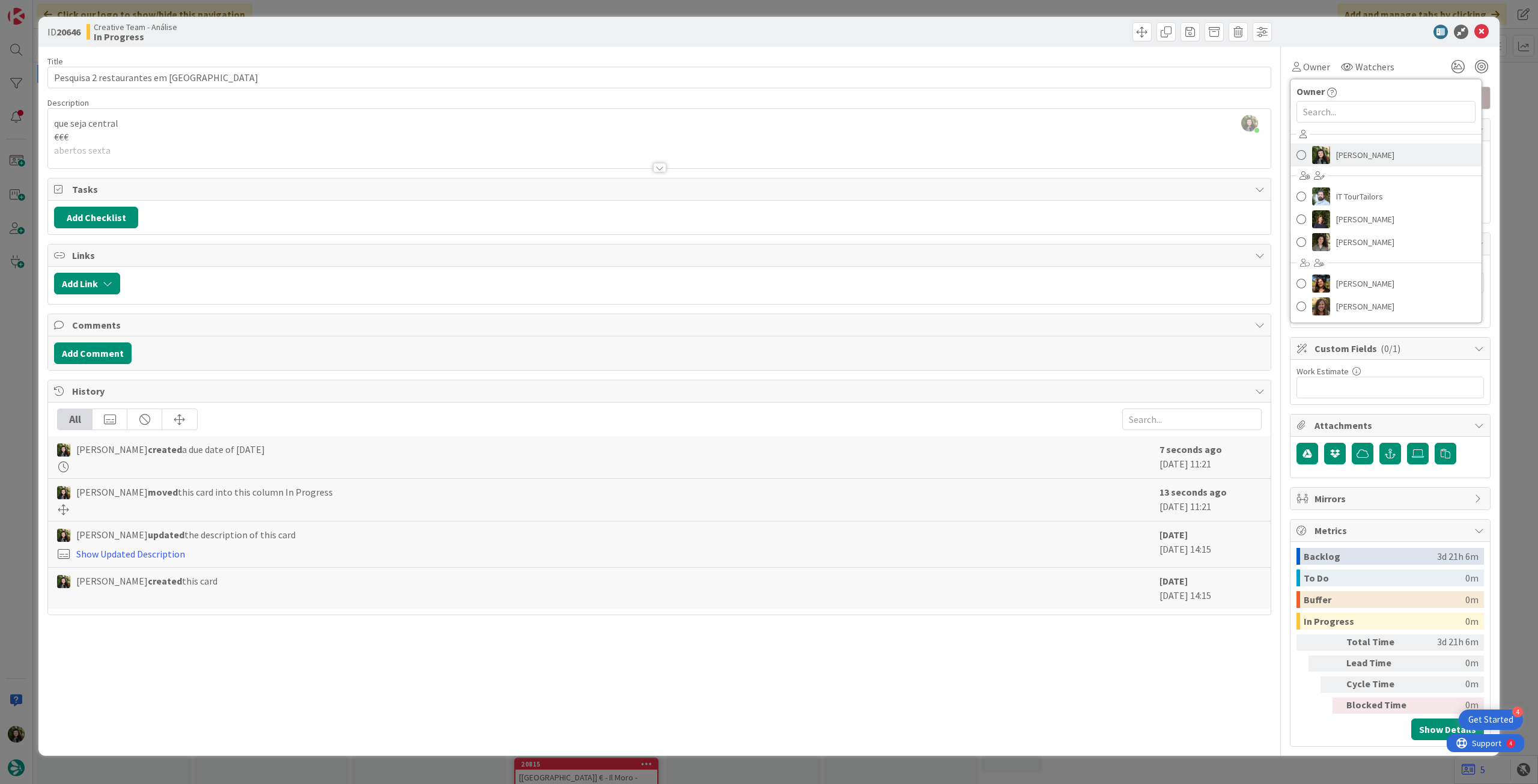
click at [1331, 150] on link "[PERSON_NAME]" at bounding box center [1386, 155] width 191 height 23
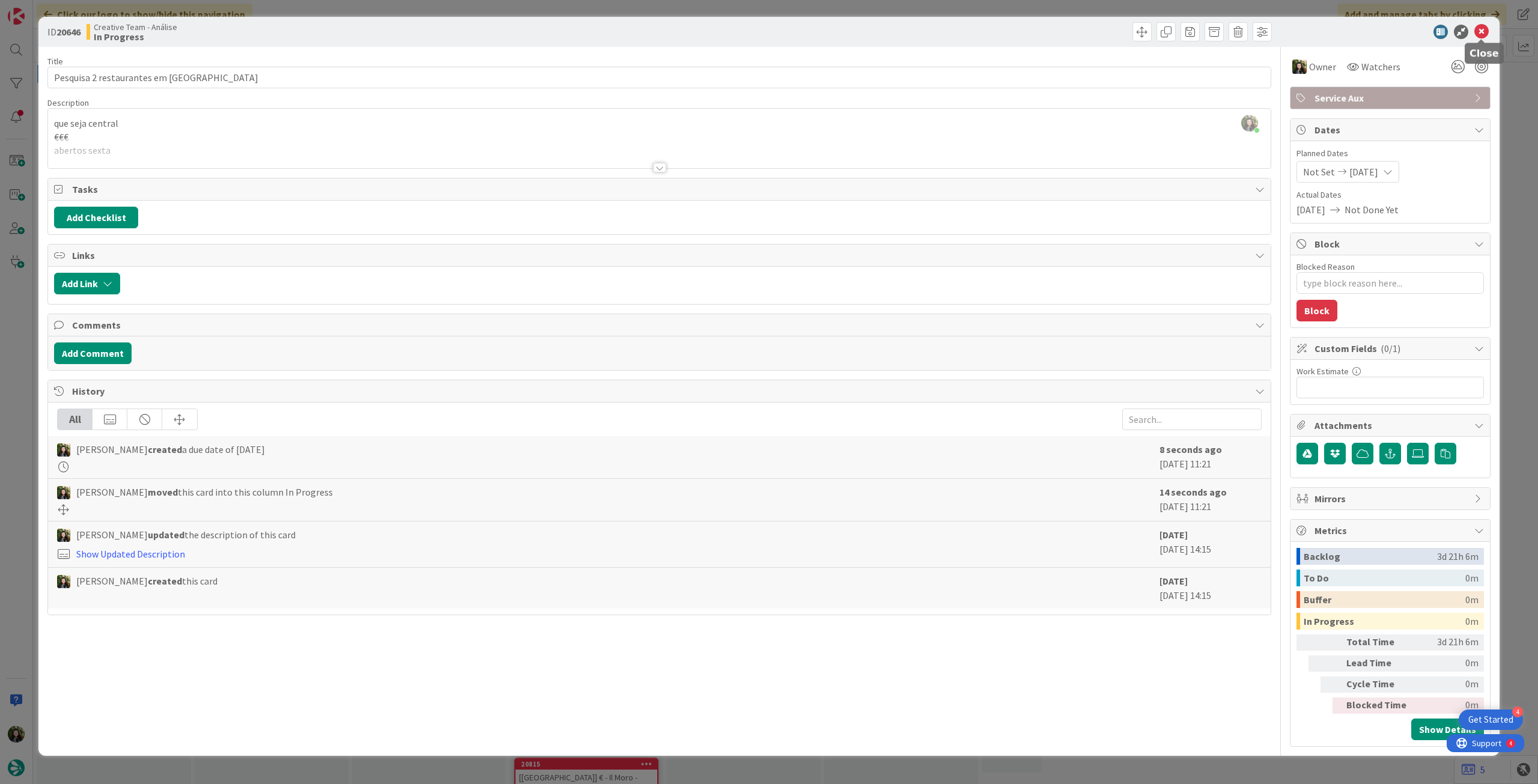
click at [1483, 30] on icon at bounding box center [1481, 32] width 14 height 14
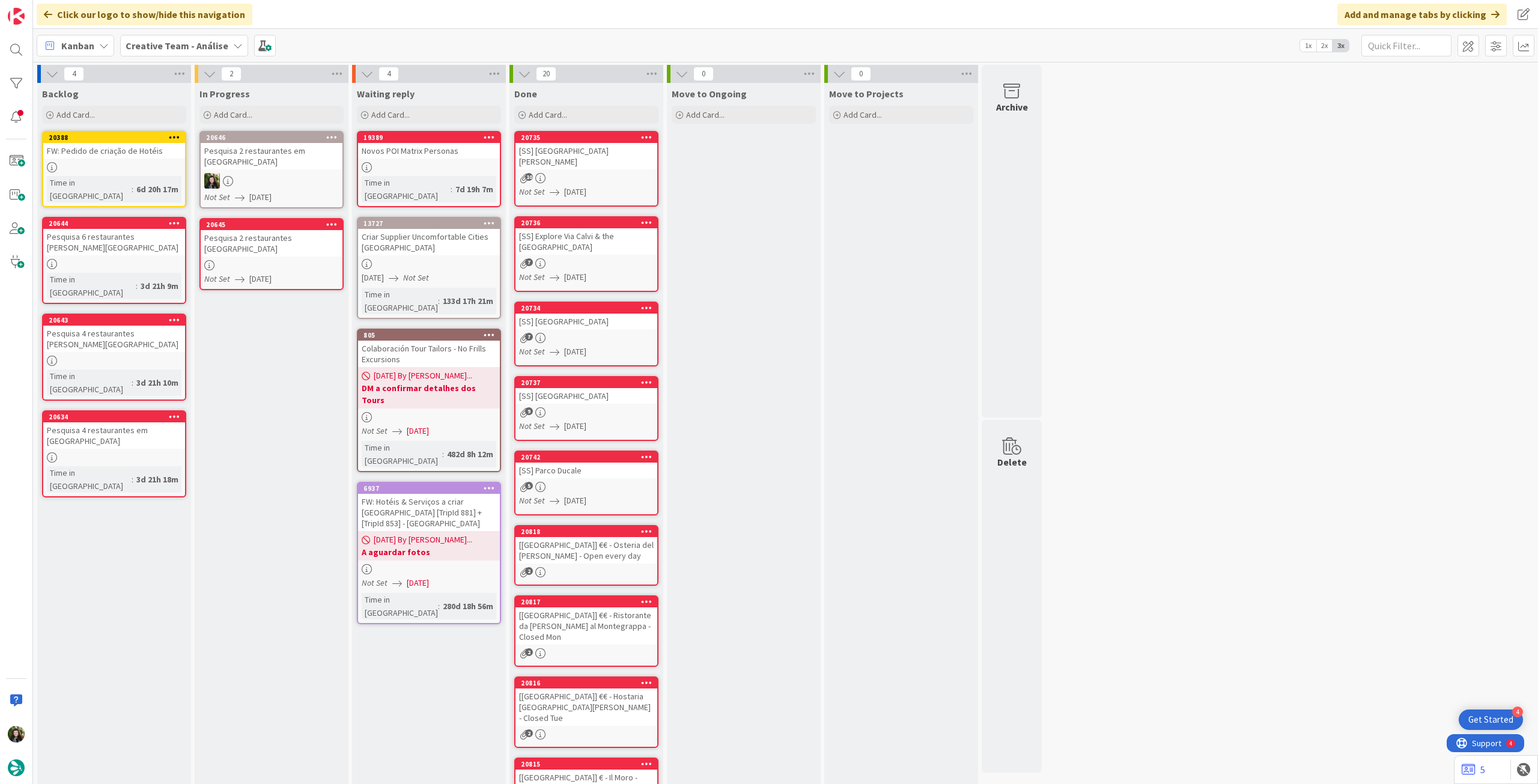
click at [241, 260] on div at bounding box center [271, 265] width 142 height 10
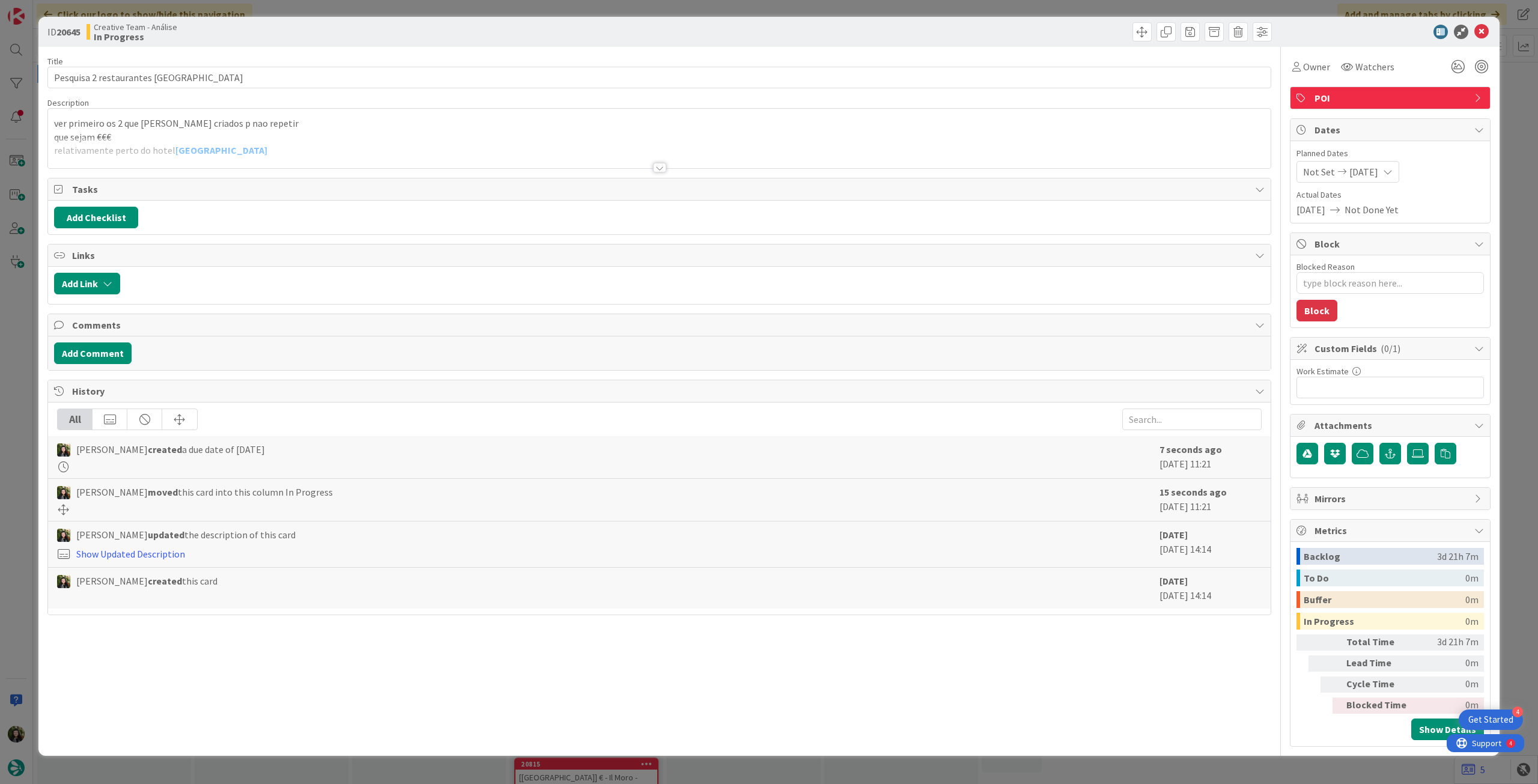
click at [1368, 101] on span "POI" at bounding box center [1391, 98] width 154 height 14
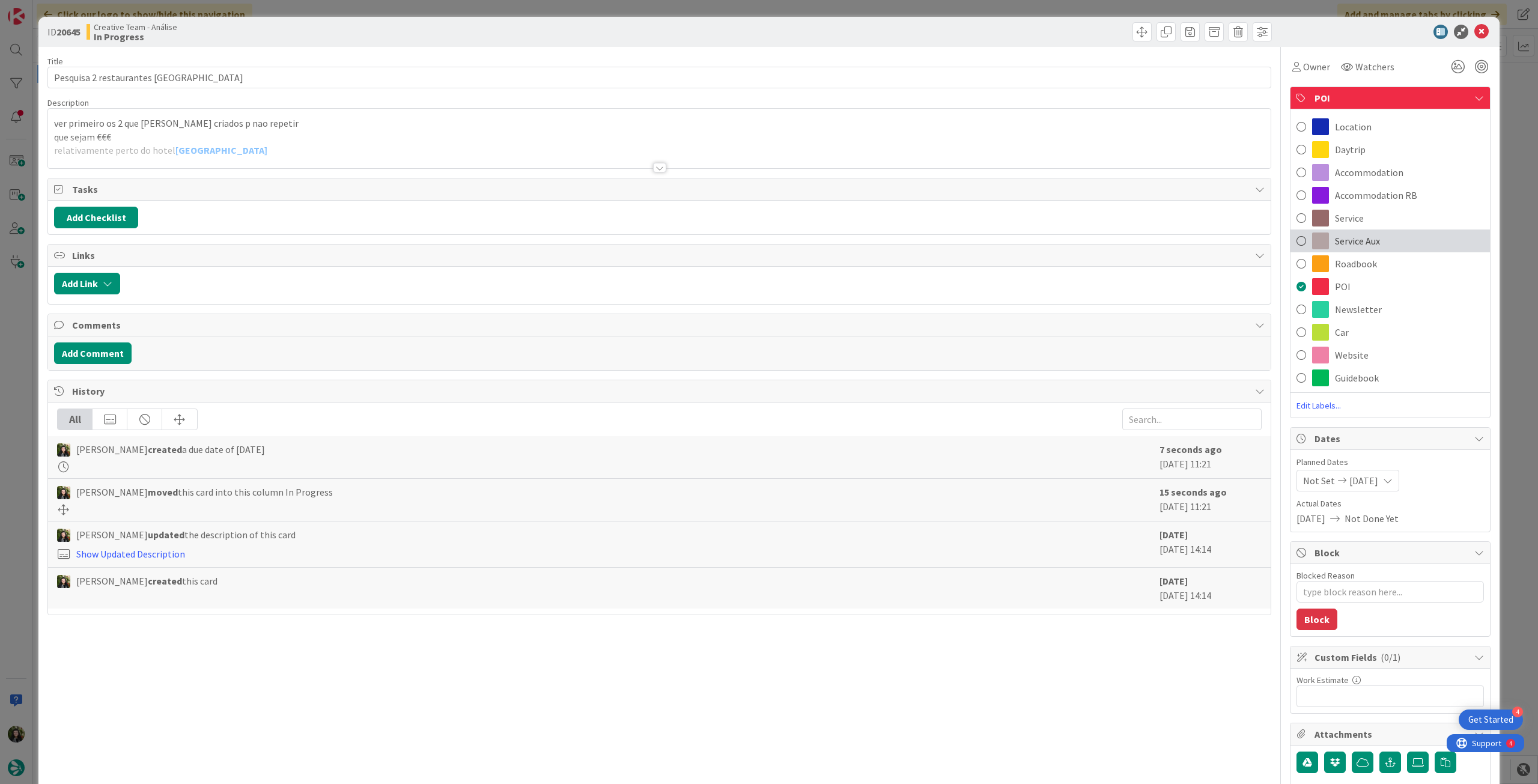
click at [1383, 247] on div "Service Aux" at bounding box center [1390, 241] width 200 height 23
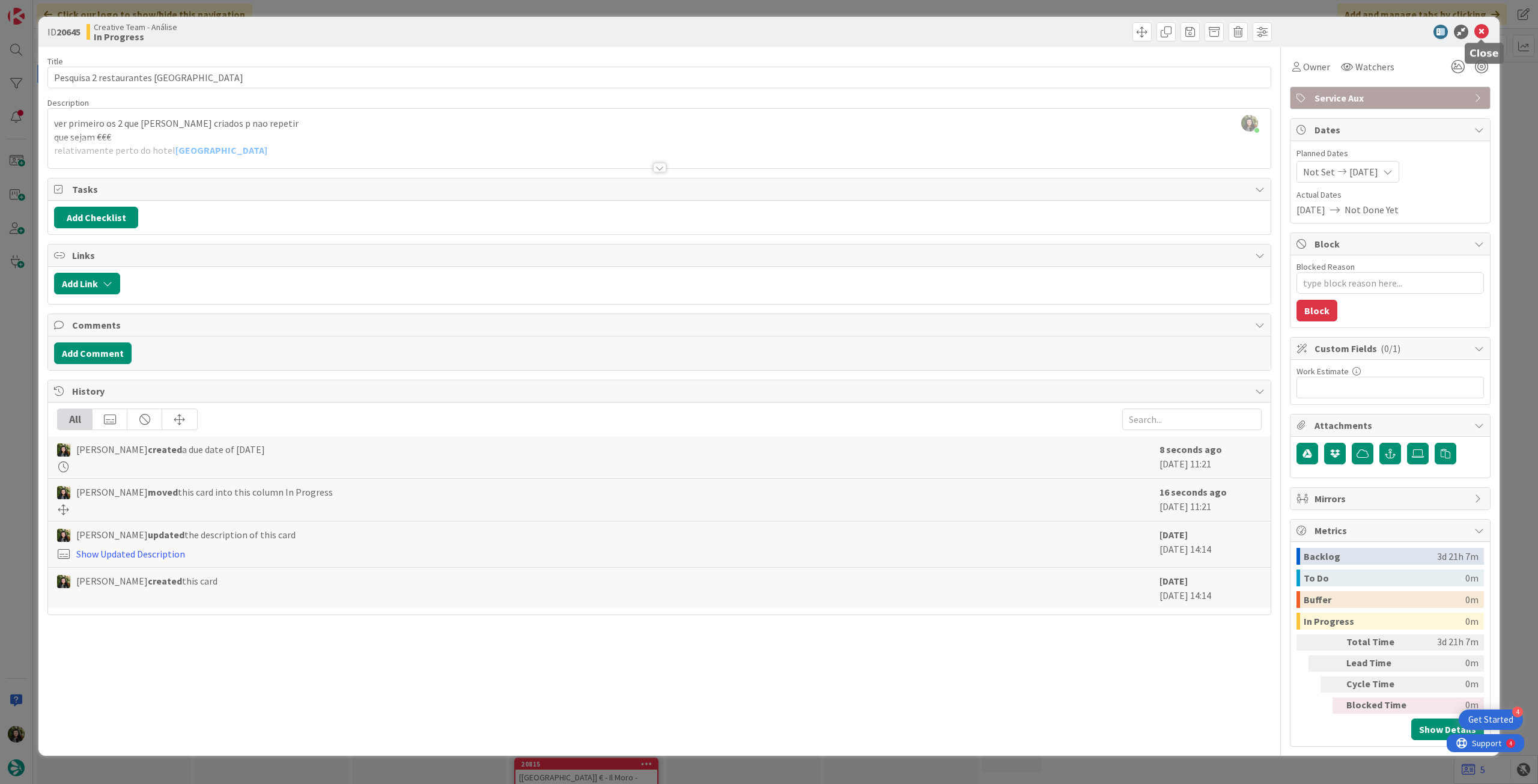
click at [1480, 34] on icon at bounding box center [1481, 32] width 14 height 14
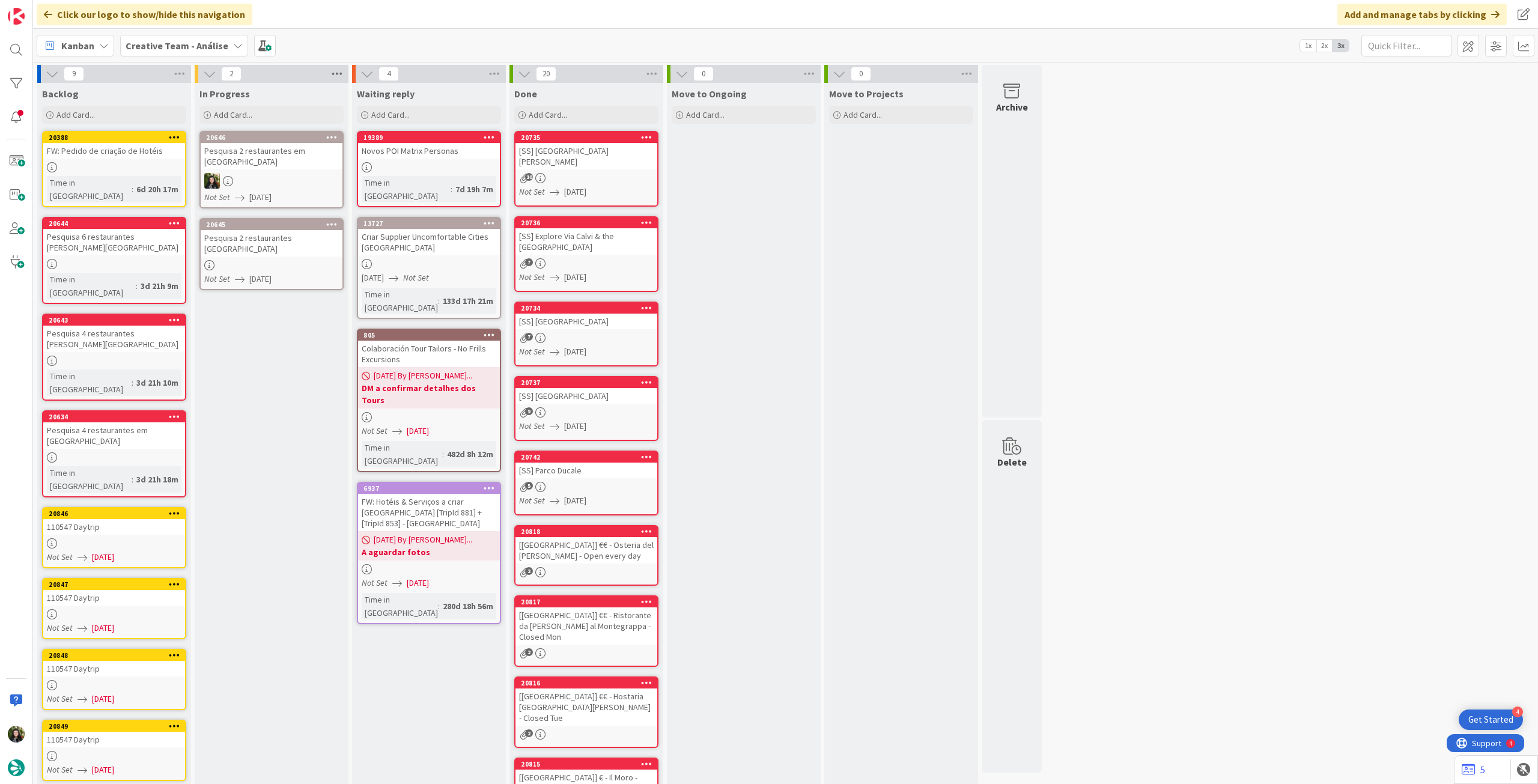
click at [335, 71] on icon at bounding box center [337, 74] width 16 height 18
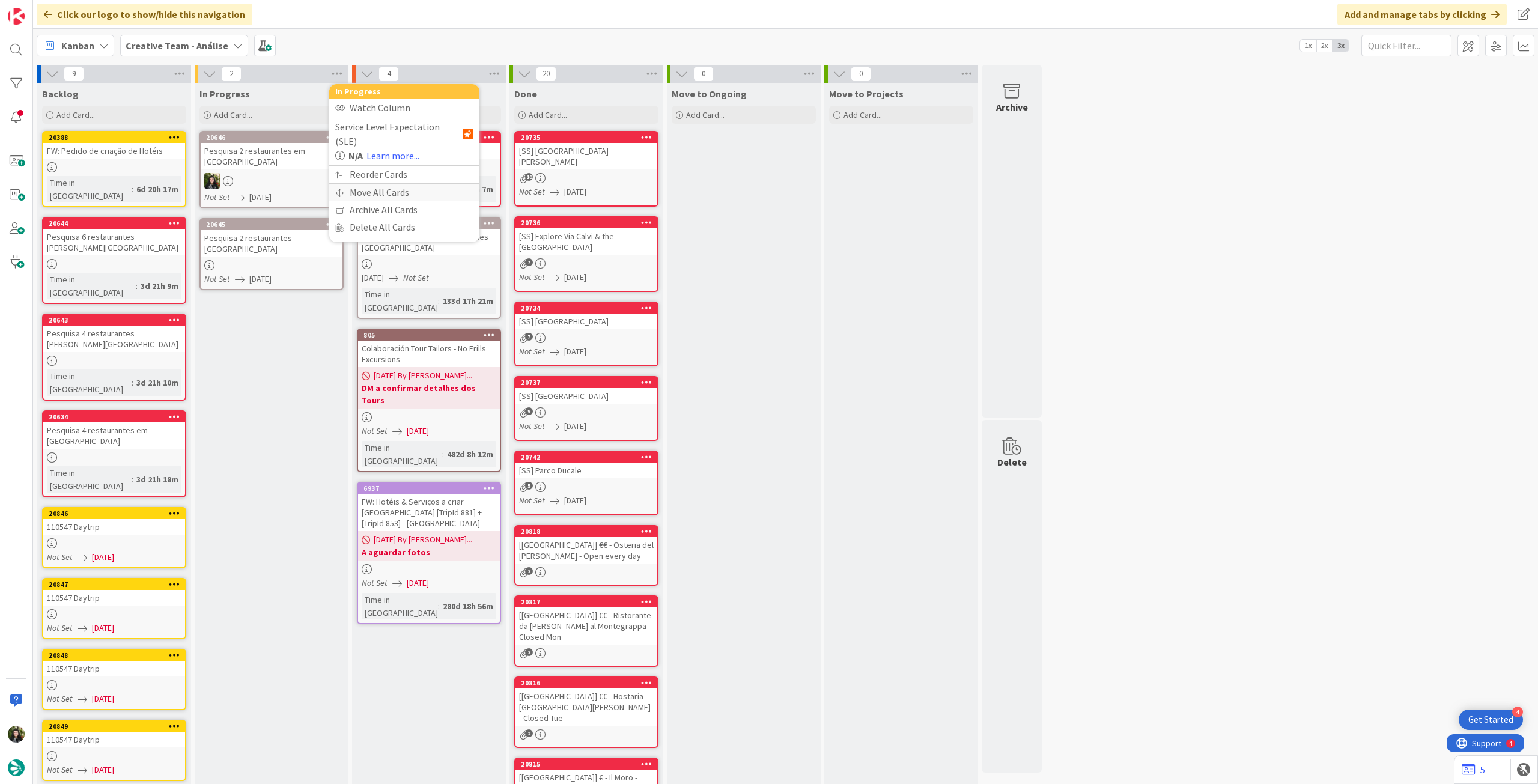
click at [356, 184] on div "Move All Cards" at bounding box center [404, 192] width 150 height 17
click at [389, 134] on span "Creative Team - Análise" at bounding box center [391, 131] width 97 height 12
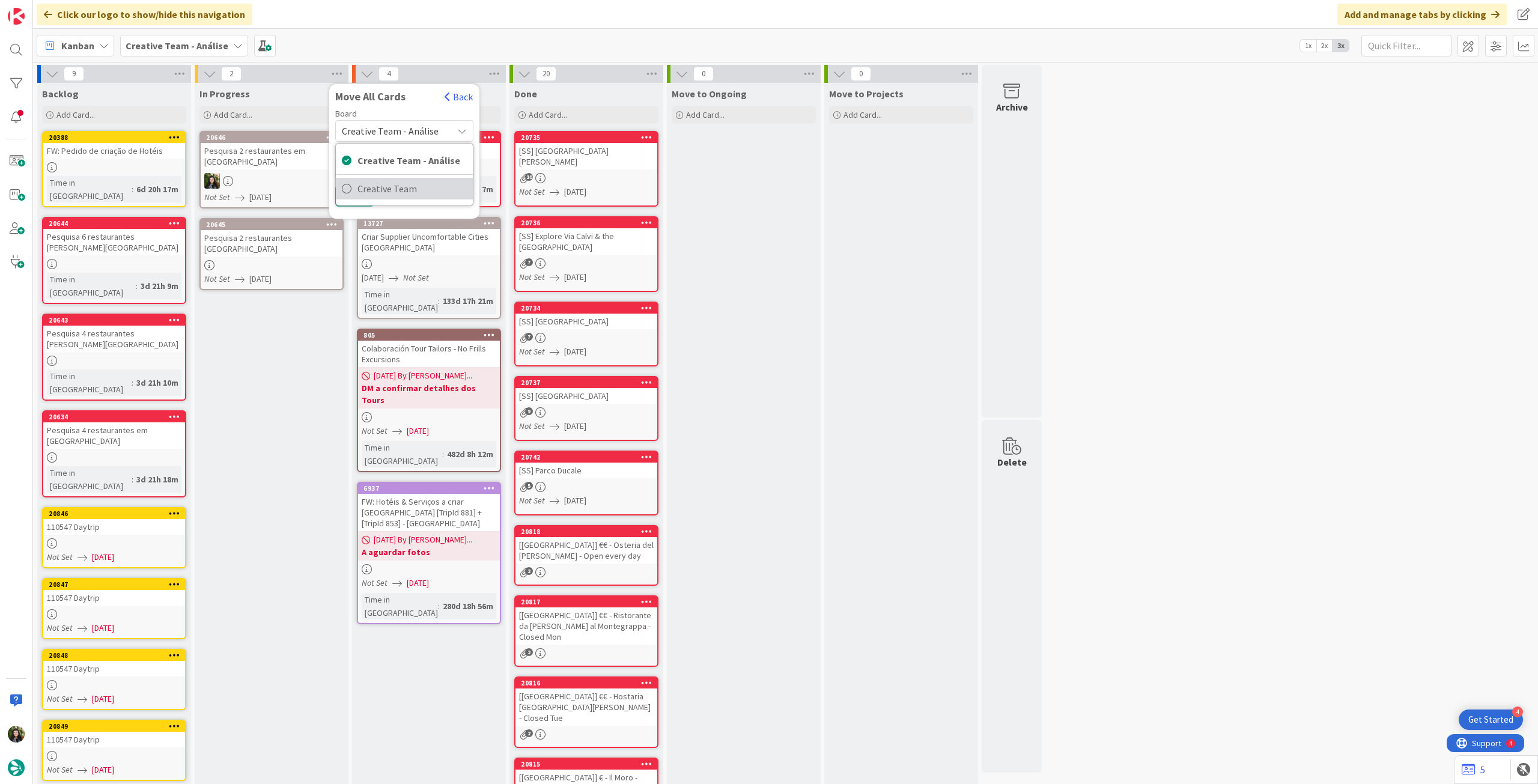
click at [389, 193] on span "Creative Team" at bounding box center [412, 188] width 109 height 18
click at [394, 170] on div "Select a Column..." at bounding box center [396, 169] width 114 height 19
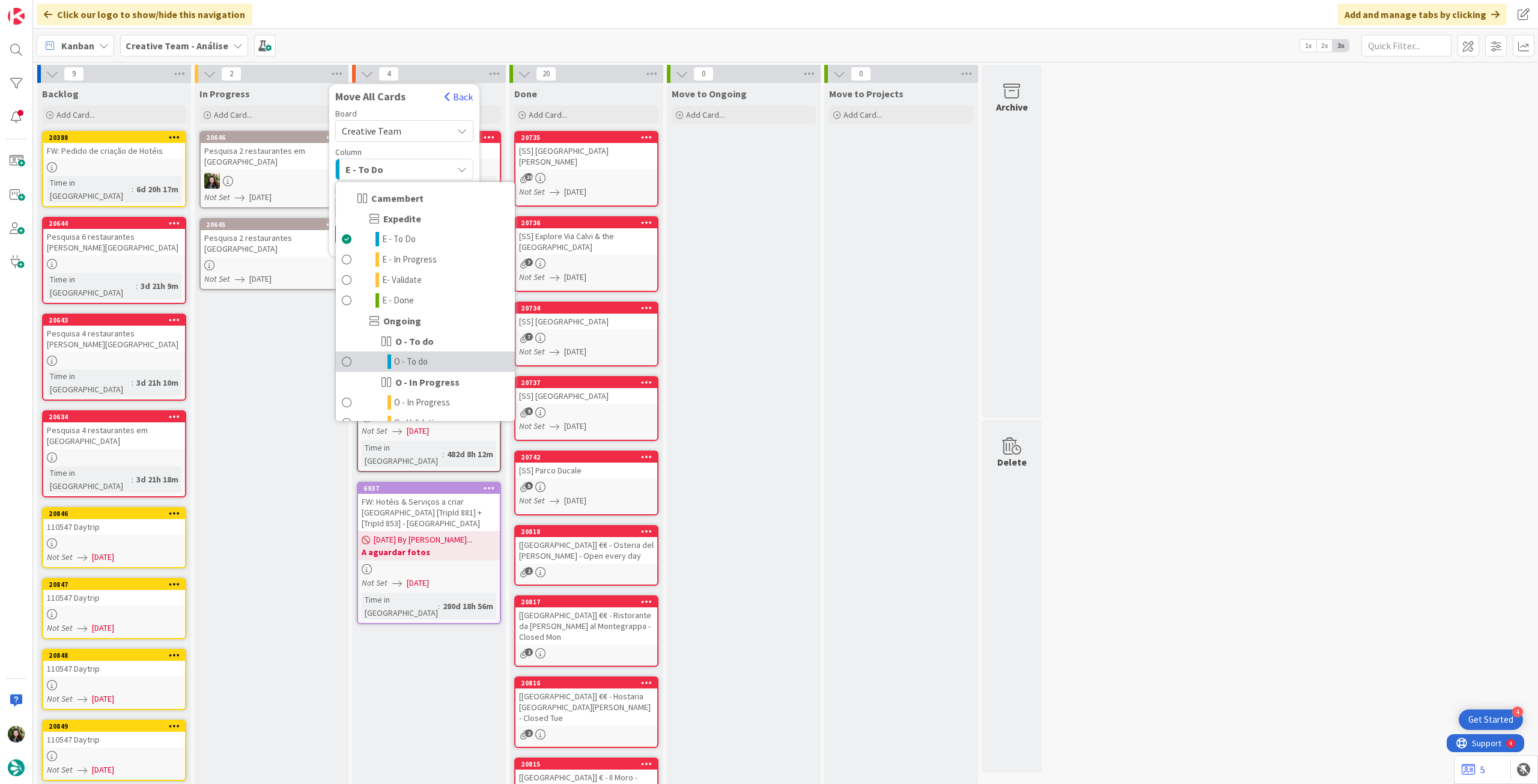
click at [437, 367] on link "O - To do" at bounding box center [425, 361] width 179 height 20
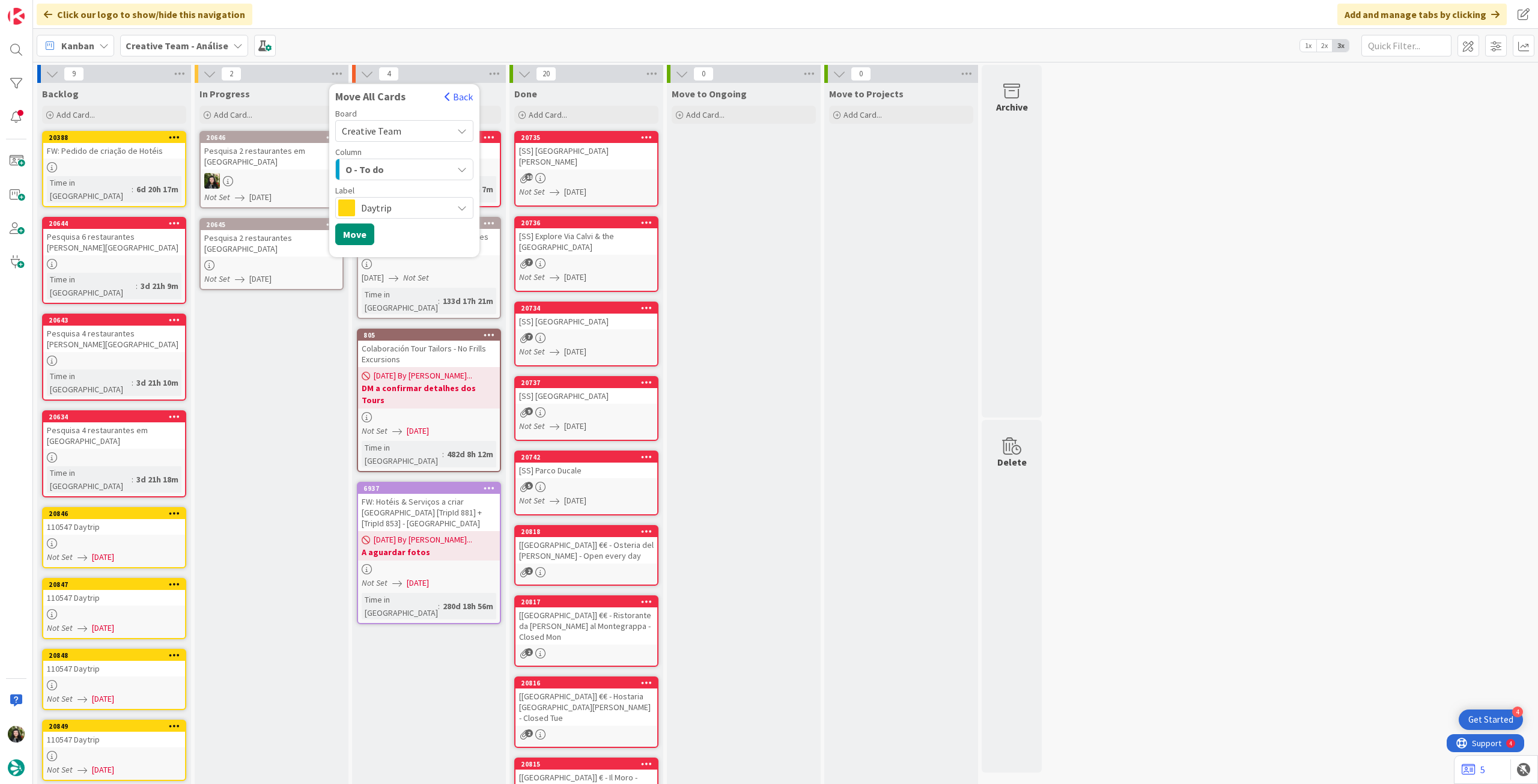
click at [369, 211] on span "Daytrip" at bounding box center [403, 208] width 86 height 17
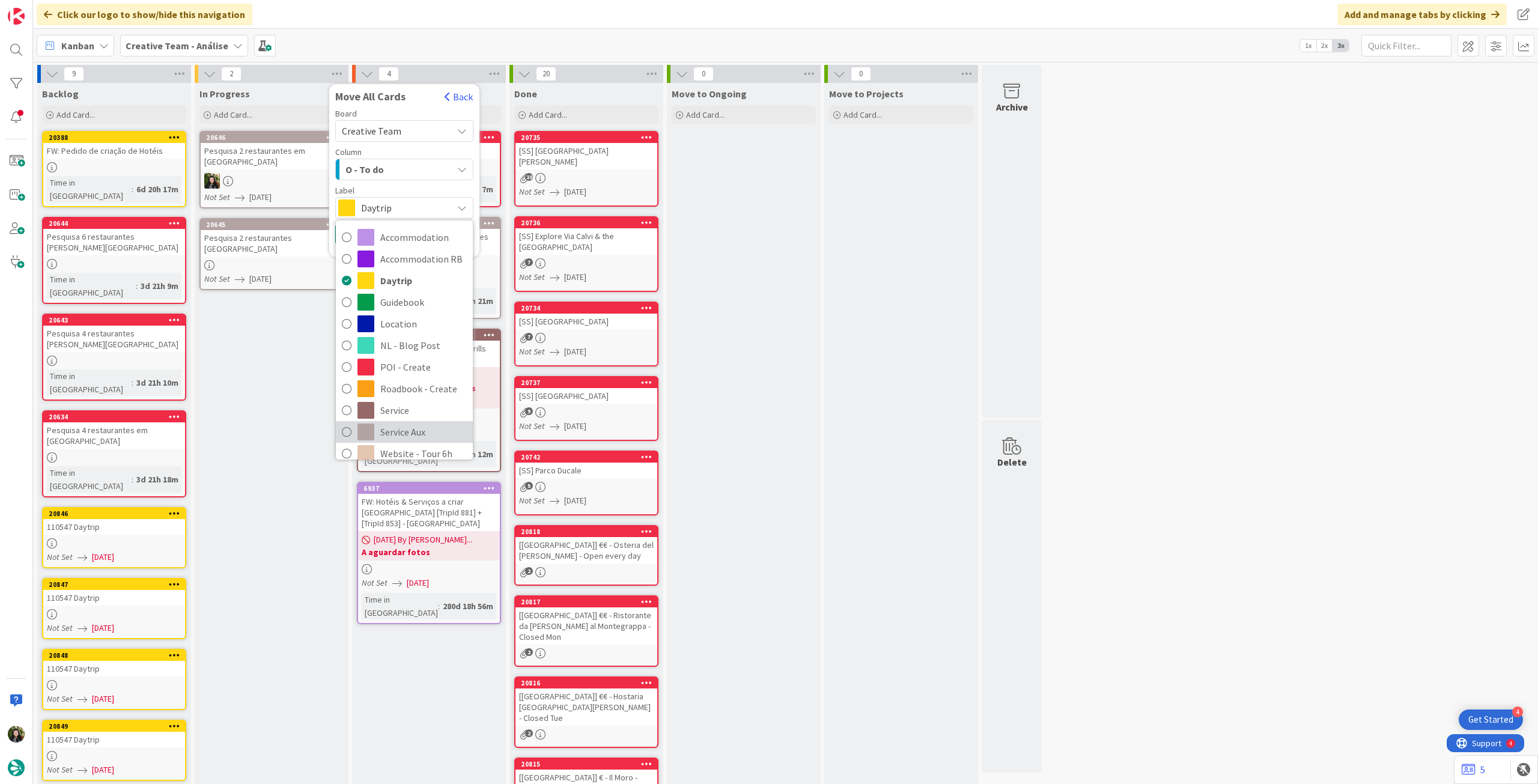
click at [409, 423] on span "Service Aux" at bounding box center [424, 432] width 86 height 18
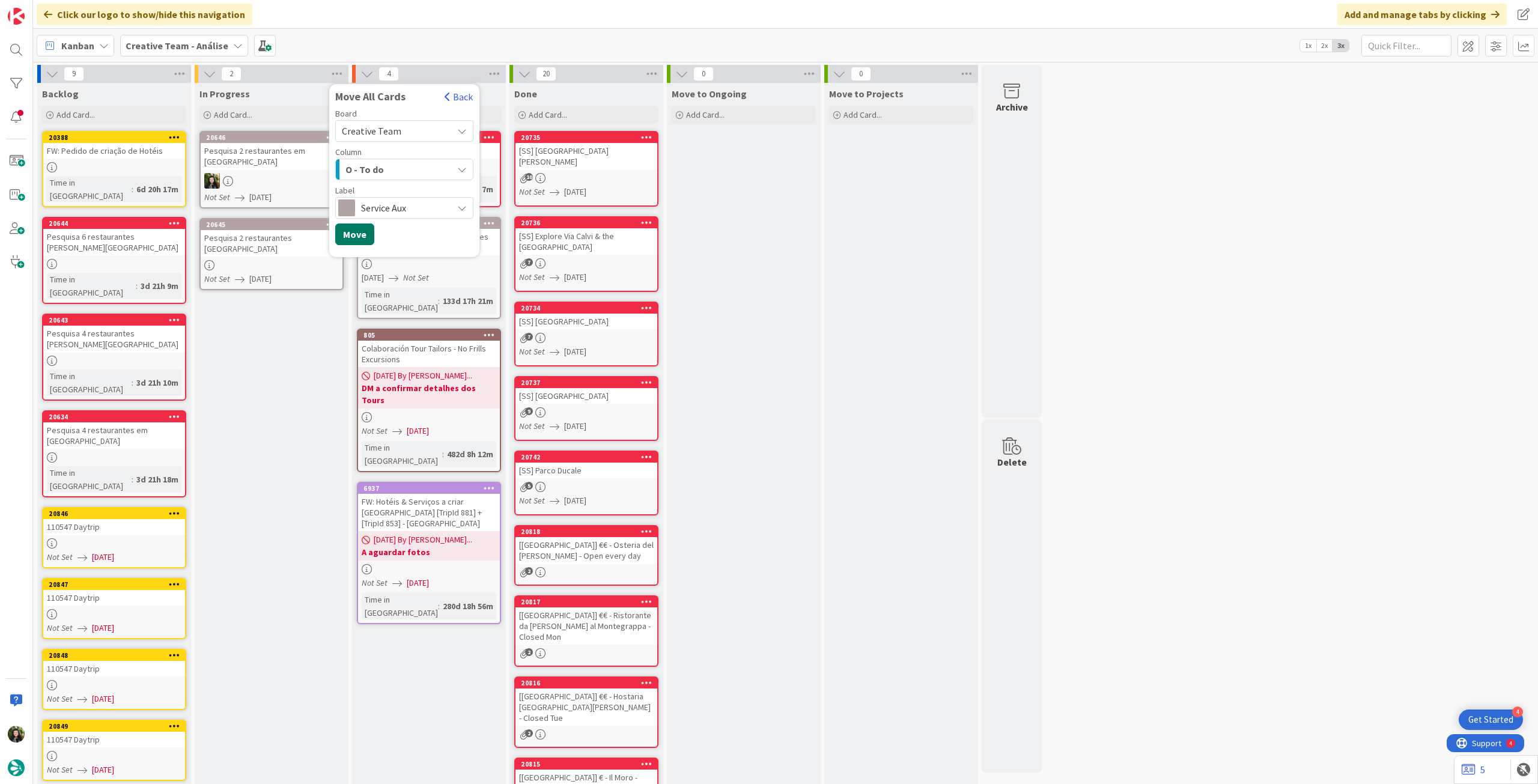
click at [368, 236] on button "Move" at bounding box center [355, 234] width 39 height 22
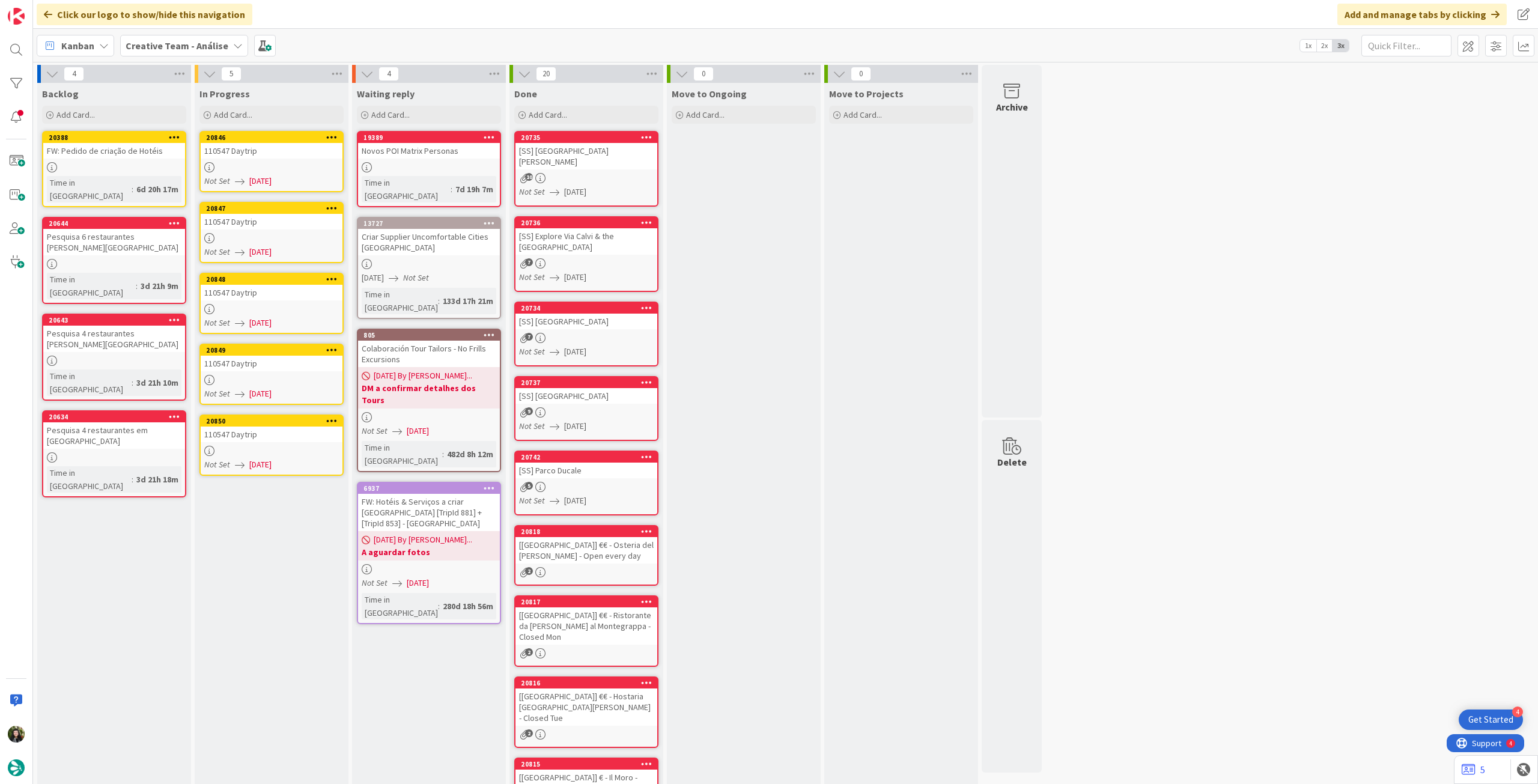
click at [172, 29] on div "Kanban Creative Team - Análise 1x 2x 3x" at bounding box center [786, 45] width 1505 height 33
click at [172, 42] on b "Creative Team - Análise" at bounding box center [177, 45] width 103 height 12
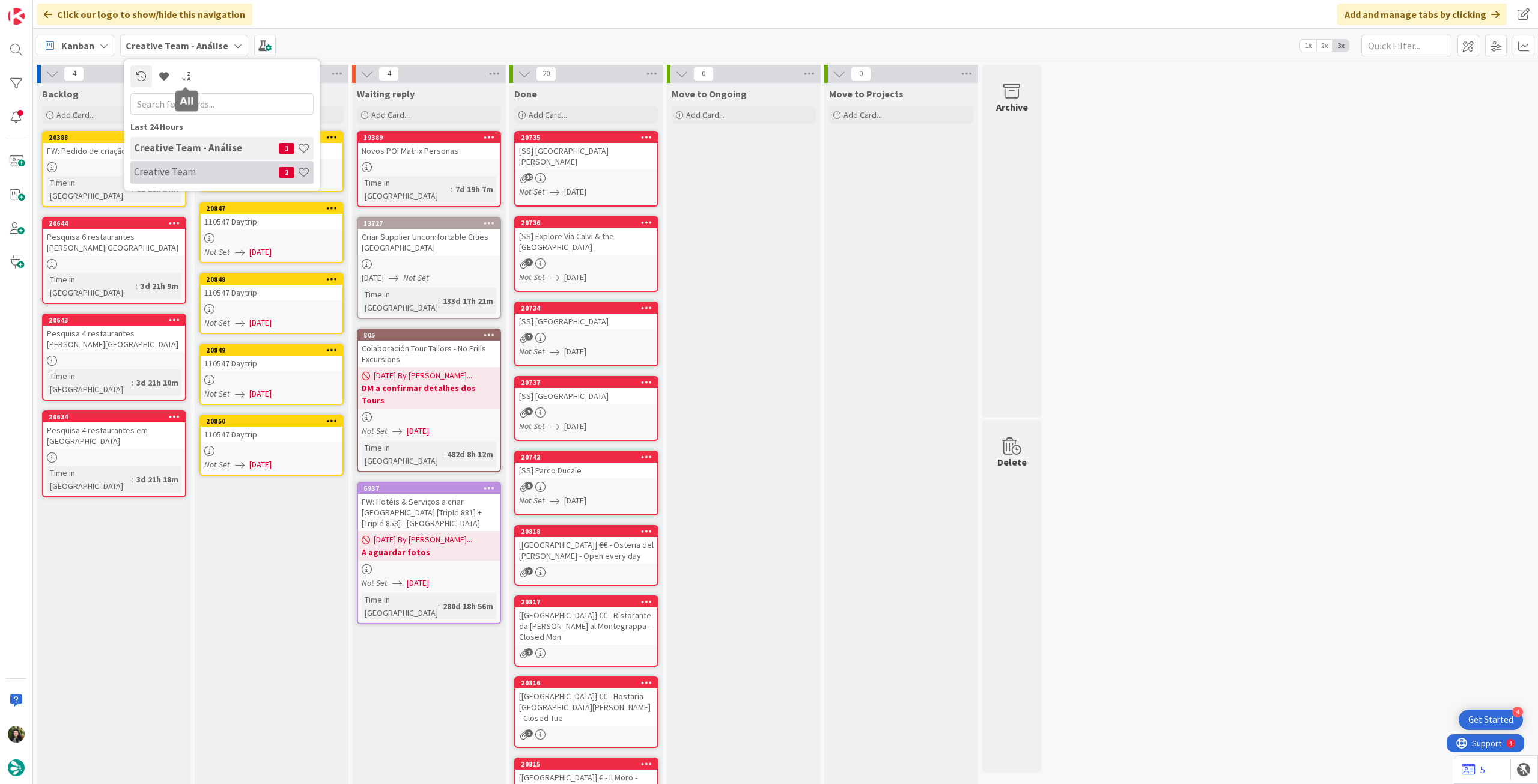
click at [188, 167] on h4 "Creative Team" at bounding box center [206, 172] width 145 height 12
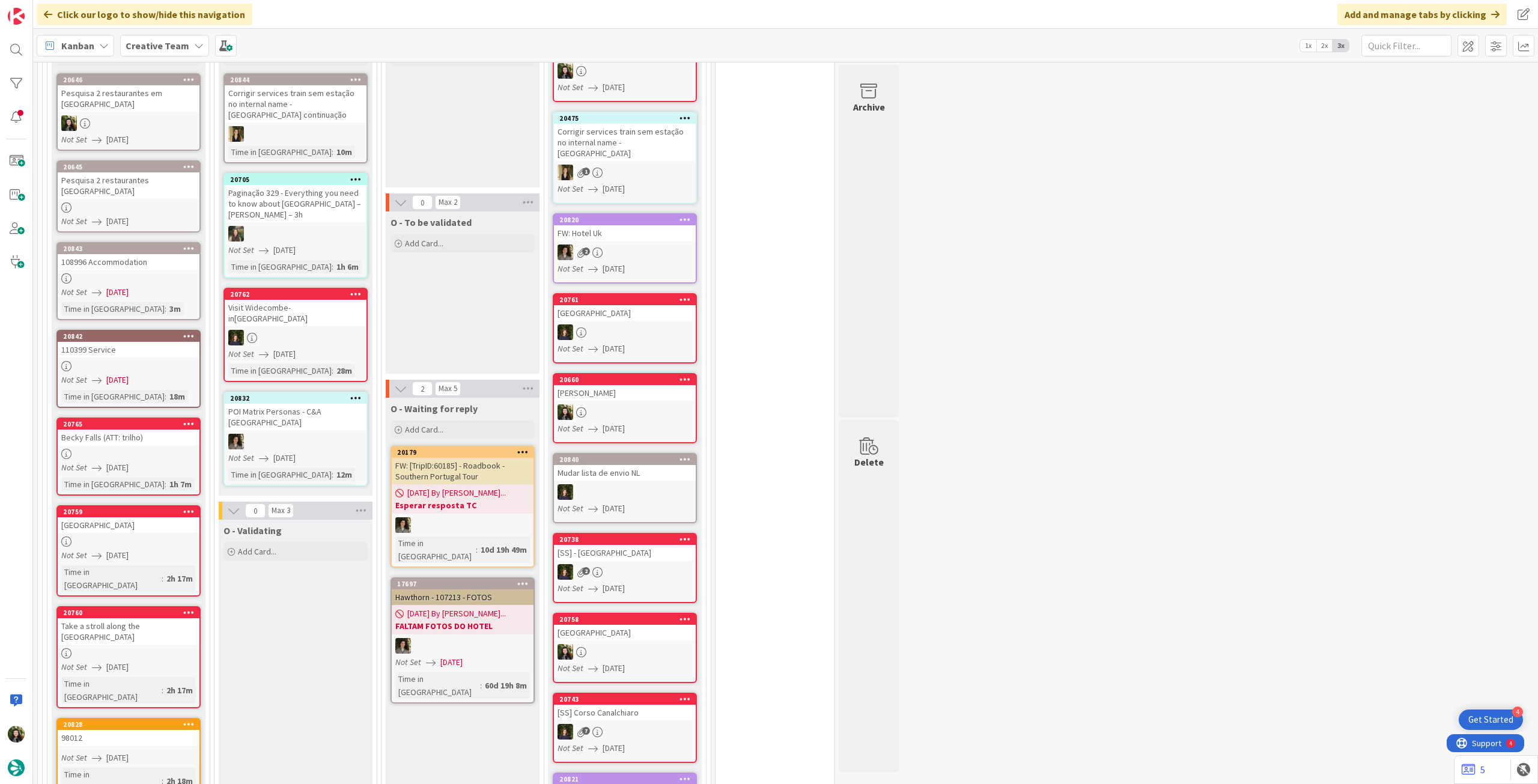
scroll to position [640, 0]
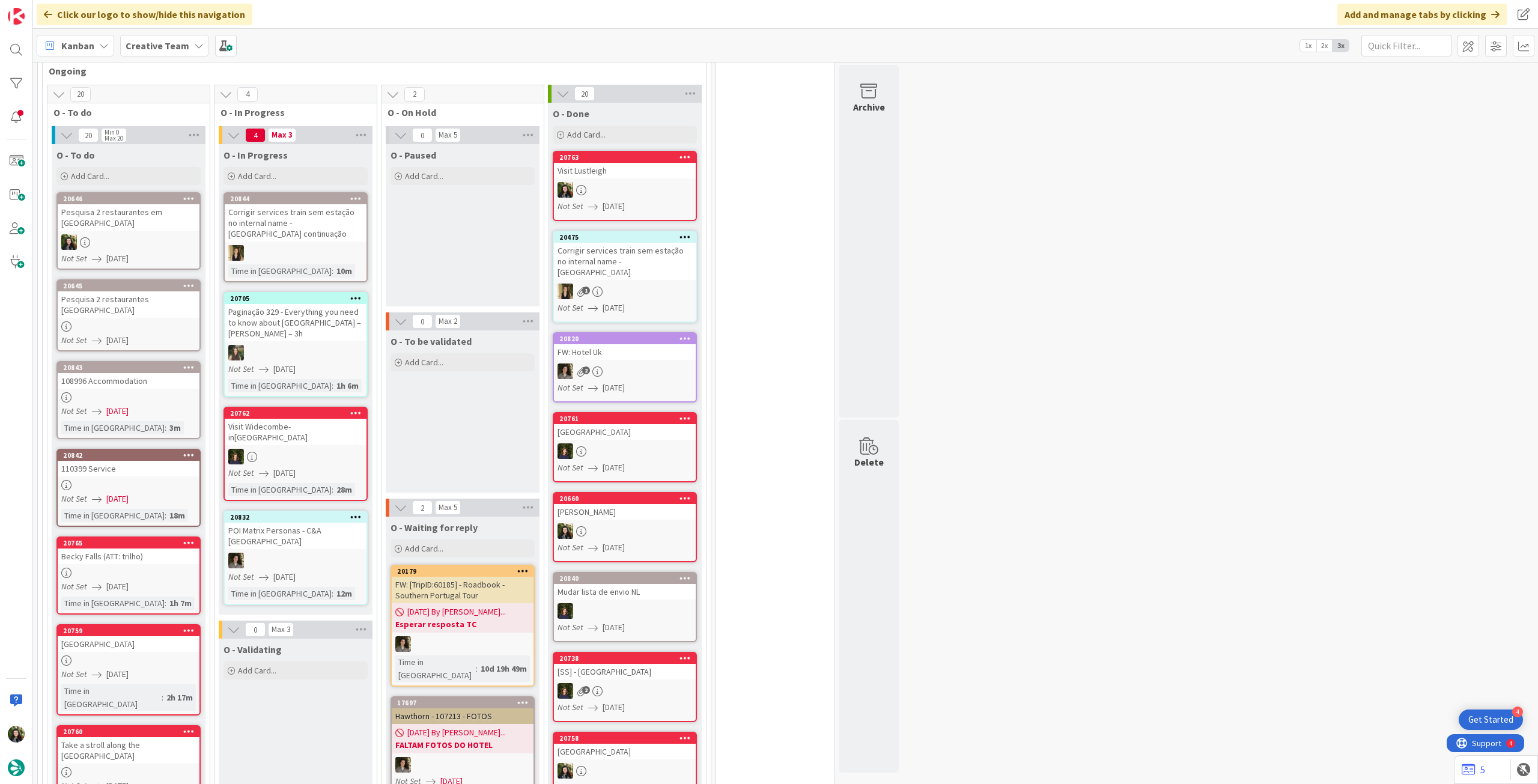
click at [174, 42] on b "Creative Team" at bounding box center [157, 45] width 64 height 12
click at [192, 173] on h4 "Creative Team - Análise" at bounding box center [206, 172] width 145 height 12
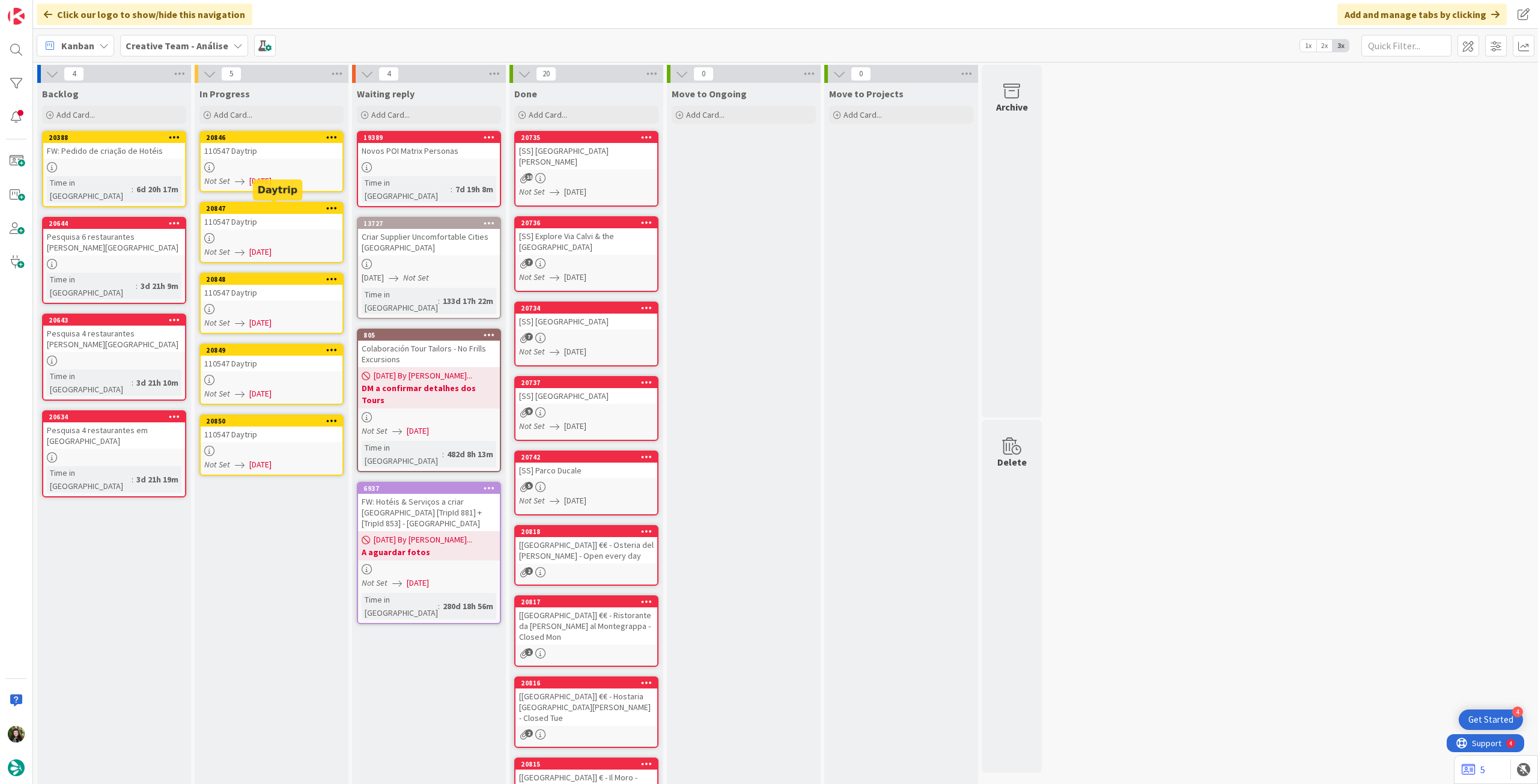
click at [278, 152] on div "110547 Daytrip" at bounding box center [271, 151] width 142 height 16
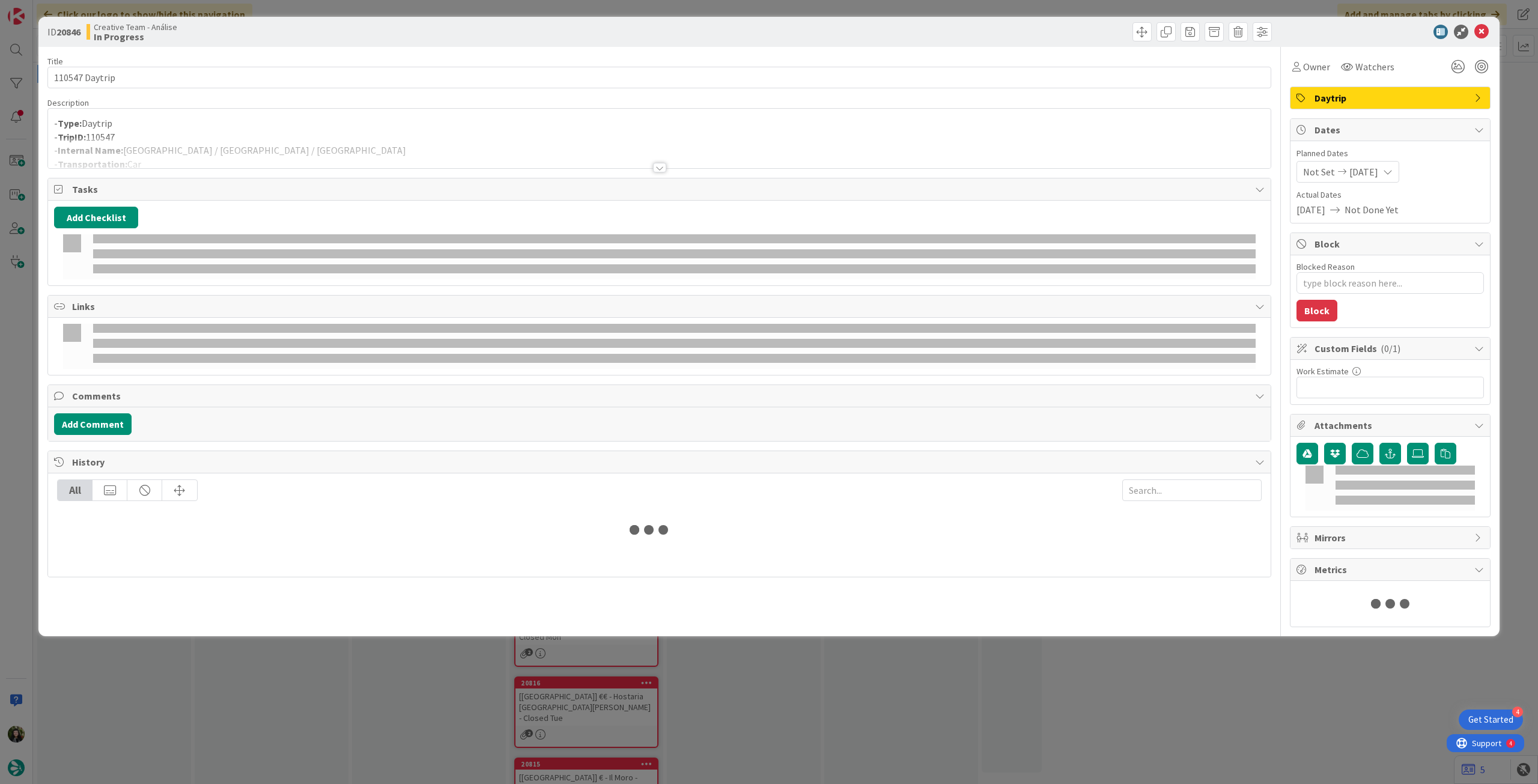
click at [278, 152] on div at bounding box center [660, 153] width 1223 height 30
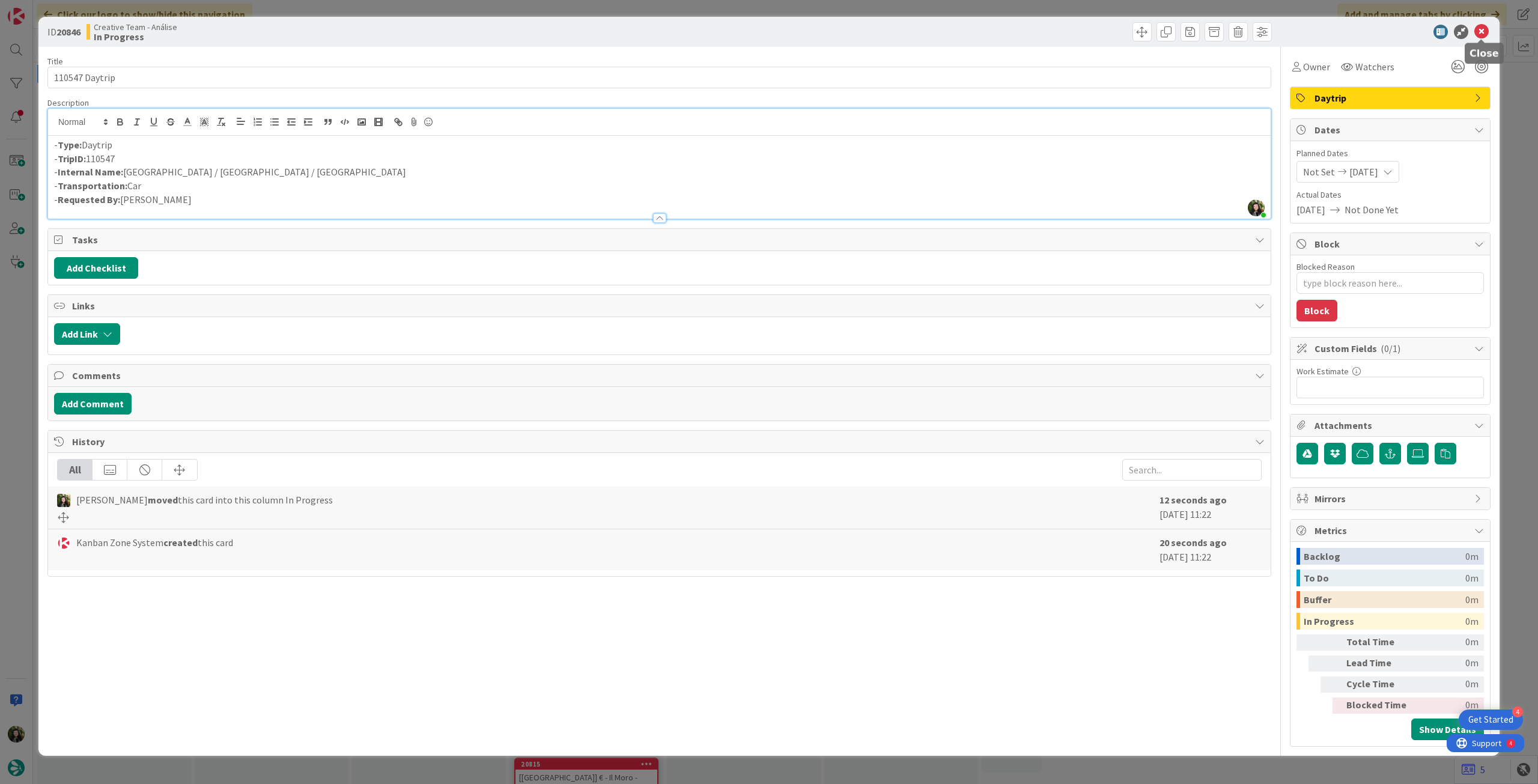
click at [1478, 30] on icon at bounding box center [1481, 32] width 14 height 14
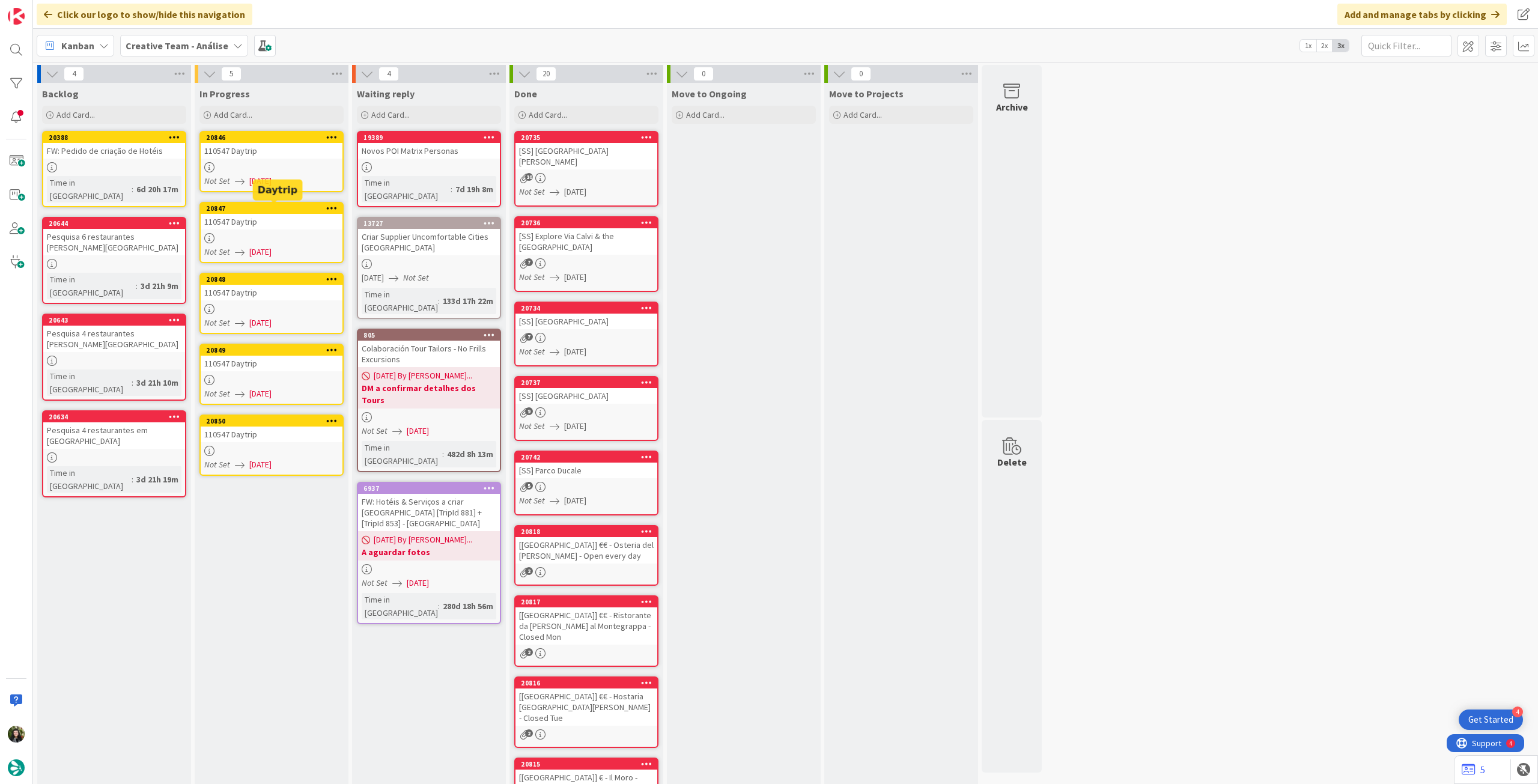
click at [302, 210] on div "20847" at bounding box center [274, 208] width 136 height 8
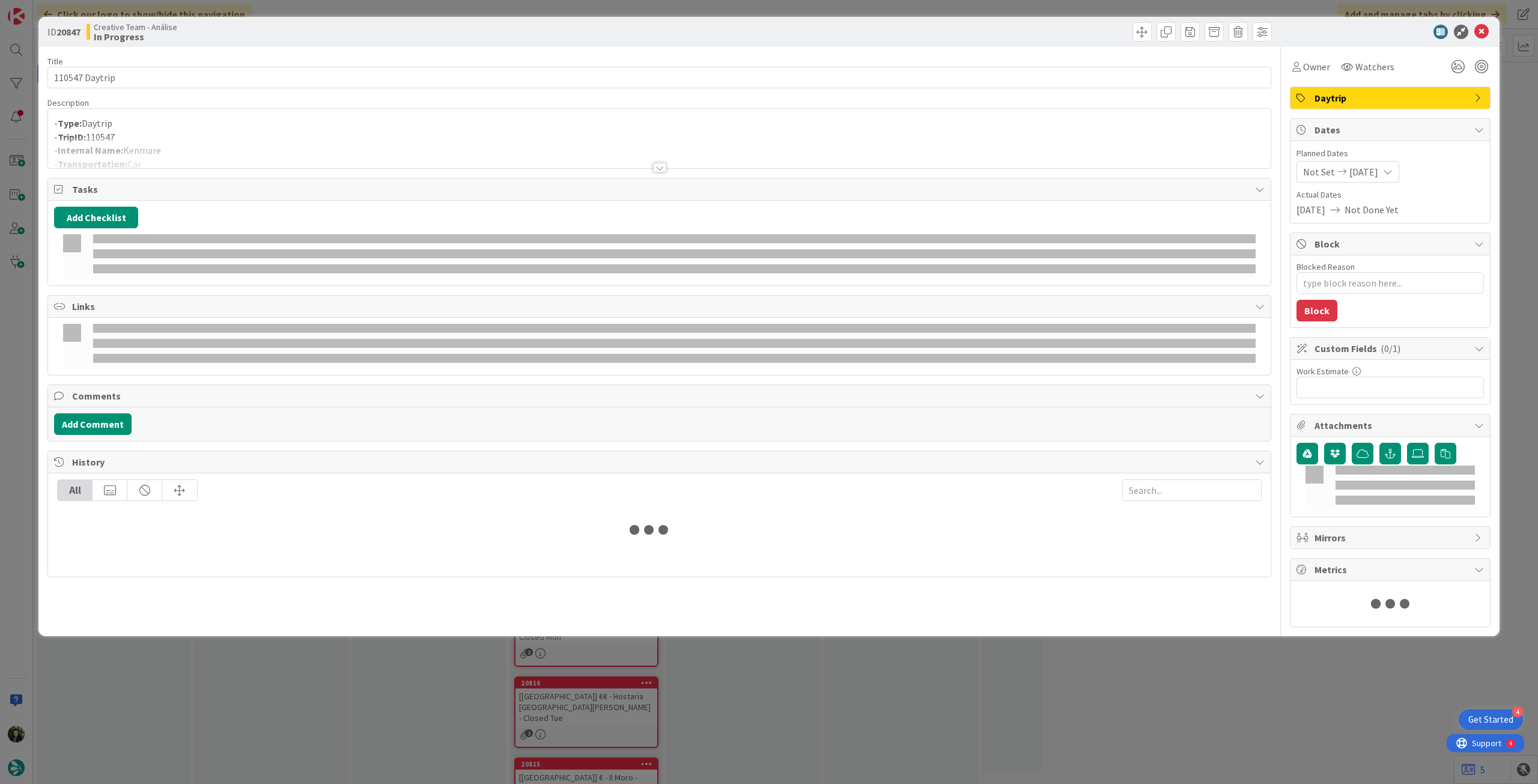
click at [287, 138] on div at bounding box center [660, 153] width 1223 height 30
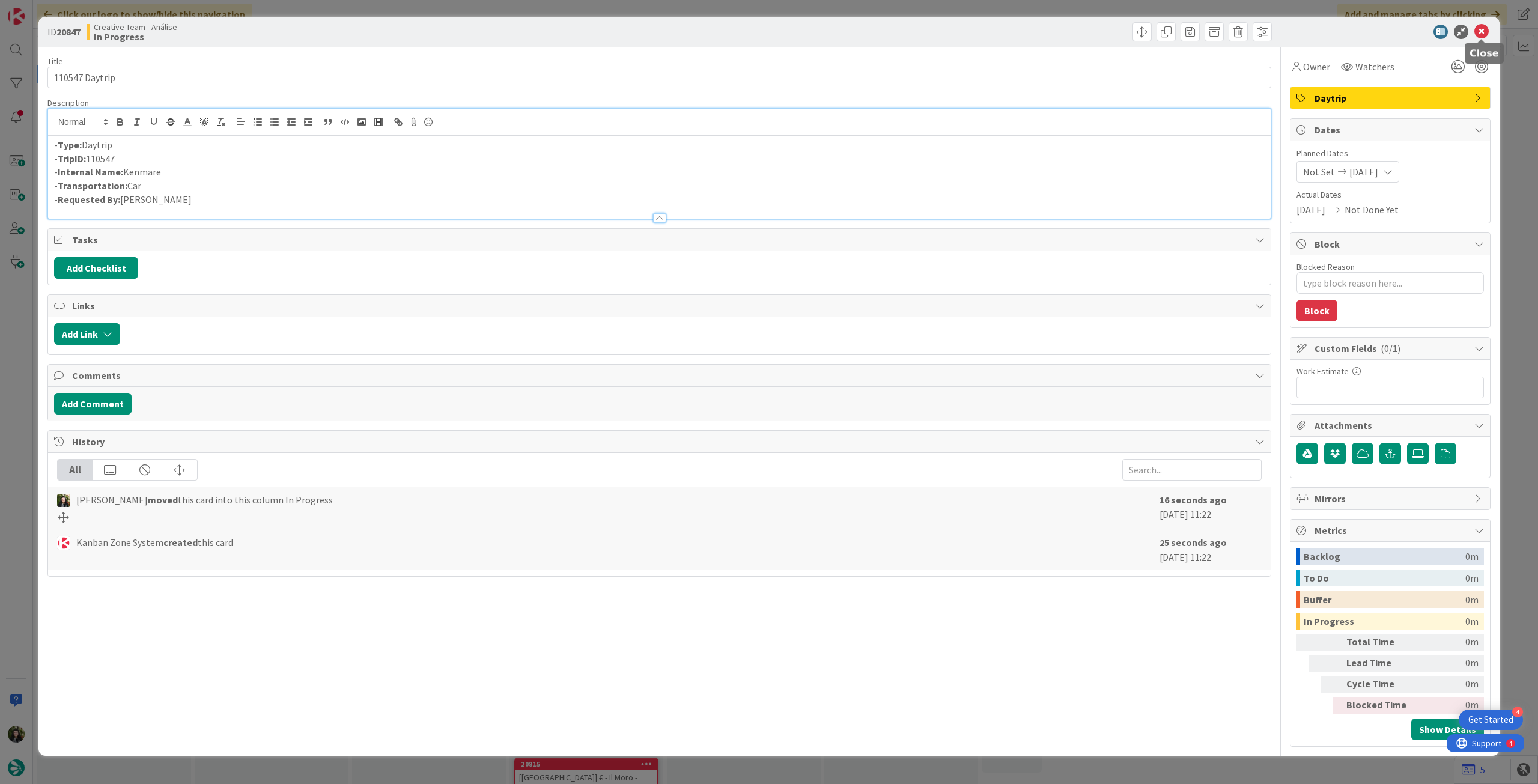
click at [1485, 28] on icon at bounding box center [1481, 32] width 14 height 14
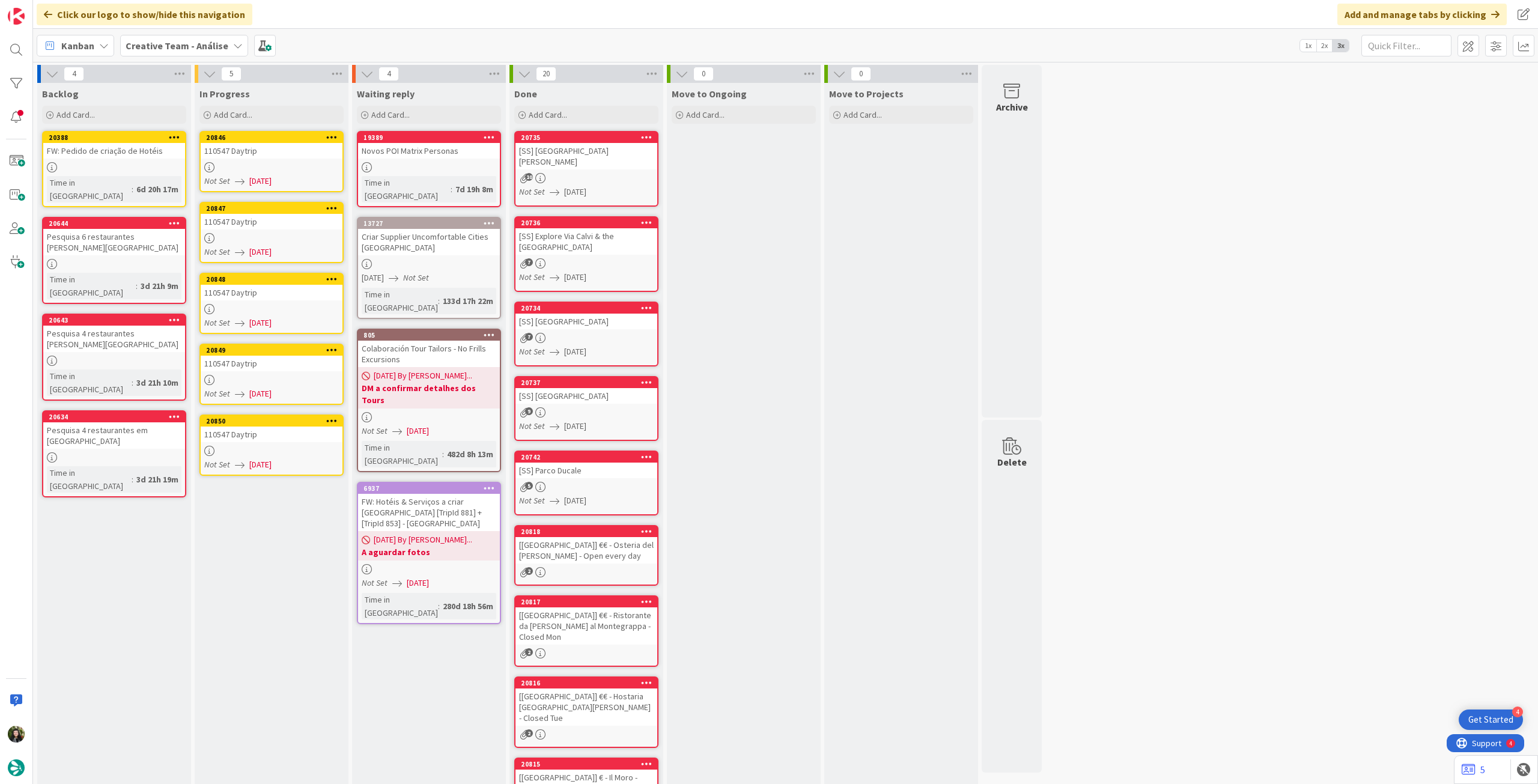
click at [244, 318] on div "Not Set [DATE]" at bounding box center [273, 322] width 139 height 13
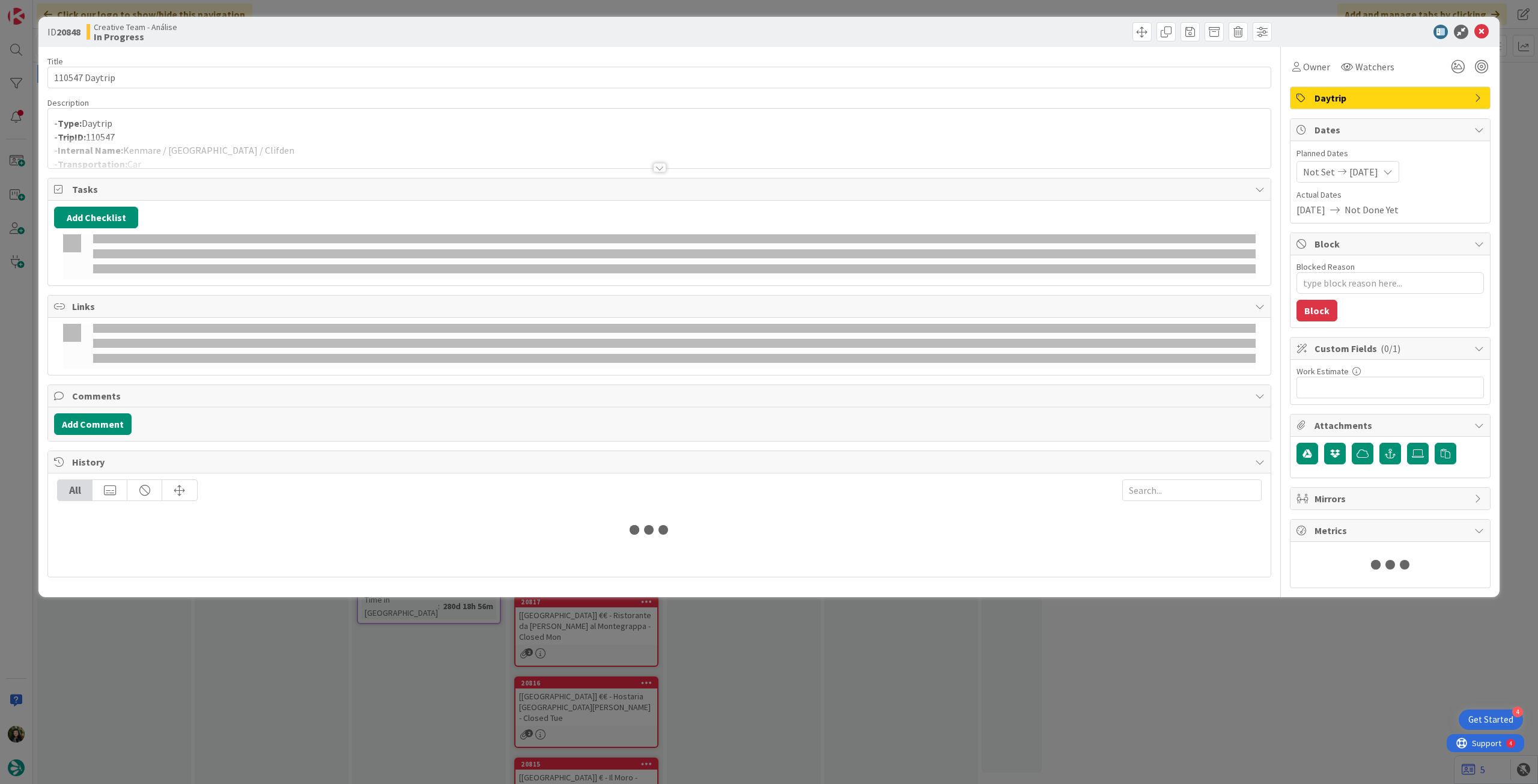
click at [235, 148] on div at bounding box center [660, 153] width 1223 height 30
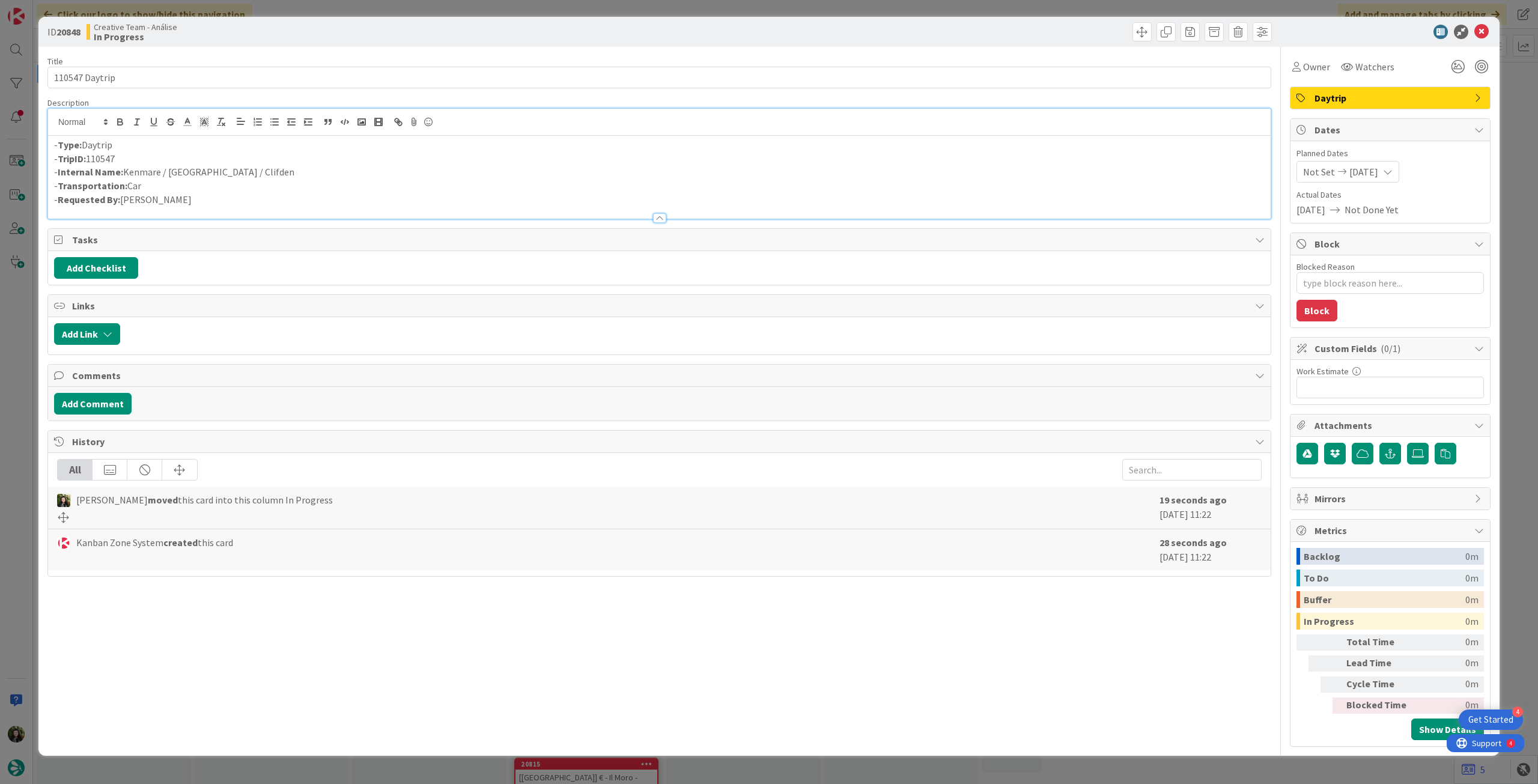
click at [1484, 36] on icon at bounding box center [1481, 32] width 14 height 14
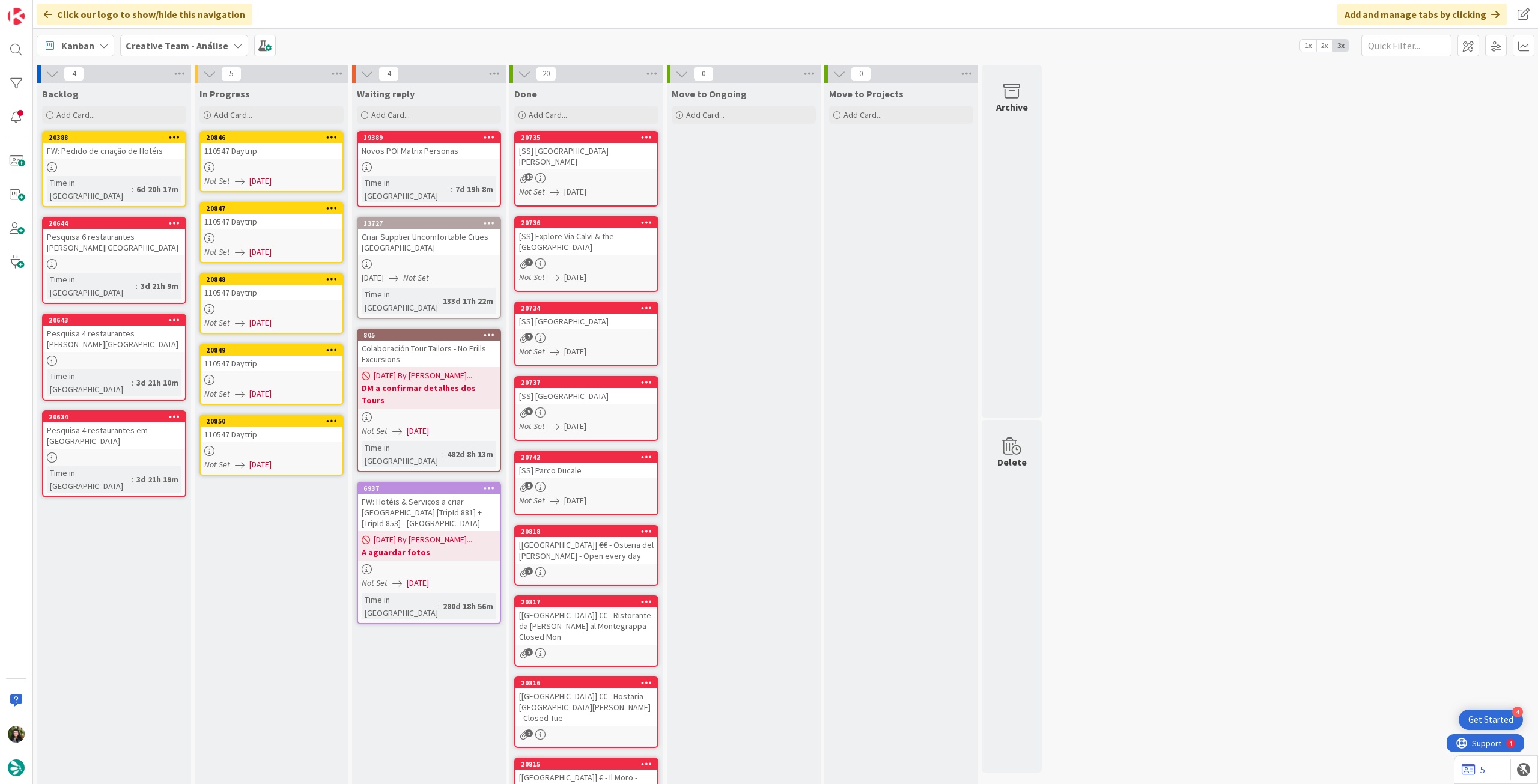
click at [272, 380] on div at bounding box center [271, 379] width 142 height 10
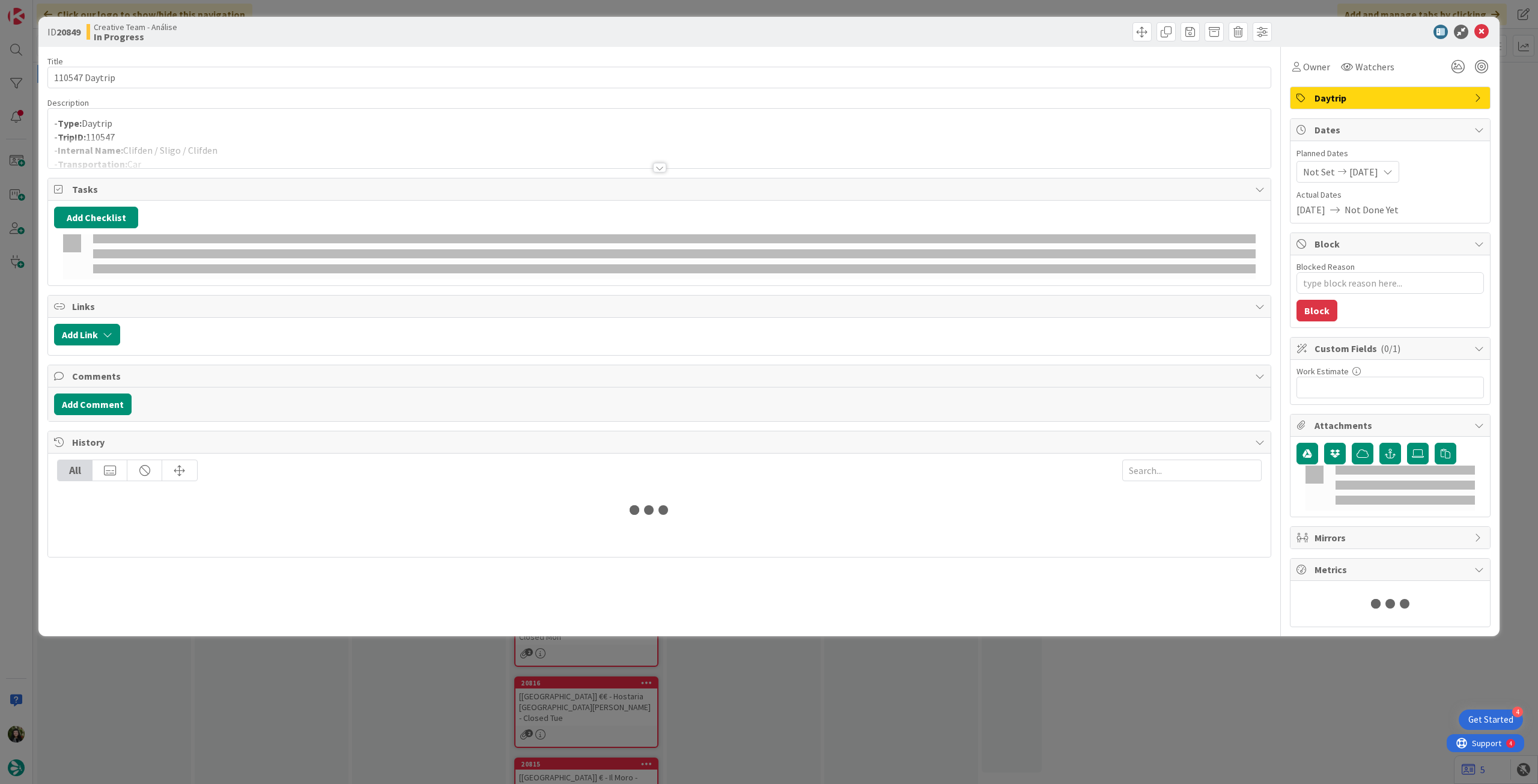
click at [233, 144] on div at bounding box center [660, 153] width 1223 height 30
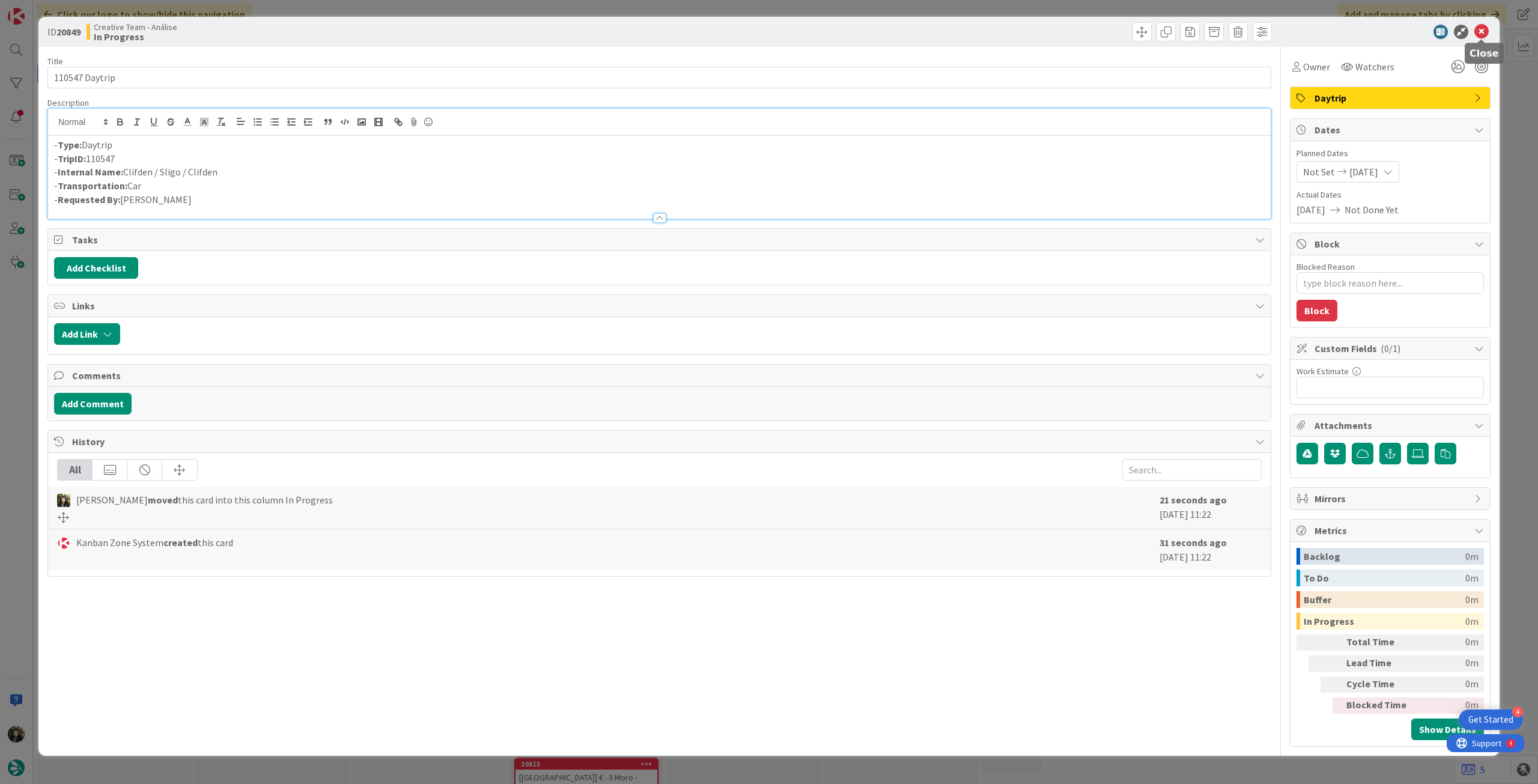
click at [1485, 31] on icon at bounding box center [1481, 32] width 14 height 14
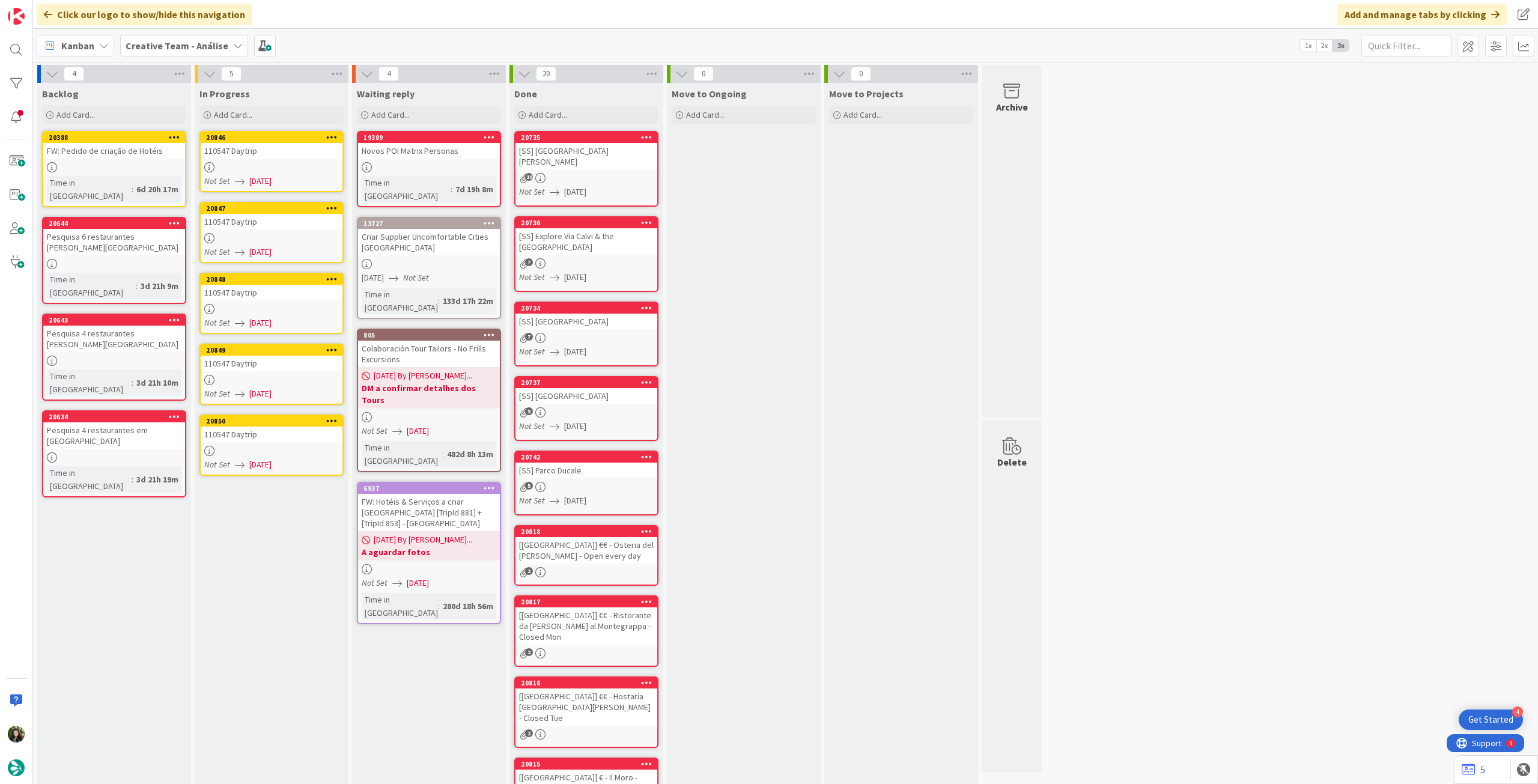
click at [296, 444] on link "20850 110547 Daytrip Not Set [DATE]" at bounding box center [272, 445] width 145 height 61
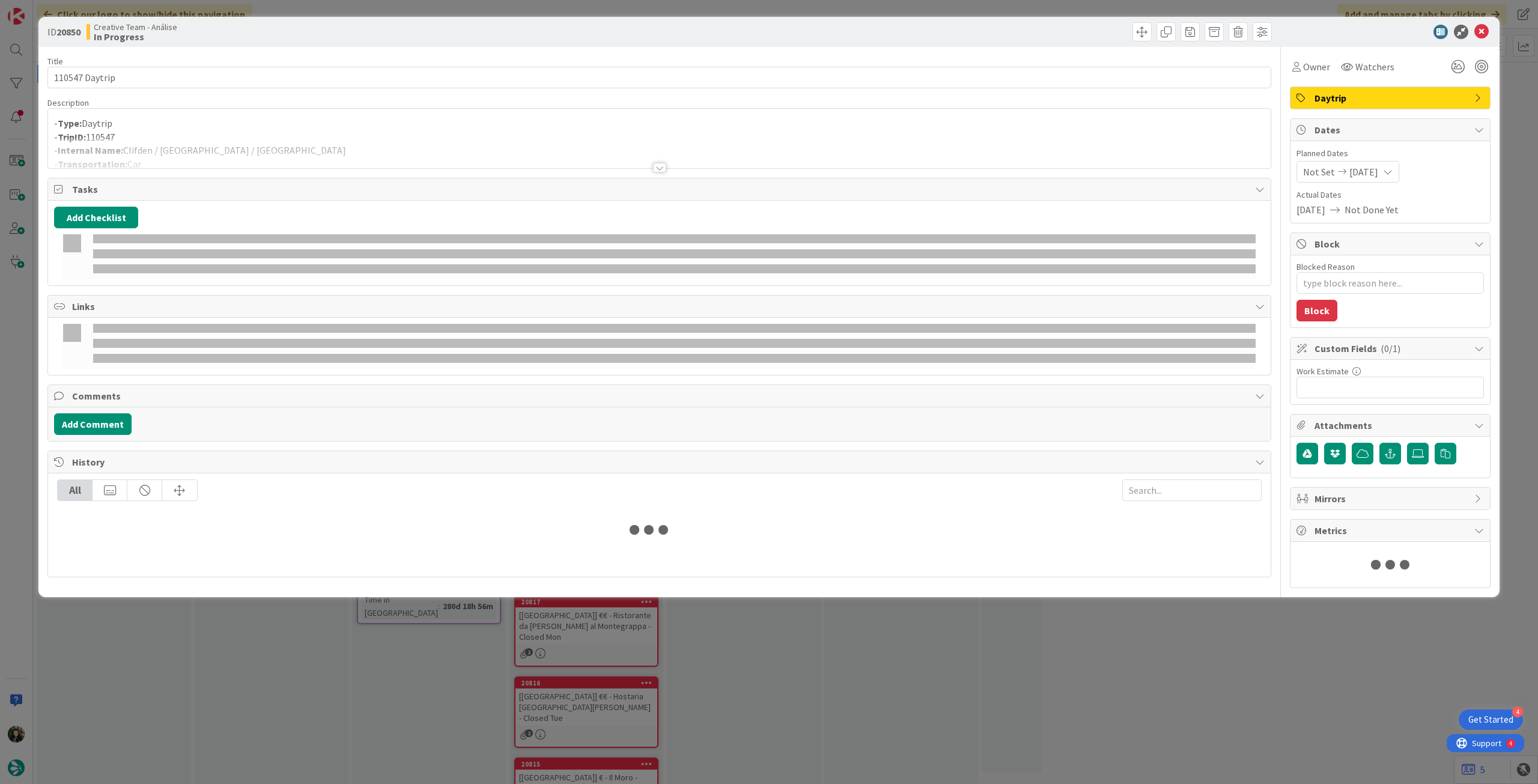
click at [306, 145] on div at bounding box center [660, 153] width 1223 height 30
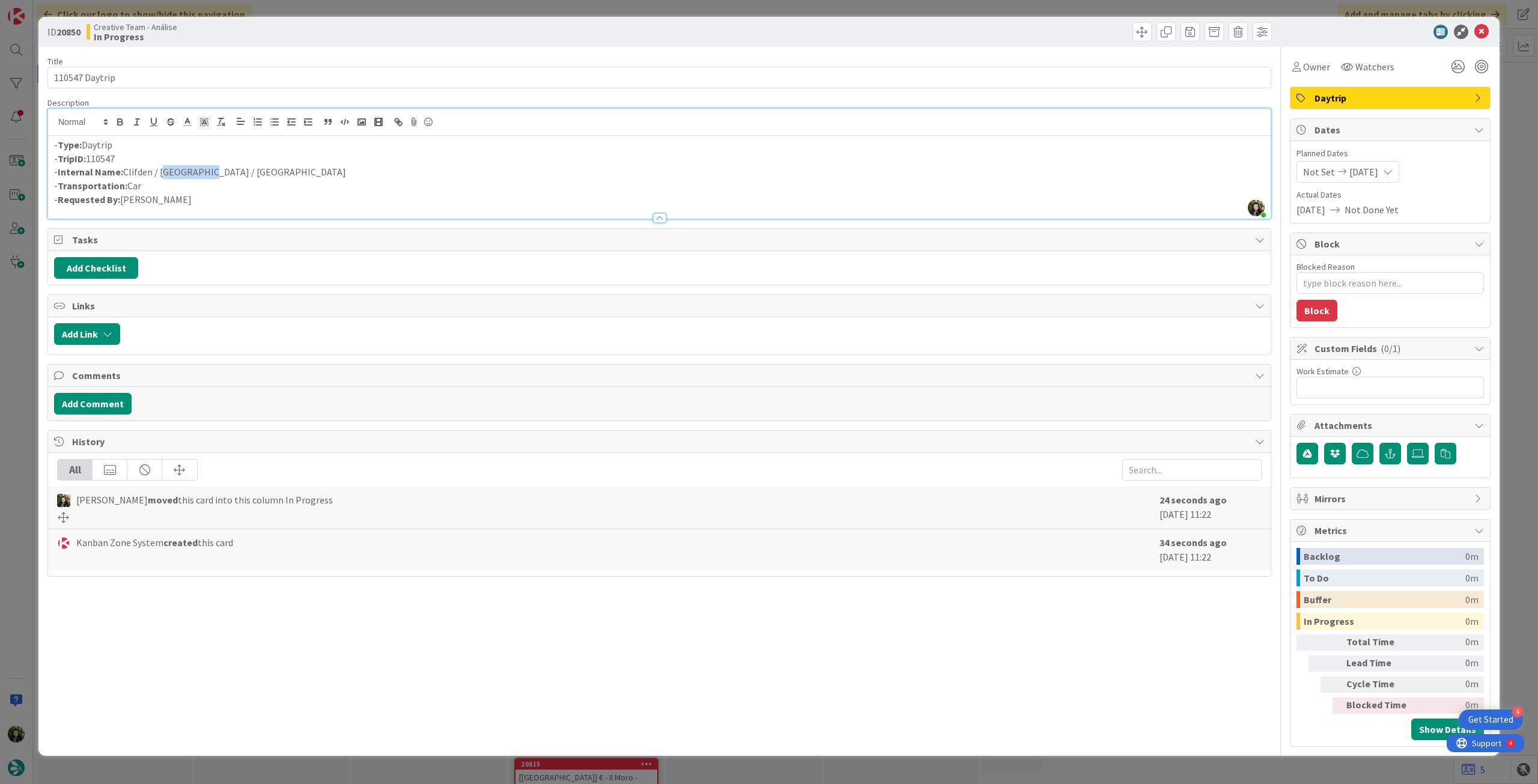
drag, startPoint x: 162, startPoint y: 174, endPoint x: 202, endPoint y: 170, distance: 40.2
click at [202, 170] on p "- Internal Name: Clifden / [GEOGRAPHIC_DATA] / [GEOGRAPHIC_DATA]" at bounding box center [659, 172] width 1211 height 14
copy p "Ballinasloe"
click at [1480, 33] on icon at bounding box center [1481, 32] width 14 height 14
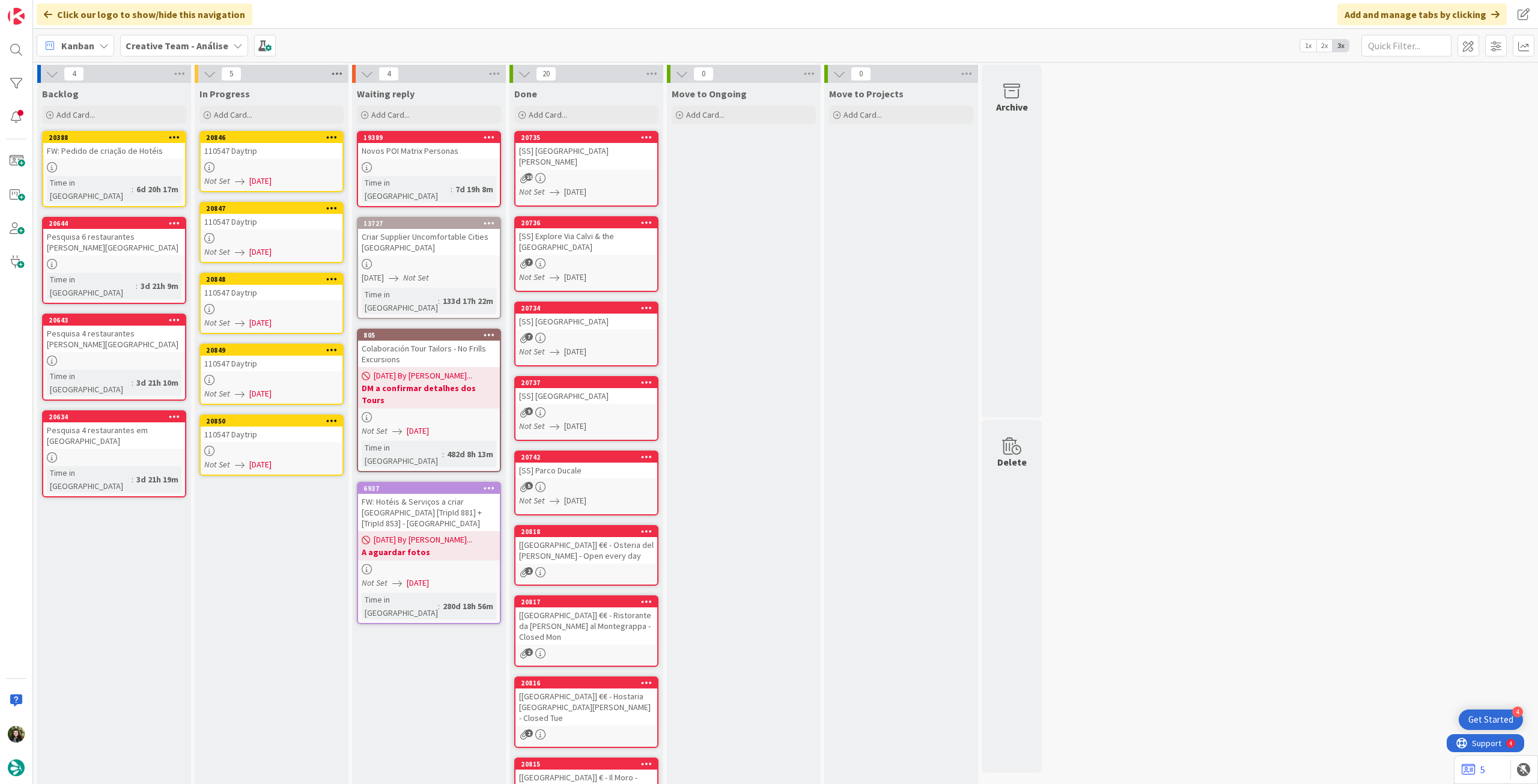
click at [337, 74] on icon at bounding box center [337, 74] width 16 height 18
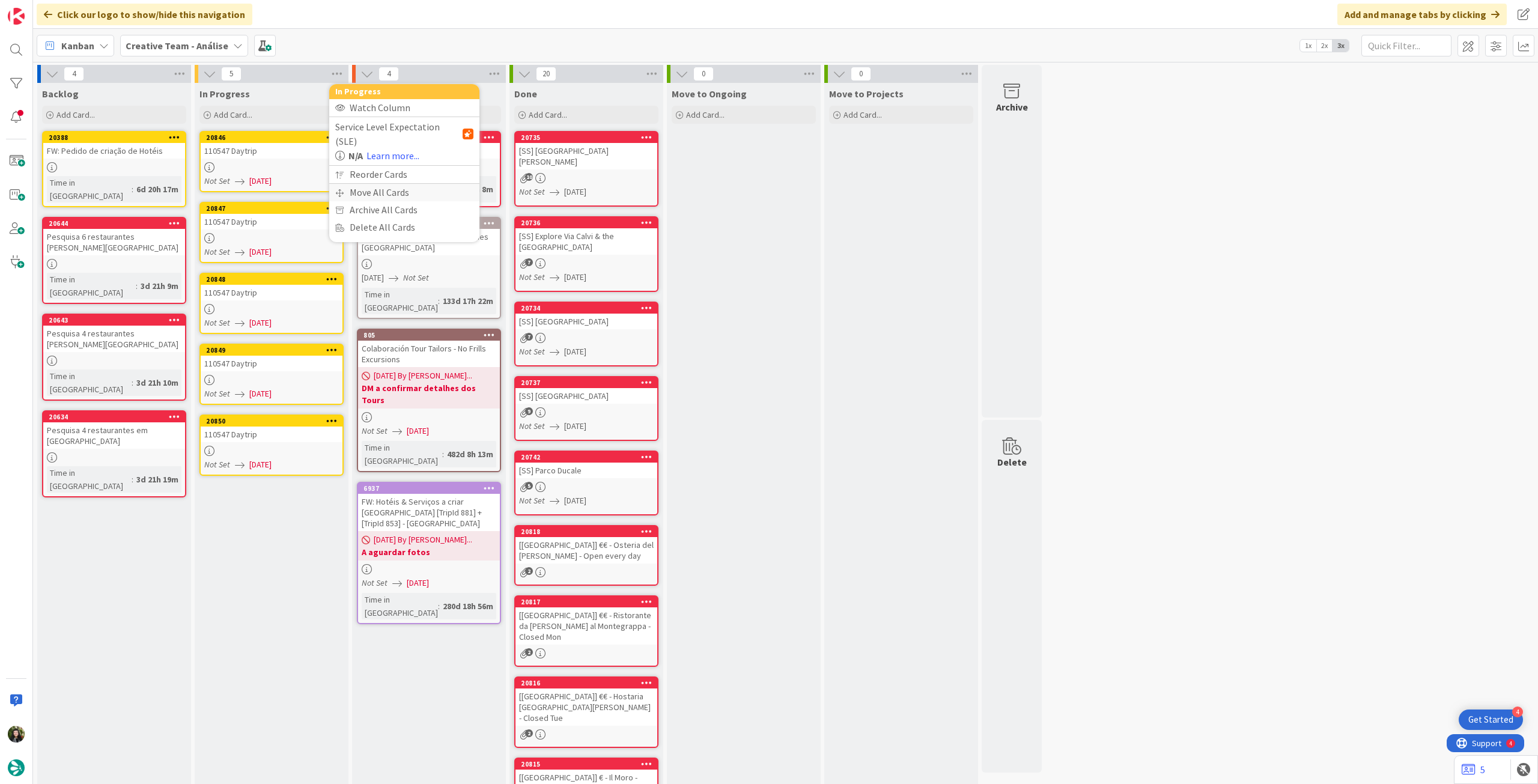
click at [372, 184] on div "Move All Cards" at bounding box center [404, 192] width 150 height 17
click at [403, 123] on span "Creative Team - Análise" at bounding box center [394, 131] width 104 height 17
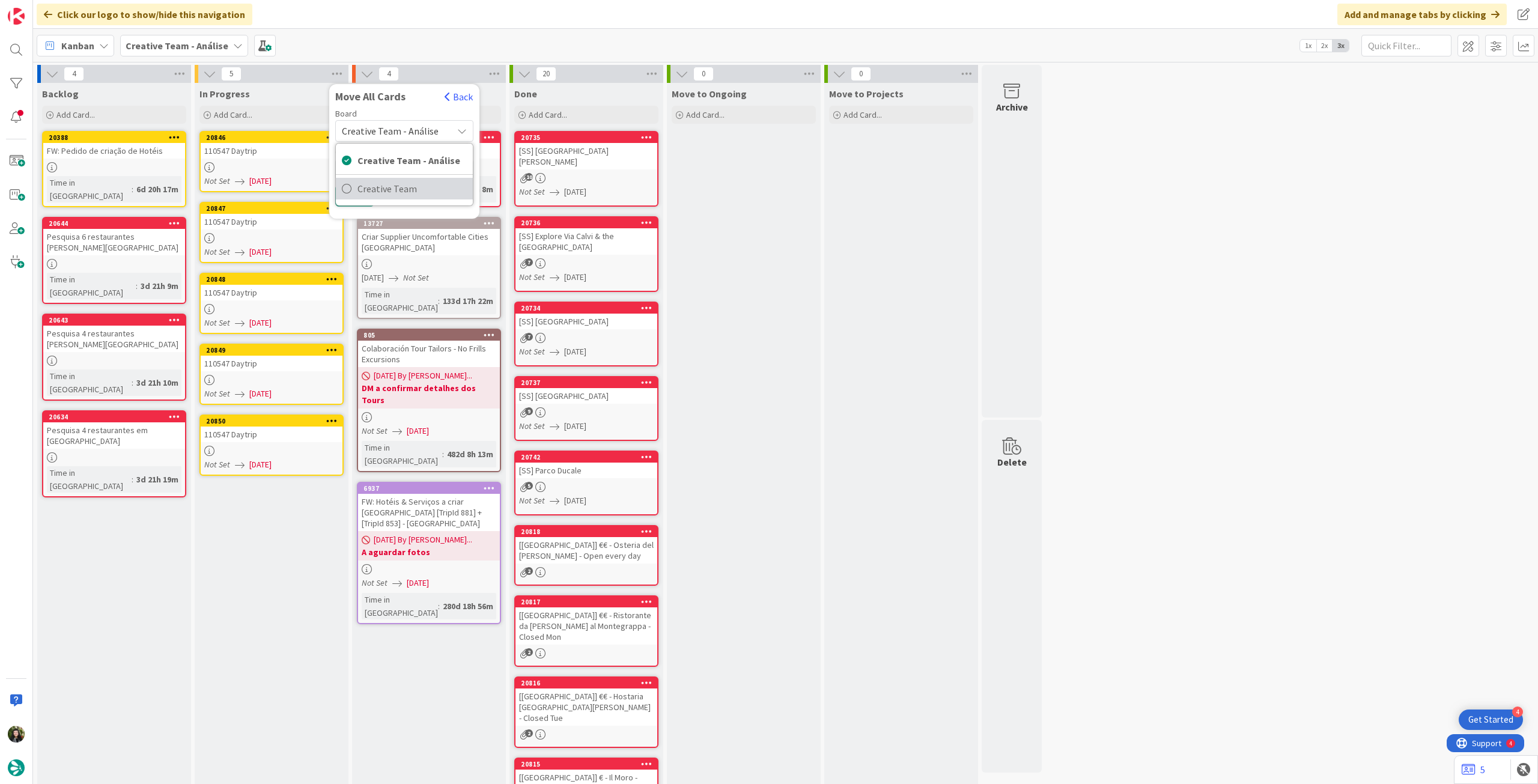
click at [405, 183] on span "Creative Team" at bounding box center [412, 188] width 109 height 18
click at [405, 176] on div "E - To Do" at bounding box center [397, 169] width 110 height 19
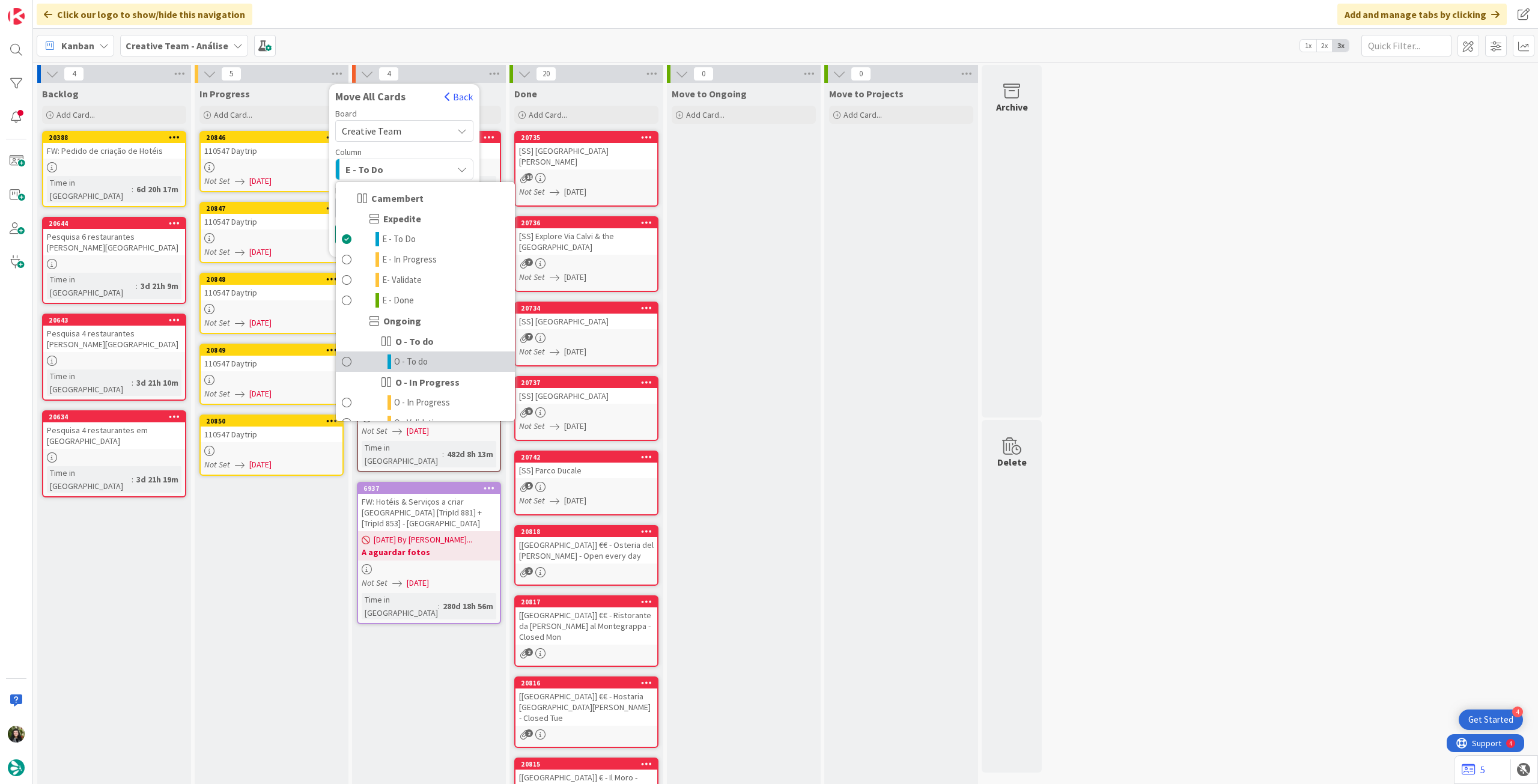
click at [429, 355] on link "O - To do" at bounding box center [425, 361] width 179 height 20
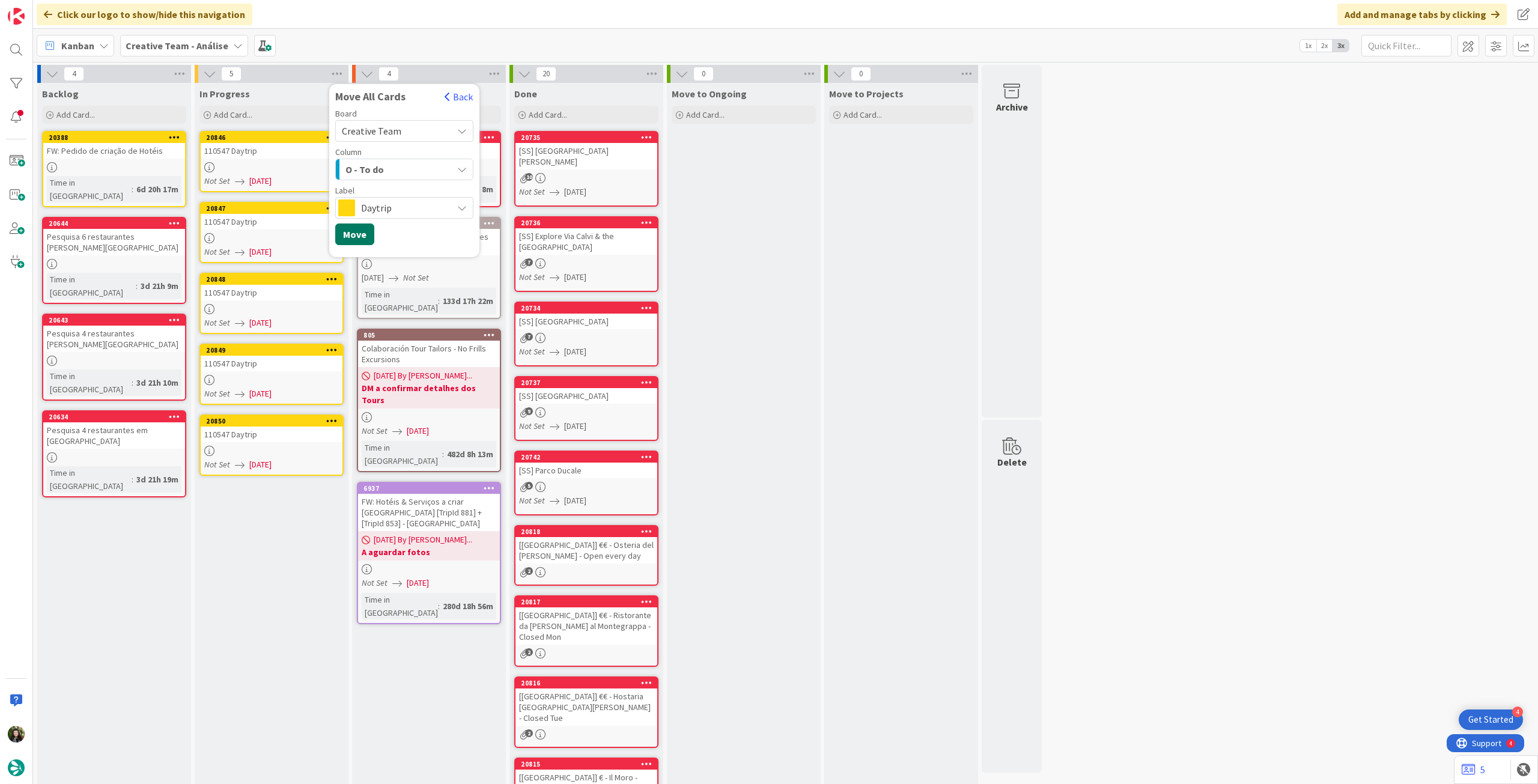
click at [357, 235] on button "Move" at bounding box center [355, 234] width 39 height 22
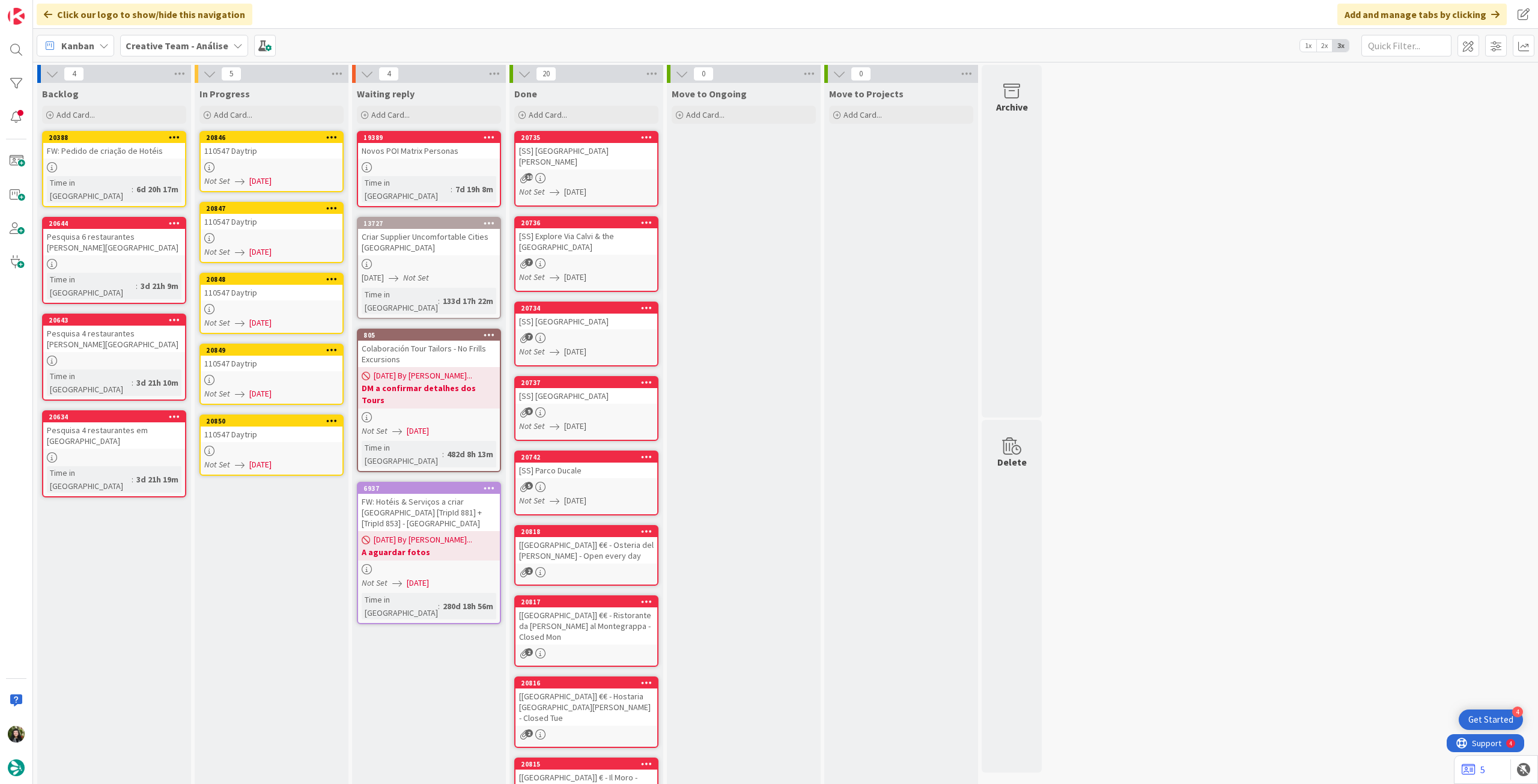
click at [170, 42] on b "Creative Team - Análise" at bounding box center [177, 45] width 103 height 12
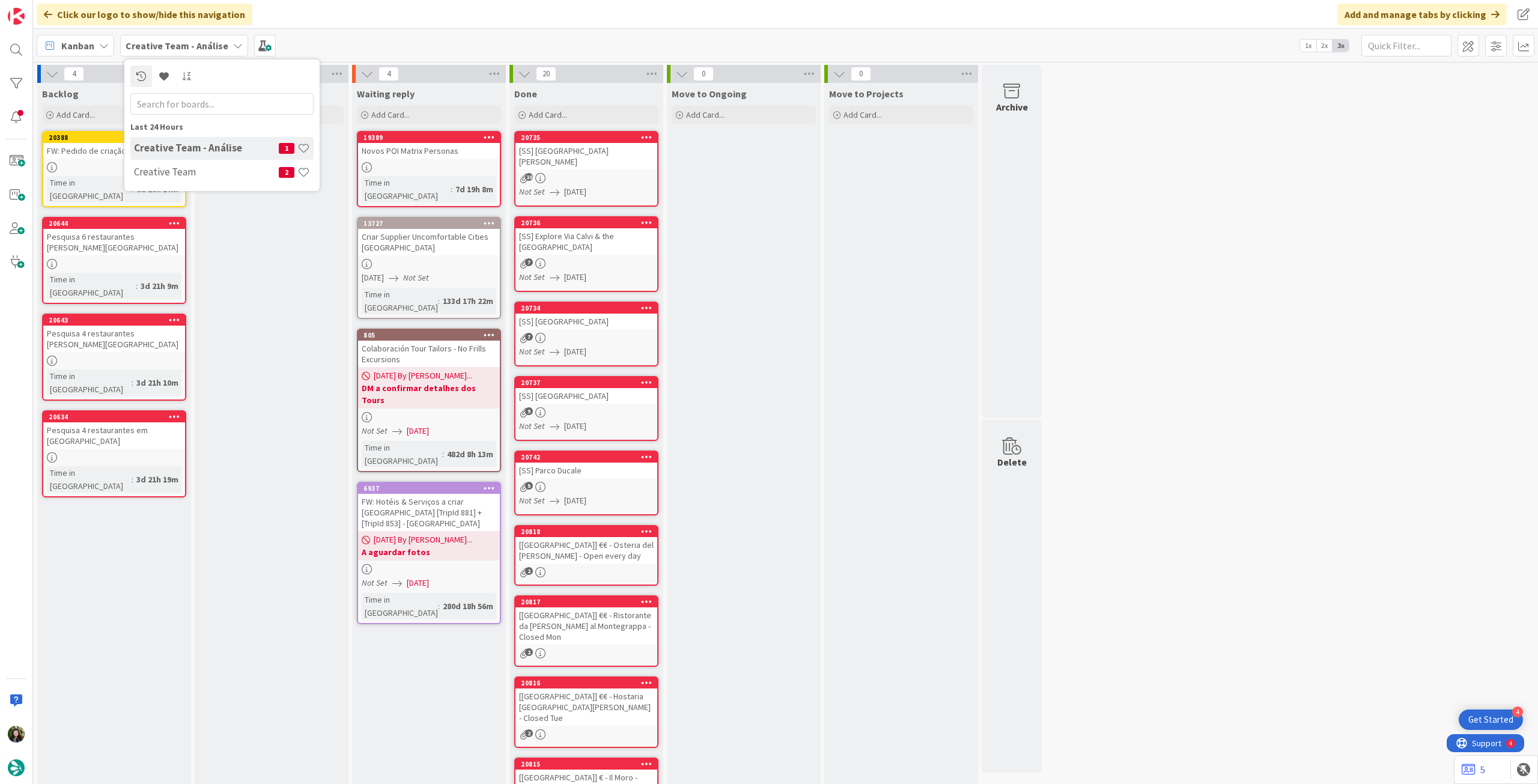
click at [182, 170] on h4 "Creative Team" at bounding box center [206, 172] width 145 height 12
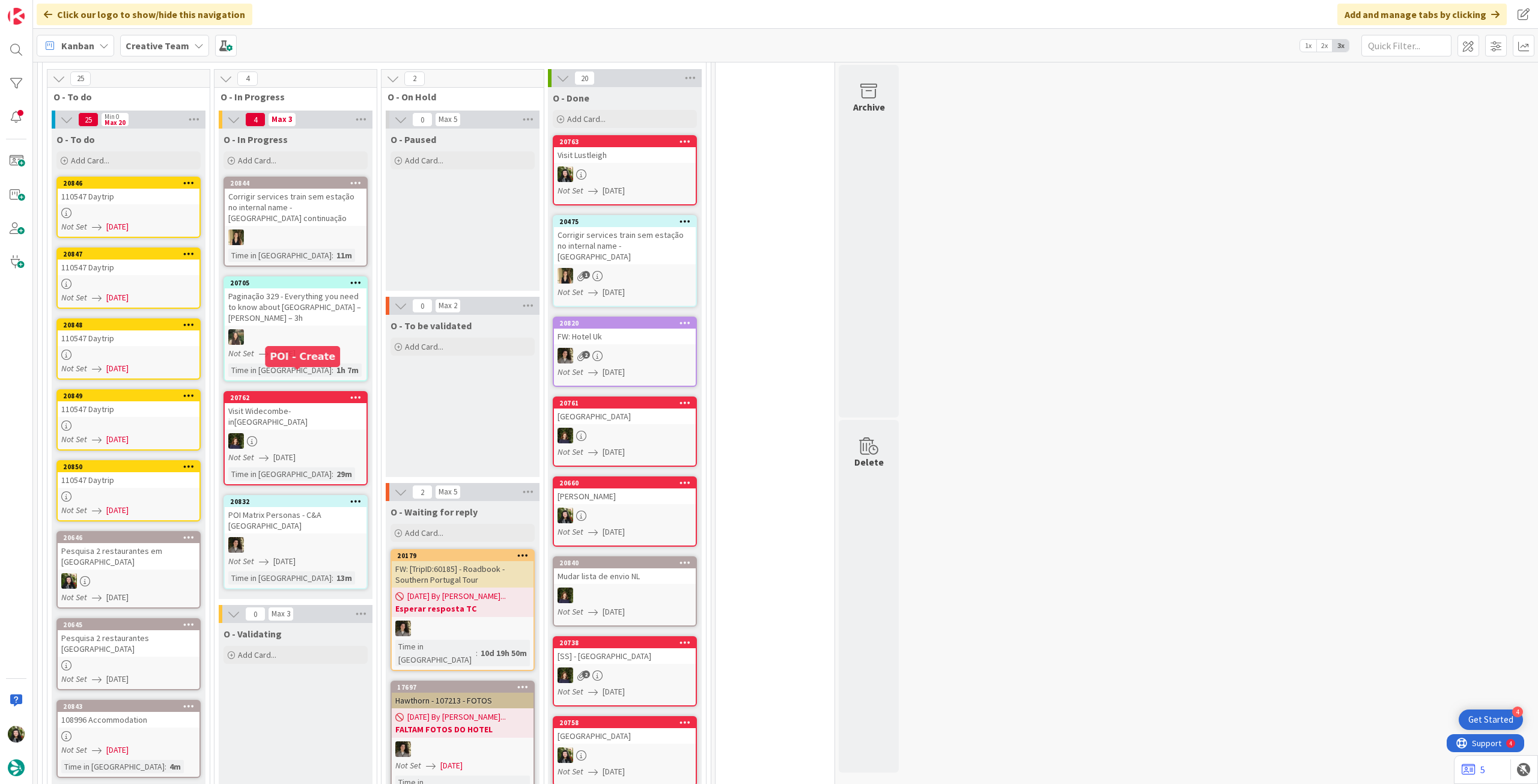
scroll to position [640, 0]
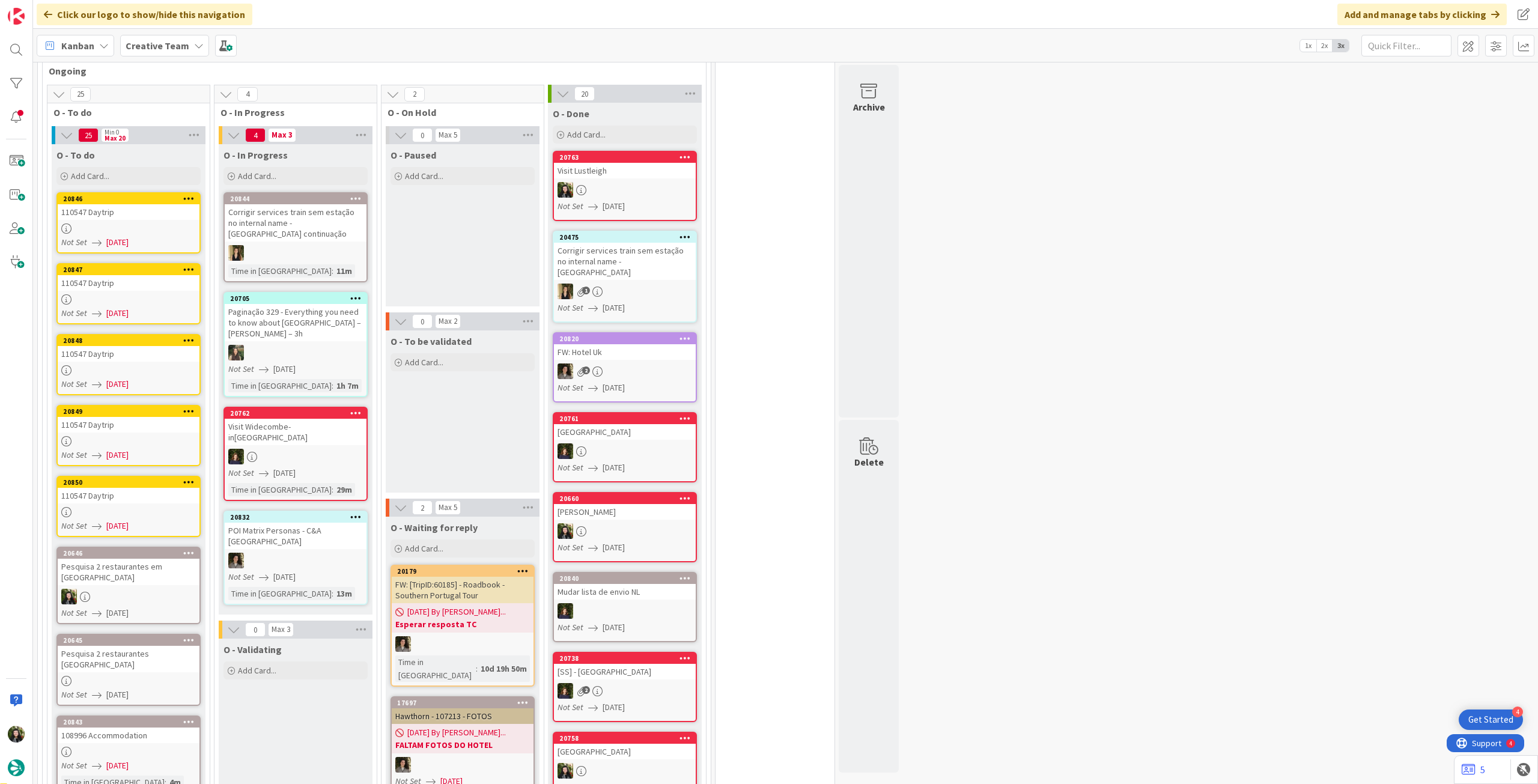
click at [153, 231] on div at bounding box center [128, 228] width 142 height 10
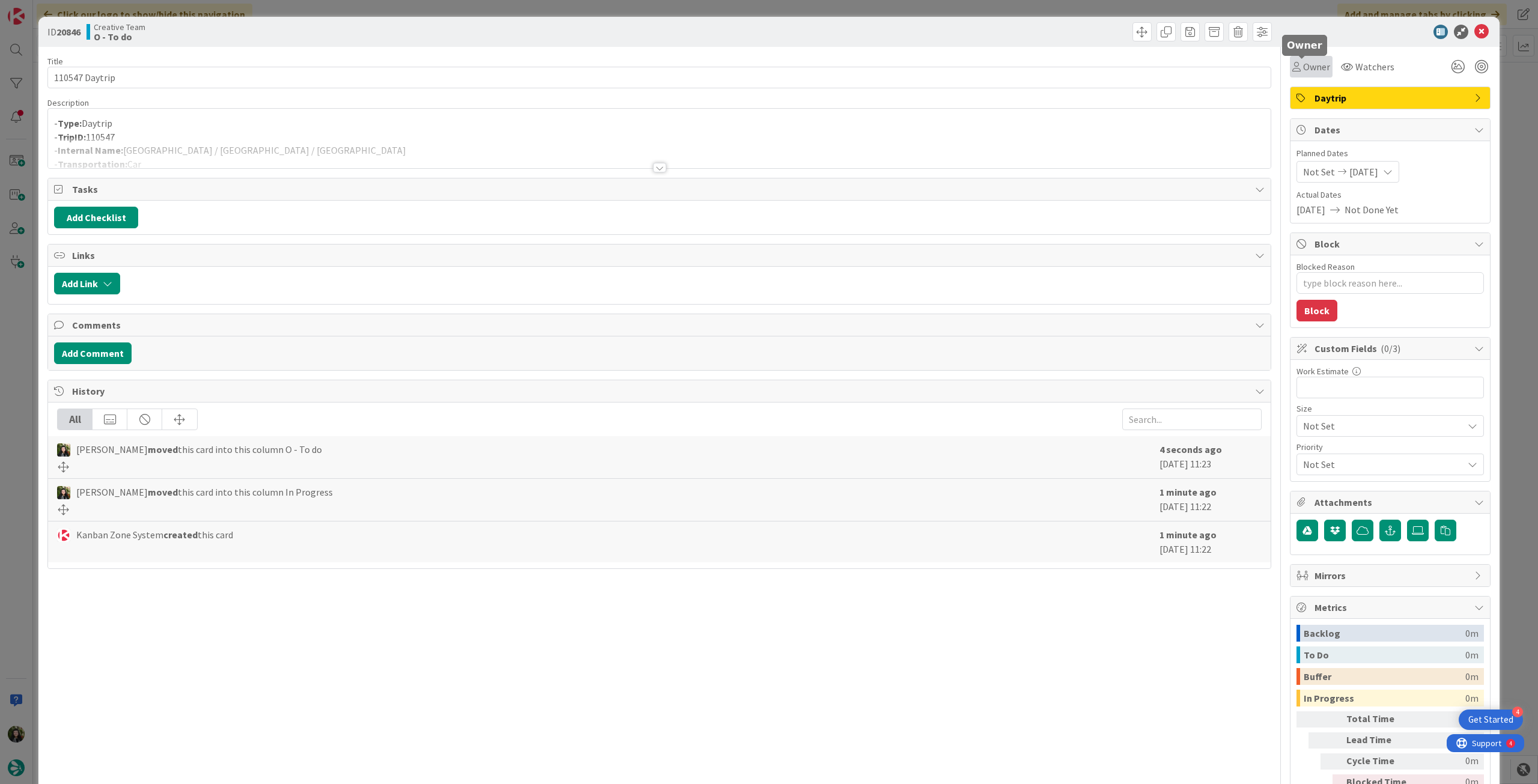
click at [1310, 62] on span "Owner" at bounding box center [1317, 67] width 27 height 14
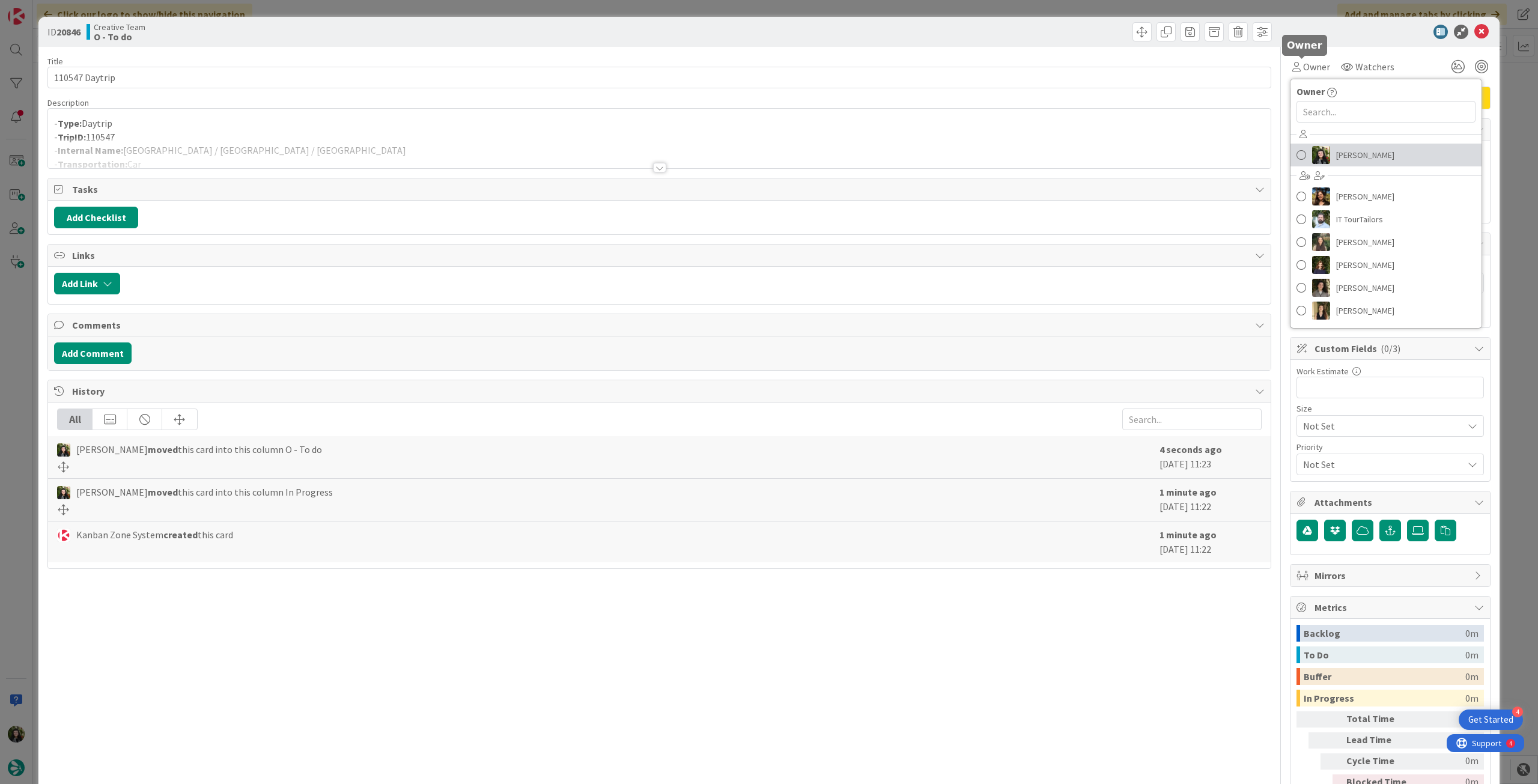
click at [1341, 163] on span "[PERSON_NAME]" at bounding box center [1365, 155] width 58 height 18
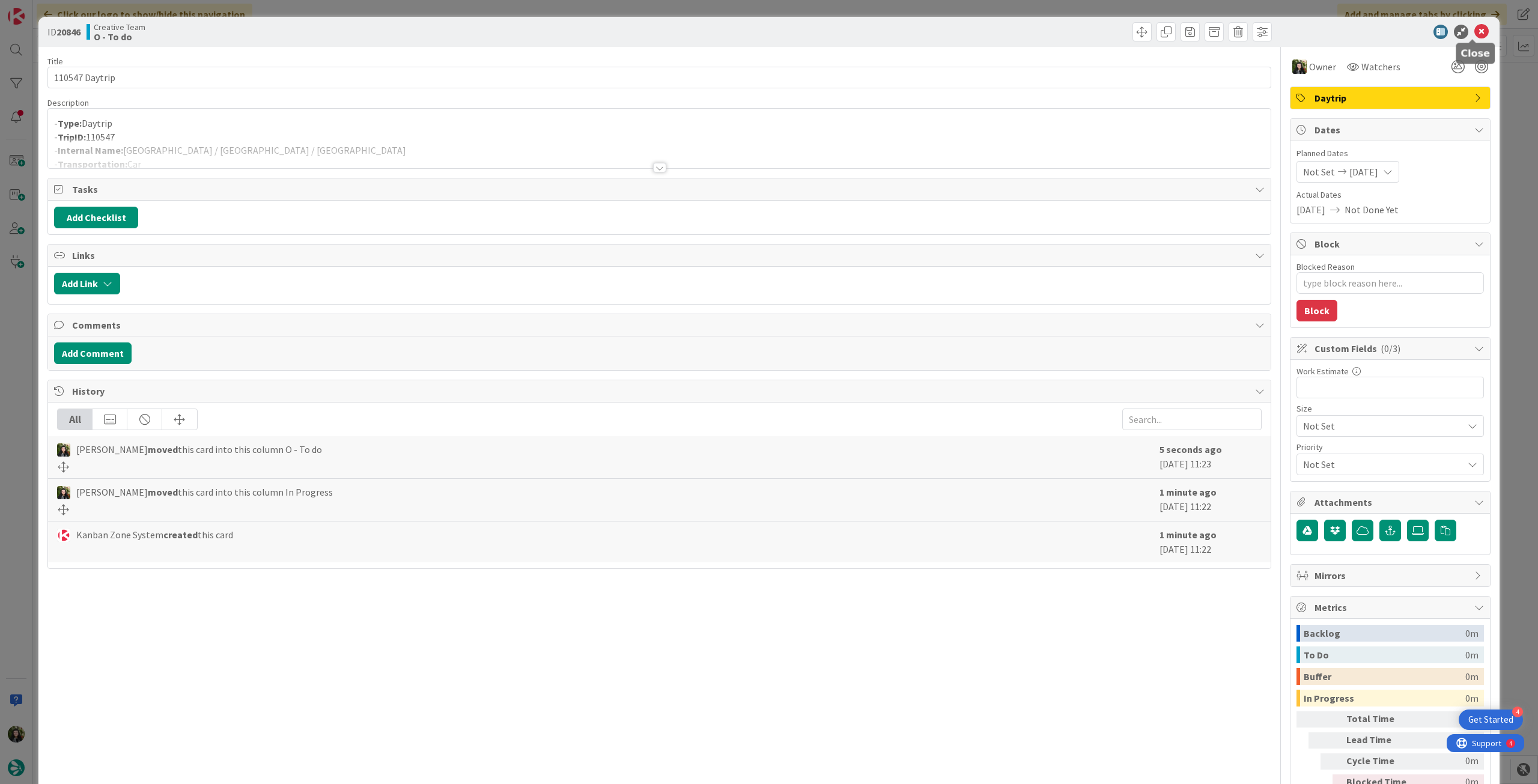
click at [1474, 33] on icon at bounding box center [1481, 32] width 14 height 14
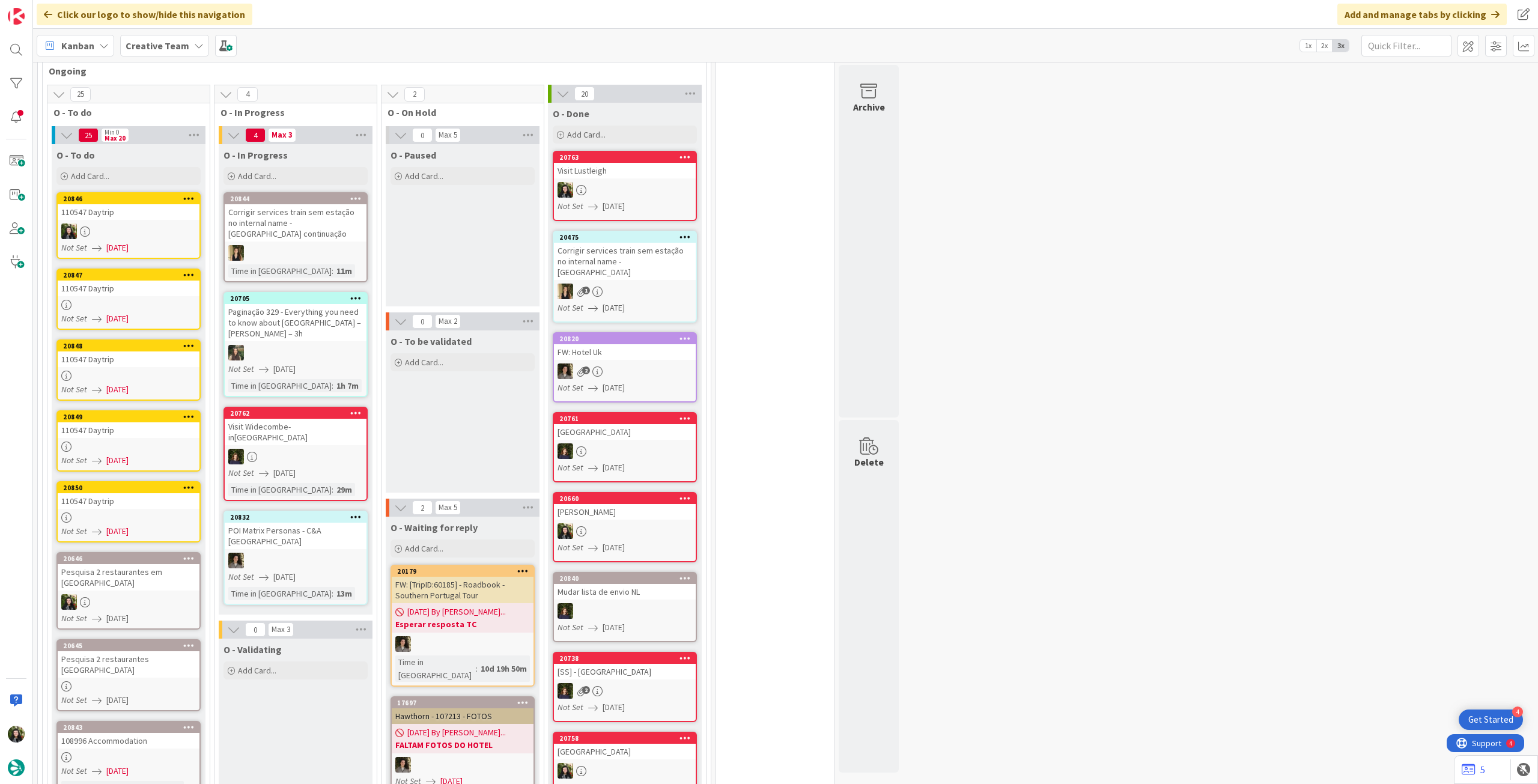
click at [111, 303] on div at bounding box center [128, 304] width 142 height 10
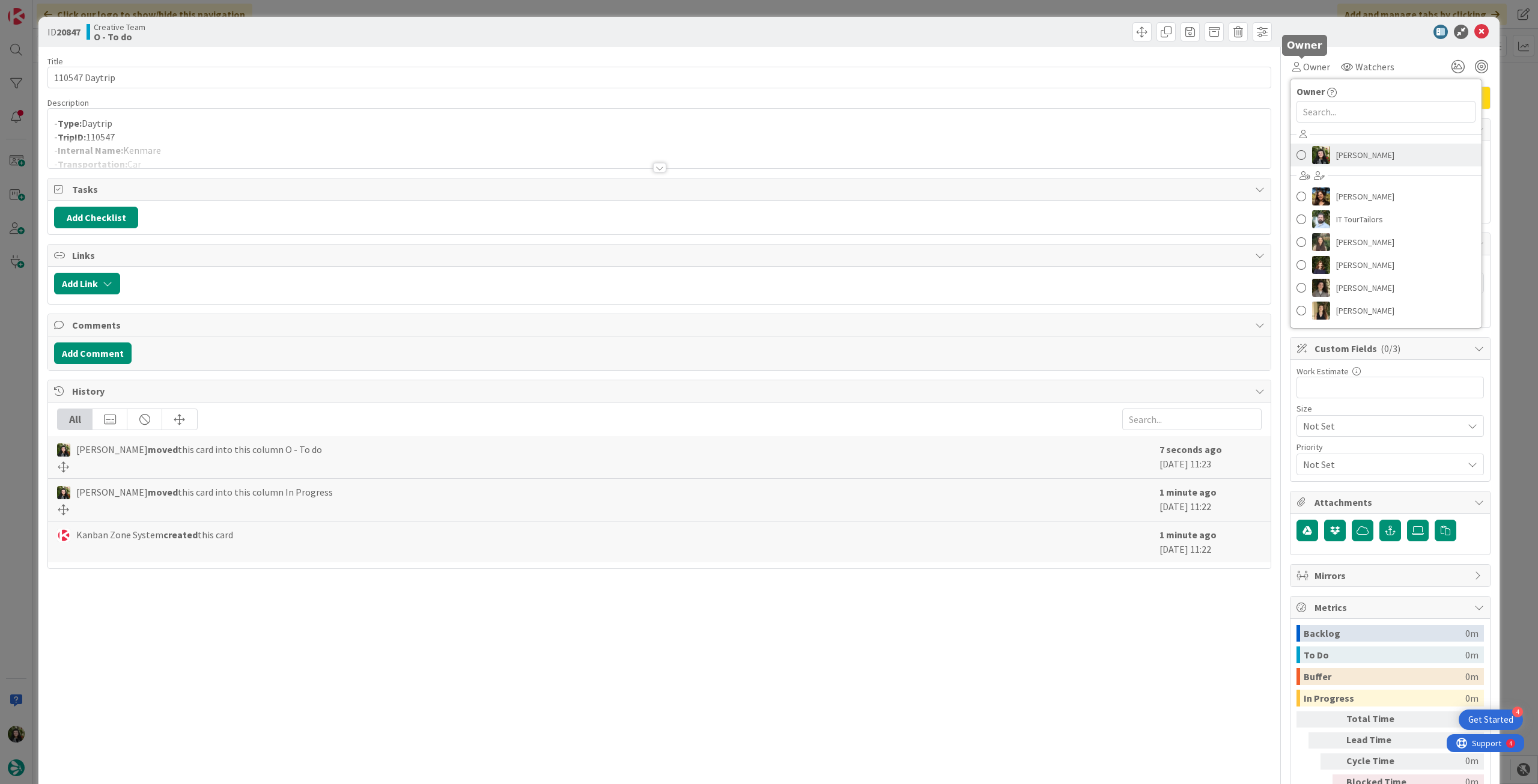
click at [1345, 151] on span "[PERSON_NAME]" at bounding box center [1365, 155] width 58 height 18
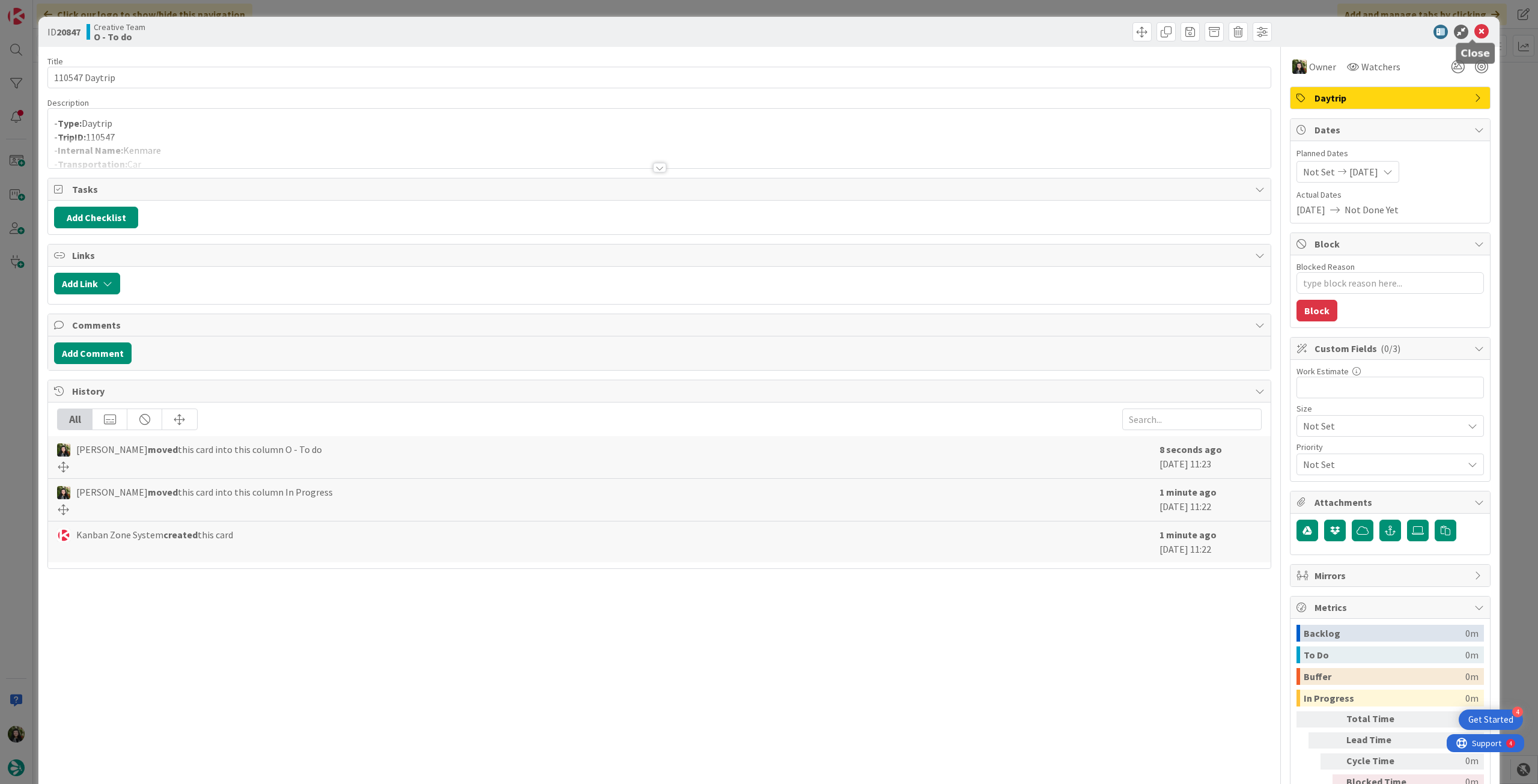
click at [1474, 26] on icon at bounding box center [1481, 32] width 14 height 14
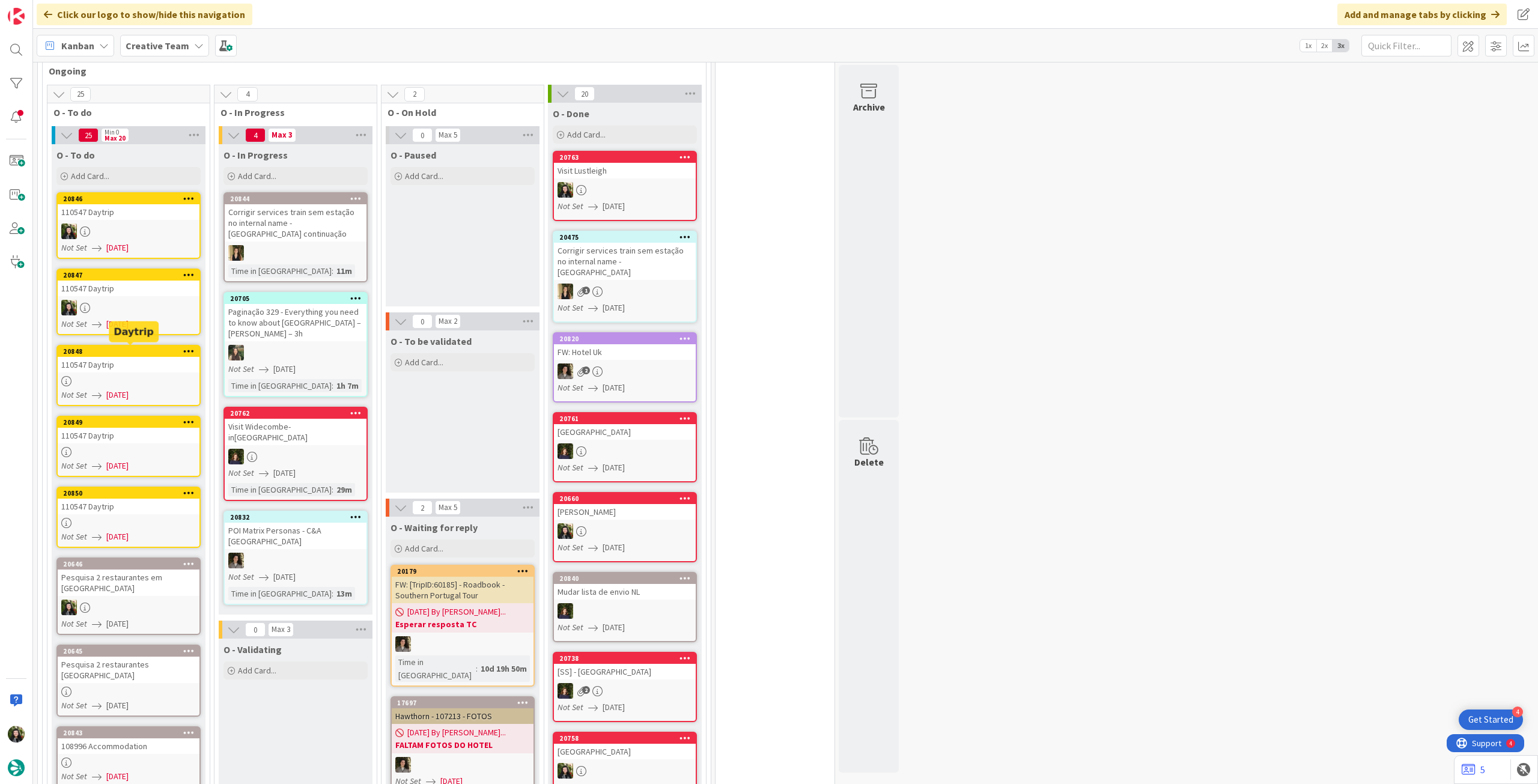
click at [118, 367] on div "110547 Daytrip" at bounding box center [128, 365] width 142 height 16
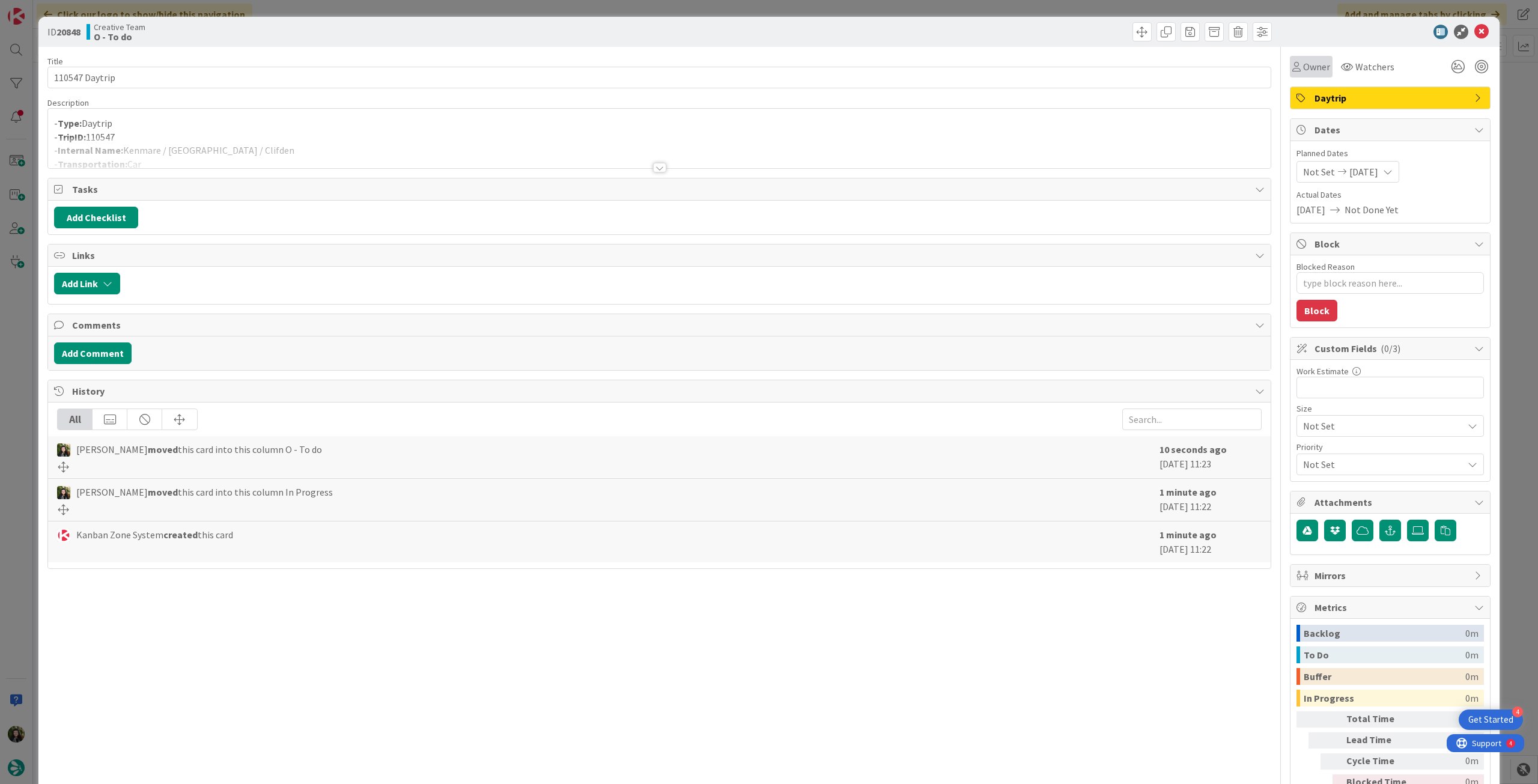
click at [1309, 69] on span "Owner" at bounding box center [1317, 67] width 27 height 14
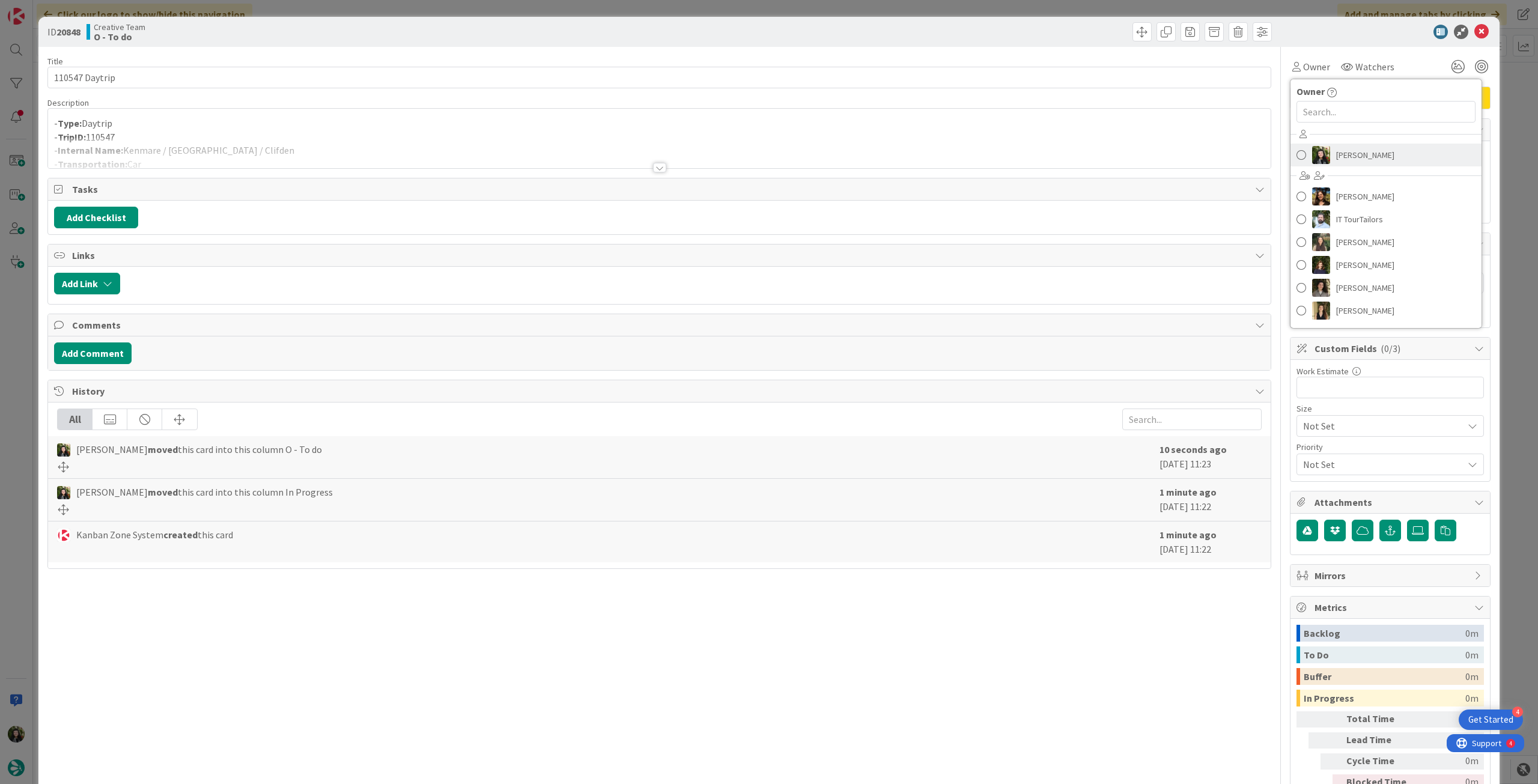
click at [1350, 146] on span "[PERSON_NAME]" at bounding box center [1365, 155] width 58 height 18
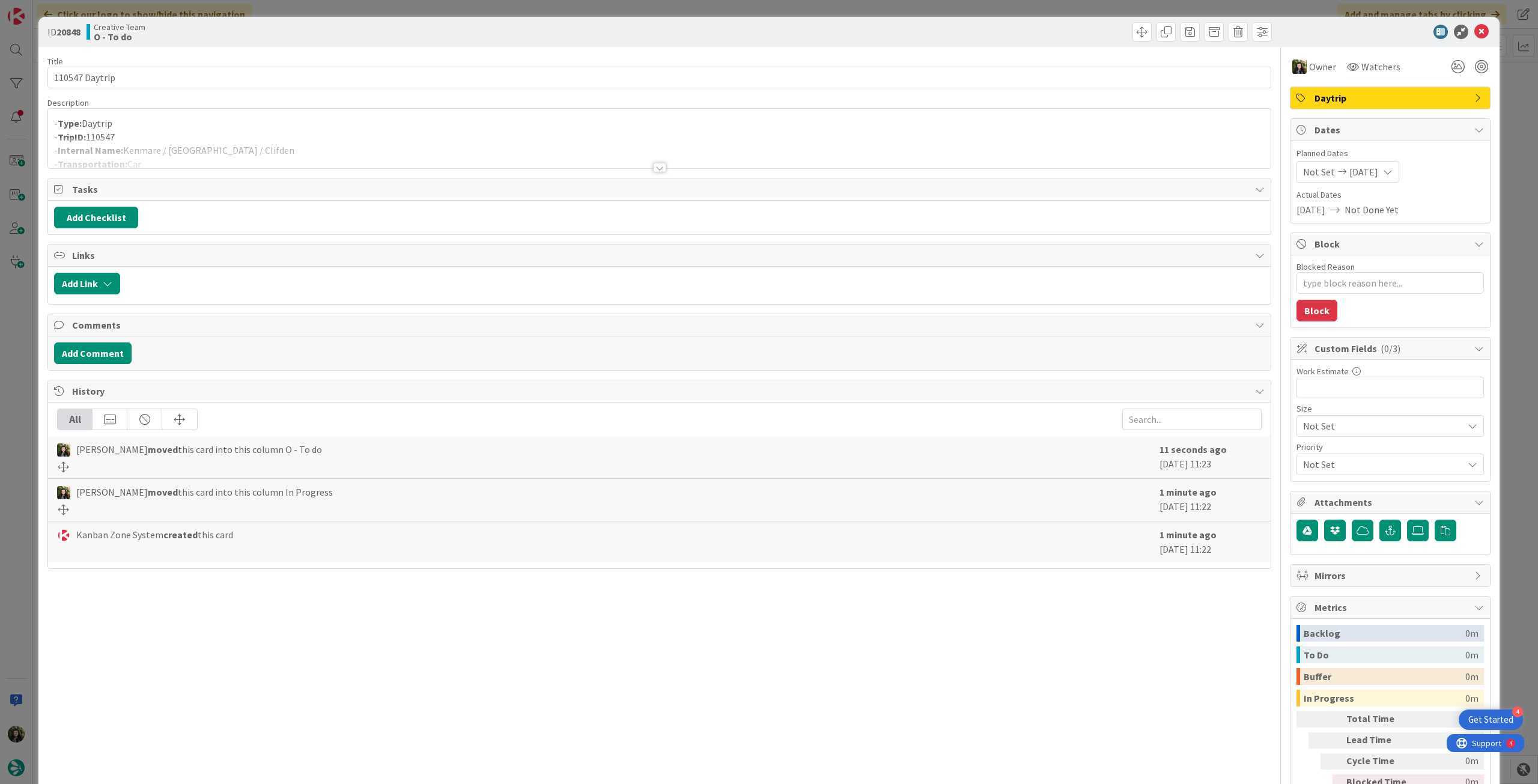
click at [1474, 36] on icon at bounding box center [1481, 32] width 14 height 14
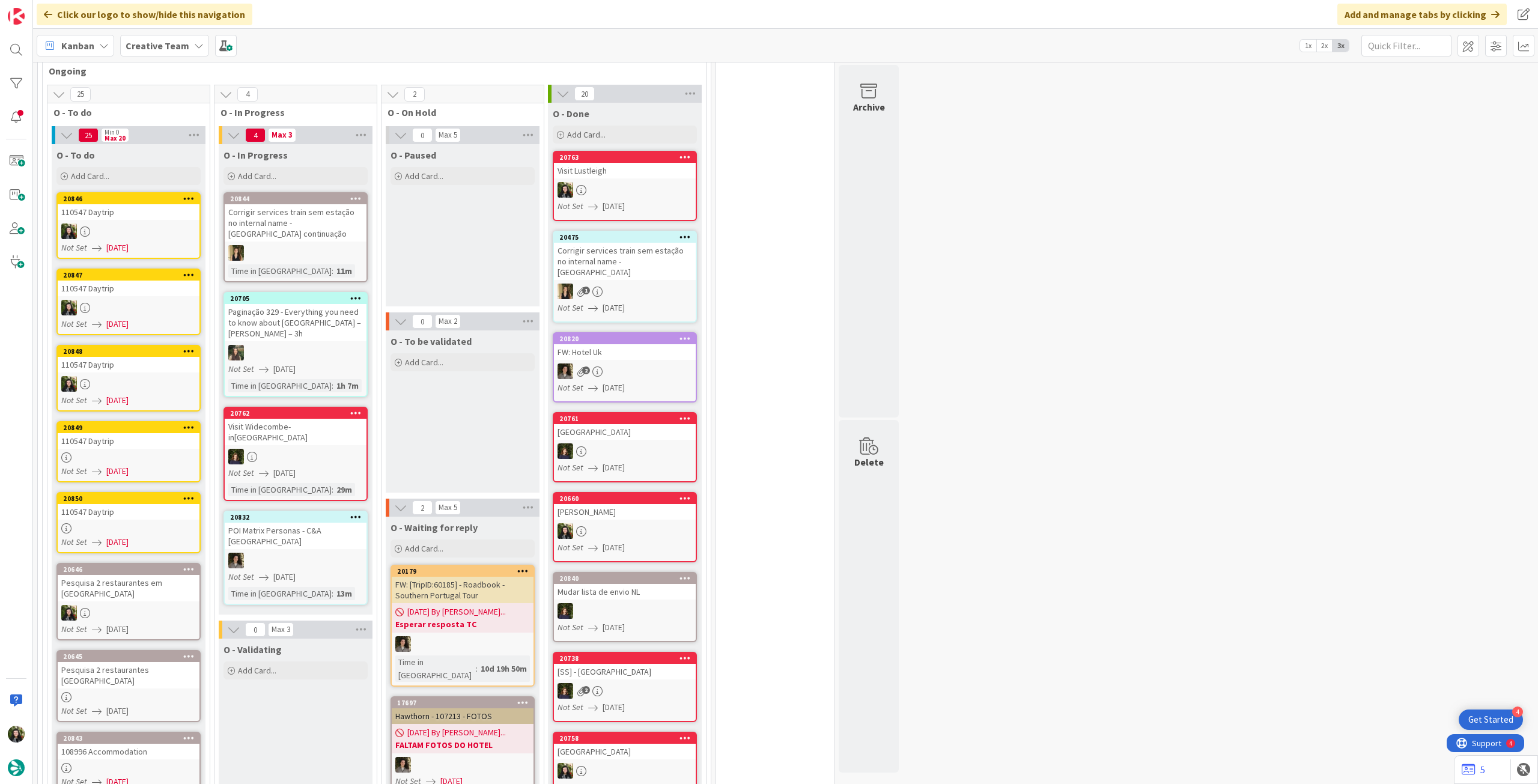
click at [159, 439] on div "110547 Daytrip" at bounding box center [128, 440] width 142 height 16
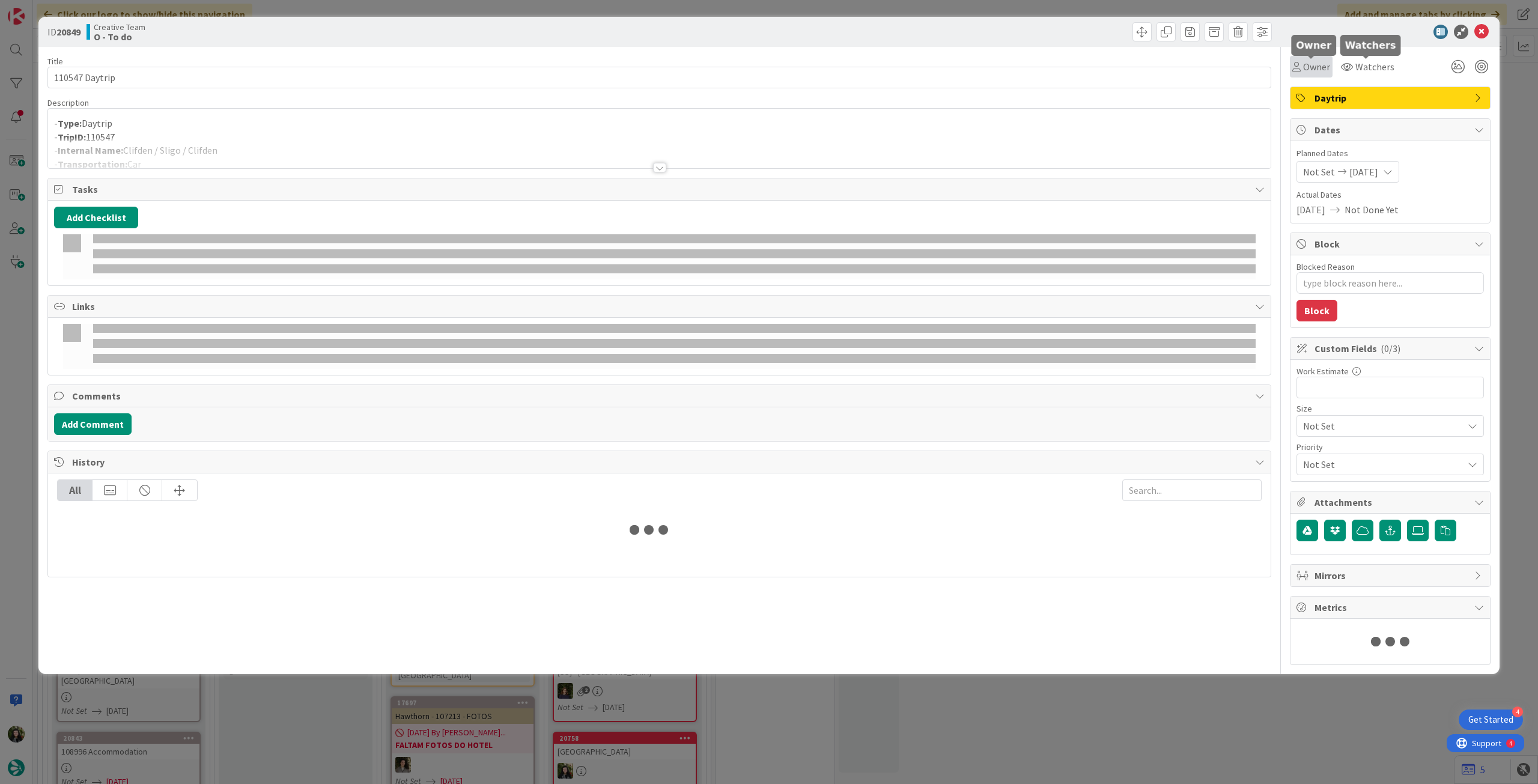
click at [1313, 66] on span "Owner" at bounding box center [1317, 67] width 27 height 14
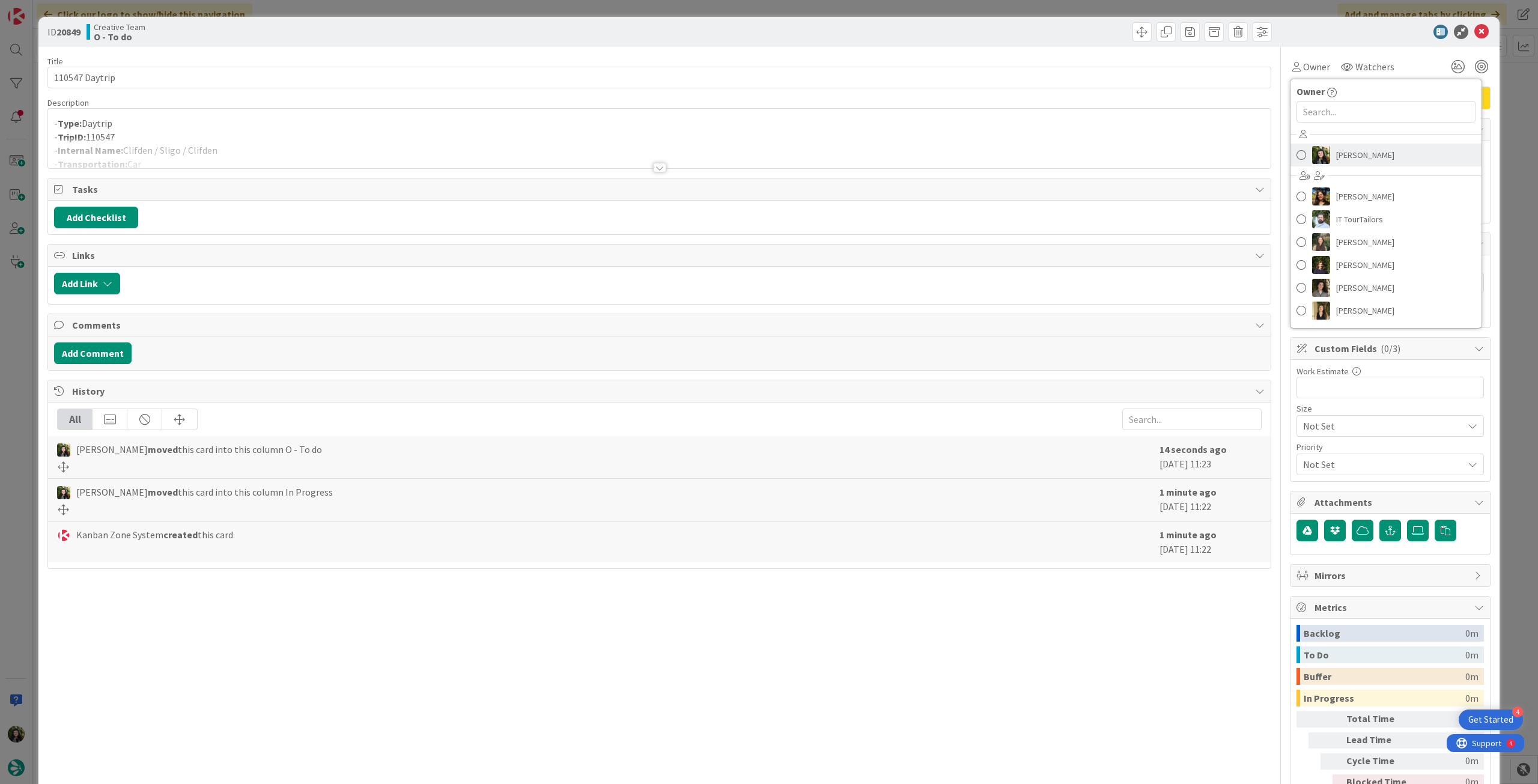
click at [1372, 159] on span "[PERSON_NAME]" at bounding box center [1365, 155] width 58 height 18
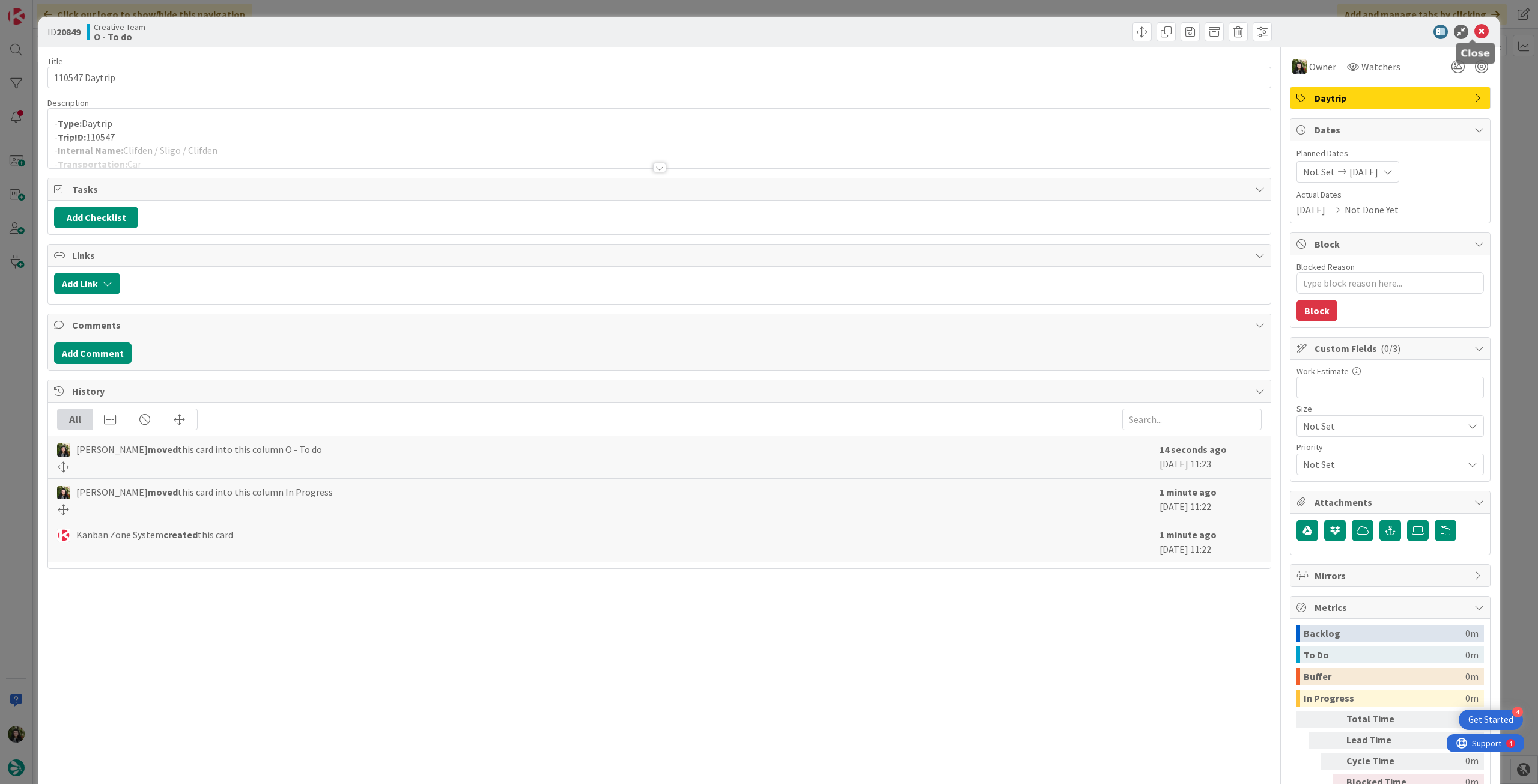
click at [1474, 33] on icon at bounding box center [1481, 32] width 14 height 14
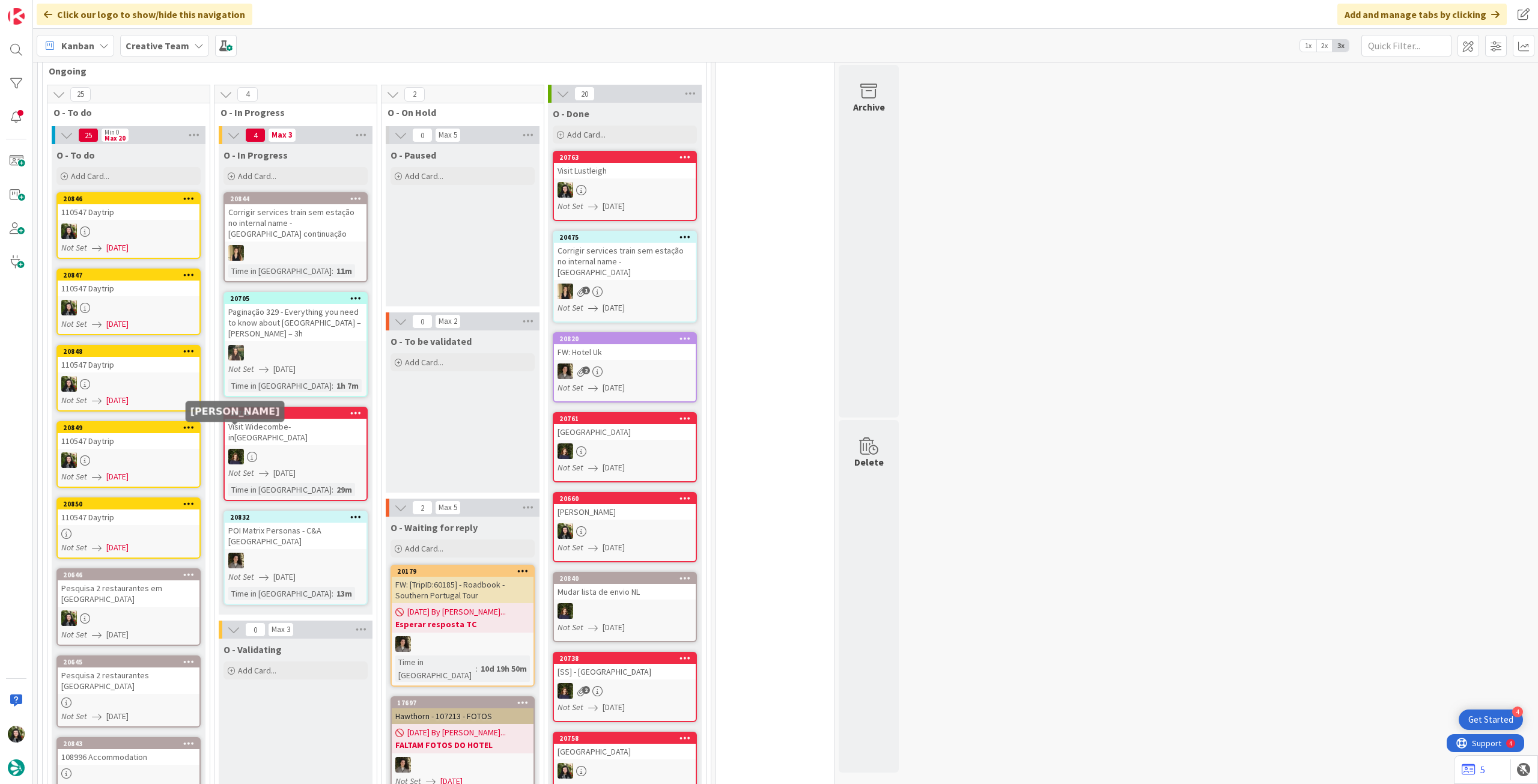
click at [133, 522] on div "110547 Daytrip" at bounding box center [128, 517] width 142 height 16
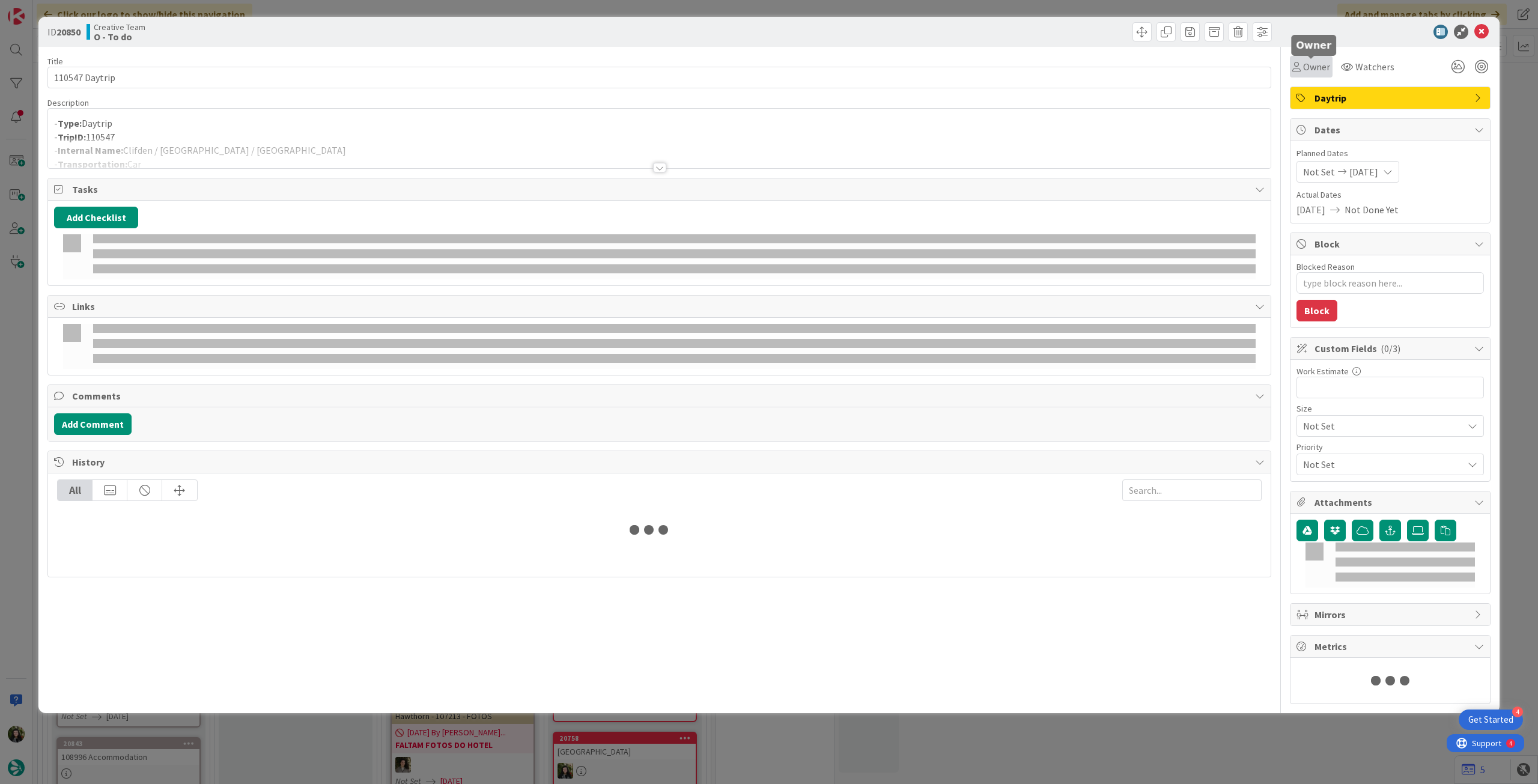
click at [1309, 61] on span "Owner" at bounding box center [1317, 67] width 27 height 14
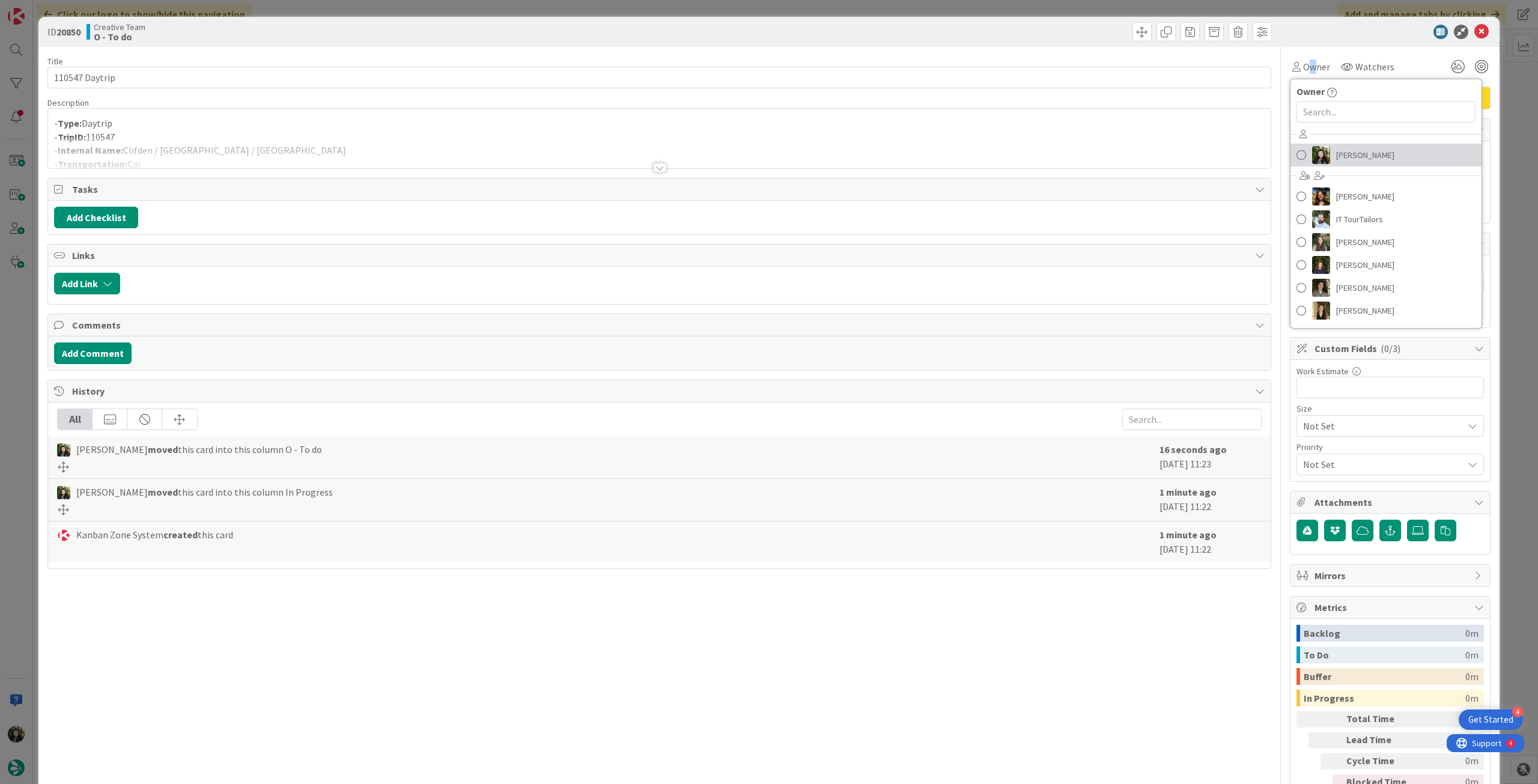
click at [1361, 156] on span "[PERSON_NAME]" at bounding box center [1365, 155] width 58 height 18
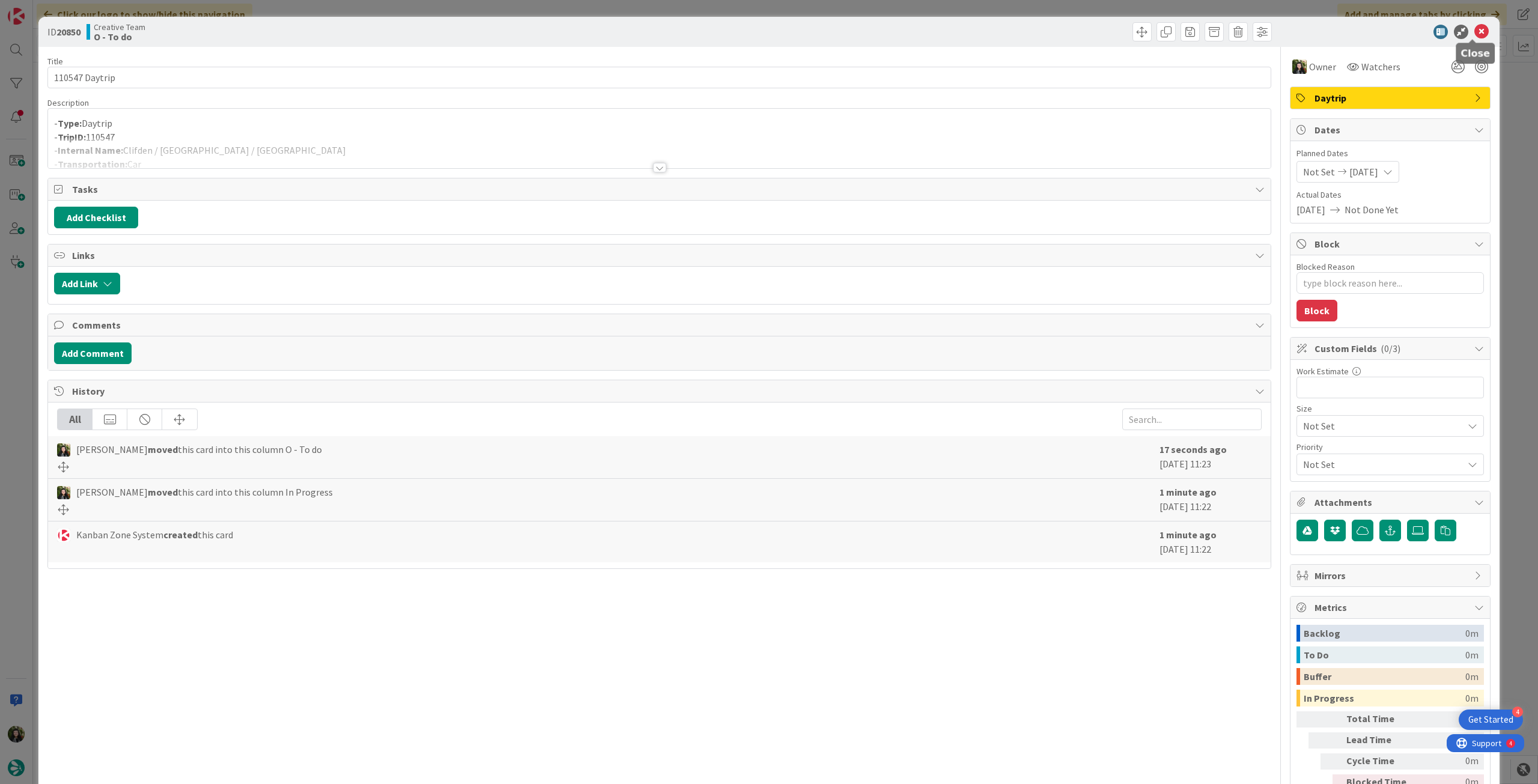
click at [1477, 34] on icon at bounding box center [1481, 32] width 14 height 14
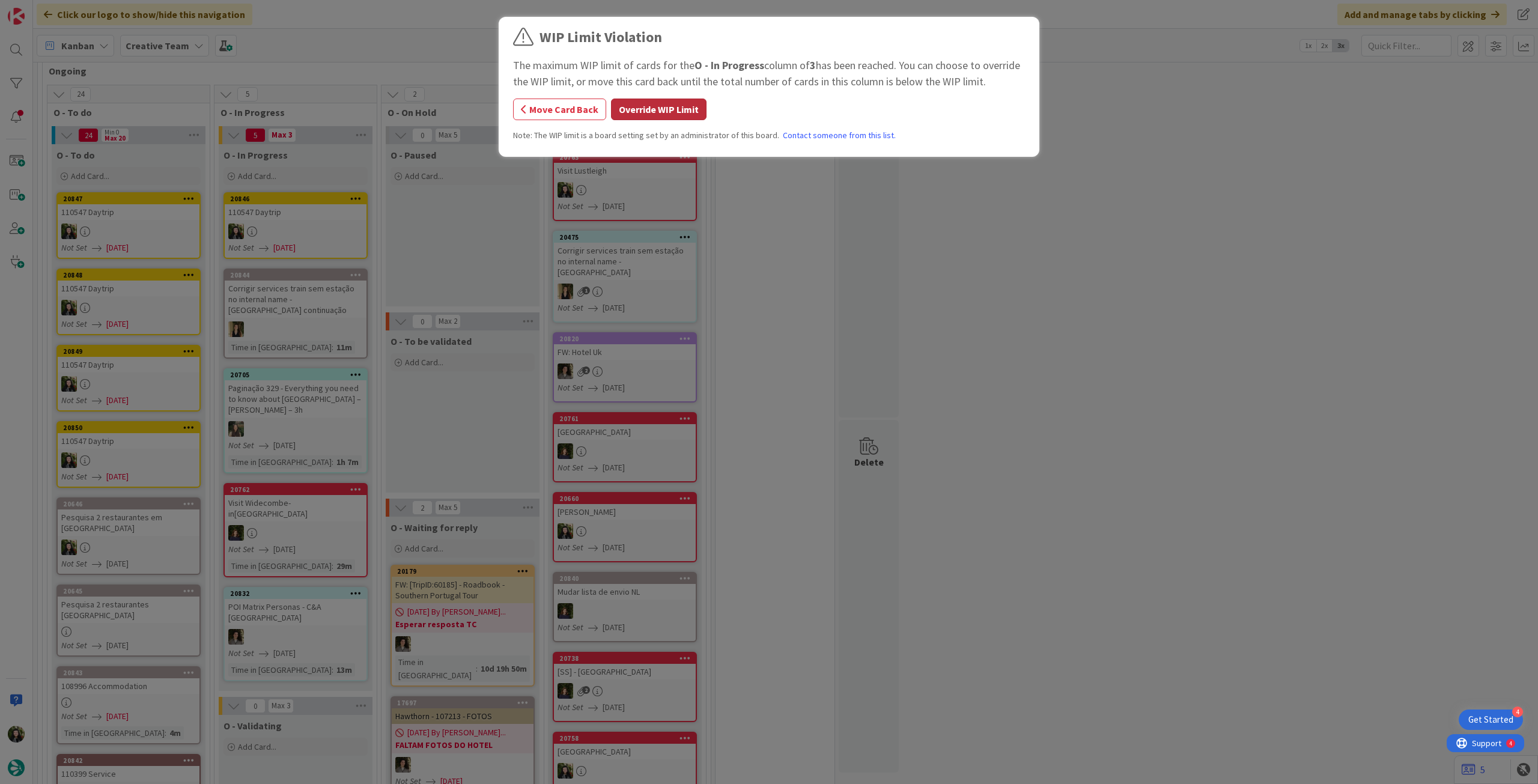
click at [644, 107] on button "Override WIP Limit" at bounding box center [658, 109] width 95 height 22
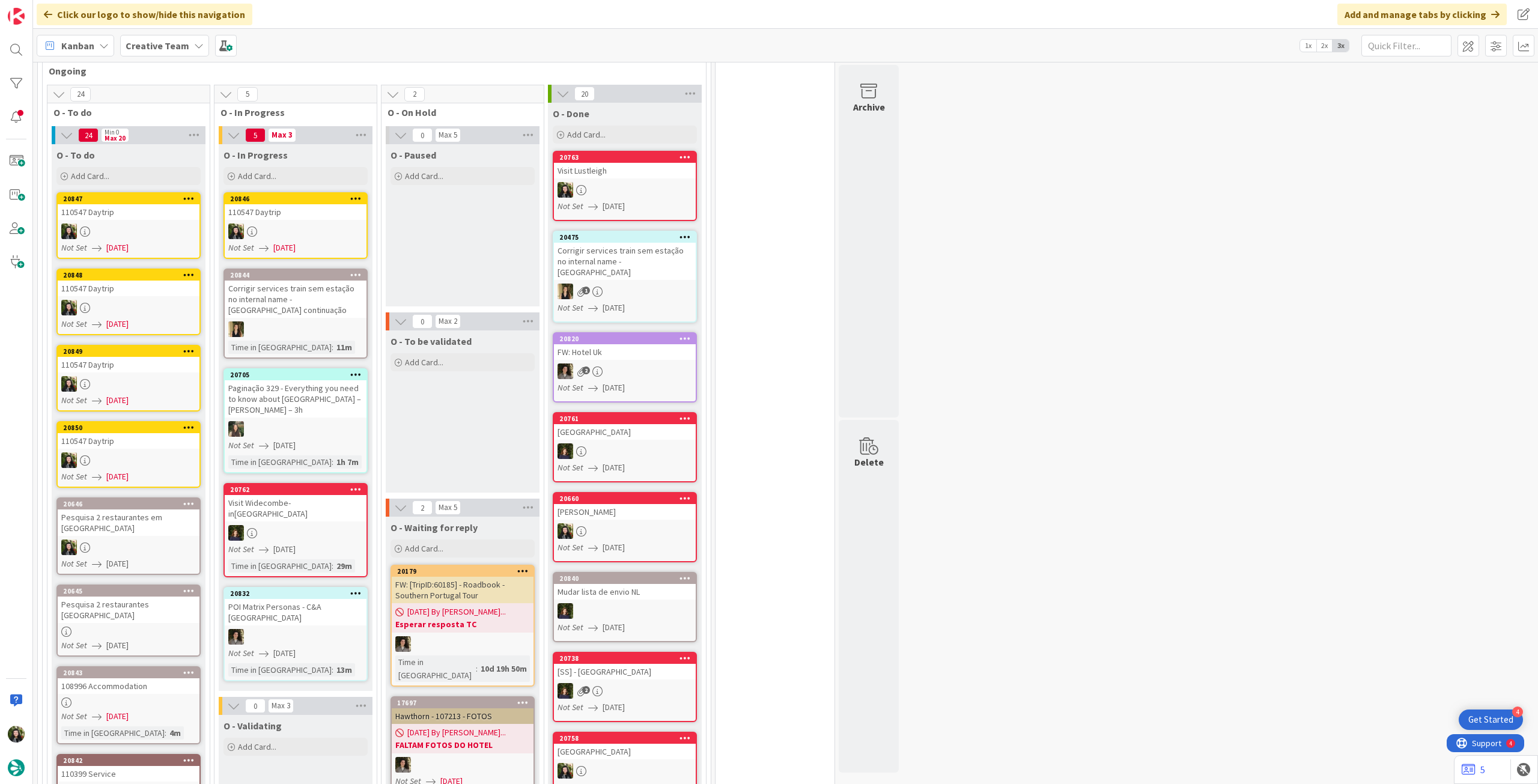
click at [319, 238] on link "20846 110547 Daytrip Not Set 12/08/2025" at bounding box center [295, 226] width 145 height 67
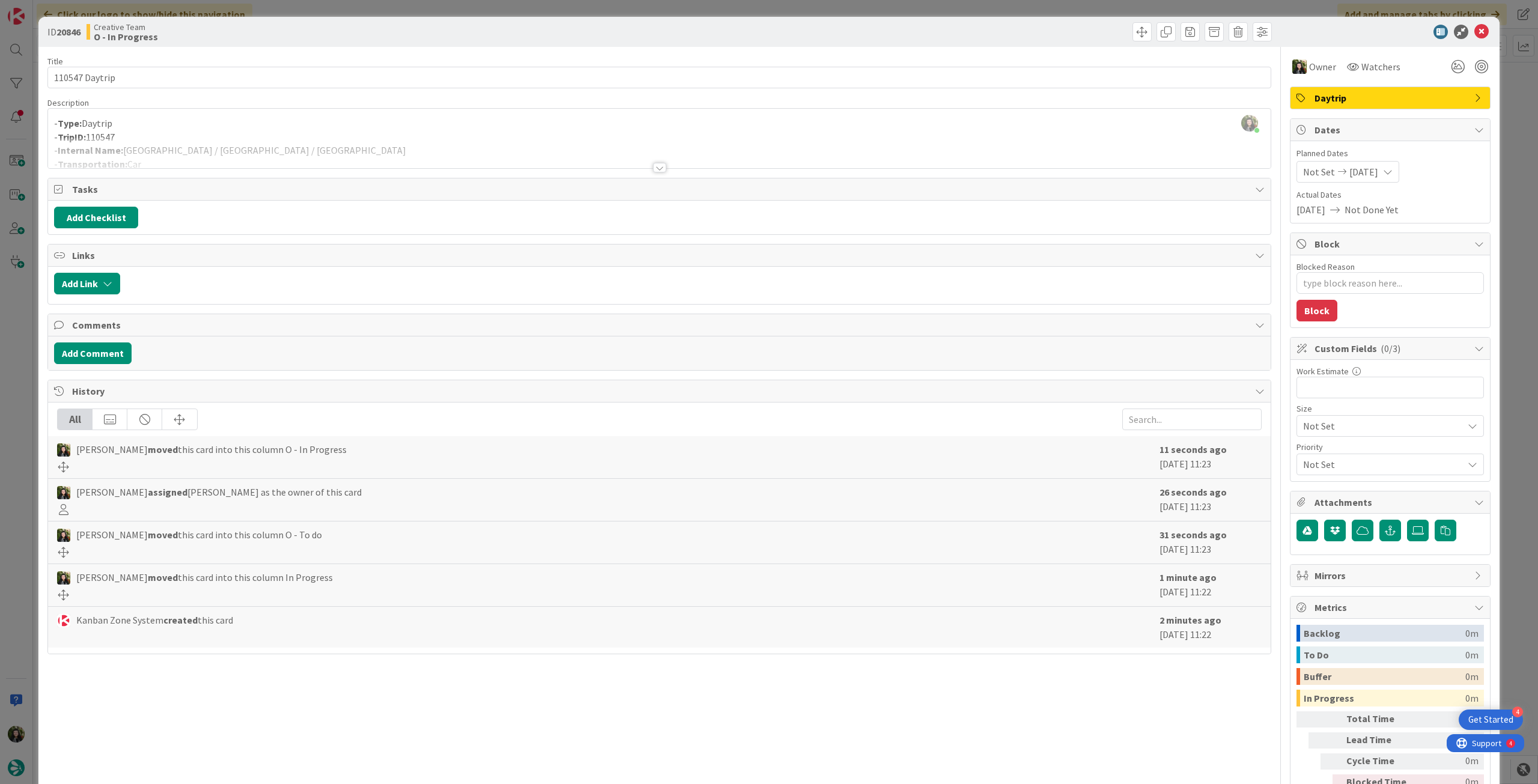
click at [198, 129] on div "Beatriz Cassona just joined - Type: Daytrip - TripID: 110547 - Internal Name: D…" at bounding box center [660, 138] width 1223 height 60
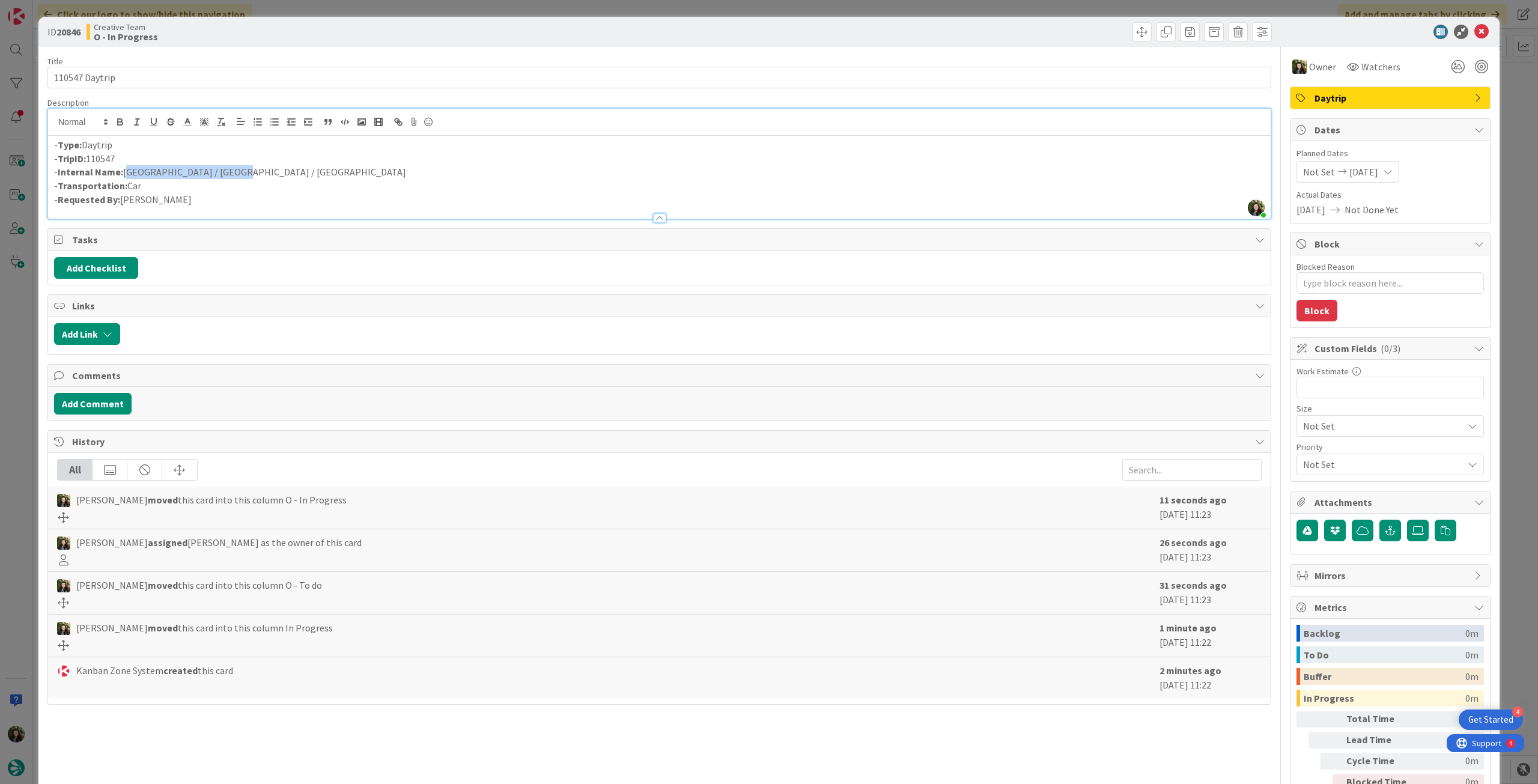
drag, startPoint x: 227, startPoint y: 173, endPoint x: 132, endPoint y: 170, distance: 95.0
click at [126, 173] on p "- Internal Name: Dublin / Waterford / Cork" at bounding box center [659, 172] width 1211 height 14
copy p "Dublin / Waterford / Cork"
click at [201, 182] on p "- Transportation: Car" at bounding box center [659, 186] width 1211 height 14
click at [1474, 33] on icon at bounding box center [1481, 32] width 14 height 14
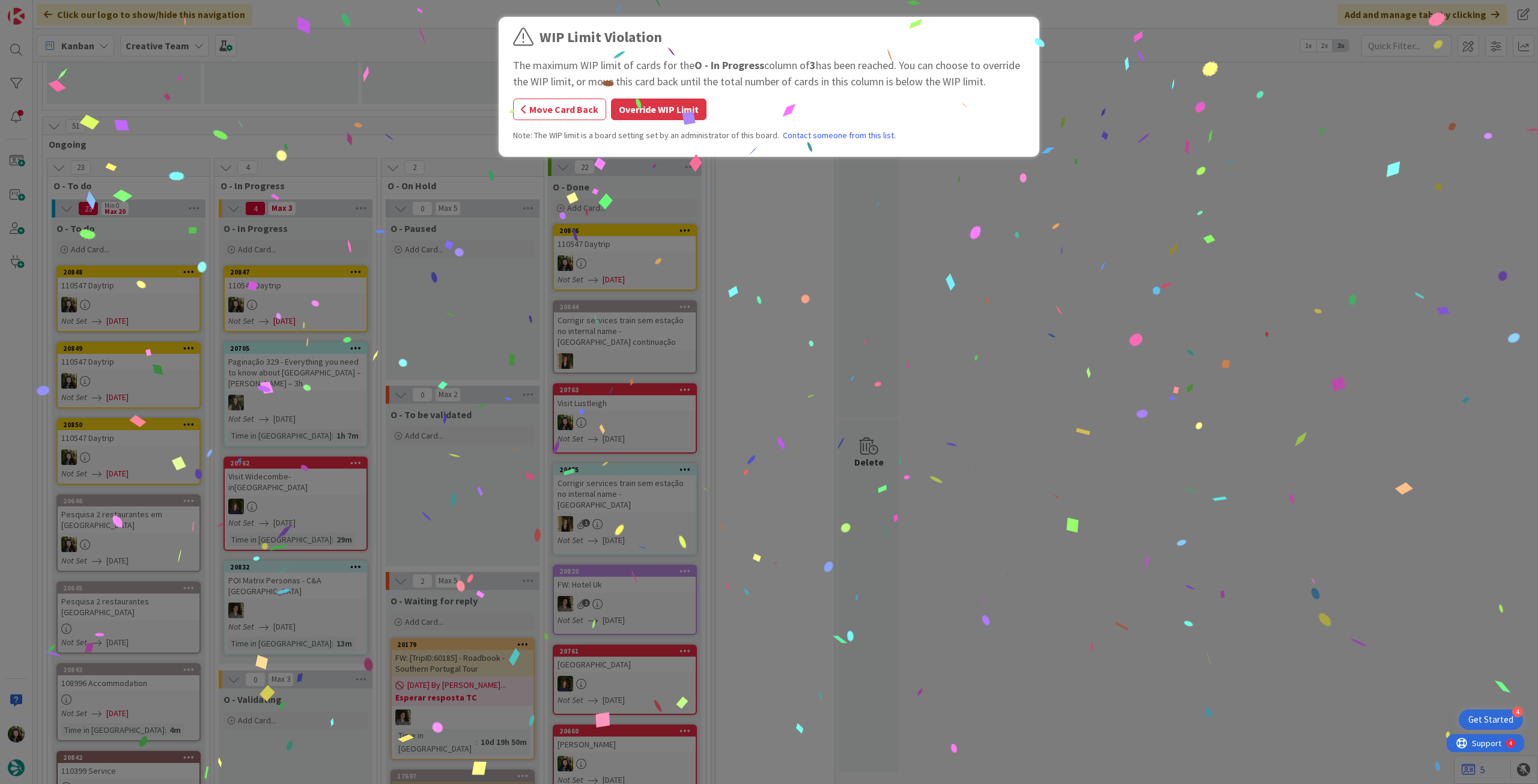
click at [660, 115] on button "Override WIP Limit" at bounding box center [658, 109] width 95 height 22
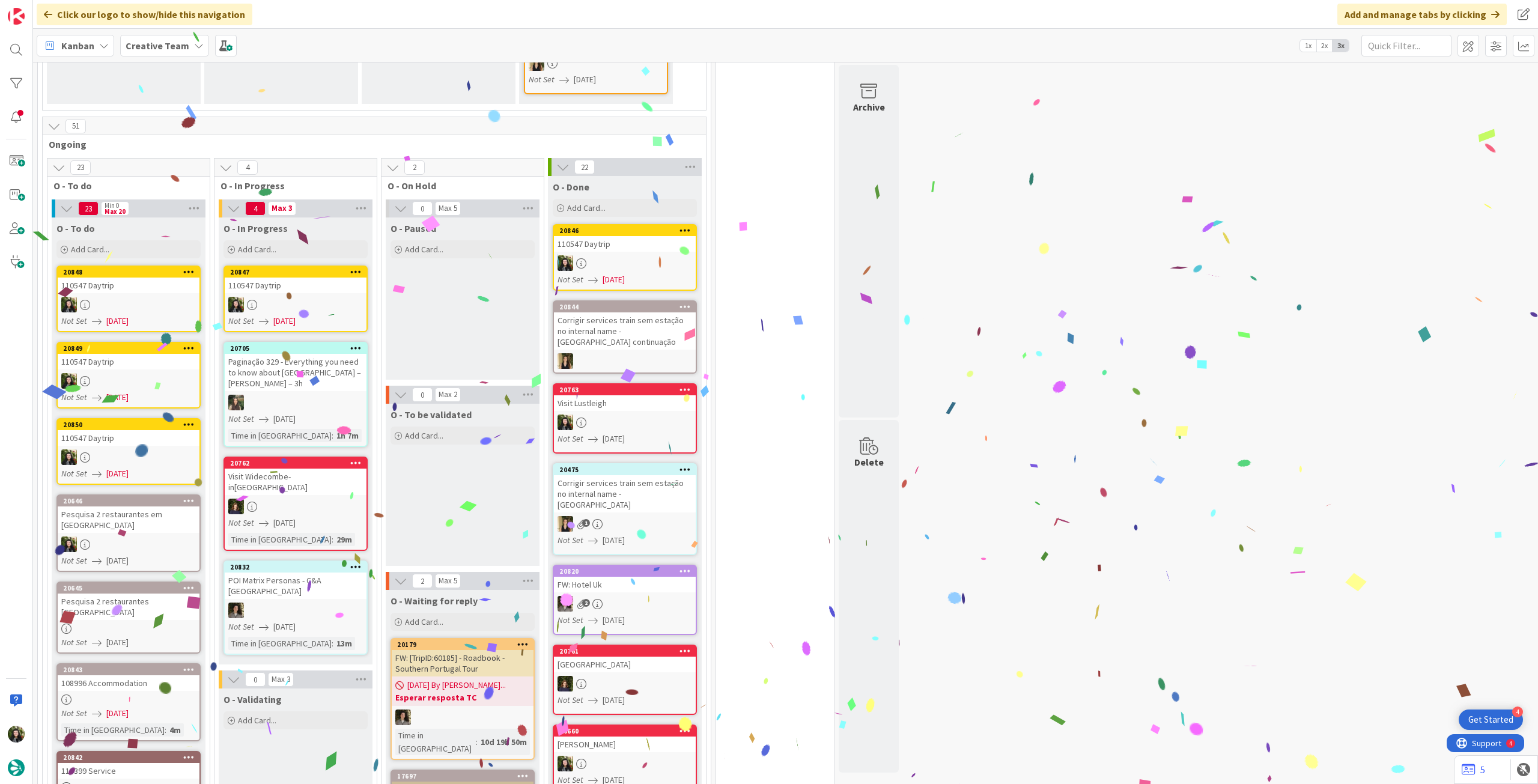
click at [280, 301] on div at bounding box center [295, 304] width 142 height 16
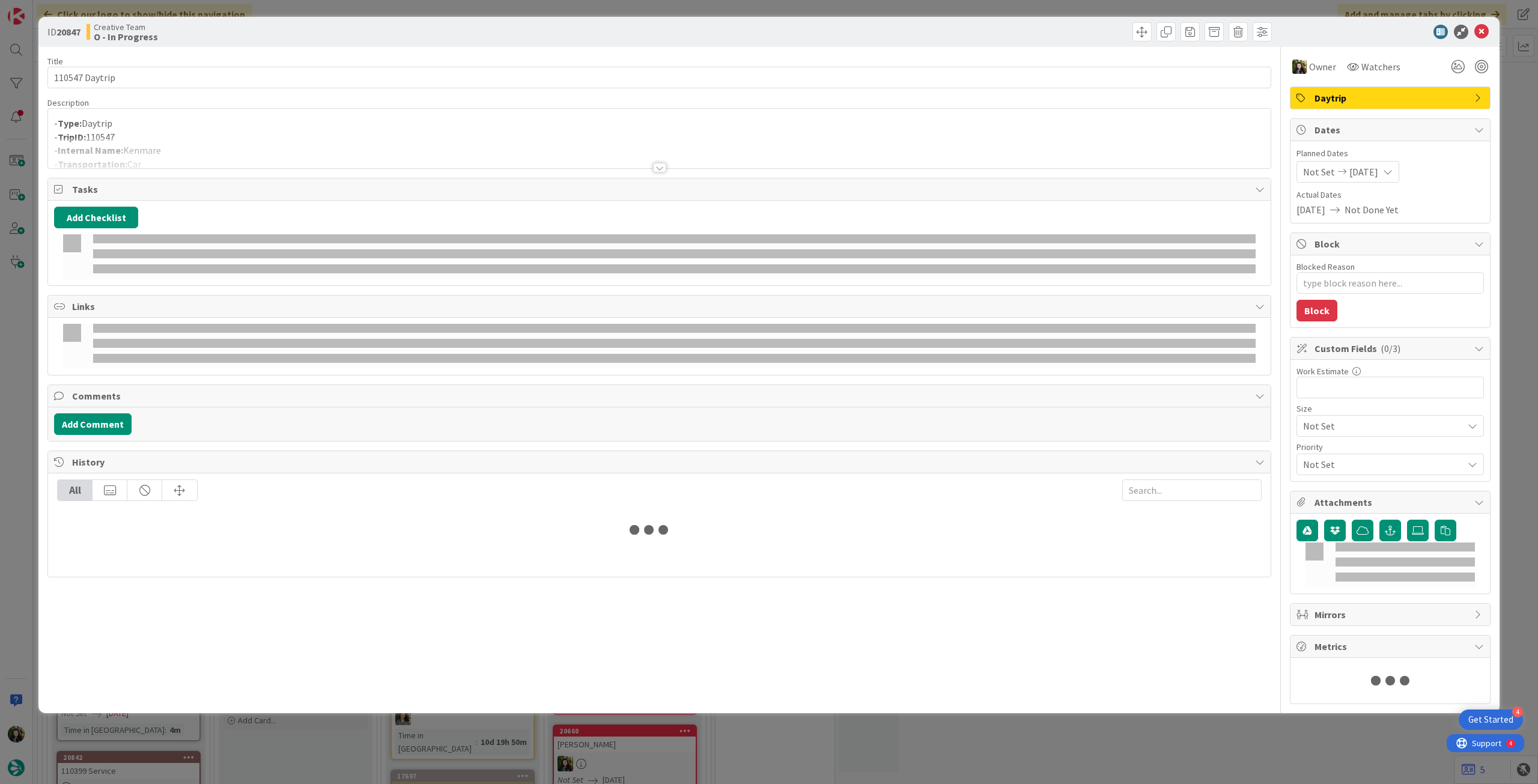
click at [191, 160] on div at bounding box center [660, 153] width 1223 height 30
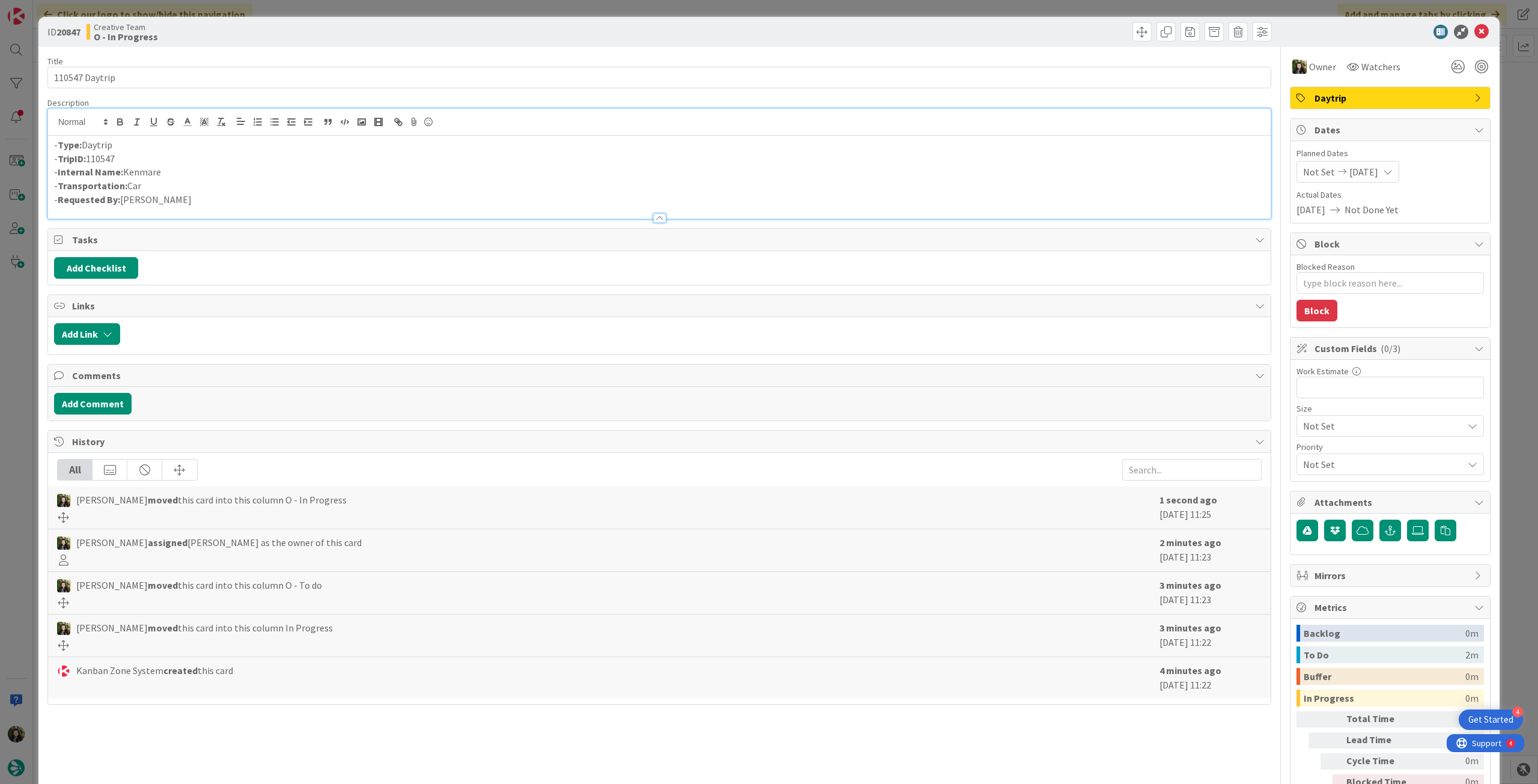
drag, startPoint x: 170, startPoint y: 171, endPoint x: 124, endPoint y: 170, distance: 46.0
click at [124, 170] on p "- Internal Name: Kenmare" at bounding box center [659, 172] width 1211 height 14
copy p "Kenmare"
click at [1474, 30] on icon at bounding box center [1481, 32] width 14 height 14
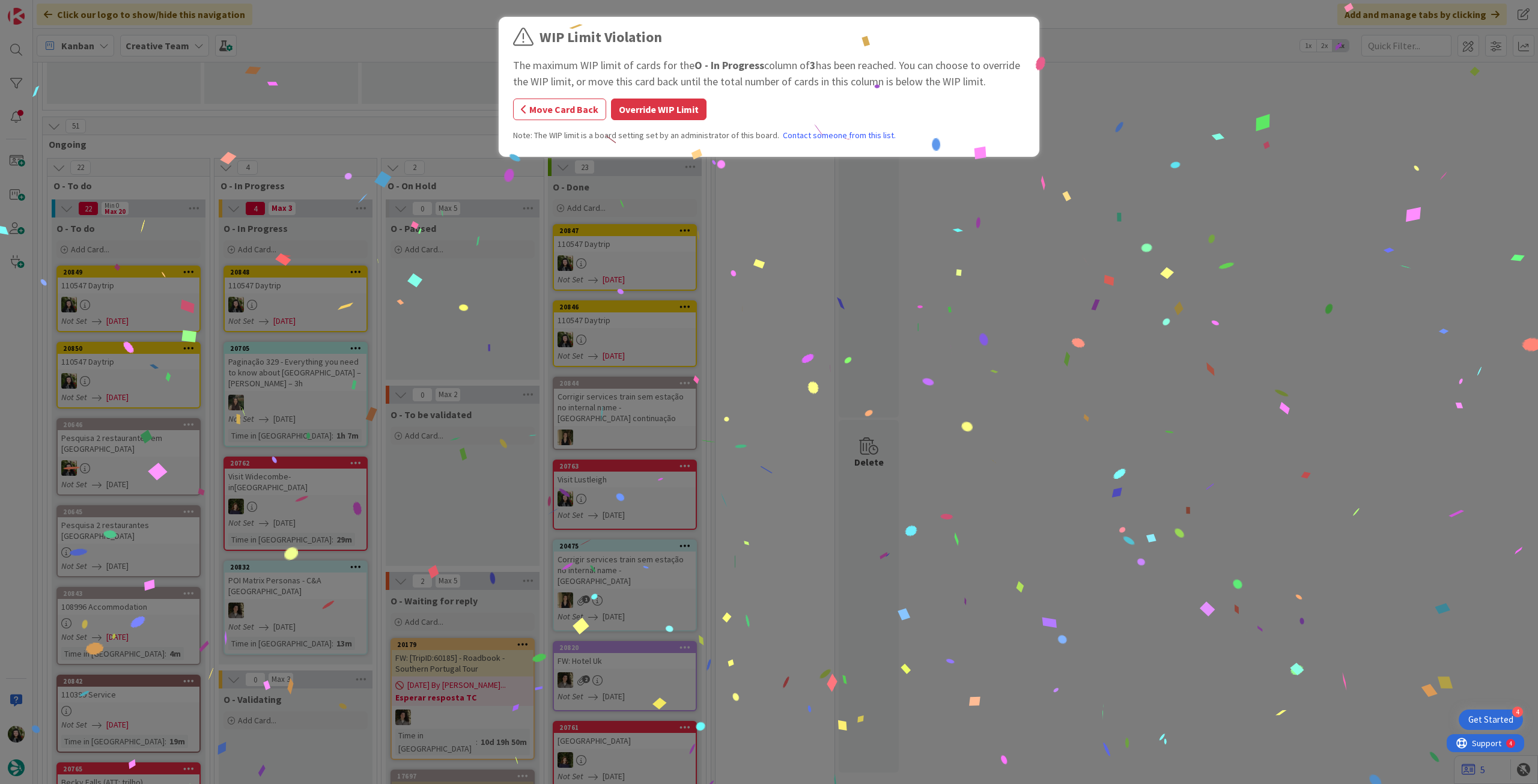
click at [643, 107] on button "Override WIP Limit" at bounding box center [658, 109] width 95 height 22
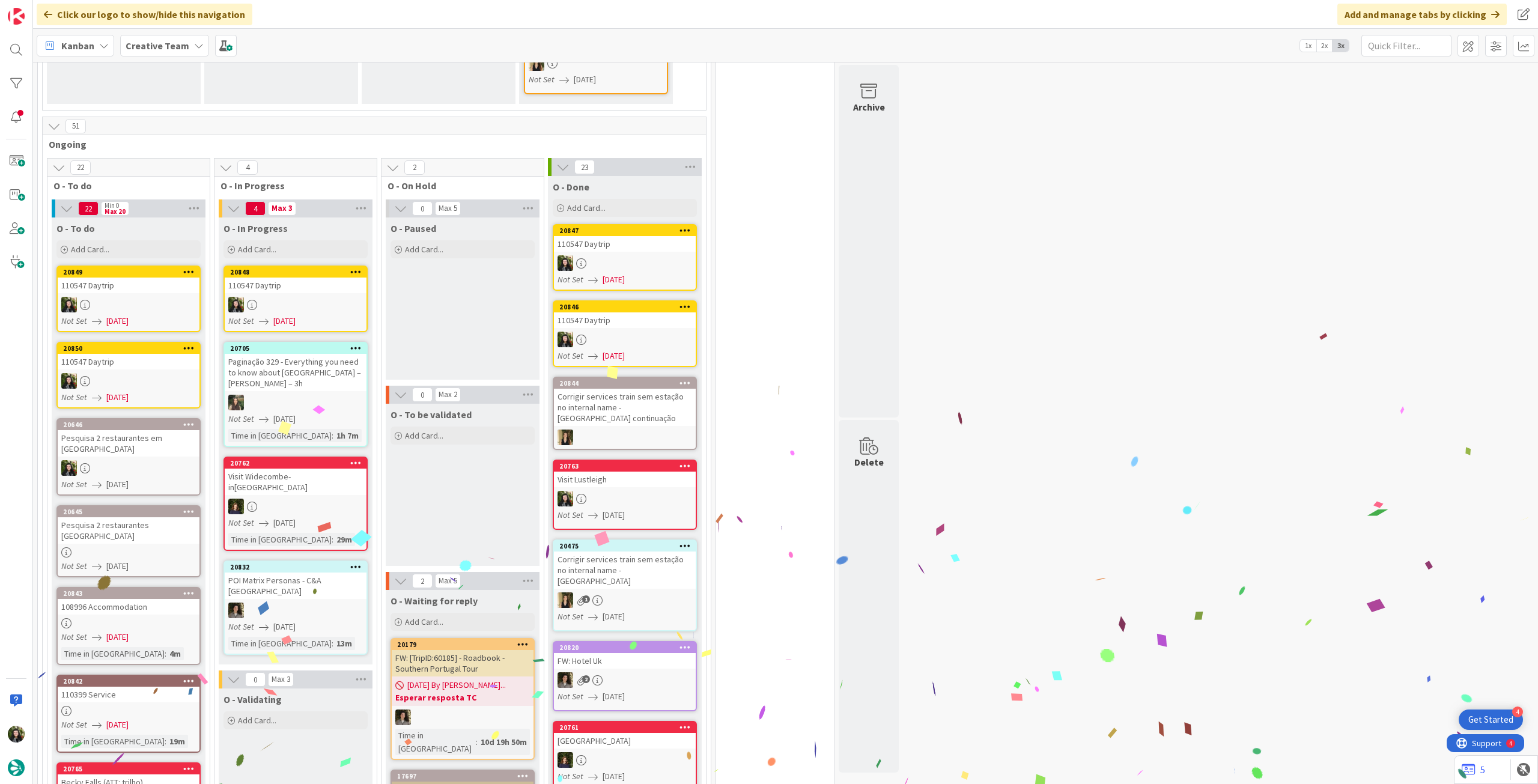
click at [327, 297] on div at bounding box center [295, 304] width 142 height 16
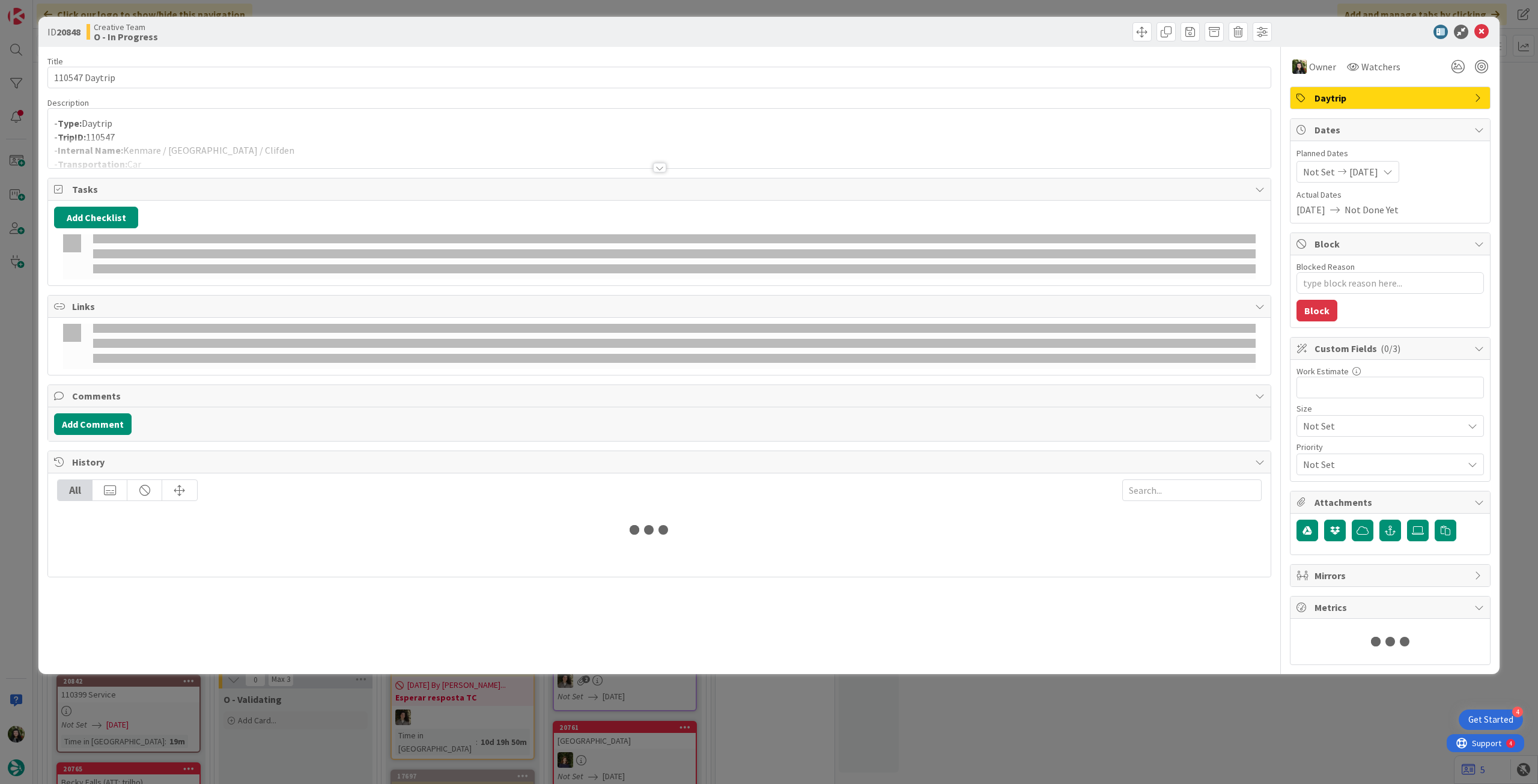
click at [238, 153] on div at bounding box center [660, 153] width 1223 height 30
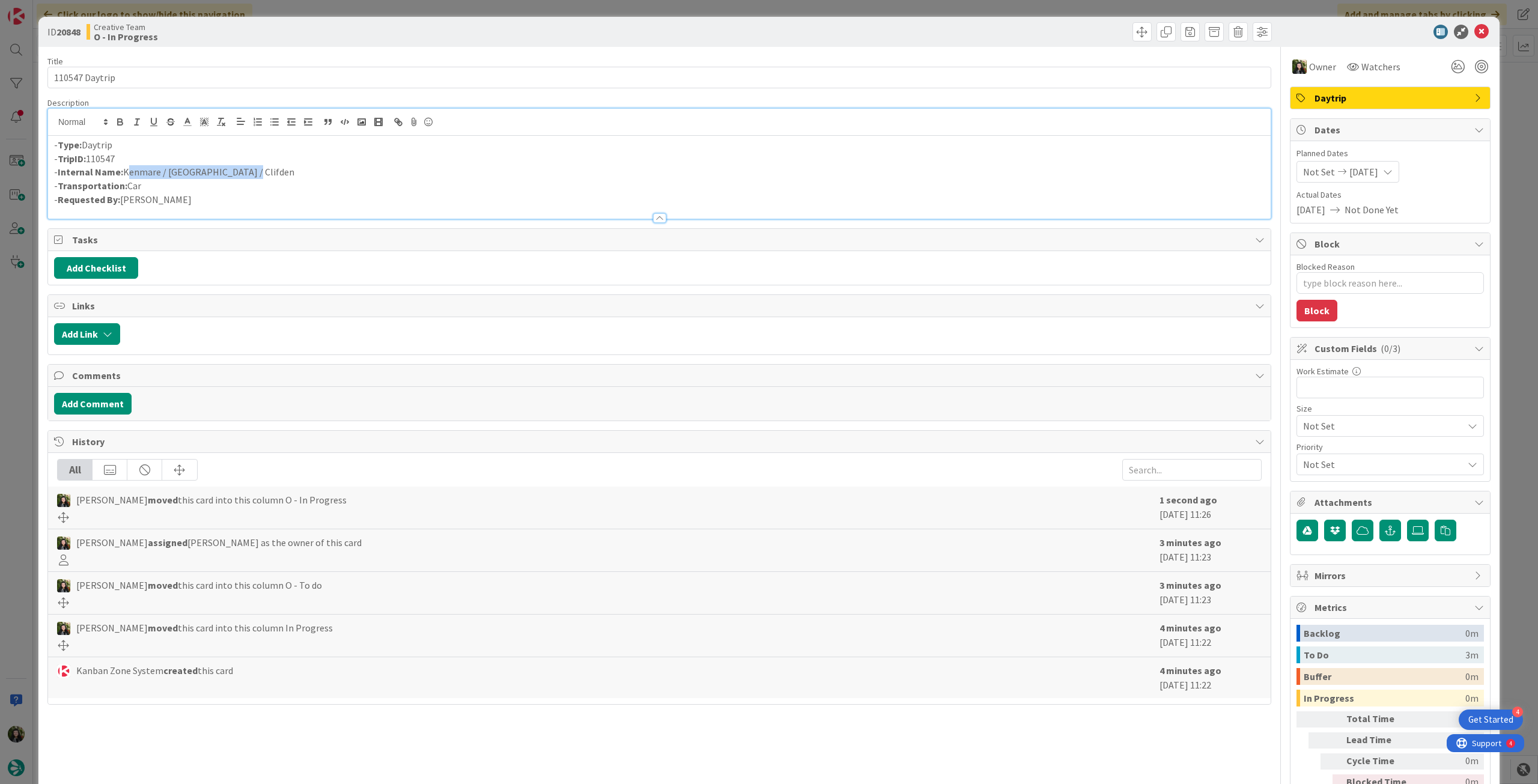
drag, startPoint x: 261, startPoint y: 167, endPoint x: 124, endPoint y: 170, distance: 137.0
click at [124, 170] on p "- Internal Name: Kenmare / Limerick / Clifden" at bounding box center [659, 172] width 1211 height 14
copy p "Kenmare / Limerick / Clifden"
click at [1474, 33] on icon at bounding box center [1481, 32] width 14 height 14
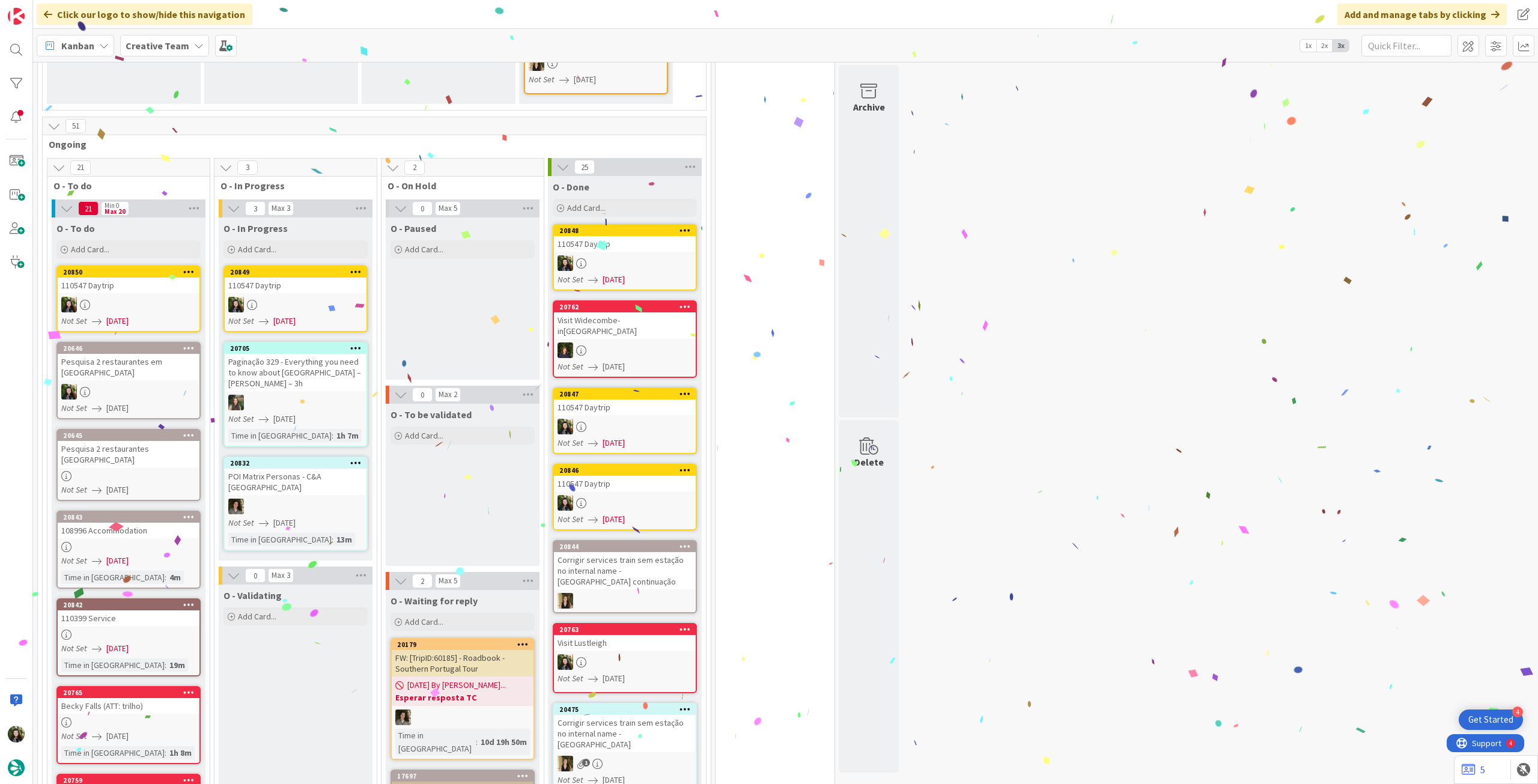
click at [313, 291] on div "110547 Daytrip" at bounding box center [295, 285] width 142 height 16
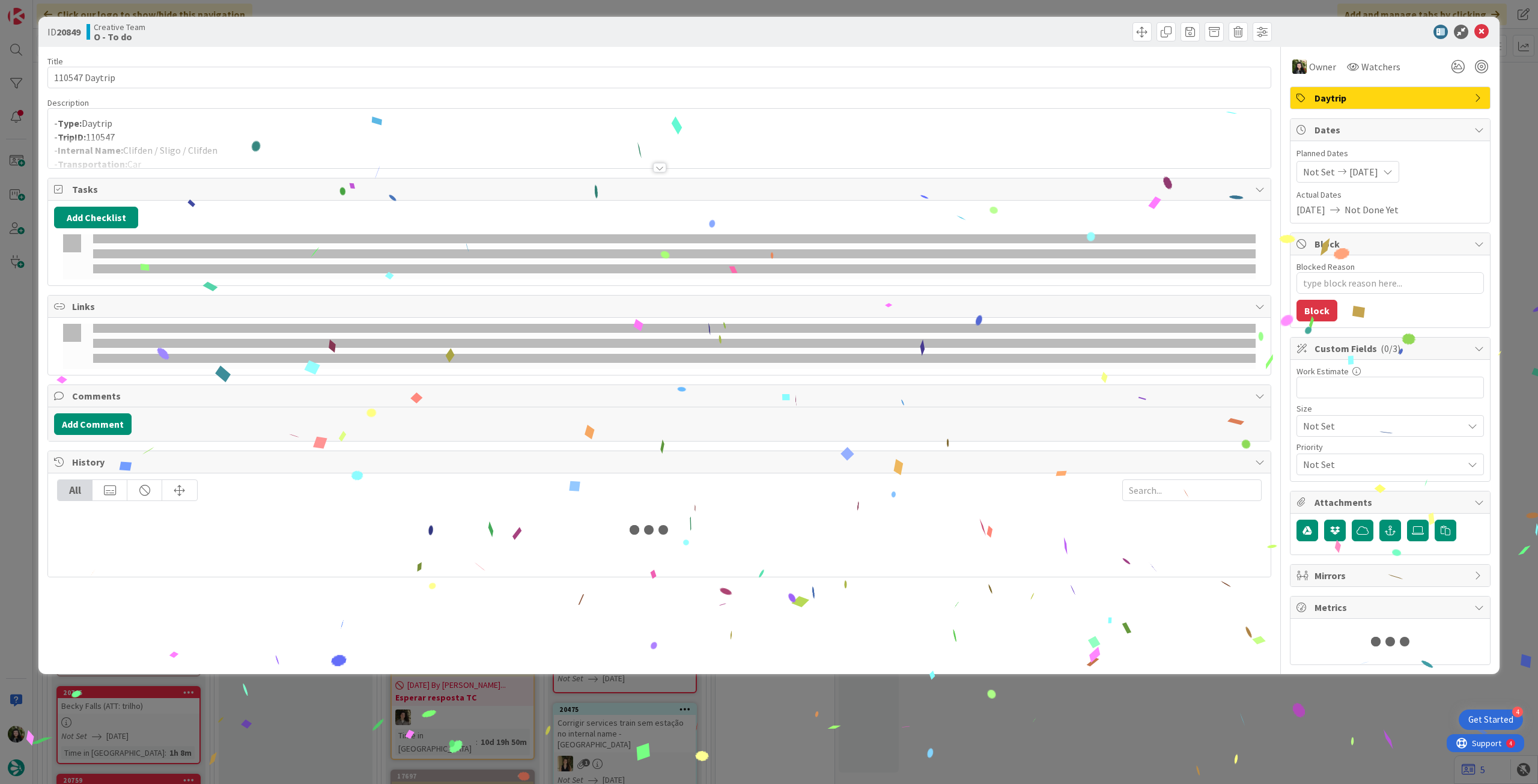
click at [221, 148] on div at bounding box center [660, 153] width 1223 height 30
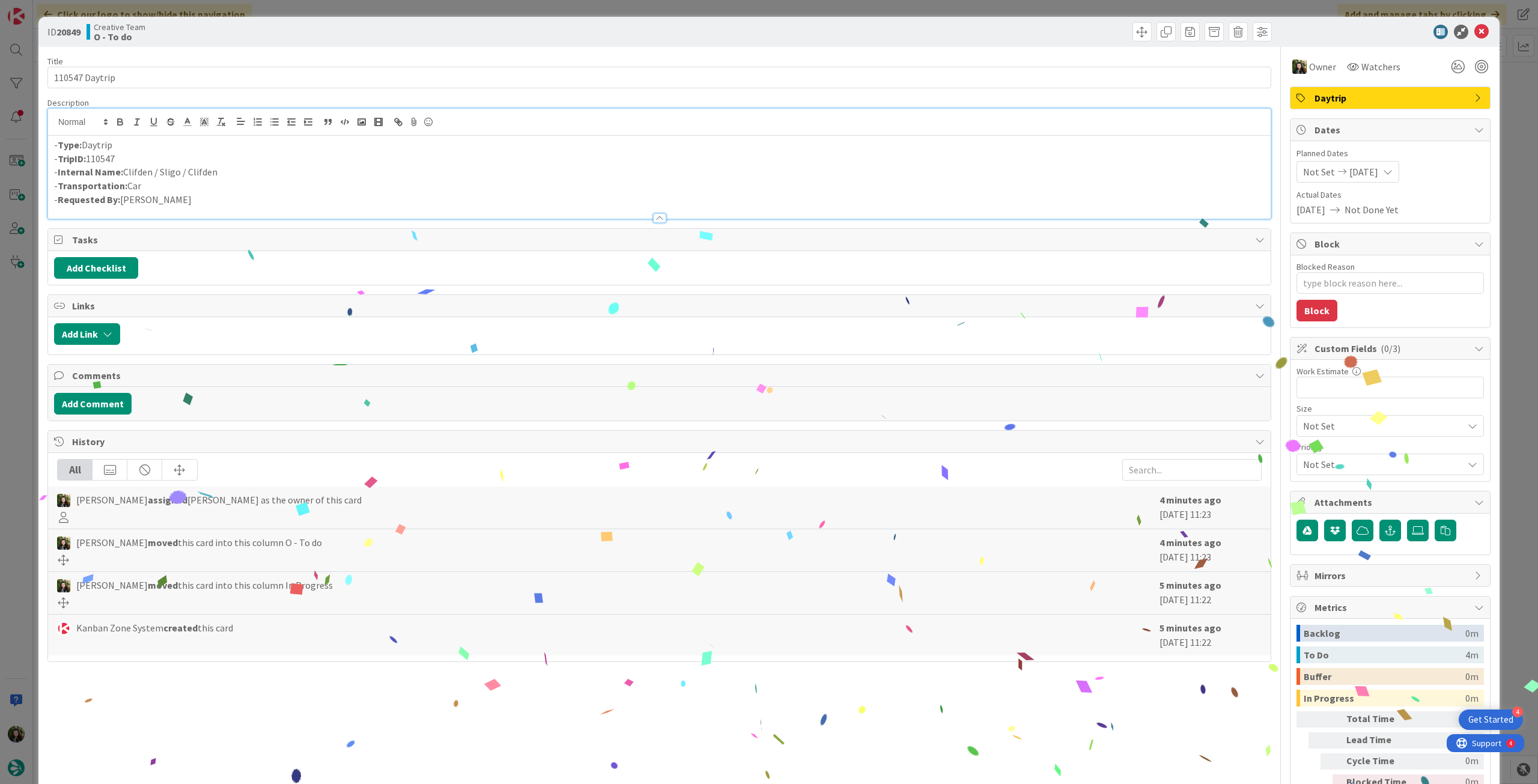
type textarea "x"
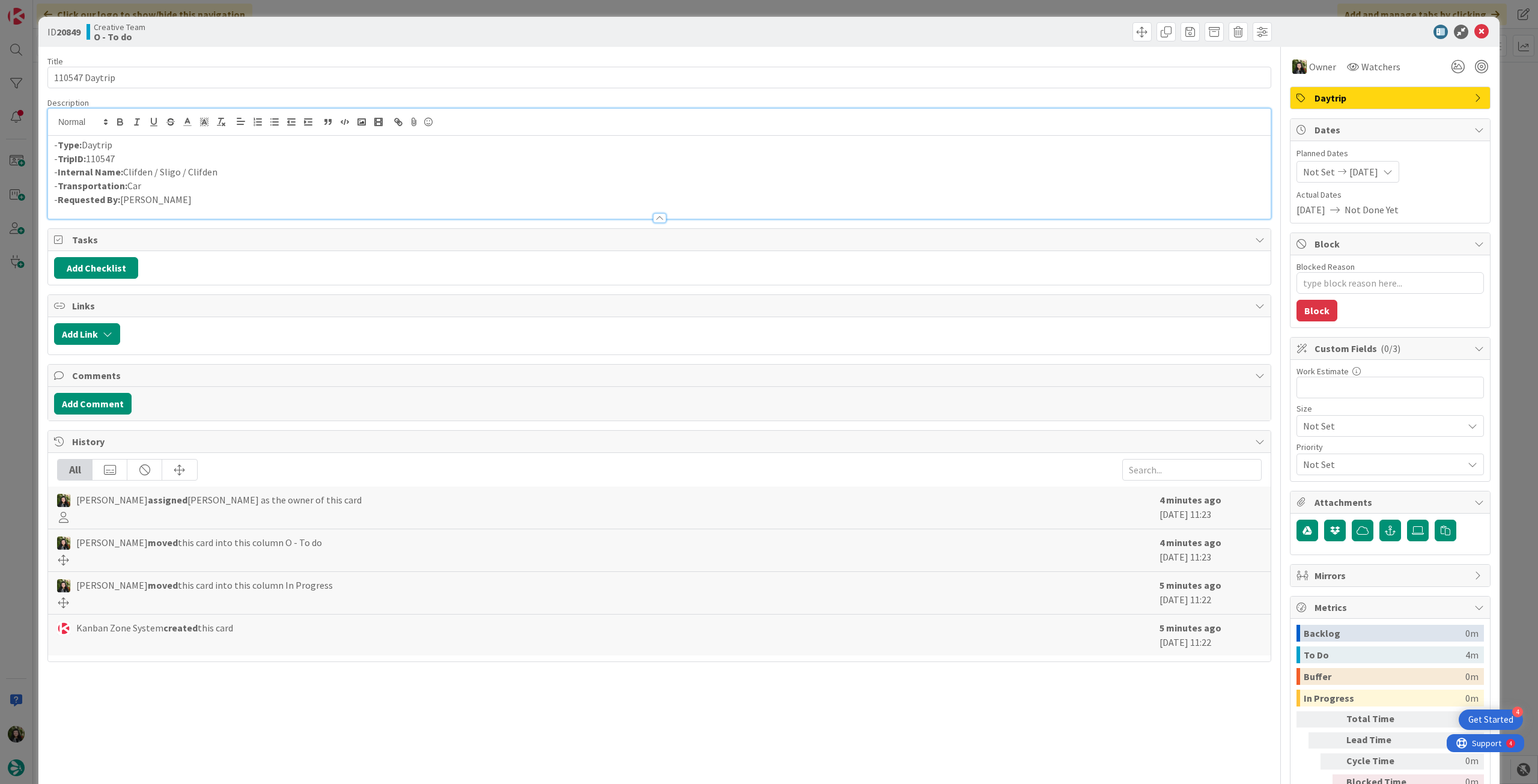
drag, startPoint x: 223, startPoint y: 169, endPoint x: 125, endPoint y: 172, distance: 98.0
click at [125, 172] on p "- Internal Name: Clifden / Sligo / Clifden" at bounding box center [659, 172] width 1211 height 14
copy p "Clifden / Sligo / Clifden"
click at [1474, 26] on icon at bounding box center [1481, 32] width 14 height 14
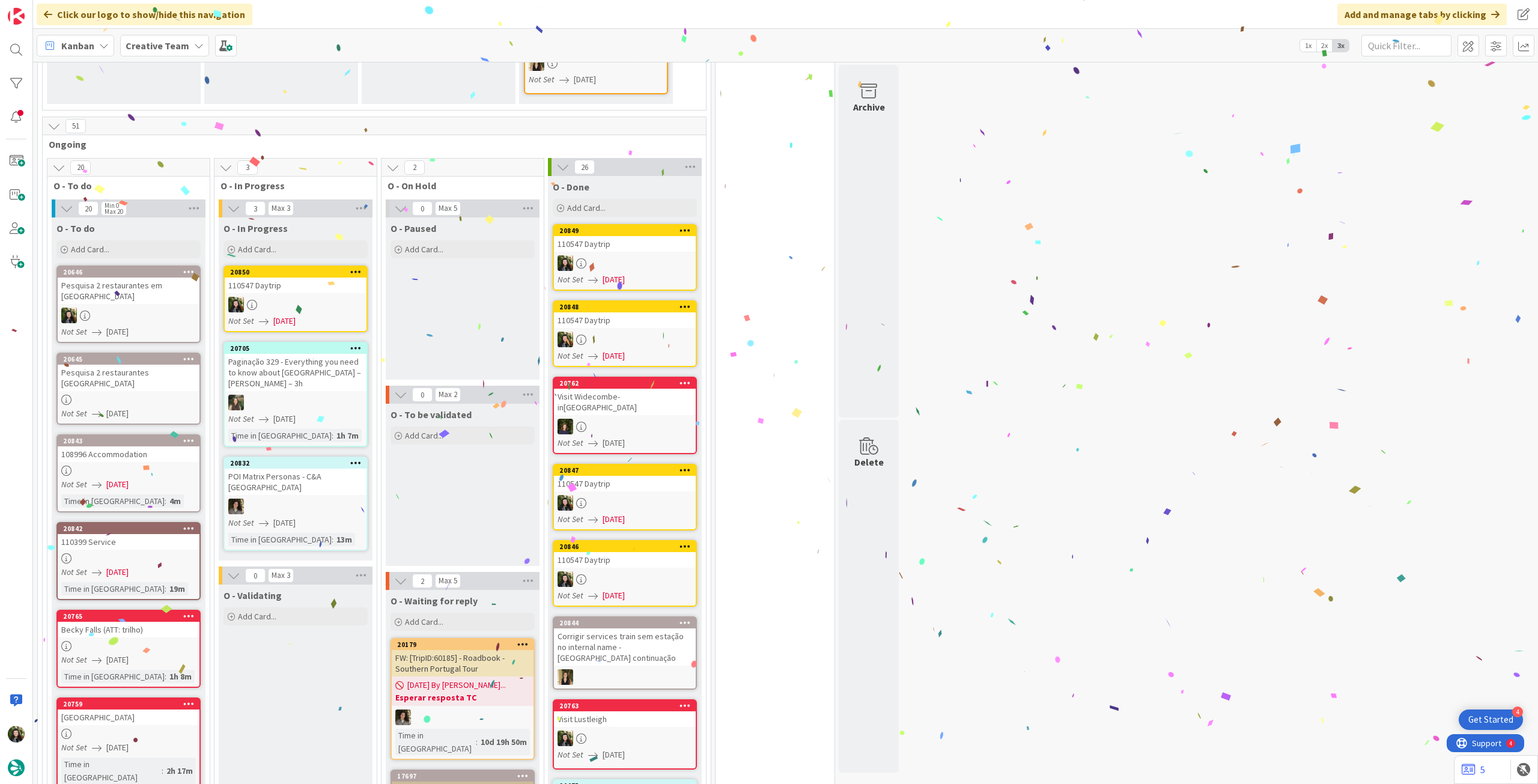
click at [292, 299] on div at bounding box center [295, 304] width 142 height 16
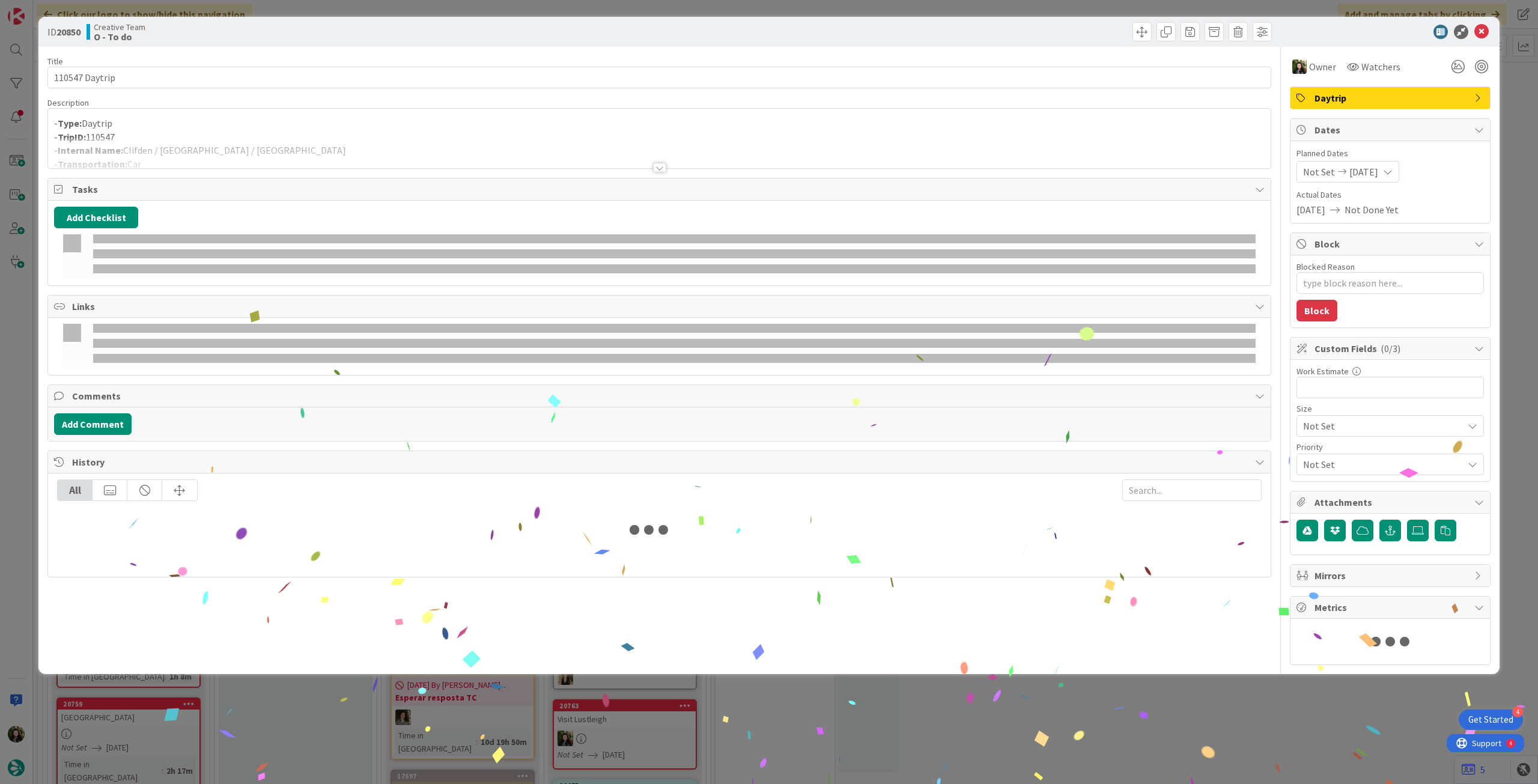
click at [226, 156] on div at bounding box center [660, 153] width 1223 height 30
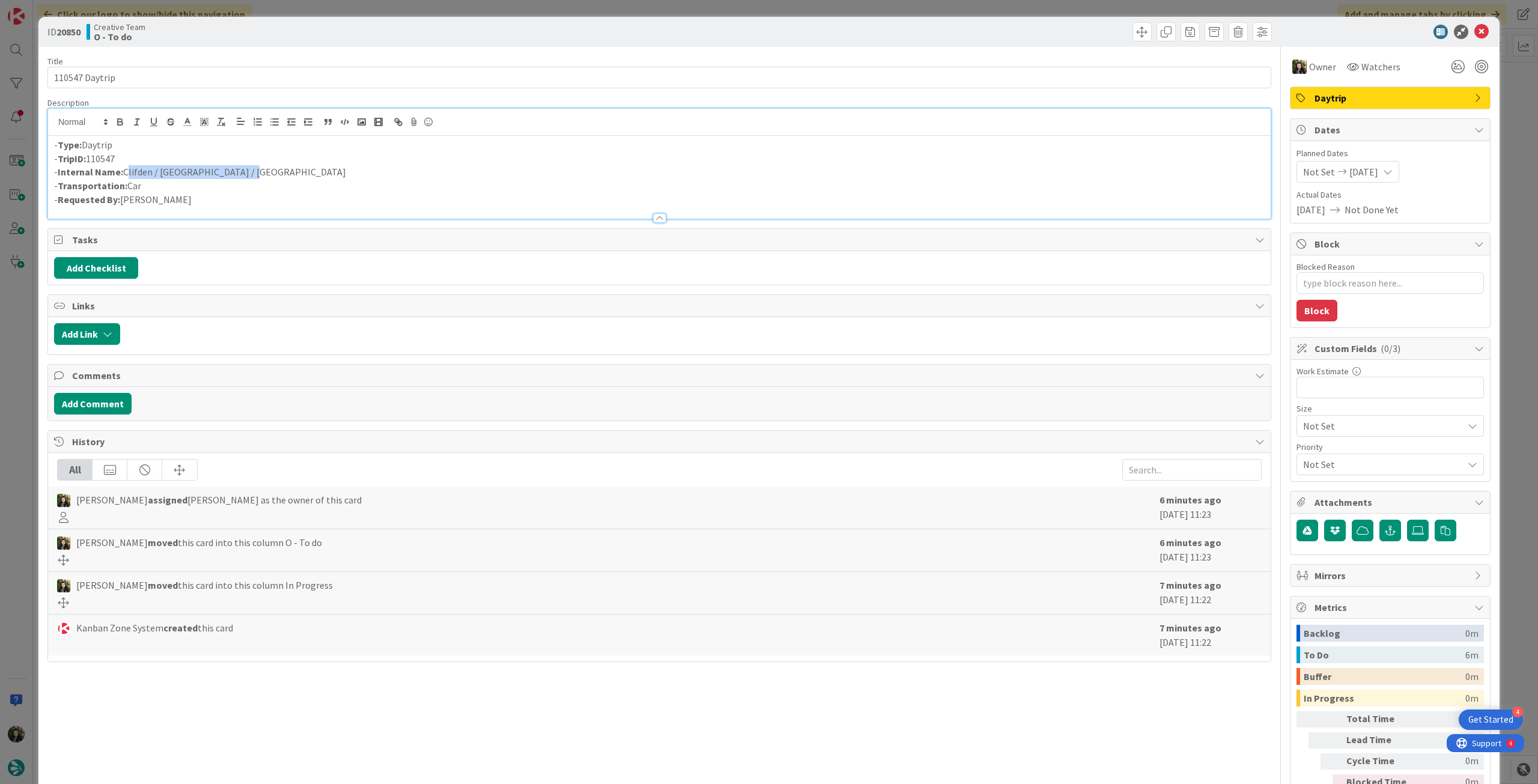
drag, startPoint x: 262, startPoint y: 165, endPoint x: 126, endPoint y: 175, distance: 136.4
click at [126, 175] on p "- Internal Name: Clifden / [GEOGRAPHIC_DATA] / [GEOGRAPHIC_DATA]" at bounding box center [659, 172] width 1211 height 14
copy p "Clifden / [GEOGRAPHIC_DATA] / [GEOGRAPHIC_DATA]"
click at [1474, 32] on icon at bounding box center [1481, 32] width 14 height 14
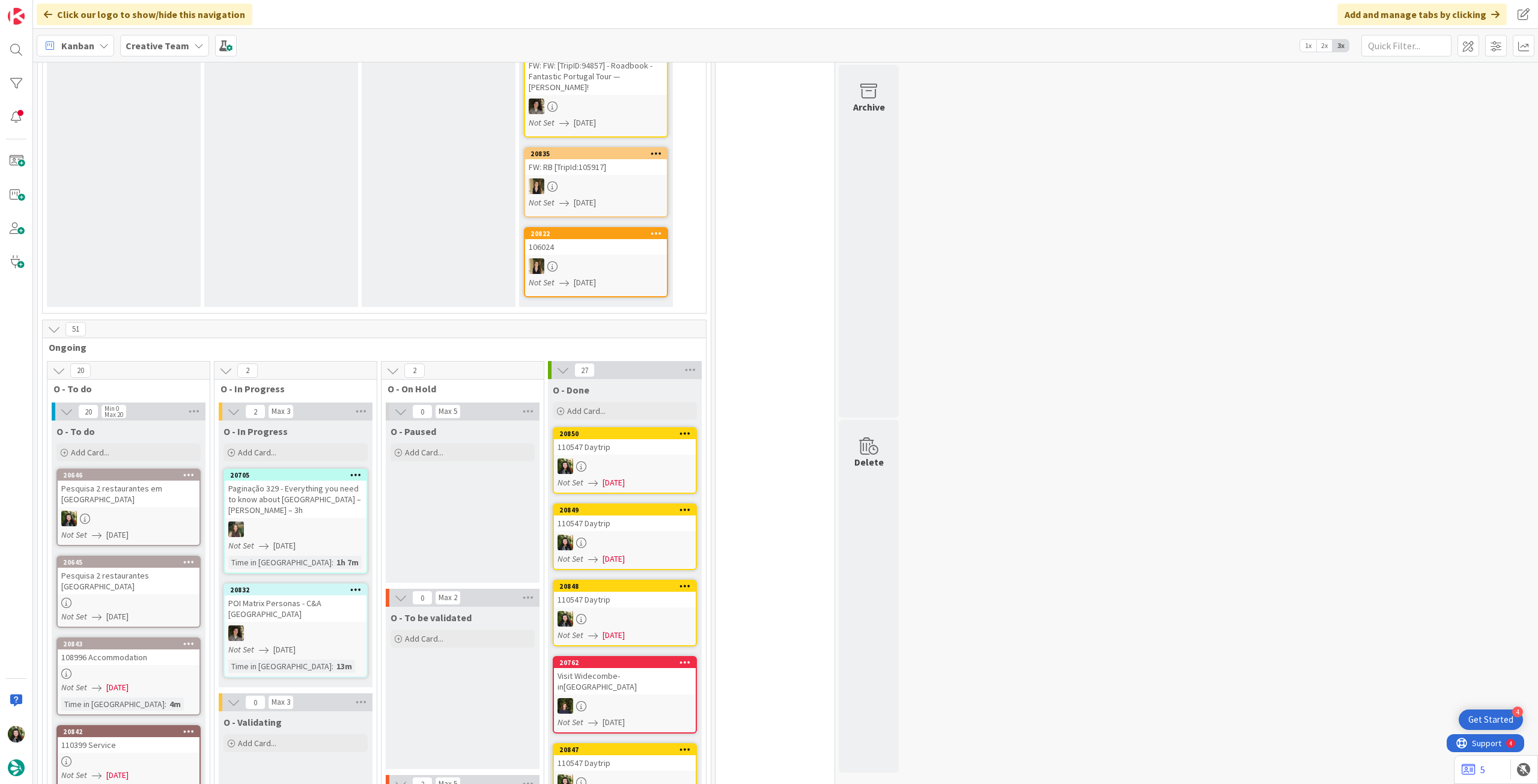
scroll to position [246, 0]
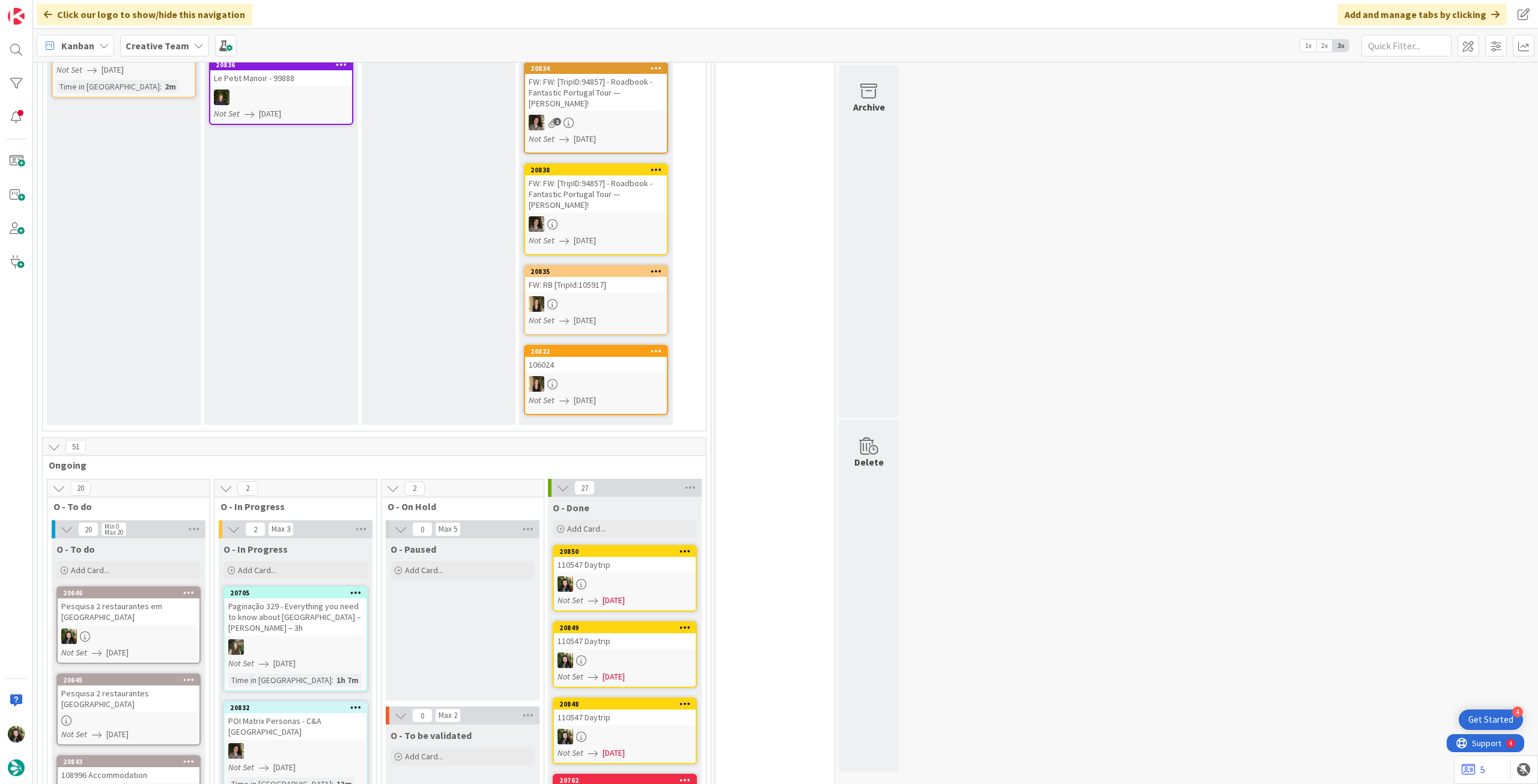
drag, startPoint x: 180, startPoint y: 48, endPoint x: 180, endPoint y: 59, distance: 11.0
click at [180, 48] on b "Creative Team" at bounding box center [157, 45] width 64 height 12
click at [196, 162] on div "Creative Team - Análise 1" at bounding box center [222, 173] width 183 height 23
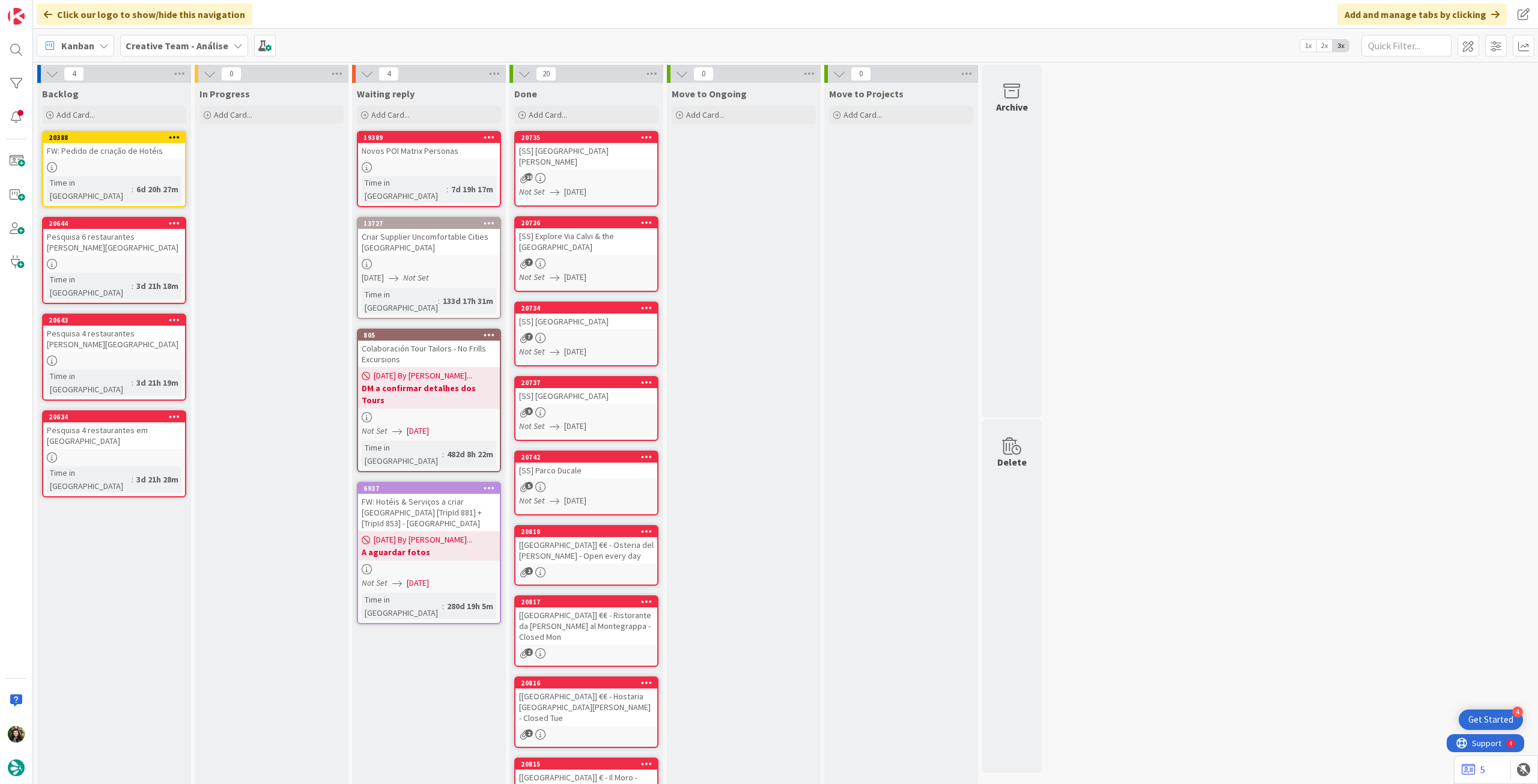
click at [150, 46] on b "Creative Team - Análise" at bounding box center [177, 45] width 103 height 12
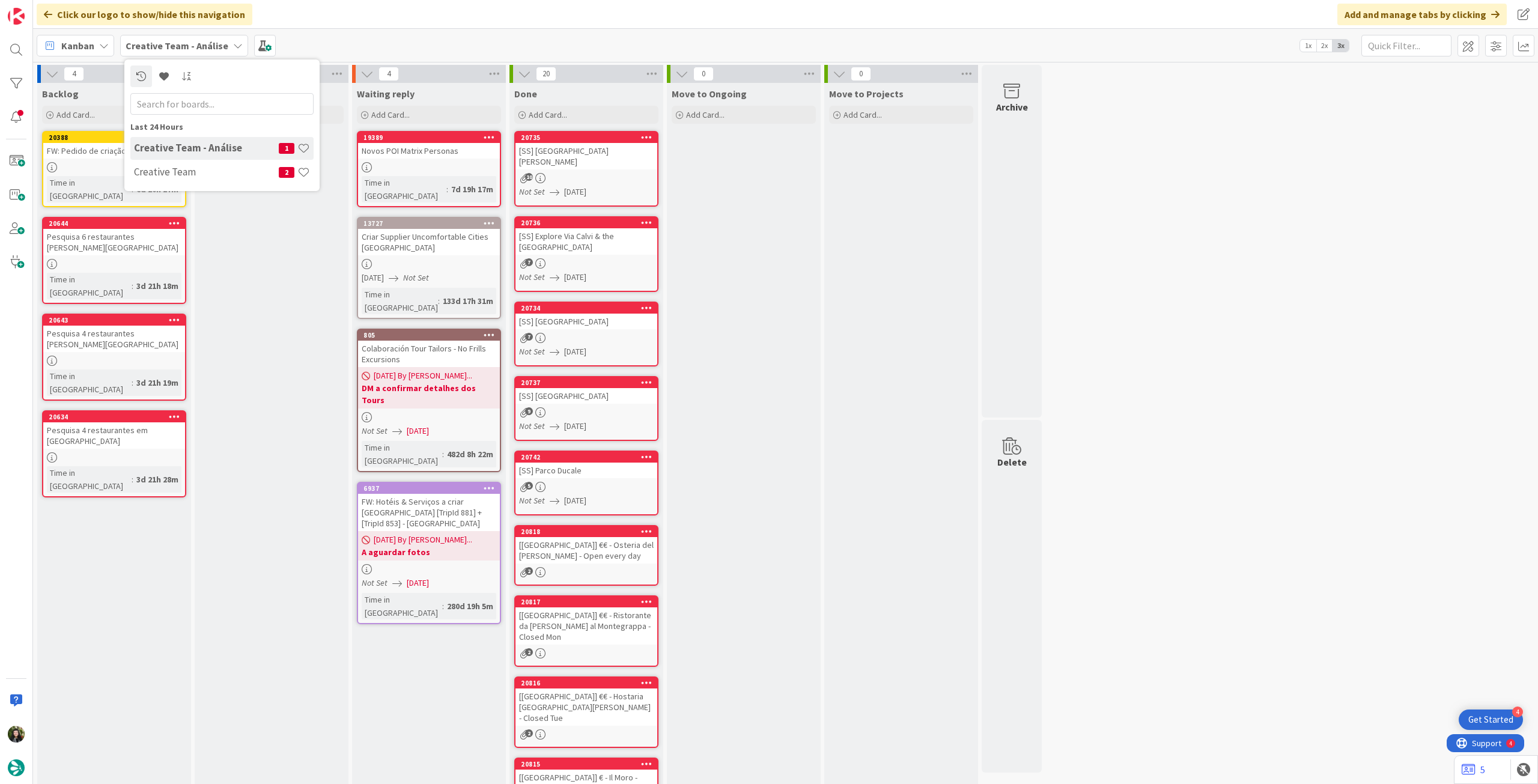
click at [184, 188] on div "Last 24 Hours Creative Team - Análise 1 Creative Team 2" at bounding box center [222, 126] width 195 height 132
click at [189, 173] on h4 "Creative Team" at bounding box center [206, 172] width 145 height 12
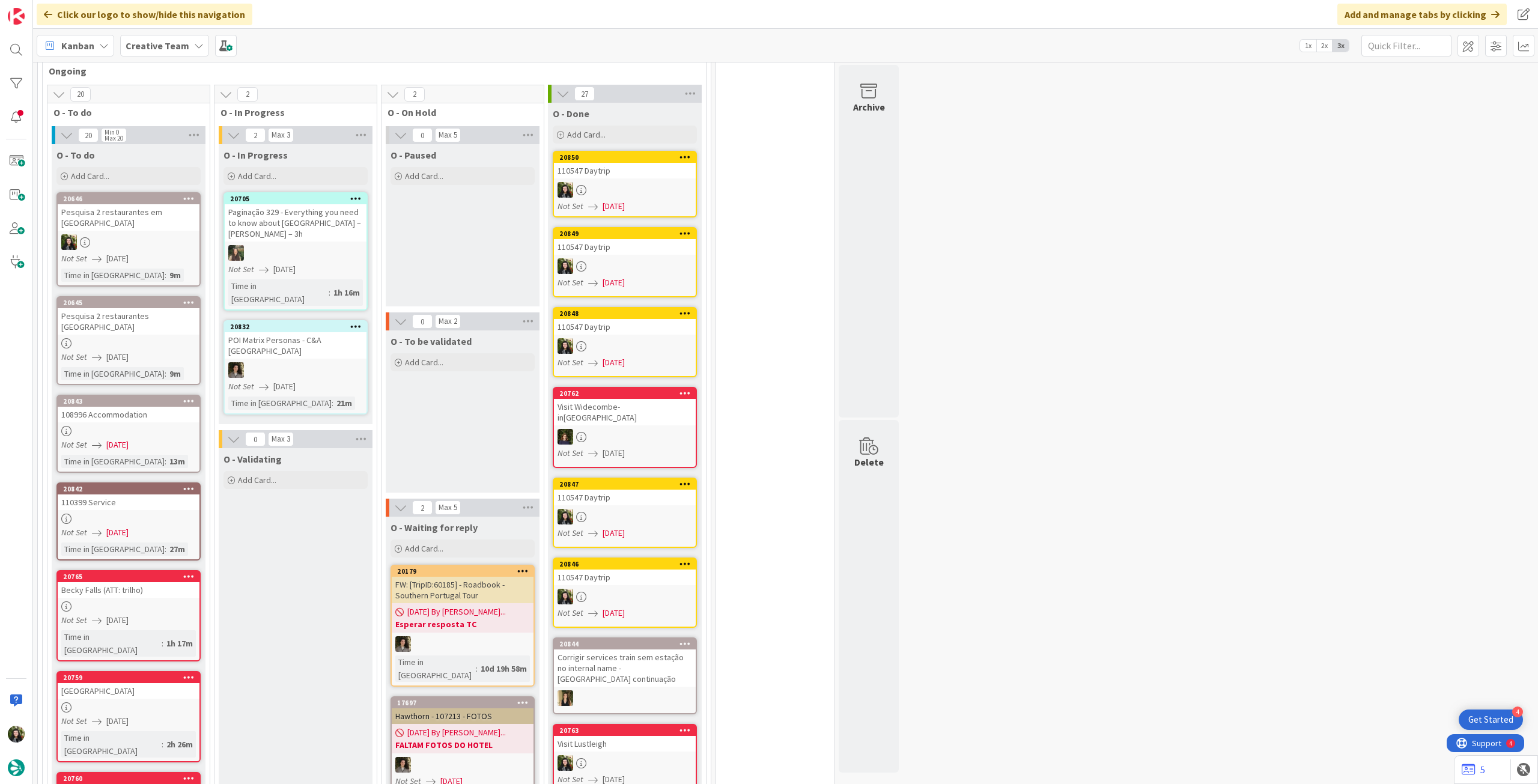
scroll to position [561, 0]
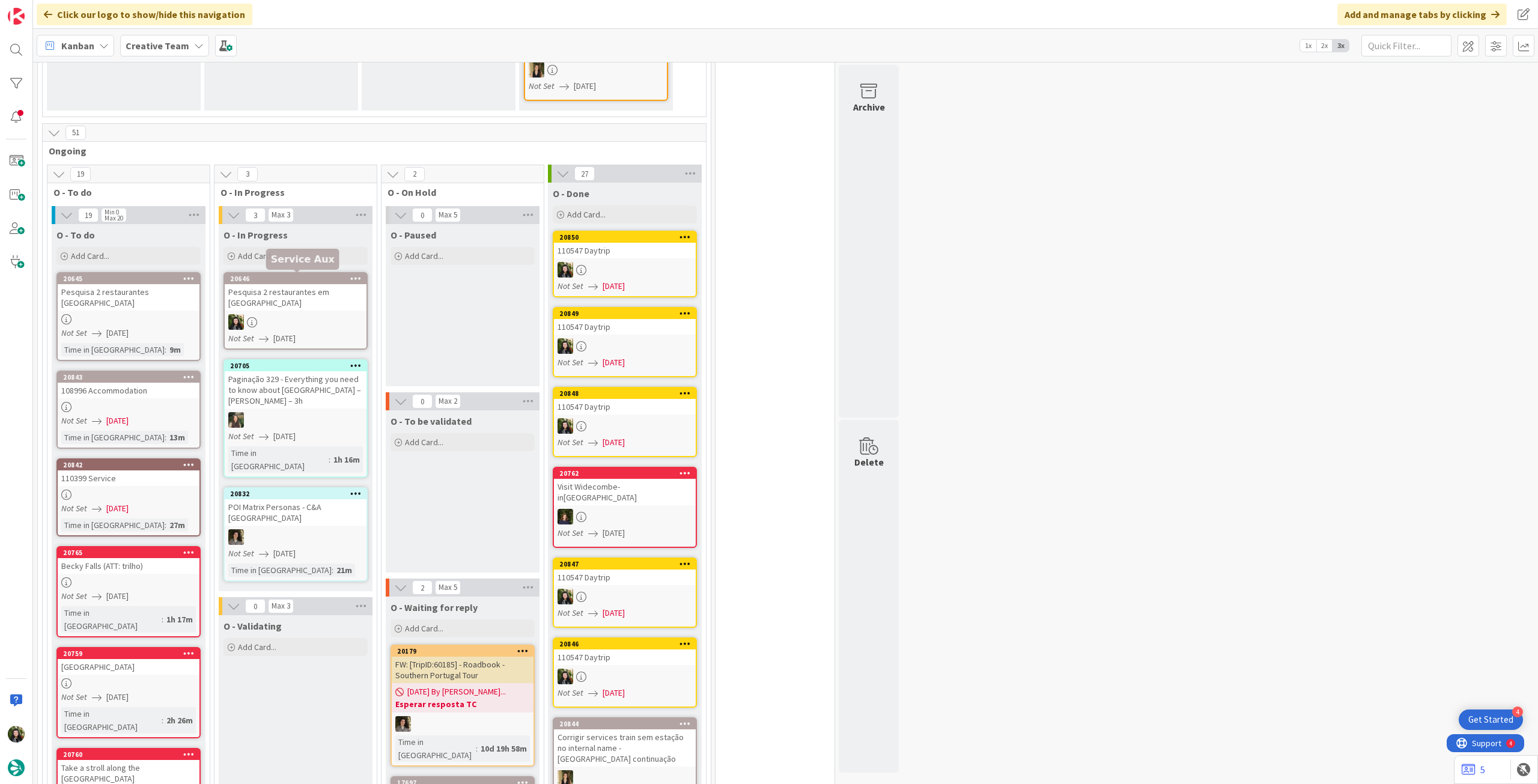
click at [319, 314] on div at bounding box center [295, 322] width 142 height 16
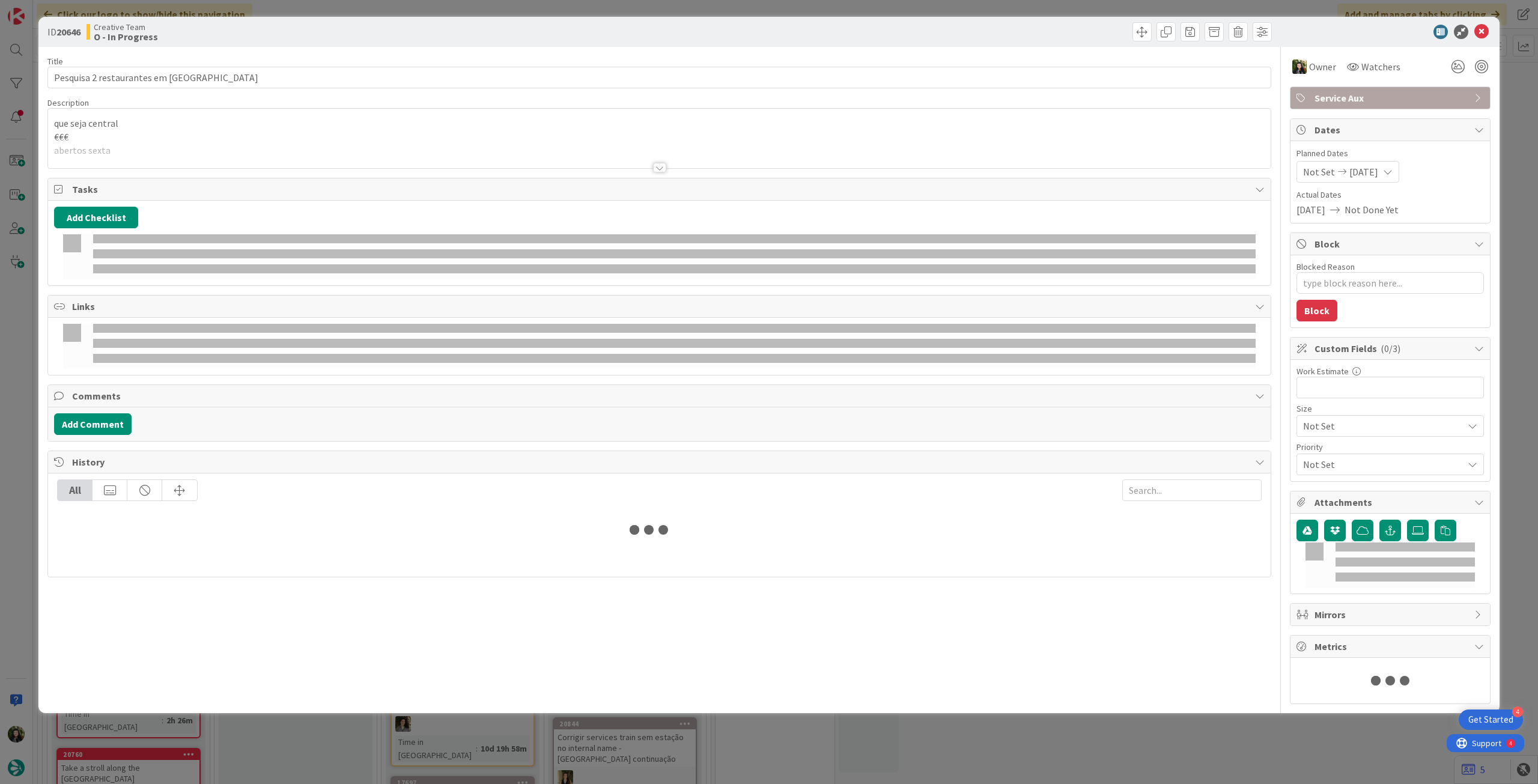
click at [206, 132] on p "€€€" at bounding box center [659, 137] width 1211 height 14
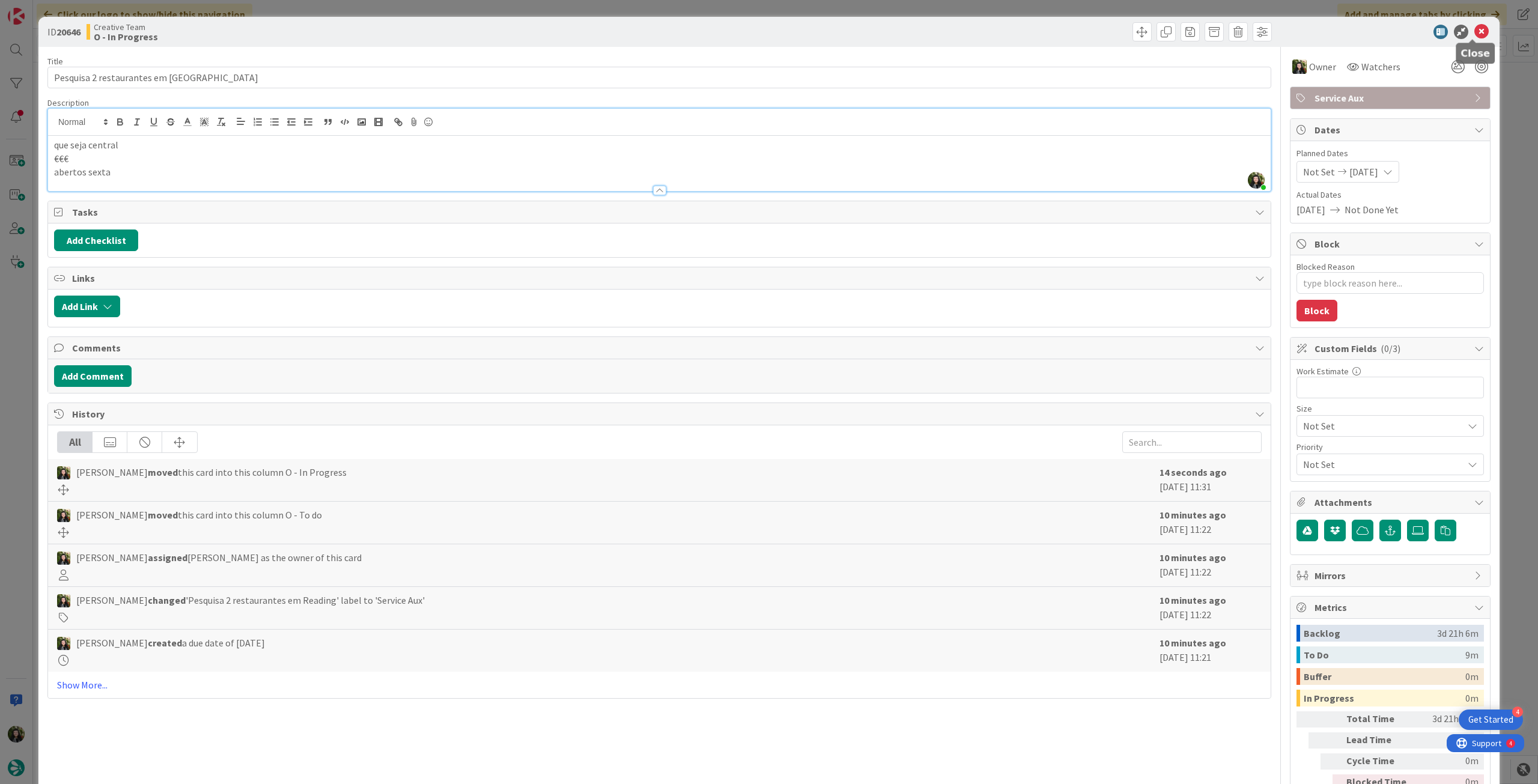
click at [1476, 30] on icon at bounding box center [1481, 32] width 14 height 14
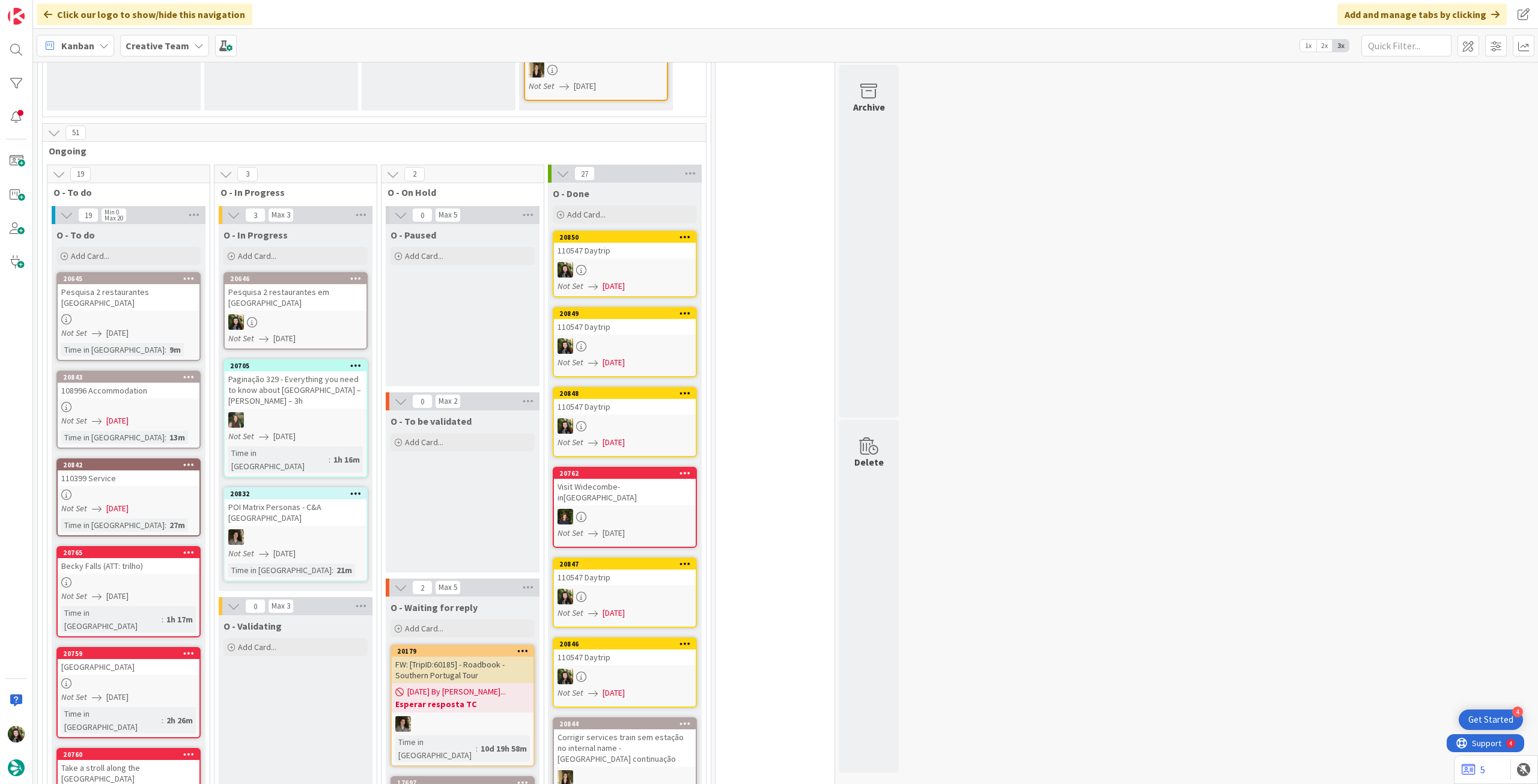
click at [140, 46] on b "Creative Team" at bounding box center [157, 45] width 64 height 12
click at [165, 167] on h4 "Creative Team - Análise" at bounding box center [216, 172] width 163 height 12
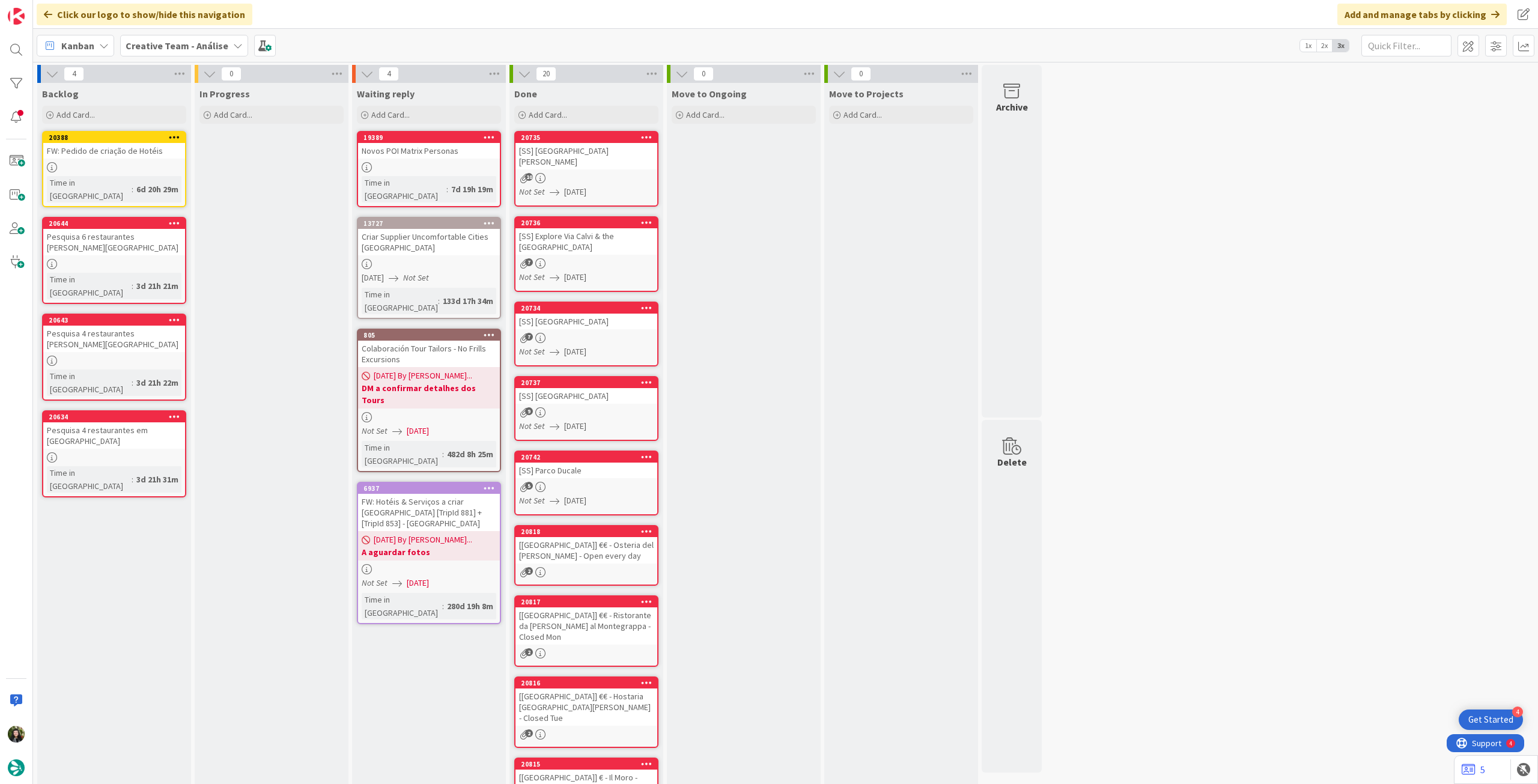
click at [111, 120] on div "Add Card..." at bounding box center [114, 115] width 145 height 18
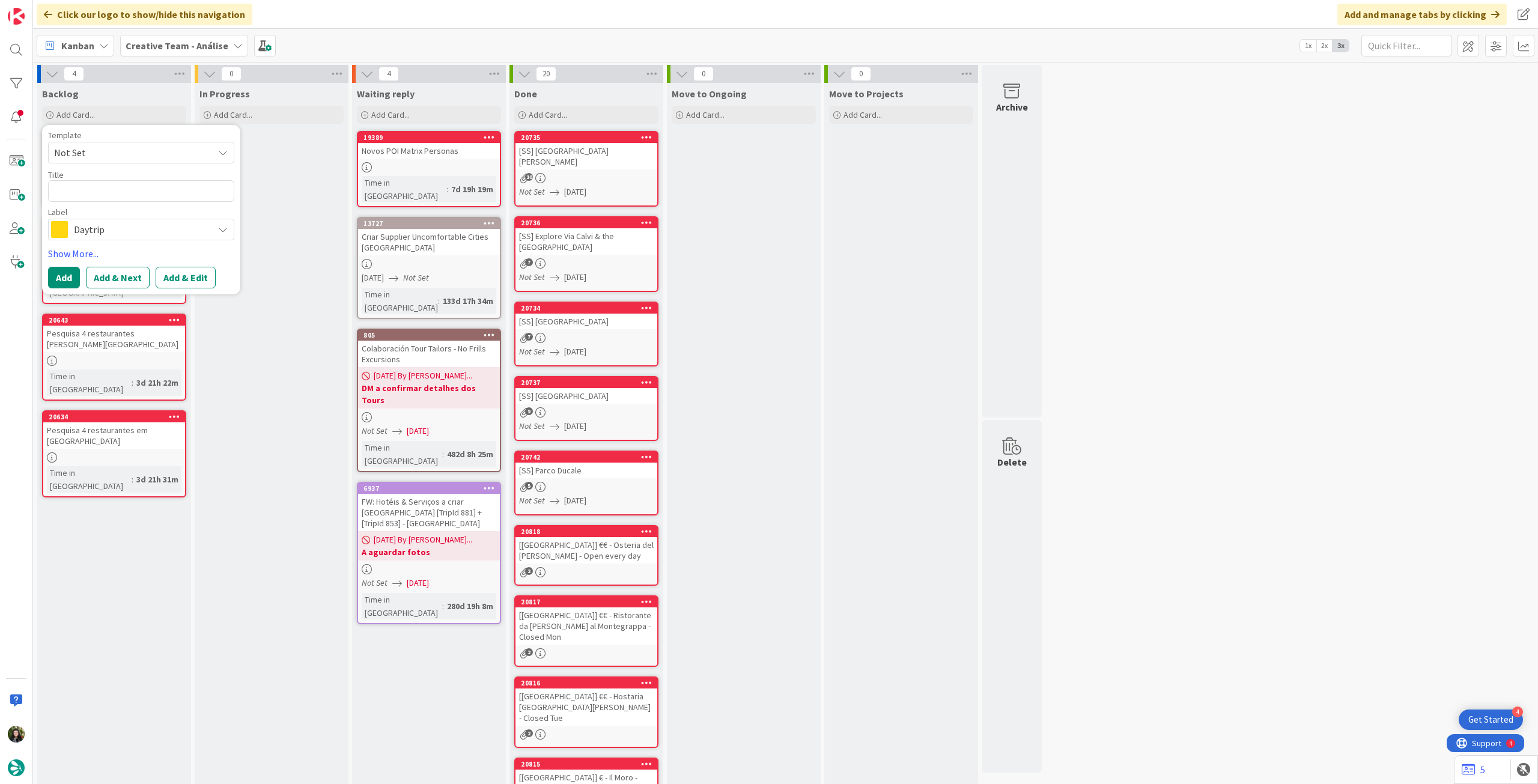
click at [126, 232] on span "Daytrip" at bounding box center [141, 229] width 133 height 17
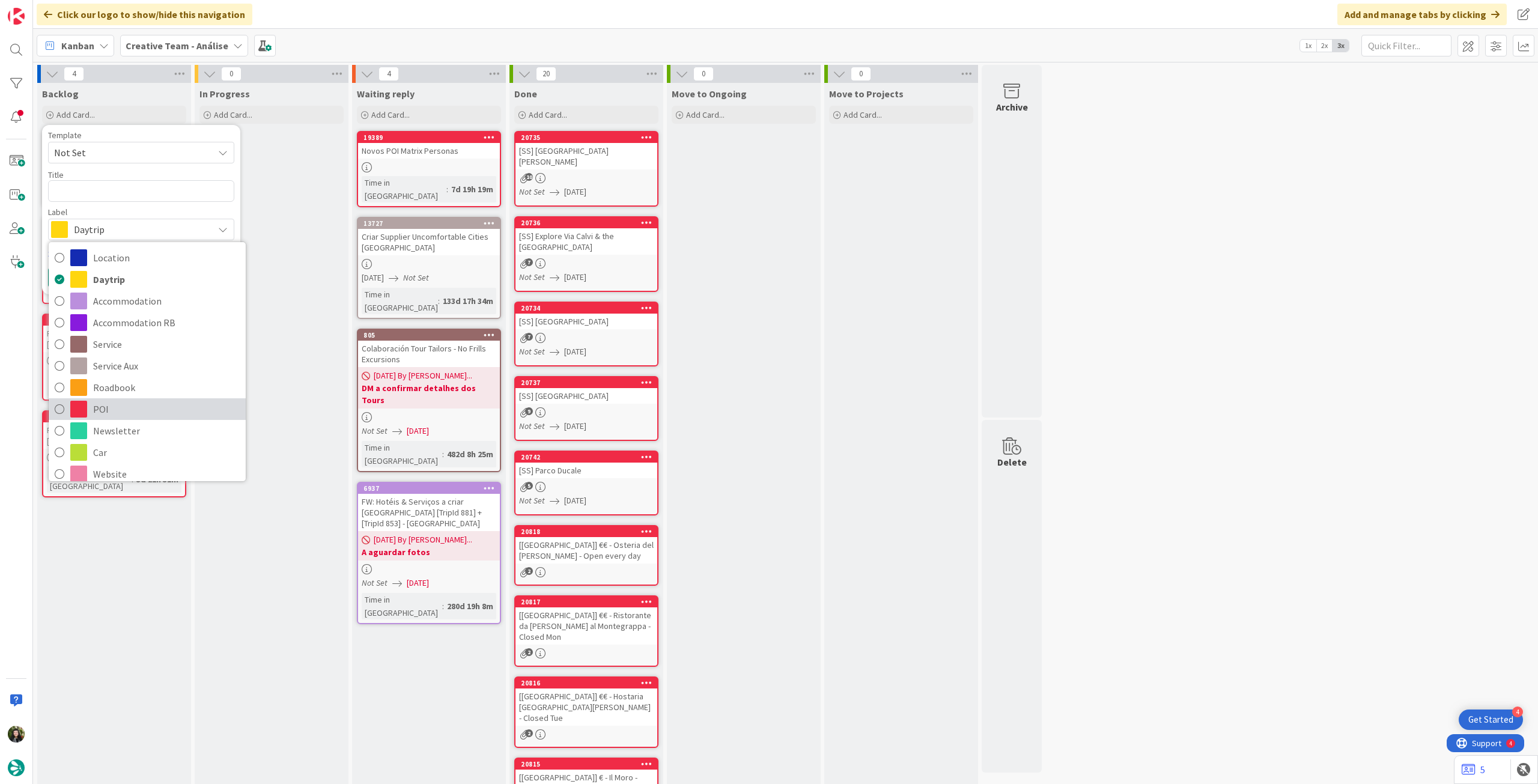
click at [124, 400] on span "POI" at bounding box center [167, 409] width 147 height 18
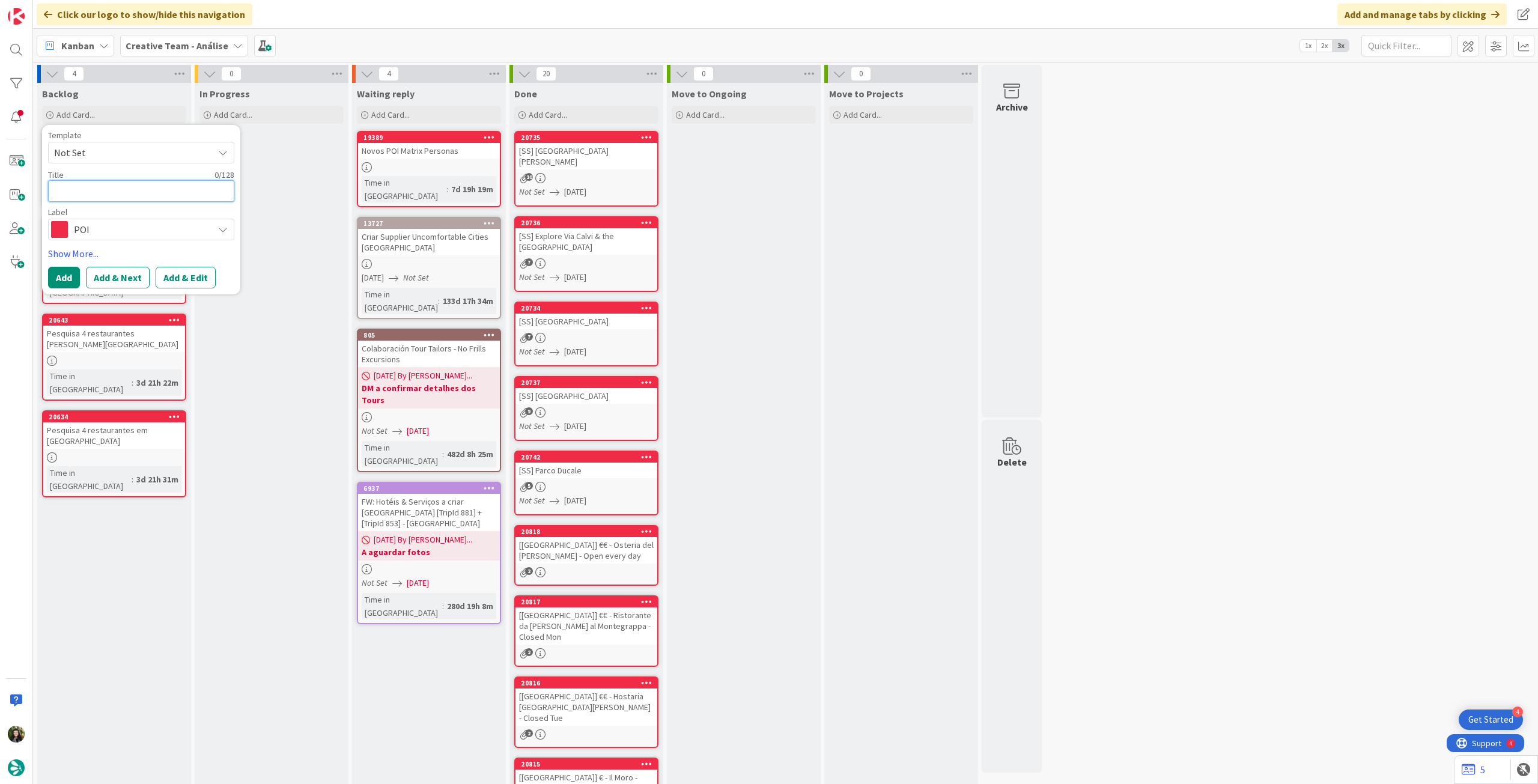
click at [112, 182] on textarea at bounding box center [142, 191] width 186 height 22
type textarea "x"
type textarea "€"
type textarea "x"
type textarea "€€"
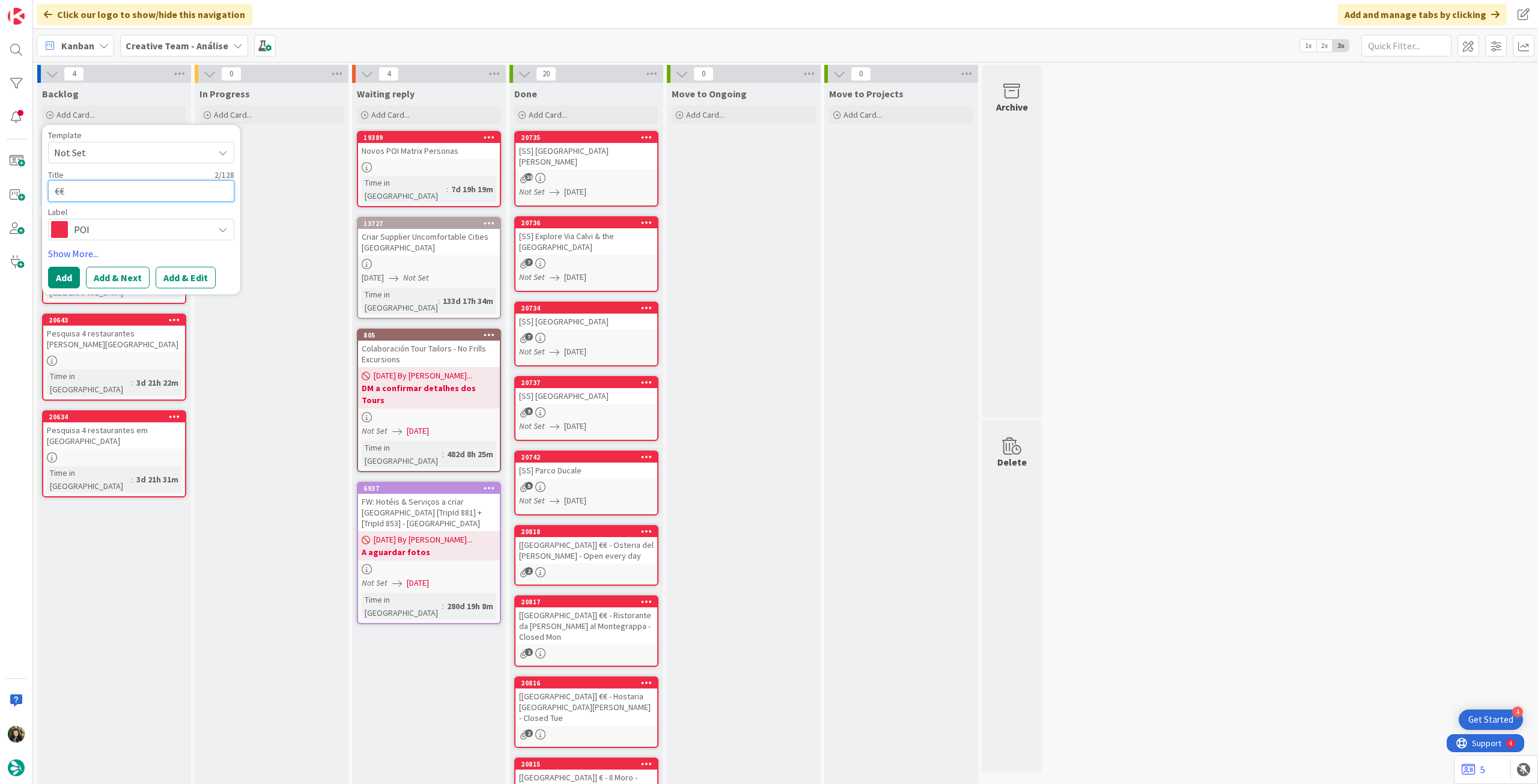
type textarea "x"
type textarea "€€€"
type textarea "x"
type textarea "€€€"
type textarea "x"
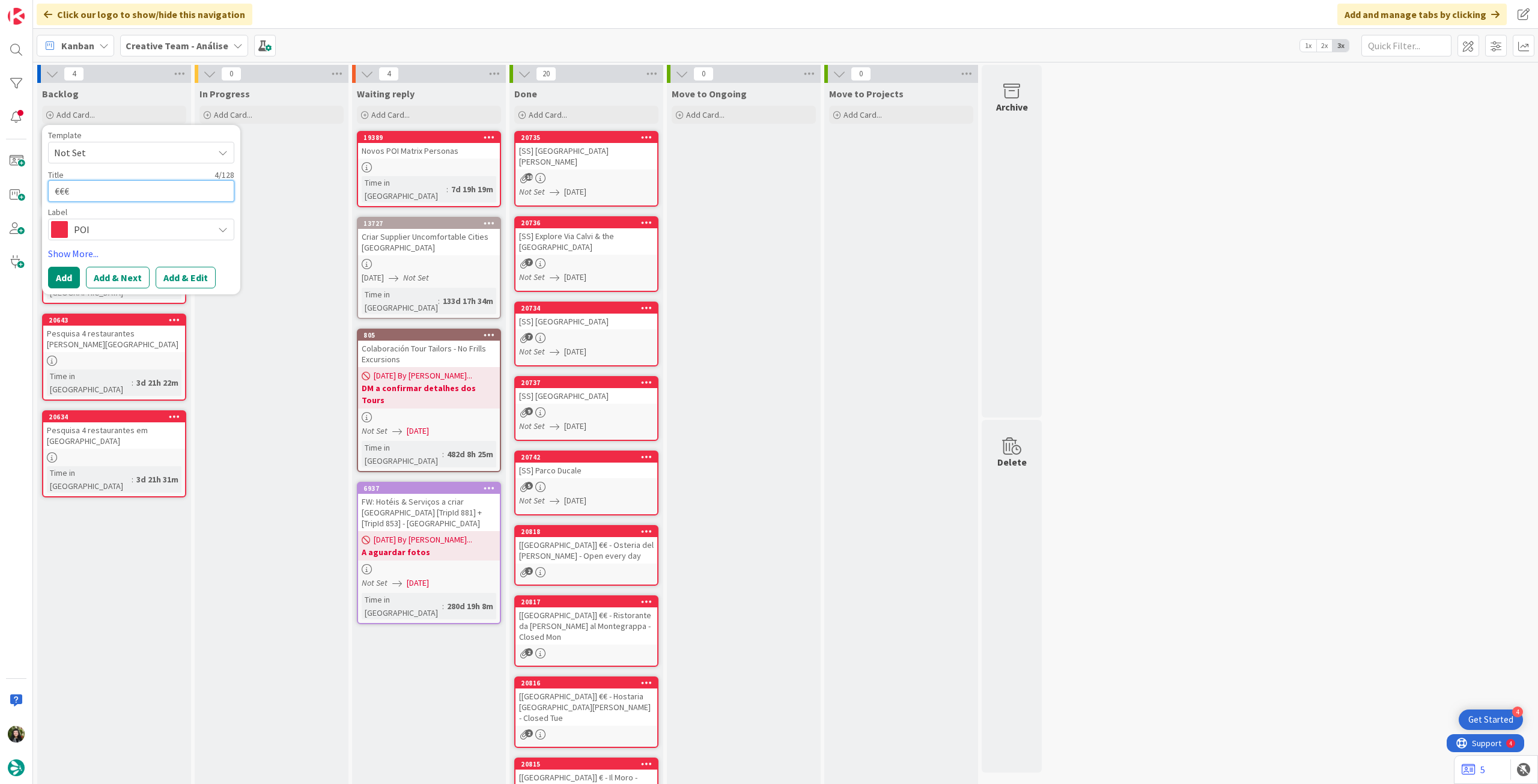
type textarea "€€€ -"
type textarea "x"
type textarea "€€€ -"
paste textarea "The Reading Room Restaurant & Bar"
type textarea "x"
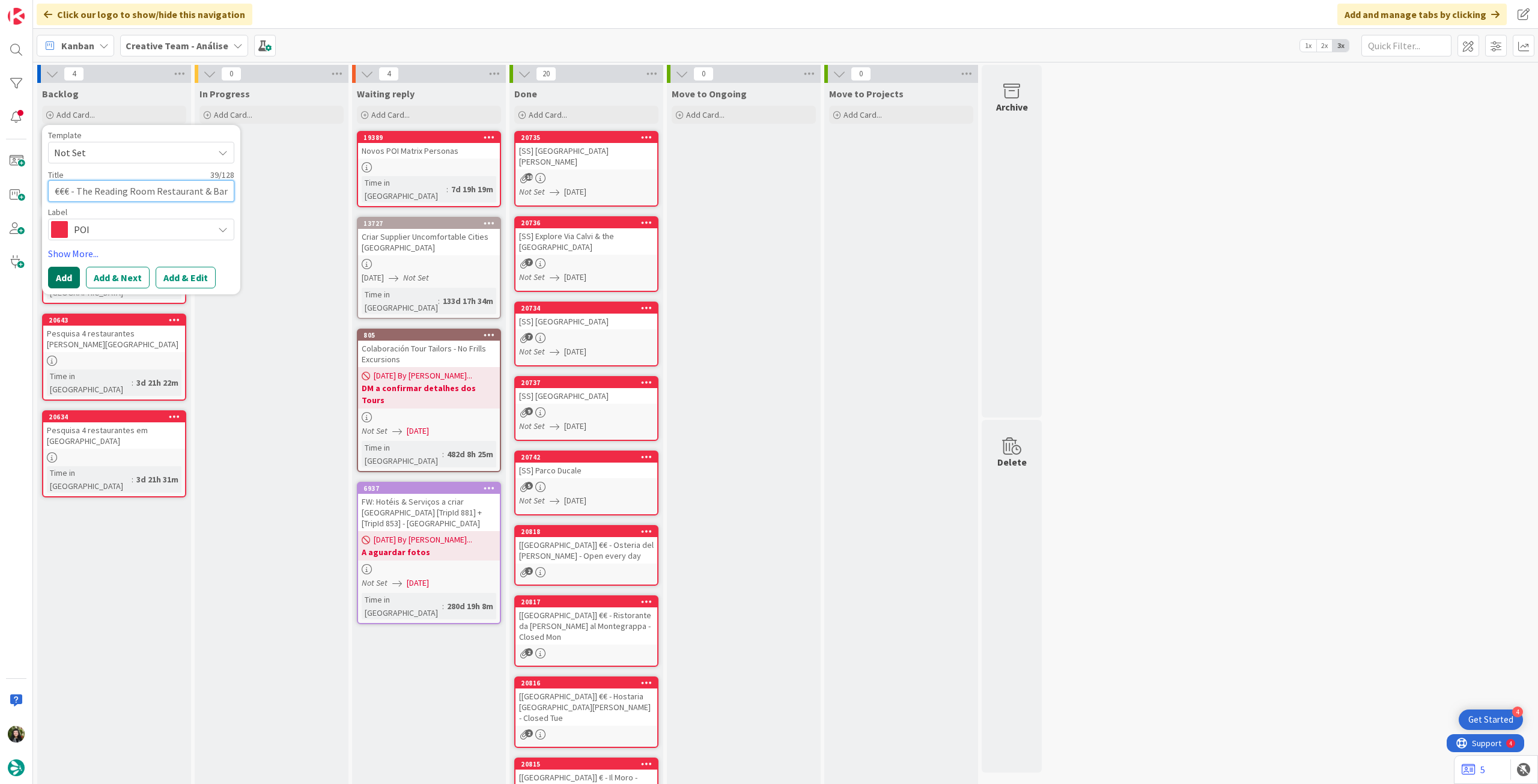
type textarea "€€€ - The Reading Room Restaurant & Bar"
click at [57, 276] on button "Add" at bounding box center [64, 277] width 32 height 22
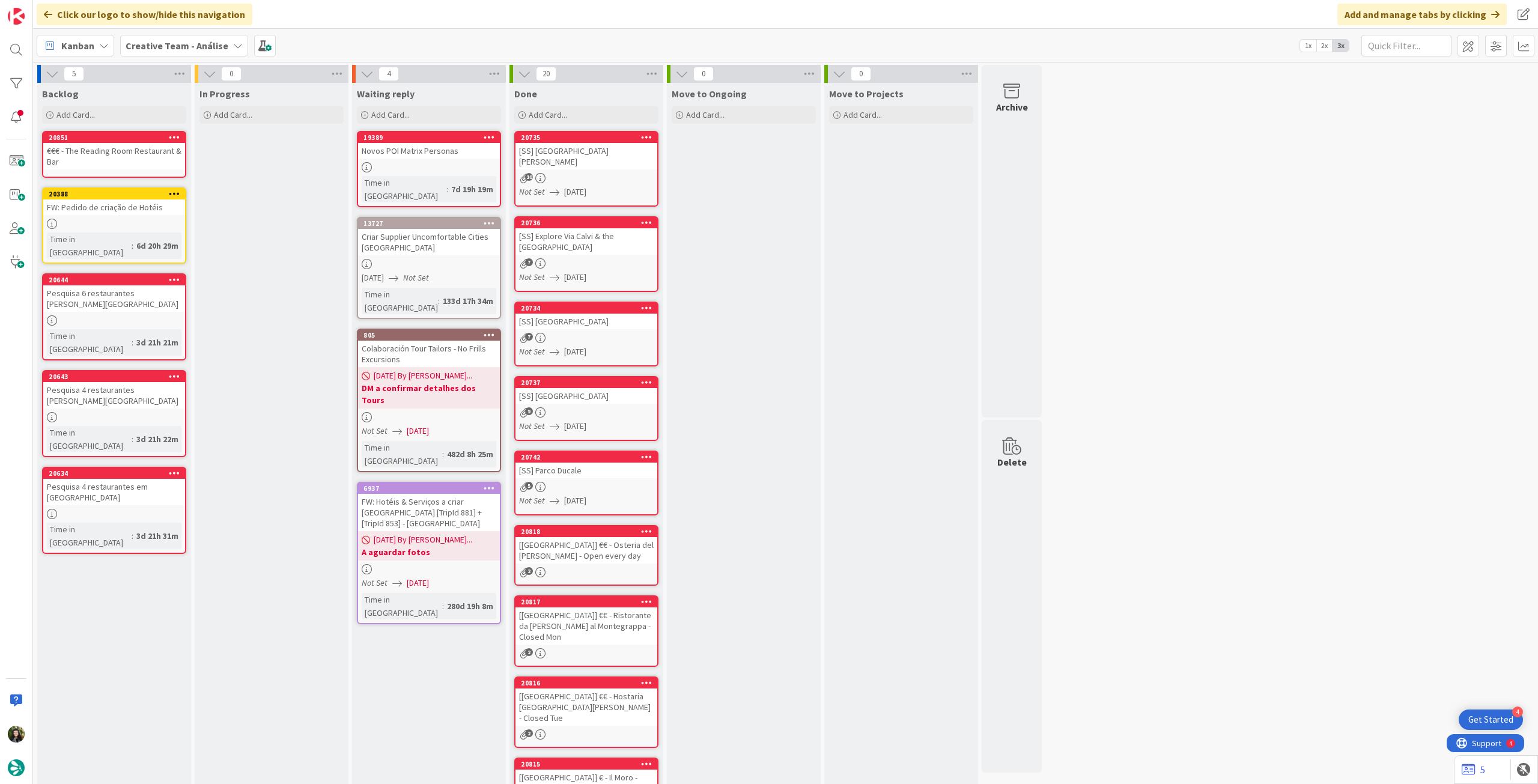
click at [100, 153] on div "€€€ - The Reading Room Restaurant & Bar" at bounding box center [114, 156] width 142 height 26
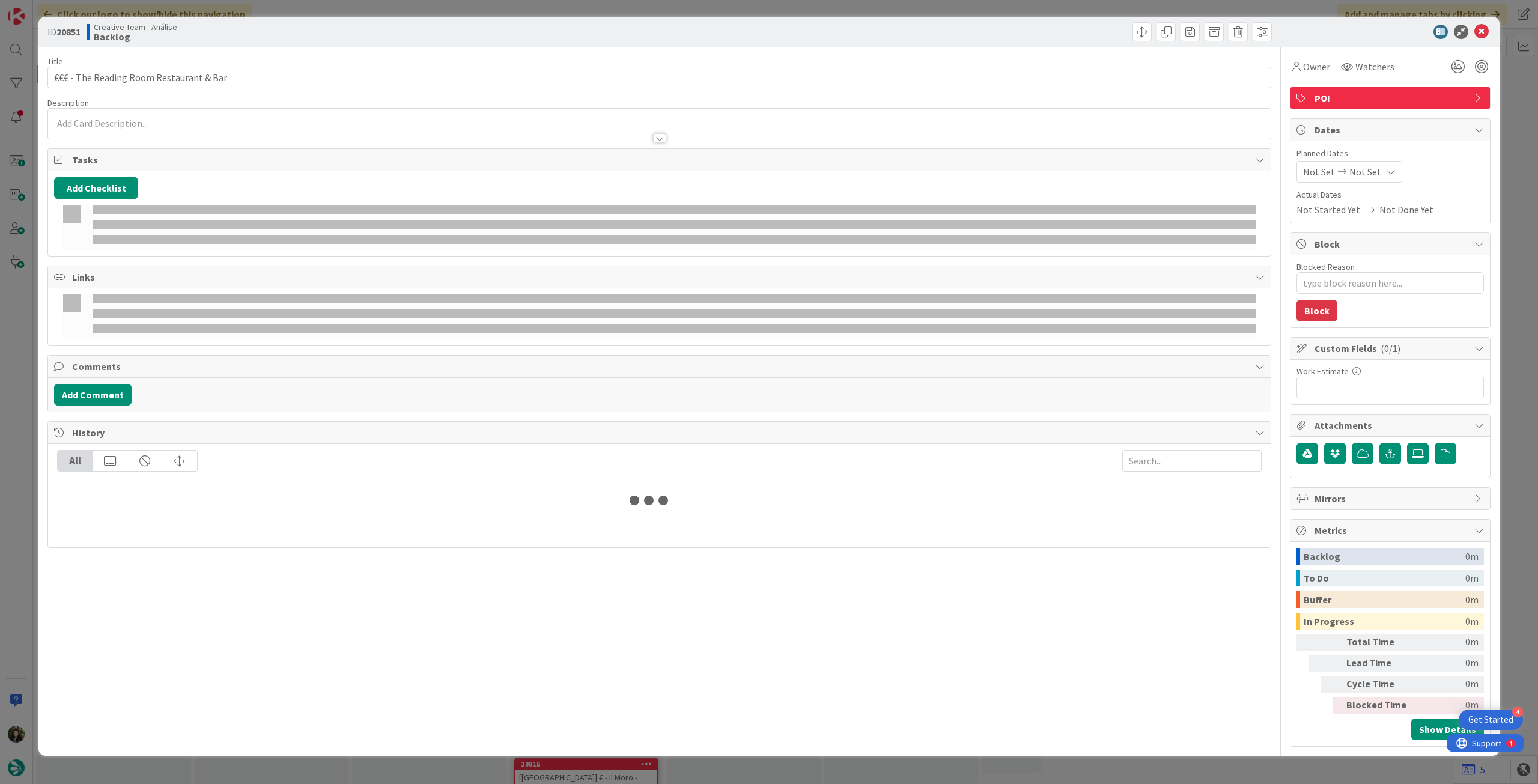
type textarea "x"
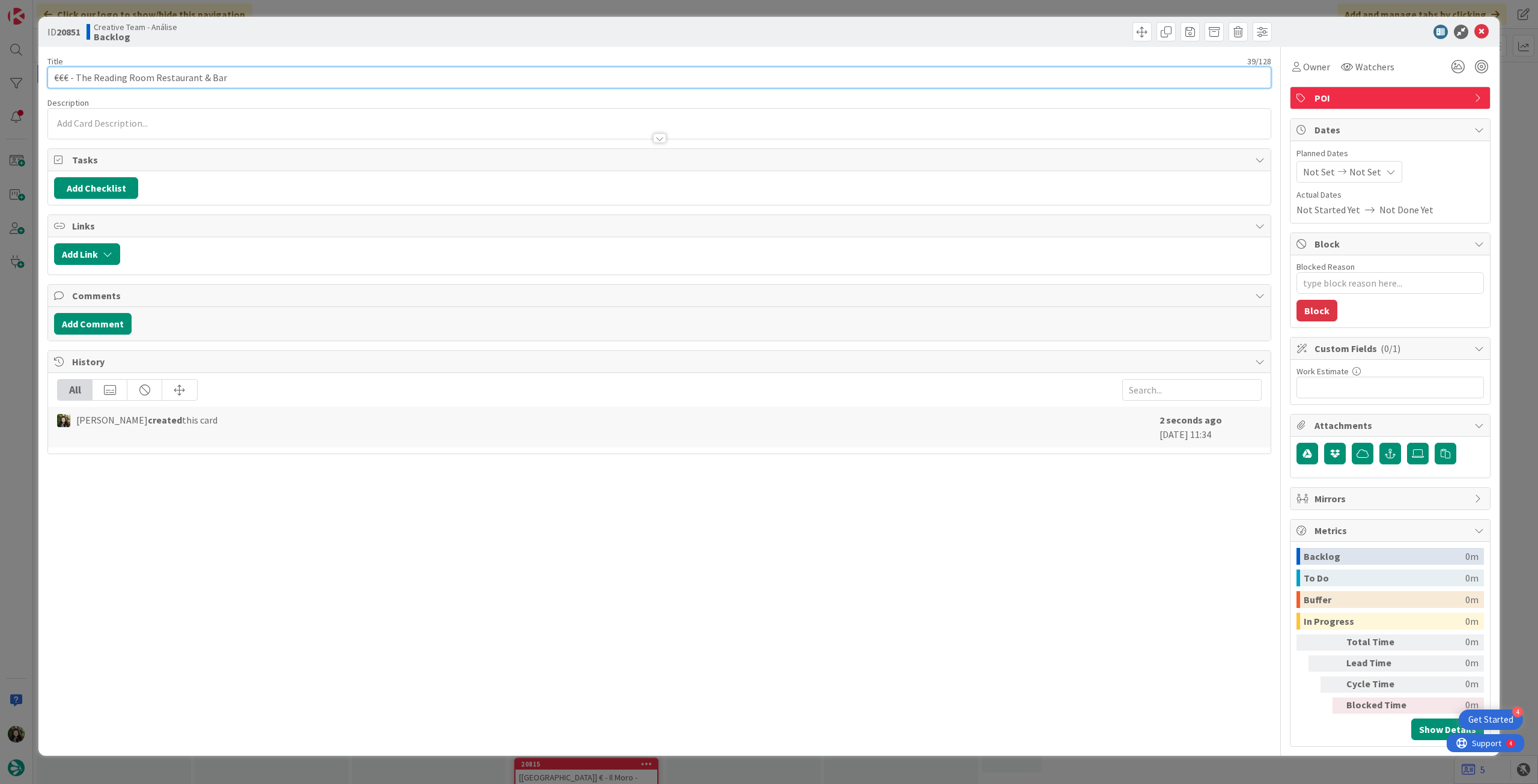
drag, startPoint x: 92, startPoint y: 76, endPoint x: 124, endPoint y: 76, distance: 32.0
click at [124, 76] on input "€€€ - The Reading Room Restaurant & Bar" at bounding box center [659, 77] width 1224 height 22
click at [138, 122] on div at bounding box center [660, 124] width 1223 height 30
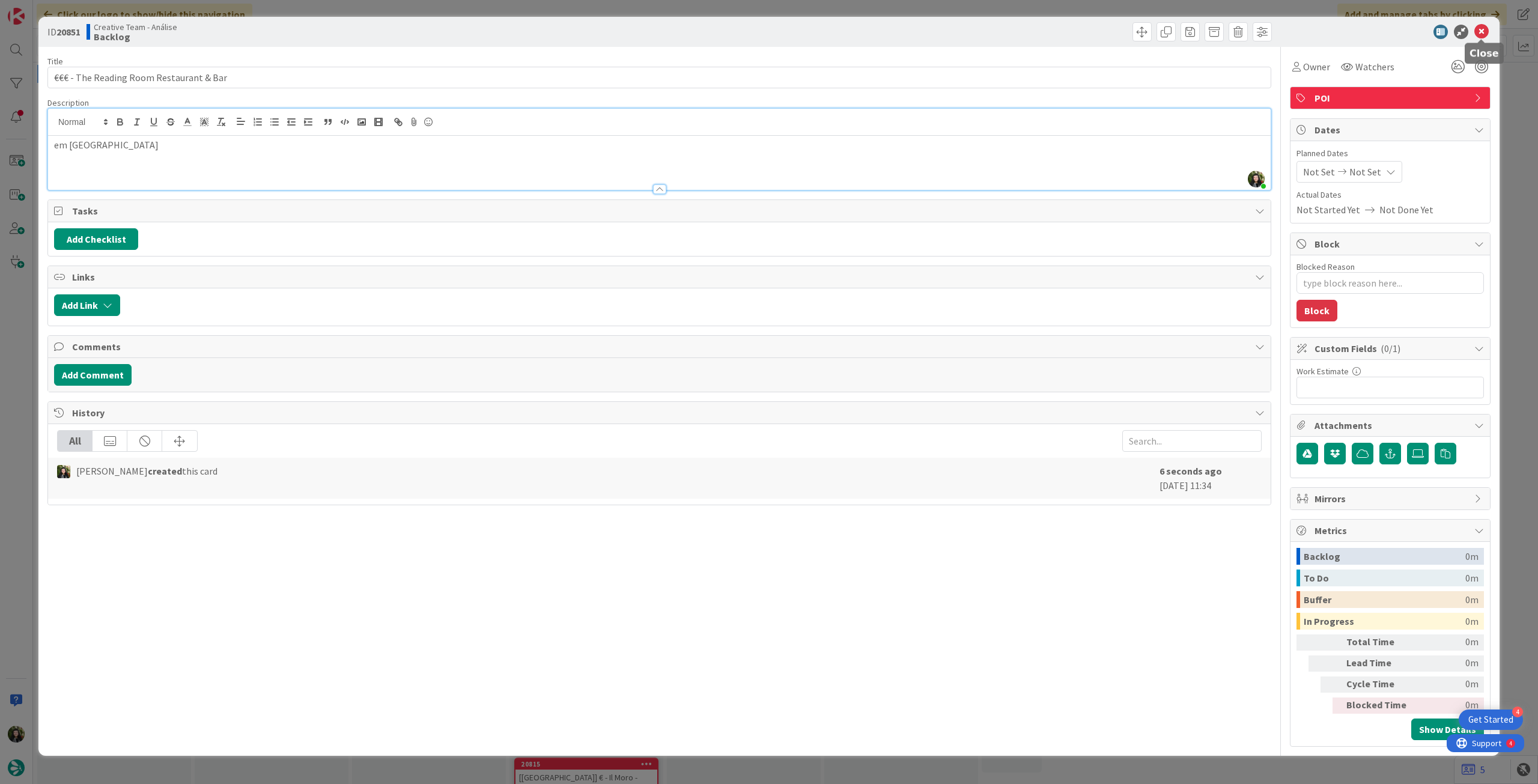
click at [1480, 27] on icon at bounding box center [1481, 32] width 14 height 14
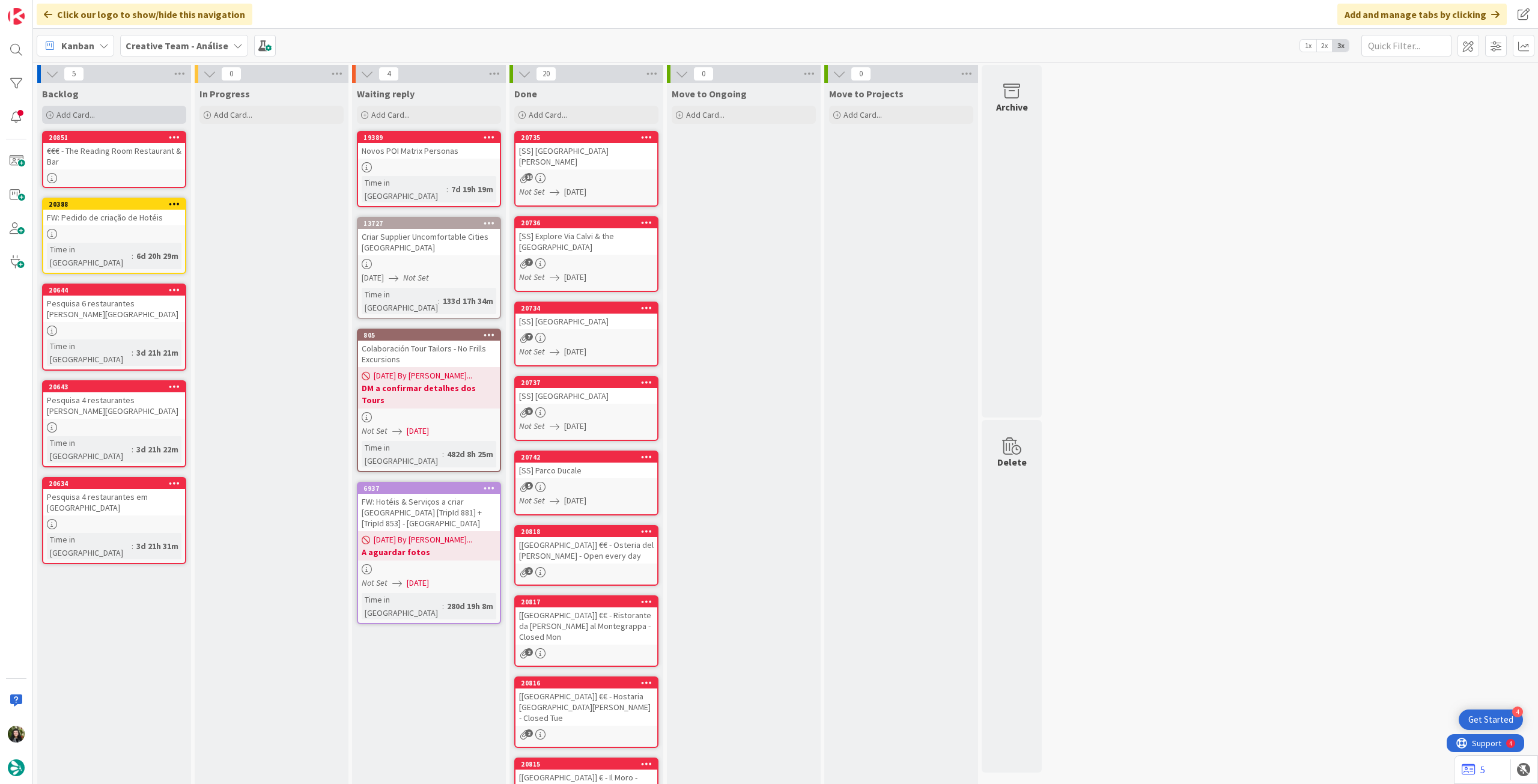
click at [111, 115] on div "Add Card..." at bounding box center [114, 115] width 145 height 18
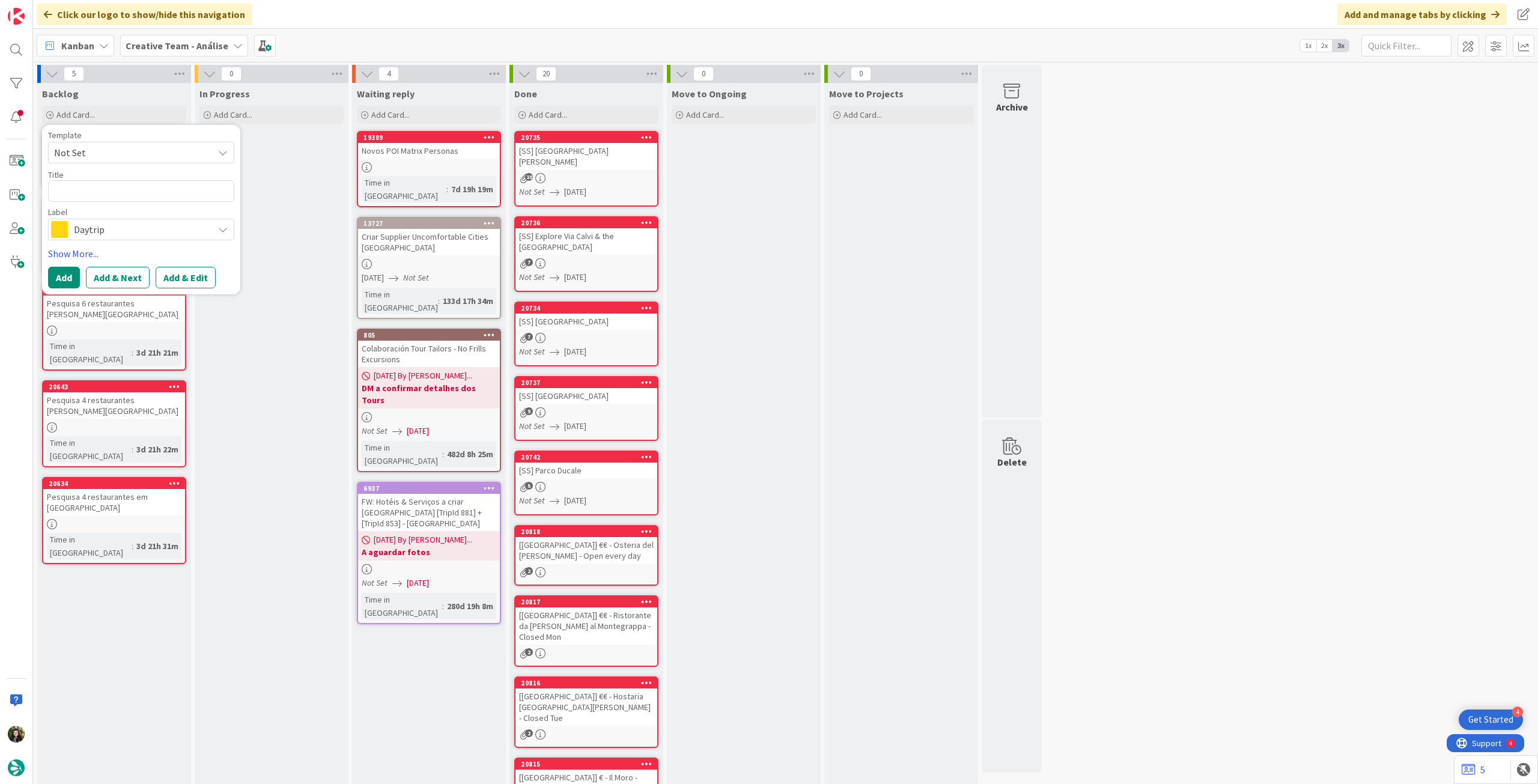
click at [120, 228] on span "Daytrip" at bounding box center [141, 229] width 133 height 17
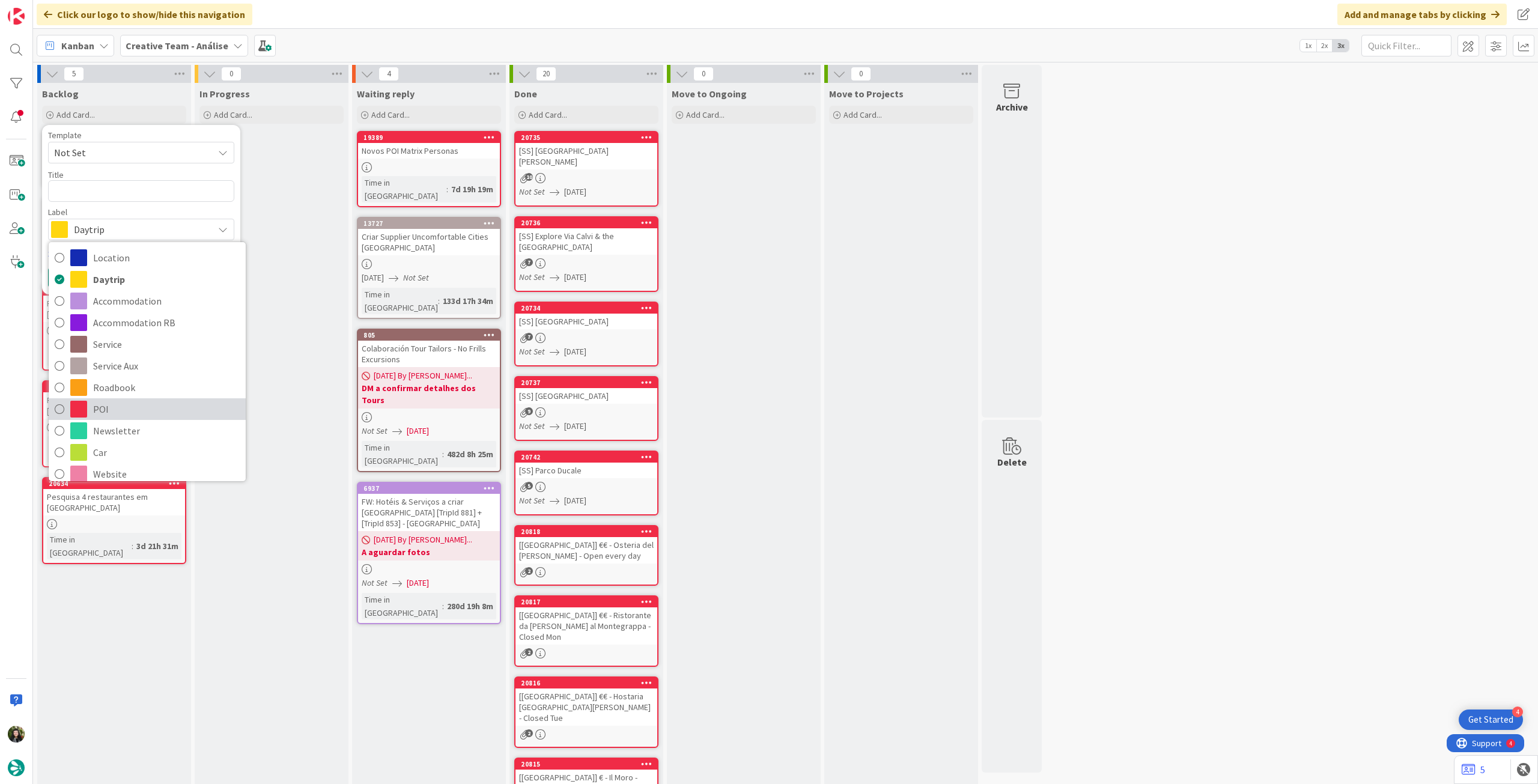
click at [135, 400] on span "POI" at bounding box center [167, 409] width 147 height 18
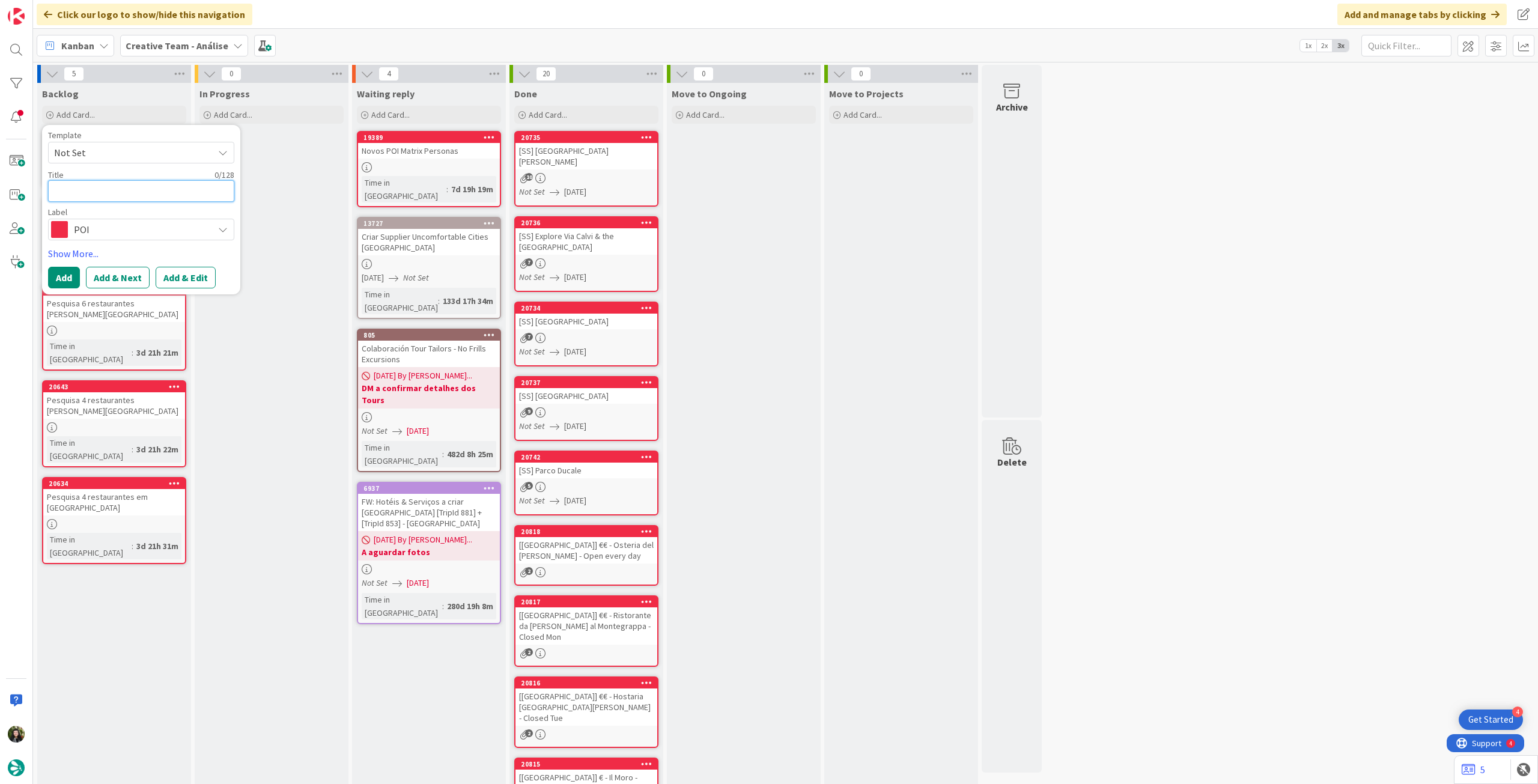
click at [127, 189] on textarea at bounding box center [142, 191] width 186 height 22
type textarea "x"
type textarea "€"
type textarea "x"
type textarea "€€"
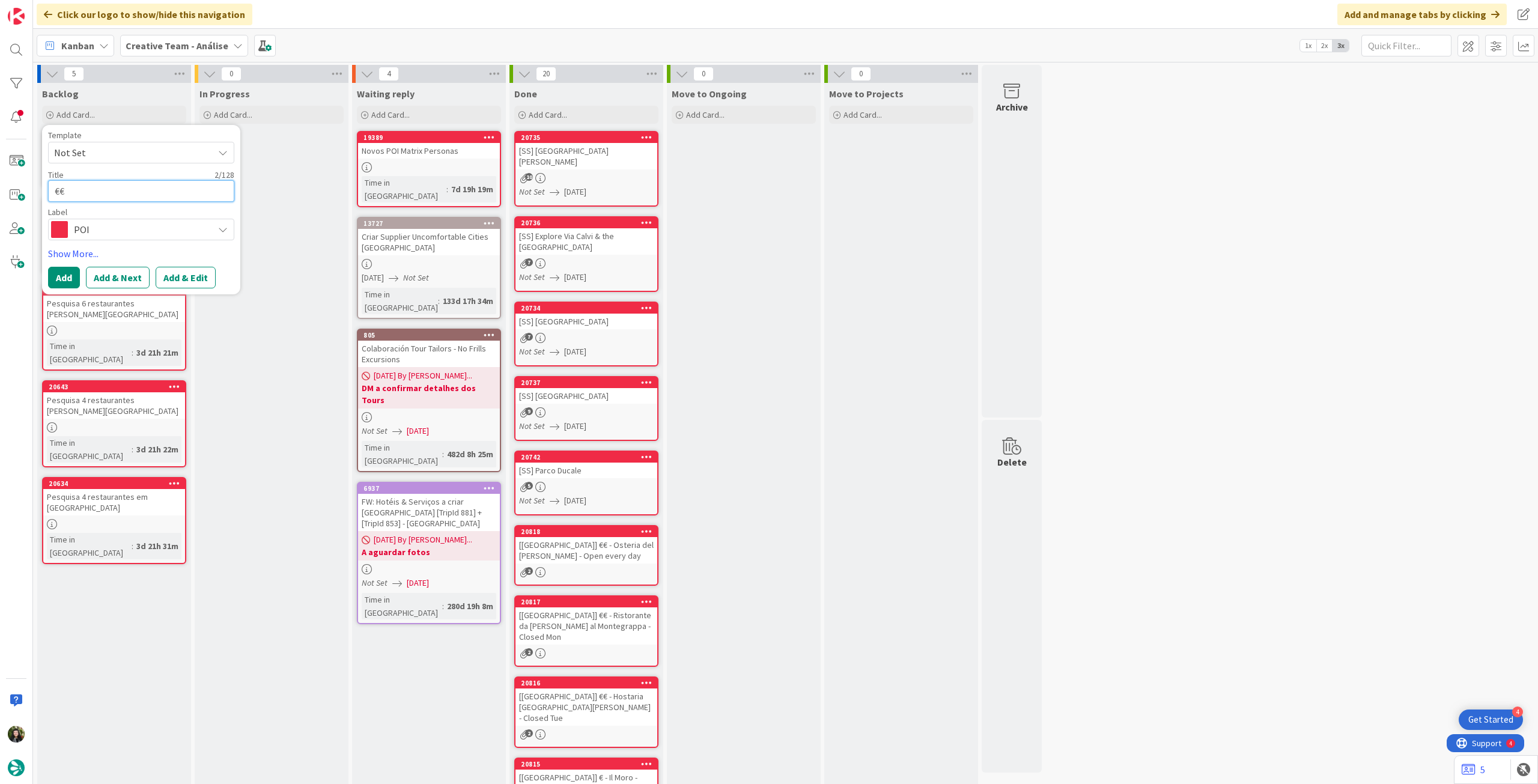
type textarea "x"
type textarea "€€"
type textarea "x"
type textarea "€€ -"
type textarea "x"
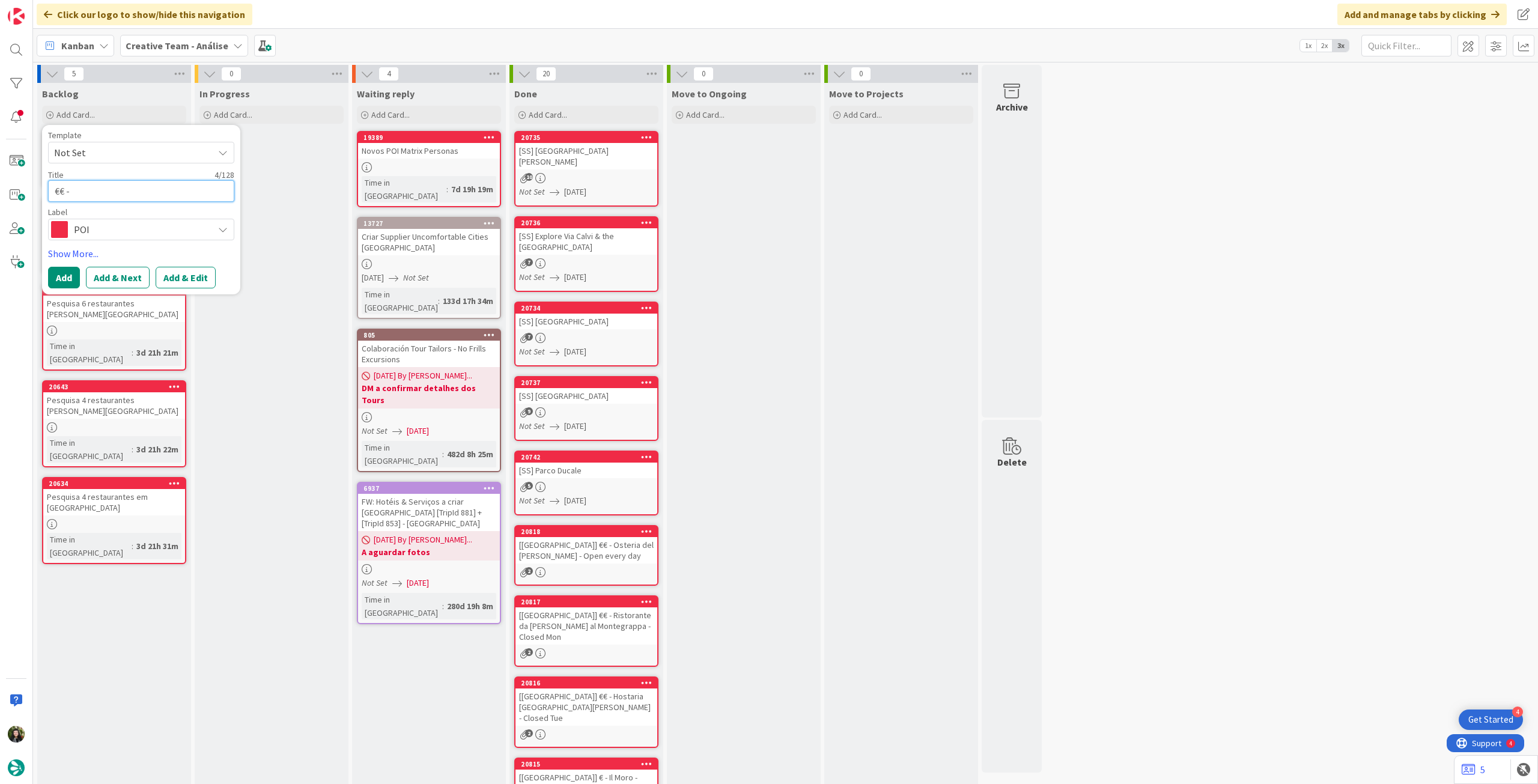
type textarea "€€ -"
paste textarea "[PERSON_NAME]"
type textarea "x"
type textarea "€€ - [PERSON_NAME]"
click at [69, 275] on button "Add" at bounding box center [64, 277] width 32 height 22
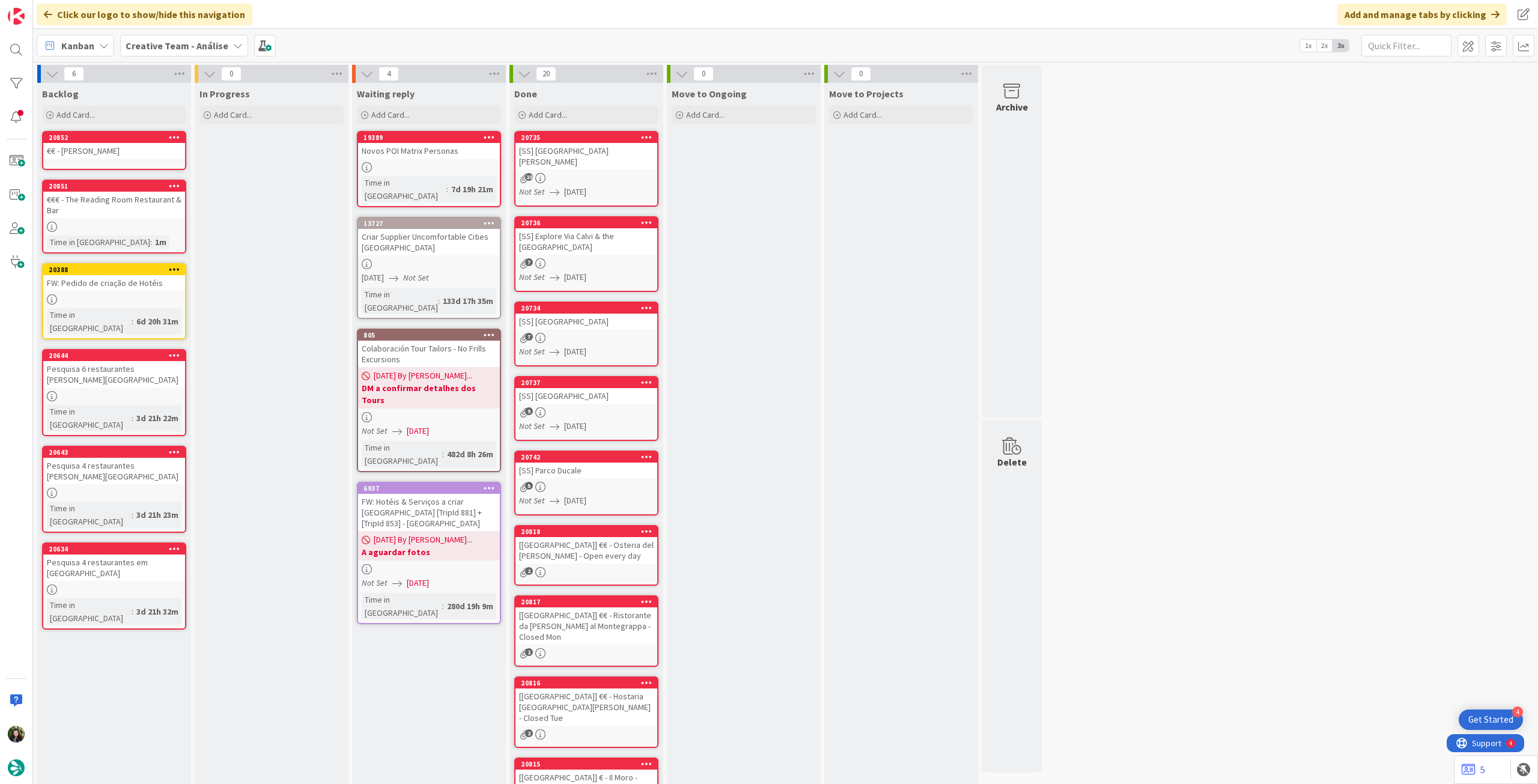
click at [108, 209] on div "€€€ - The Reading Room Restaurant & Bar" at bounding box center [114, 204] width 142 height 26
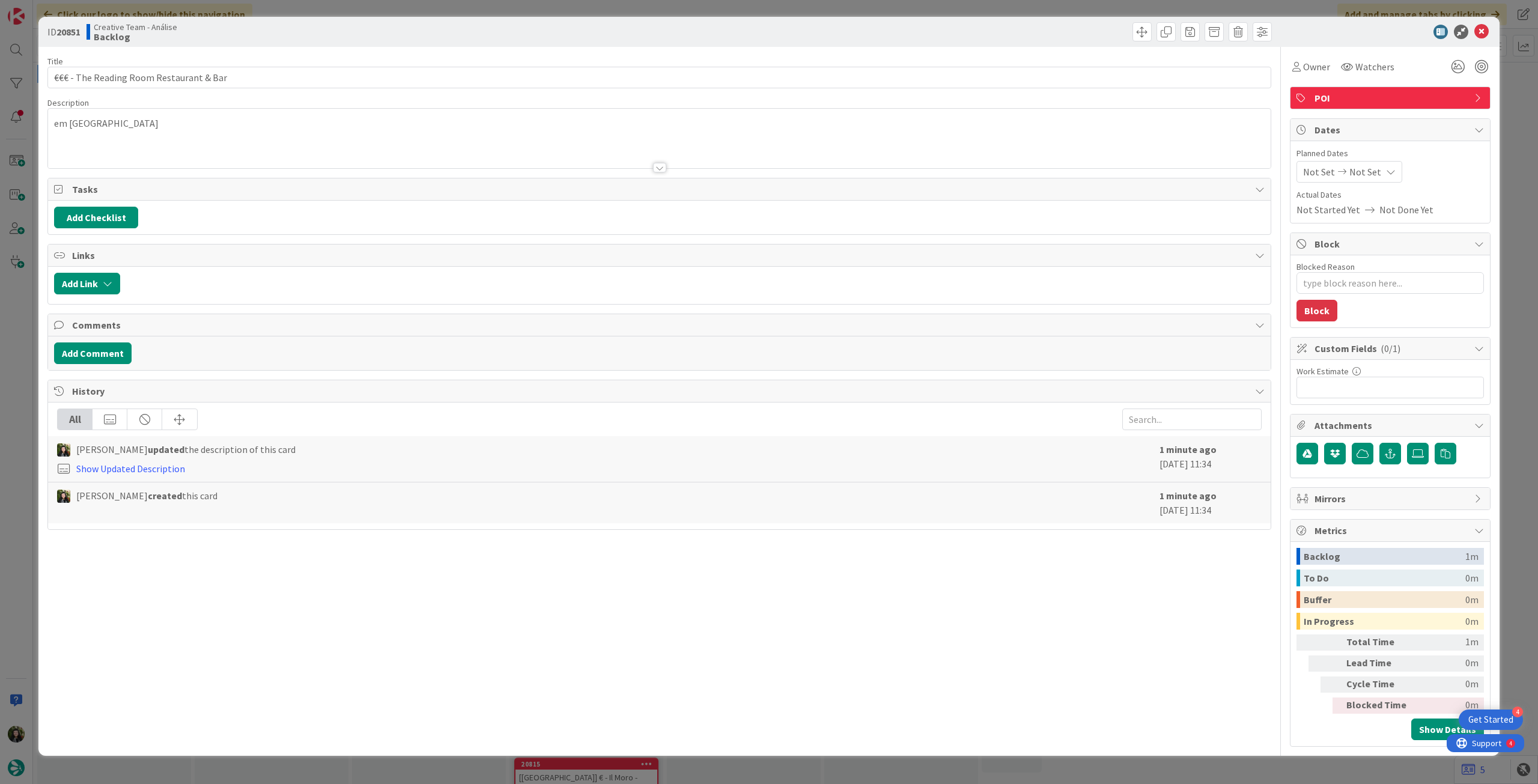
click at [116, 127] on div "em [GEOGRAPHIC_DATA]" at bounding box center [660, 138] width 1223 height 60
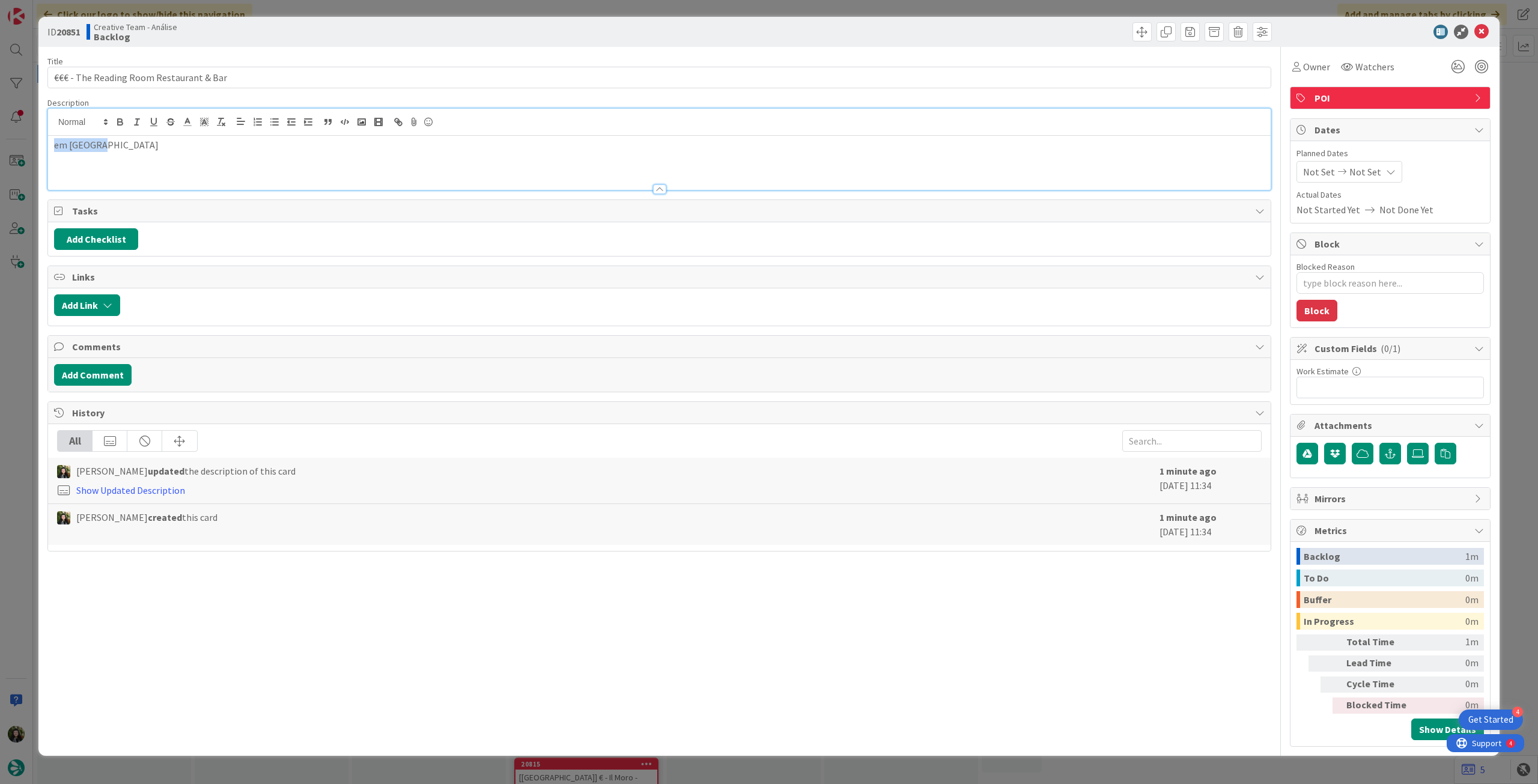
drag, startPoint x: 129, startPoint y: 145, endPoint x: 10, endPoint y: 138, distance: 119.2
click at [10, 138] on div "ID 20851 Creative Team - Análise Backlog Title 39 / 128 €€€ - The Reading Room …" at bounding box center [769, 392] width 1538 height 784
copy p "em [GEOGRAPHIC_DATA]"
click at [1482, 27] on icon at bounding box center [1481, 32] width 14 height 14
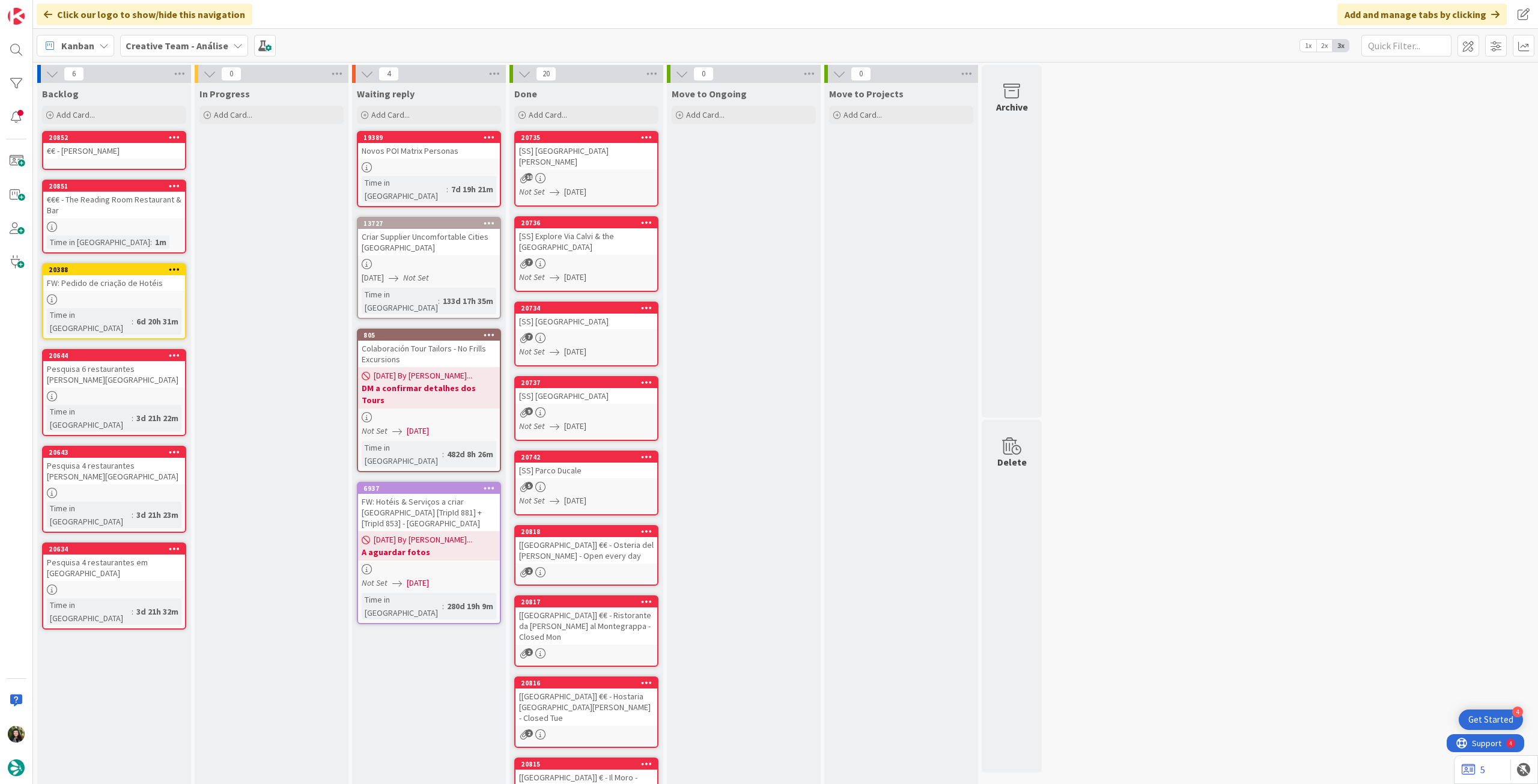
click at [126, 146] on div "€€ - [PERSON_NAME]" at bounding box center [114, 151] width 142 height 16
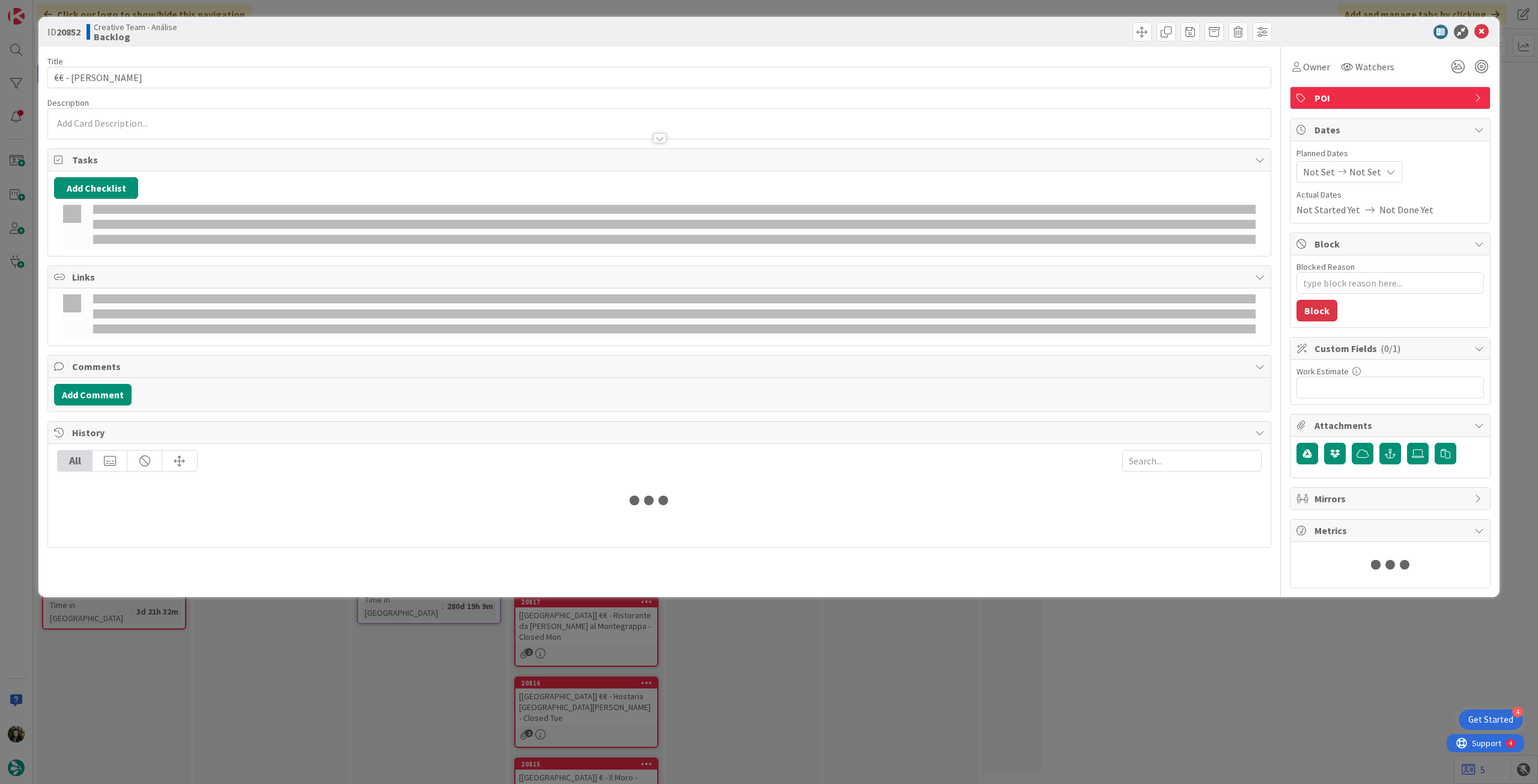
click at [141, 129] on div at bounding box center [660, 132] width 1223 height 13
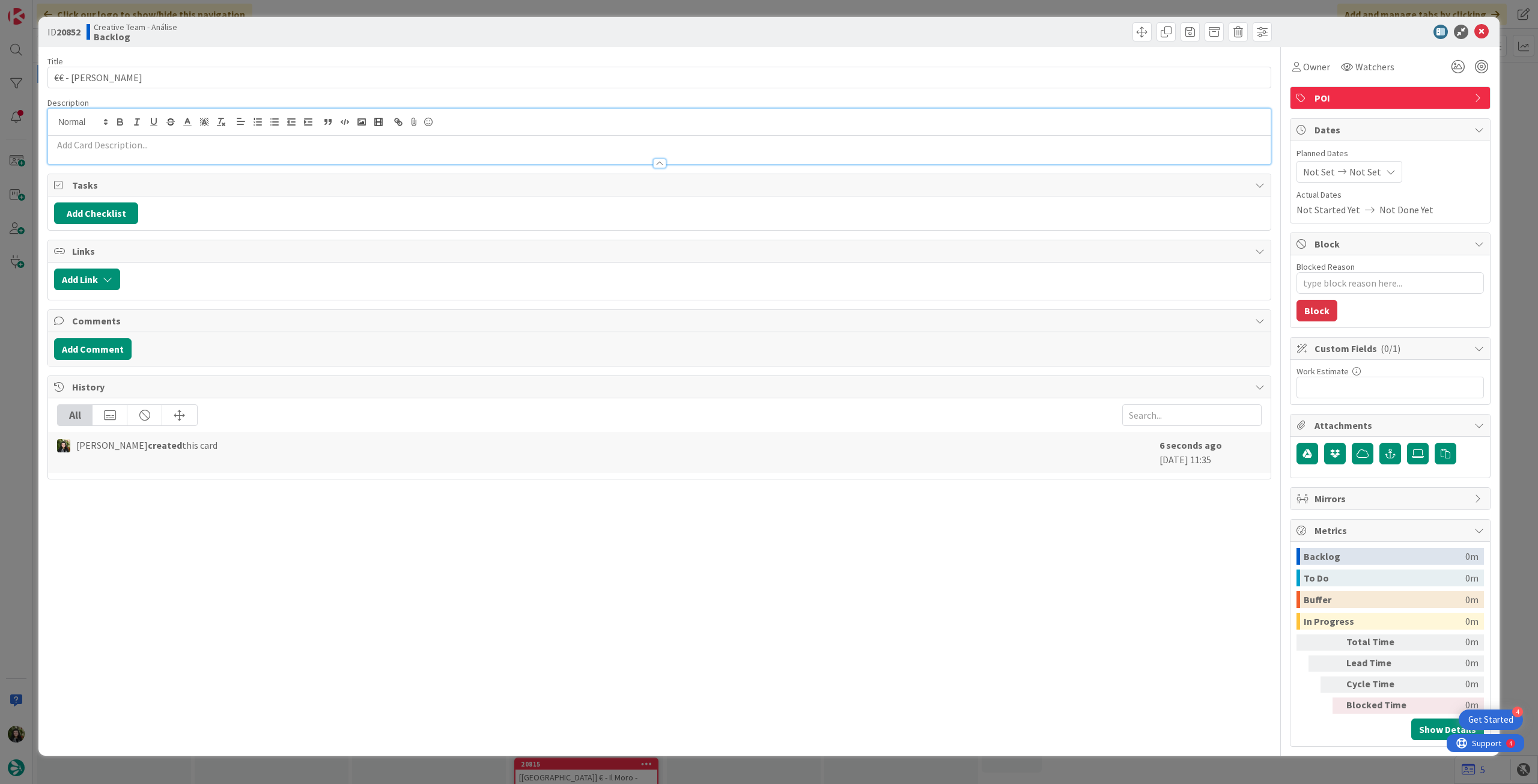
click at [139, 150] on p at bounding box center [659, 145] width 1211 height 14
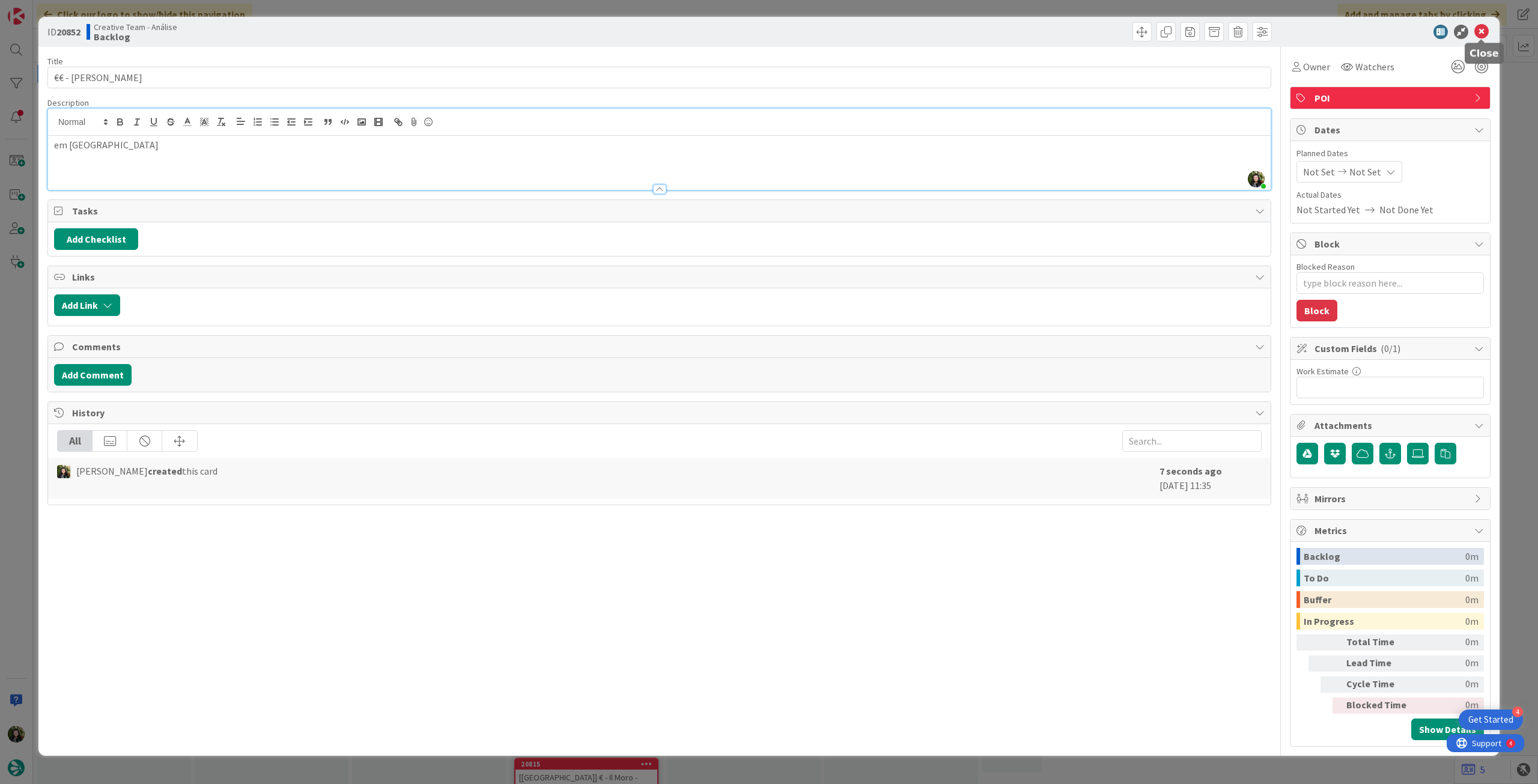
click at [1480, 30] on icon at bounding box center [1481, 32] width 14 height 14
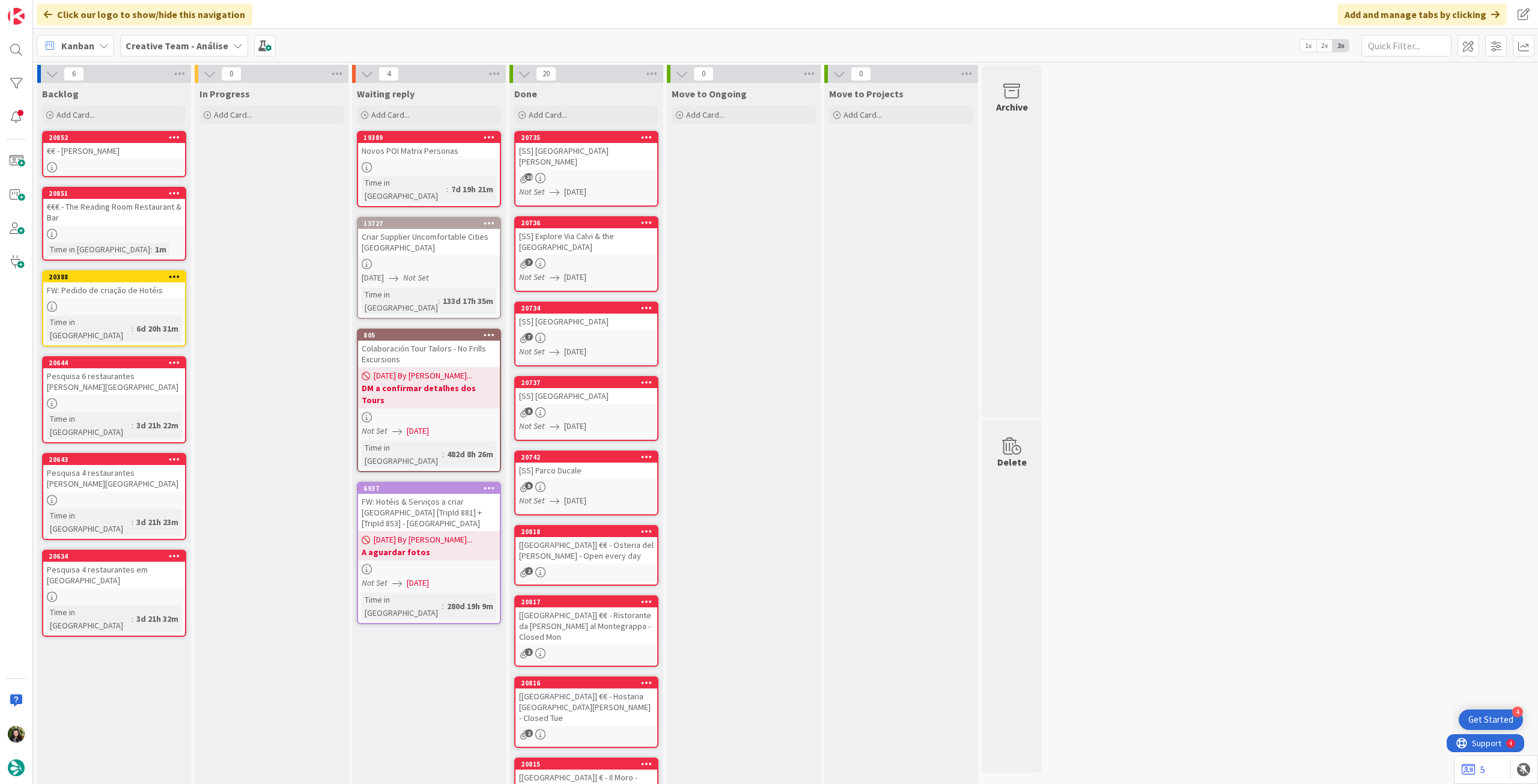
click at [180, 42] on b "Creative Team - Análise" at bounding box center [177, 45] width 103 height 12
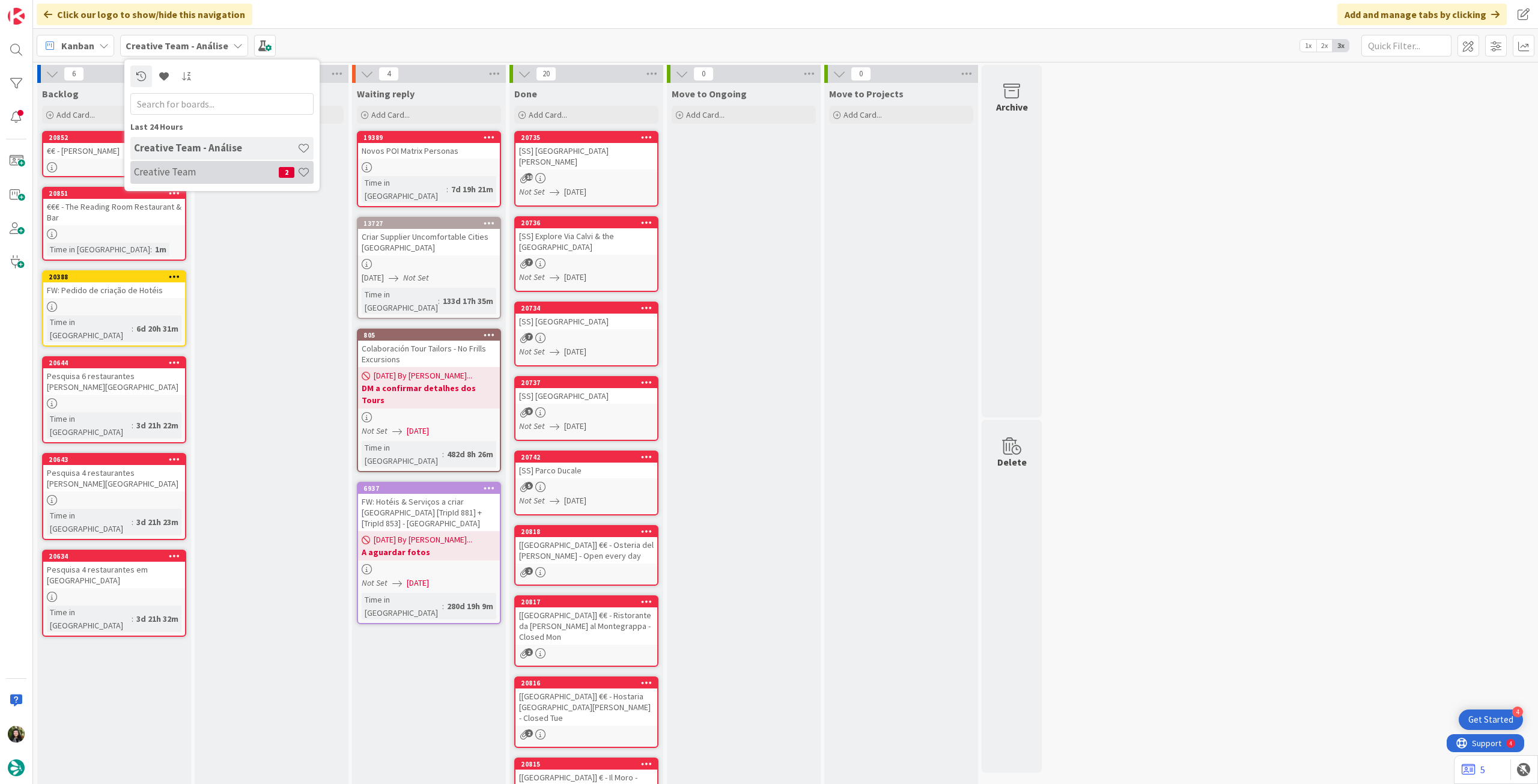
click at [191, 170] on h4 "Creative Team" at bounding box center [206, 172] width 145 height 12
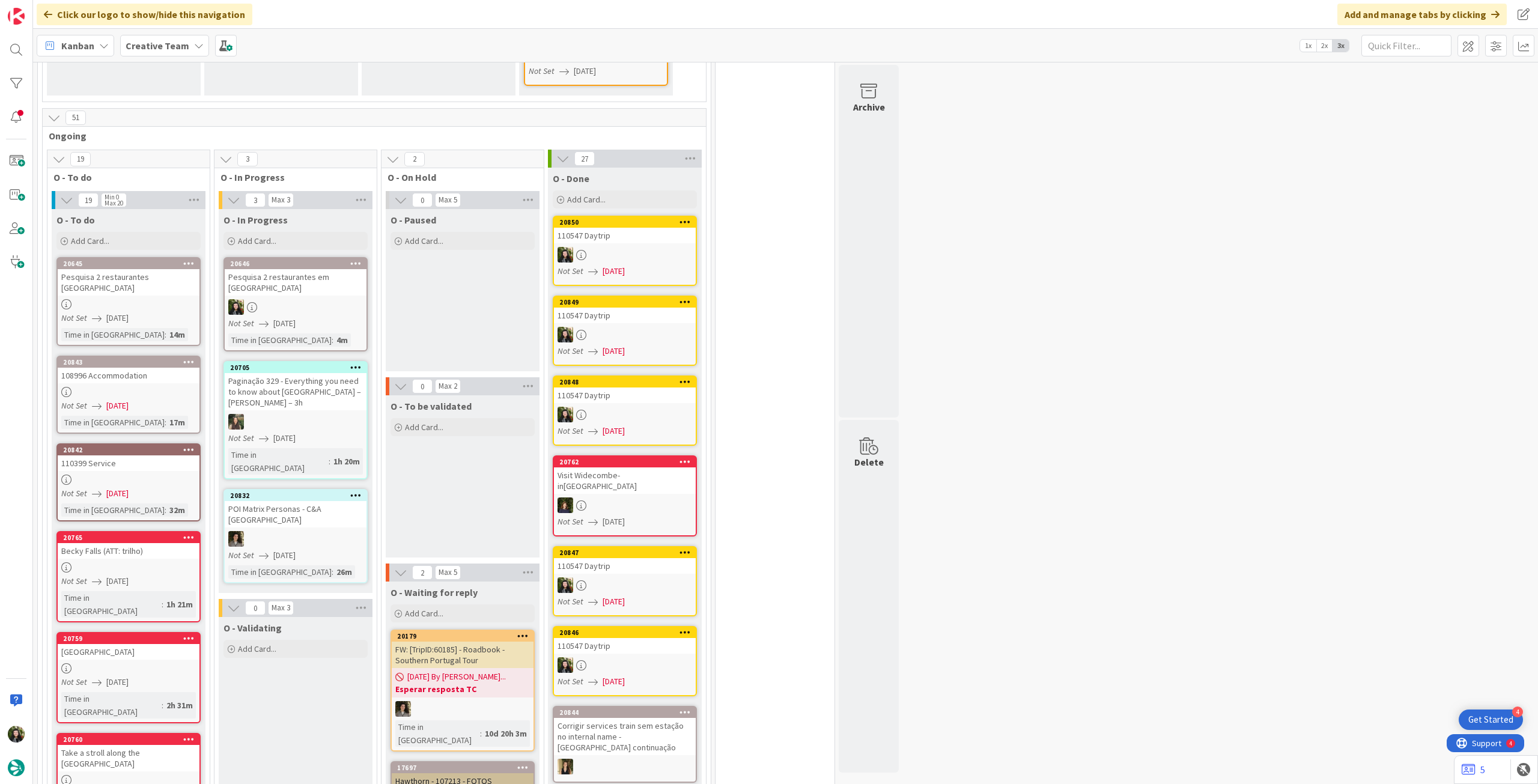
scroll to position [481, 0]
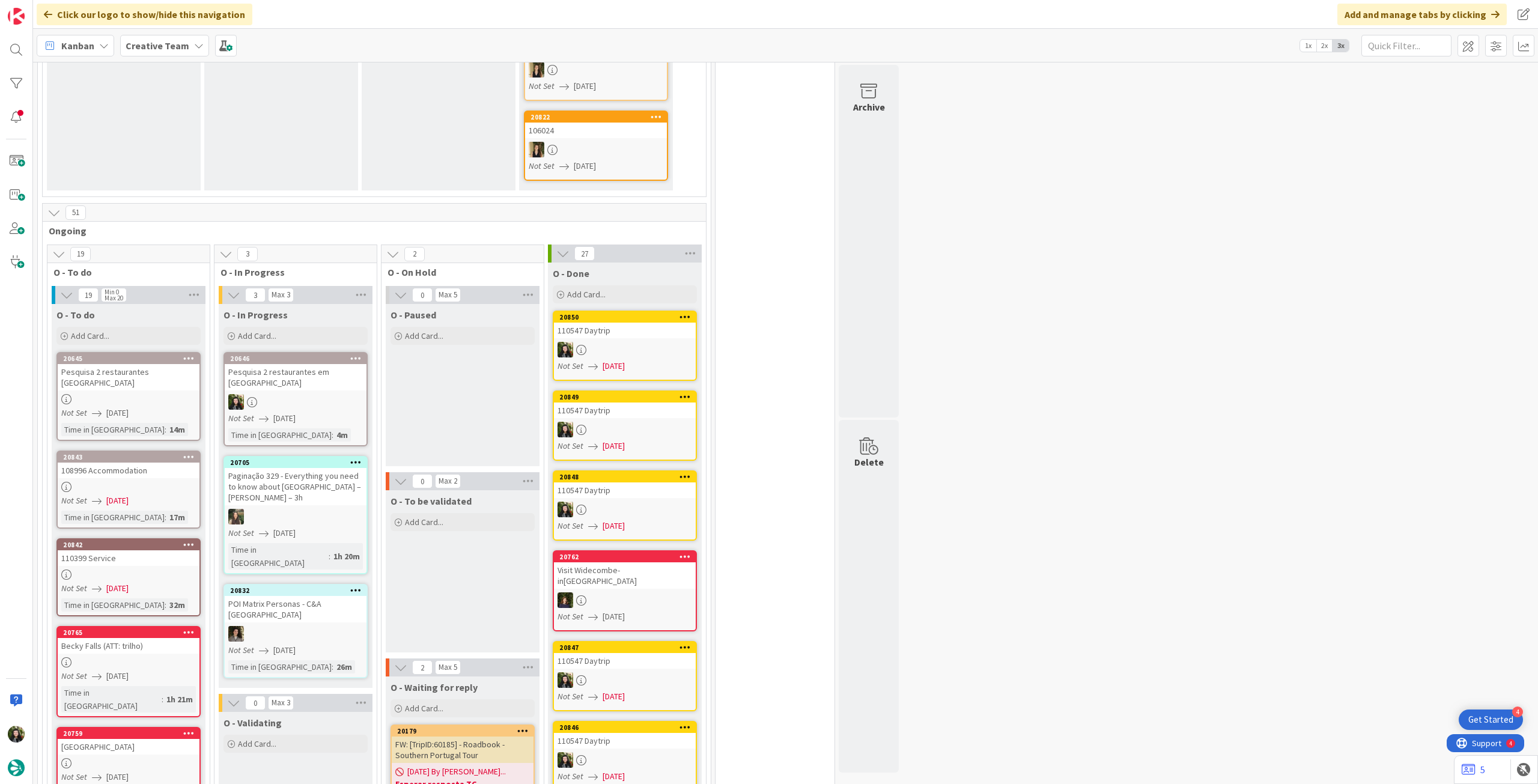
click at [308, 394] on div at bounding box center [295, 402] width 142 height 16
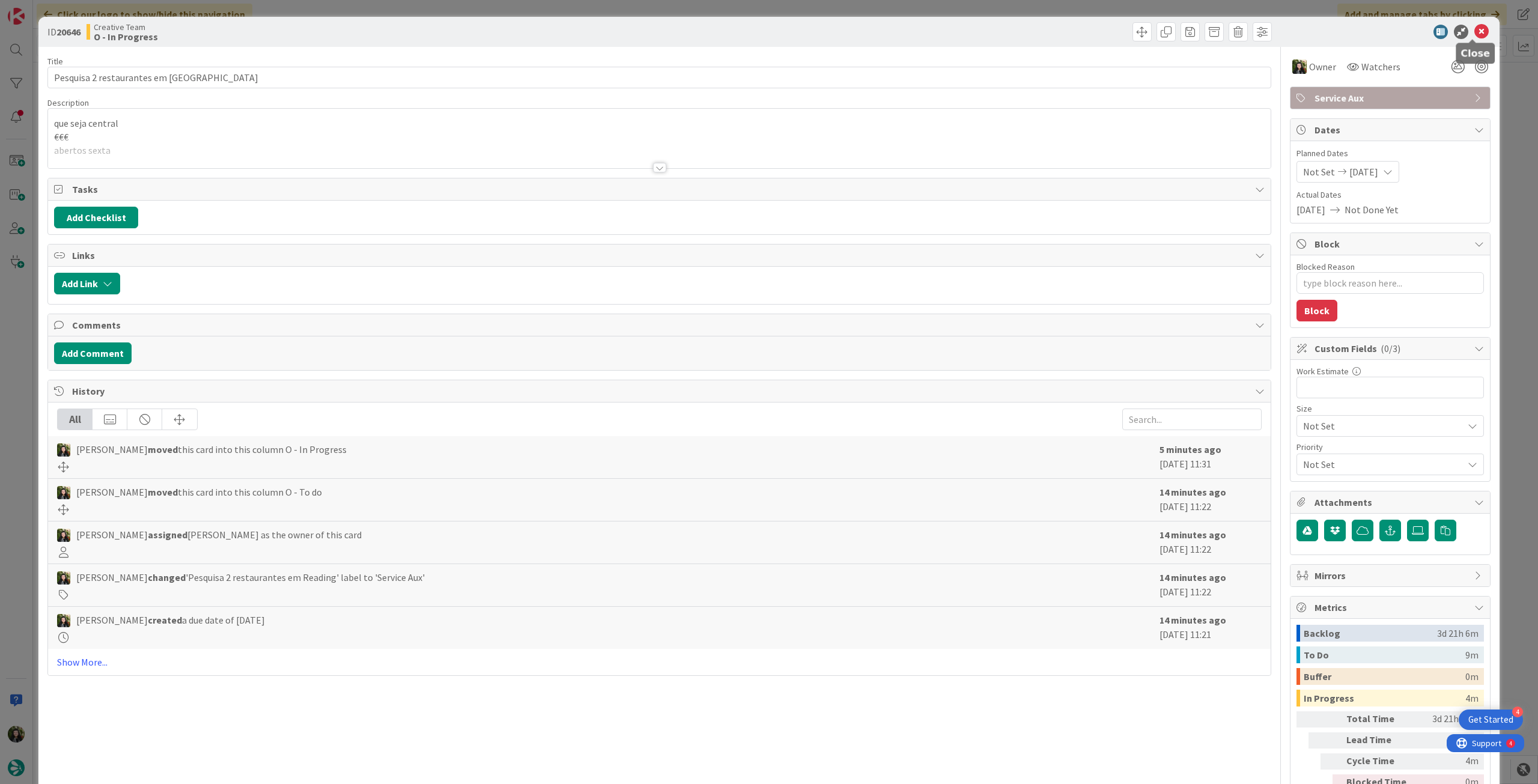
click at [1474, 30] on icon at bounding box center [1481, 32] width 14 height 14
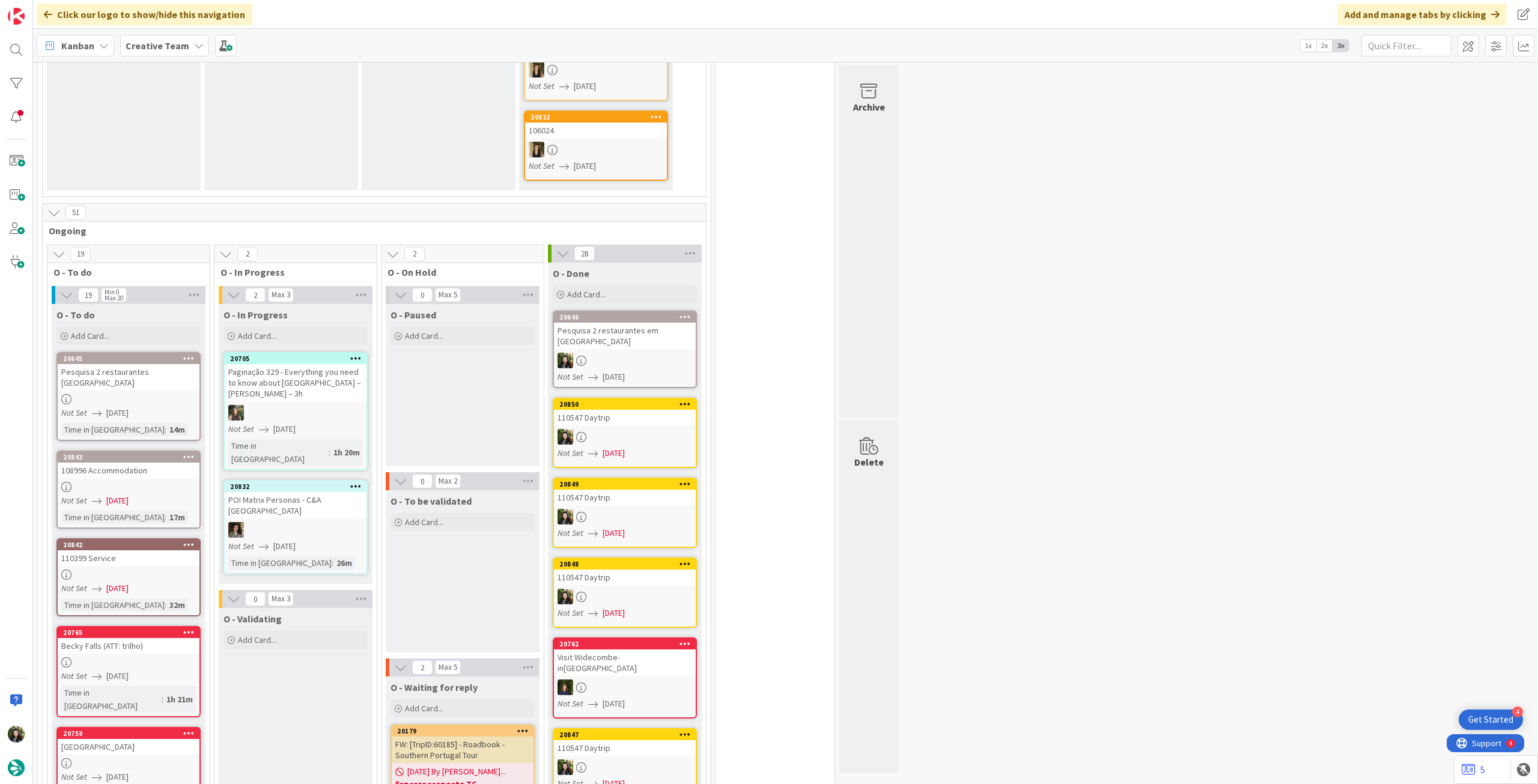
click at [643, 371] on div "Not Set [DATE]" at bounding box center [627, 377] width 139 height 13
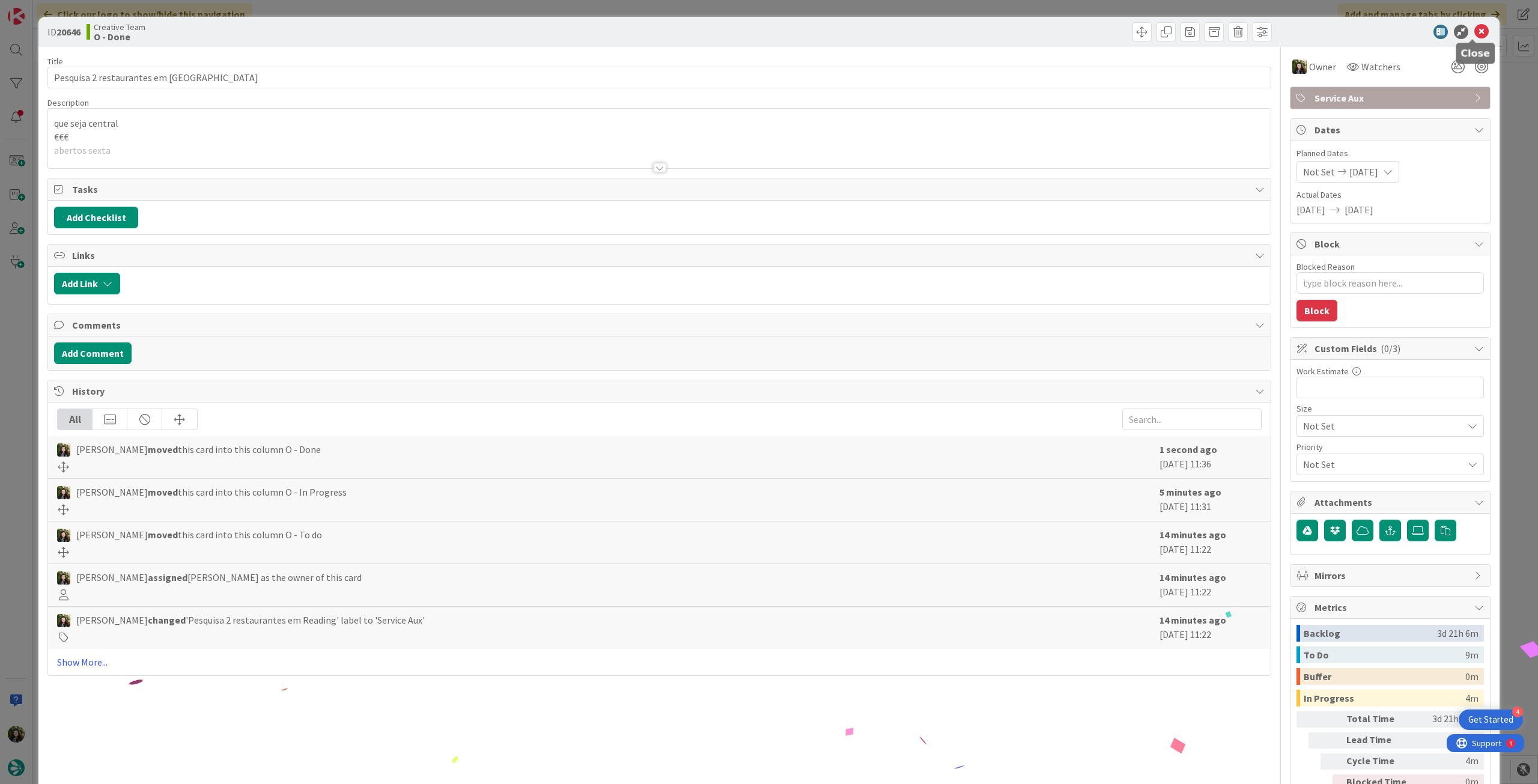
click at [1474, 33] on icon at bounding box center [1481, 32] width 14 height 14
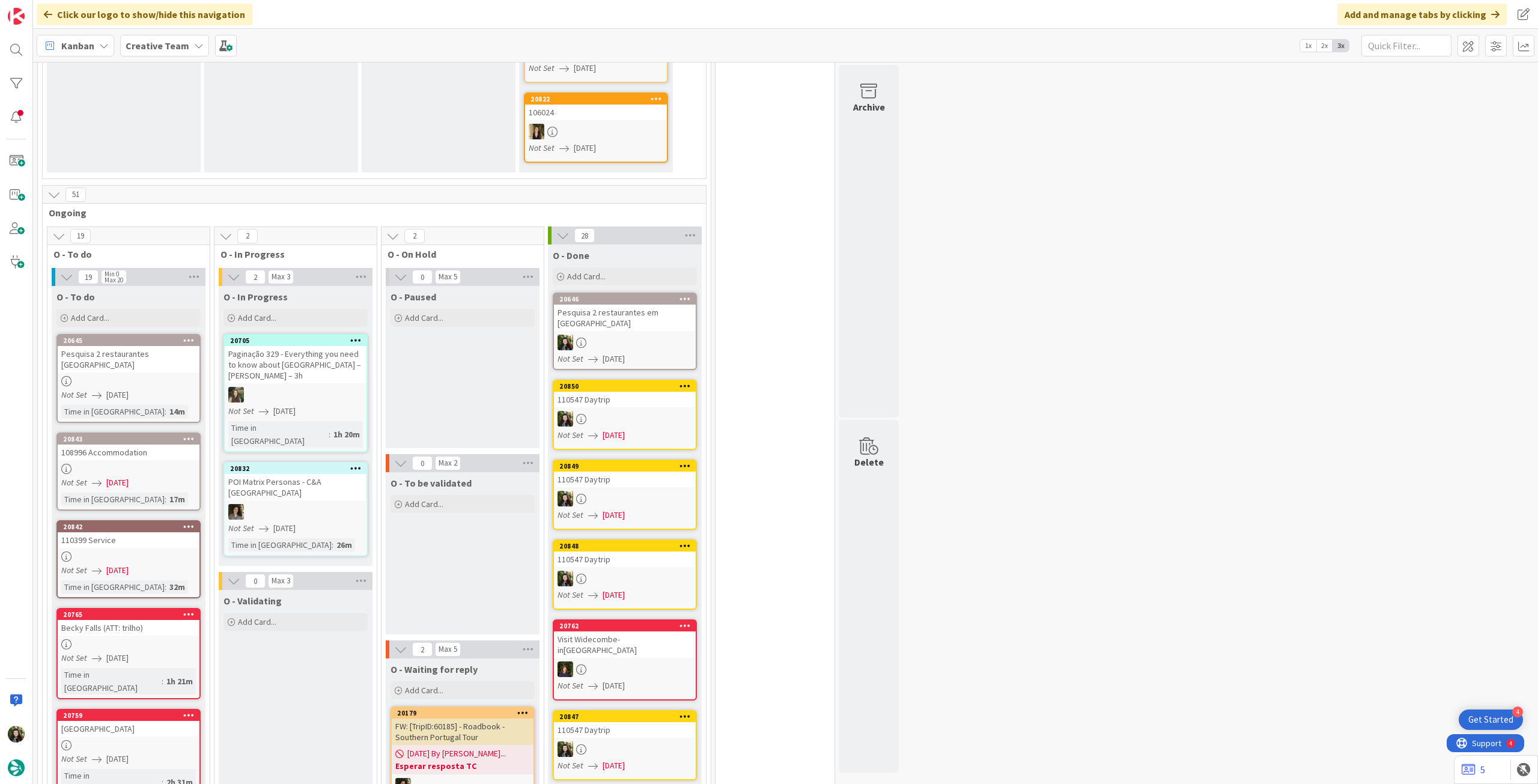
scroll to position [481, 0]
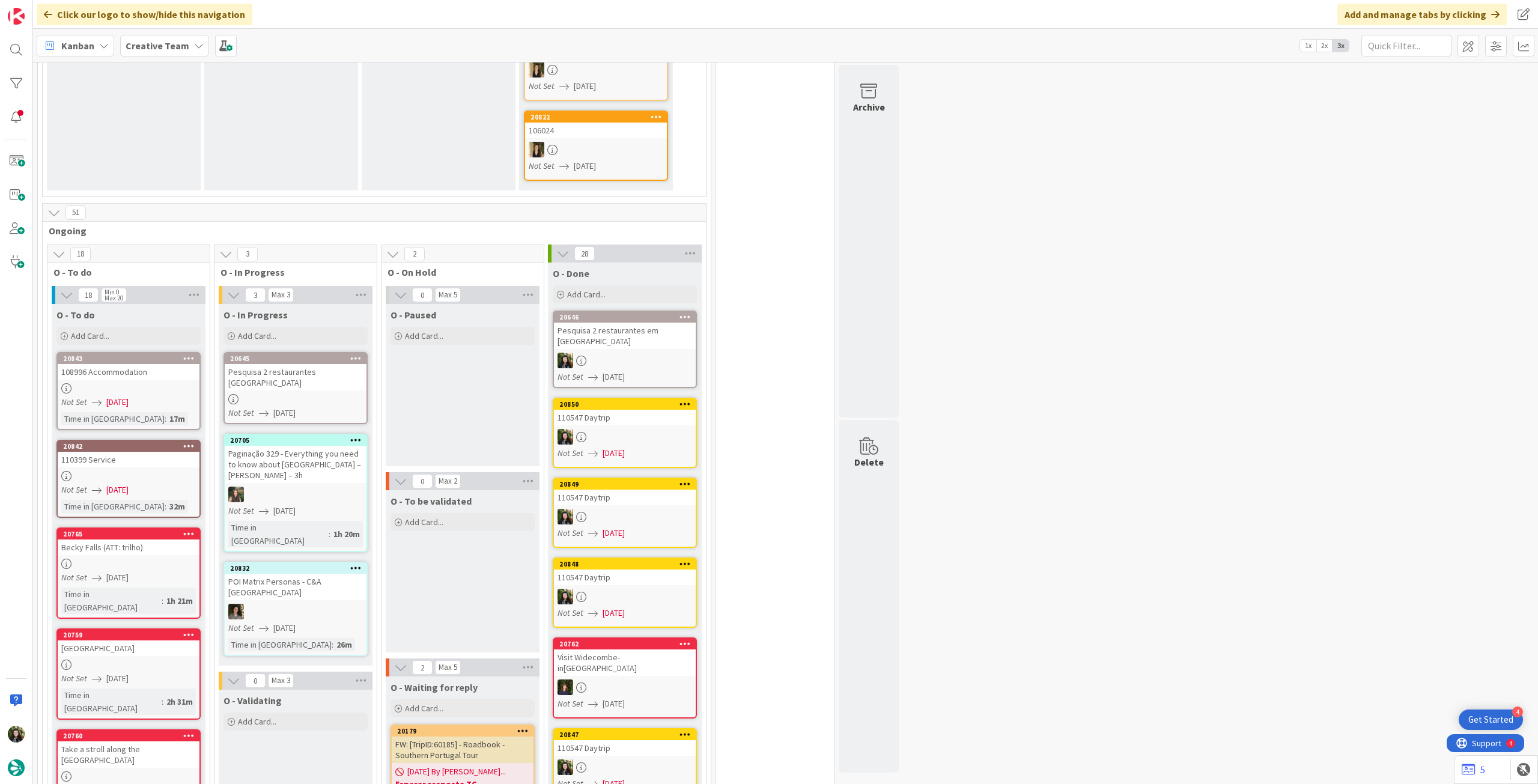
click at [299, 375] on div "Pesquisa 2 restaurantes [GEOGRAPHIC_DATA]" at bounding box center [295, 377] width 142 height 26
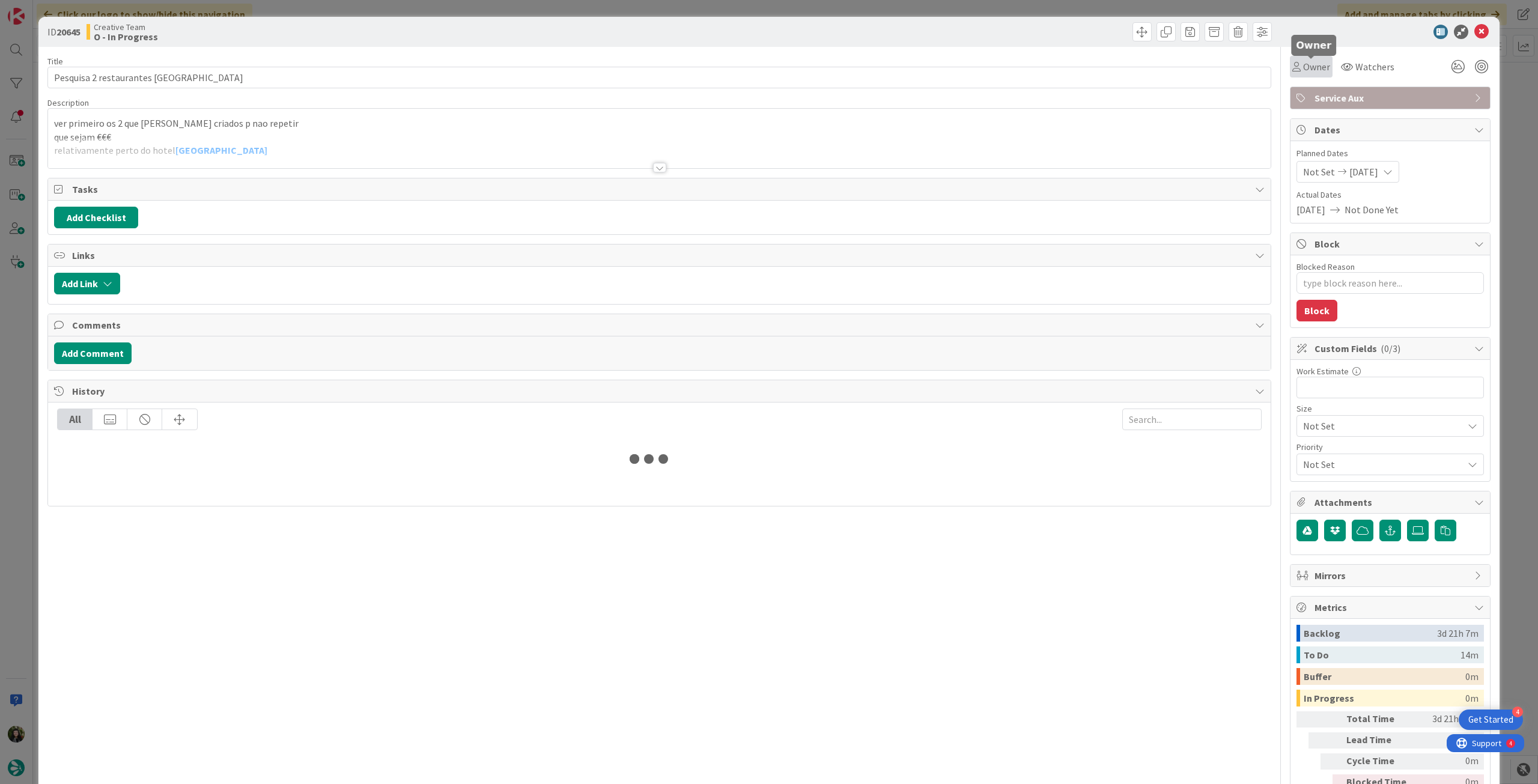
click at [1310, 71] on span "Owner" at bounding box center [1317, 67] width 27 height 14
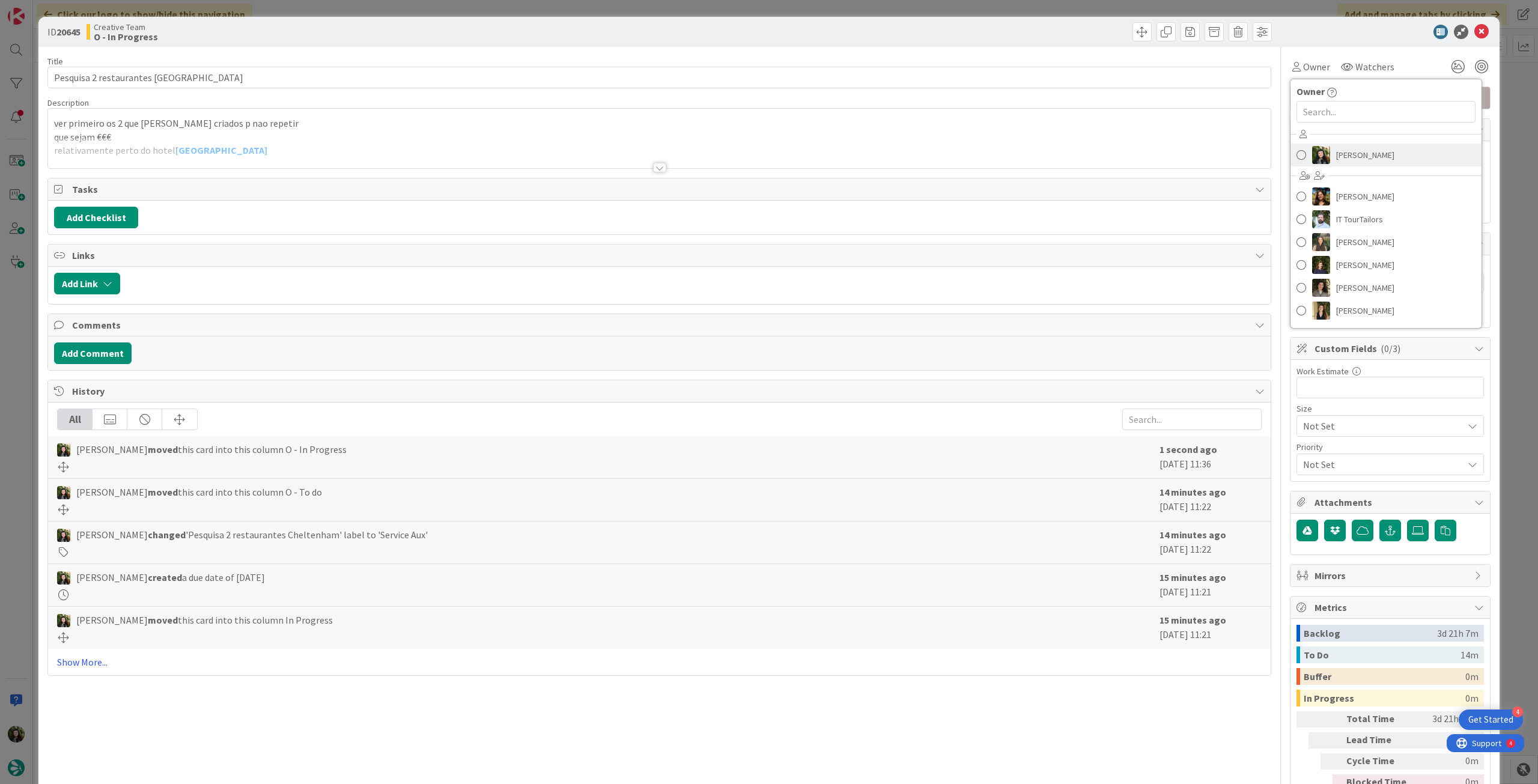
click at [1347, 152] on span "[PERSON_NAME]" at bounding box center [1365, 155] width 58 height 18
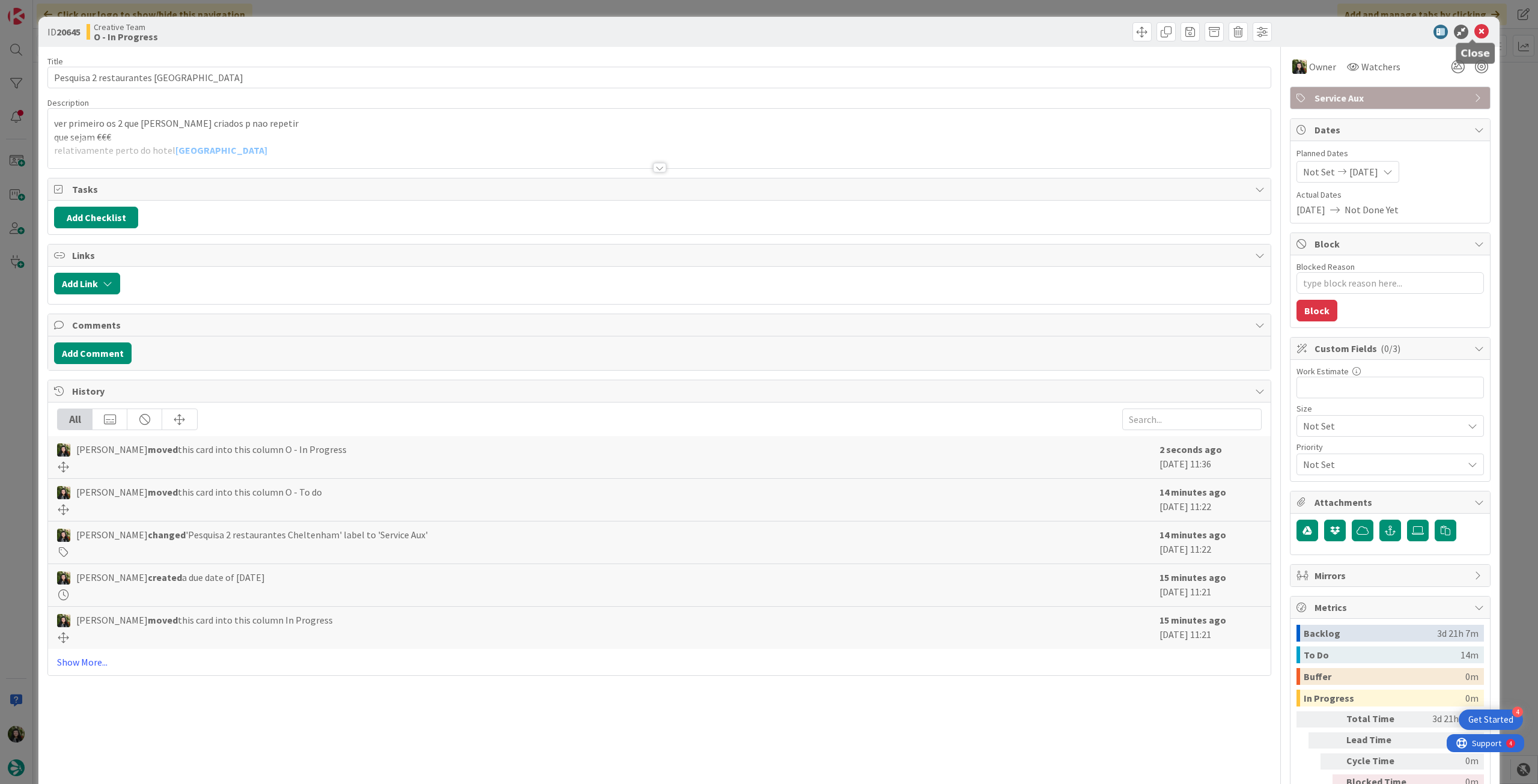
click at [1476, 32] on icon at bounding box center [1481, 32] width 14 height 14
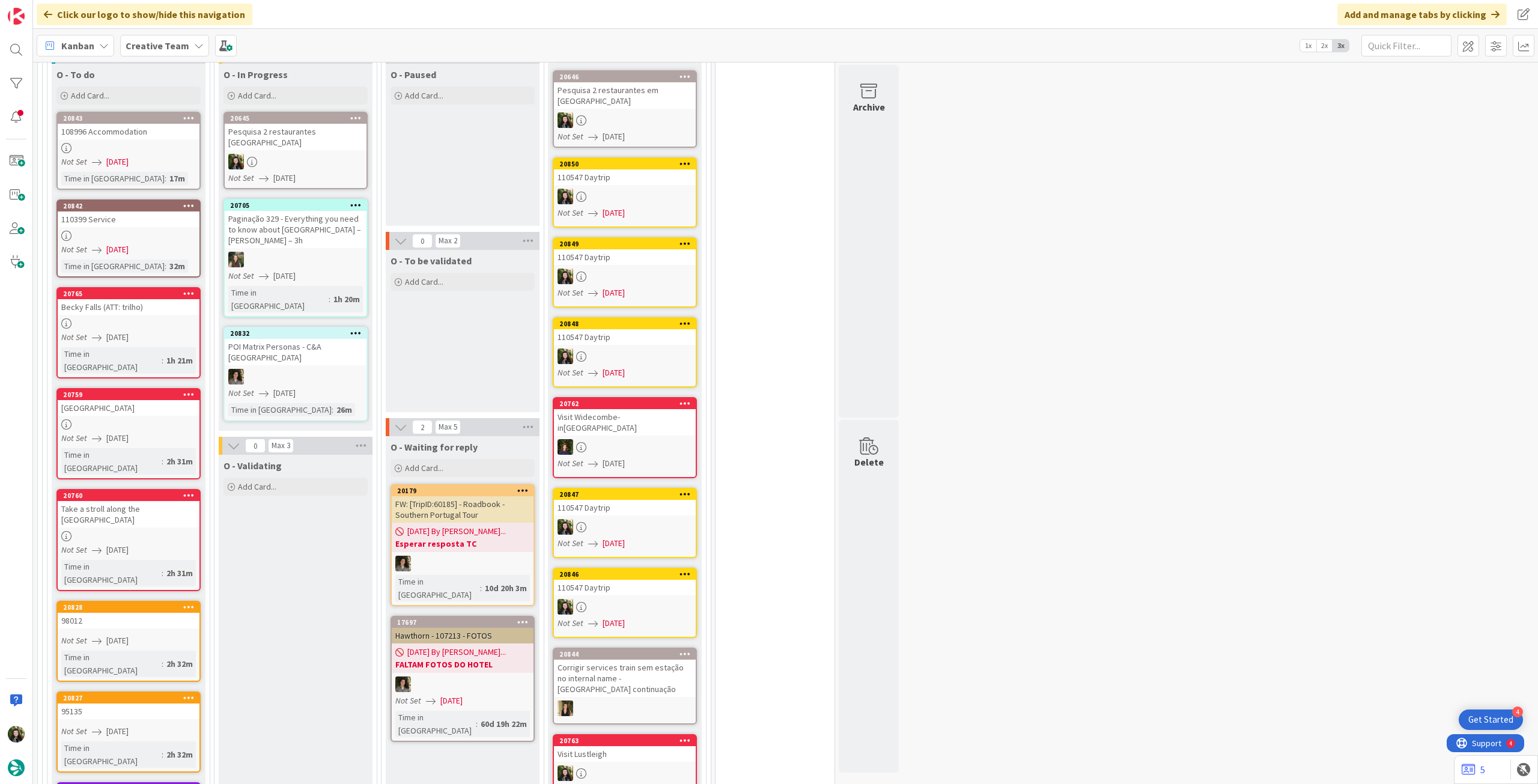
scroll to position [561, 0]
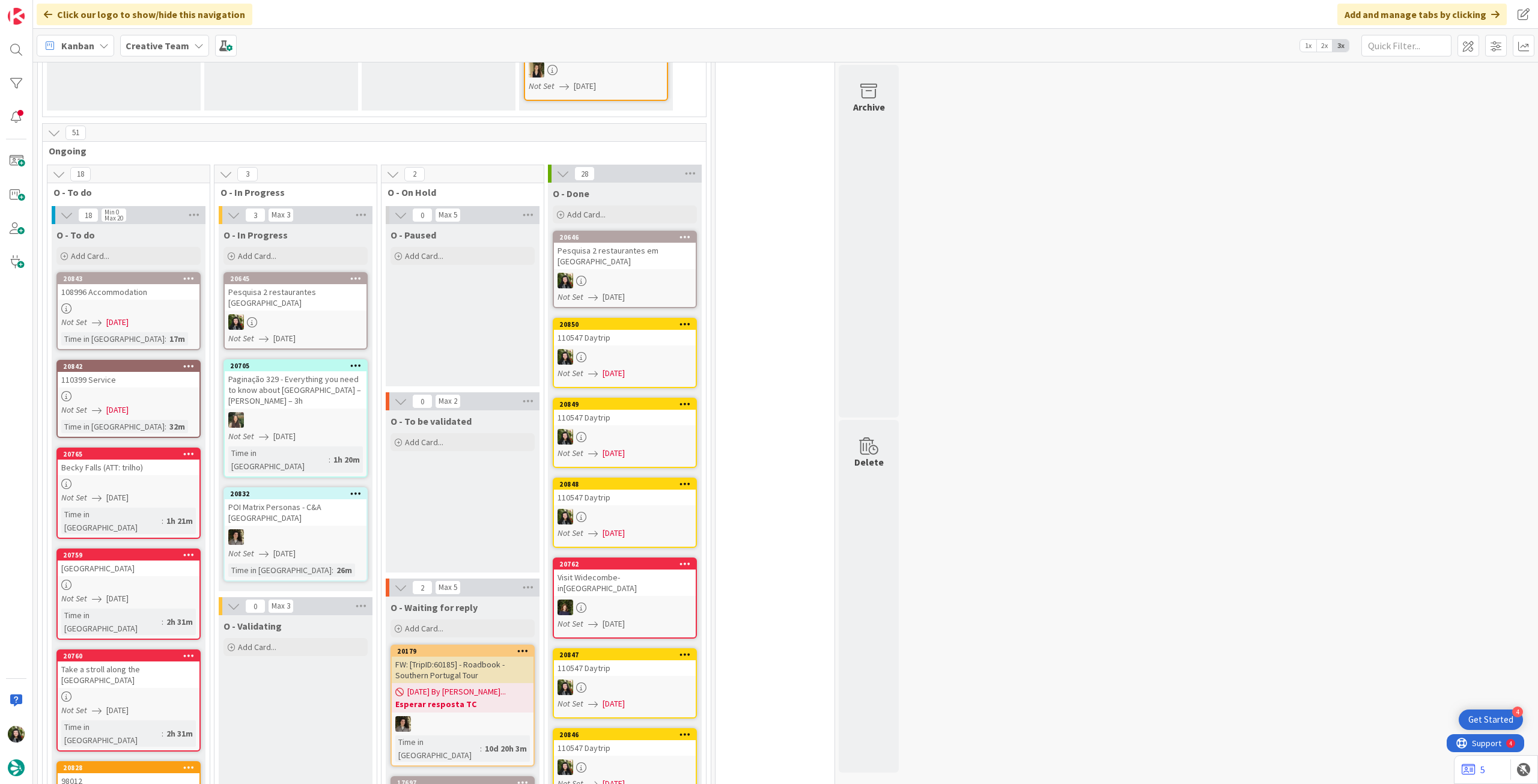
click at [173, 52] on div "Creative Team" at bounding box center [164, 45] width 89 height 22
click at [179, 178] on h4 "Creative Team - Análise" at bounding box center [216, 172] width 163 height 12
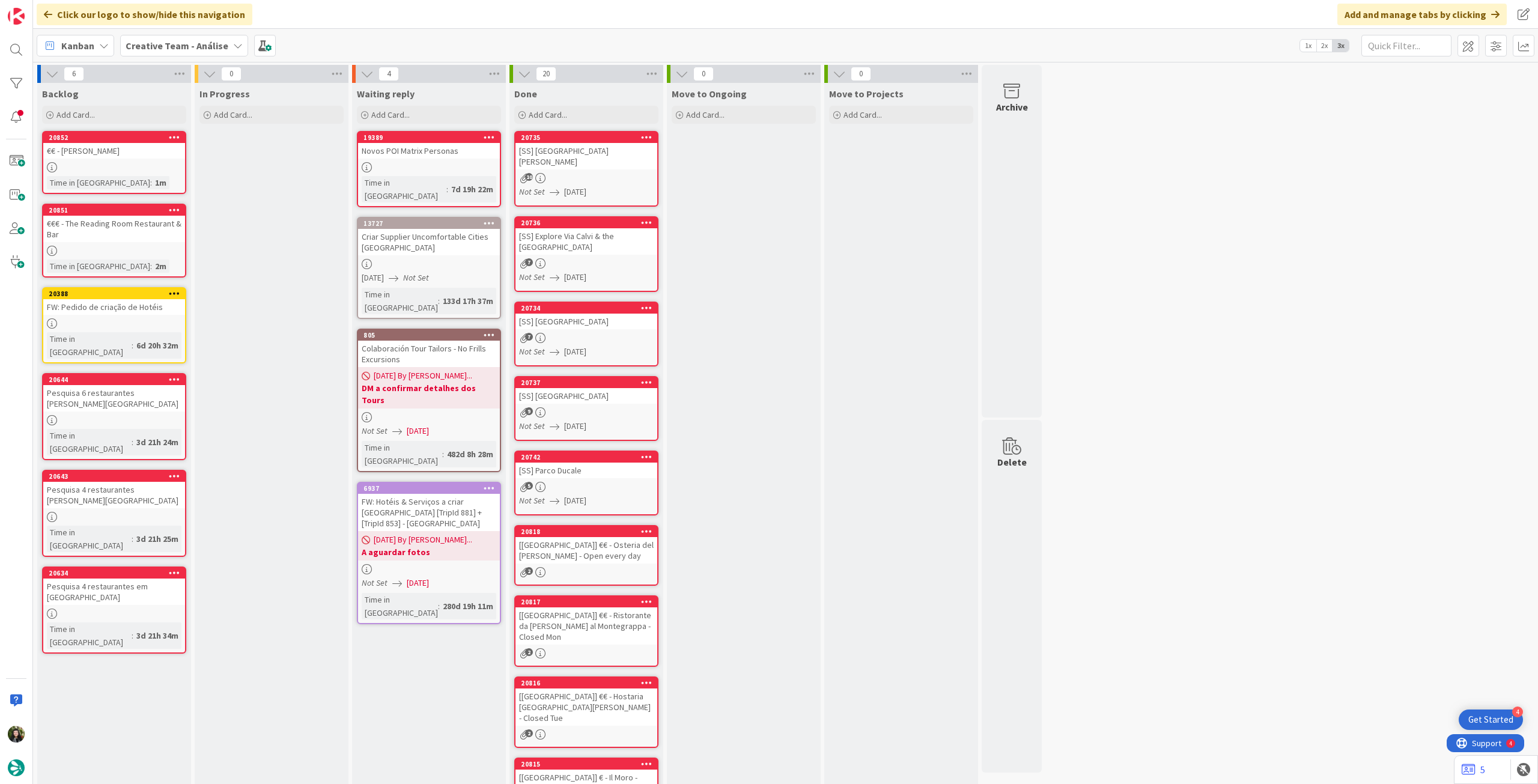
click at [164, 52] on span "Creative Team - Análise" at bounding box center [177, 45] width 103 height 14
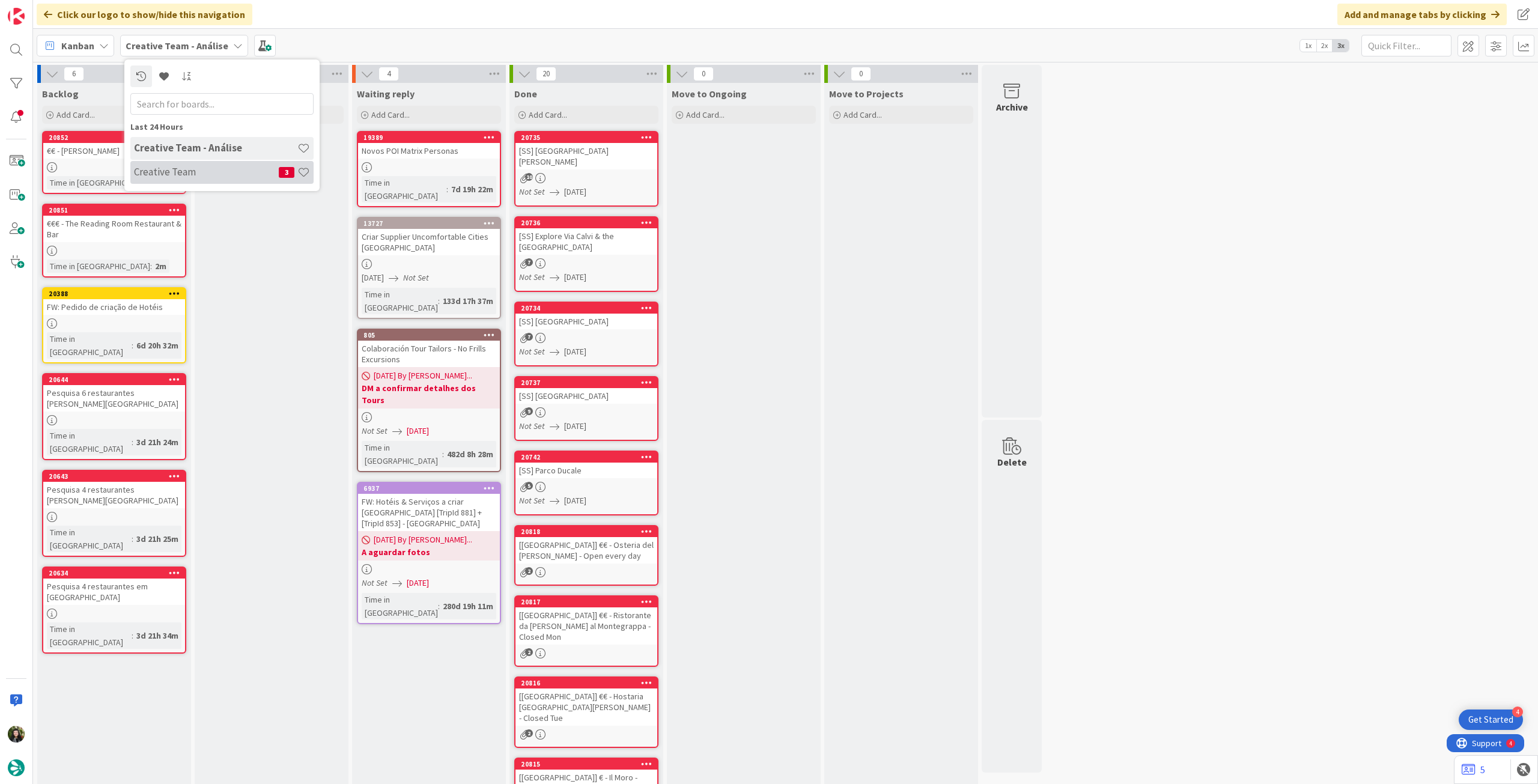
click at [184, 176] on h4 "Creative Team" at bounding box center [206, 172] width 145 height 12
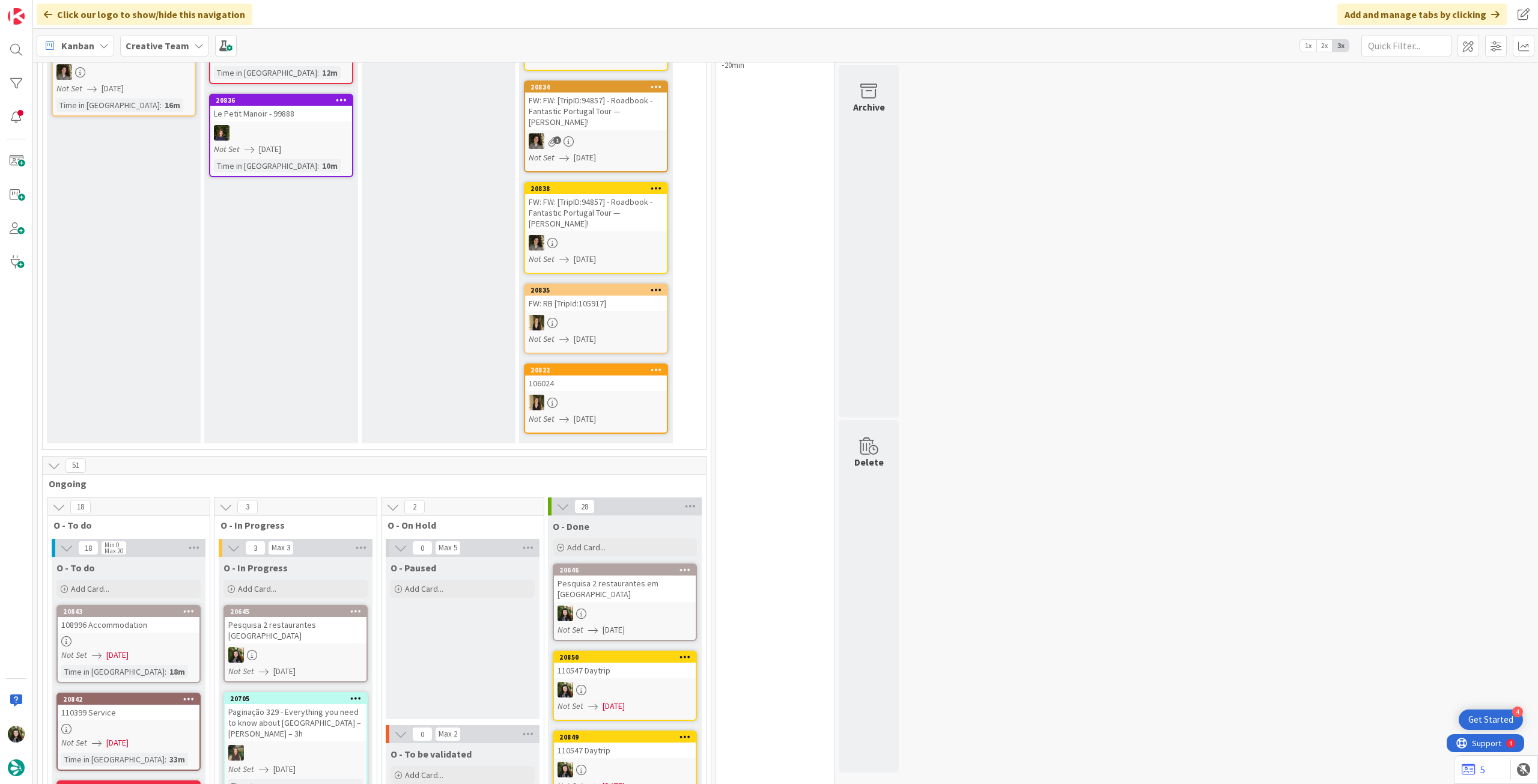
scroll to position [400, 0]
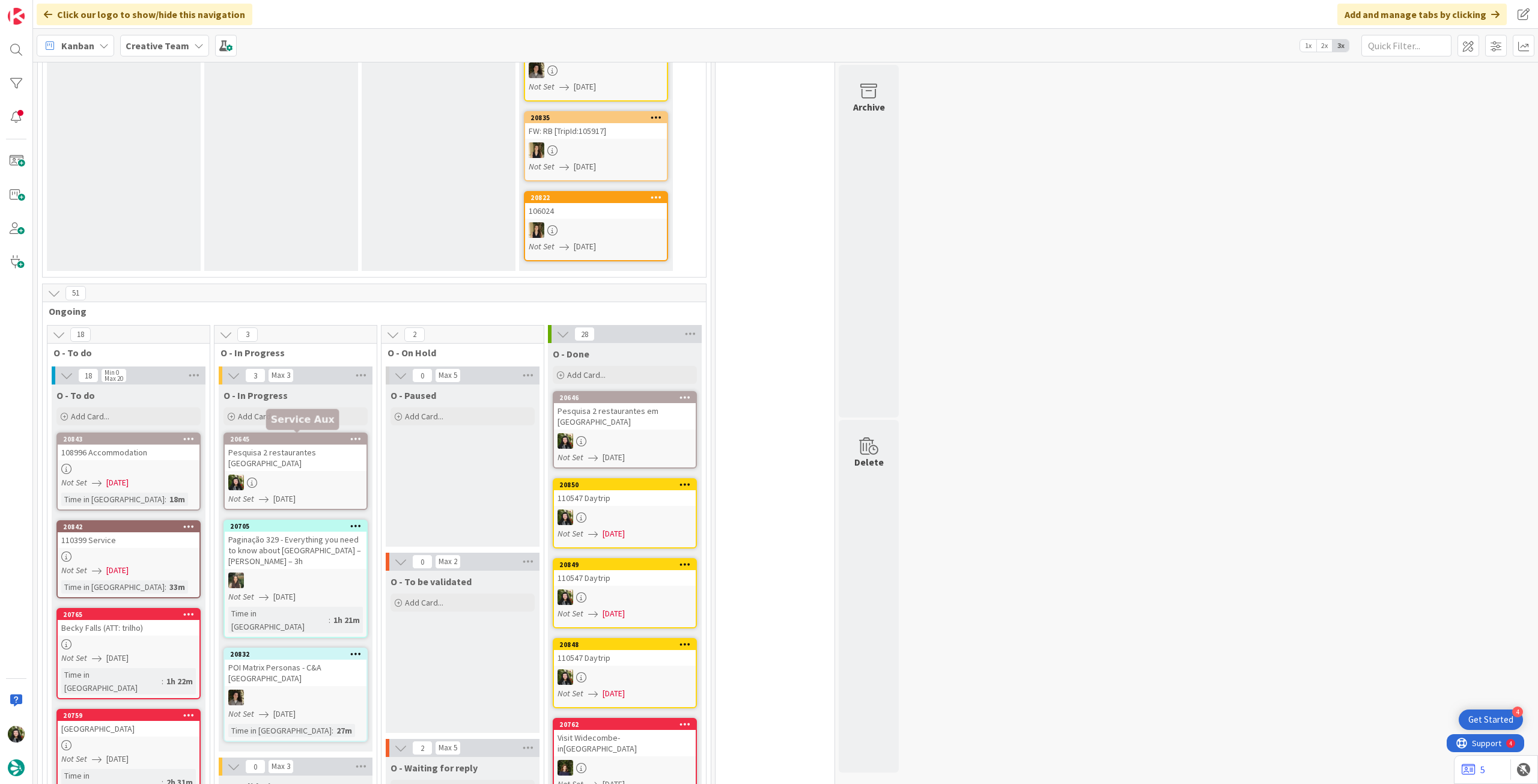
click at [292, 474] on div at bounding box center [295, 482] width 142 height 16
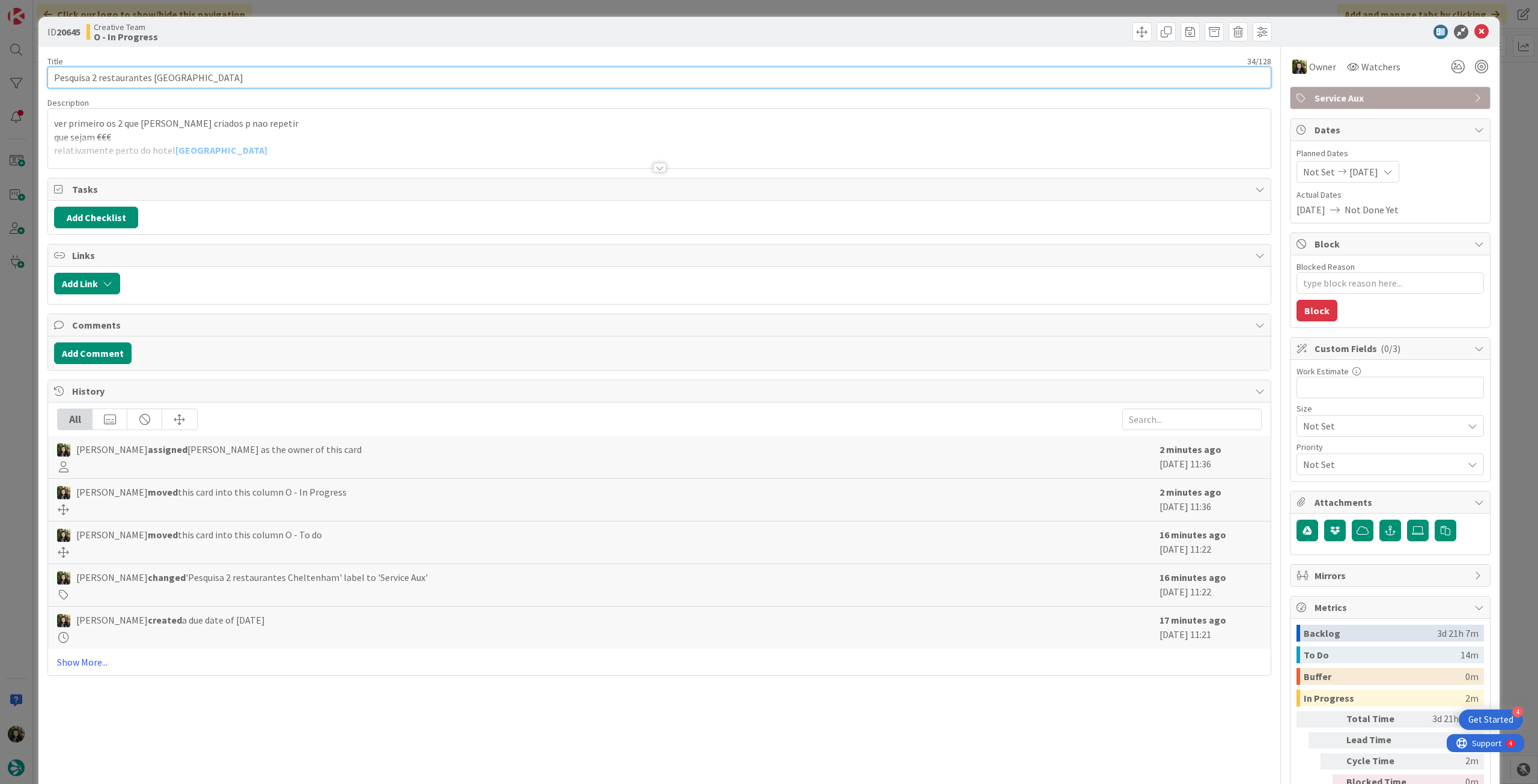
drag, startPoint x: 151, startPoint y: 76, endPoint x: 246, endPoint y: 78, distance: 95.0
click at [246, 78] on input "Pesquisa 2 restaurantes [GEOGRAPHIC_DATA]" at bounding box center [659, 77] width 1224 height 22
click at [253, 136] on div "ver primeiro os 2 que [PERSON_NAME] criados p nao repetir que sejam €€€ relativ…" at bounding box center [660, 141] width 1223 height 54
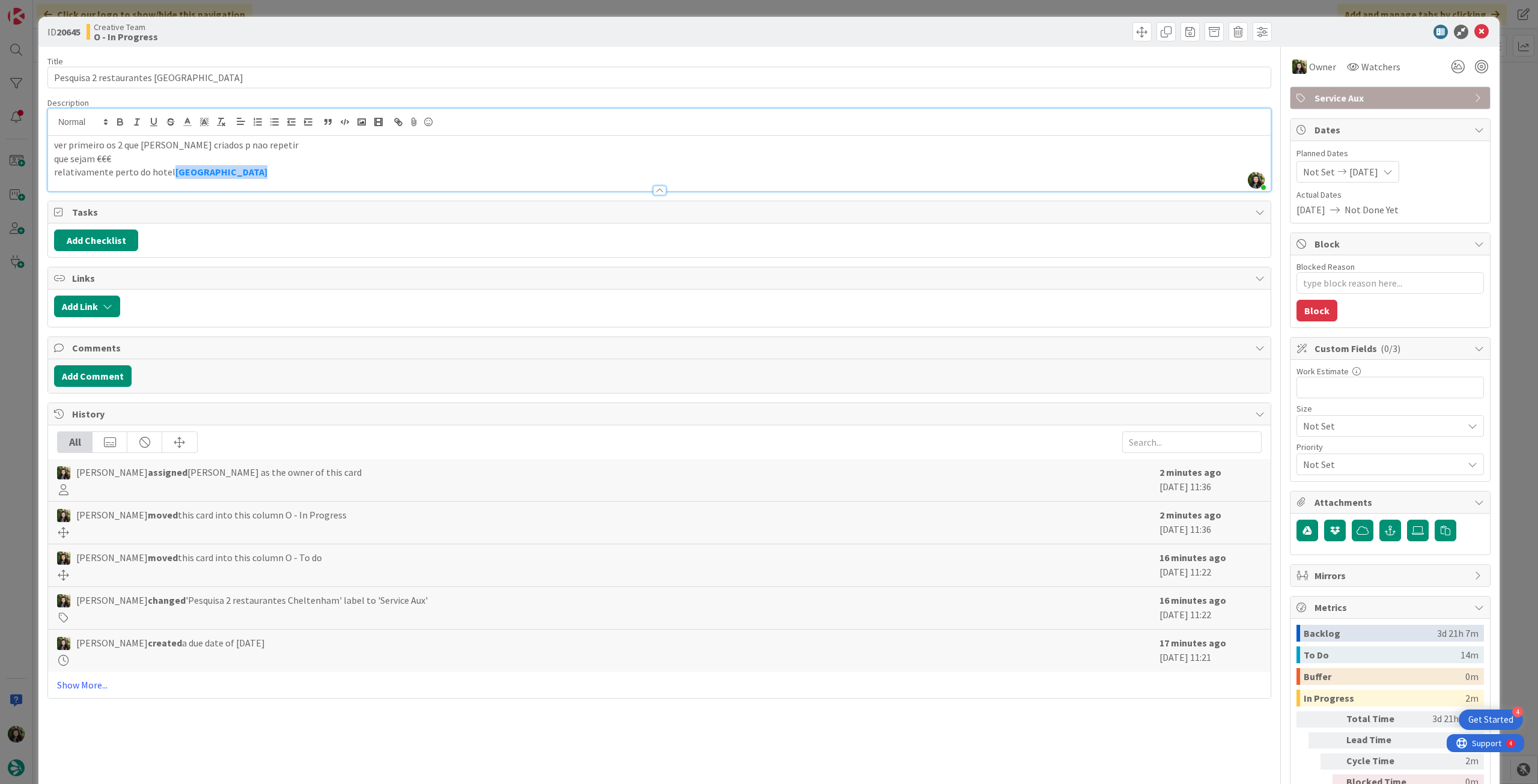
drag, startPoint x: 170, startPoint y: 173, endPoint x: 308, endPoint y: 173, distance: 138.0
click at [308, 173] on p "relativamente perto do hotel [GEOGRAPHIC_DATA]" at bounding box center [659, 172] width 1211 height 14
copy strong "[GEOGRAPHIC_DATA]"
click at [169, 173] on p "relativamente perto do hotel [GEOGRAPHIC_DATA]" at bounding box center [659, 172] width 1211 height 14
click at [1474, 32] on icon at bounding box center [1481, 32] width 14 height 14
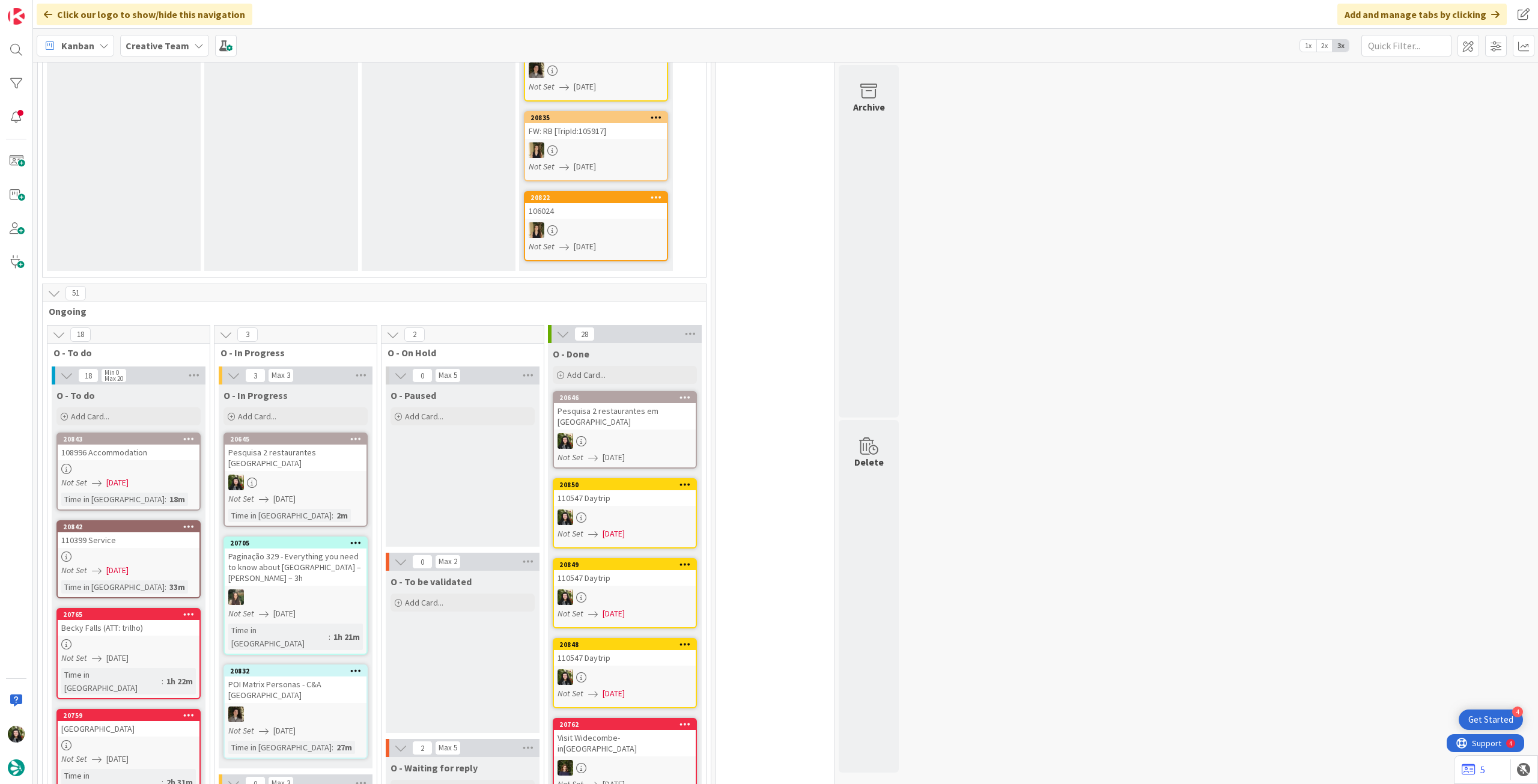
click at [158, 48] on b "Creative Team" at bounding box center [157, 45] width 64 height 12
click at [171, 166] on h4 "Creative Team - Análise" at bounding box center [216, 172] width 163 height 12
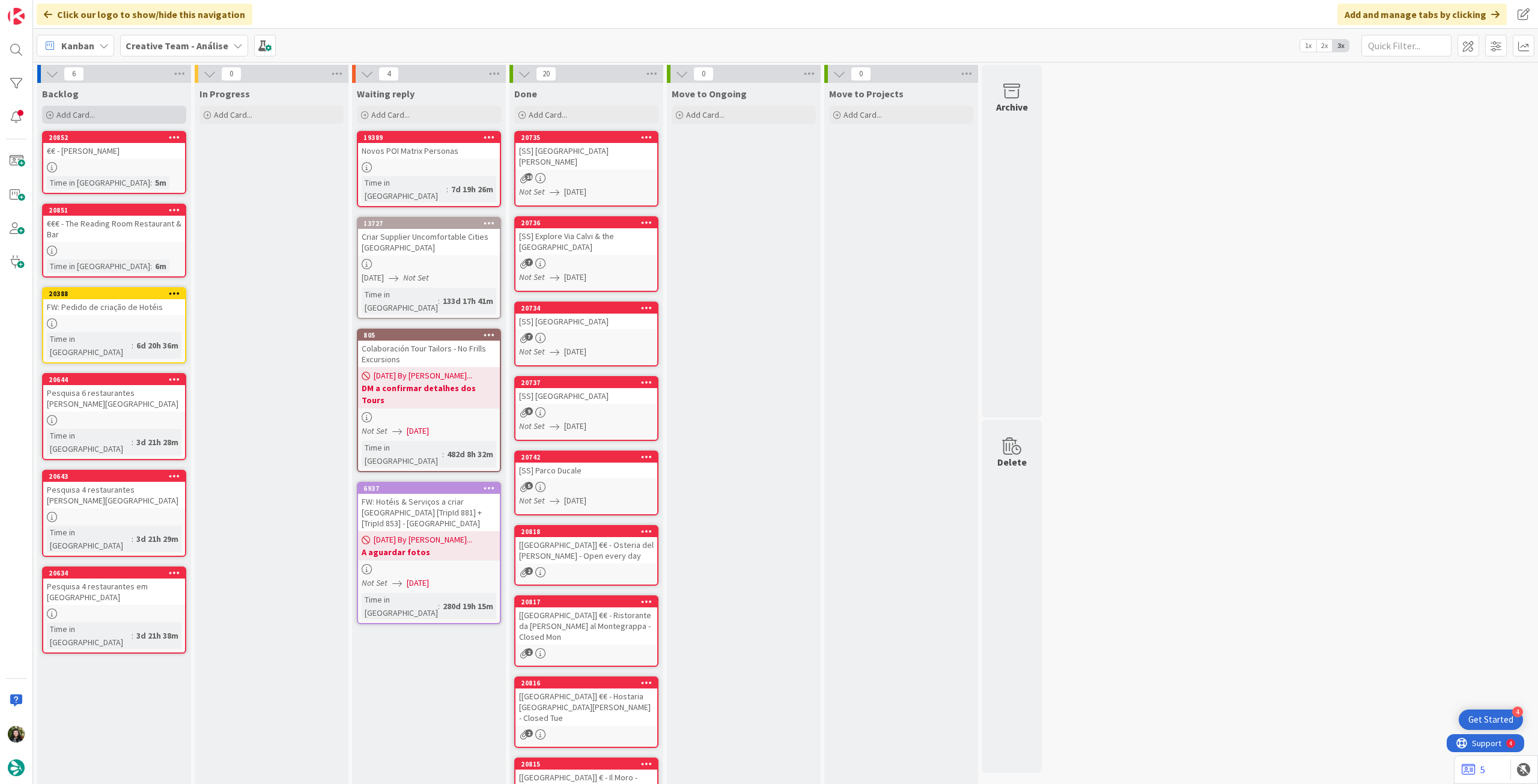
click at [111, 117] on div "Add Card..." at bounding box center [114, 115] width 145 height 18
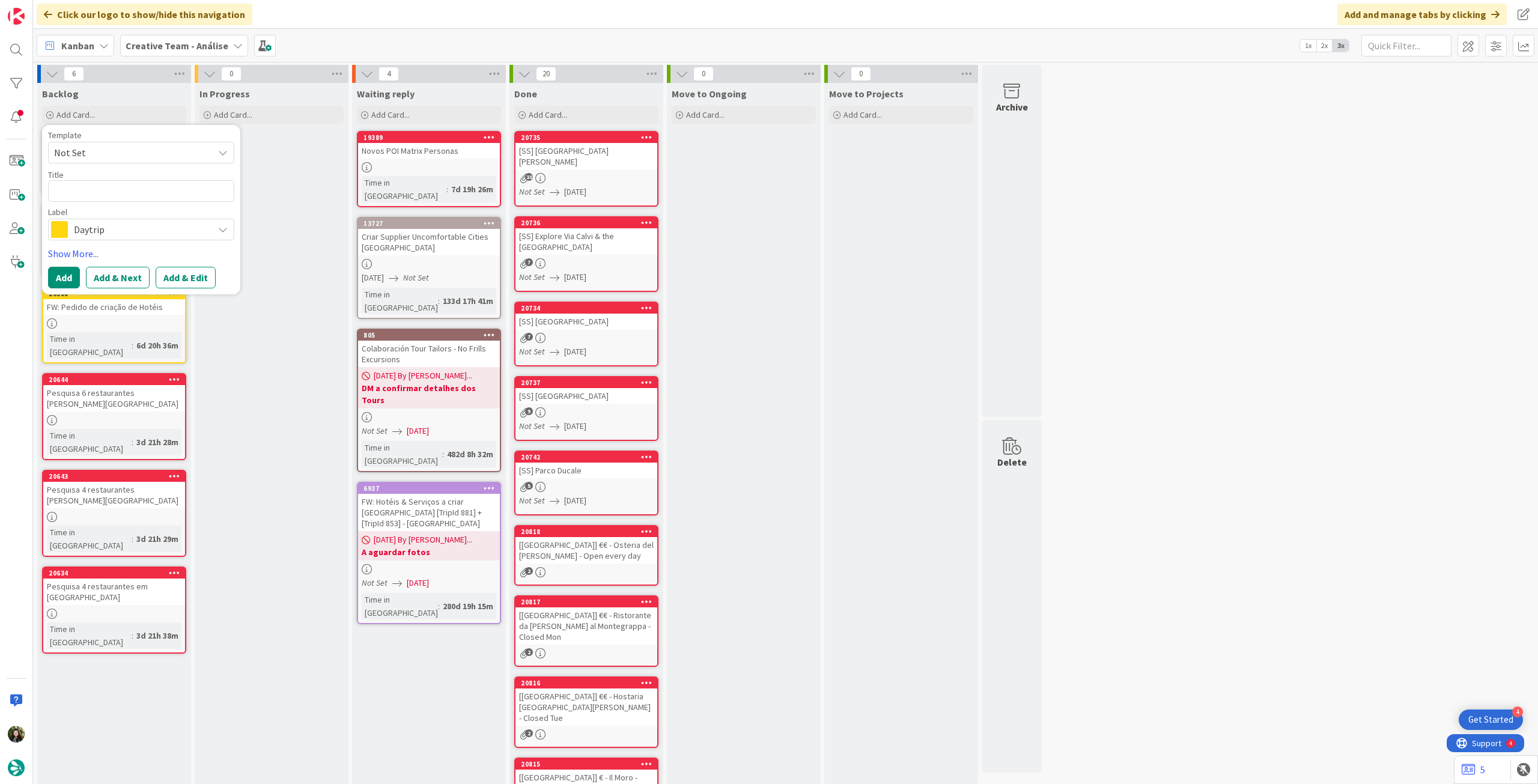
click at [115, 229] on span "Daytrip" at bounding box center [141, 229] width 133 height 17
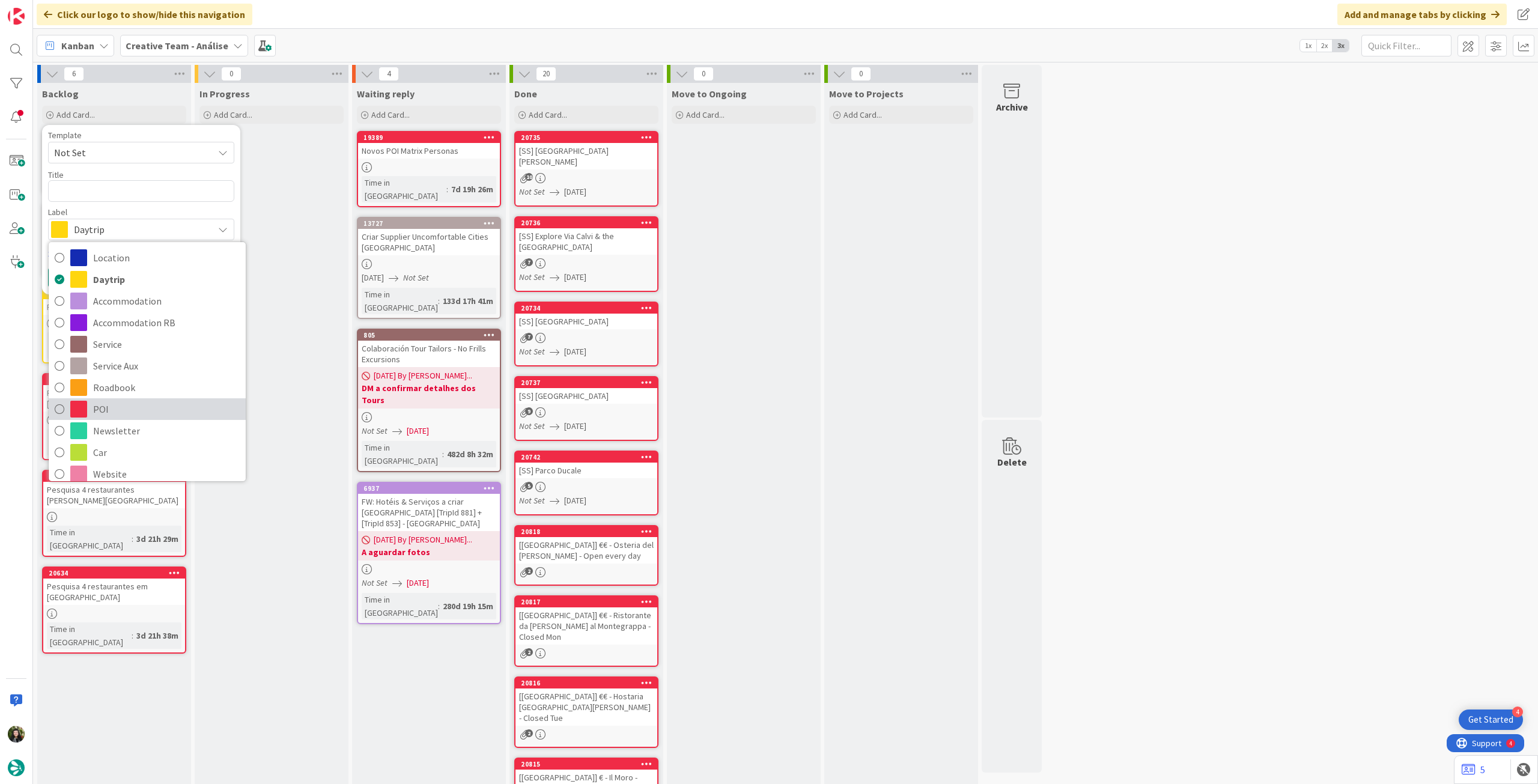
click at [126, 399] on link "POI" at bounding box center [147, 409] width 197 height 22
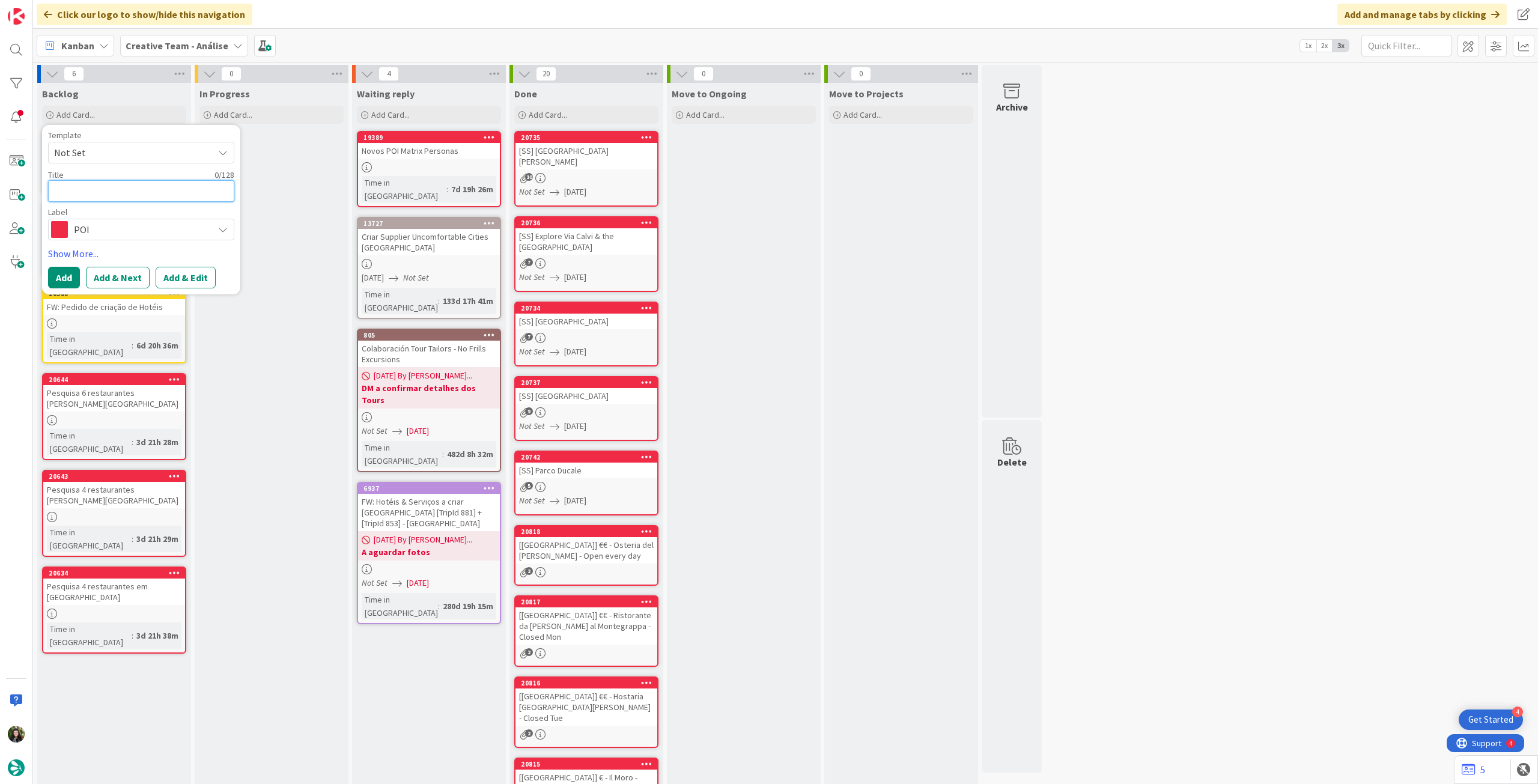
click at [109, 193] on textarea at bounding box center [142, 191] width 186 height 22
type textarea "x"
type textarea "€"
type textarea "x"
type textarea "€€"
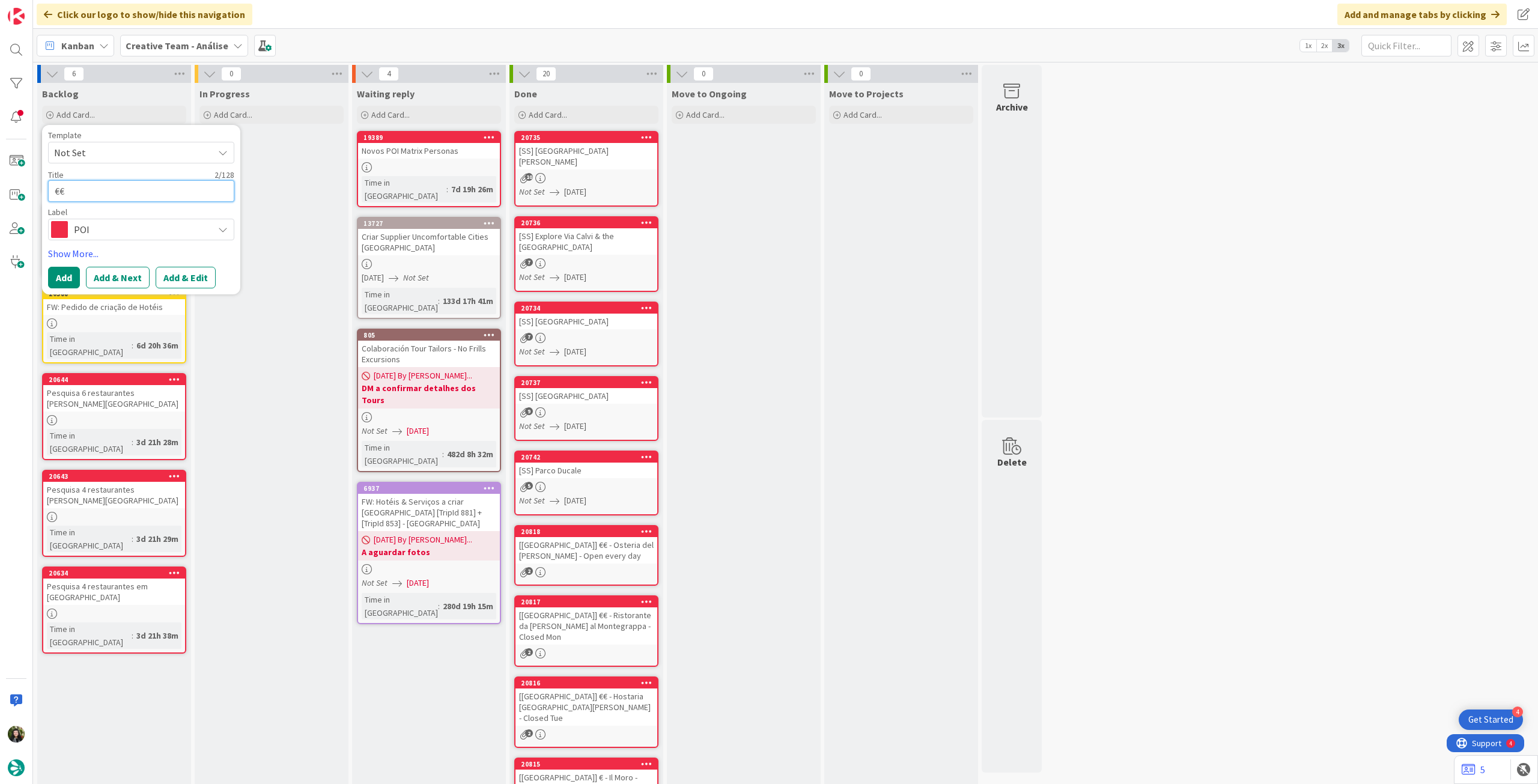
type textarea "x"
type textarea "€€"
type textarea "x"
type textarea "€€ -"
type textarea "x"
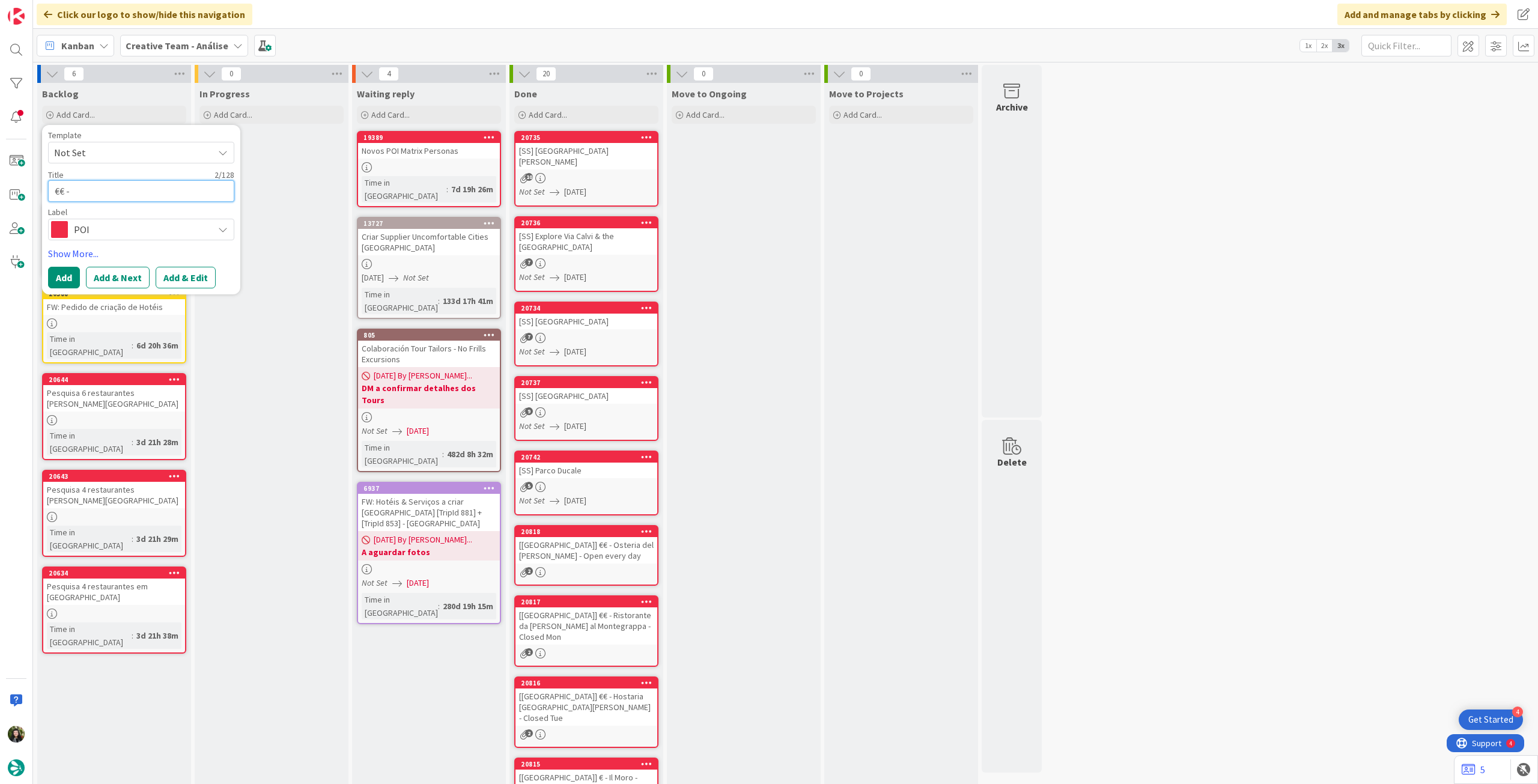
type textarea "€€ -"
paste textarea "Suffolk Rock"
type textarea "x"
type textarea "€€ - [GEOGRAPHIC_DATA]"
click at [61, 282] on button "Add" at bounding box center [64, 277] width 32 height 22
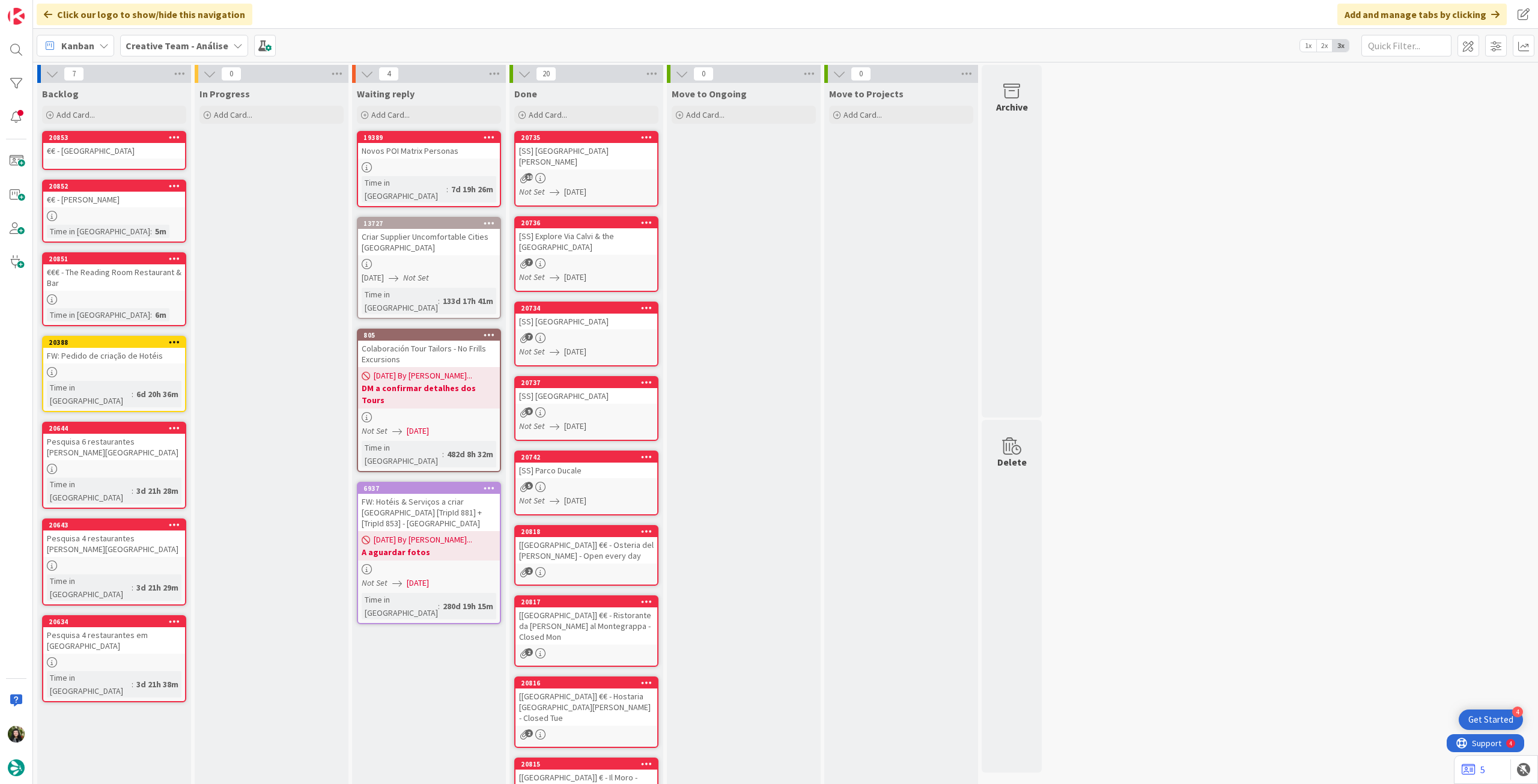
click at [114, 161] on link "20853 €€ - [GEOGRAPHIC_DATA]" at bounding box center [114, 151] width 145 height 39
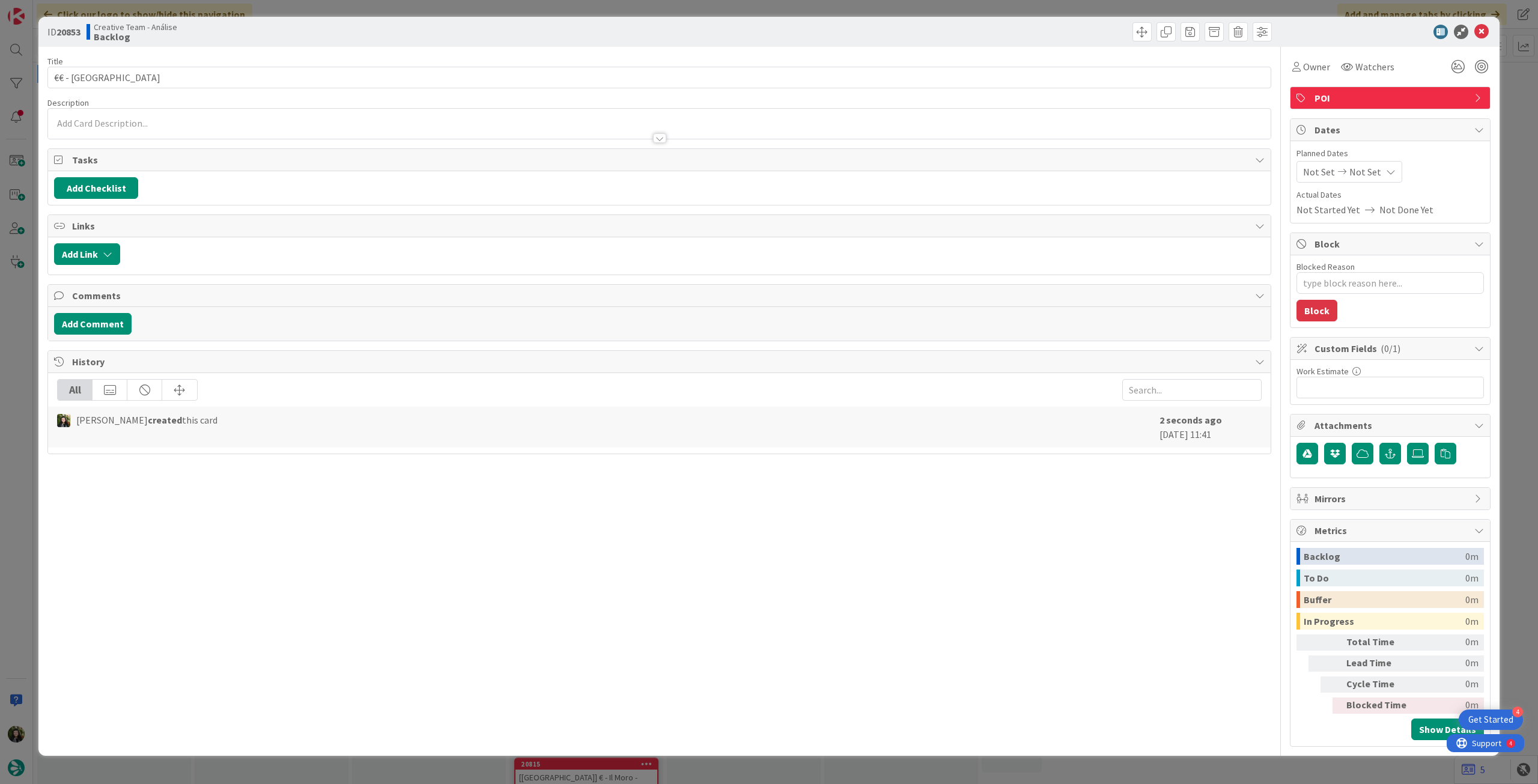
type textarea "x"
click at [211, 115] on div at bounding box center [660, 124] width 1223 height 30
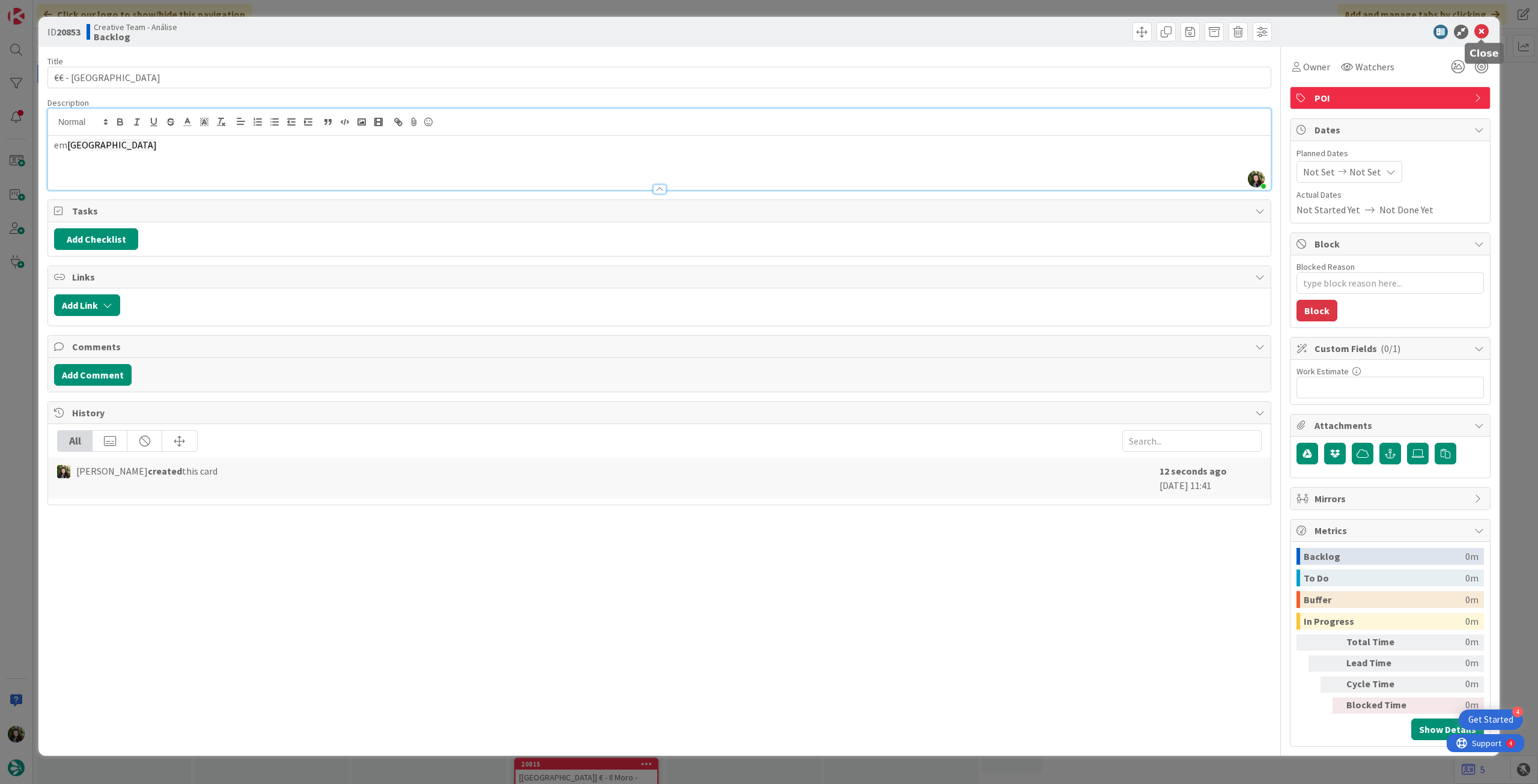
click at [1477, 34] on icon at bounding box center [1481, 32] width 14 height 14
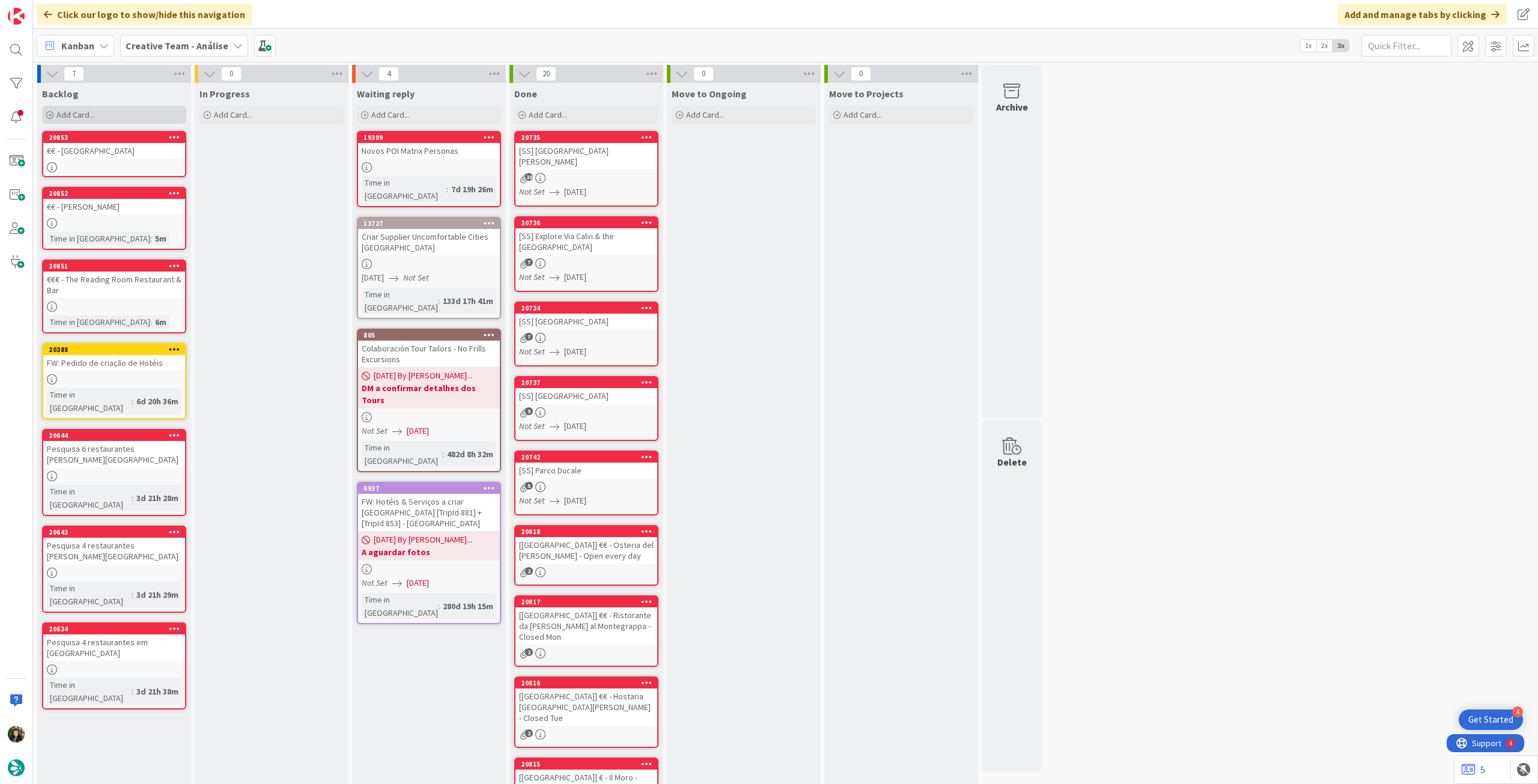
click at [139, 118] on div "Add Card..." at bounding box center [114, 115] width 145 height 18
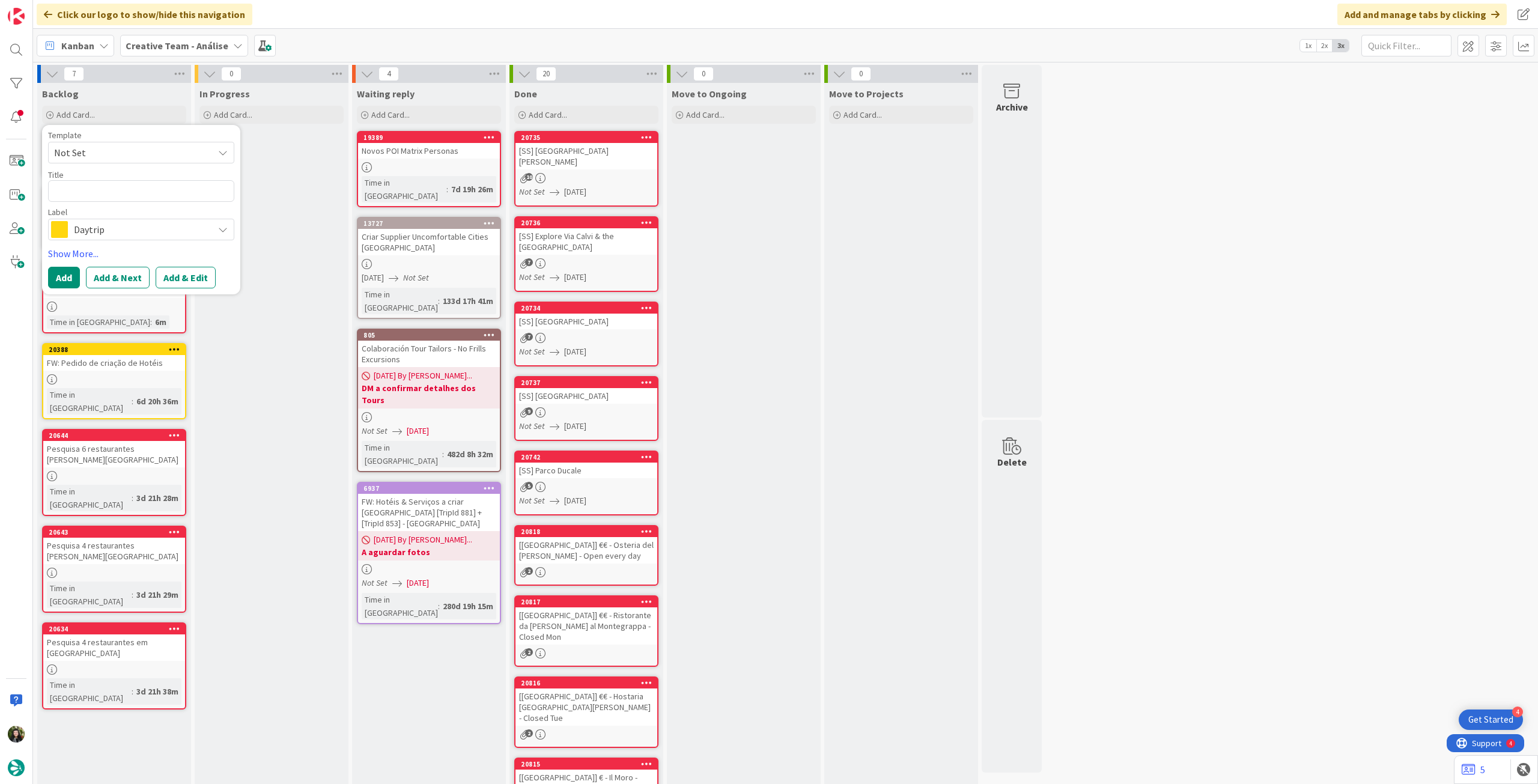
drag, startPoint x: 124, startPoint y: 225, endPoint x: 139, endPoint y: 261, distance: 39.0
click at [123, 226] on span "Daytrip" at bounding box center [141, 229] width 133 height 17
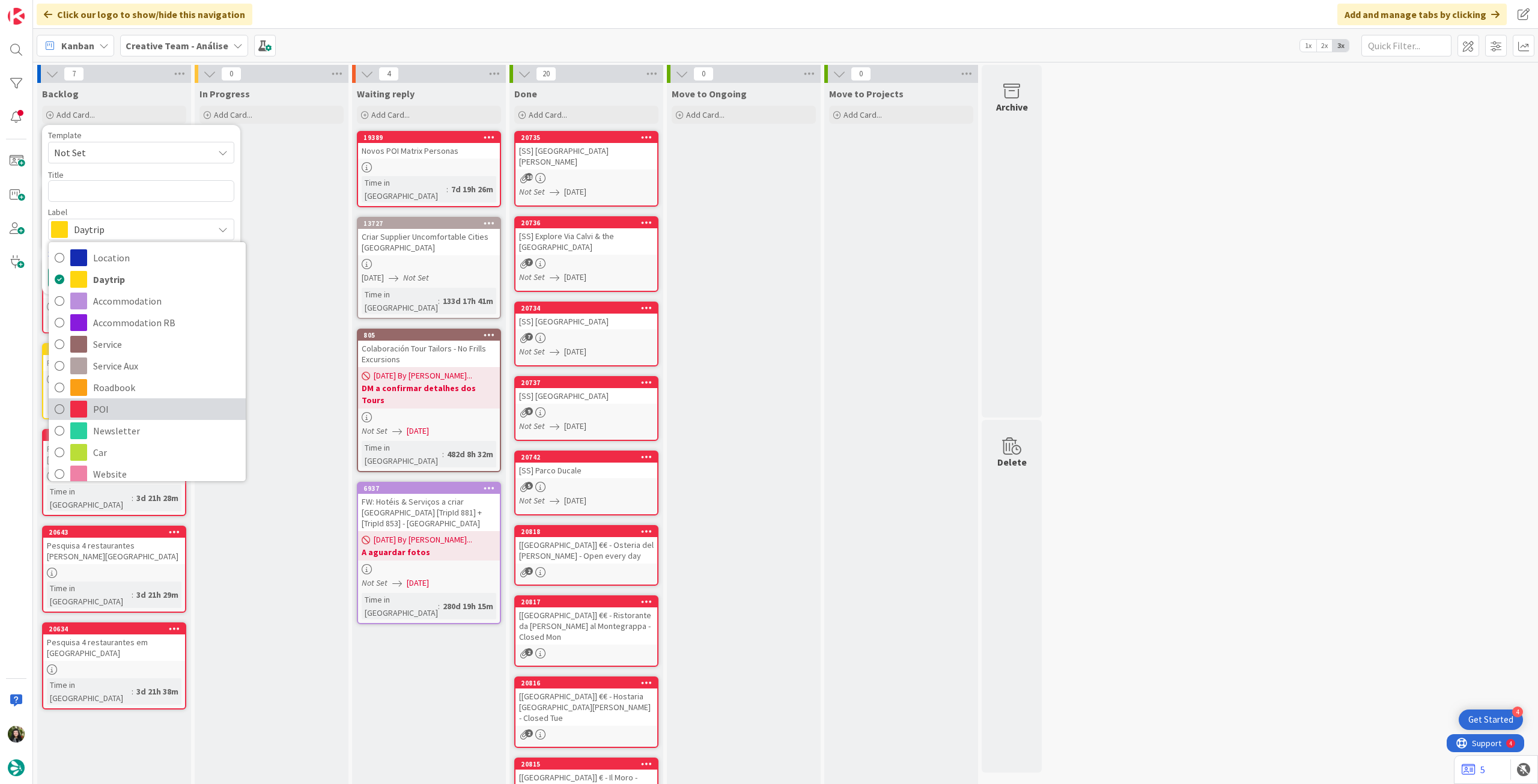
click at [122, 409] on span "POI" at bounding box center [167, 409] width 147 height 18
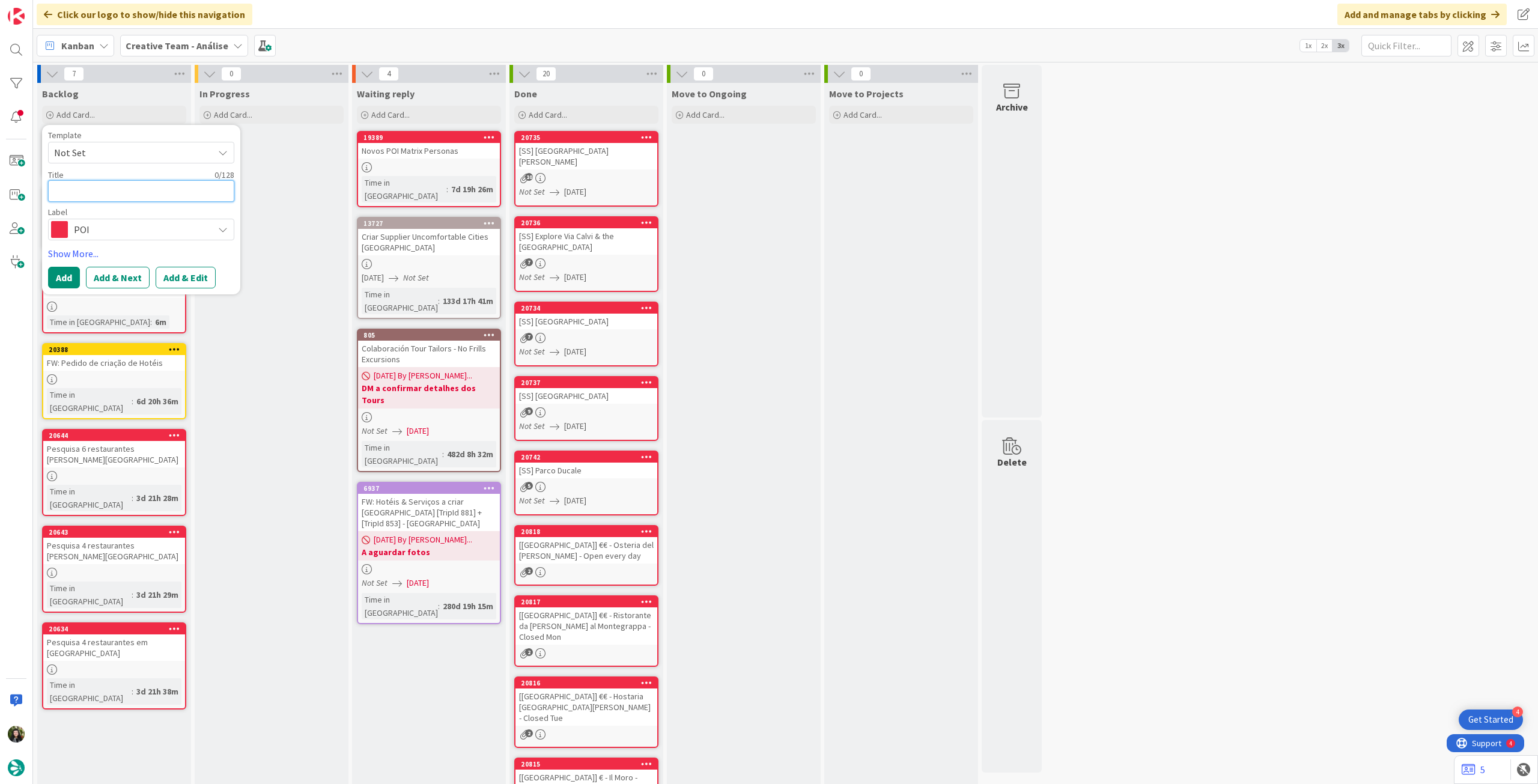
click at [104, 197] on textarea at bounding box center [142, 191] width 186 height 22
type textarea "x"
type textarea "€"
type textarea "x"
type textarea "€€"
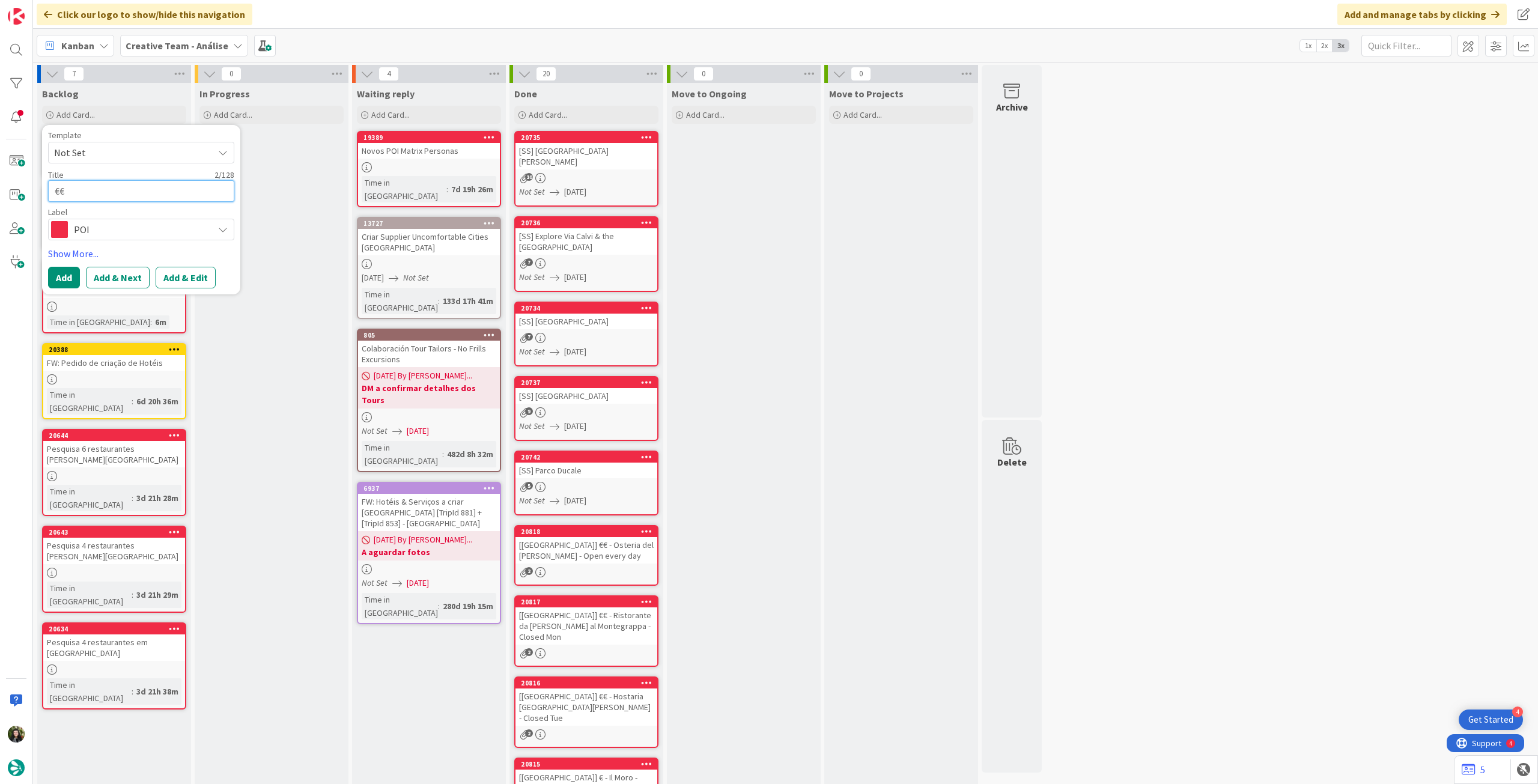
type textarea "x"
type textarea "€€"
type textarea "x"
type textarea "€€ -"
type textarea "x"
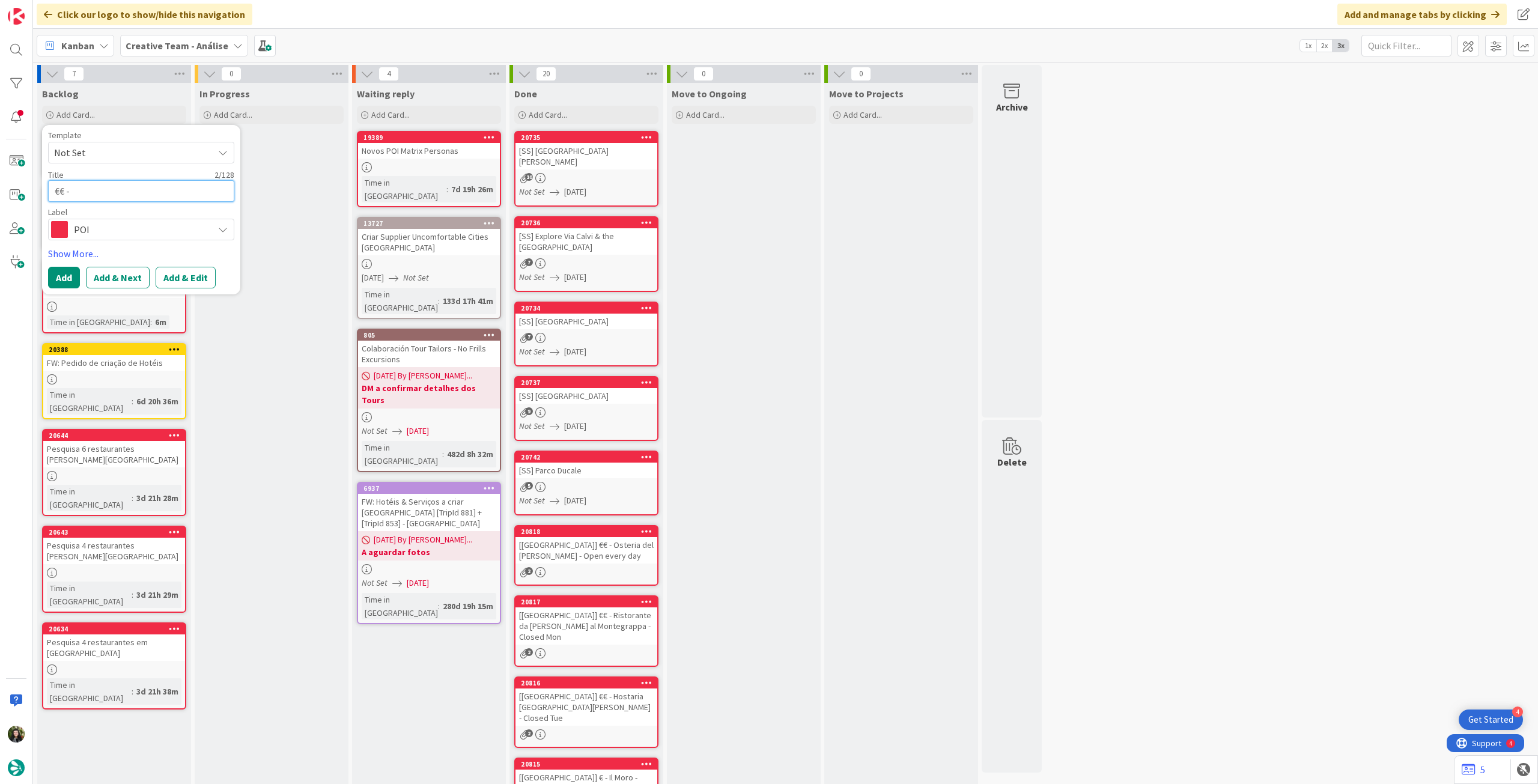
type textarea "€€ -"
paste textarea "Memsahib's Lounge"
type textarea "x"
type textarea "€€ - Memsahib's Lounge"
click at [69, 272] on button "Add" at bounding box center [64, 277] width 32 height 22
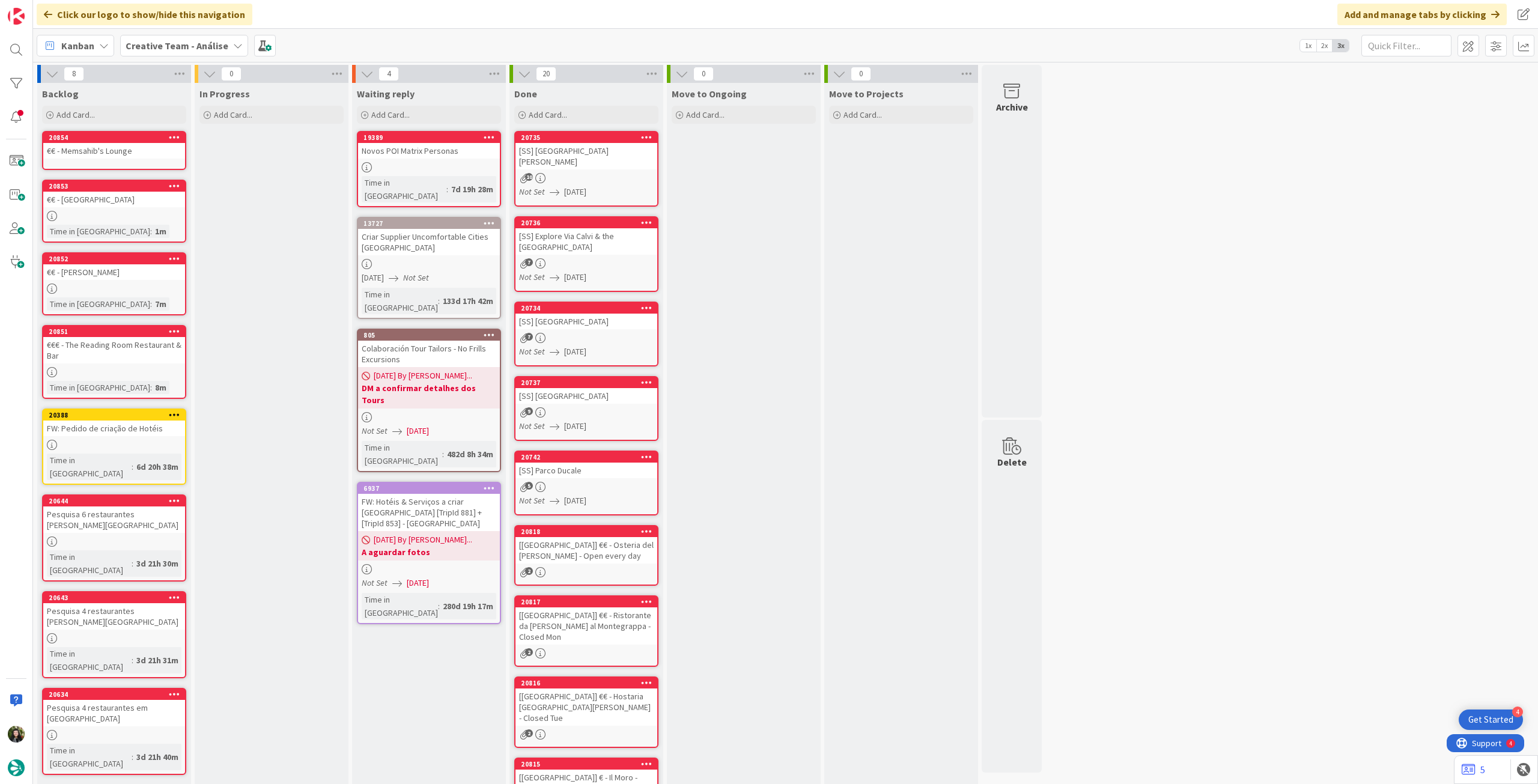
click at [121, 159] on link "20854 €€ - Memsahib's Lounge" at bounding box center [114, 151] width 145 height 39
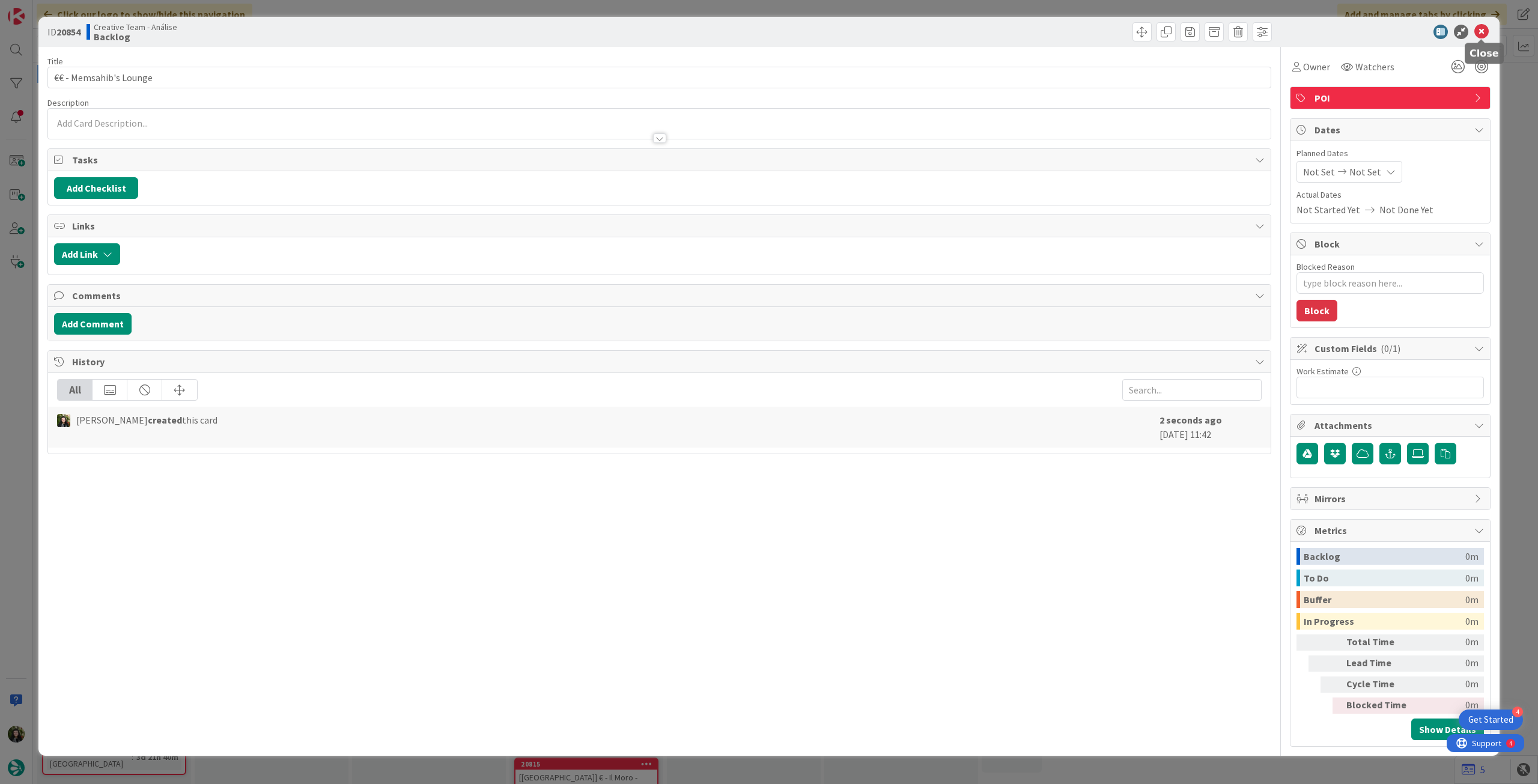
click at [1480, 30] on icon at bounding box center [1481, 32] width 14 height 14
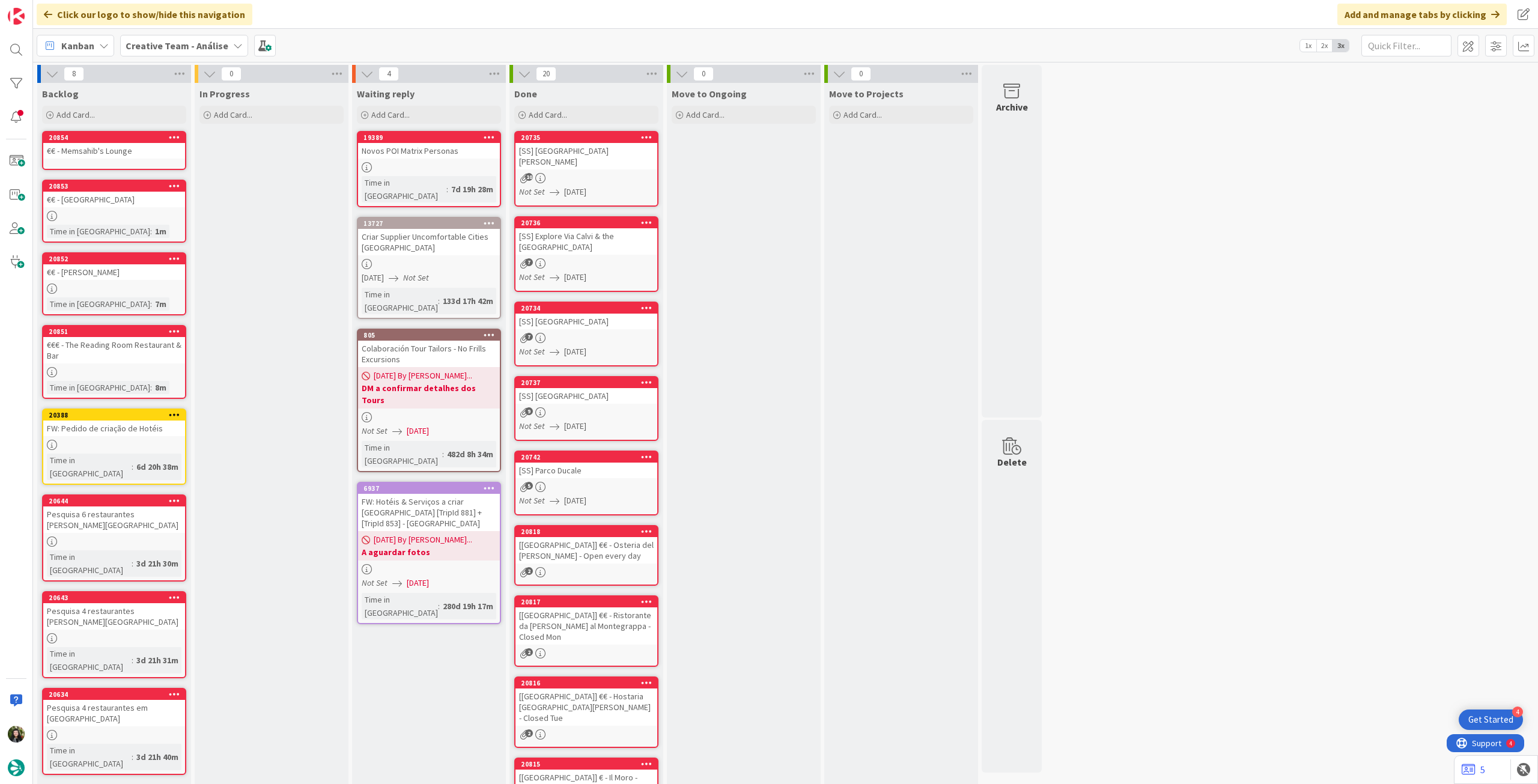
click at [137, 213] on div at bounding box center [114, 216] width 142 height 10
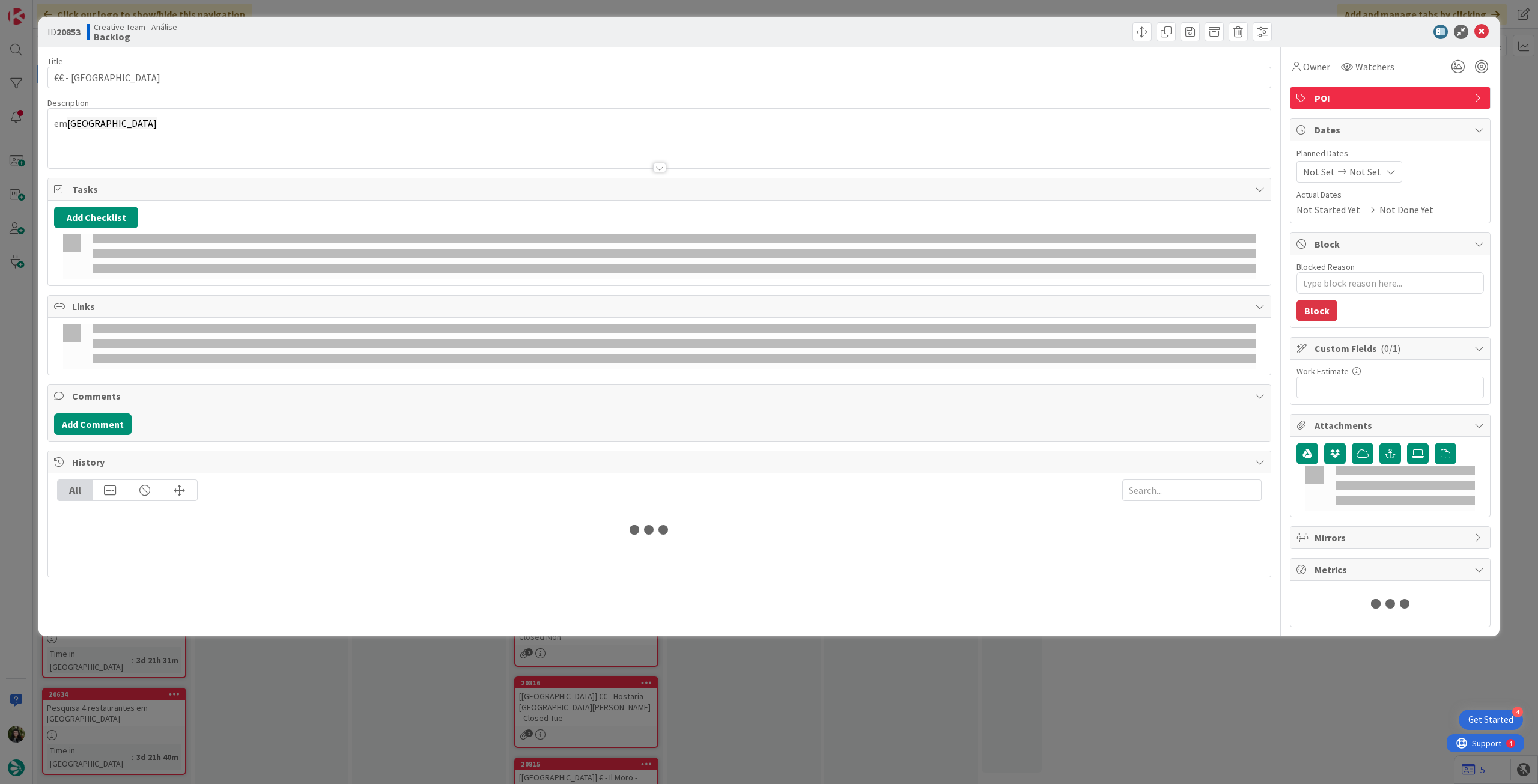
click at [113, 129] on p "em [GEOGRAPHIC_DATA]" at bounding box center [659, 123] width 1211 height 14
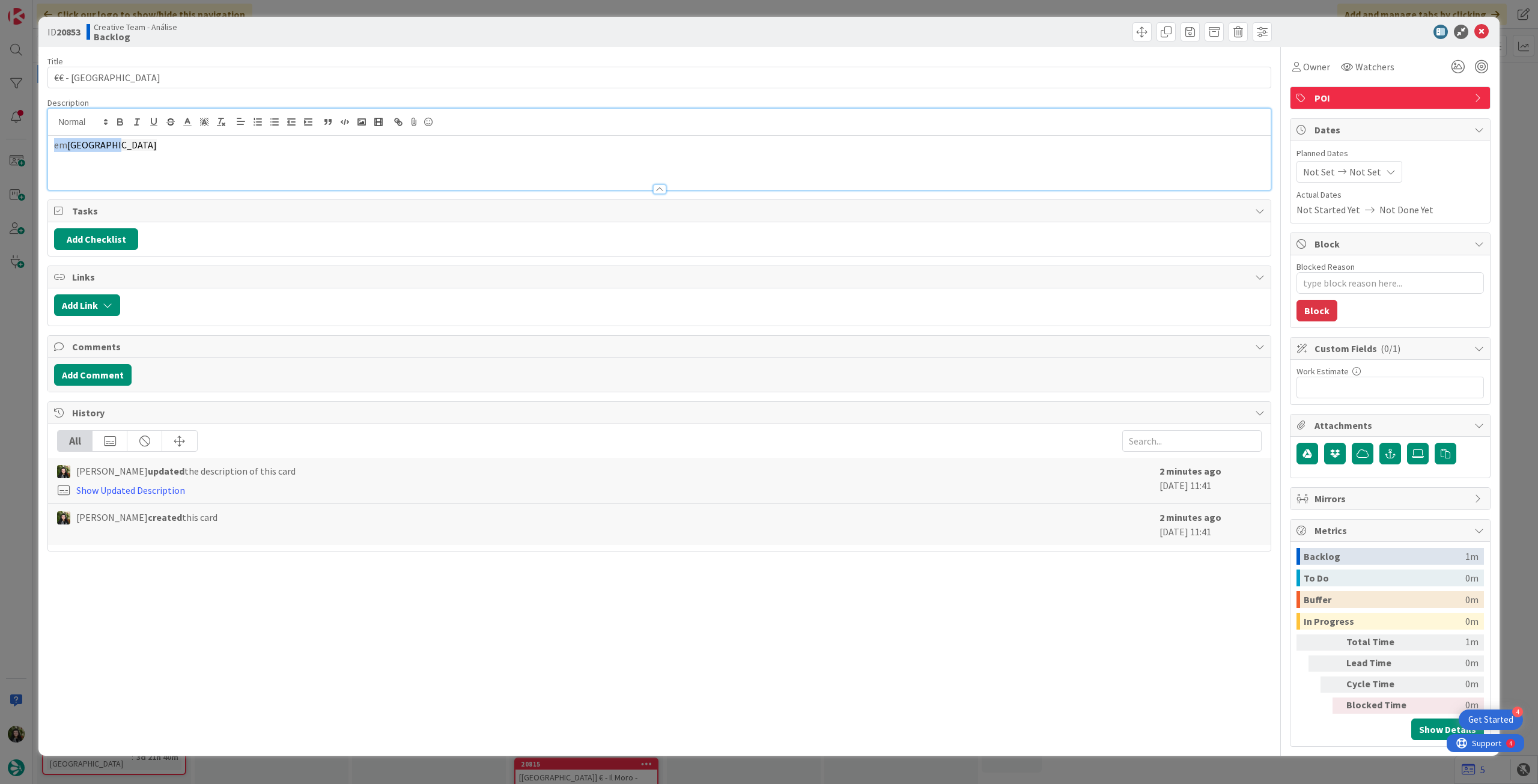
drag, startPoint x: 130, startPoint y: 146, endPoint x: 2, endPoint y: 133, distance: 128.7
click at [2, 134] on div "ID 20853 Creative Team - Análise Backlog Title 17 / 128 €€ - [GEOGRAPHIC_DATA] …" at bounding box center [769, 392] width 1538 height 784
copy p "em [GEOGRAPHIC_DATA]"
click at [1480, 36] on icon at bounding box center [1481, 32] width 14 height 14
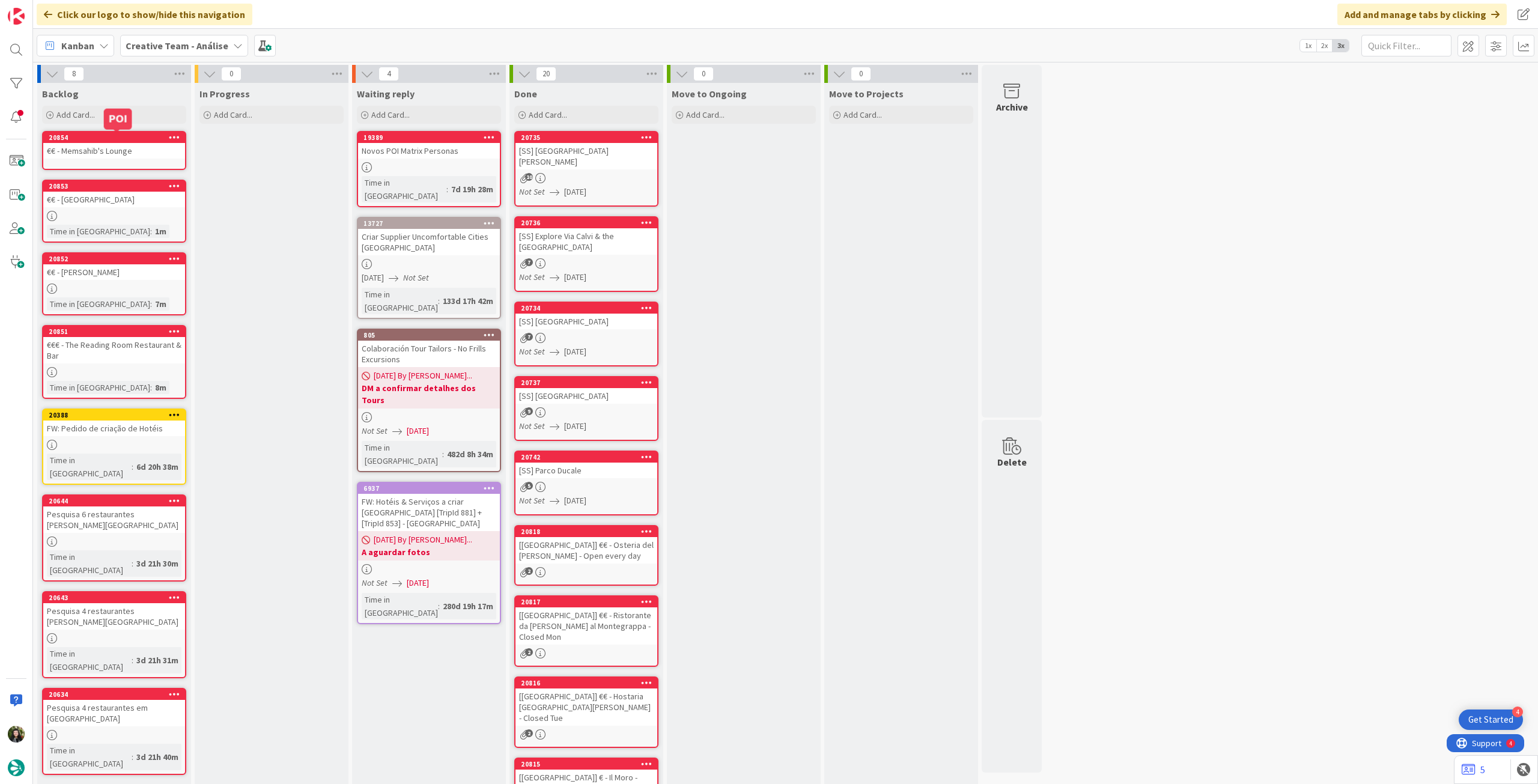
click at [59, 156] on div "€€ - Memsahib's Lounge" at bounding box center [114, 151] width 142 height 16
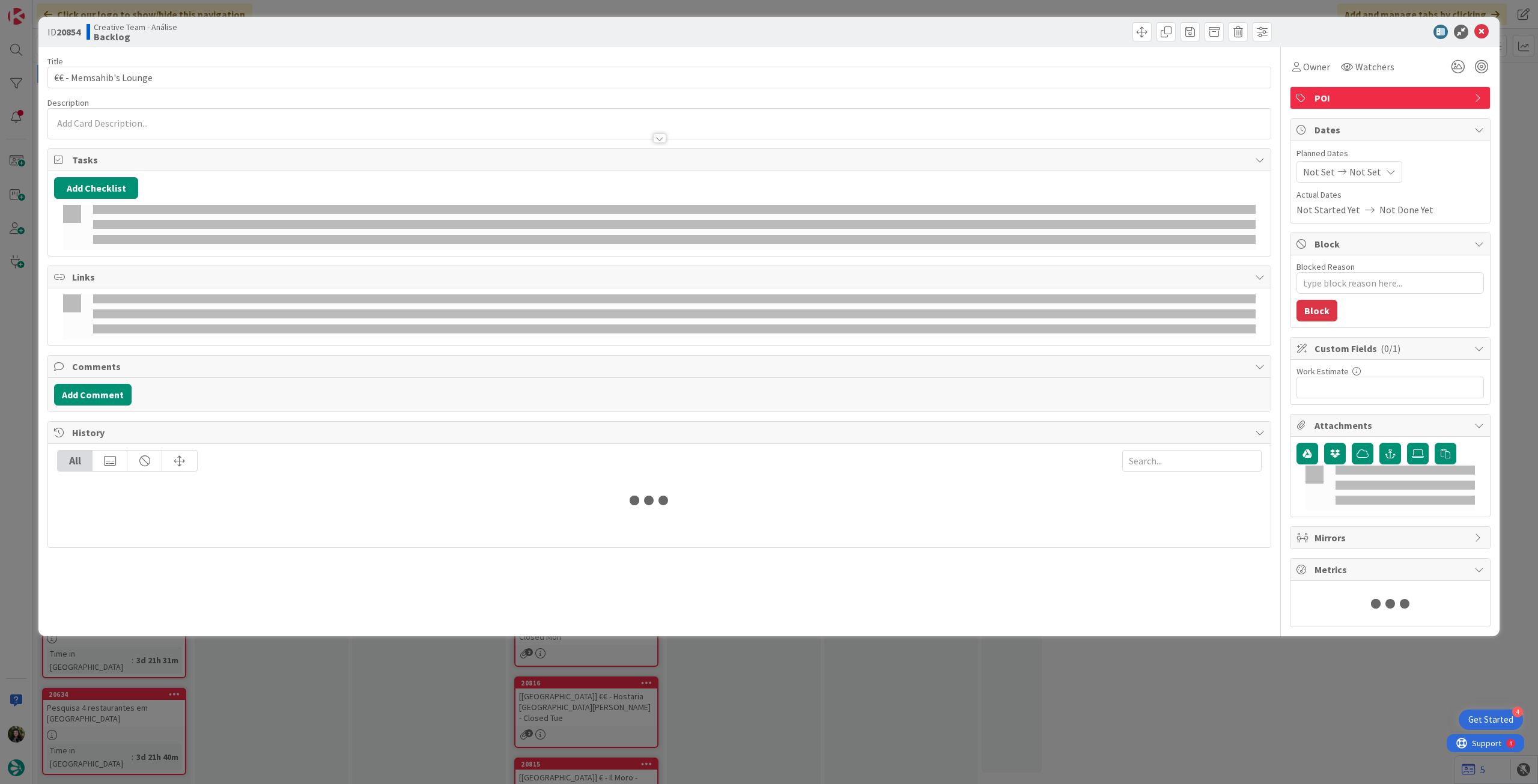
click at [123, 126] on div at bounding box center [660, 132] width 1223 height 13
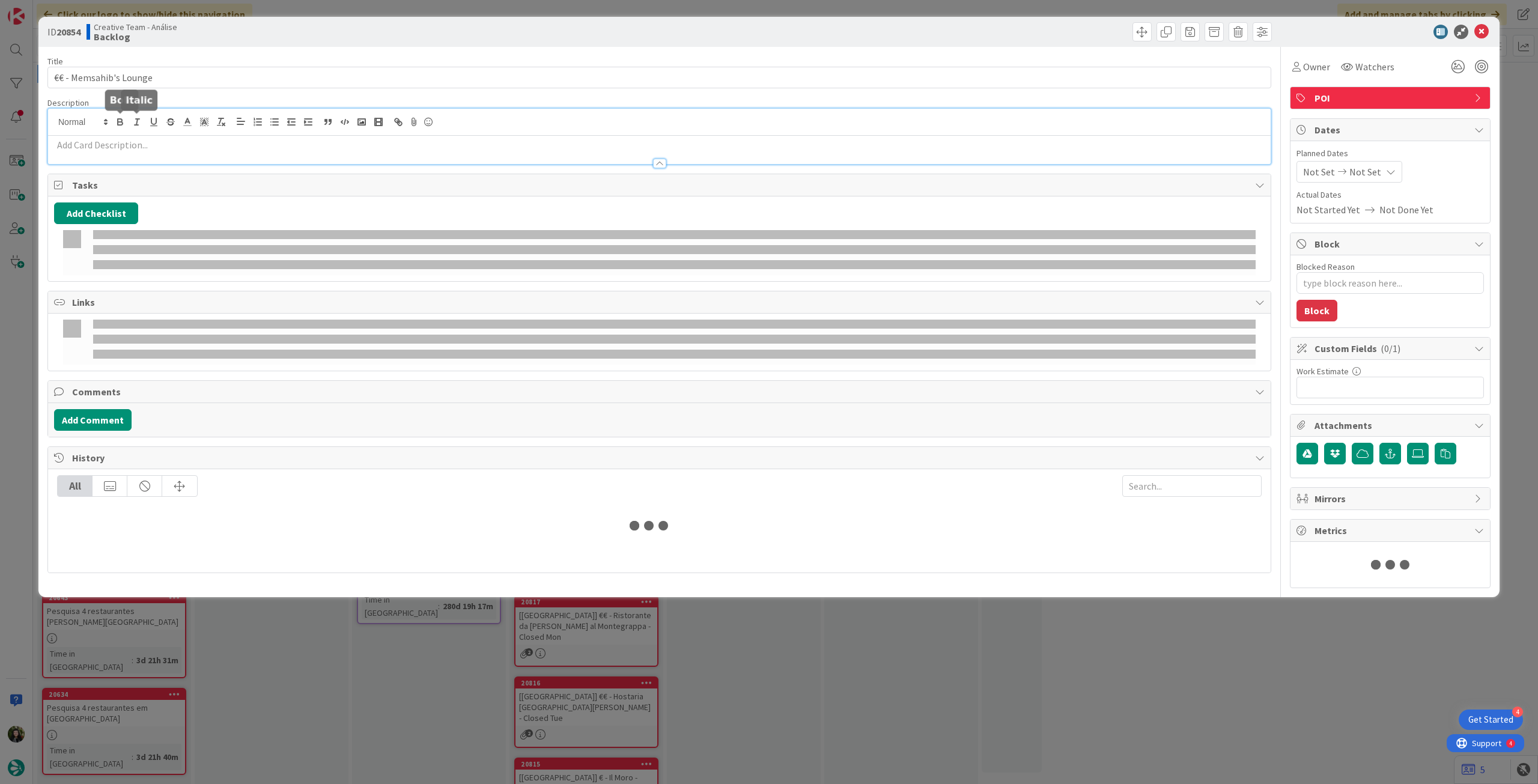
click at [131, 138] on p at bounding box center [659, 145] width 1211 height 14
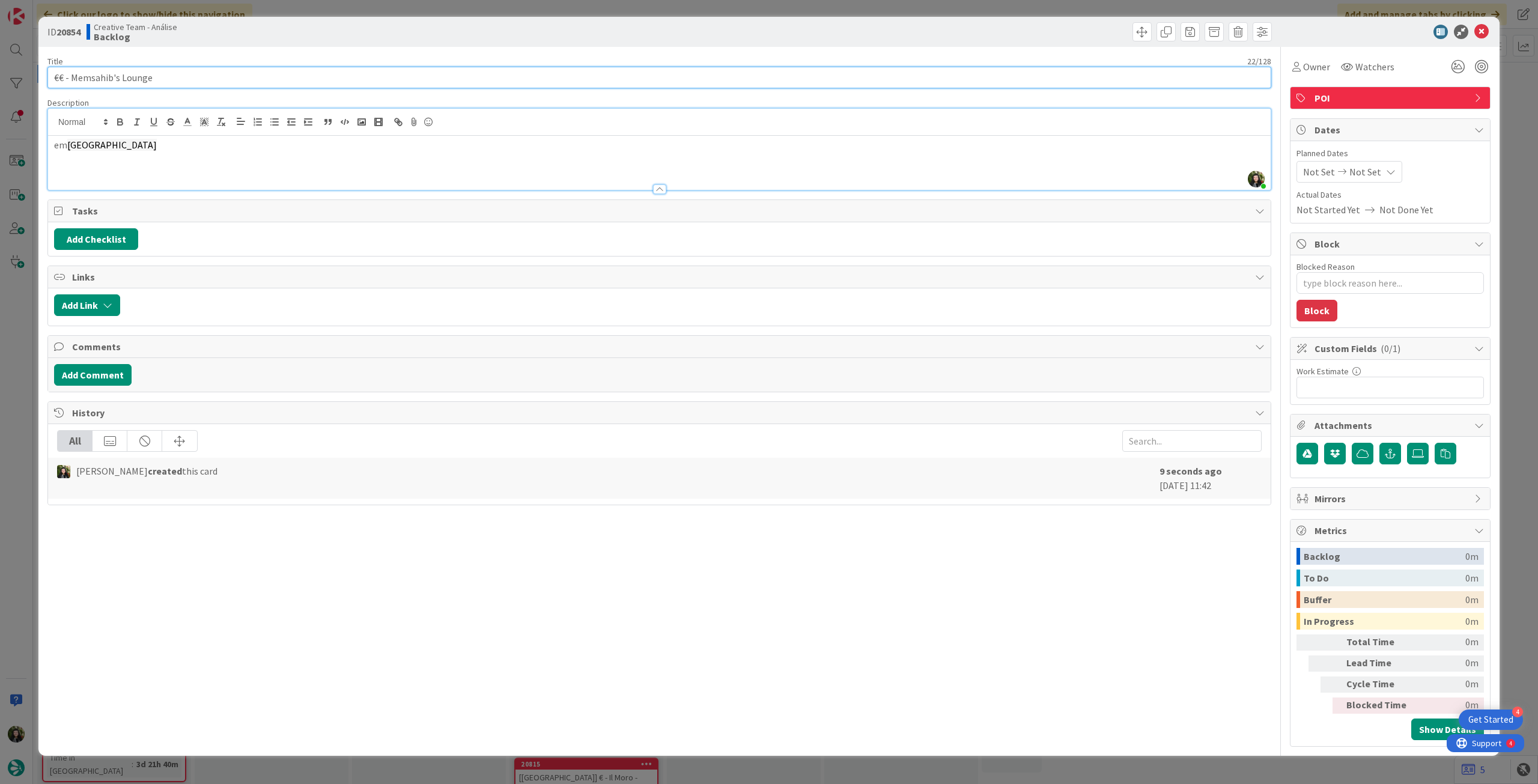
drag, startPoint x: 160, startPoint y: 73, endPoint x: 73, endPoint y: 74, distance: 87.0
click at [73, 74] on input "€€ - Memsahib's Lounge" at bounding box center [659, 77] width 1224 height 22
click at [1485, 30] on icon at bounding box center [1481, 32] width 14 height 14
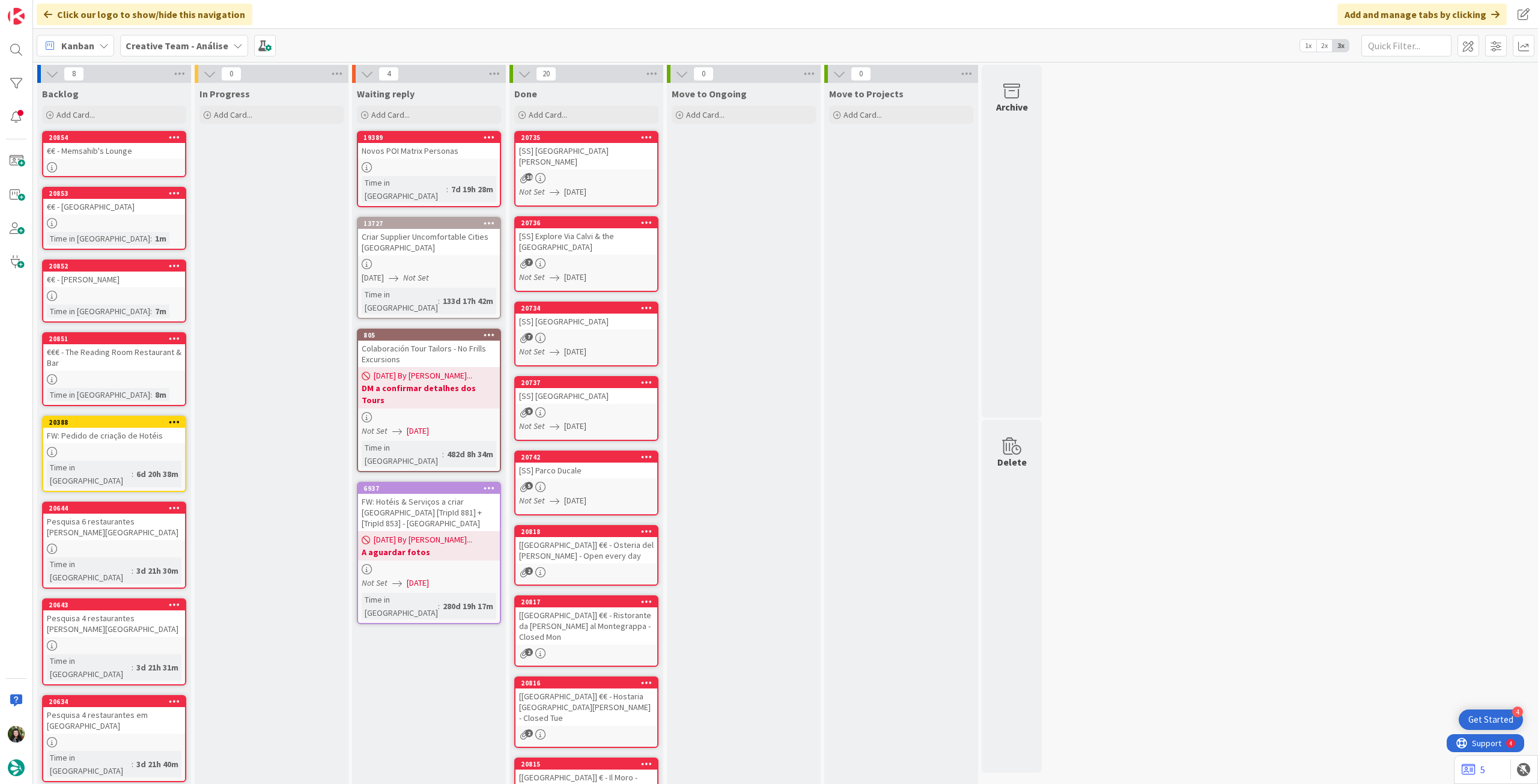
click at [146, 227] on div at bounding box center [114, 222] width 142 height 10
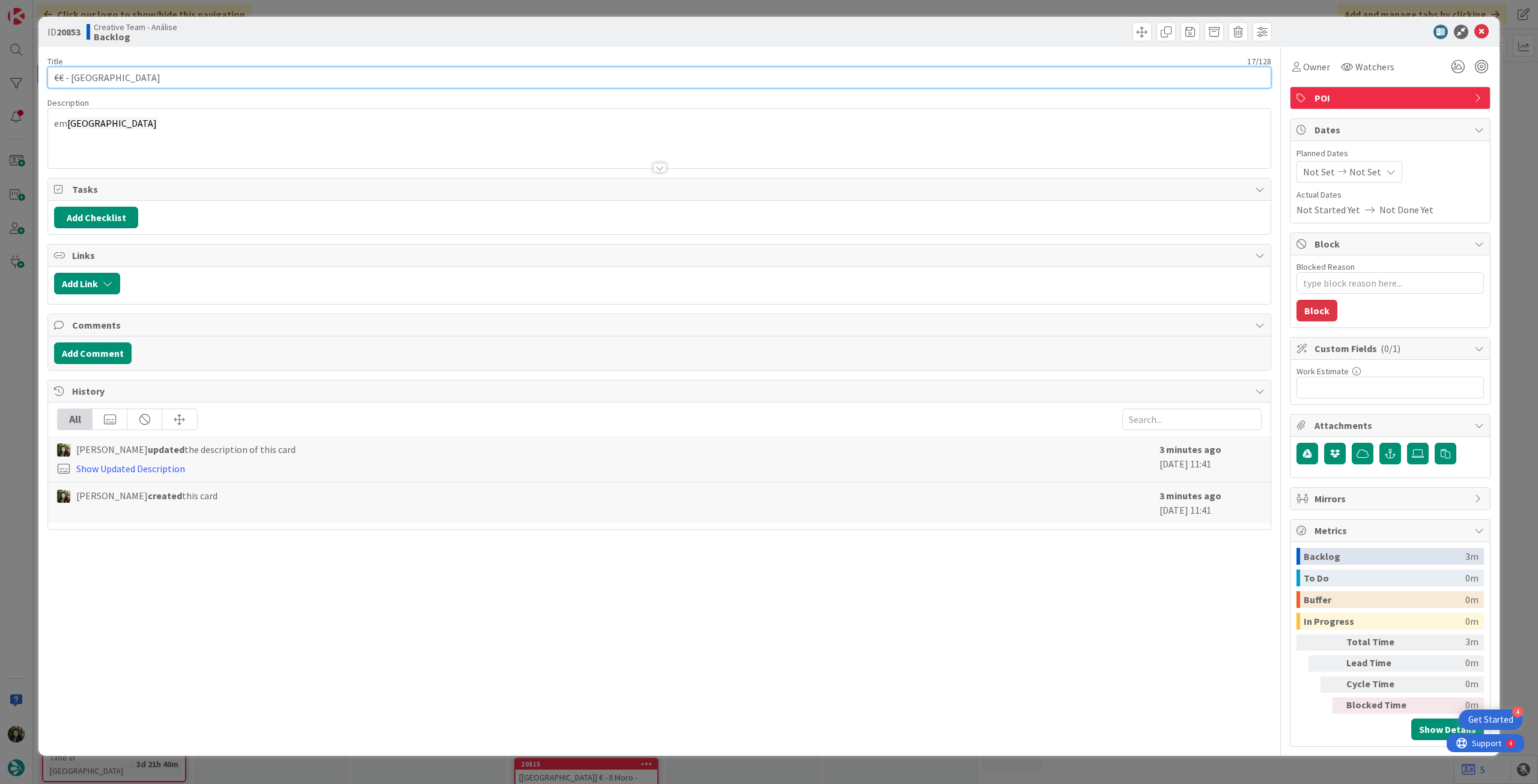
drag, startPoint x: 71, startPoint y: 79, endPoint x: 165, endPoint y: 79, distance: 94.0
click at [165, 79] on input "€€ - [GEOGRAPHIC_DATA]" at bounding box center [659, 77] width 1224 height 22
click at [1480, 33] on icon at bounding box center [1481, 32] width 14 height 14
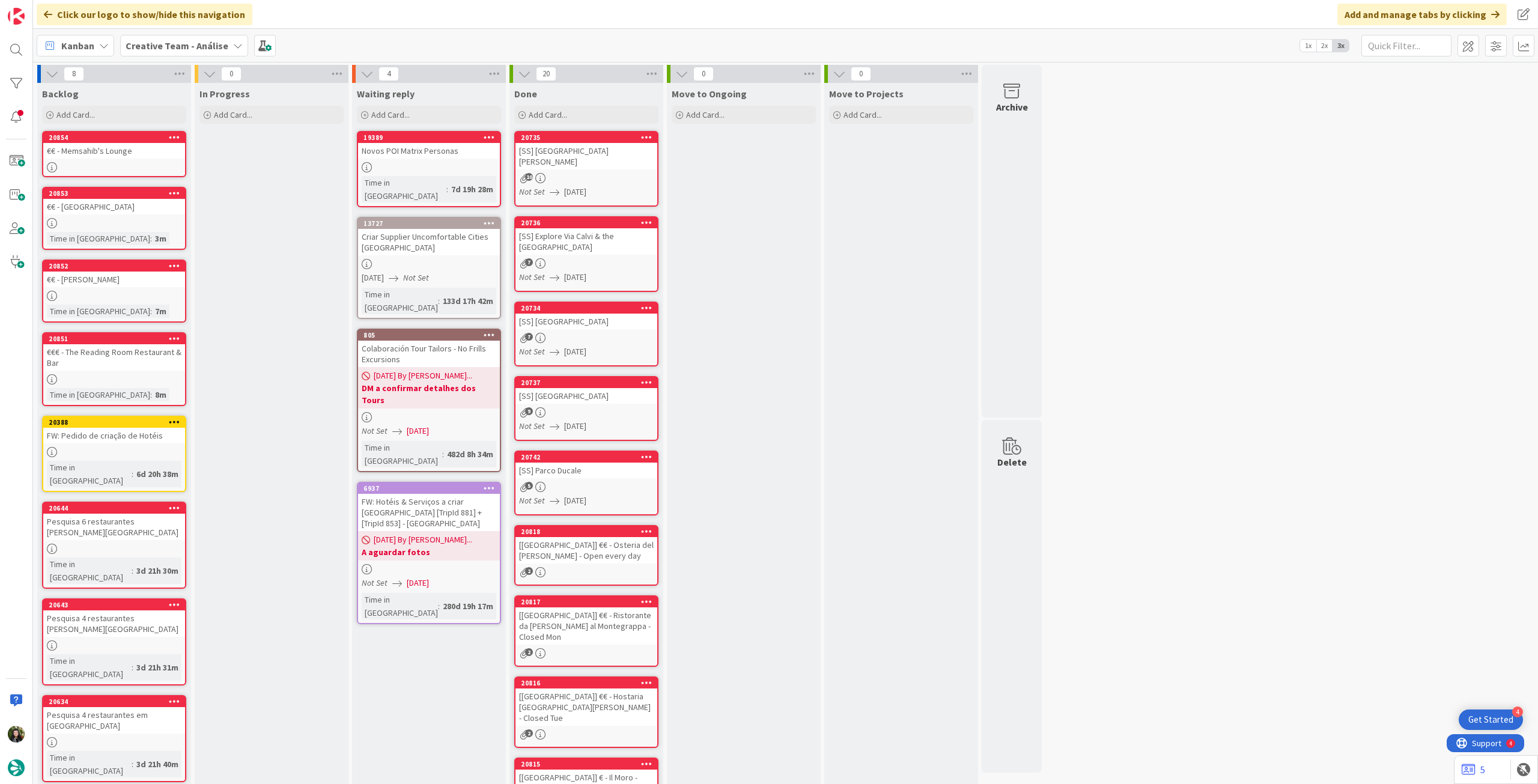
click at [151, 156] on div "€€ - Memsahib's Lounge" at bounding box center [114, 151] width 142 height 16
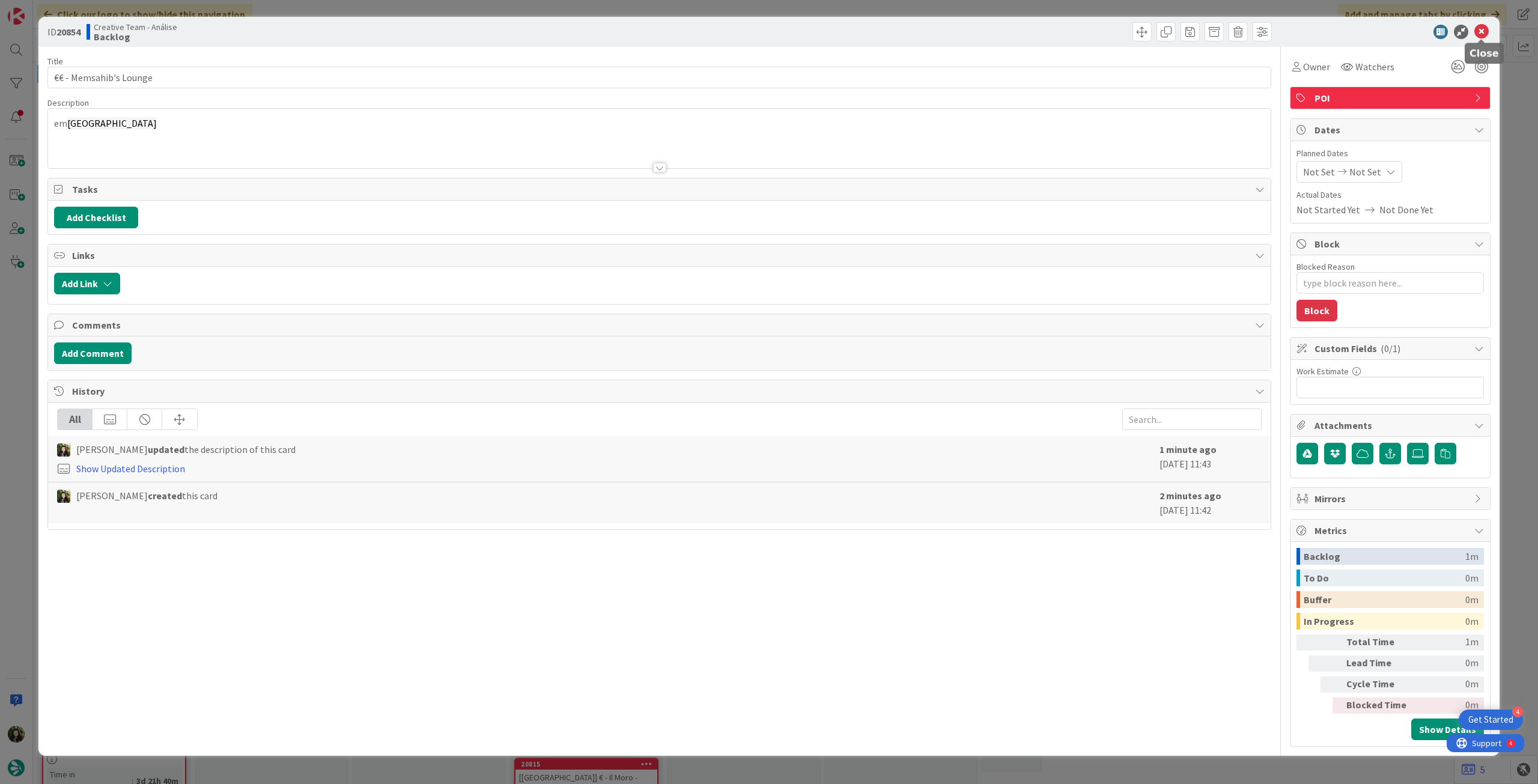
click at [1485, 33] on icon at bounding box center [1481, 32] width 14 height 14
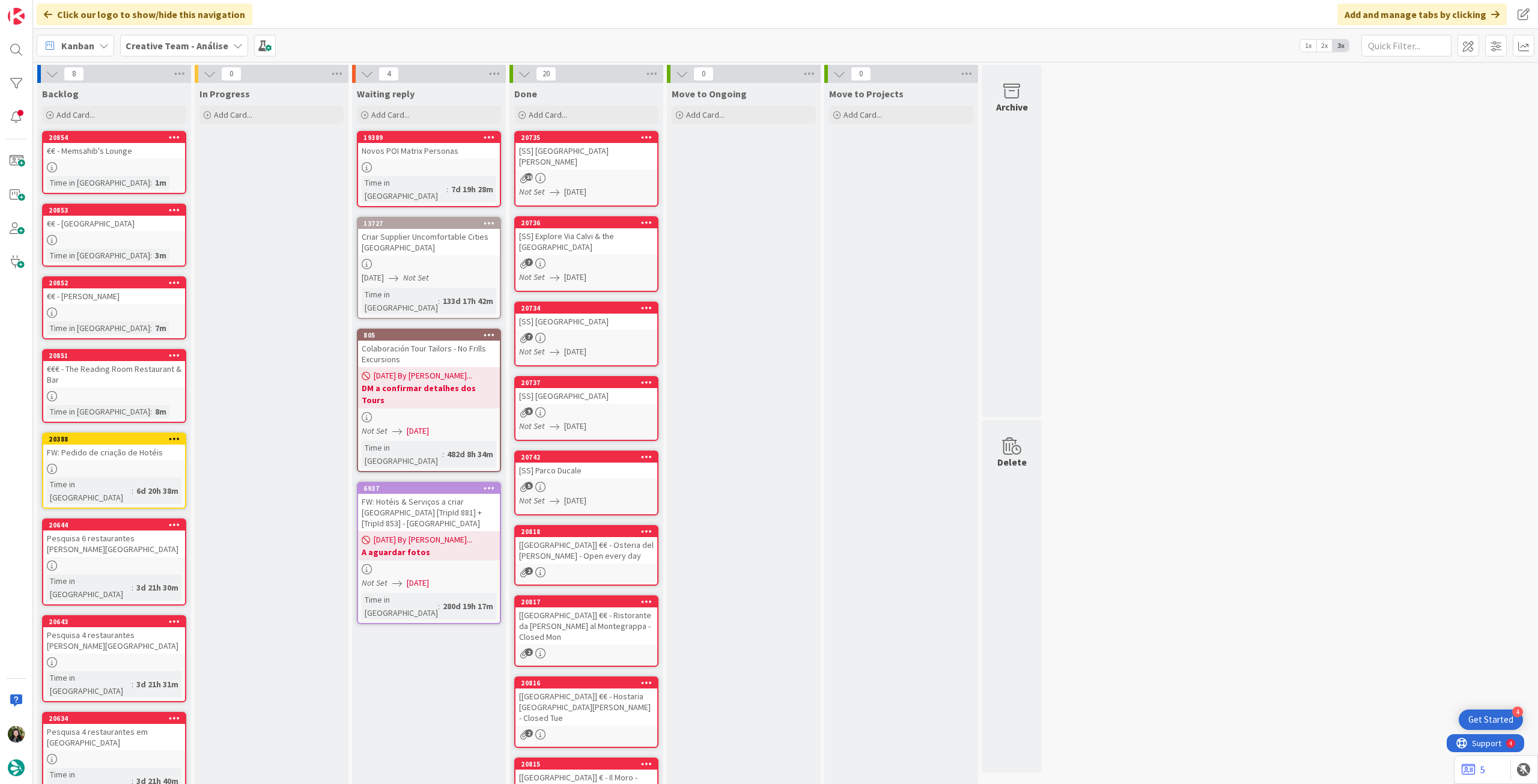
click at [182, 42] on b "Creative Team - Análise" at bounding box center [177, 45] width 103 height 12
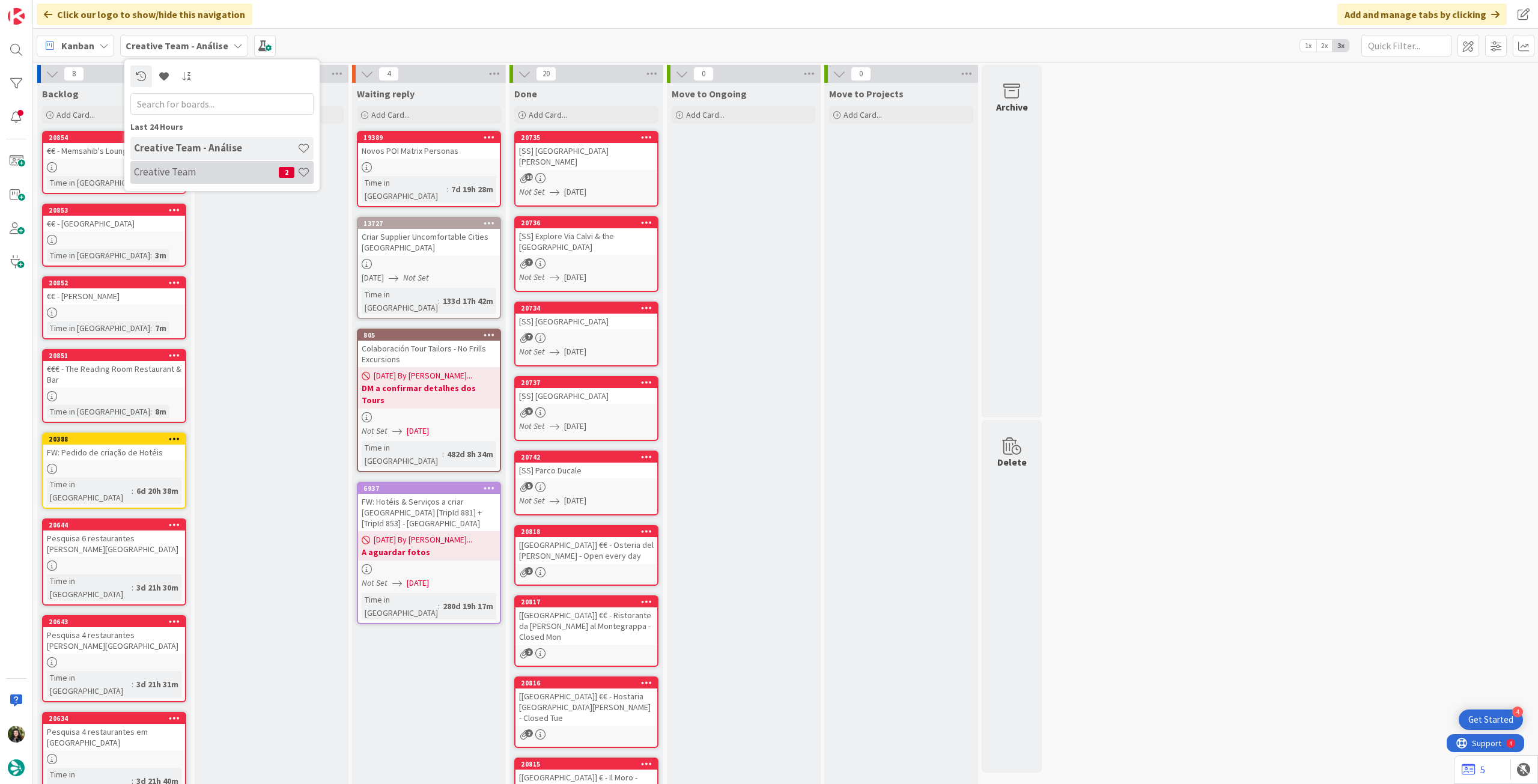
click at [167, 176] on h4 "Creative Team" at bounding box center [206, 172] width 145 height 12
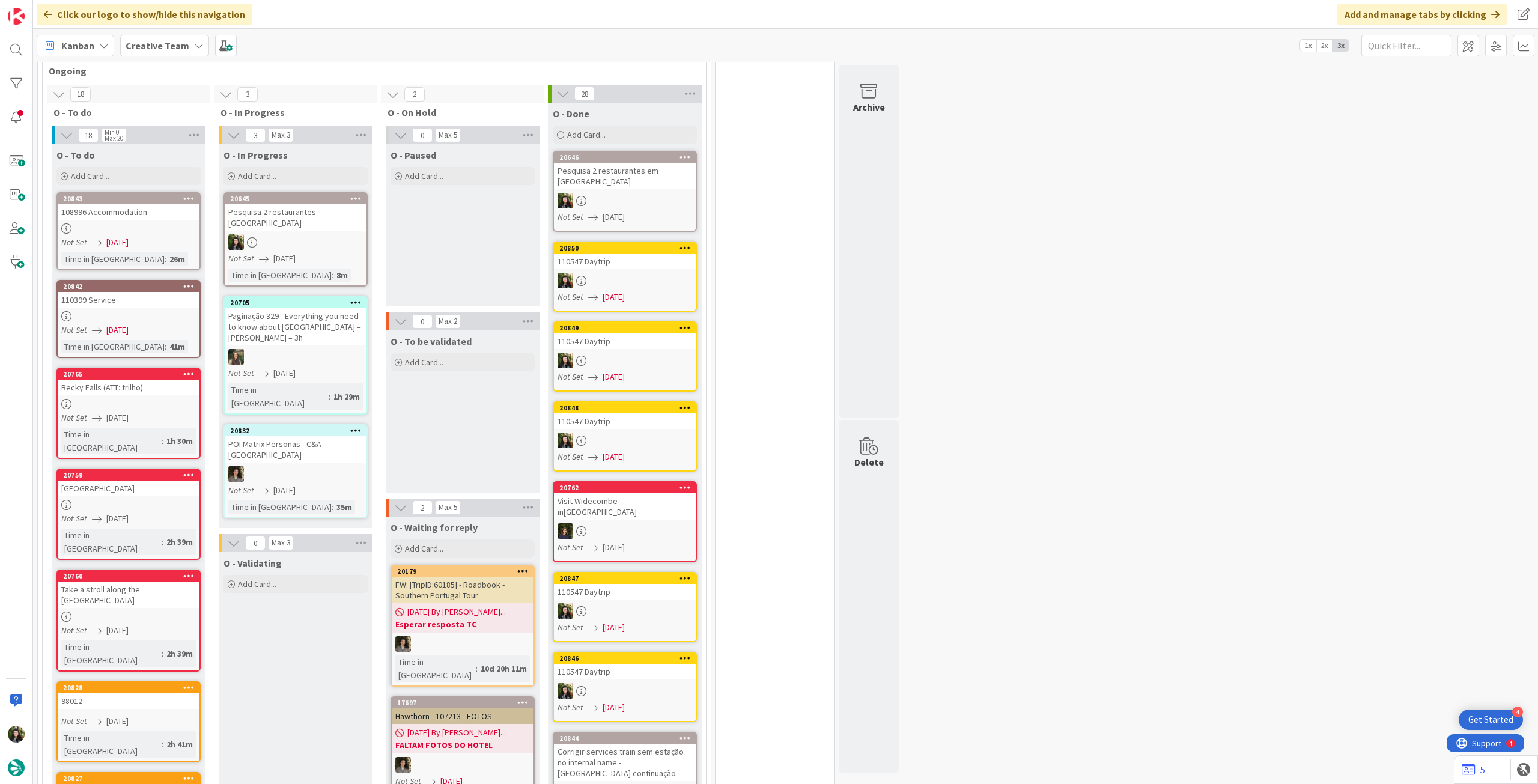
scroll to position [481, 0]
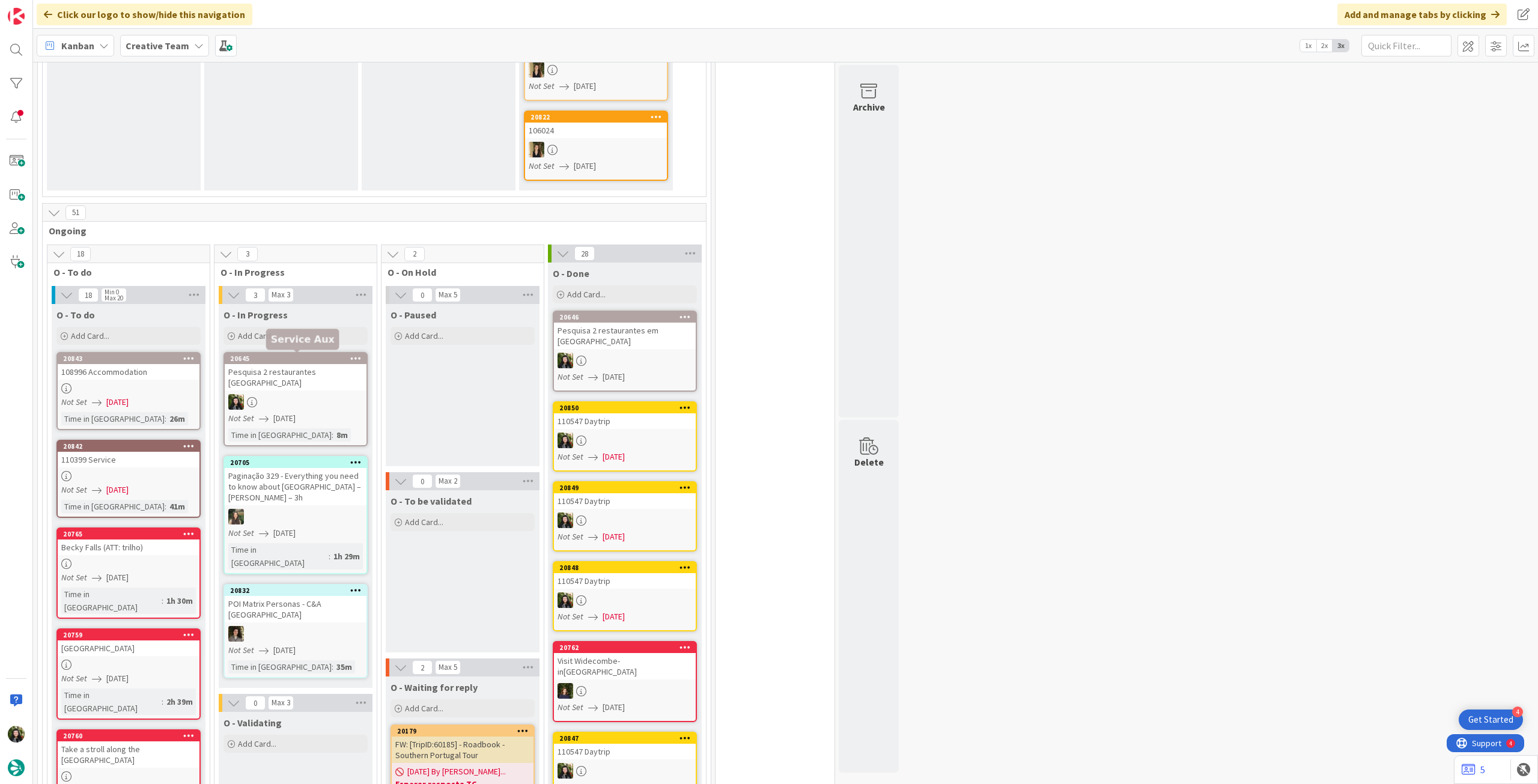
click at [322, 375] on div "Pesquisa 2 restaurantes [GEOGRAPHIC_DATA]" at bounding box center [295, 377] width 142 height 26
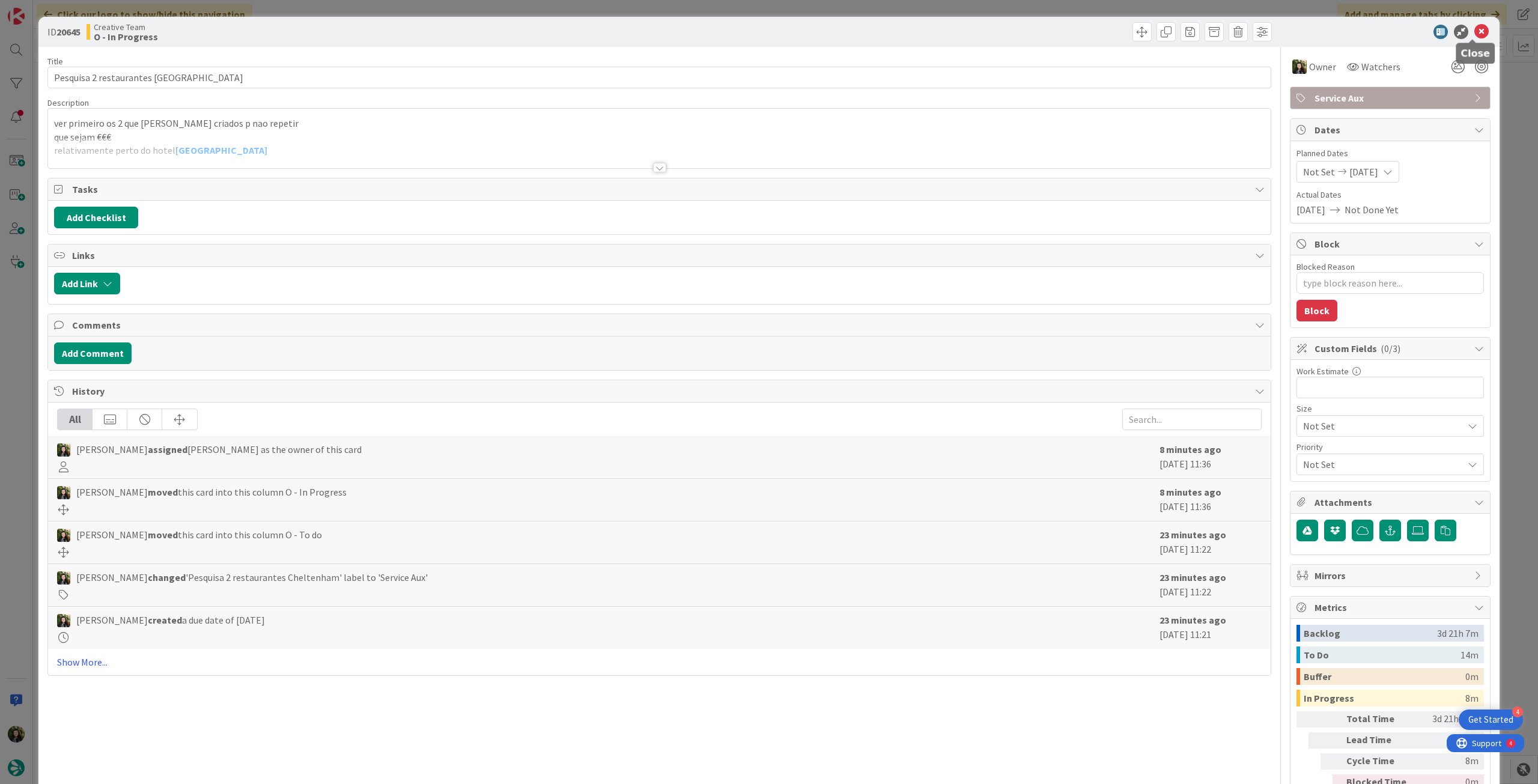
click at [1474, 33] on icon at bounding box center [1481, 32] width 14 height 14
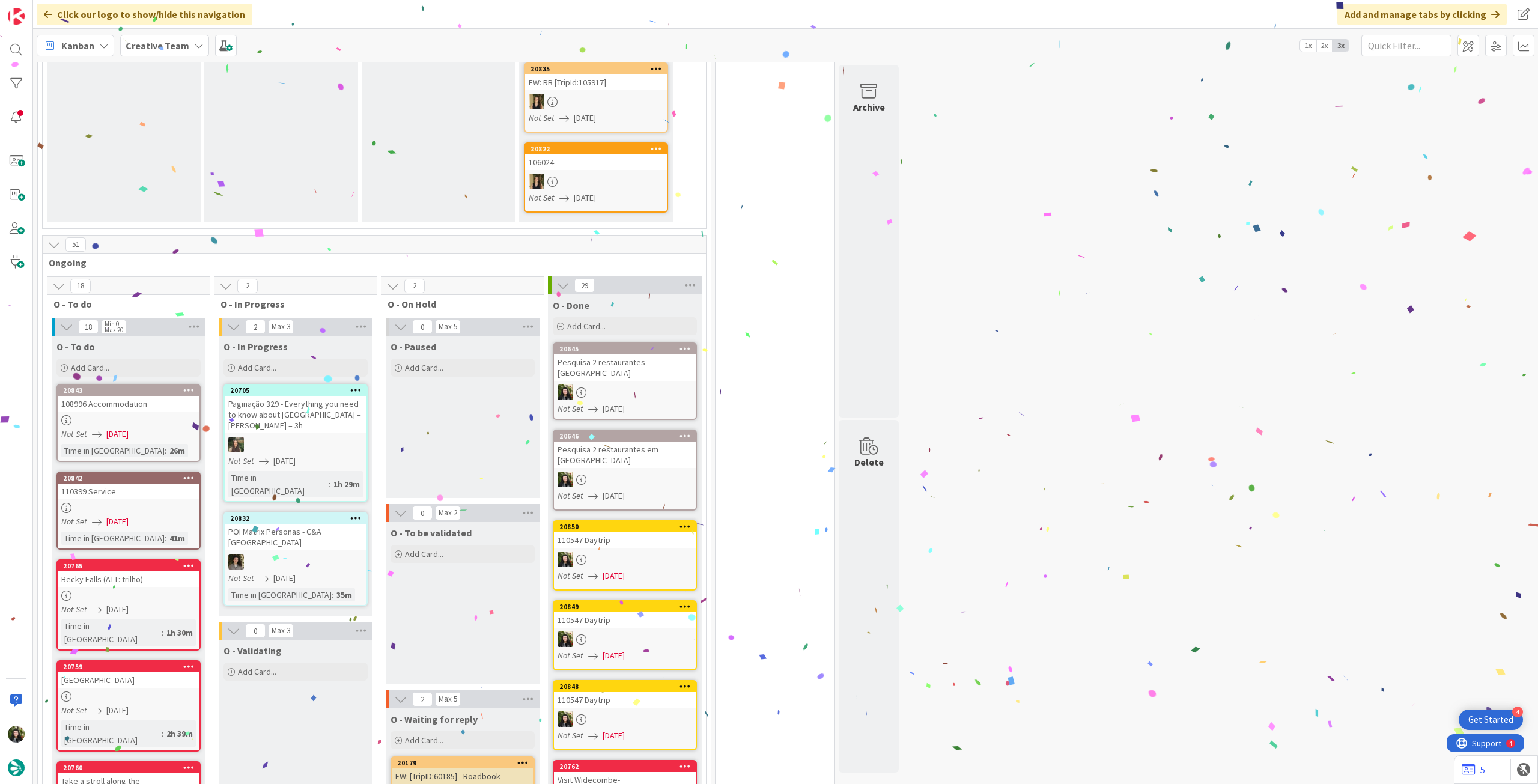
scroll to position [400, 0]
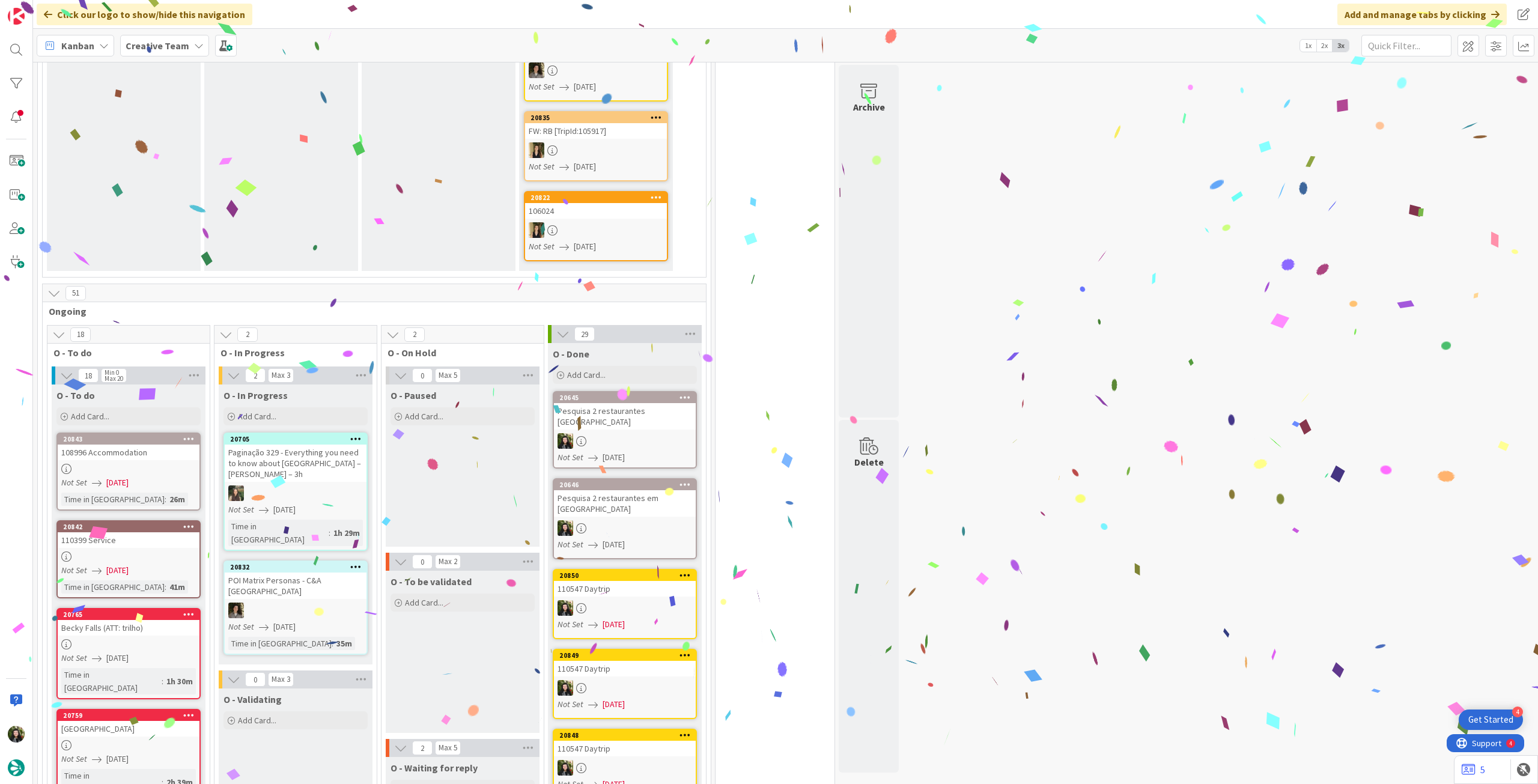
click at [172, 48] on b "Creative Team" at bounding box center [157, 45] width 64 height 12
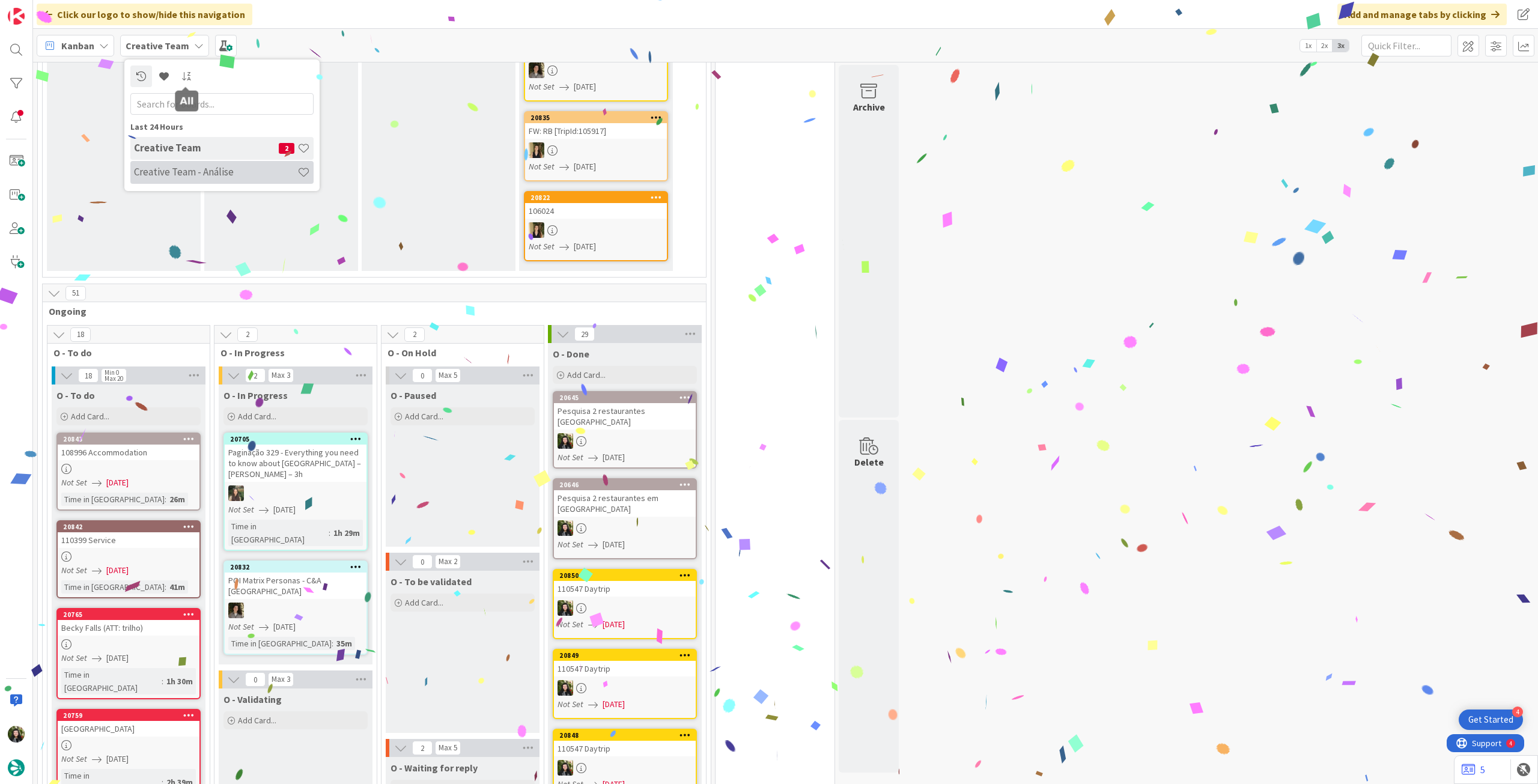
click at [178, 179] on div "Creative Team - Análise" at bounding box center [222, 173] width 183 height 23
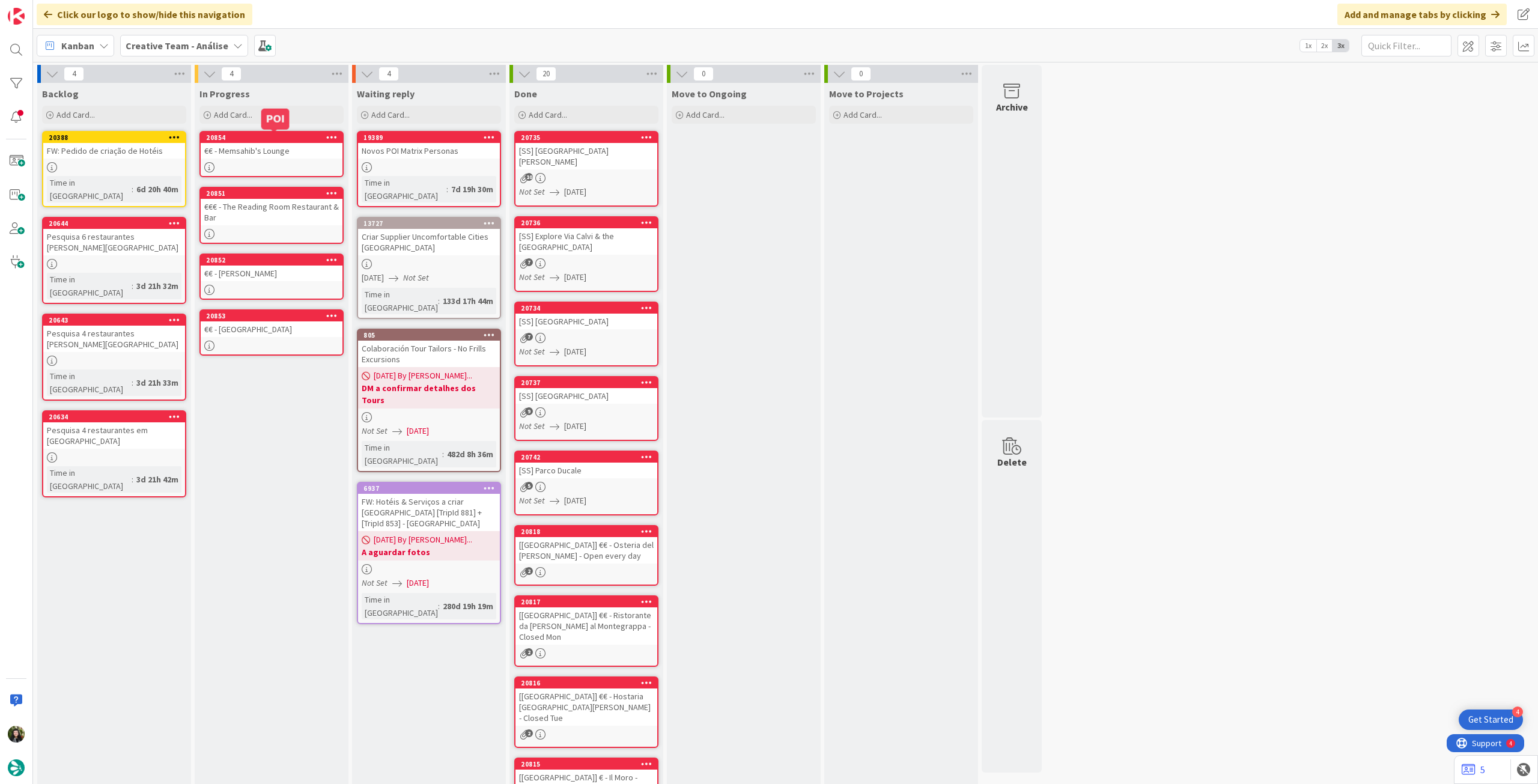
click at [297, 146] on div "€€ - Memsahib's Lounge" at bounding box center [271, 151] width 142 height 16
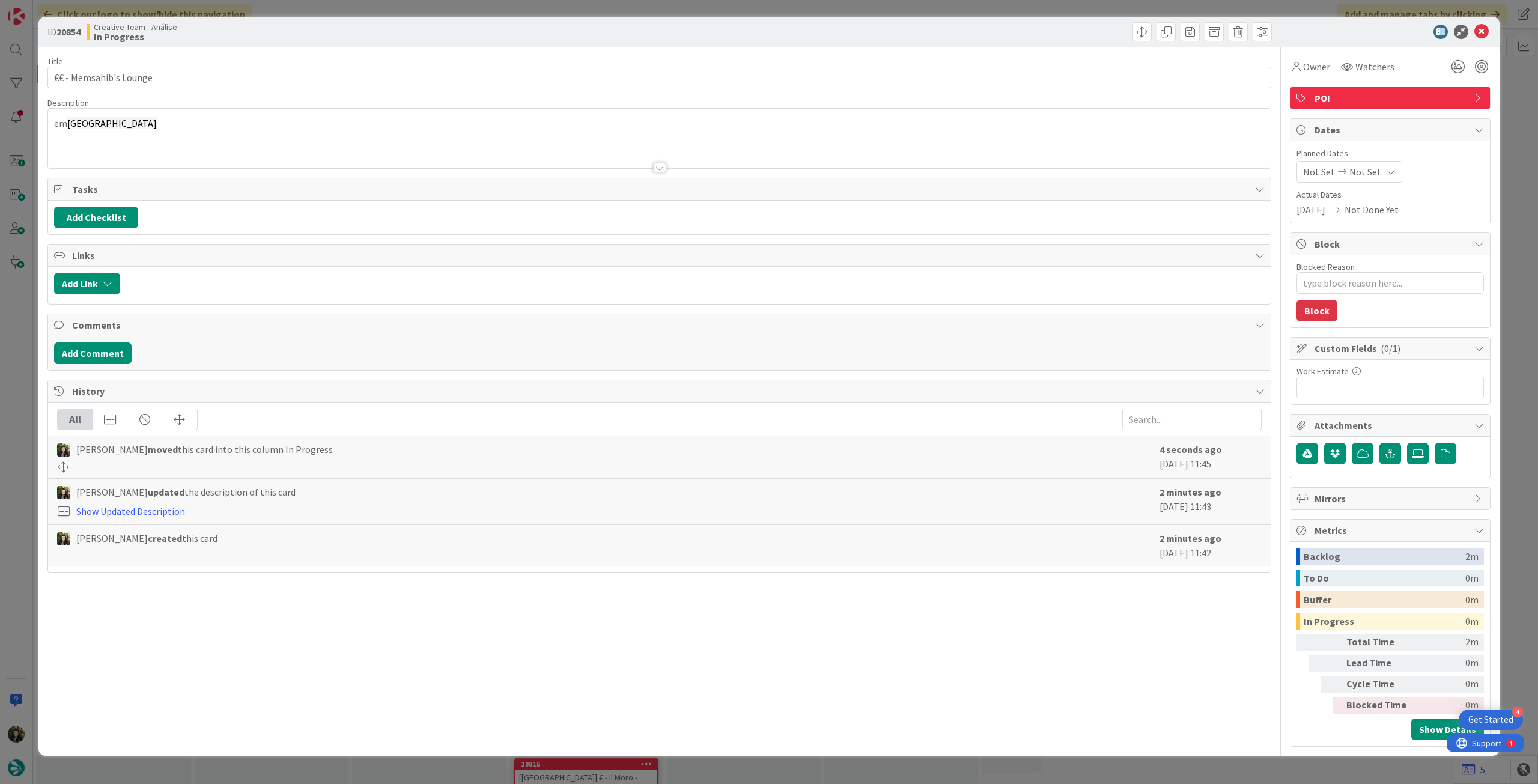
type textarea "x"
click at [1372, 173] on span "Not Set" at bounding box center [1365, 172] width 32 height 14
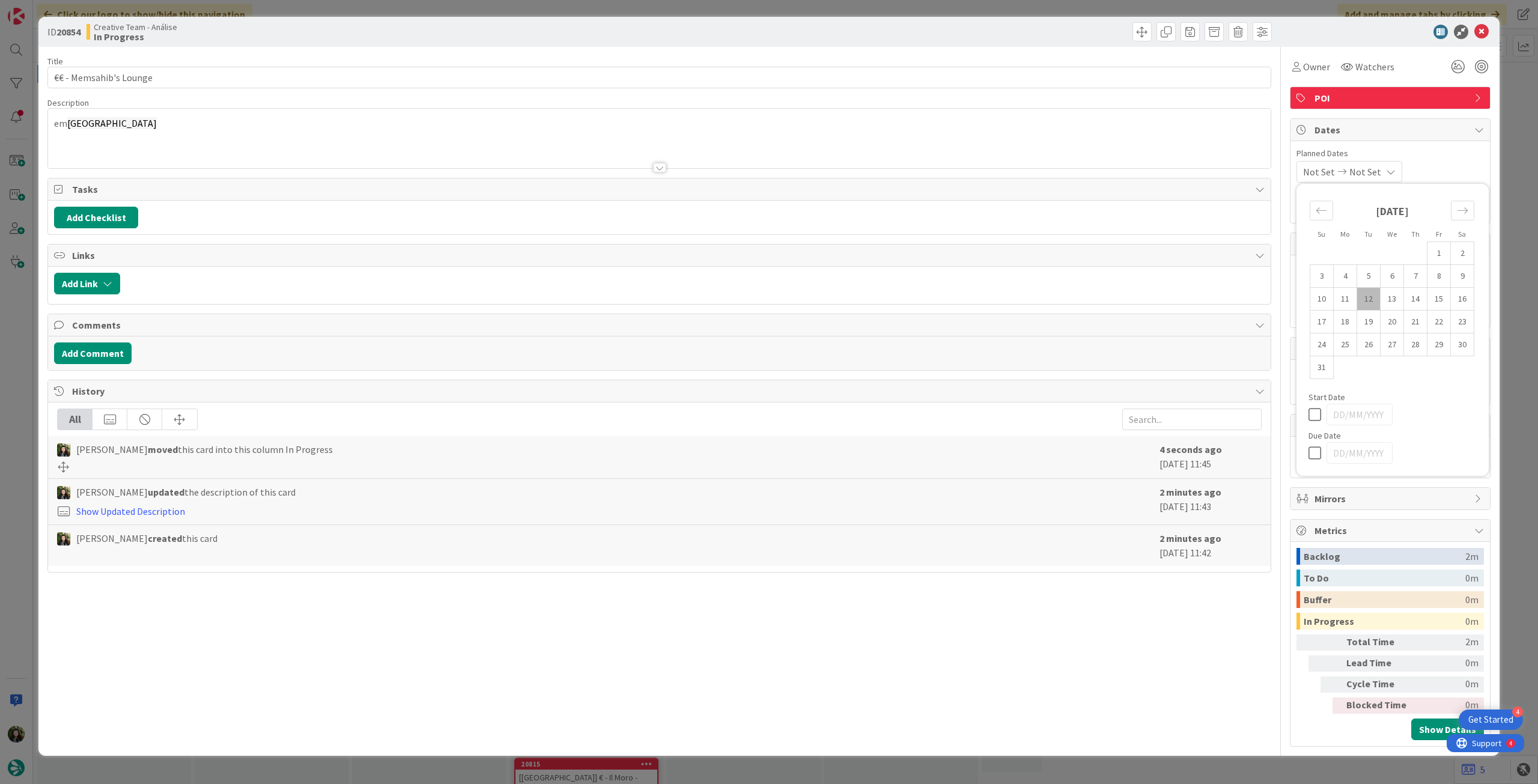
click at [1313, 451] on icon at bounding box center [1318, 453] width 18 height 14
type input "[DATE]"
click at [1487, 27] on icon at bounding box center [1481, 32] width 14 height 14
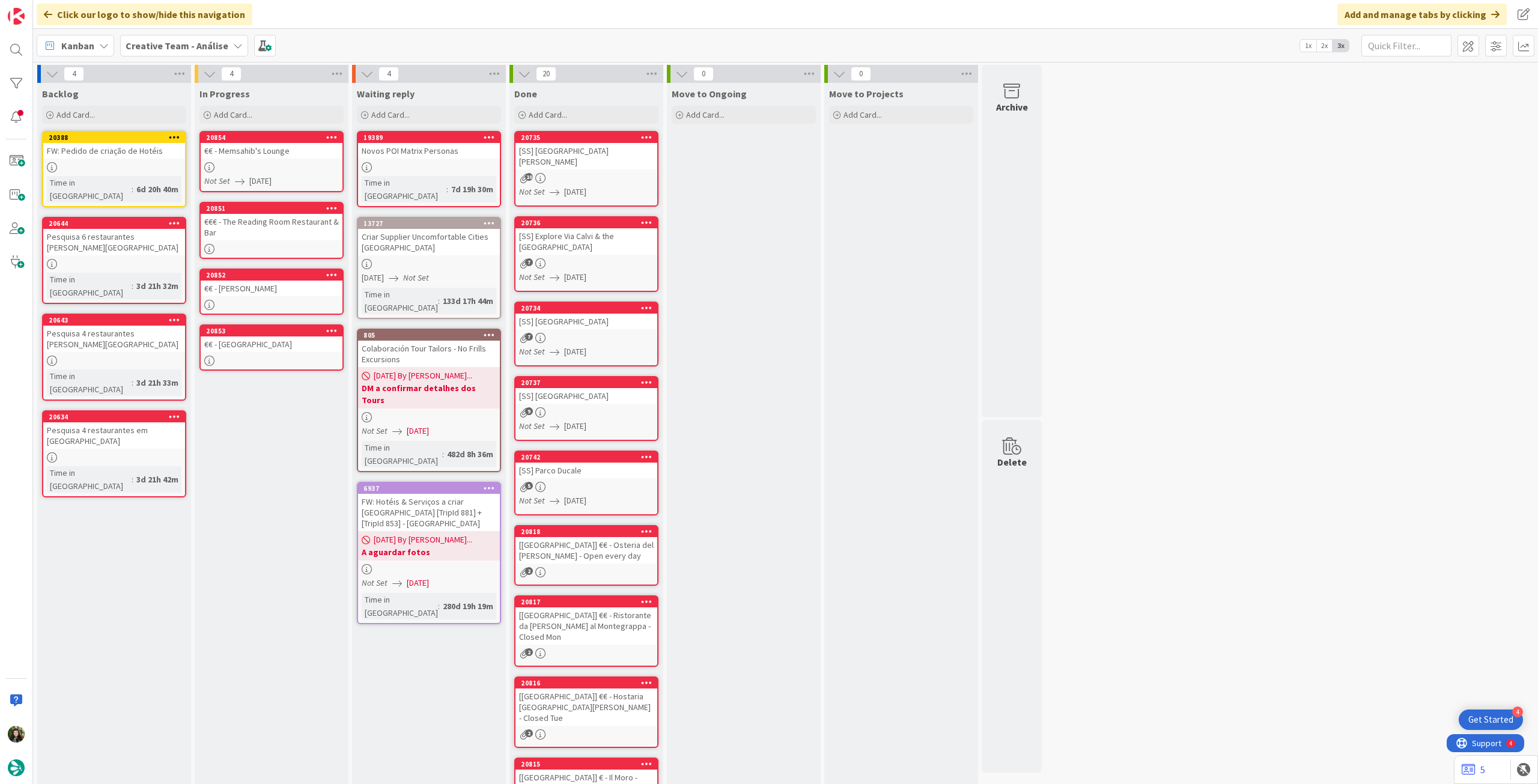
click at [319, 239] on div "€€€ - The Reading Room Restaurant & Bar" at bounding box center [271, 227] width 142 height 26
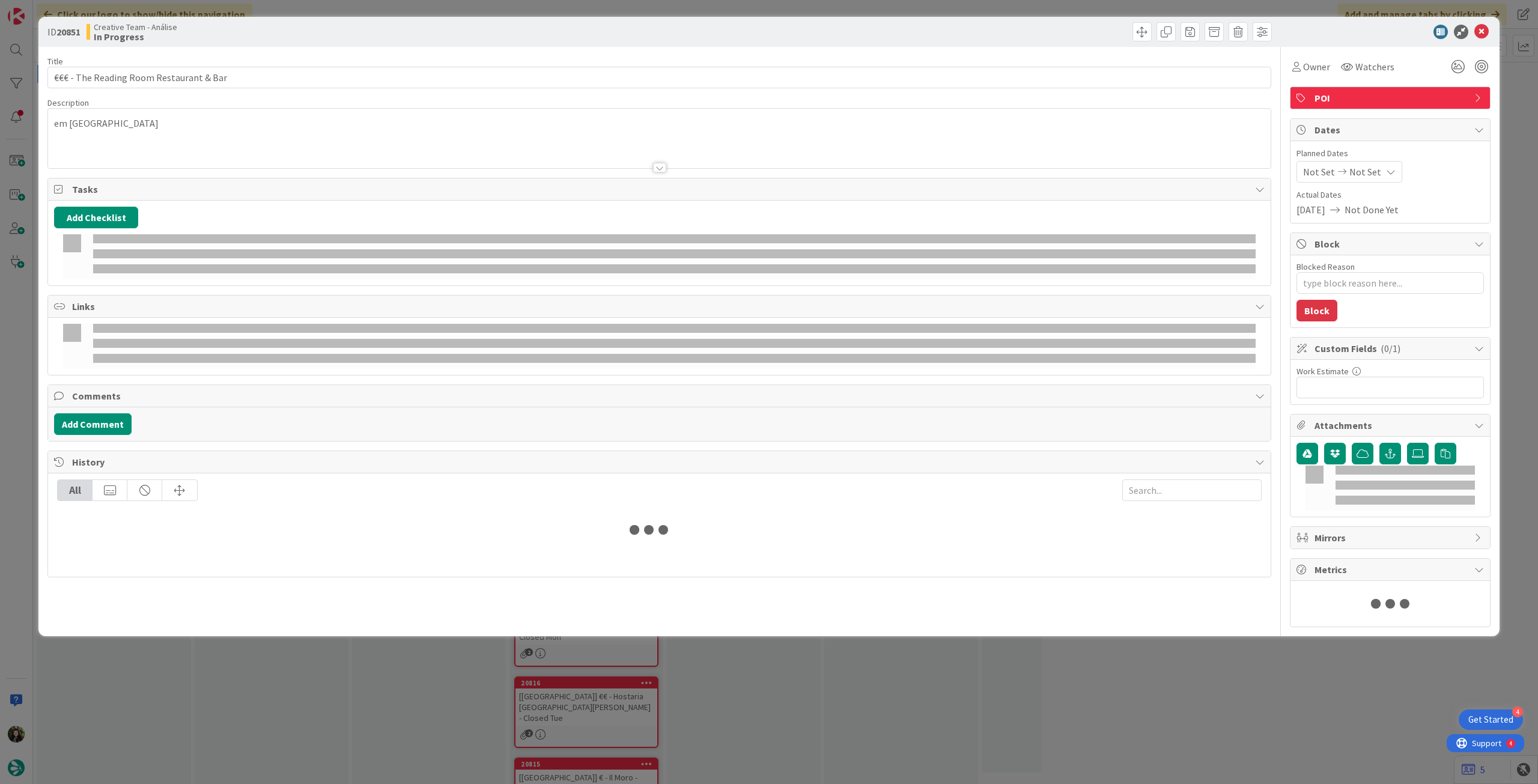
click at [1370, 176] on span "Not Set" at bounding box center [1365, 172] width 32 height 14
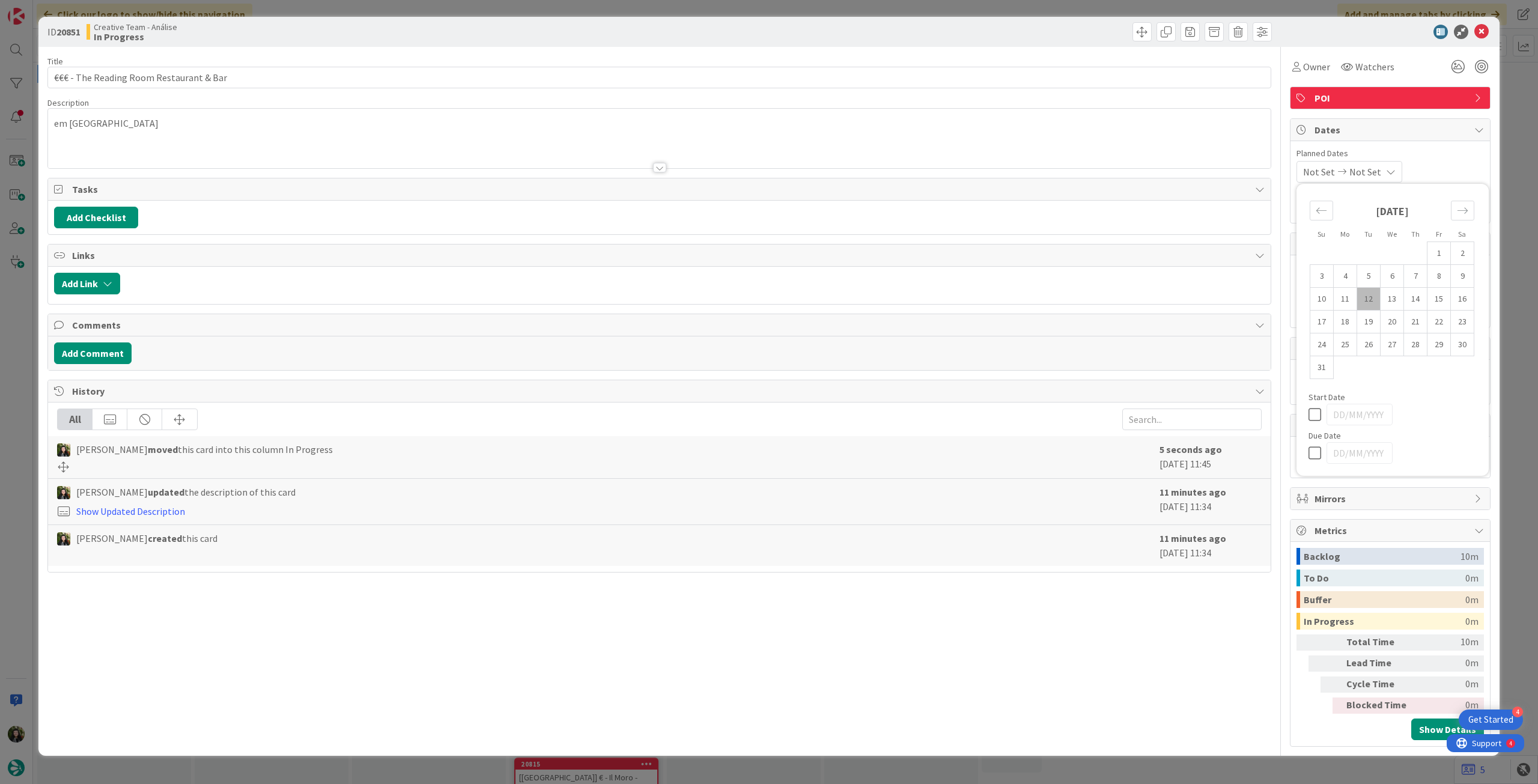
type textarea "x"
click at [1315, 450] on icon at bounding box center [1318, 453] width 18 height 14
type input "[DATE]"
click at [1477, 33] on icon at bounding box center [1481, 32] width 14 height 14
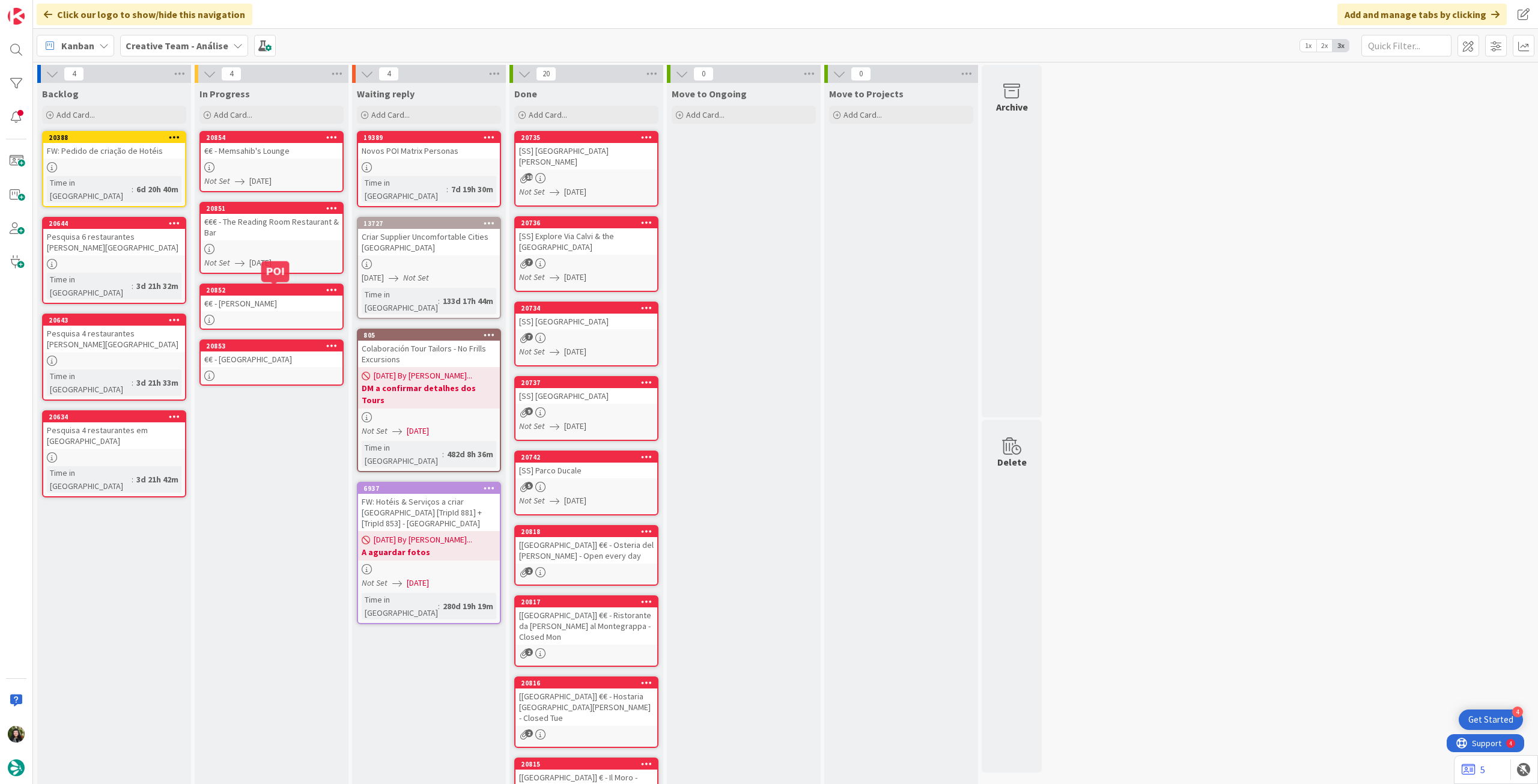
click at [263, 306] on div "€€ - [PERSON_NAME]" at bounding box center [271, 303] width 142 height 16
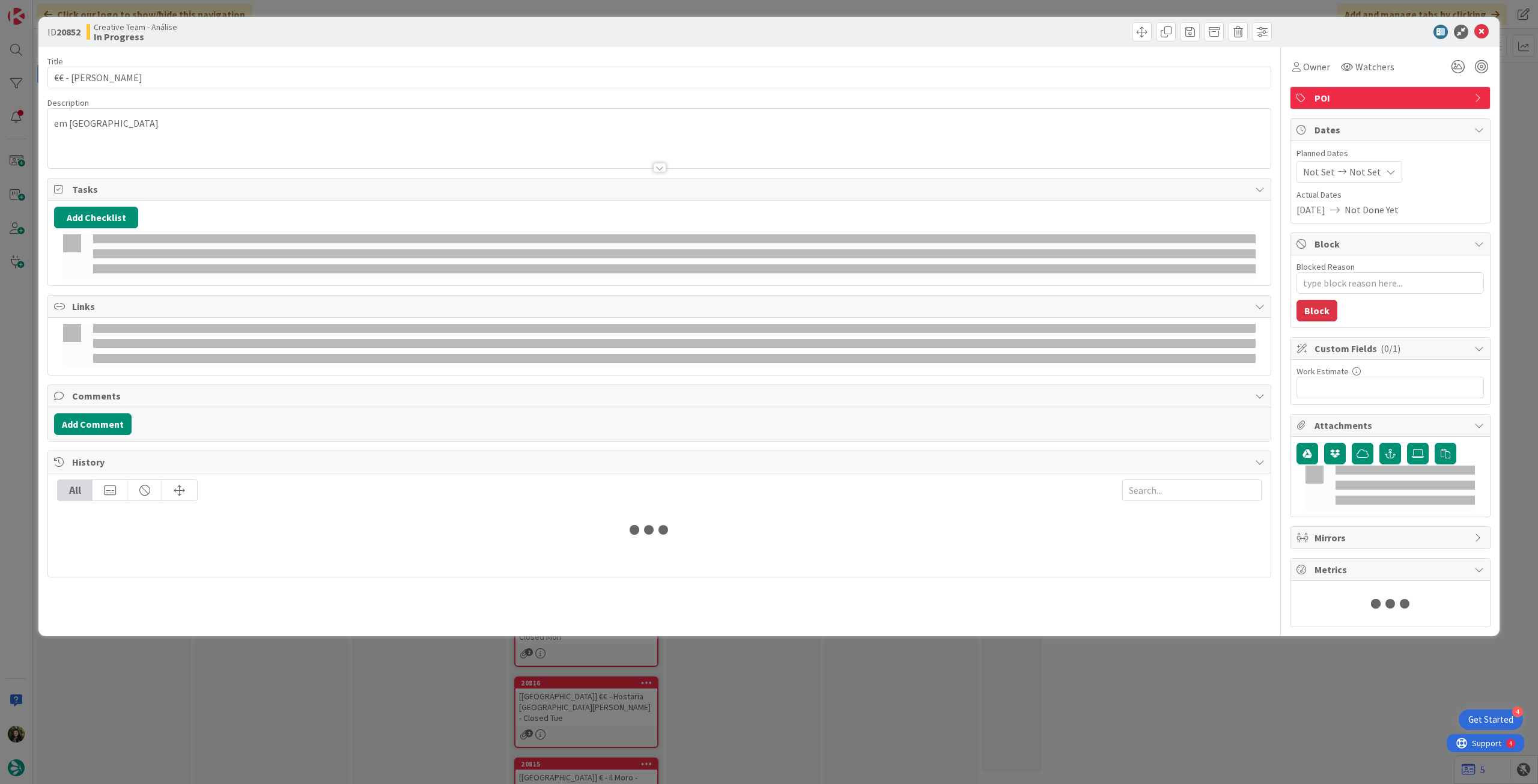
click at [1383, 159] on div "Planned Dates Not Set Not Set" at bounding box center [1390, 164] width 188 height 36
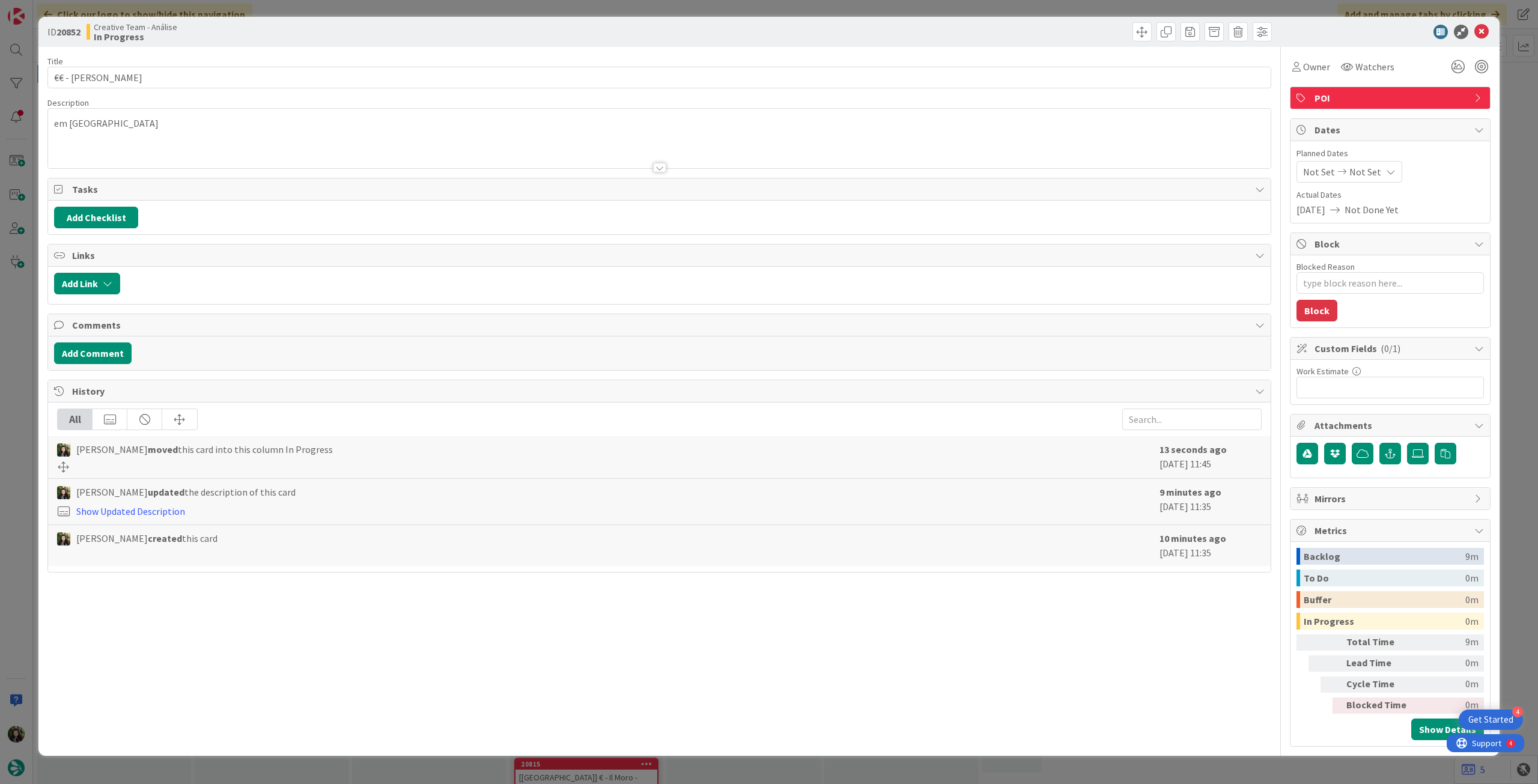
type textarea "x"
click at [1381, 162] on div "Not Set Not Set" at bounding box center [1350, 172] width 106 height 22
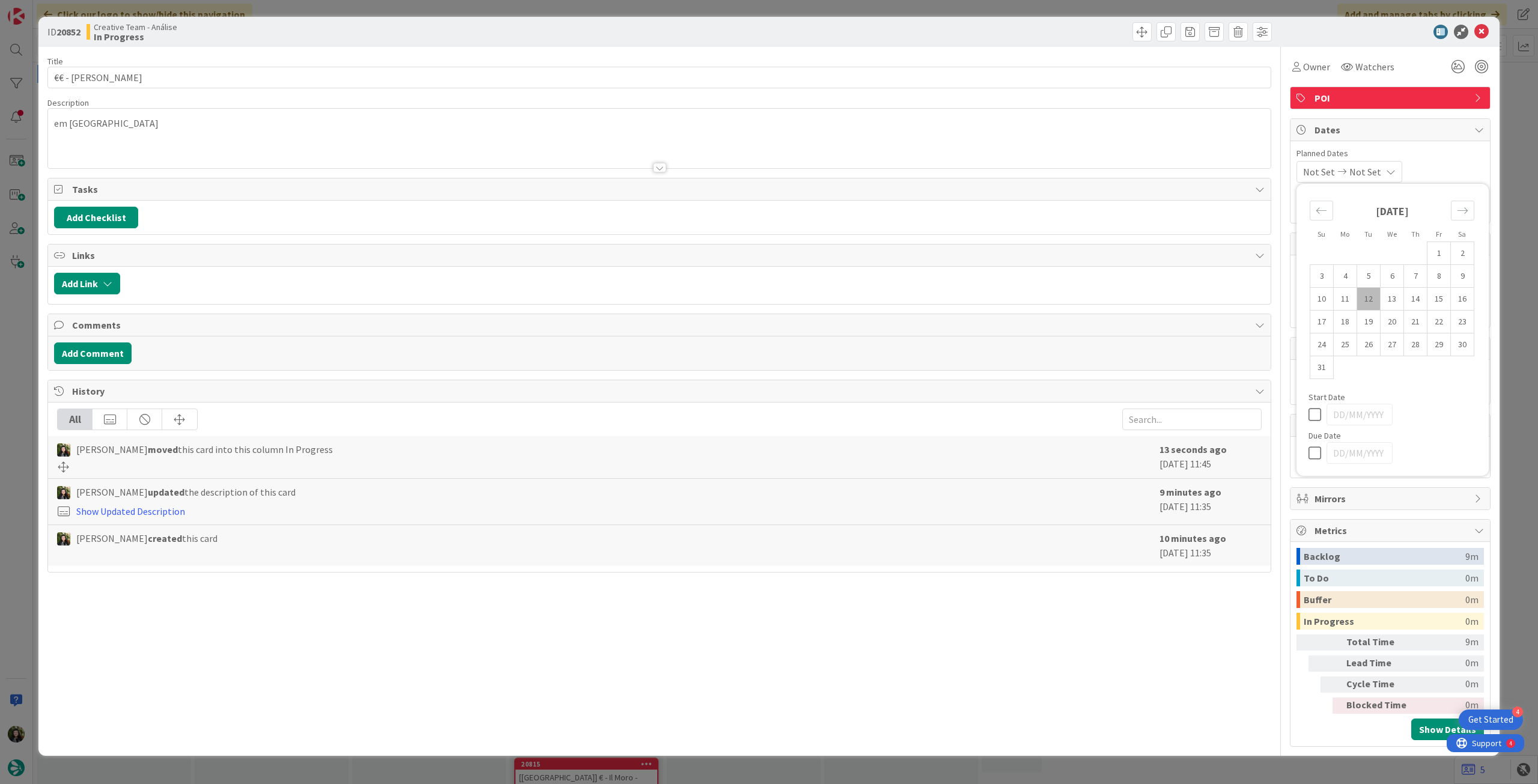
click at [1319, 450] on icon at bounding box center [1318, 453] width 18 height 14
type input "[DATE]"
click at [1482, 28] on icon at bounding box center [1481, 32] width 14 height 14
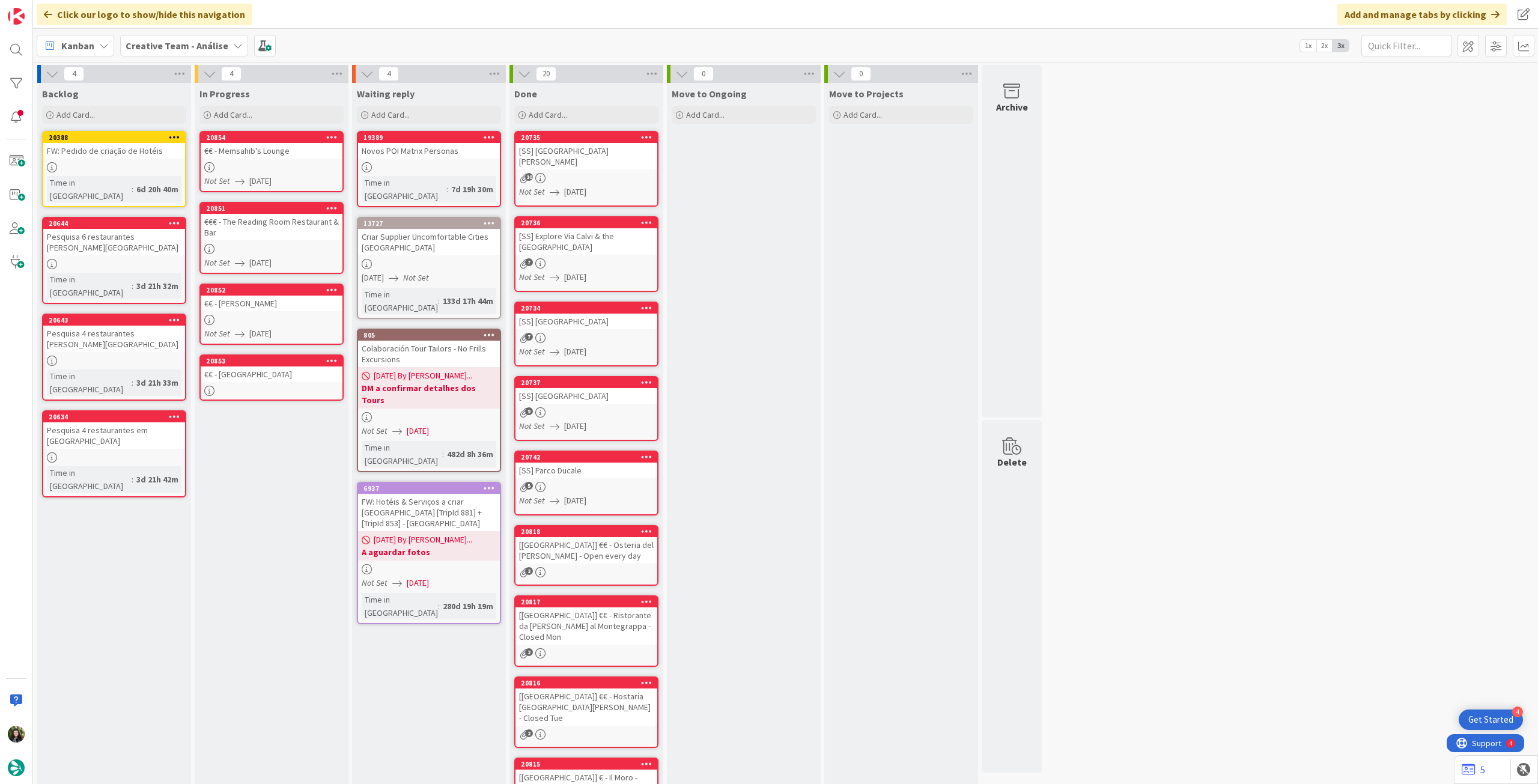
click at [258, 376] on div "€€ - [GEOGRAPHIC_DATA]" at bounding box center [271, 374] width 142 height 16
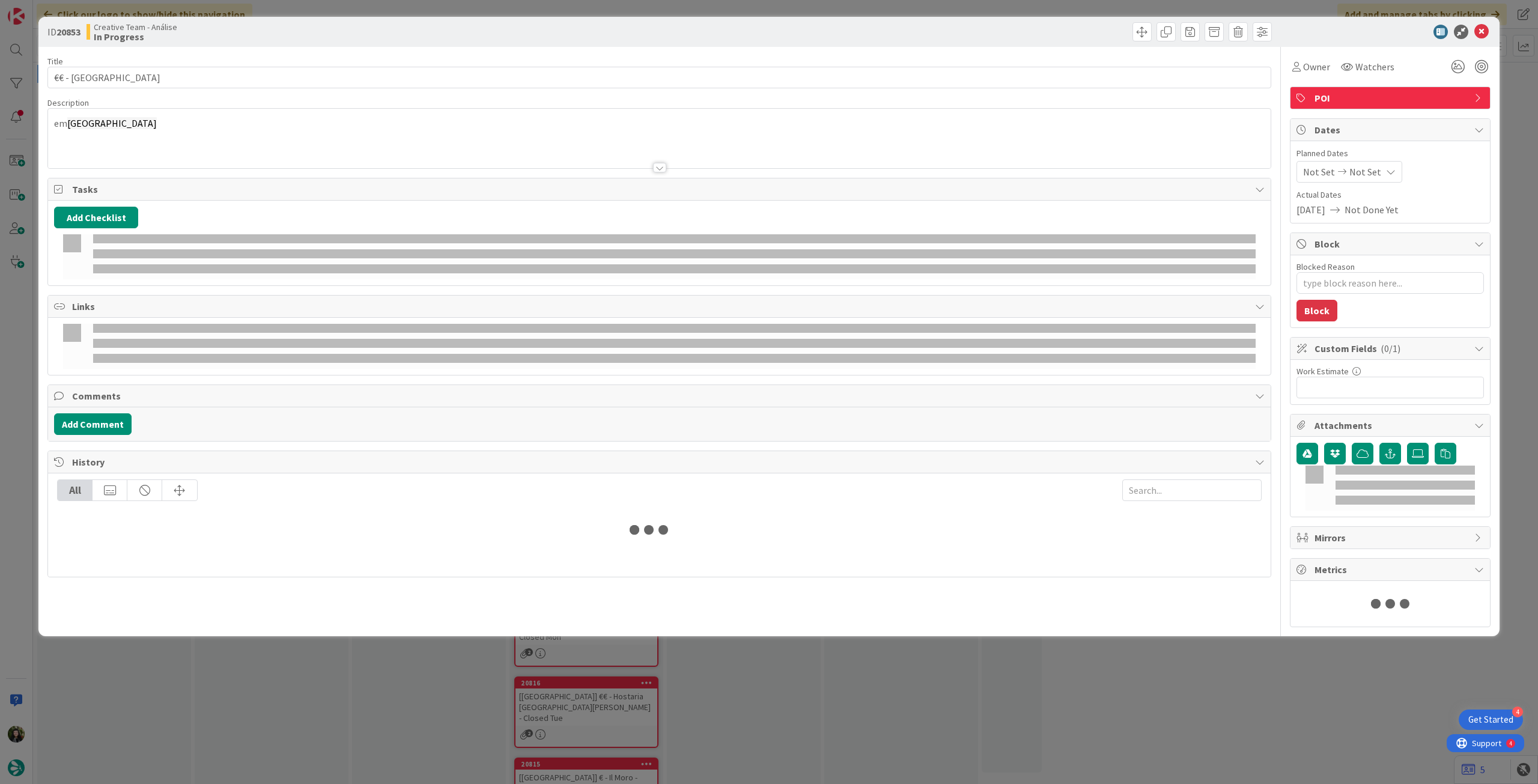
click at [1381, 165] on div "Not Set Not Set" at bounding box center [1350, 172] width 106 height 22
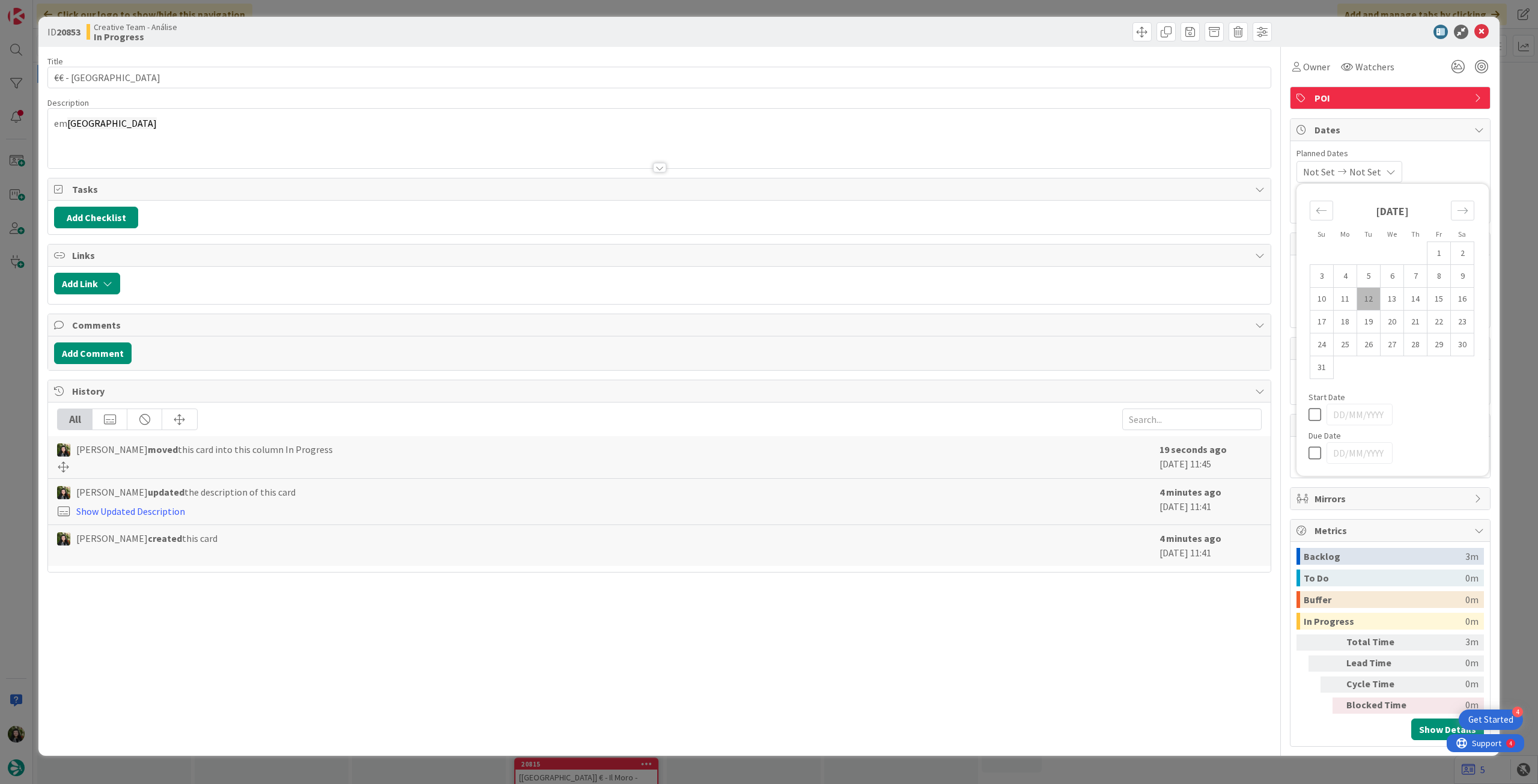
type textarea "x"
click at [1312, 440] on div "Due Date" at bounding box center [1393, 447] width 168 height 33
click at [1312, 451] on icon at bounding box center [1318, 453] width 18 height 14
type input "[DATE]"
click at [1479, 30] on icon at bounding box center [1481, 32] width 14 height 14
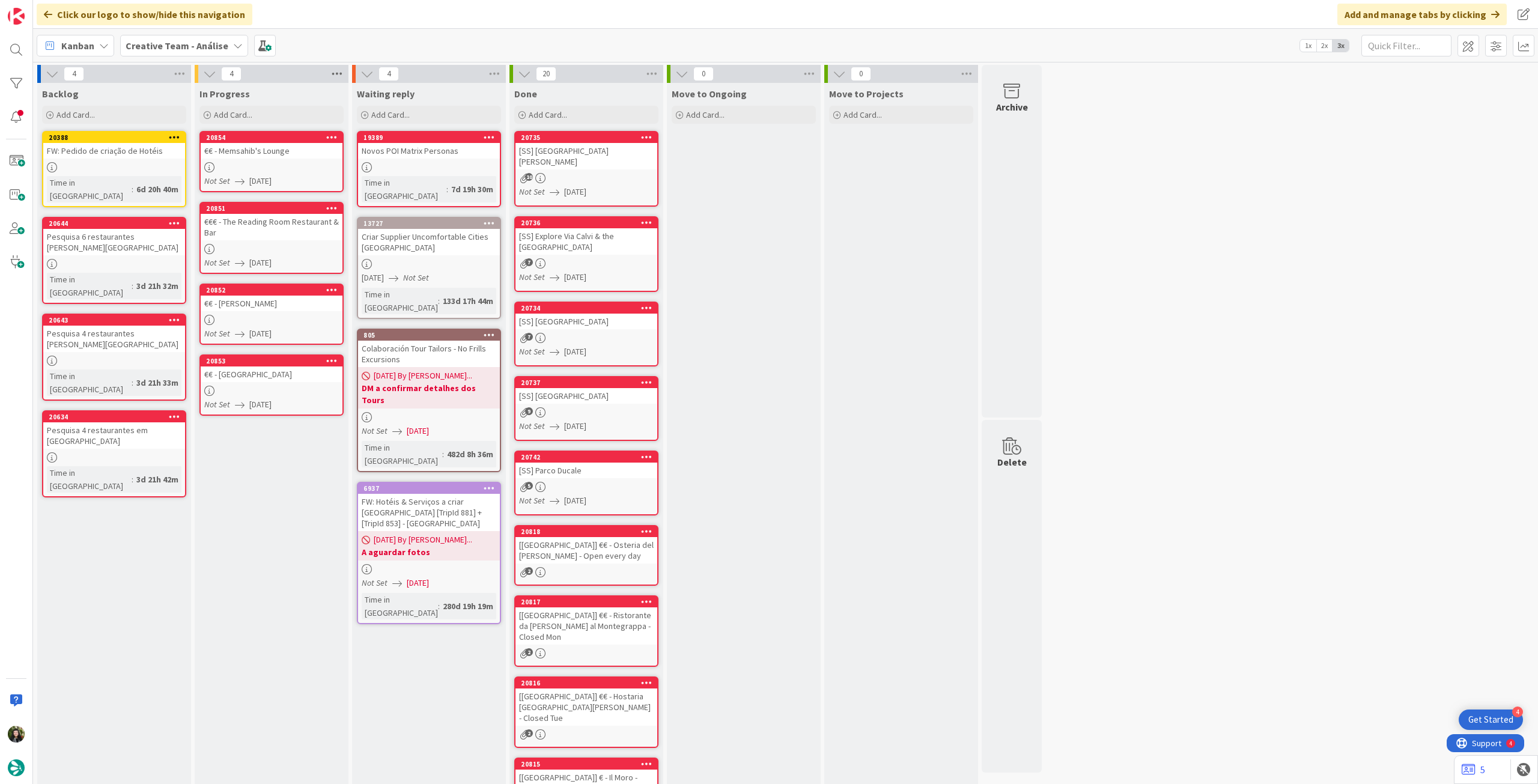
click at [340, 66] on icon at bounding box center [337, 74] width 16 height 18
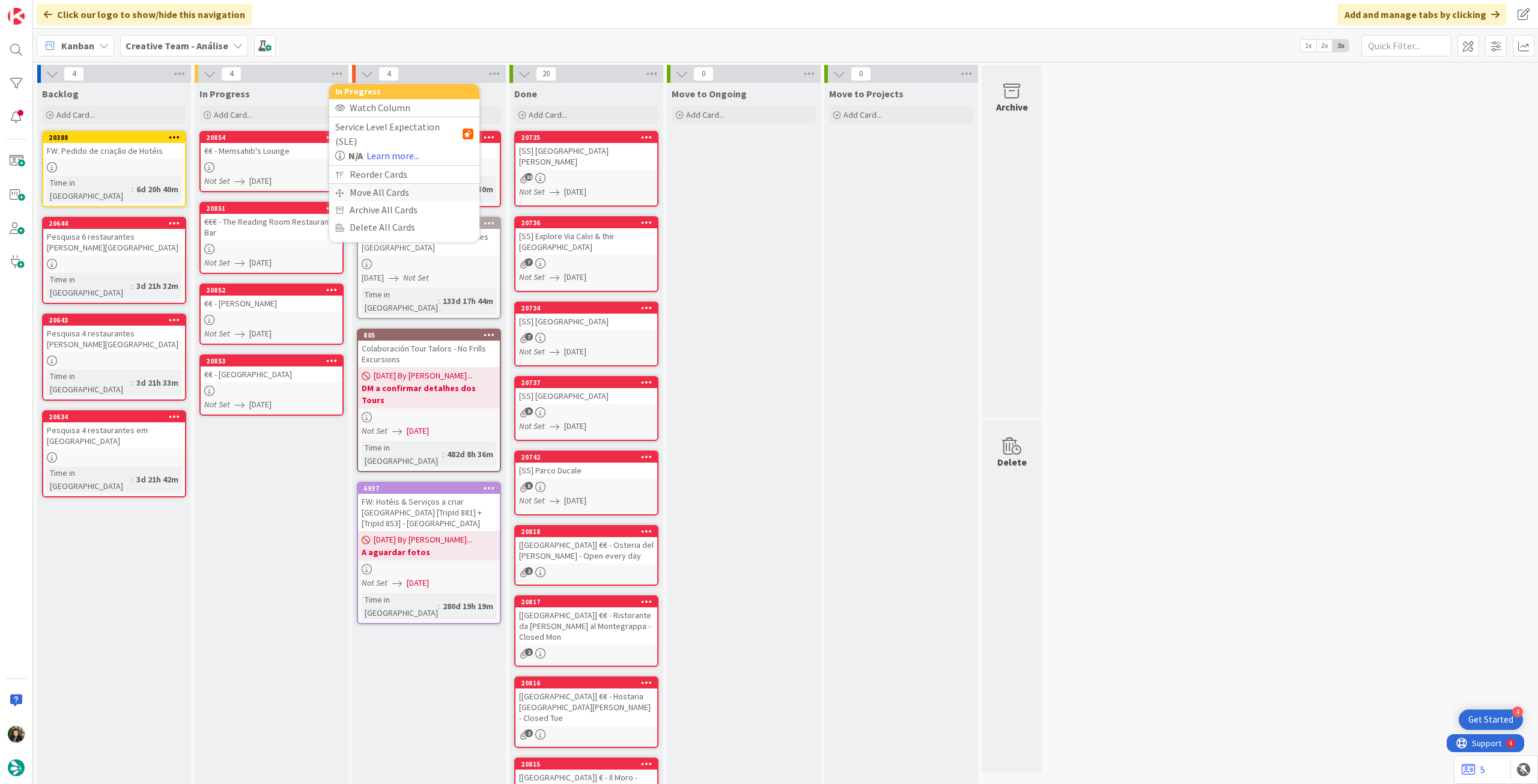
click at [365, 184] on div "Move All Cards" at bounding box center [404, 192] width 150 height 17
click at [388, 130] on span "Creative Team - Análise" at bounding box center [391, 131] width 97 height 12
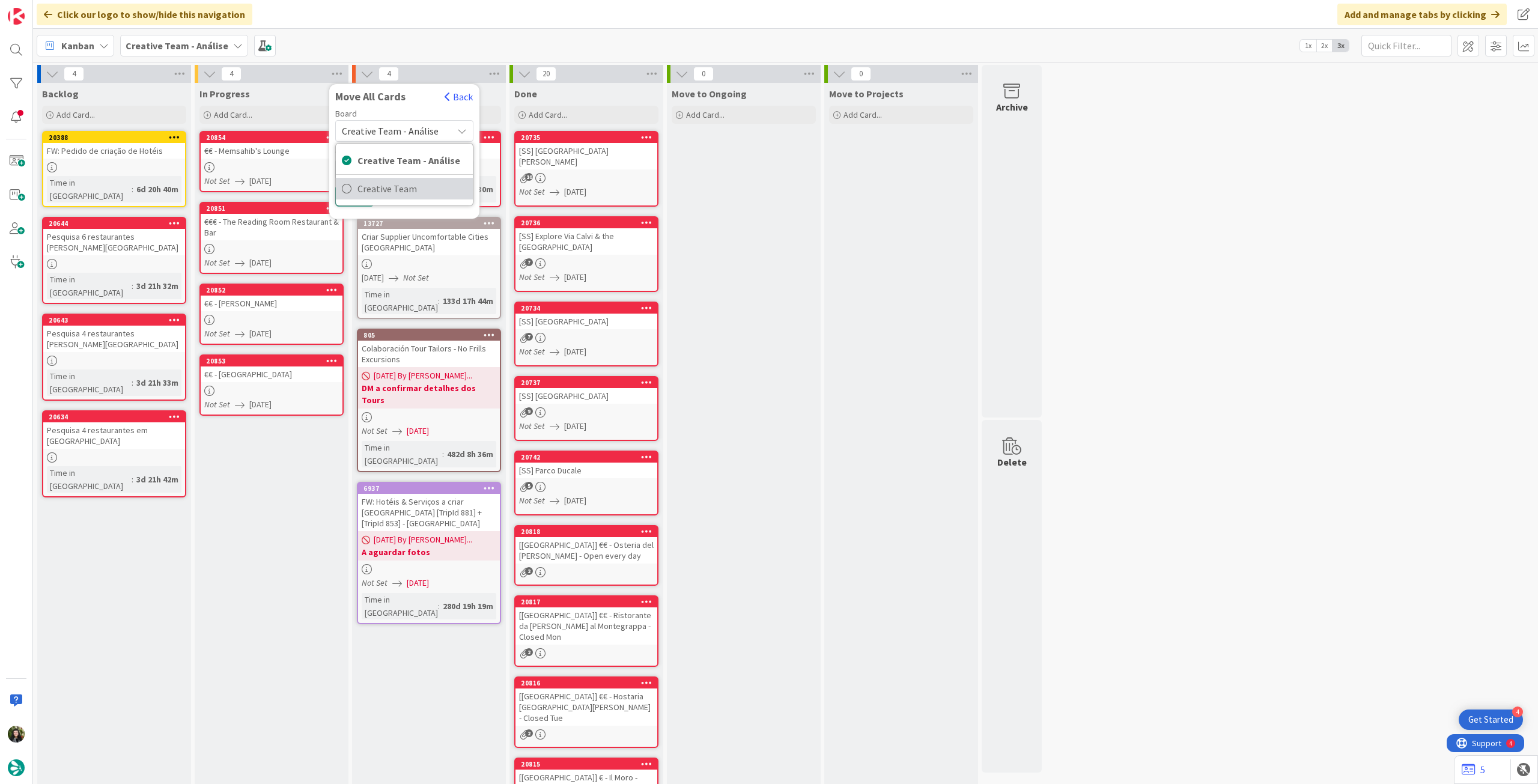
click at [392, 182] on span "Creative Team" at bounding box center [412, 188] width 109 height 18
click at [398, 168] on div "Select a Column..." at bounding box center [396, 169] width 114 height 19
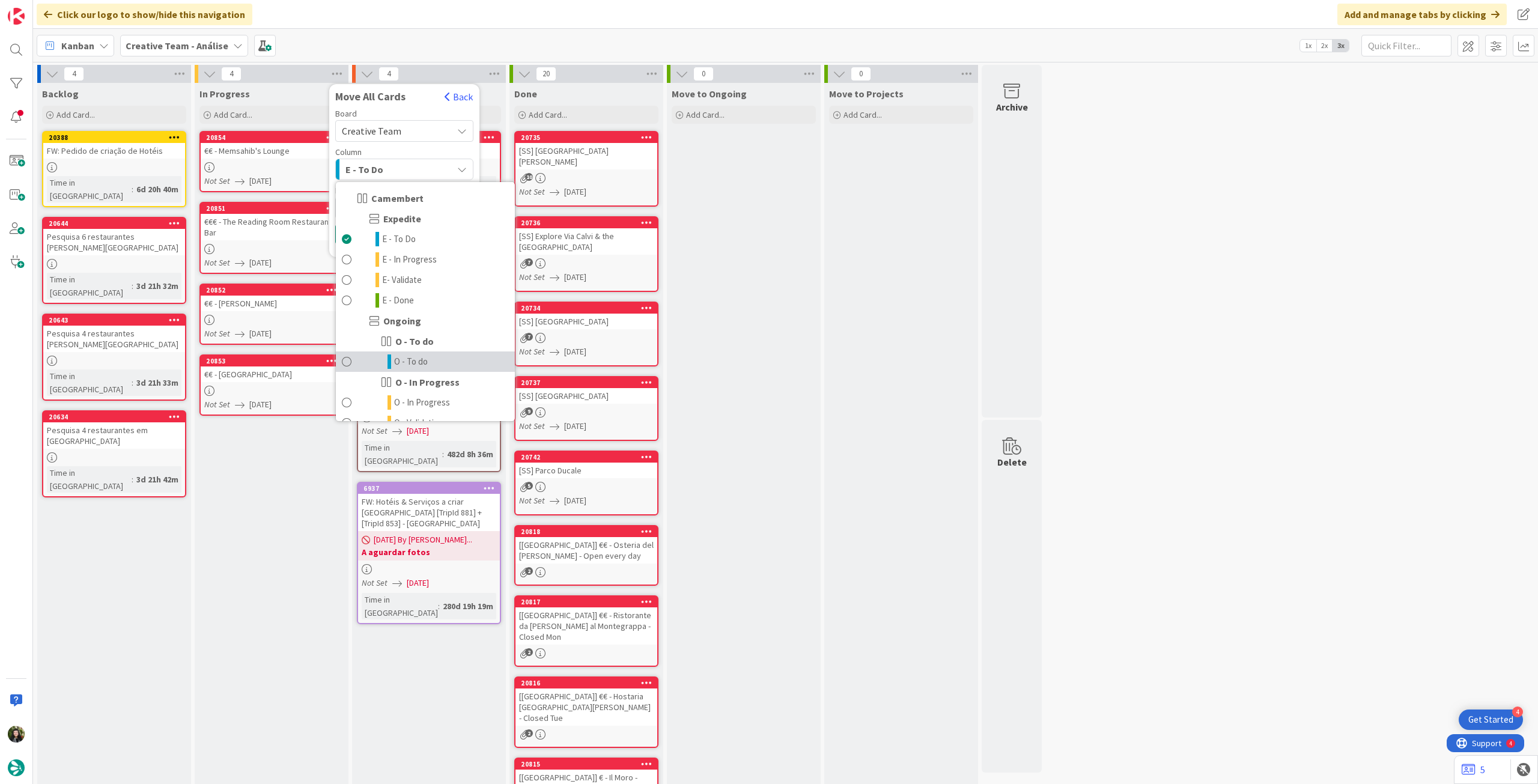
click at [422, 361] on span "O - To do" at bounding box center [411, 361] width 33 height 14
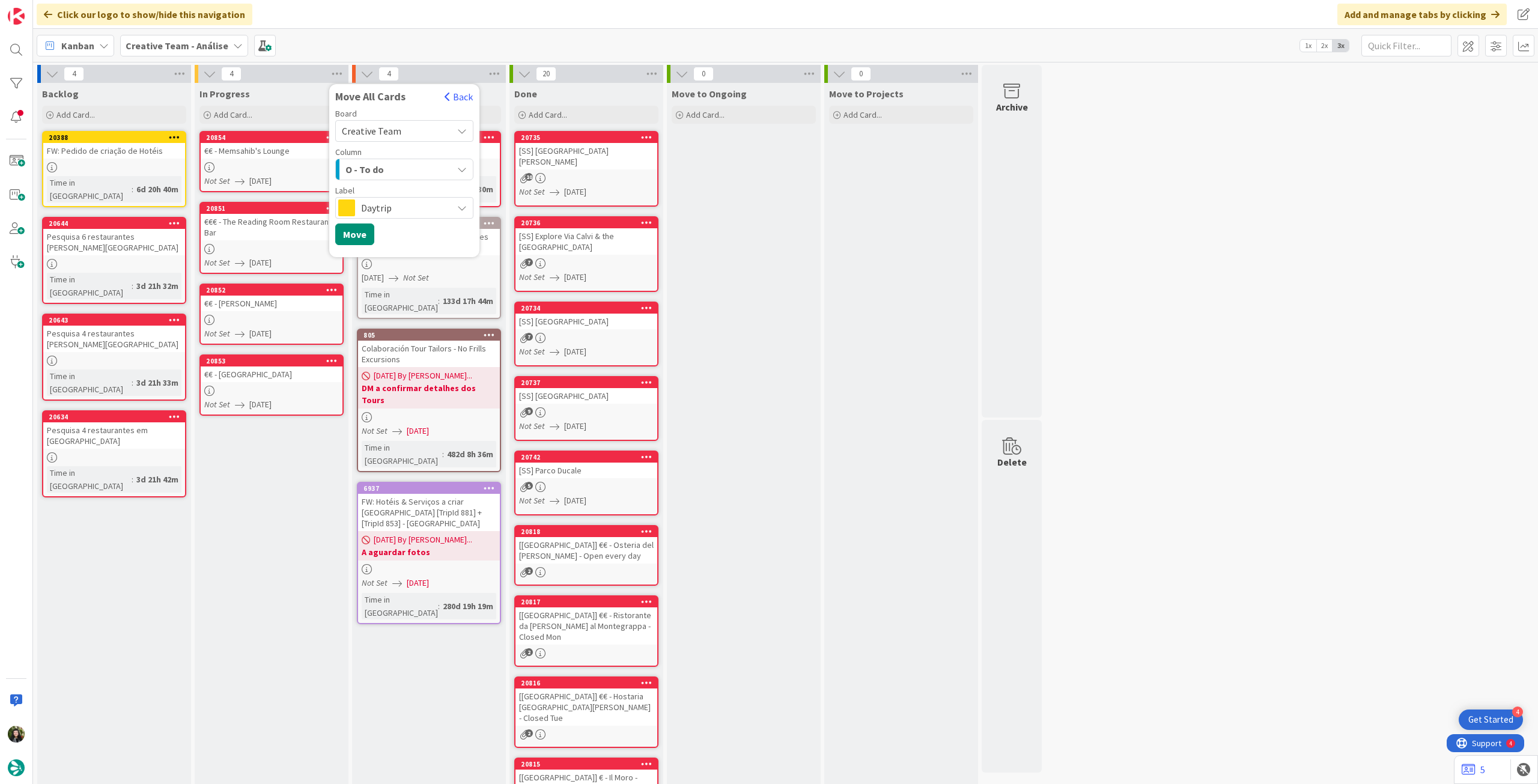
click at [382, 200] on span "Daytrip" at bounding box center [403, 208] width 86 height 17
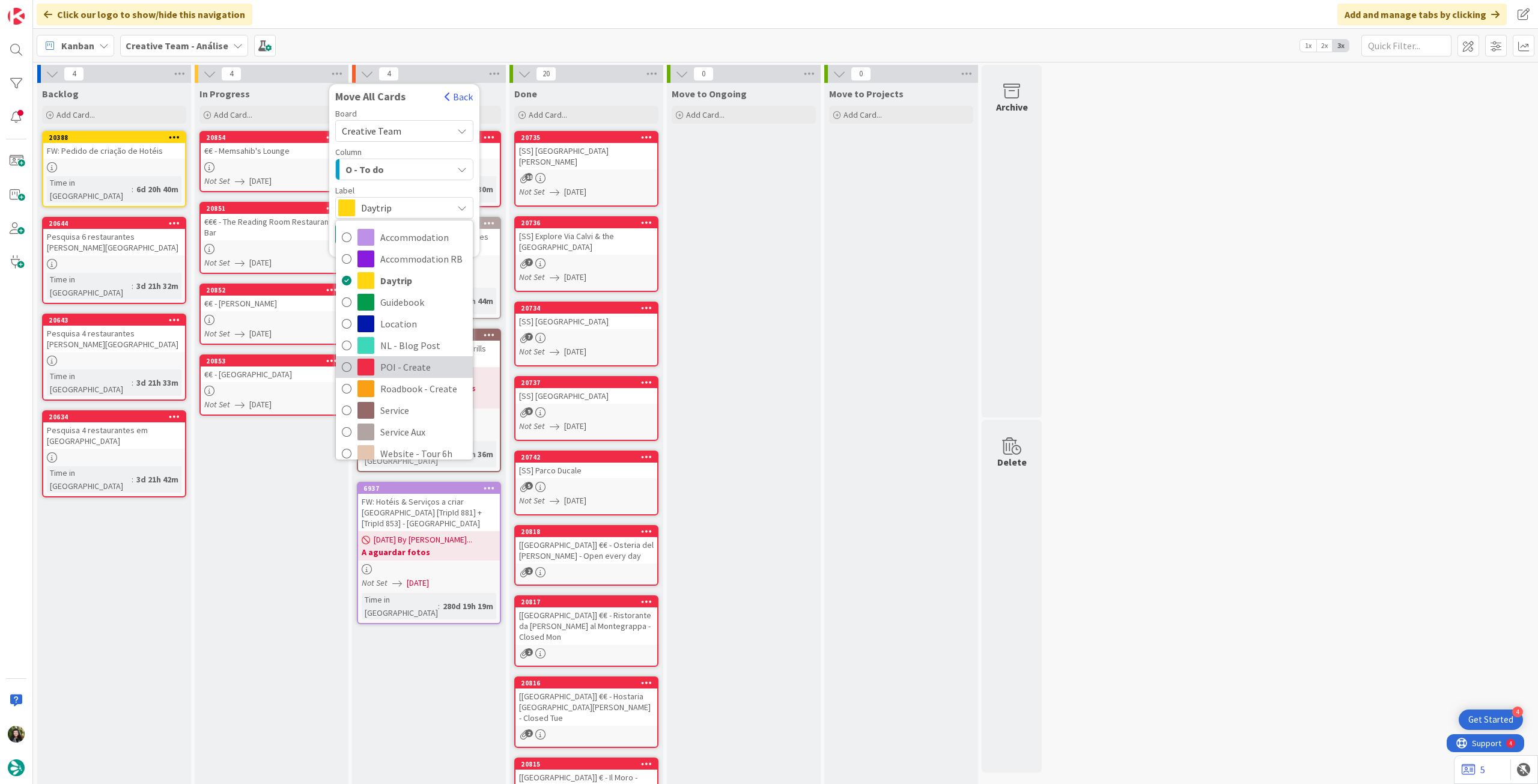
click at [405, 364] on span "POI - Create" at bounding box center [424, 367] width 86 height 18
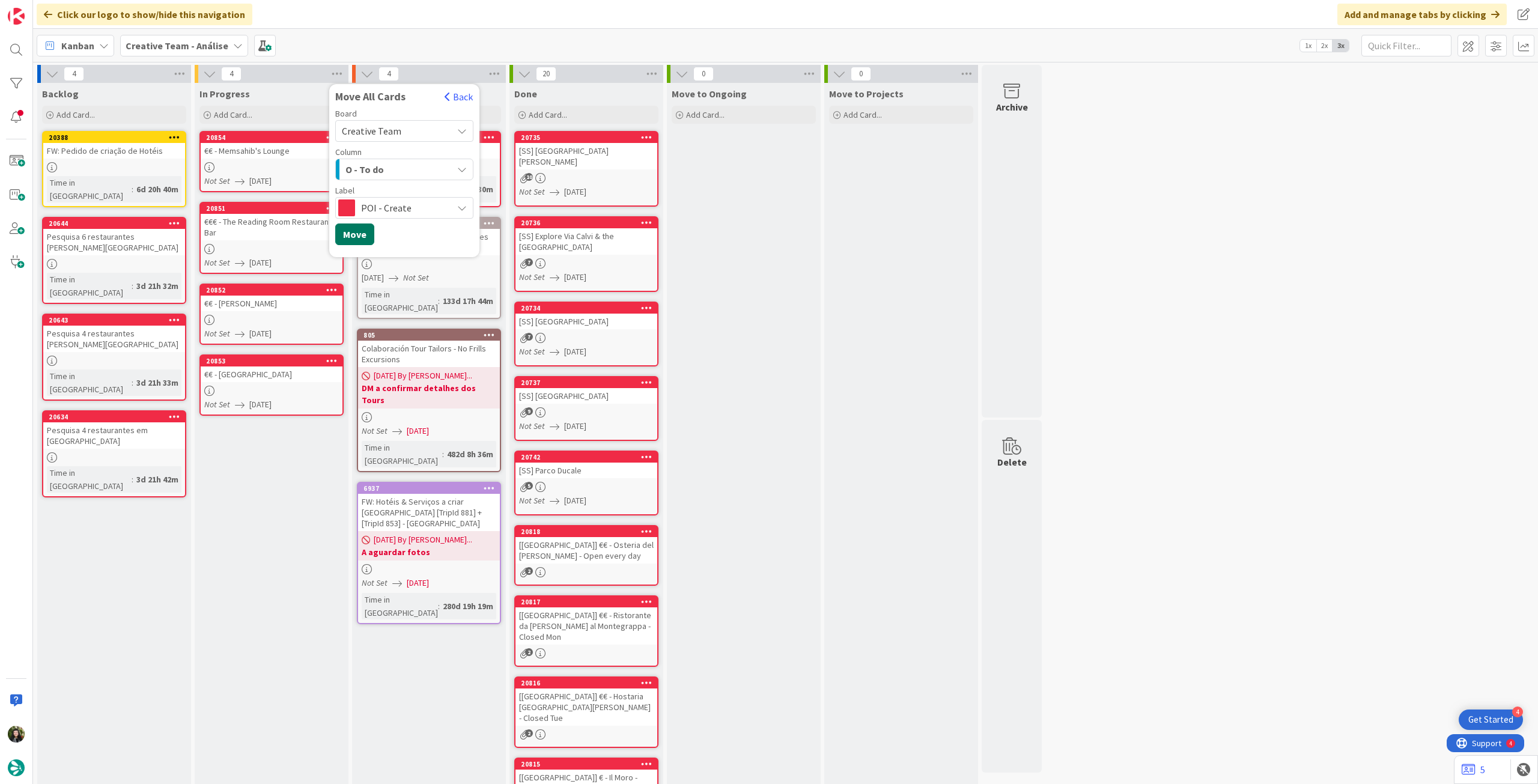
click at [358, 241] on button "Move" at bounding box center [355, 234] width 39 height 22
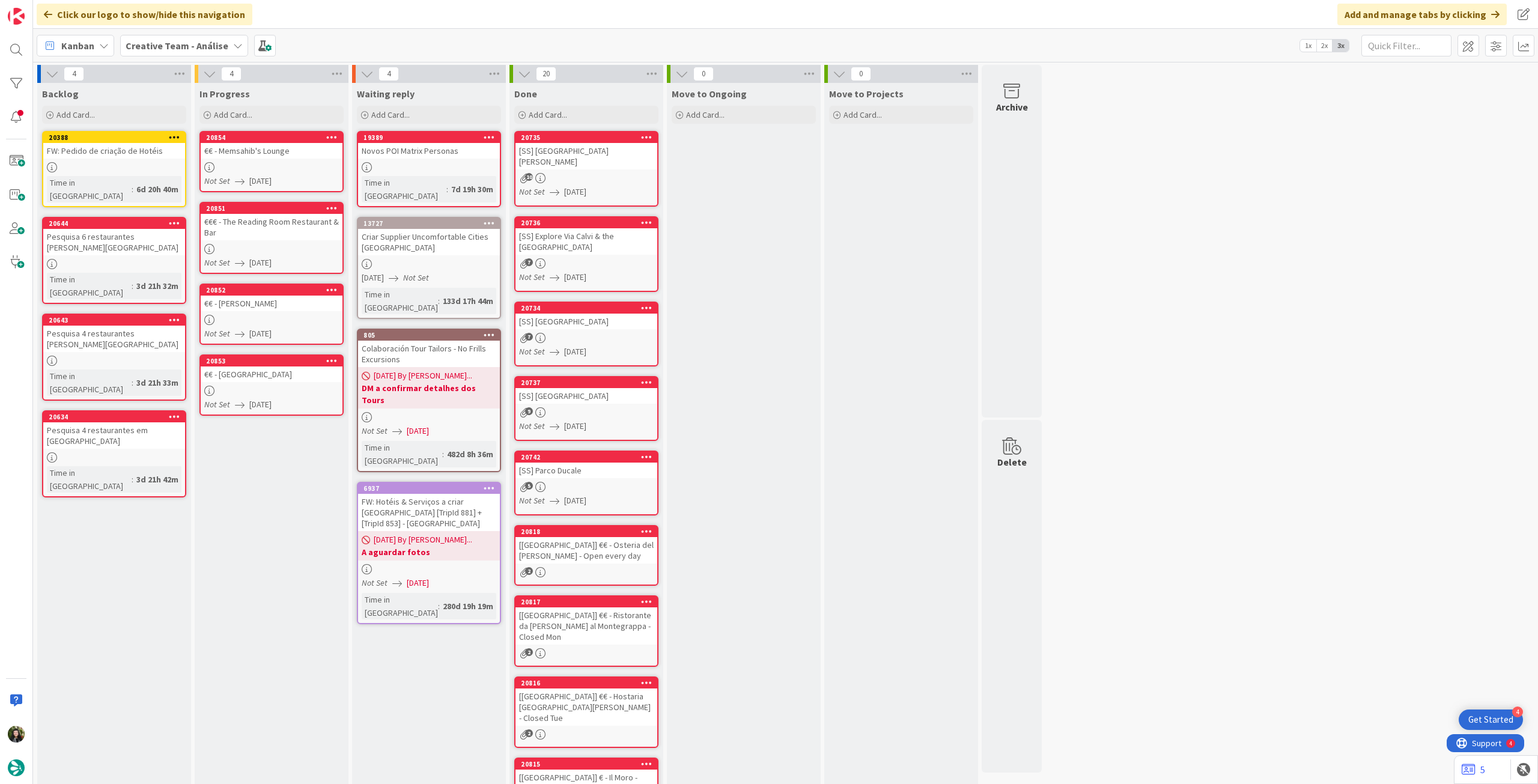
click at [180, 48] on b "Creative Team - Análise" at bounding box center [177, 45] width 103 height 12
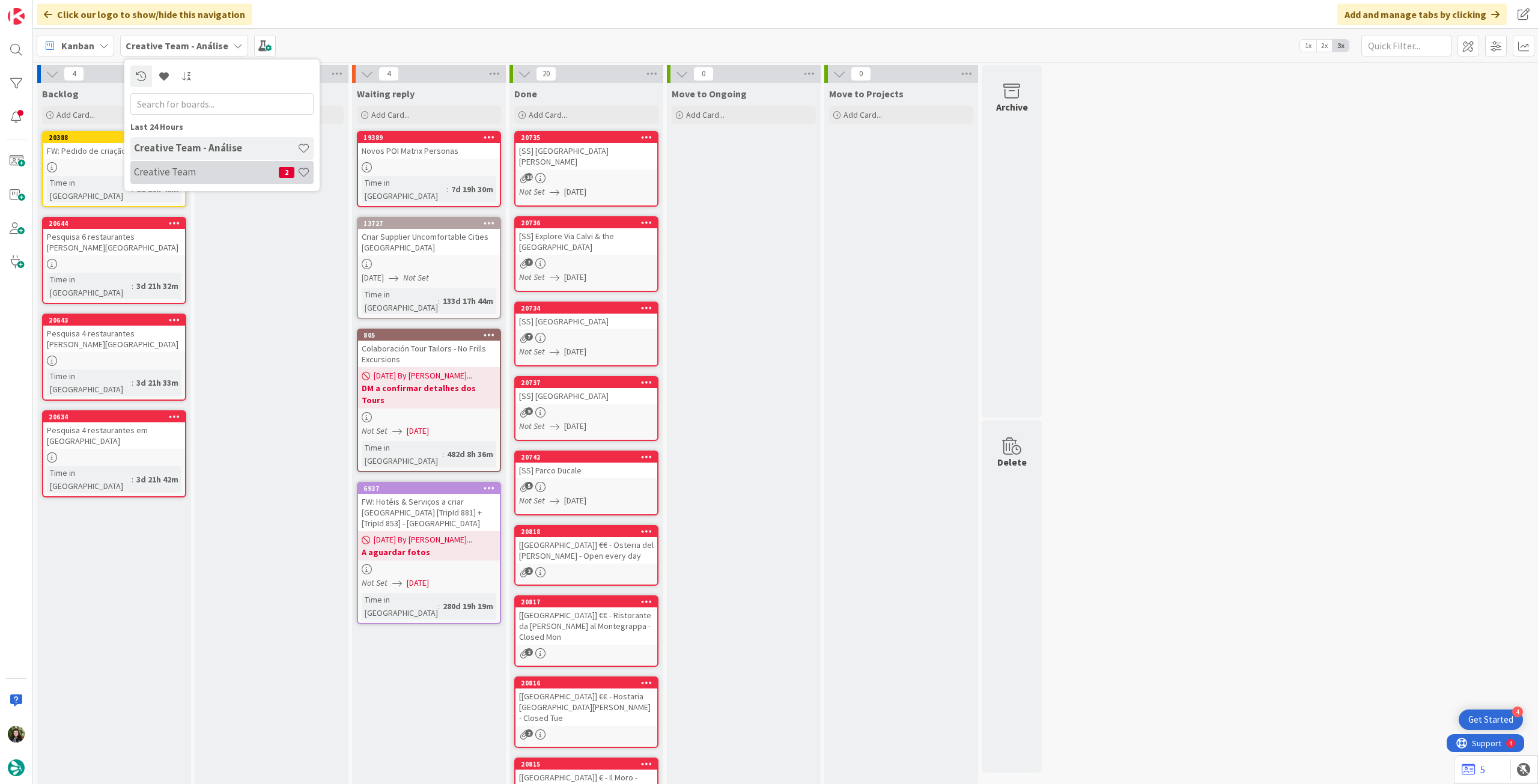
click at [196, 170] on h4 "Creative Team" at bounding box center [206, 172] width 145 height 12
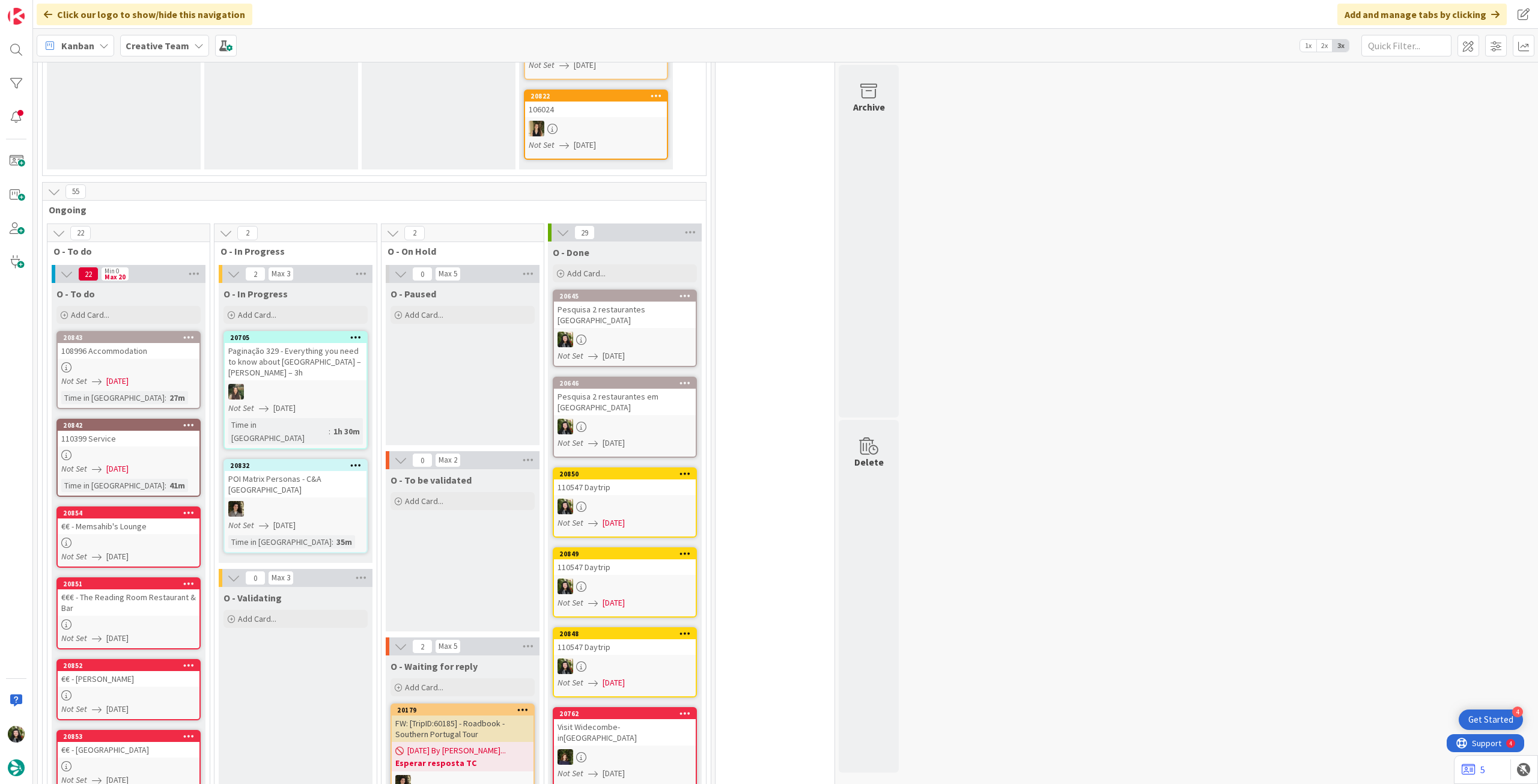
scroll to position [481, 0]
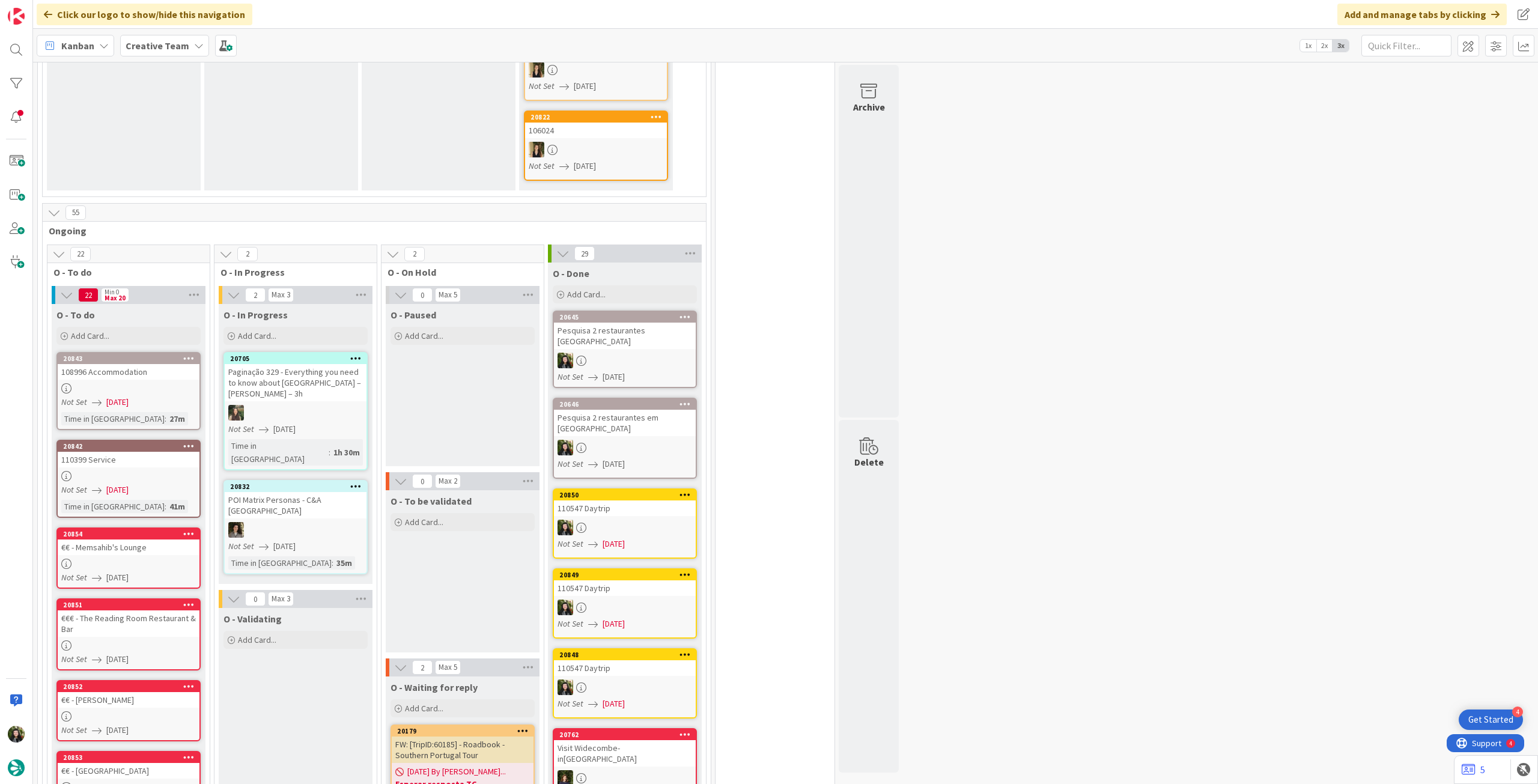
click at [156, 46] on b "Creative Team" at bounding box center [157, 45] width 64 height 12
click at [168, 175] on h4 "Creative Team - Análise" at bounding box center [216, 172] width 163 height 12
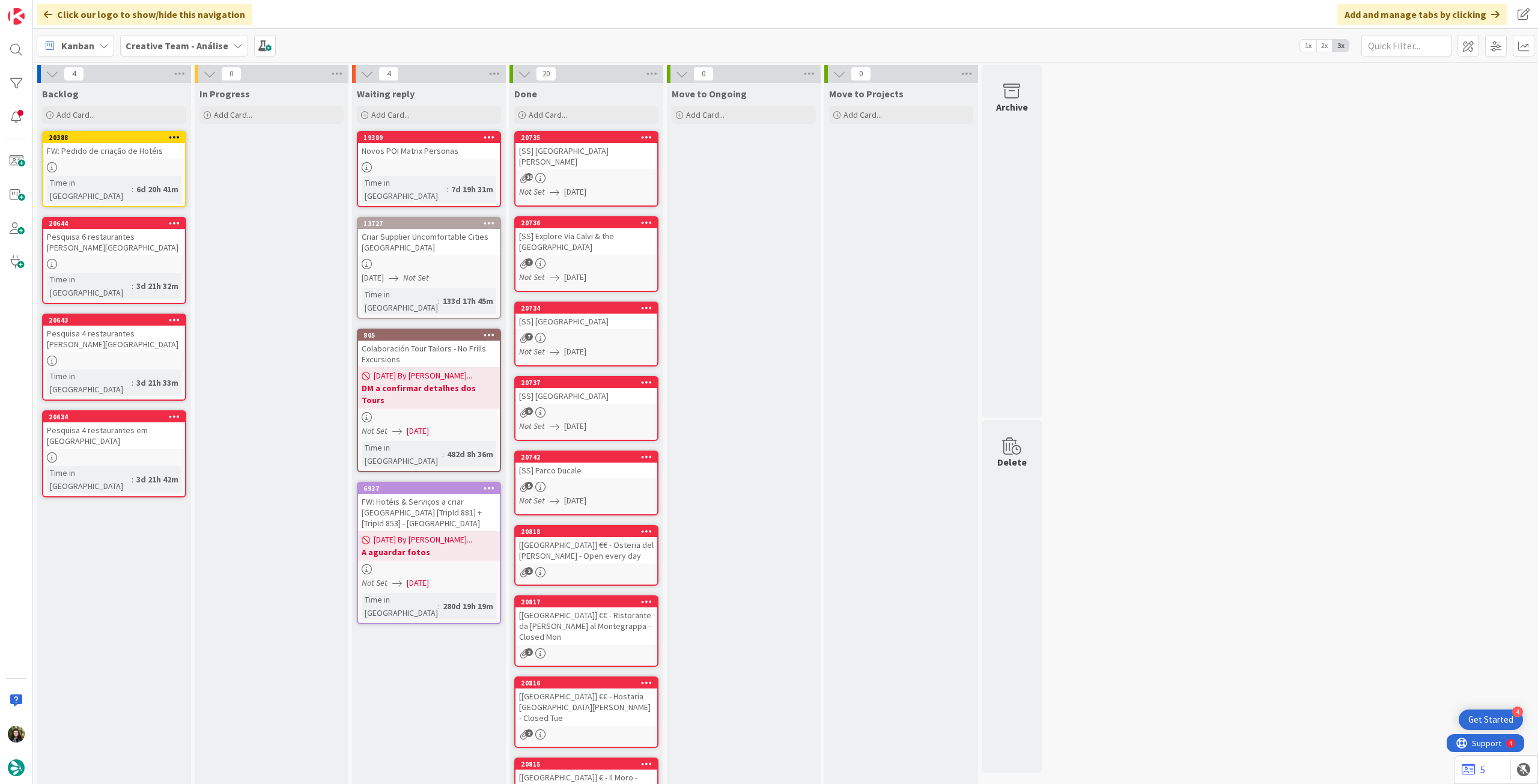
click at [165, 54] on div "Creative Team - Análise" at bounding box center [184, 45] width 128 height 22
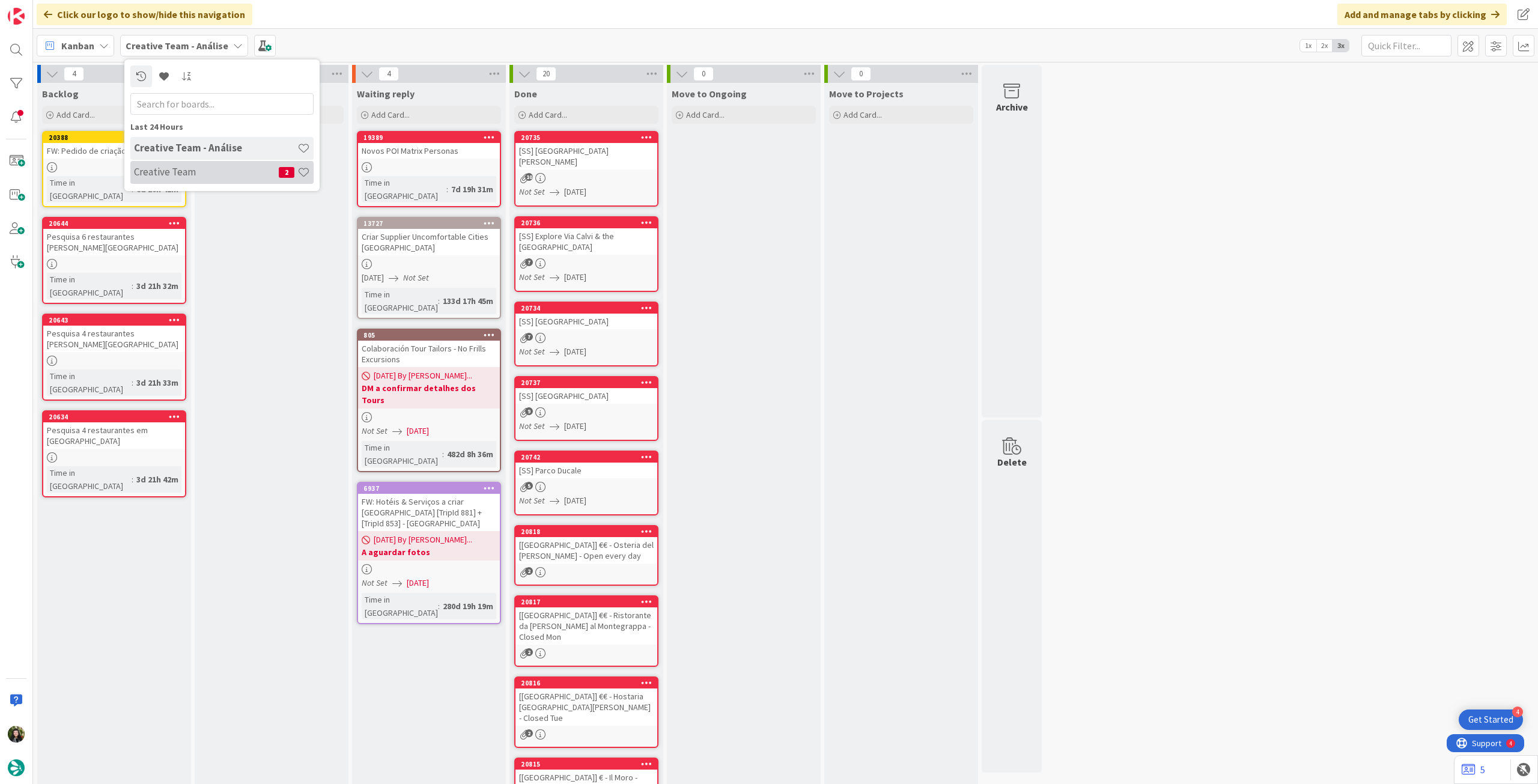
click at [174, 169] on h4 "Creative Team" at bounding box center [206, 172] width 145 height 12
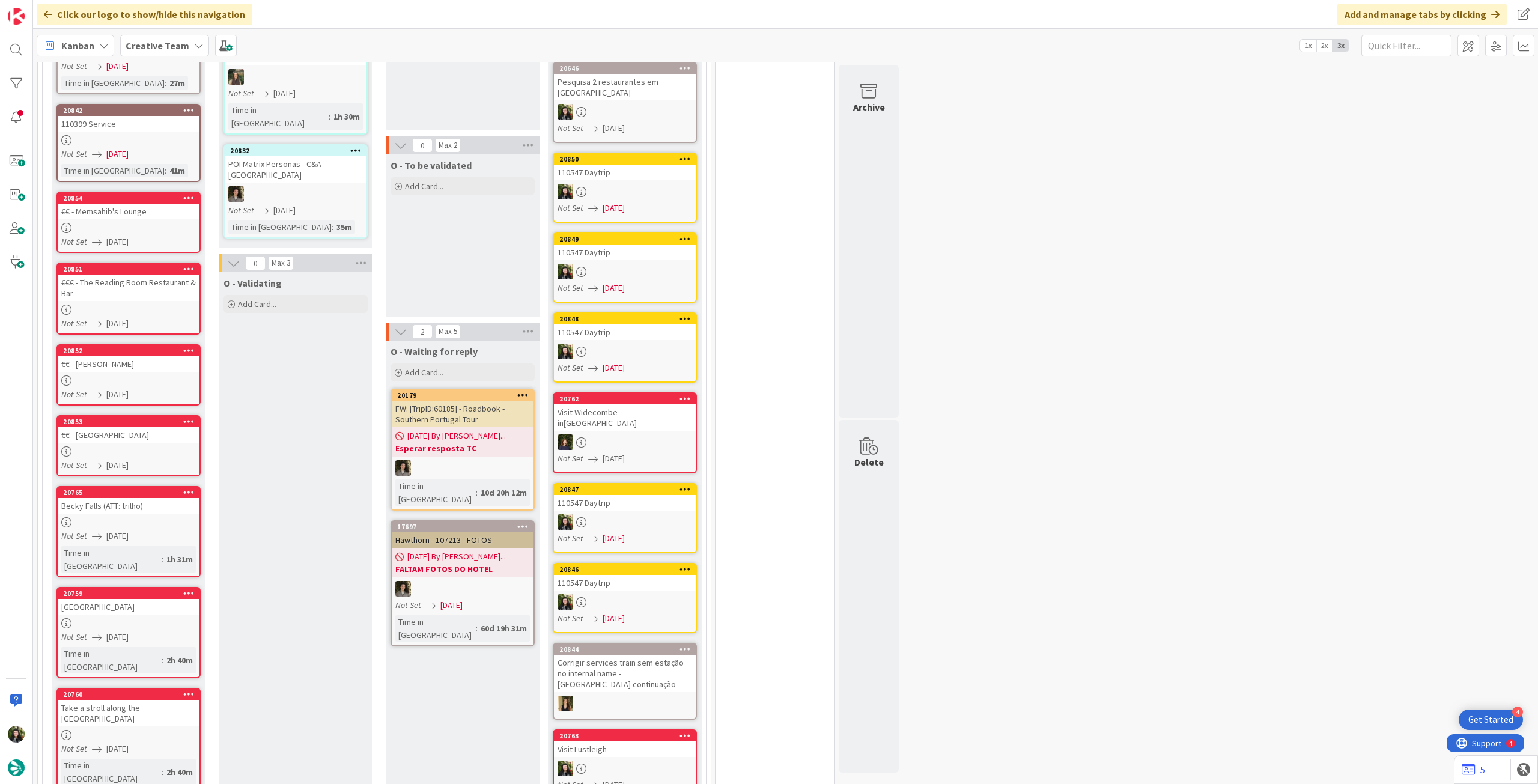
scroll to position [801, 0]
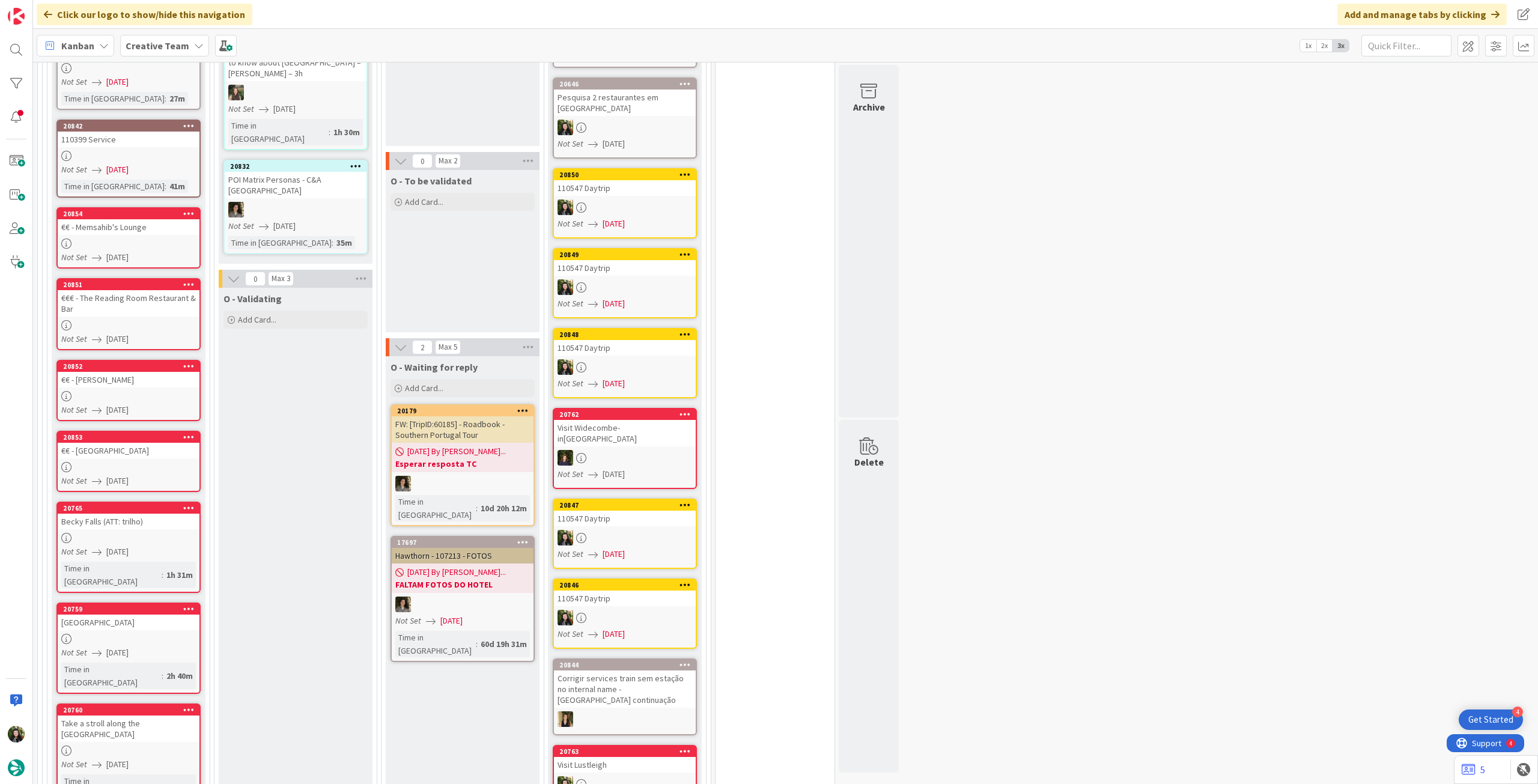
click at [160, 546] on div "Not Set [DATE]" at bounding box center [130, 552] width 139 height 13
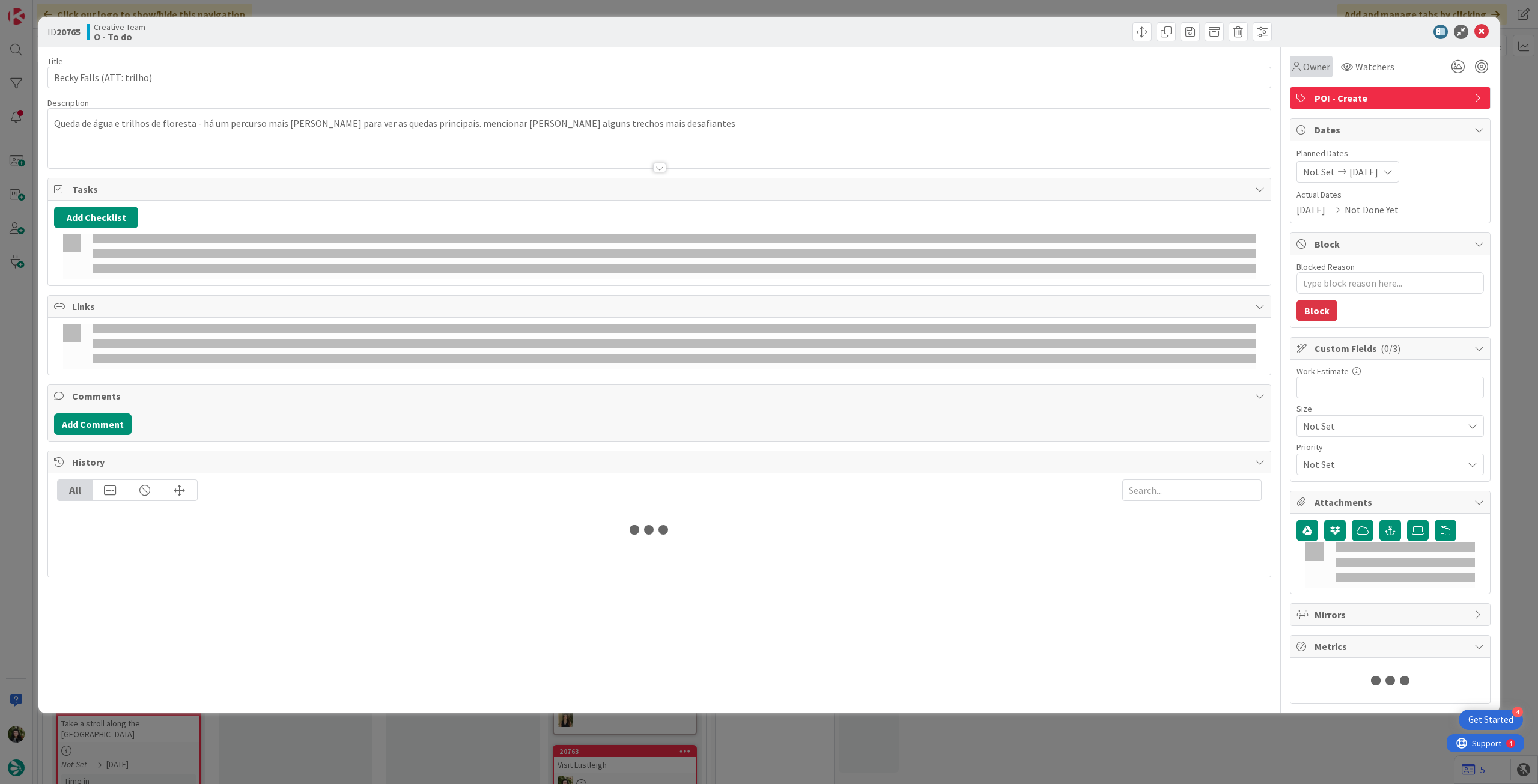
click at [1300, 76] on div "Owner" at bounding box center [1311, 67] width 42 height 22
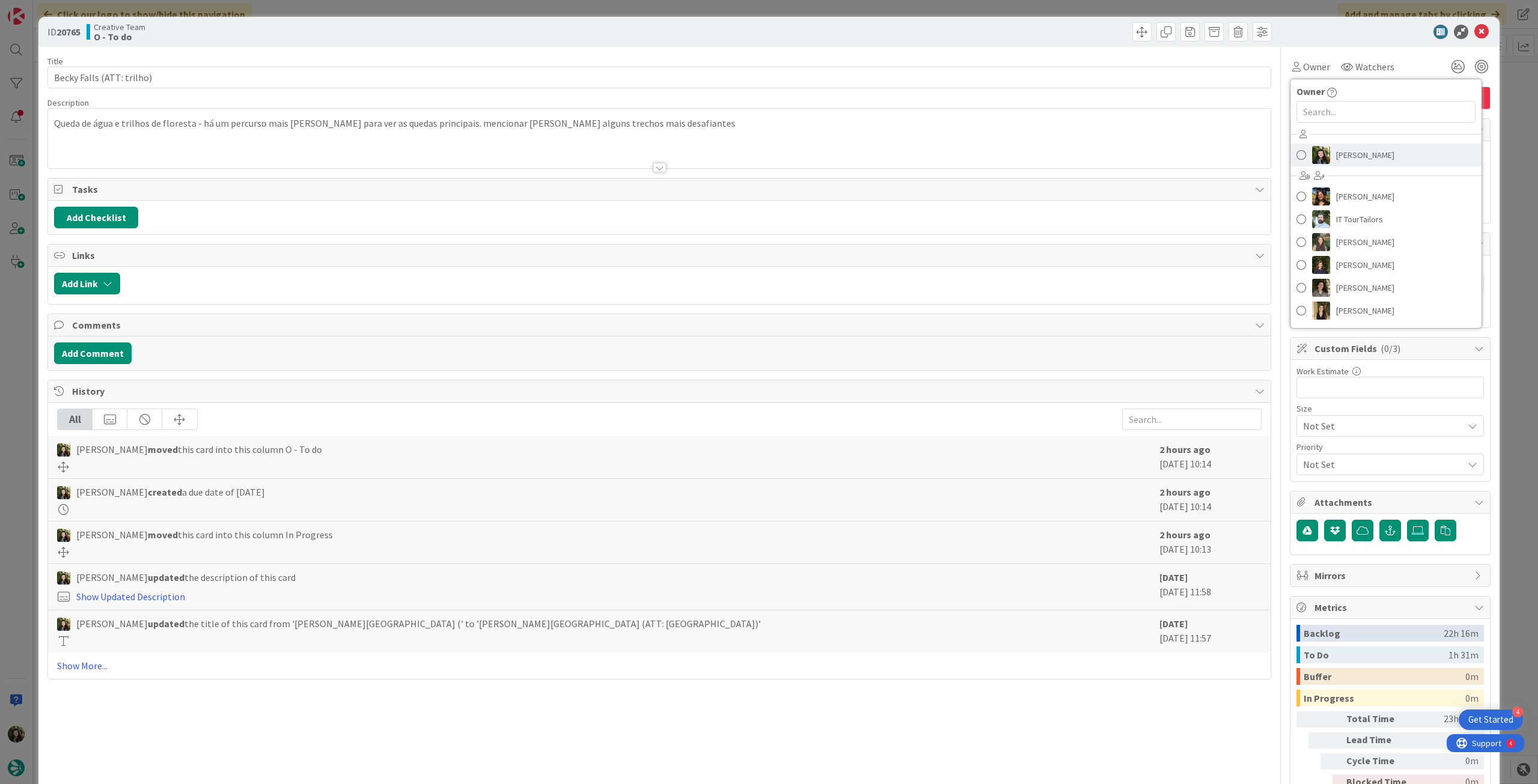
click at [1312, 146] on img at bounding box center [1322, 155] width 18 height 18
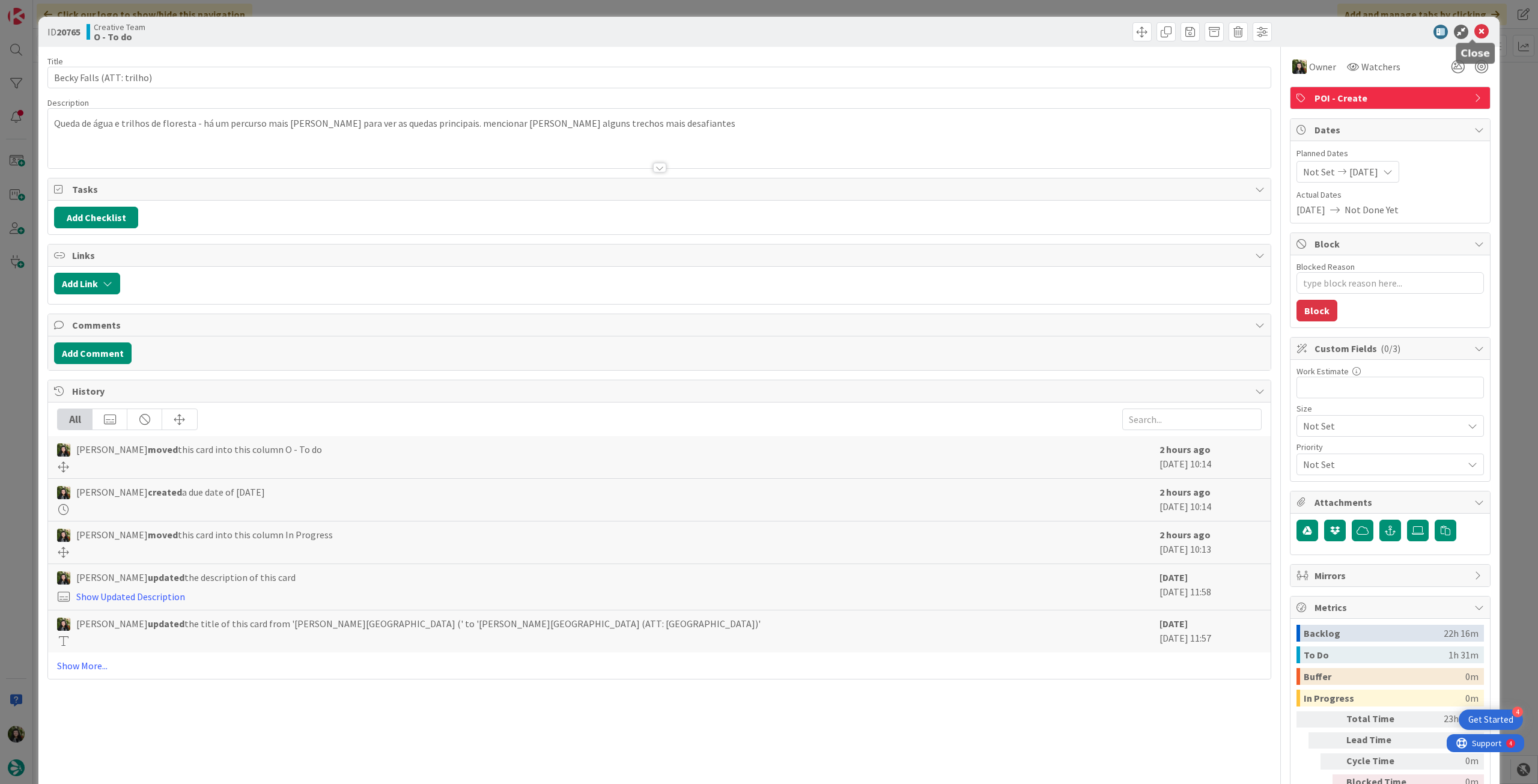
click at [1474, 36] on icon at bounding box center [1481, 32] width 14 height 14
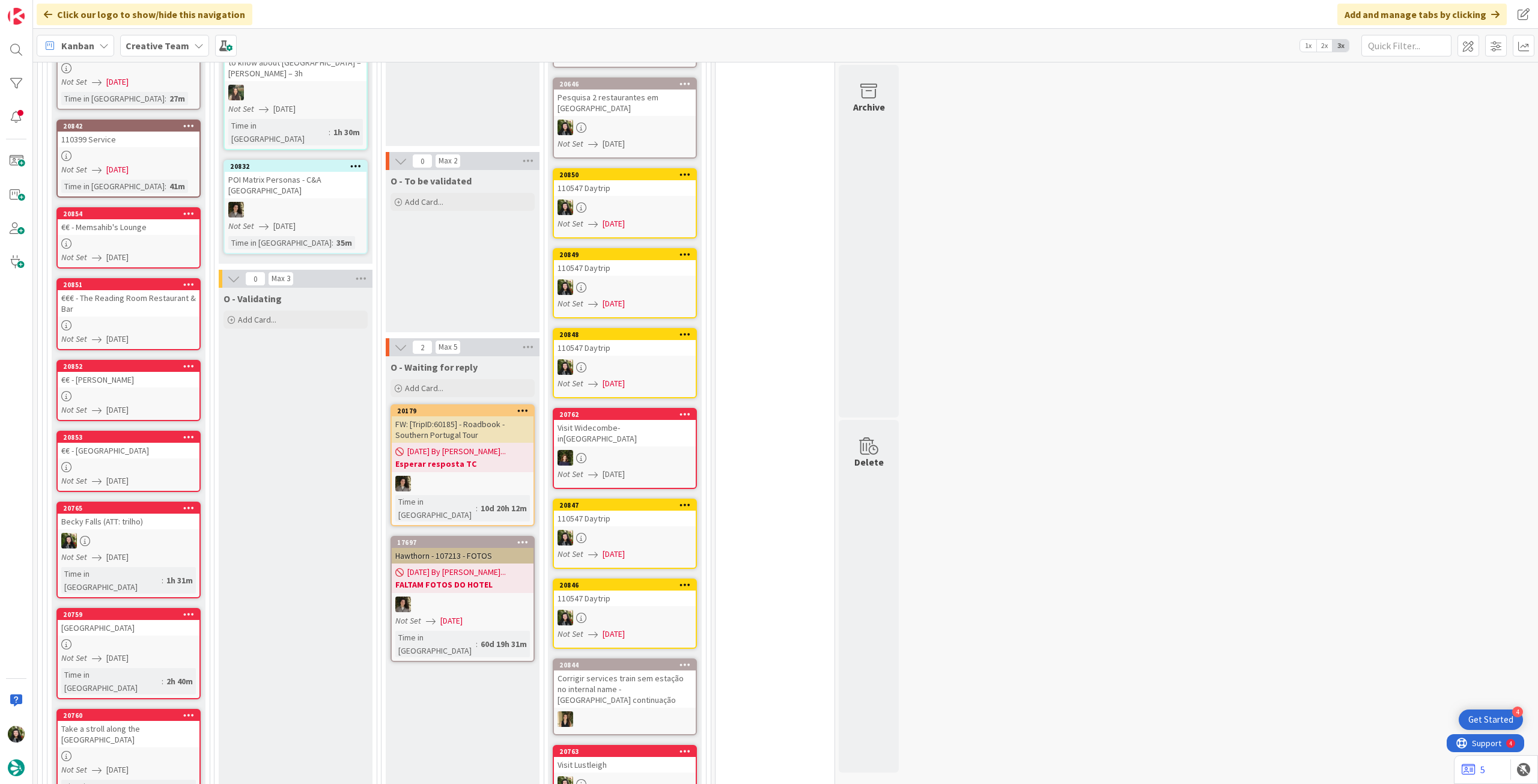
click at [104, 668] on div "Time in [GEOGRAPHIC_DATA]" at bounding box center [111, 681] width 101 height 26
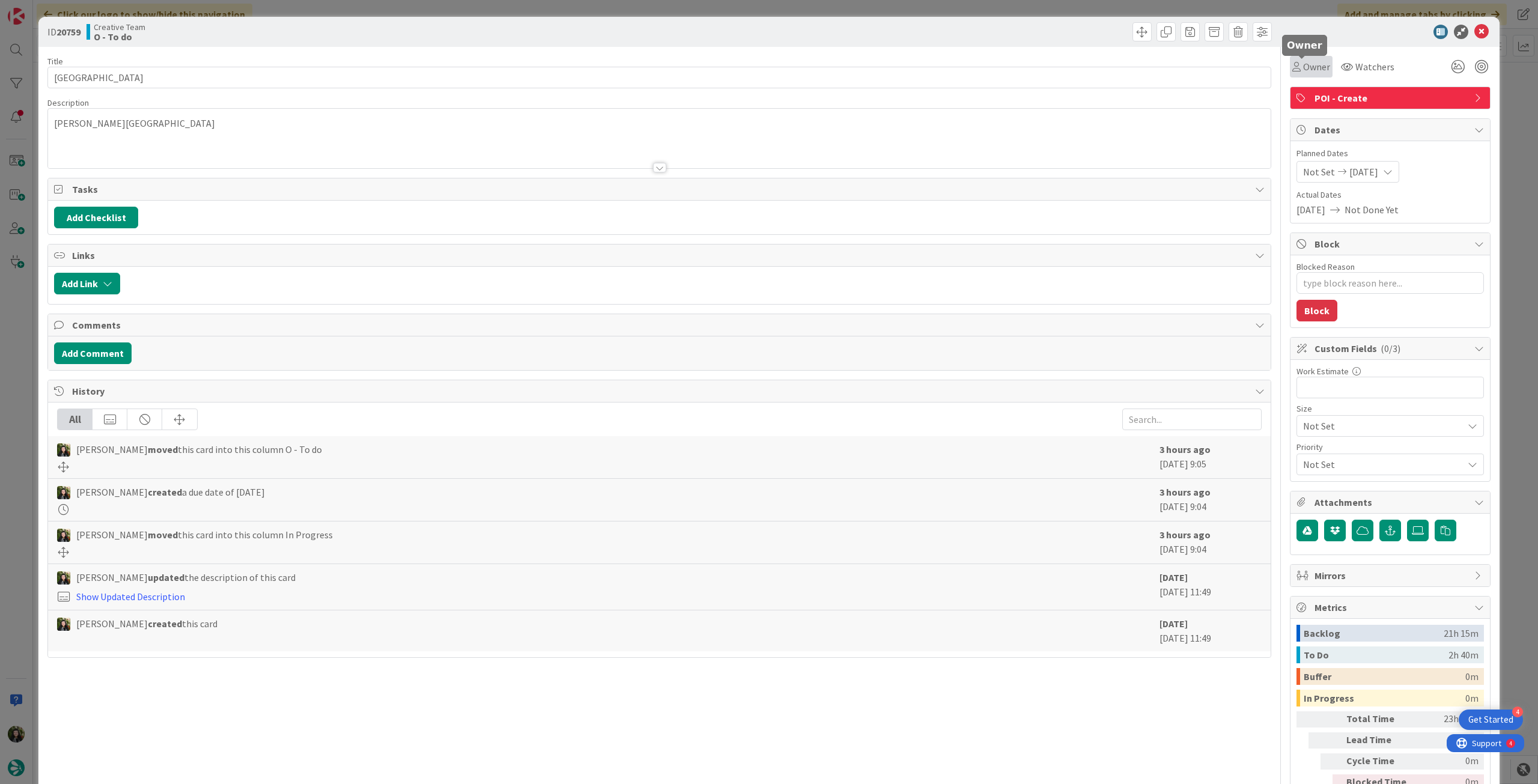
click at [1306, 69] on span "Owner" at bounding box center [1317, 67] width 27 height 14
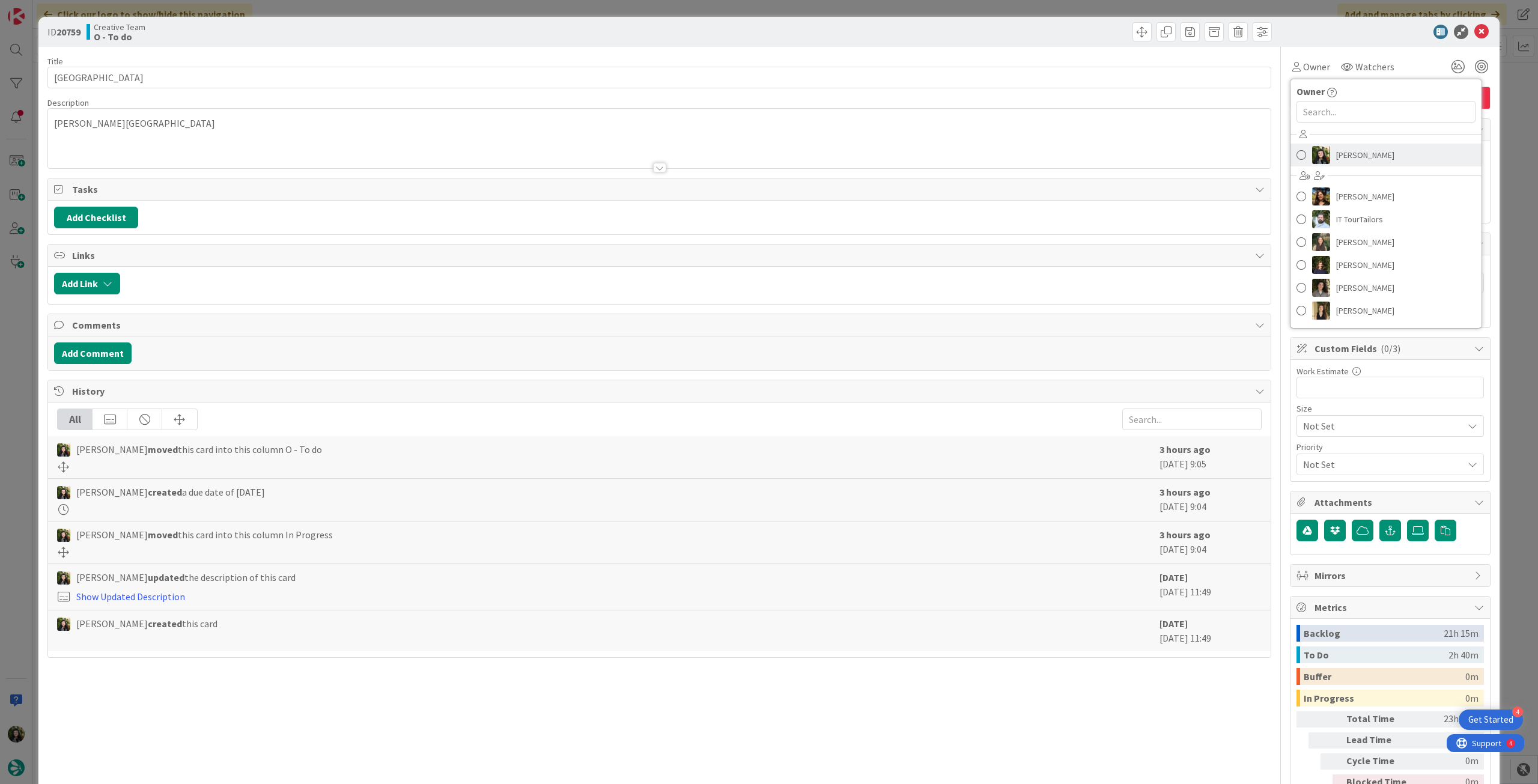
click at [1340, 147] on span "[PERSON_NAME]" at bounding box center [1365, 155] width 58 height 18
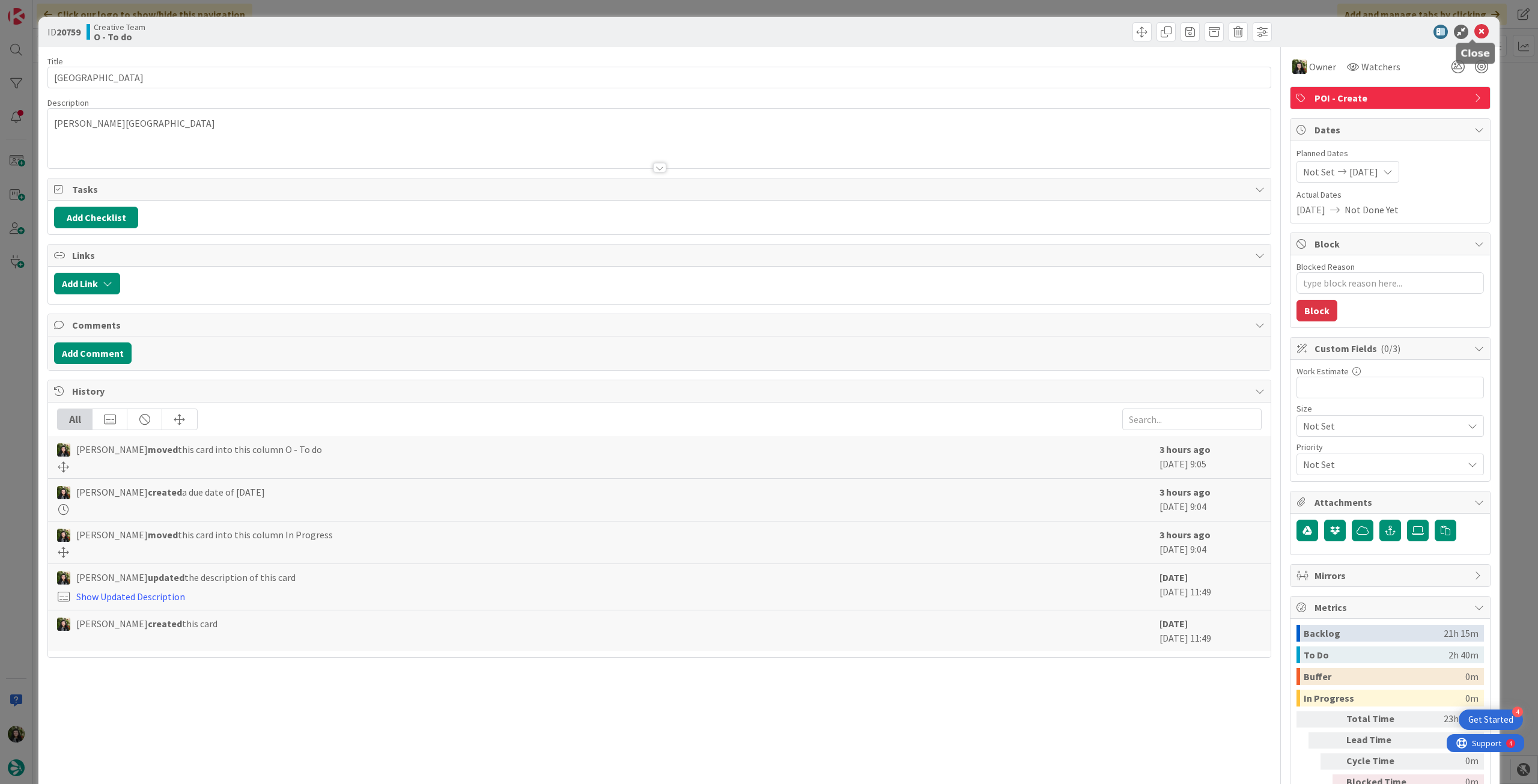
click at [1474, 26] on icon at bounding box center [1481, 32] width 14 height 14
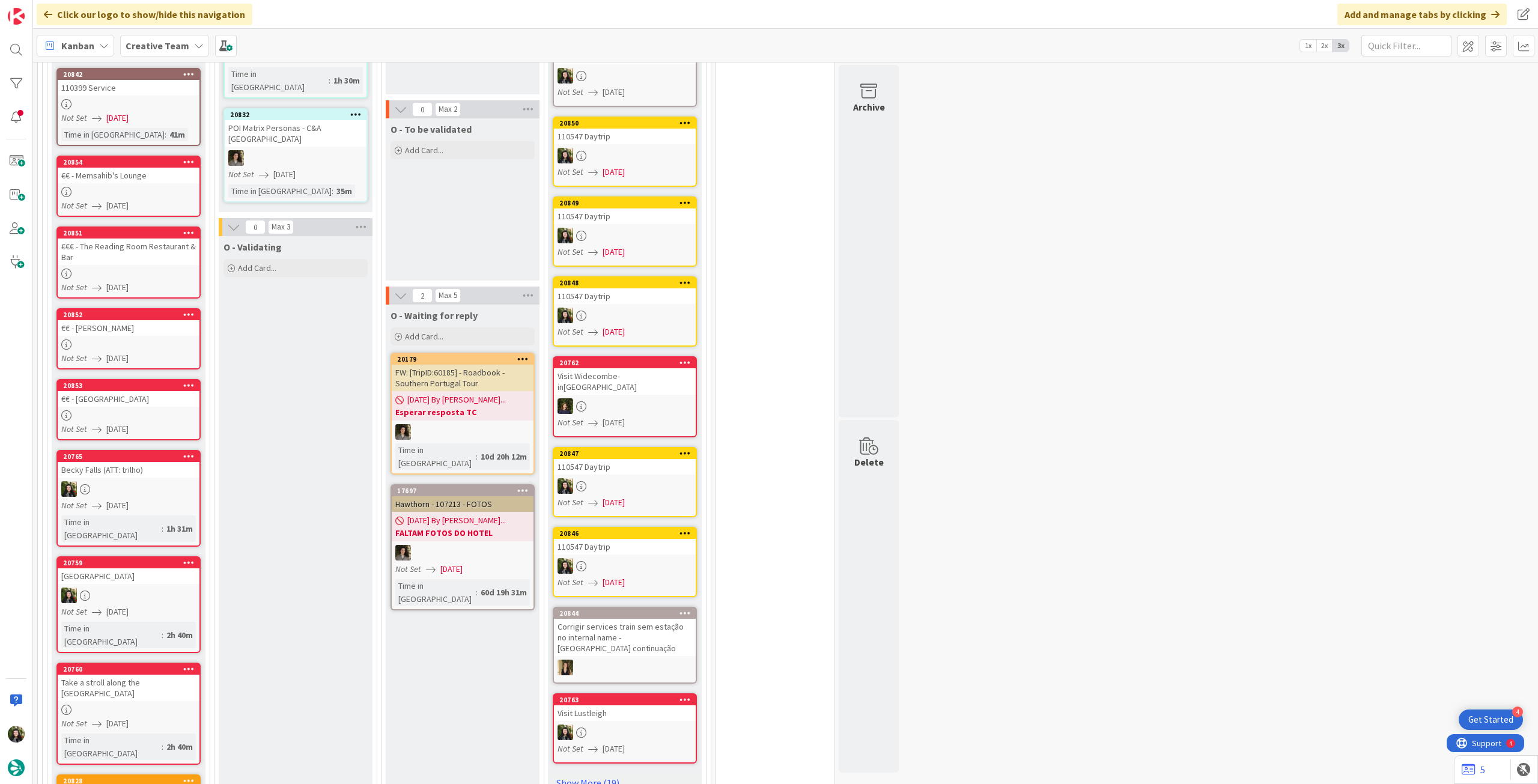
scroll to position [881, 0]
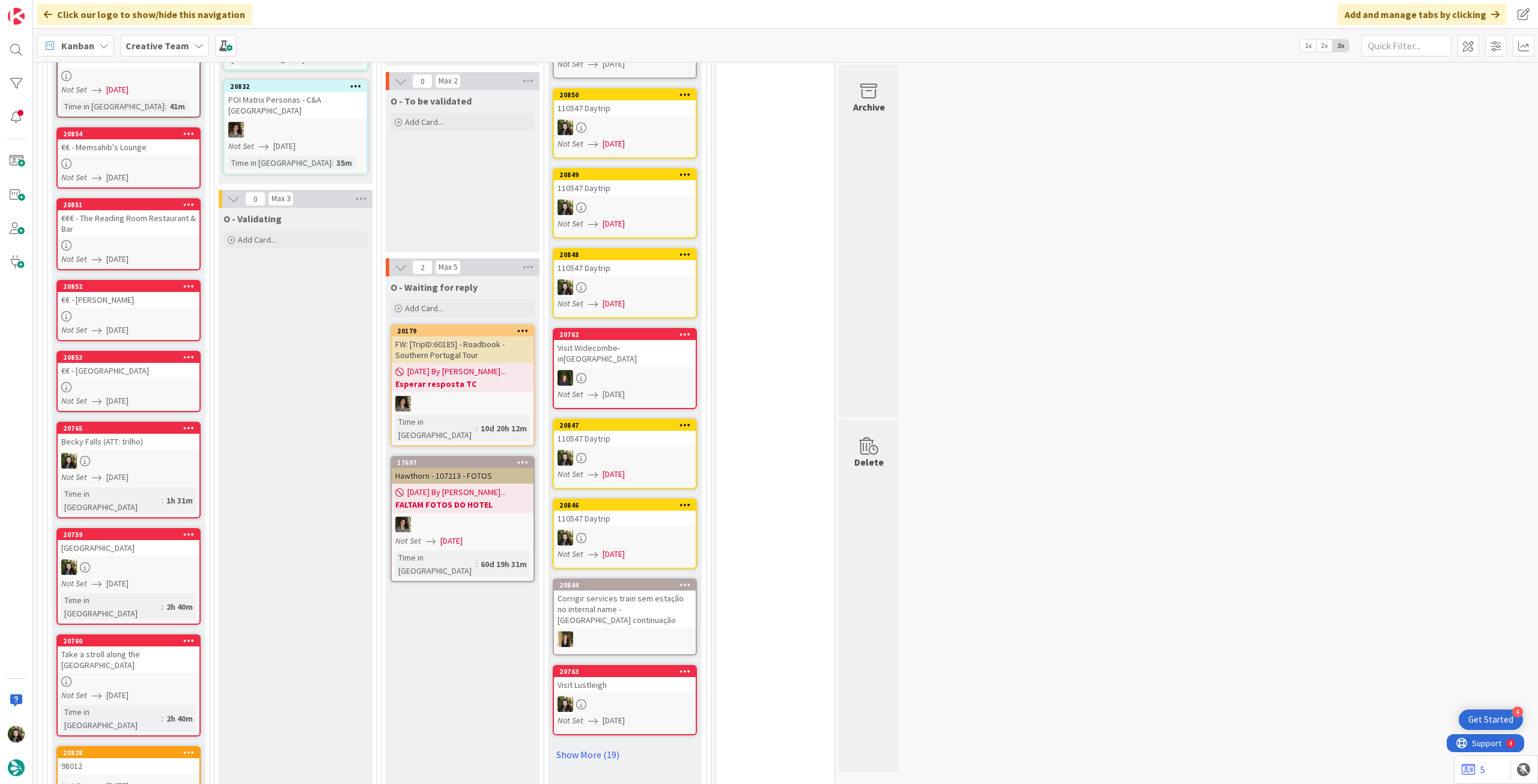
click at [160, 649] on link "20760 Take a stroll along the [GEOGRAPHIC_DATA] Not Set [DATE] Time in [GEOGRAP…" at bounding box center [129, 685] width 145 height 102
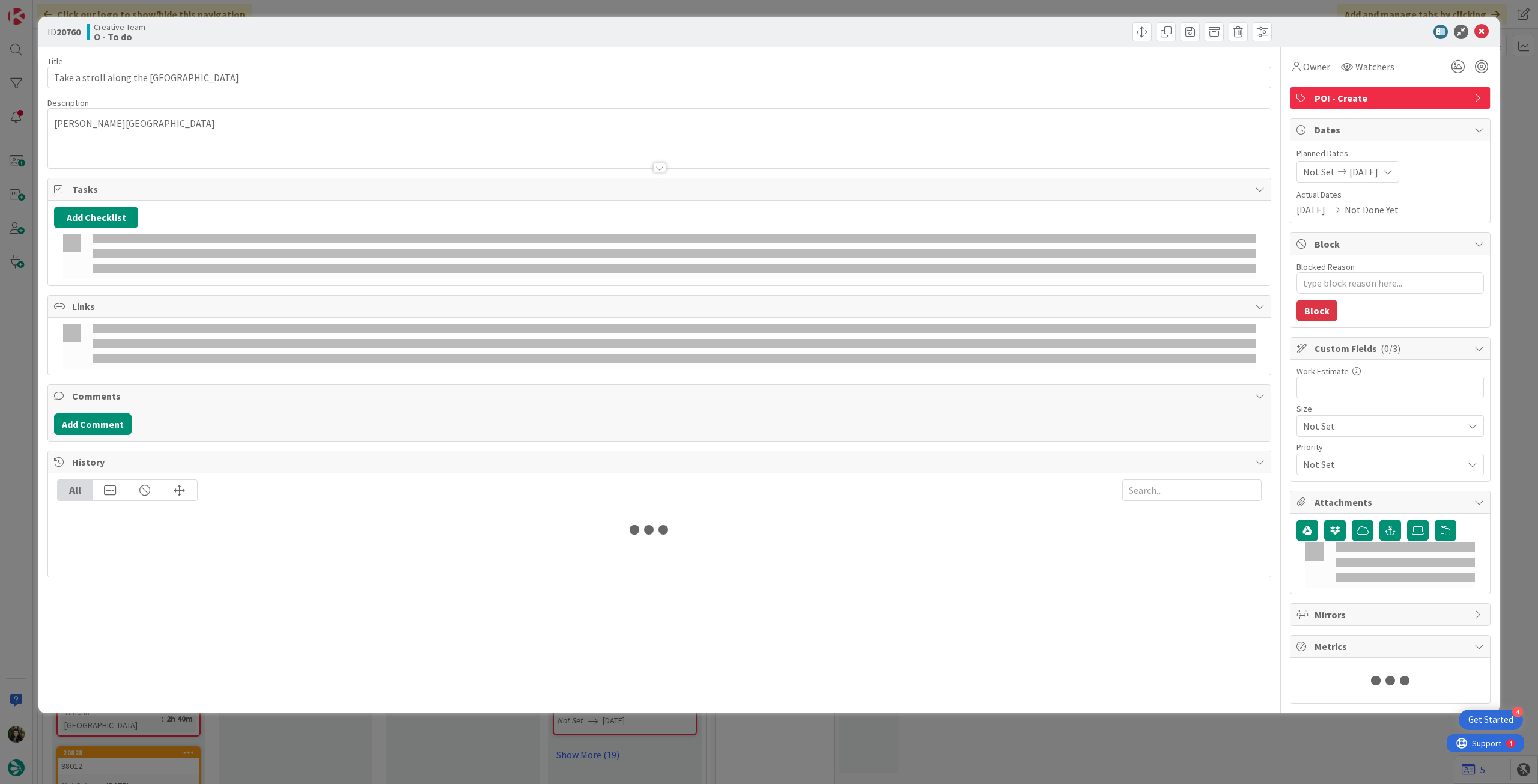
click at [1305, 79] on div "Owner Watchers POI - Create Dates Planned Dates Not Set [DATE] Actual Dates [DA…" at bounding box center [1390, 375] width 201 height 657
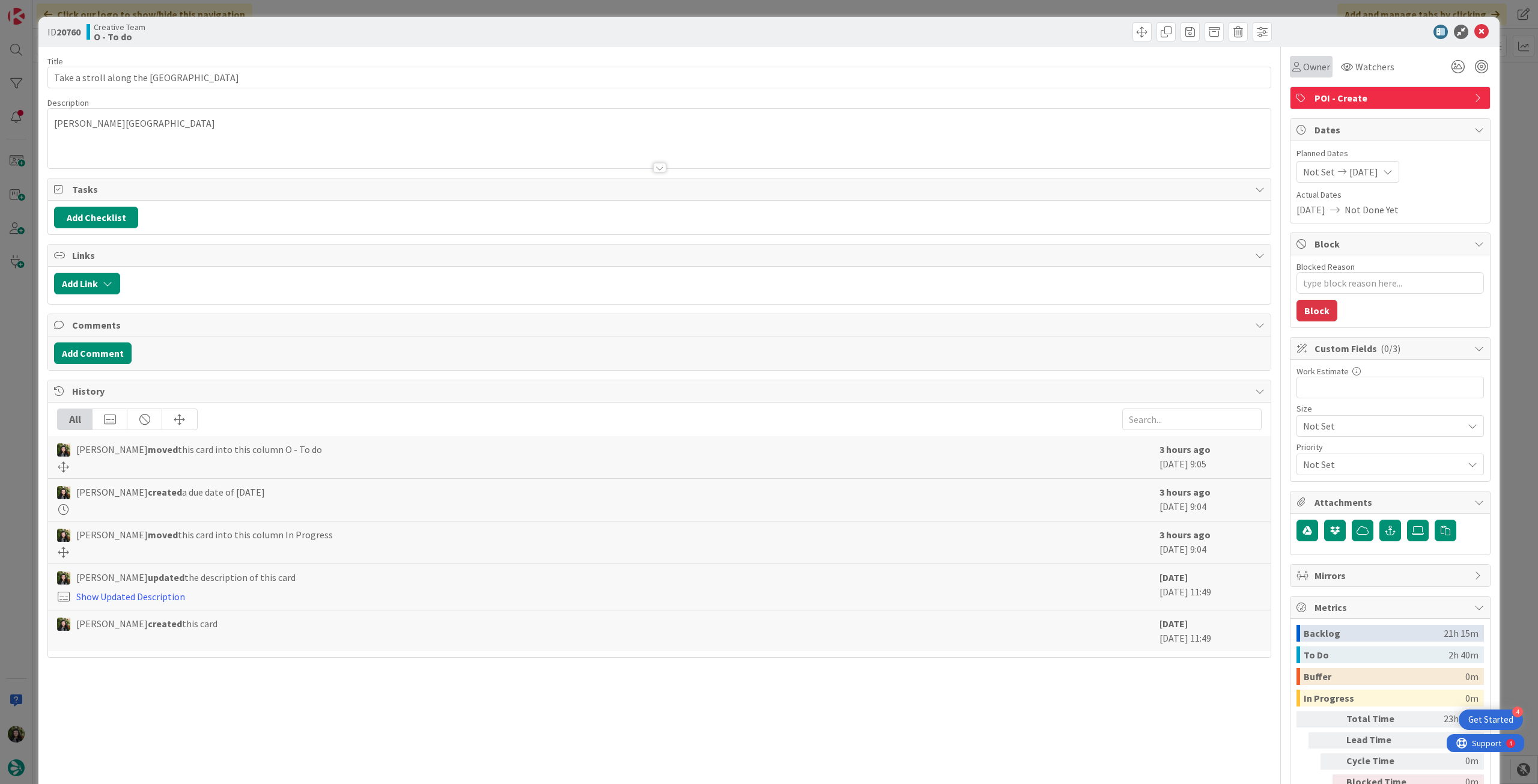
click at [1308, 69] on span "Owner" at bounding box center [1317, 67] width 27 height 14
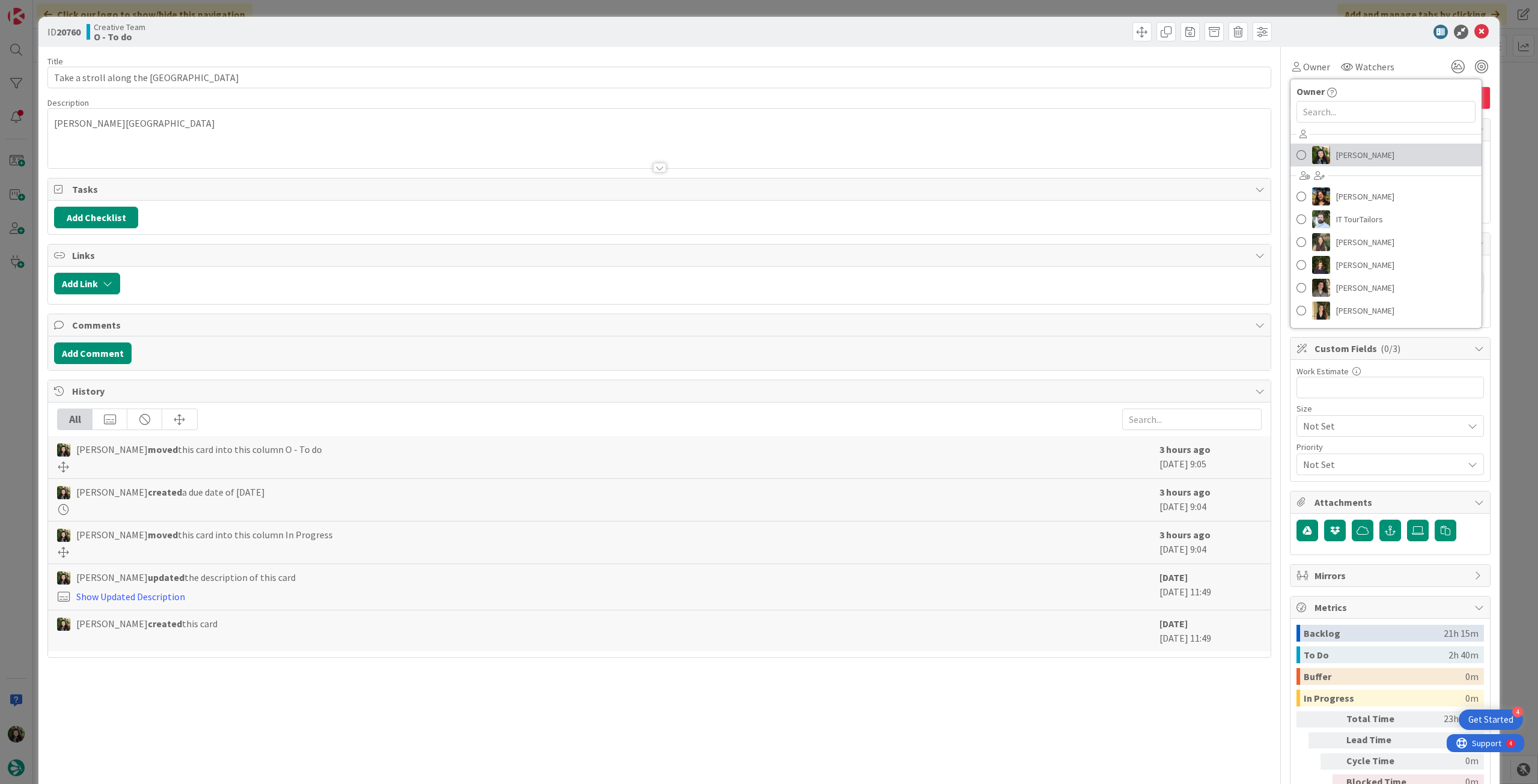
click at [1337, 151] on span "[PERSON_NAME]" at bounding box center [1365, 155] width 58 height 18
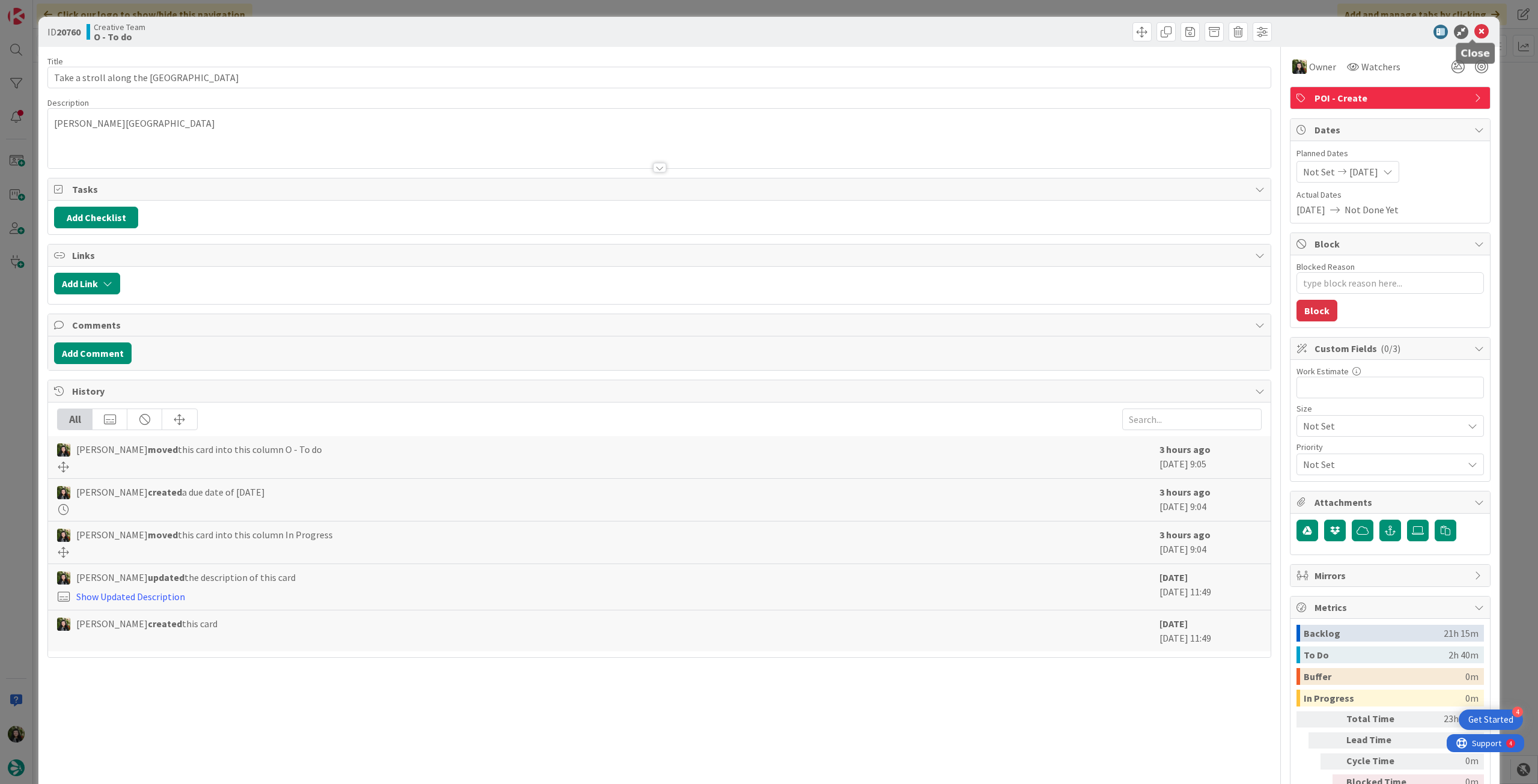
click at [1474, 31] on icon at bounding box center [1481, 32] width 14 height 14
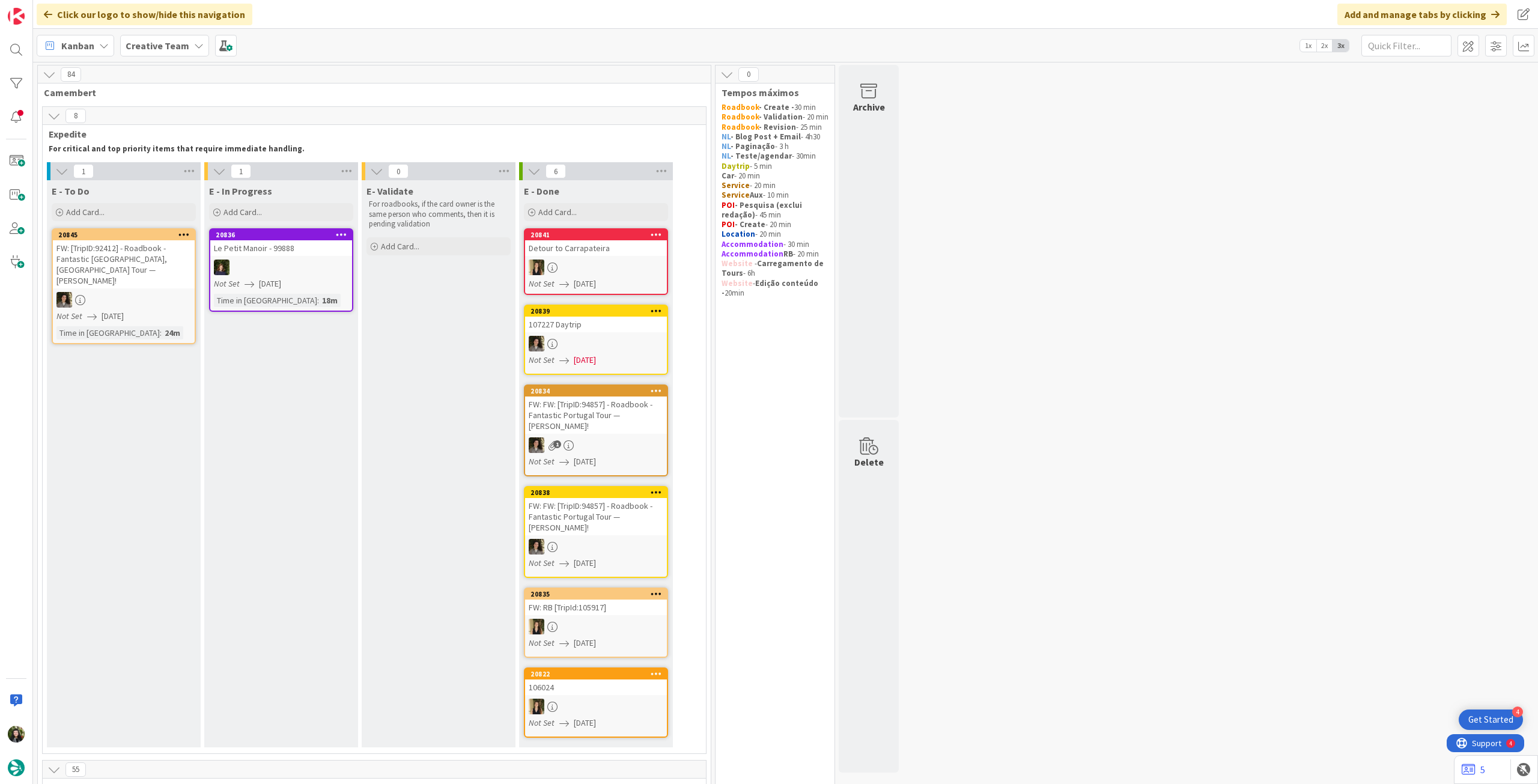
click at [150, 35] on div "Creative Team" at bounding box center [164, 45] width 89 height 22
click at [189, 175] on h4 "Creative Team - Análise" at bounding box center [216, 172] width 163 height 12
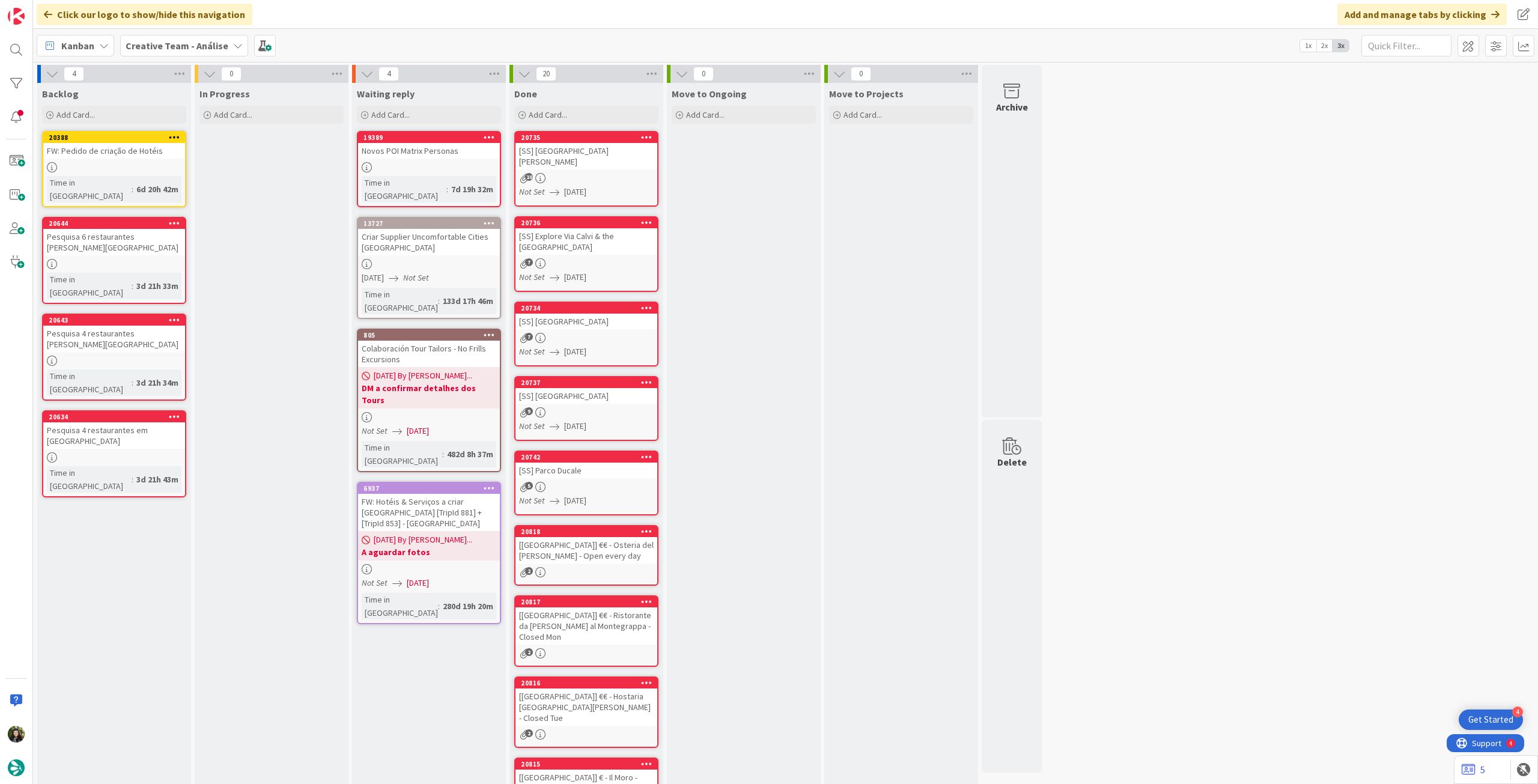
click at [168, 45] on b "Creative Team - Análise" at bounding box center [177, 45] width 103 height 12
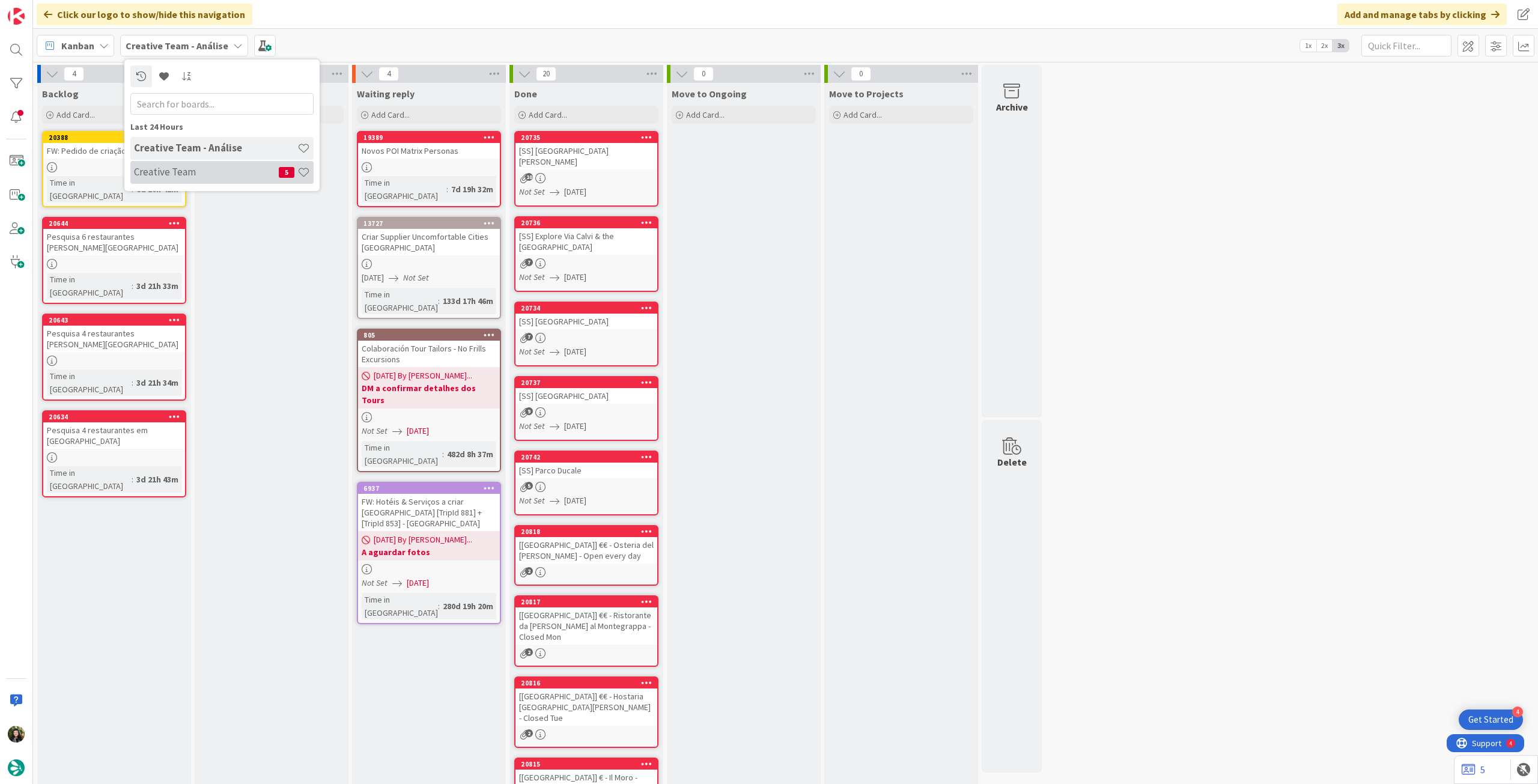
click at [167, 168] on h4 "Creative Team" at bounding box center [206, 172] width 145 height 12
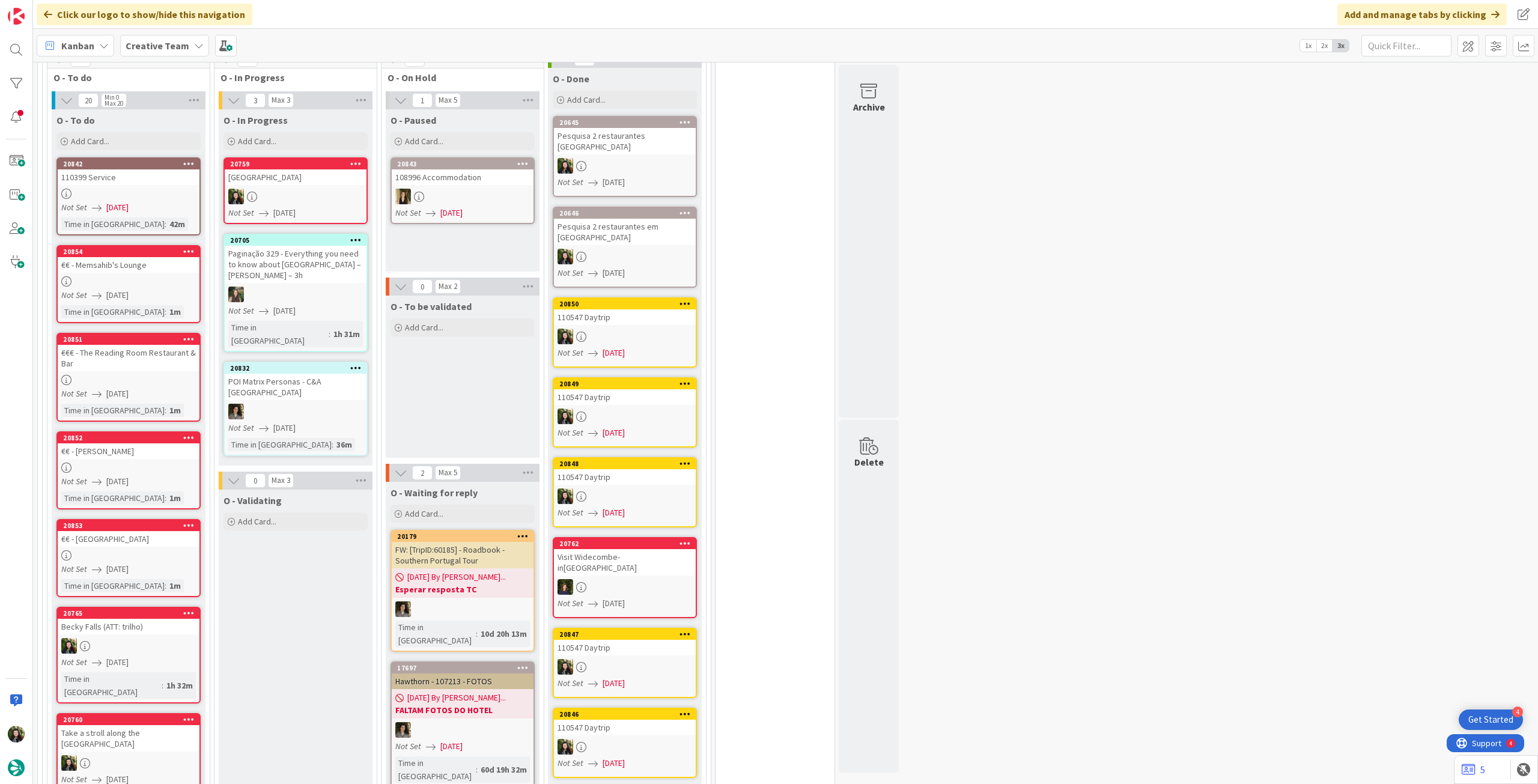
scroll to position [481, 0]
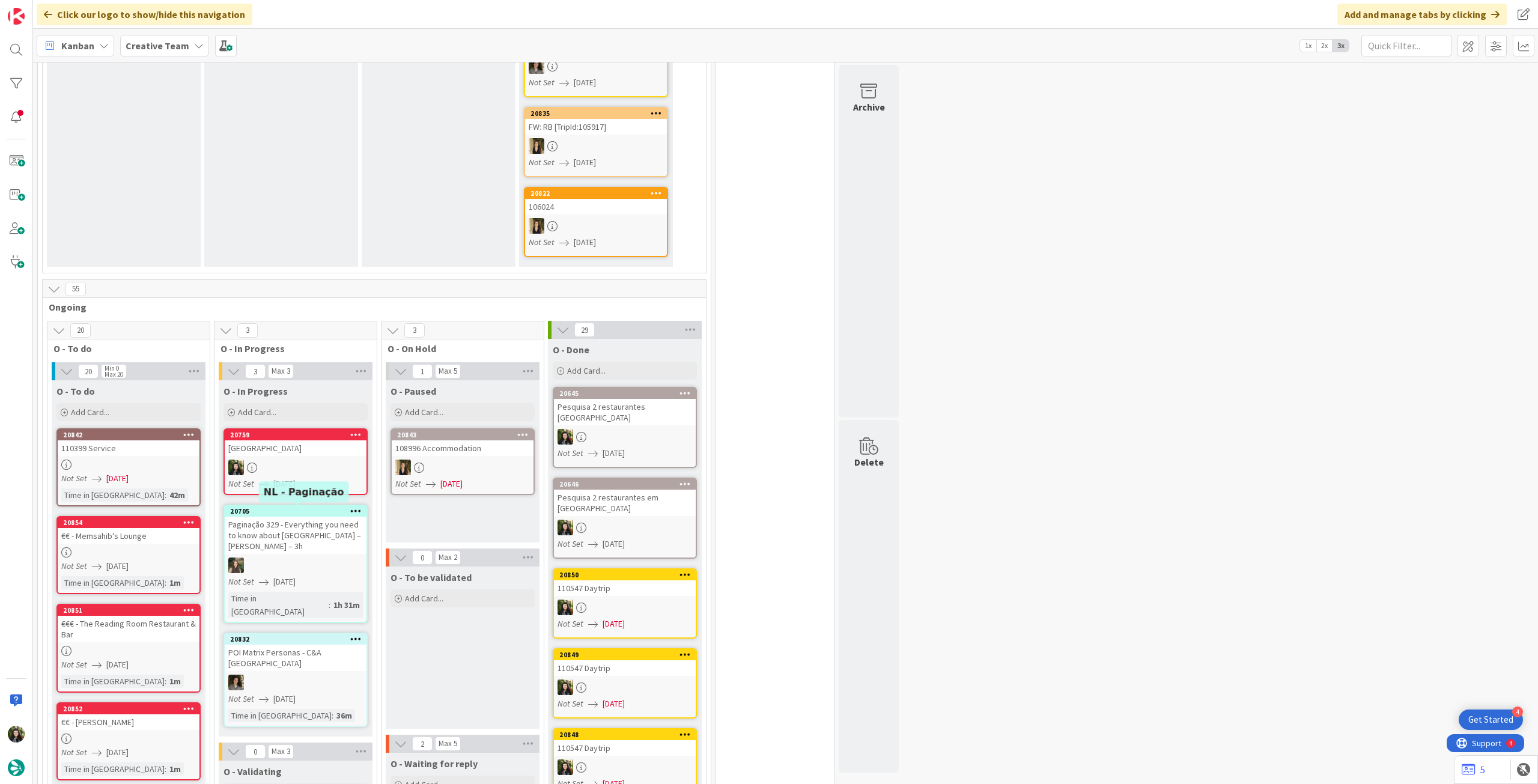
click at [319, 468] on div at bounding box center [295, 467] width 142 height 16
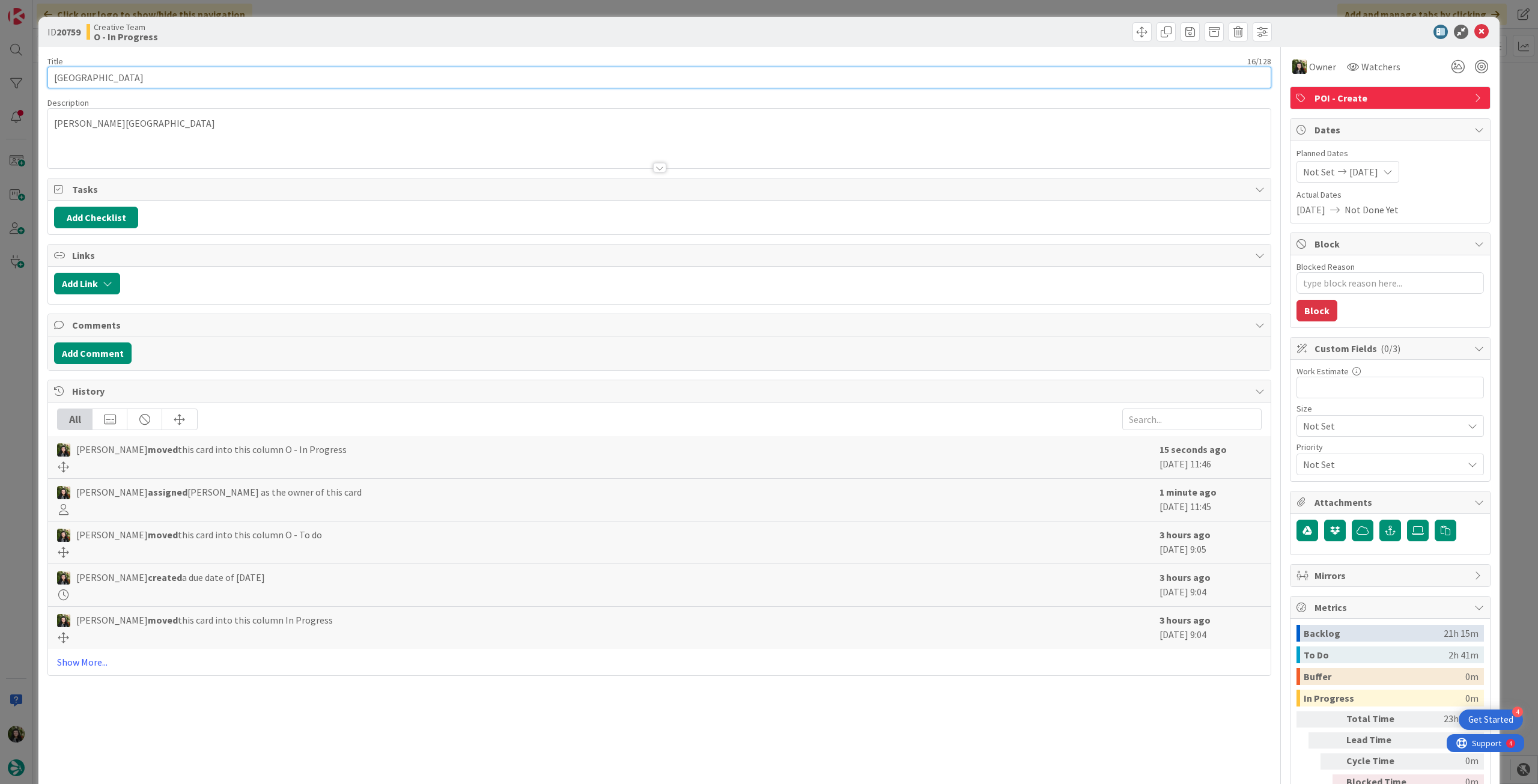
drag, startPoint x: 131, startPoint y: 73, endPoint x: 33, endPoint y: 69, distance: 98.1
click at [13, 69] on div "ID 20759 Creative Team O - In Progress Title 16 / 128 [GEOGRAPHIC_DATA] Descrip…" at bounding box center [769, 392] width 1538 height 784
click at [173, 134] on div "[PERSON_NAME] just joined [PERSON_NAME][GEOGRAPHIC_DATA]" at bounding box center [660, 138] width 1223 height 60
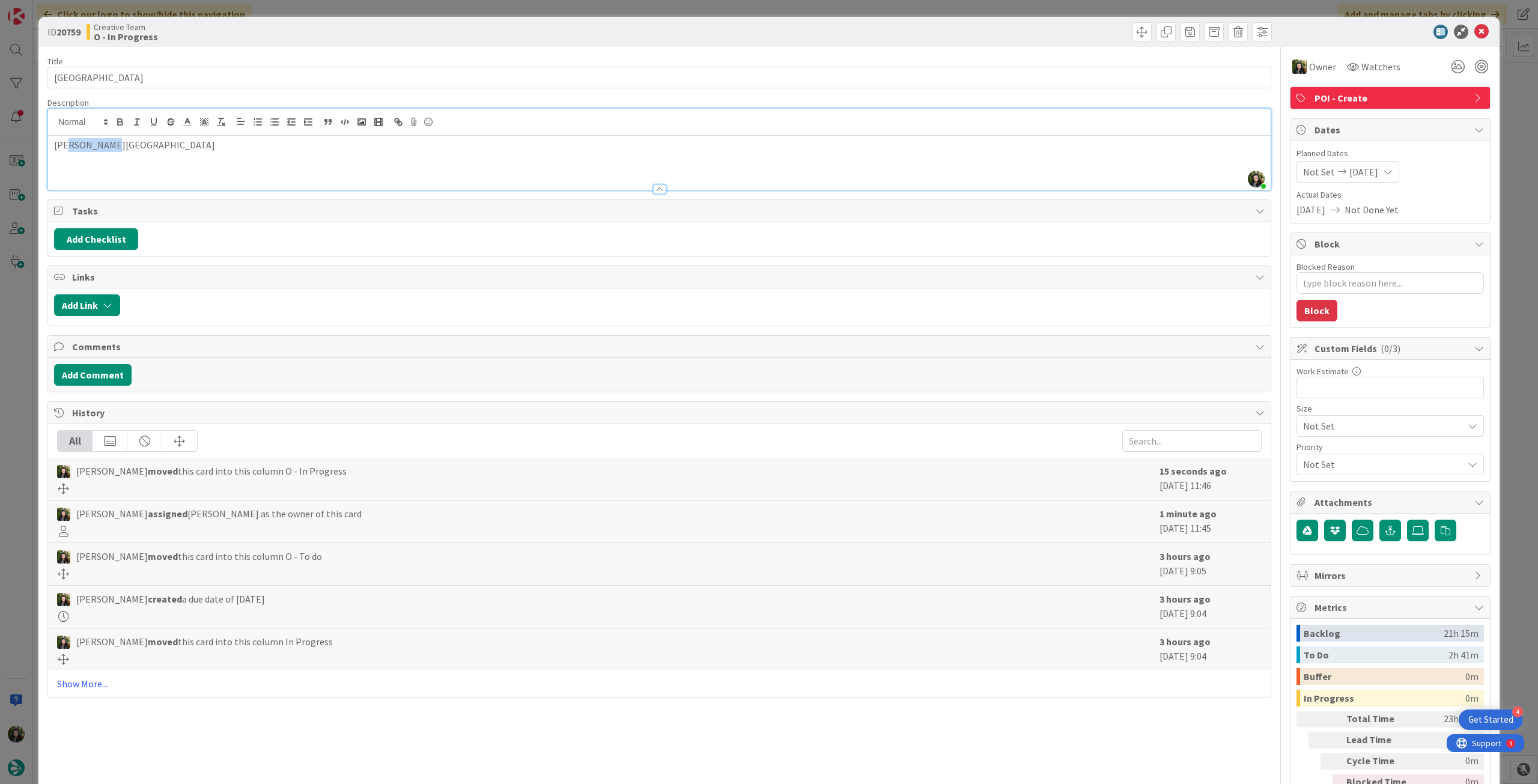
drag, startPoint x: 97, startPoint y: 151, endPoint x: 69, endPoint y: 150, distance: 28.0
click at [69, 150] on p "[PERSON_NAME][GEOGRAPHIC_DATA]" at bounding box center [659, 145] width 1211 height 14
copy p "Thornbury"
click at [1474, 33] on icon at bounding box center [1481, 32] width 14 height 14
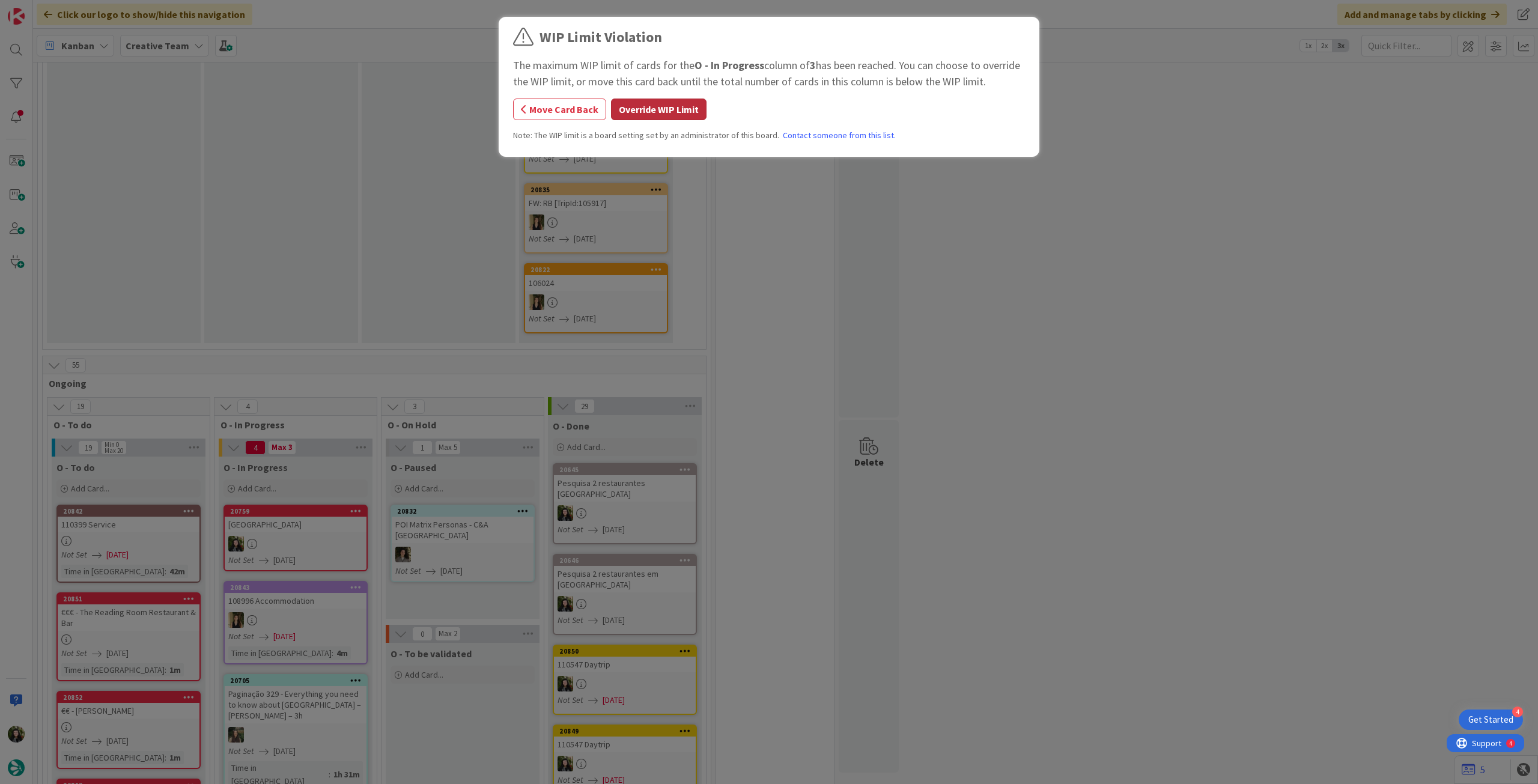
click at [665, 110] on button "Override WIP Limit" at bounding box center [658, 109] width 95 height 22
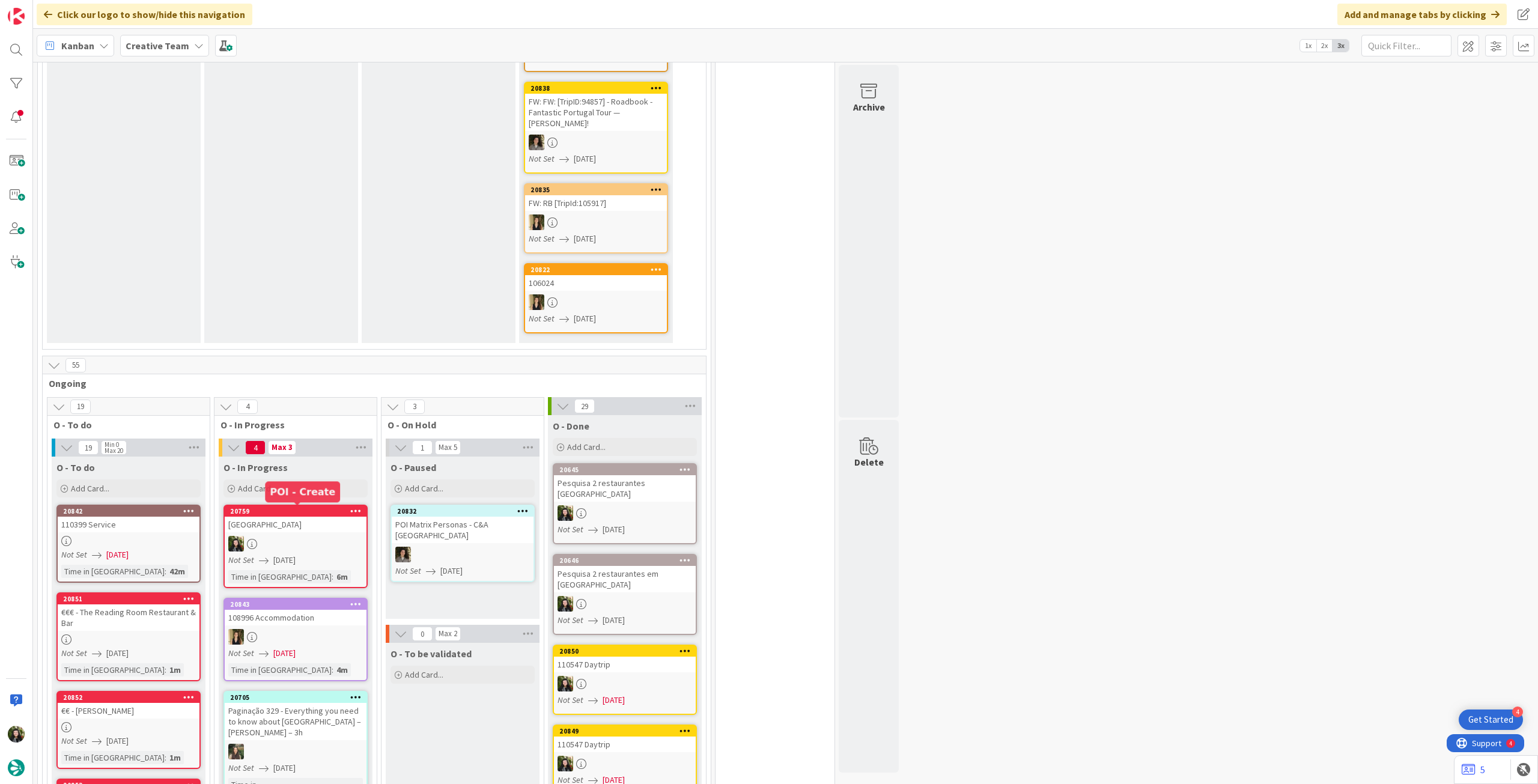
click at [296, 529] on div "[GEOGRAPHIC_DATA]" at bounding box center [295, 524] width 142 height 16
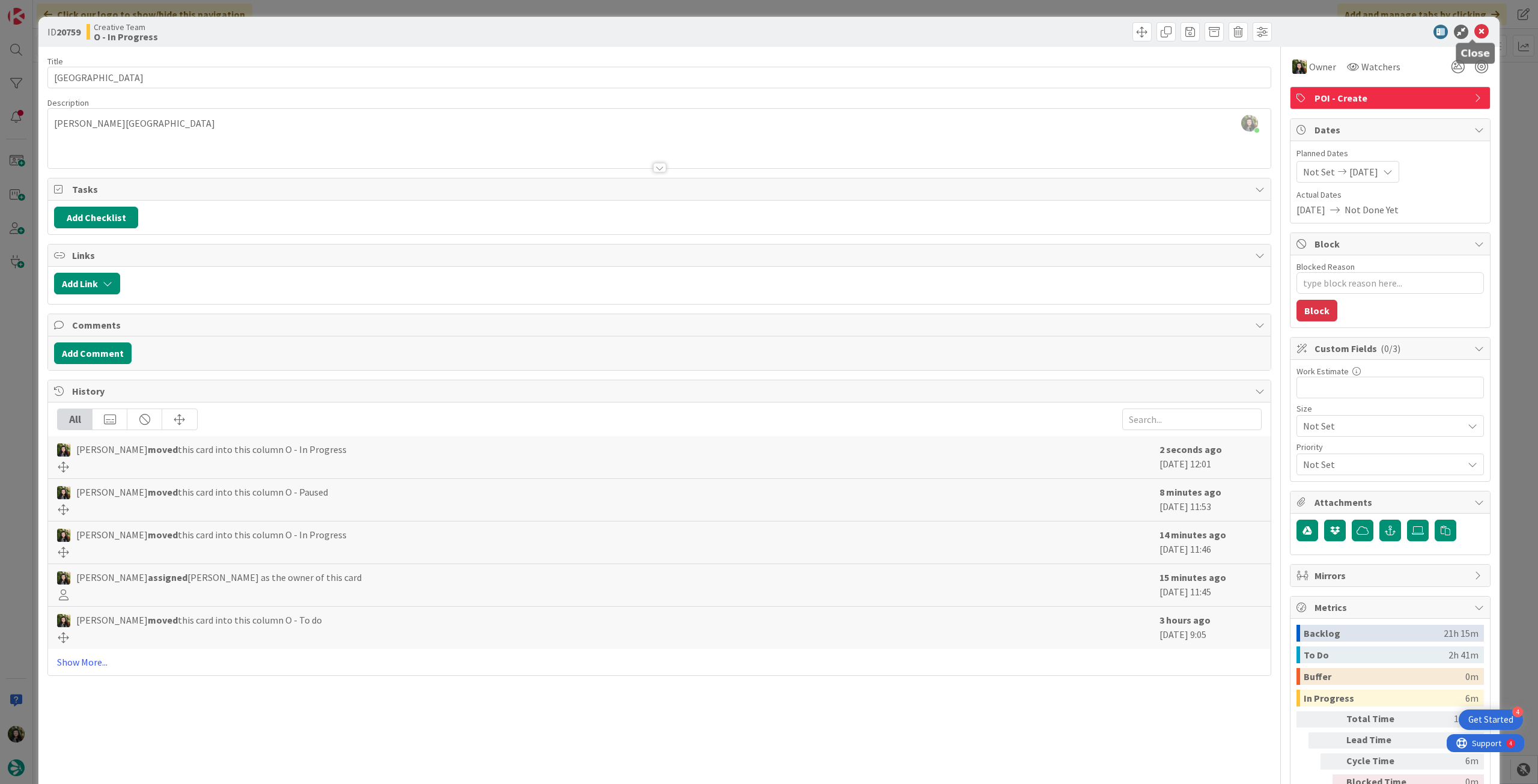
click at [1474, 33] on icon at bounding box center [1481, 32] width 14 height 14
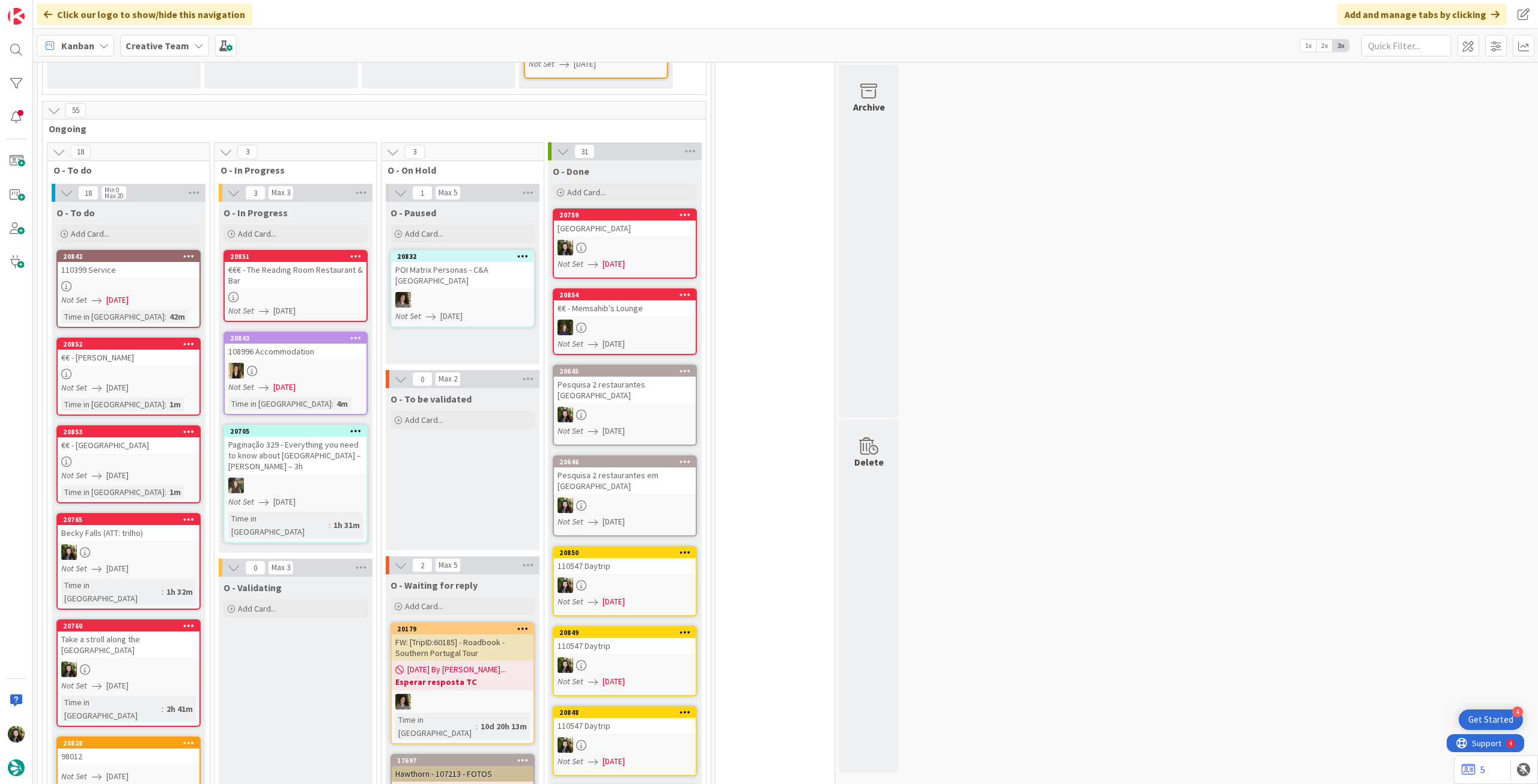
scroll to position [801, 0]
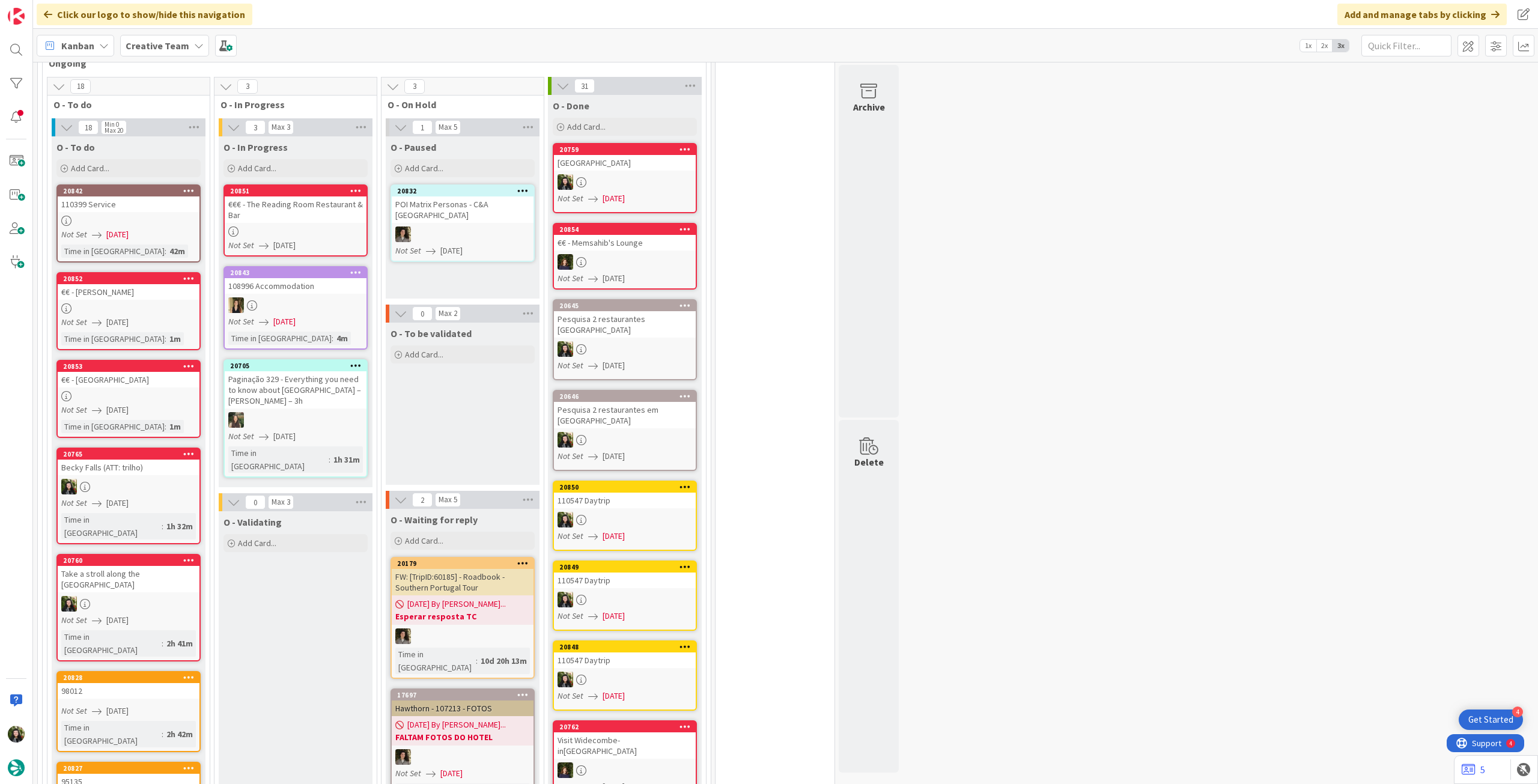
click at [289, 316] on span "[DATE]" at bounding box center [284, 322] width 22 height 13
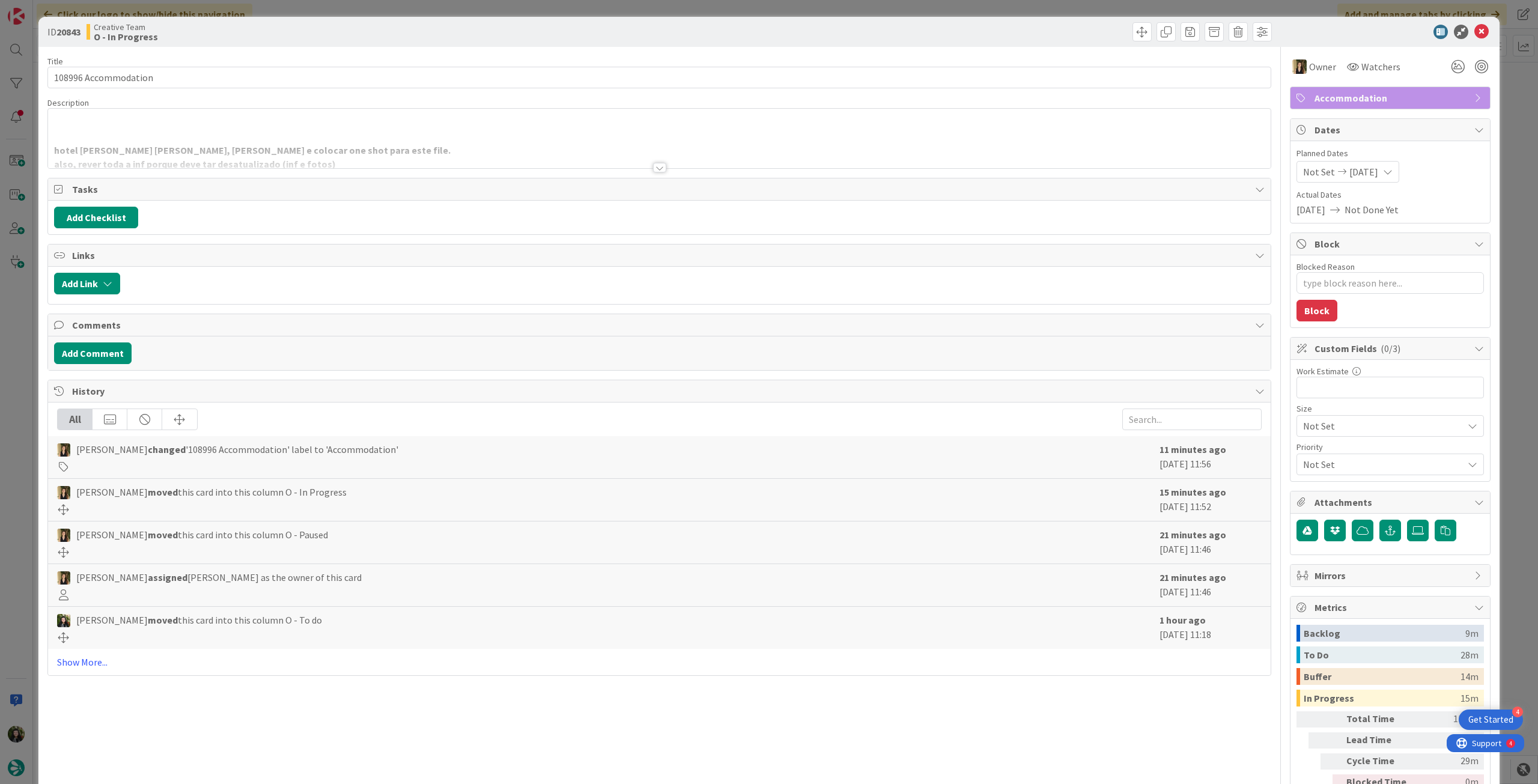
click at [366, 145] on div at bounding box center [660, 153] width 1223 height 30
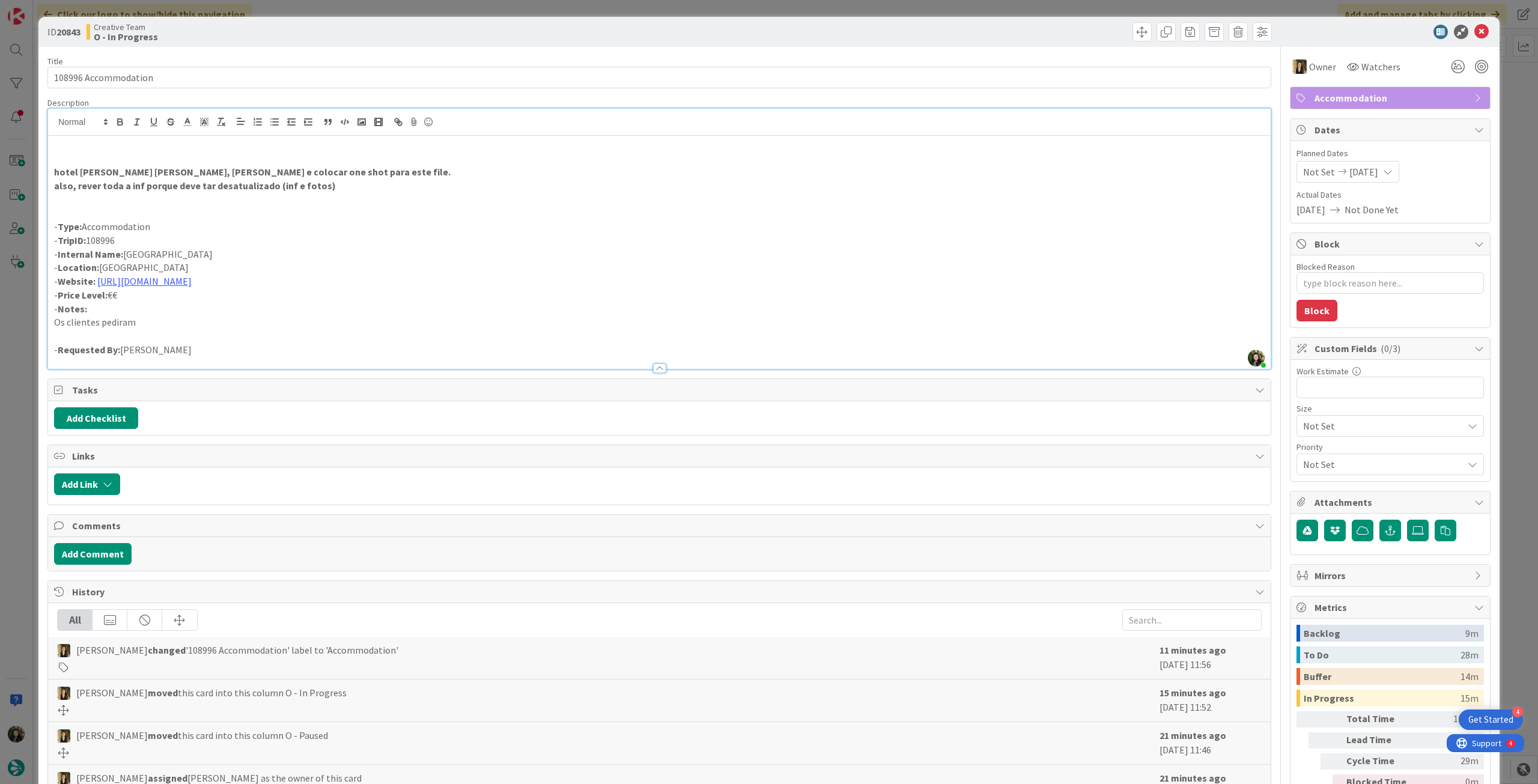
click at [1474, 30] on icon at bounding box center [1481, 32] width 14 height 14
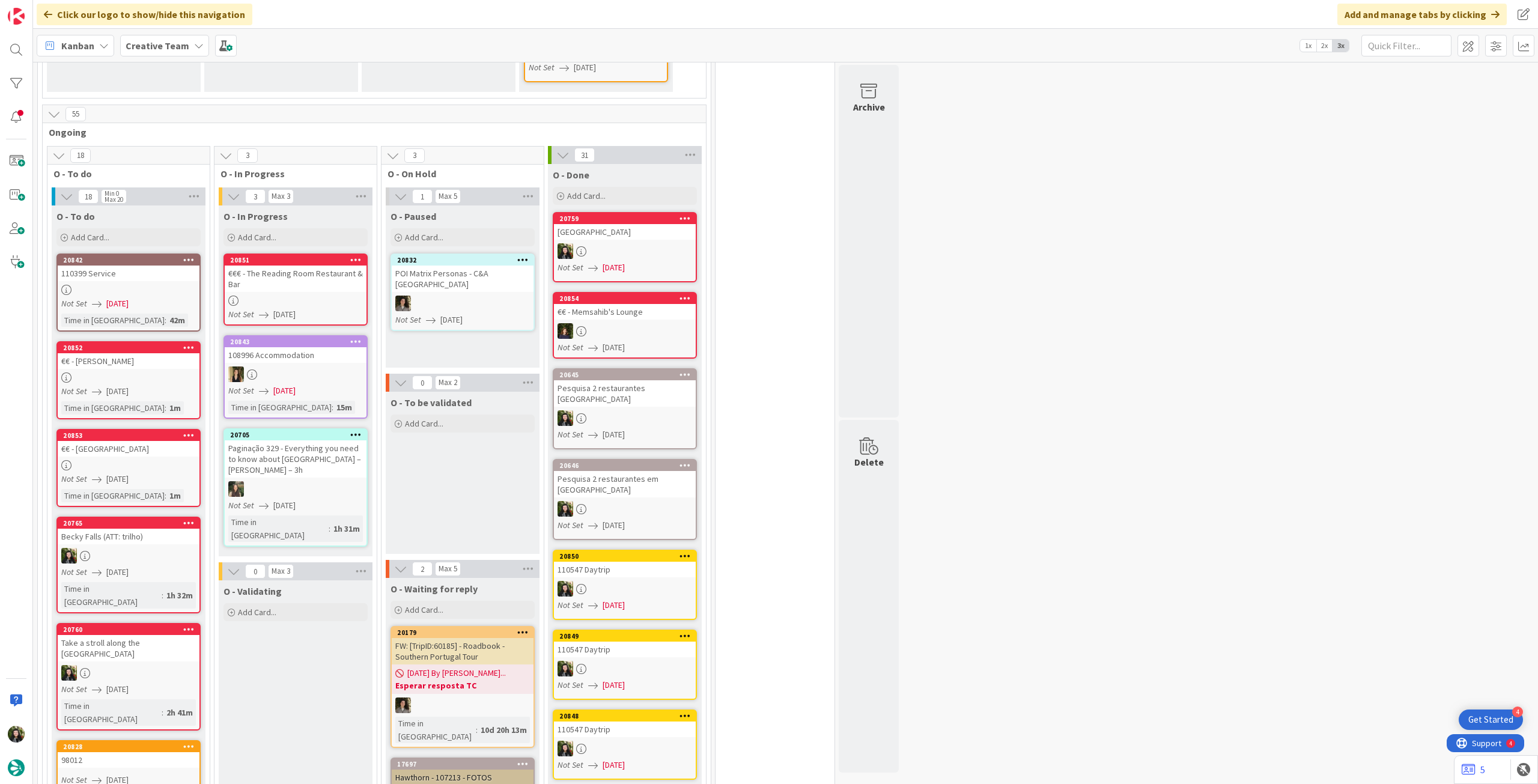
scroll to position [721, 0]
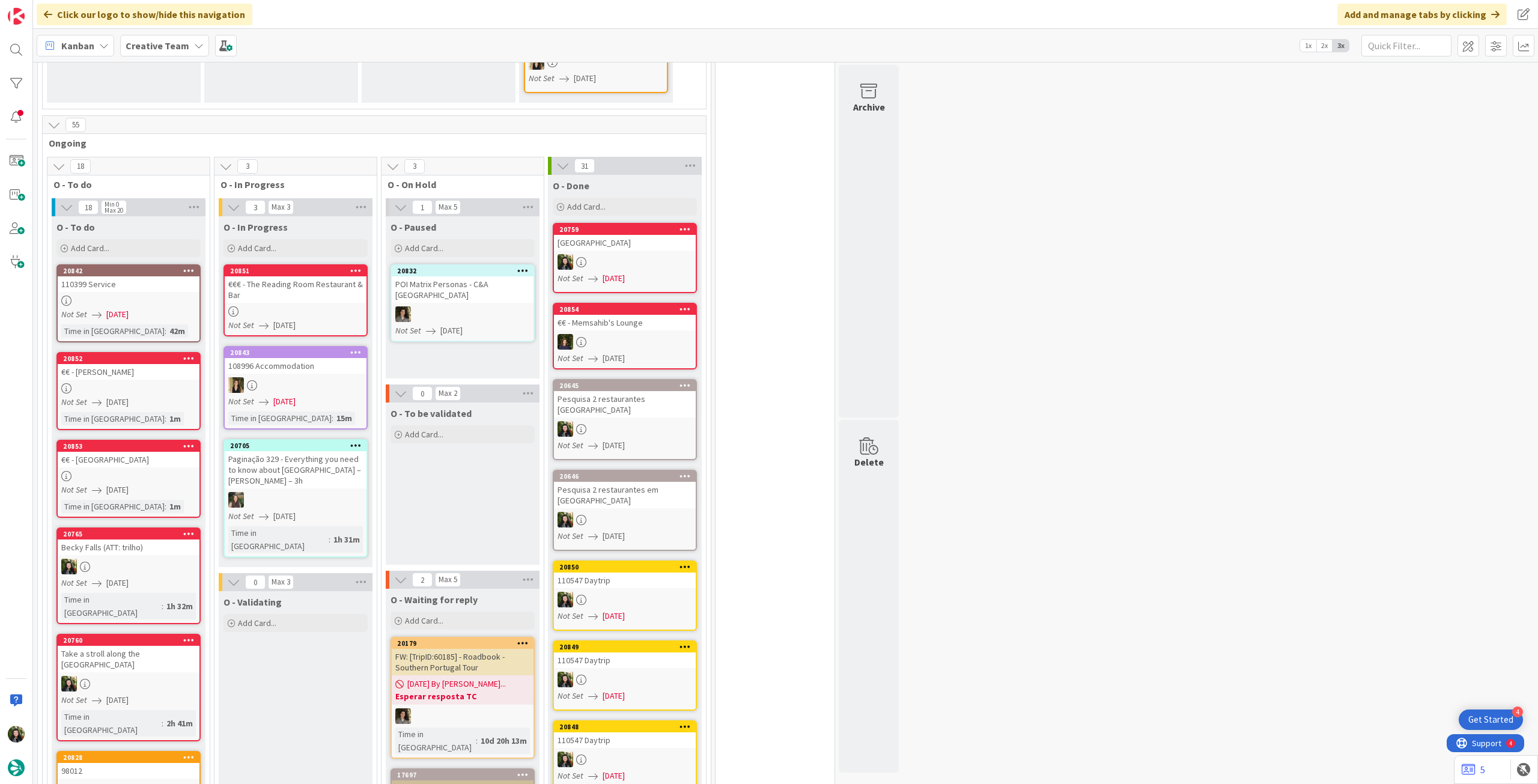
click at [150, 37] on div "Creative Team" at bounding box center [164, 45] width 89 height 22
click at [163, 50] on b "Creative Team" at bounding box center [157, 45] width 64 height 12
click at [182, 178] on h4 "Creative Team - Análise" at bounding box center [216, 172] width 163 height 12
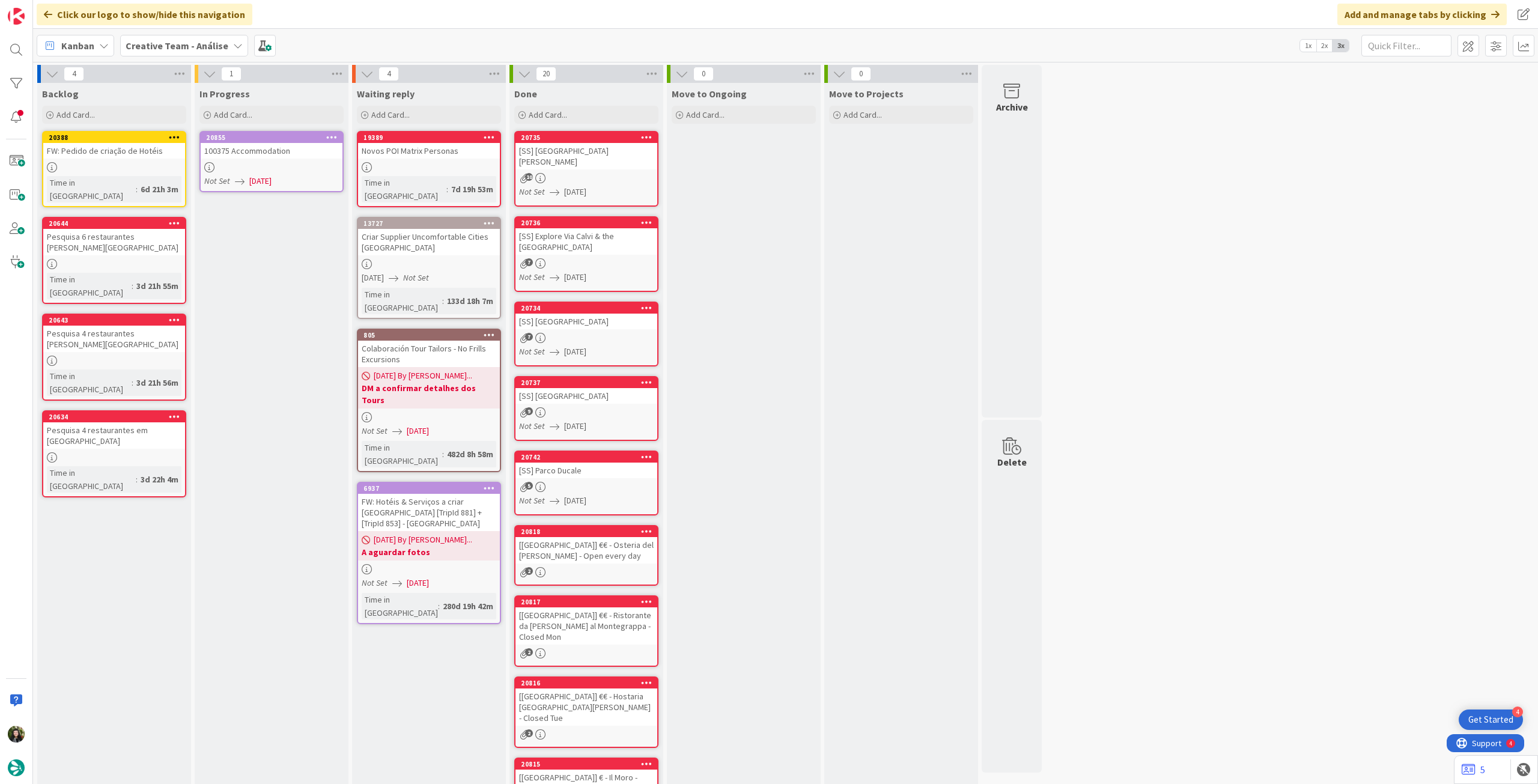
click at [272, 175] on span "[DATE]" at bounding box center [260, 181] width 22 height 13
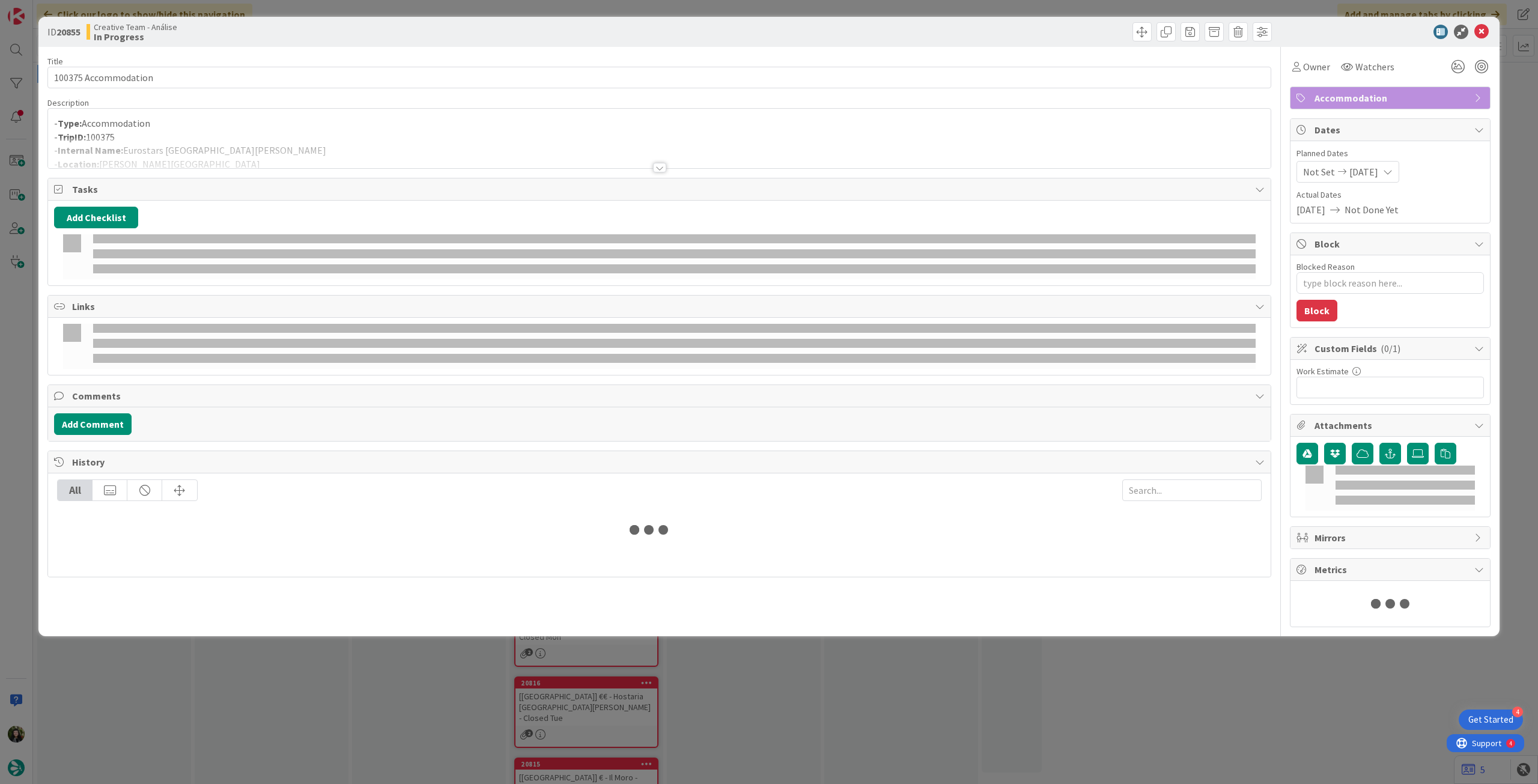
click at [282, 151] on div at bounding box center [660, 153] width 1223 height 30
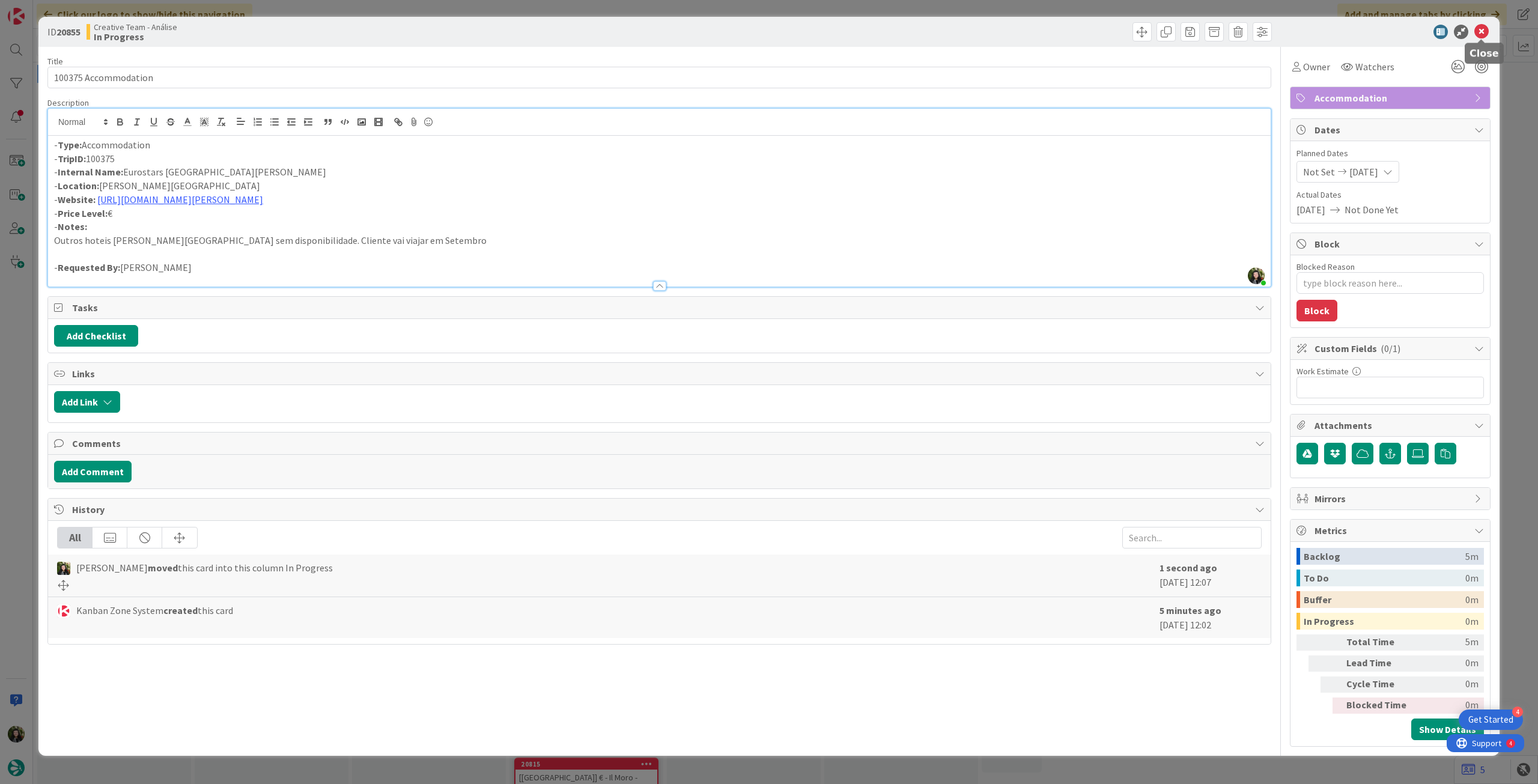
click at [1477, 32] on icon at bounding box center [1481, 32] width 14 height 14
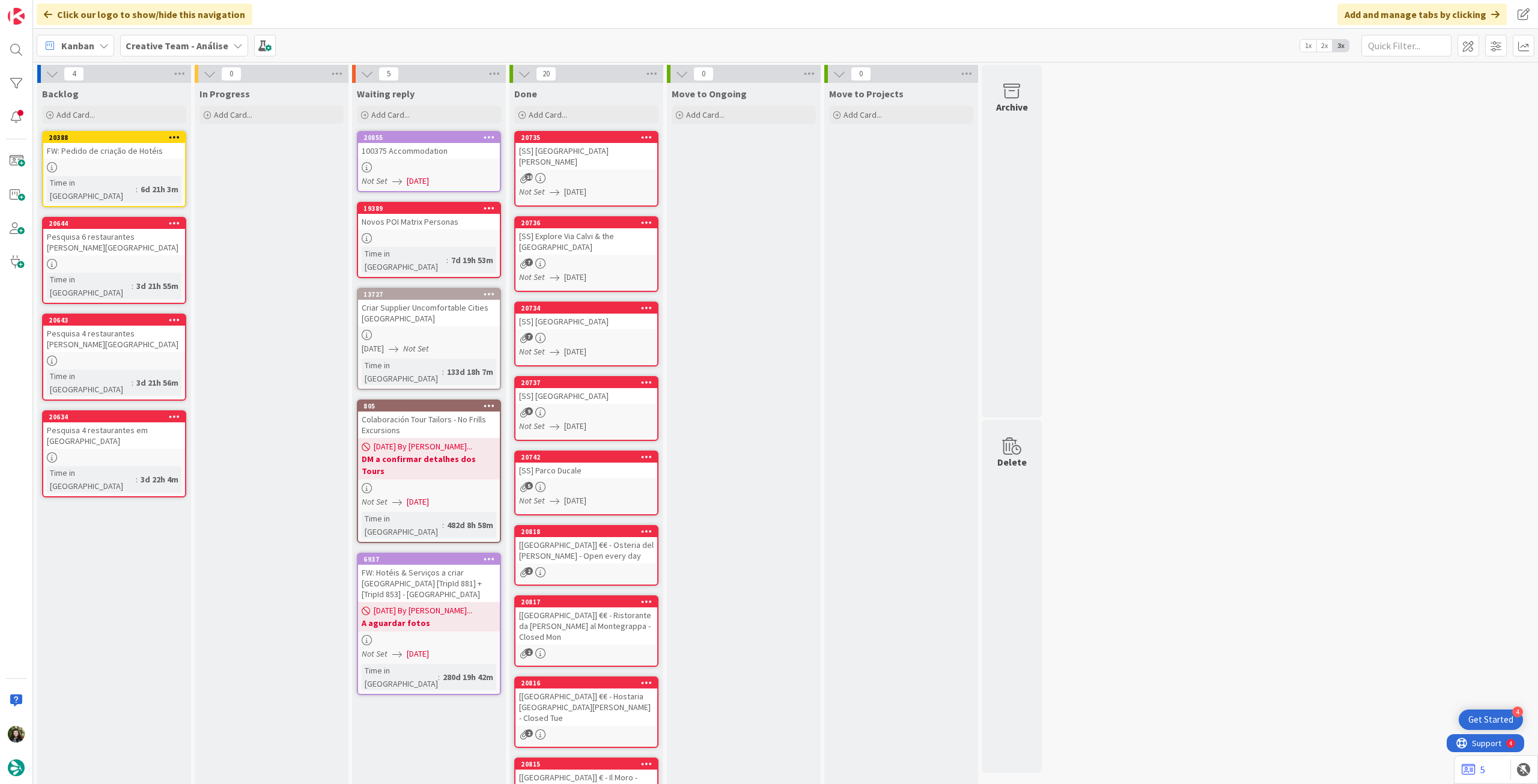
click at [158, 53] on div "Creative Team - Análise" at bounding box center [184, 45] width 128 height 22
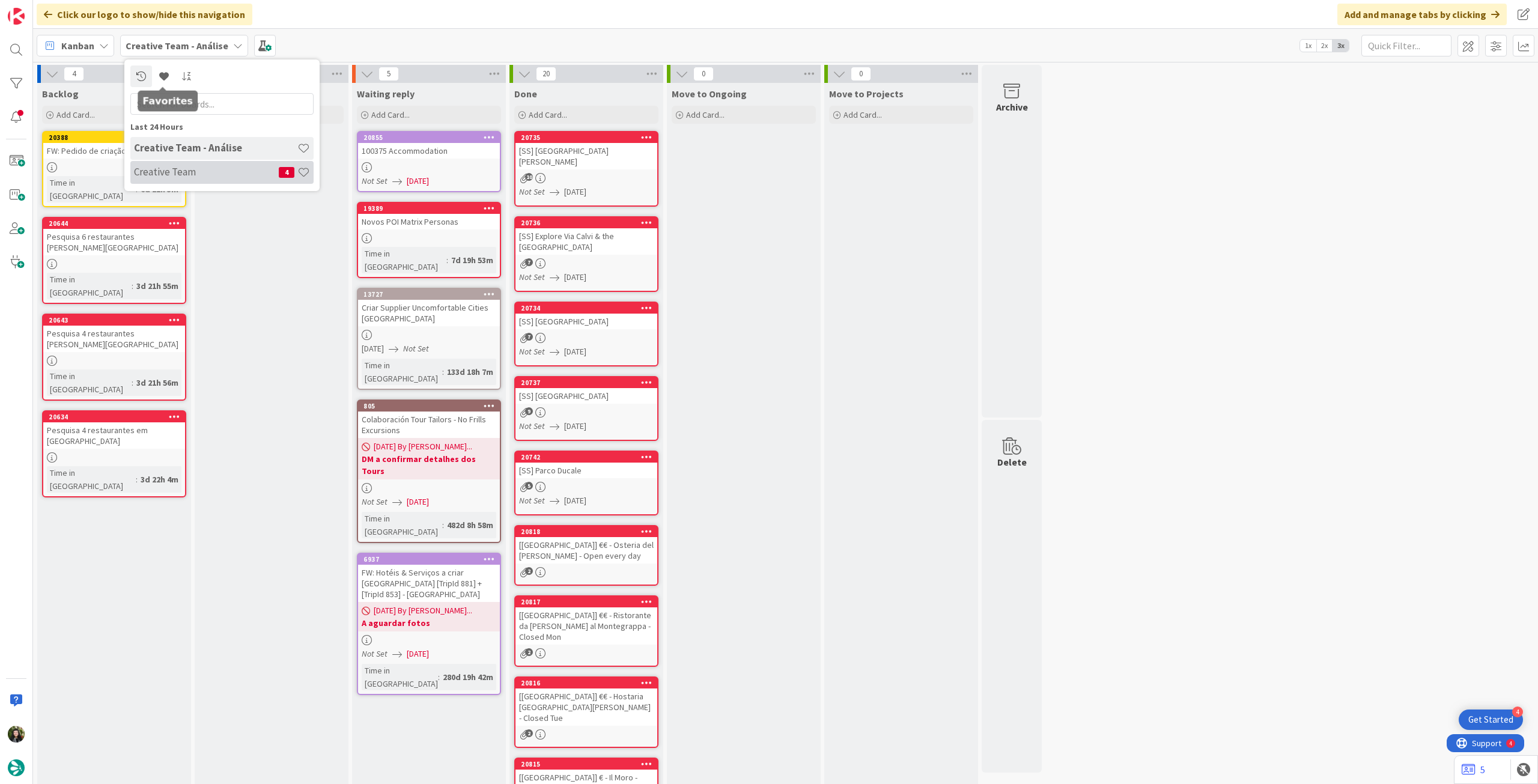
click at [195, 174] on h4 "Creative Team" at bounding box center [206, 172] width 145 height 12
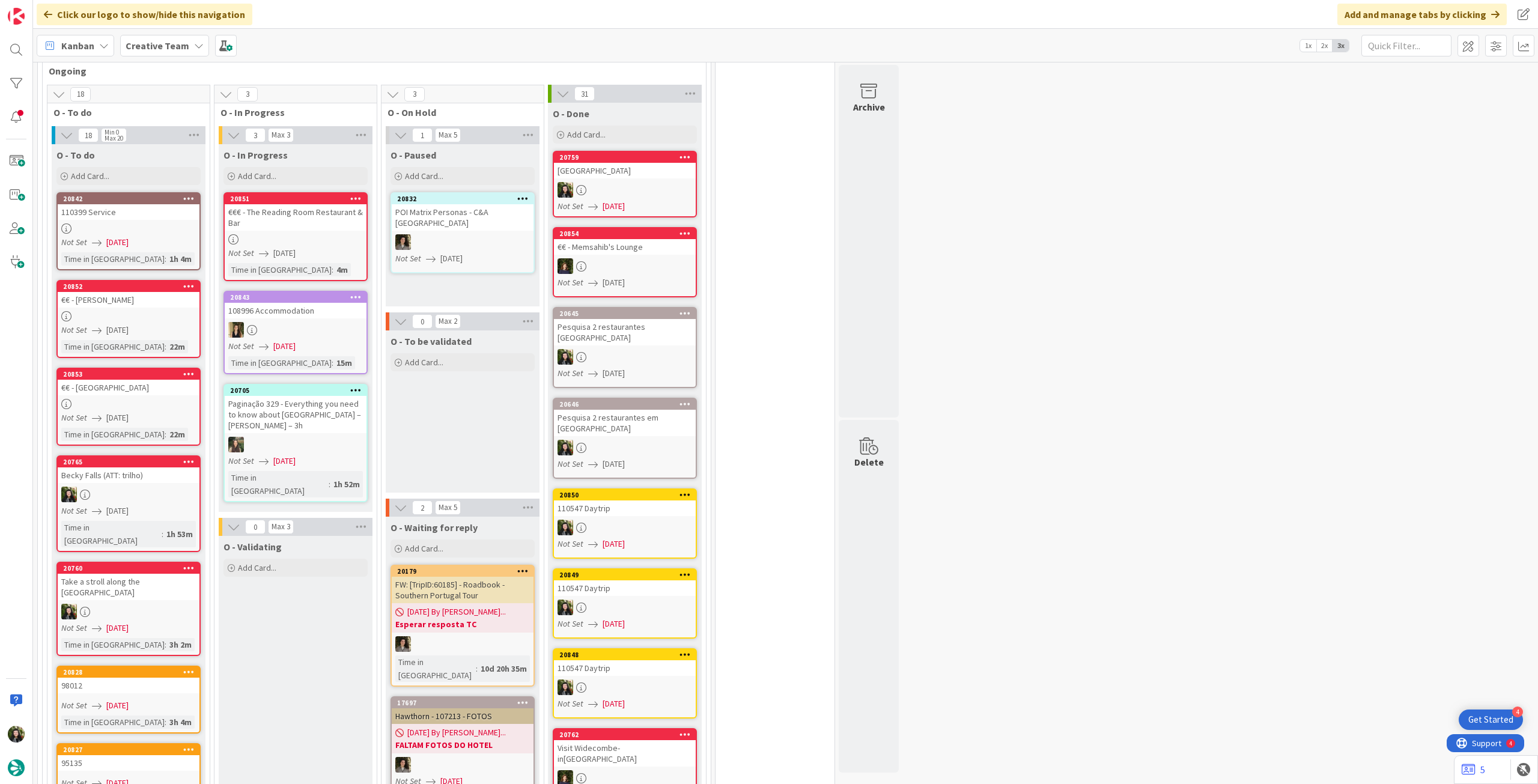
scroll to position [721, 0]
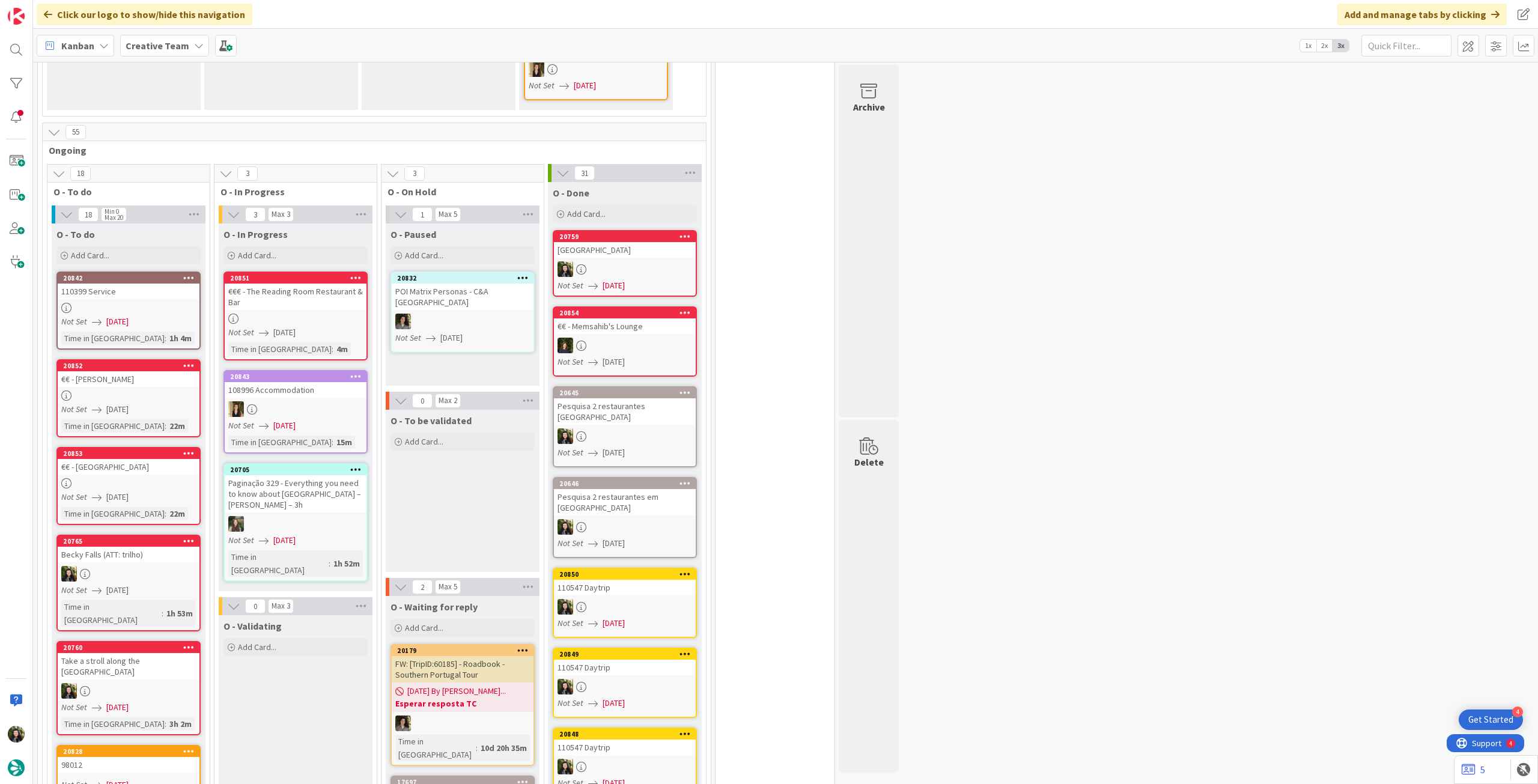
click at [165, 56] on div "Creative Team" at bounding box center [164, 45] width 89 height 22
click at [201, 167] on h4 "Creative Team - Análise" at bounding box center [216, 172] width 163 height 12
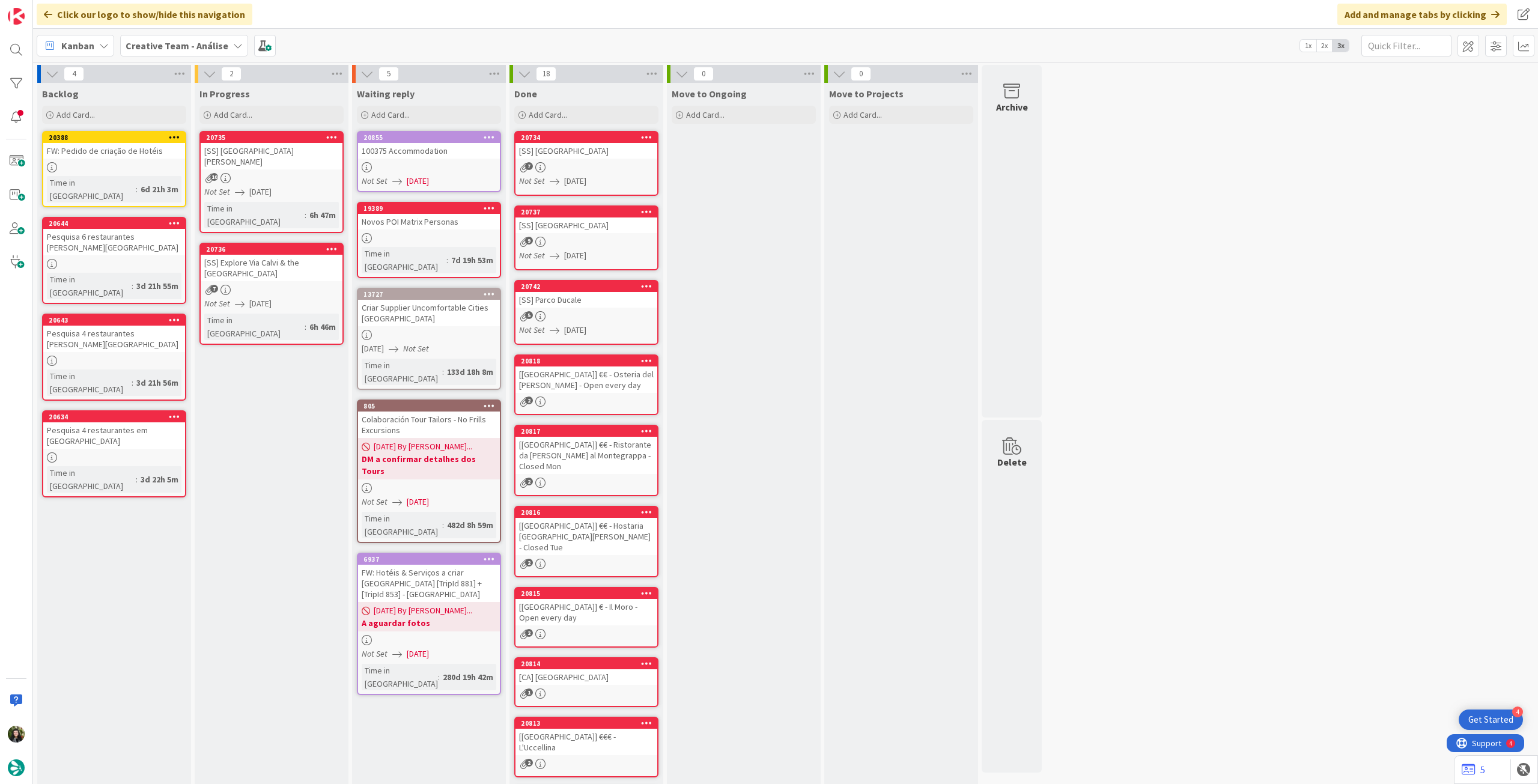
click at [297, 173] on div "10" at bounding box center [271, 178] width 142 height 10
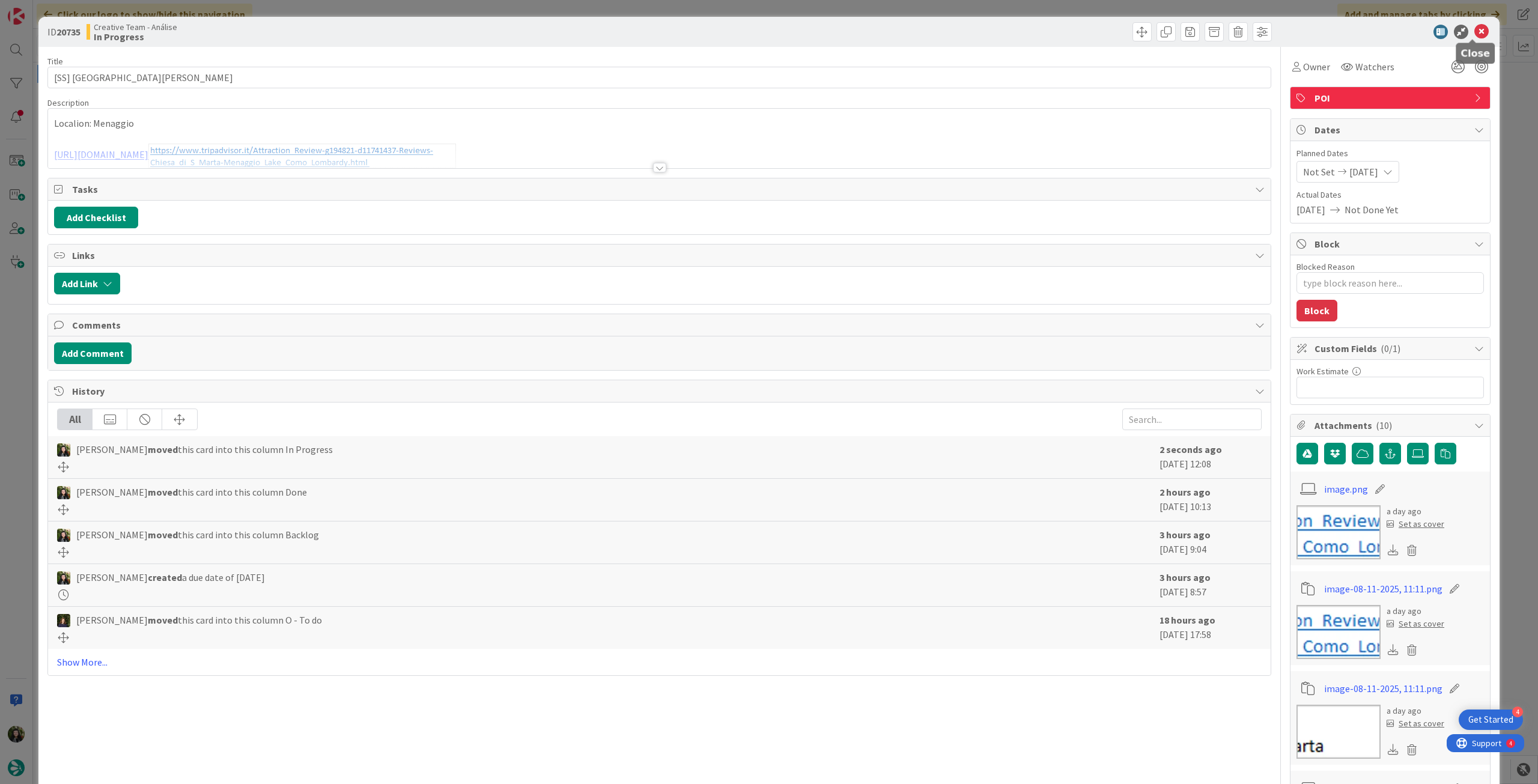
click at [1478, 32] on icon at bounding box center [1481, 32] width 14 height 14
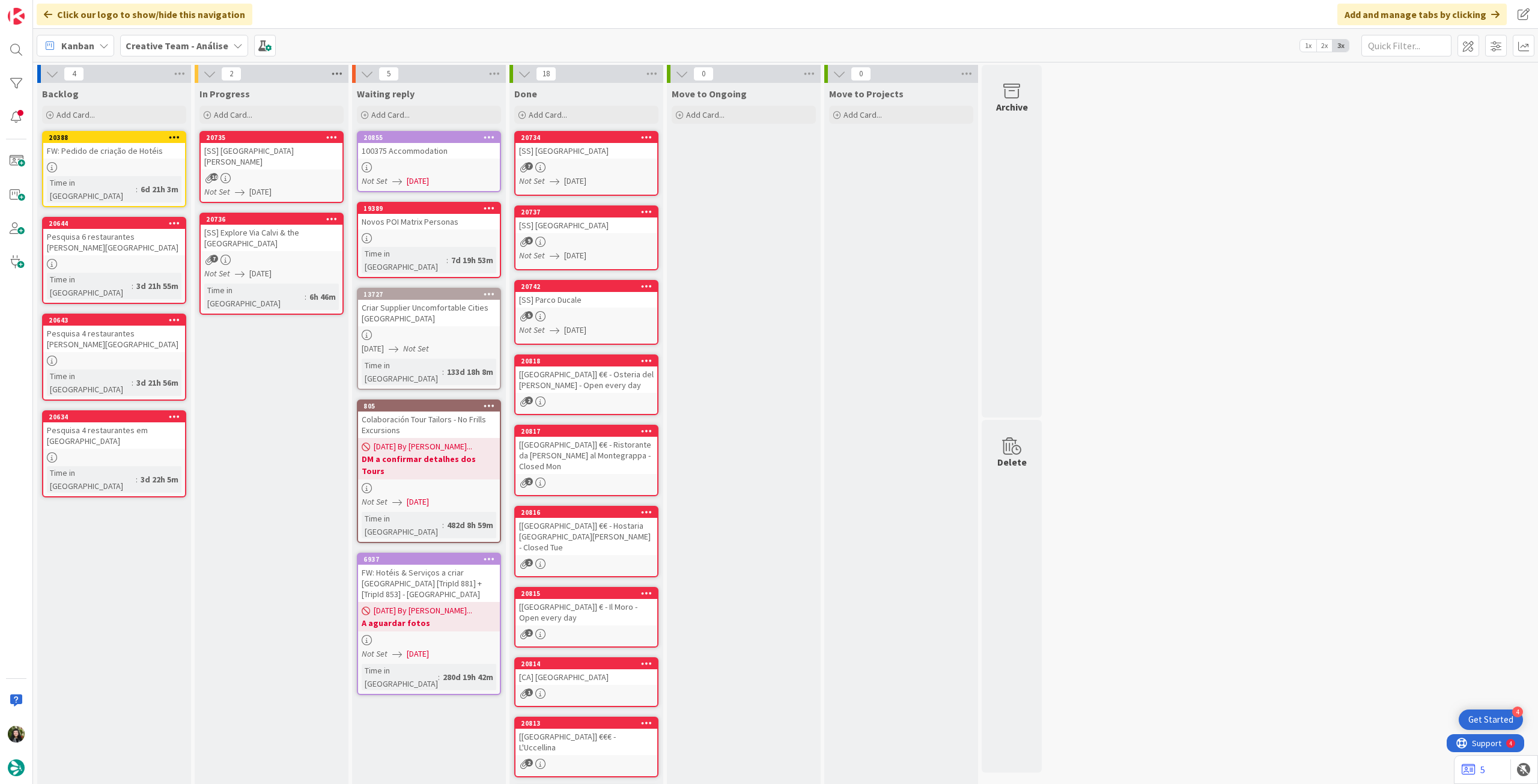
click at [339, 74] on icon at bounding box center [337, 74] width 16 height 18
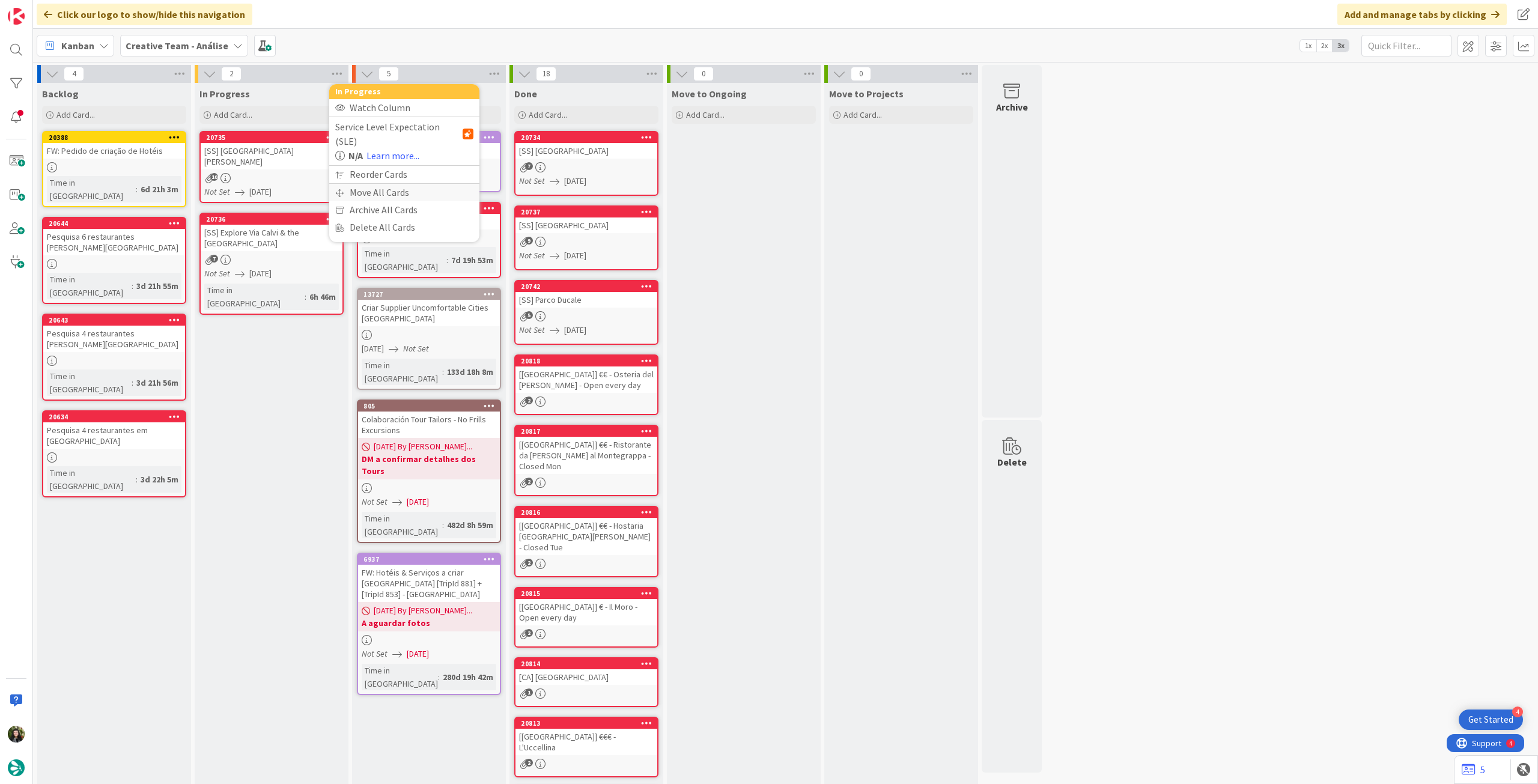
click at [362, 184] on div "Move All Cards" at bounding box center [404, 192] width 150 height 17
click at [388, 129] on span "Creative Team - Análise" at bounding box center [391, 131] width 97 height 12
click at [406, 192] on span "Creative Team" at bounding box center [412, 188] width 109 height 18
click at [406, 173] on span "Select a Column..." at bounding box center [381, 170] width 79 height 16
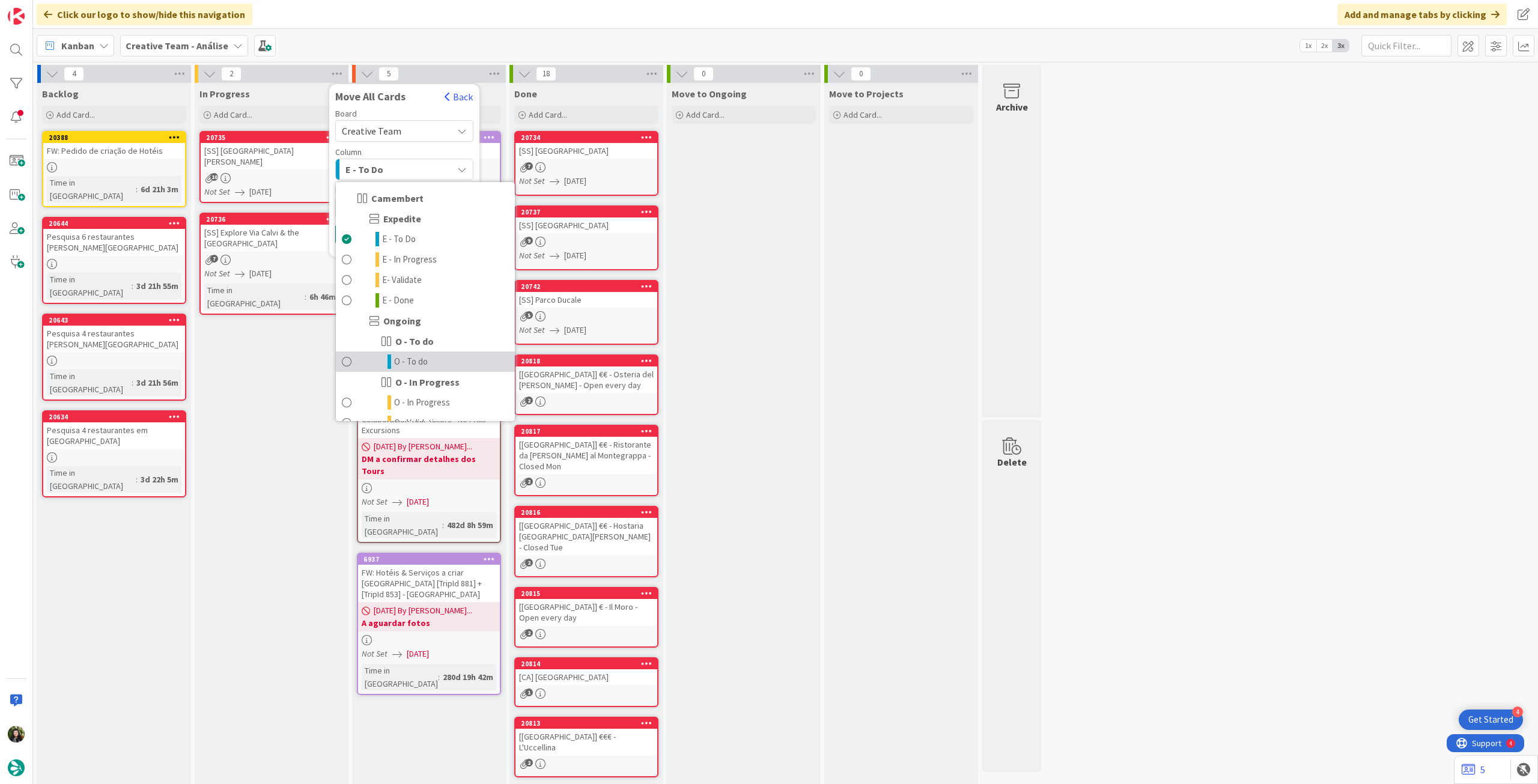
click at [422, 354] on span "O - To do" at bounding box center [411, 361] width 33 height 14
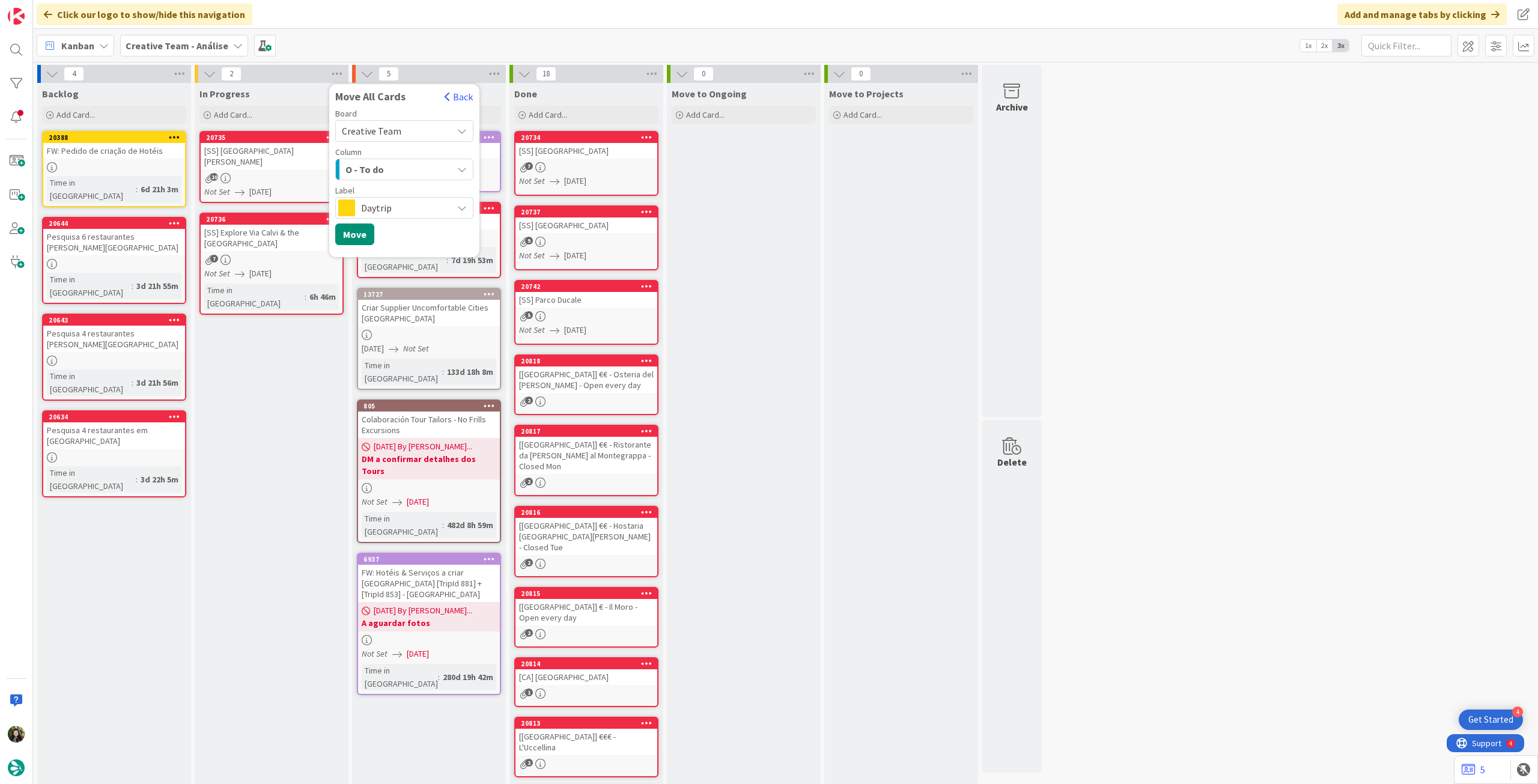
click at [389, 211] on span "Daytrip" at bounding box center [403, 208] width 86 height 17
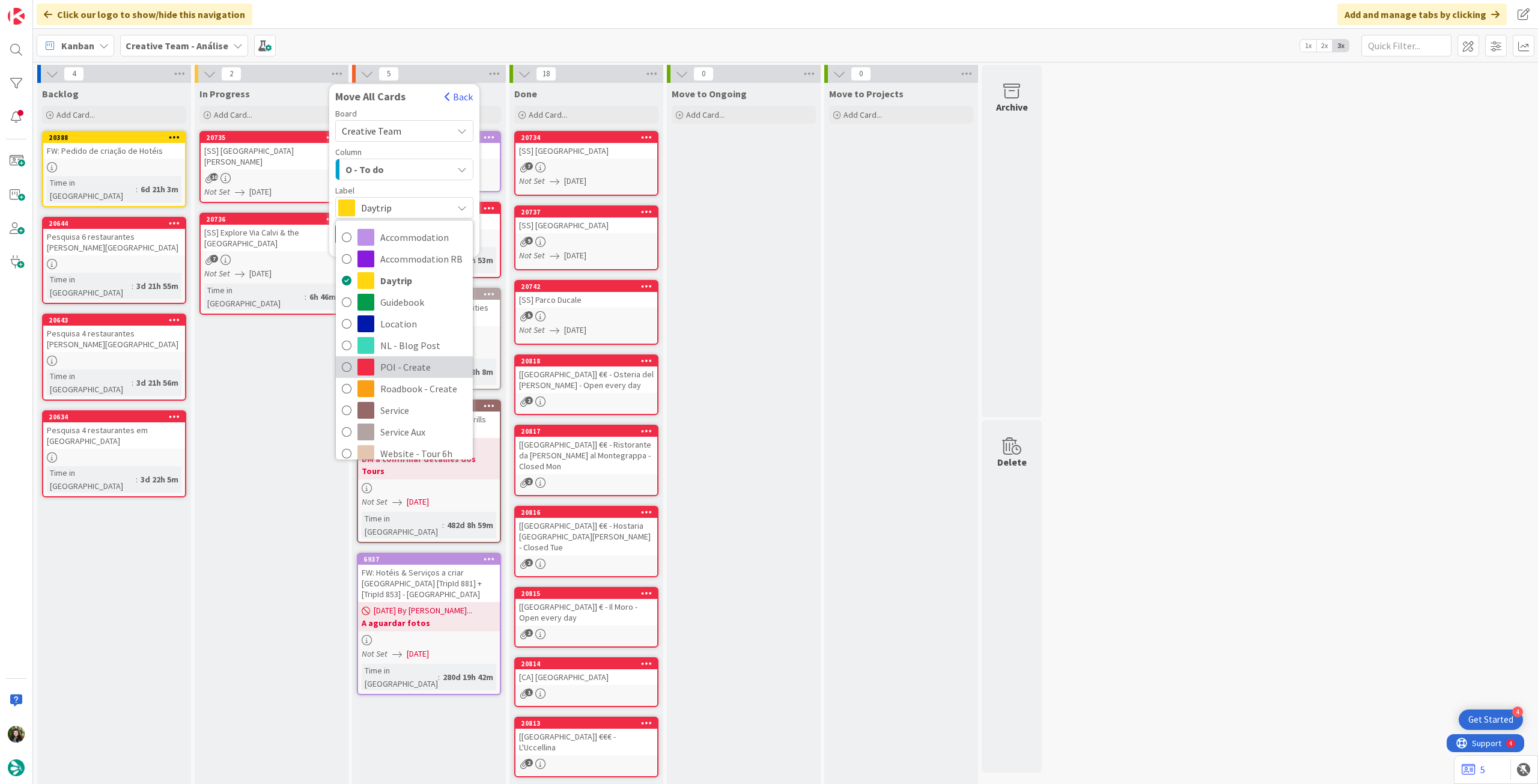
click at [412, 371] on span "POI - Create" at bounding box center [424, 367] width 86 height 18
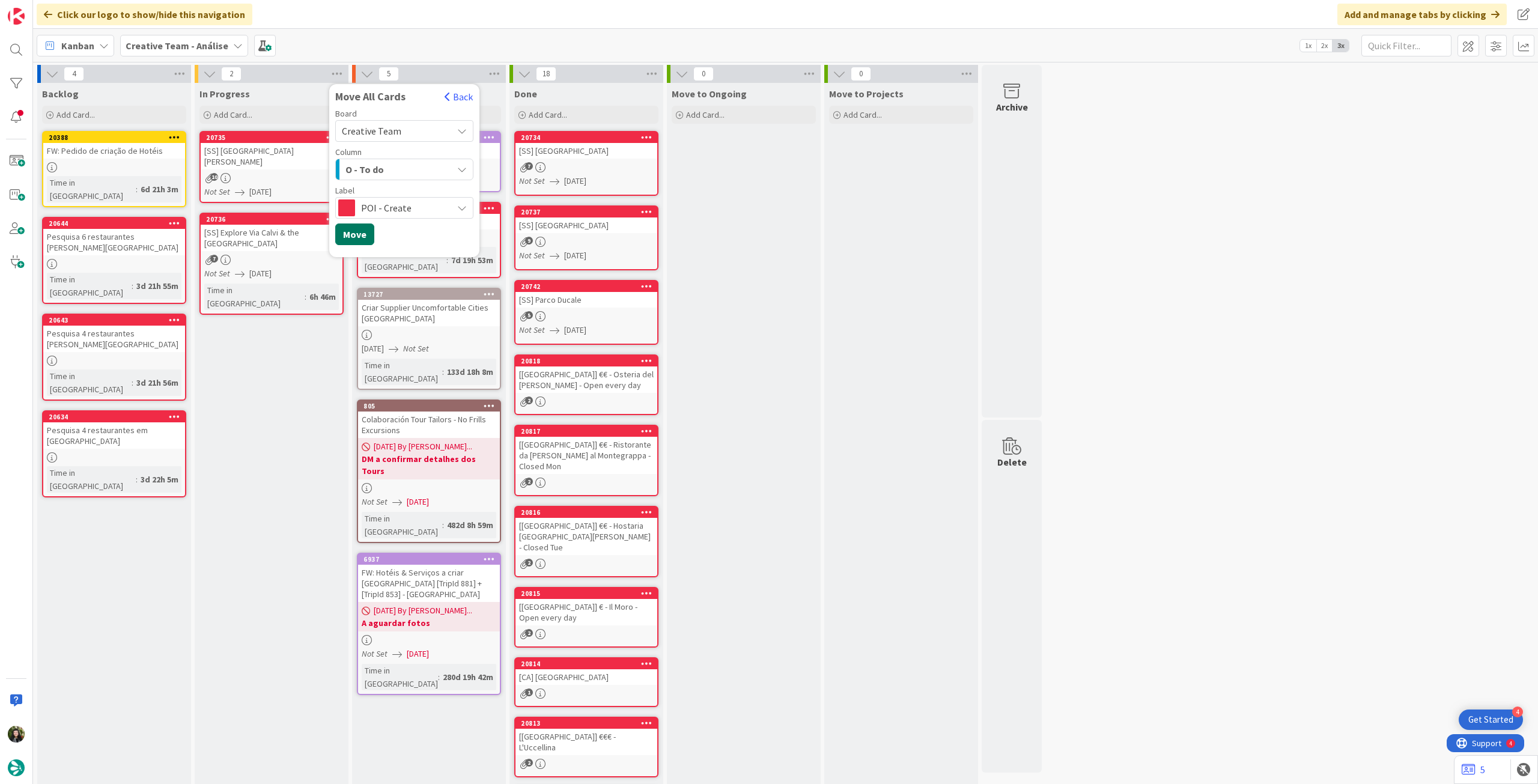
click at [368, 235] on button "Move" at bounding box center [355, 234] width 39 height 22
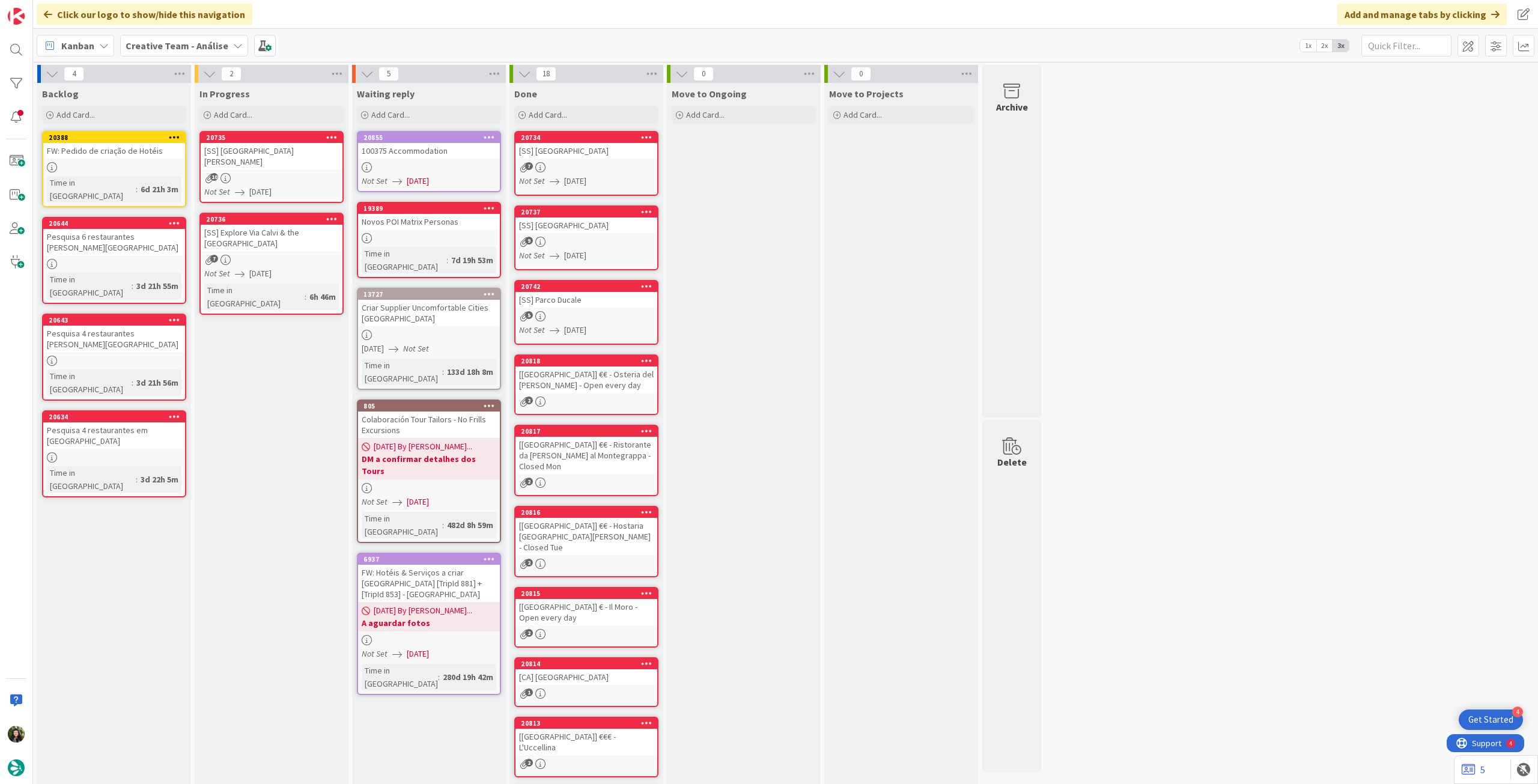
click at [174, 42] on b "Creative Team - Análise" at bounding box center [177, 45] width 103 height 12
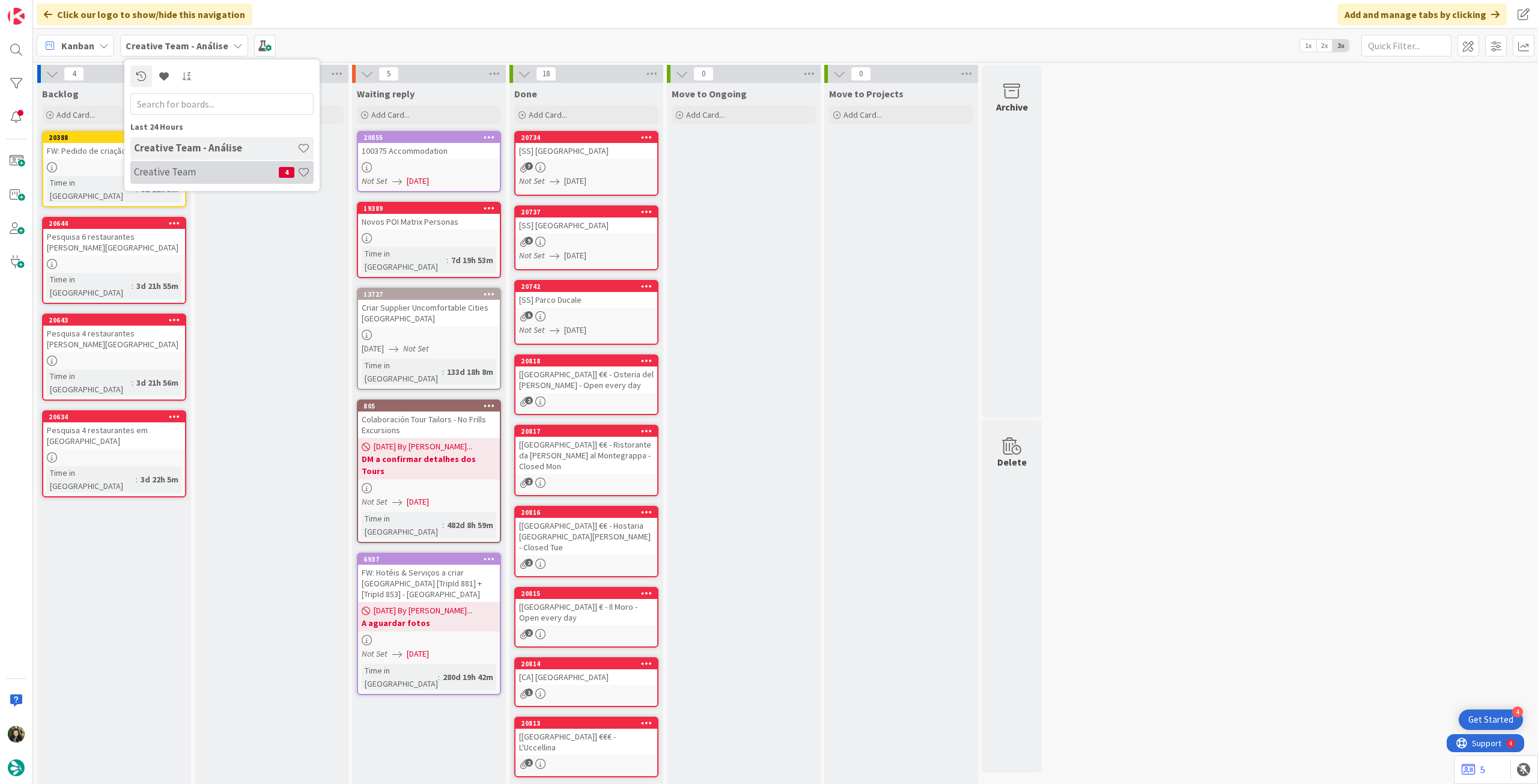
click at [182, 173] on h4 "Creative Team" at bounding box center [206, 172] width 145 height 12
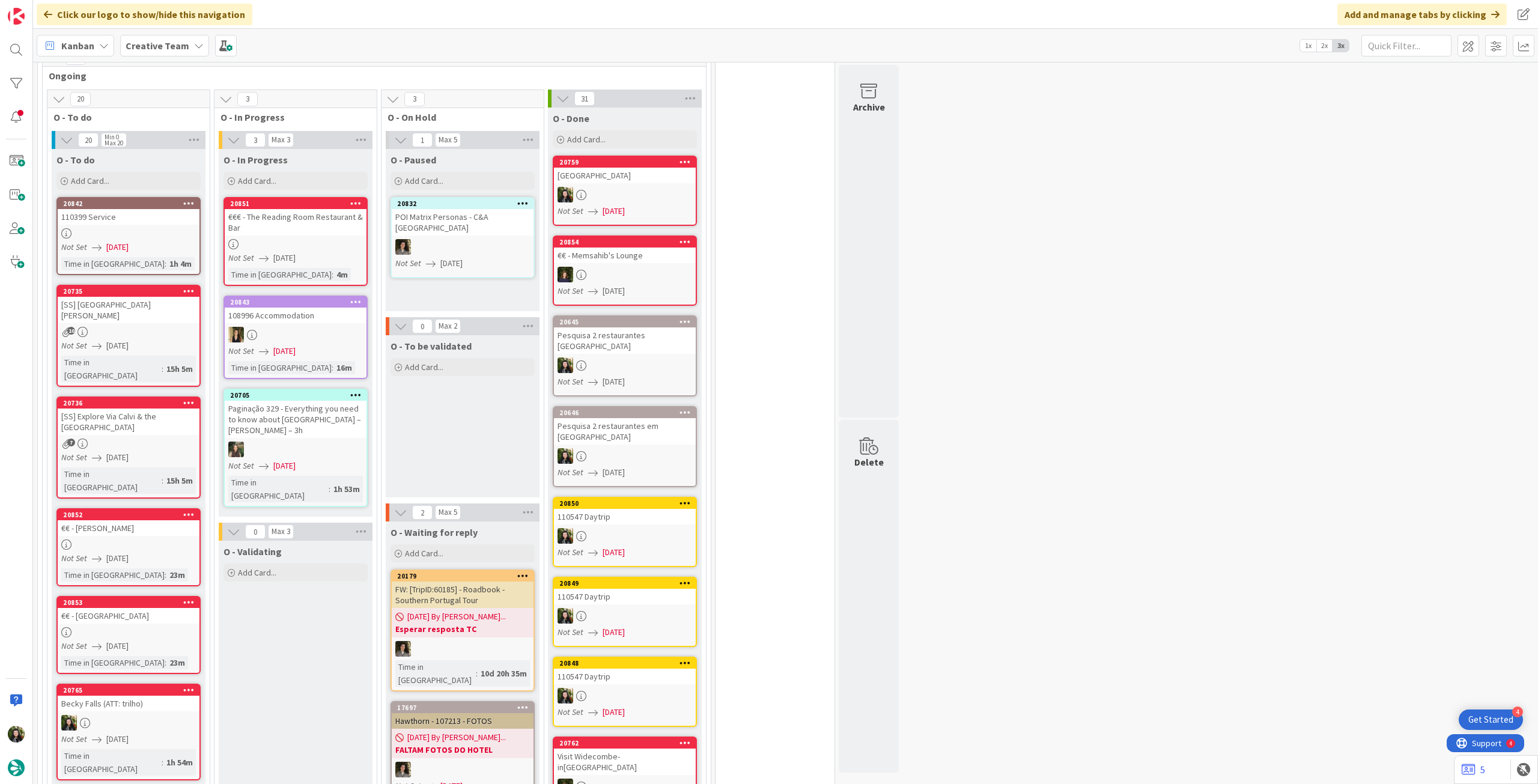
scroll to position [640, 0]
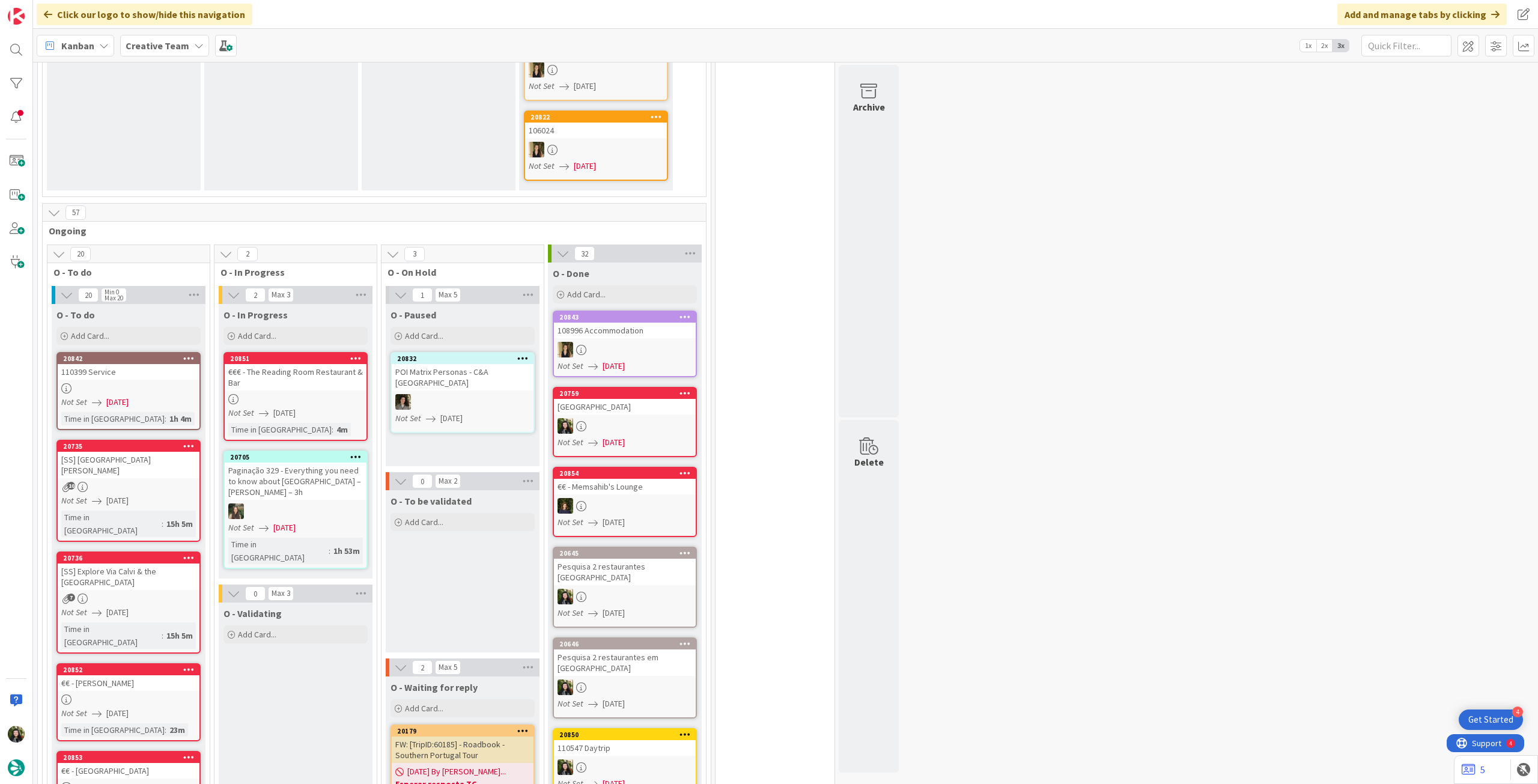
click at [176, 44] on b "Creative Team" at bounding box center [157, 45] width 64 height 12
click at [191, 171] on h4 "Creative Team - Análise" at bounding box center [216, 172] width 163 height 12
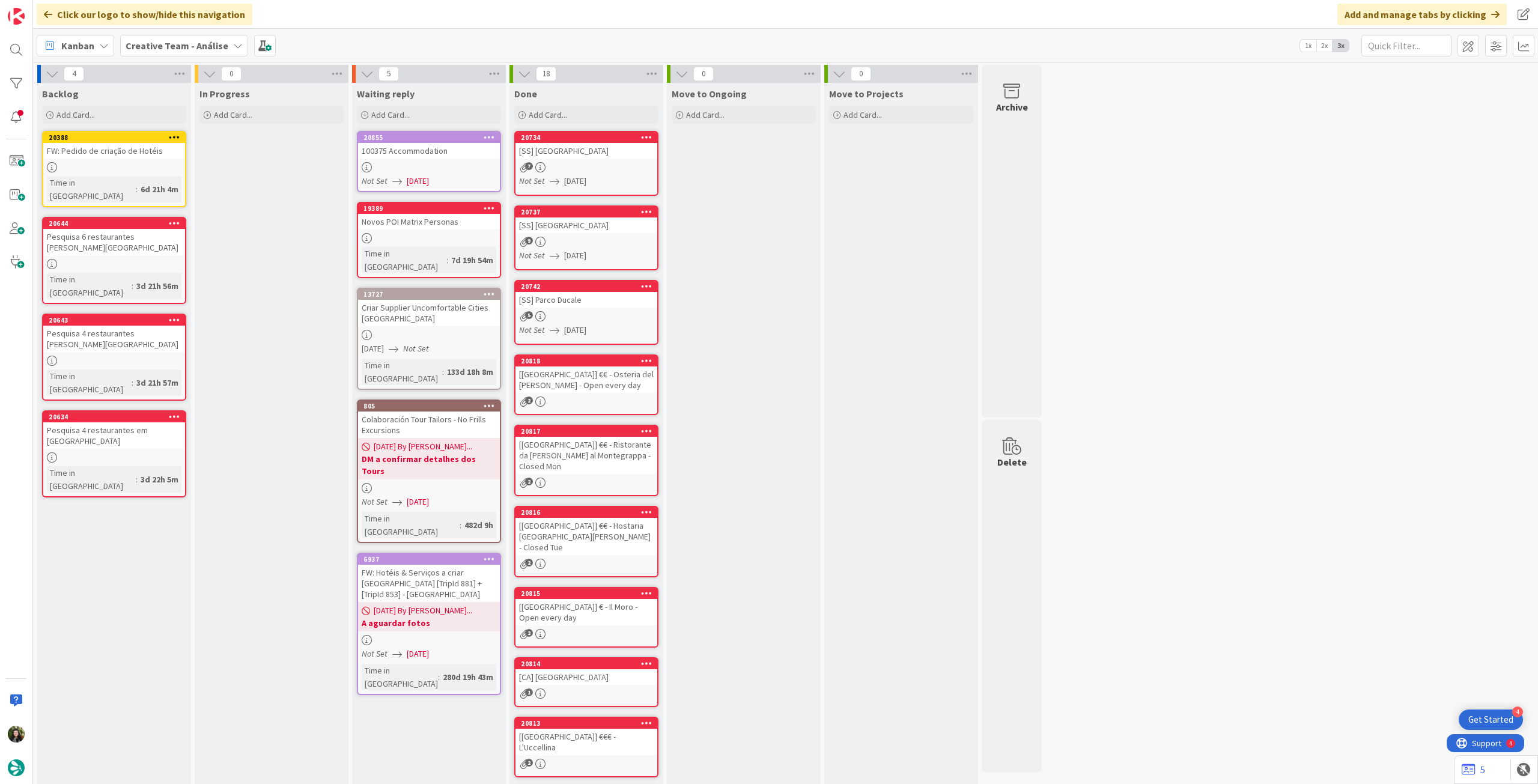
click at [154, 422] on div "Pesquisa 4 restaurantes em [GEOGRAPHIC_DATA]" at bounding box center [114, 435] width 142 height 26
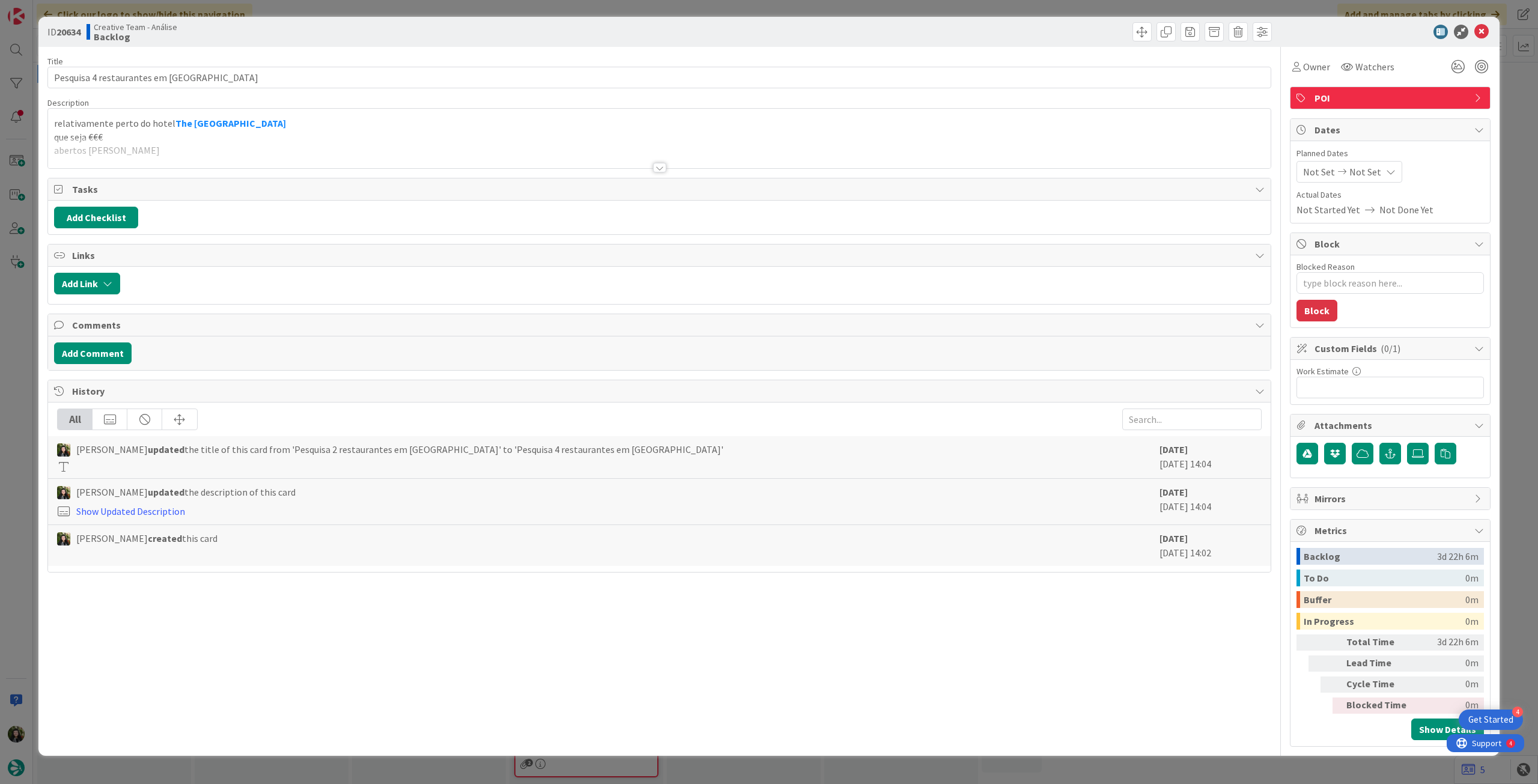
click at [297, 147] on div at bounding box center [660, 153] width 1223 height 30
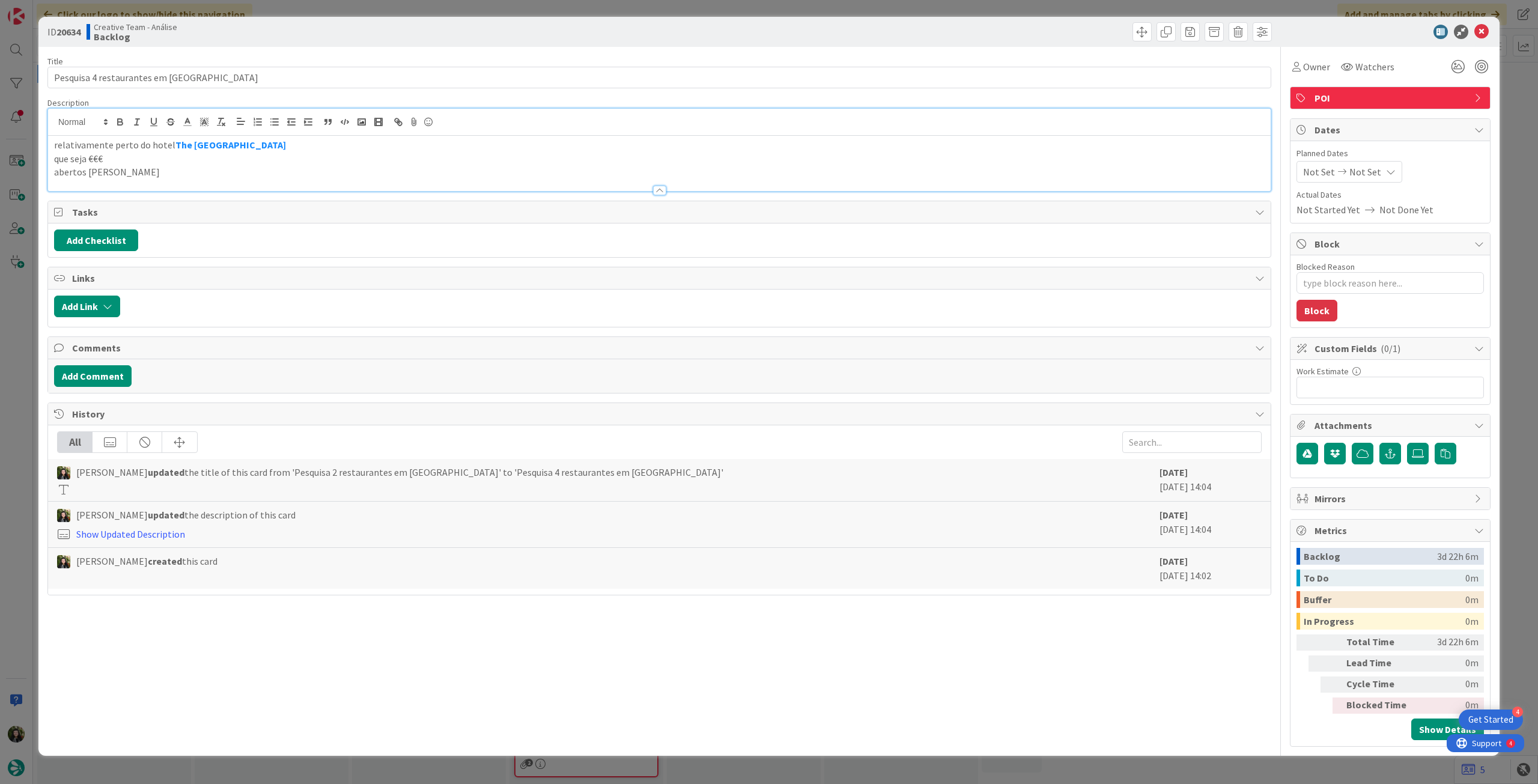
click at [294, 148] on p "relativamente perto do hotel The [GEOGRAPHIC_DATA]" at bounding box center [659, 145] width 1211 height 14
click at [1487, 30] on icon at bounding box center [1481, 32] width 14 height 14
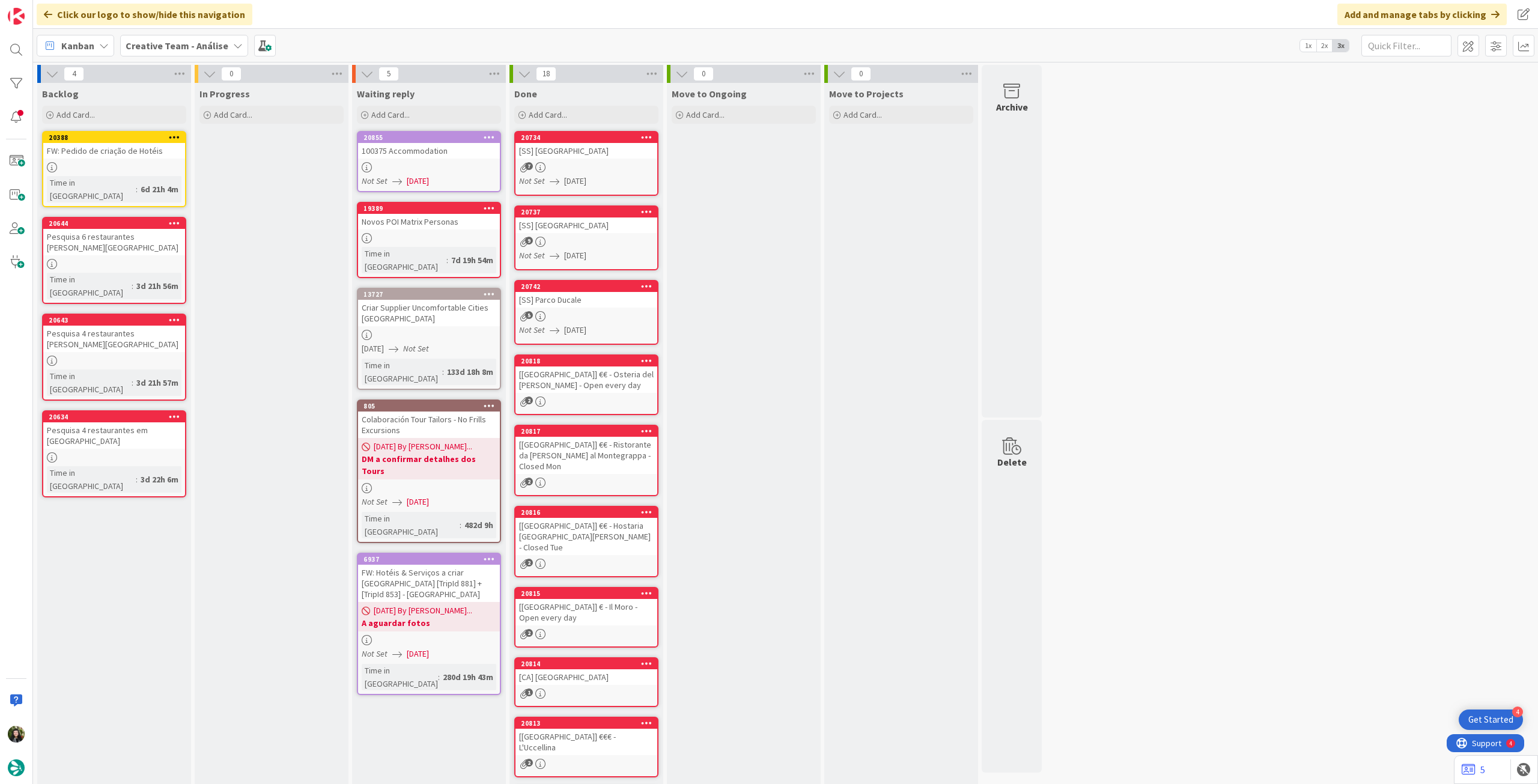
click at [167, 44] on b "Creative Team - Análise" at bounding box center [177, 45] width 103 height 12
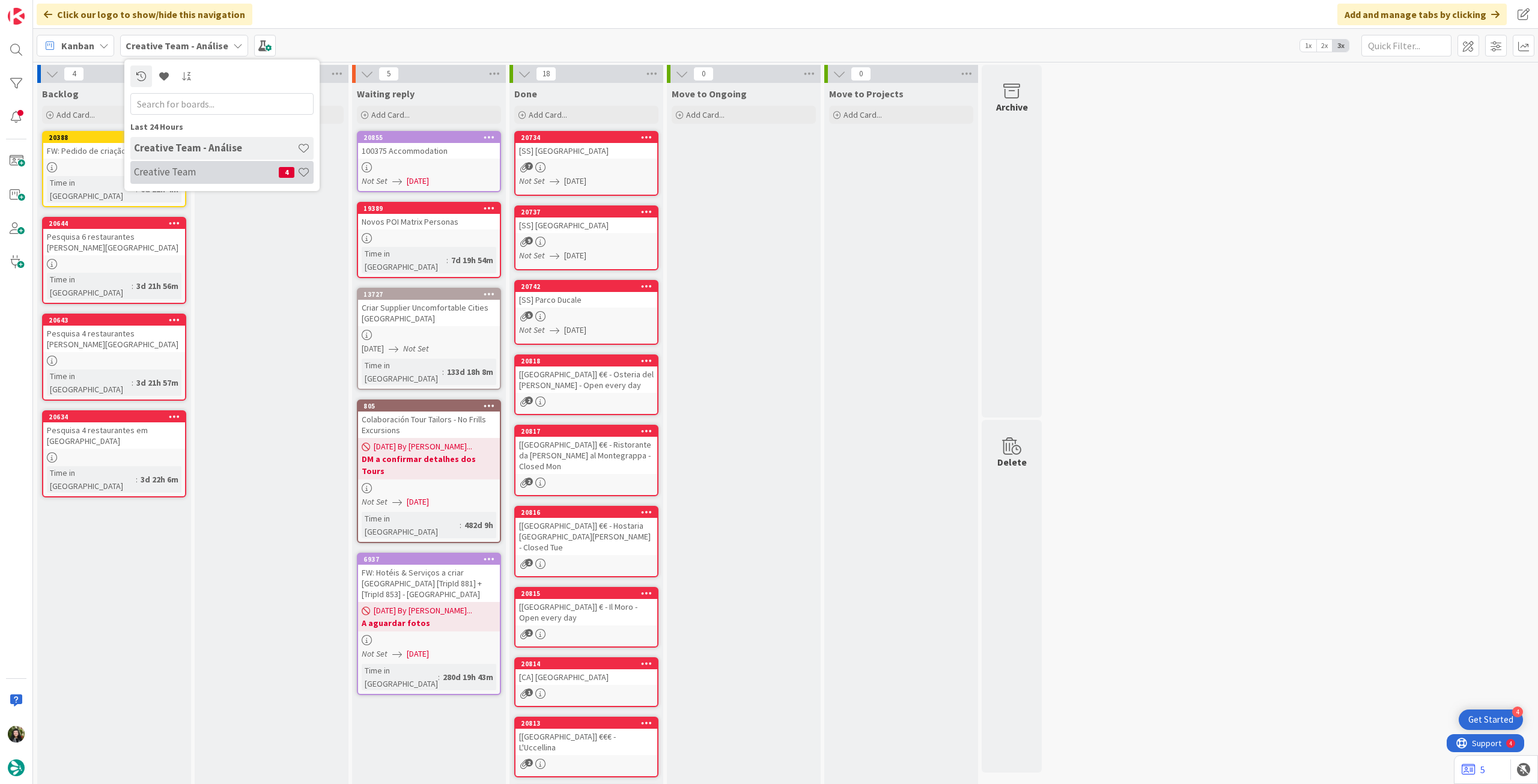
click at [172, 162] on div "Creative Team 4" at bounding box center [222, 173] width 183 height 23
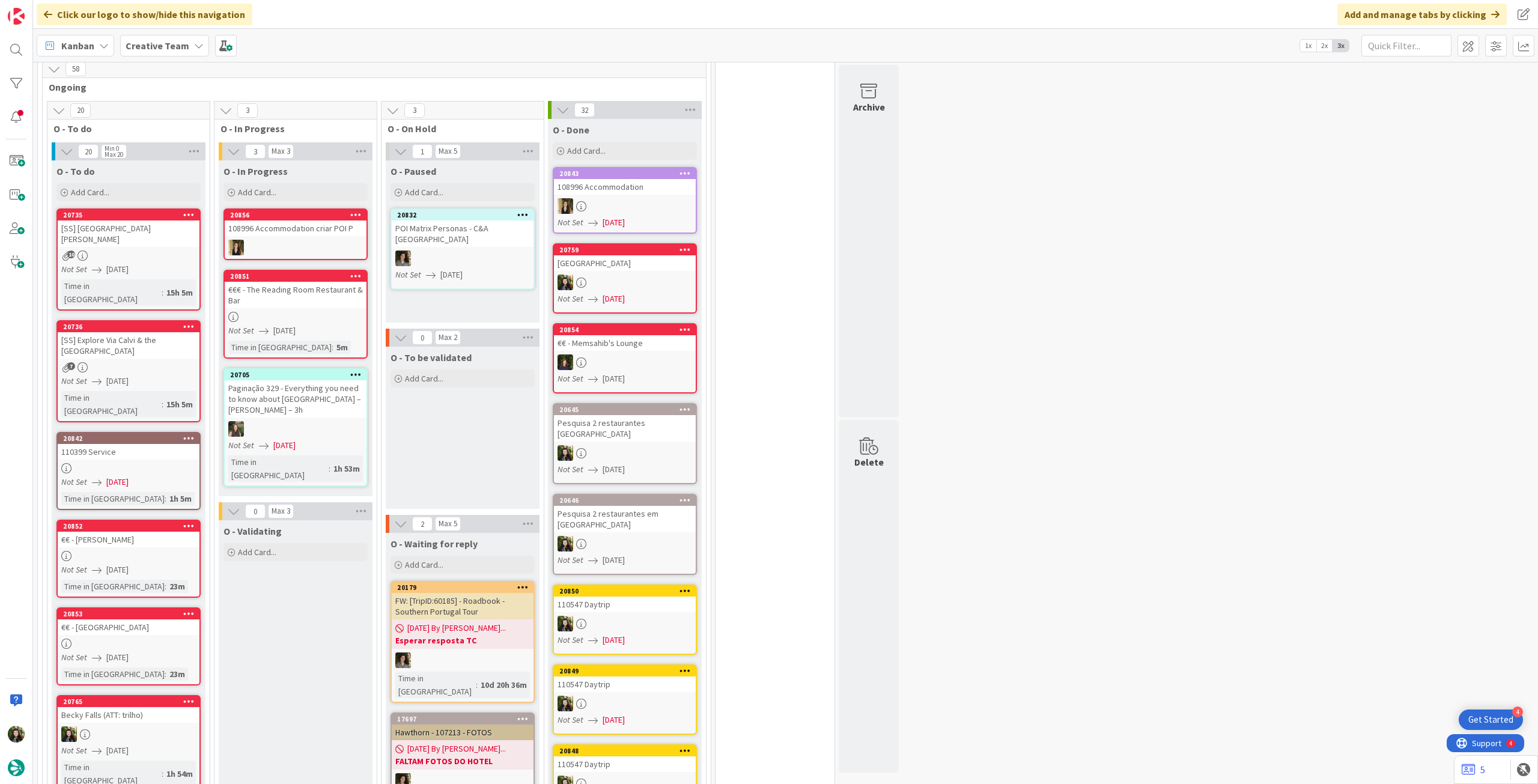
scroll to position [801, 0]
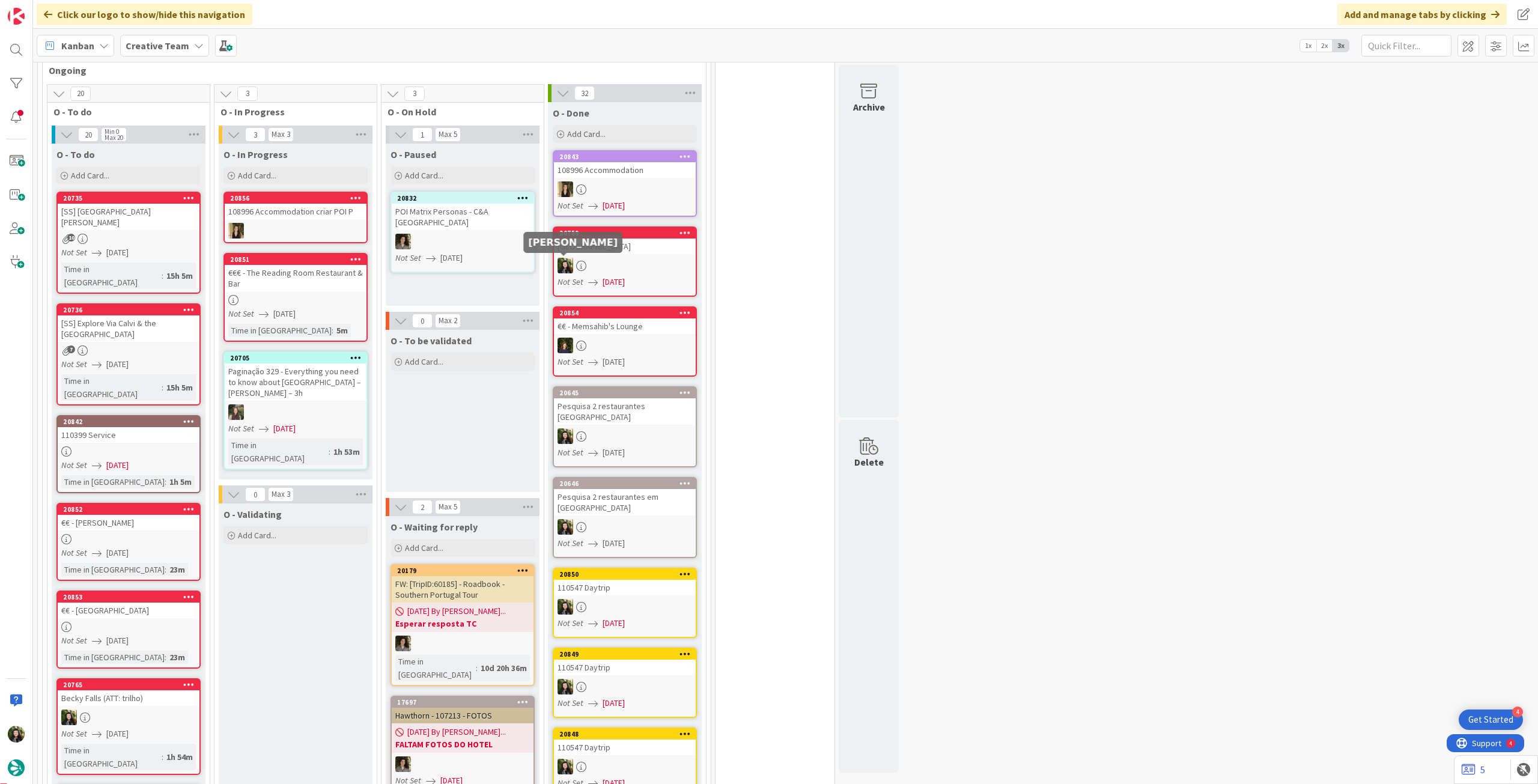
click at [625, 202] on span "[DATE]" at bounding box center [613, 206] width 22 height 13
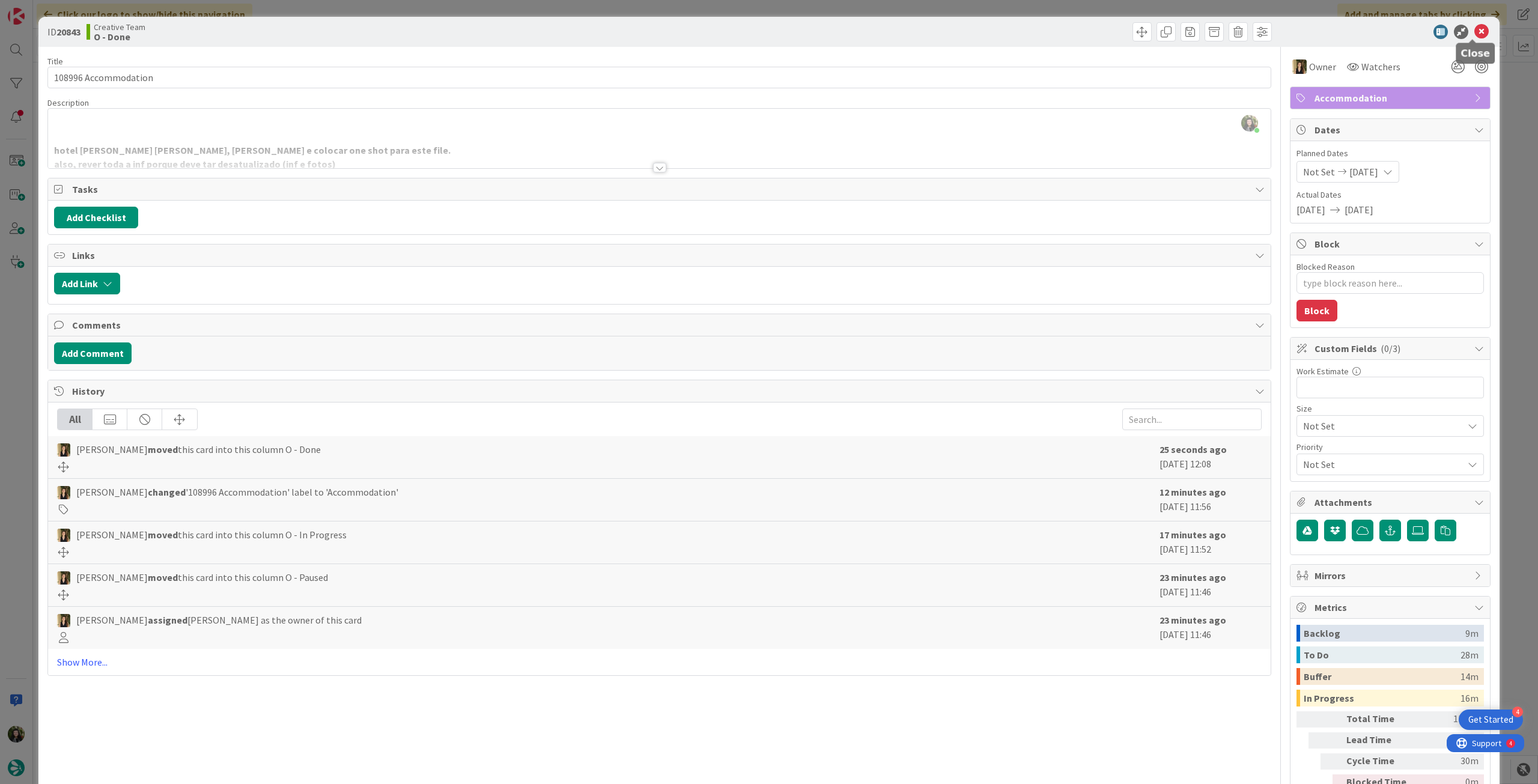
click at [1474, 36] on icon at bounding box center [1481, 32] width 14 height 14
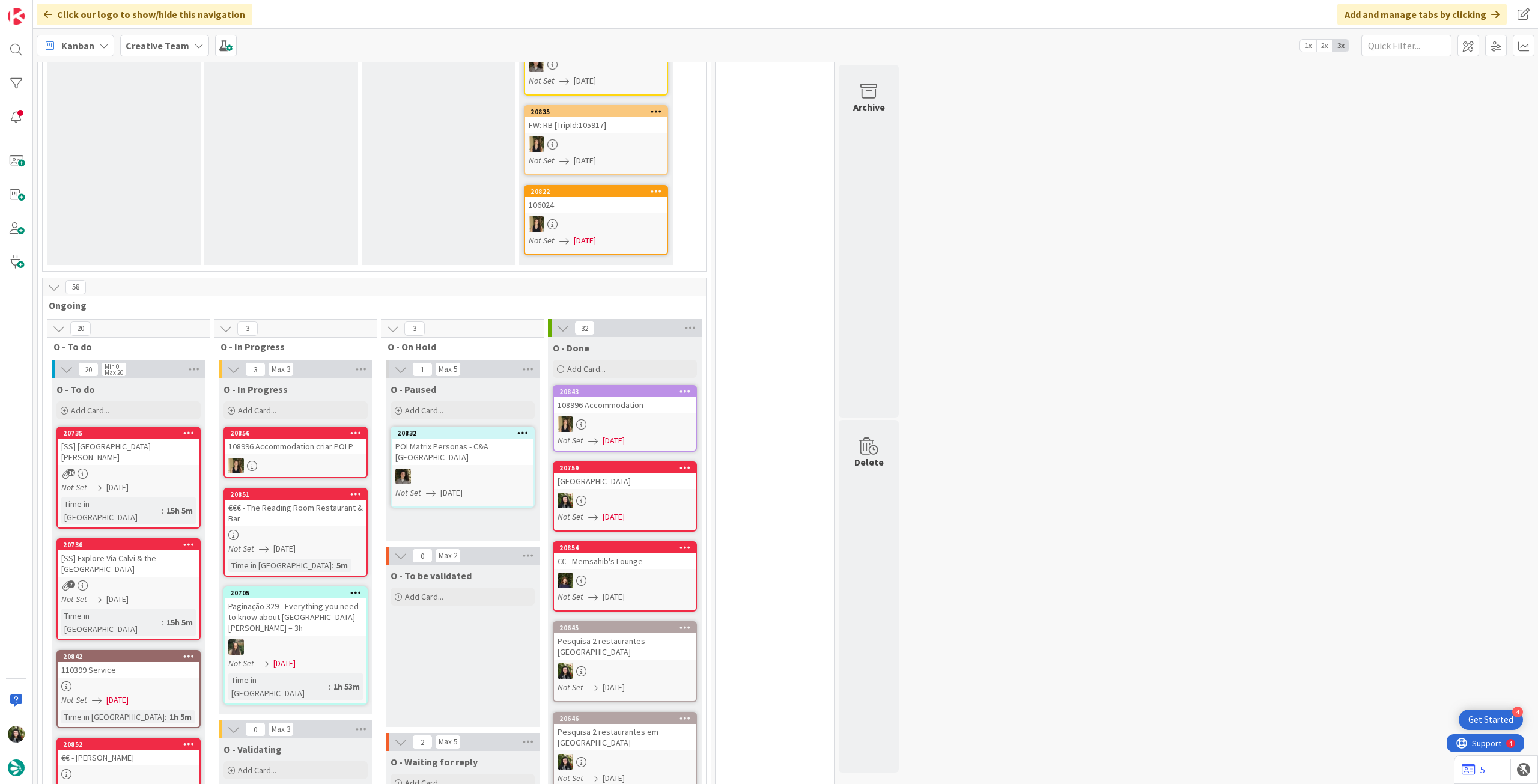
scroll to position [320, 0]
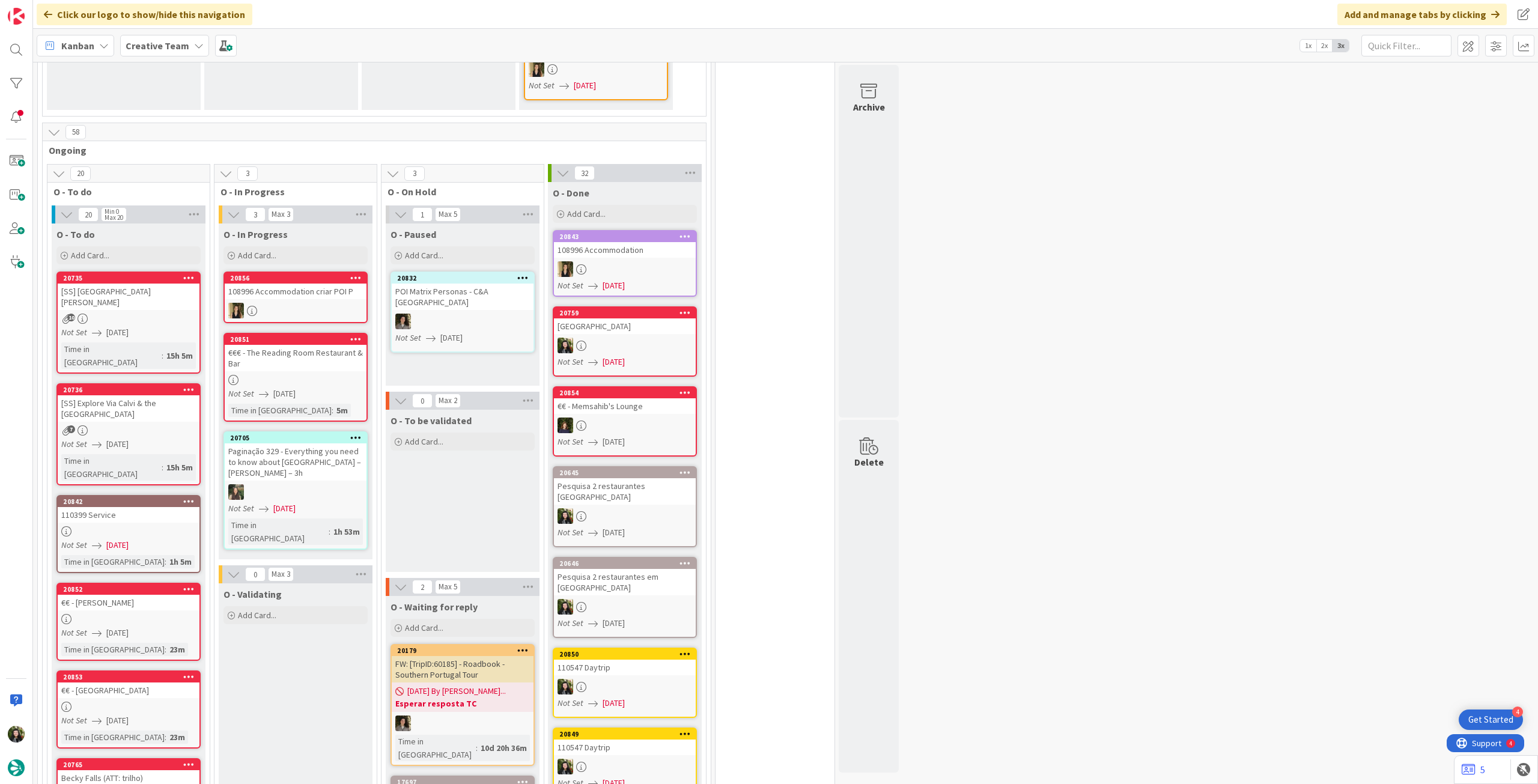
click at [170, 50] on b "Creative Team" at bounding box center [157, 45] width 64 height 12
click at [204, 163] on div "Creative Team - Análise" at bounding box center [222, 173] width 183 height 23
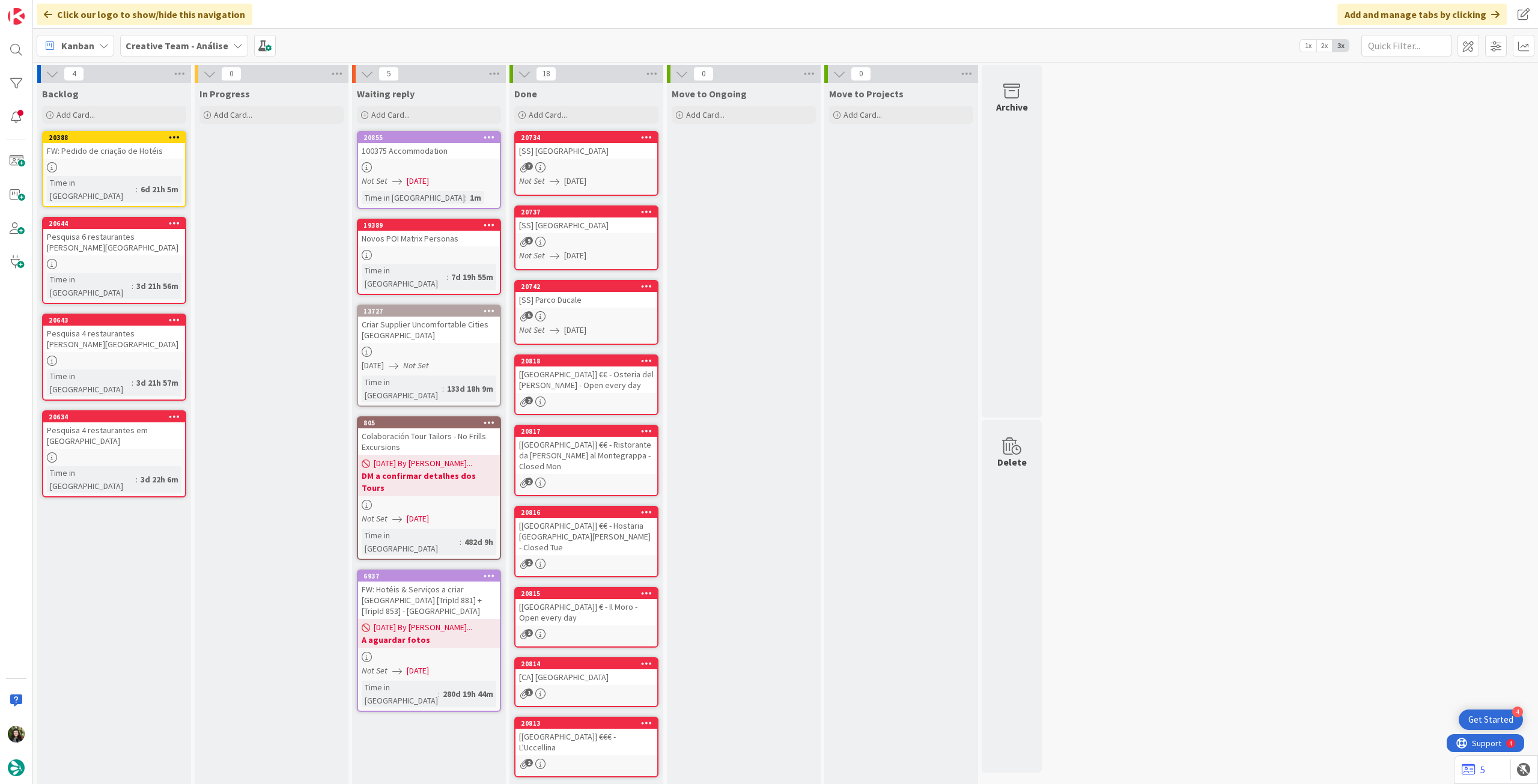
click at [182, 48] on b "Creative Team - Análise" at bounding box center [177, 45] width 103 height 12
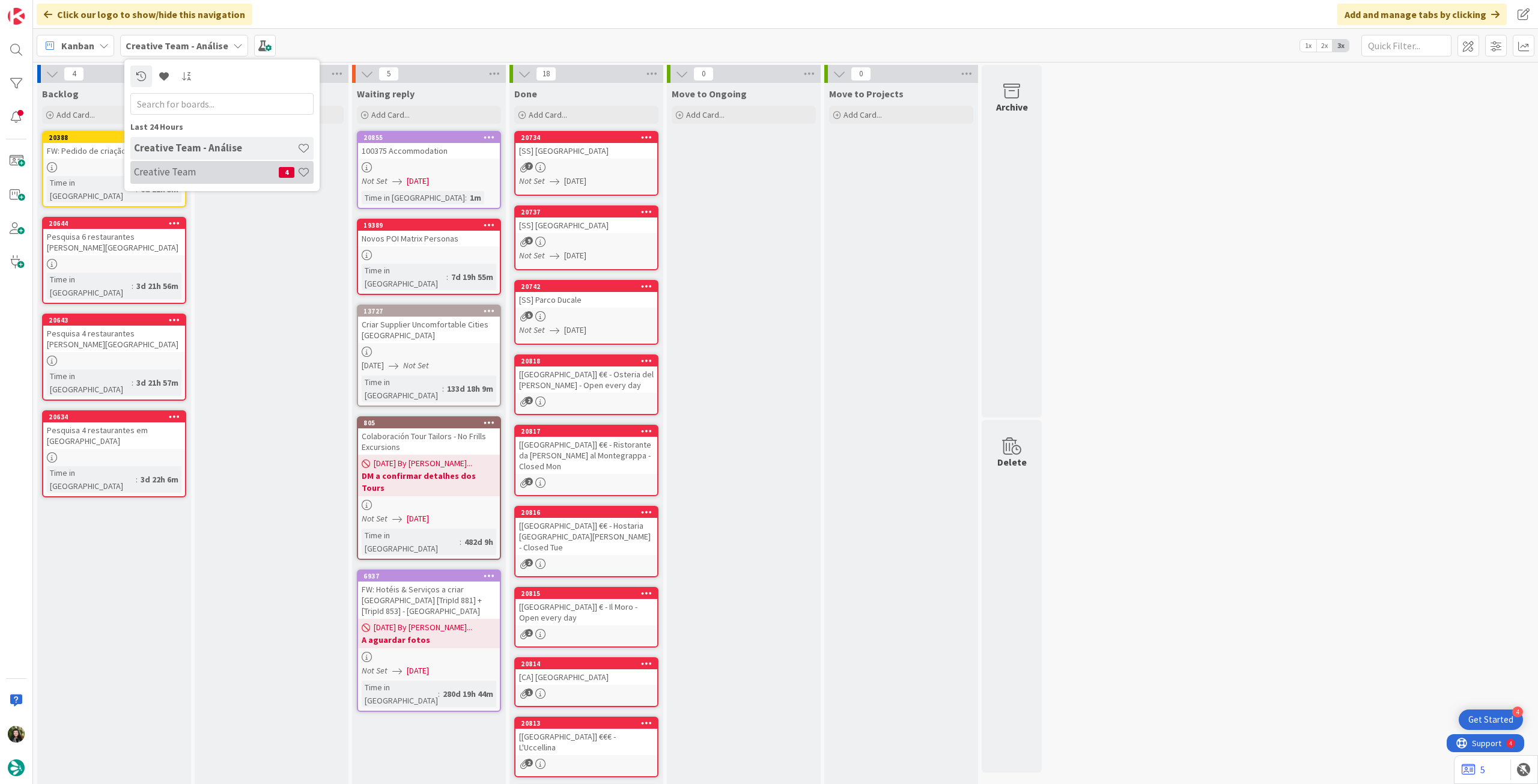
click at [232, 178] on h4 "Creative Team" at bounding box center [206, 172] width 145 height 12
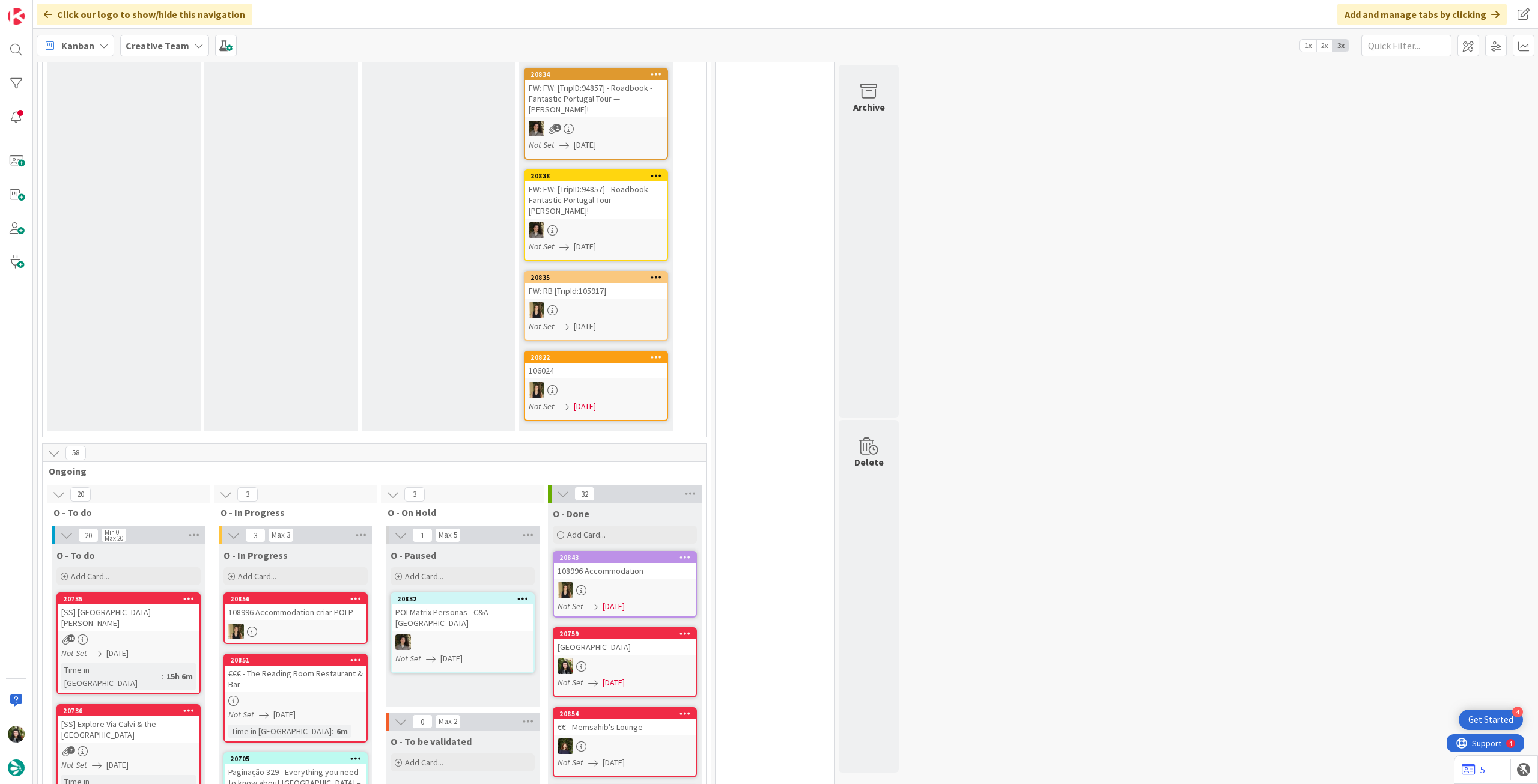
scroll to position [80, 0]
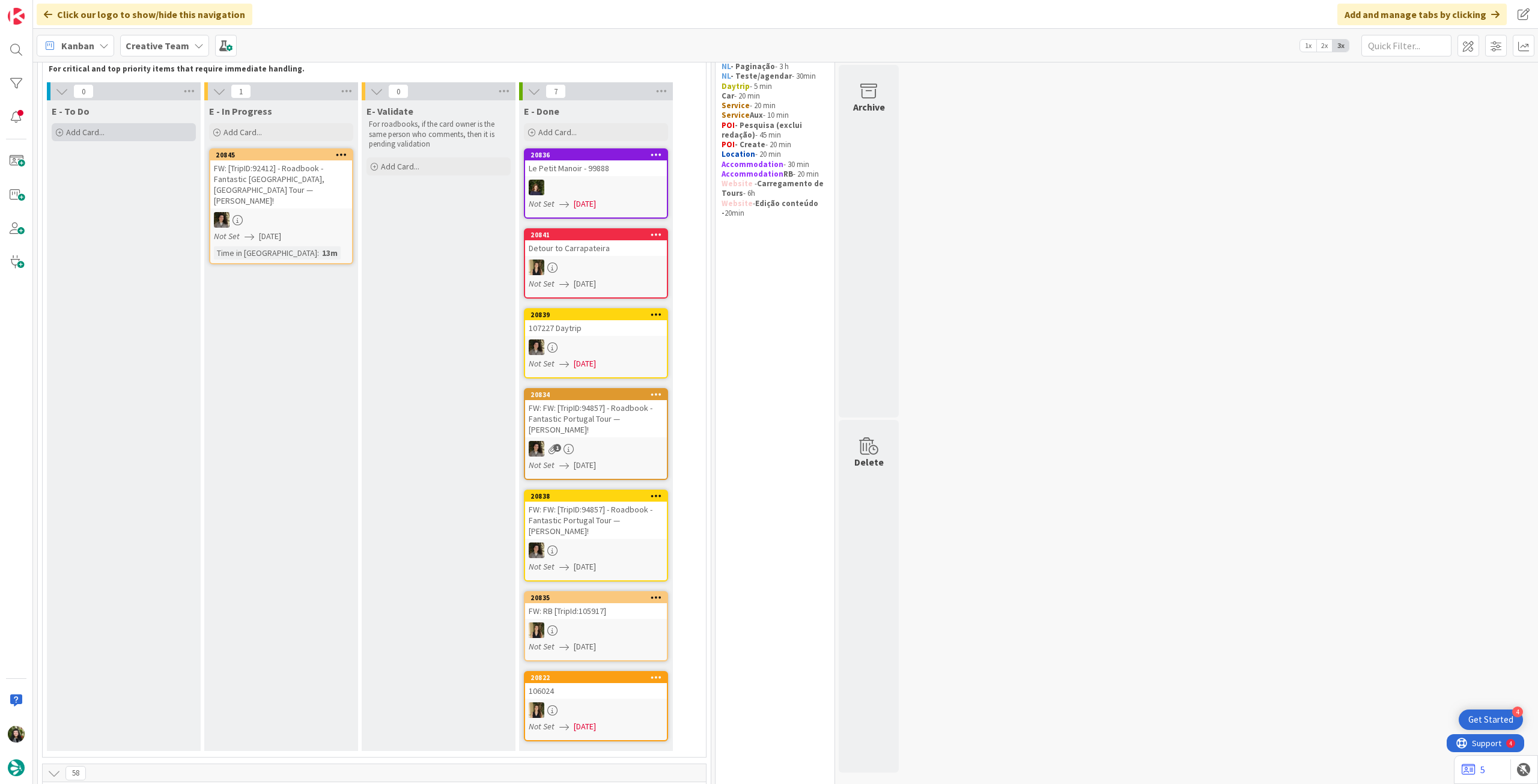
click at [129, 129] on div "Add Card..." at bounding box center [123, 132] width 145 height 18
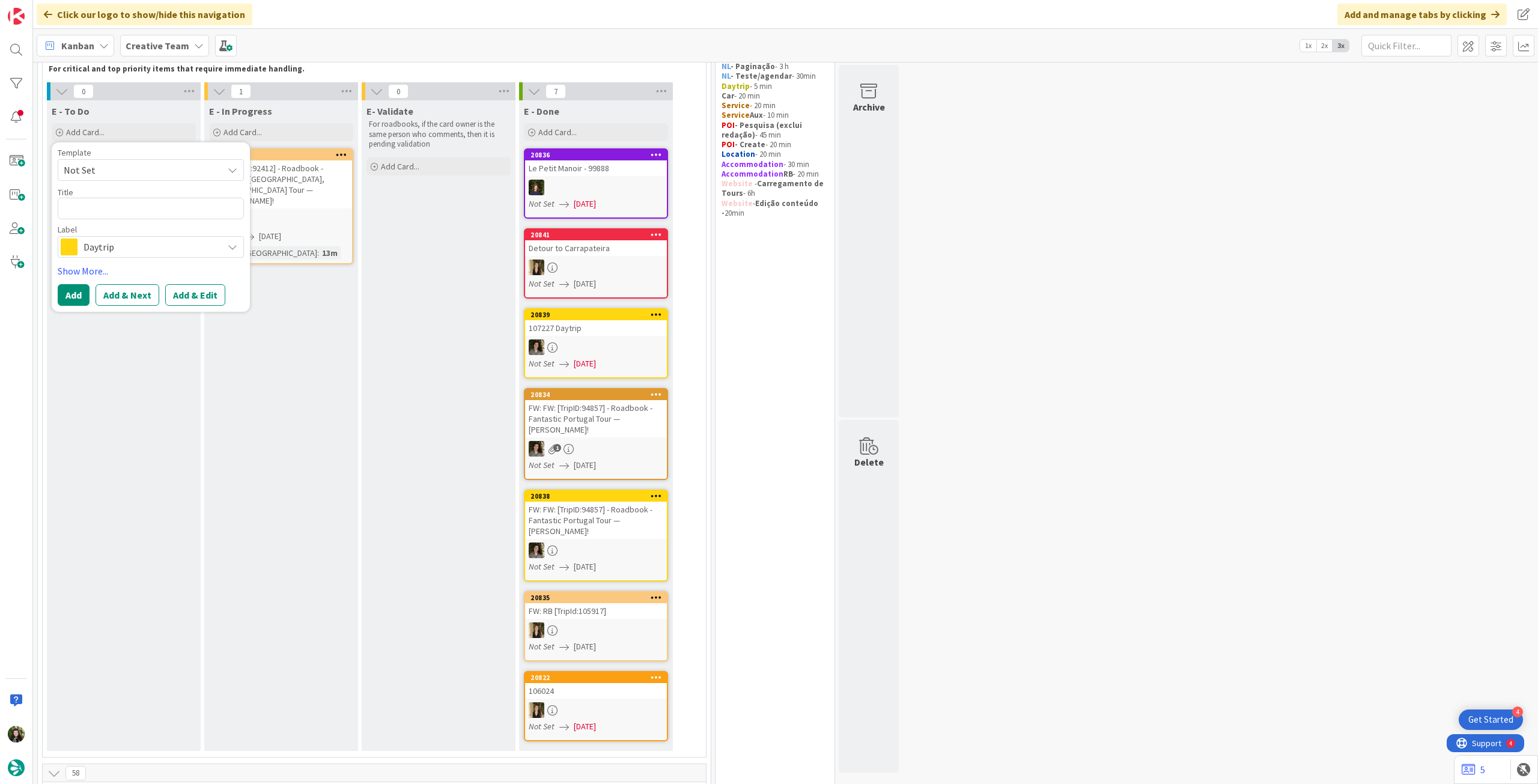
click at [132, 244] on span "Daytrip" at bounding box center [150, 247] width 133 height 17
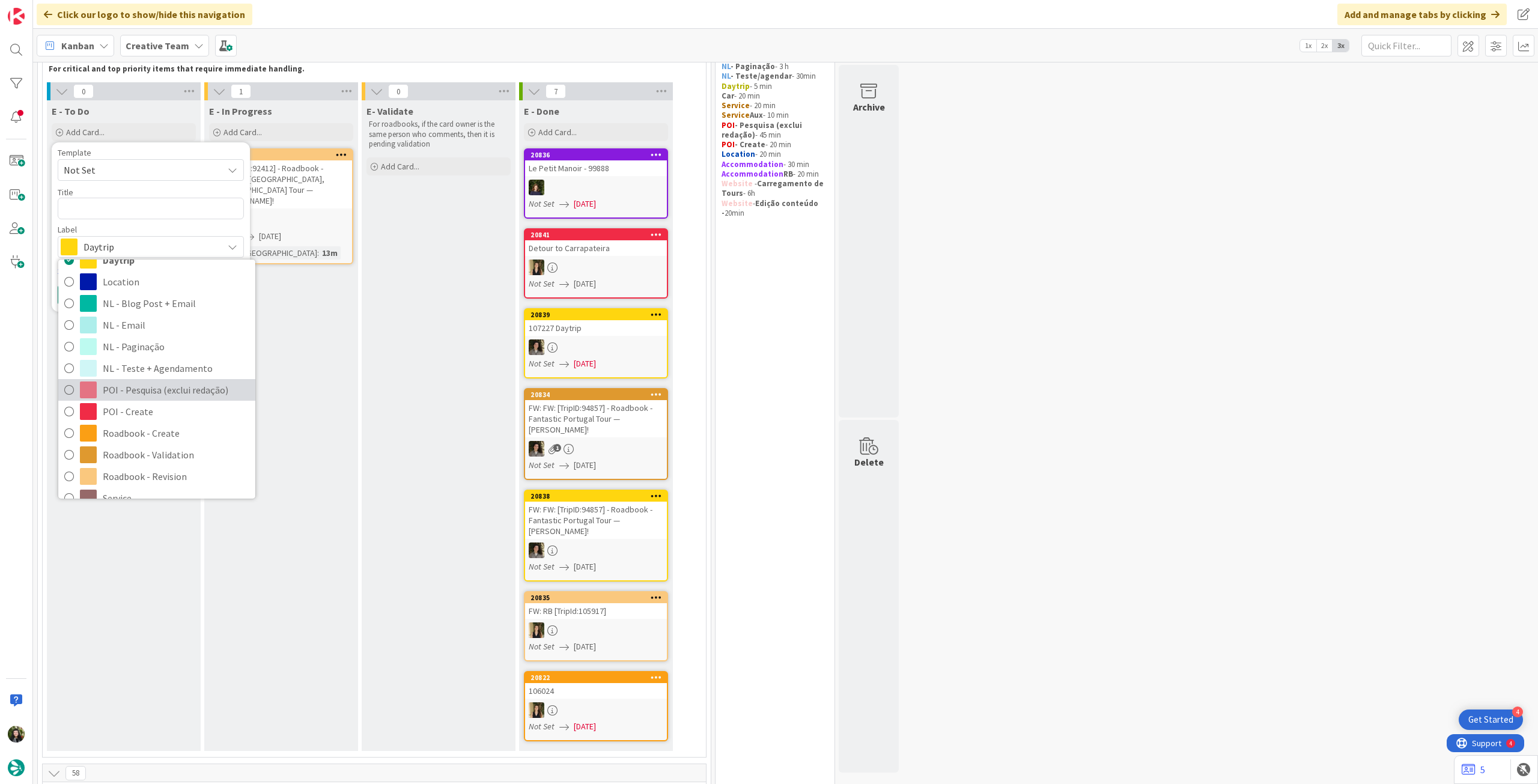
scroll to position [160, 0]
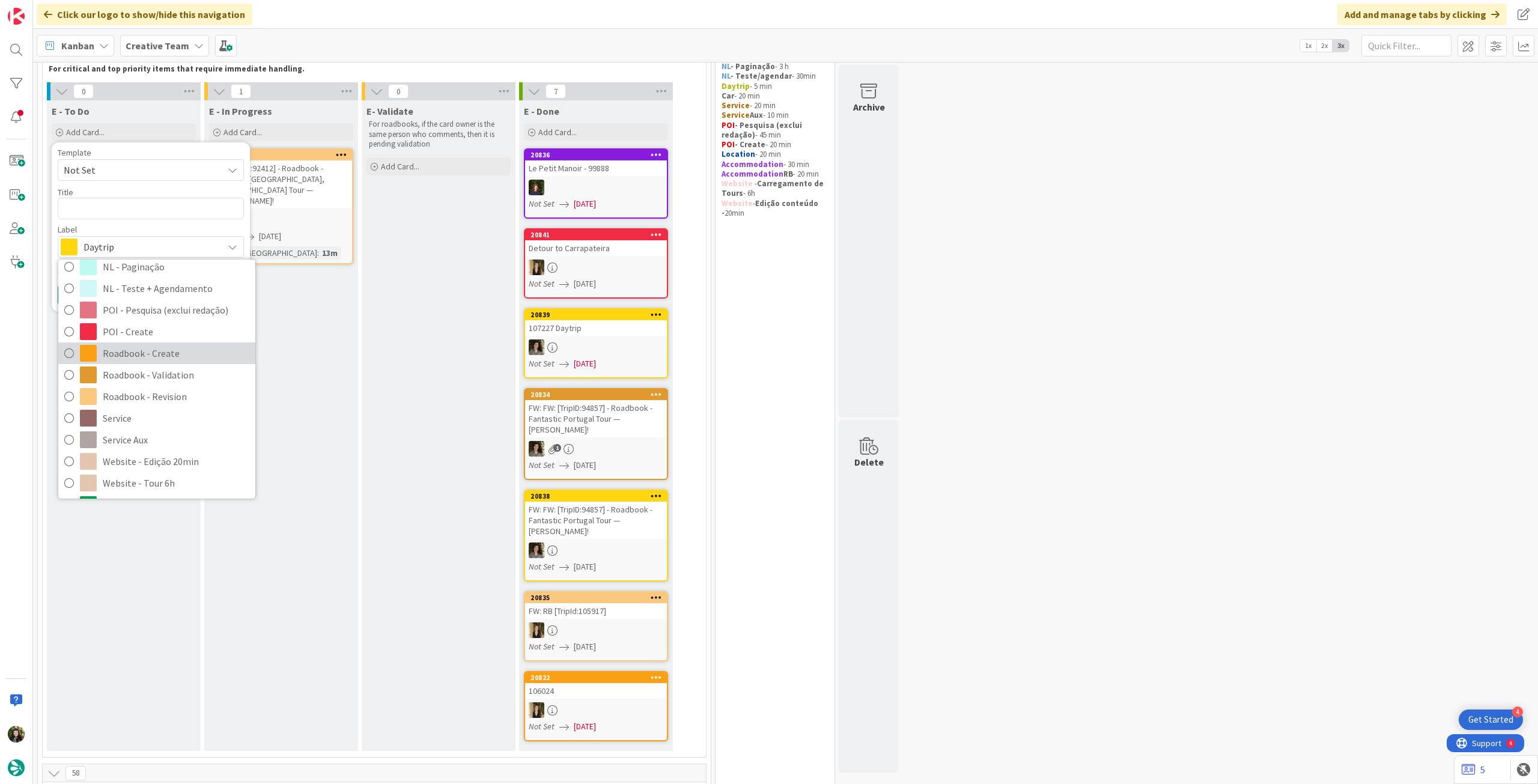
click at [163, 347] on span "Roadbook - Create" at bounding box center [176, 353] width 147 height 18
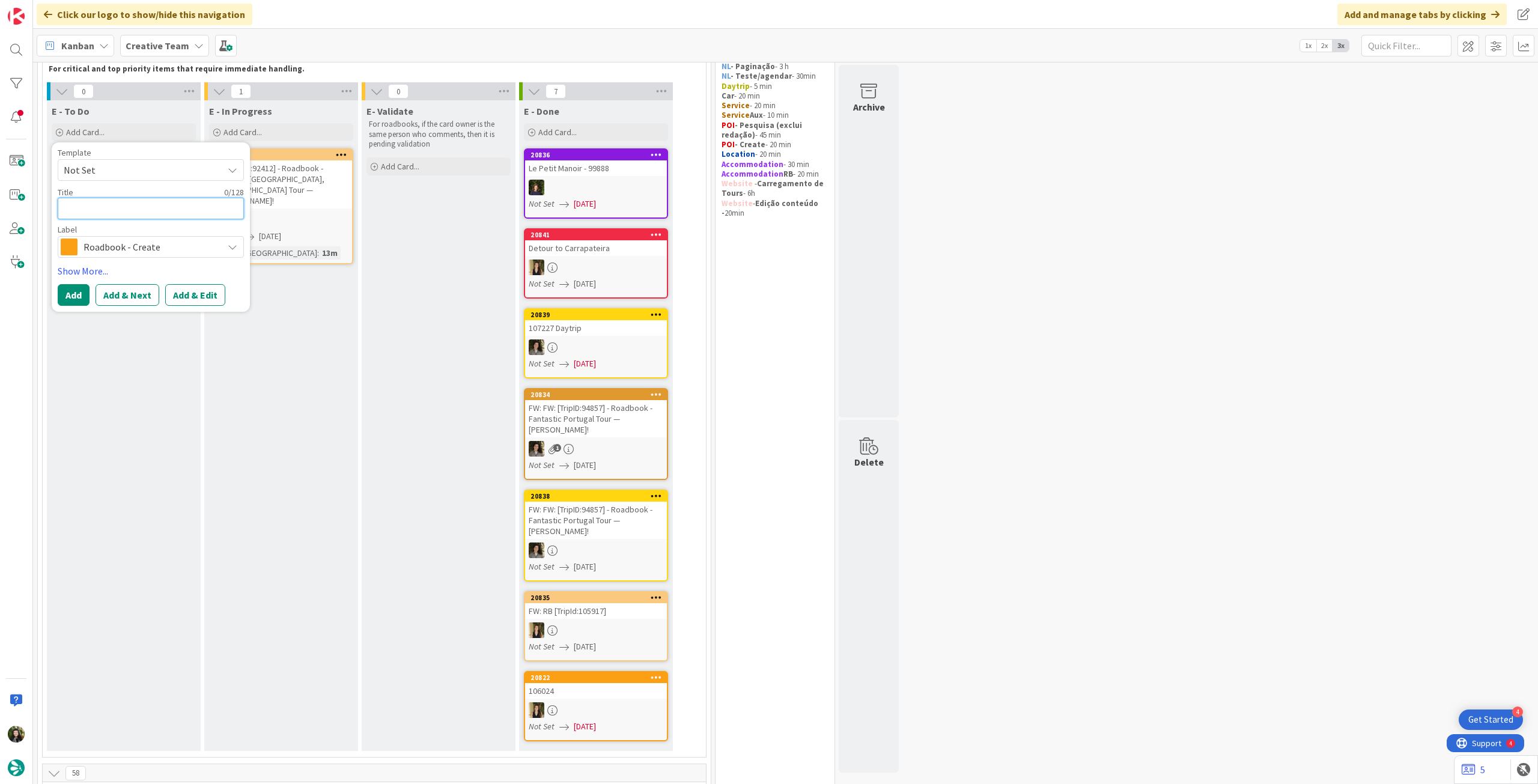
click at [134, 208] on textarea at bounding box center [151, 208] width 186 height 22
paste textarea "101195"
type textarea "x"
type textarea "101195"
click at [74, 291] on button "Add" at bounding box center [73, 295] width 32 height 22
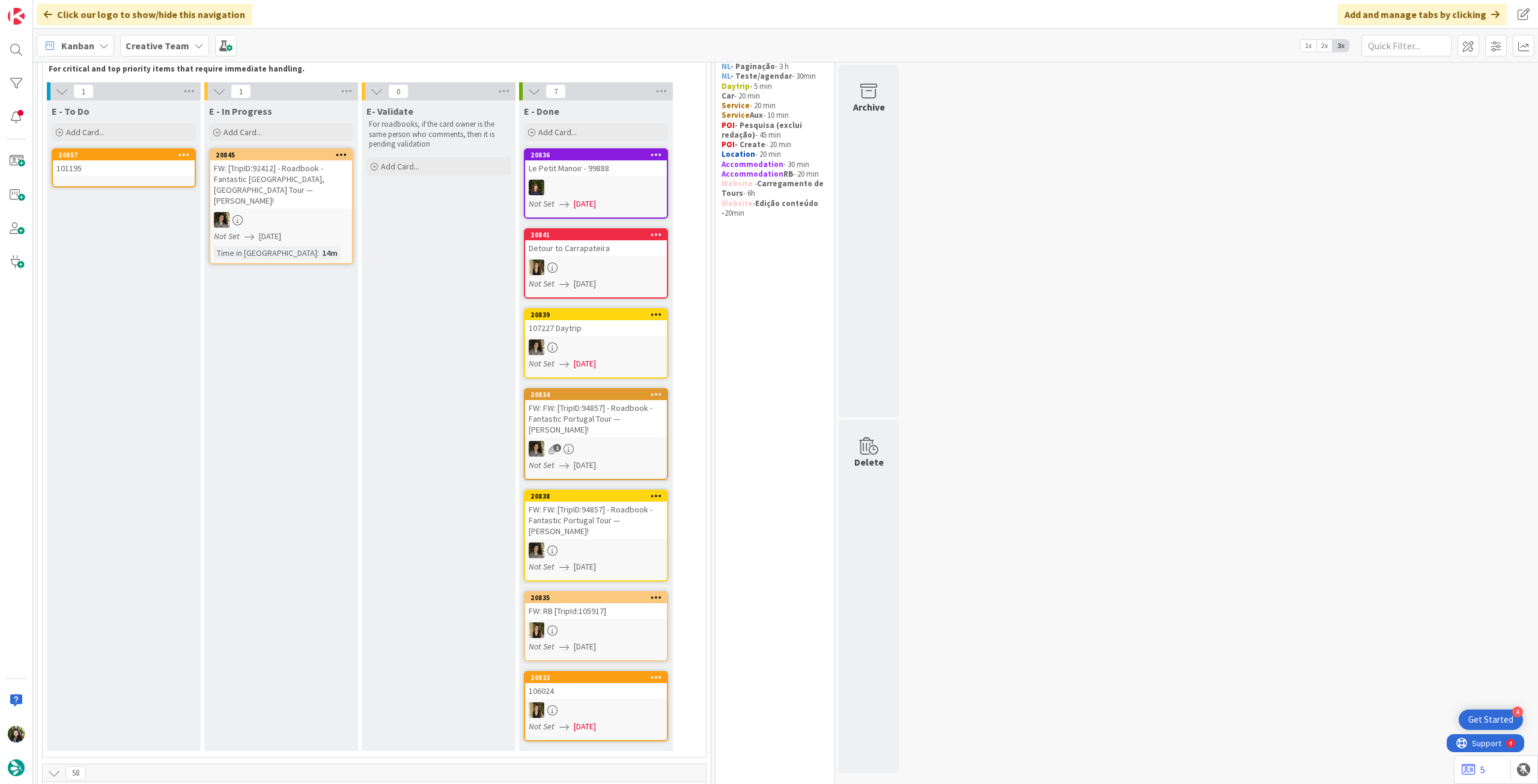
click at [127, 166] on div "101195" at bounding box center [123, 168] width 142 height 16
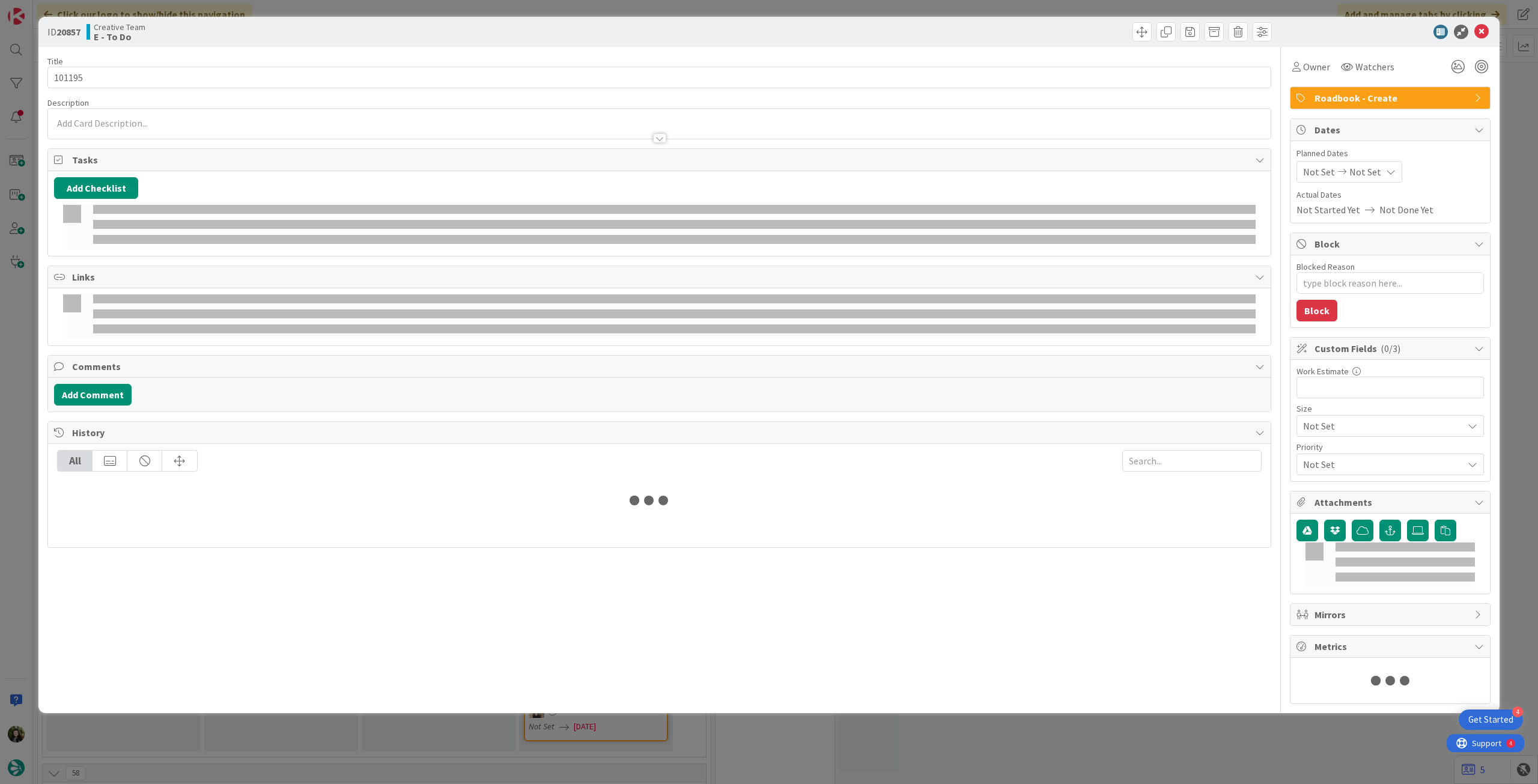
click at [1366, 173] on span "Not Set" at bounding box center [1365, 172] width 32 height 14
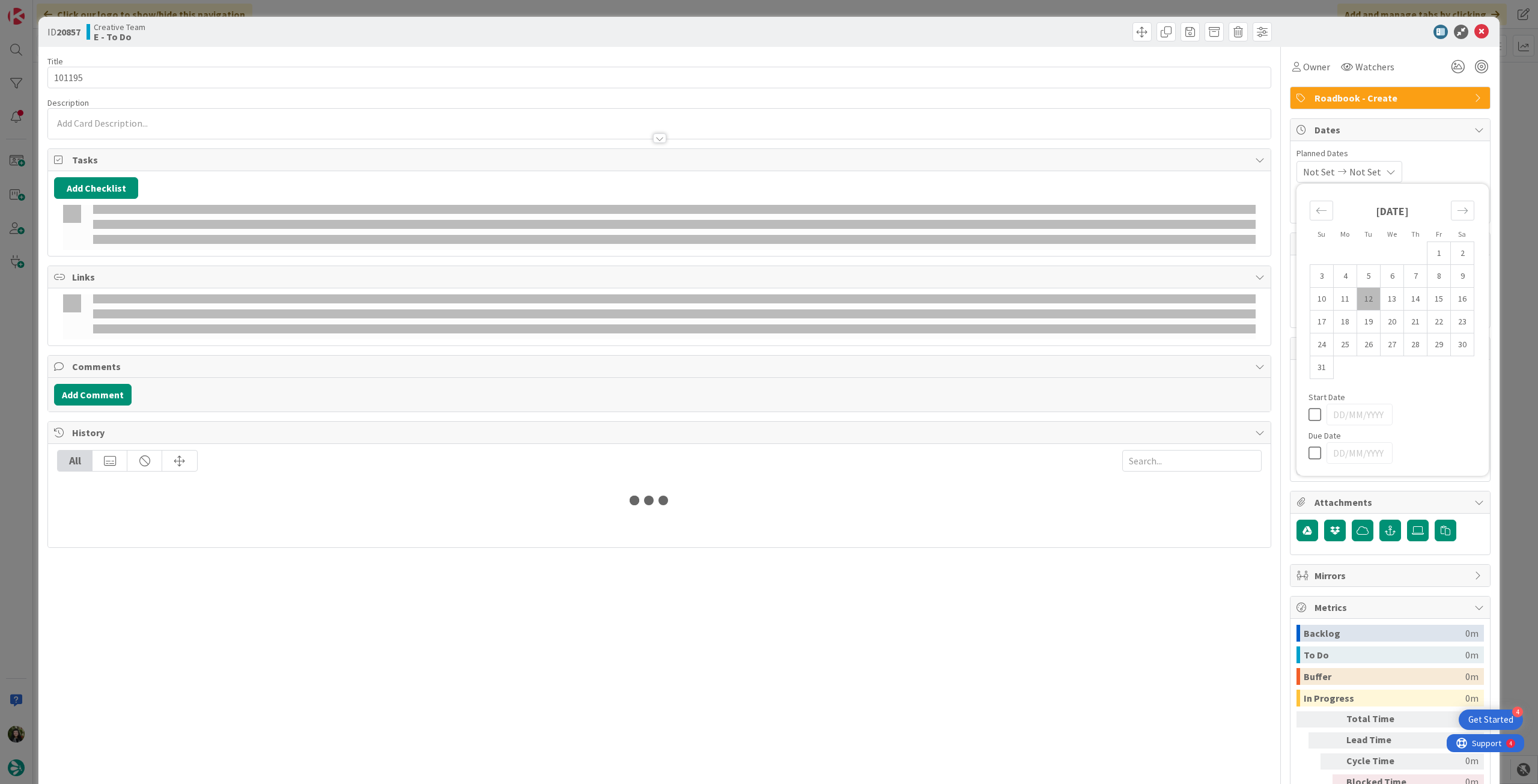
type textarea "x"
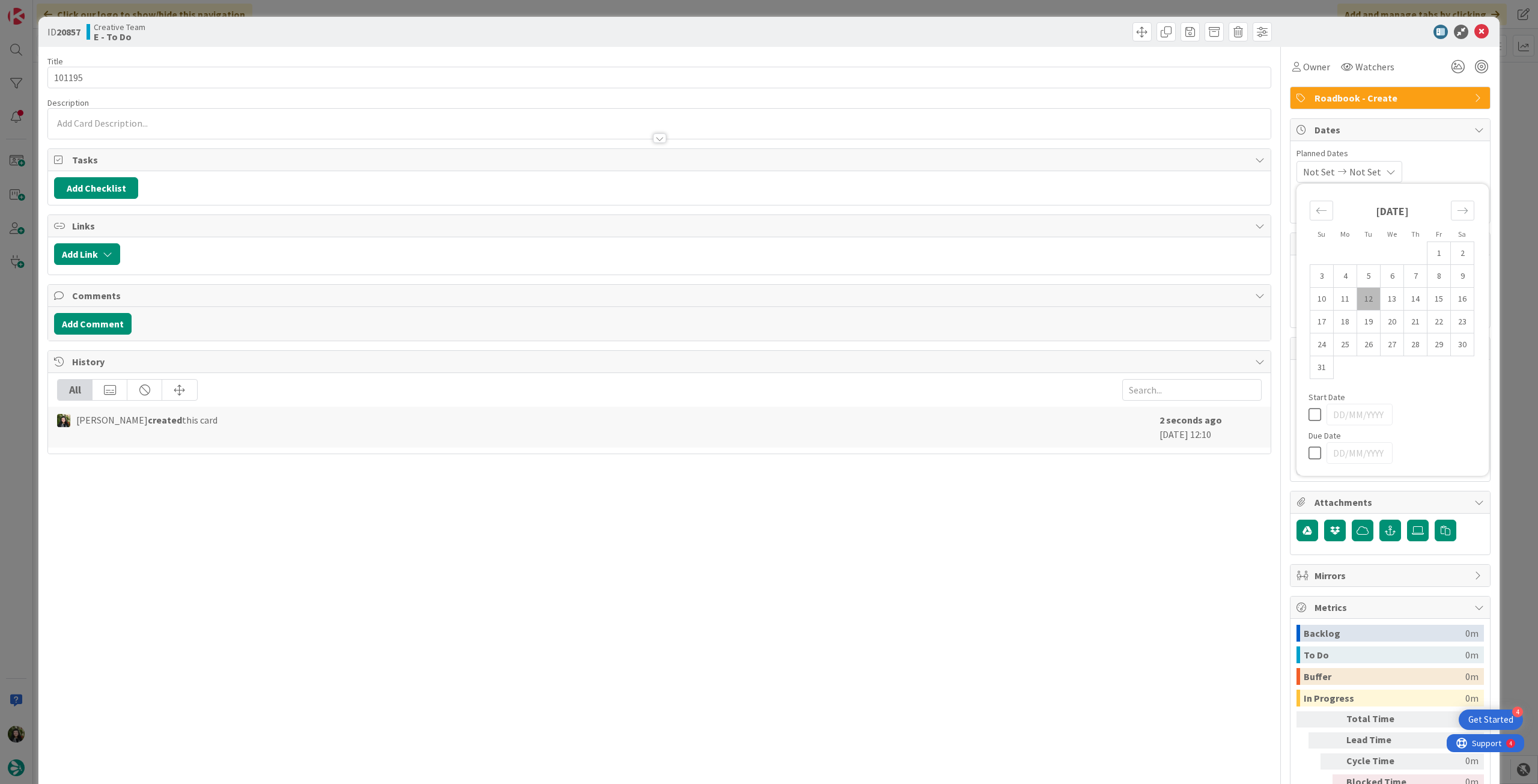
click at [1309, 455] on icon at bounding box center [1318, 453] width 18 height 14
type input "[DATE]"
type textarea "x"
click at [1477, 32] on icon at bounding box center [1481, 32] width 14 height 14
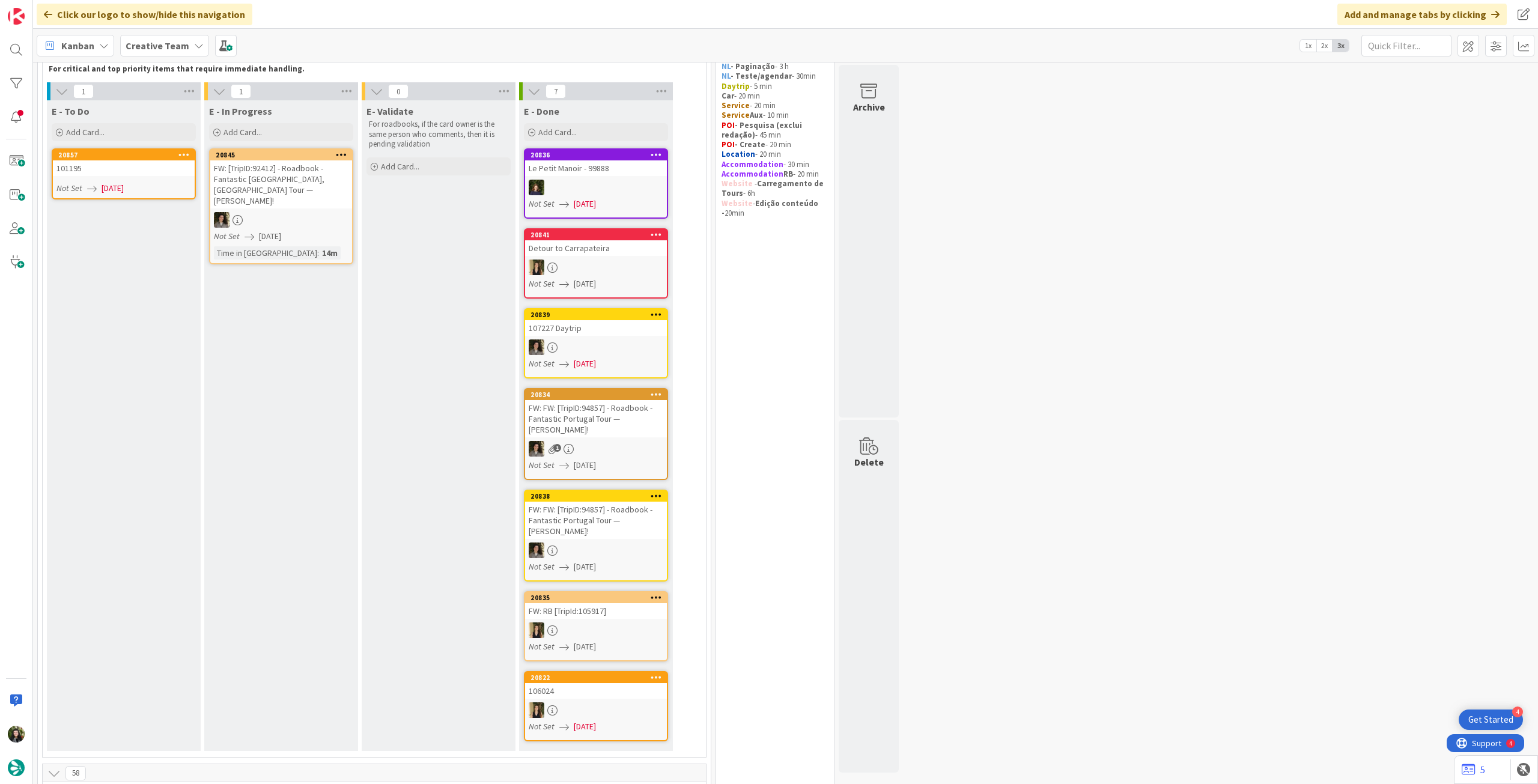
click at [166, 48] on b "Creative Team" at bounding box center [157, 45] width 64 height 12
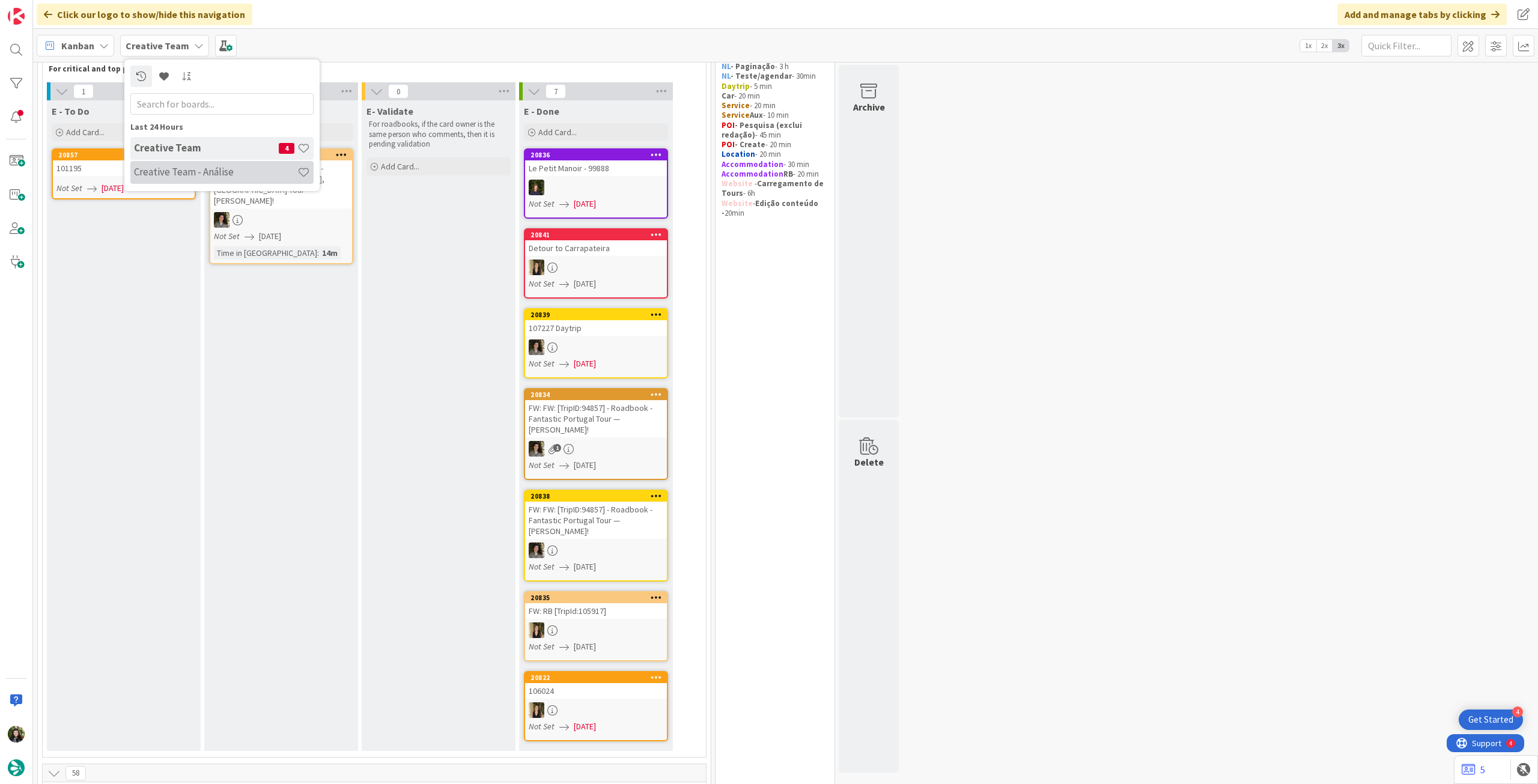
click at [191, 166] on h4 "Creative Team - Análise" at bounding box center [216, 172] width 163 height 12
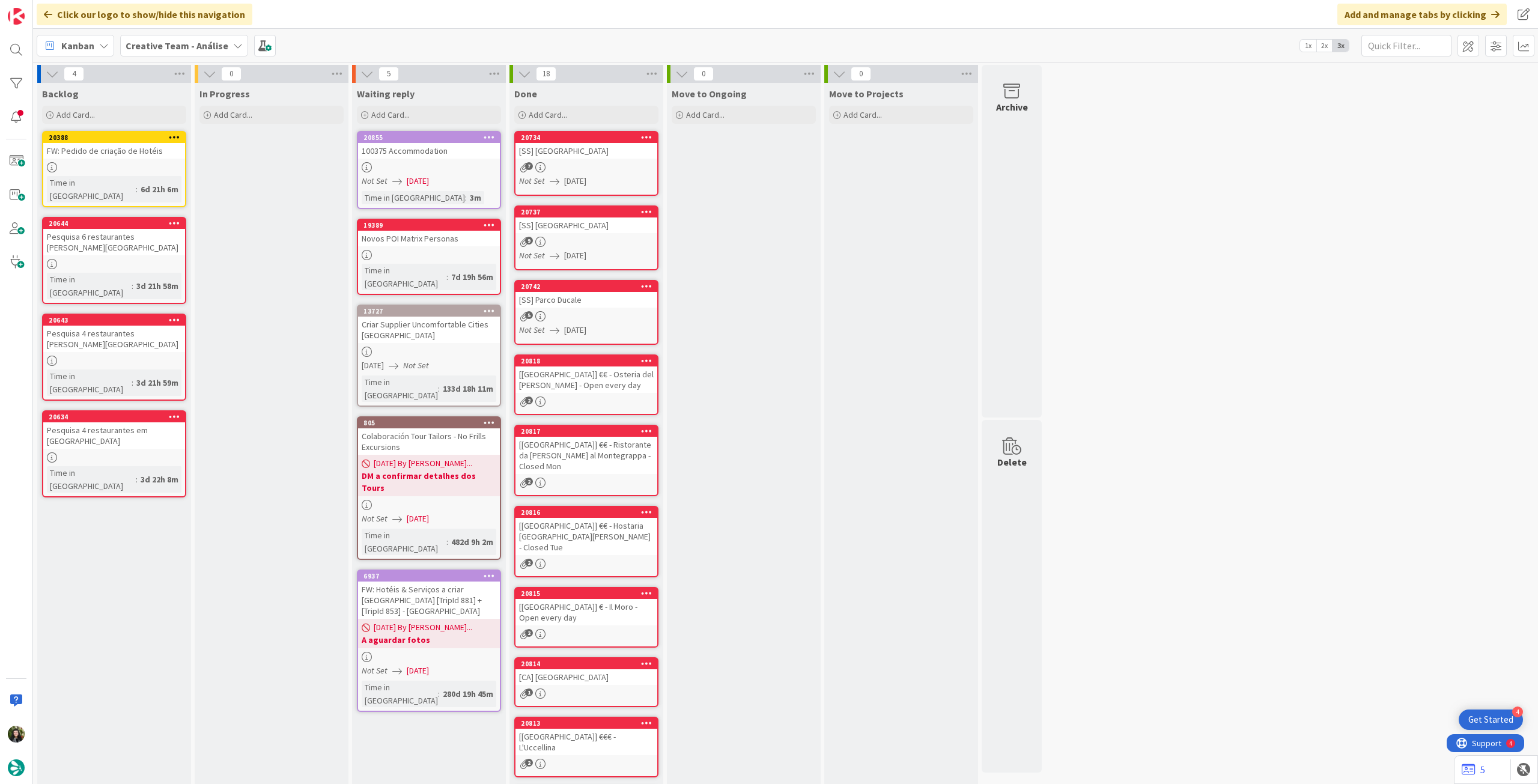
click at [158, 39] on span "Creative Team - Análise" at bounding box center [177, 45] width 103 height 14
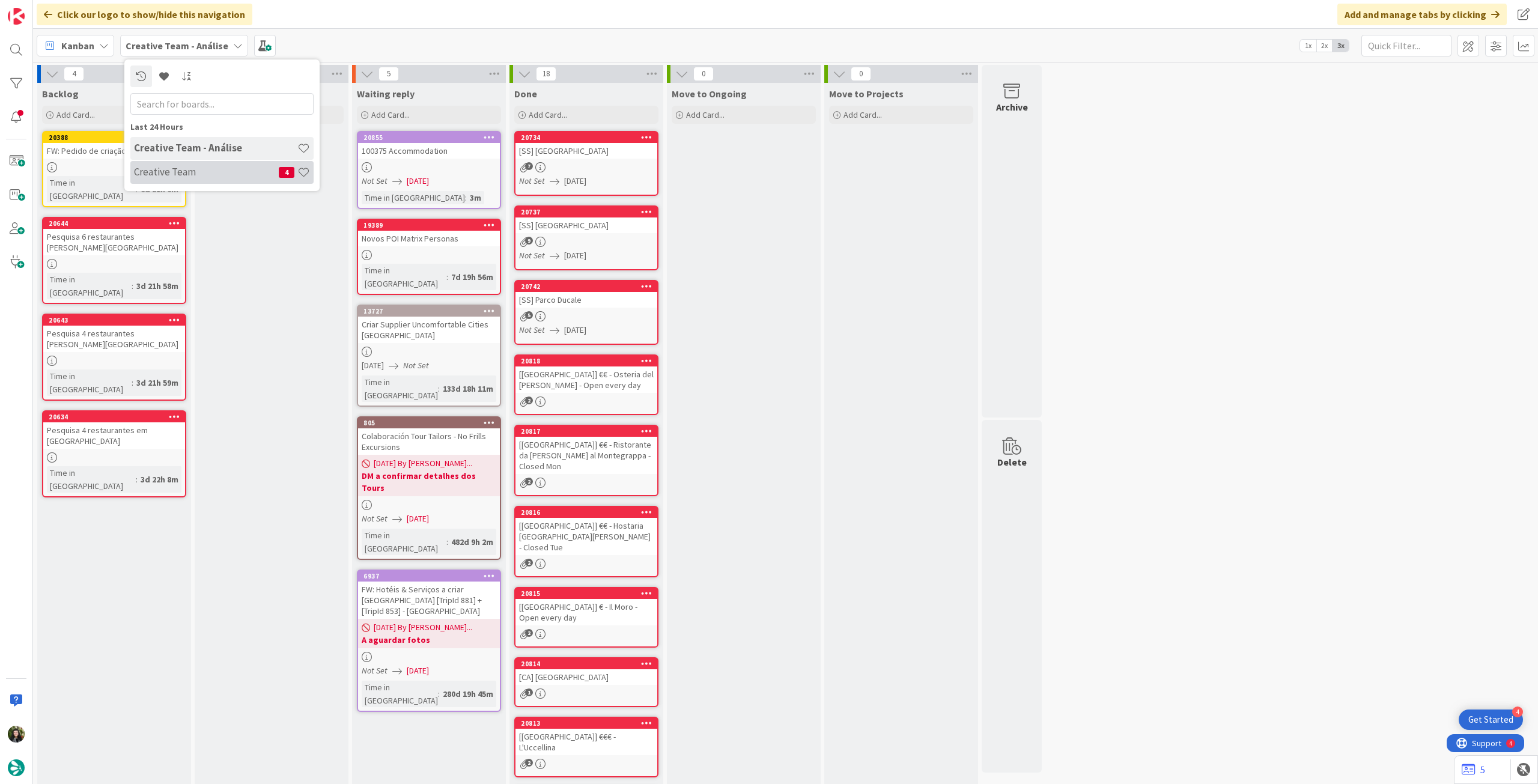
click at [179, 165] on div "Creative Team 4" at bounding box center [222, 173] width 183 height 23
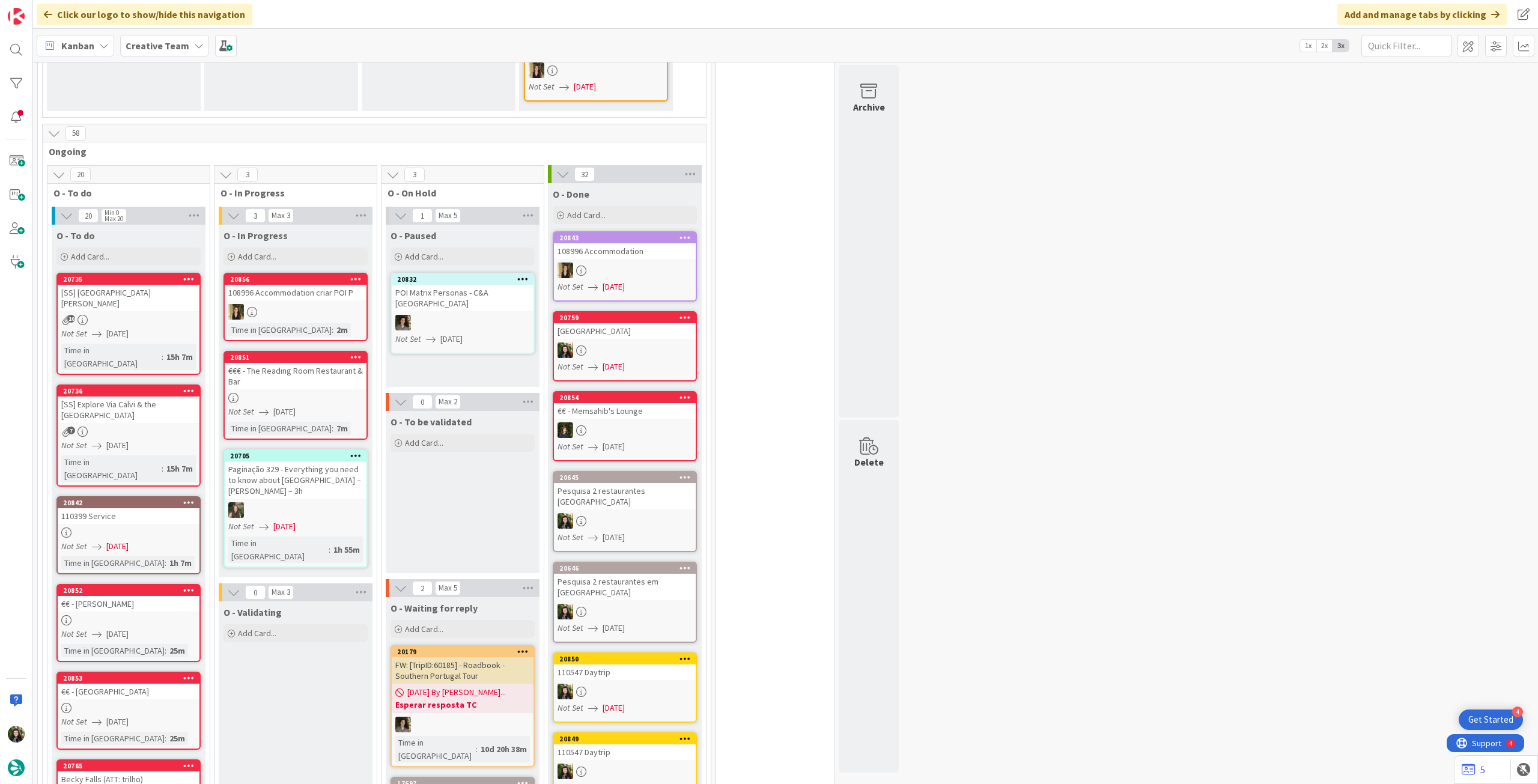
scroll to position [721, 0]
